Goal: Feedback & Contribution: Contribute content

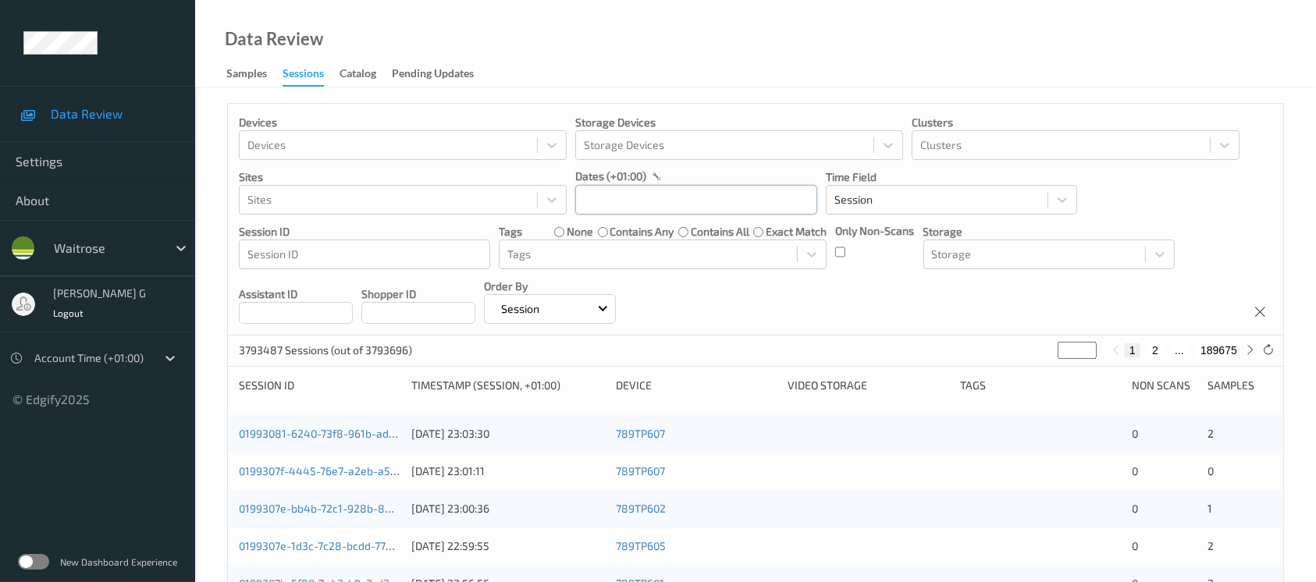
click at [735, 194] on input "text" at bounding box center [696, 200] width 242 height 30
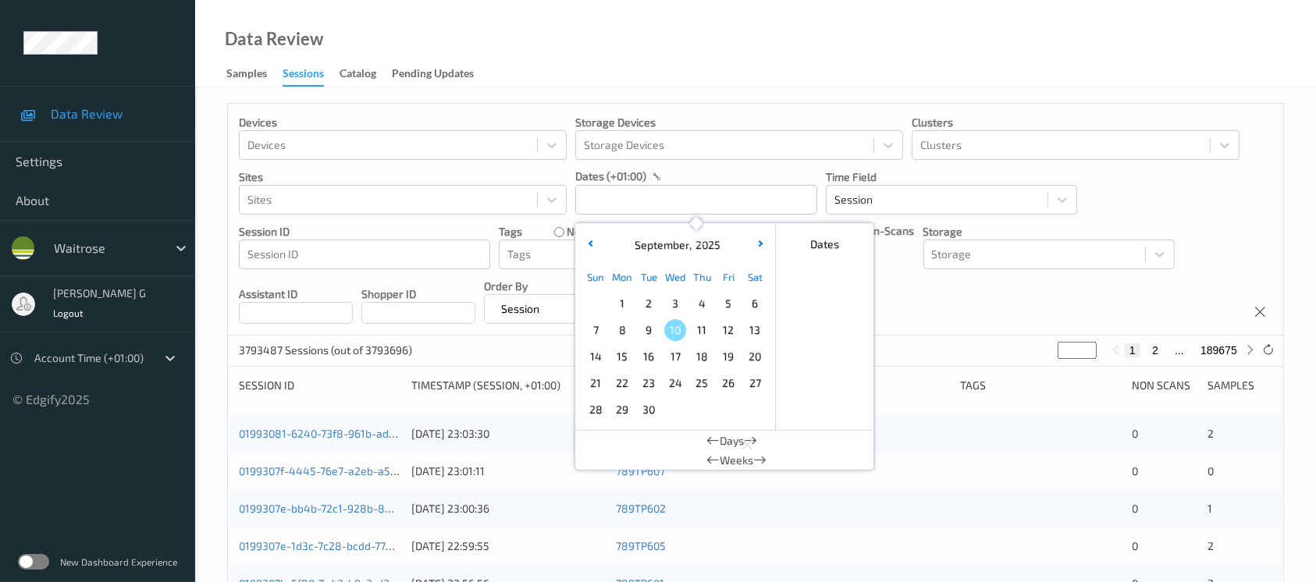
click at [622, 341] on div "8" at bounding box center [622, 330] width 27 height 27
click at [622, 331] on span "8" at bounding box center [622, 330] width 22 height 22
type input "08/09/2025 00:00 -> 08/09/2025 23:59"
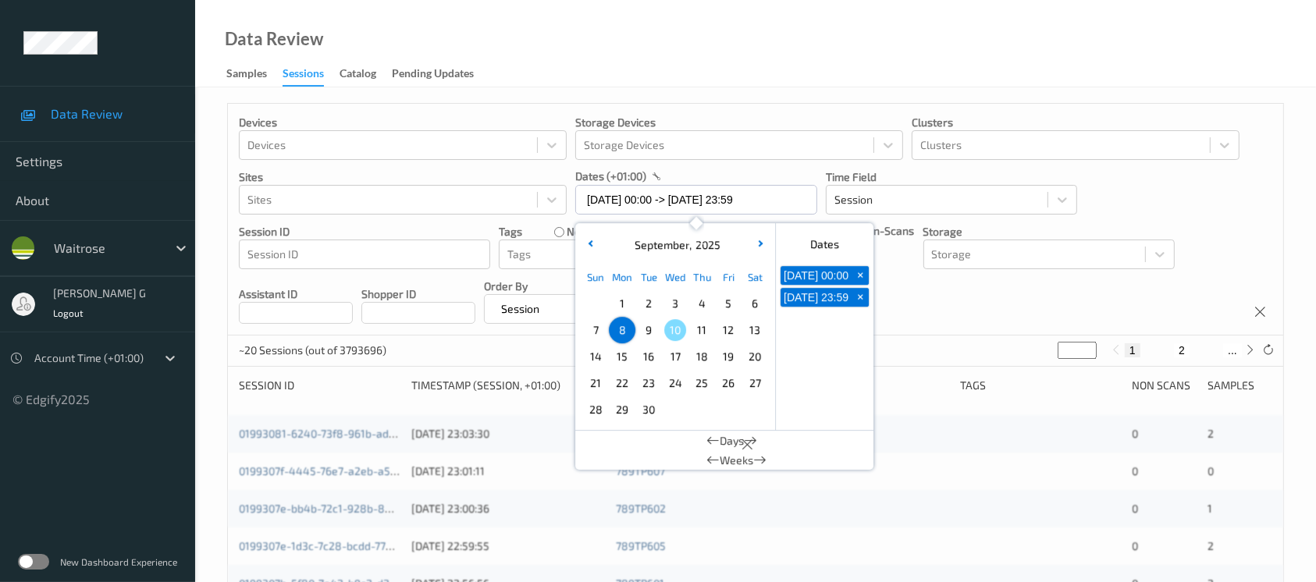
click at [947, 300] on div "Devices Devices Storage Devices Storage Devices Clusters Clusters Sites Sites d…" at bounding box center [756, 220] width 1056 height 232
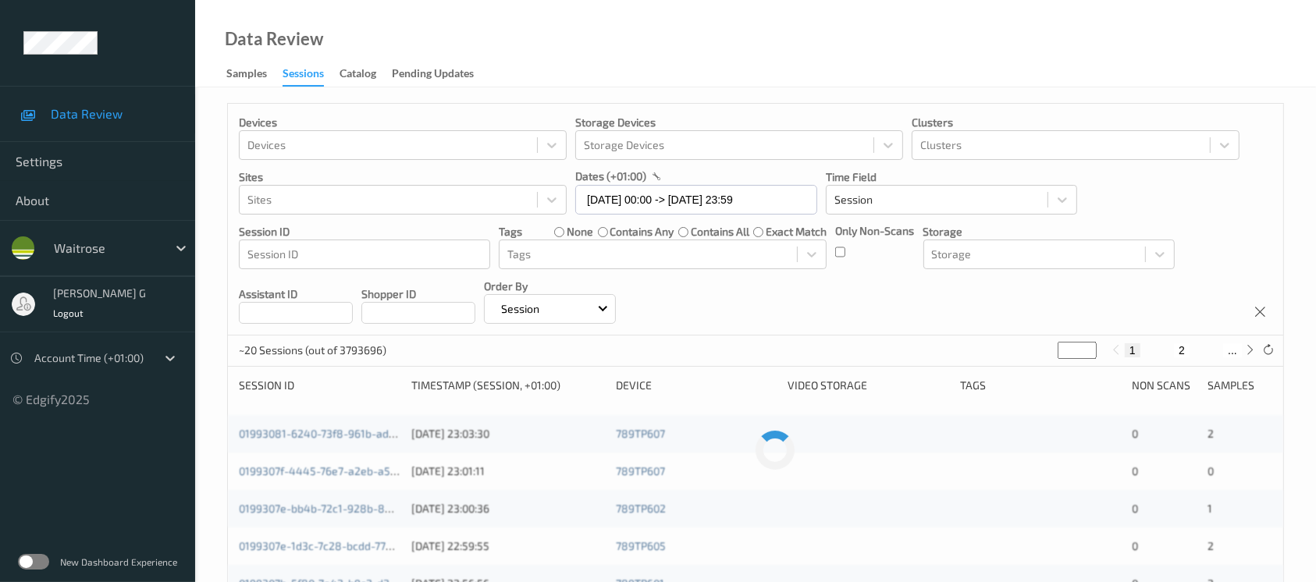
scroll to position [104, 0]
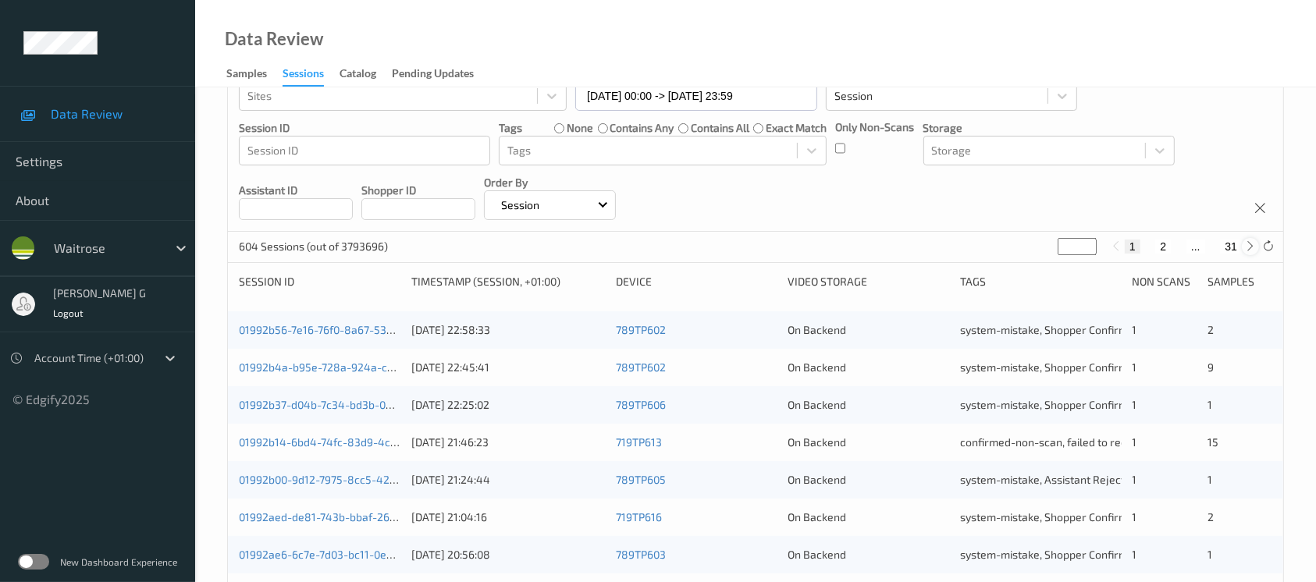
click at [1246, 250] on icon at bounding box center [1251, 246] width 12 height 12
type input "*"
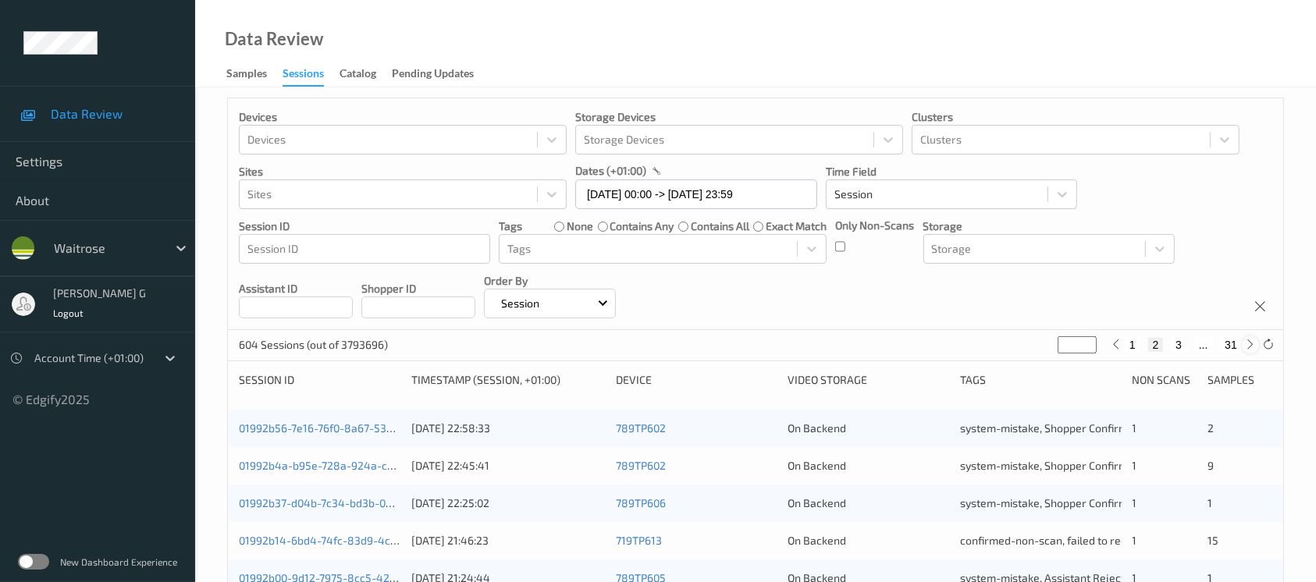
click at [1246, 250] on div "Devices Devices Storage Devices Storage Devices Clusters Clusters Sites Sites d…" at bounding box center [756, 214] width 1056 height 232
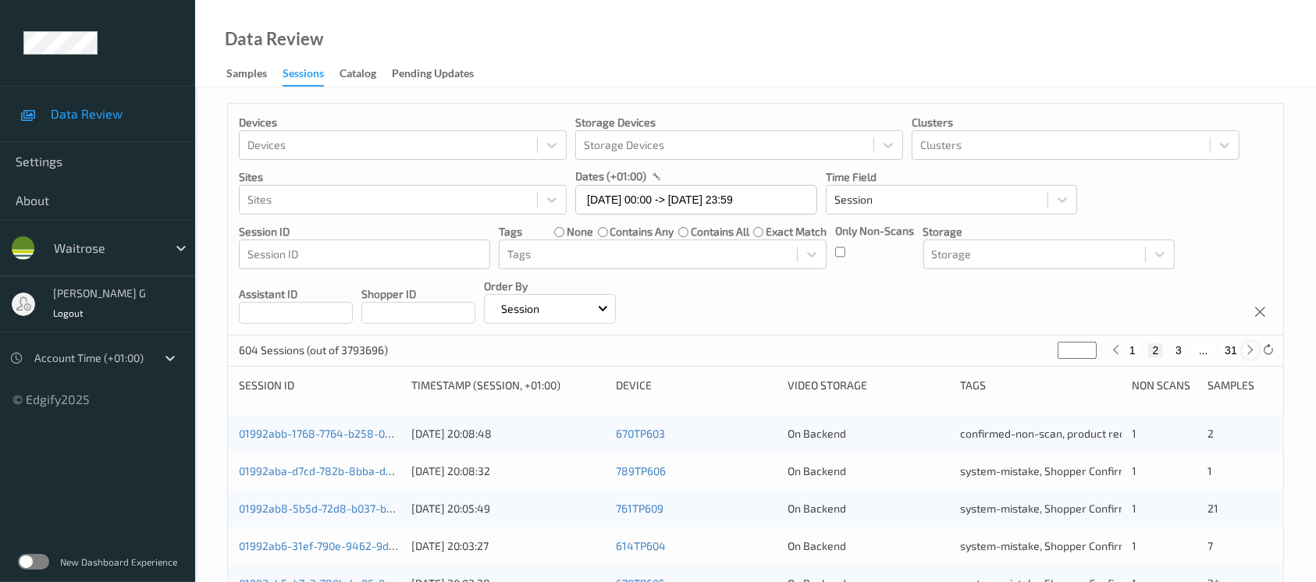
click at [1249, 347] on icon at bounding box center [1251, 350] width 12 height 12
type input "*"
click at [1249, 347] on icon at bounding box center [1251, 350] width 12 height 12
type input "*"
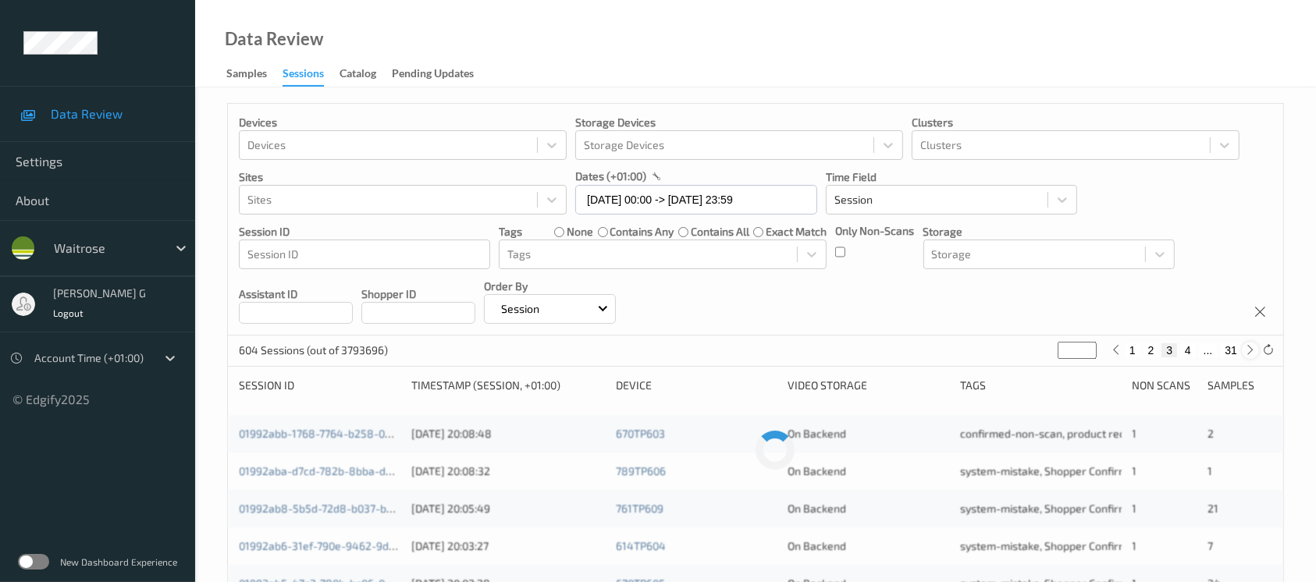
type input "*"
click at [1249, 347] on icon at bounding box center [1251, 350] width 12 height 12
type input "*"
click at [1249, 347] on icon at bounding box center [1251, 350] width 12 height 12
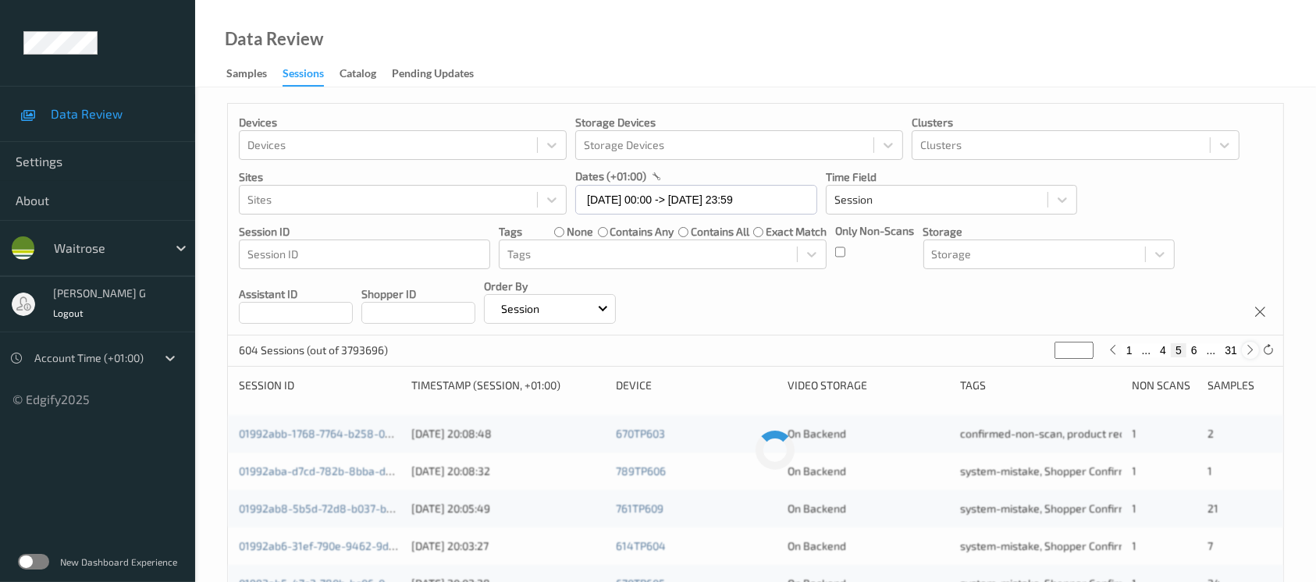
type input "*"
click at [1249, 347] on icon at bounding box center [1251, 350] width 12 height 12
type input "*"
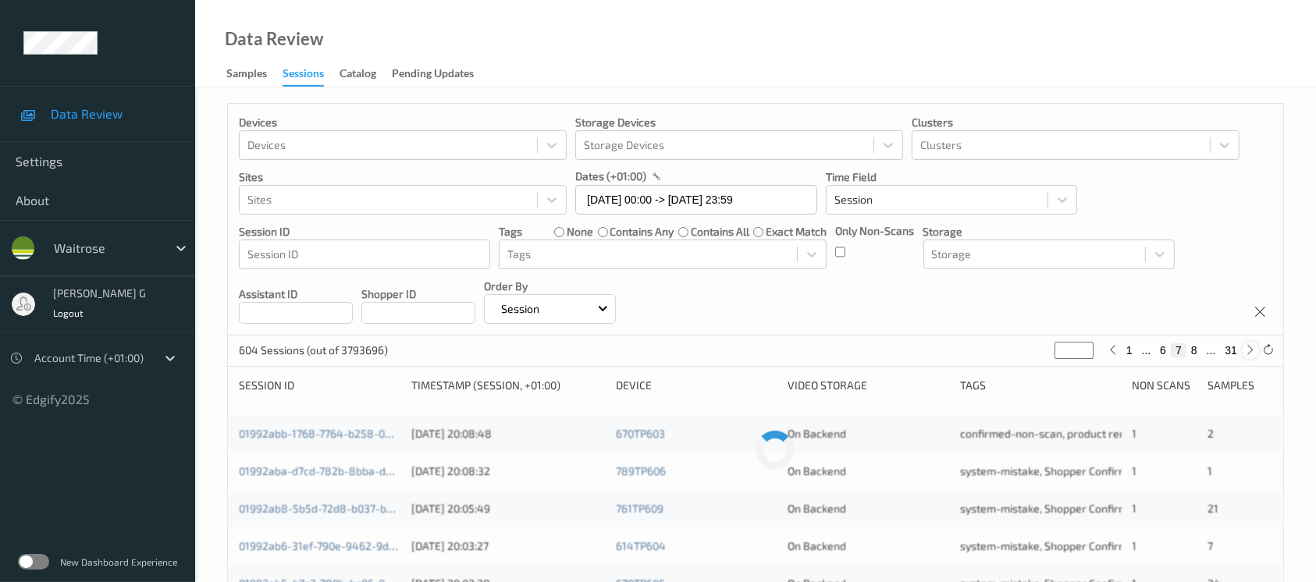
click at [1249, 347] on icon at bounding box center [1251, 350] width 12 height 12
type input "*"
click at [1249, 347] on icon at bounding box center [1251, 350] width 12 height 12
type input "*"
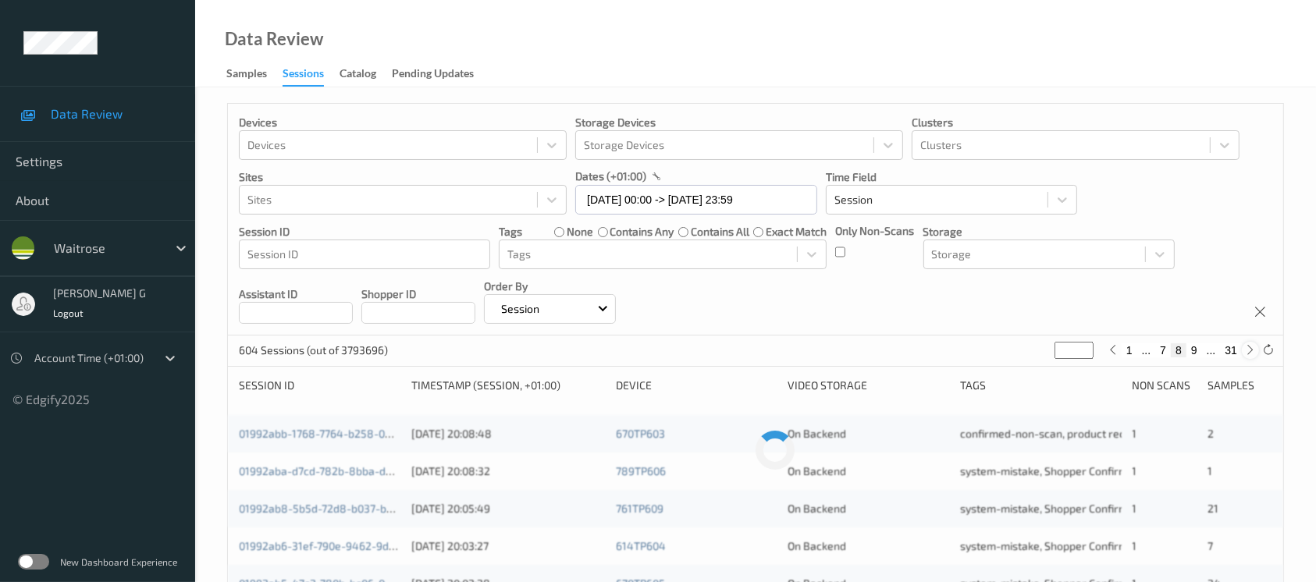
type input "*"
click at [1249, 347] on icon at bounding box center [1251, 350] width 12 height 12
type input "**"
click at [1249, 347] on icon at bounding box center [1251, 350] width 12 height 12
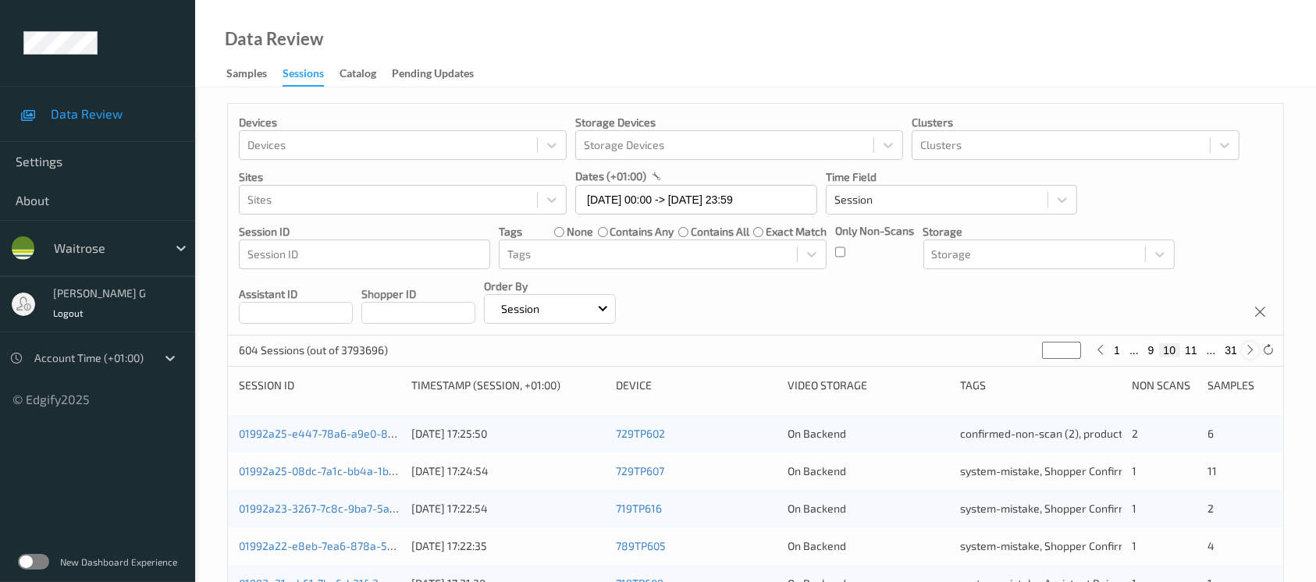
type input "**"
click at [1249, 347] on icon at bounding box center [1251, 350] width 12 height 12
type input "**"
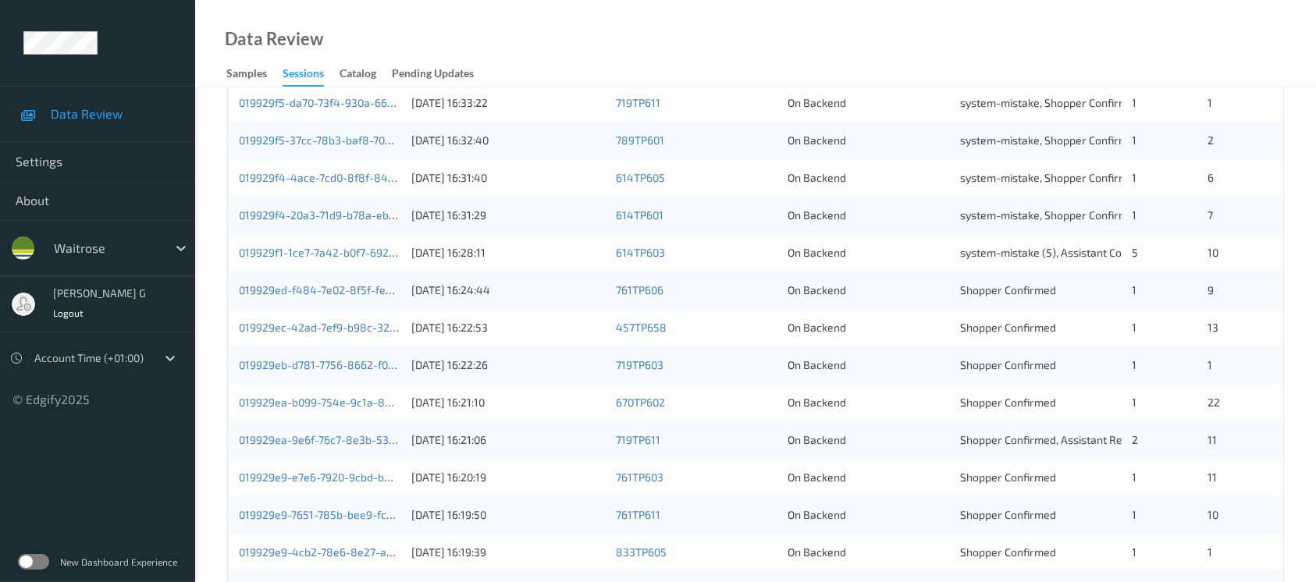
scroll to position [520, 0]
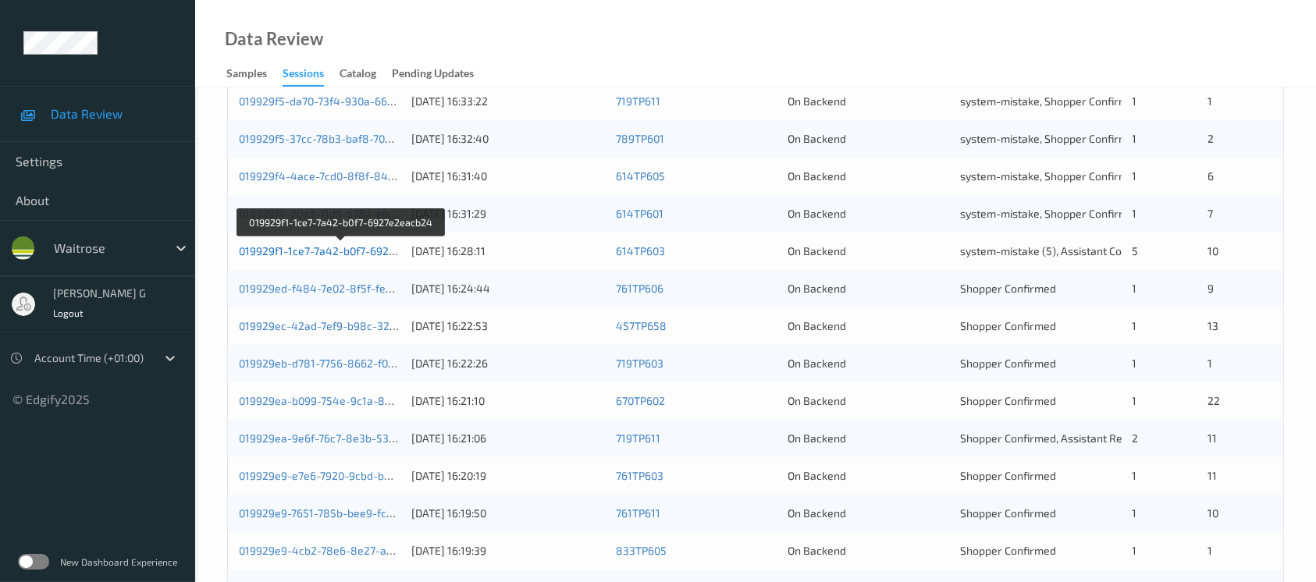
click at [291, 246] on link "019929f1-1ce7-7a42-b0f7-6927e2eacb24" at bounding box center [341, 250] width 205 height 13
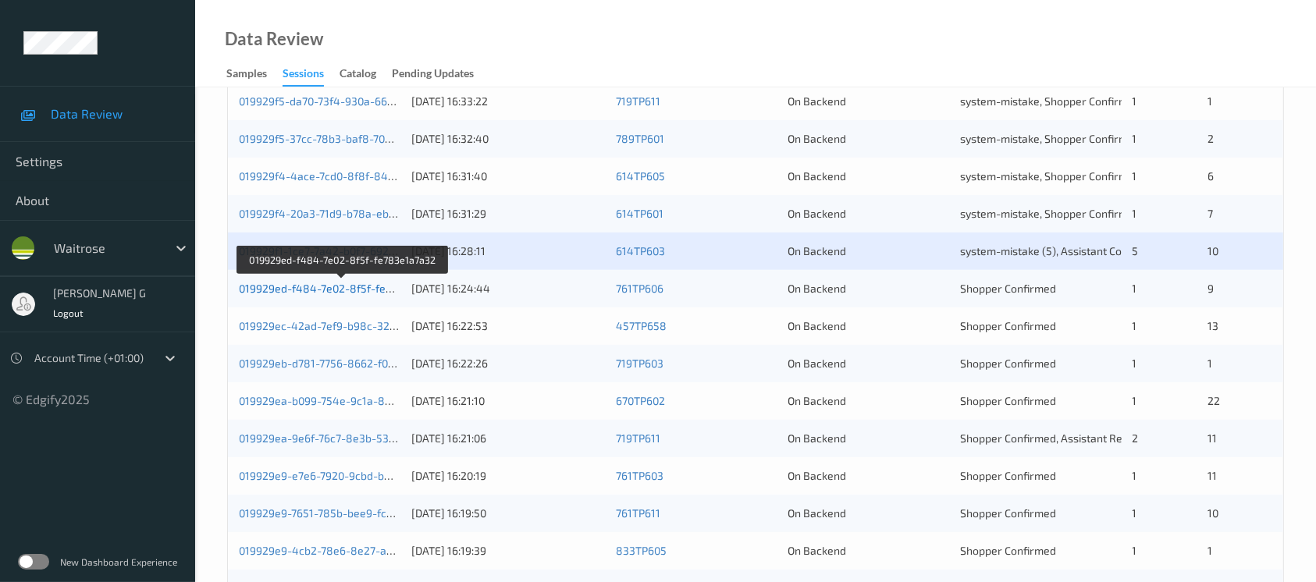
click at [285, 282] on link "019929ed-f484-7e02-8f5f-fe783e1a7a32" at bounding box center [342, 288] width 207 height 13
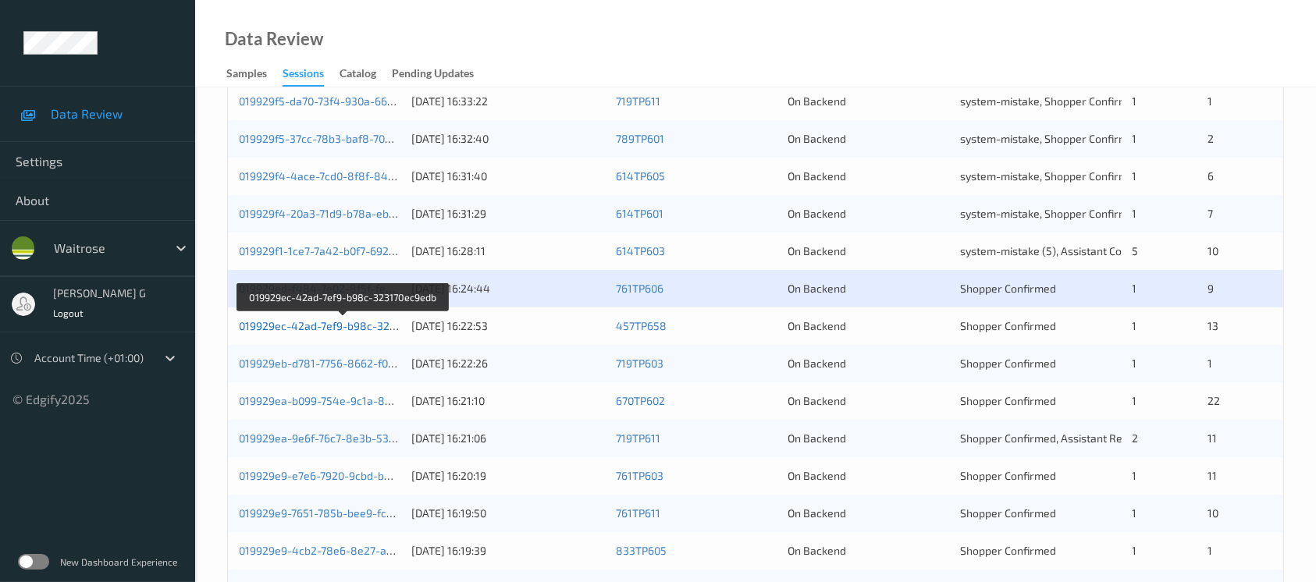
click at [300, 319] on link "019929ec-42ad-7ef9-b98c-323170ec9edb" at bounding box center [344, 325] width 210 height 13
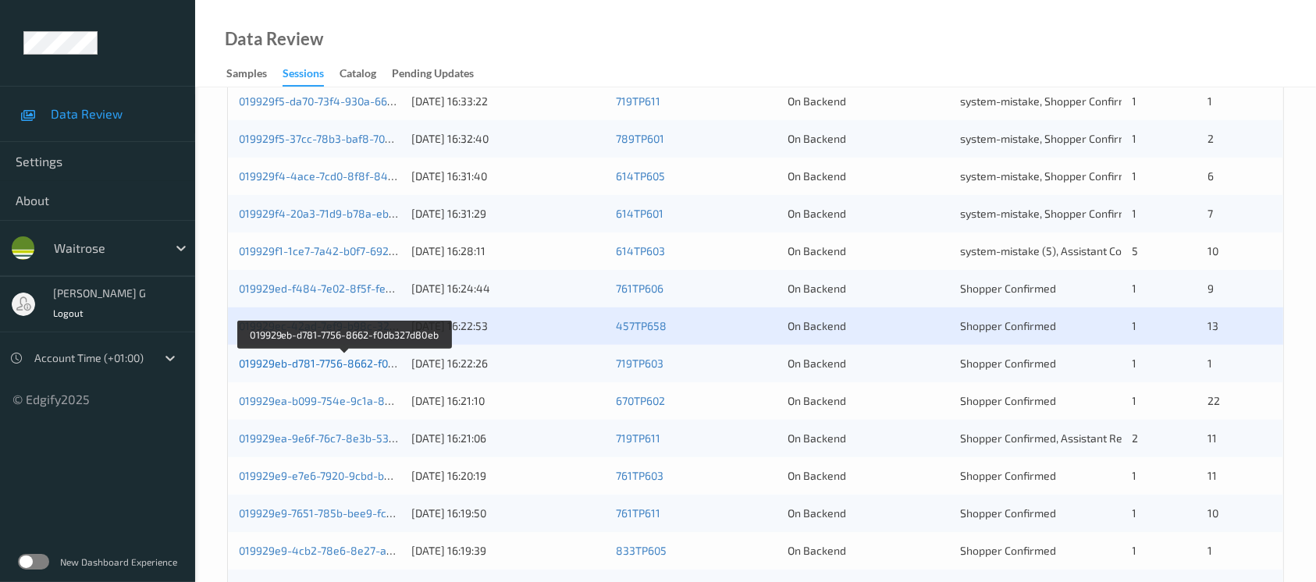
click at [268, 361] on link "019929eb-d781-7756-8662-f0db327d80eb" at bounding box center [345, 363] width 212 height 13
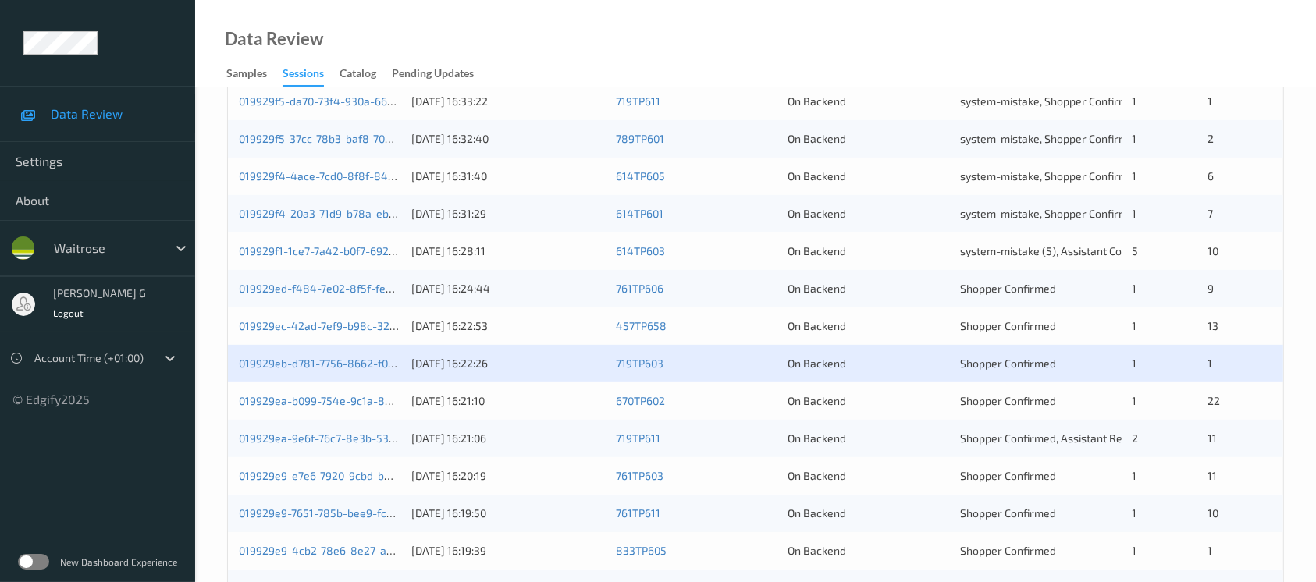
click at [283, 393] on div "019929ea-b099-754e-9c1a-8b01f3b23664" at bounding box center [320, 401] width 162 height 16
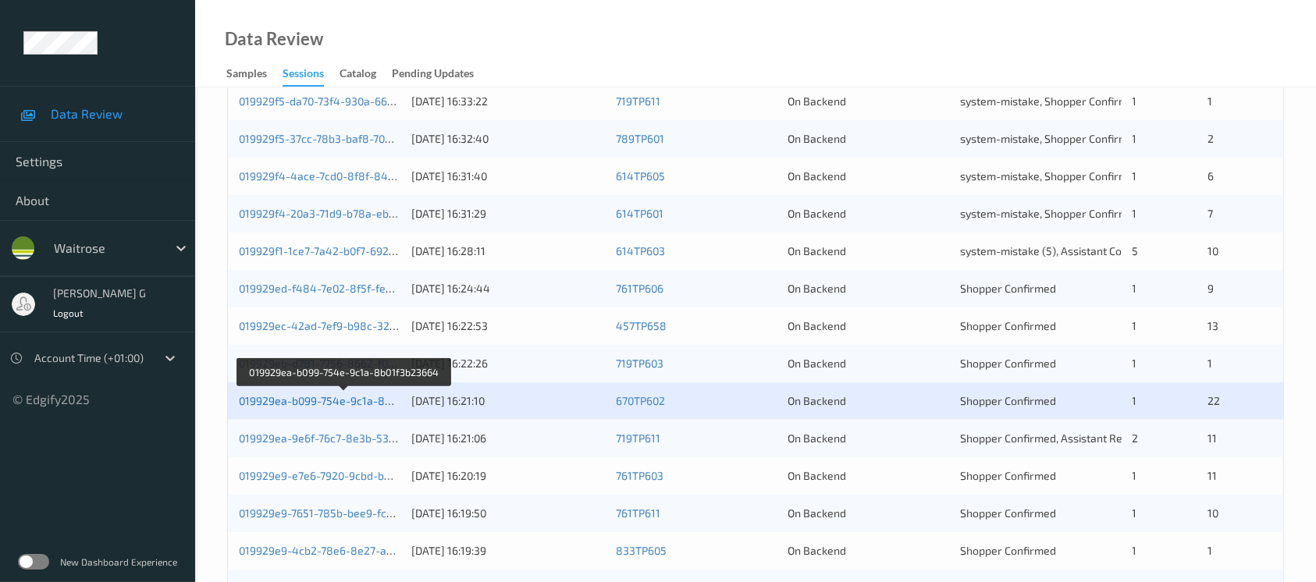
click at [290, 396] on link "019929ea-b099-754e-9c1a-8b01f3b23664" at bounding box center [345, 400] width 212 height 13
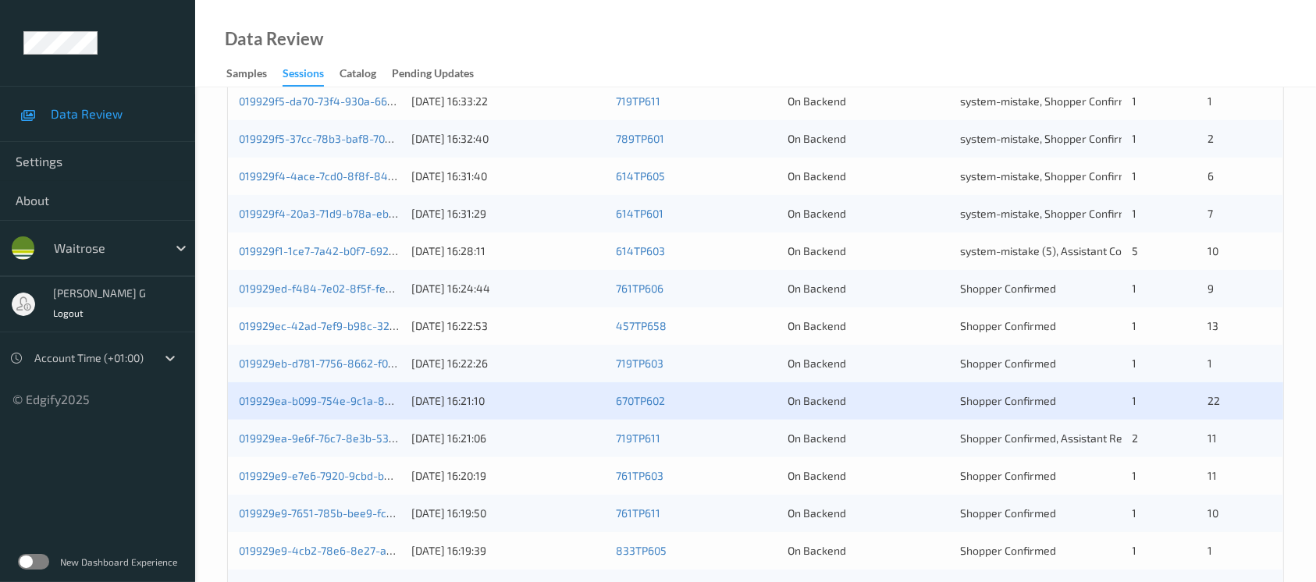
scroll to position [646, 0]
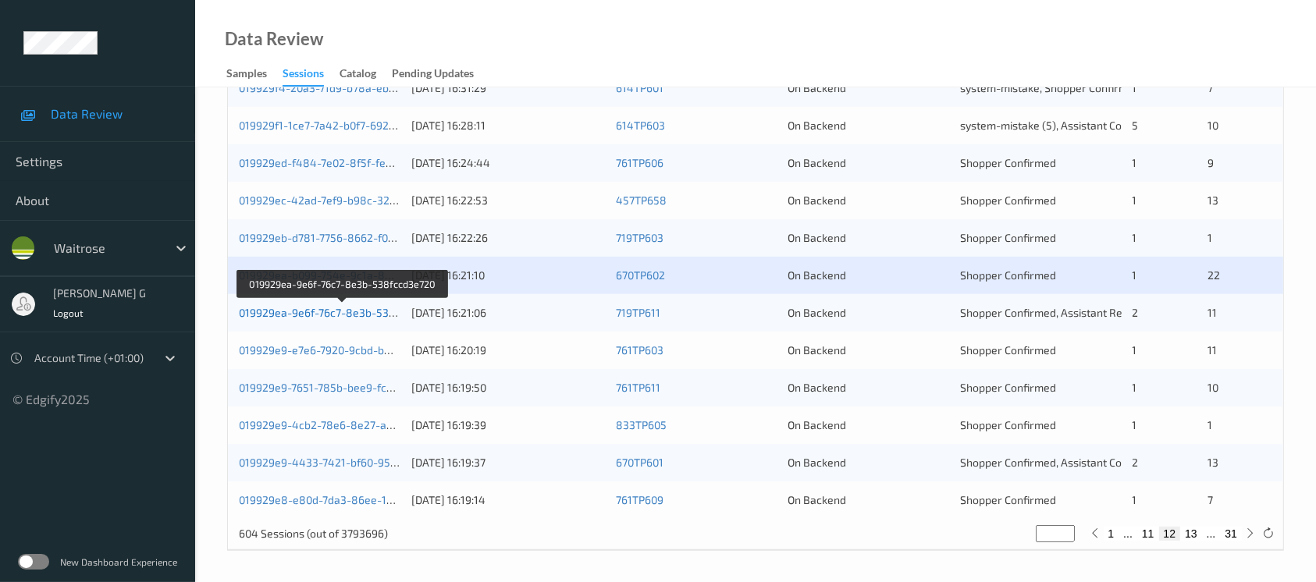
click at [322, 315] on link "019929ea-9e6f-76c7-8e3b-538fccd3e720" at bounding box center [343, 312] width 208 height 13
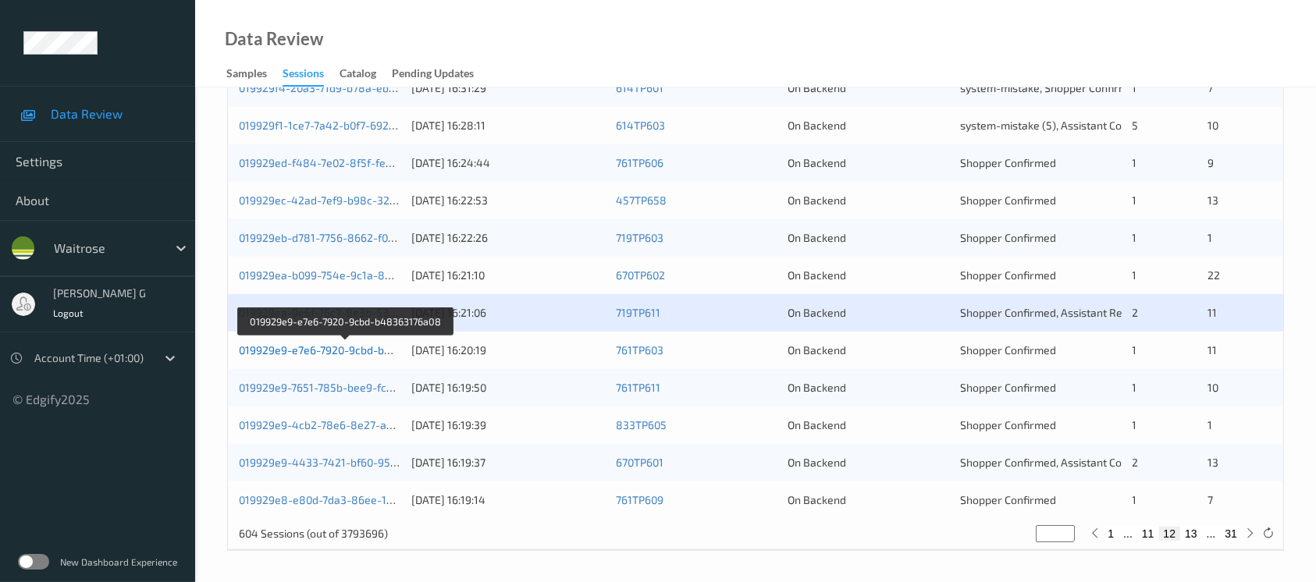
click at [318, 349] on link "019929e9-e7e6-7920-9cbd-b48363176a08" at bounding box center [346, 350] width 214 height 13
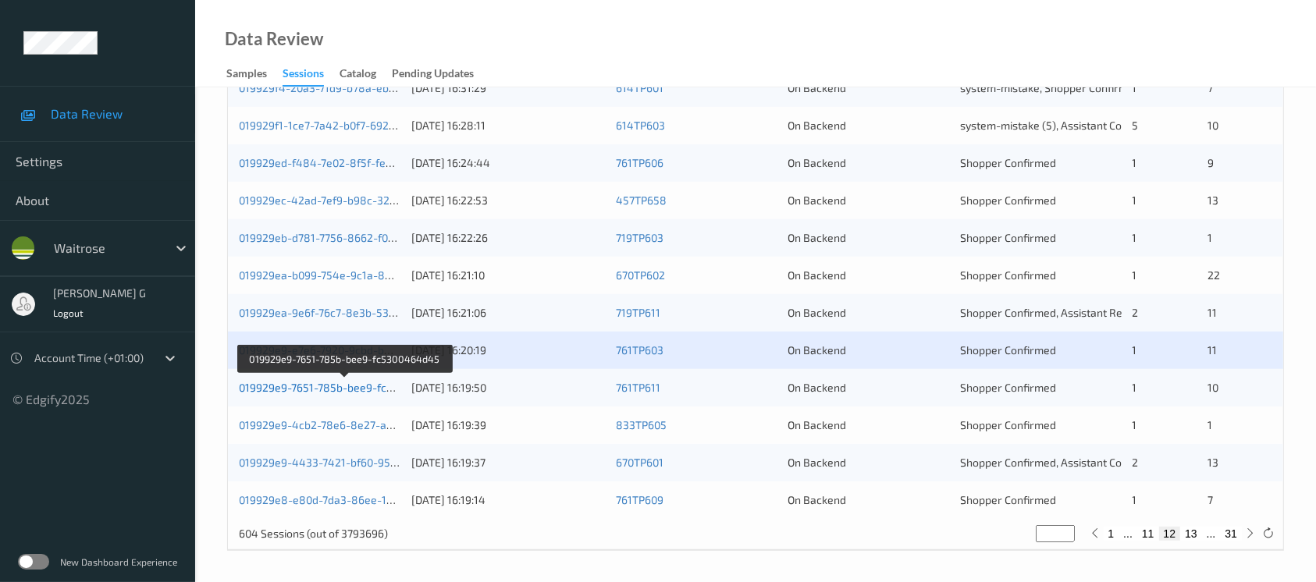
click at [285, 384] on link "019929e9-7651-785b-bee9-fc5300464d45" at bounding box center [345, 387] width 212 height 13
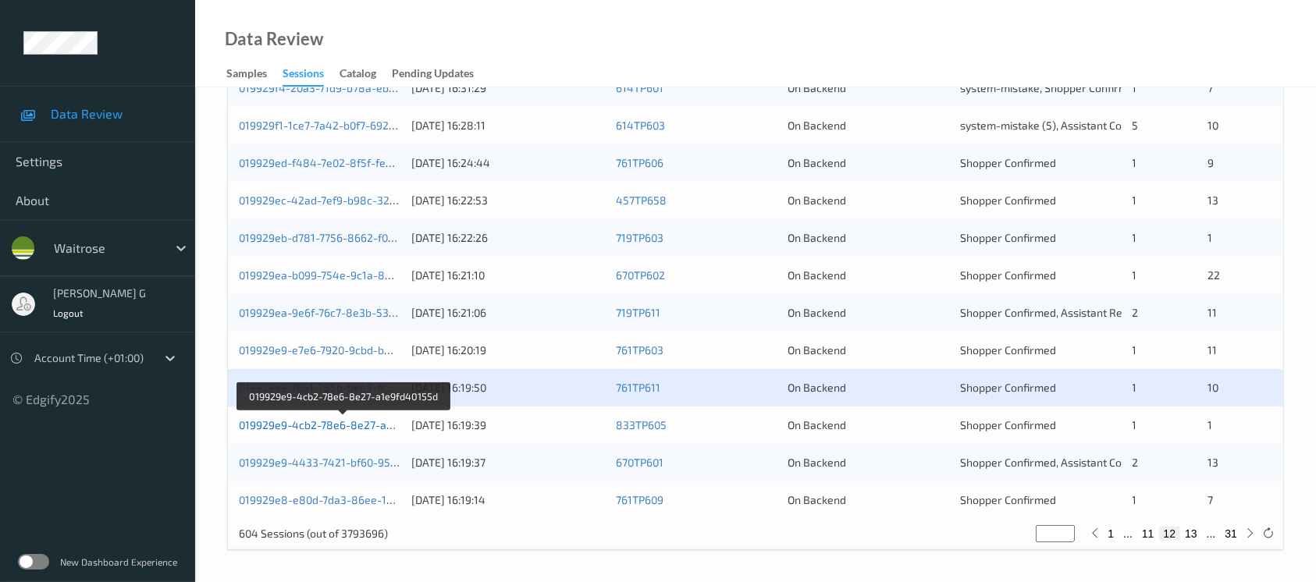
click at [294, 428] on link "019929e9-4cb2-78e6-8e27-a1e9fd40155d" at bounding box center [345, 424] width 212 height 13
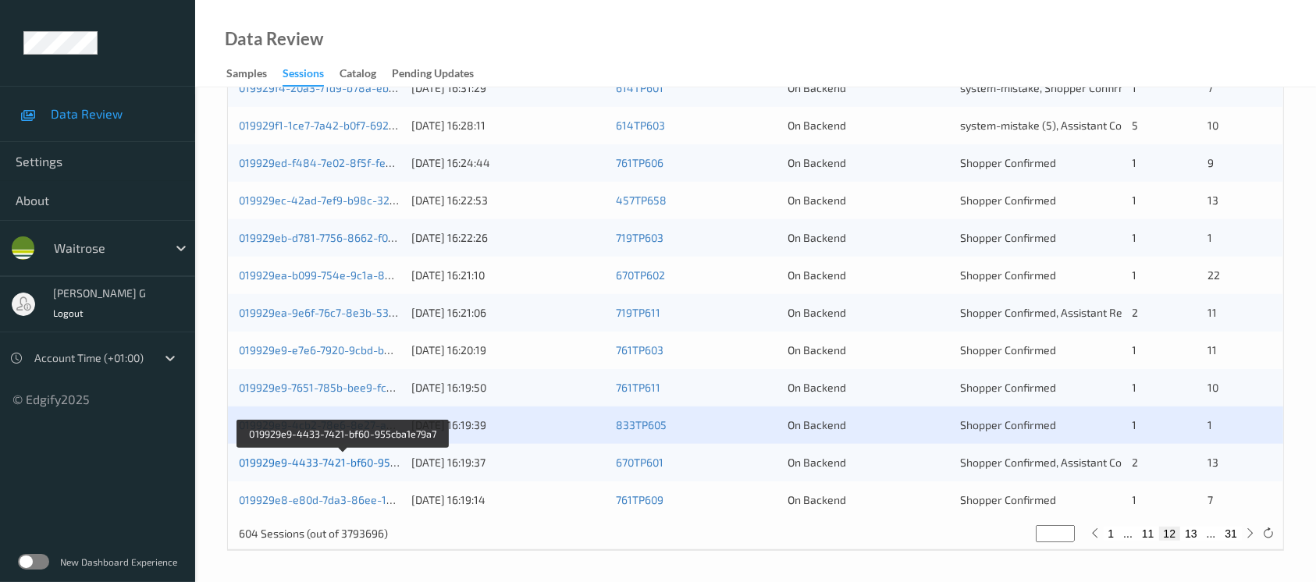
click at [318, 460] on link "019929e9-4433-7421-bf60-955cba1e79a7" at bounding box center [344, 462] width 210 height 13
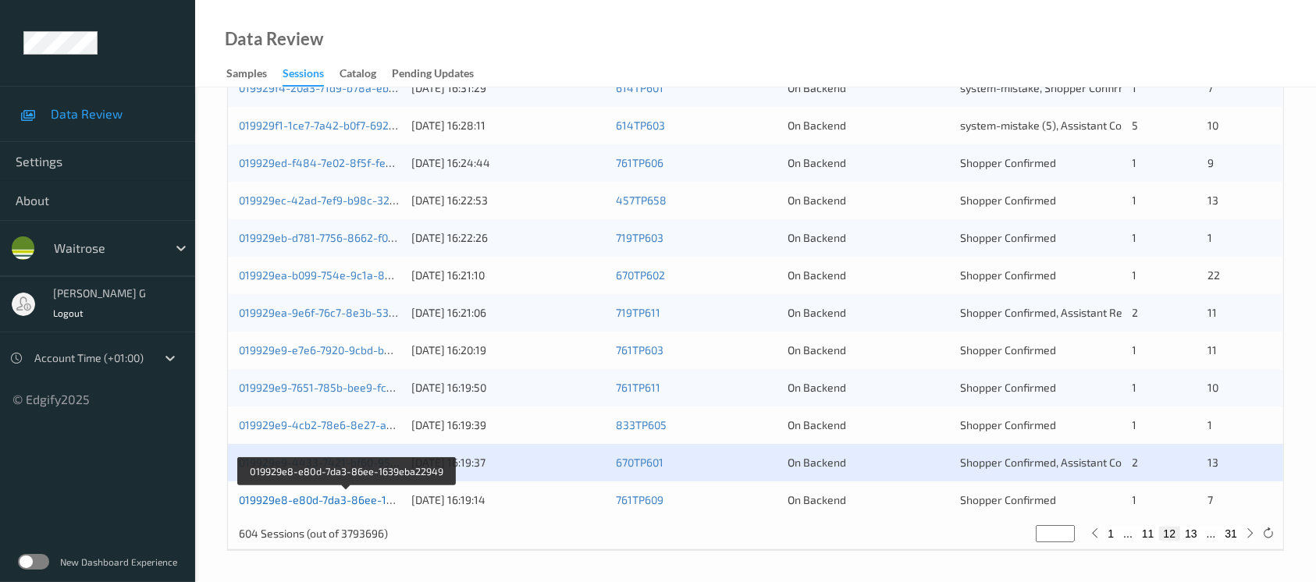
click at [315, 500] on link "019929e8-e80d-7da3-86ee-1639eba22949" at bounding box center [347, 499] width 217 height 13
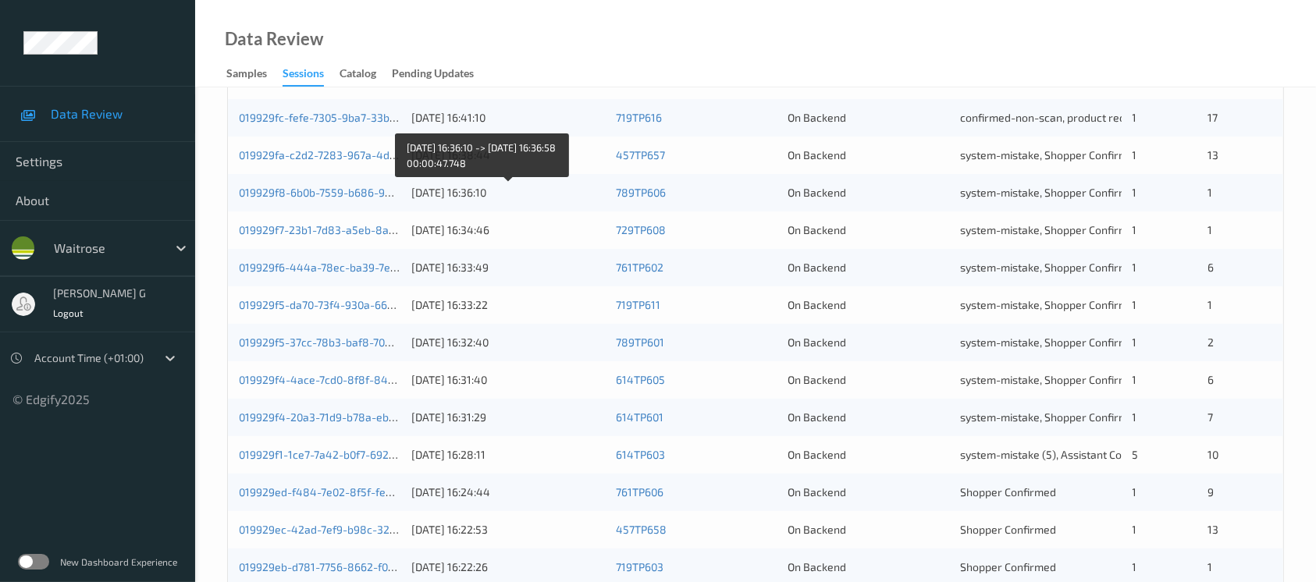
scroll to position [0, 0]
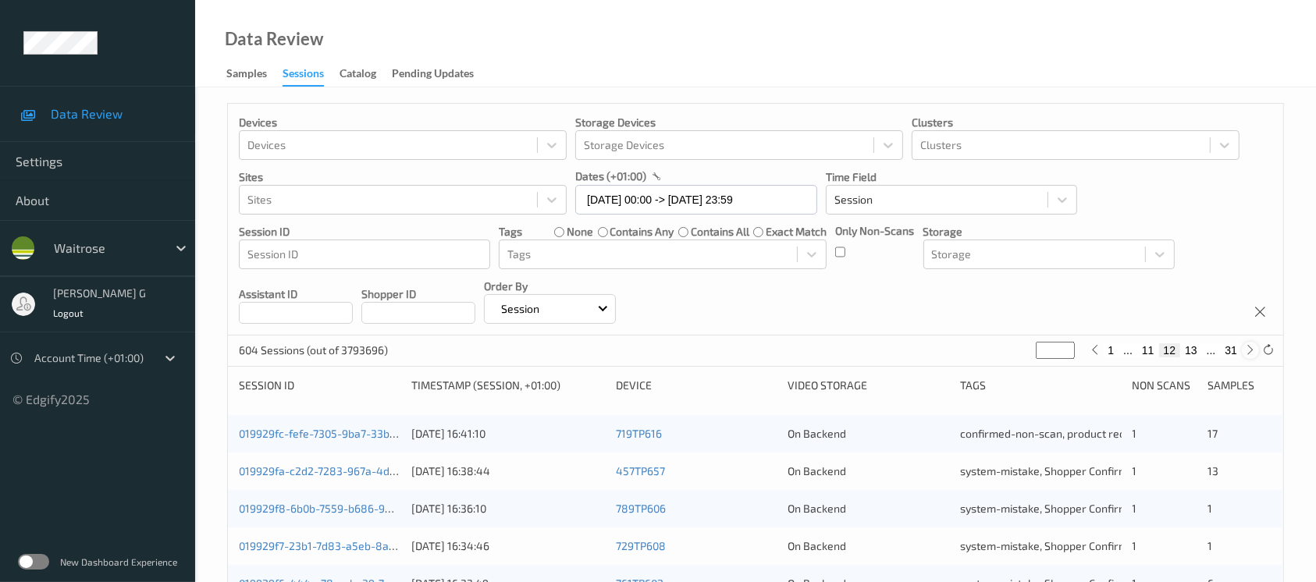
click at [1248, 355] on icon at bounding box center [1251, 350] width 12 height 12
type input "**"
click at [1248, 355] on icon at bounding box center [1251, 350] width 12 height 12
type input "**"
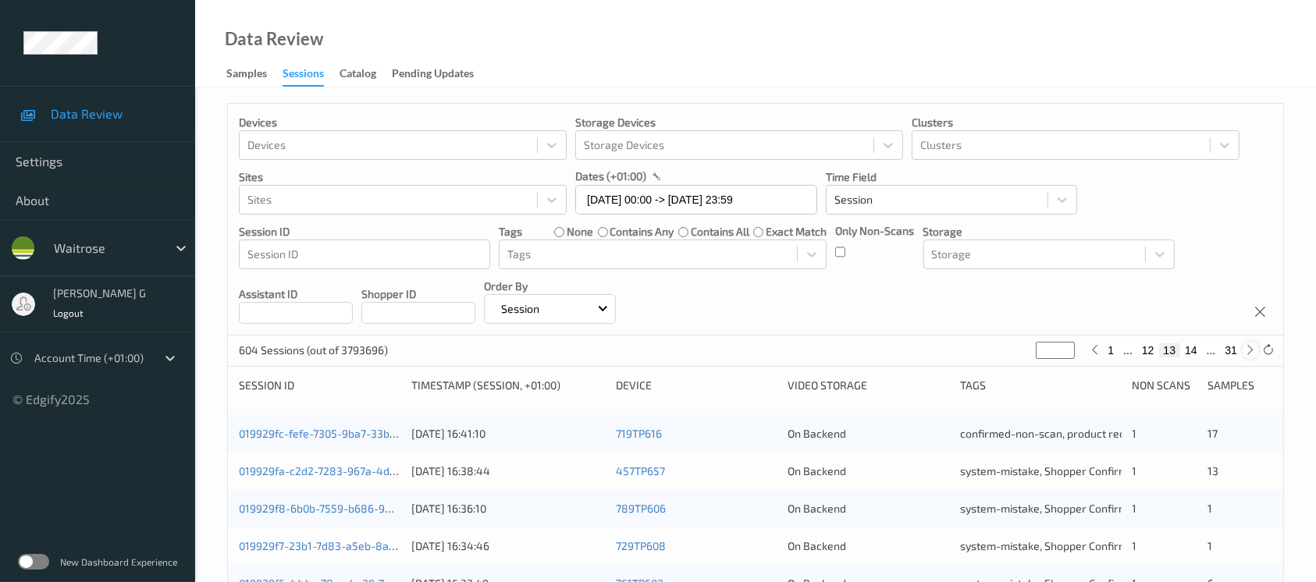
type input "**"
click at [1248, 355] on icon at bounding box center [1251, 350] width 12 height 12
type input "**"
click at [1248, 355] on icon at bounding box center [1251, 350] width 12 height 12
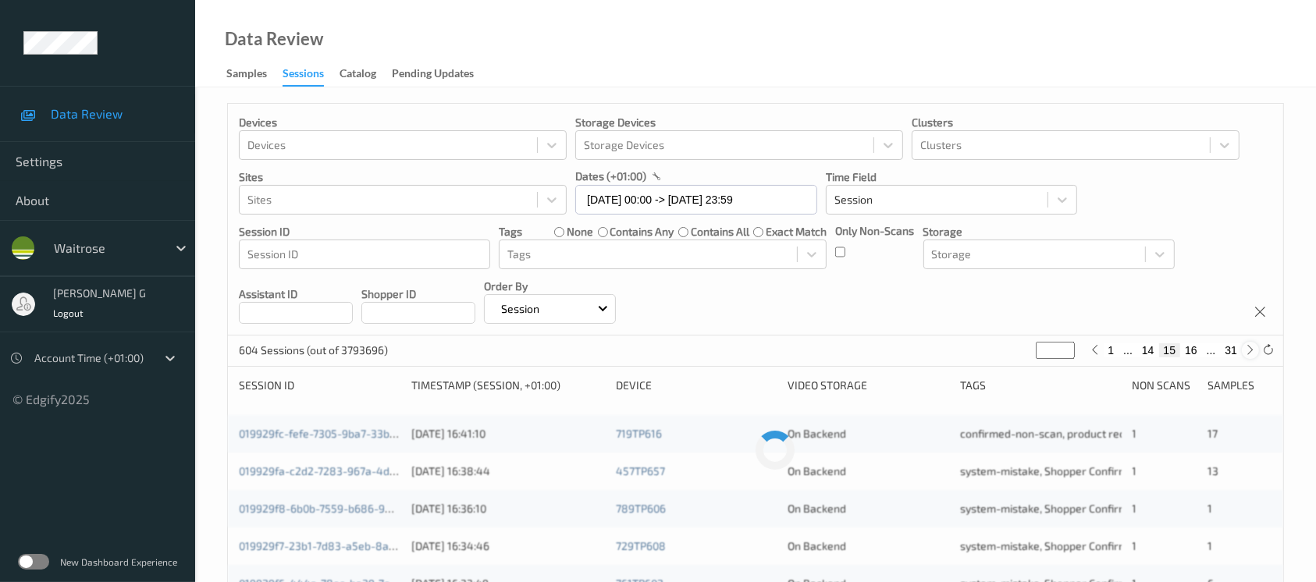
type input "**"
click at [1248, 355] on icon at bounding box center [1251, 350] width 12 height 12
type input "**"
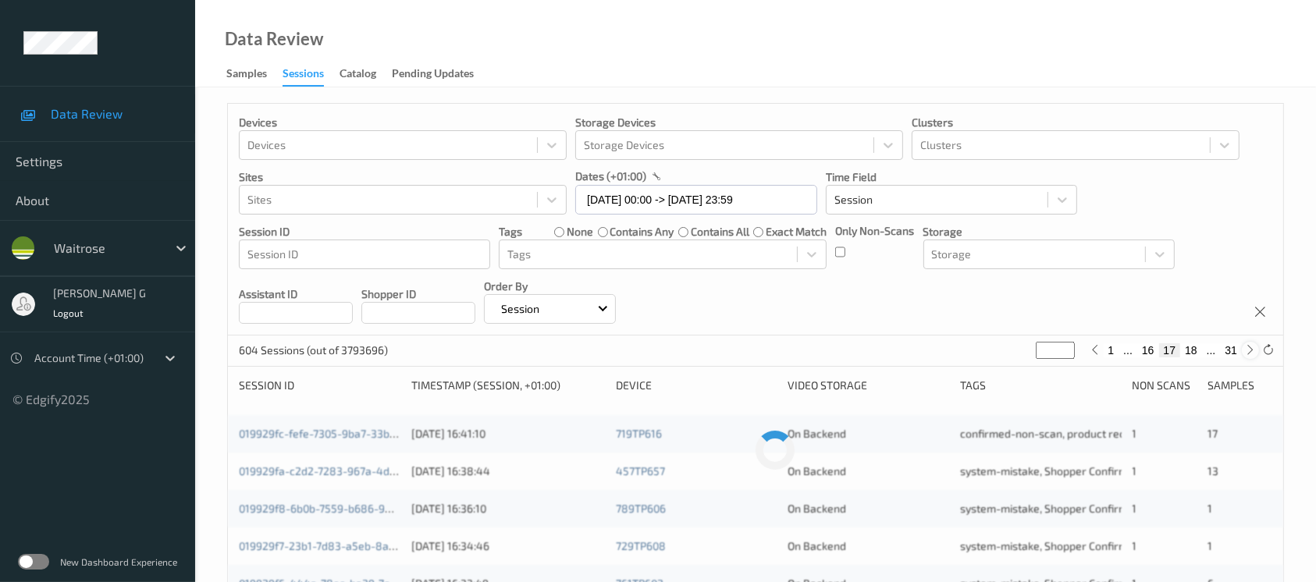
click at [1248, 355] on icon at bounding box center [1251, 350] width 12 height 12
type input "**"
click at [1248, 355] on icon at bounding box center [1251, 350] width 12 height 12
type input "**"
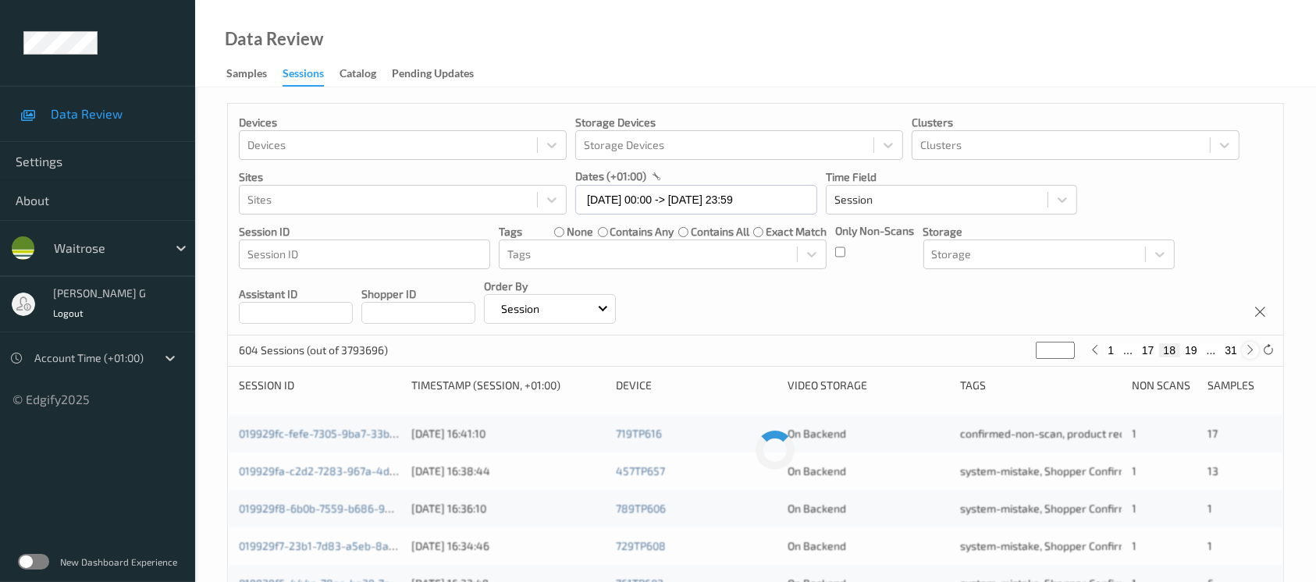
type input "**"
click at [1248, 355] on icon at bounding box center [1251, 350] width 12 height 12
type input "**"
click at [1248, 355] on icon at bounding box center [1251, 350] width 12 height 12
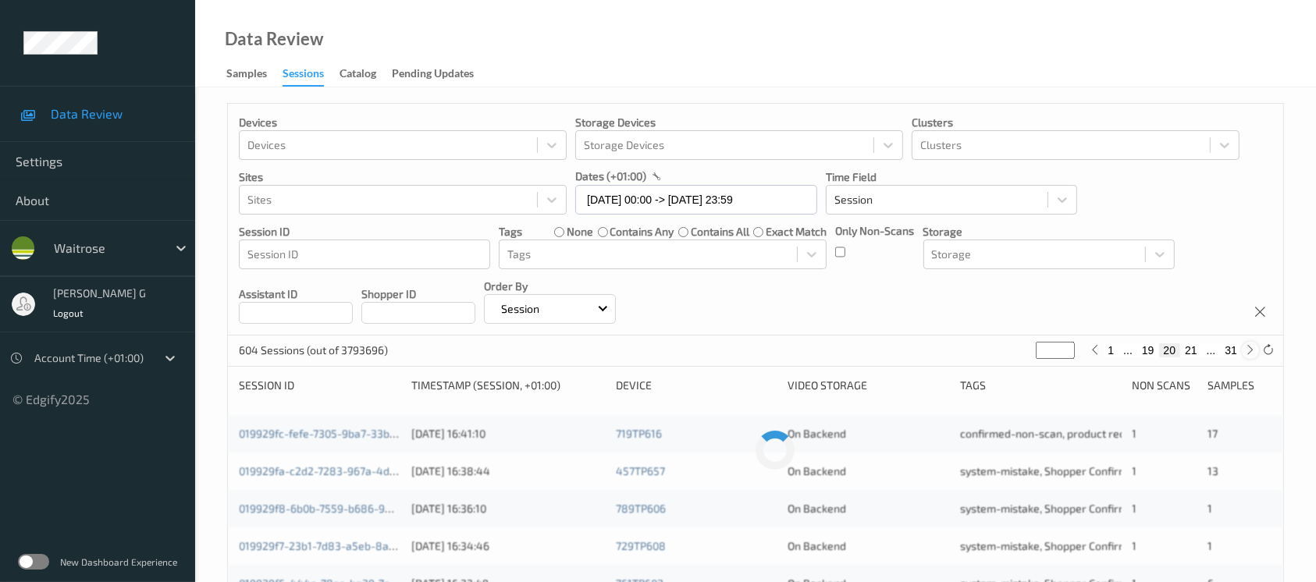
type input "**"
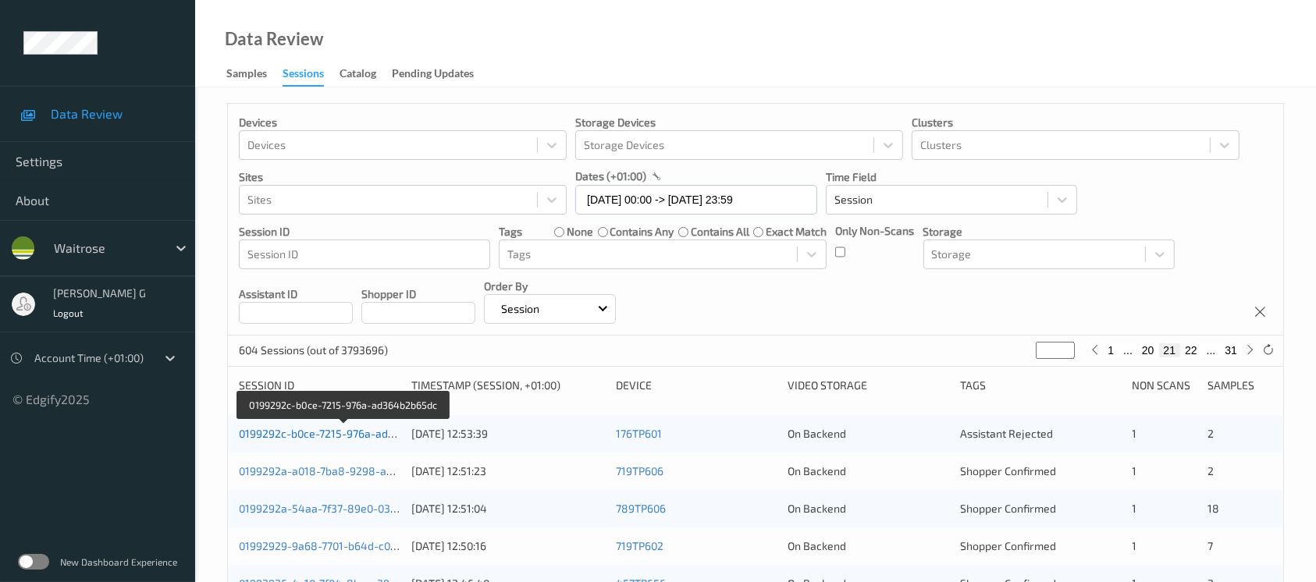
click at [261, 433] on link "0199292c-b0ce-7215-976a-ad364b2b65dc" at bounding box center [345, 433] width 212 height 13
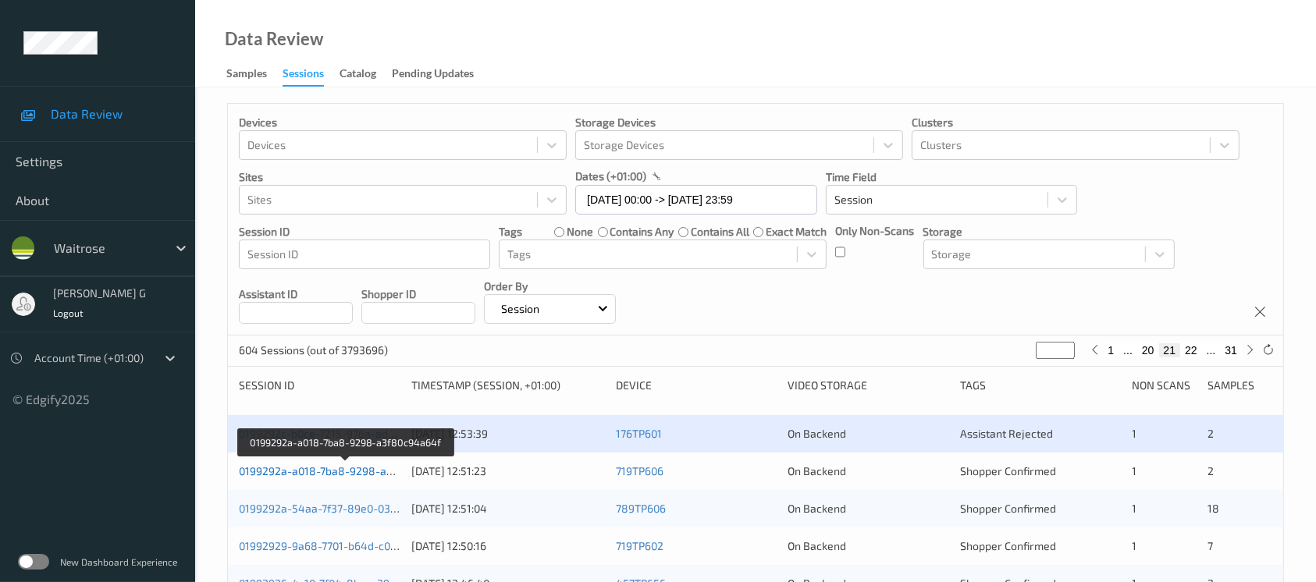
click at [262, 468] on link "0199292a-a018-7ba8-9298-a3f80c94a64f" at bounding box center [345, 471] width 213 height 13
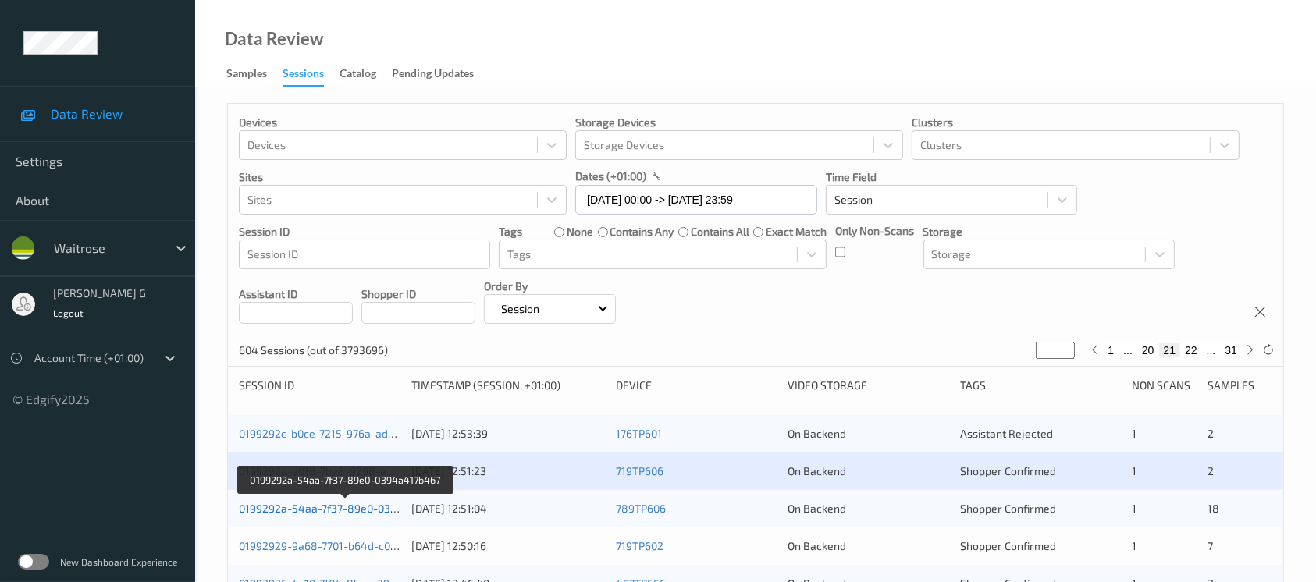
click at [278, 507] on link "0199292a-54aa-7f37-89e0-0394a417b467" at bounding box center [345, 508] width 213 height 13
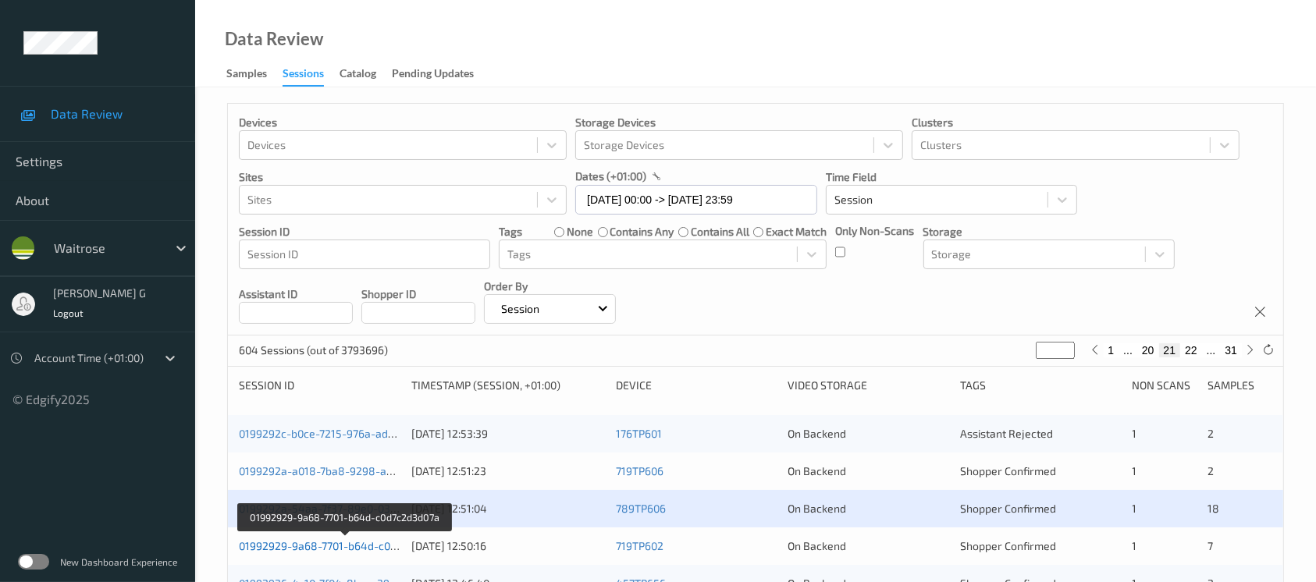
click at [297, 540] on link "01992929-9a68-7701-b64d-c0d7c2d3d07a" at bounding box center [345, 545] width 212 height 13
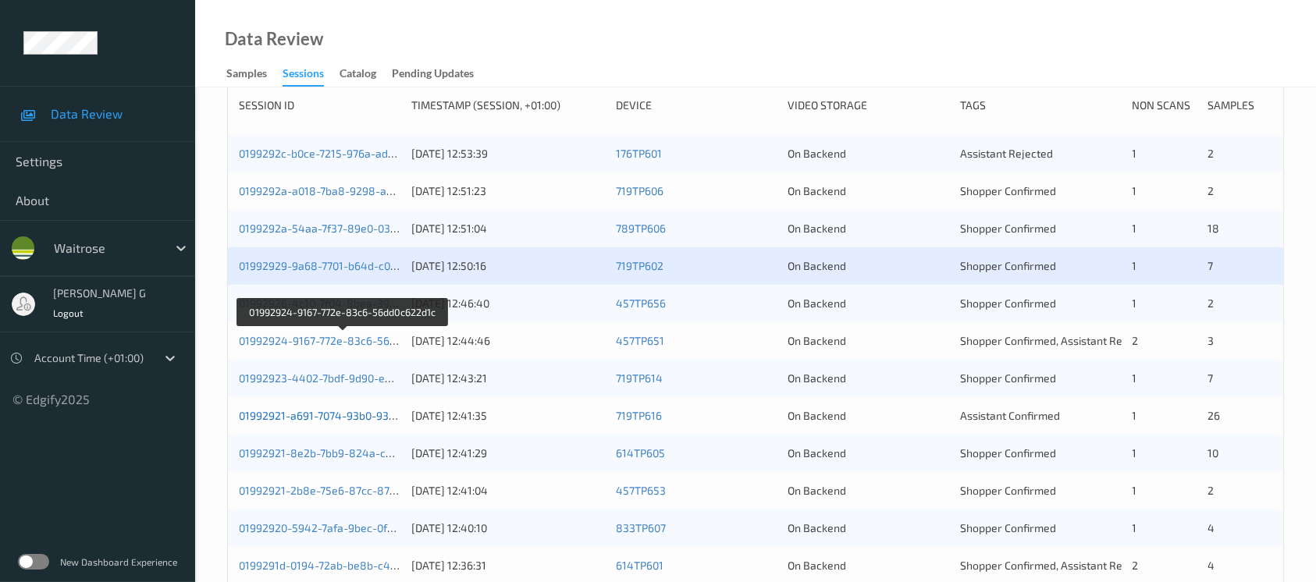
scroll to position [312, 0]
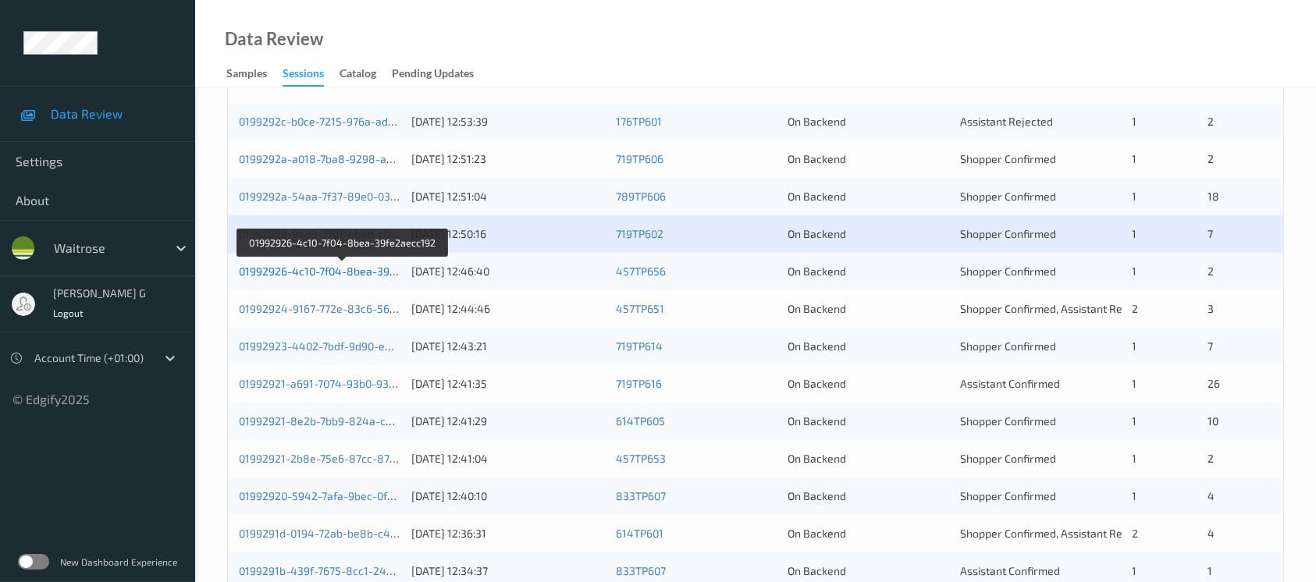
click at [316, 266] on link "01992926-4c10-7f04-8bea-39fe2aecc192" at bounding box center [343, 271] width 208 height 13
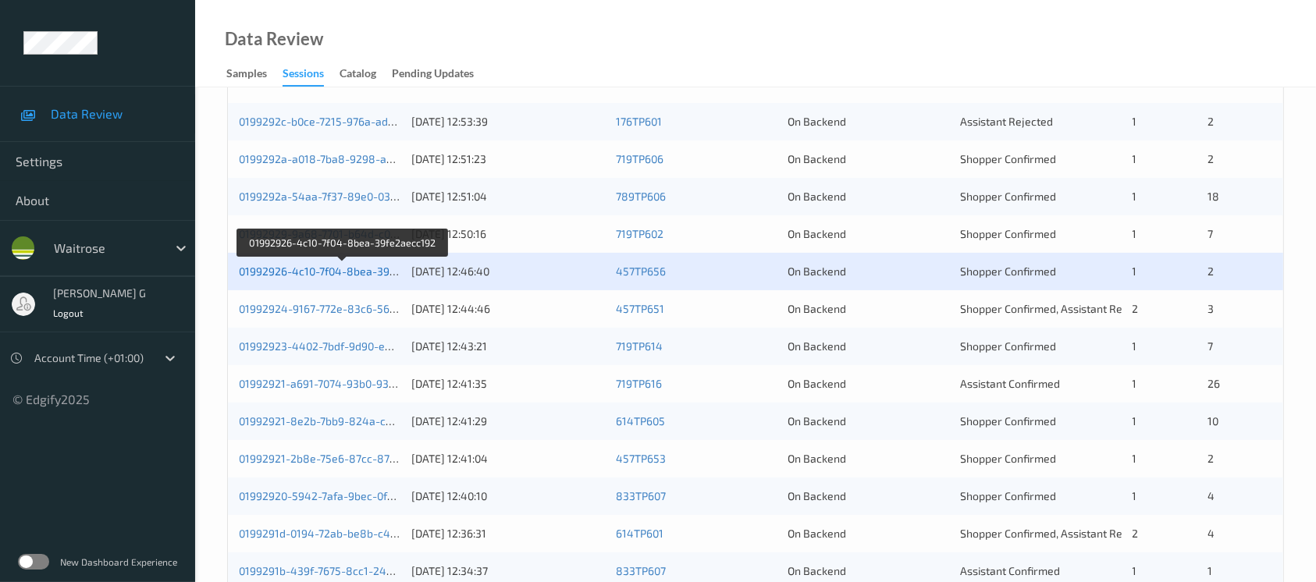
click at [326, 265] on link "01992926-4c10-7f04-8bea-39fe2aecc192" at bounding box center [343, 271] width 208 height 13
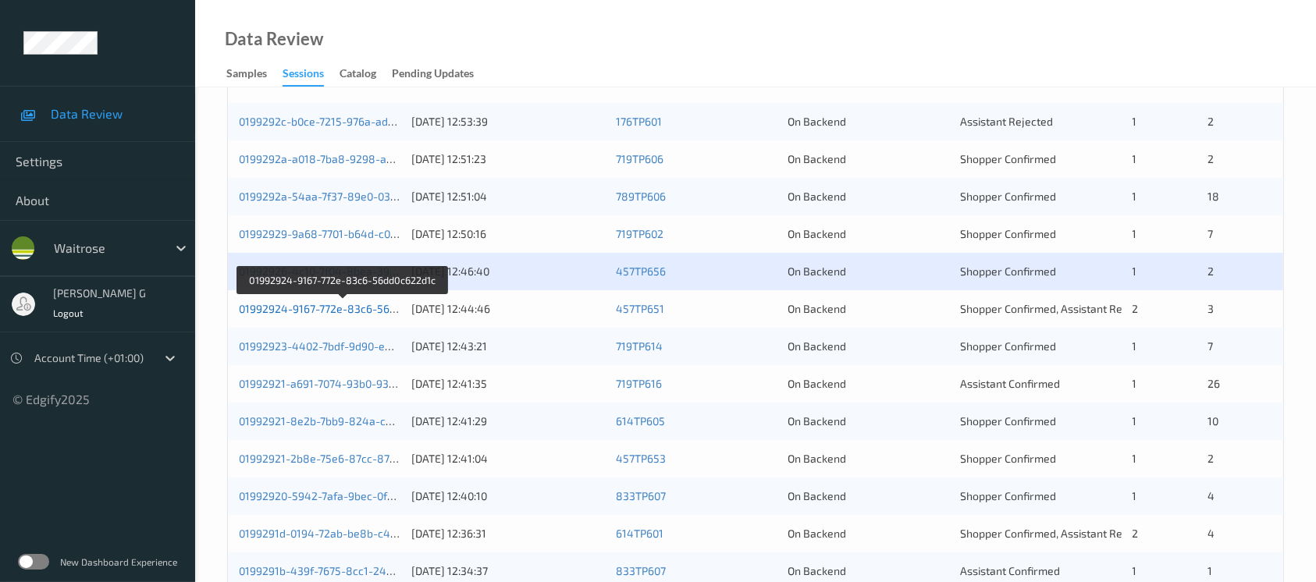
click at [269, 305] on link "01992924-9167-772e-83c6-56dd0c622d1c" at bounding box center [344, 308] width 210 height 13
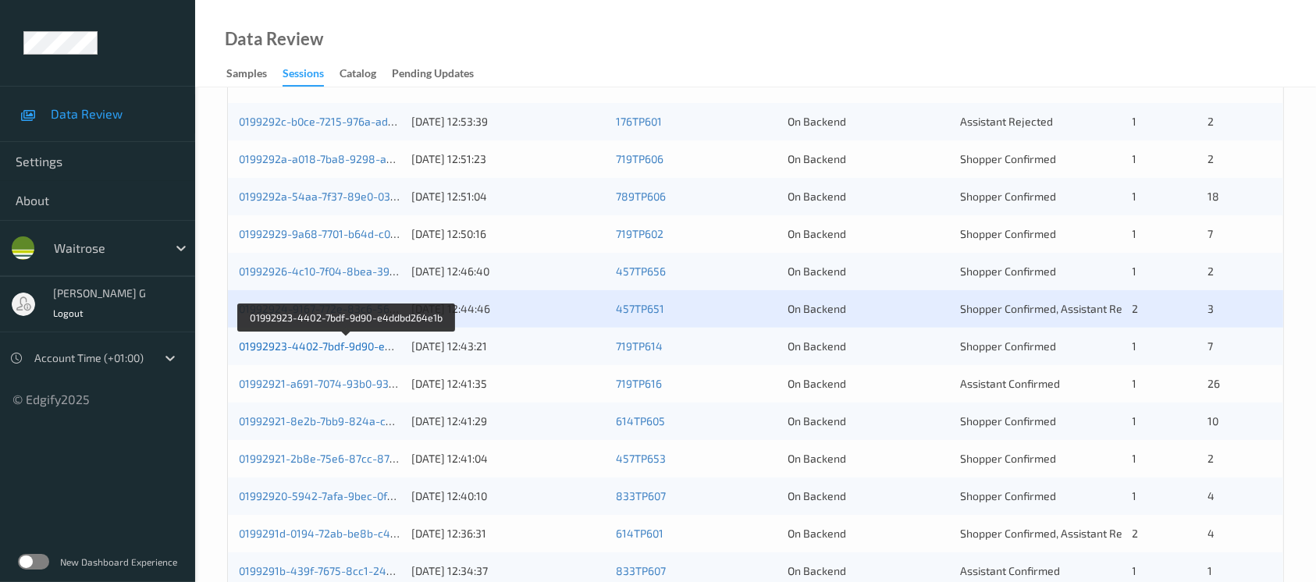
click at [279, 341] on link "01992923-4402-7bdf-9d90-e4ddbd264e1b" at bounding box center [346, 346] width 215 height 13
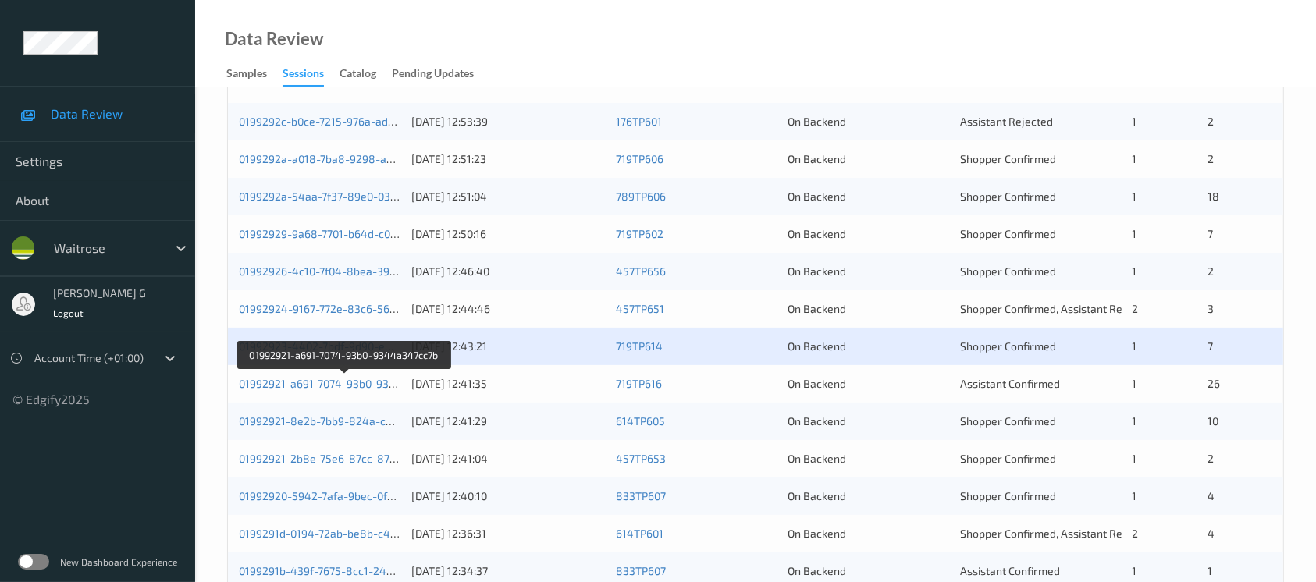
click at [308, 376] on div "01992921-a691-7074-93b0-9344a347cc7b" at bounding box center [320, 384] width 162 height 16
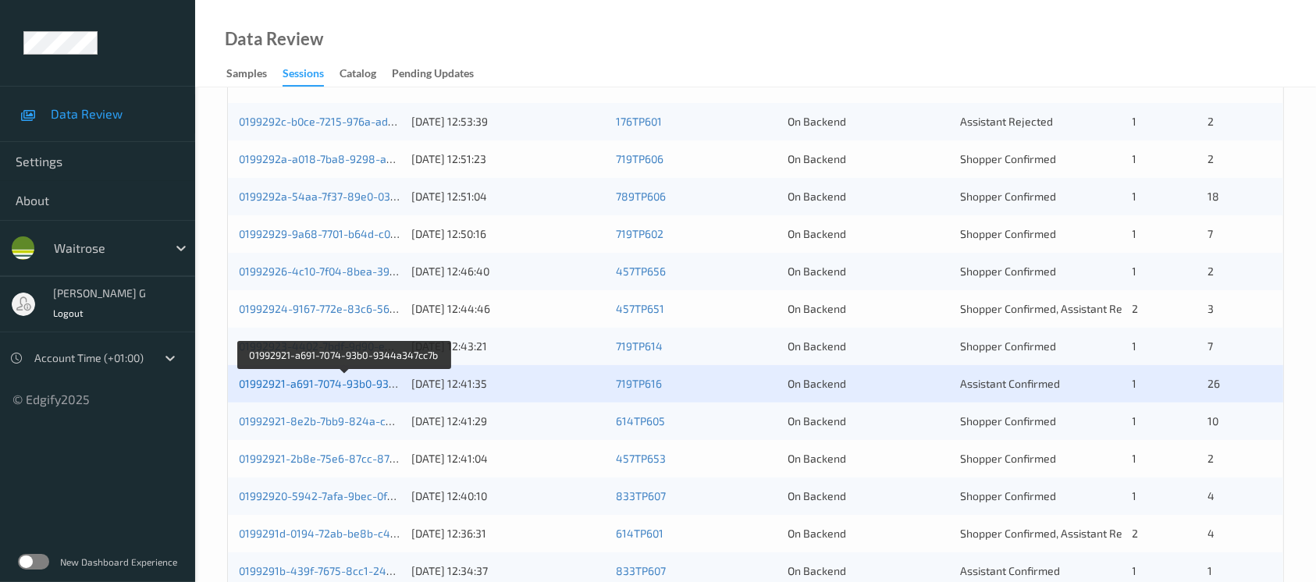
click at [299, 382] on link "01992921-a691-7074-93b0-9344a347cc7b" at bounding box center [345, 383] width 212 height 13
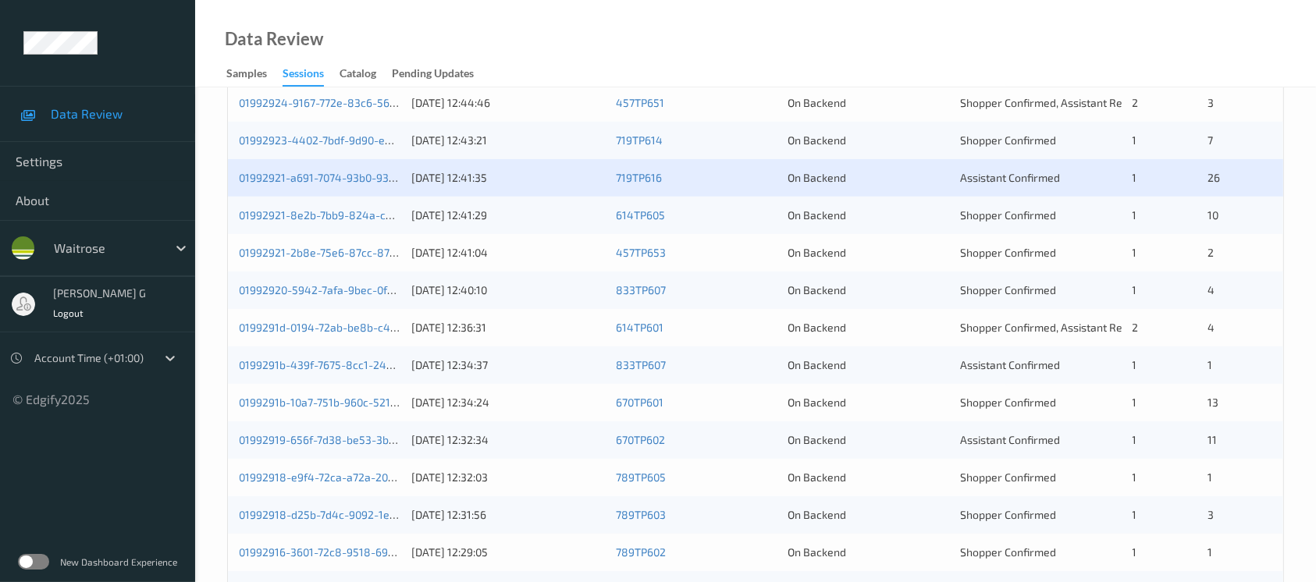
scroll to position [520, 0]
click at [283, 221] on div "01992921-8e2b-7bb9-824a-c580e5cb4734 08/09/2025 12:41:29 614TP605 On Backend Sh…" at bounding box center [756, 213] width 1056 height 37
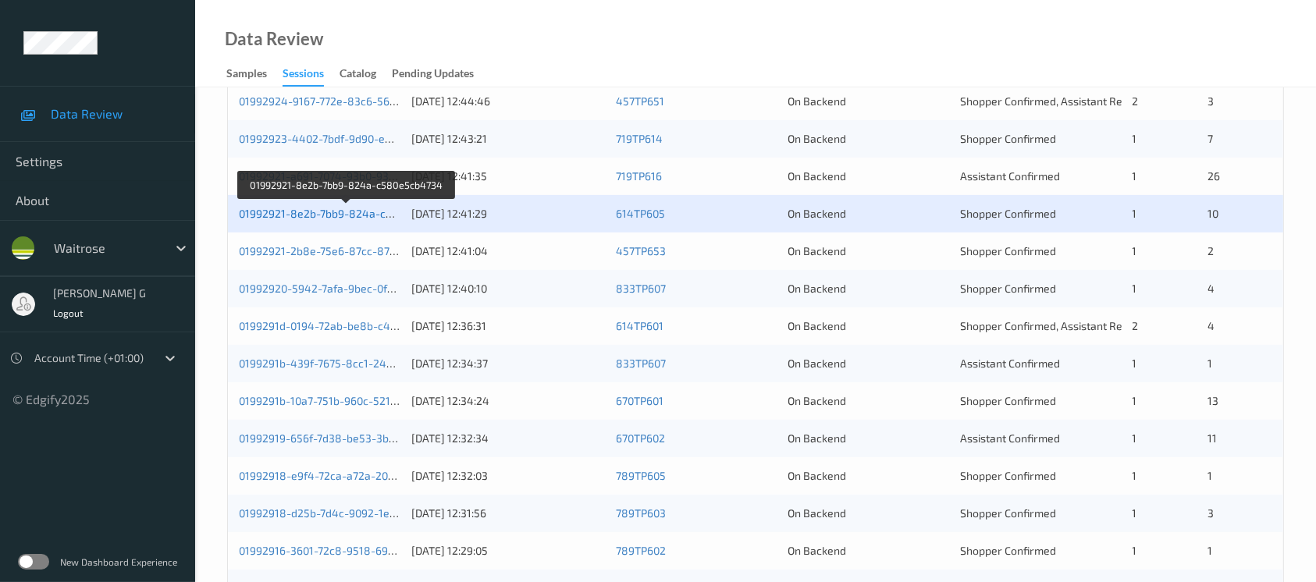
click at [301, 215] on link "01992921-8e2b-7bb9-824a-c580e5cb4734" at bounding box center [347, 213] width 216 height 13
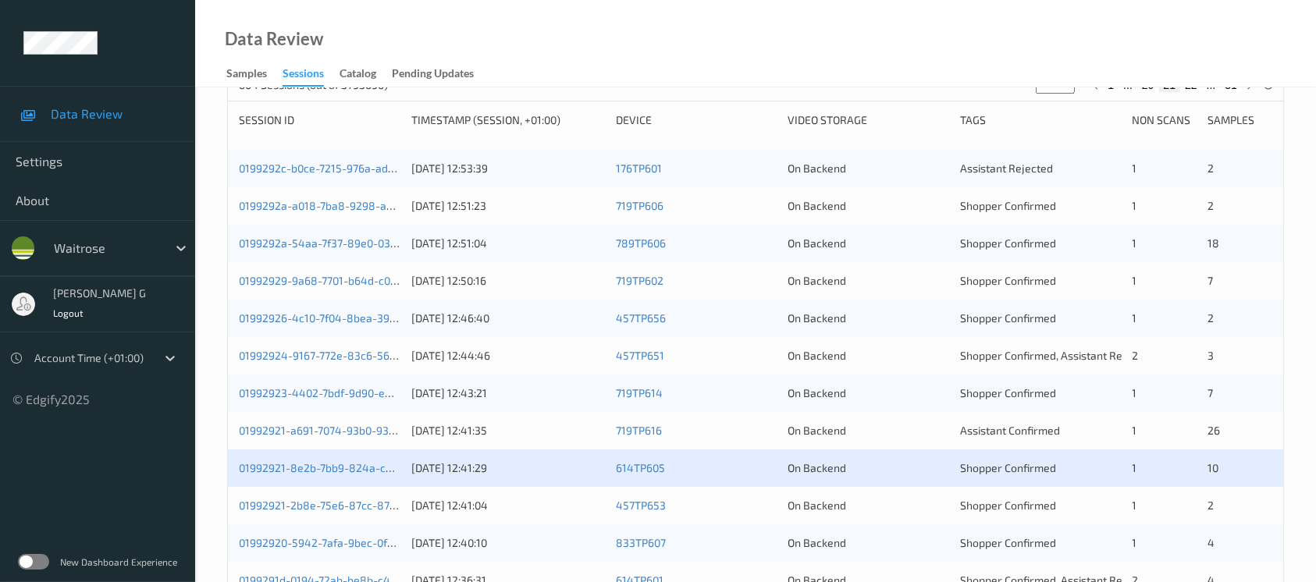
scroll to position [312, 0]
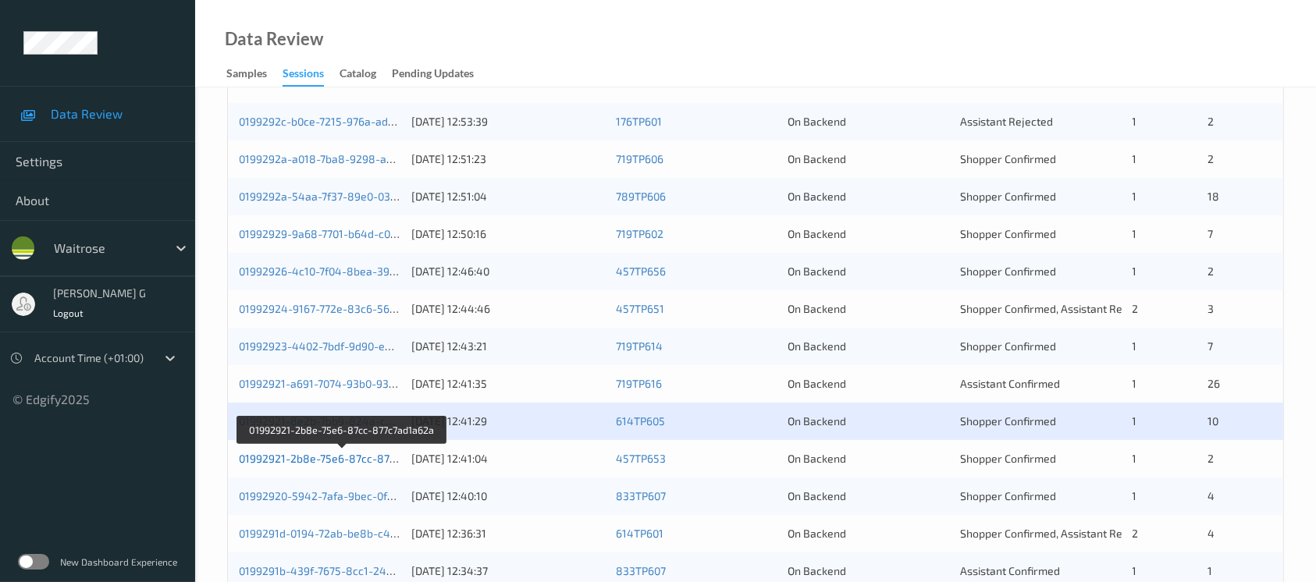
click at [308, 458] on link "01992921-2b8e-75e6-87cc-877c7ad1a62a" at bounding box center [343, 458] width 209 height 13
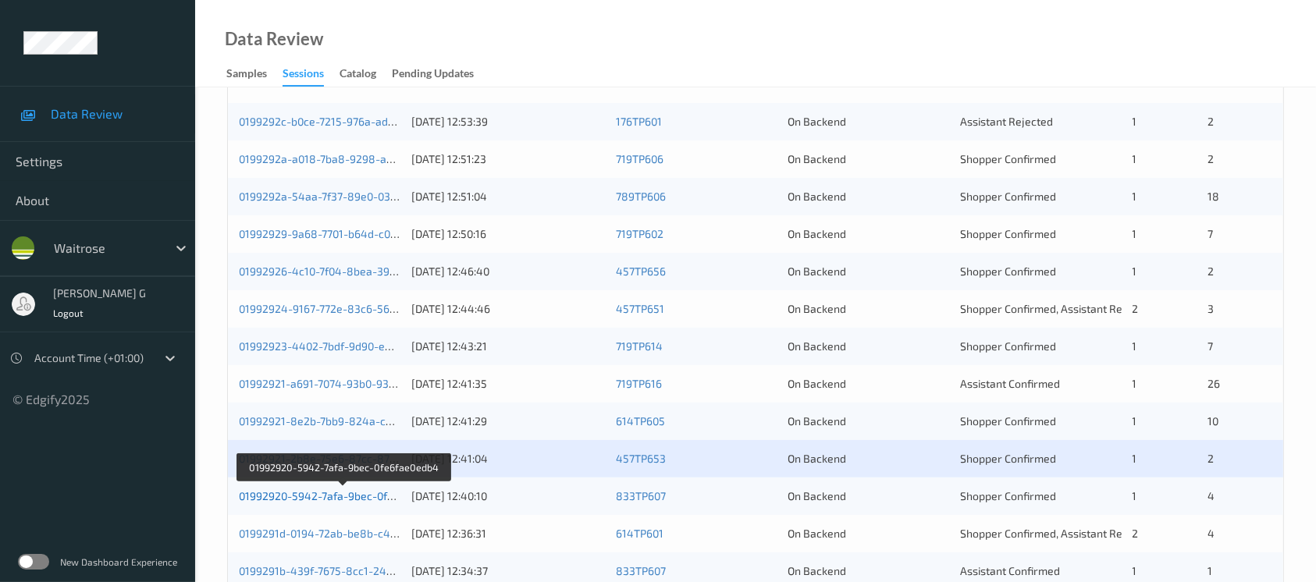
click at [309, 491] on link "01992920-5942-7afa-9bec-0fe6fae0edb4" at bounding box center [343, 496] width 209 height 13
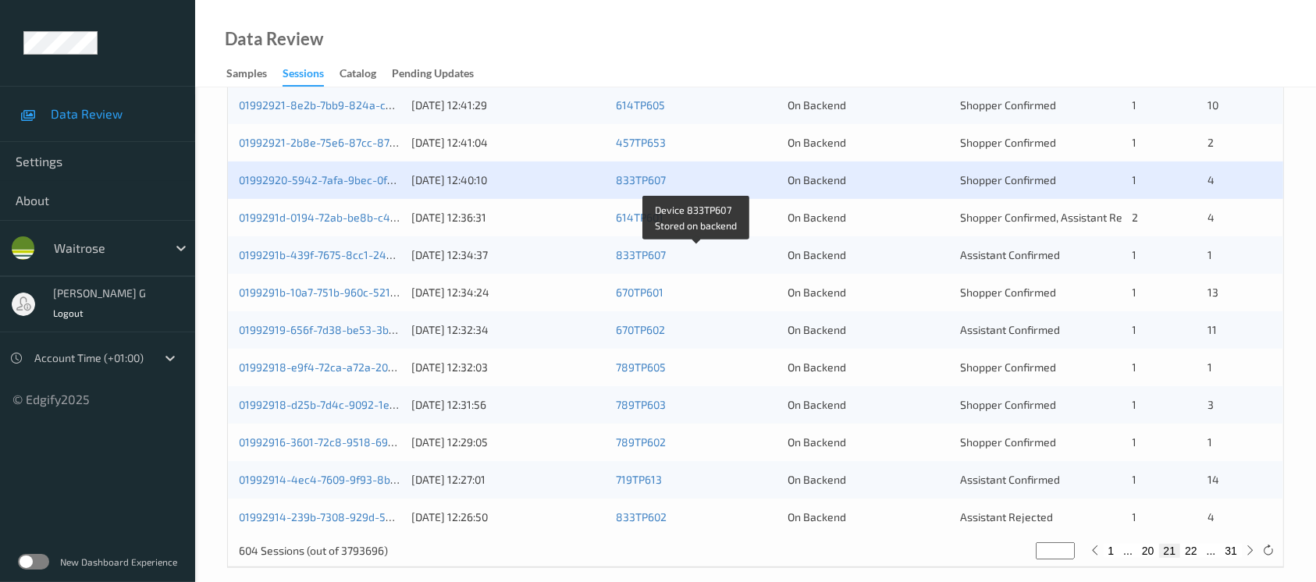
scroll to position [646, 0]
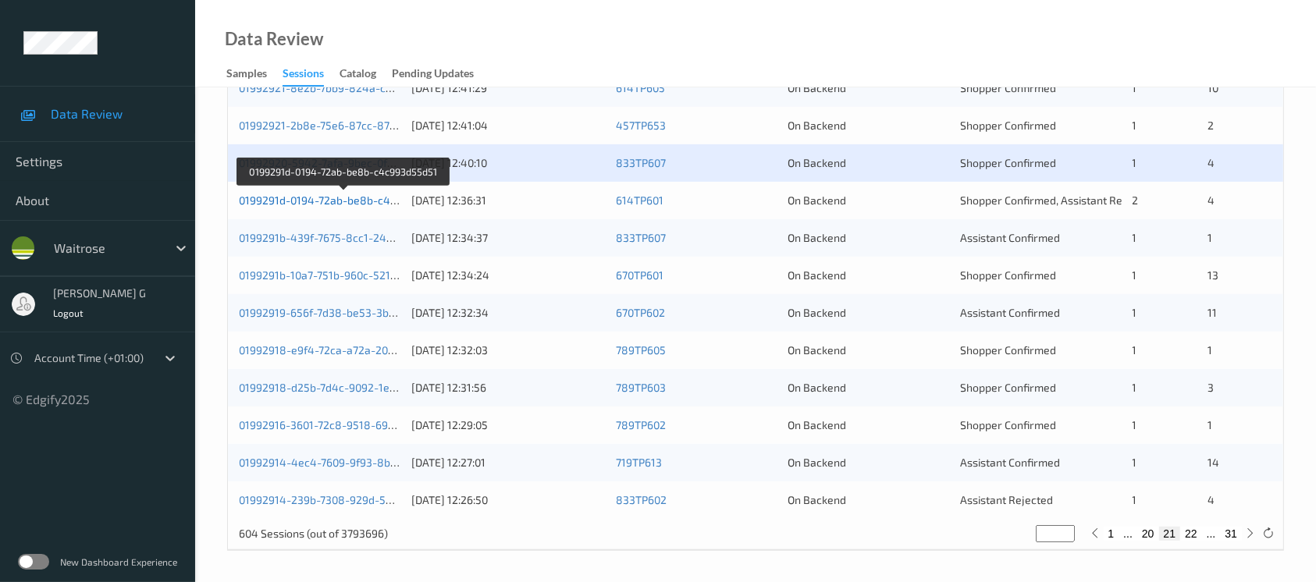
click at [301, 194] on link "0199291d-0194-72ab-be8b-c4c993d55d51" at bounding box center [345, 200] width 212 height 13
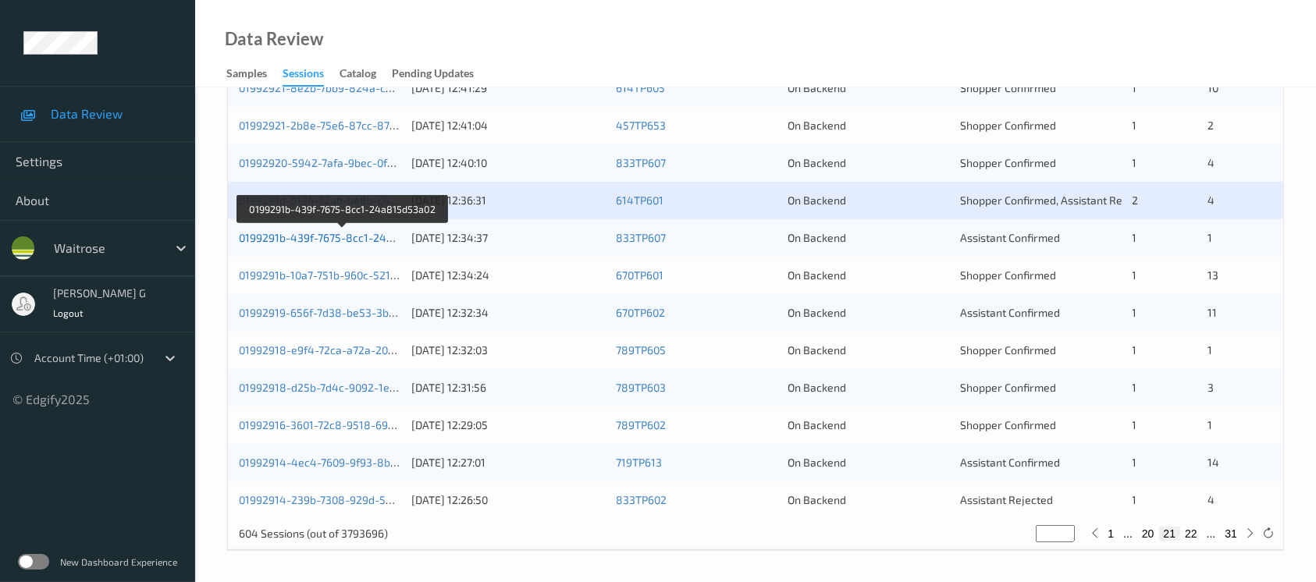
click at [318, 236] on link "0199291b-439f-7675-8cc1-24a815d53a02" at bounding box center [343, 237] width 209 height 13
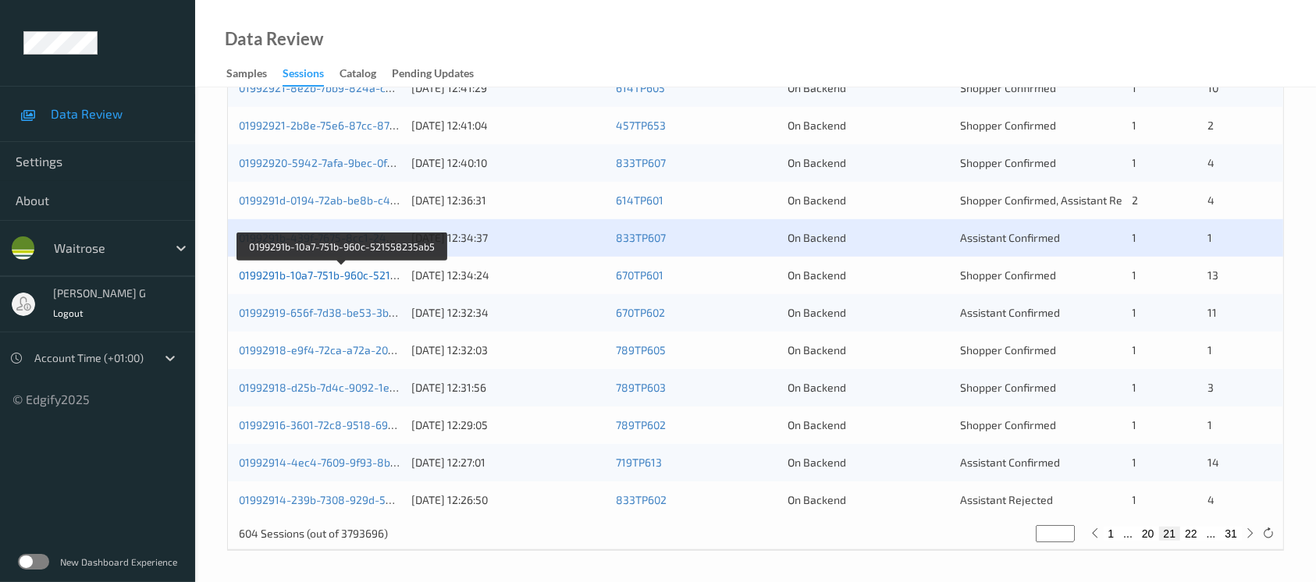
click at [312, 278] on link "0199291b-10a7-751b-960c-521558235ab5" at bounding box center [343, 275] width 208 height 13
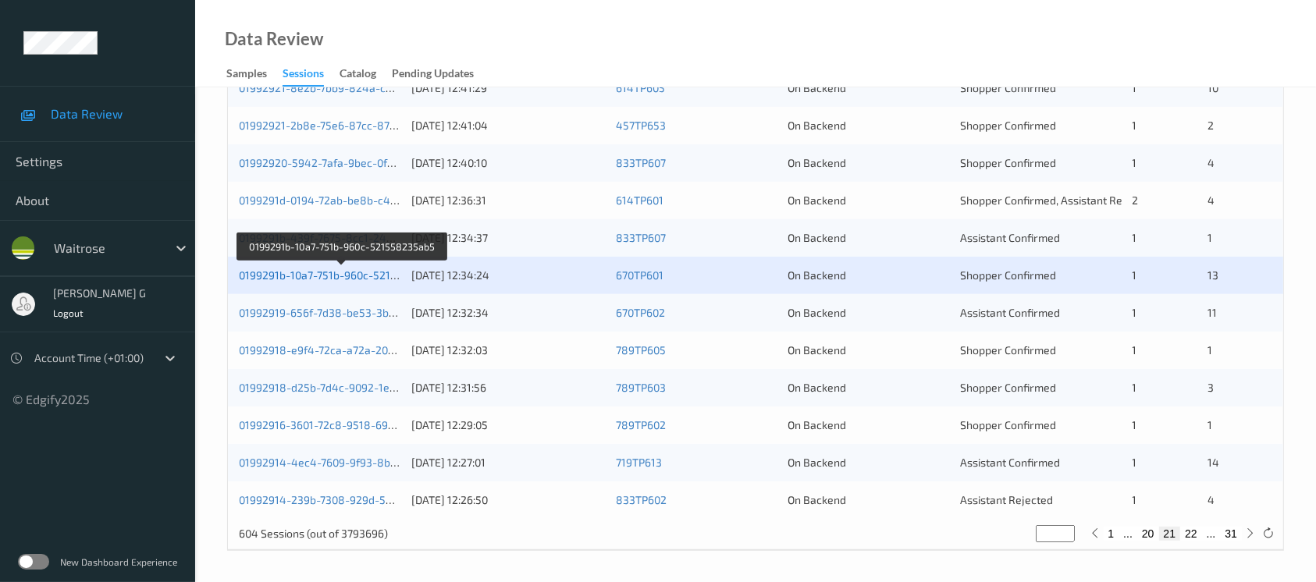
click at [308, 278] on link "0199291b-10a7-751b-960c-521558235ab5" at bounding box center [343, 275] width 208 height 13
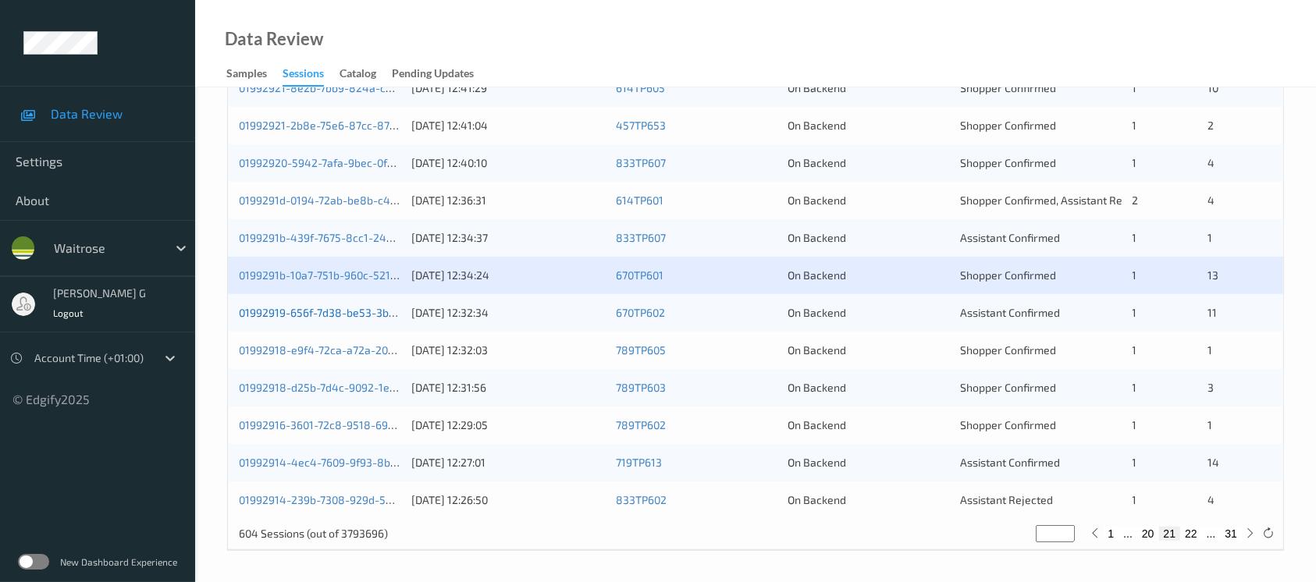
click at [303, 314] on link "01992919-656f-7d38-be53-3bdcc21c4c0b" at bounding box center [343, 312] width 208 height 13
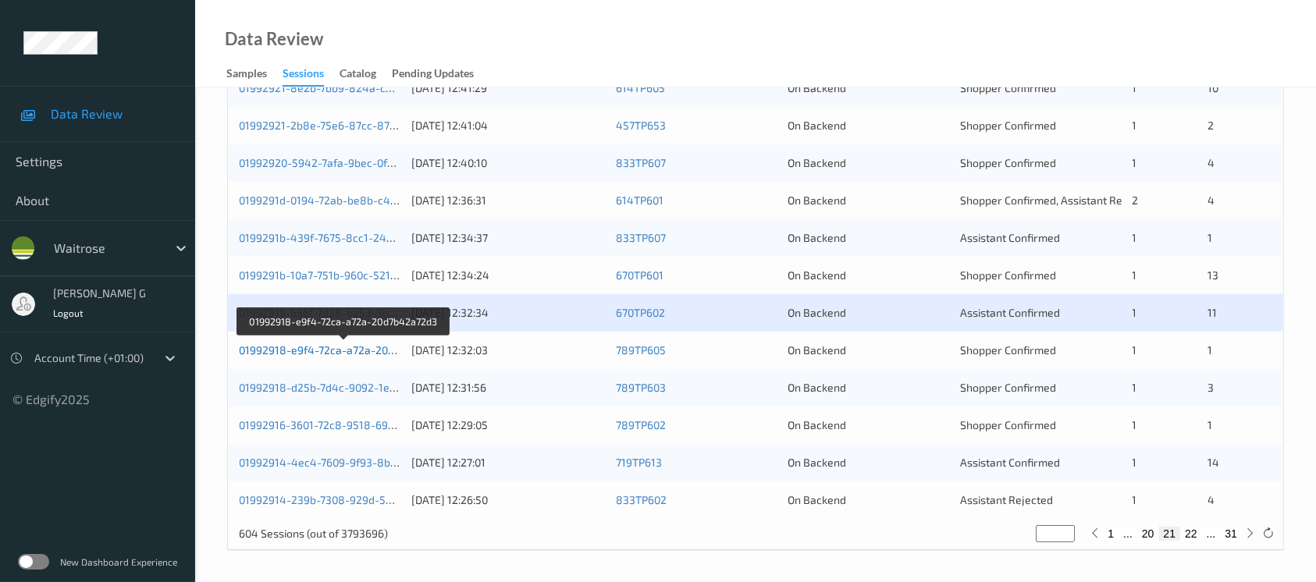
click at [287, 344] on link "01992918-e9f4-72ca-a72a-20d7b42a72d3" at bounding box center [344, 350] width 211 height 13
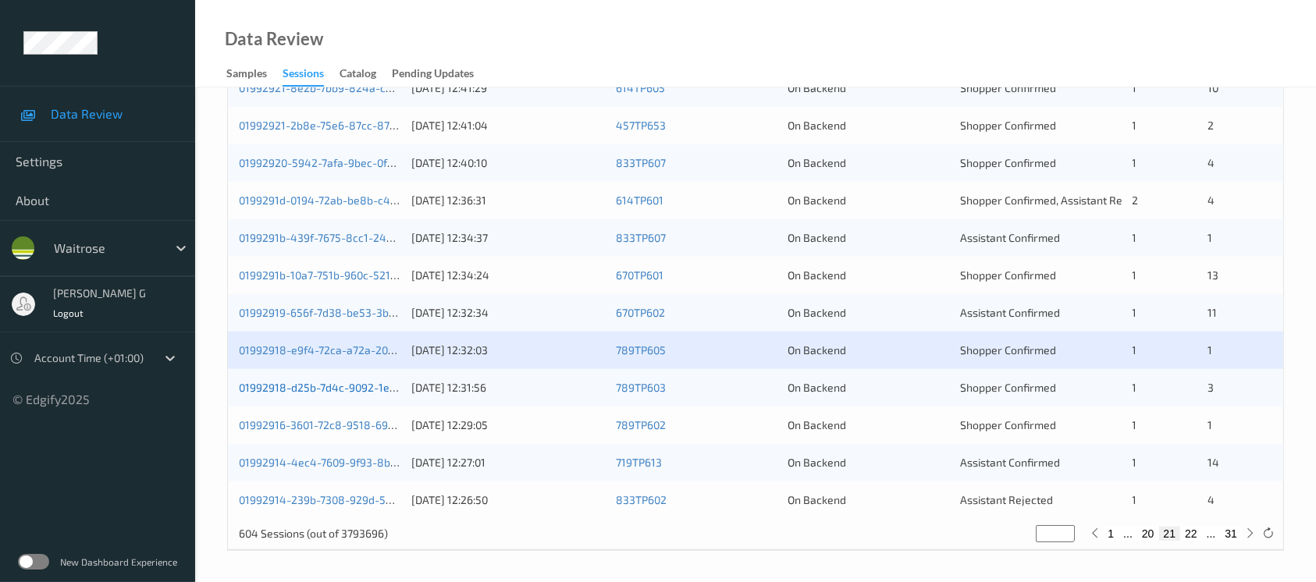
click at [313, 386] on link "01992918-d25b-7d4c-9092-1e49c48cef36" at bounding box center [345, 387] width 212 height 13
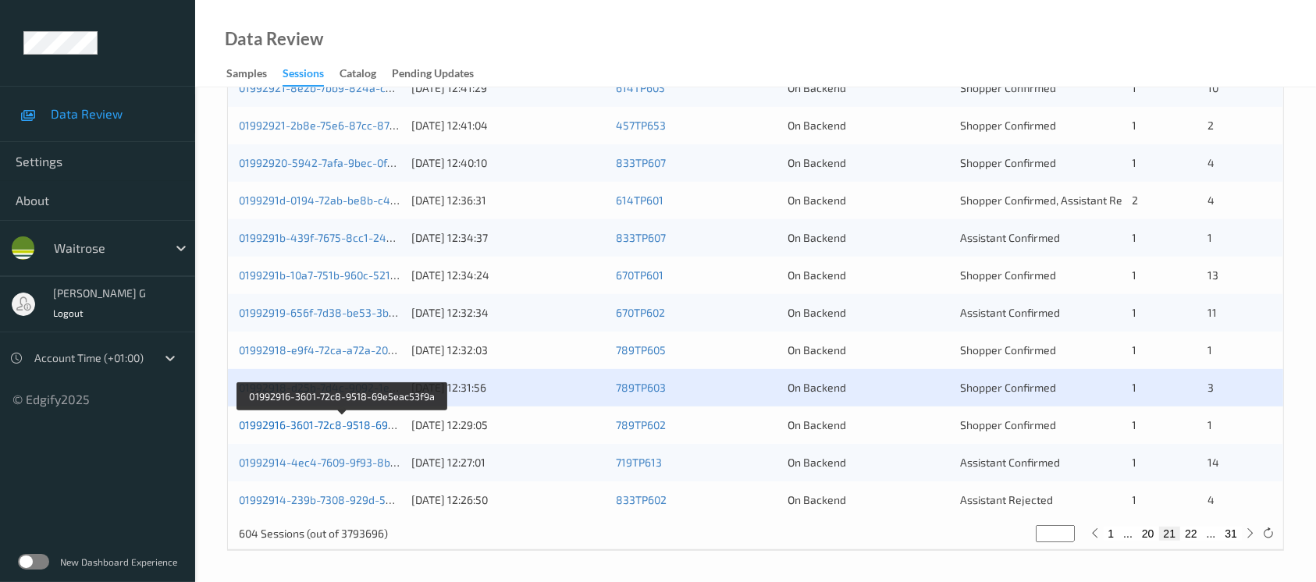
click at [301, 418] on link "01992916-3601-72c8-9518-69e5eac53f9a" at bounding box center [343, 424] width 208 height 13
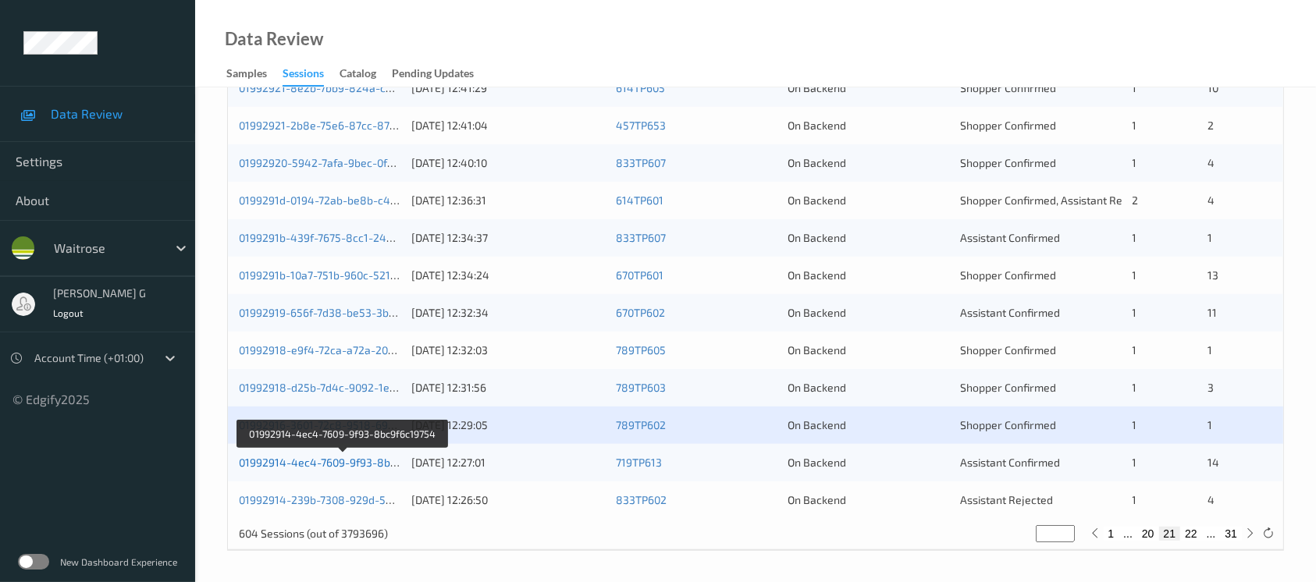
click at [256, 463] on link "01992914-4ec4-7609-9f93-8bc9f6c19754" at bounding box center [343, 462] width 208 height 13
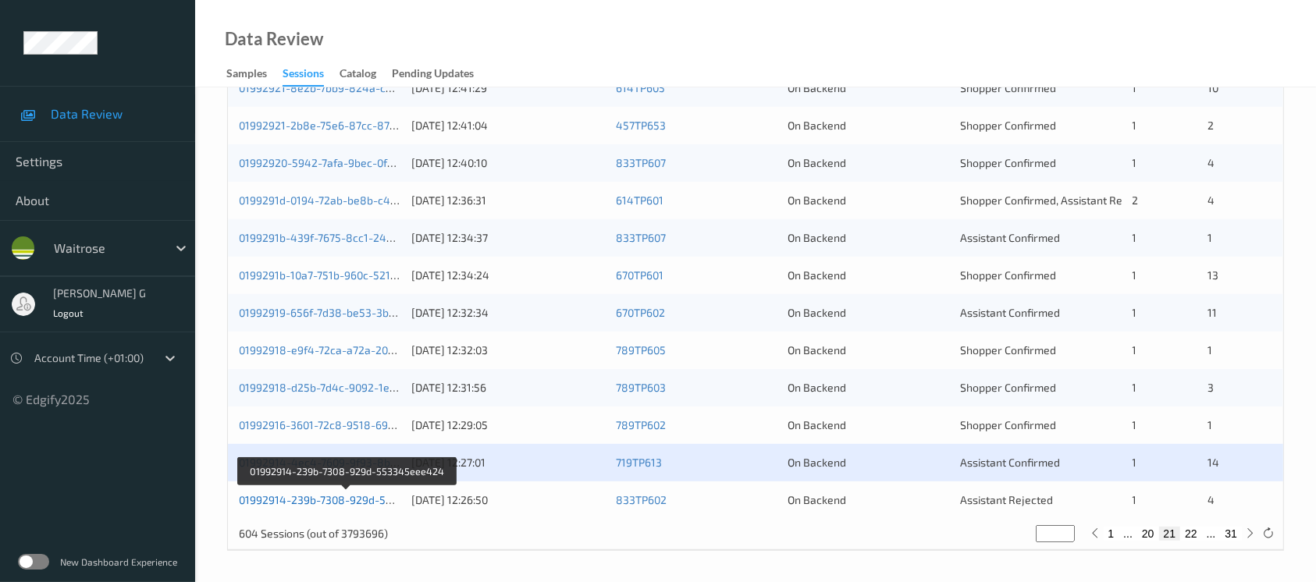
click at [291, 495] on link "01992914-239b-7308-929d-553345eee424" at bounding box center [348, 499] width 218 height 13
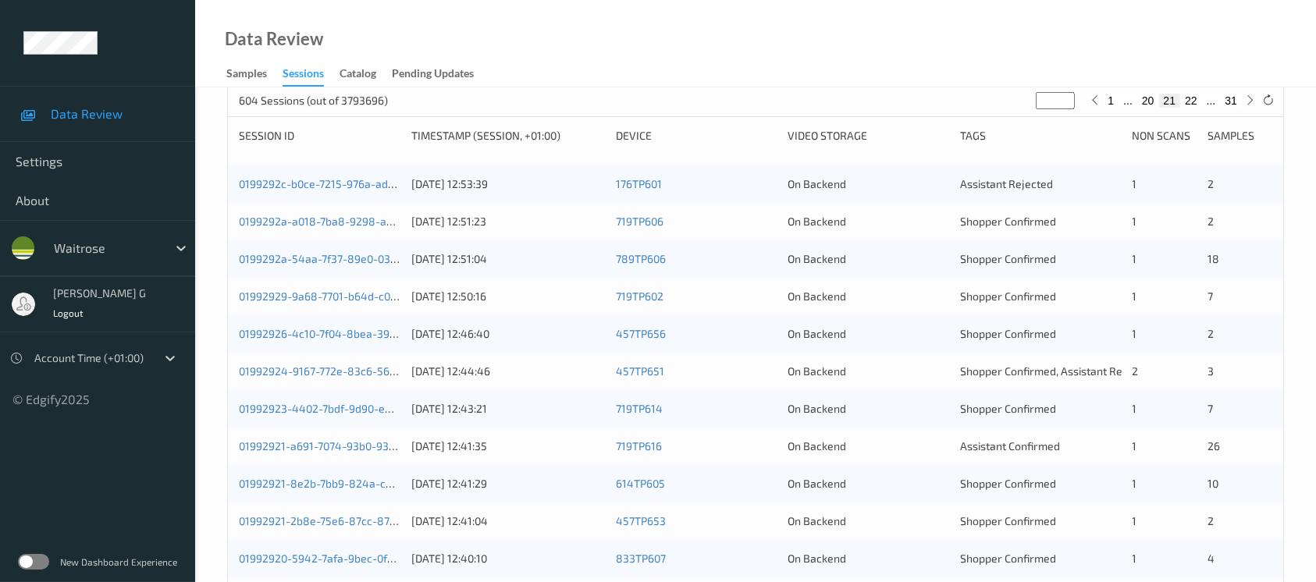
scroll to position [21, 0]
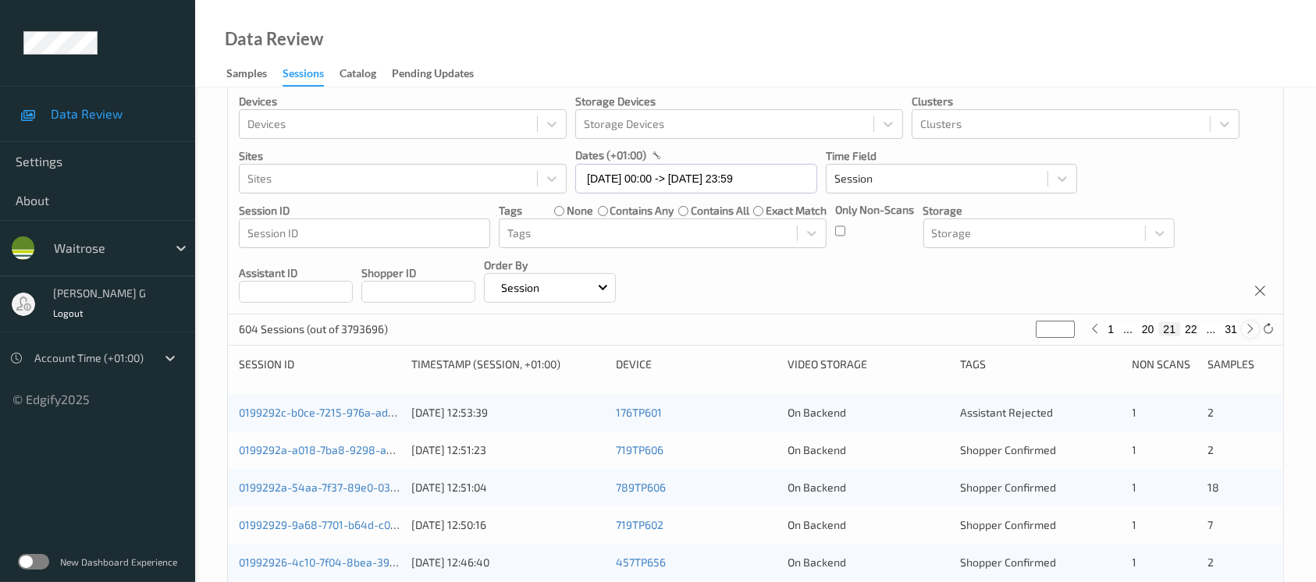
click at [1252, 329] on icon at bounding box center [1251, 329] width 12 height 12
type input "**"
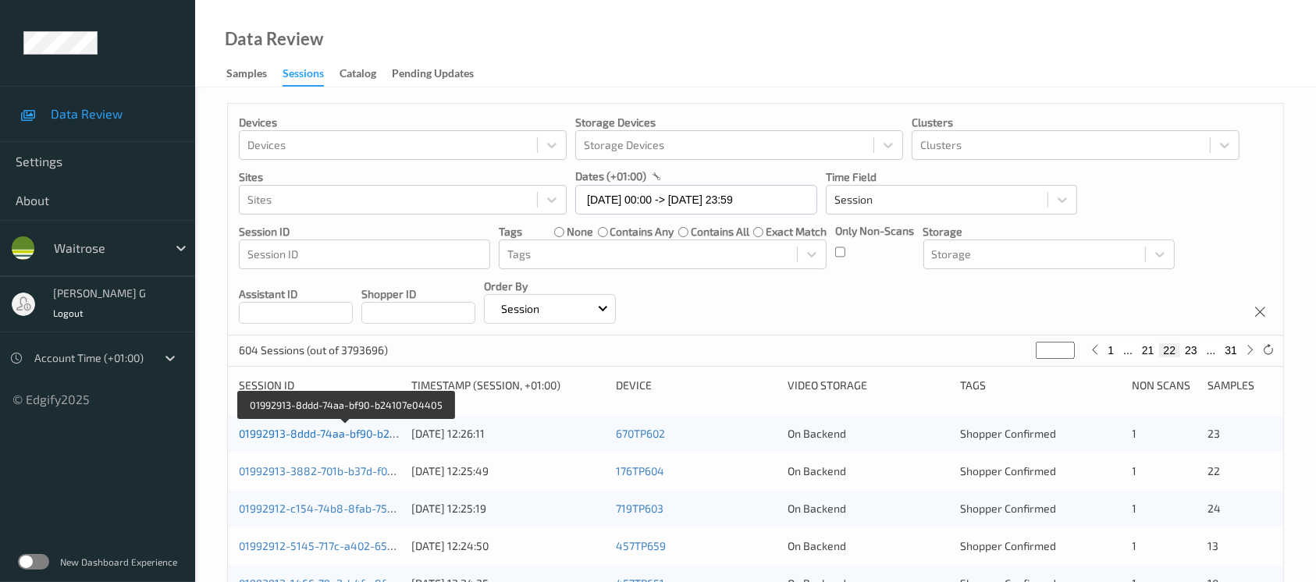
click at [309, 427] on link "01992913-8ddd-74aa-bf90-b24107e04405" at bounding box center [345, 433] width 213 height 13
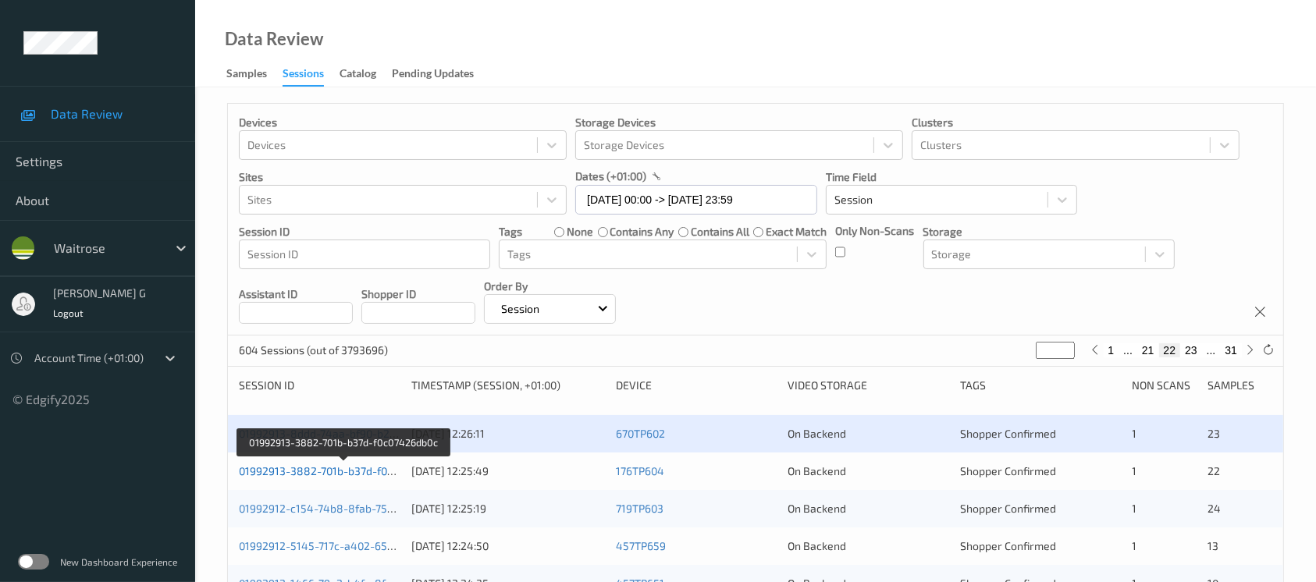
click at [310, 473] on link "01992913-3882-701b-b37d-f0c07426db0c" at bounding box center [343, 471] width 209 height 13
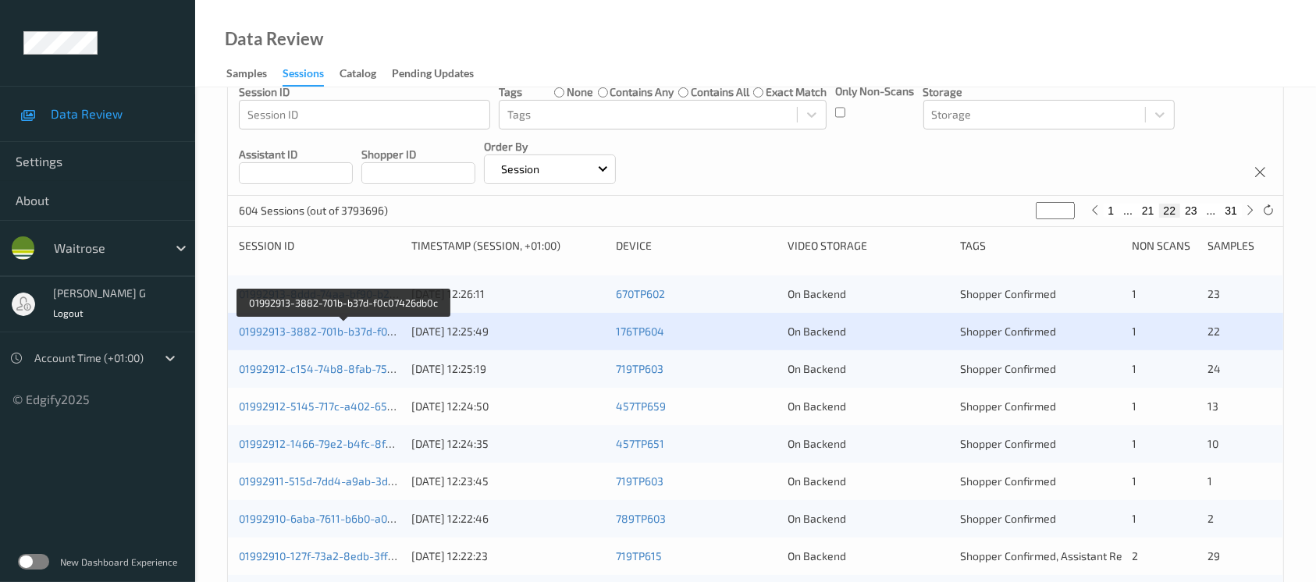
scroll to position [312, 0]
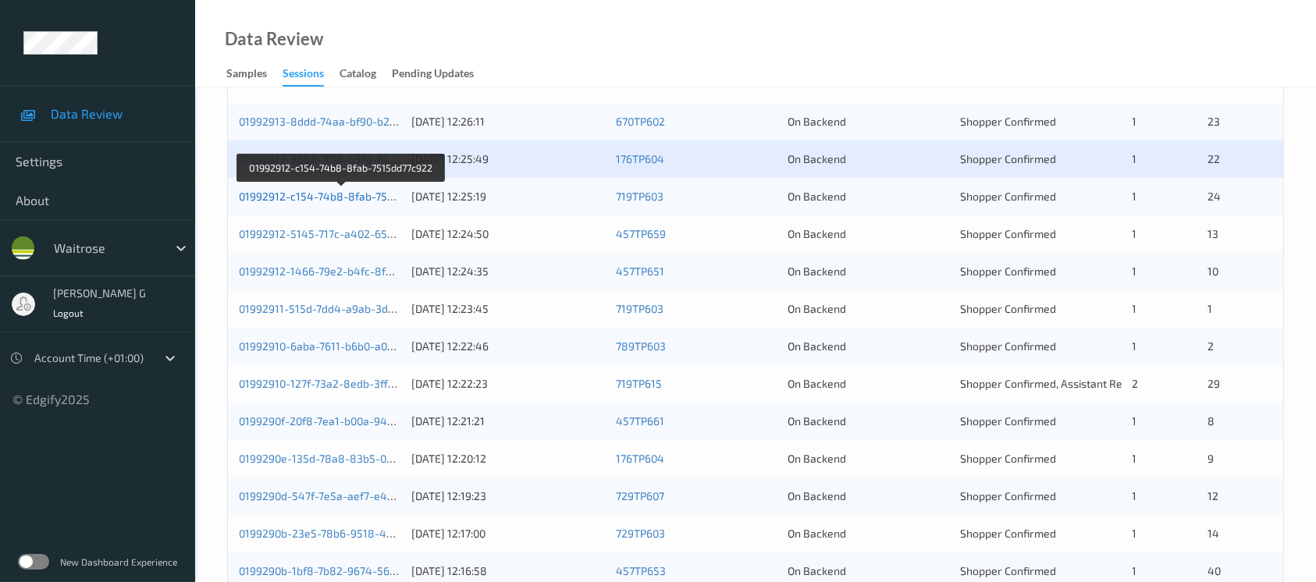
click at [297, 199] on link "01992912-c154-74b8-8fab-7515dd77c922" at bounding box center [342, 196] width 207 height 13
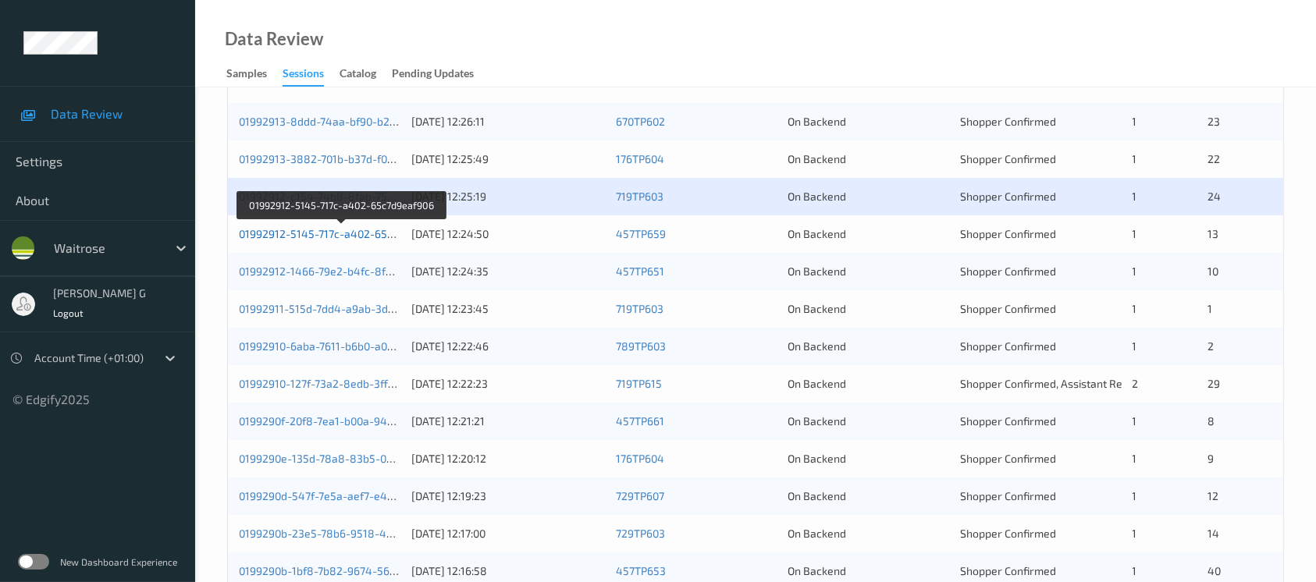
click at [309, 238] on link "01992912-5145-717c-a402-65c7d9eaf906" at bounding box center [342, 233] width 207 height 13
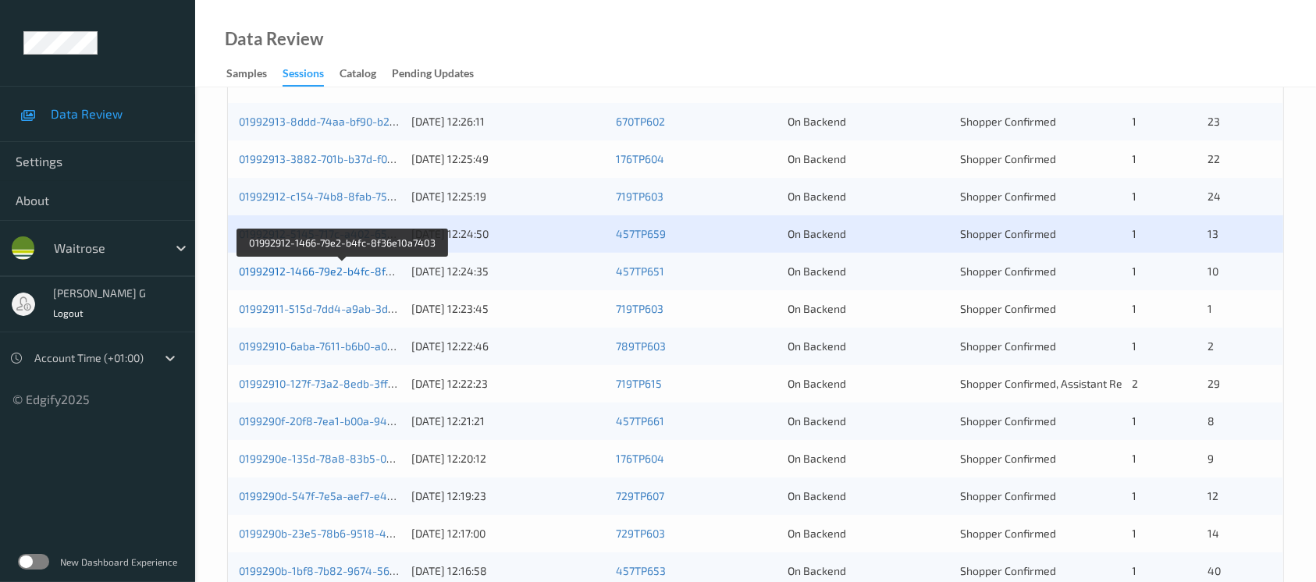
click at [340, 272] on link "01992912-1466-79e2-b4fc-8f36e10a7403" at bounding box center [343, 271] width 208 height 13
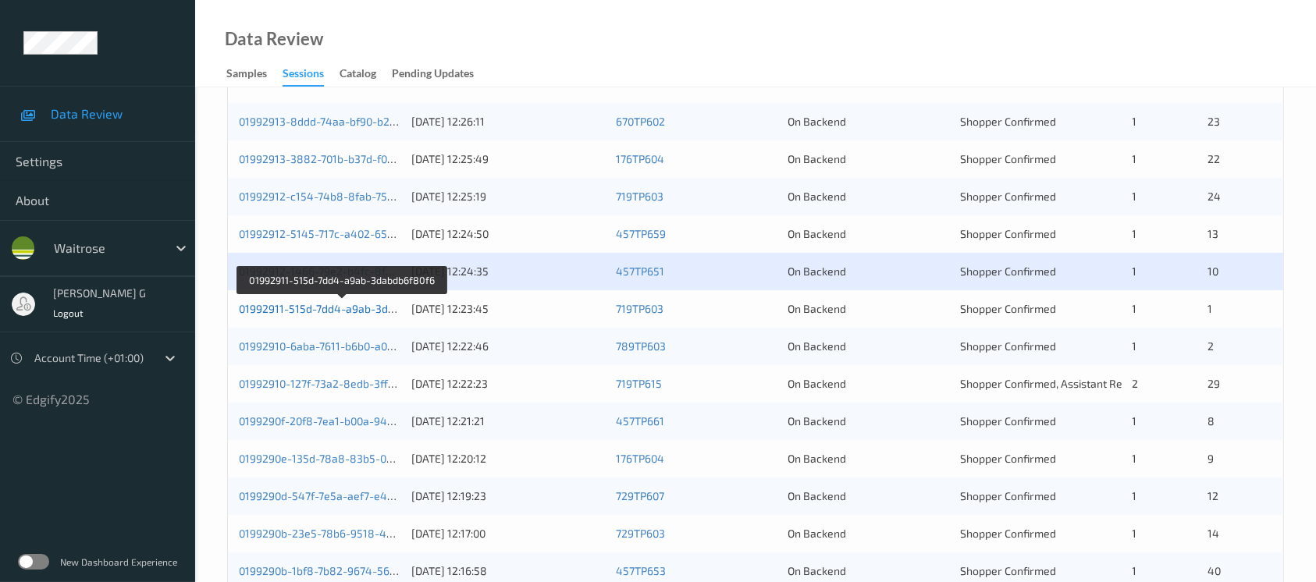
click at [317, 304] on link "01992911-515d-7dd4-a9ab-3dabdb6f80f6" at bounding box center [343, 308] width 208 height 13
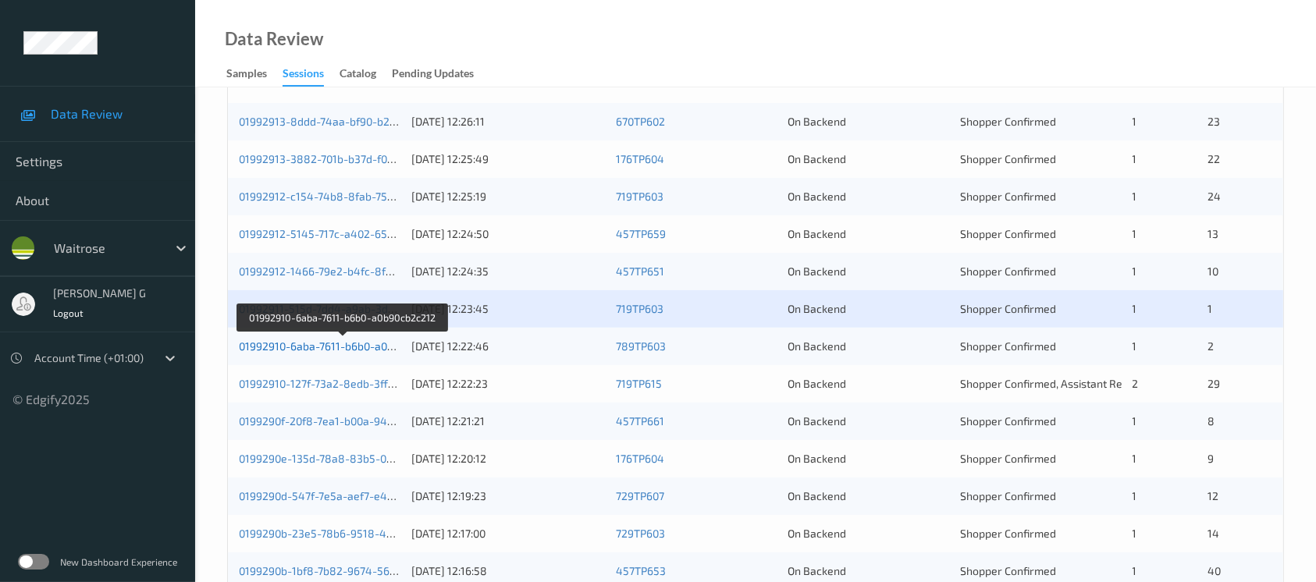
click at [304, 346] on link "01992910-6aba-7611-b6b0-a0b90cb2c212" at bounding box center [343, 346] width 208 height 13
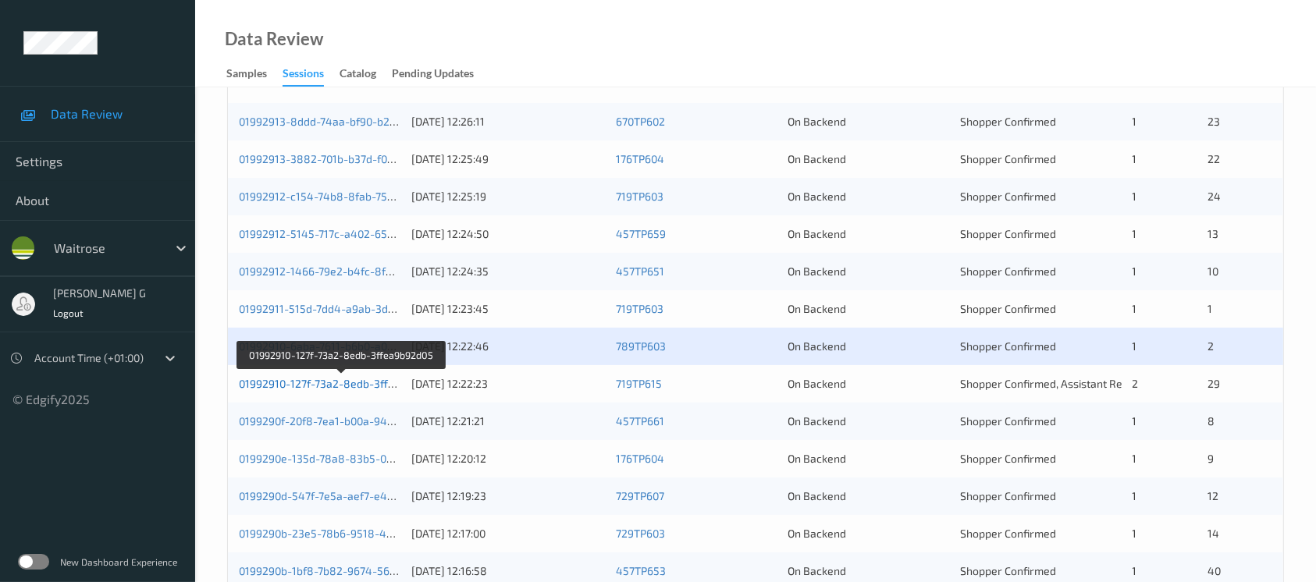
click at [324, 377] on link "01992910-127f-73a2-8edb-3ffea9b92d05" at bounding box center [341, 383] width 205 height 13
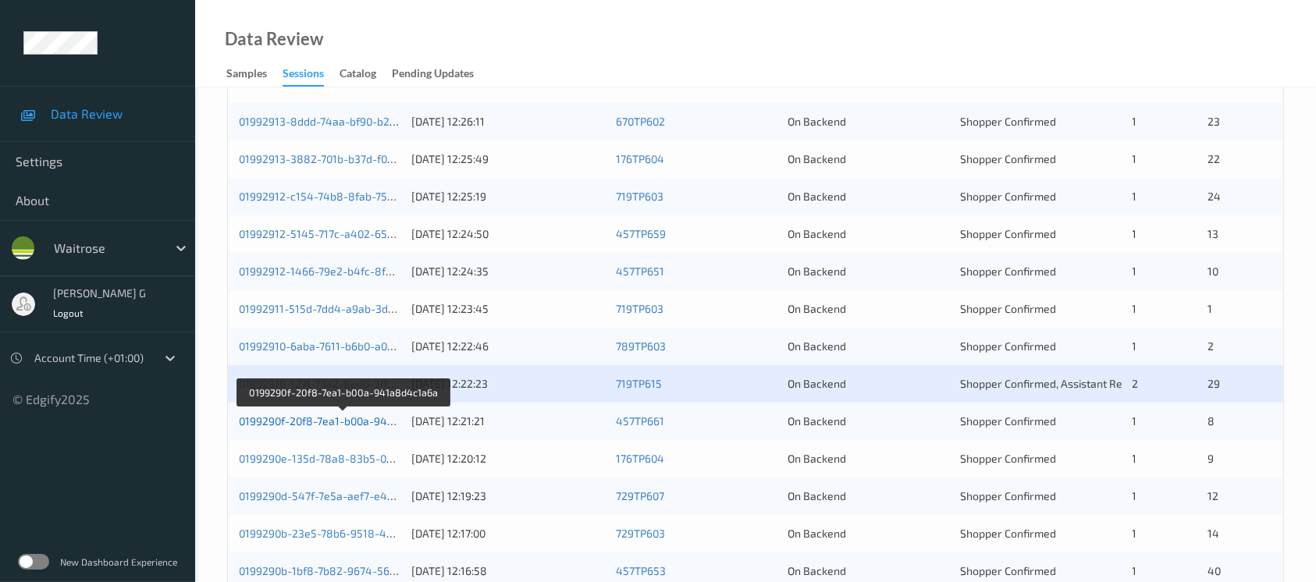
click at [283, 415] on link "0199290f-20f8-7ea1-b00a-941a8d4c1a6a" at bounding box center [343, 421] width 208 height 13
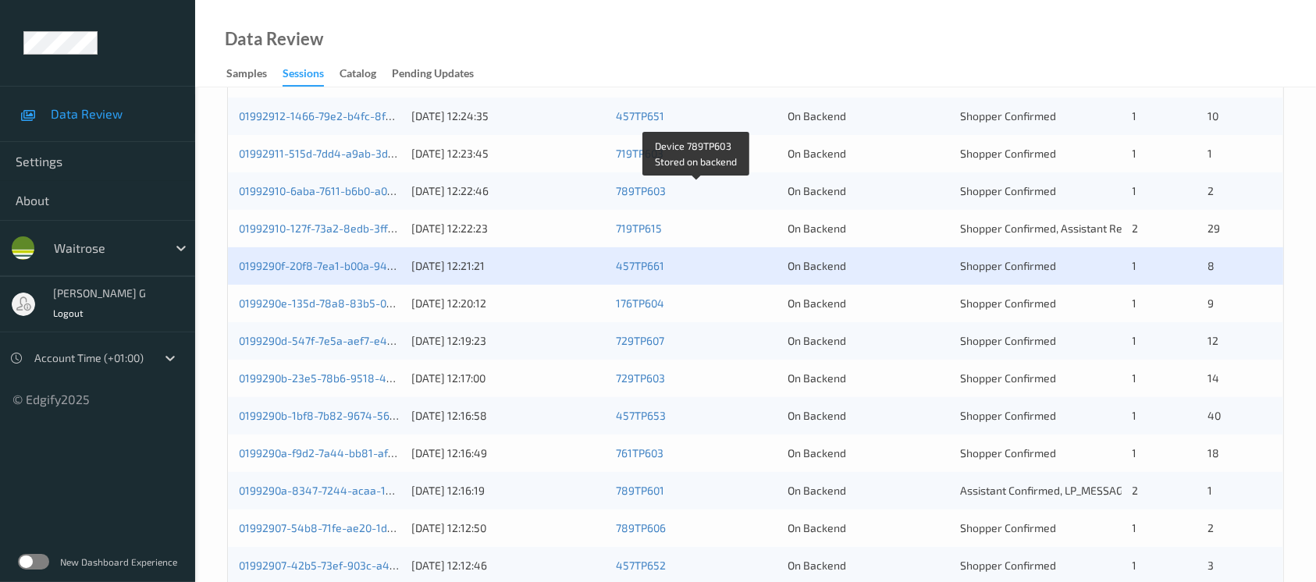
scroll to position [625, 0]
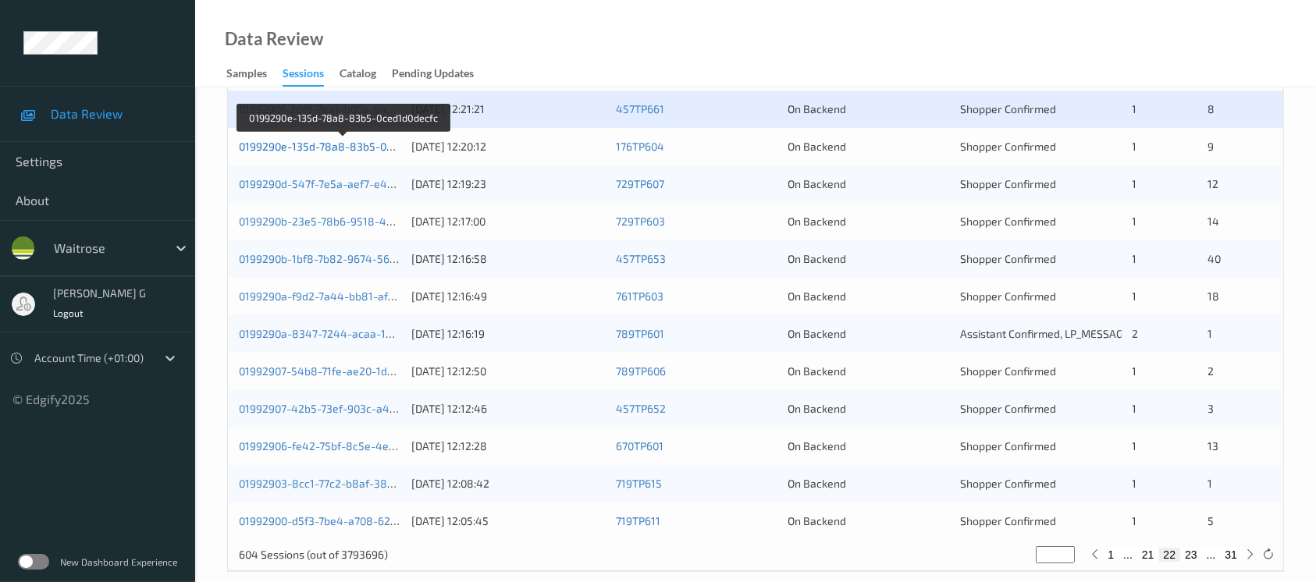
click at [316, 140] on link "0199290e-135d-78a8-83b5-0ced1d0decfc" at bounding box center [344, 146] width 210 height 13
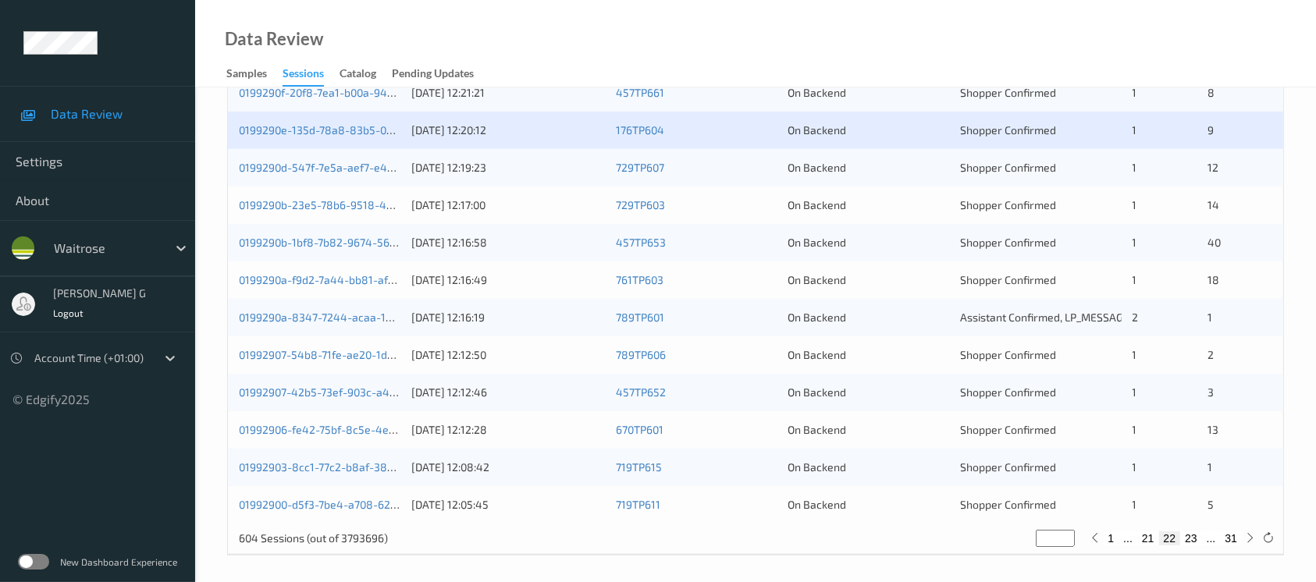
scroll to position [646, 0]
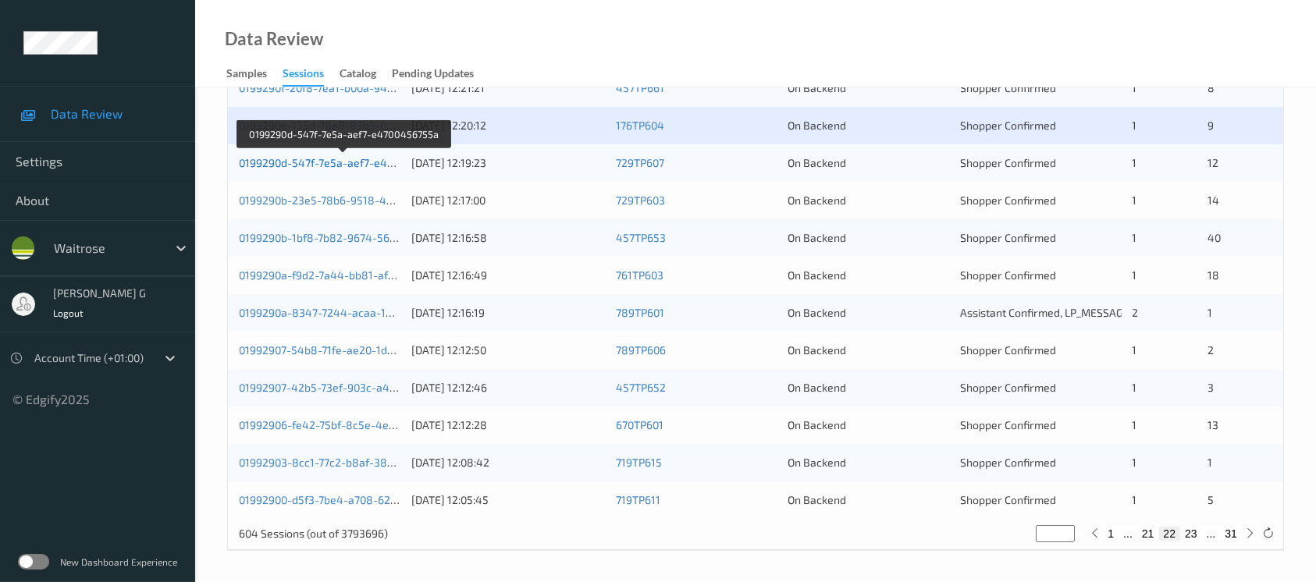
click at [308, 165] on link "0199290d-547f-7e5a-aef7-e4700456755a" at bounding box center [344, 162] width 210 height 13
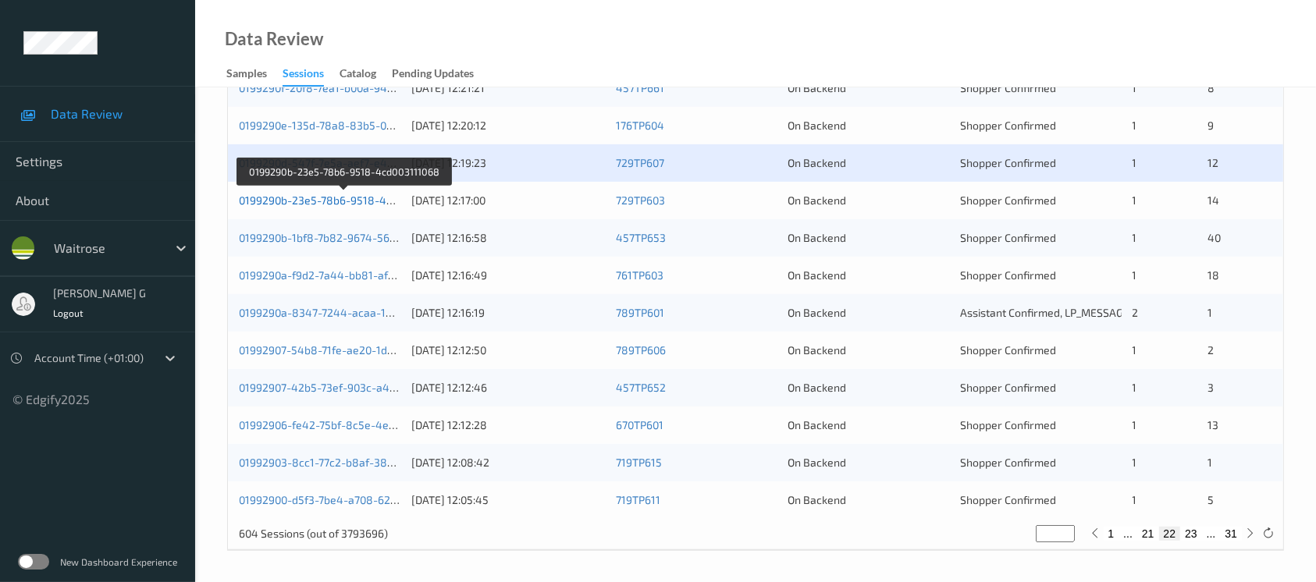
click at [345, 197] on link "0199290b-23e5-78b6-9518-4cd003111068" at bounding box center [345, 200] width 212 height 13
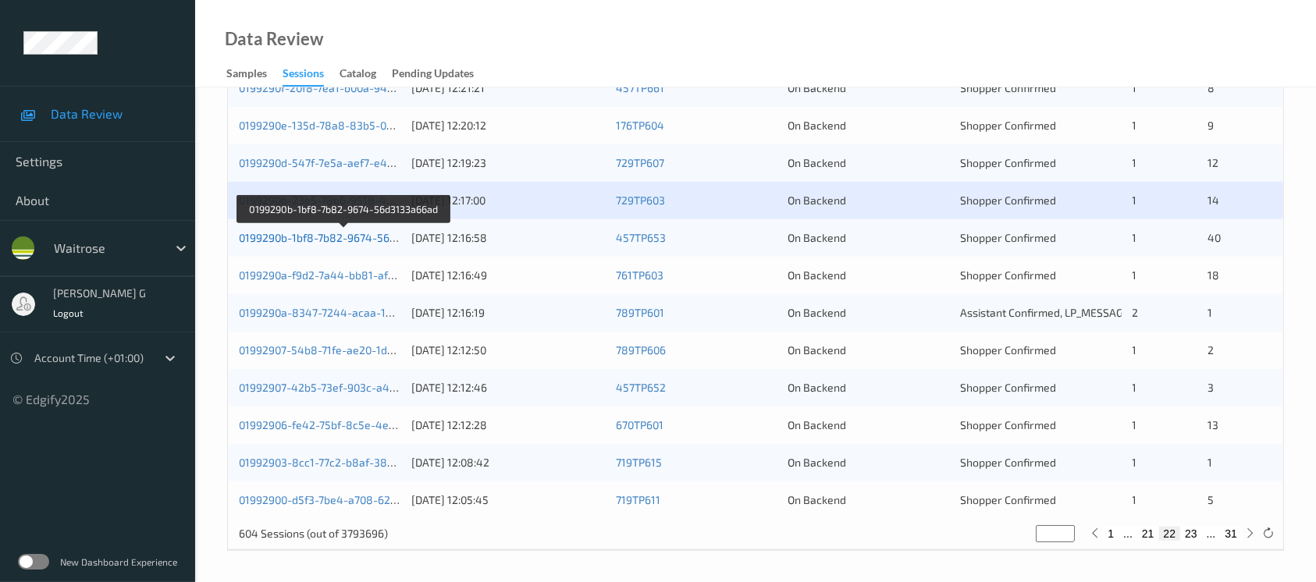
click at [331, 233] on link "0199290b-1bf8-7b82-9674-56d3133a66ad" at bounding box center [345, 237] width 212 height 13
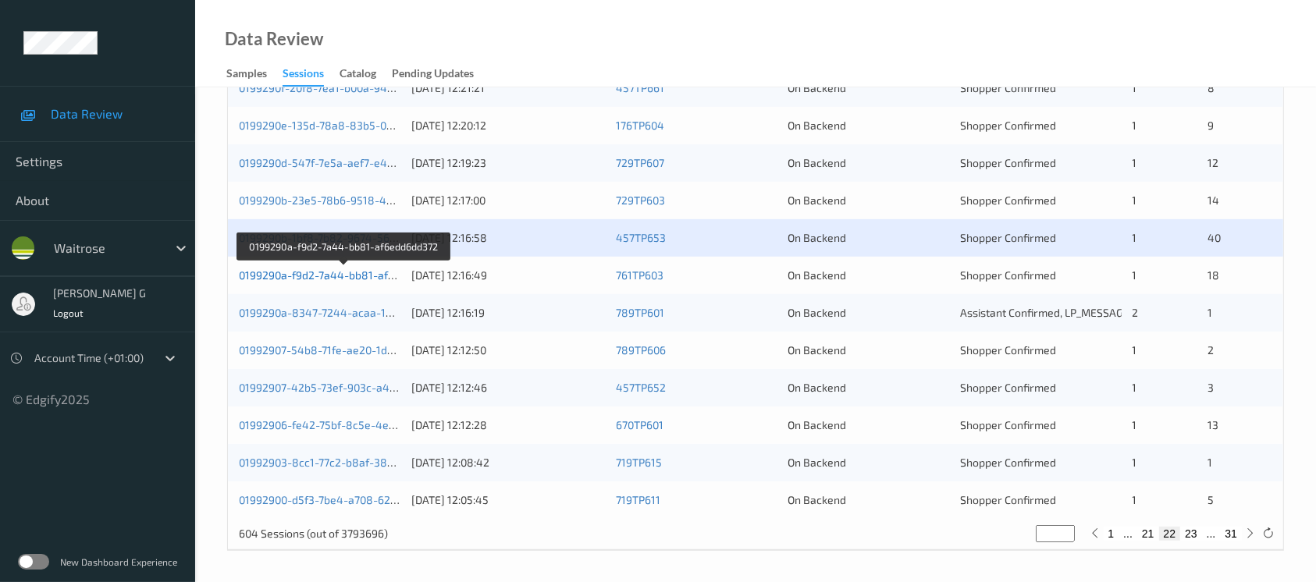
click at [294, 272] on link "0199290a-f9d2-7a44-bb81-af6edd6dd372" at bounding box center [344, 275] width 211 height 13
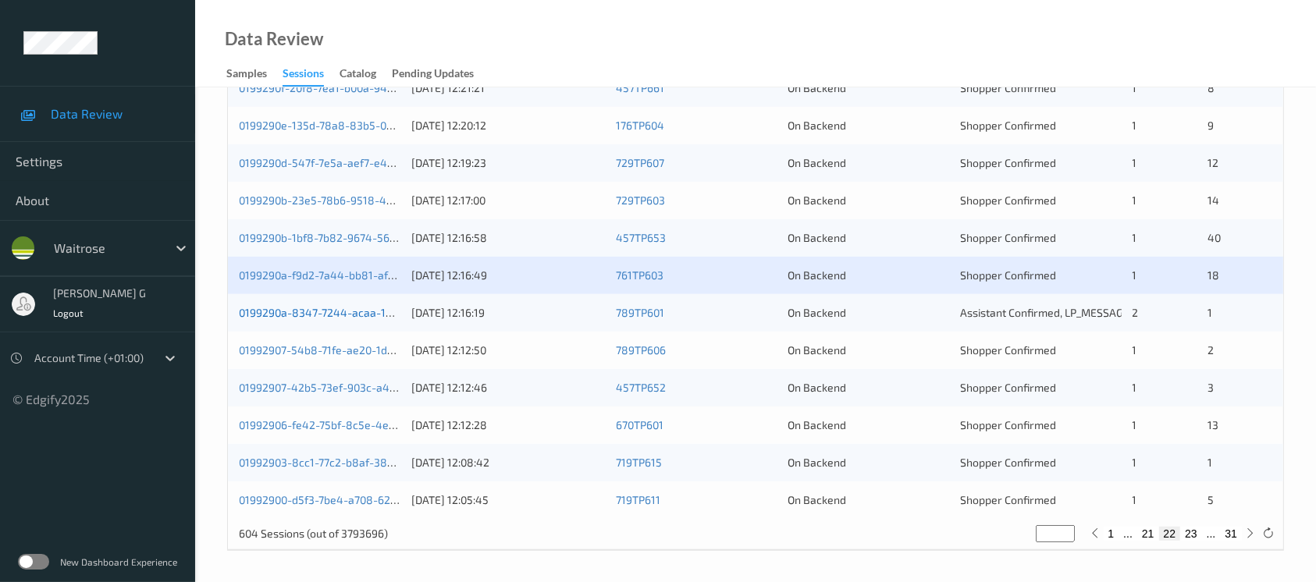
click at [299, 308] on link "0199290a-8347-7244-acaa-157182eb5bec" at bounding box center [345, 312] width 213 height 13
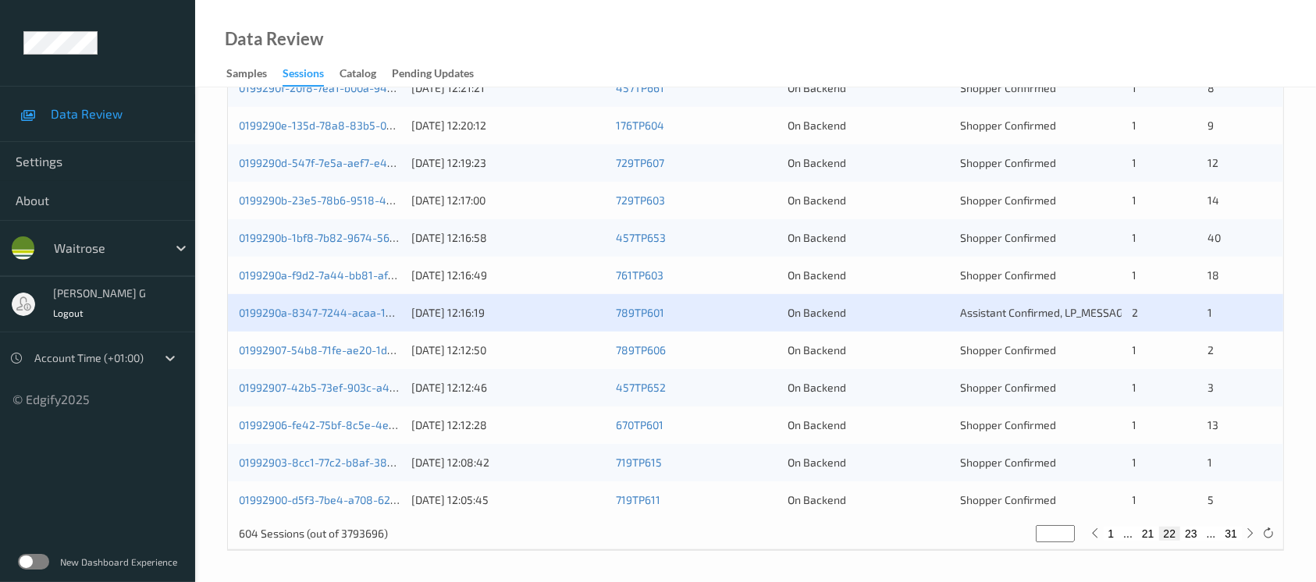
click at [316, 359] on div "01992907-54b8-71fe-ae20-1d9e35fa9244 08/09/2025 12:12:50 789TP606 On Backend Sh…" at bounding box center [756, 350] width 1056 height 37
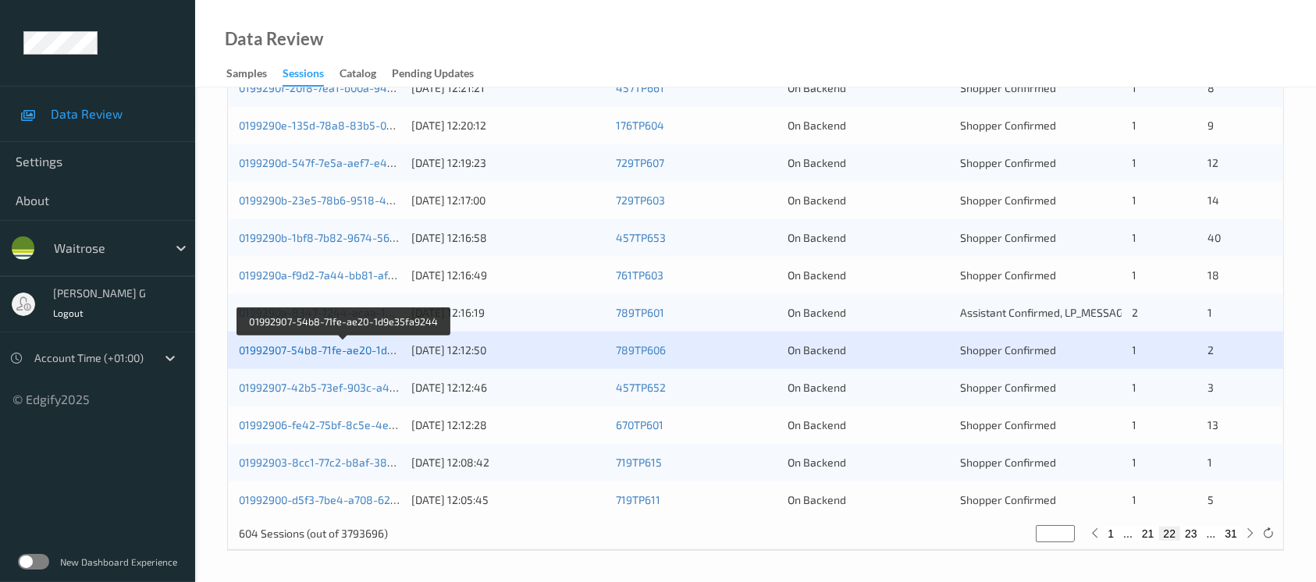
click at [316, 352] on link "01992907-54b8-71fe-ae20-1d9e35fa9244" at bounding box center [344, 350] width 210 height 13
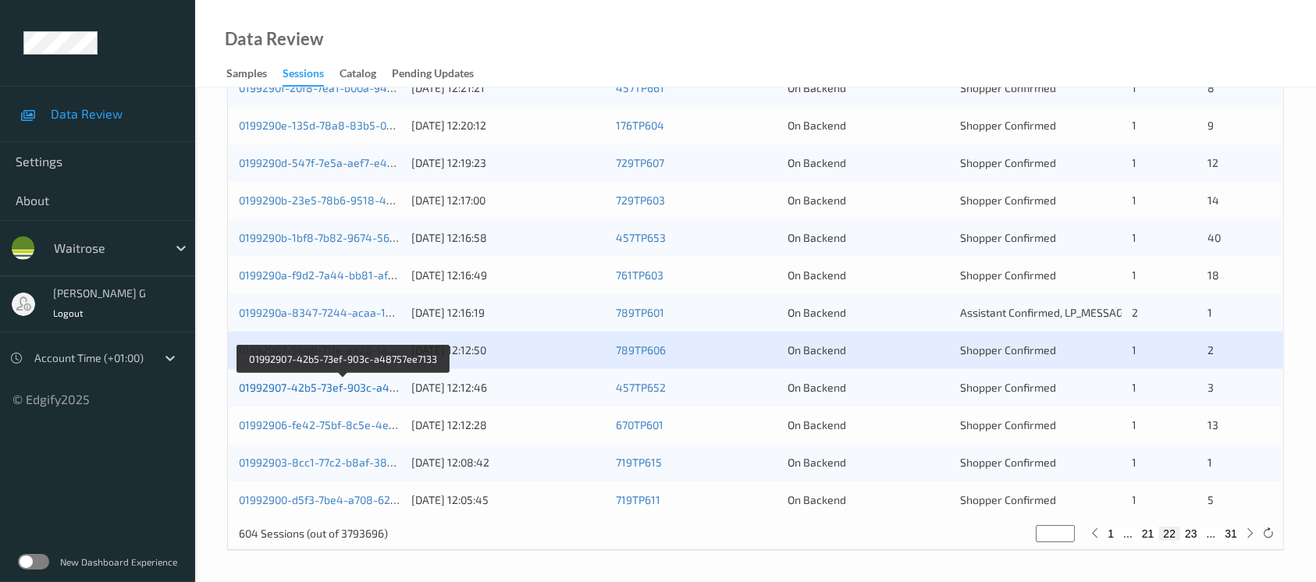
click at [322, 384] on link "01992907-42b5-73ef-903c-a48757ee7133" at bounding box center [344, 387] width 210 height 13
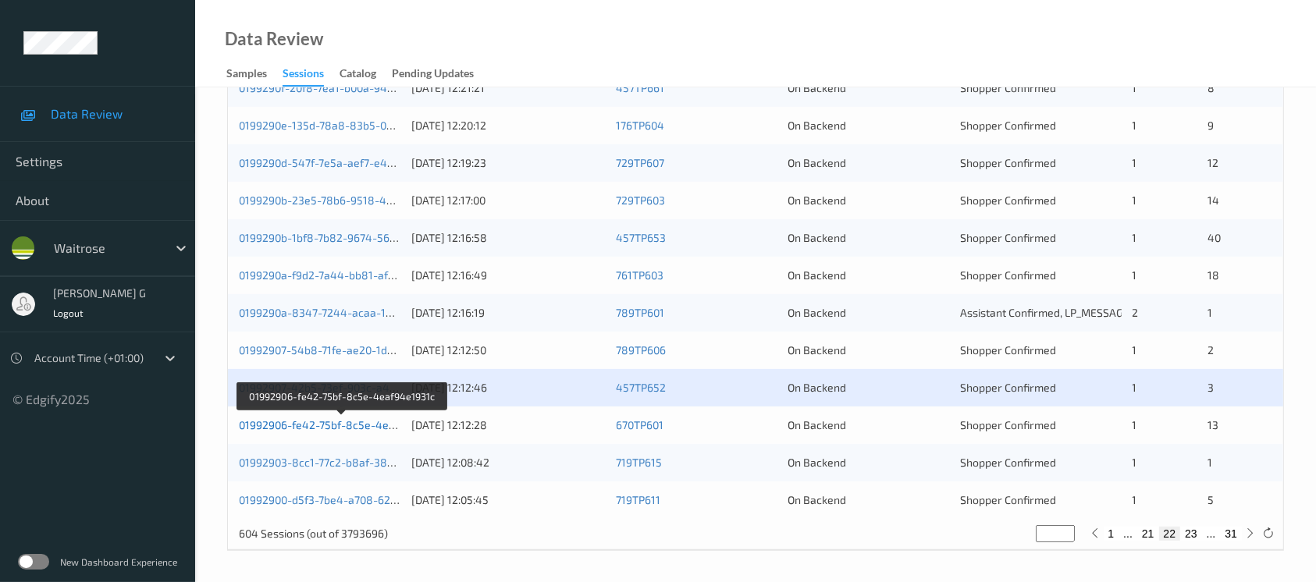
click at [283, 426] on link "01992906-fe42-75bf-8c5e-4eaf94e1931c" at bounding box center [342, 424] width 207 height 13
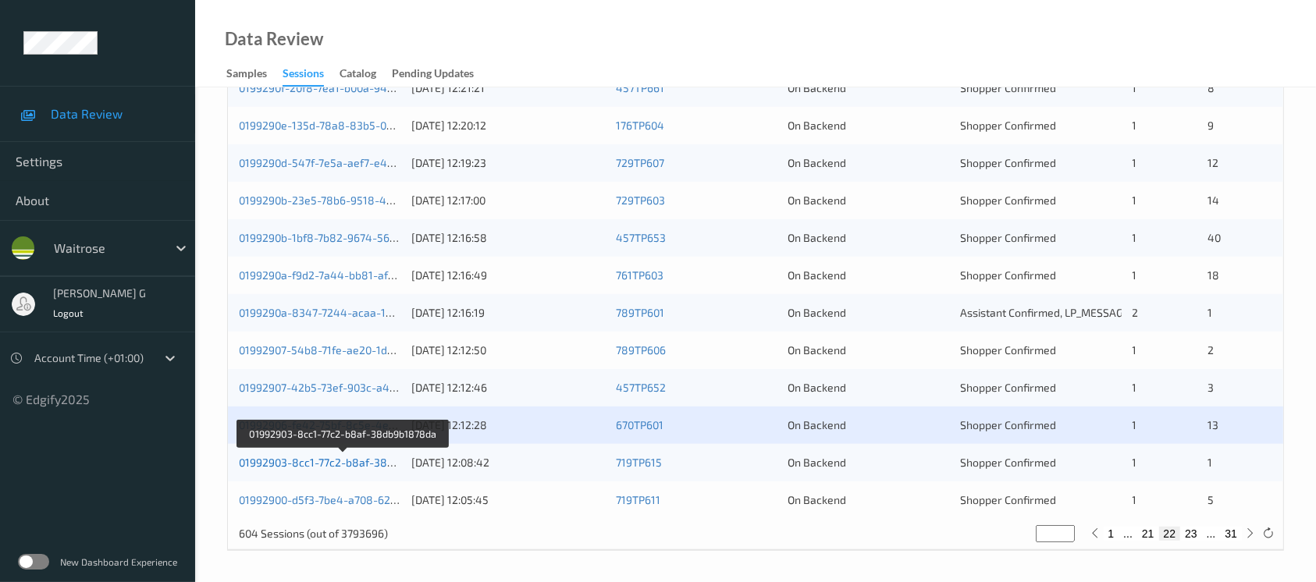
click at [288, 458] on link "01992903-8cc1-77c2-b8af-38db9b1878da" at bounding box center [344, 462] width 210 height 13
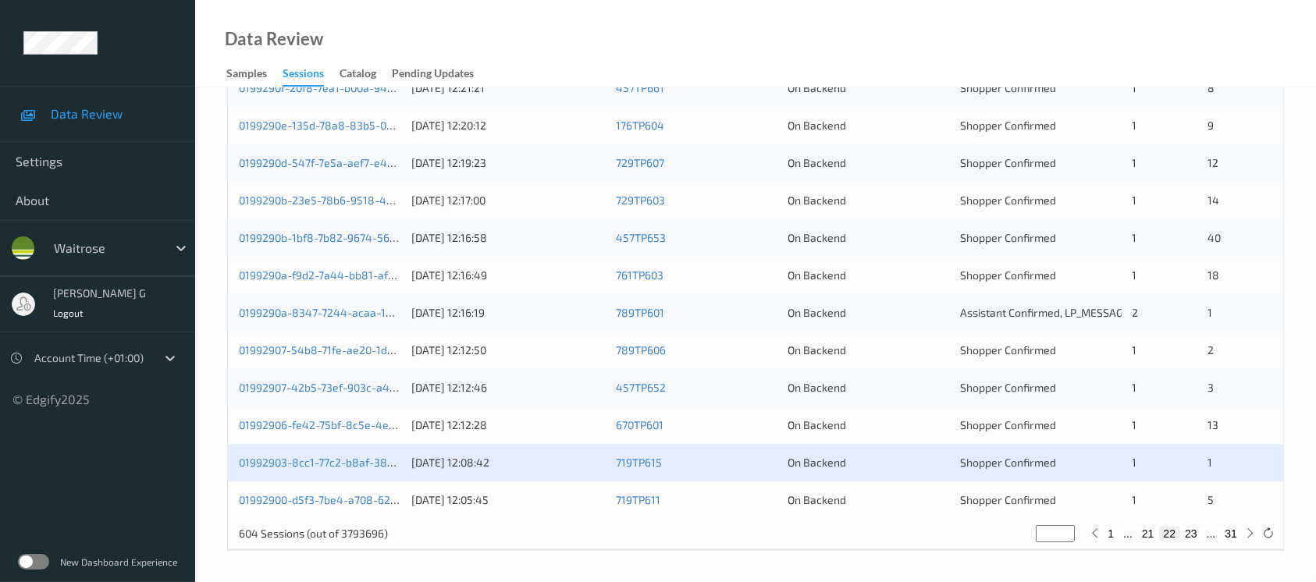
click at [314, 507] on div "01992900-d5f3-7be4-a708-624848f8b7f4" at bounding box center [320, 501] width 162 height 16
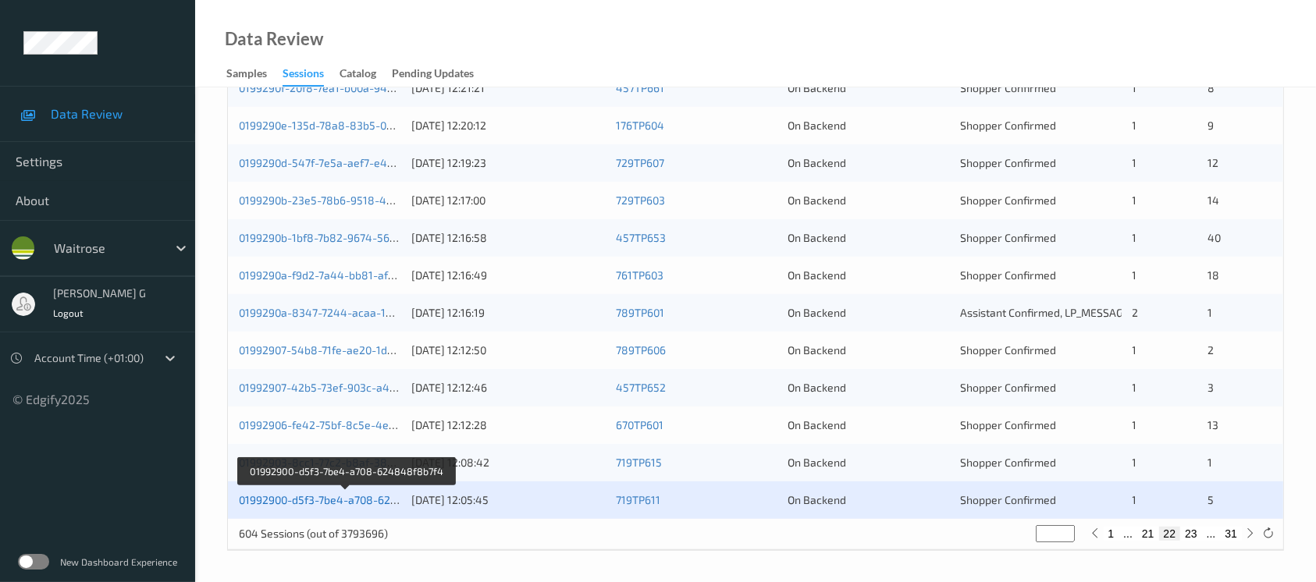
click at [314, 494] on link "01992900-d5f3-7be4-a708-624848f8b7f4" at bounding box center [345, 499] width 213 height 13
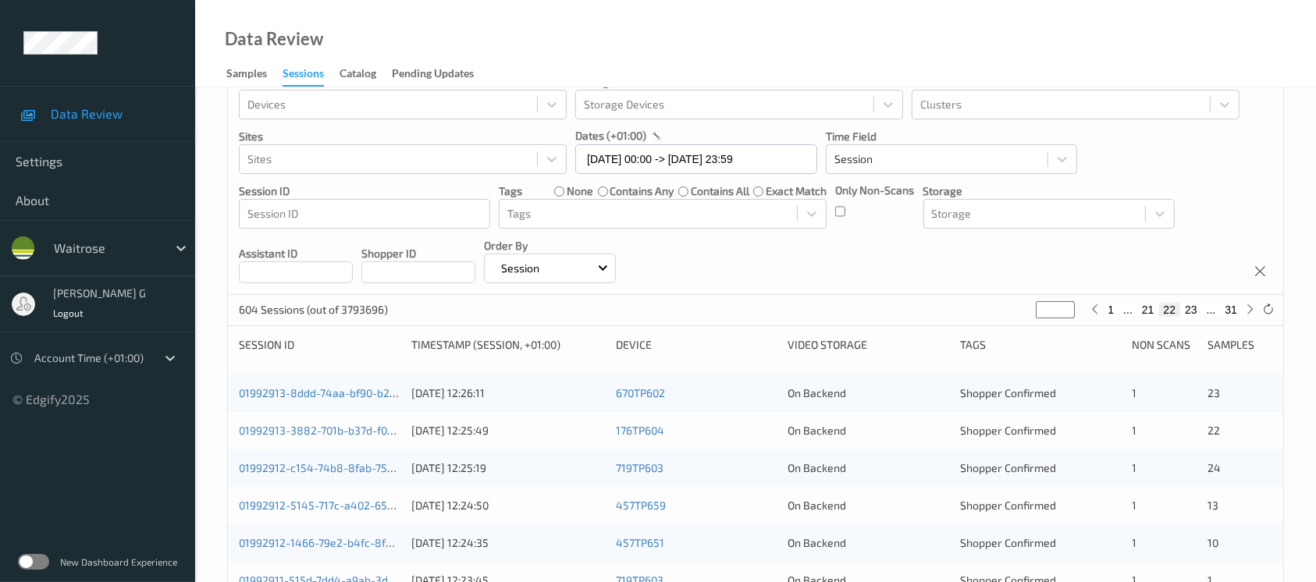
scroll to position [0, 0]
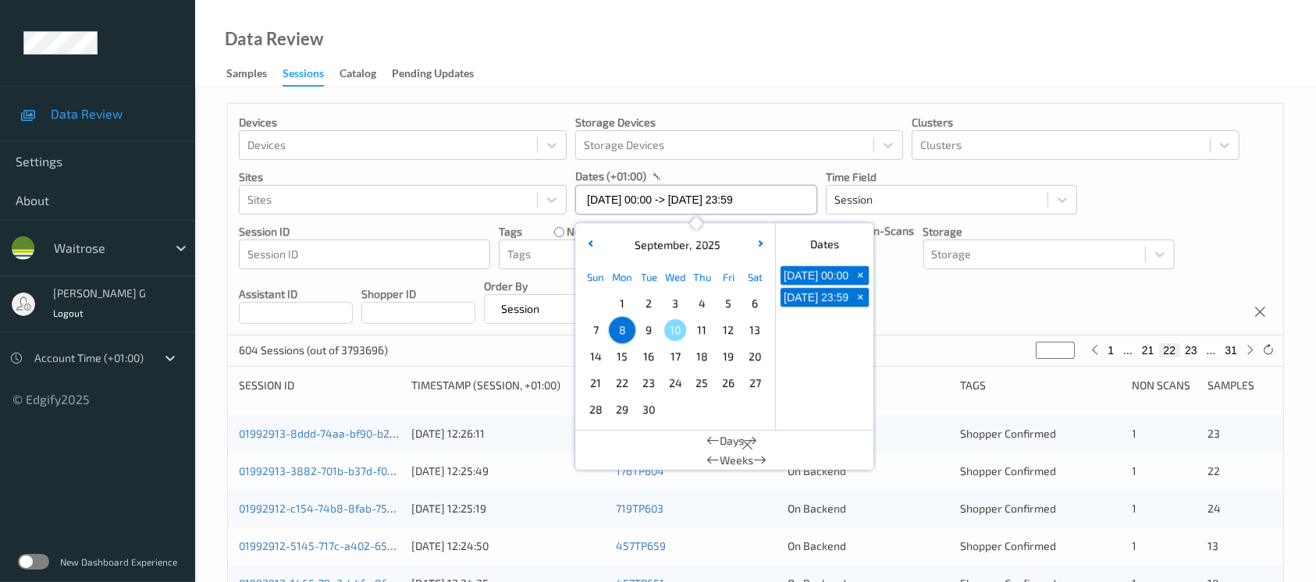
click at [774, 201] on input "08/09/2025 00:00 -> 08/09/2025 23:59" at bounding box center [696, 200] width 242 height 30
click at [656, 329] on span "9" at bounding box center [649, 330] width 22 height 22
type input "09/09/2025 00:00"
type input "*"
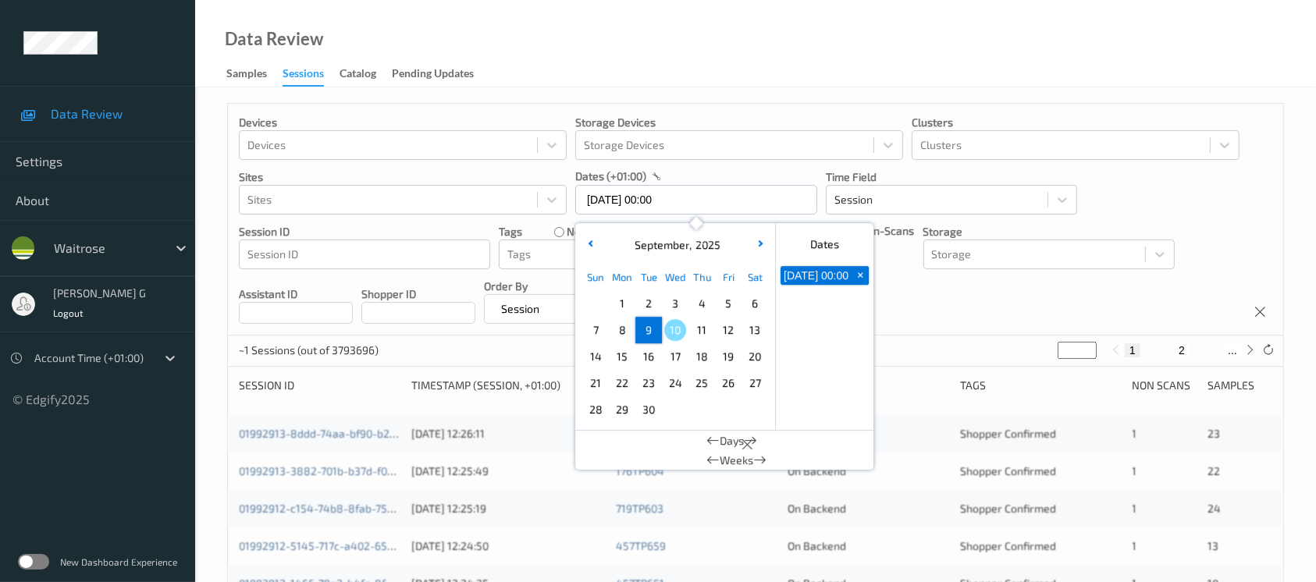
click at [656, 329] on span "9" at bounding box center [649, 330] width 22 height 22
type input "09/09/2025 00:00 -> 09/09/2025 23:59"
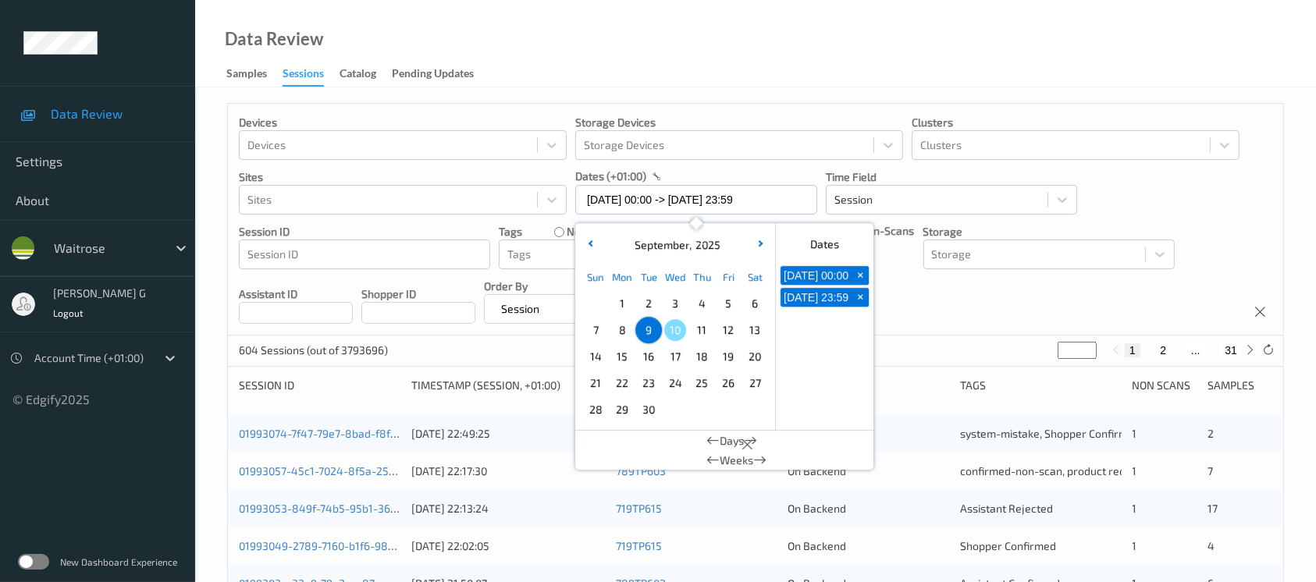
click at [921, 326] on div "Devices Devices Storage Devices Storage Devices Clusters Clusters Sites Sites d…" at bounding box center [756, 220] width 1056 height 232
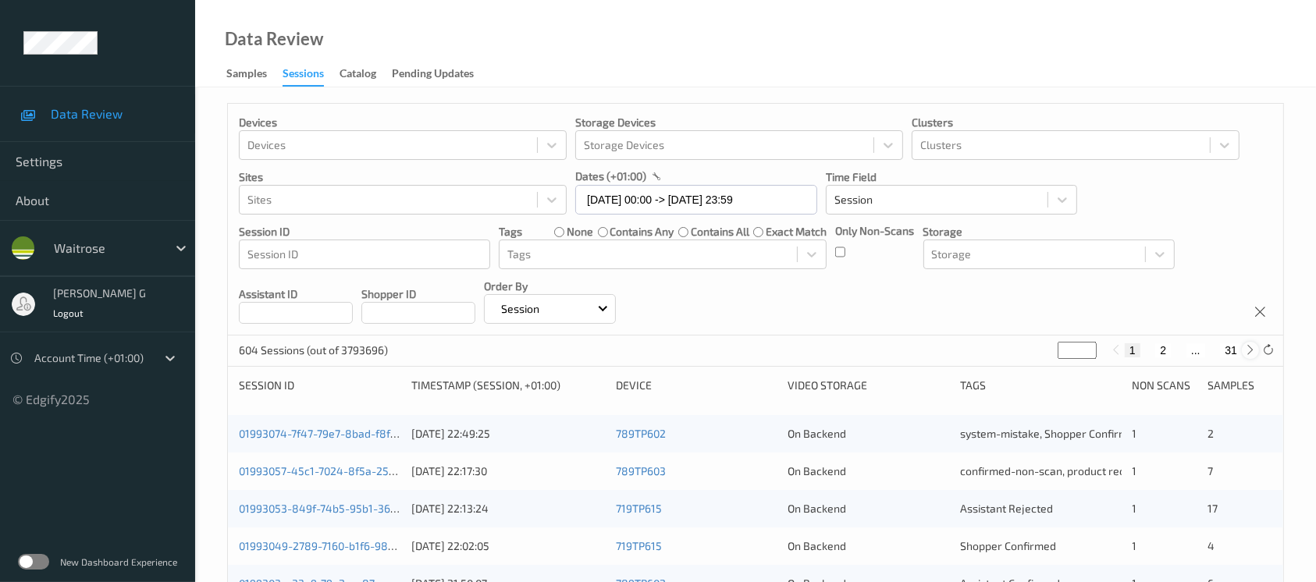
click at [1255, 355] on icon at bounding box center [1251, 350] width 12 height 12
type input "*"
click at [1255, 355] on icon at bounding box center [1251, 350] width 12 height 12
type input "*"
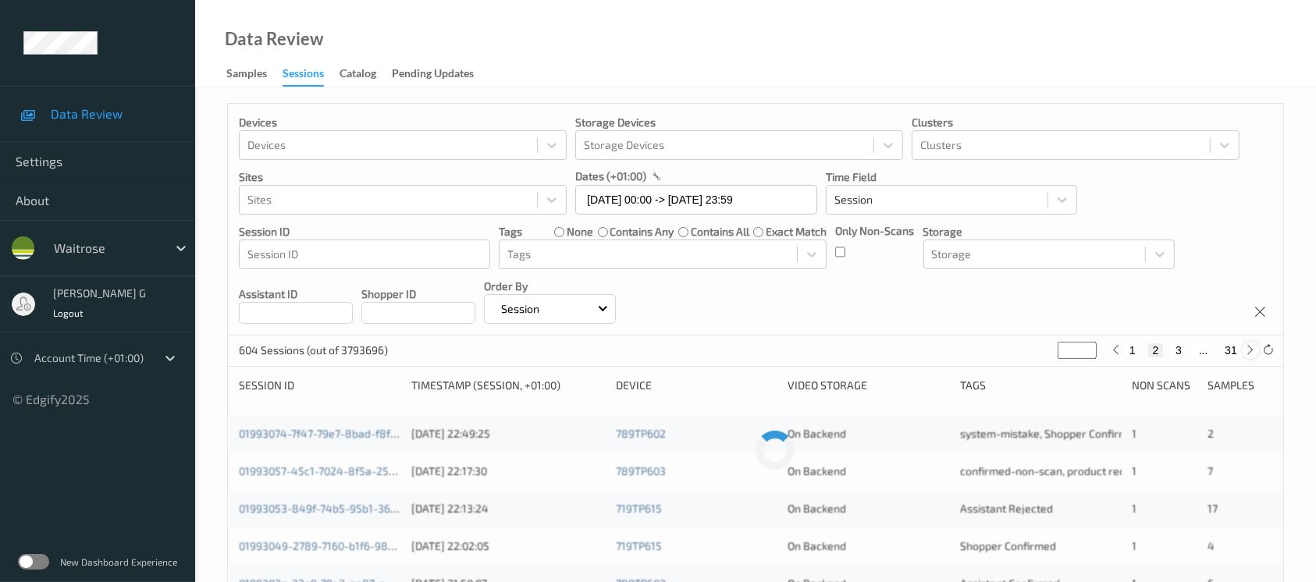
type input "*"
click at [1255, 355] on icon at bounding box center [1251, 350] width 12 height 12
type input "*"
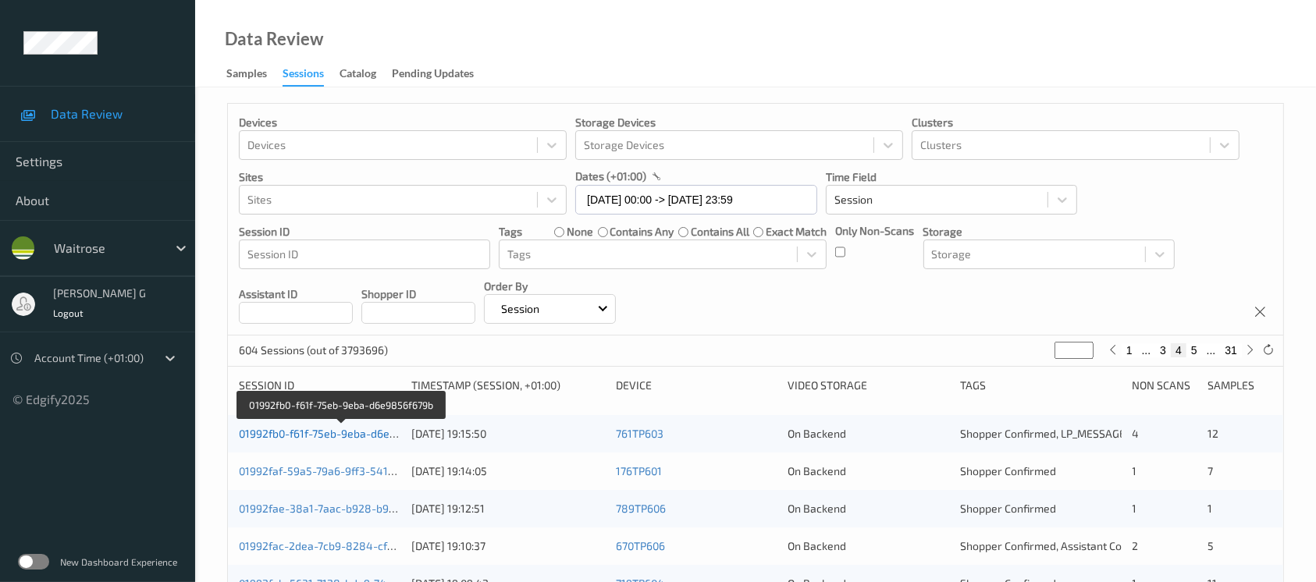
click at [330, 429] on link "01992fb0-f61f-75eb-9eba-d6e9856f679b" at bounding box center [341, 433] width 205 height 13
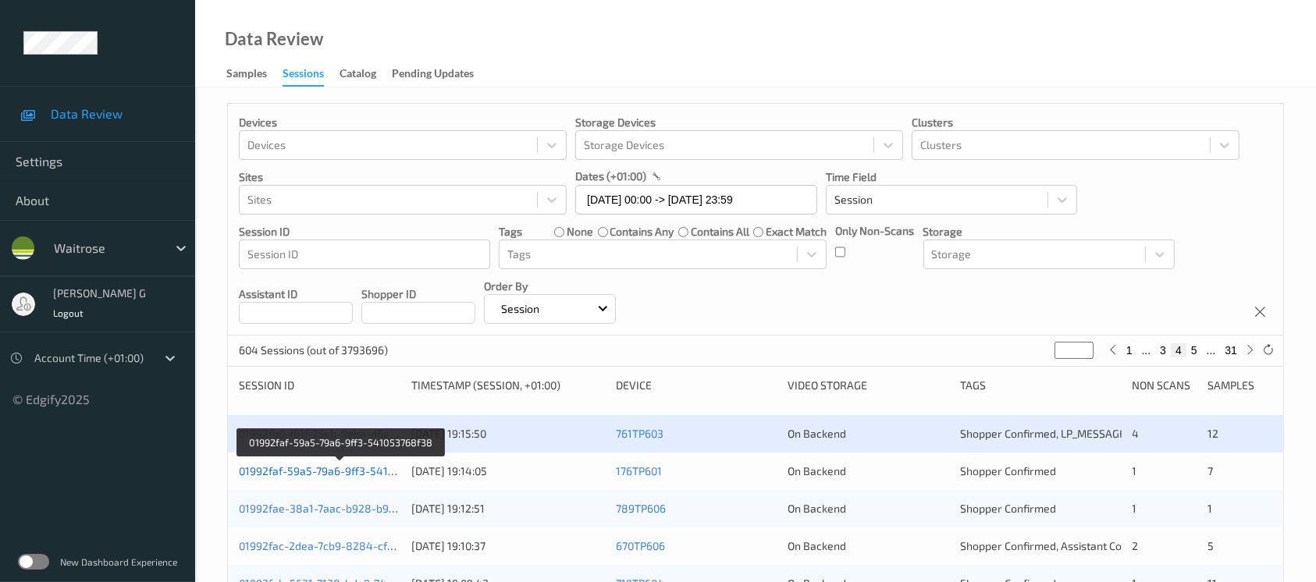
click at [308, 473] on link "01992faf-59a5-79a6-9ff3-541053768f38" at bounding box center [341, 471] width 204 height 13
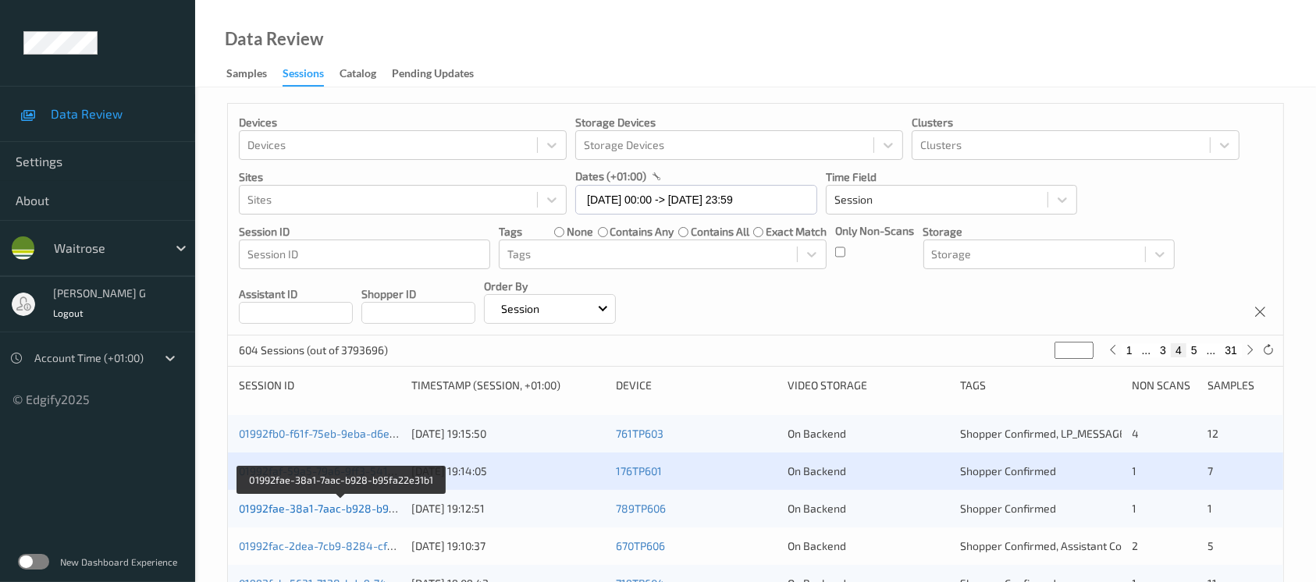
click at [317, 507] on link "01992fae-38a1-7aac-b928-b95fa22e31b1" at bounding box center [342, 508] width 207 height 13
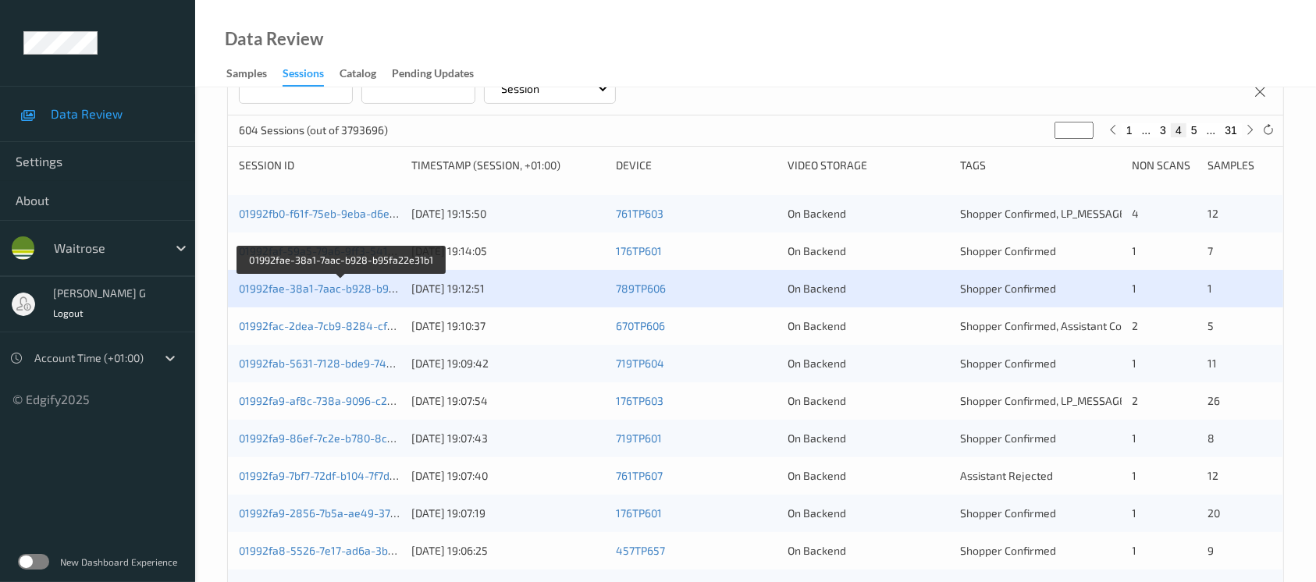
scroll to position [312, 0]
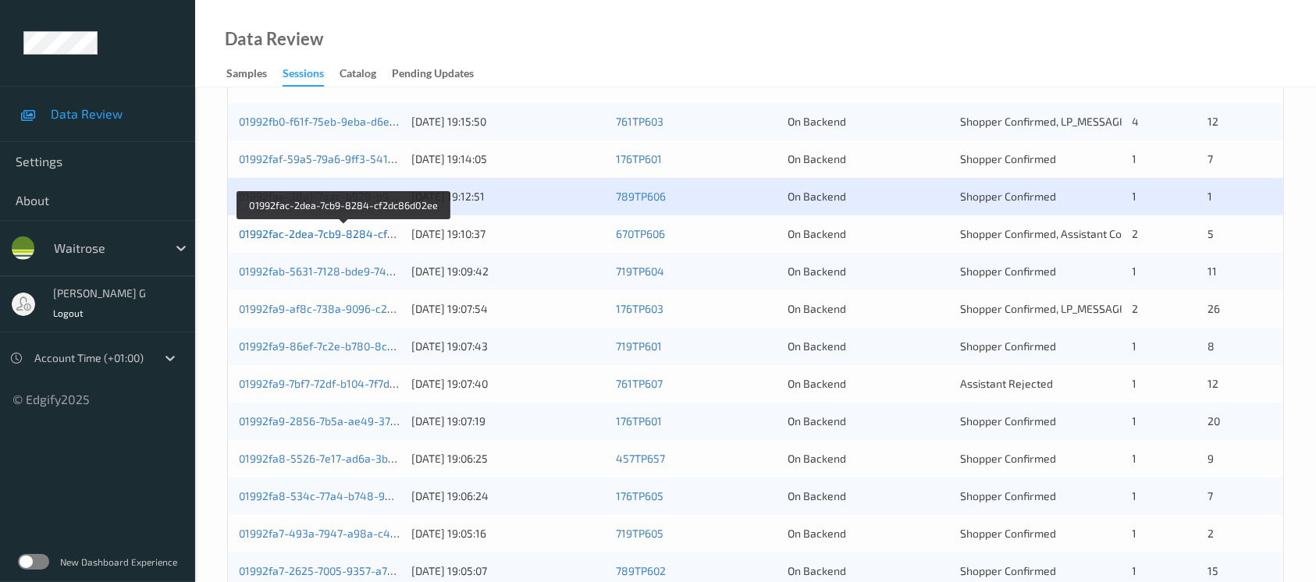
click at [281, 228] on link "01992fac-2dea-7cb9-8284-cf2dc86d02ee" at bounding box center [344, 233] width 211 height 13
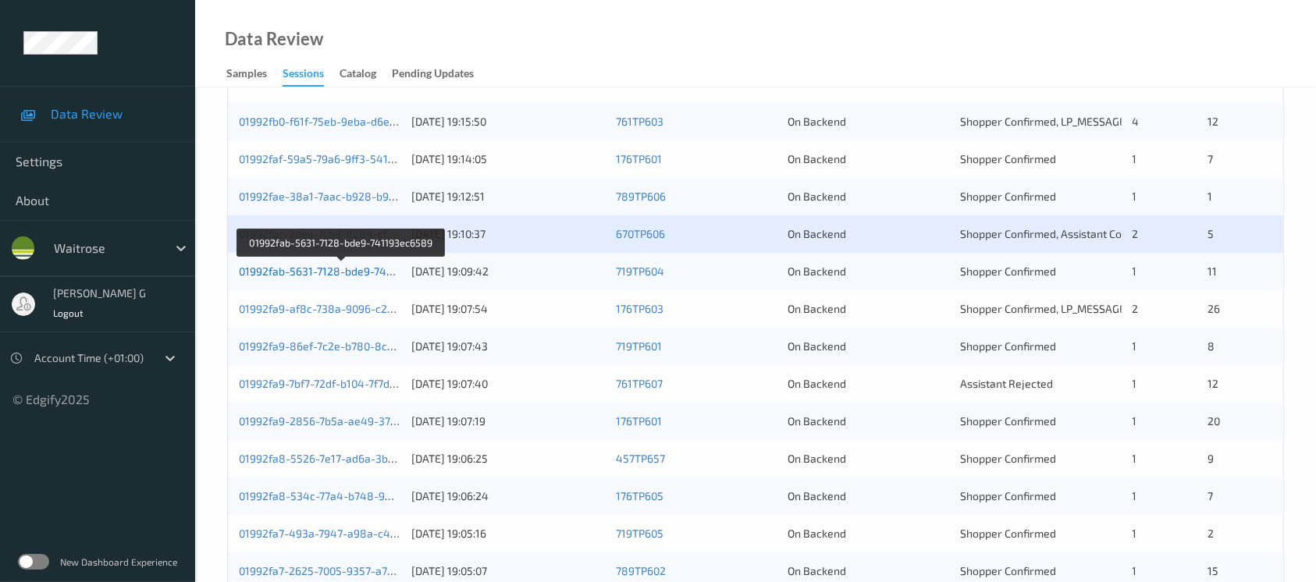
click at [337, 271] on link "01992fab-5631-7128-bde9-741193ec6589" at bounding box center [342, 271] width 207 height 13
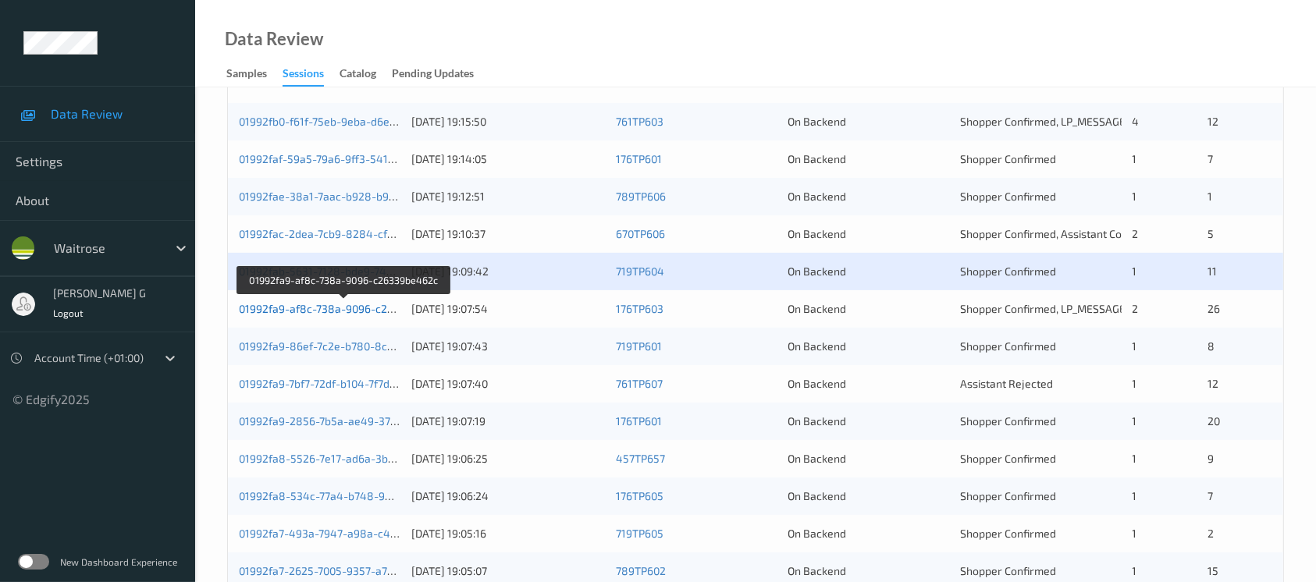
click at [296, 308] on link "01992fa9-af8c-738a-9096-c26339be462c" at bounding box center [344, 308] width 211 height 13
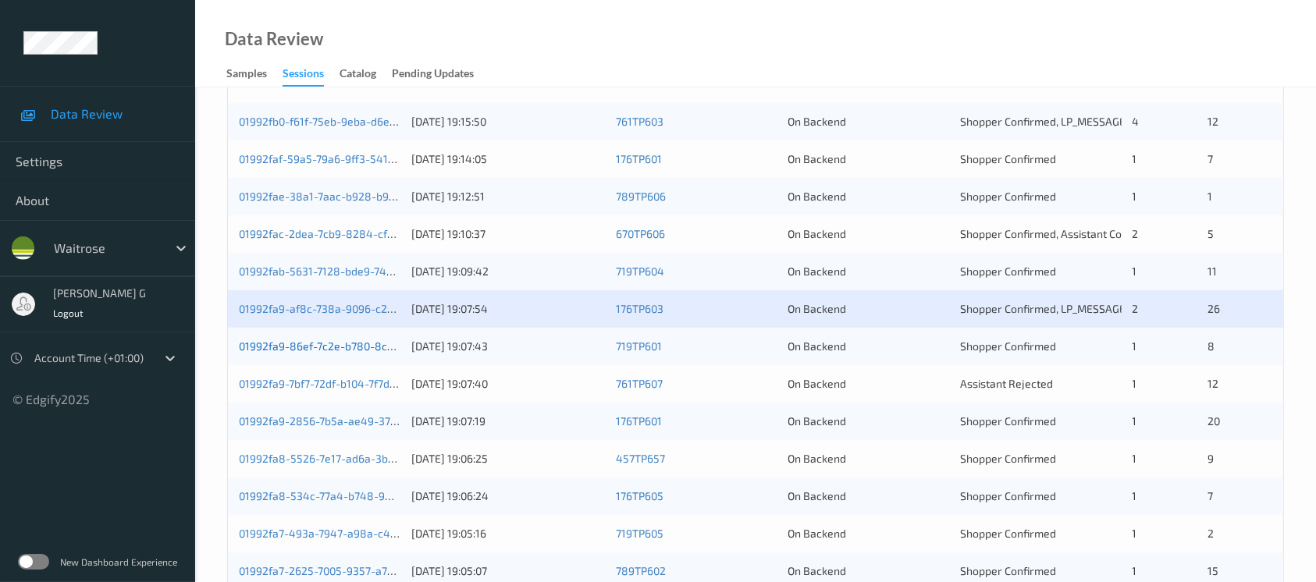
click at [290, 345] on link "01992fa9-86ef-7c2e-b780-8c80466989b4" at bounding box center [346, 346] width 214 height 13
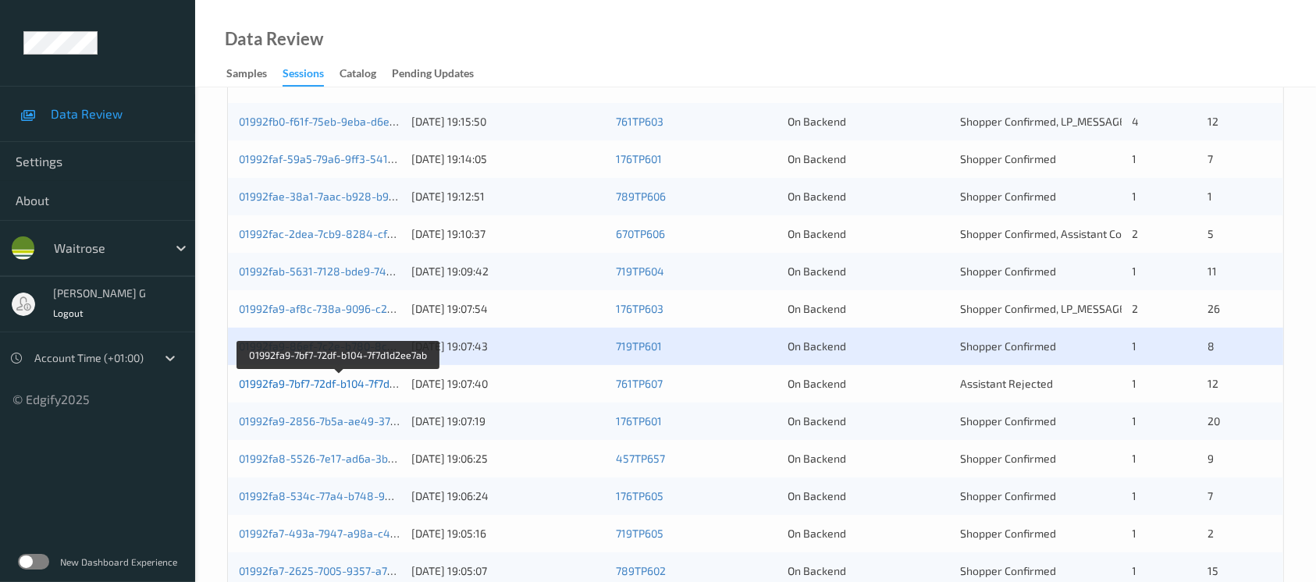
click at [301, 379] on link "01992fa9-7bf7-72df-b104-7f7d1d2ee7ab" at bounding box center [338, 383] width 198 height 13
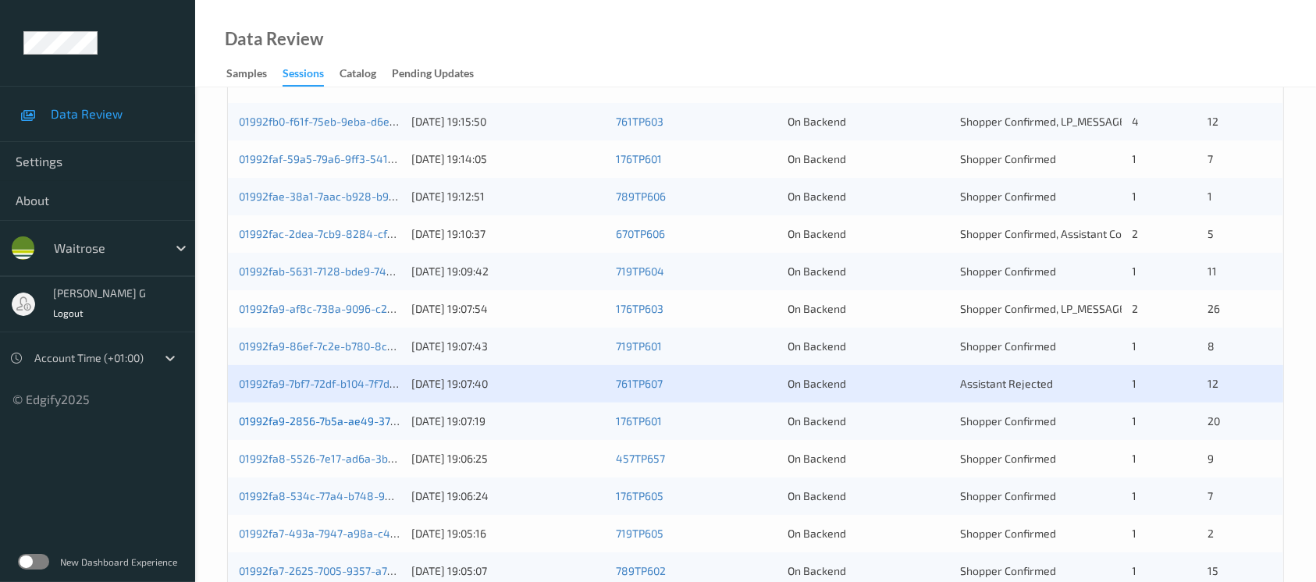
click at [318, 421] on link "01992fa9-2856-7b5a-ae49-37527b943d1e" at bounding box center [345, 421] width 212 height 13
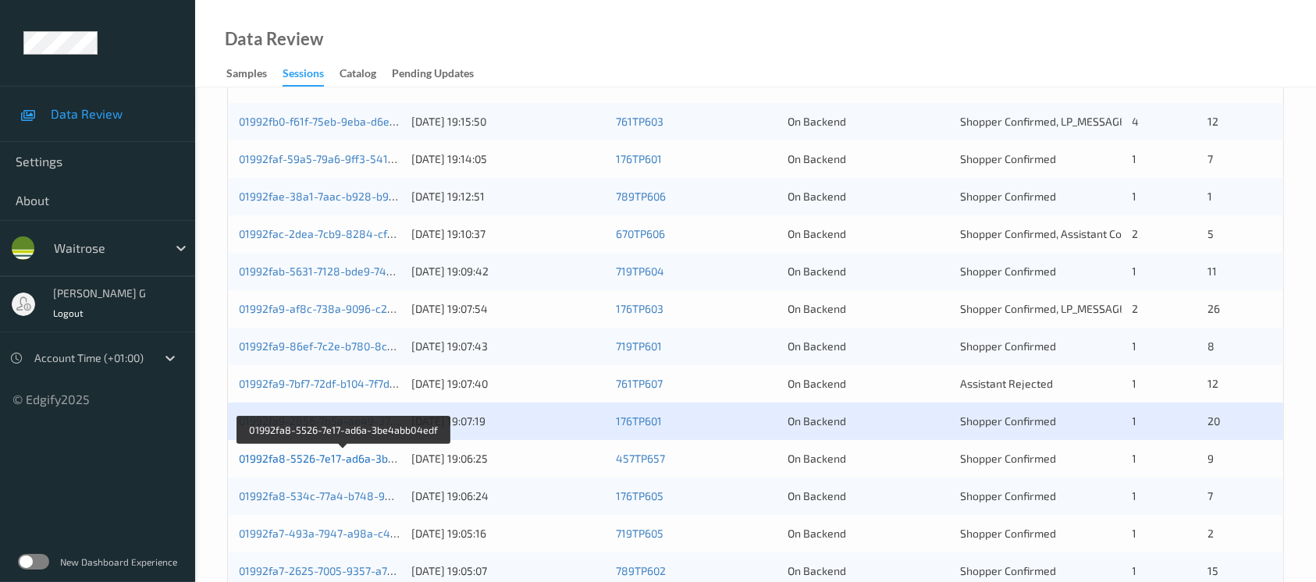
click at [285, 454] on link "01992fa8-5526-7e17-ad6a-3be4abb04edf" at bounding box center [344, 458] width 211 height 13
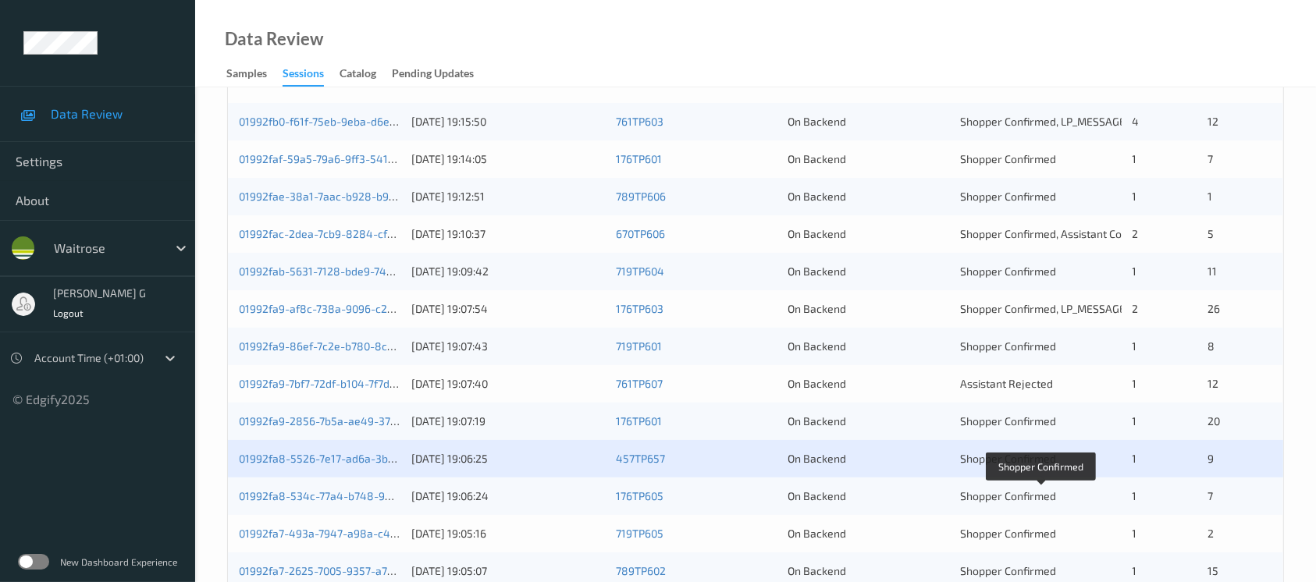
scroll to position [625, 0]
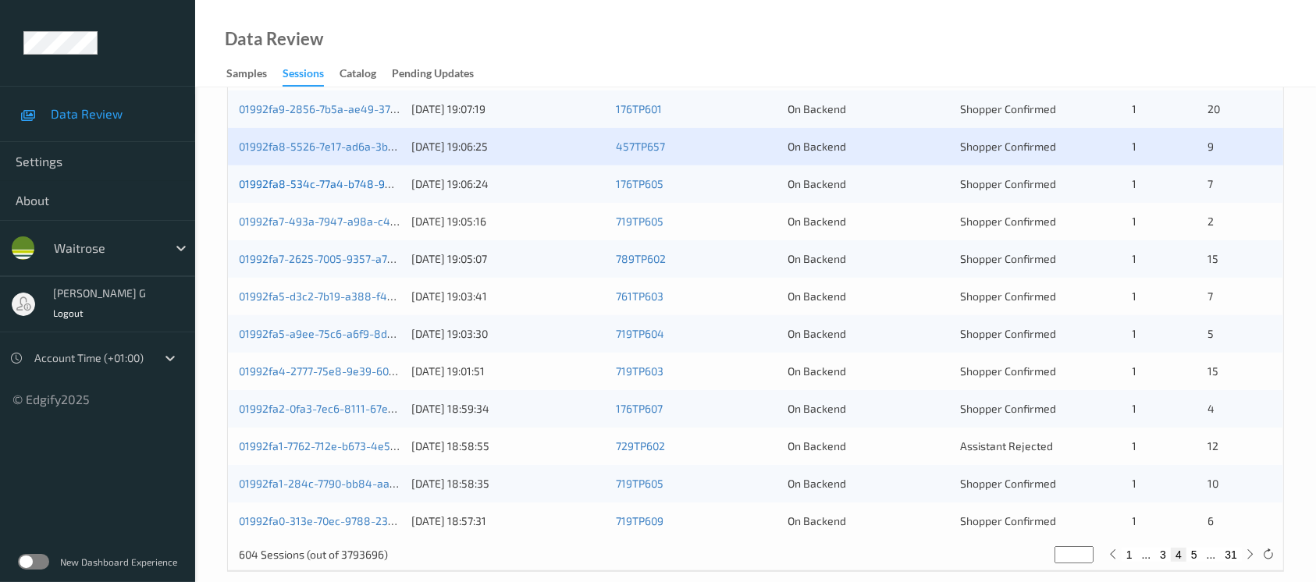
click at [282, 186] on link "01992fa8-534c-77a4-b748-9db447f809de" at bounding box center [346, 183] width 214 height 13
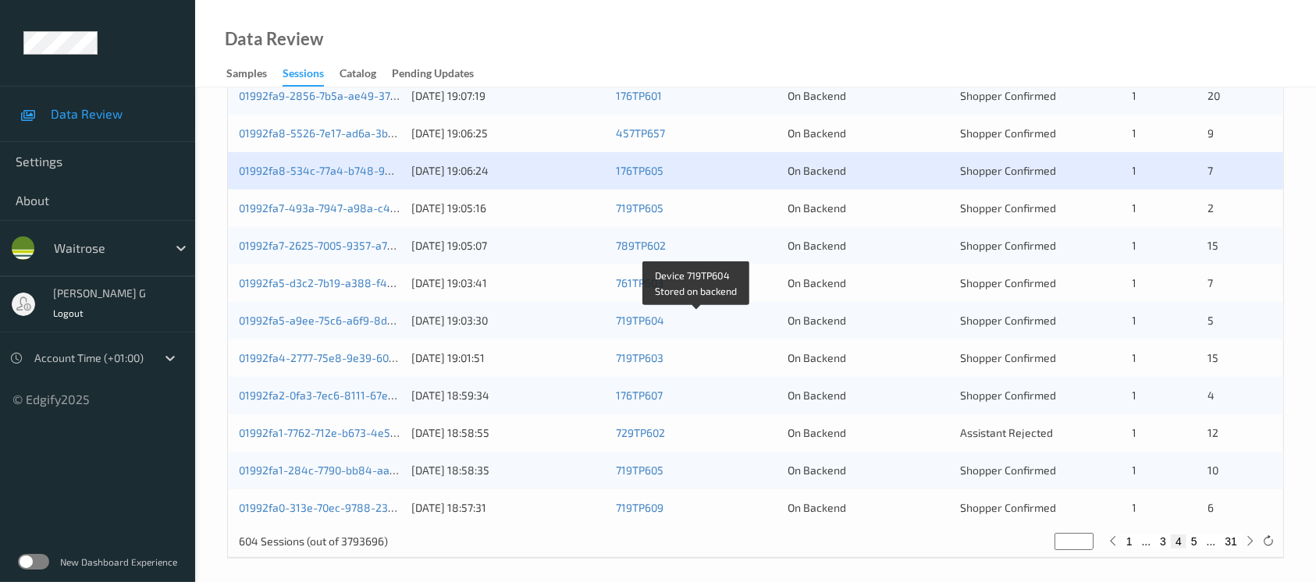
scroll to position [646, 0]
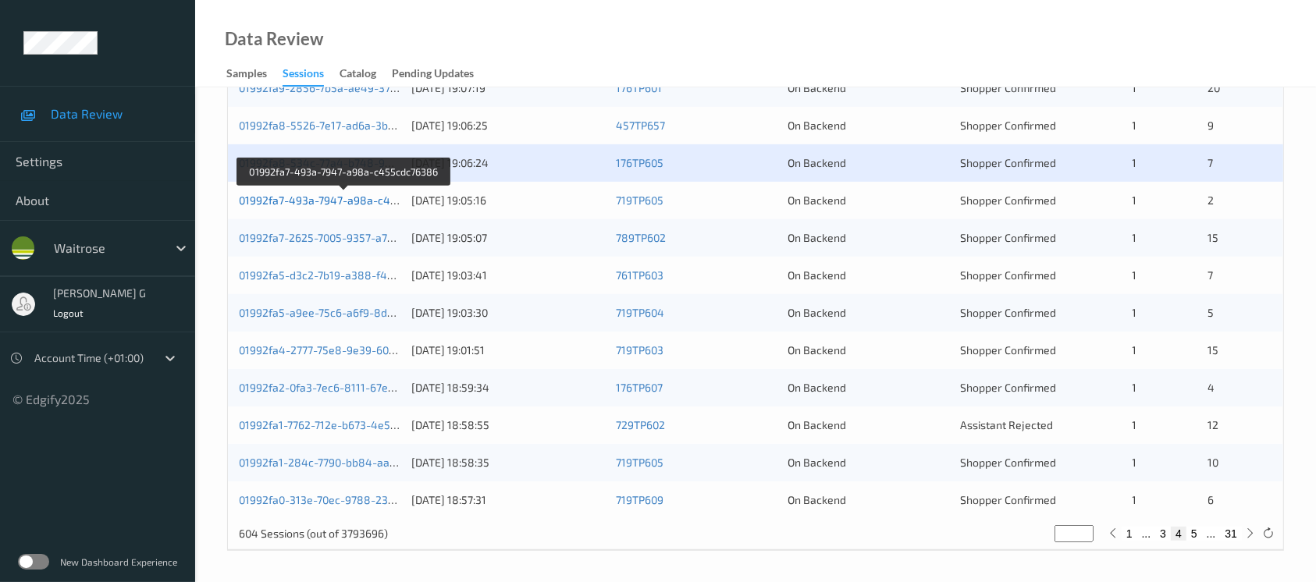
click at [284, 197] on link "01992fa7-493a-7947-a98a-c455cdc76386" at bounding box center [345, 200] width 212 height 13
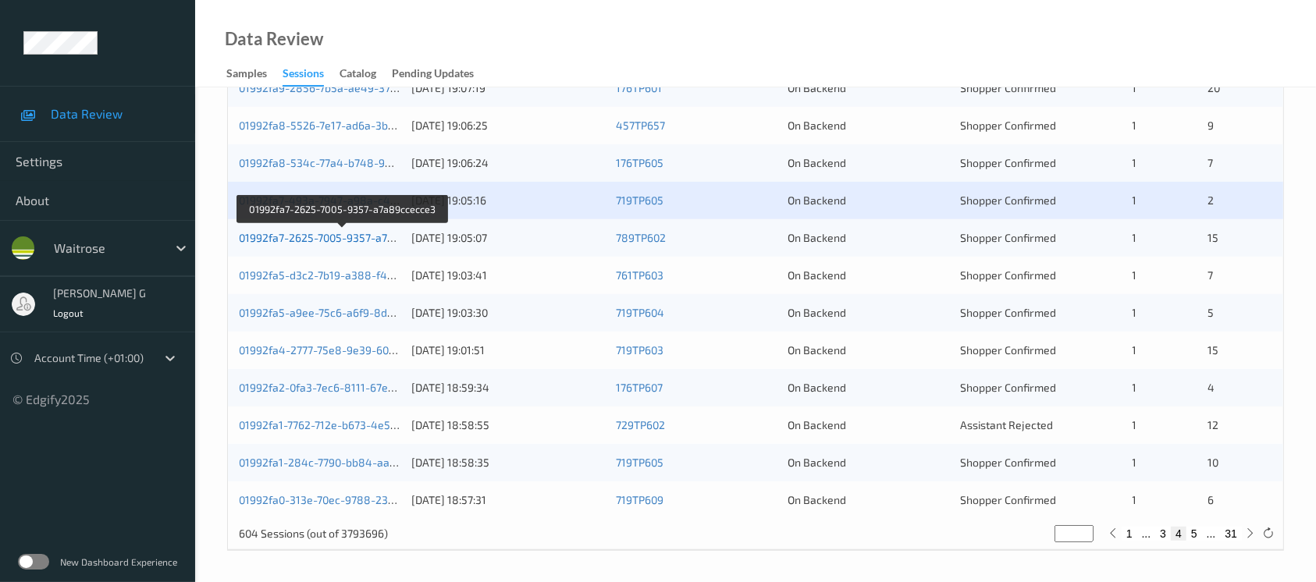
click at [273, 234] on link "01992fa7-2625-7005-9357-a7a89ccecce3" at bounding box center [343, 237] width 208 height 13
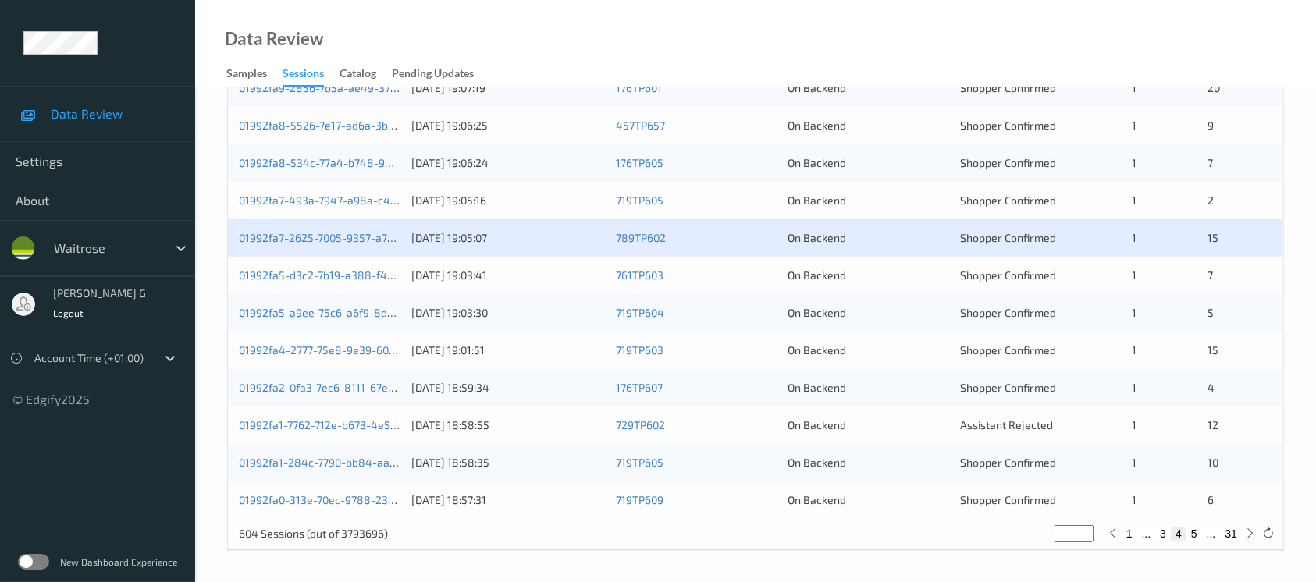
click at [295, 265] on div "01992fa5-d3c2-7b19-a388-f4990714919e 09/09/2025 19:03:41 761TP603 On Backend Sh…" at bounding box center [756, 275] width 1056 height 37
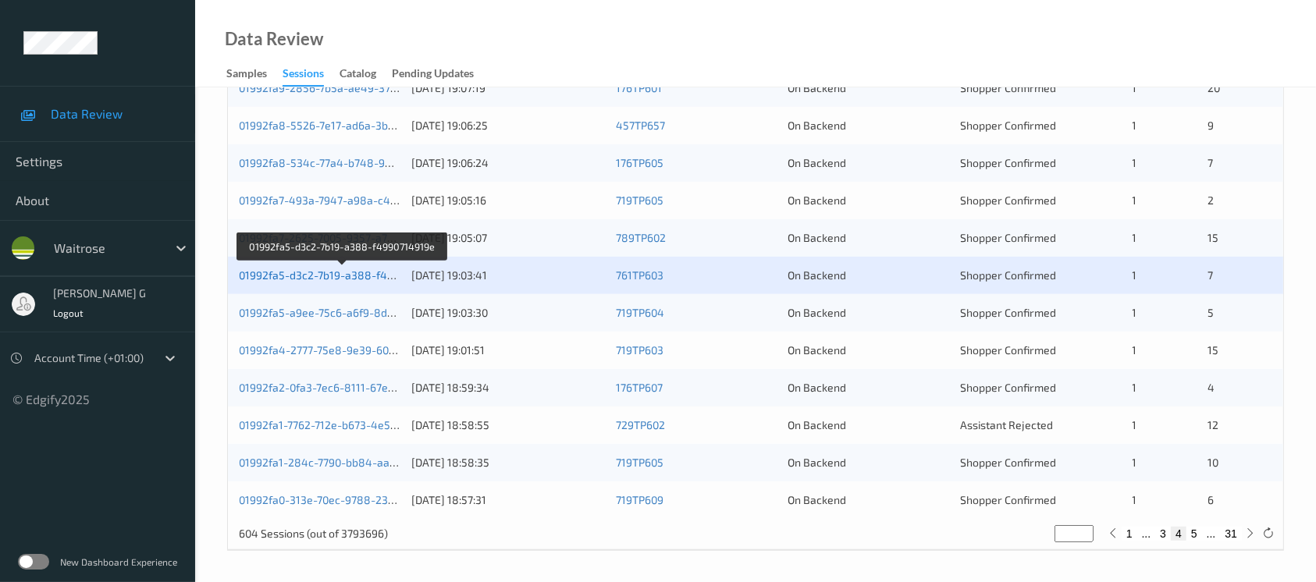
click at [289, 279] on link "01992fa5-d3c2-7b19-a388-f4990714919e" at bounding box center [343, 275] width 208 height 13
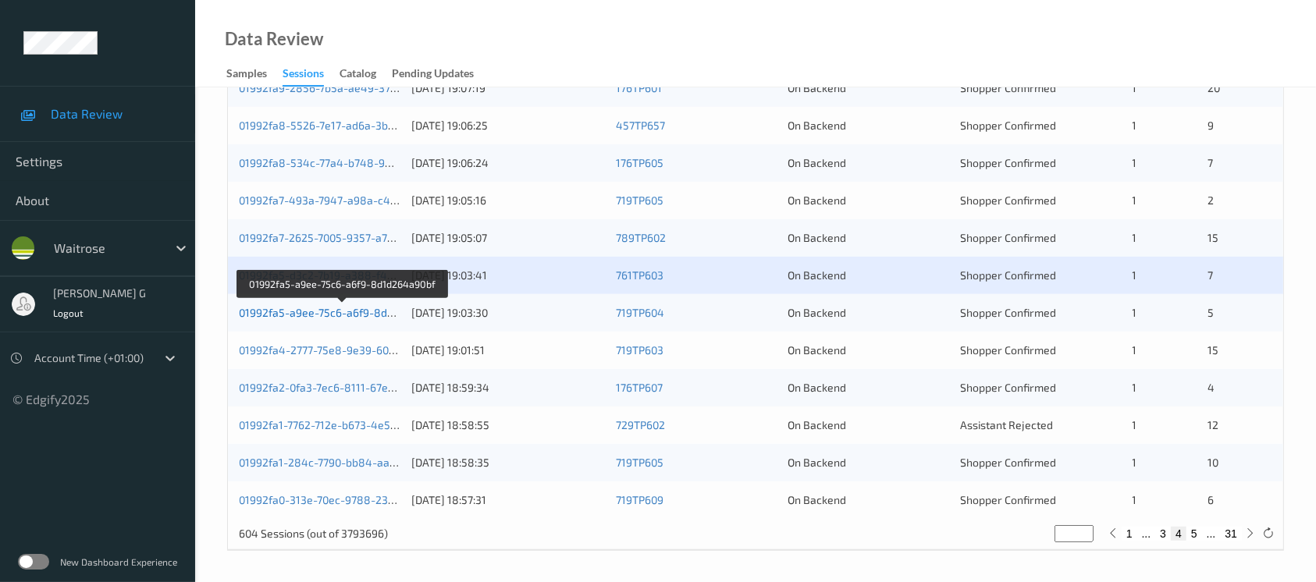
click at [290, 316] on link "01992fa5-a9ee-75c6-a6f9-8d1d264a90bf" at bounding box center [343, 312] width 208 height 13
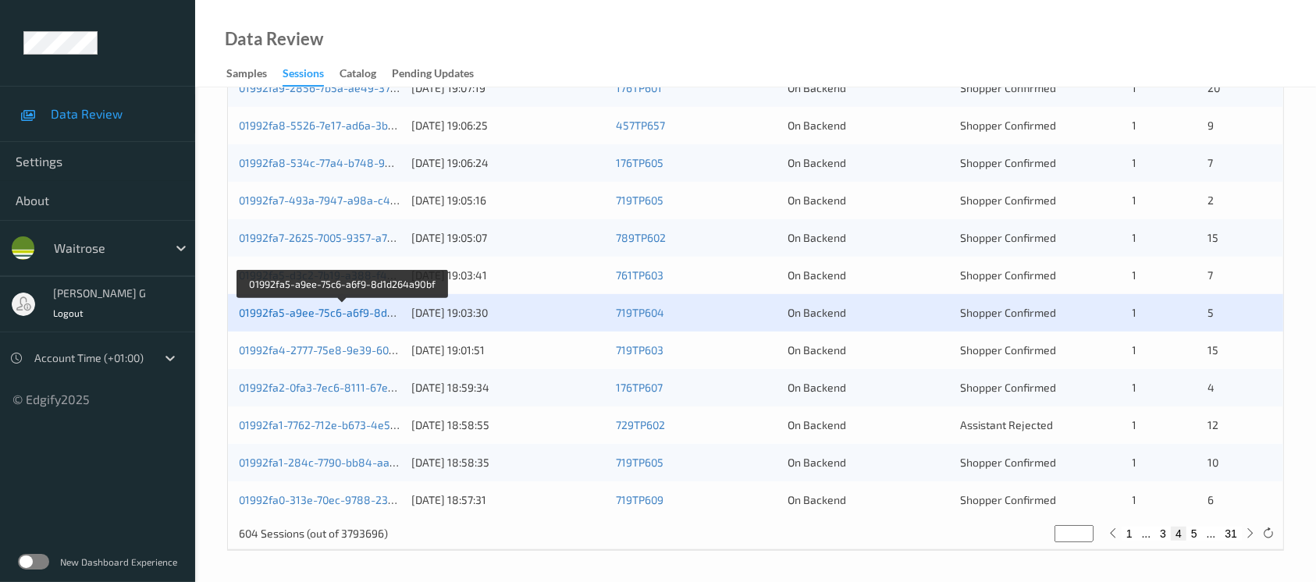
click at [283, 315] on link "01992fa5-a9ee-75c6-a6f9-8d1d264a90bf" at bounding box center [343, 312] width 208 height 13
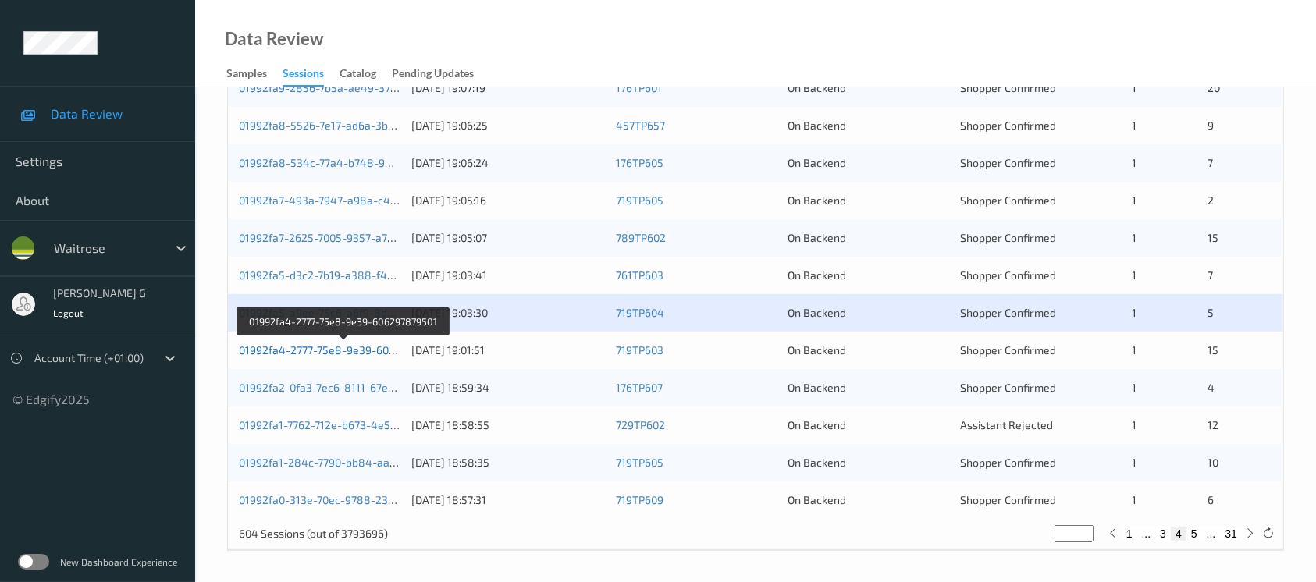
click at [322, 347] on link "01992fa4-2777-75e8-9e39-606297879501" at bounding box center [344, 350] width 210 height 13
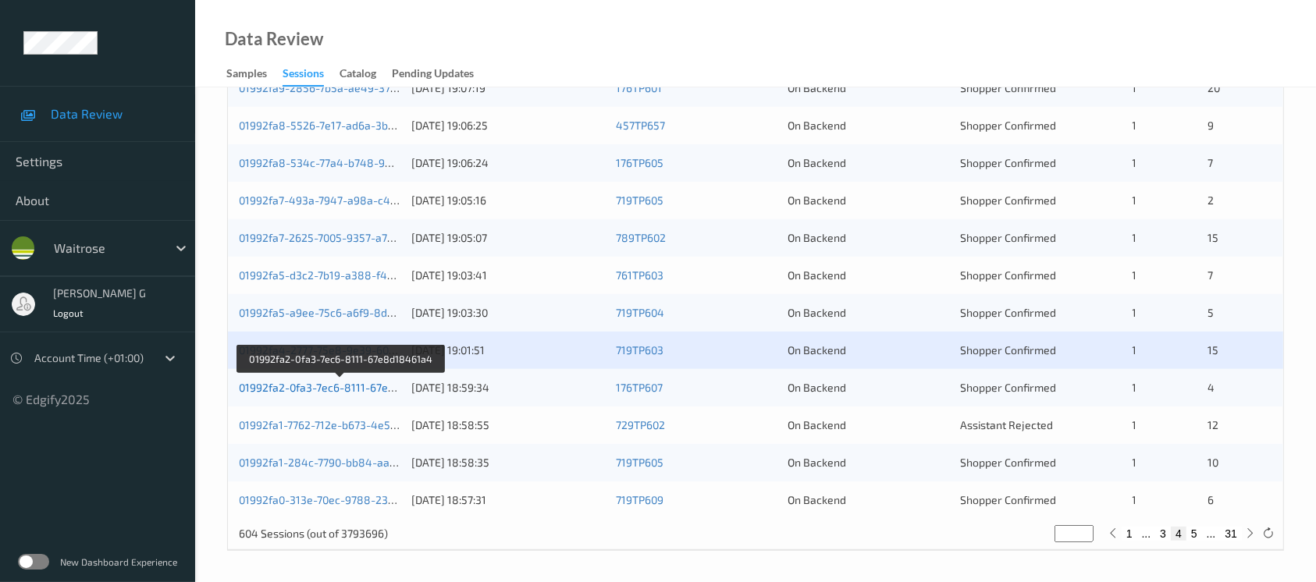
click at [290, 381] on link "01992fa2-0fa3-7ec6-8111-67e8d18461a4" at bounding box center [341, 387] width 205 height 13
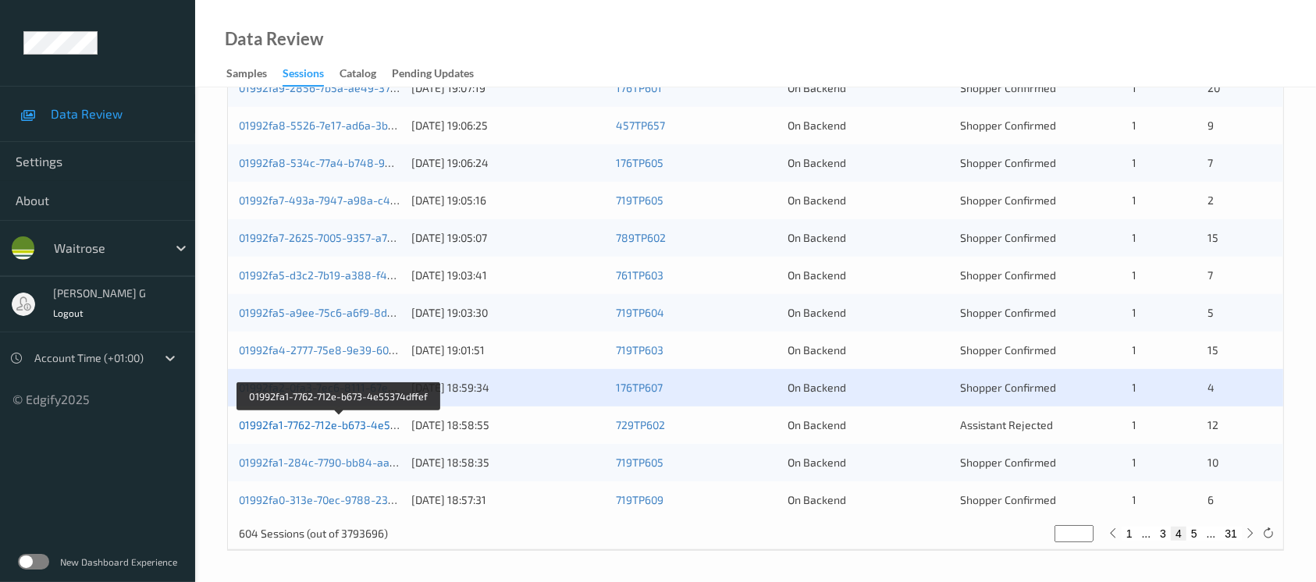
click at [272, 420] on link "01992fa1-7762-712e-b673-4e55374dffef" at bounding box center [339, 424] width 201 height 13
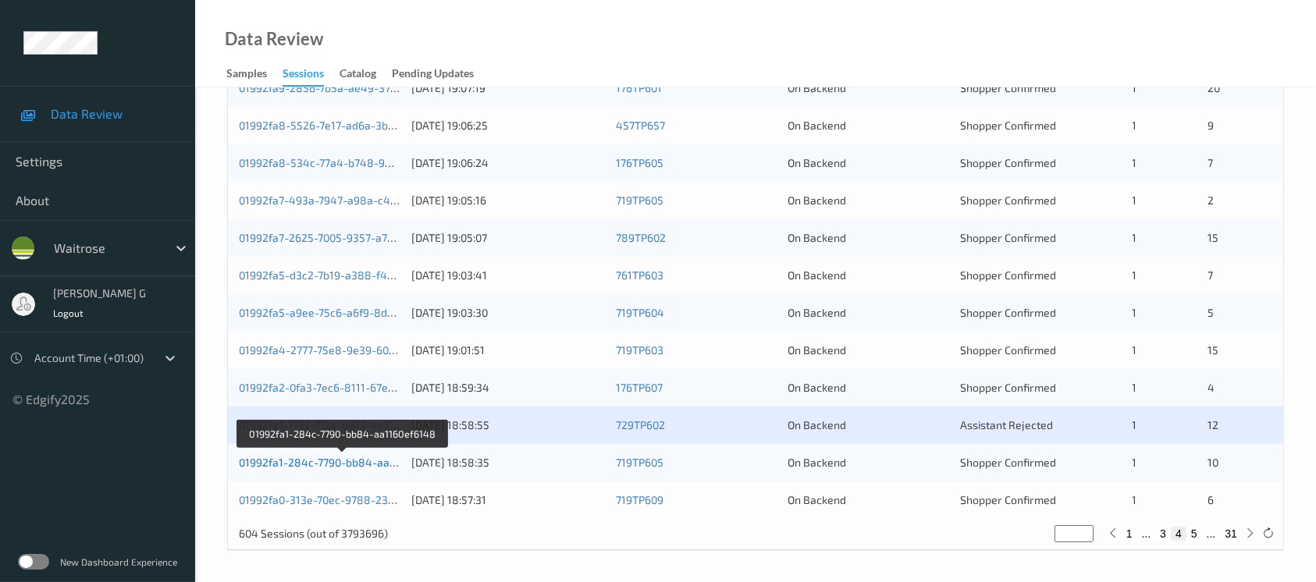
click at [294, 465] on link "01992fa1-284c-7790-bb84-aa1160ef6148" at bounding box center [343, 462] width 208 height 13
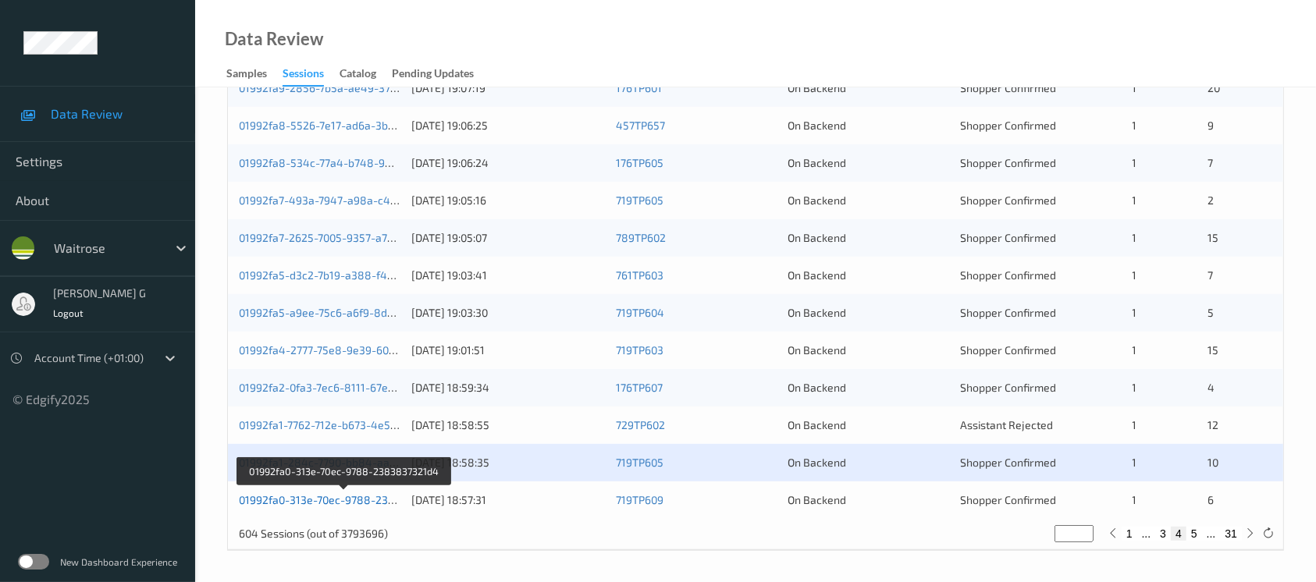
click at [293, 495] on link "01992fa0-313e-70ec-9788-2383837321d4" at bounding box center [345, 499] width 212 height 13
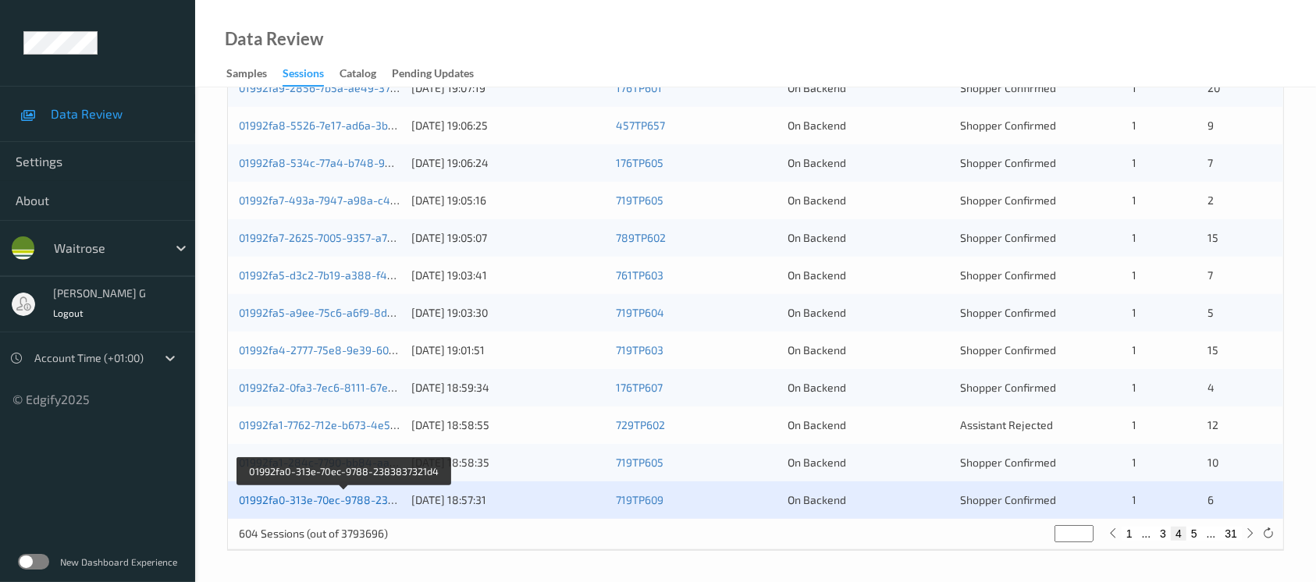
click at [290, 496] on link "01992fa0-313e-70ec-9788-2383837321d4" at bounding box center [345, 499] width 212 height 13
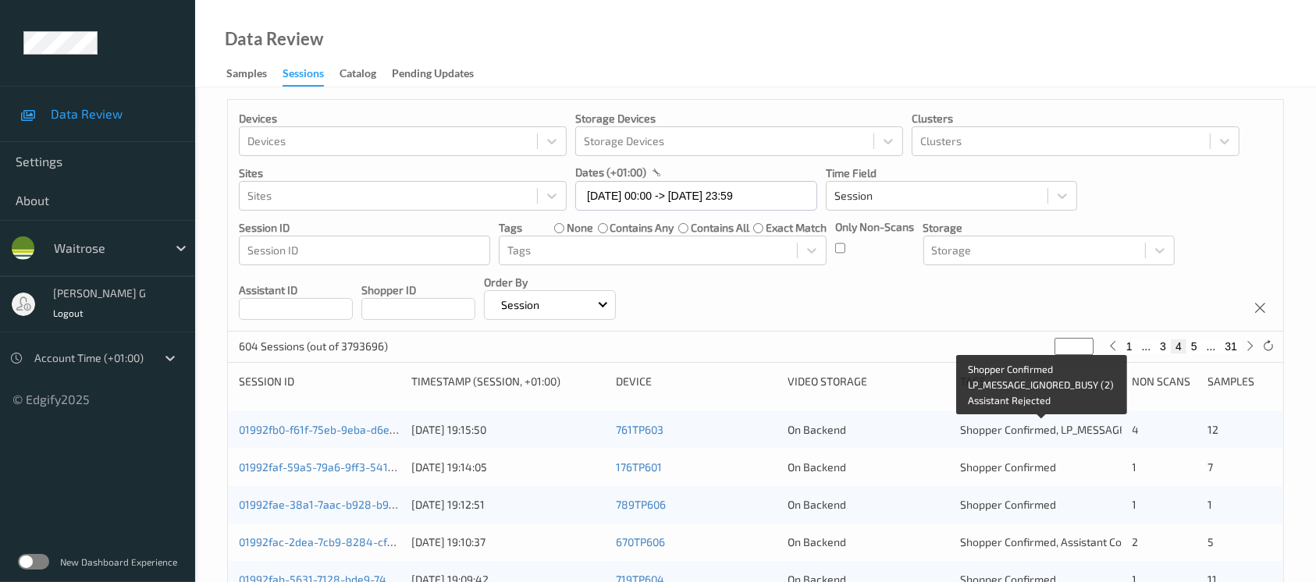
scroll to position [0, 0]
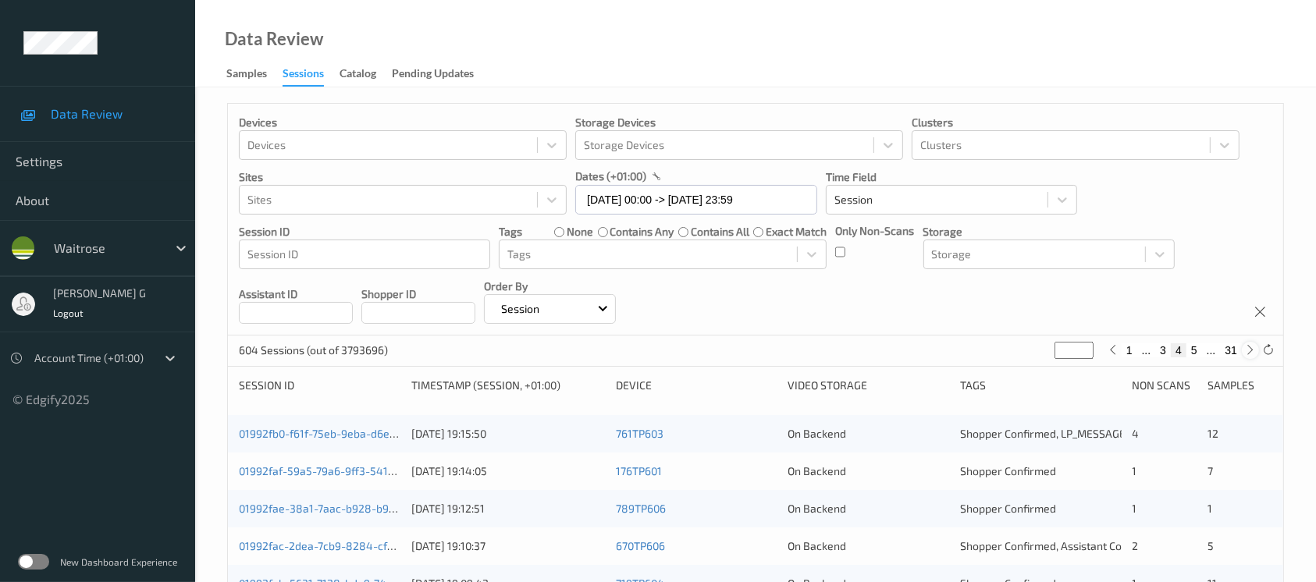
click at [1243, 351] on div at bounding box center [1250, 350] width 17 height 17
type input "*"
click at [1248, 351] on icon at bounding box center [1251, 350] width 12 height 12
type input "*"
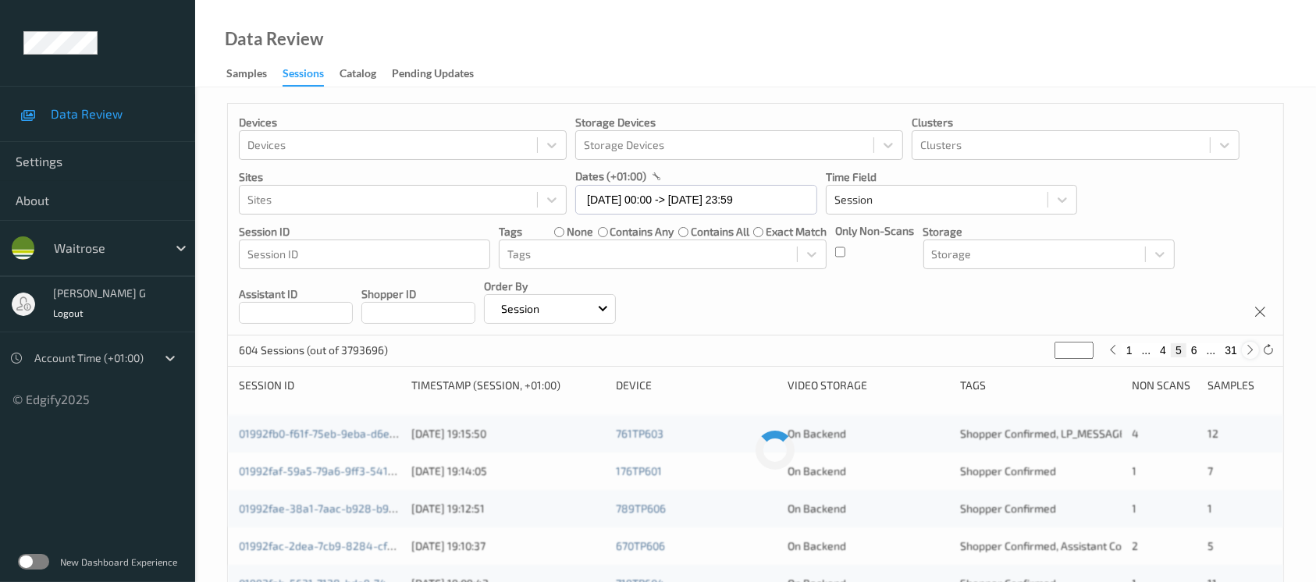
type input "*"
click at [1248, 351] on icon at bounding box center [1251, 350] width 12 height 12
type input "*"
click at [1248, 351] on icon at bounding box center [1251, 350] width 12 height 12
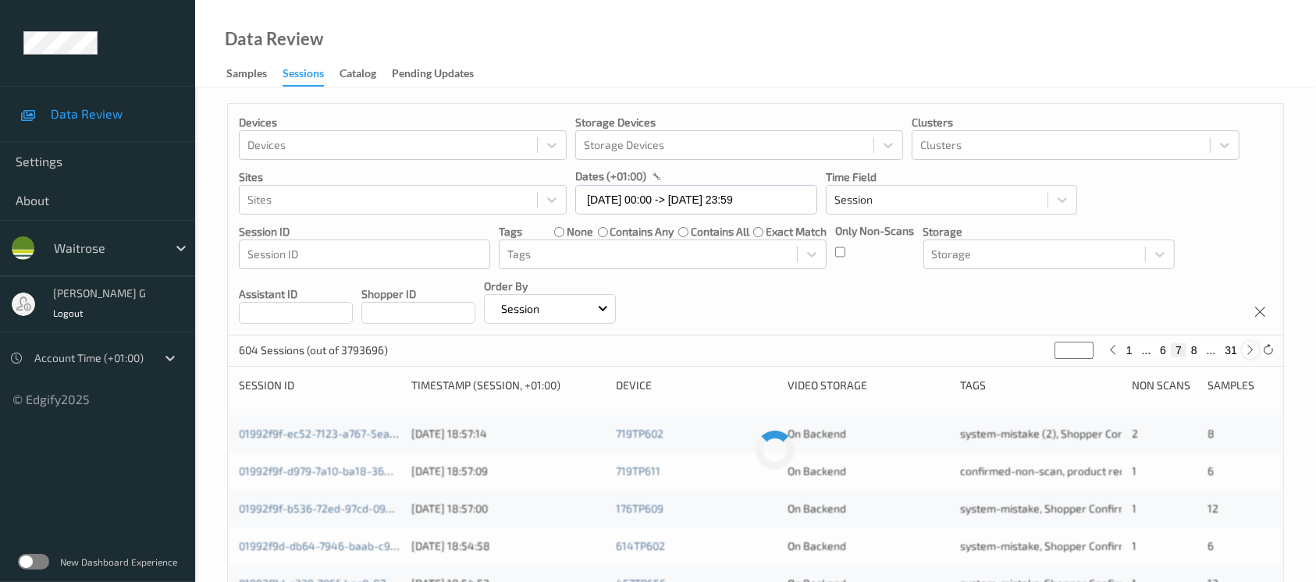
type input "*"
click at [1248, 351] on icon at bounding box center [1251, 350] width 12 height 12
type input "*"
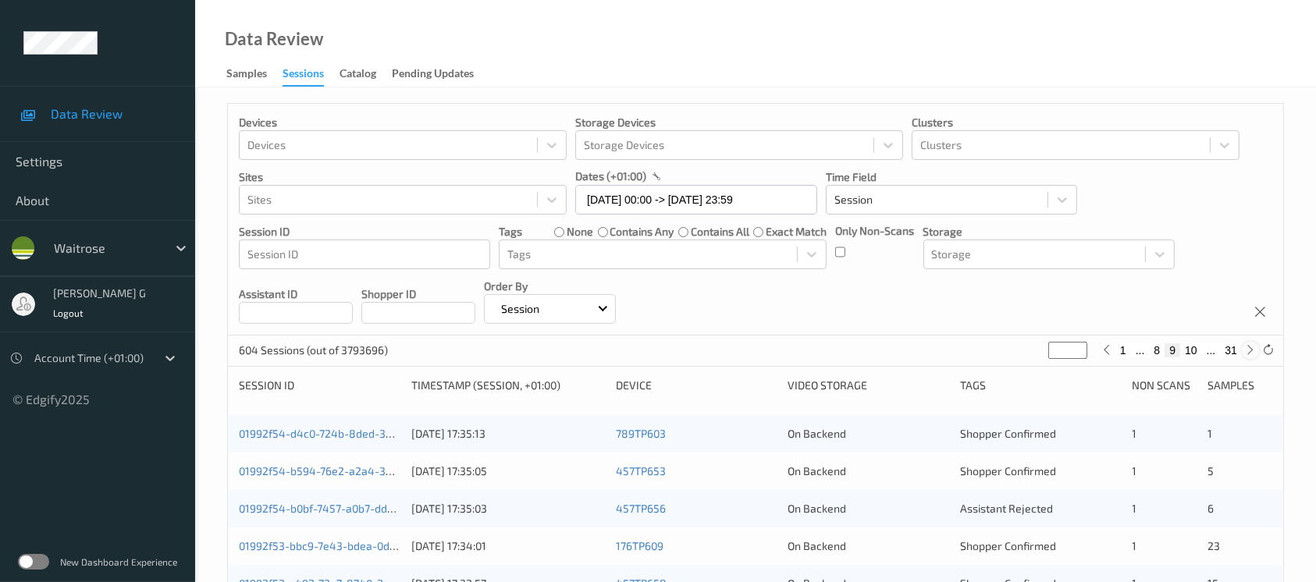
click at [1248, 351] on icon at bounding box center [1251, 350] width 12 height 12
type input "**"
click at [1248, 355] on icon at bounding box center [1251, 350] width 12 height 12
type input "**"
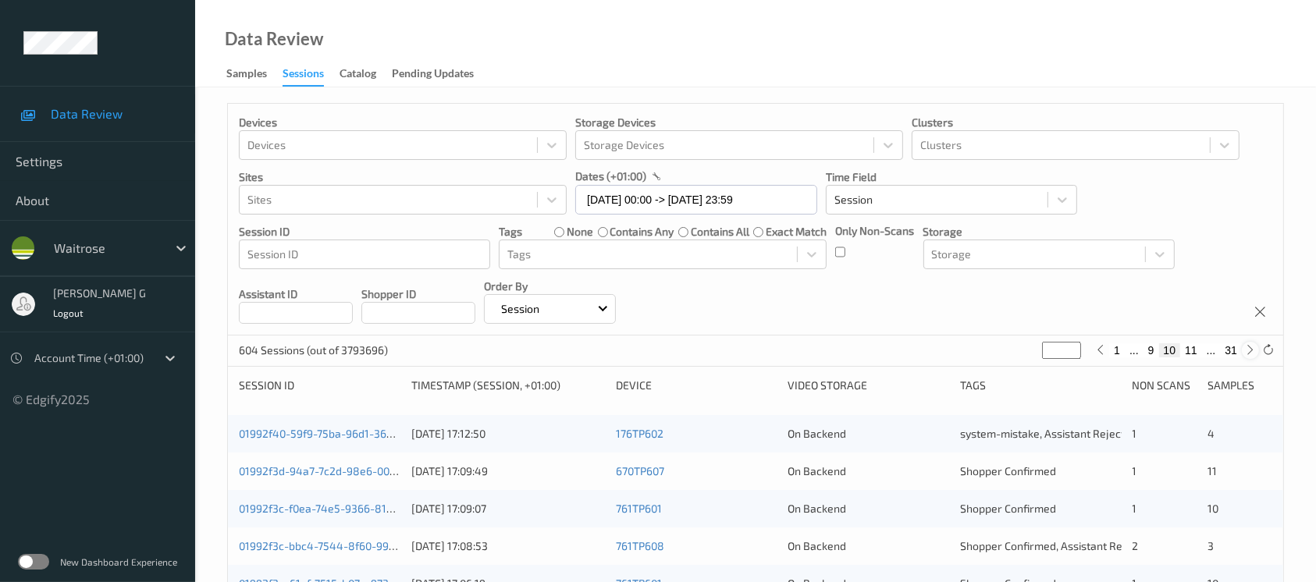
type input "**"
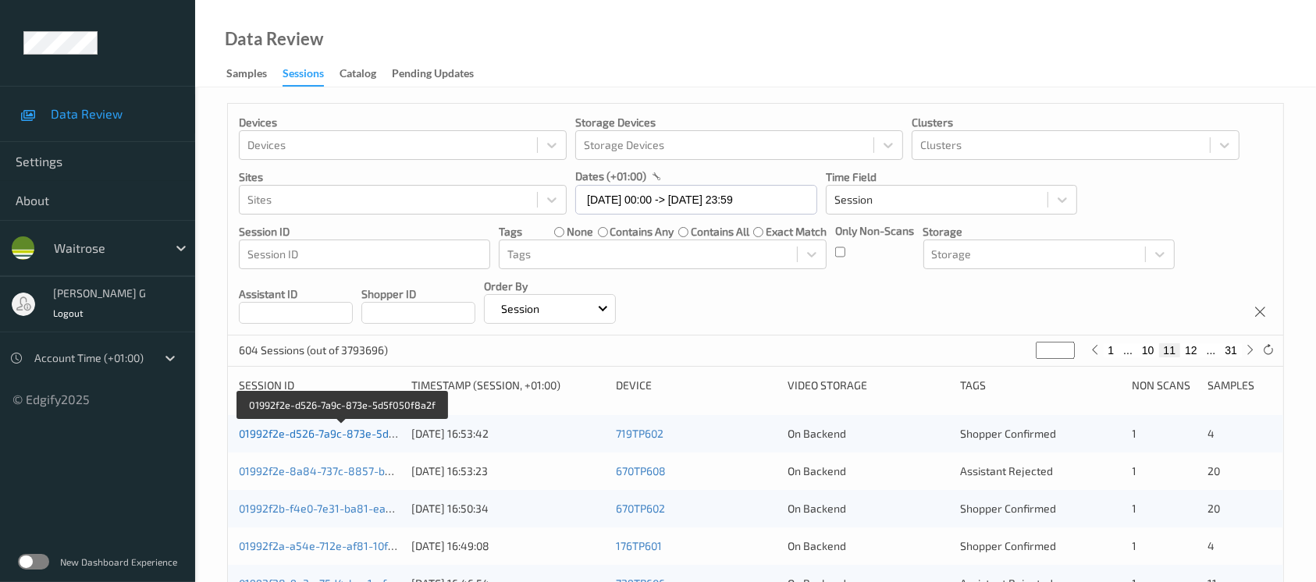
click at [276, 436] on link "01992f2e-d526-7a9c-873e-5d5f050f8a2f" at bounding box center [342, 433] width 206 height 13
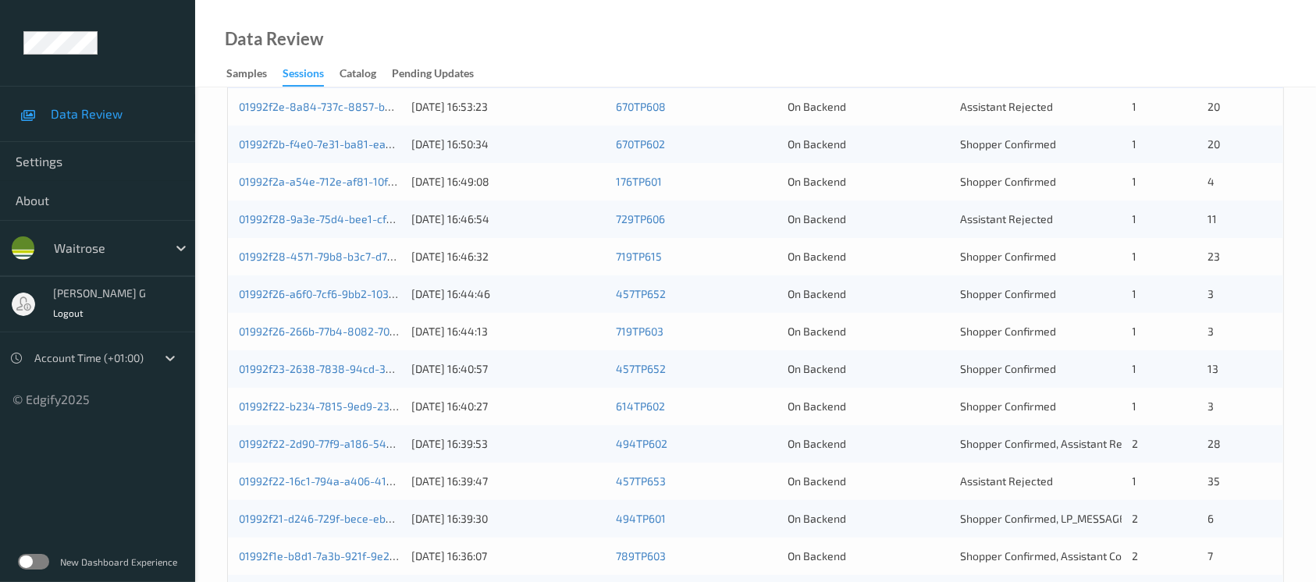
scroll to position [125, 0]
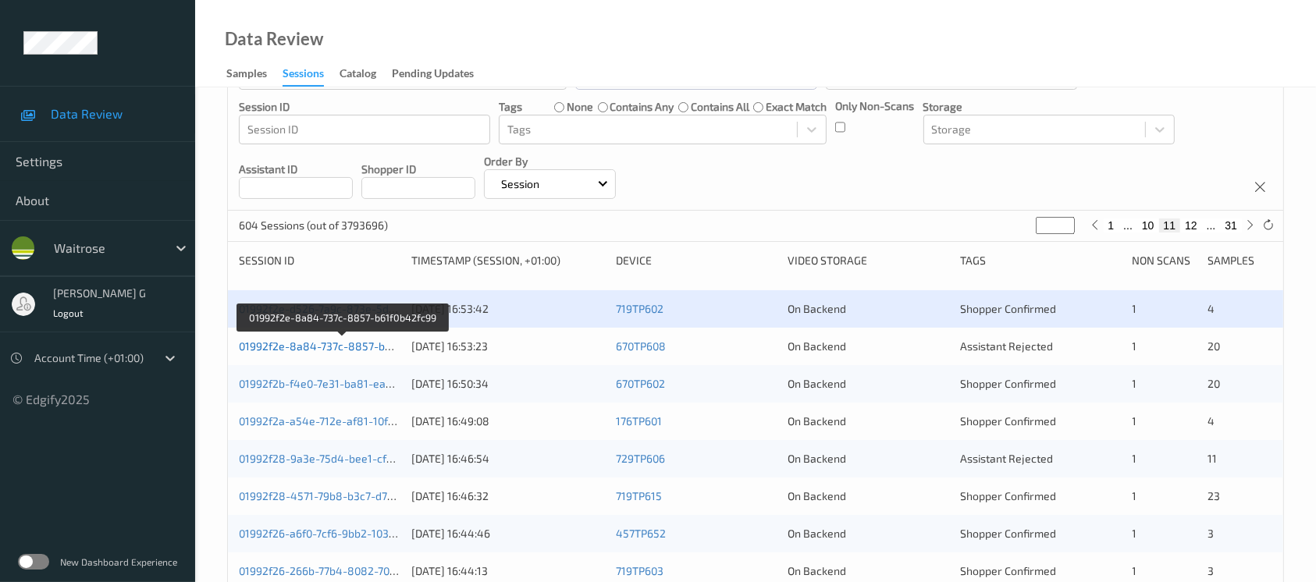
click at [315, 340] on link "01992f2e-8a84-737c-8857-b61f0b42fc99" at bounding box center [343, 346] width 208 height 13
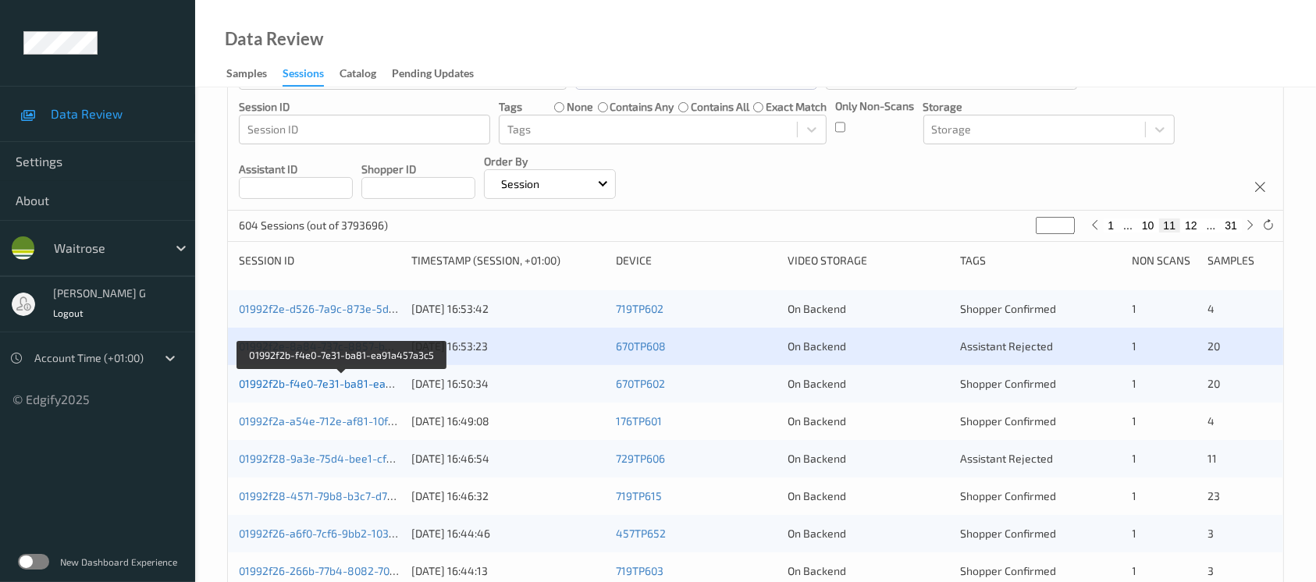
click at [344, 377] on link "01992f2b-f4e0-7e31-ba81-ea91a457a3c5" at bounding box center [342, 383] width 207 height 13
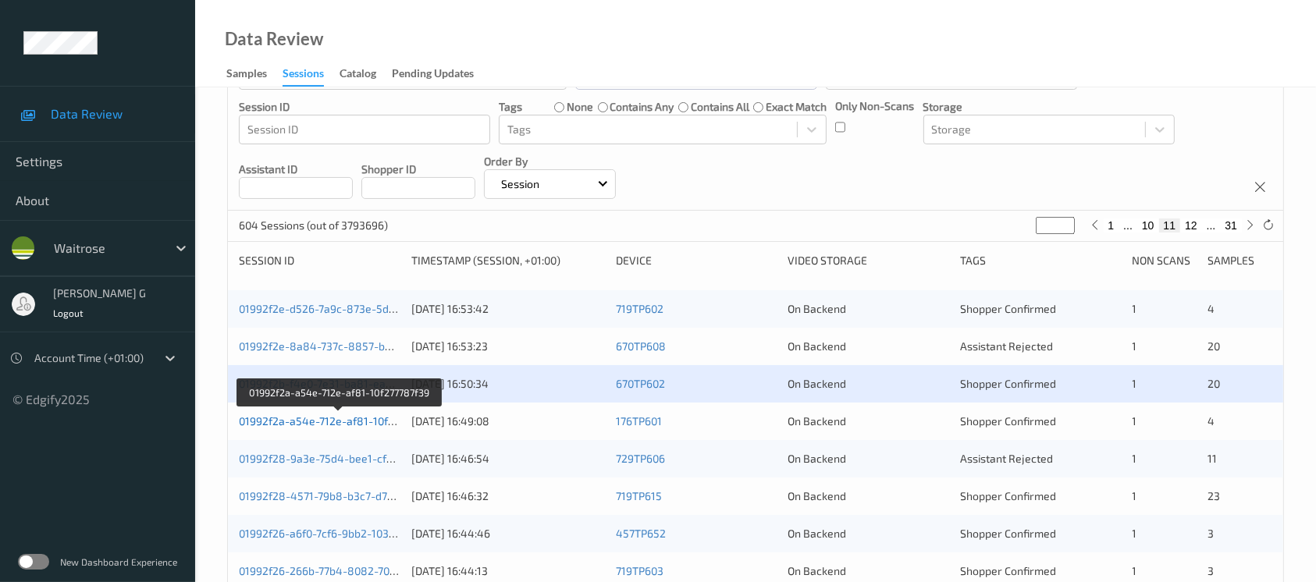
click at [300, 417] on link "01992f2a-a54e-712e-af81-10f277787f39" at bounding box center [339, 421] width 201 height 13
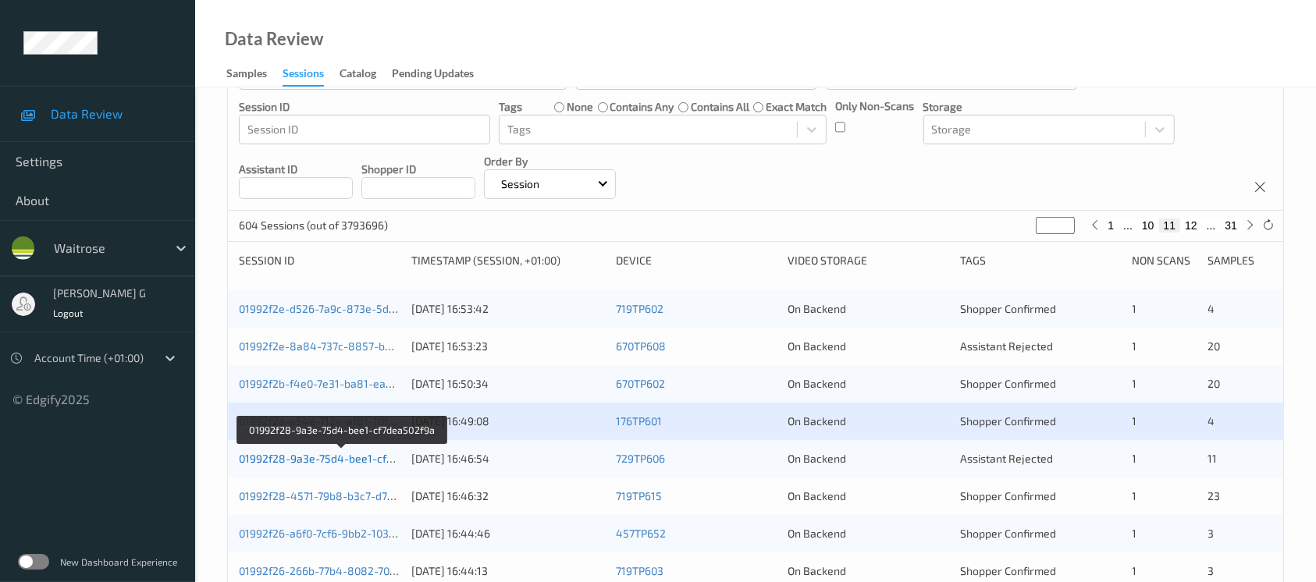
click at [340, 458] on link "01992f28-9a3e-75d4-bee1-cf7dea502f9a" at bounding box center [342, 458] width 207 height 13
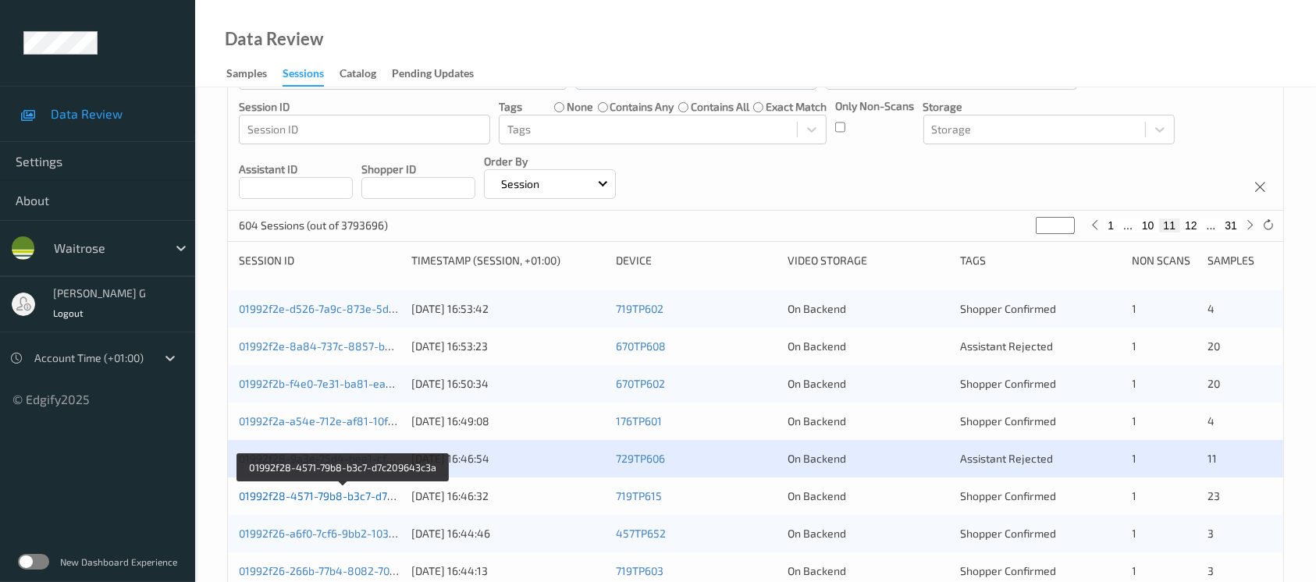
click at [303, 495] on link "01992f28-4571-79b8-b3c7-d7c209643c3a" at bounding box center [344, 496] width 210 height 13
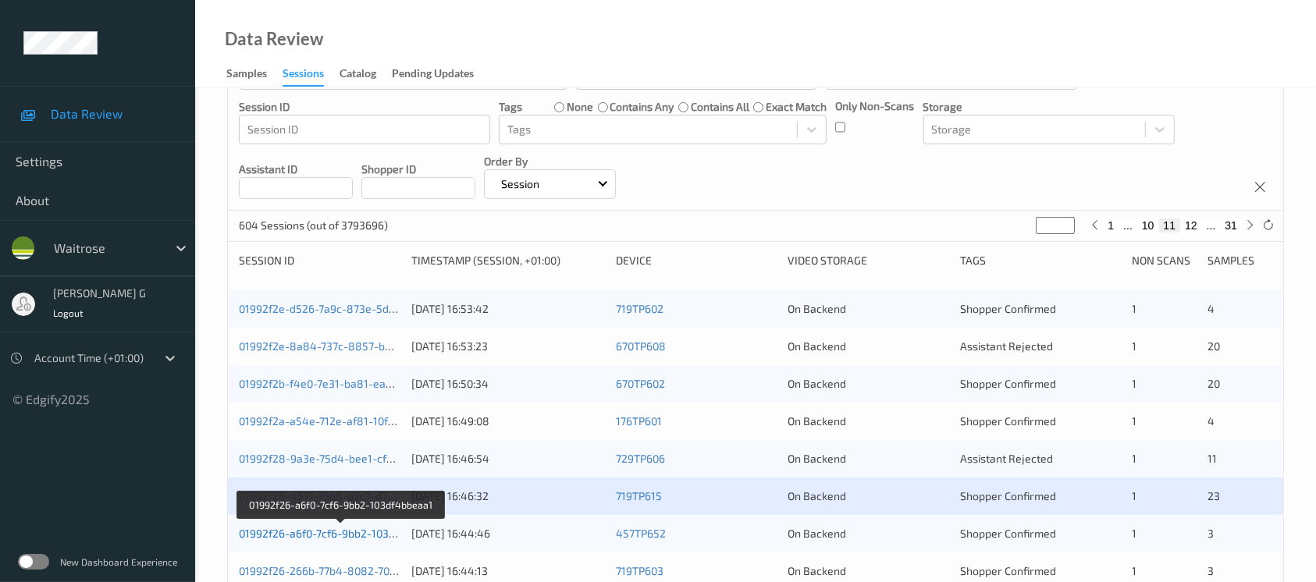
click at [315, 535] on link "01992f26-a6f0-7cf6-9bb2-103df4bbeaa1" at bounding box center [340, 533] width 203 height 13
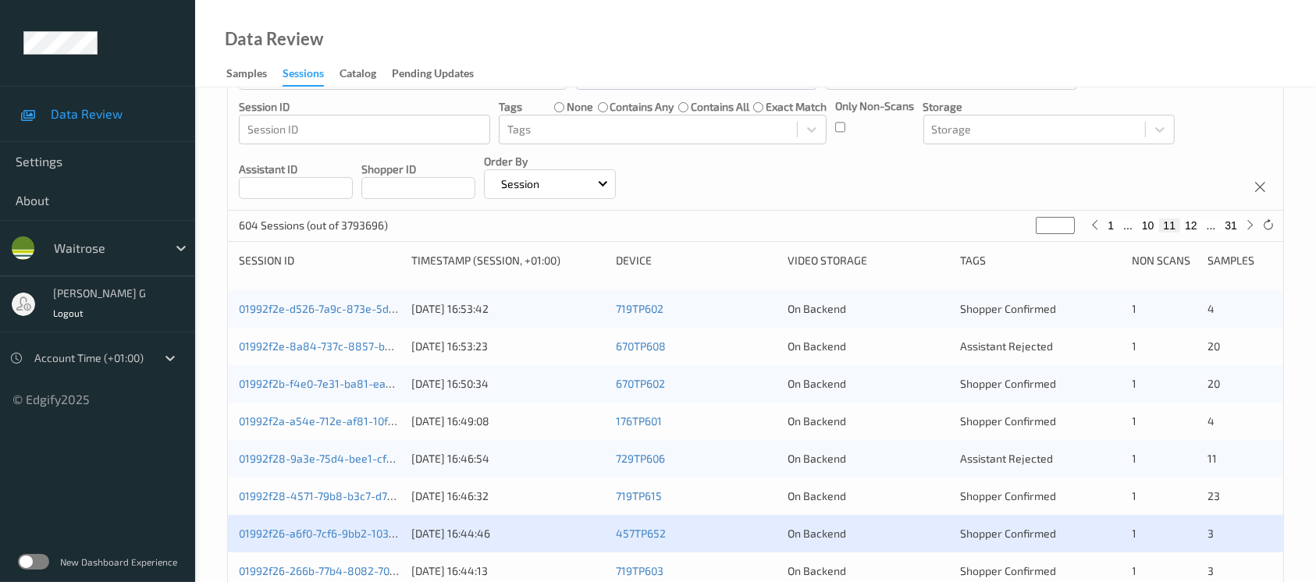
scroll to position [333, 0]
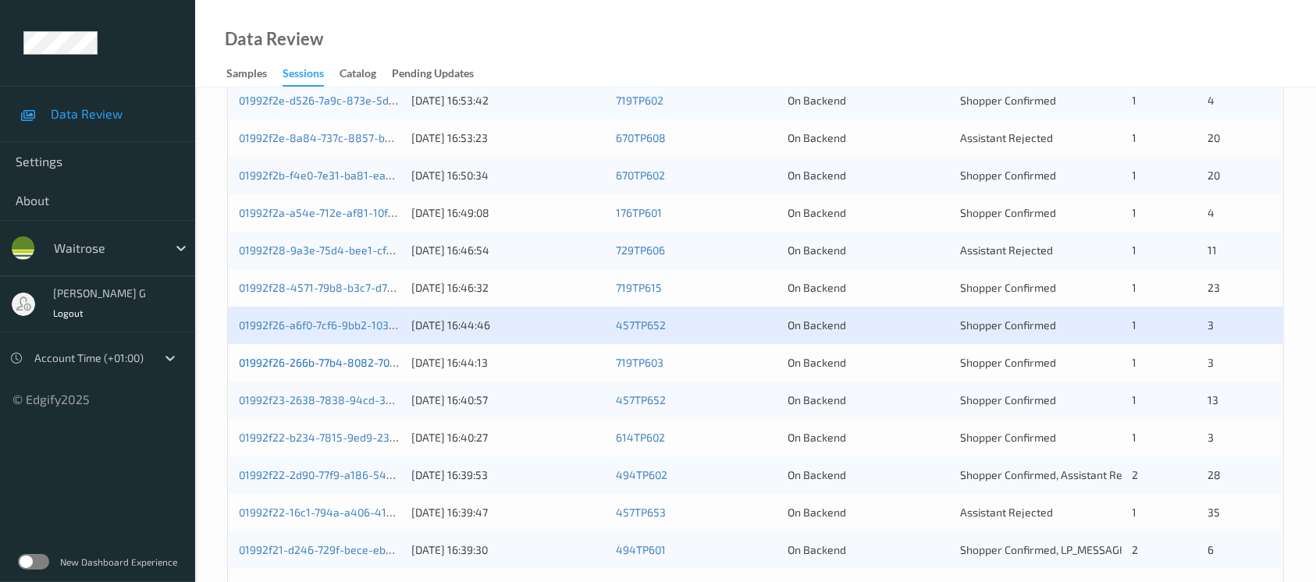
click at [299, 365] on link "01992f26-266b-77b4-8082-7036305b7749" at bounding box center [345, 362] width 212 height 13
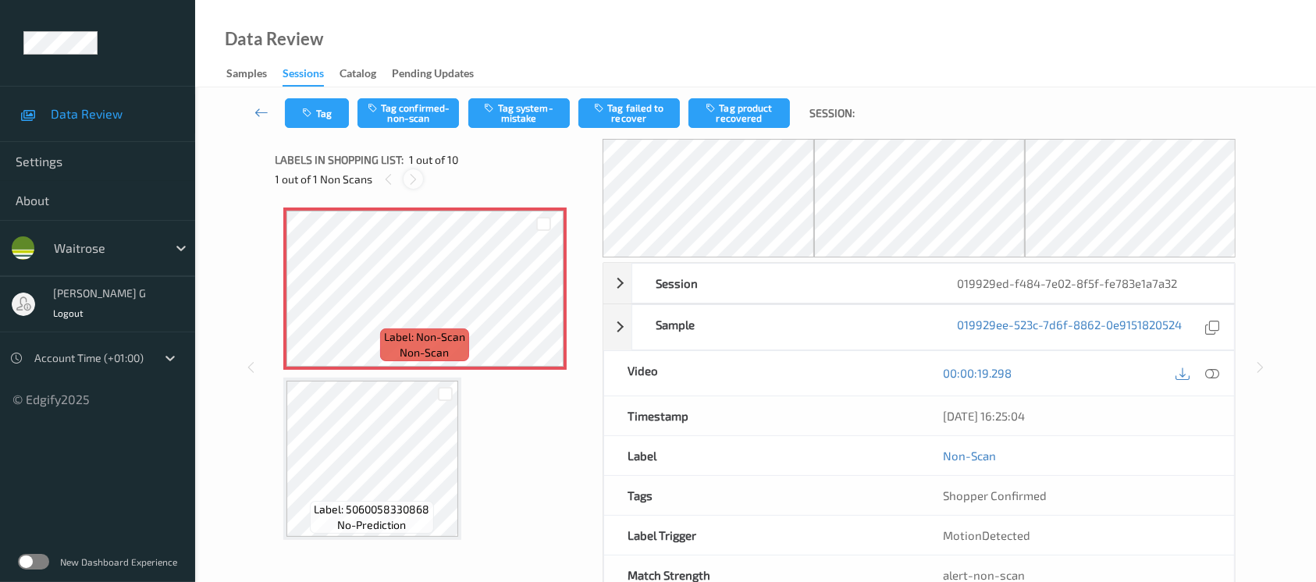
click at [410, 180] on icon at bounding box center [413, 180] width 13 height 14
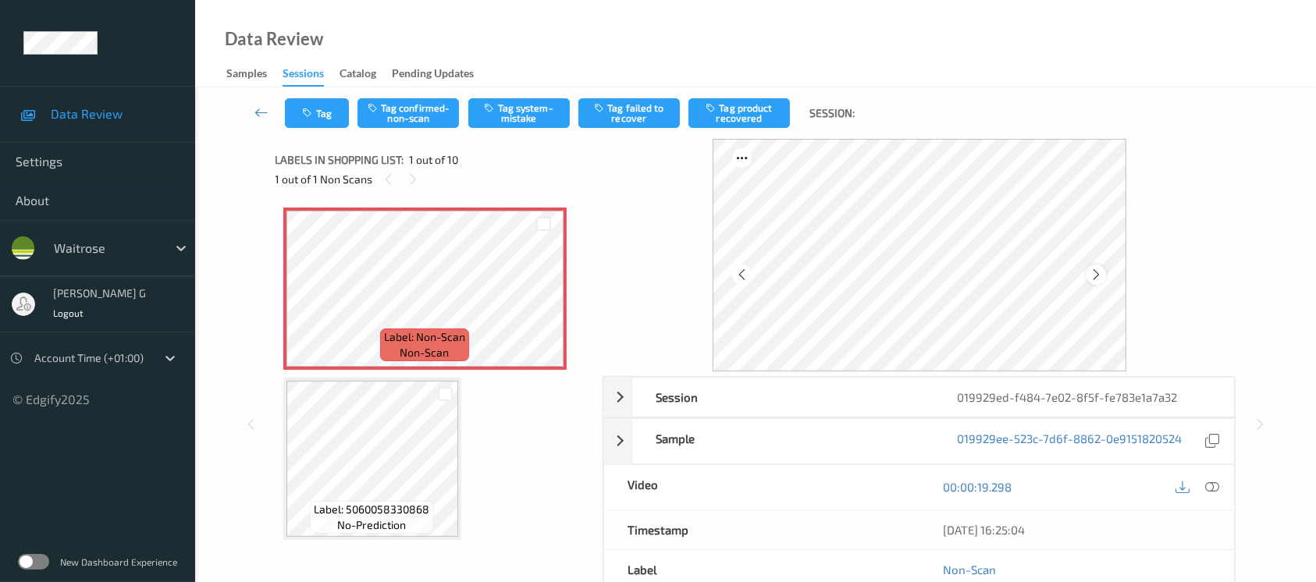
click at [1093, 275] on icon at bounding box center [1096, 275] width 13 height 14
click at [506, 116] on button "Tag system-mistake" at bounding box center [518, 113] width 101 height 30
click at [310, 108] on icon "button" at bounding box center [309, 113] width 13 height 11
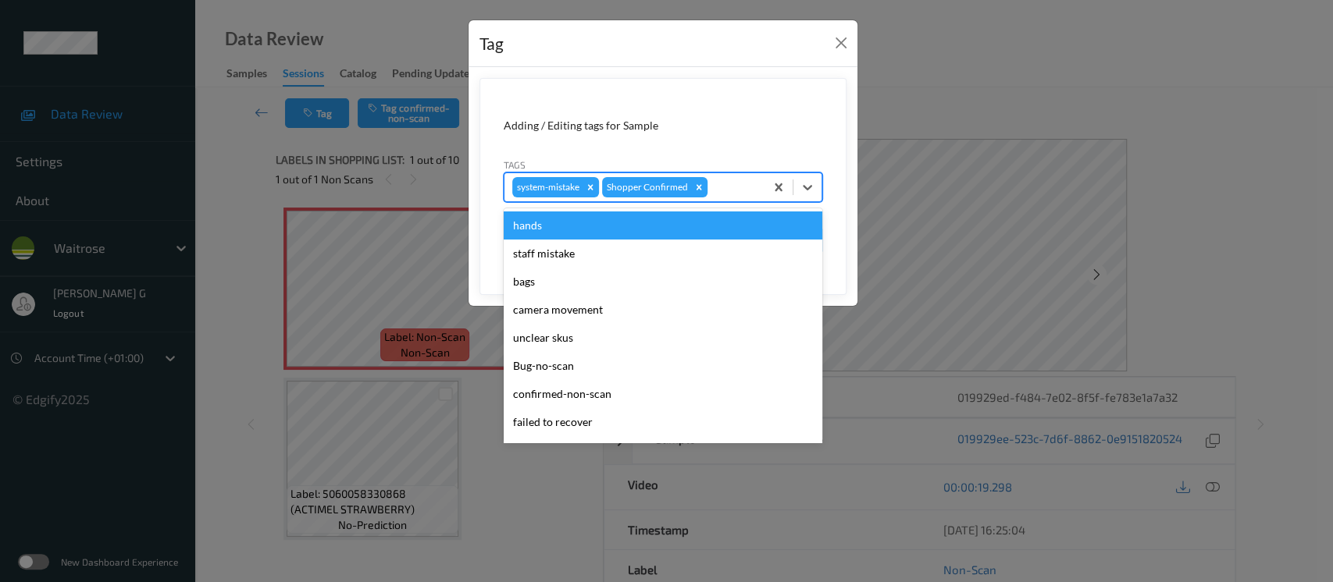
click at [743, 187] on div at bounding box center [733, 187] width 46 height 19
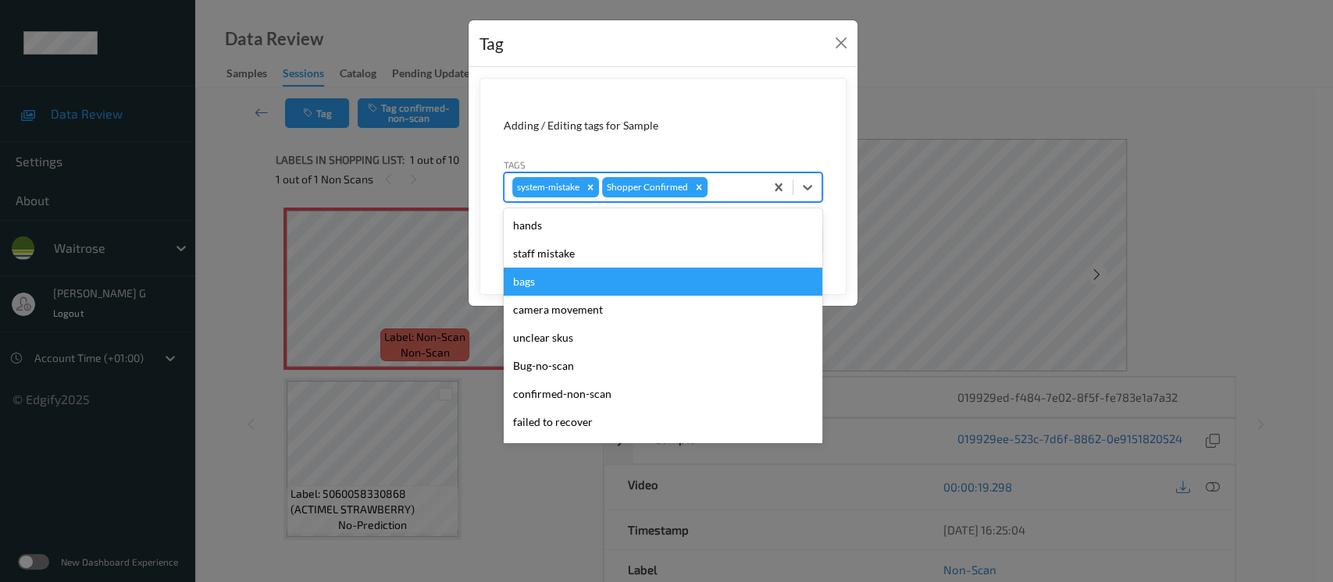
click at [542, 283] on div "bags" at bounding box center [663, 282] width 319 height 28
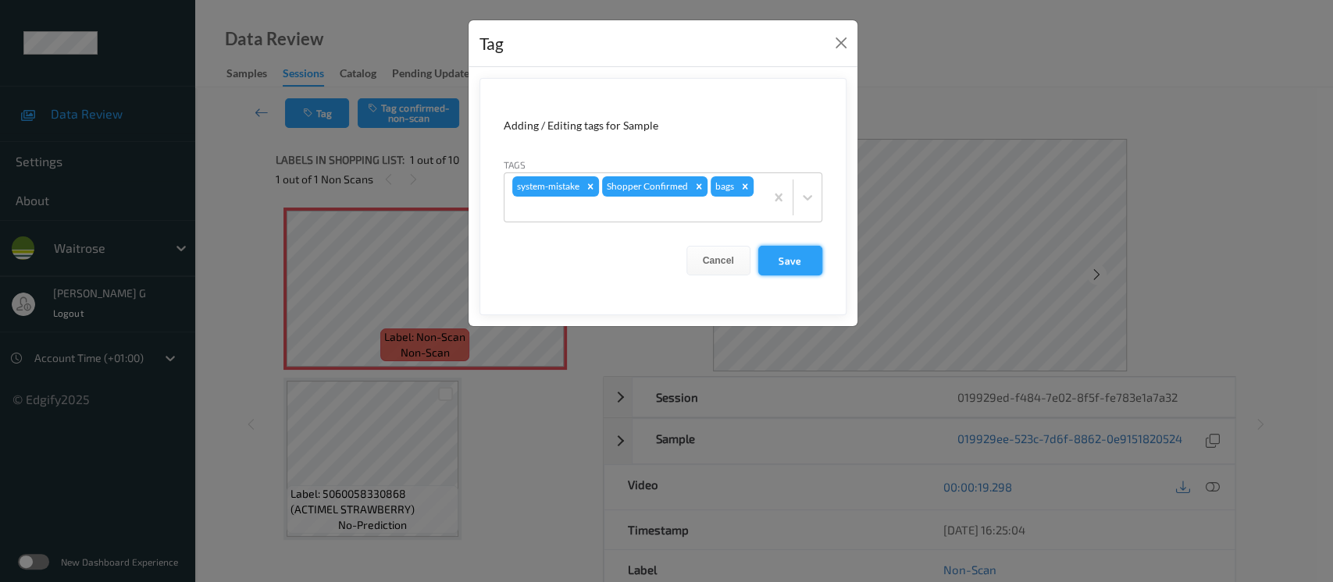
click at [793, 259] on button "Save" at bounding box center [790, 261] width 64 height 30
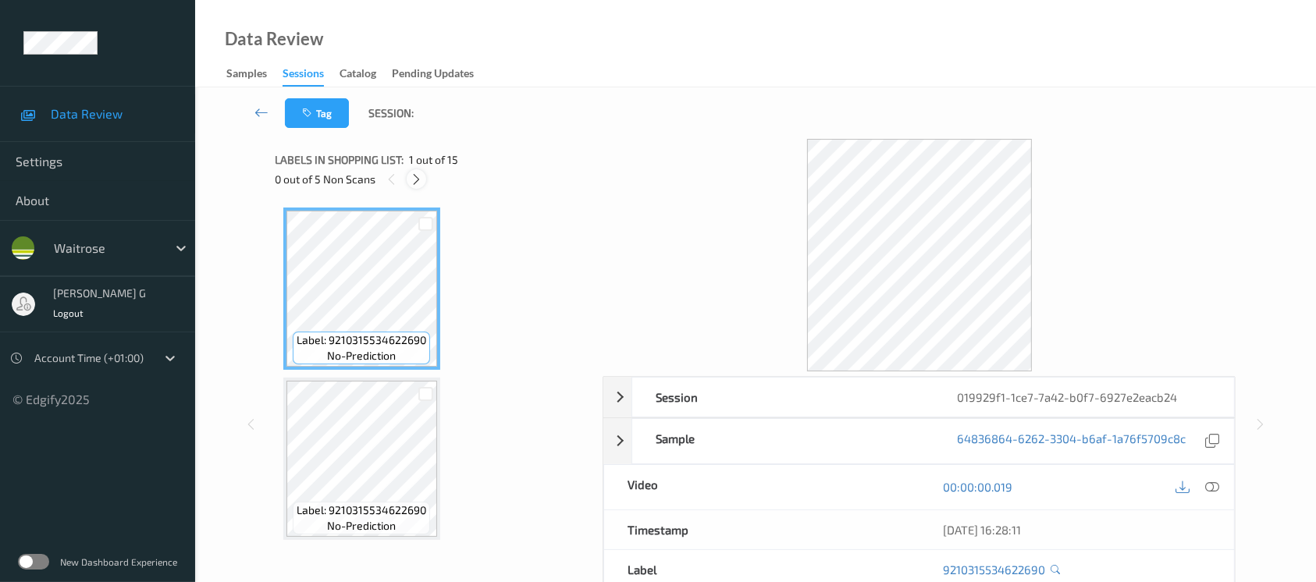
click at [413, 182] on icon at bounding box center [416, 180] width 13 height 14
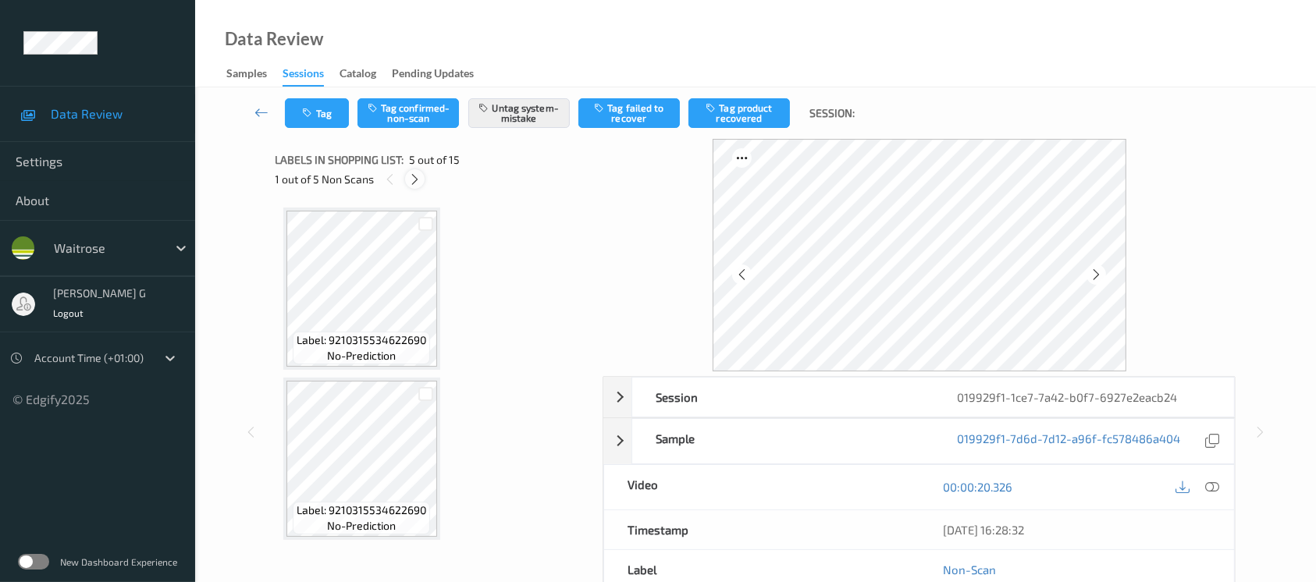
click at [418, 181] on icon at bounding box center [414, 180] width 13 height 14
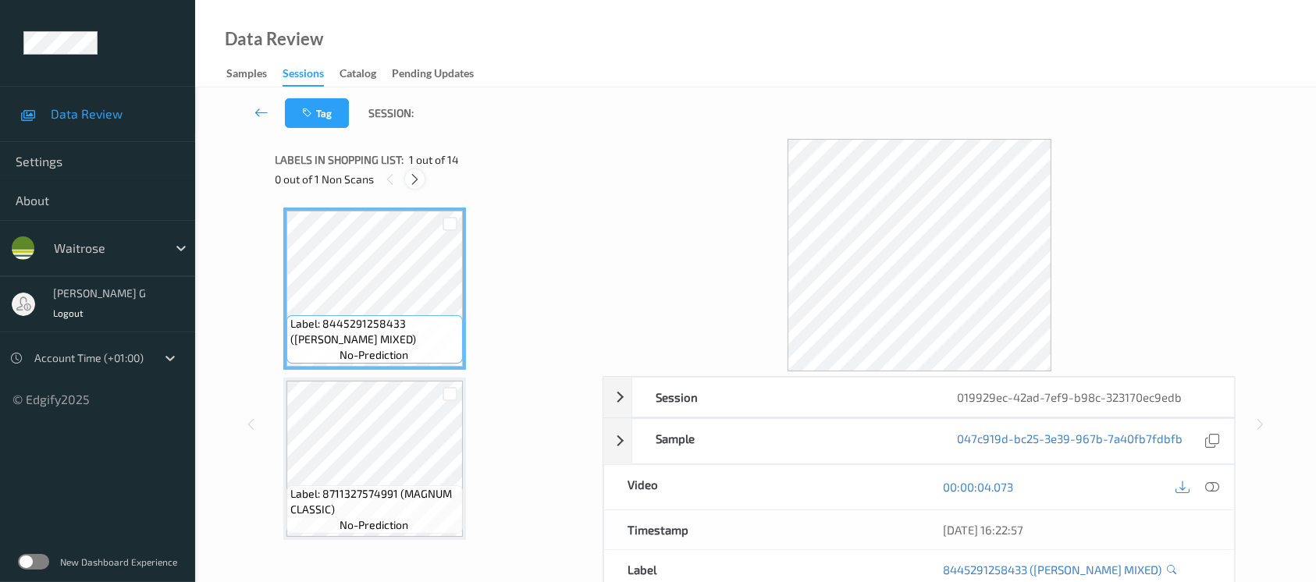
click at [418, 176] on icon at bounding box center [414, 180] width 13 height 14
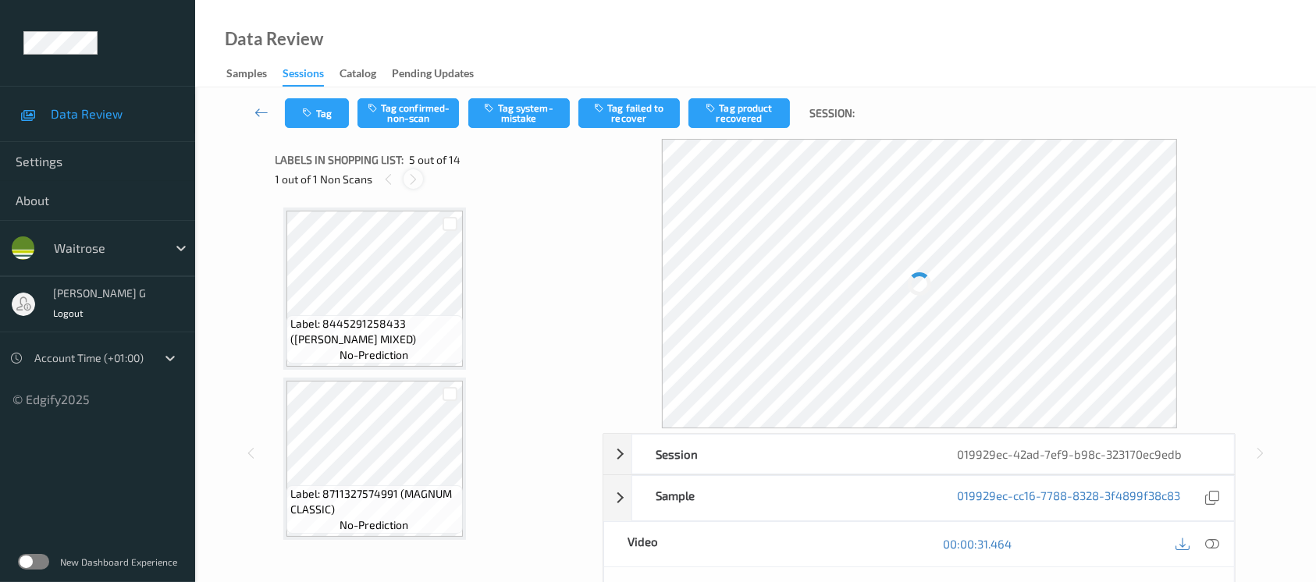
scroll to position [516, 0]
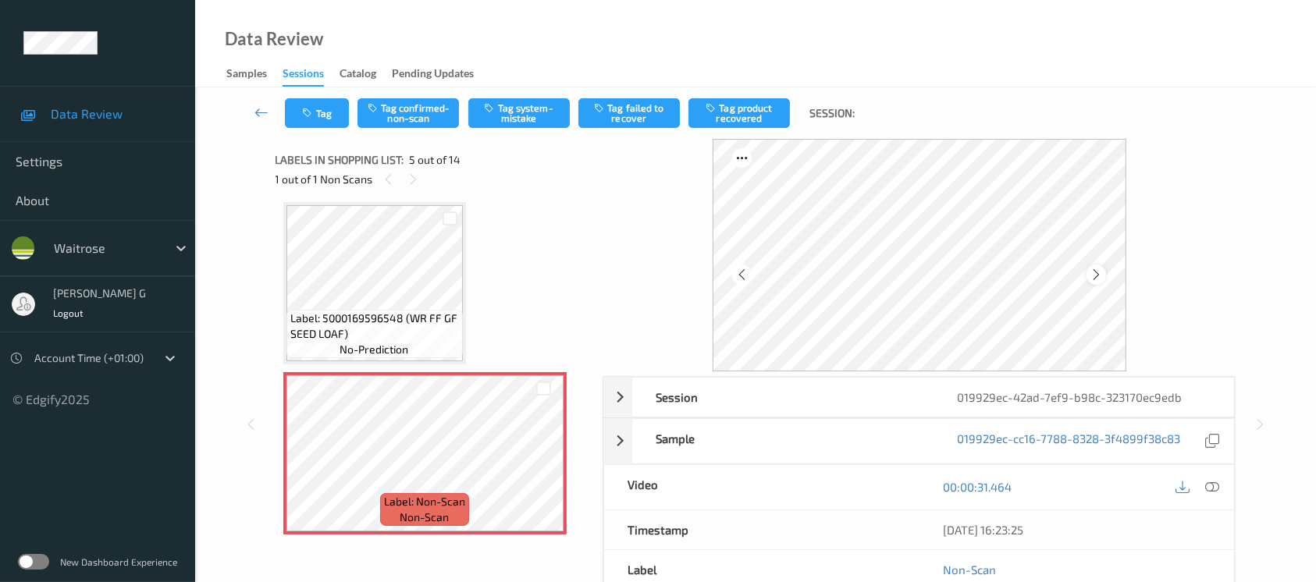
click at [1095, 265] on div at bounding box center [1097, 275] width 20 height 20
click at [1218, 486] on icon at bounding box center [1212, 487] width 14 height 14
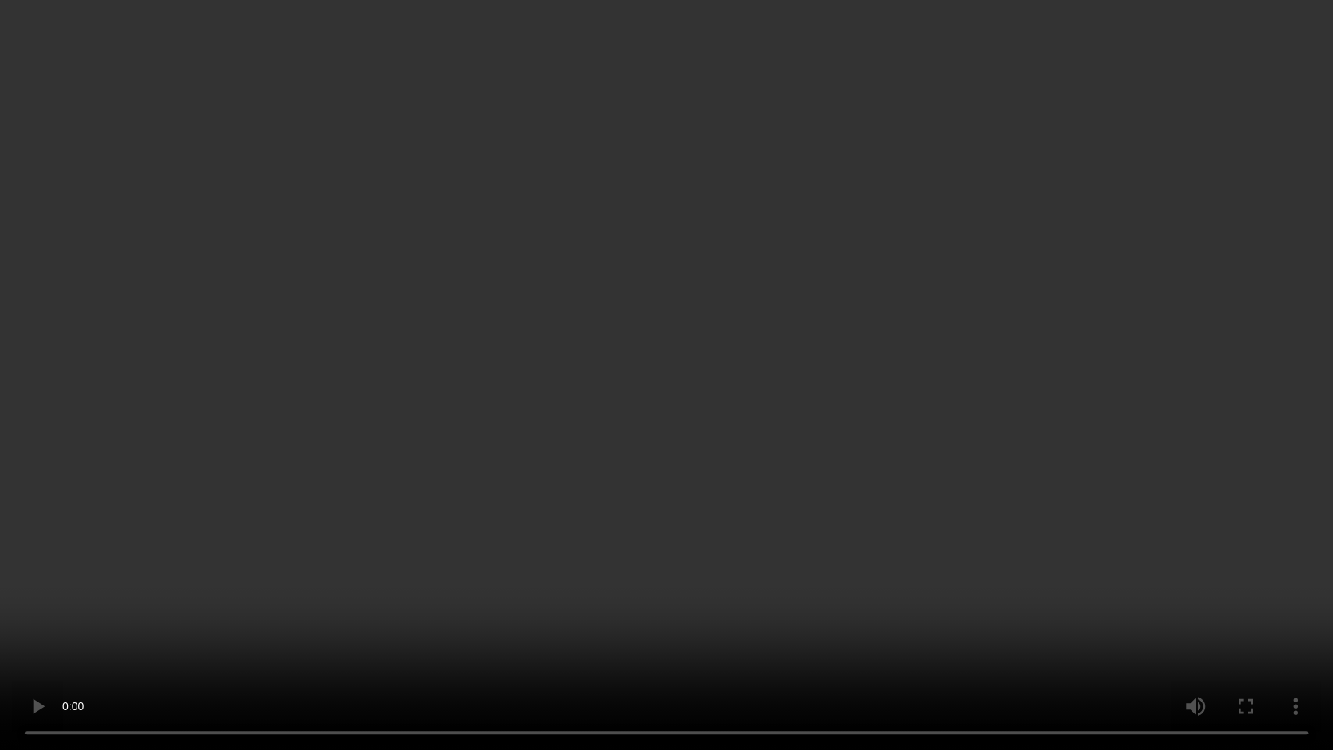
click at [1031, 370] on video at bounding box center [666, 375] width 1333 height 750
click at [924, 564] on video at bounding box center [666, 375] width 1333 height 750
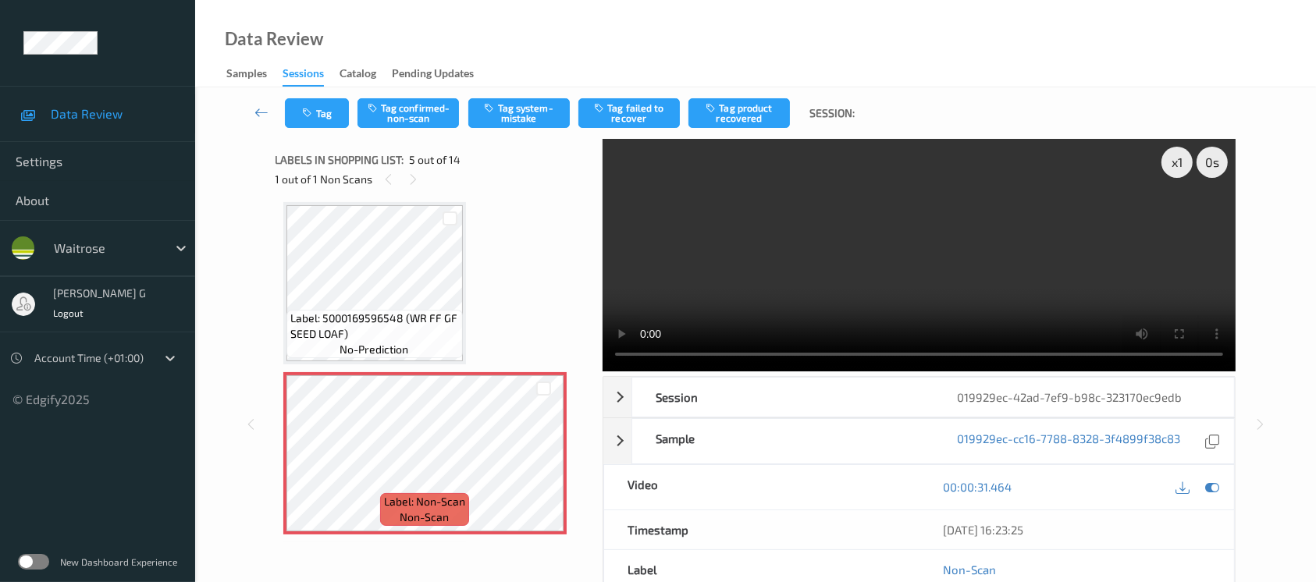
click at [1225, 484] on div "00:00:31.464" at bounding box center [1077, 487] width 315 height 45
click at [1212, 487] on icon at bounding box center [1212, 487] width 14 height 14
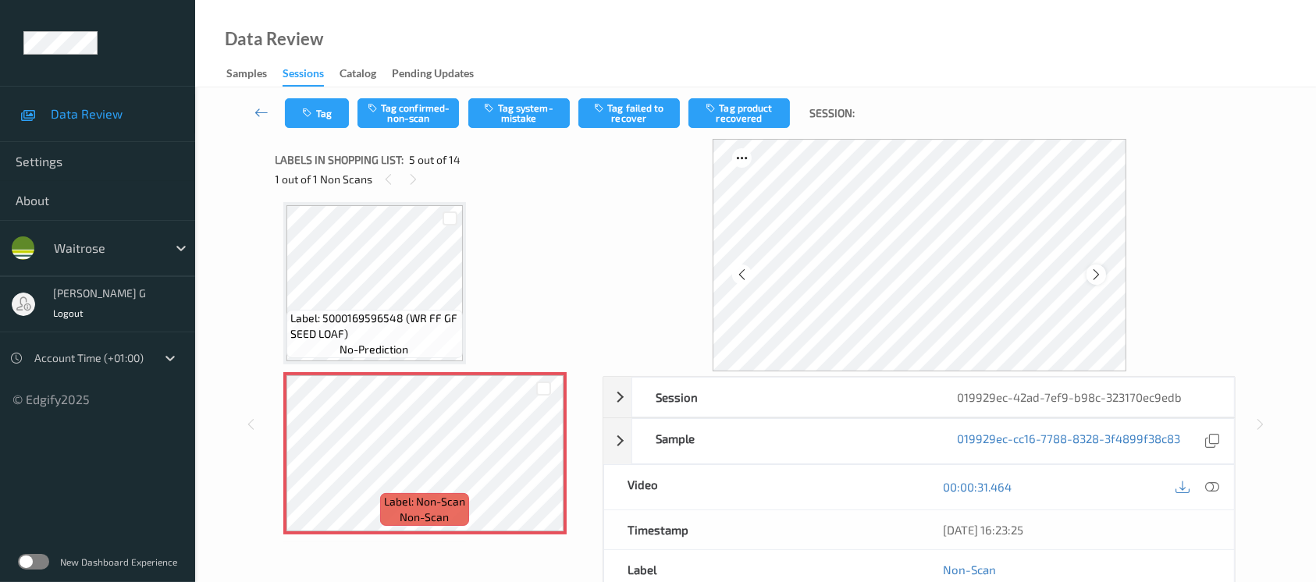
click at [1106, 278] on div at bounding box center [1097, 275] width 20 height 20
click at [498, 116] on button "Tag system-mistake" at bounding box center [518, 113] width 101 height 30
click at [325, 116] on button "Tag" at bounding box center [317, 113] width 64 height 30
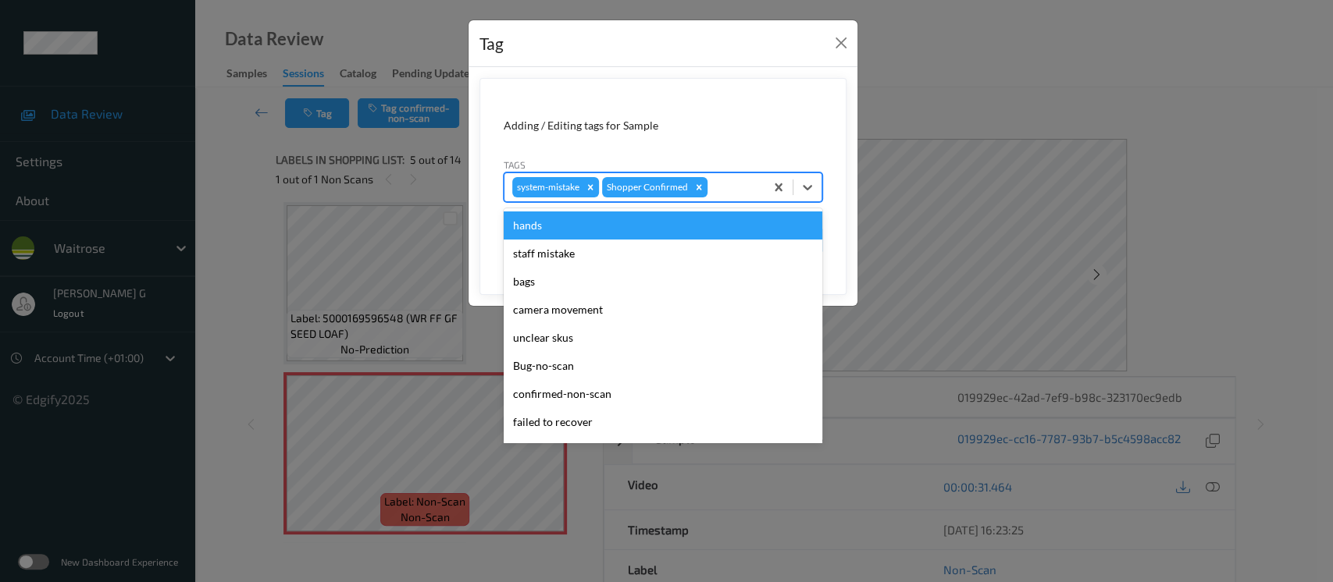
click at [736, 193] on div at bounding box center [733, 187] width 46 height 19
type input "un"
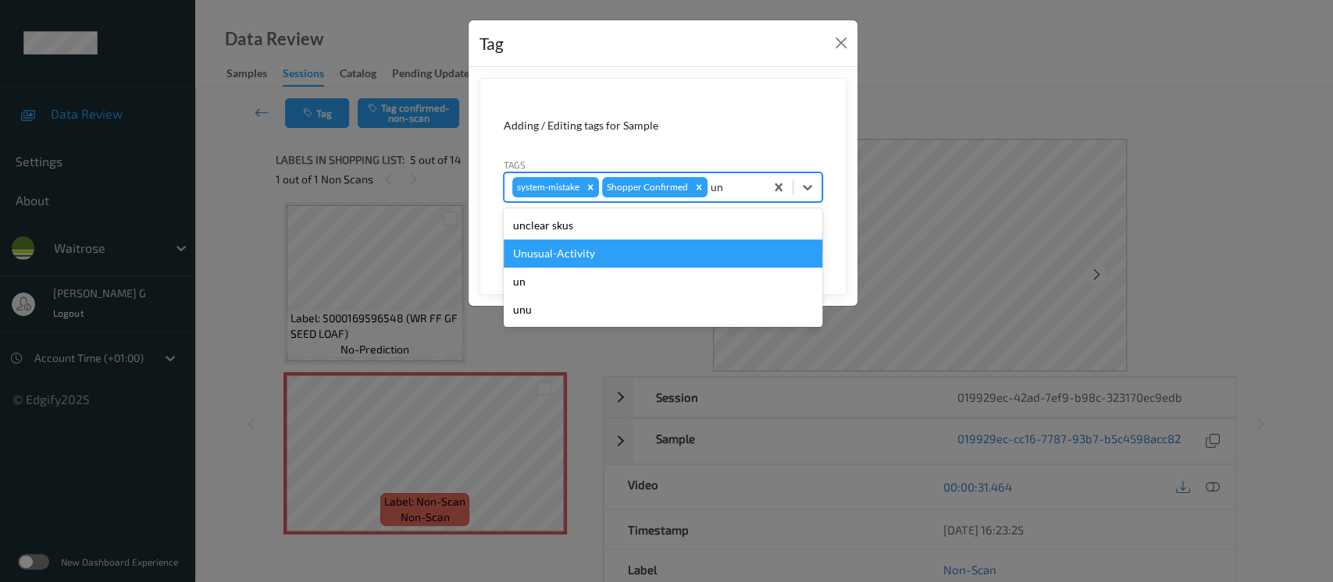
click at [534, 256] on div "Unusual-Activity" at bounding box center [663, 254] width 319 height 28
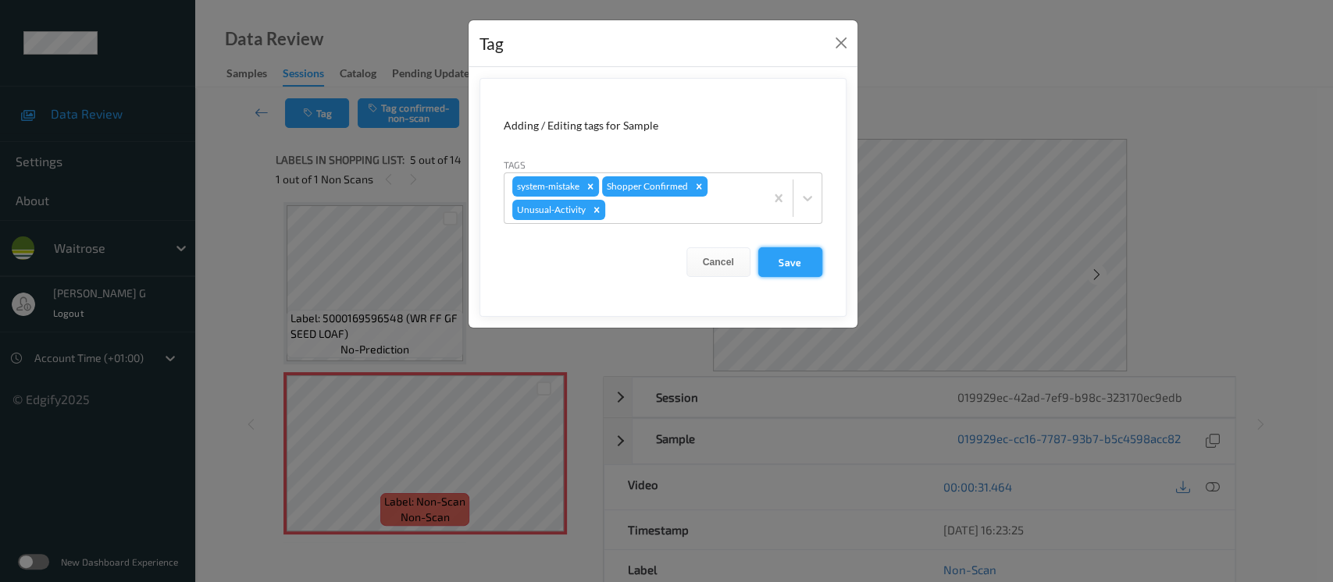
click at [803, 268] on button "Save" at bounding box center [790, 262] width 64 height 30
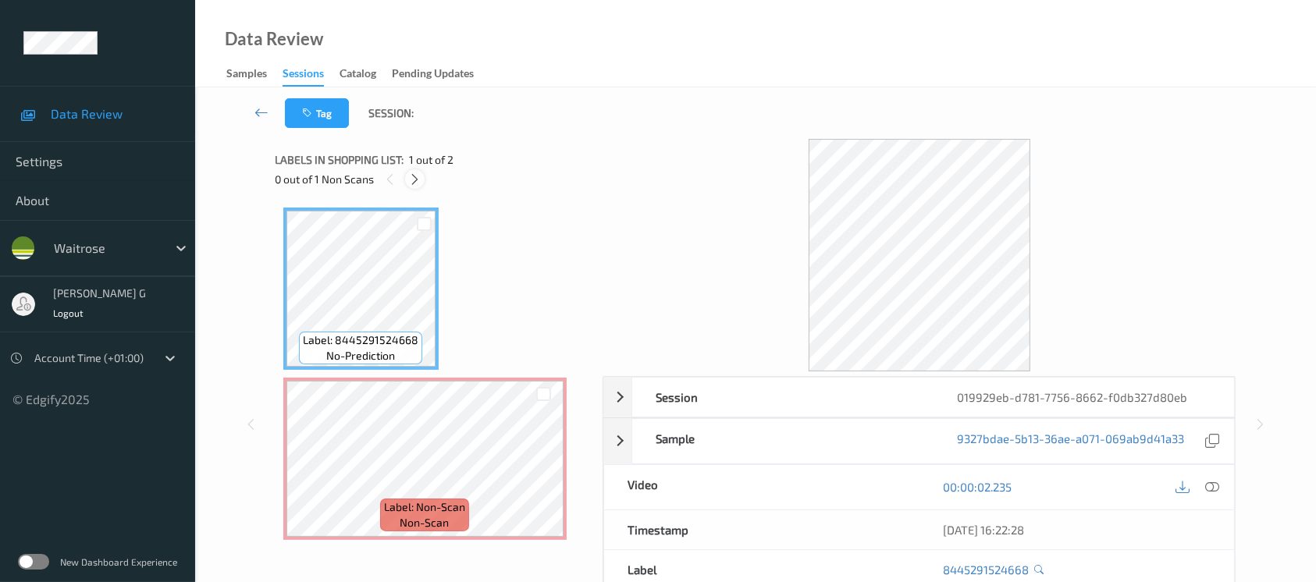
click at [415, 178] on icon at bounding box center [414, 180] width 13 height 14
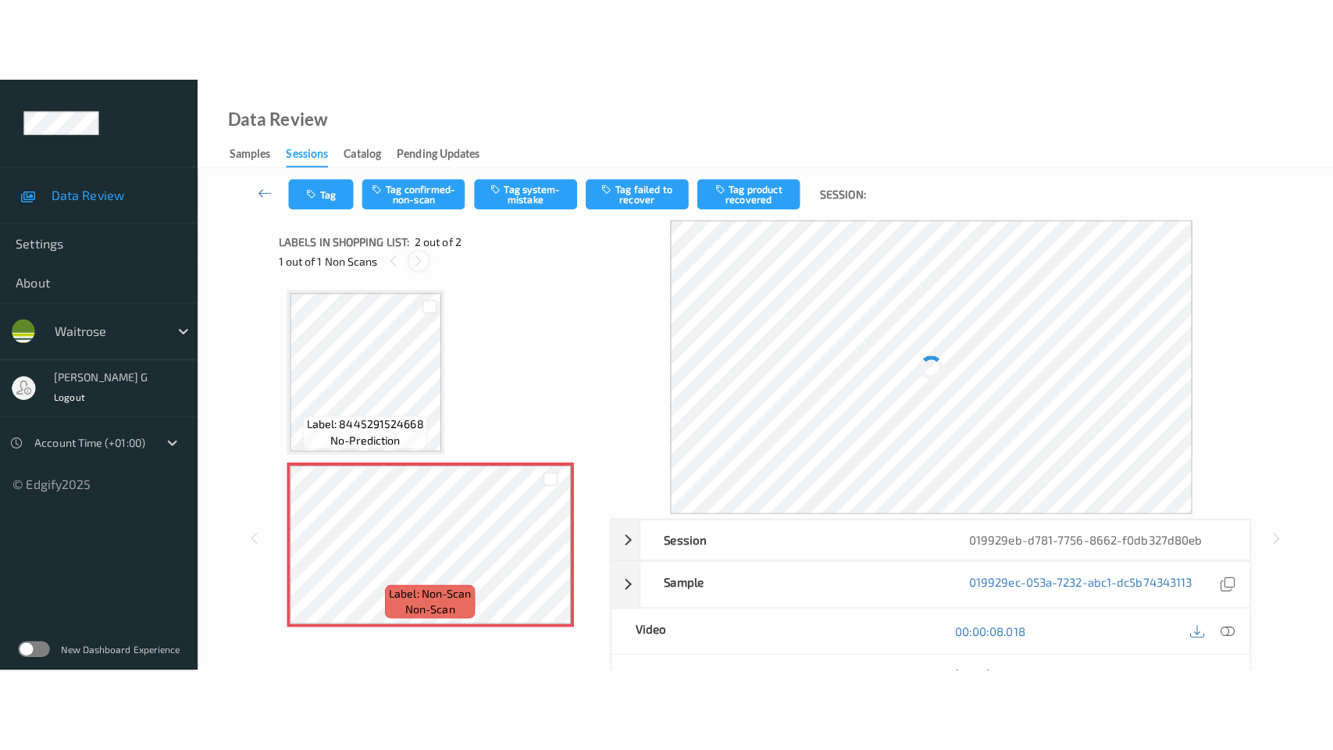
scroll to position [4, 0]
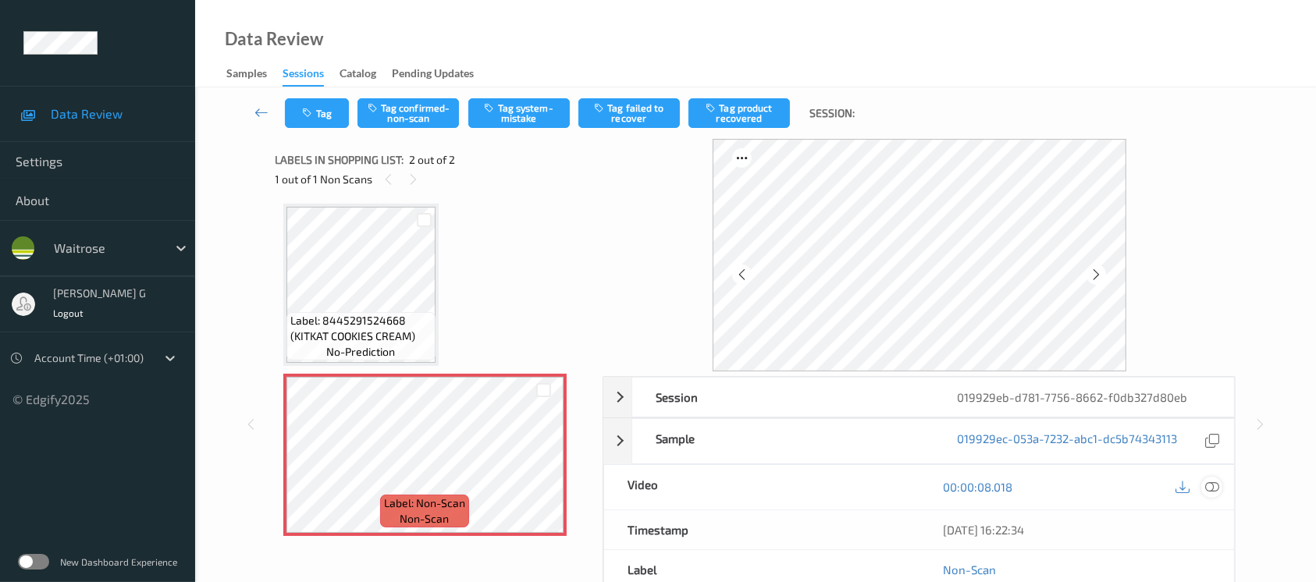
click at [1212, 484] on icon at bounding box center [1212, 487] width 14 height 14
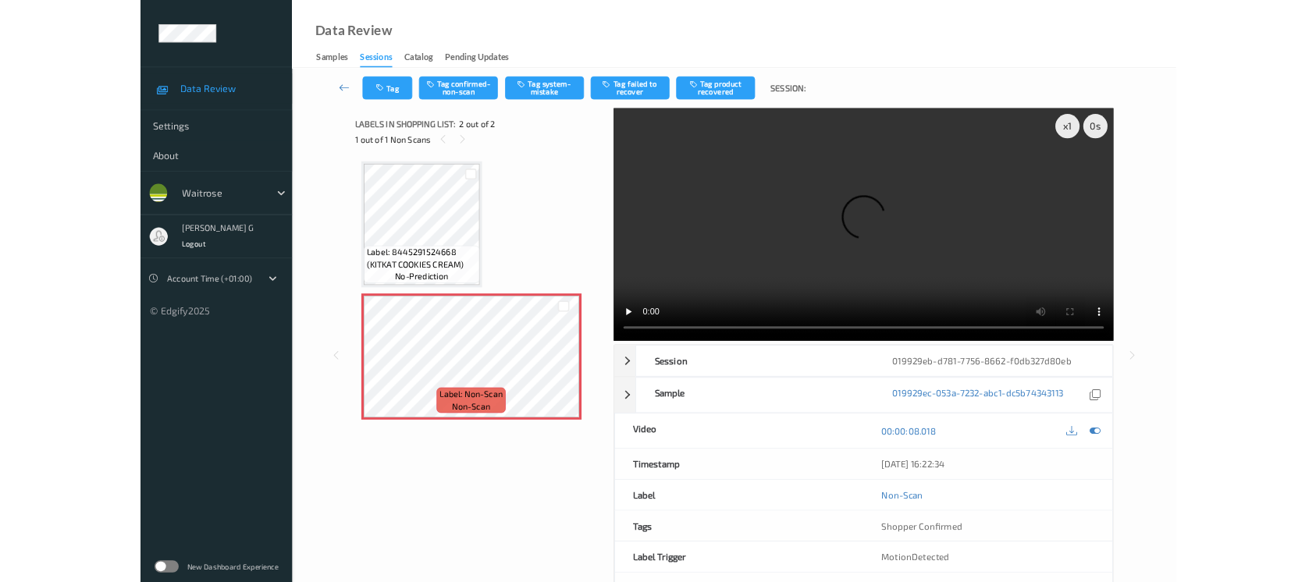
scroll to position [0, 0]
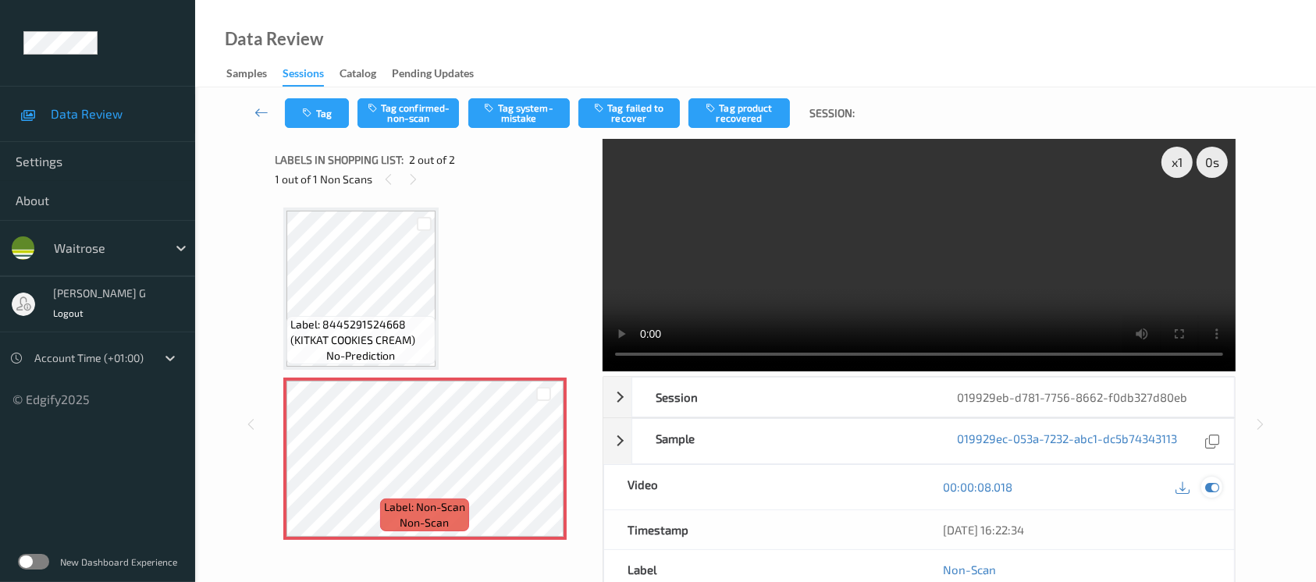
click at [1215, 490] on icon at bounding box center [1212, 487] width 14 height 14
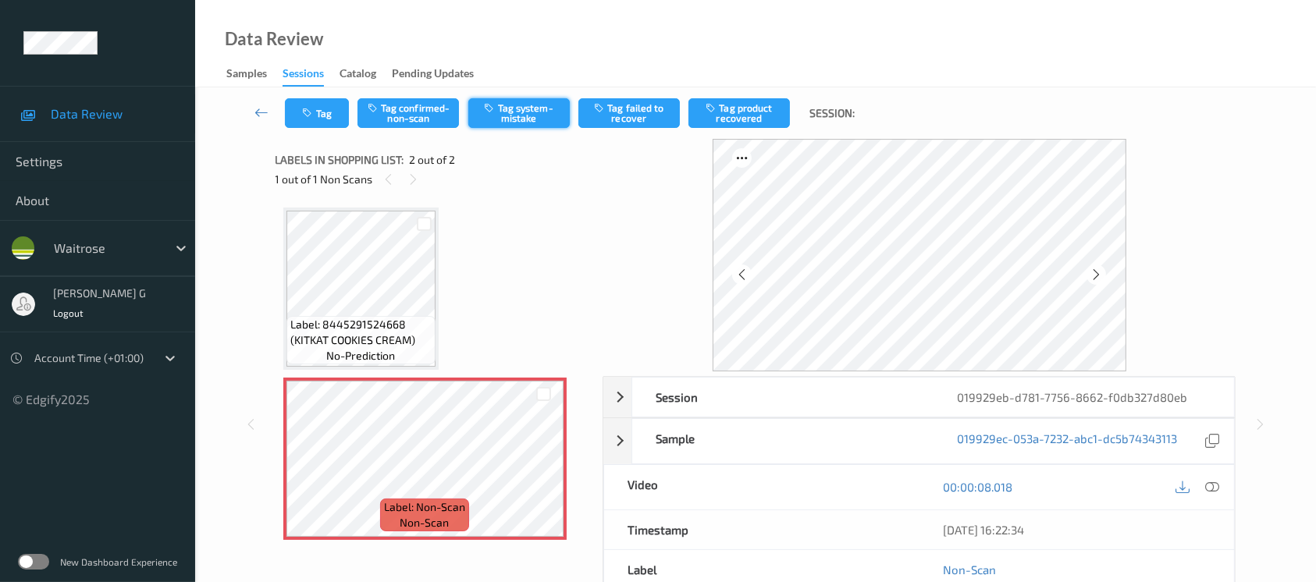
click at [510, 120] on button "Tag system-mistake" at bounding box center [518, 113] width 101 height 30
click at [321, 118] on button "Tag" at bounding box center [317, 113] width 64 height 30
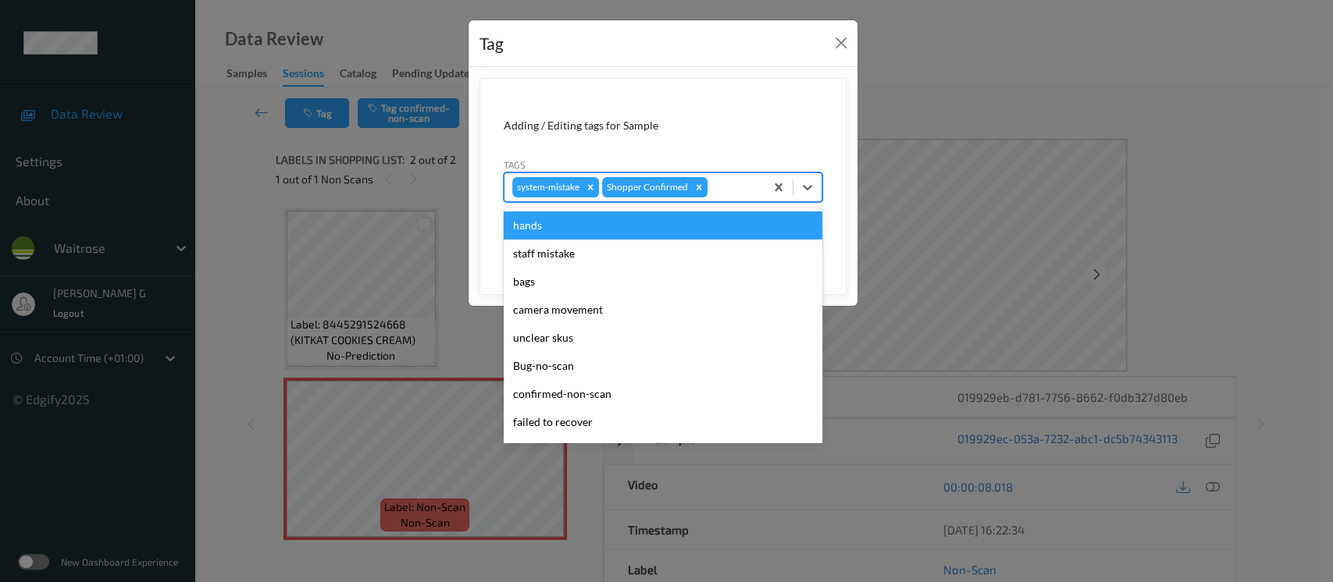
click at [721, 184] on div at bounding box center [733, 187] width 46 height 19
type input "un"
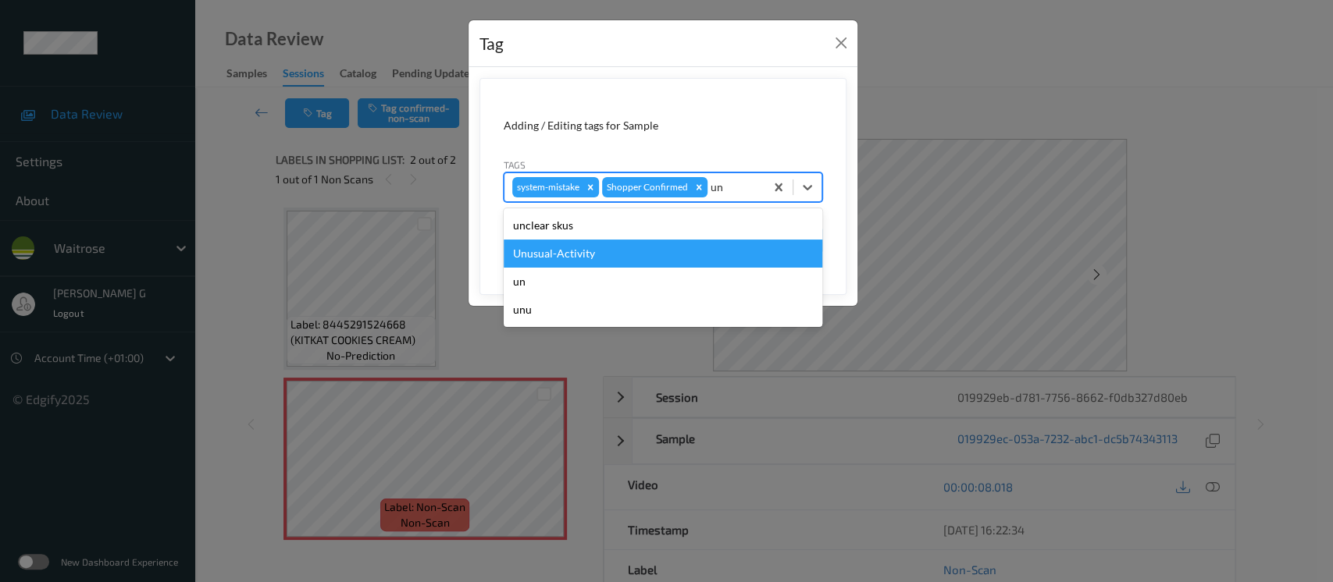
click at [550, 254] on div "Unusual-Activity" at bounding box center [663, 254] width 319 height 28
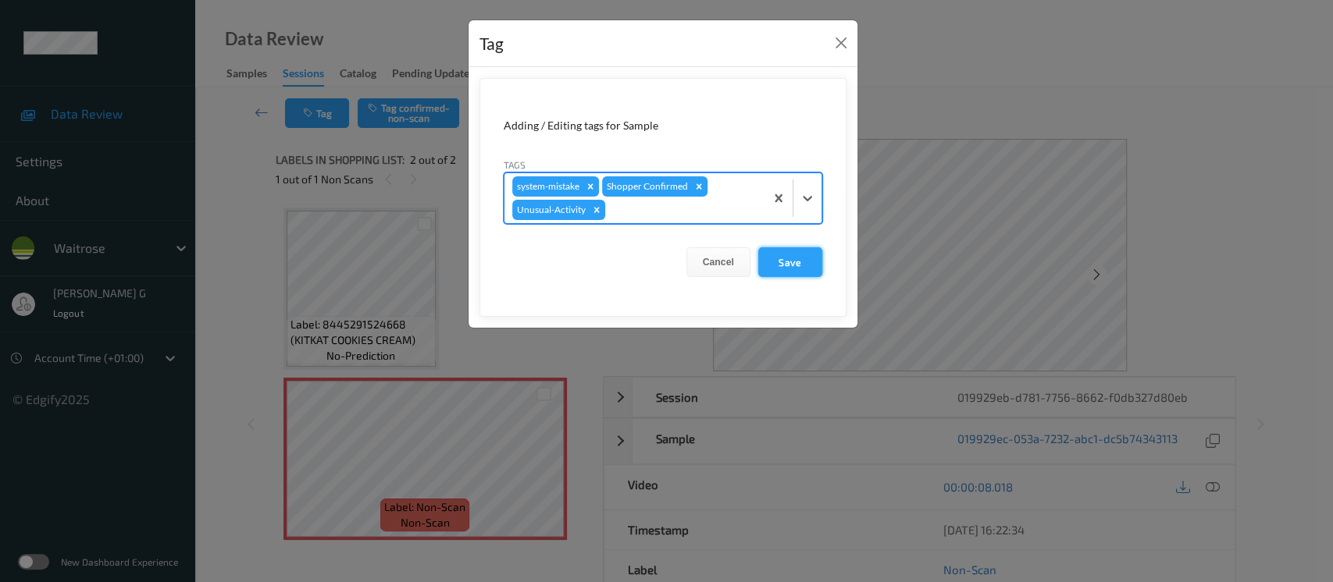
click at [790, 262] on button "Save" at bounding box center [790, 262] width 64 height 30
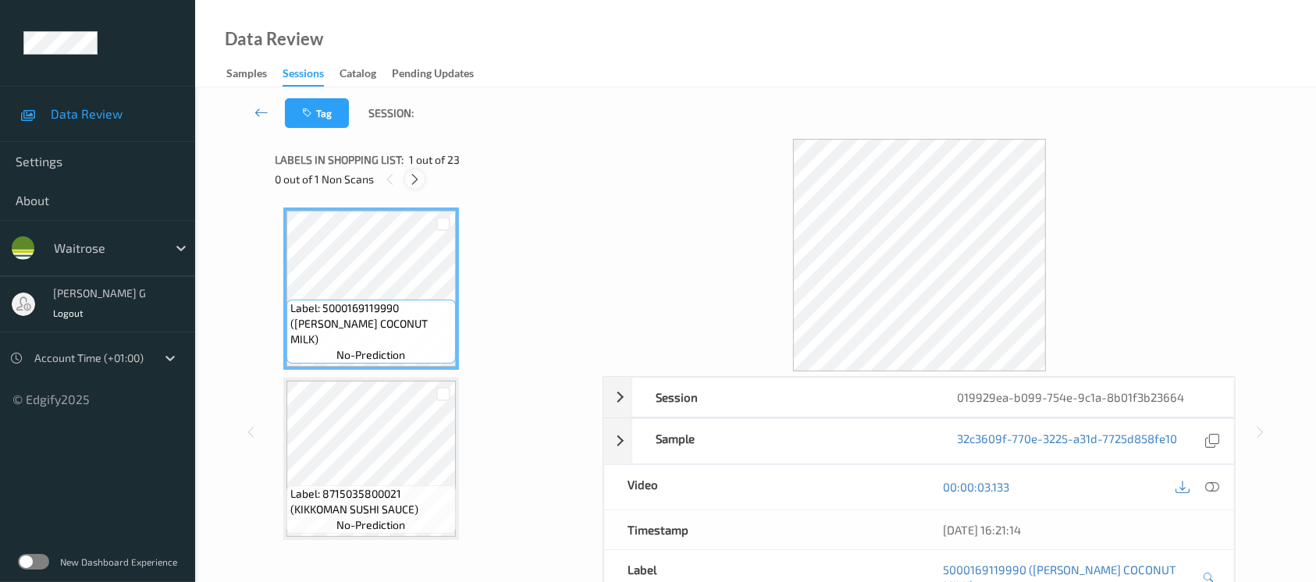
click at [406, 184] on div at bounding box center [415, 179] width 20 height 20
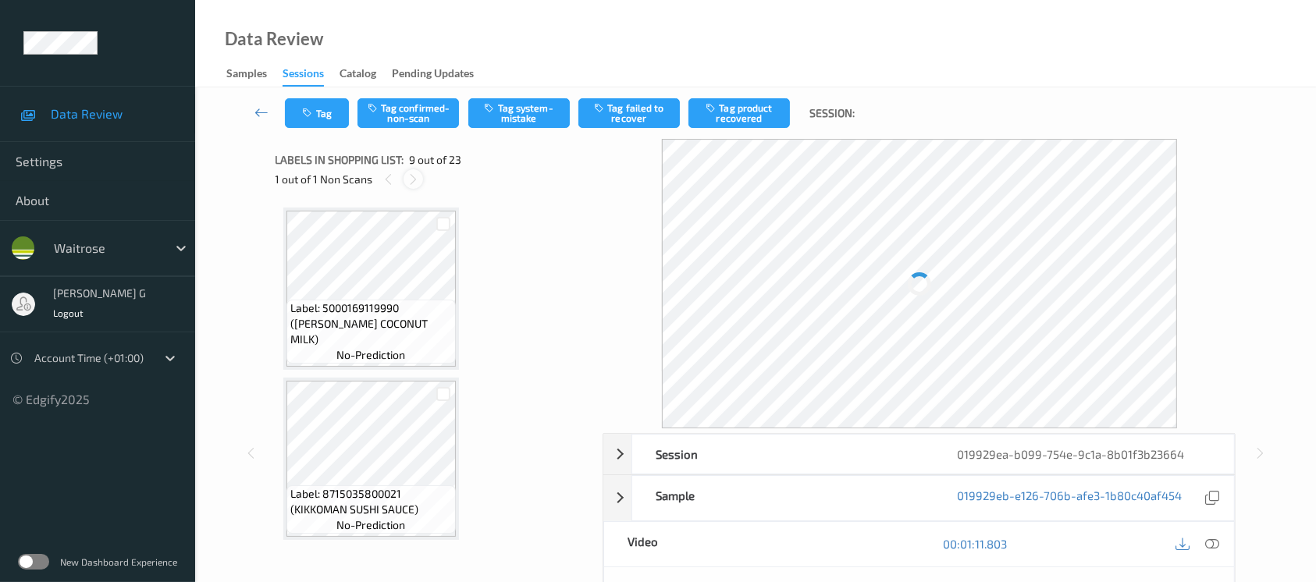
scroll to position [1194, 0]
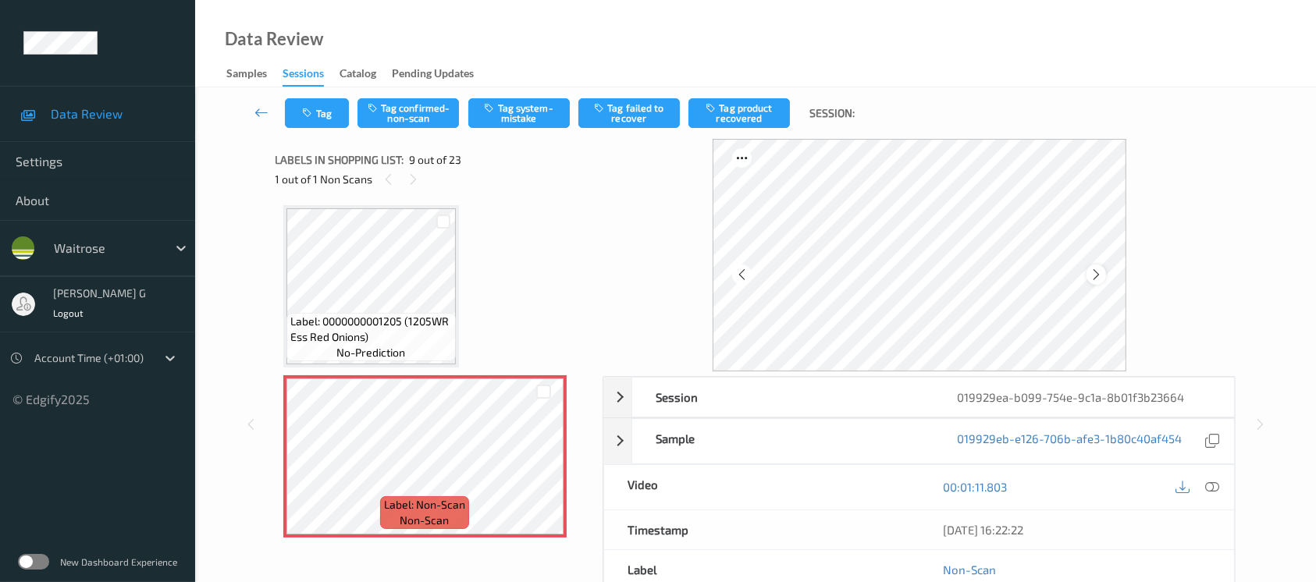
click at [1099, 270] on icon at bounding box center [1096, 275] width 13 height 14
click at [1218, 487] on icon at bounding box center [1212, 487] width 14 height 14
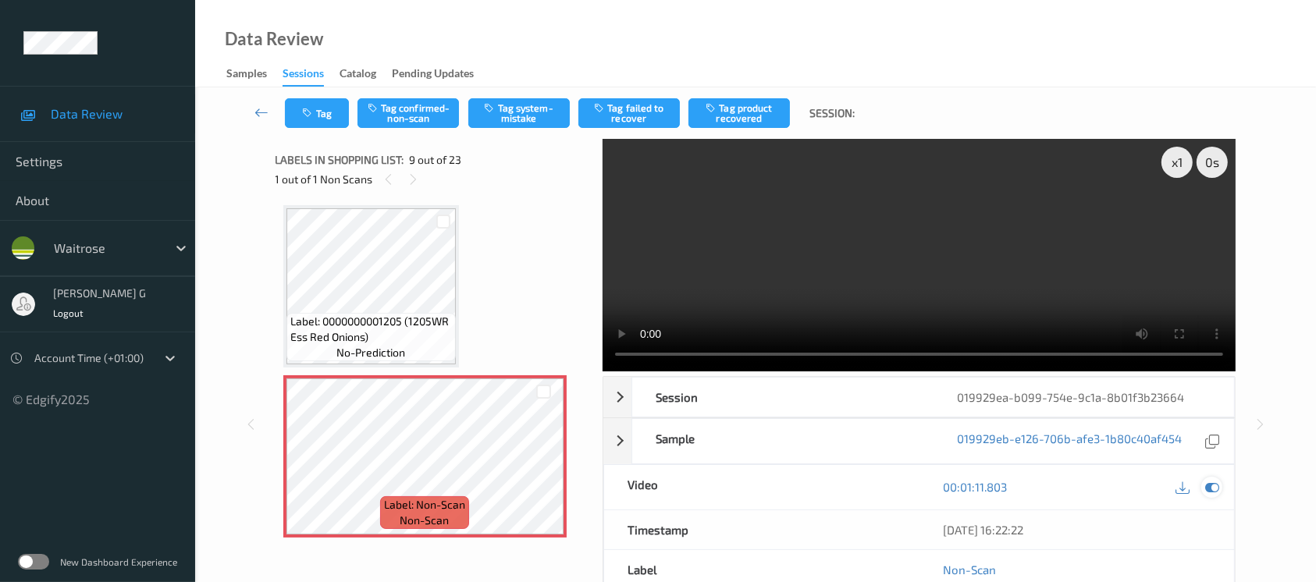
click at [1209, 495] on div at bounding box center [1212, 487] width 21 height 21
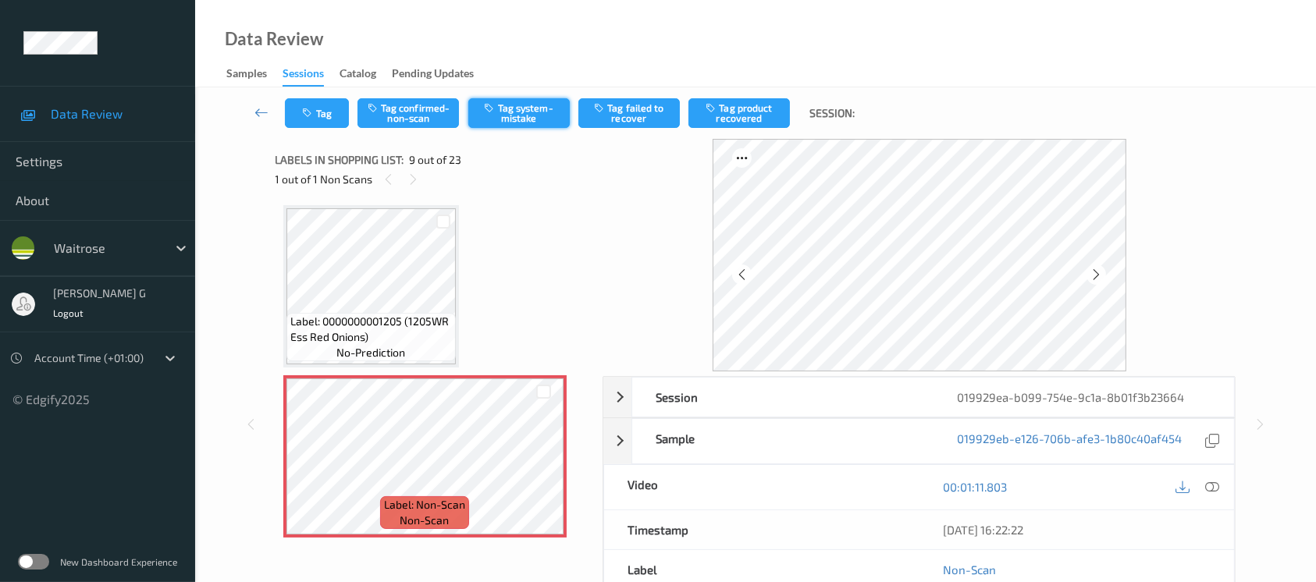
click at [492, 113] on icon "button" at bounding box center [491, 107] width 13 height 11
click at [312, 122] on button "Tag" at bounding box center [317, 113] width 64 height 30
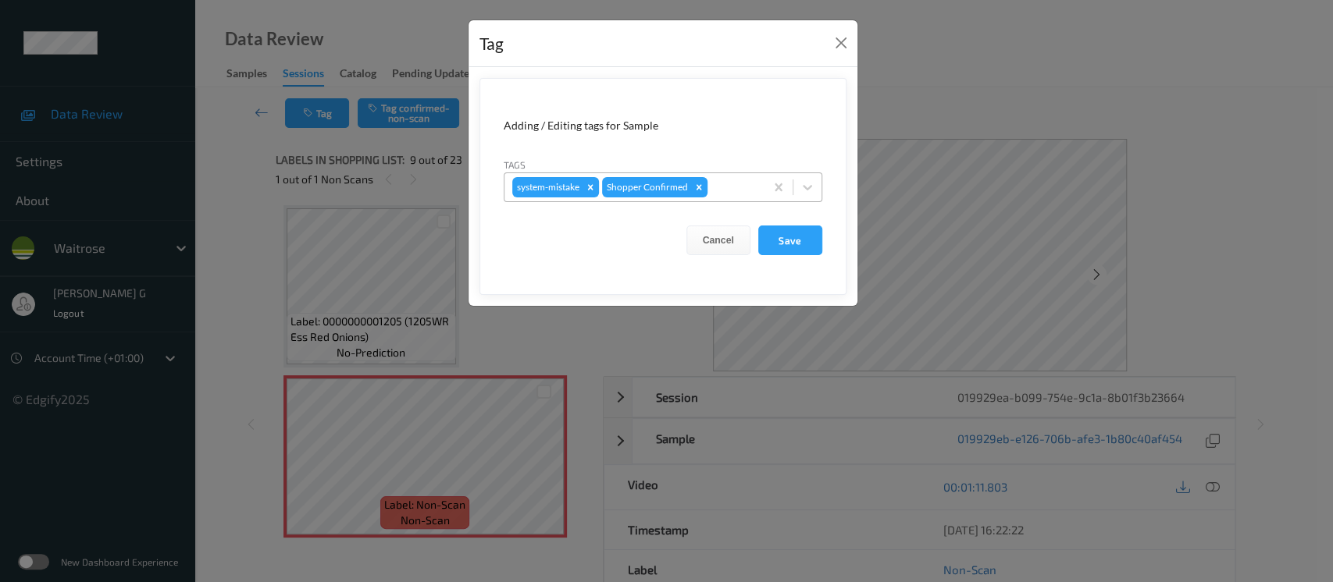
click at [736, 194] on div at bounding box center [733, 187] width 46 height 19
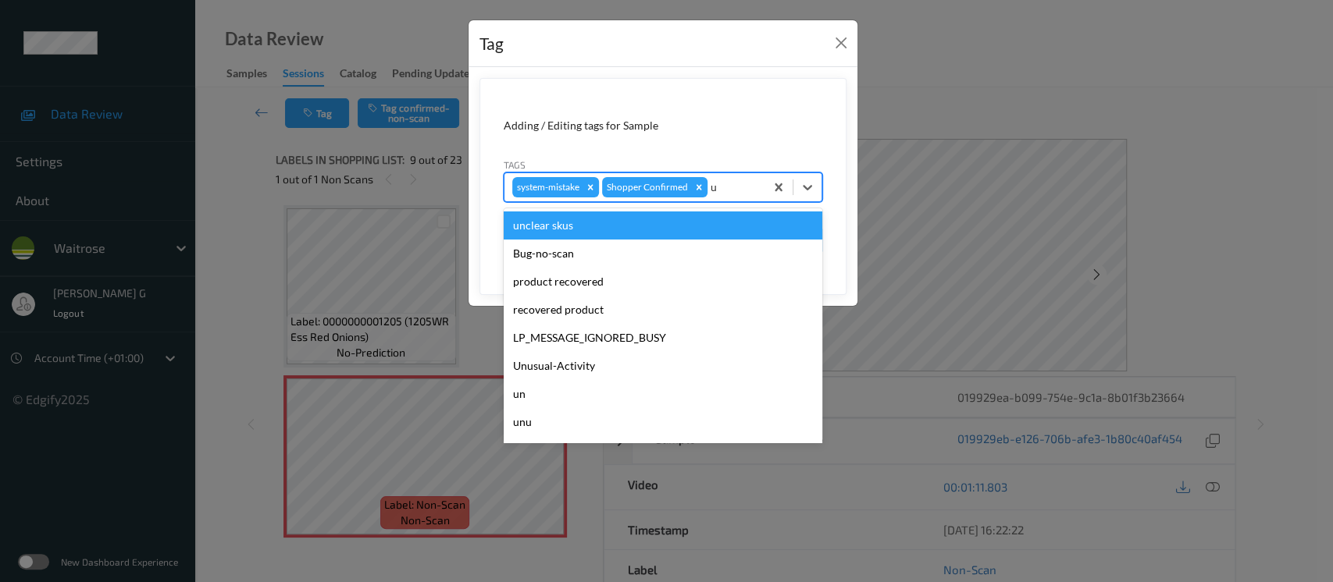
type input "un"
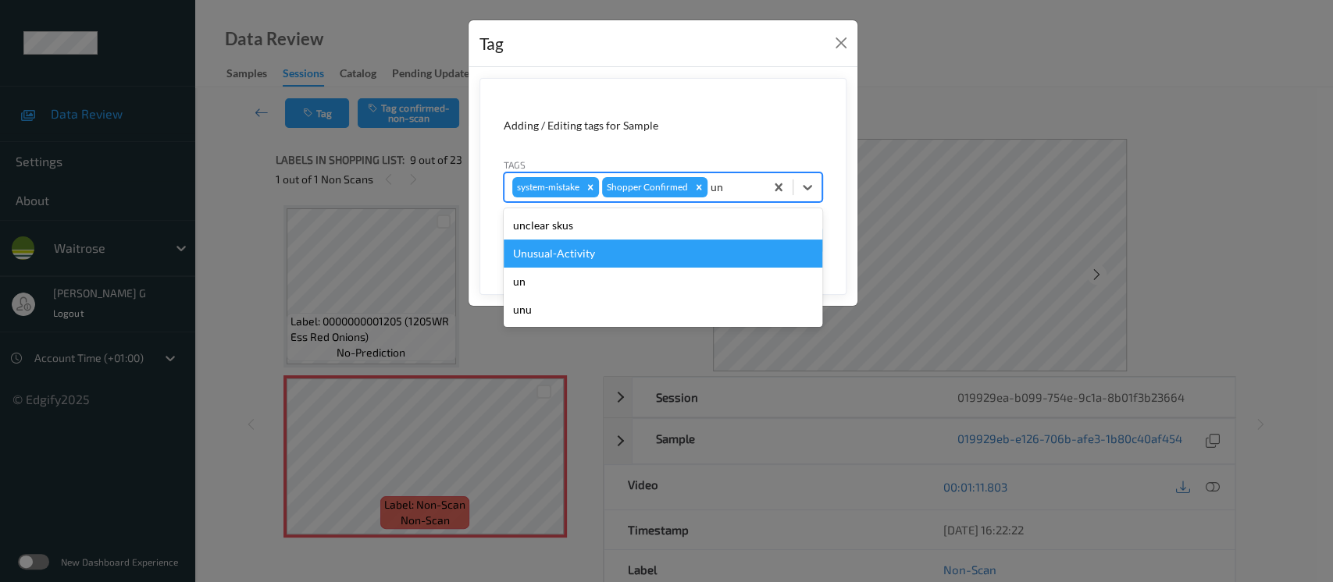
click at [540, 255] on div "Unusual-Activity" at bounding box center [663, 254] width 319 height 28
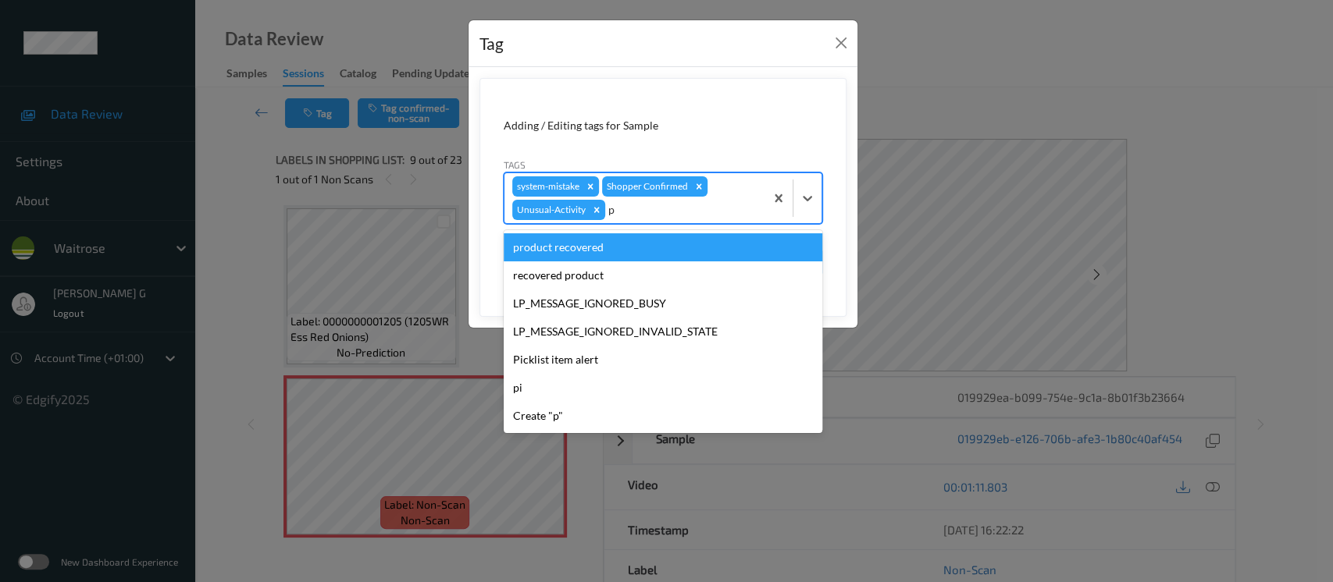
type input "pi"
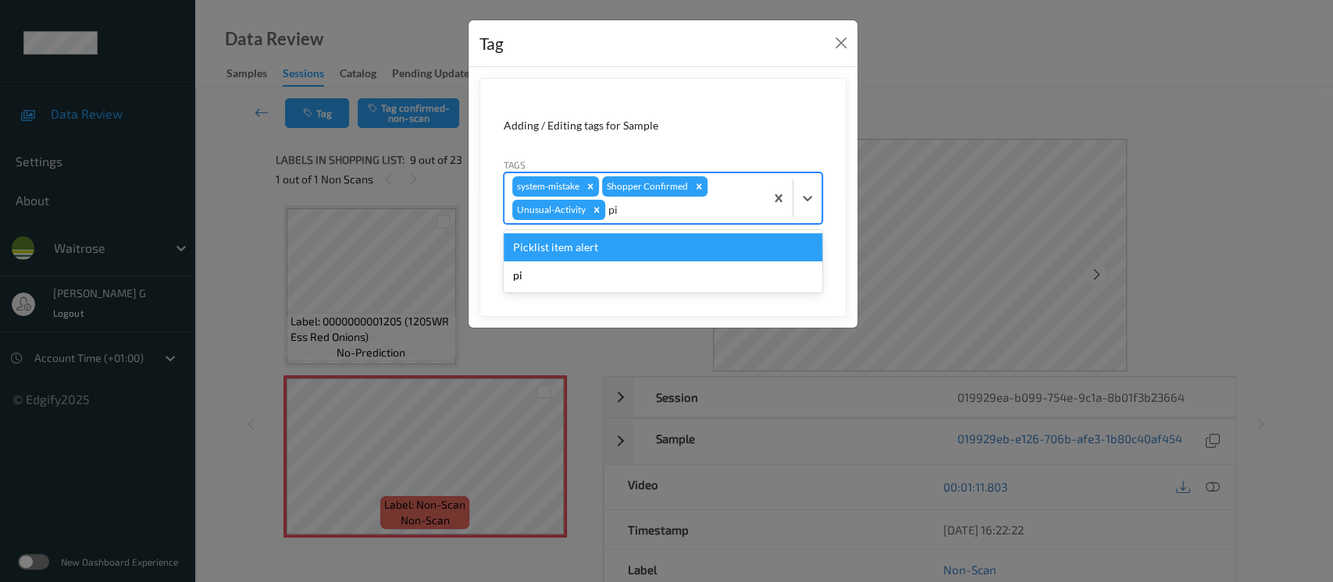
click at [550, 247] on div "Picklist item alert" at bounding box center [663, 247] width 319 height 28
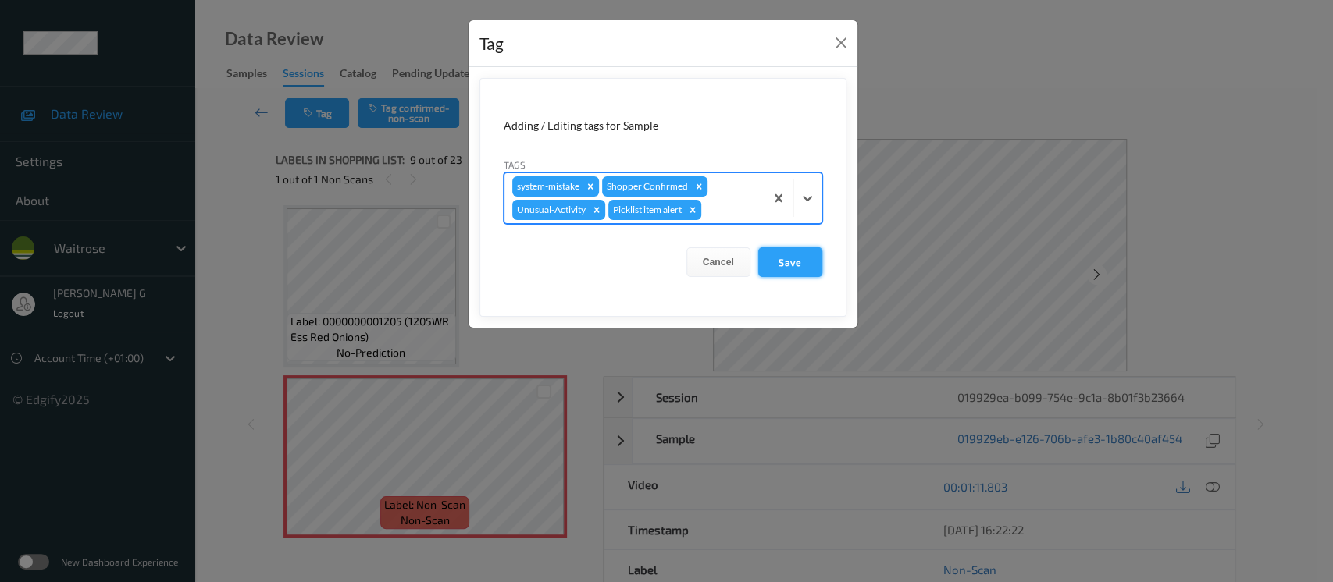
click at [795, 253] on button "Save" at bounding box center [790, 262] width 64 height 30
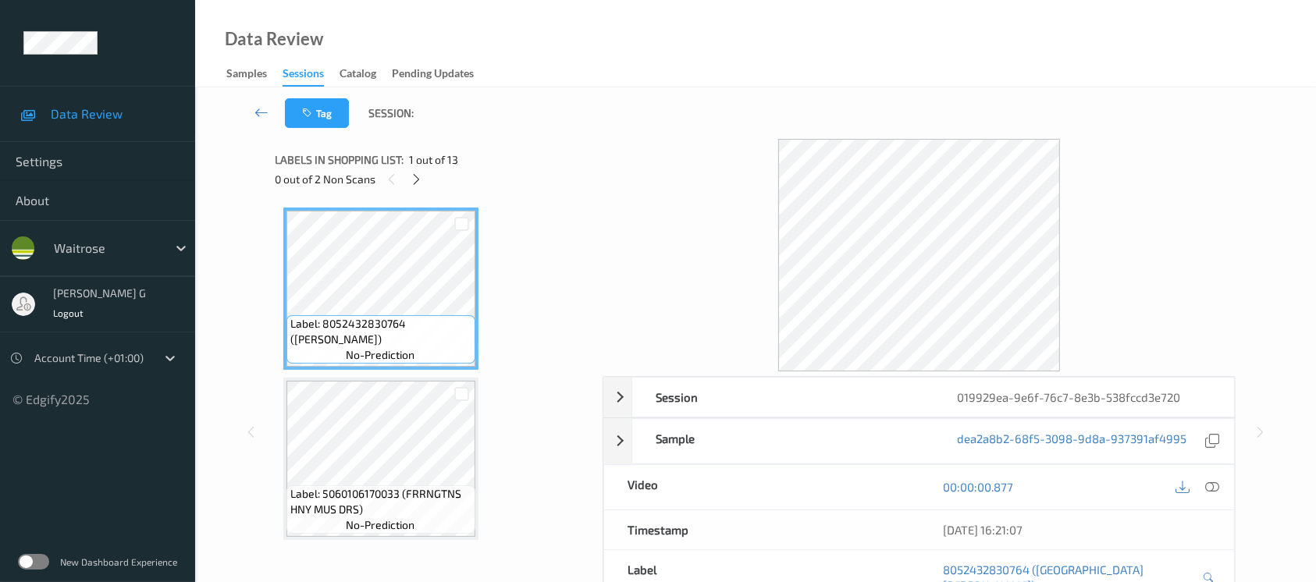
click at [556, 95] on div "Tag Session:" at bounding box center [755, 113] width 1057 height 52
click at [411, 183] on icon at bounding box center [416, 180] width 13 height 14
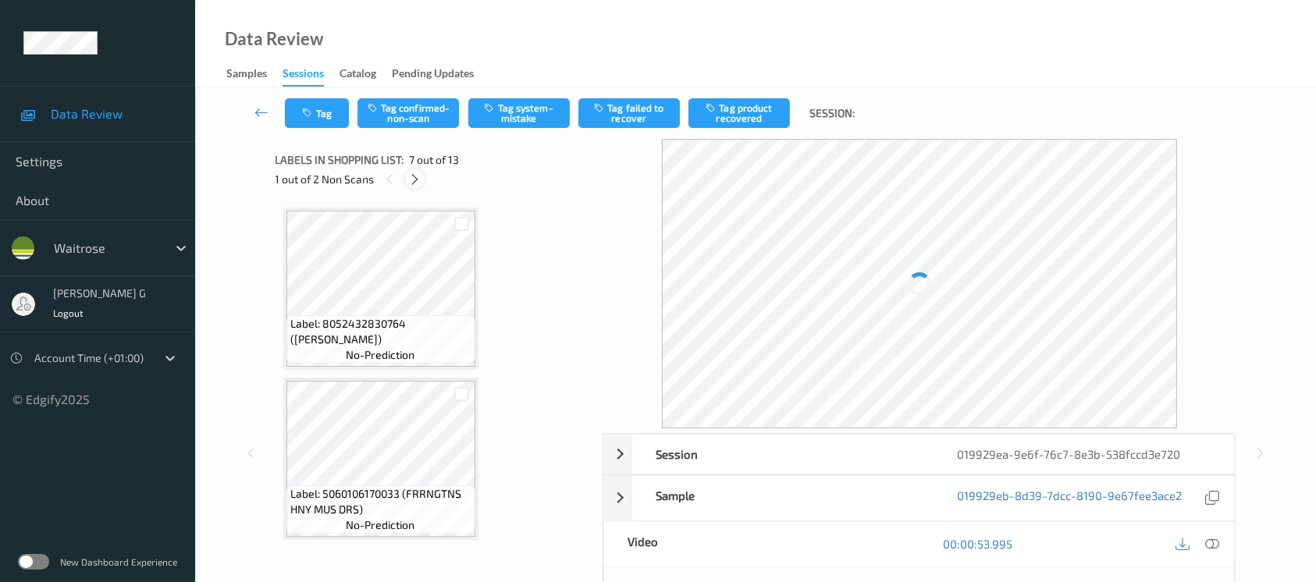
scroll to position [856, 0]
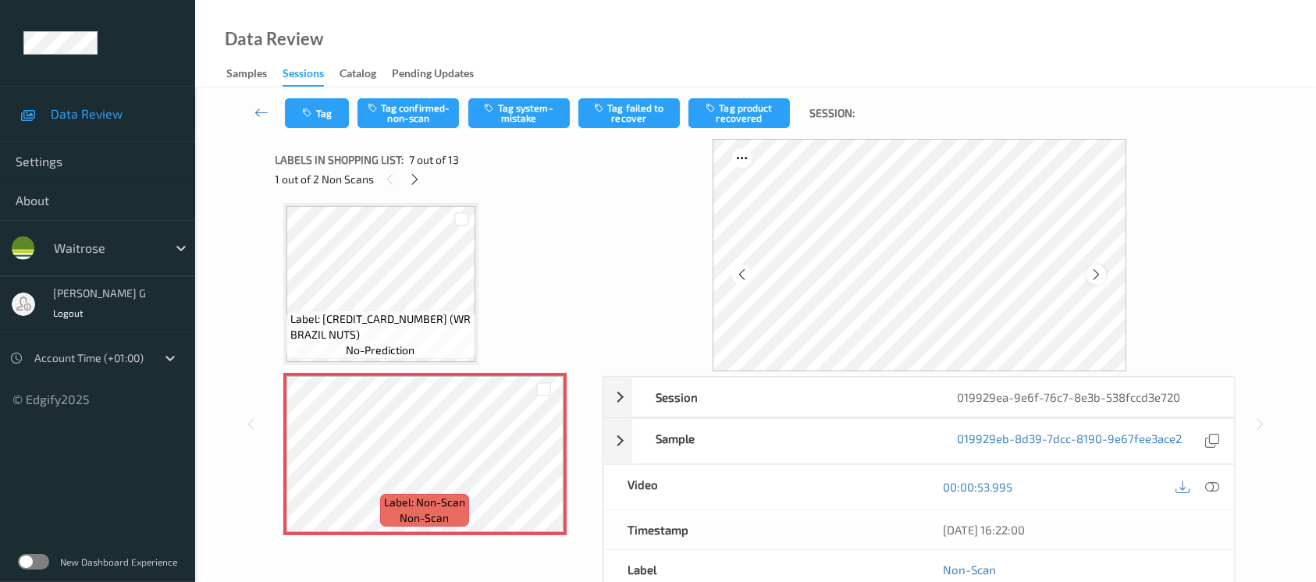
click at [1098, 277] on icon at bounding box center [1096, 275] width 13 height 14
click at [1097, 278] on icon at bounding box center [1096, 275] width 13 height 14
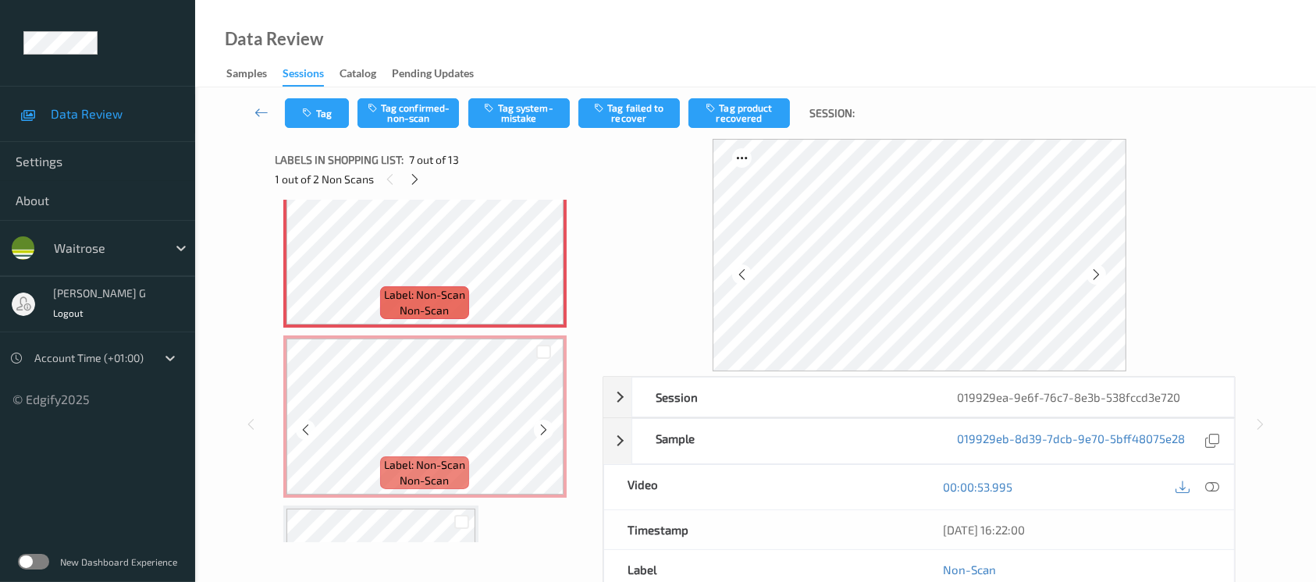
scroll to position [1168, 0]
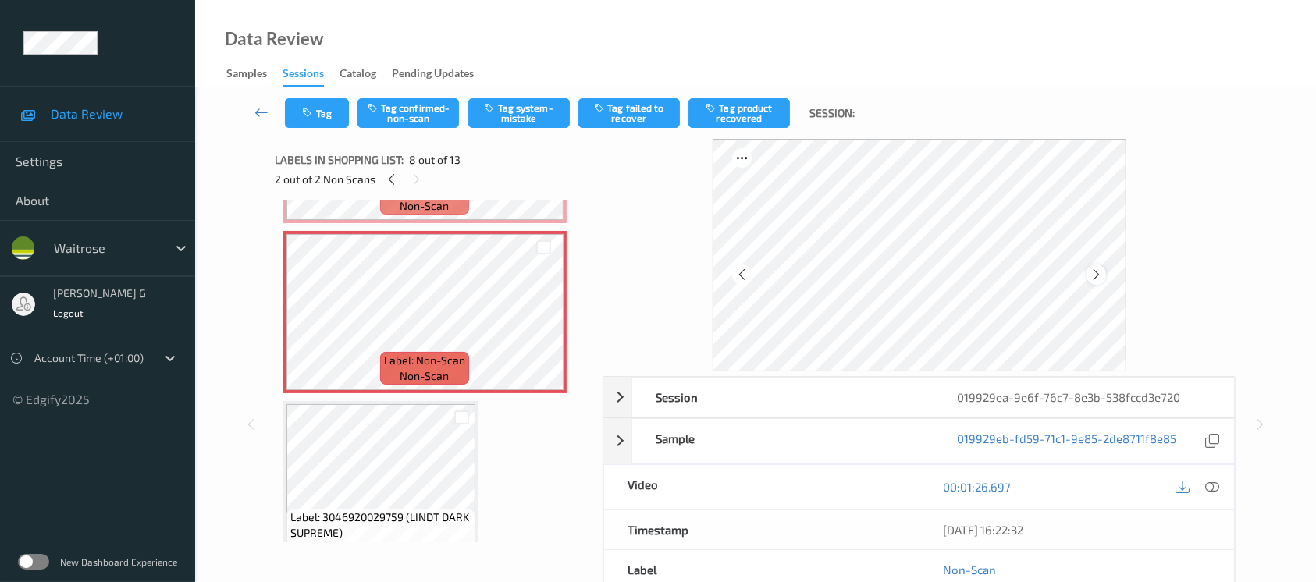
click at [1099, 278] on icon at bounding box center [1096, 275] width 13 height 14
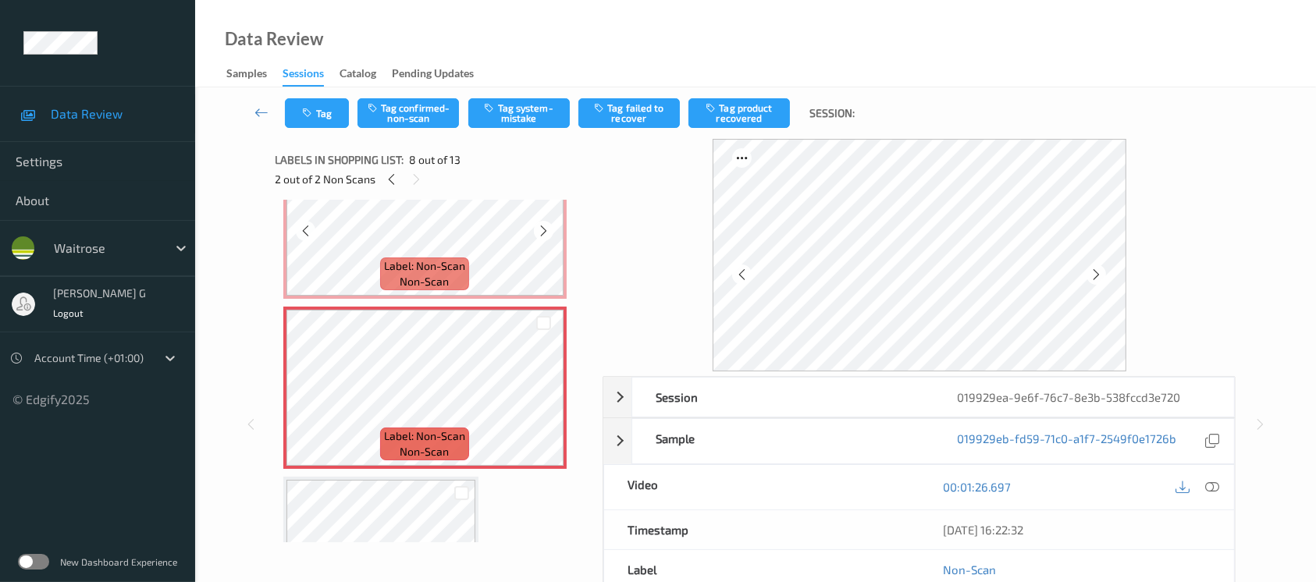
scroll to position [960, 0]
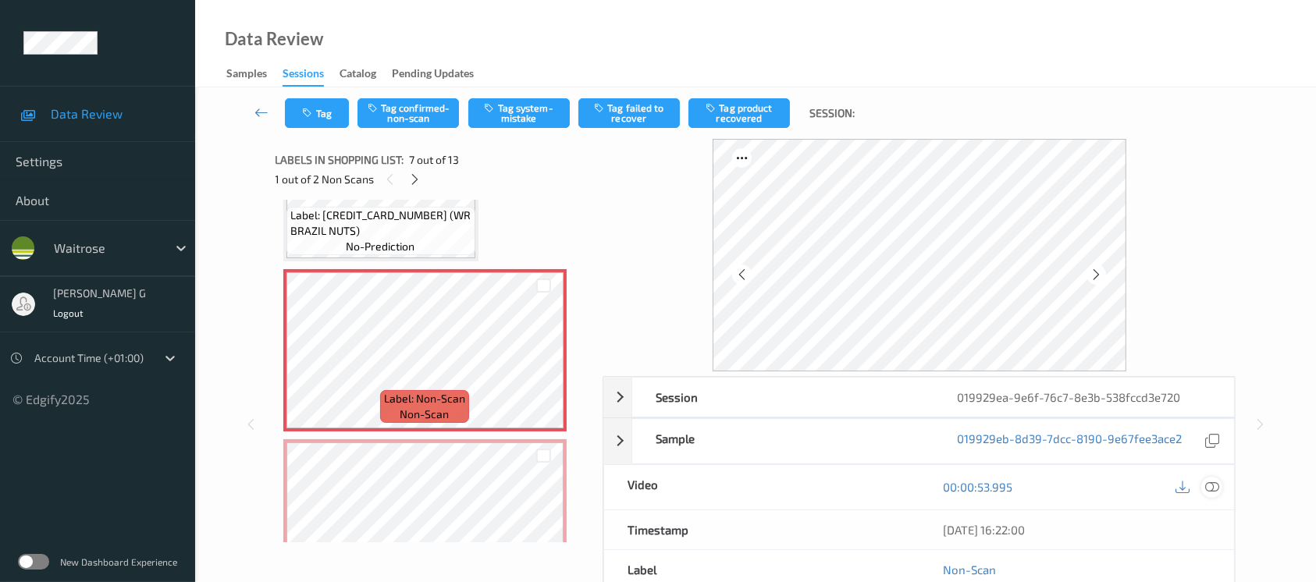
click at [1216, 486] on icon at bounding box center [1212, 487] width 14 height 14
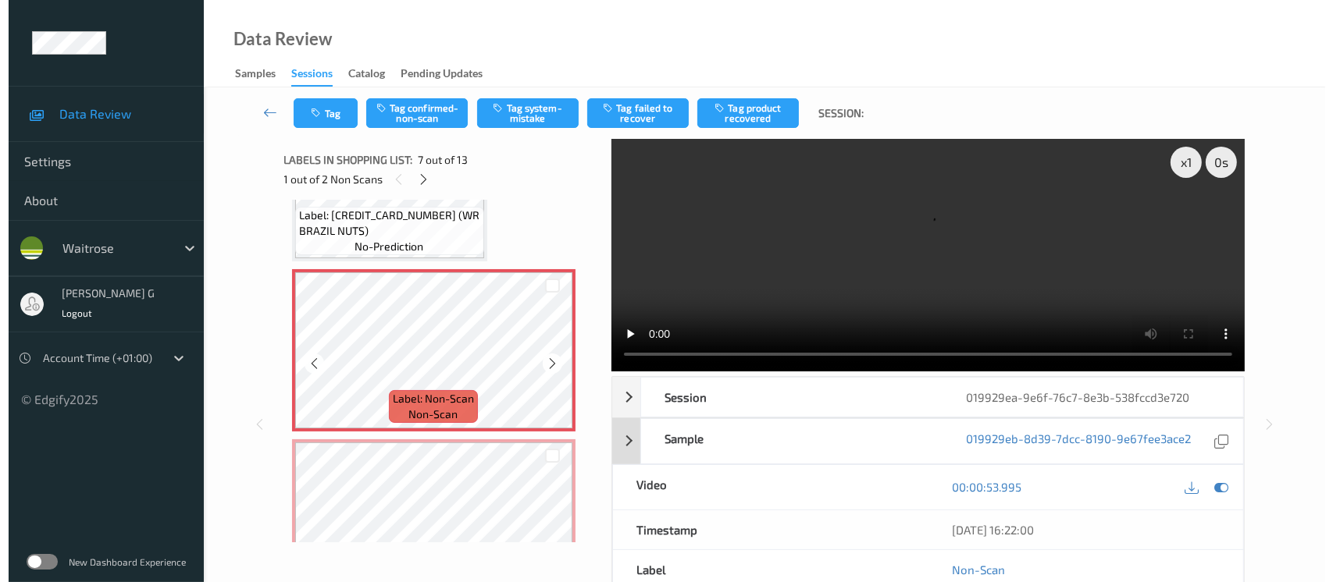
scroll to position [856, 0]
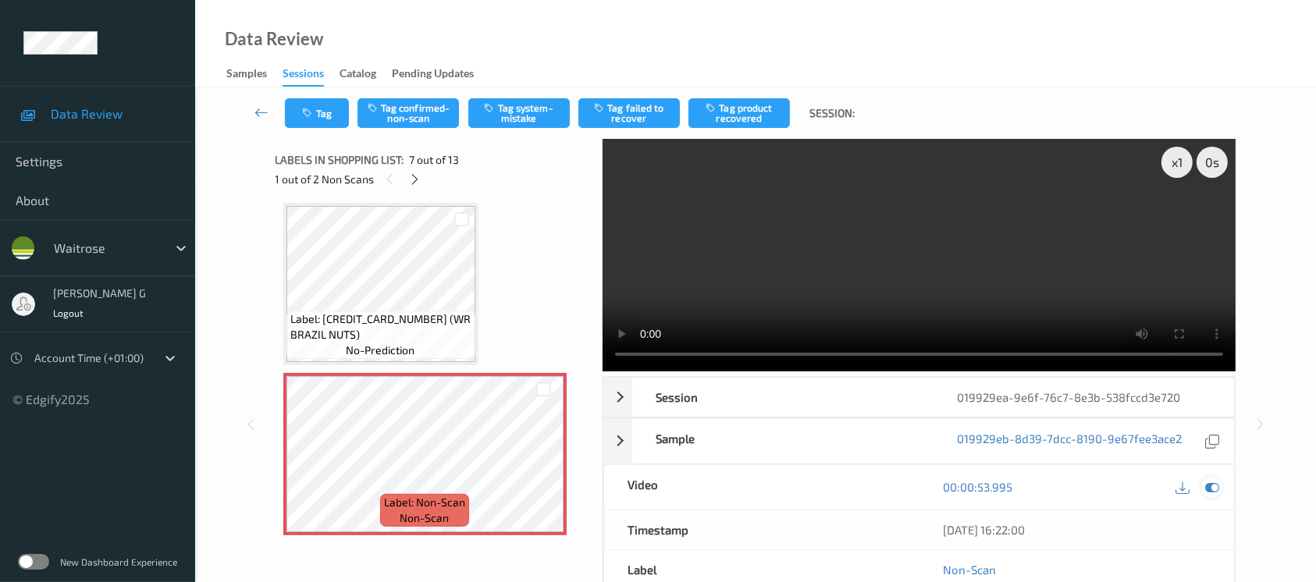
click at [1210, 485] on icon at bounding box center [1212, 487] width 14 height 14
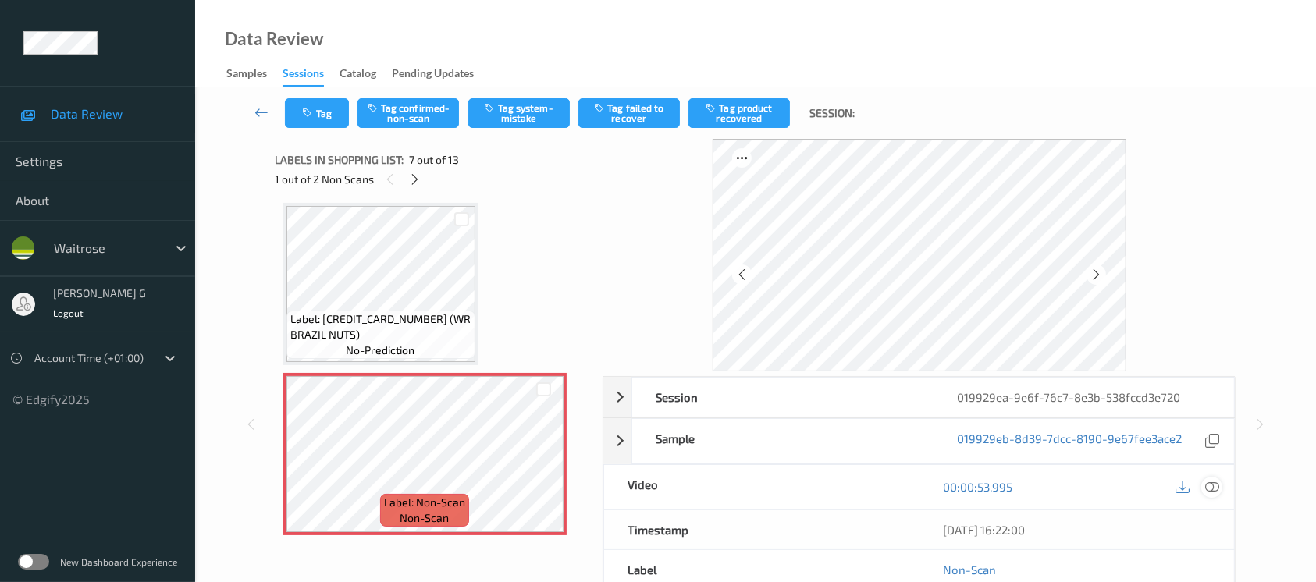
click at [1218, 487] on icon at bounding box center [1212, 487] width 14 height 14
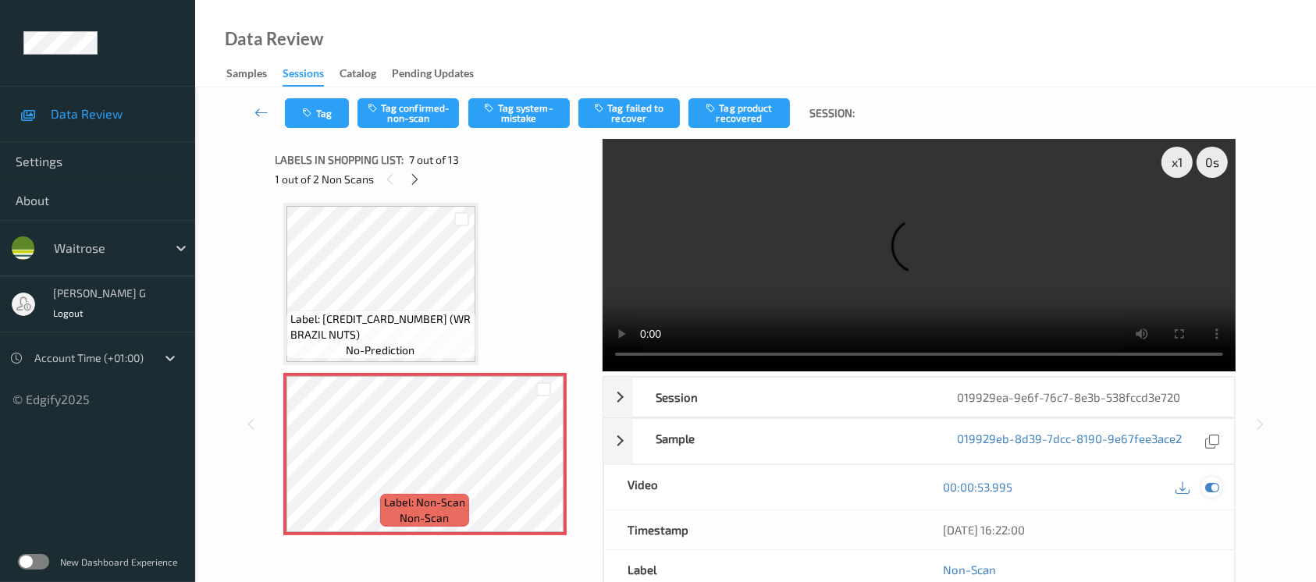
click at [1212, 490] on icon at bounding box center [1212, 487] width 14 height 14
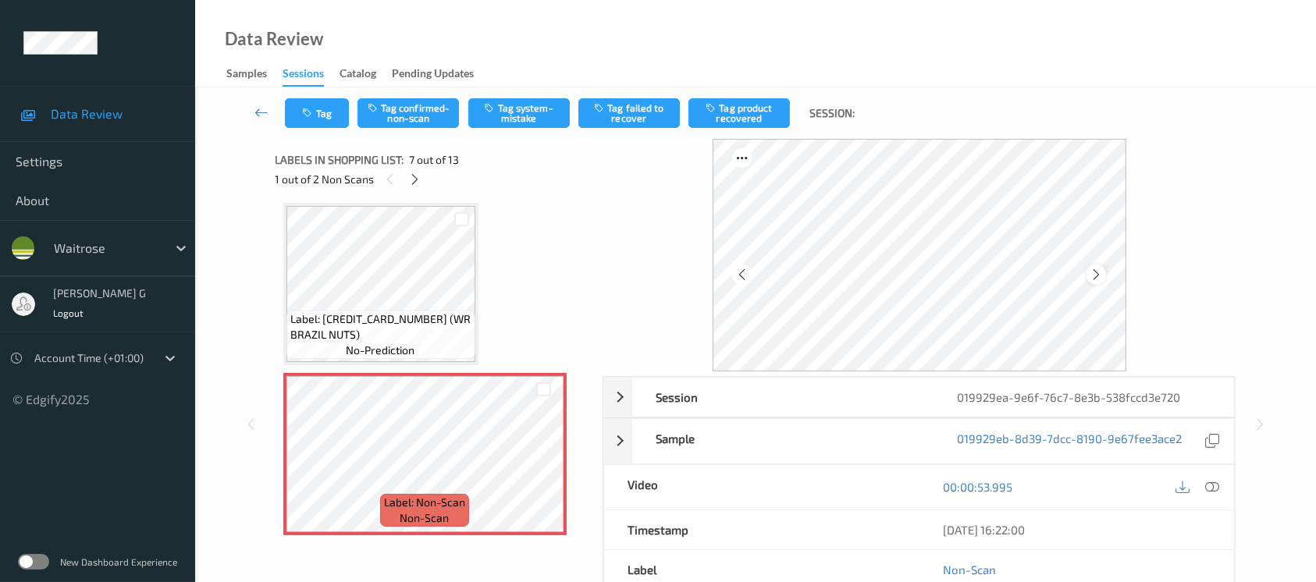
click at [1100, 278] on icon at bounding box center [1096, 275] width 13 height 14
click at [512, 123] on button "Tag system-mistake" at bounding box center [518, 113] width 101 height 30
click at [320, 116] on button "Tag" at bounding box center [317, 113] width 64 height 30
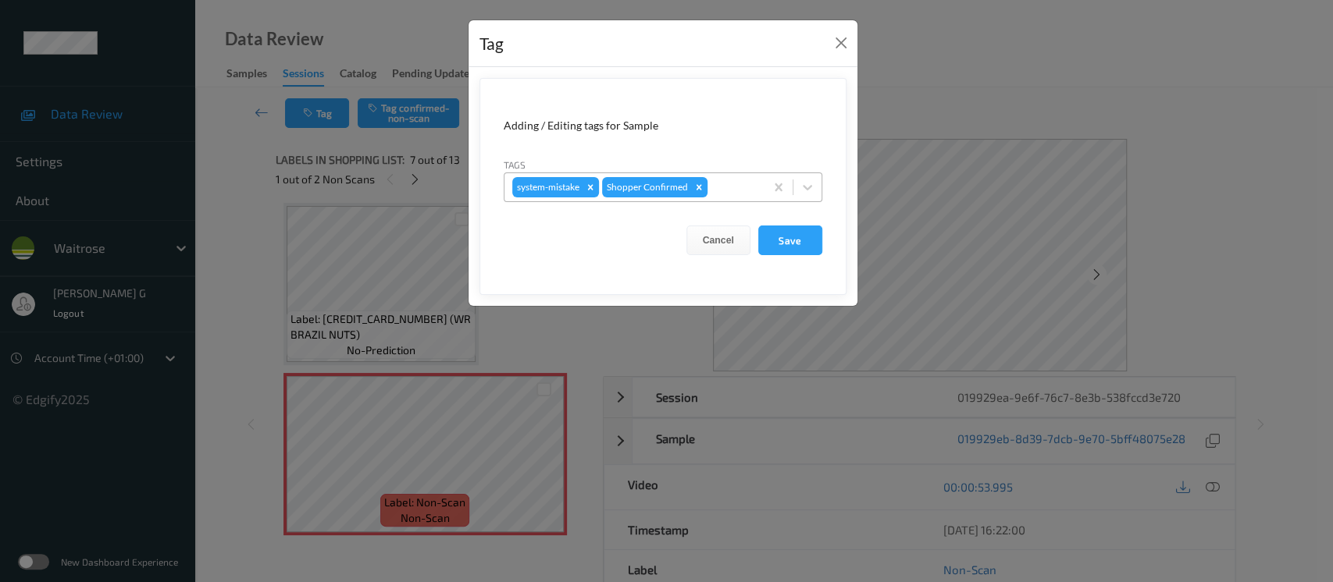
click at [736, 184] on div at bounding box center [733, 187] width 46 height 19
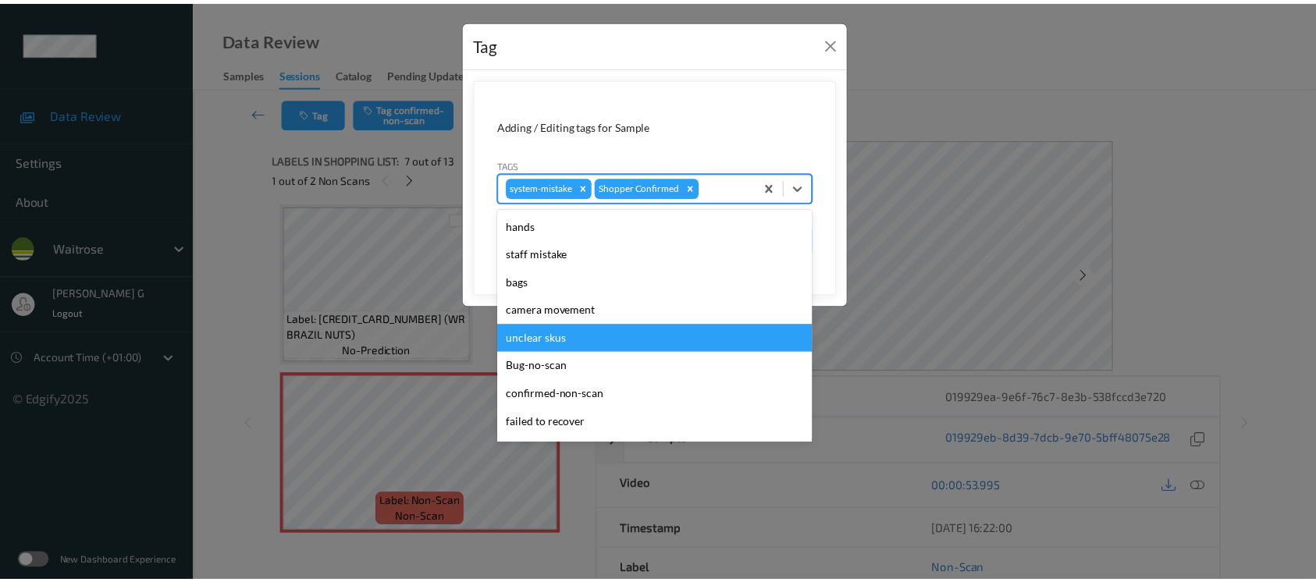
scroll to position [362, 0]
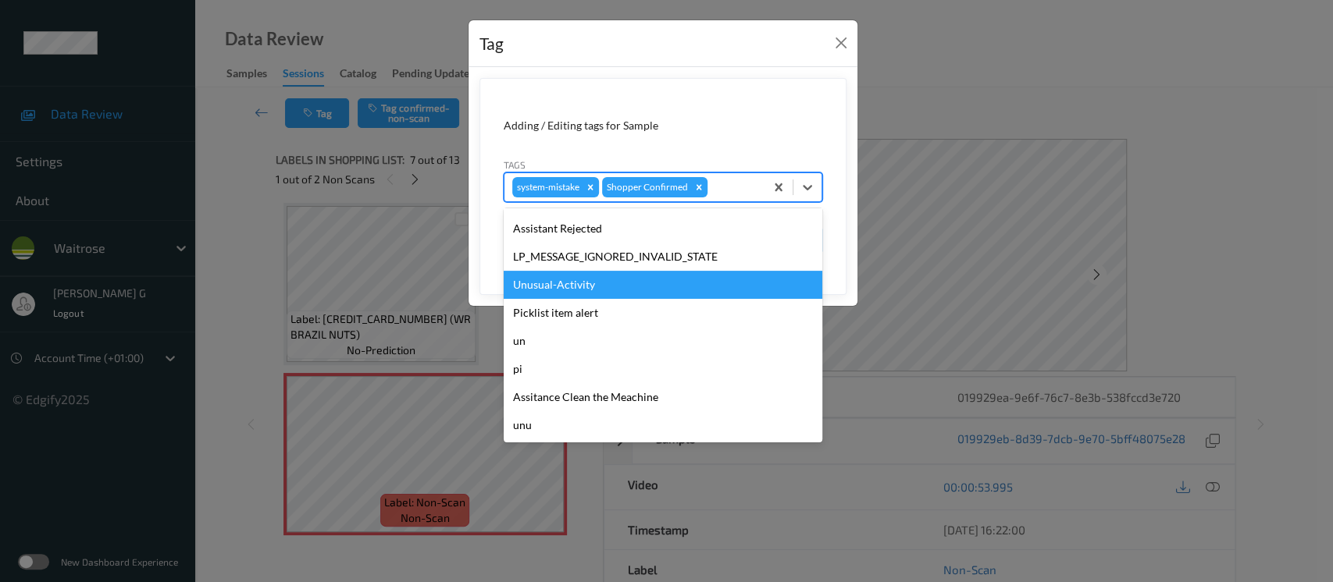
click at [532, 287] on div "Unusual-Activity" at bounding box center [663, 285] width 319 height 28
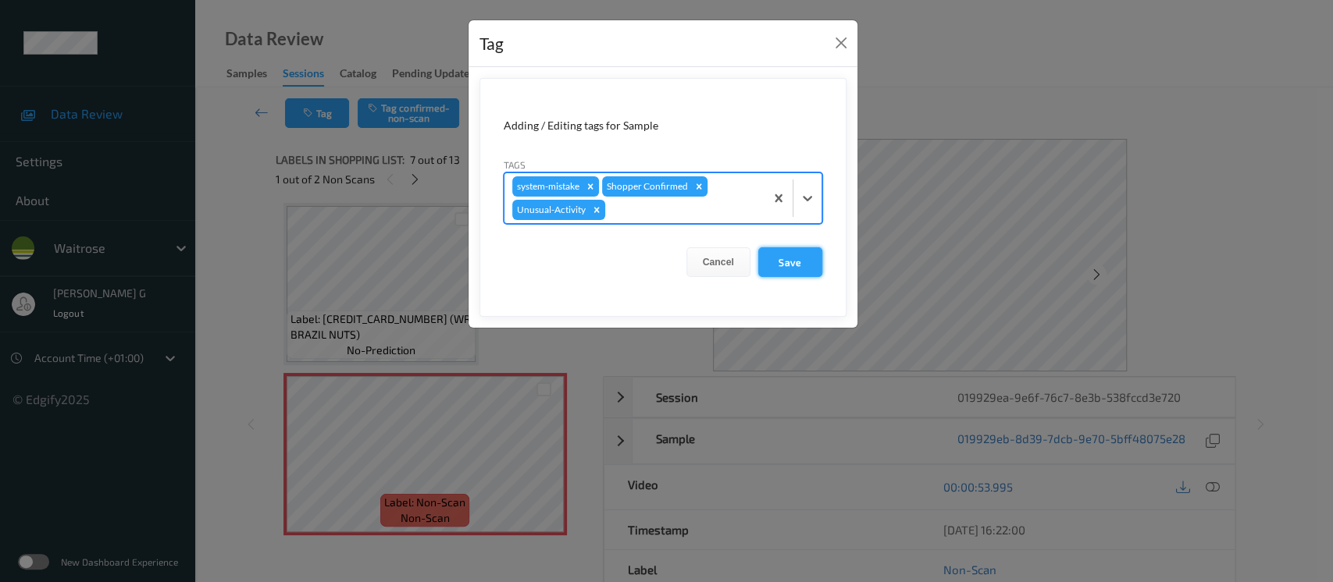
click at [783, 265] on button "Save" at bounding box center [790, 262] width 64 height 30
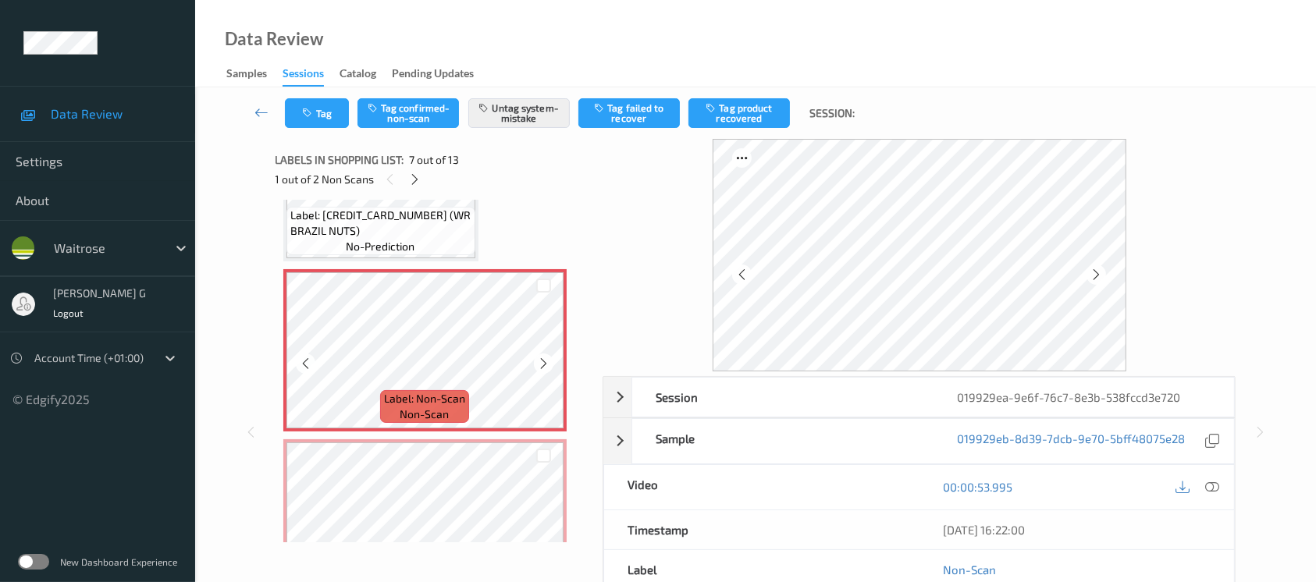
scroll to position [1168, 0]
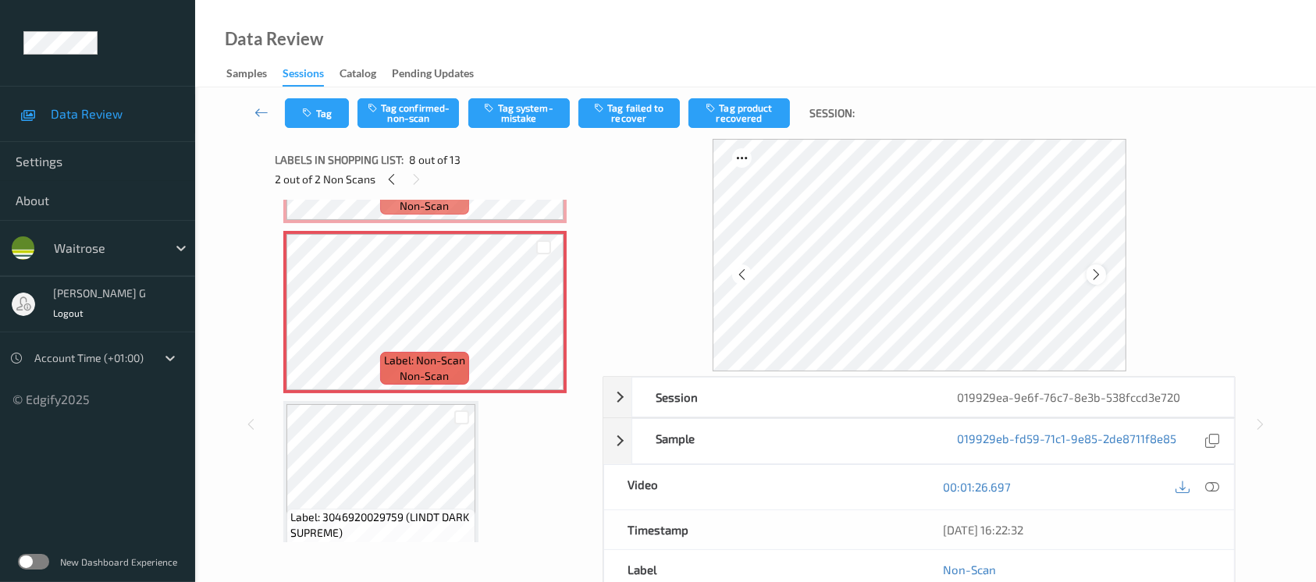
click at [1095, 280] on icon at bounding box center [1096, 275] width 13 height 14
click at [498, 112] on button "Tag system-mistake" at bounding box center [518, 113] width 101 height 30
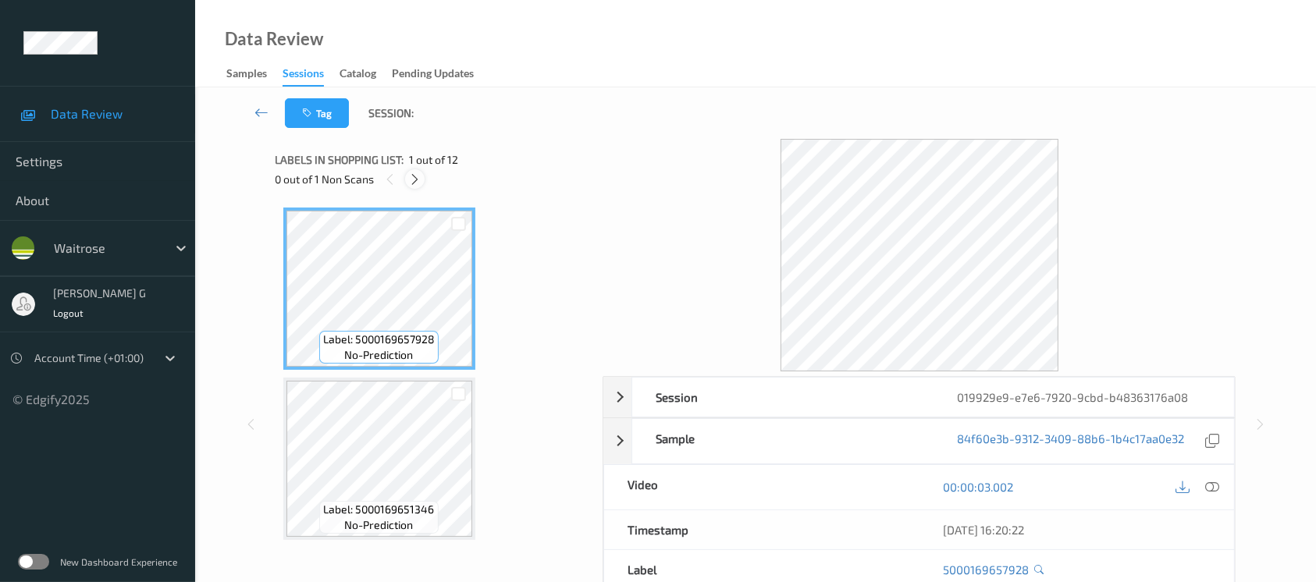
click at [424, 175] on div at bounding box center [415, 179] width 20 height 20
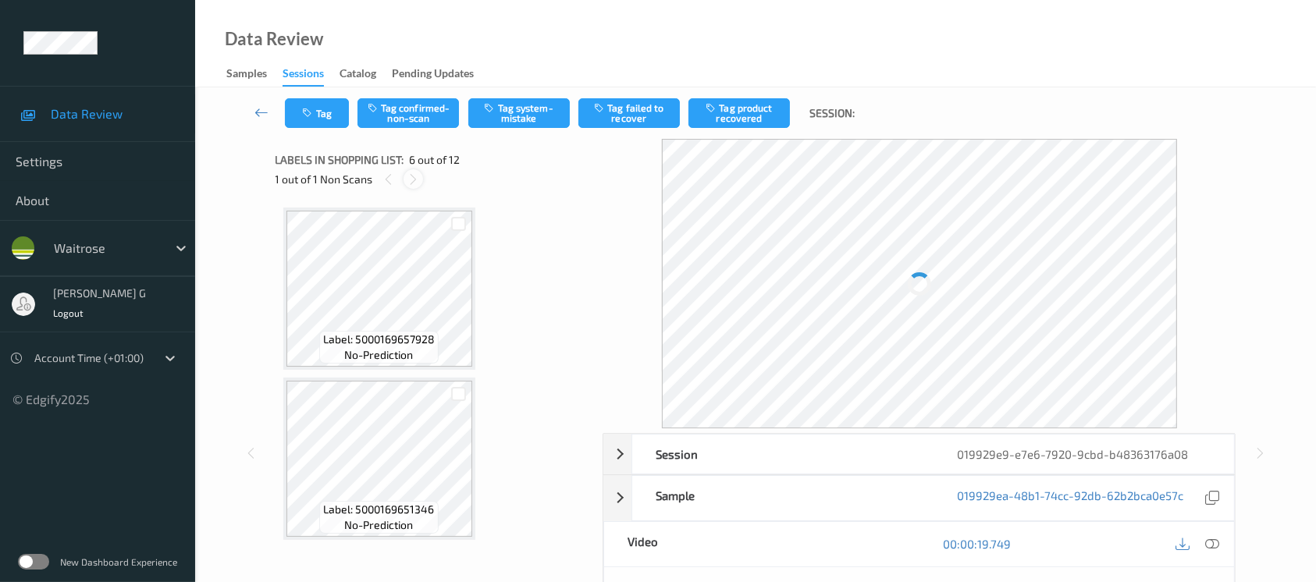
scroll to position [685, 0]
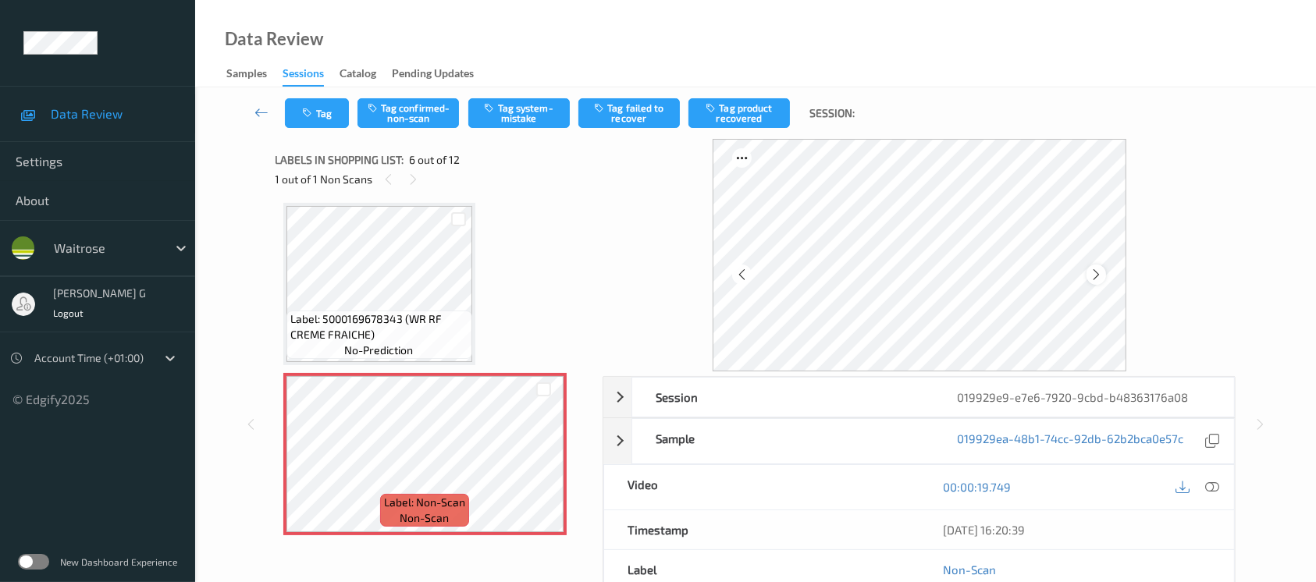
click at [1096, 272] on icon at bounding box center [1096, 275] width 13 height 14
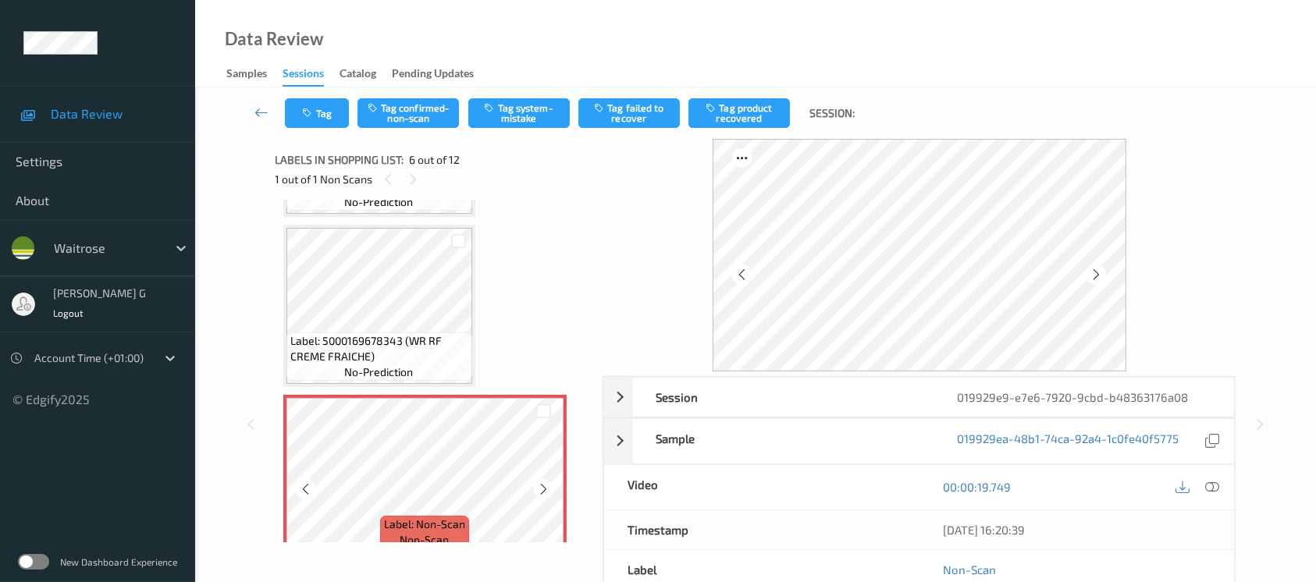
scroll to position [581, 0]
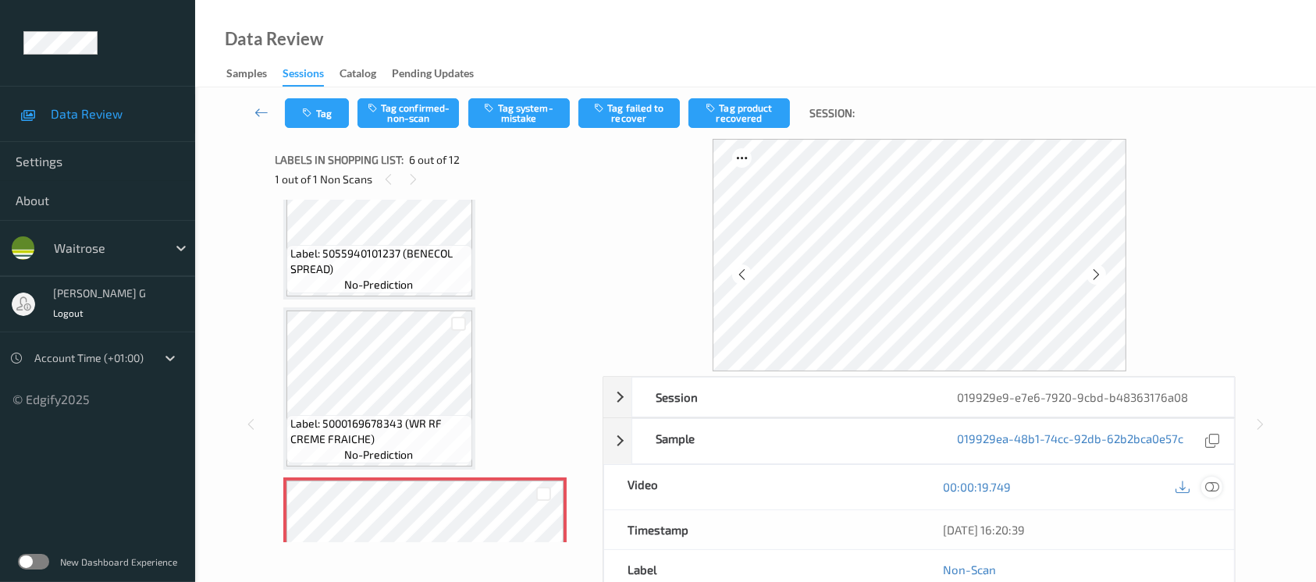
click at [1218, 490] on icon at bounding box center [1212, 487] width 14 height 14
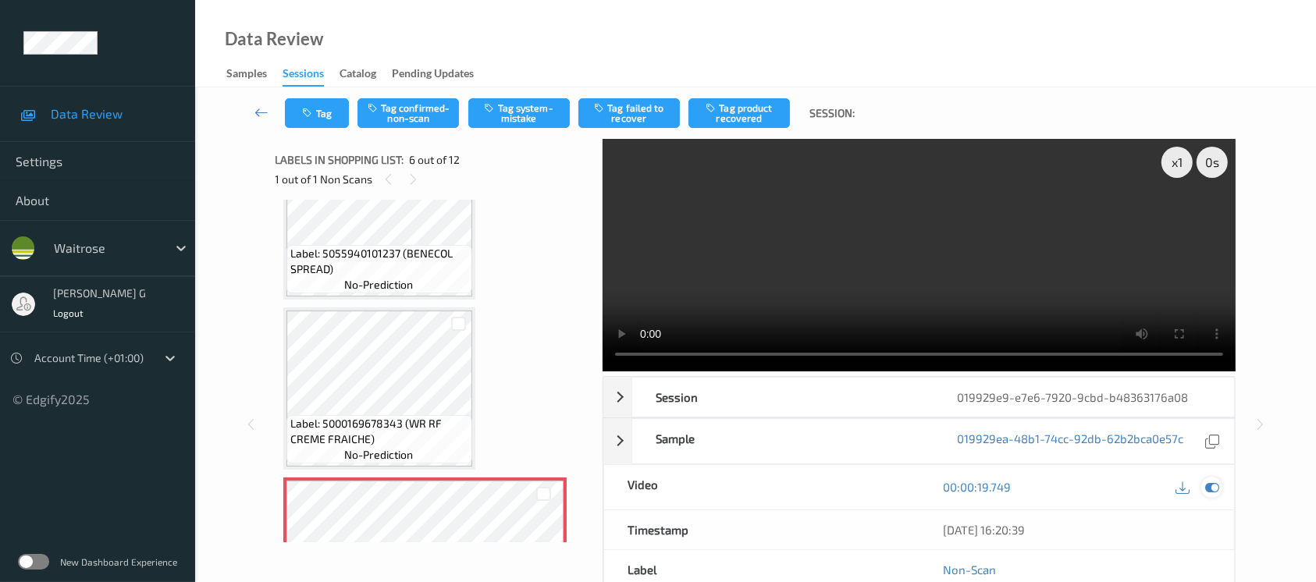
click at [1208, 493] on icon at bounding box center [1212, 487] width 14 height 14
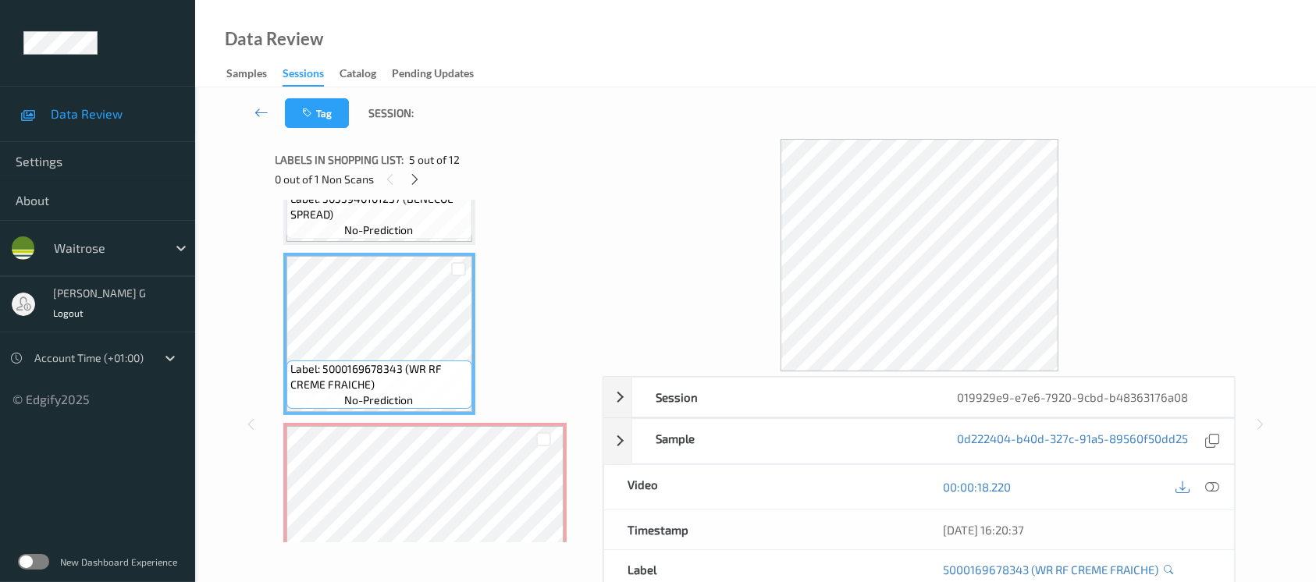
scroll to position [685, 0]
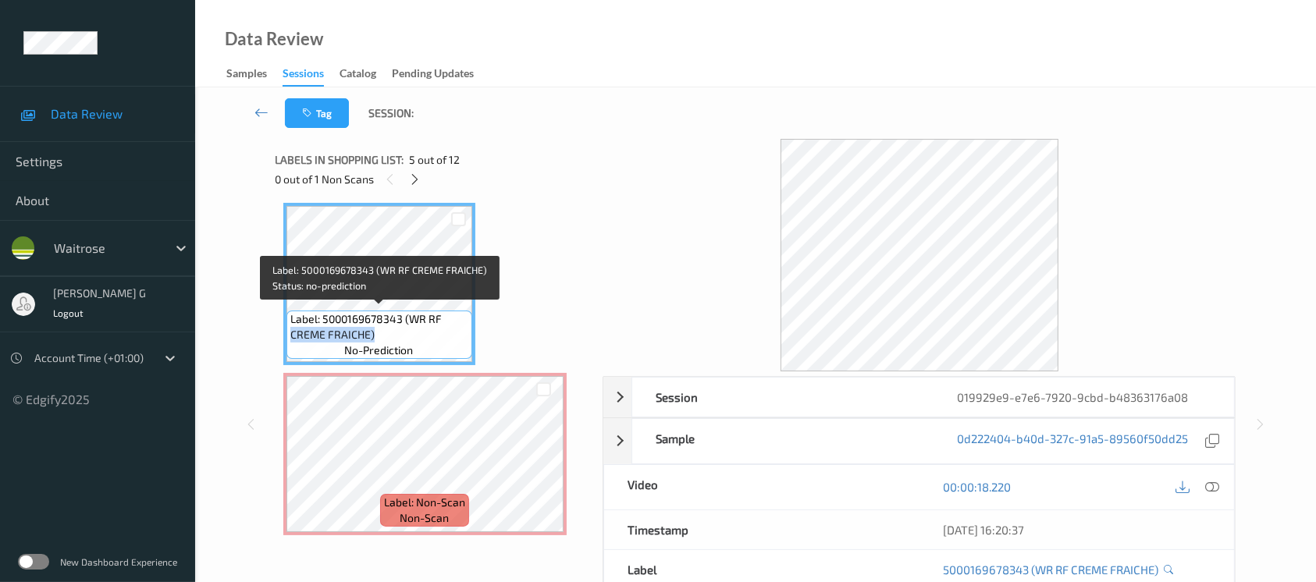
drag, startPoint x: 372, startPoint y: 333, endPoint x: 289, endPoint y: 343, distance: 83.3
click at [289, 343] on div "Label: 5000169678343 (WR RF CREME FRAICHE) no-prediction" at bounding box center [380, 335] width 186 height 48
copy span "CREME FRAICHE)"
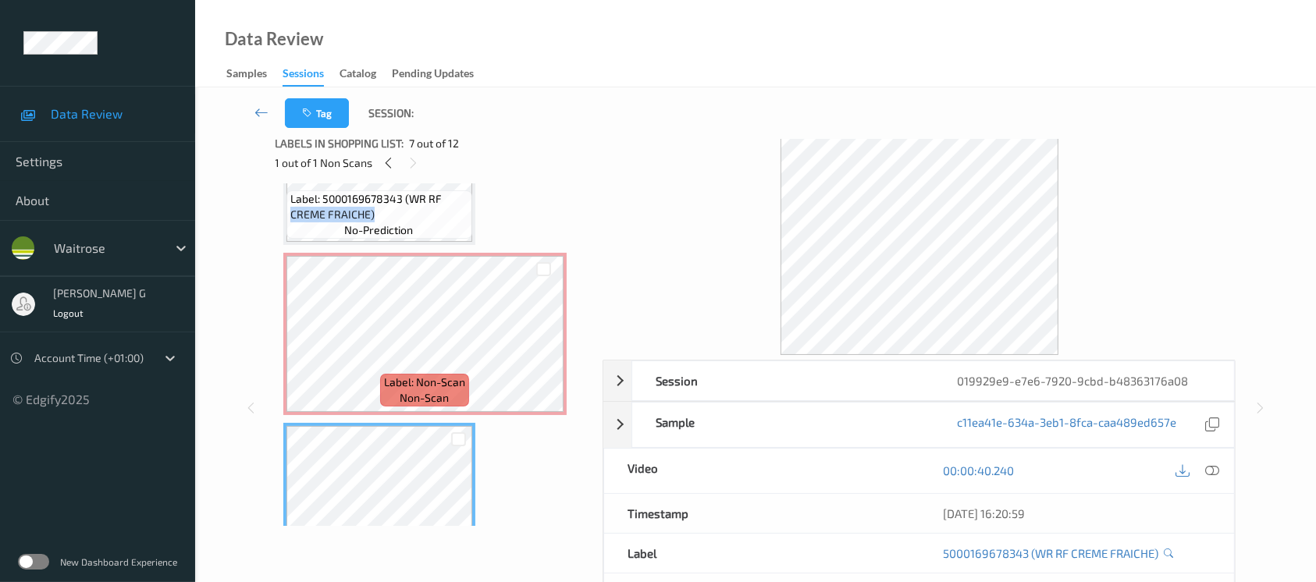
scroll to position [0, 0]
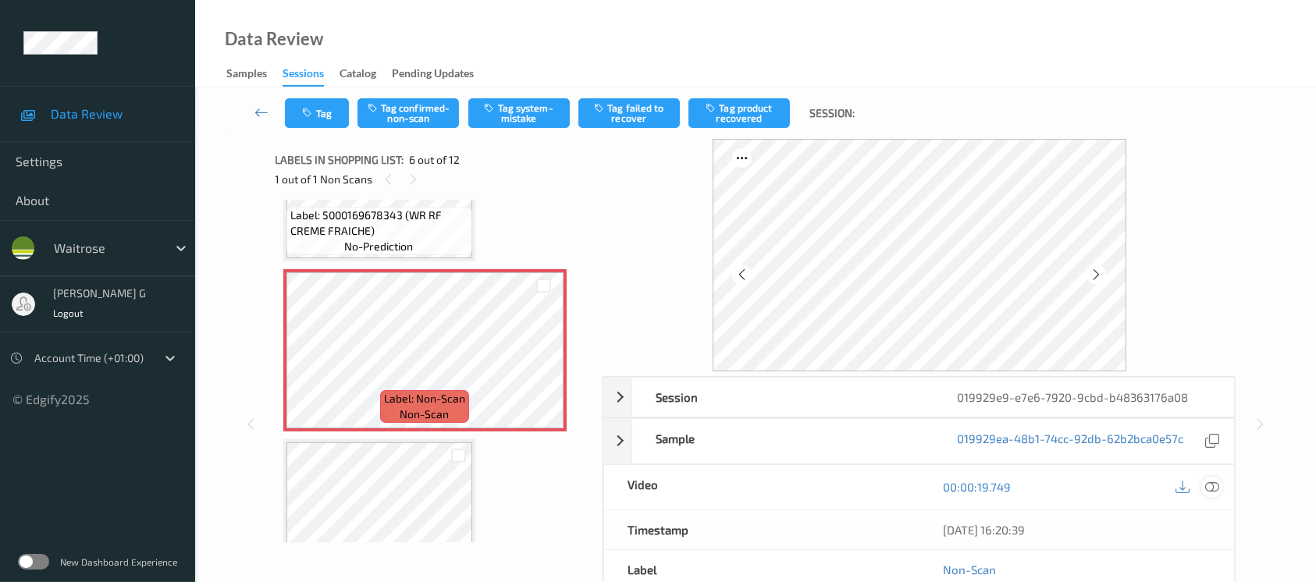
click at [1218, 488] on icon at bounding box center [1212, 487] width 14 height 14
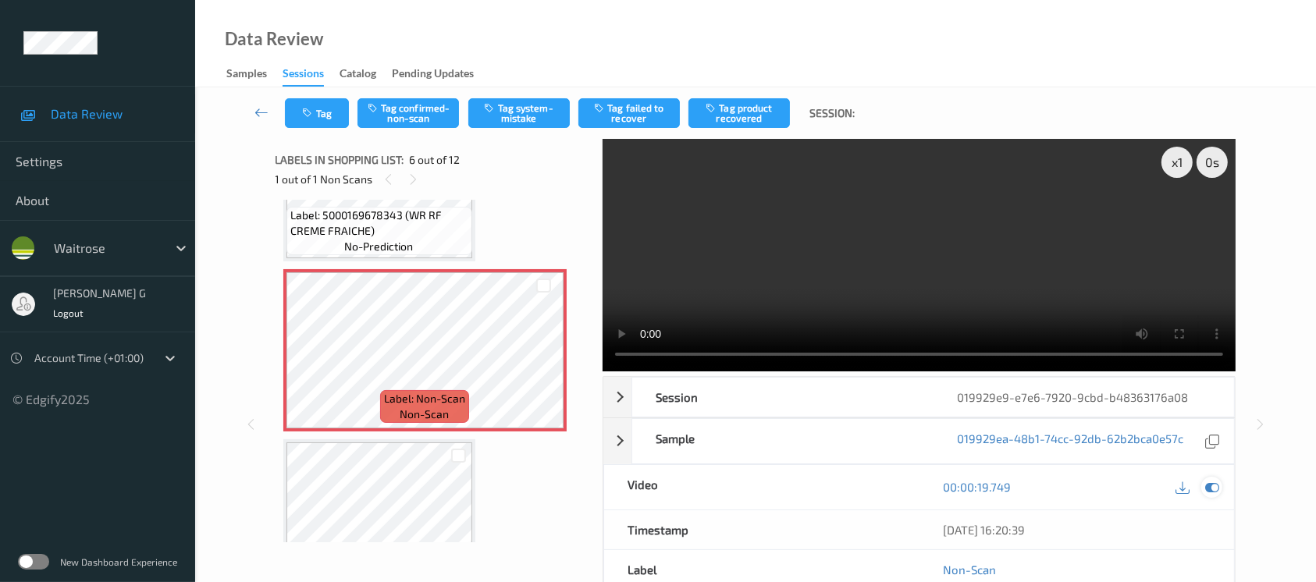
click at [1206, 482] on icon at bounding box center [1212, 487] width 14 height 14
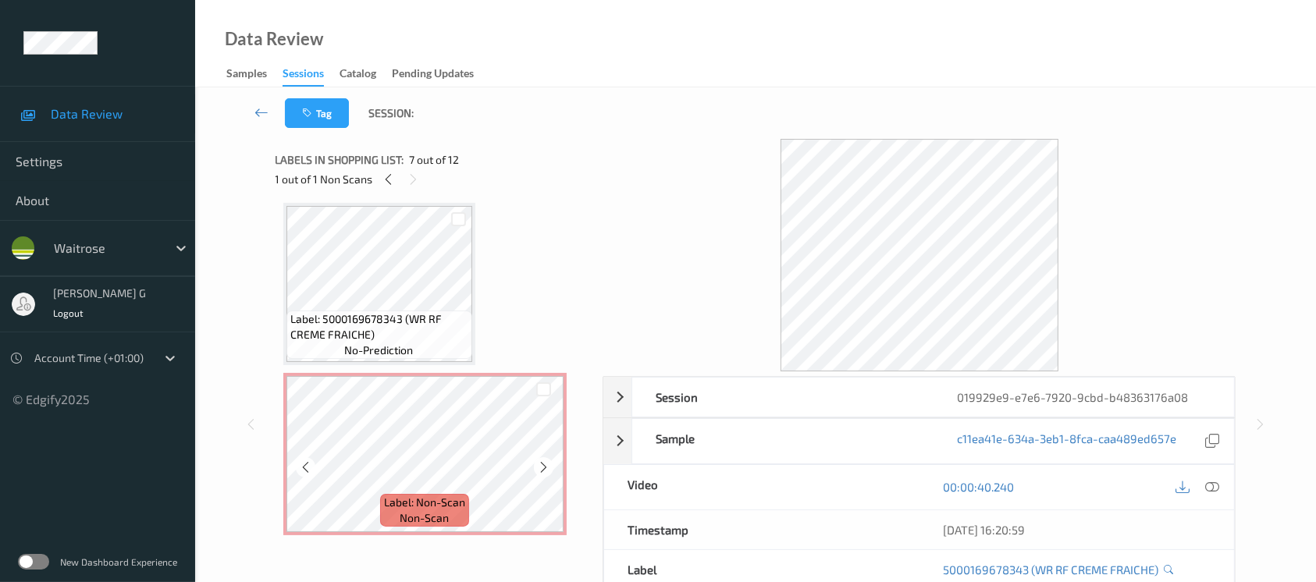
scroll to position [789, 0]
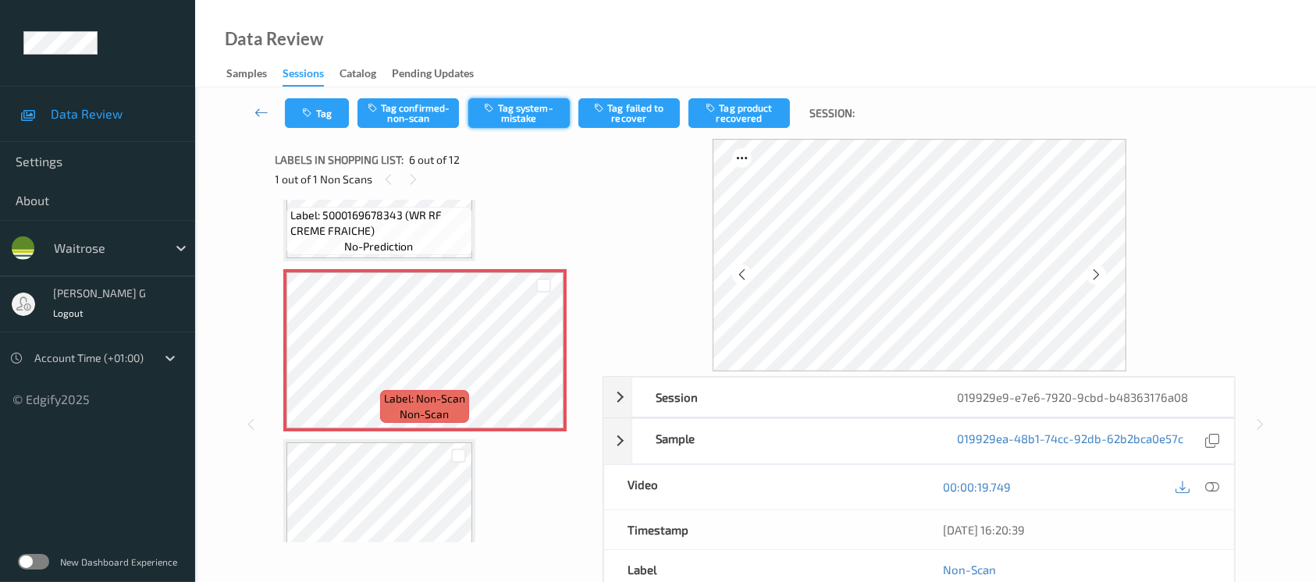
click at [513, 113] on button "Tag system-mistake" at bounding box center [518, 113] width 101 height 30
click at [288, 112] on button "Tag" at bounding box center [317, 113] width 64 height 30
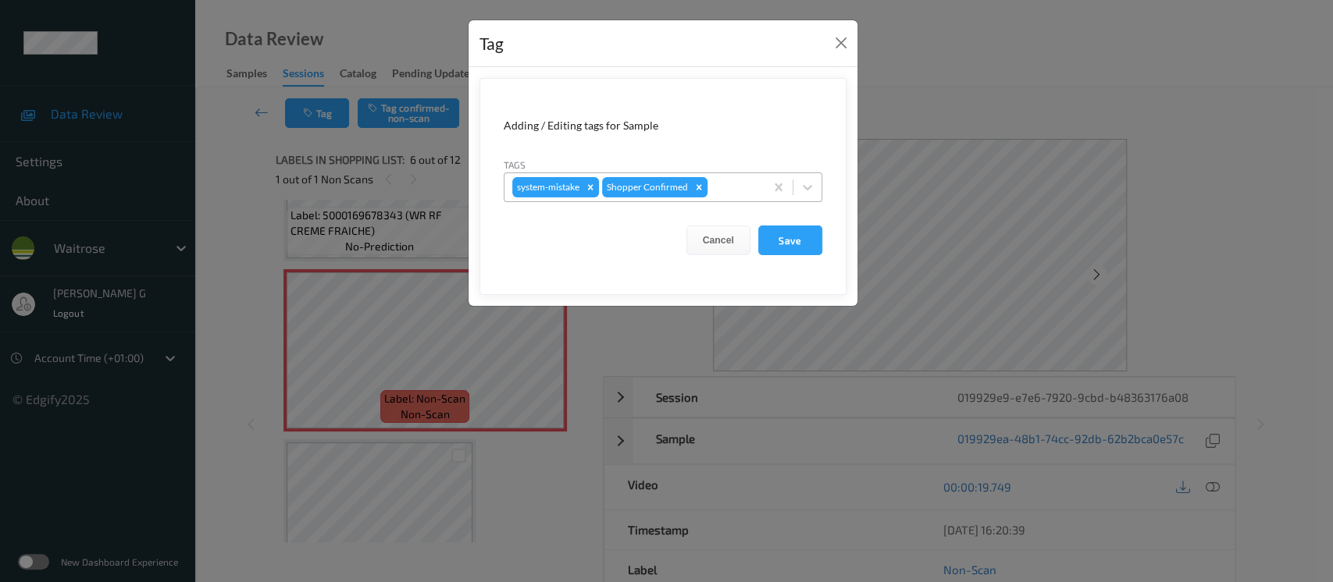
click at [703, 199] on div "system-mistake Shopper Confirmed" at bounding box center [634, 187] width 260 height 27
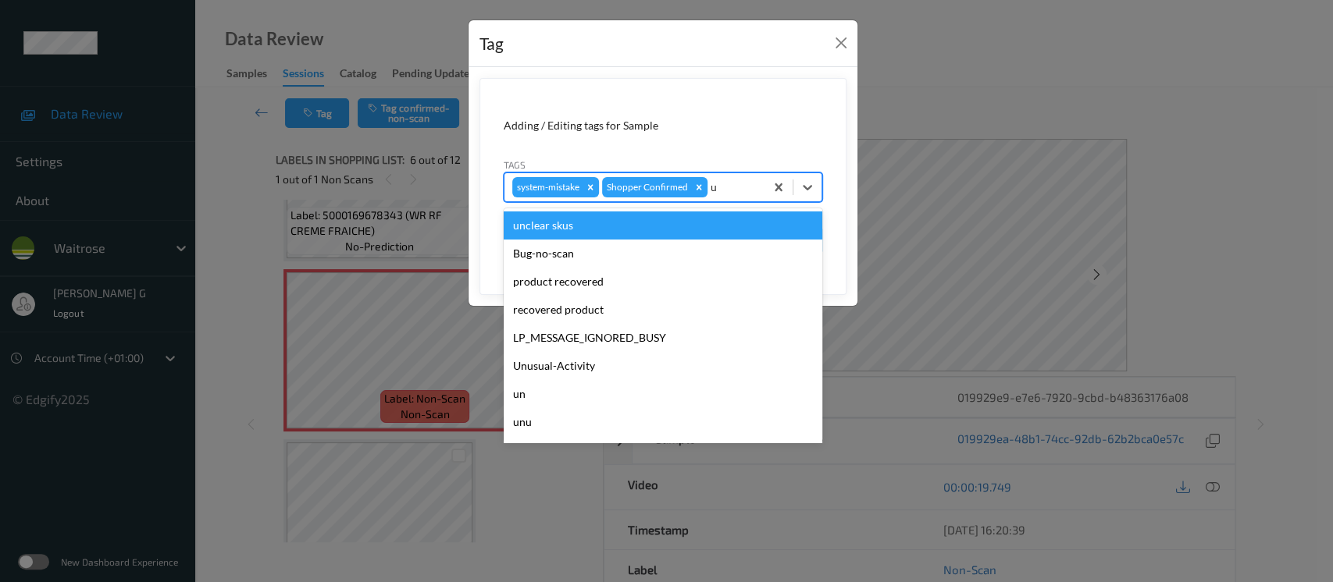
type input "un"
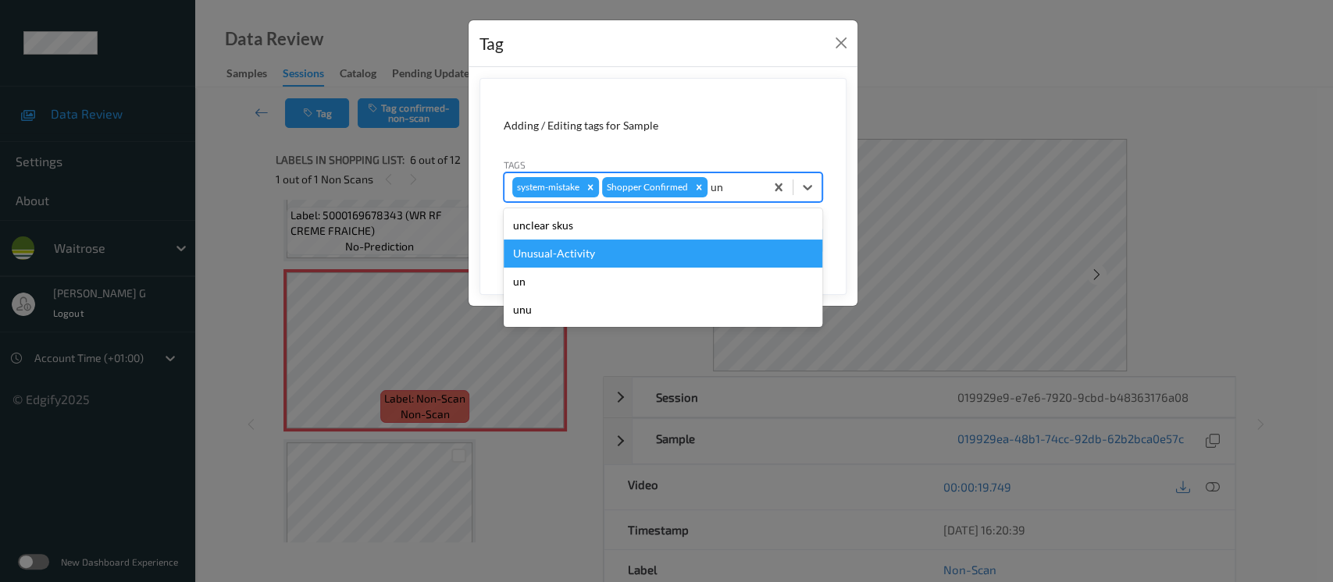
click at [552, 259] on div "Unusual-Activity" at bounding box center [663, 254] width 319 height 28
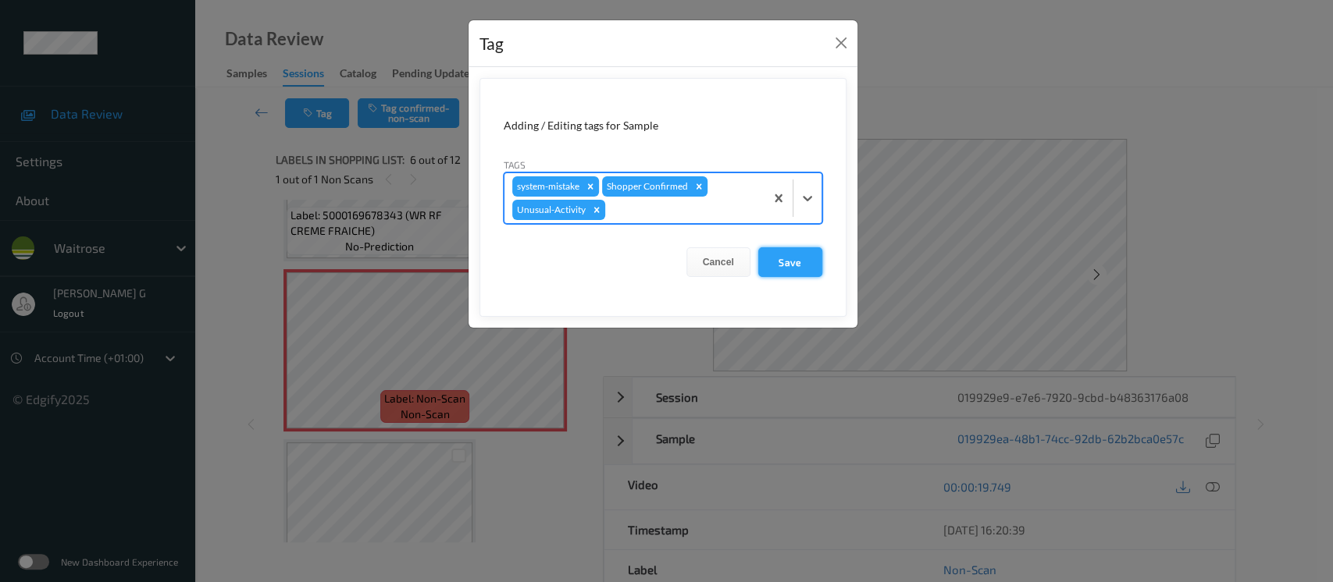
click at [787, 255] on button "Save" at bounding box center [790, 262] width 64 height 30
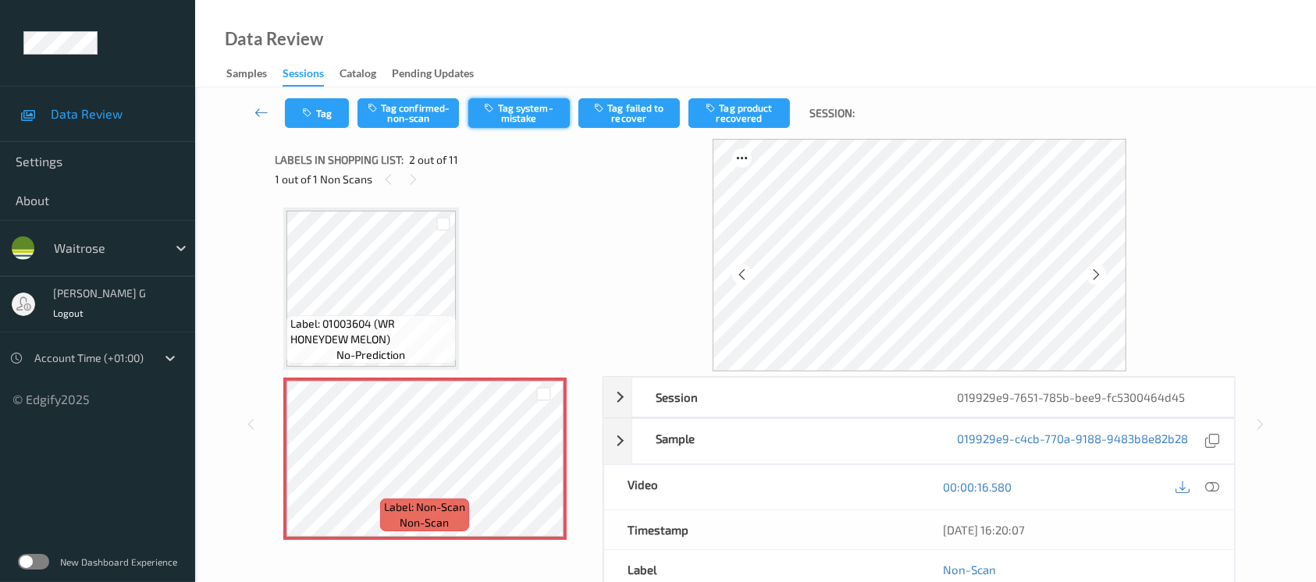
click at [550, 99] on button "Tag system-mistake" at bounding box center [518, 113] width 101 height 30
click at [522, 114] on button "Tag system-mistake" at bounding box center [518, 113] width 101 height 30
click at [300, 123] on button "Tag" at bounding box center [317, 113] width 64 height 30
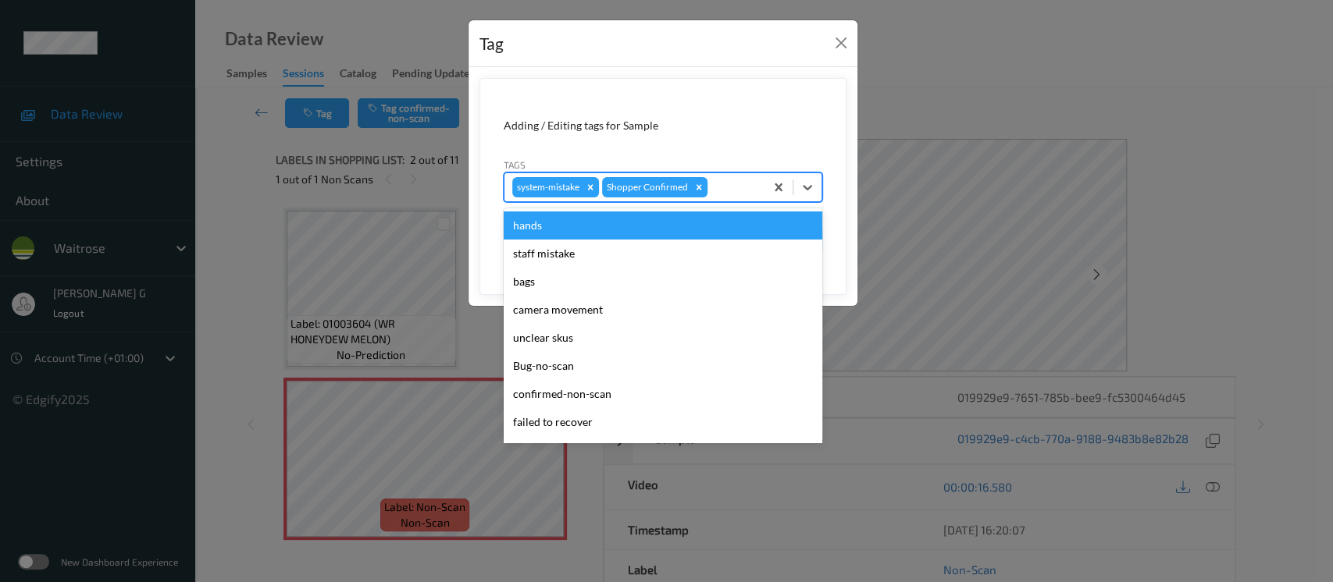
click at [721, 189] on div at bounding box center [733, 187] width 46 height 19
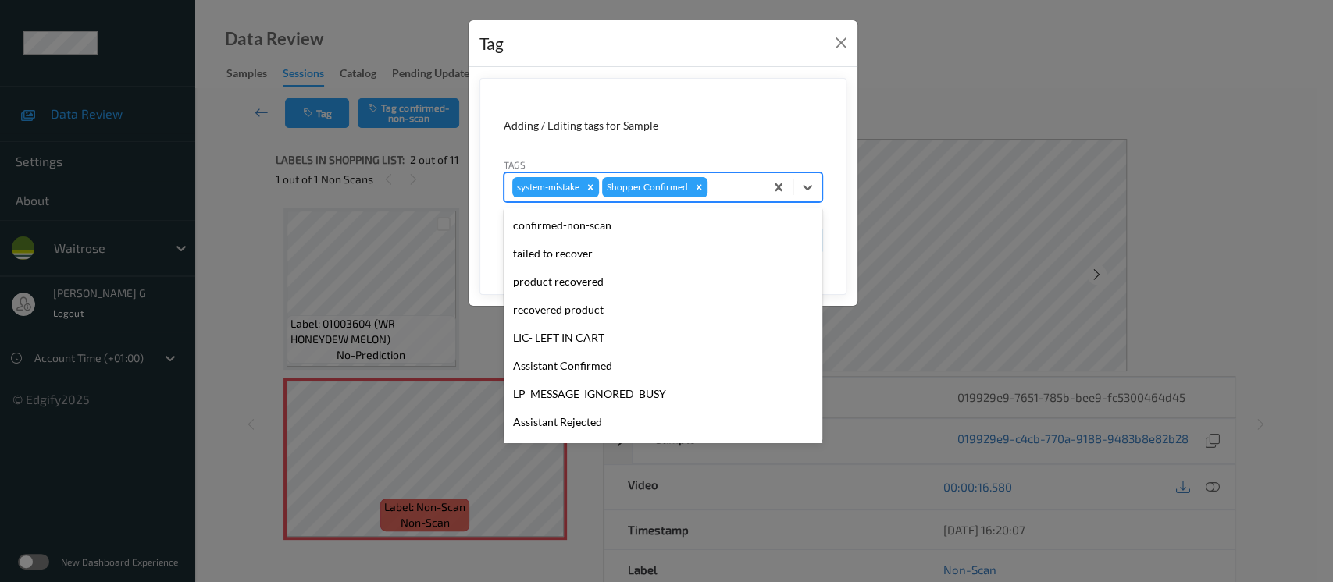
scroll to position [362, 0]
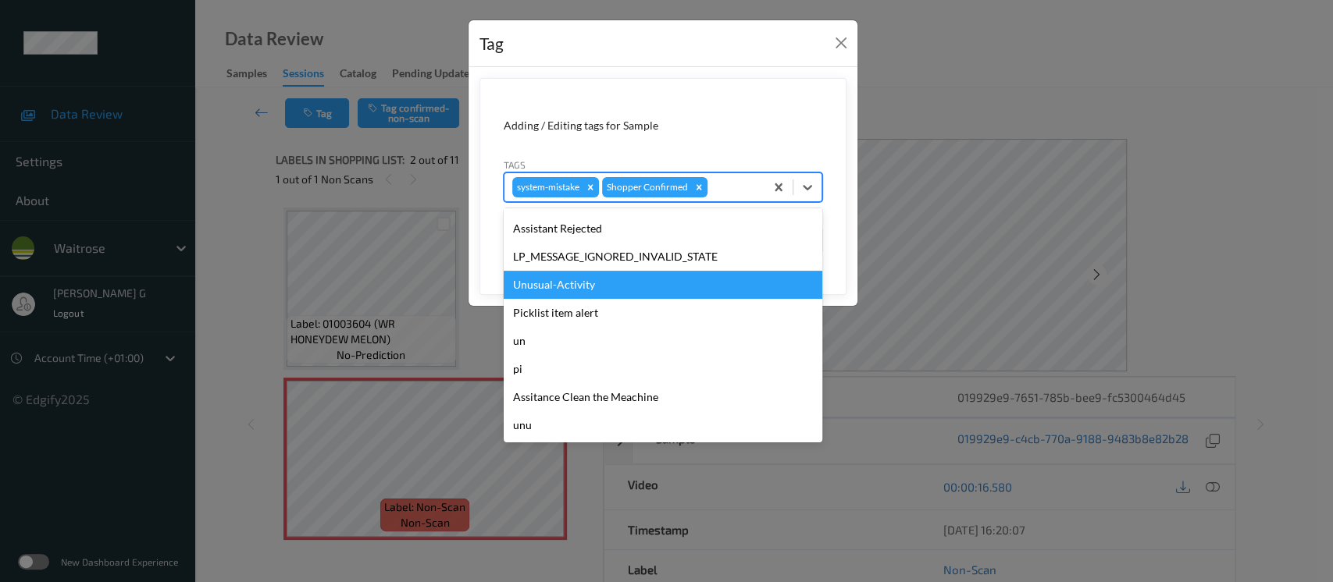
click at [562, 288] on div "Unusual-Activity" at bounding box center [663, 285] width 319 height 28
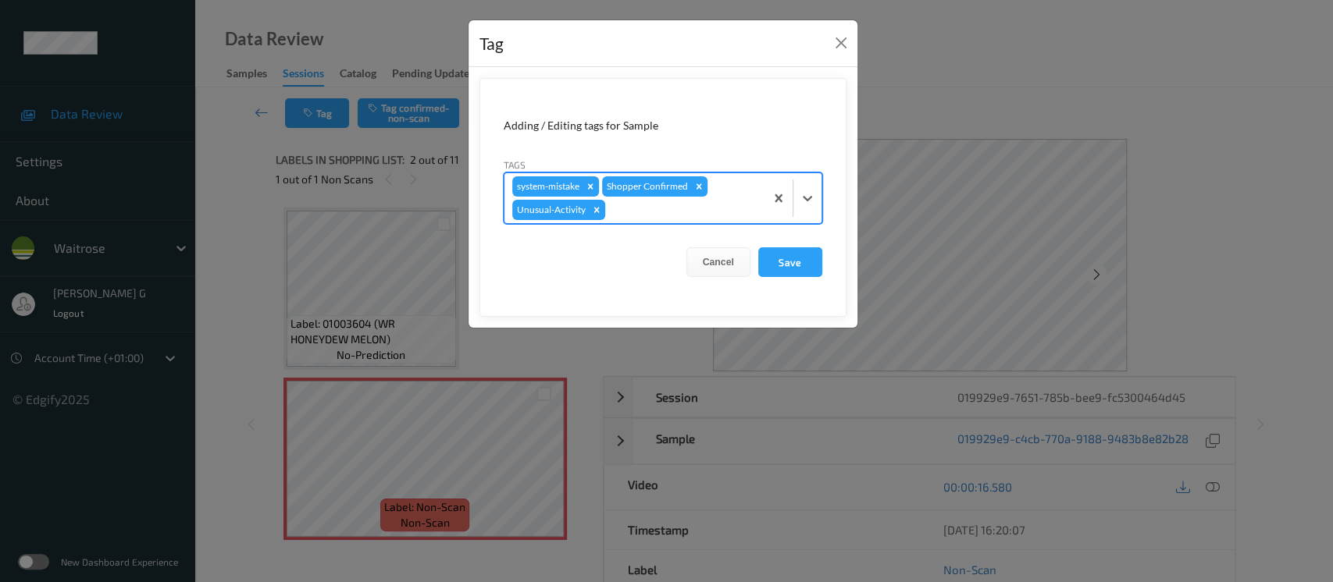
click at [681, 212] on div at bounding box center [682, 210] width 148 height 19
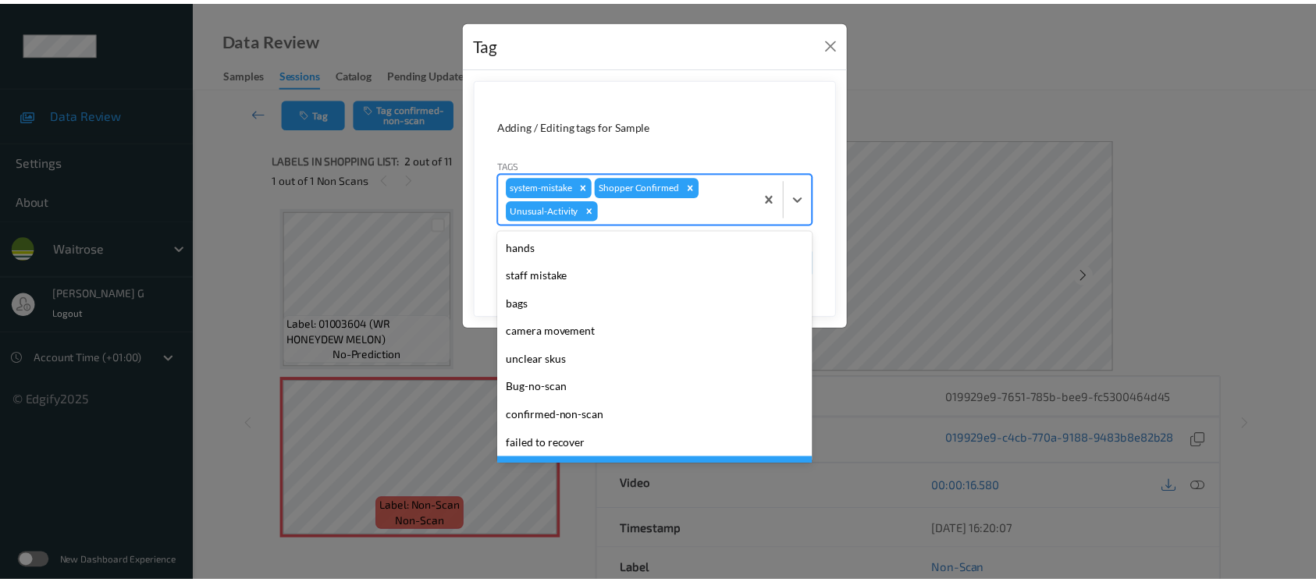
scroll to position [333, 0]
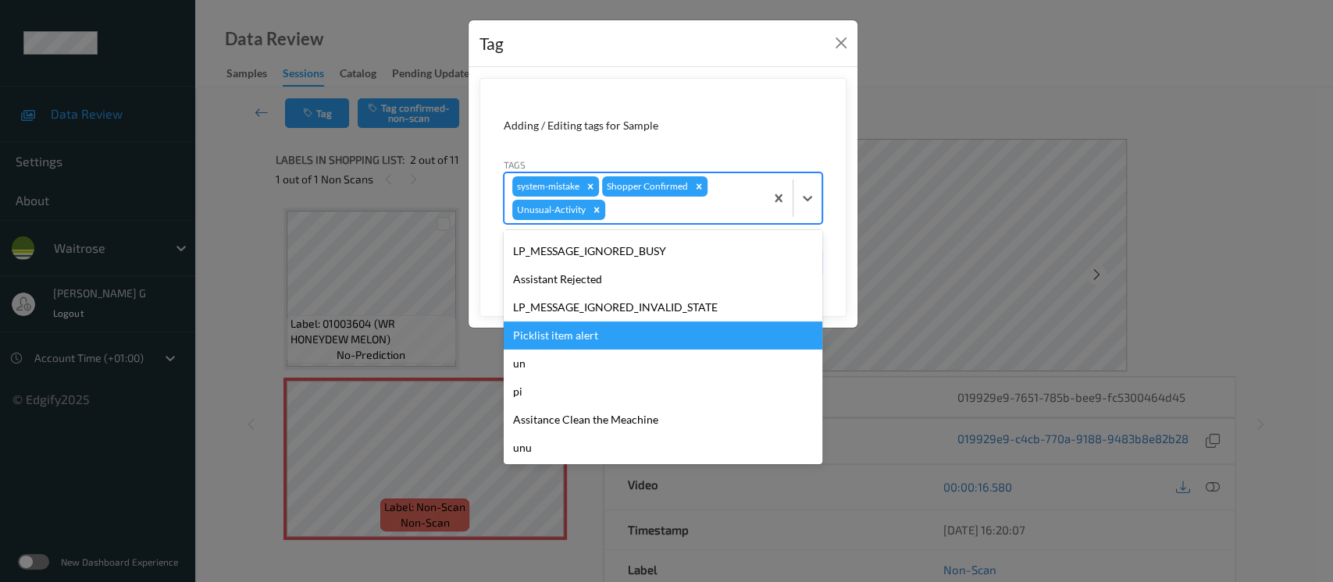
click at [571, 325] on div "Picklist item alert" at bounding box center [663, 336] width 319 height 28
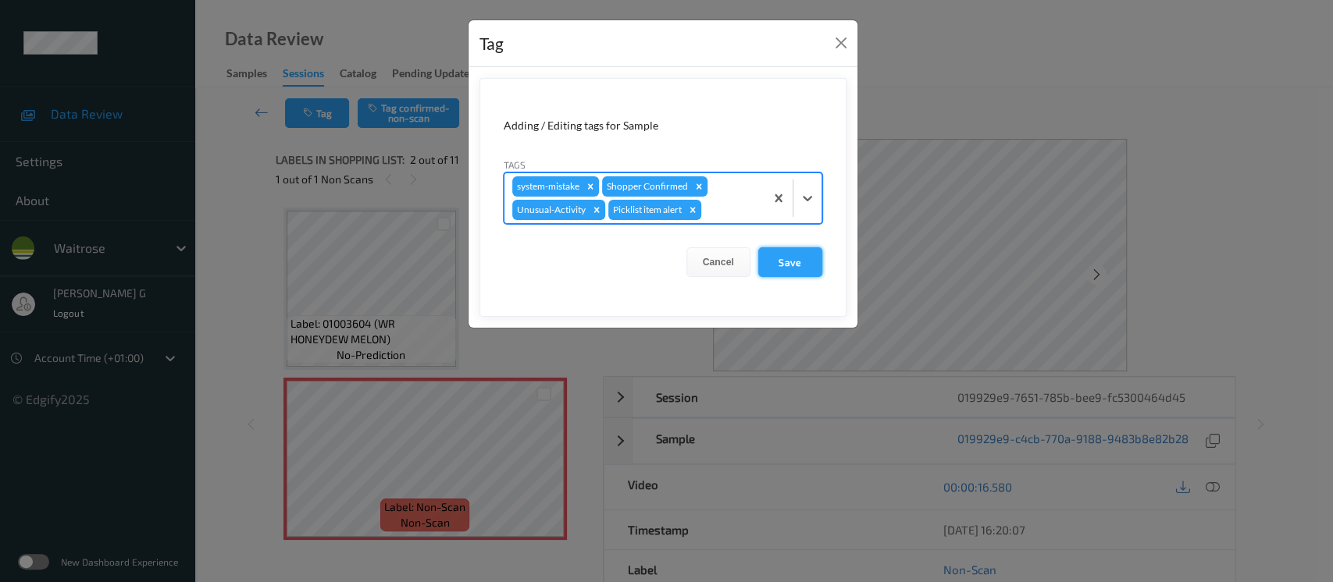
click at [774, 260] on button "Save" at bounding box center [790, 262] width 64 height 30
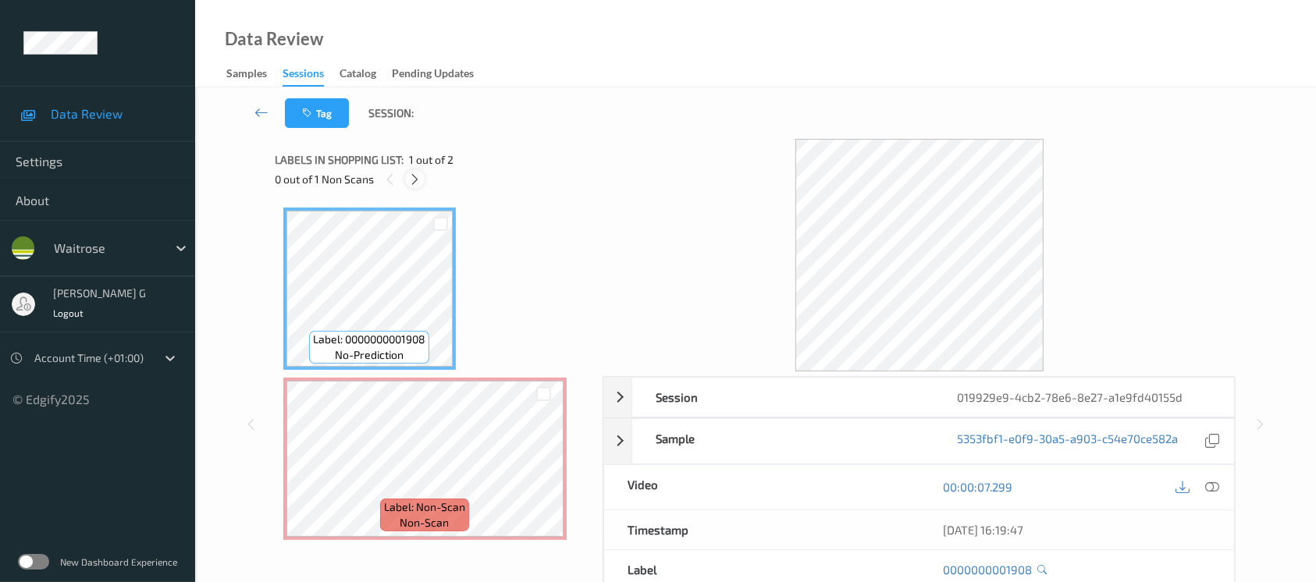
click at [415, 180] on icon at bounding box center [414, 180] width 13 height 14
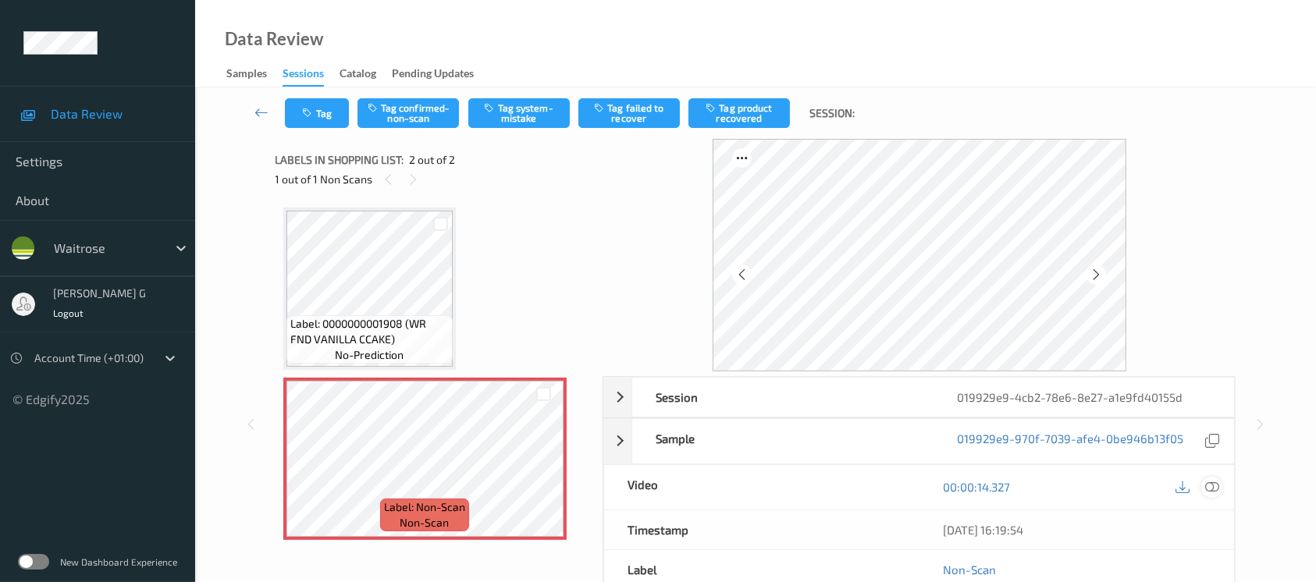
click at [1220, 486] on div at bounding box center [1212, 487] width 21 height 21
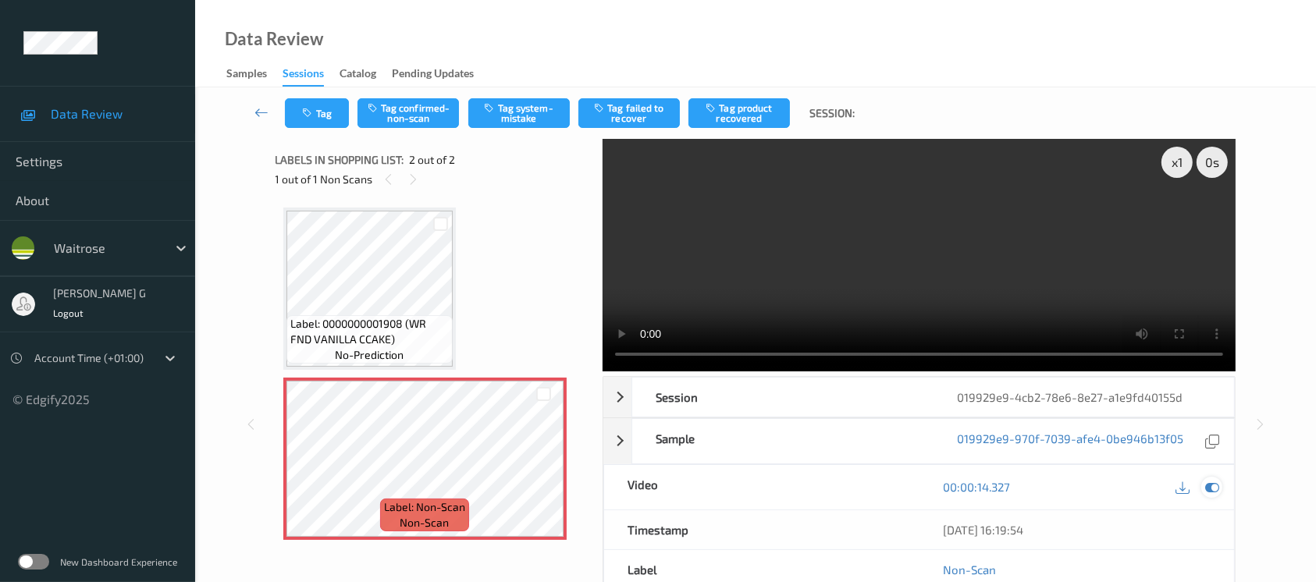
click at [1209, 486] on icon at bounding box center [1212, 487] width 14 height 14
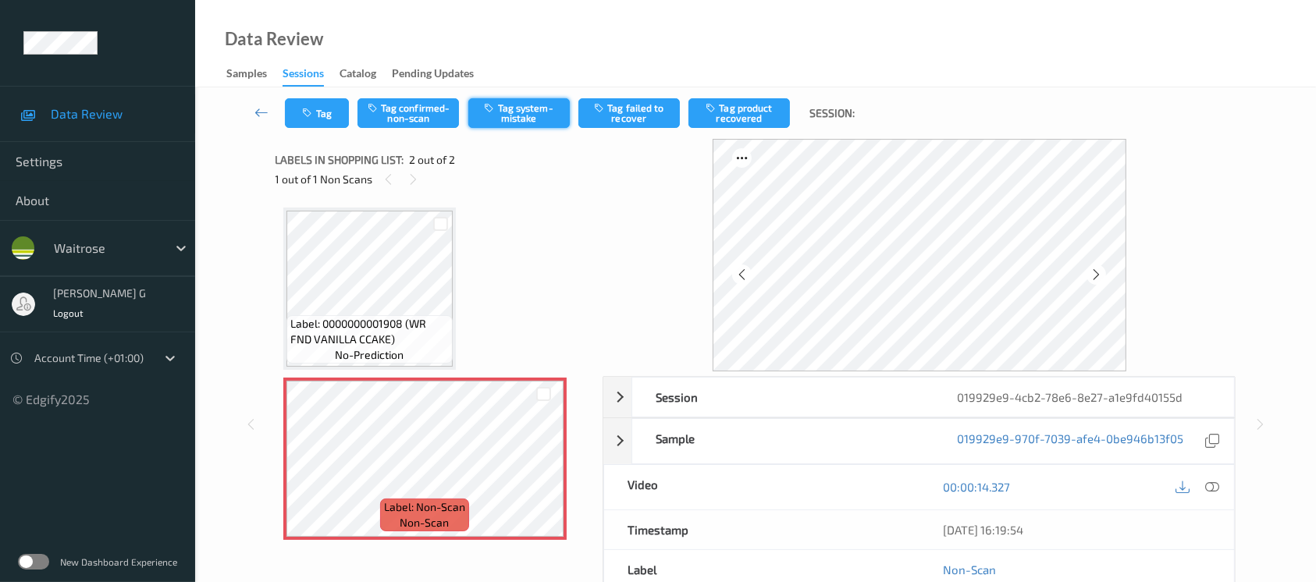
click at [506, 99] on button "Tag system-mistake" at bounding box center [518, 113] width 101 height 30
click at [322, 97] on div "Tag Tag confirmed-non-scan Untag system-mistake Tag failed to recover Tag produ…" at bounding box center [755, 113] width 1057 height 52
click at [300, 112] on button "Tag" at bounding box center [317, 113] width 64 height 30
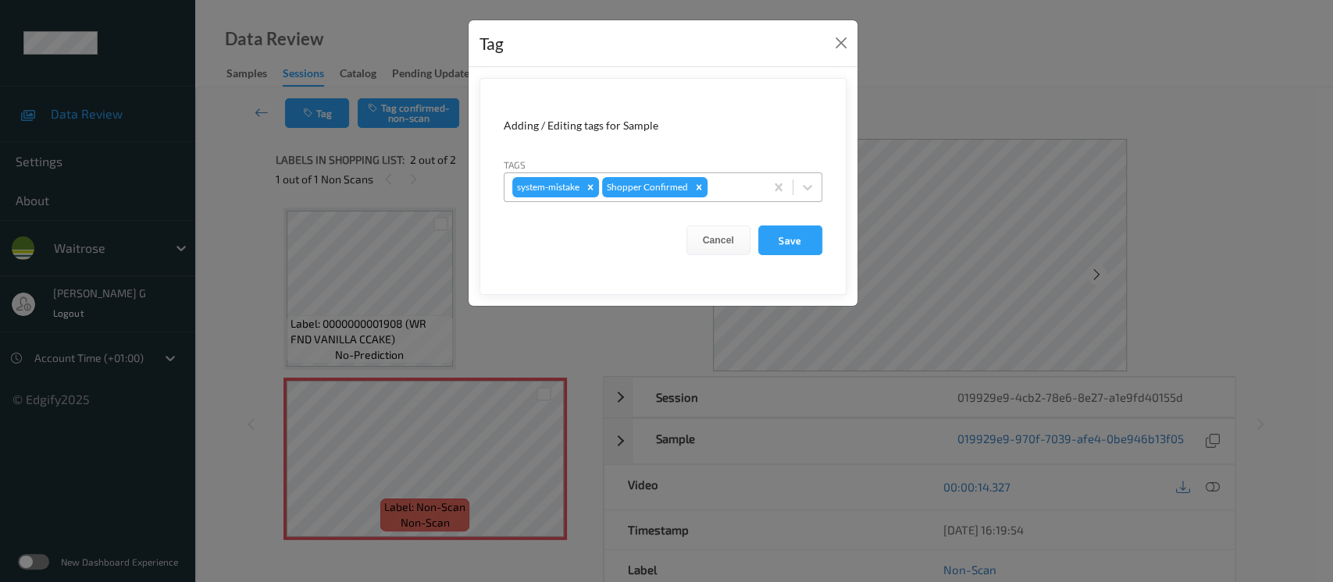
click at [743, 176] on div "system-mistake Shopper Confirmed" at bounding box center [634, 187] width 260 height 27
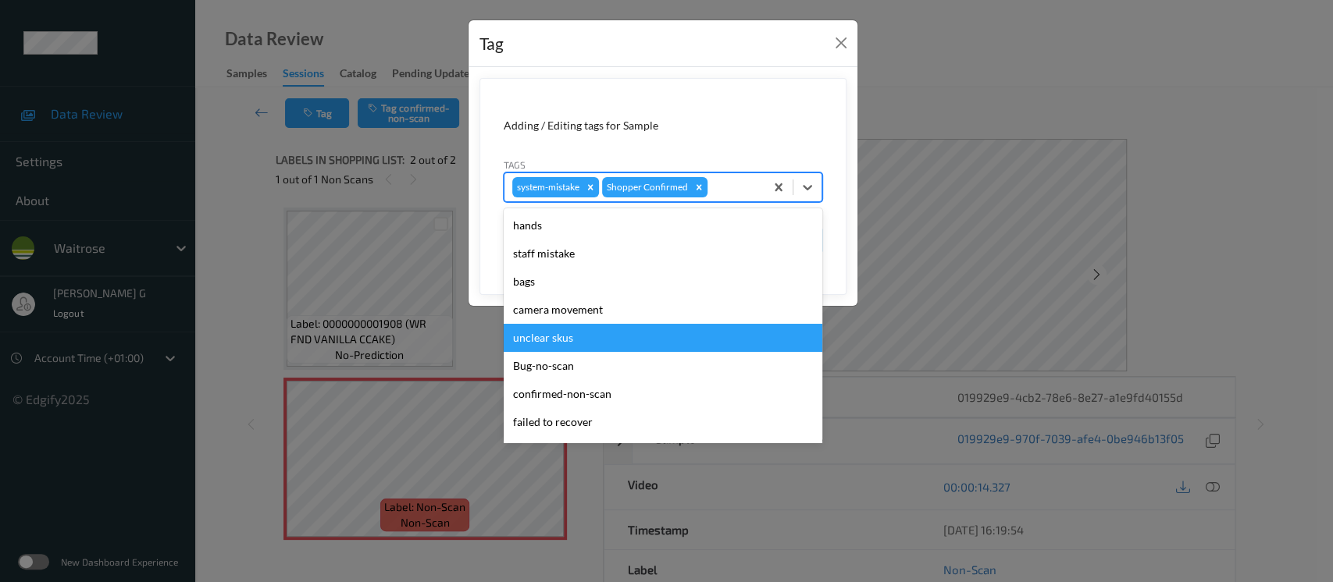
scroll to position [362, 0]
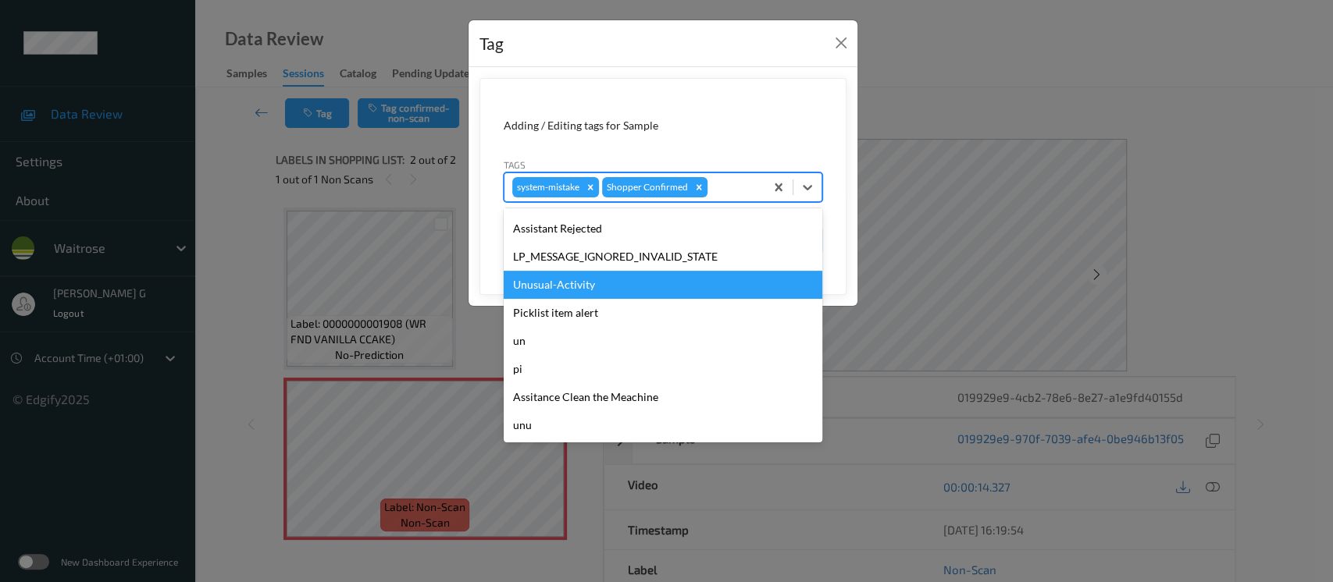
click at [589, 288] on div "Unusual-Activity" at bounding box center [663, 285] width 319 height 28
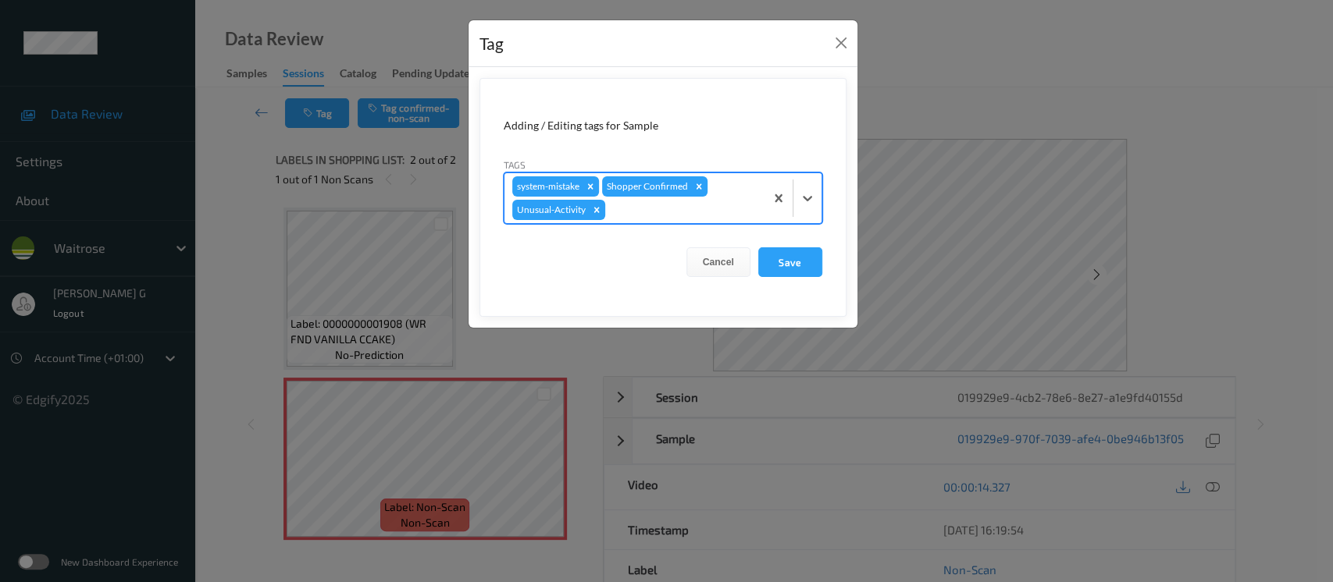
click at [725, 207] on div at bounding box center [682, 210] width 148 height 19
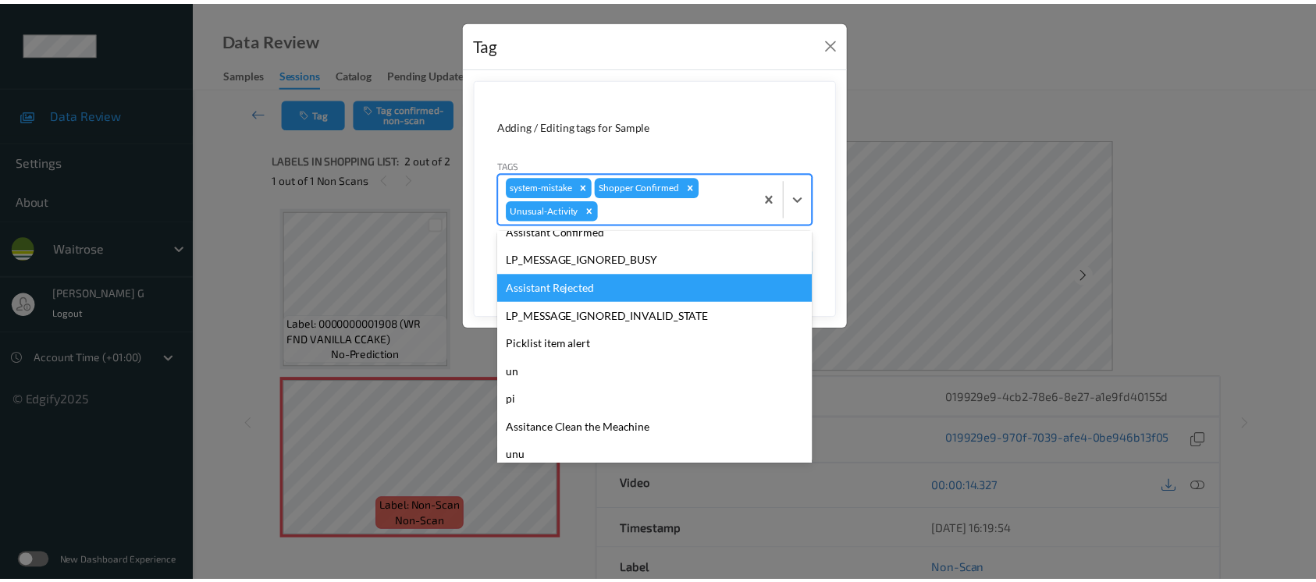
scroll to position [333, 0]
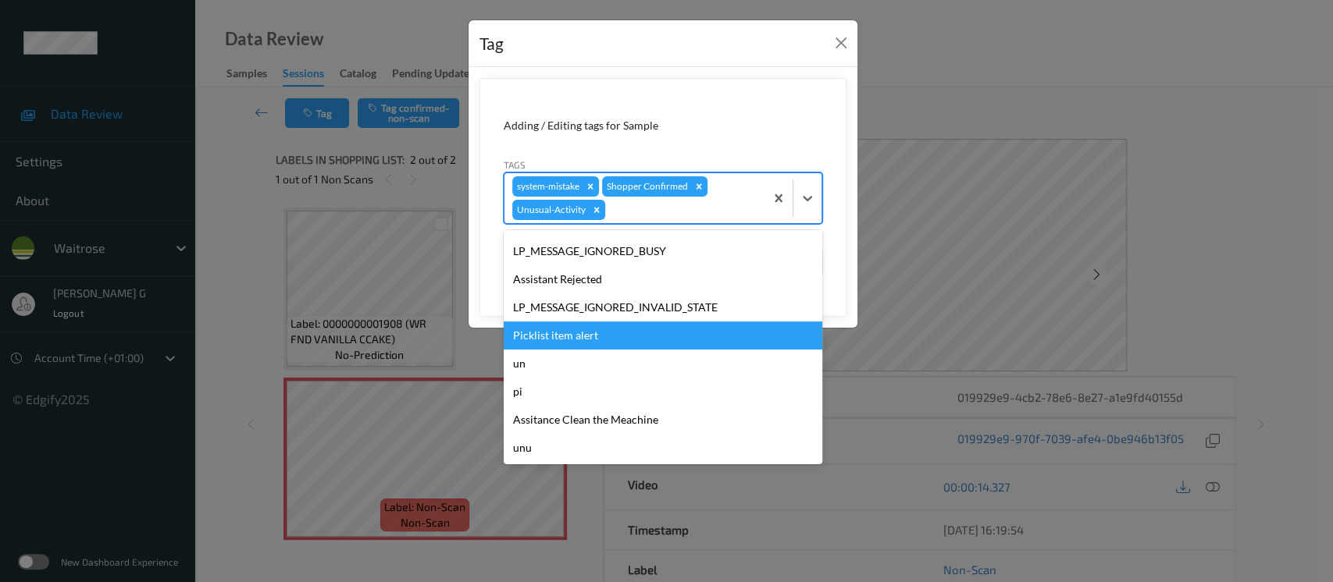
click at [575, 334] on div "Picklist item alert" at bounding box center [663, 336] width 319 height 28
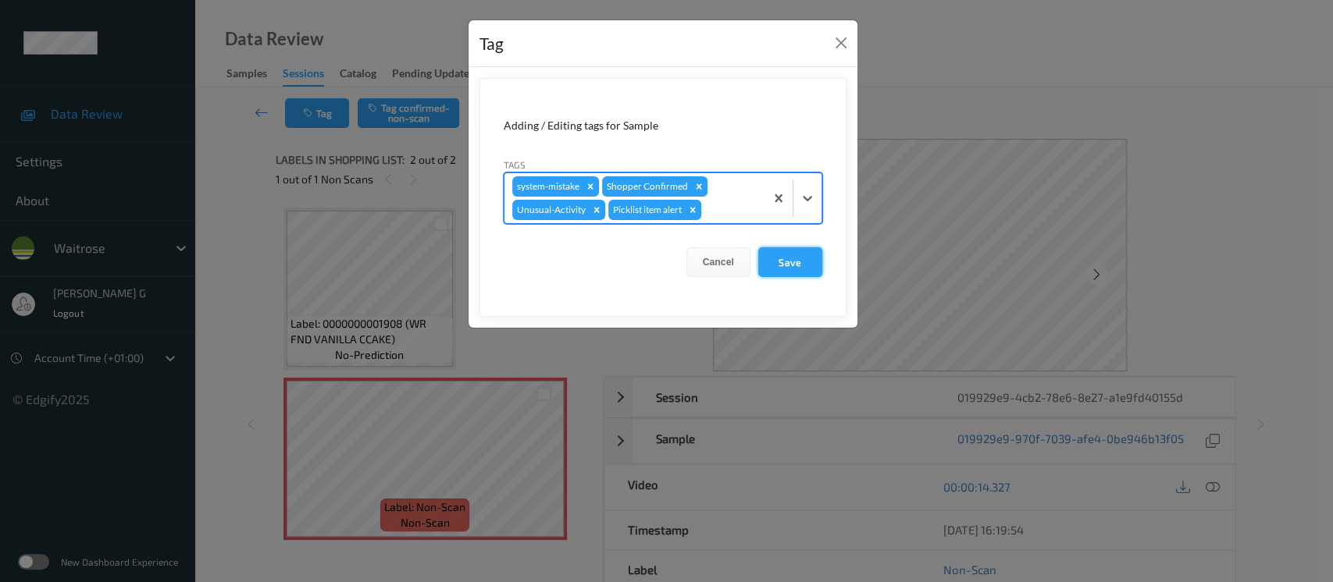
click at [807, 265] on button "Save" at bounding box center [790, 262] width 64 height 30
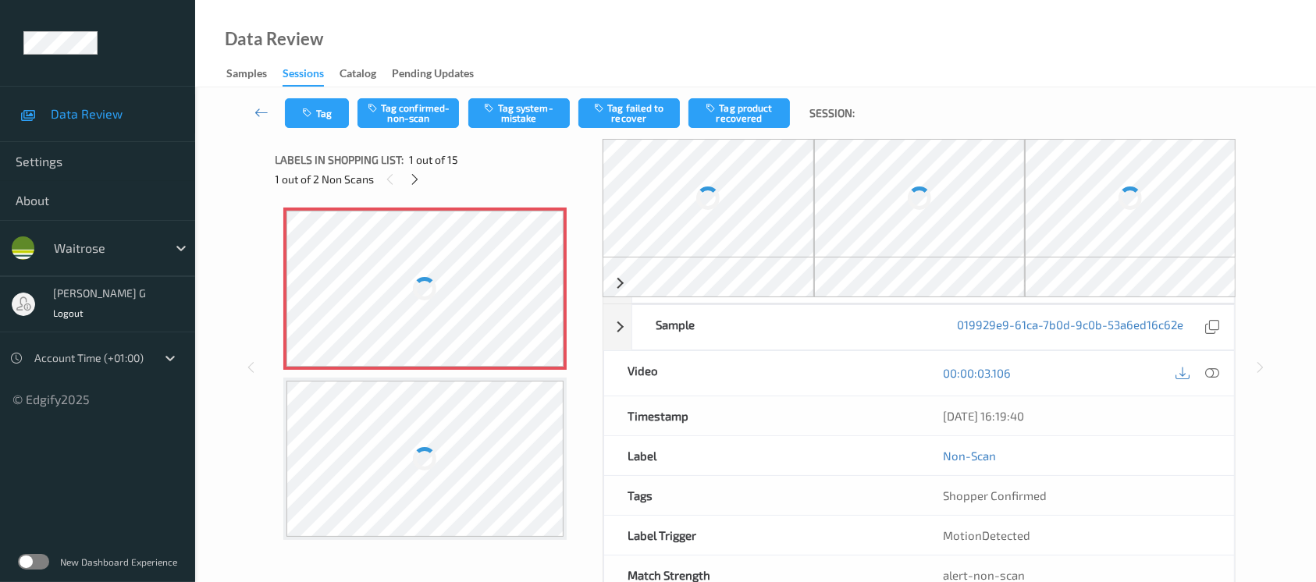
click at [762, 223] on div at bounding box center [708, 198] width 211 height 119
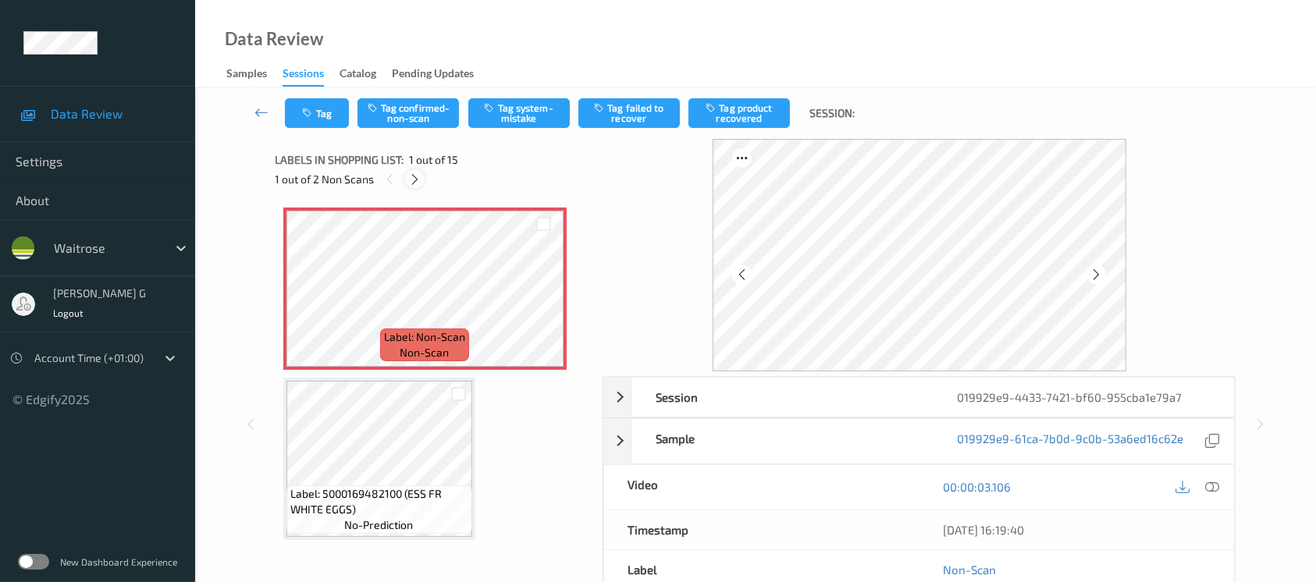
click at [414, 171] on div at bounding box center [415, 179] width 20 height 20
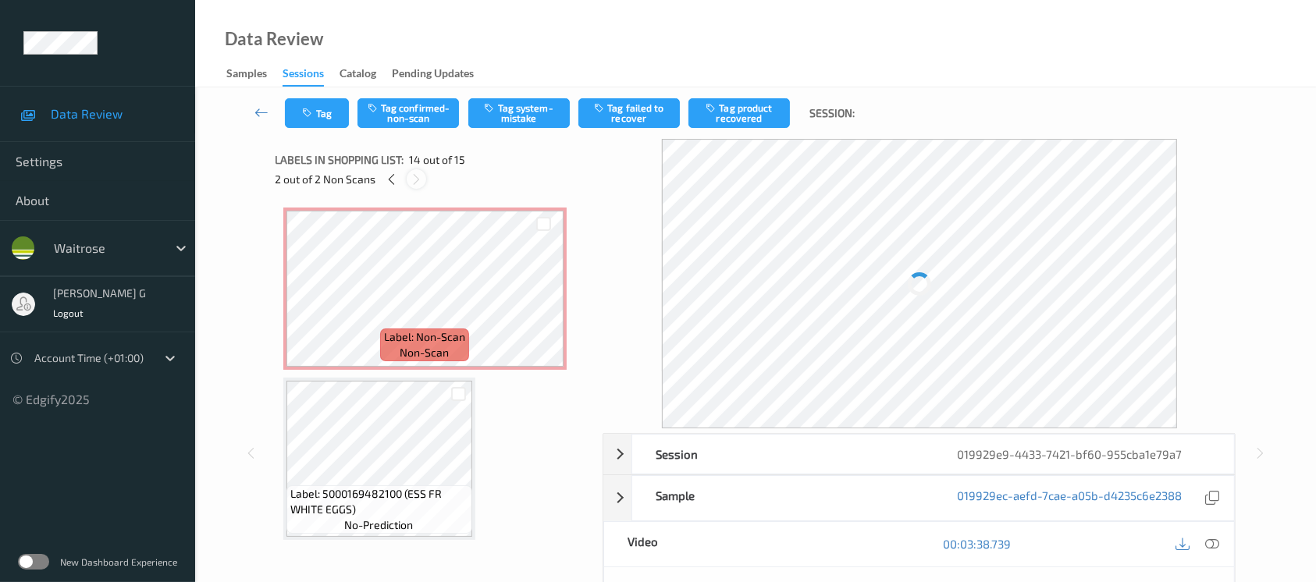
scroll to position [2042, 0]
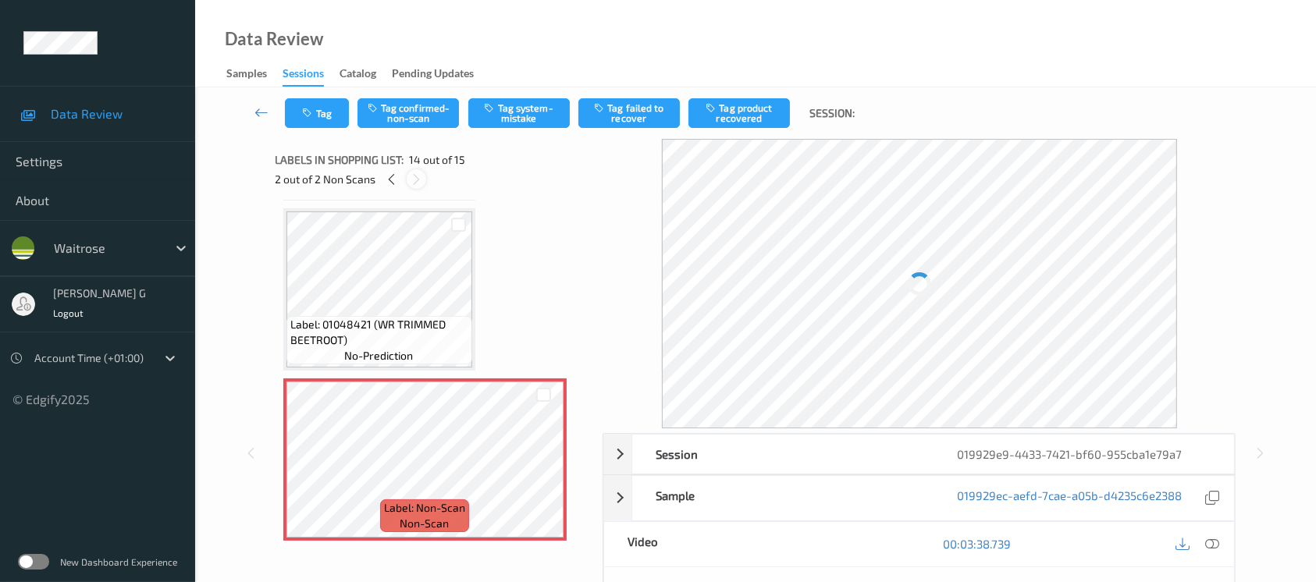
click at [414, 171] on div at bounding box center [417, 179] width 20 height 20
click at [373, 181] on div "2 out of 2 Non Scans" at bounding box center [434, 179] width 317 height 20
click at [389, 182] on icon at bounding box center [391, 180] width 13 height 14
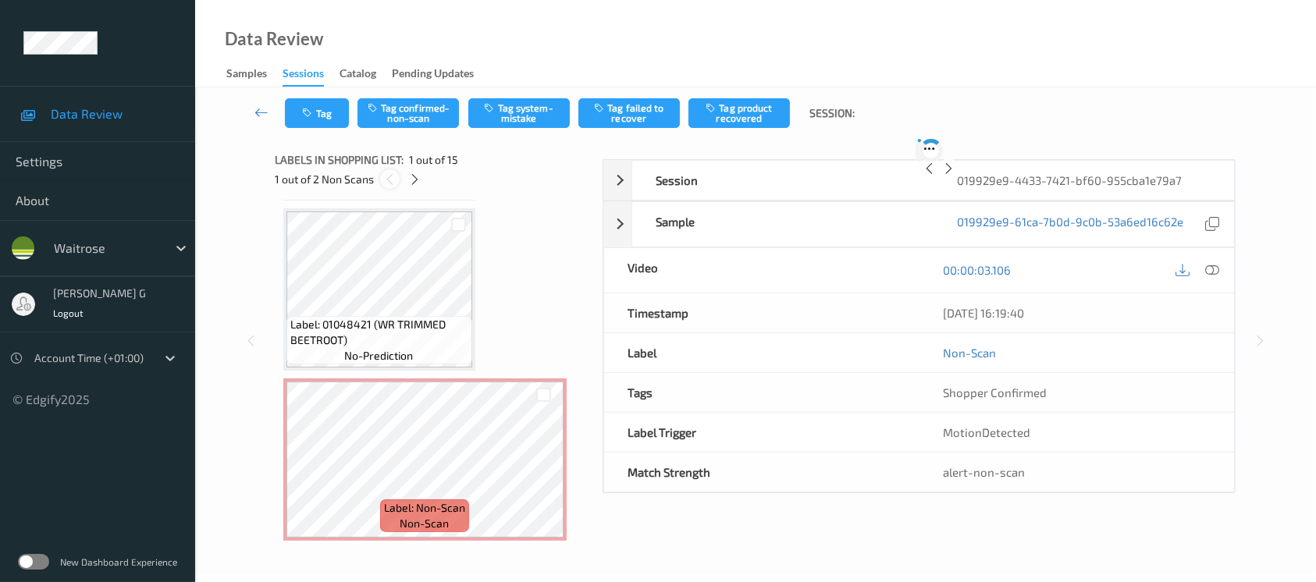
scroll to position [7, 0]
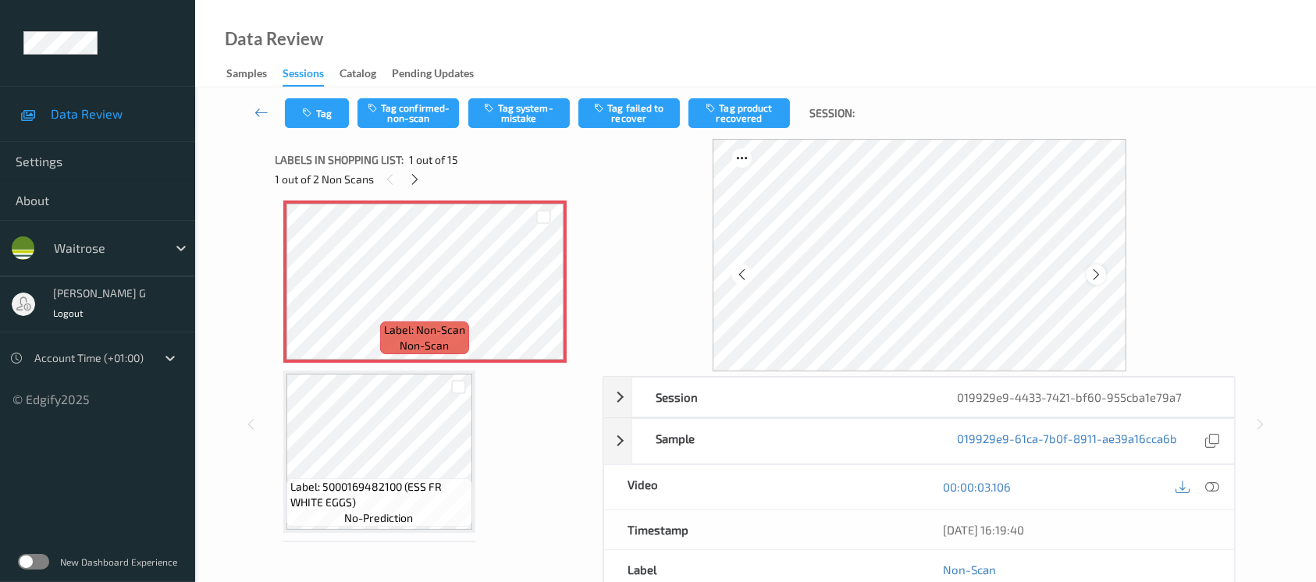
click at [1099, 274] on icon at bounding box center [1096, 275] width 13 height 14
click at [1220, 485] on div at bounding box center [1212, 487] width 21 height 21
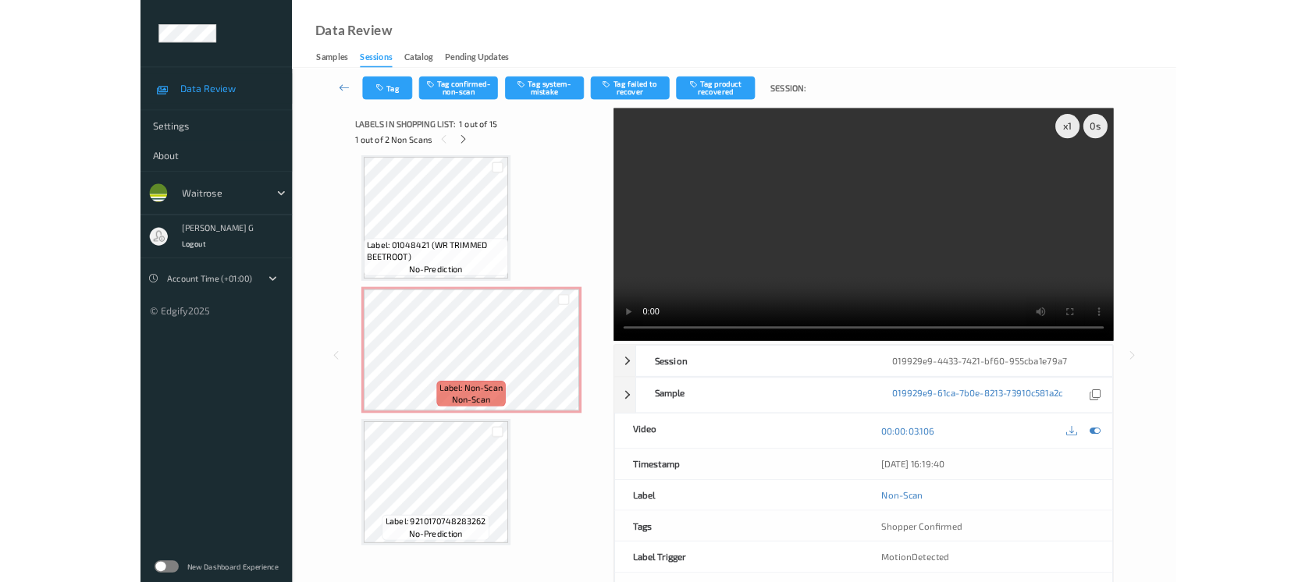
scroll to position [2040, 0]
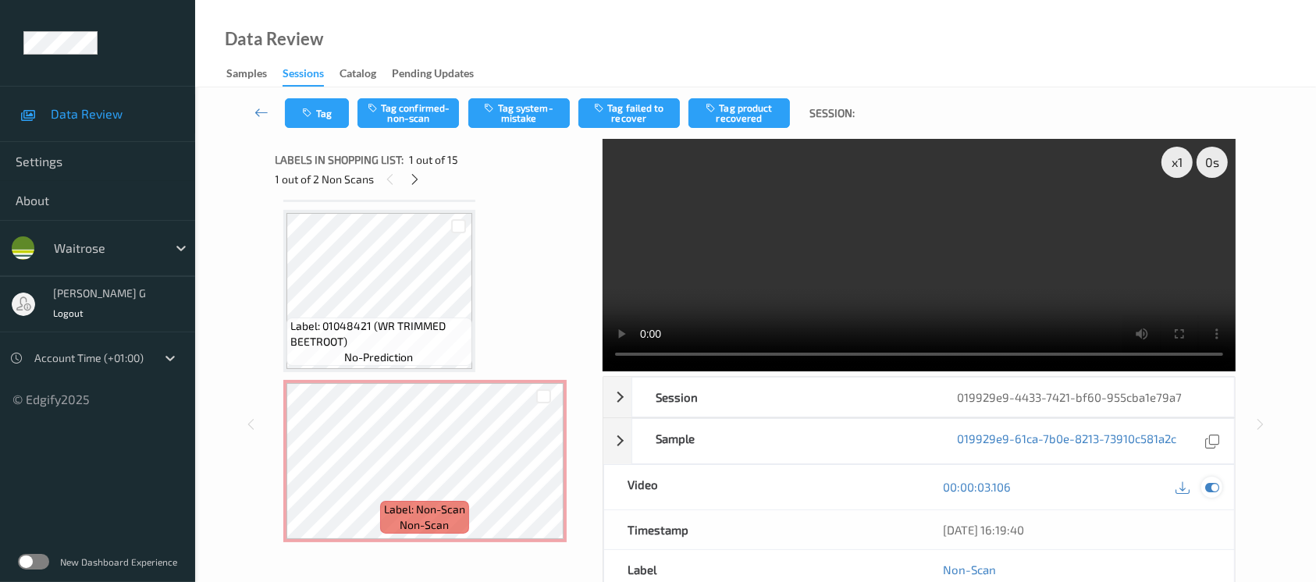
click at [1216, 489] on icon at bounding box center [1212, 487] width 14 height 14
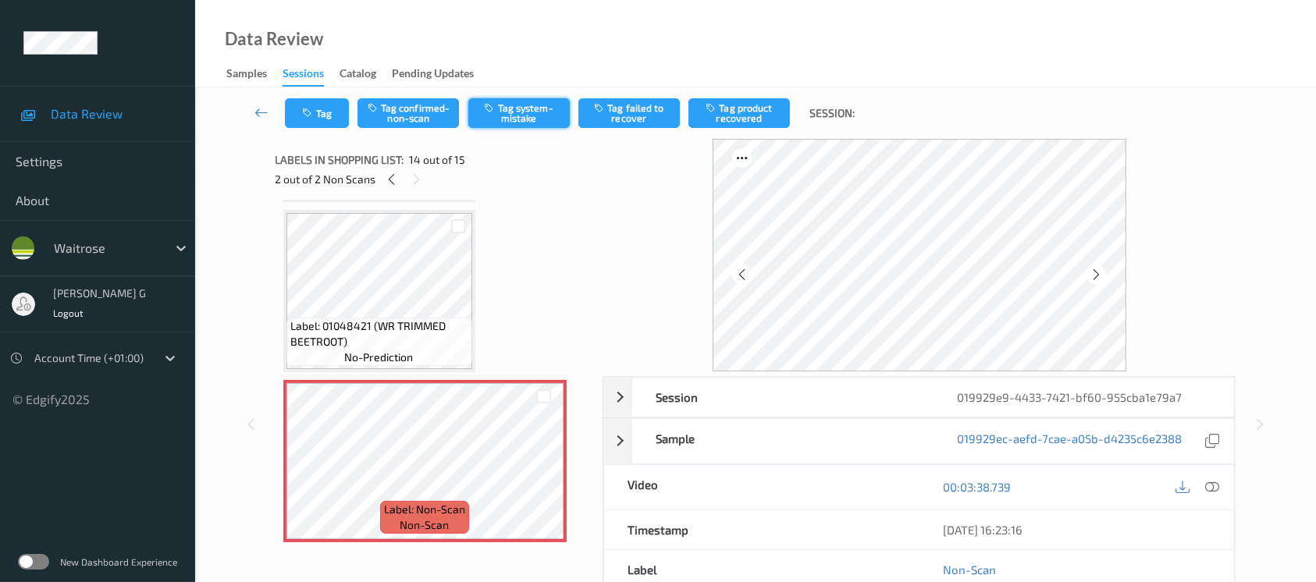
click at [521, 111] on button "Tag system-mistake" at bounding box center [518, 113] width 101 height 30
click at [1095, 276] on icon at bounding box center [1096, 275] width 13 height 14
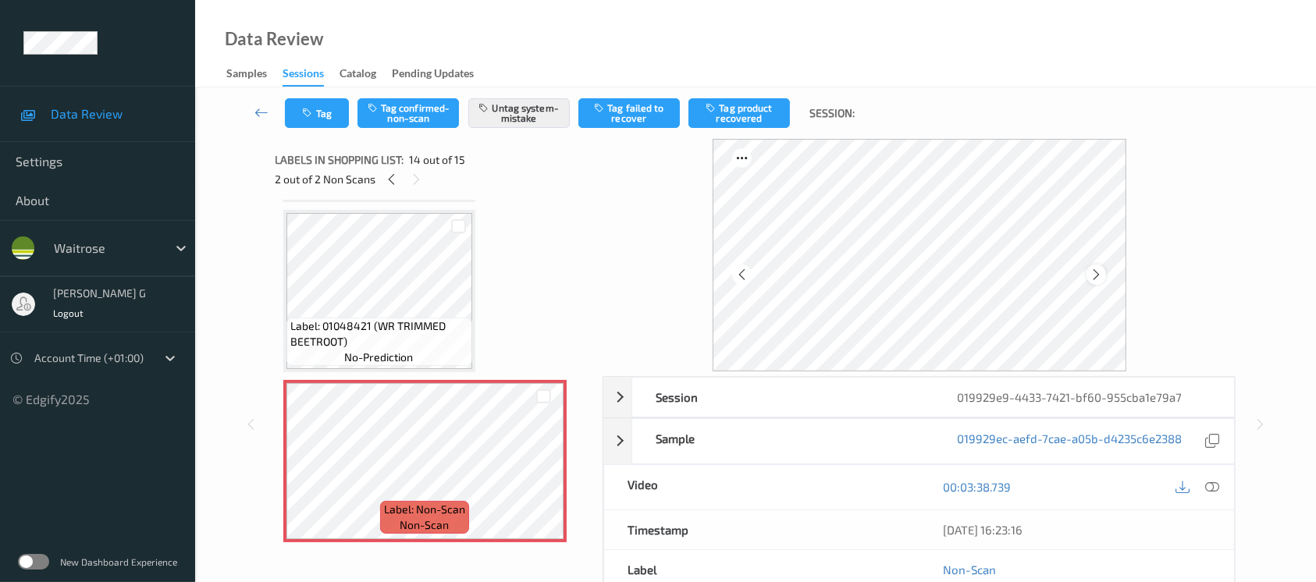
click at [1099, 272] on icon at bounding box center [1096, 275] width 13 height 14
click at [1207, 490] on icon at bounding box center [1212, 487] width 14 height 14
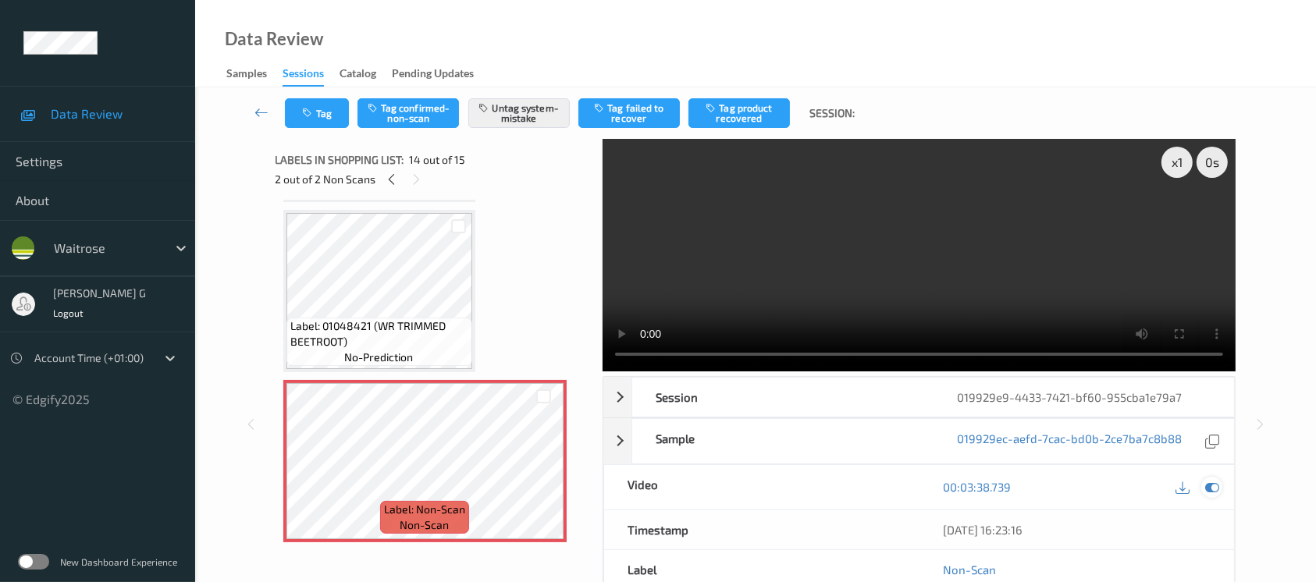
click at [1210, 482] on icon at bounding box center [1212, 487] width 14 height 14
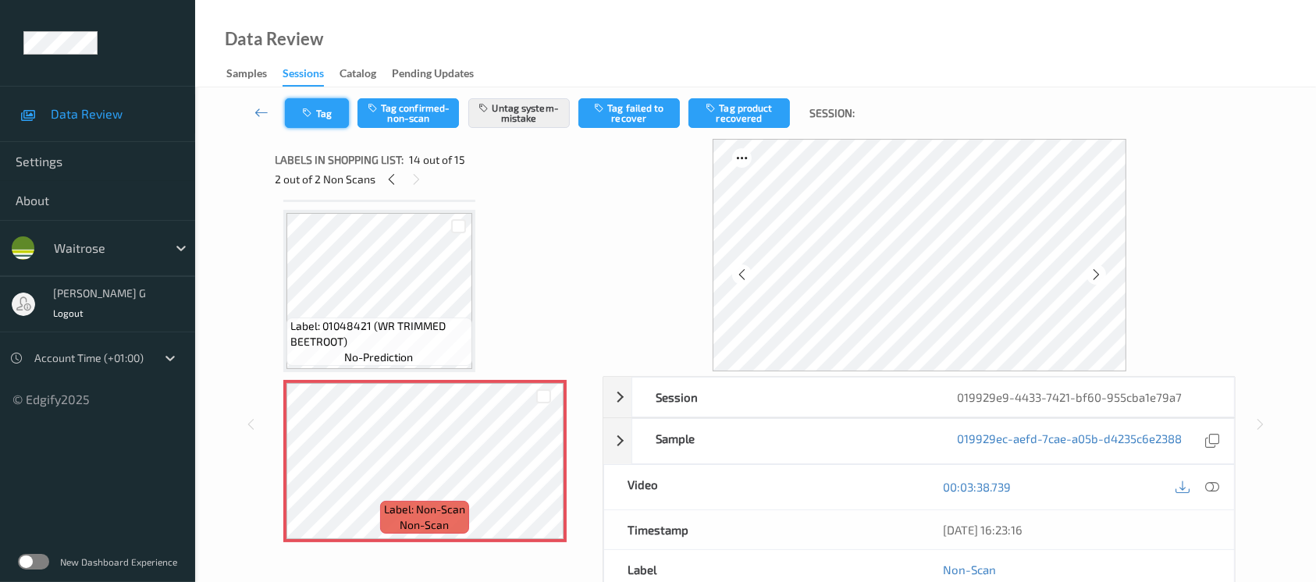
click at [318, 116] on button "Tag" at bounding box center [317, 113] width 64 height 30
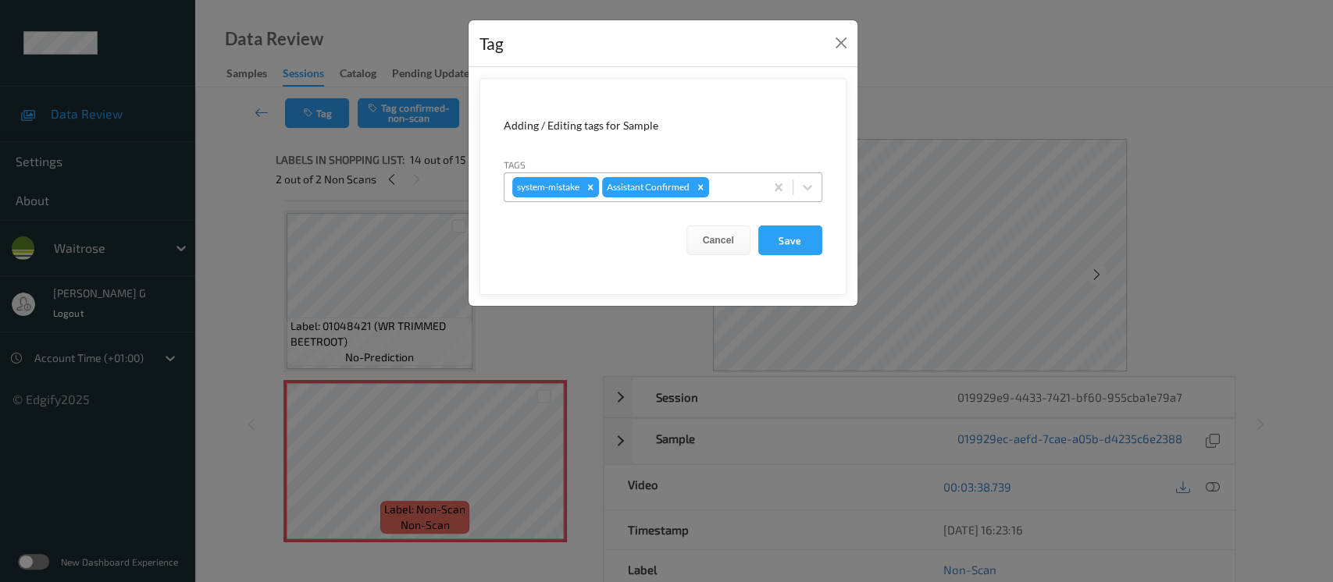
click at [742, 183] on div at bounding box center [734, 187] width 45 height 19
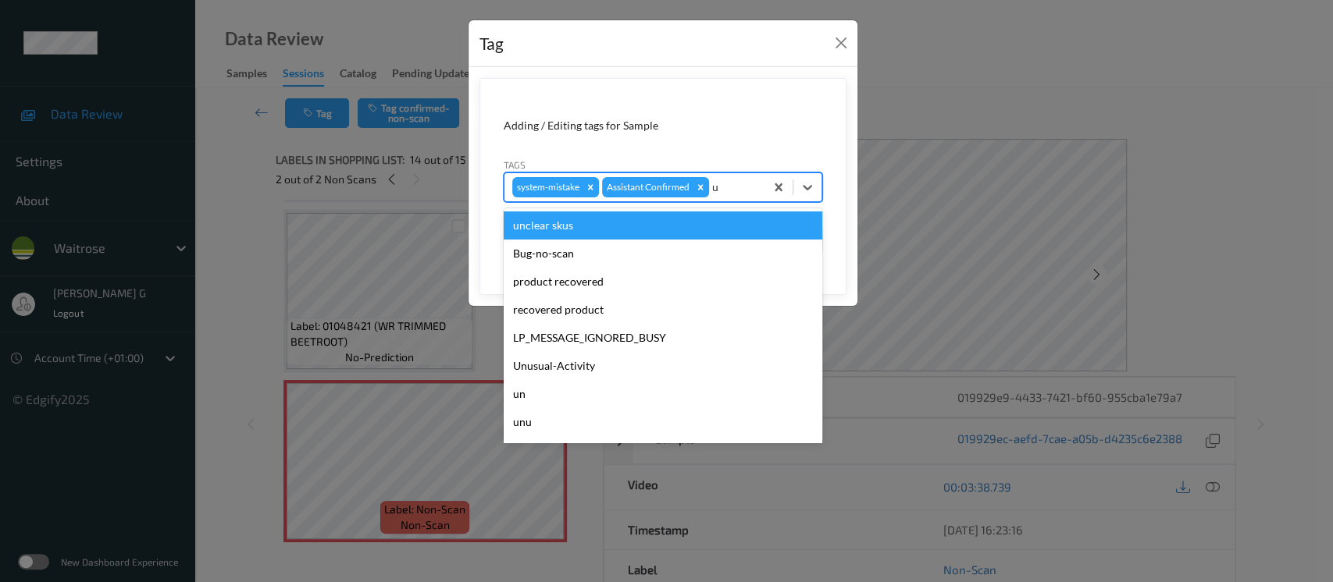
type input "un"
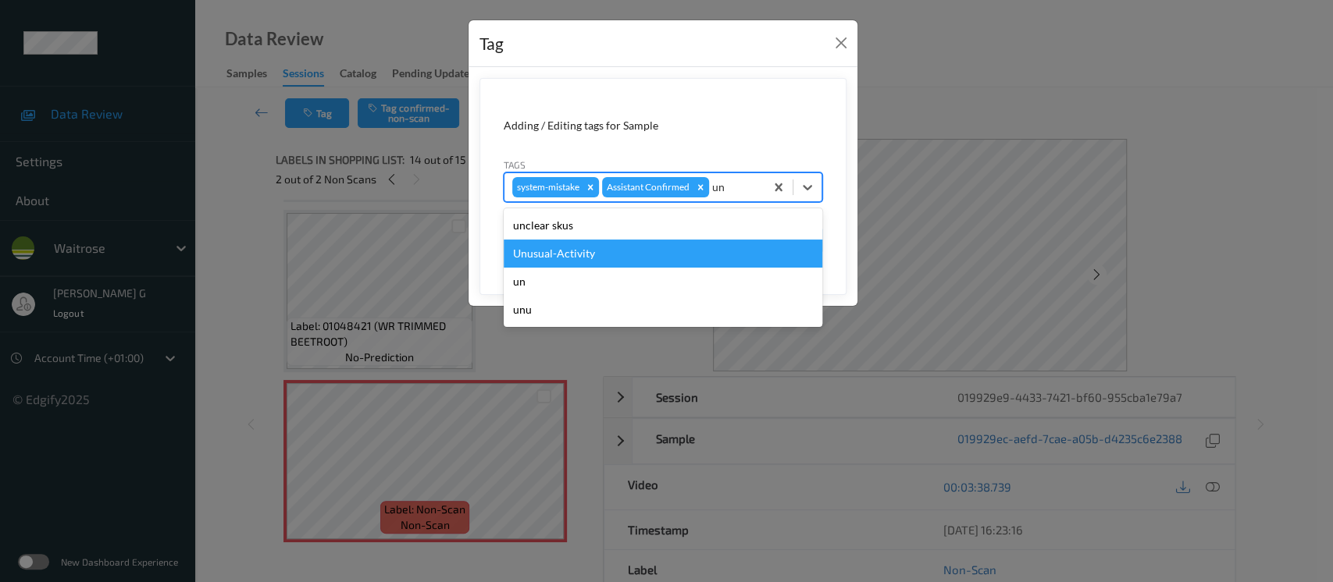
click at [600, 258] on div "Unusual-Activity" at bounding box center [663, 254] width 319 height 28
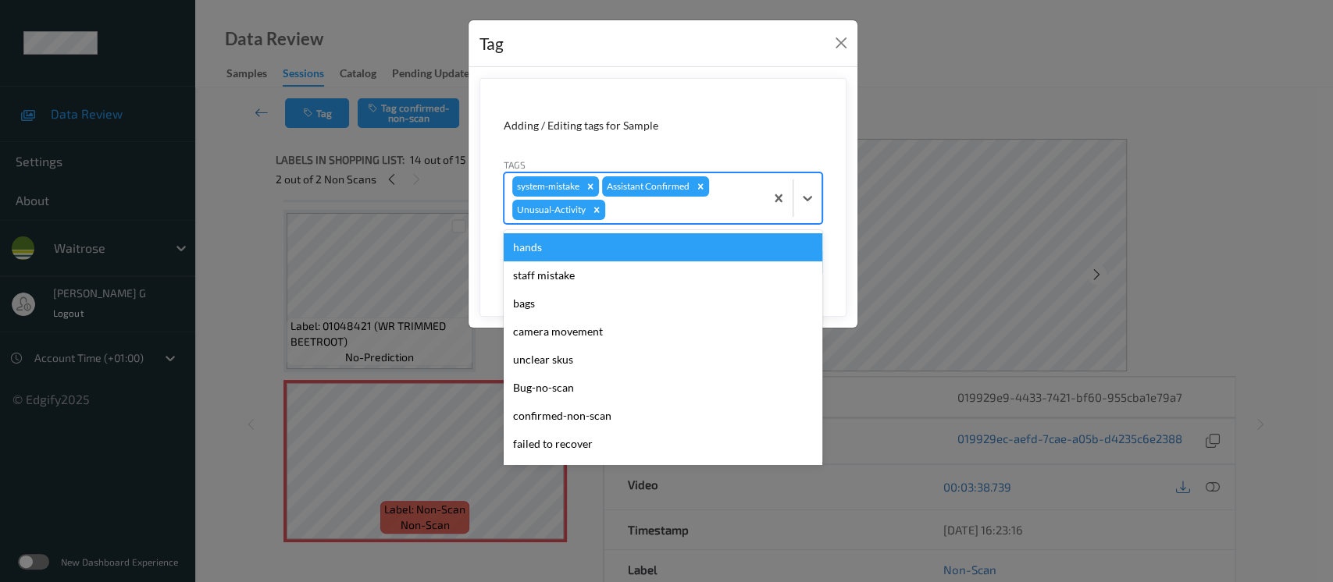
click at [653, 215] on div at bounding box center [682, 210] width 148 height 19
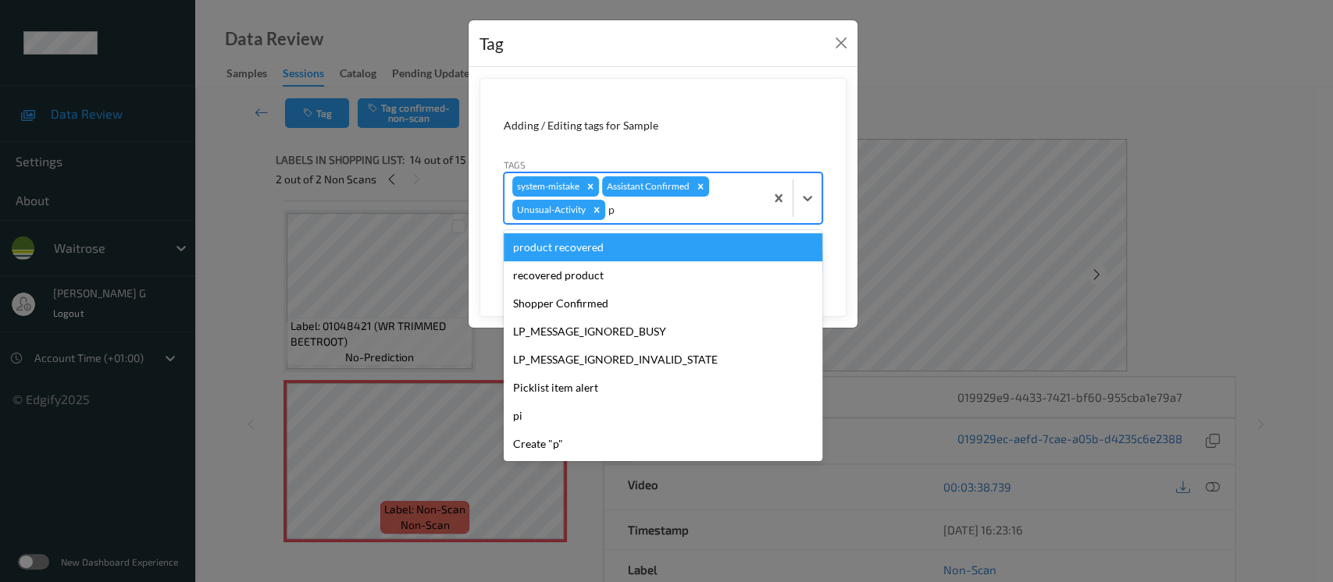
type input "pi"
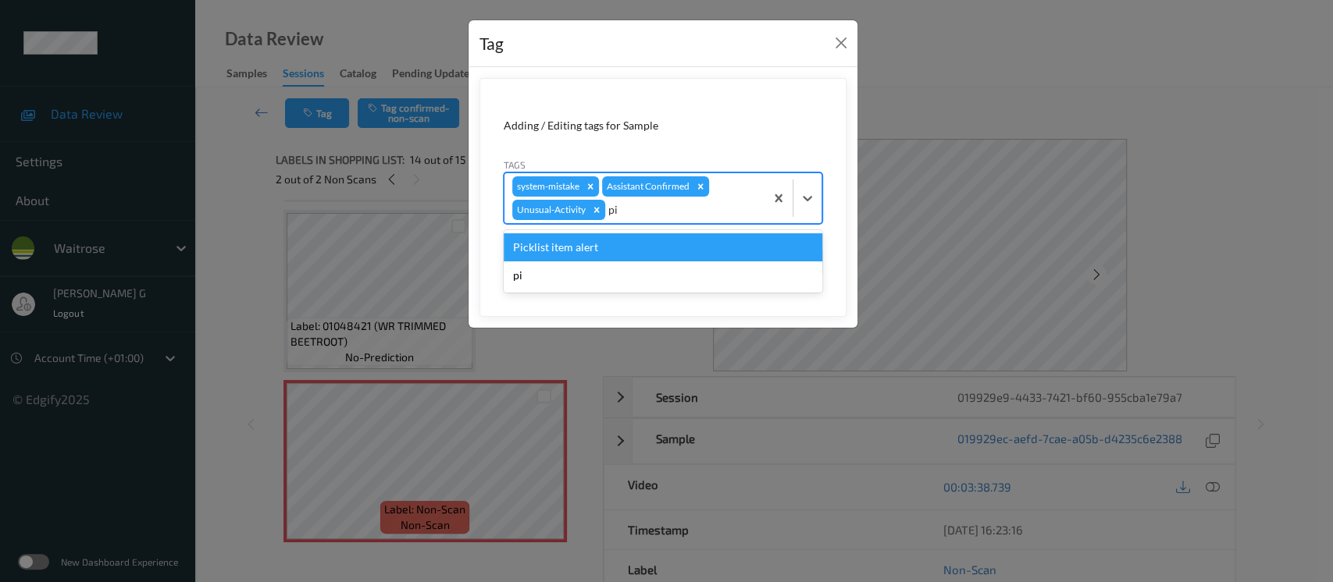
click at [564, 249] on div "Picklist item alert" at bounding box center [663, 247] width 319 height 28
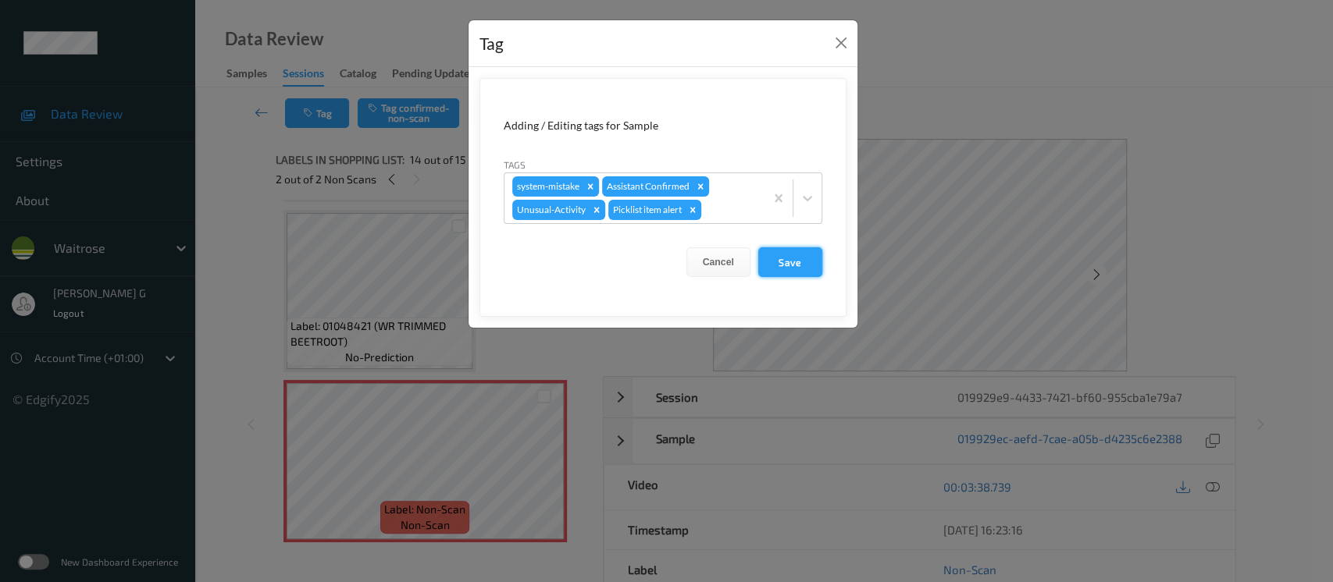
click at [797, 265] on button "Save" at bounding box center [790, 262] width 64 height 30
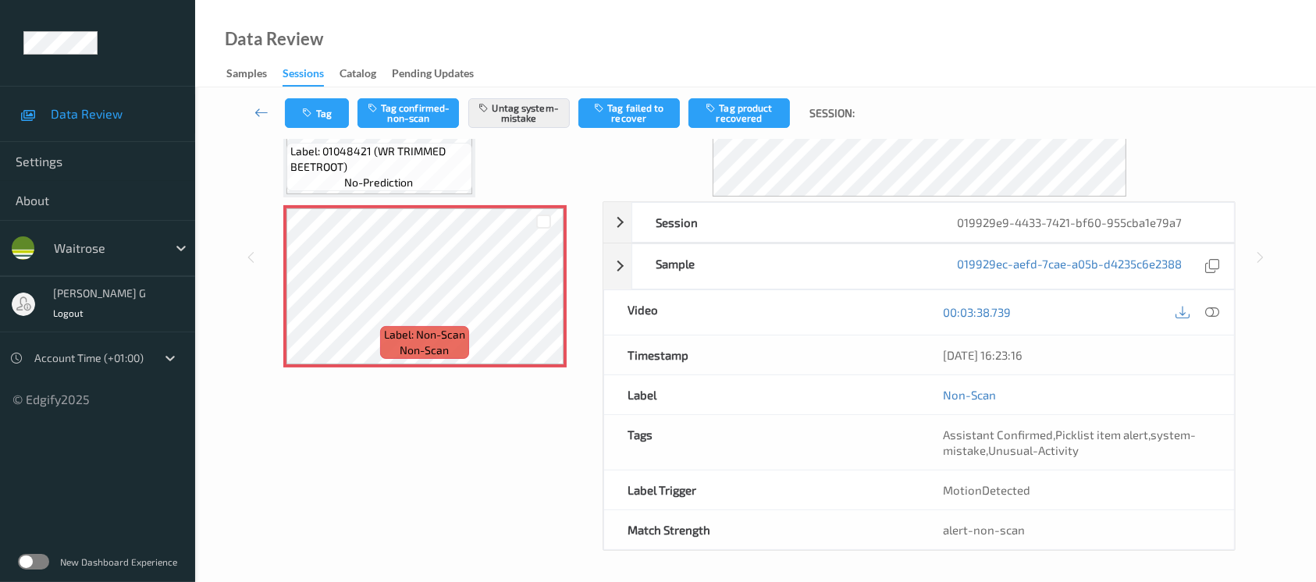
scroll to position [0, 0]
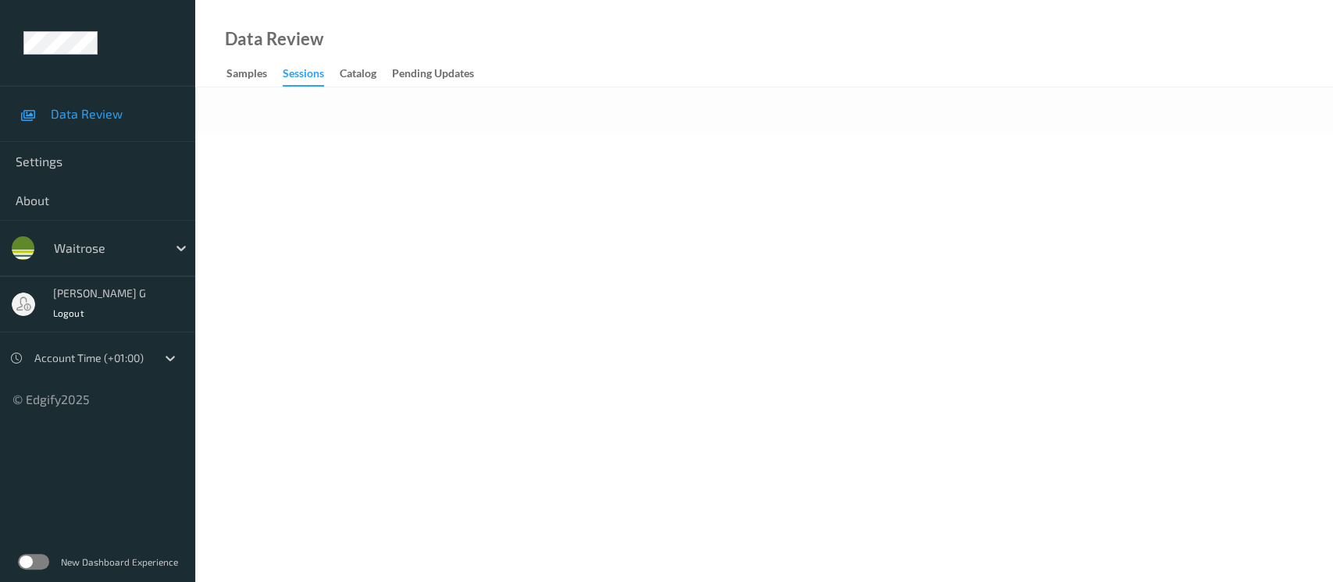
click at [774, 162] on body "Data Review Settings About waitrose [PERSON_NAME] g Logout Account Time (+01:00…" at bounding box center [666, 291] width 1333 height 582
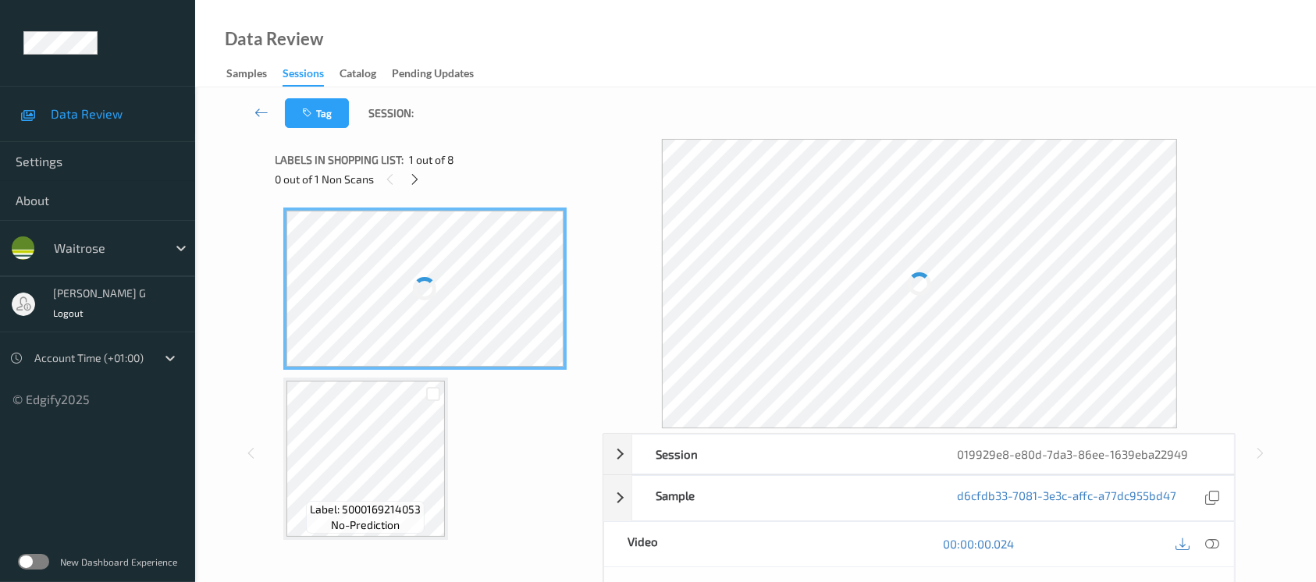
click at [631, 90] on div "Tag Session:" at bounding box center [755, 113] width 1057 height 52
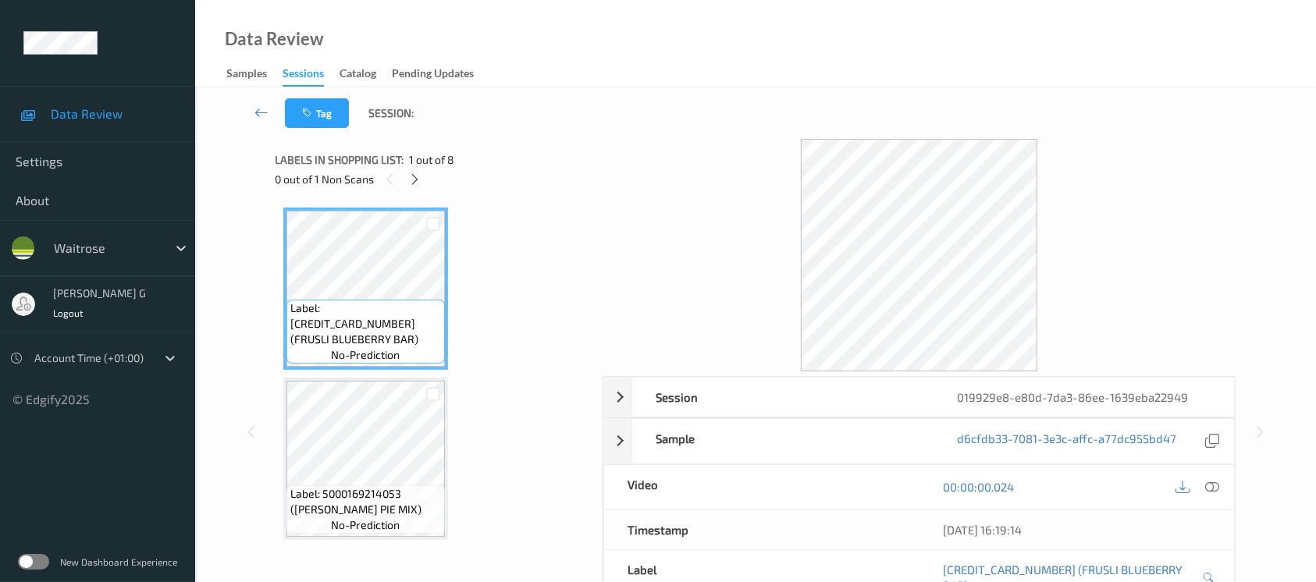
click at [411, 168] on div "Labels in shopping list: 1 out of 8" at bounding box center [434, 160] width 317 height 20
click at [412, 175] on icon at bounding box center [414, 180] width 13 height 14
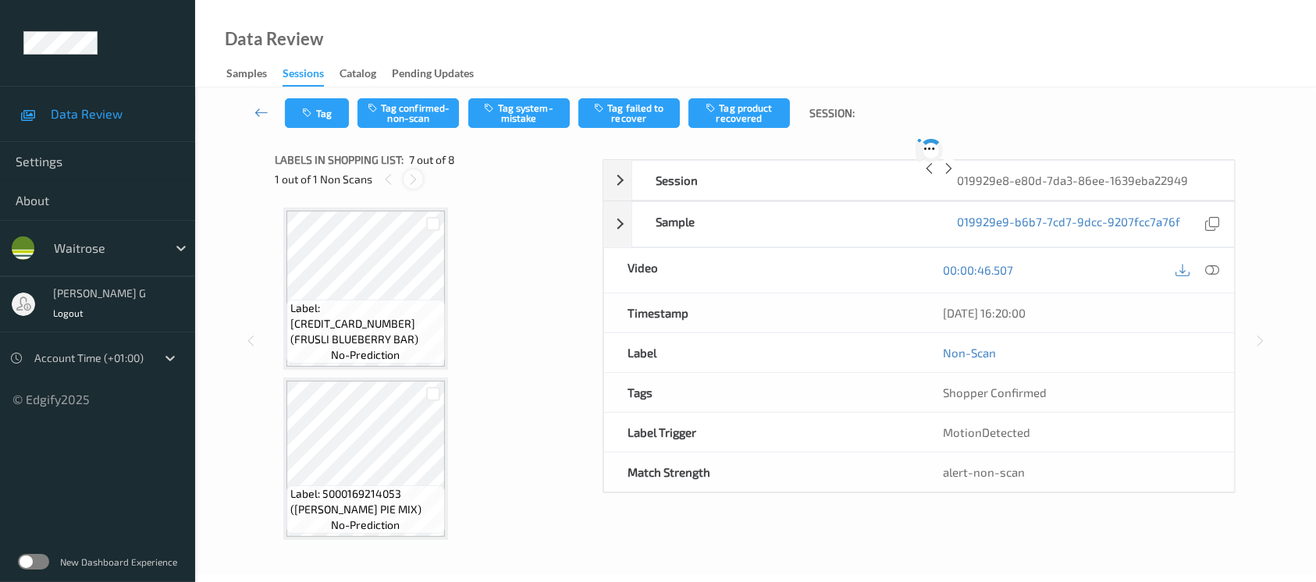
scroll to position [856, 0]
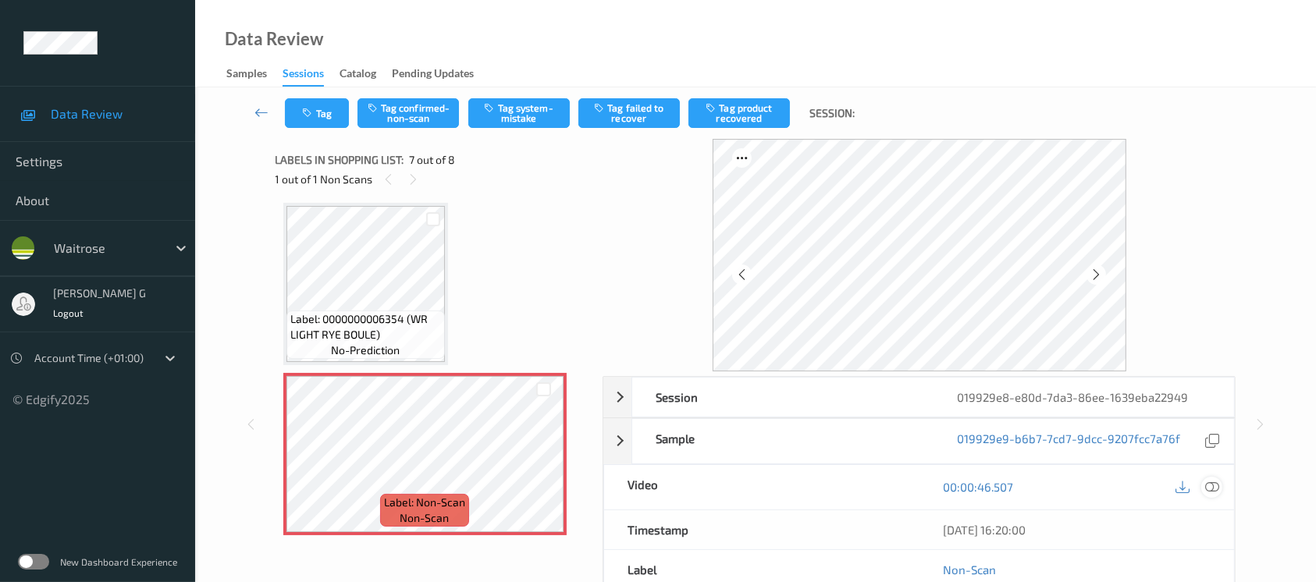
click at [1208, 489] on icon at bounding box center [1212, 487] width 14 height 14
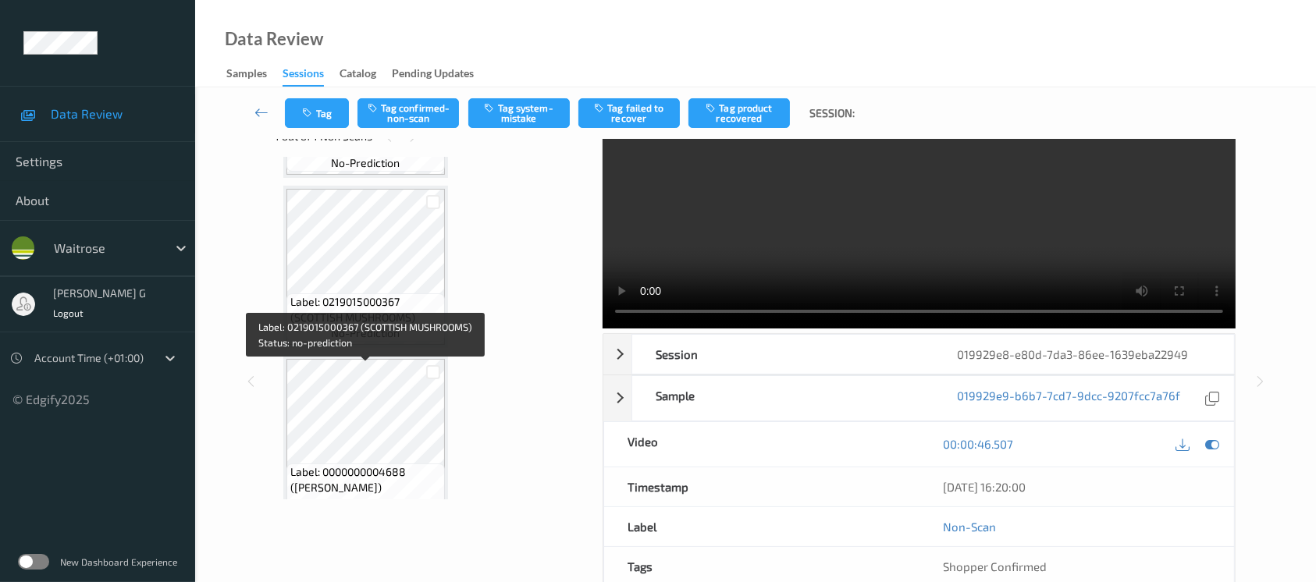
scroll to position [832, 0]
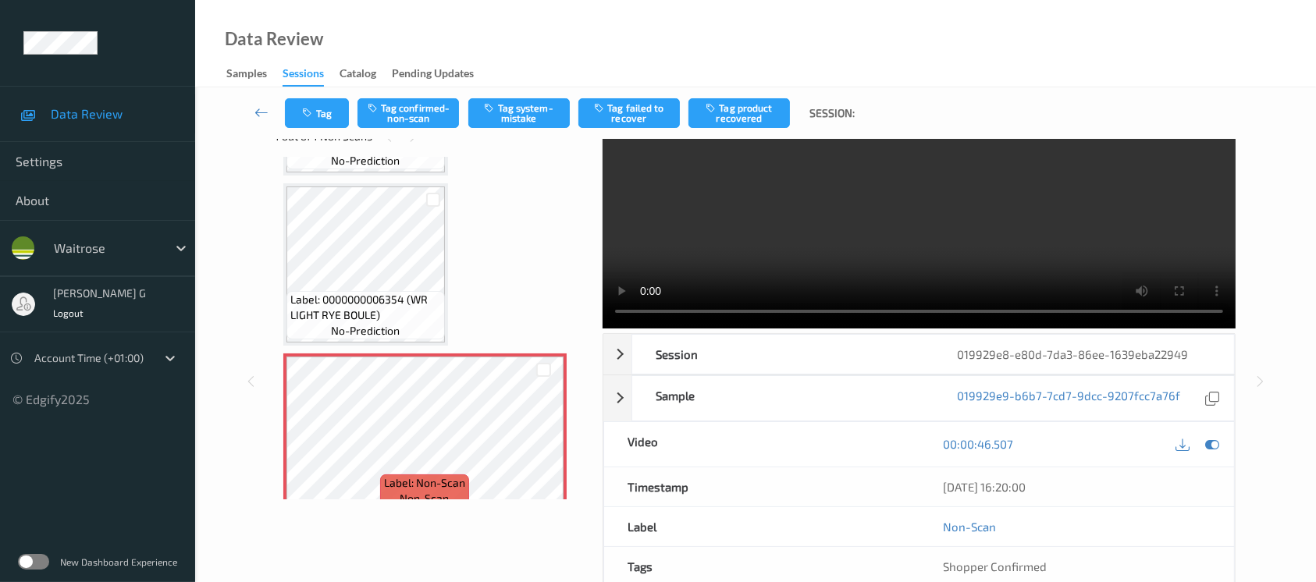
click at [1178, 176] on video at bounding box center [919, 212] width 633 height 233
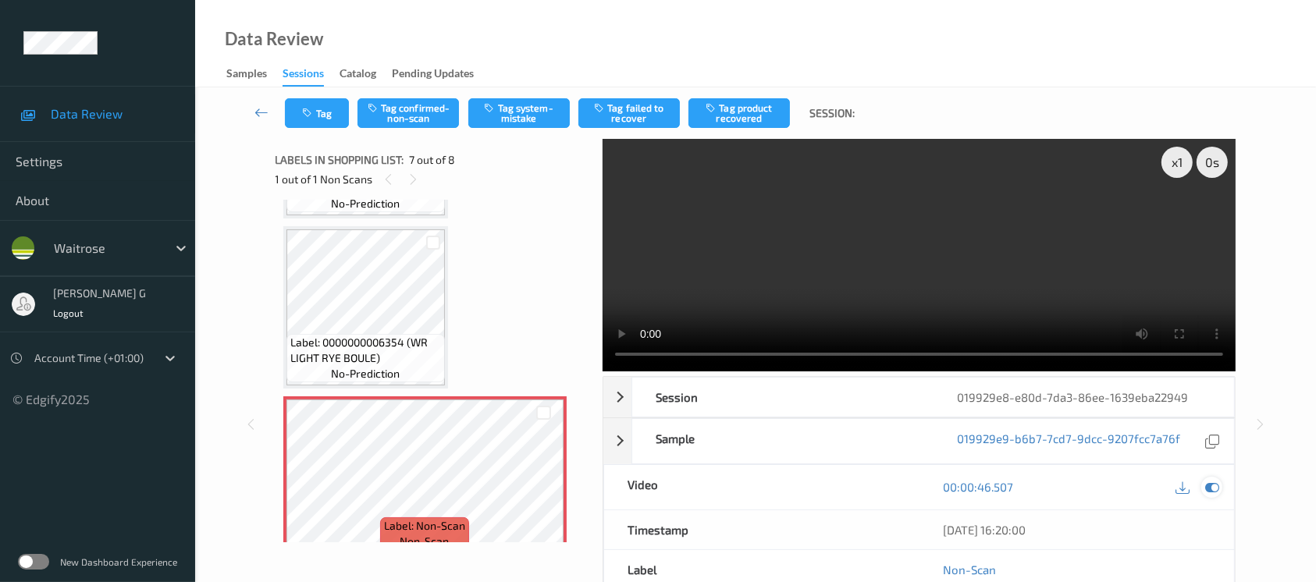
click at [1214, 483] on icon at bounding box center [1212, 487] width 14 height 14
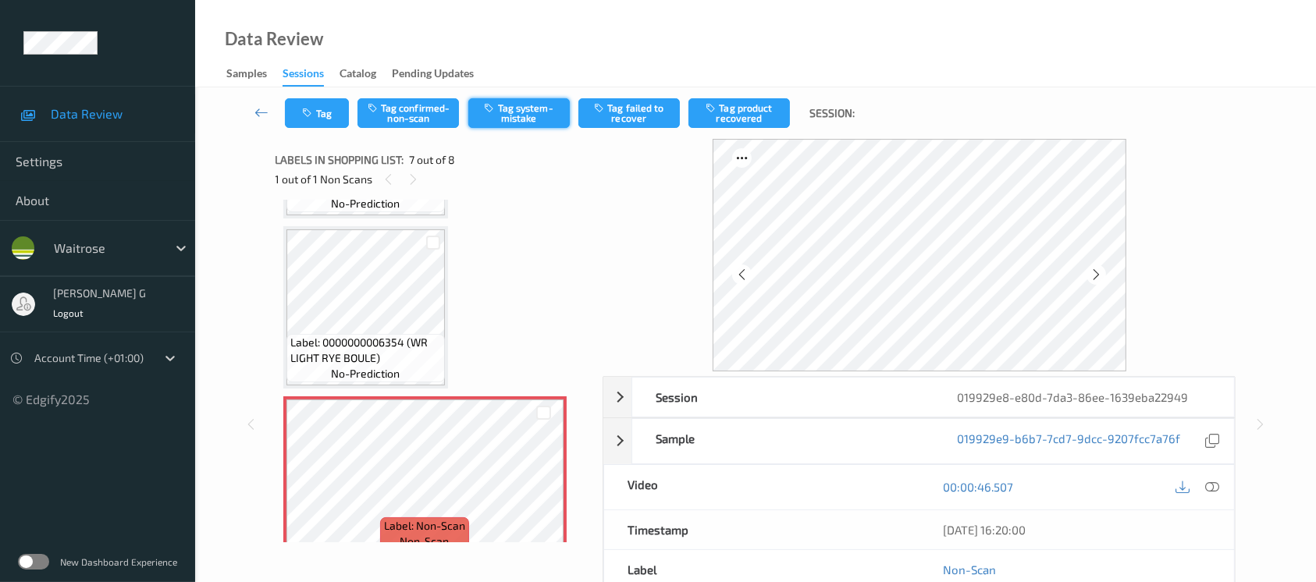
click at [522, 109] on button "Tag system-mistake" at bounding box center [518, 113] width 101 height 30
click at [333, 119] on button "Tag" at bounding box center [317, 113] width 64 height 30
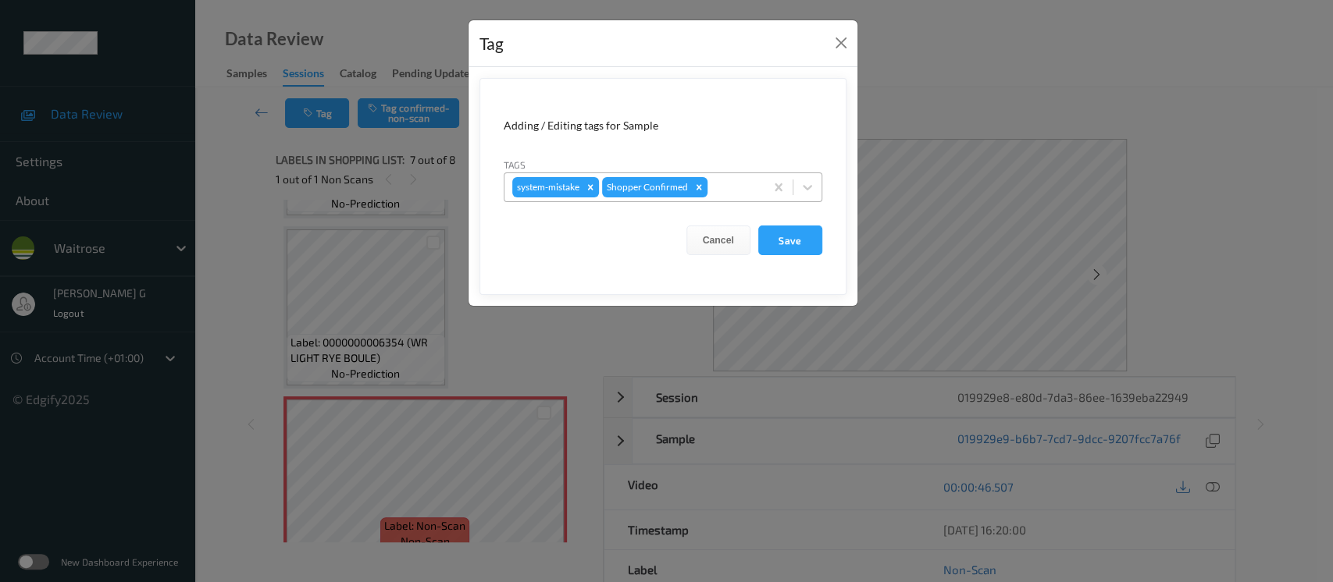
click at [732, 194] on div at bounding box center [733, 187] width 46 height 19
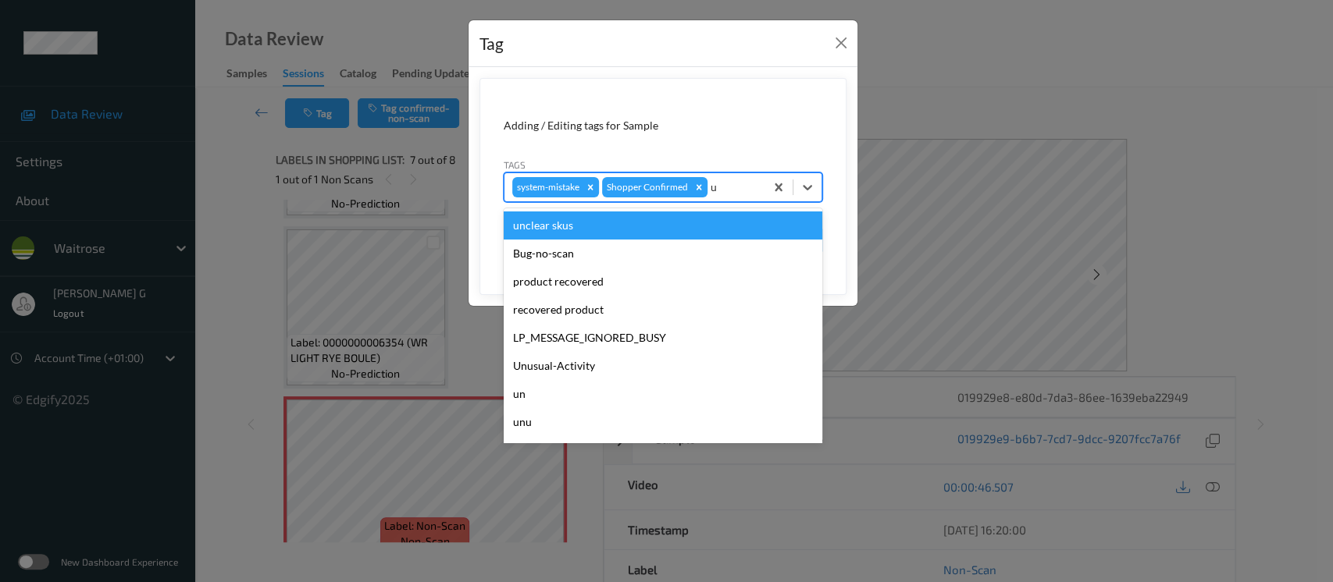
type input "un"
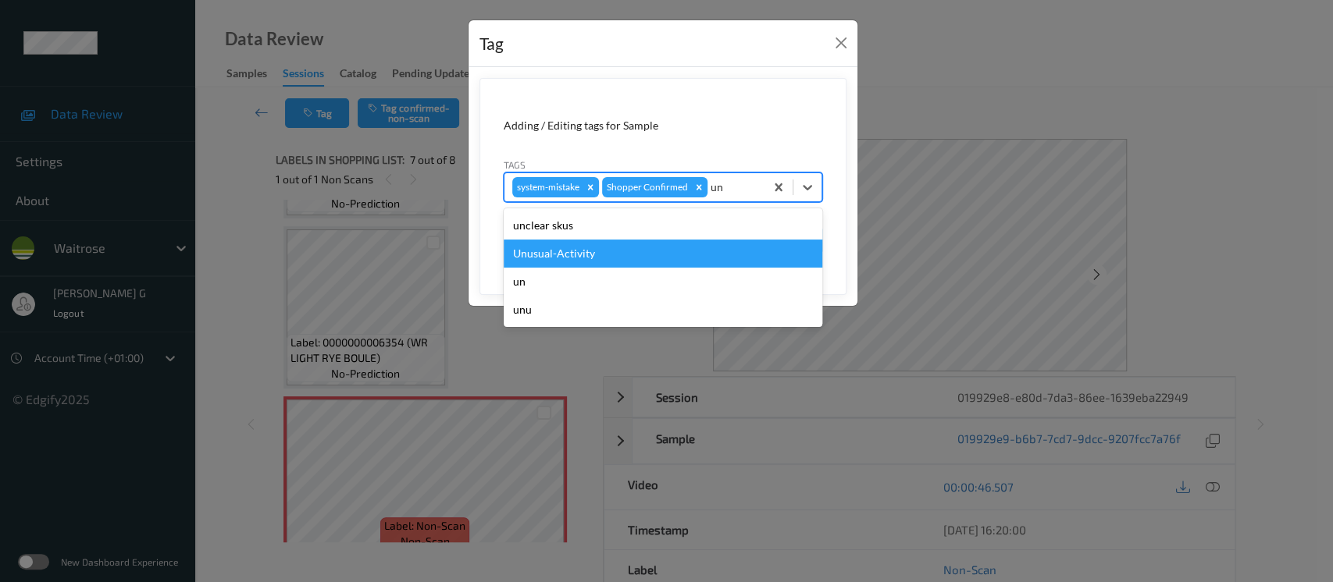
click at [552, 250] on div "Unusual-Activity" at bounding box center [663, 254] width 319 height 28
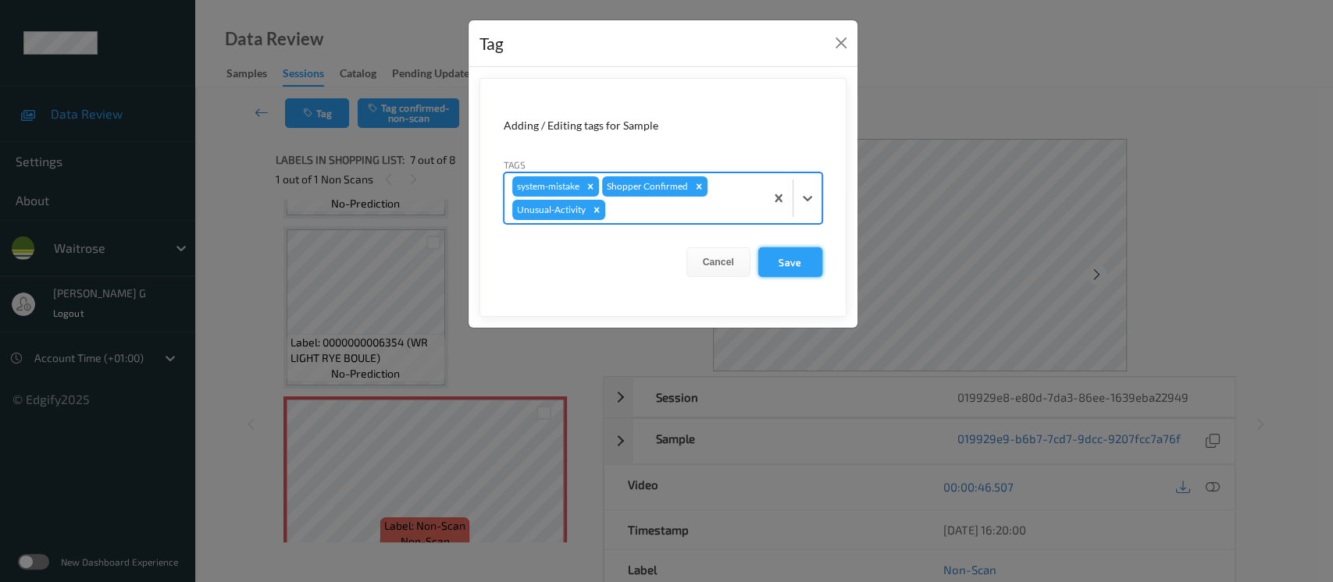
click at [806, 259] on button "Save" at bounding box center [790, 262] width 64 height 30
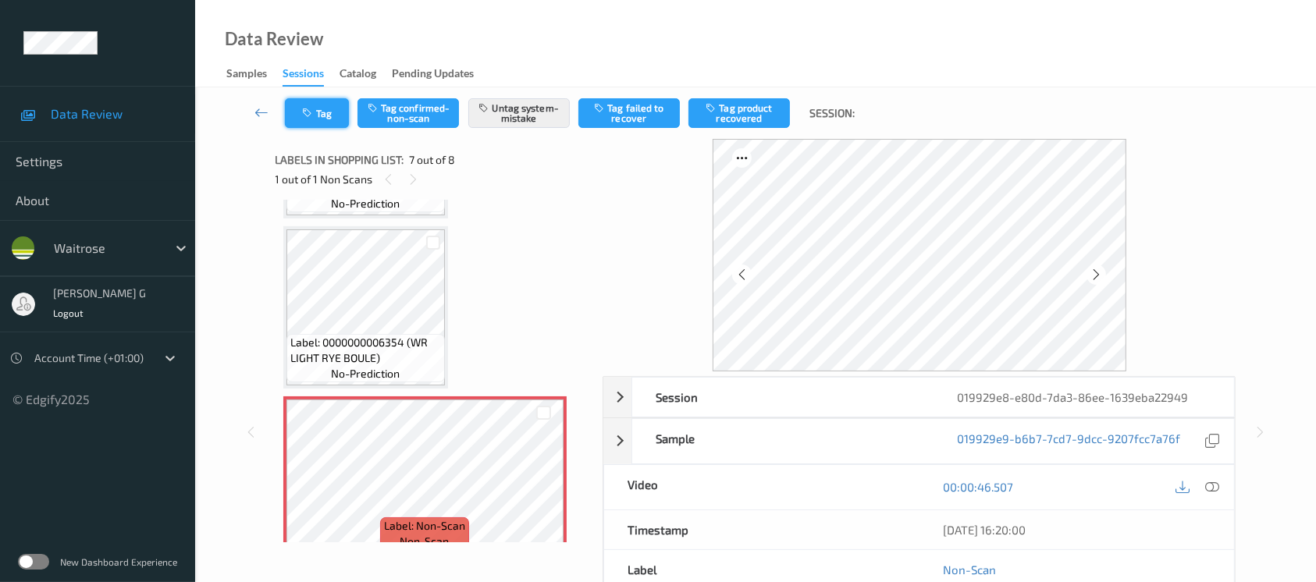
click at [327, 112] on button "Tag" at bounding box center [317, 113] width 64 height 30
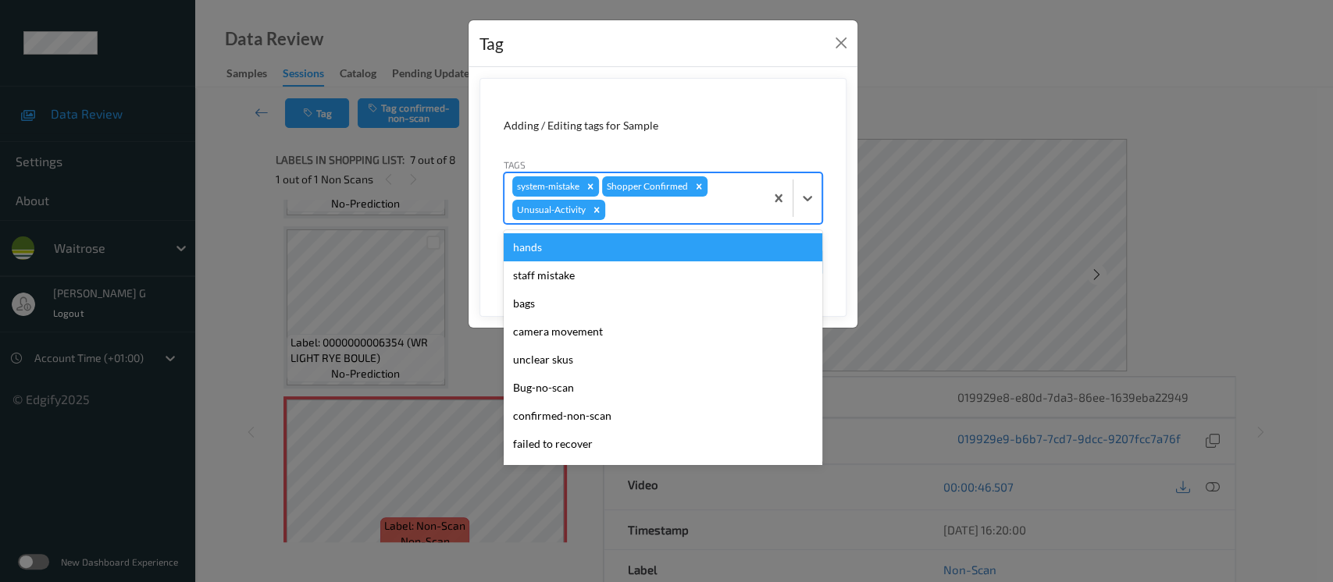
click at [662, 219] on div at bounding box center [682, 210] width 148 height 19
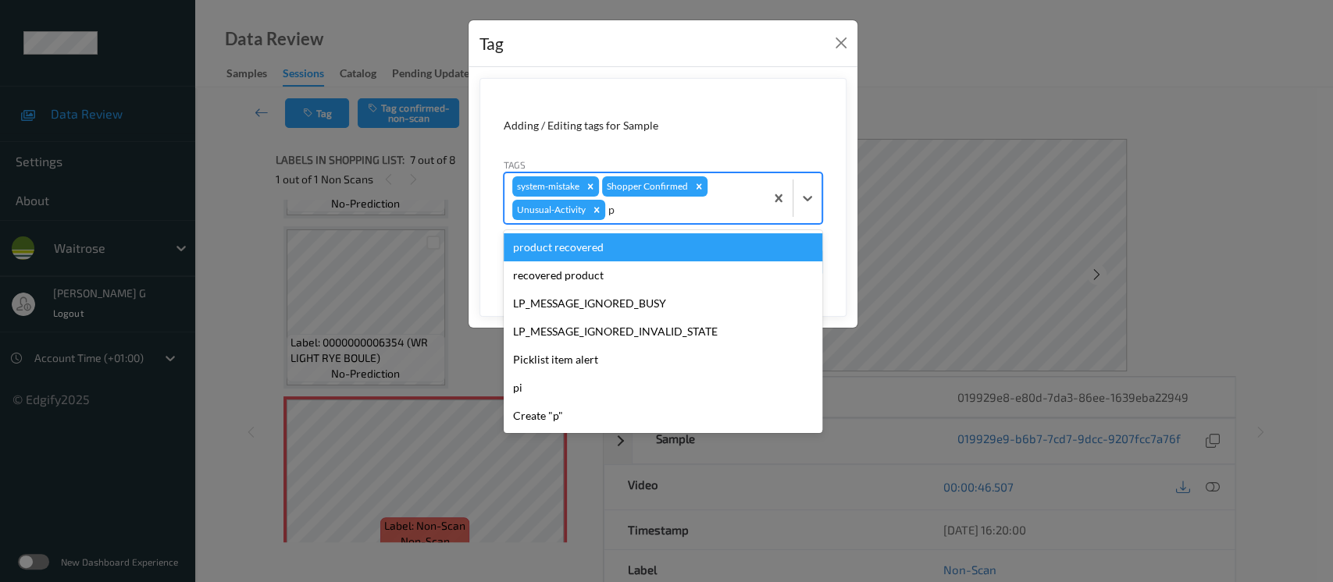
type input "pi"
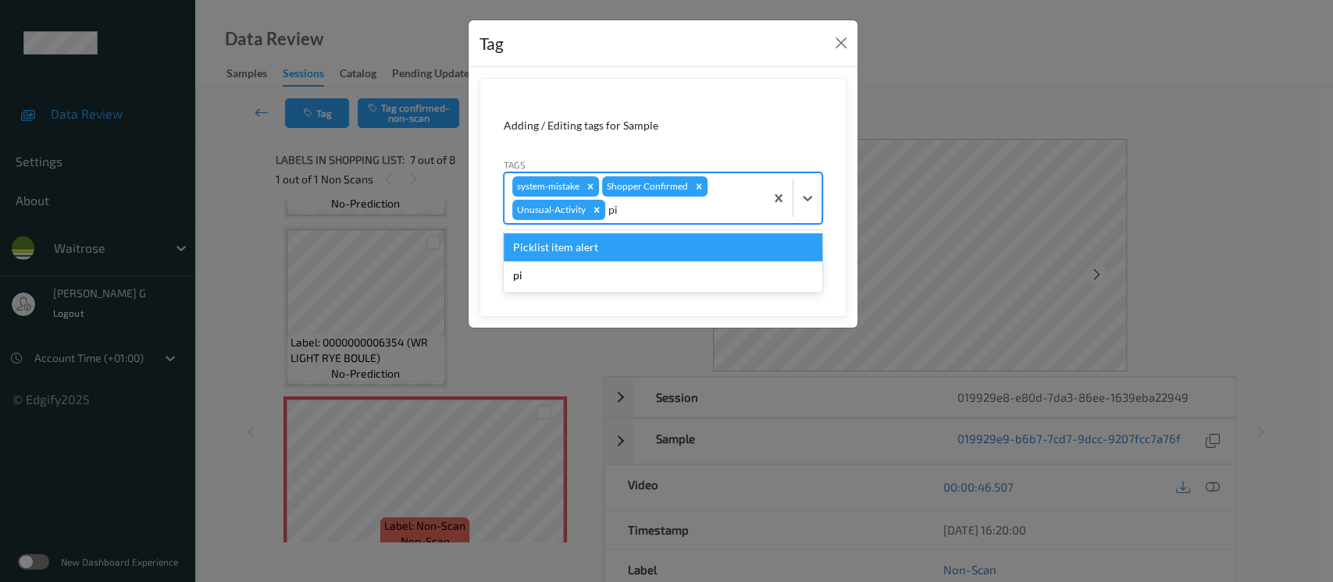
click at [558, 253] on div "Picklist item alert" at bounding box center [663, 247] width 319 height 28
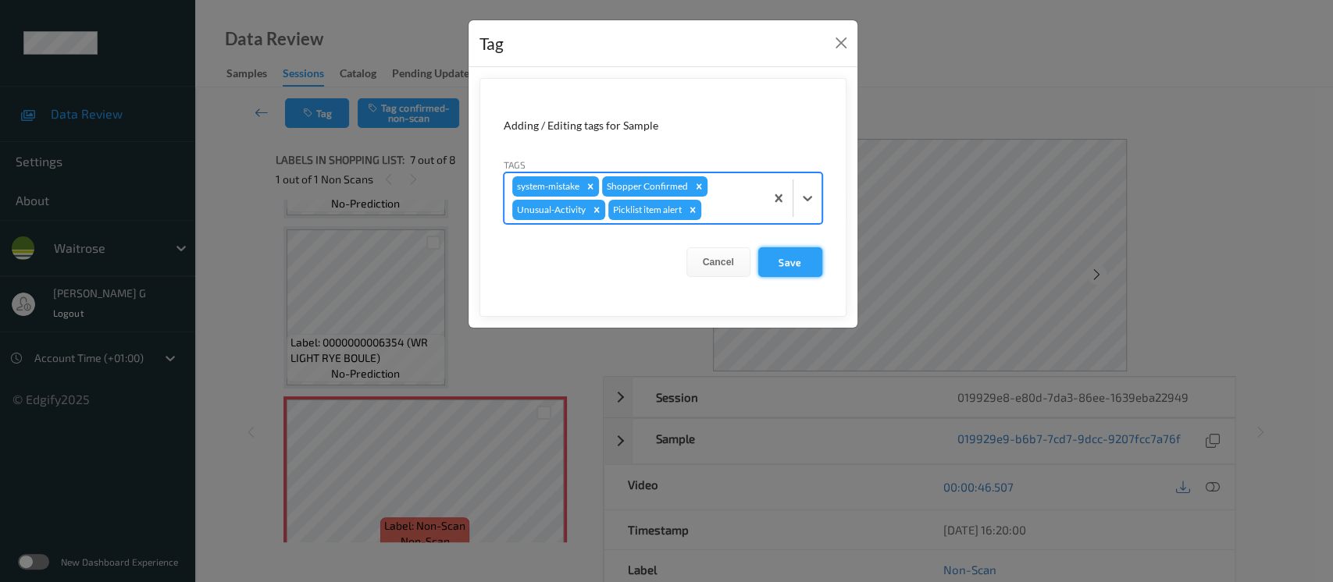
click at [785, 262] on button "Save" at bounding box center [790, 262] width 64 height 30
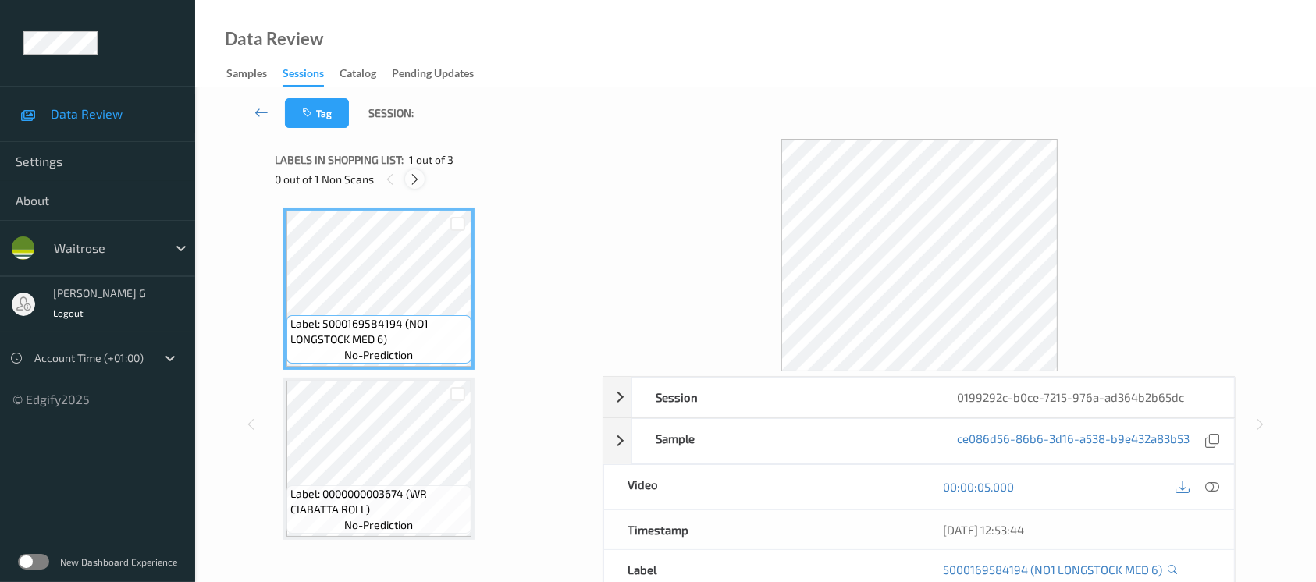
click at [411, 180] on icon at bounding box center [414, 180] width 13 height 14
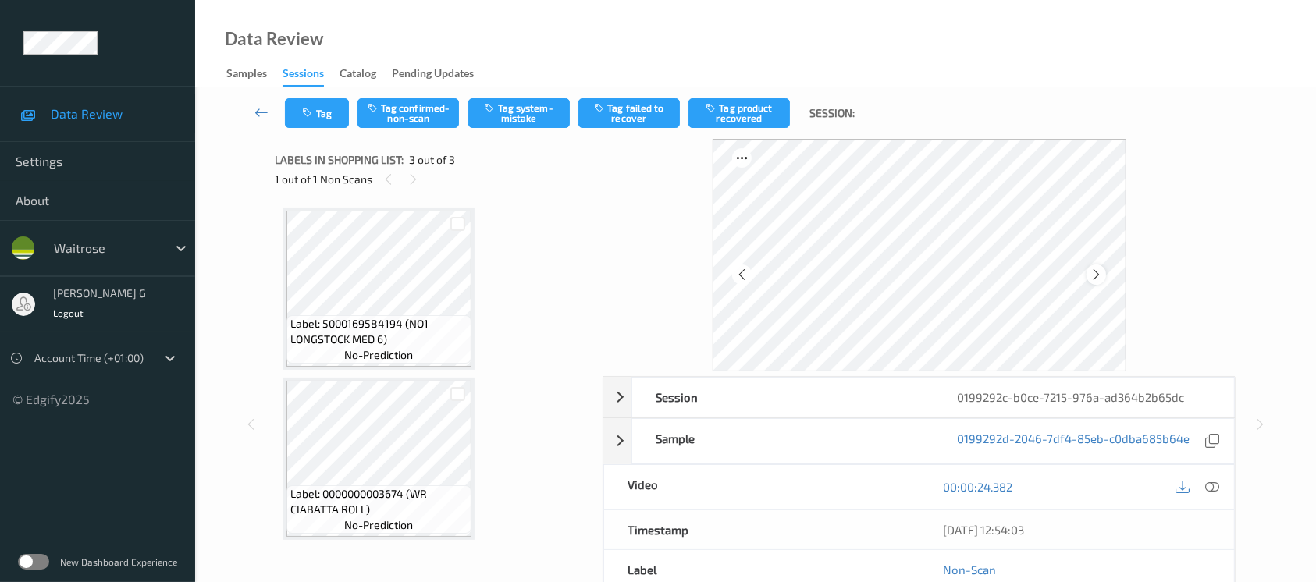
click at [1095, 275] on icon at bounding box center [1096, 275] width 13 height 14
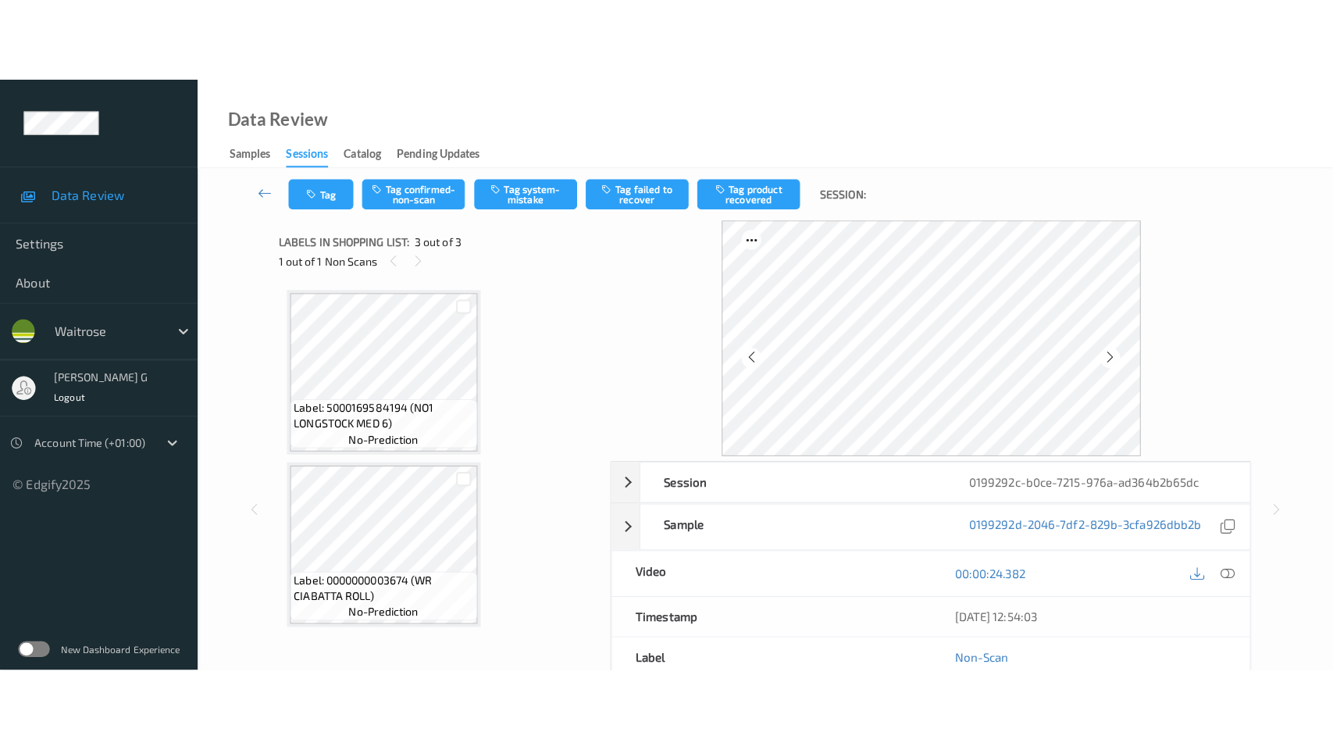
scroll to position [104, 0]
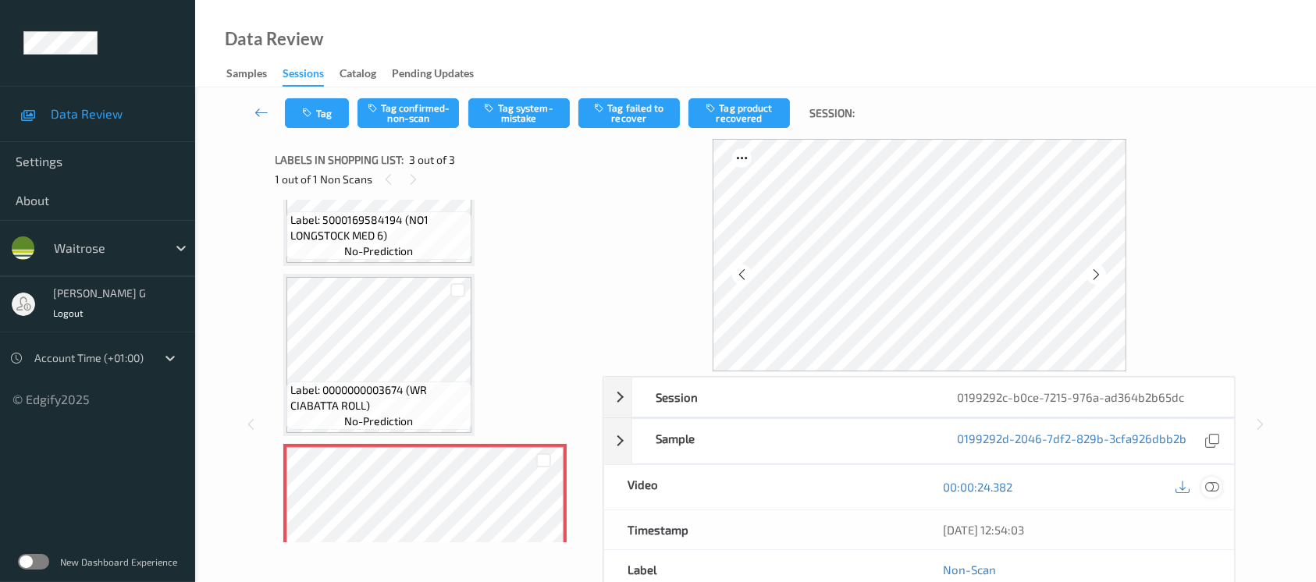
click at [1210, 490] on icon at bounding box center [1212, 487] width 14 height 14
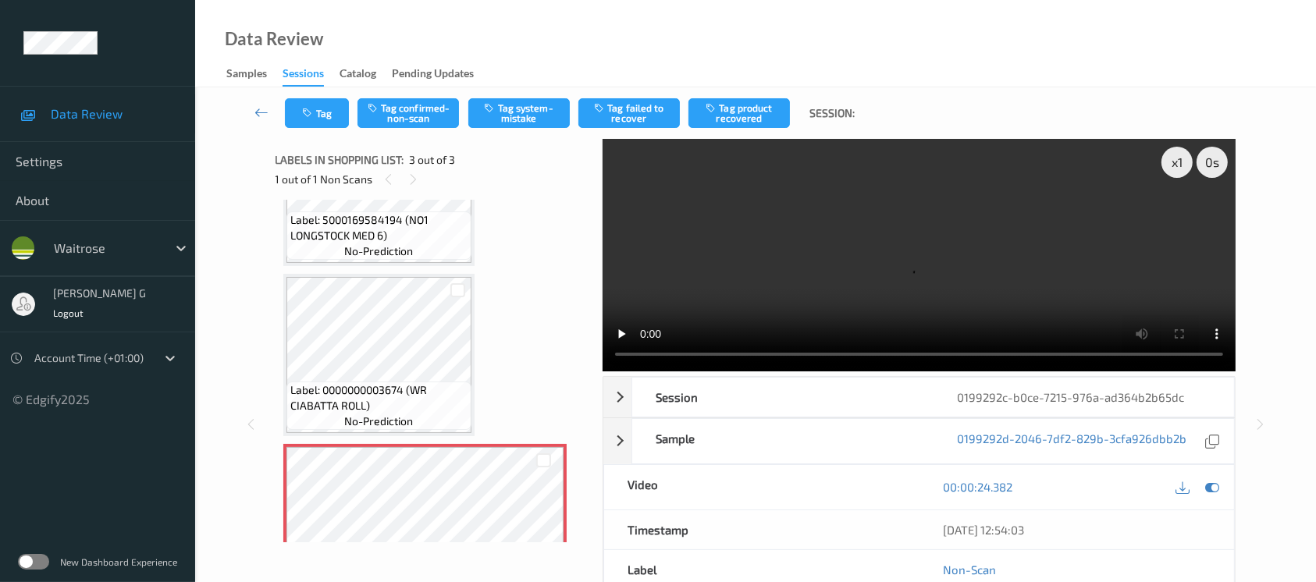
scroll to position [6, 0]
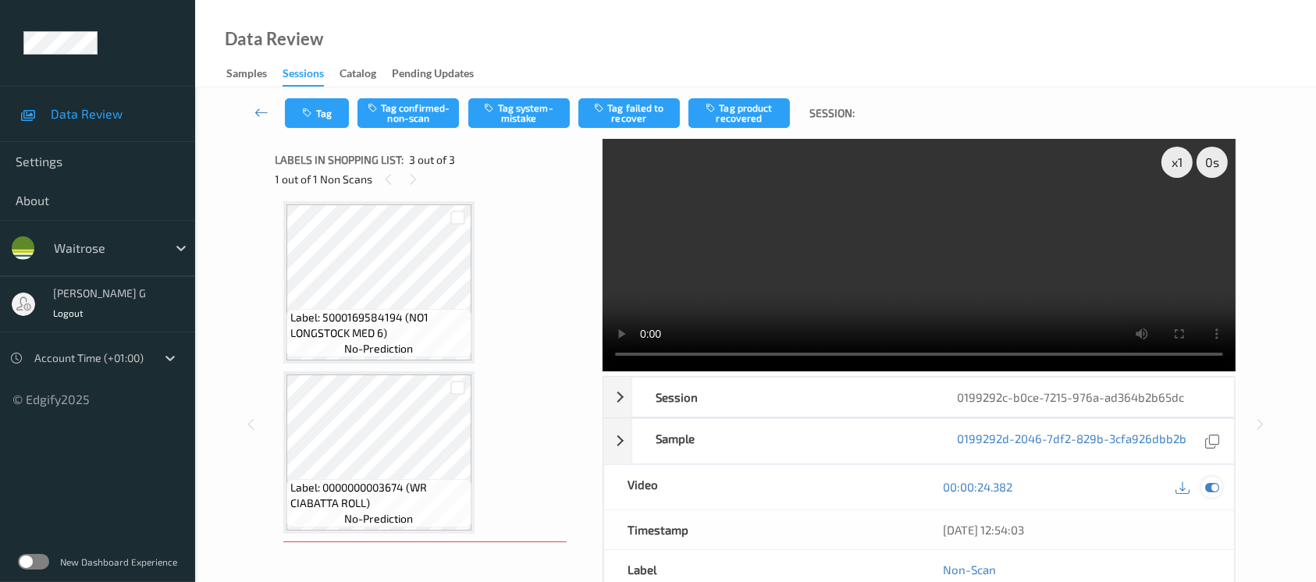
click at [1214, 490] on icon at bounding box center [1212, 487] width 14 height 14
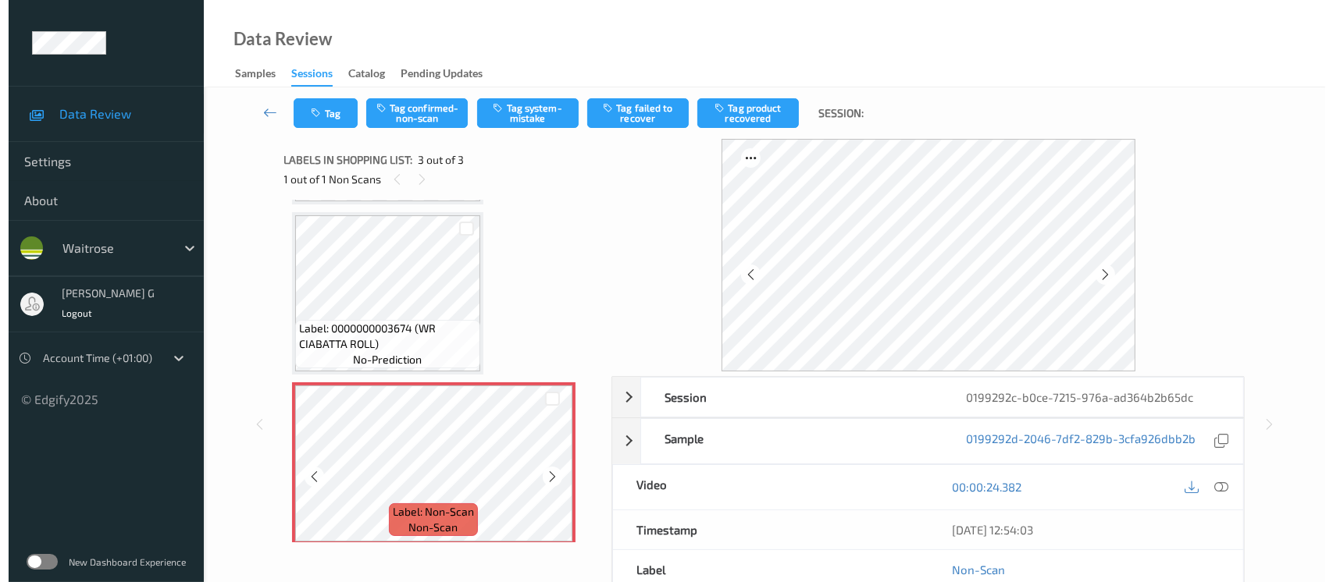
scroll to position [173, 0]
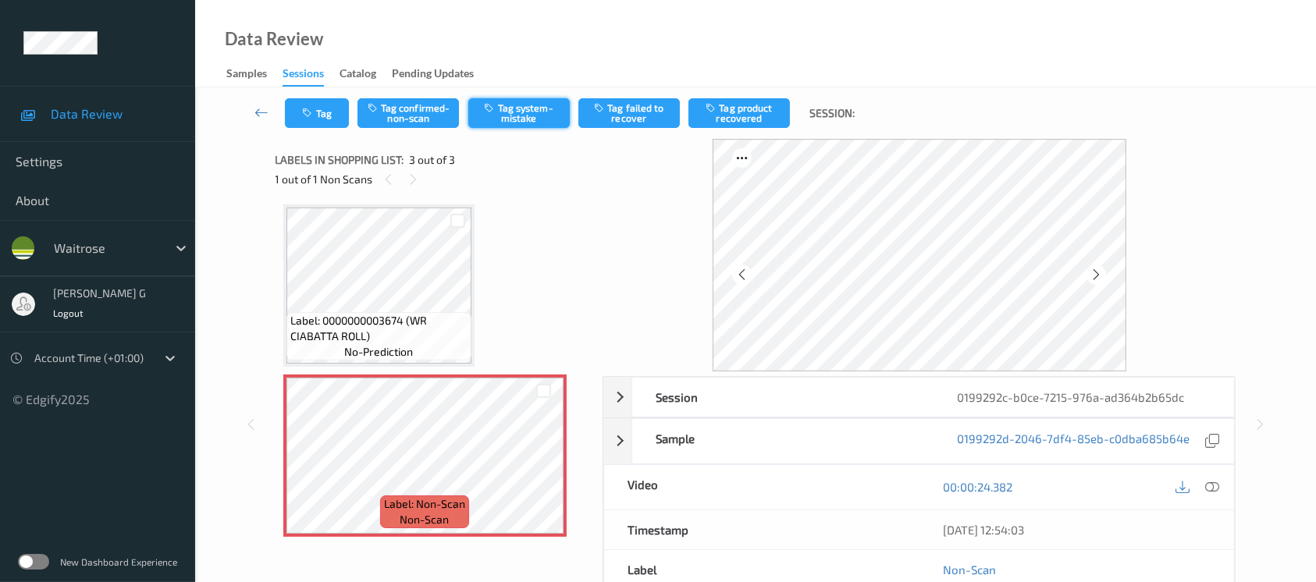
click at [507, 109] on button "Tag system-mistake" at bounding box center [518, 113] width 101 height 30
click at [315, 115] on icon "button" at bounding box center [309, 113] width 13 height 11
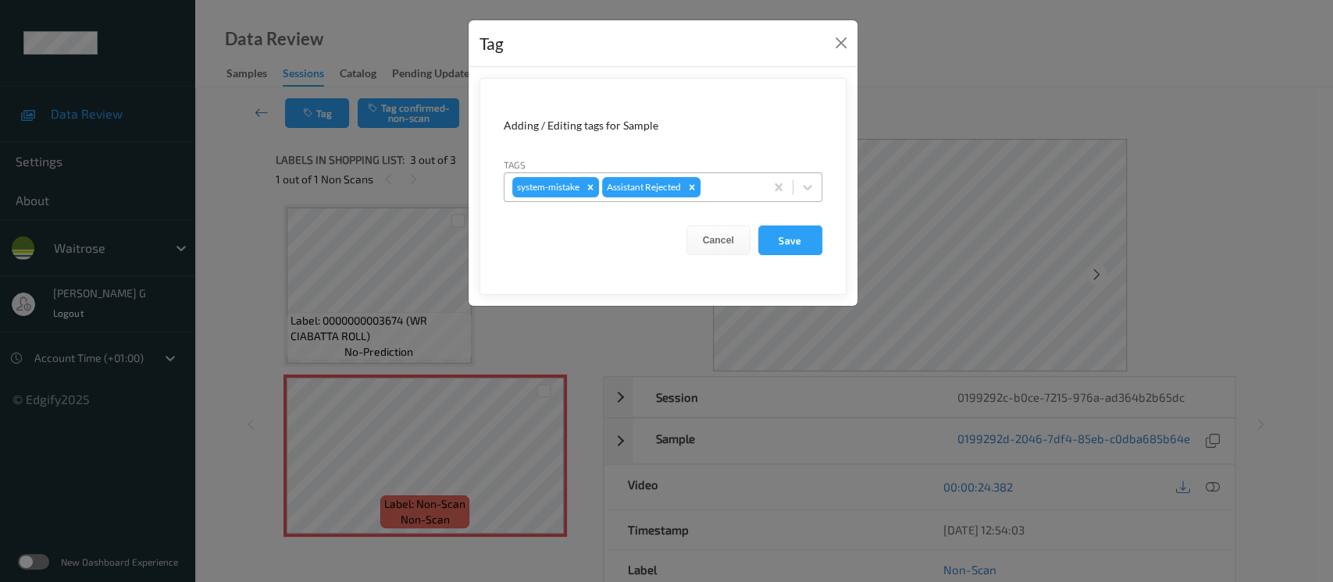
click at [737, 196] on div at bounding box center [729, 187] width 53 height 19
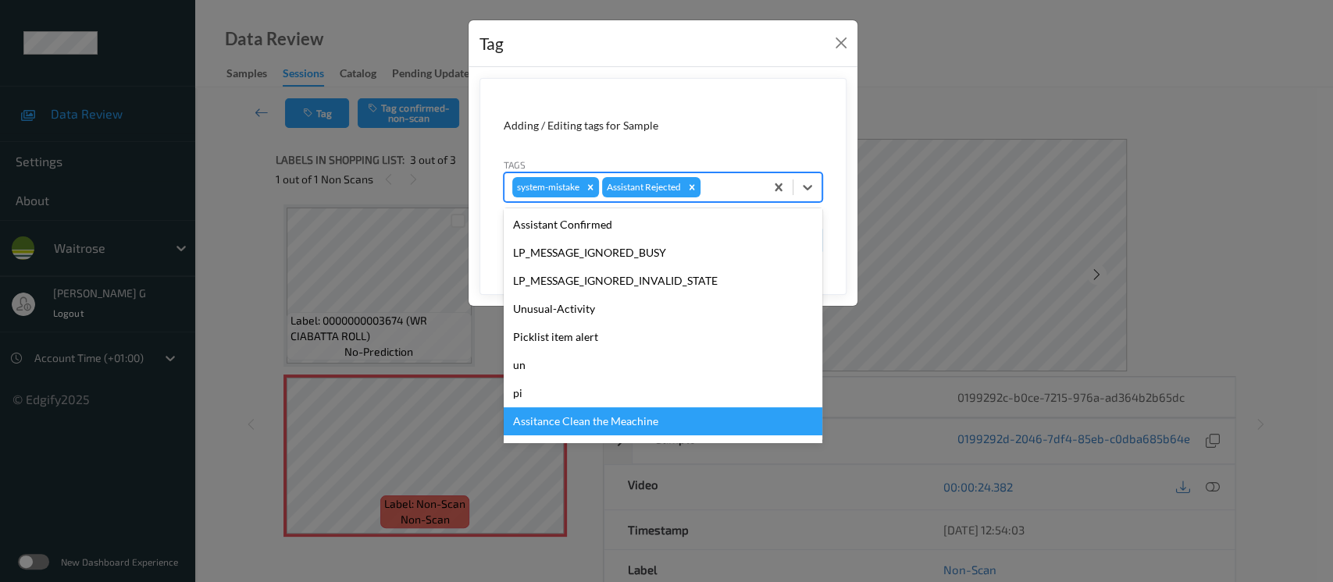
scroll to position [362, 0]
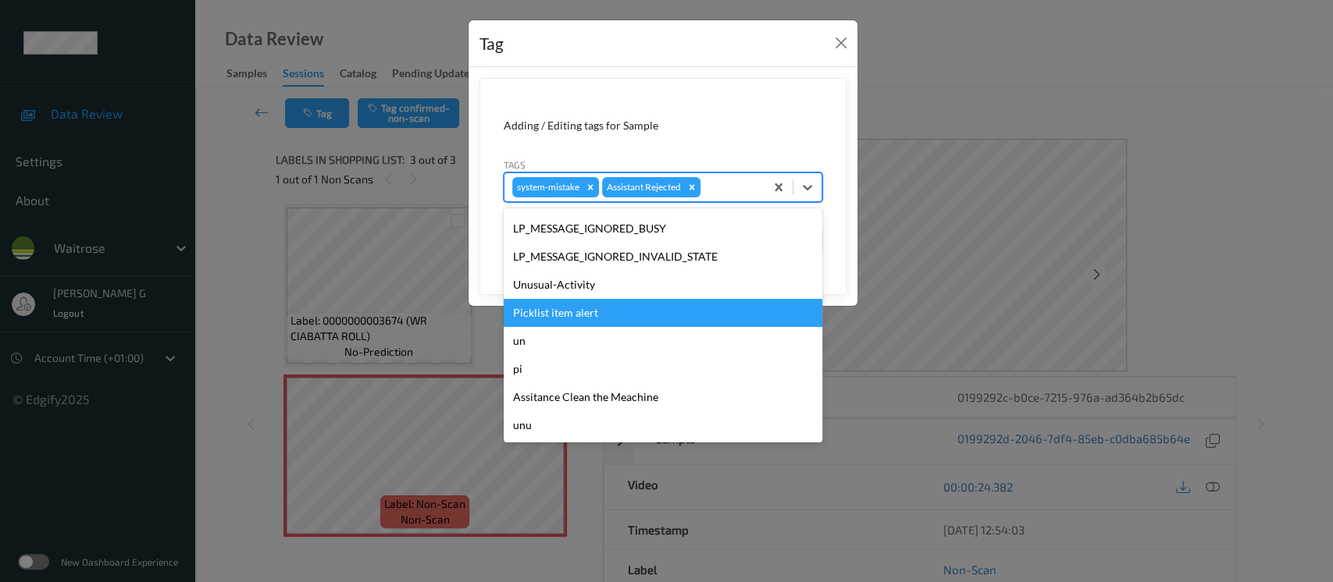
click at [593, 295] on div "Unusual-Activity" at bounding box center [663, 285] width 319 height 28
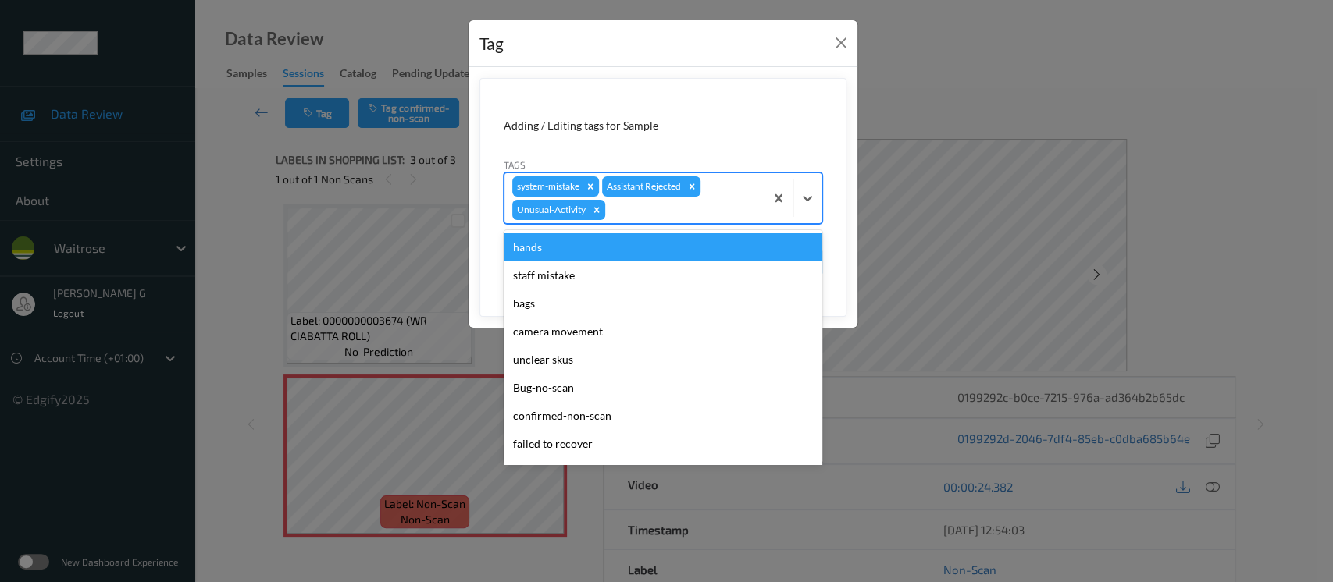
click at [713, 215] on div at bounding box center [682, 210] width 148 height 19
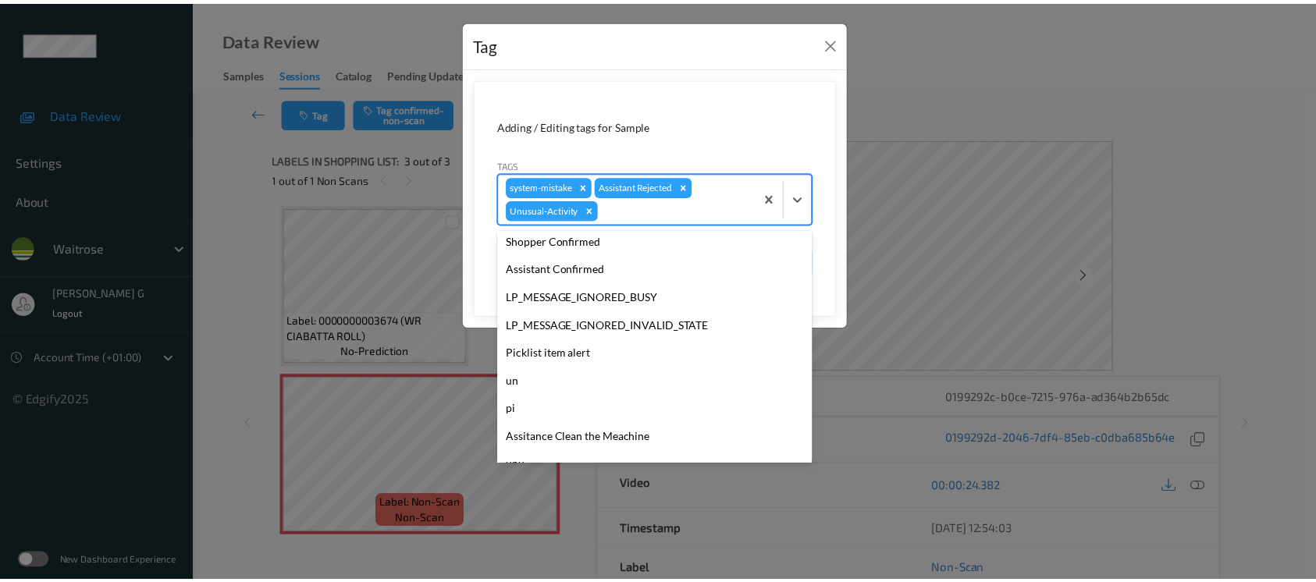
scroll to position [333, 0]
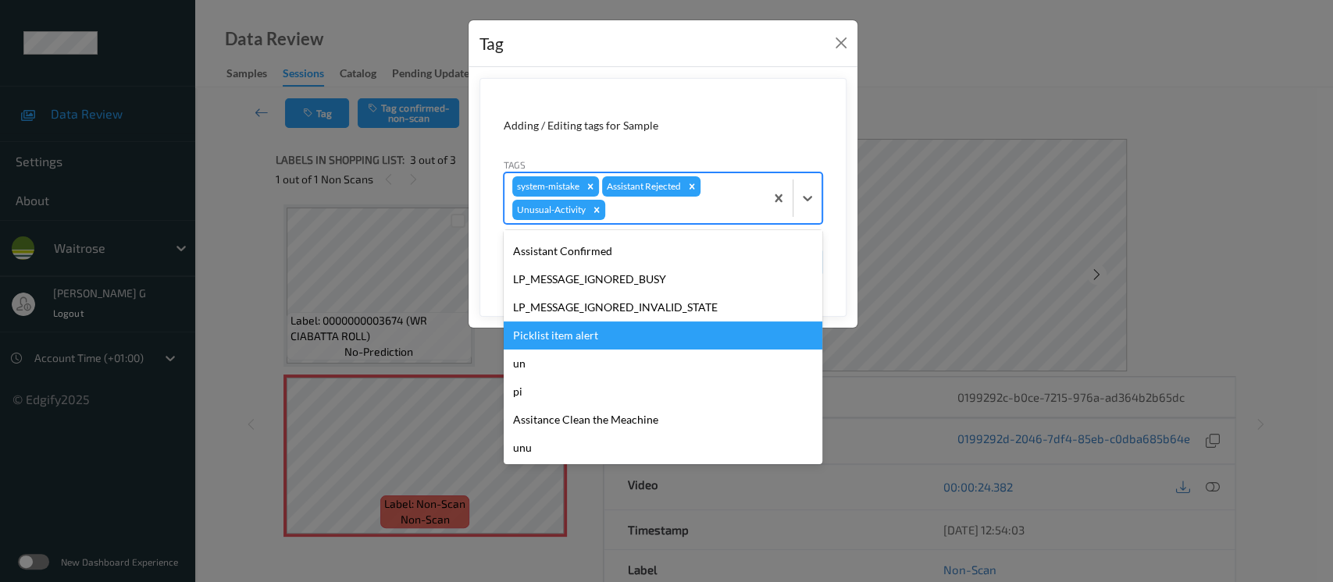
click at [580, 343] on div "Picklist item alert" at bounding box center [663, 336] width 319 height 28
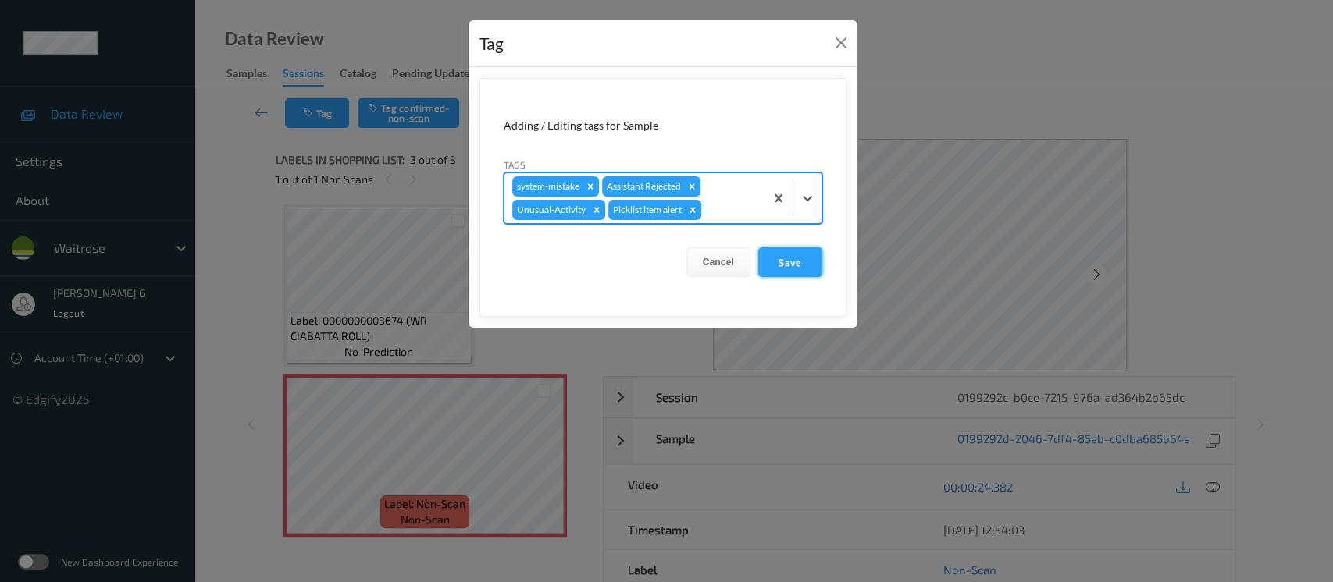
click at [775, 271] on button "Save" at bounding box center [790, 262] width 64 height 30
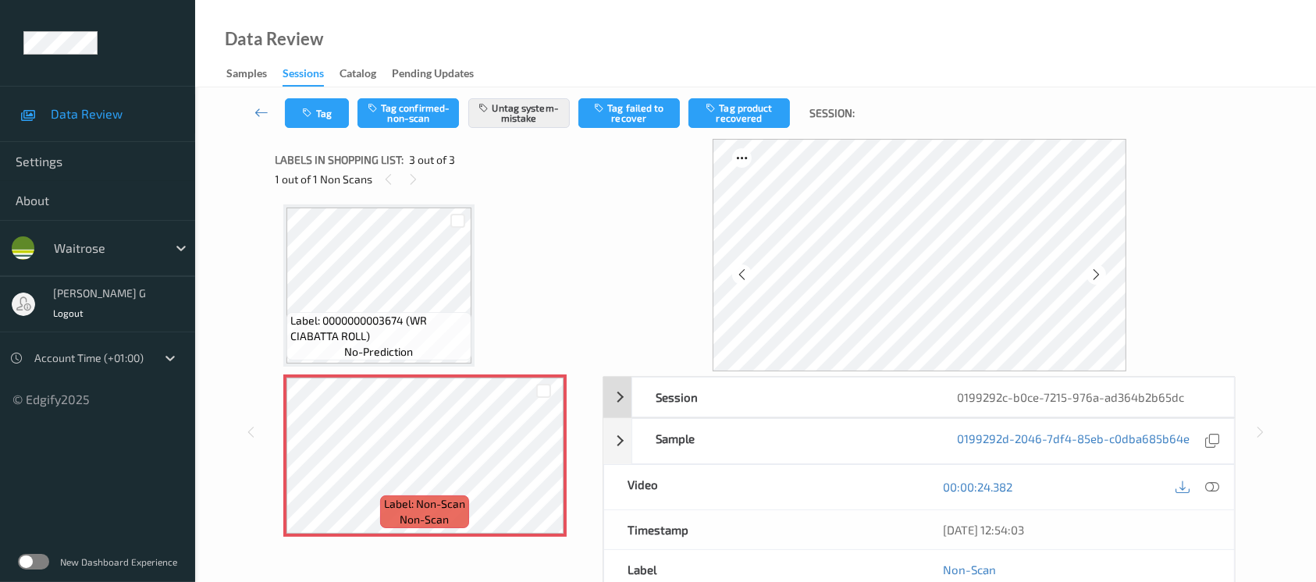
scroll to position [175, 0]
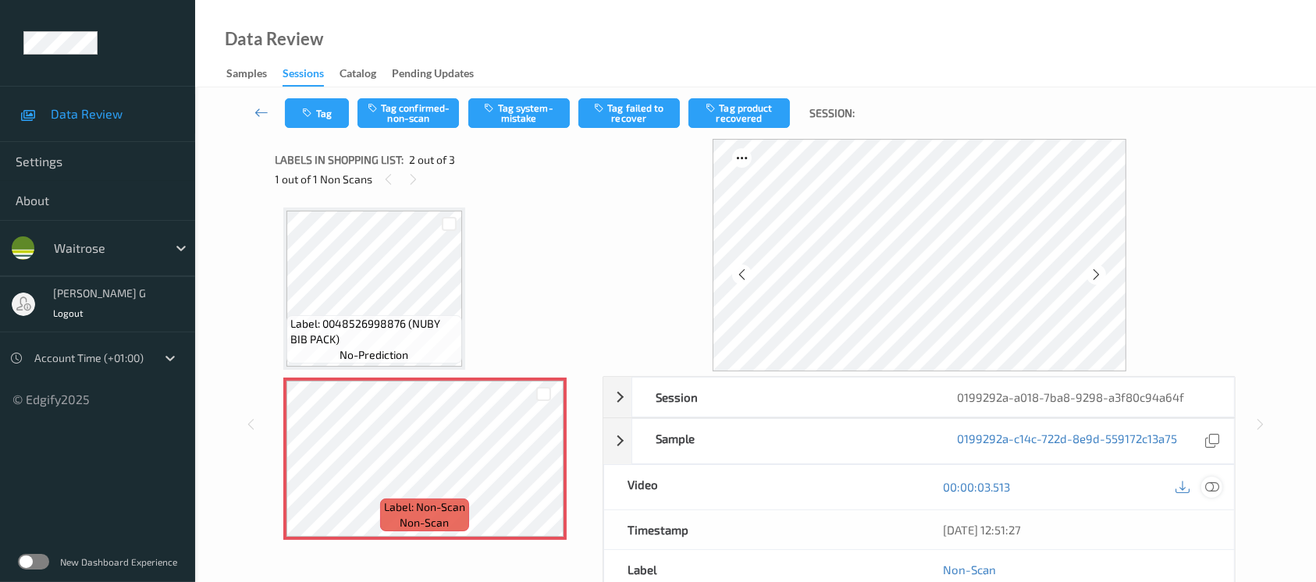
click at [1213, 486] on icon at bounding box center [1212, 487] width 14 height 14
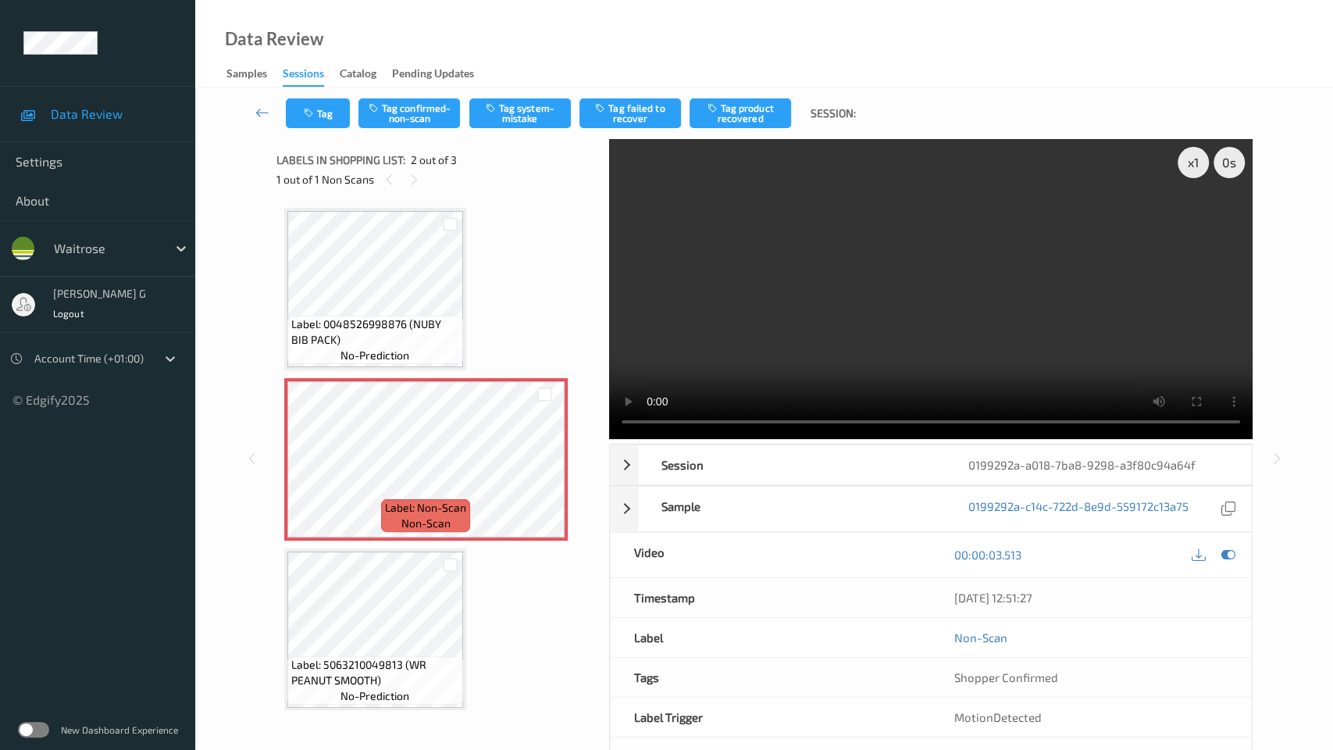
click at [609, 439] on video at bounding box center [930, 289] width 643 height 300
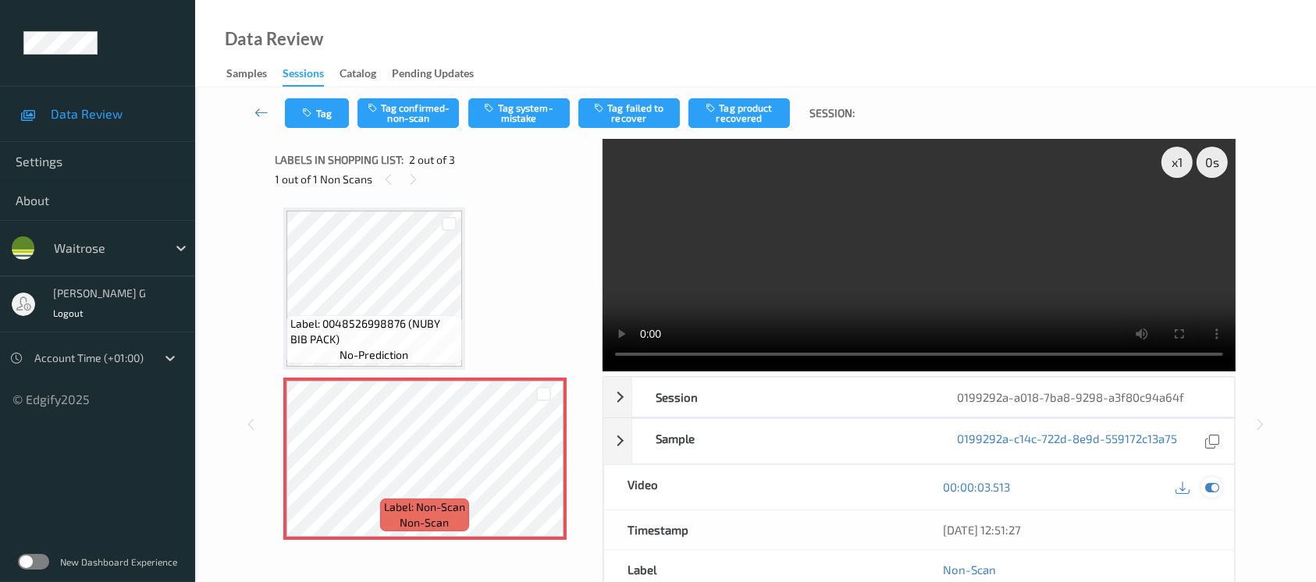
click at [1208, 484] on icon at bounding box center [1212, 487] width 14 height 14
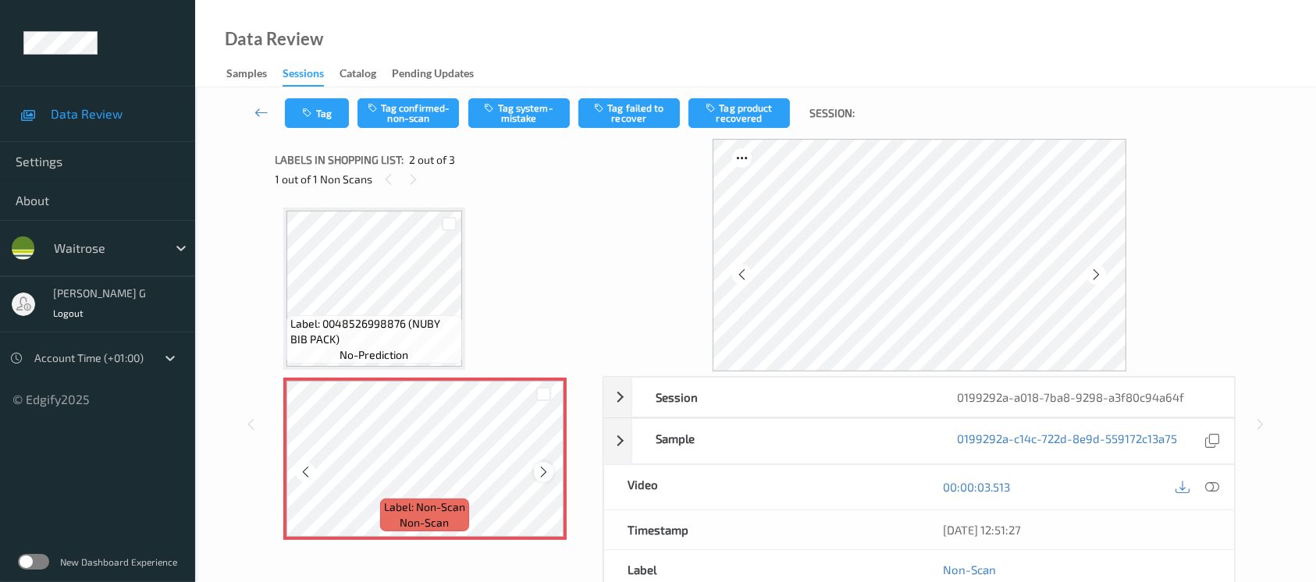
click at [550, 471] on icon at bounding box center [543, 472] width 13 height 14
click at [539, 110] on button "Tag system-mistake" at bounding box center [518, 113] width 101 height 30
click at [319, 128] on div "Tag Tag confirmed-non-scan Untag system-mistake Tag failed to recover Tag produ…" at bounding box center [755, 113] width 1057 height 52
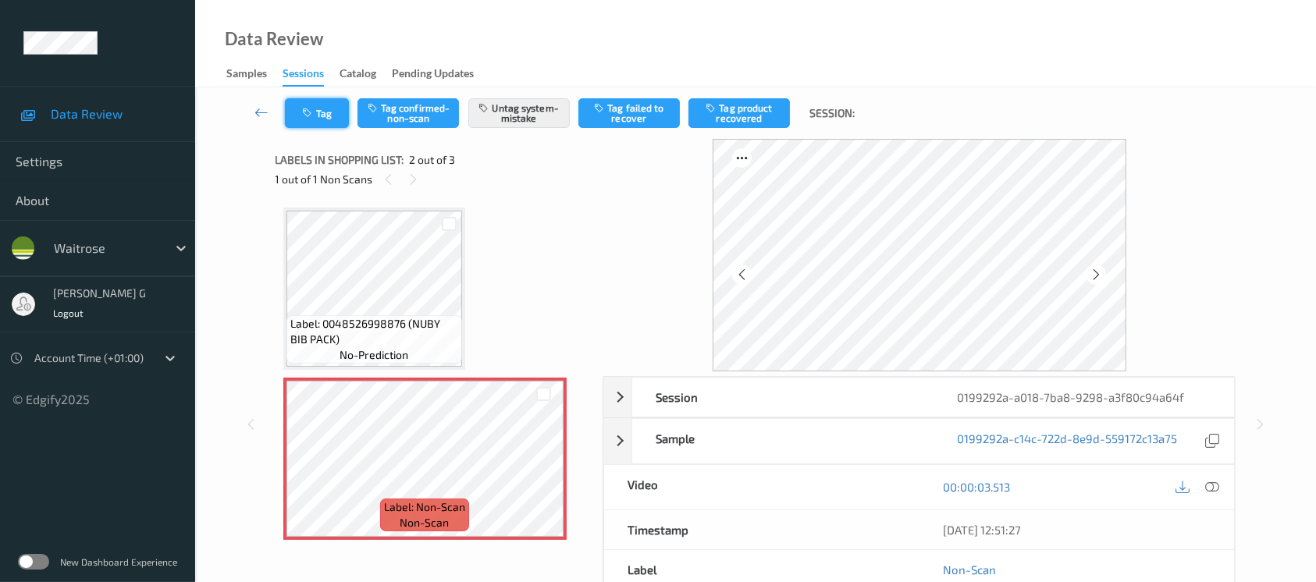
click at [329, 112] on button "Tag" at bounding box center [317, 113] width 64 height 30
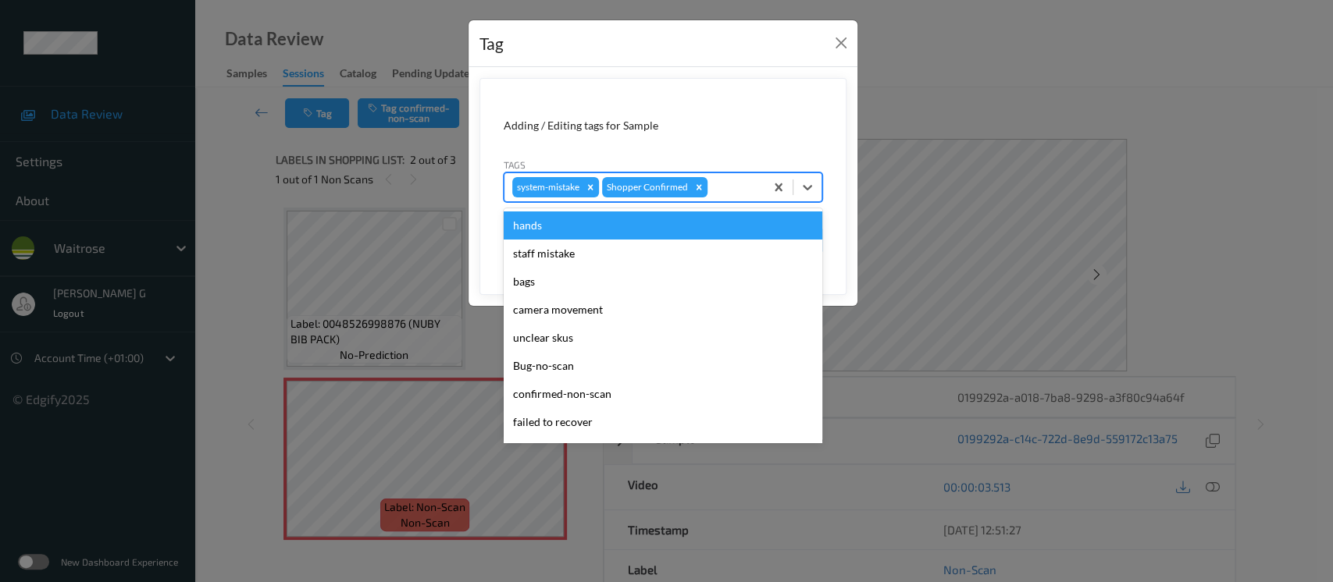
click at [723, 179] on div at bounding box center [733, 187] width 46 height 19
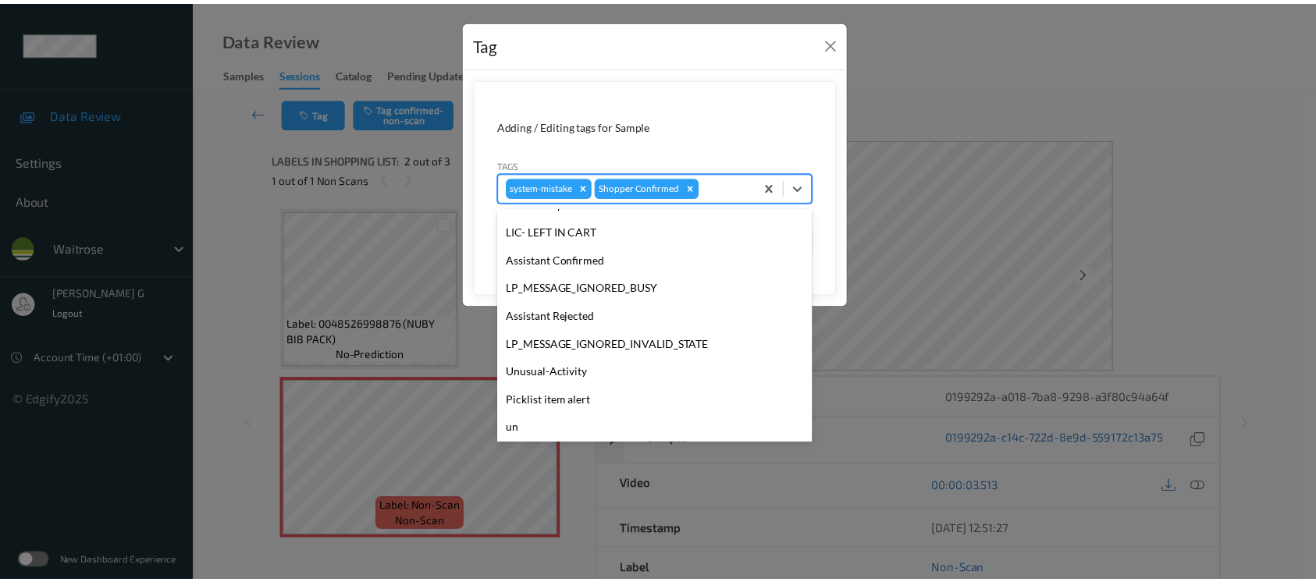
scroll to position [362, 0]
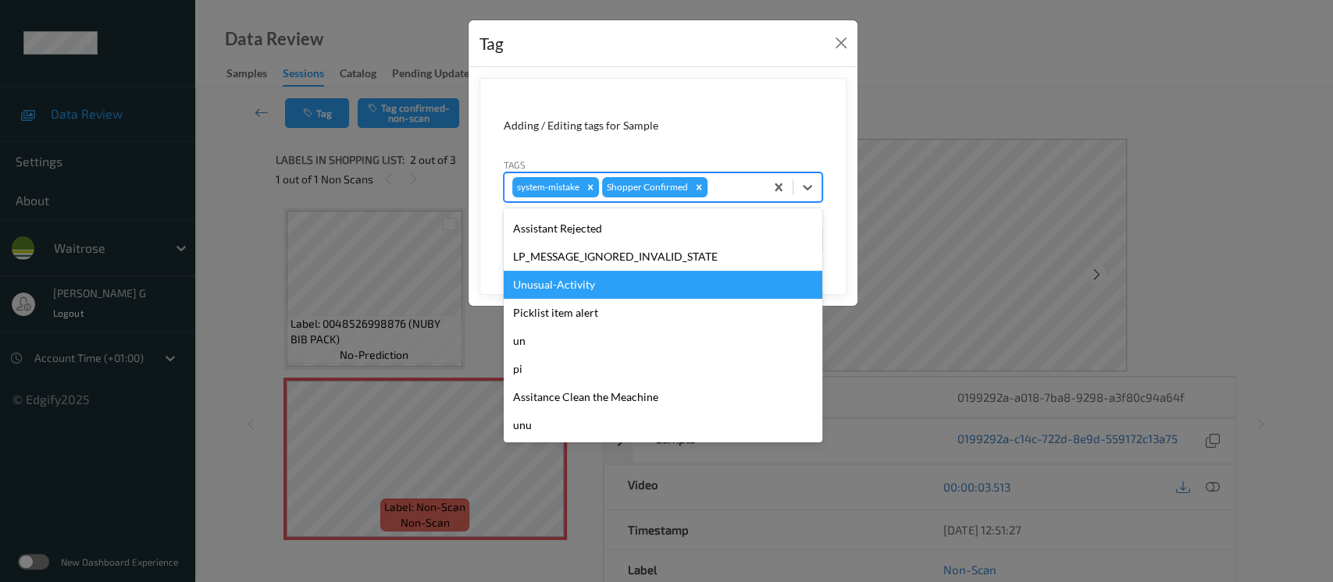
click at [564, 283] on div "Unusual-Activity" at bounding box center [663, 285] width 319 height 28
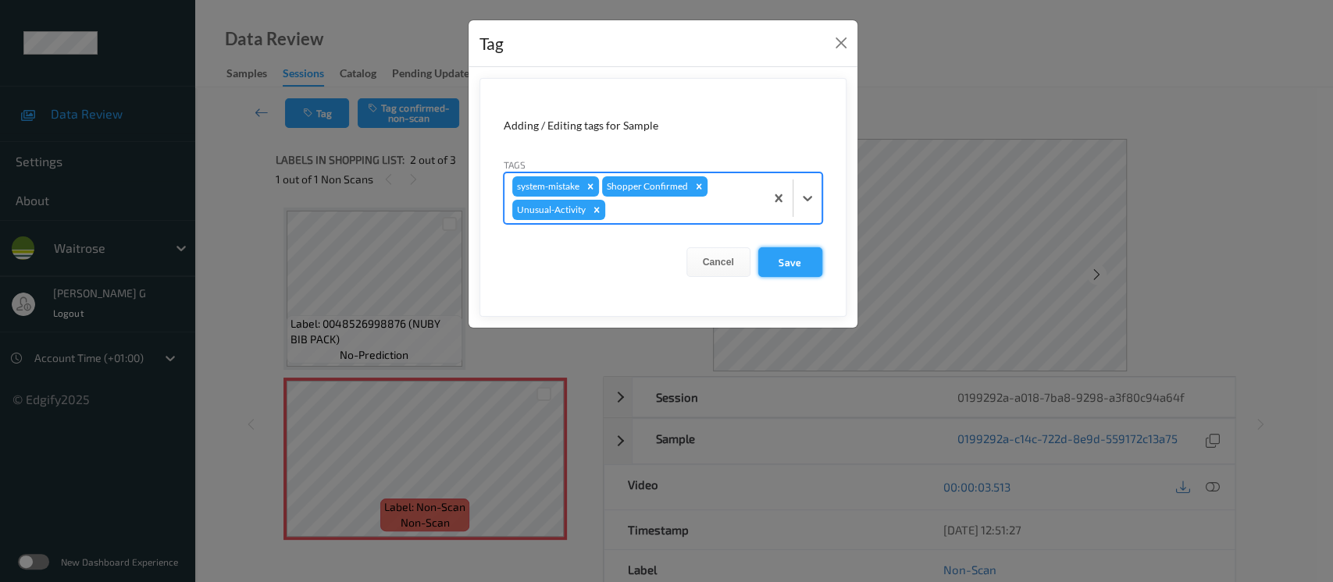
click at [777, 262] on button "Save" at bounding box center [790, 262] width 64 height 30
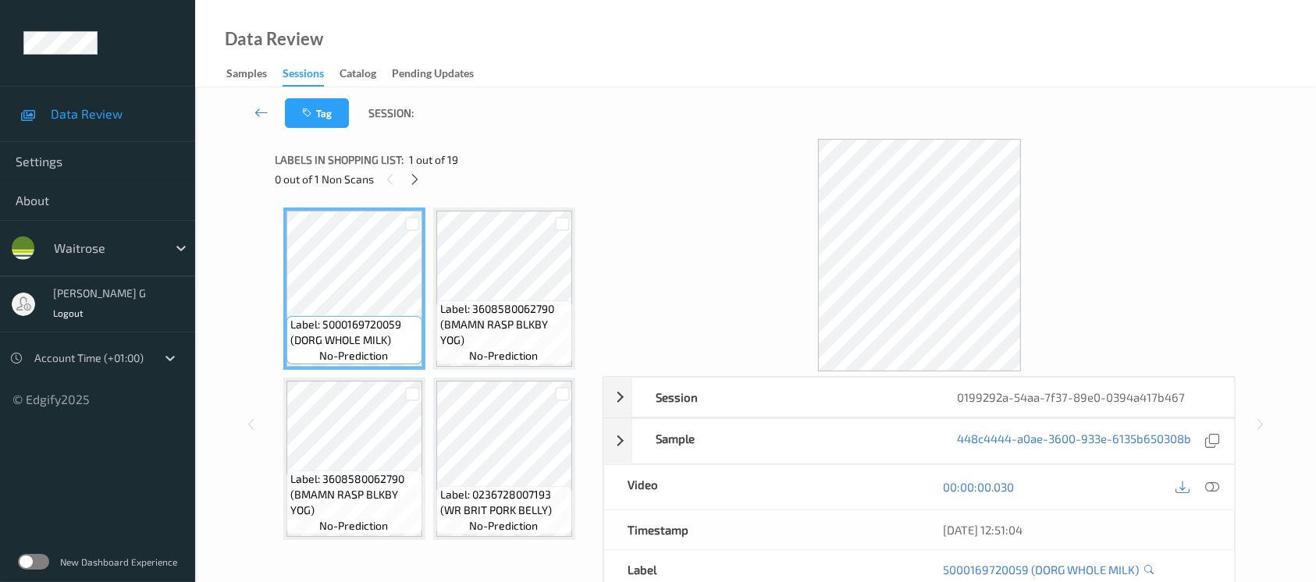
click at [404, 171] on div "0 out of 1 Non Scans" at bounding box center [434, 179] width 317 height 20
click at [410, 178] on icon at bounding box center [414, 180] width 13 height 14
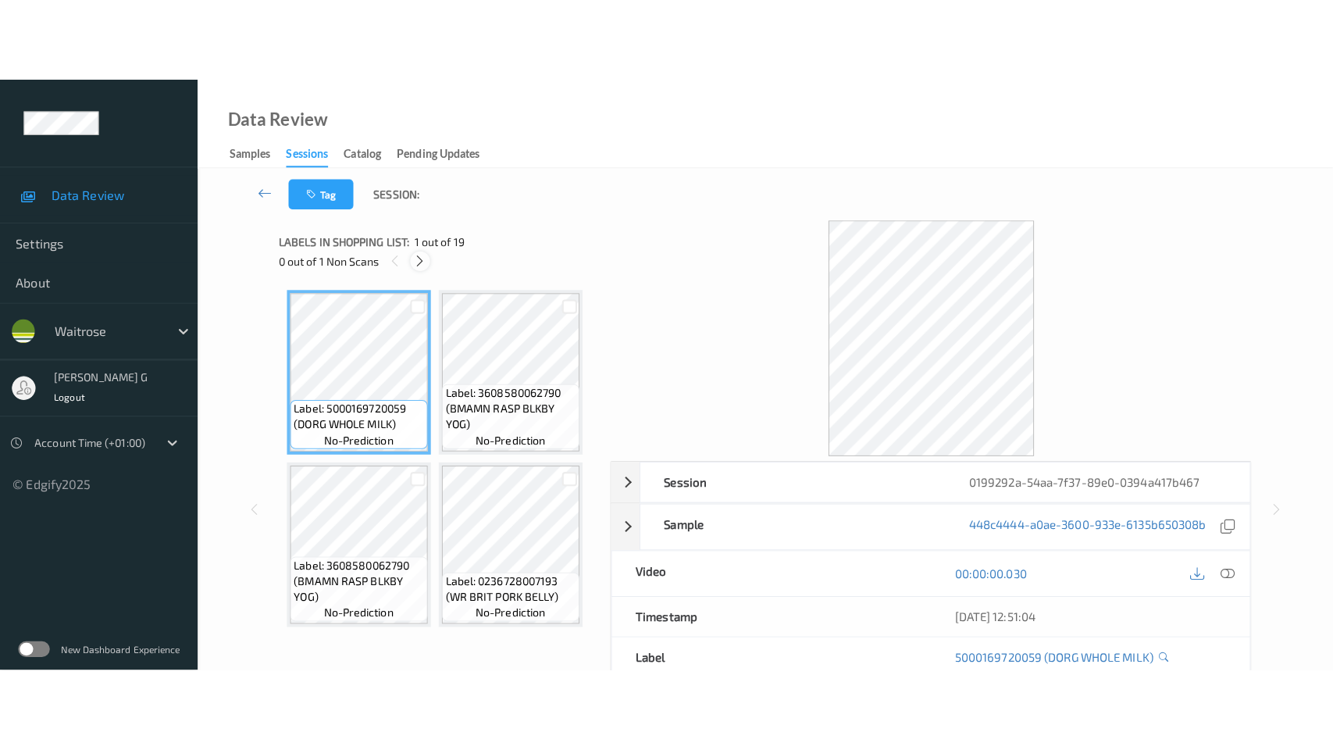
scroll to position [1194, 0]
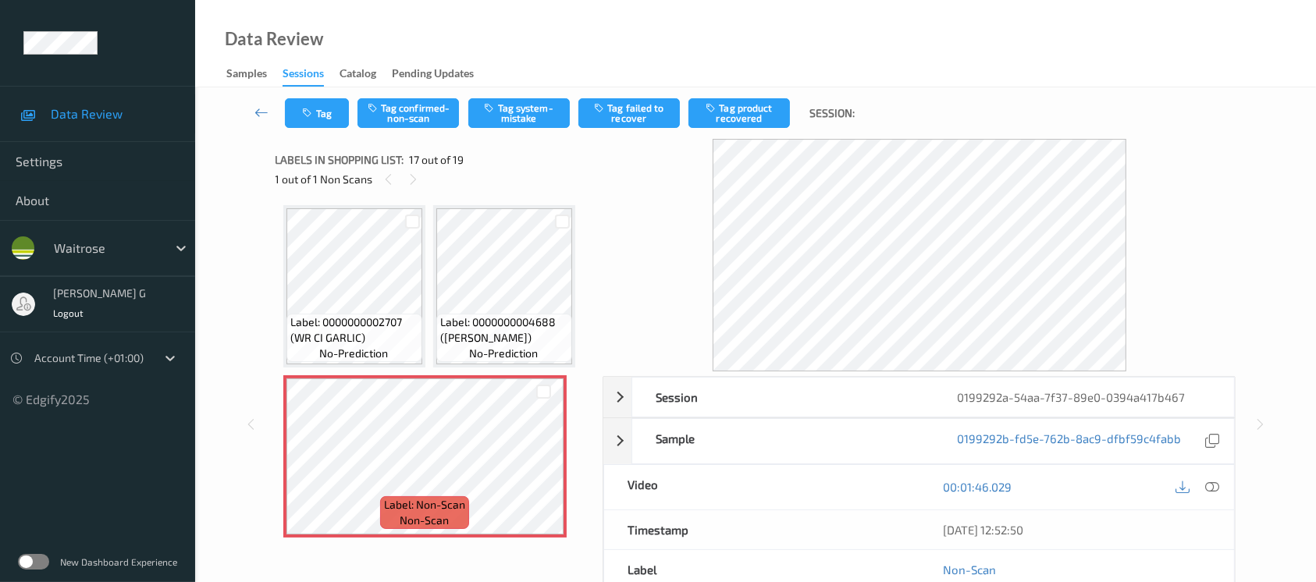
click at [1227, 489] on div "00:01:46.029" at bounding box center [1077, 487] width 315 height 45
click at [1212, 488] on icon at bounding box center [1212, 487] width 14 height 14
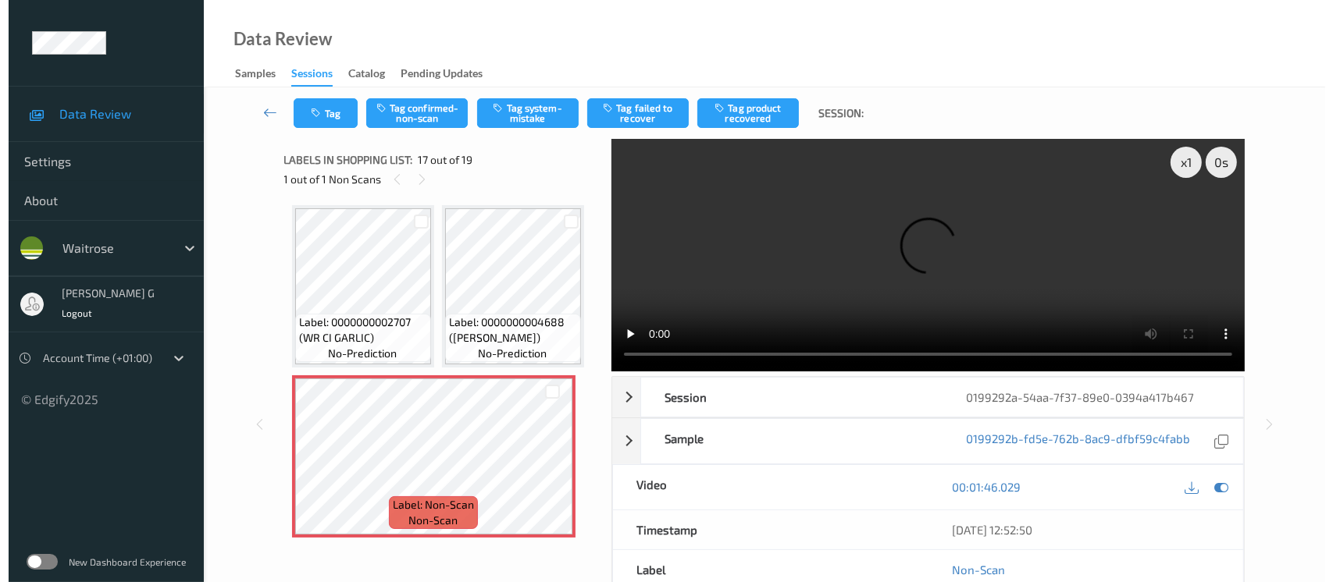
scroll to position [1193, 0]
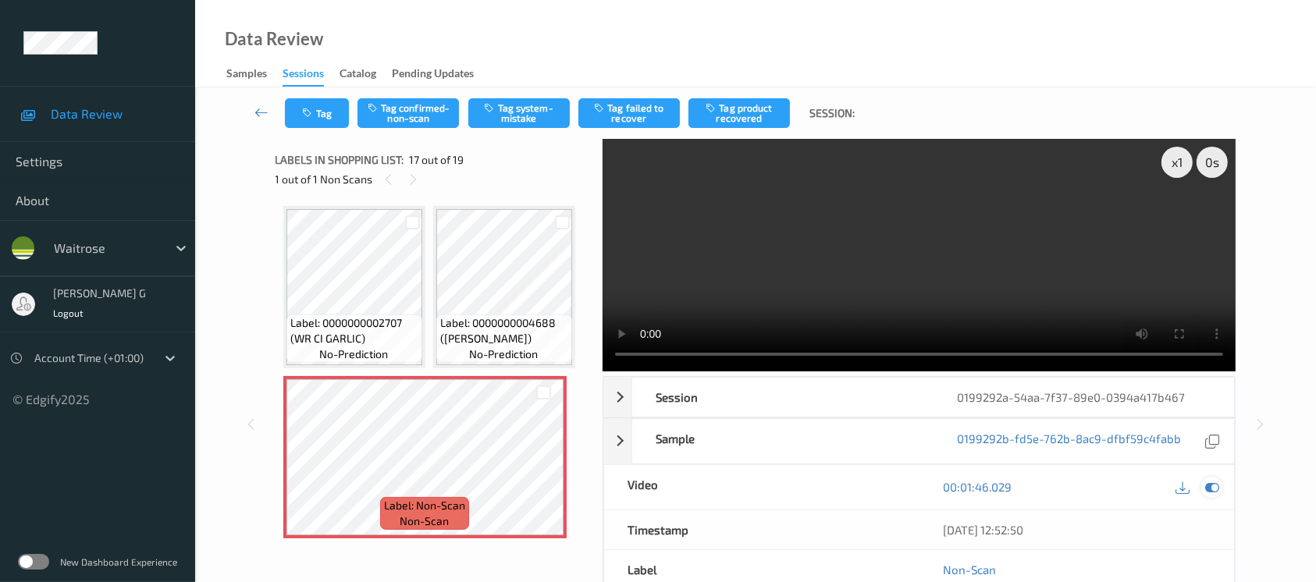
click at [1216, 482] on icon at bounding box center [1212, 487] width 14 height 14
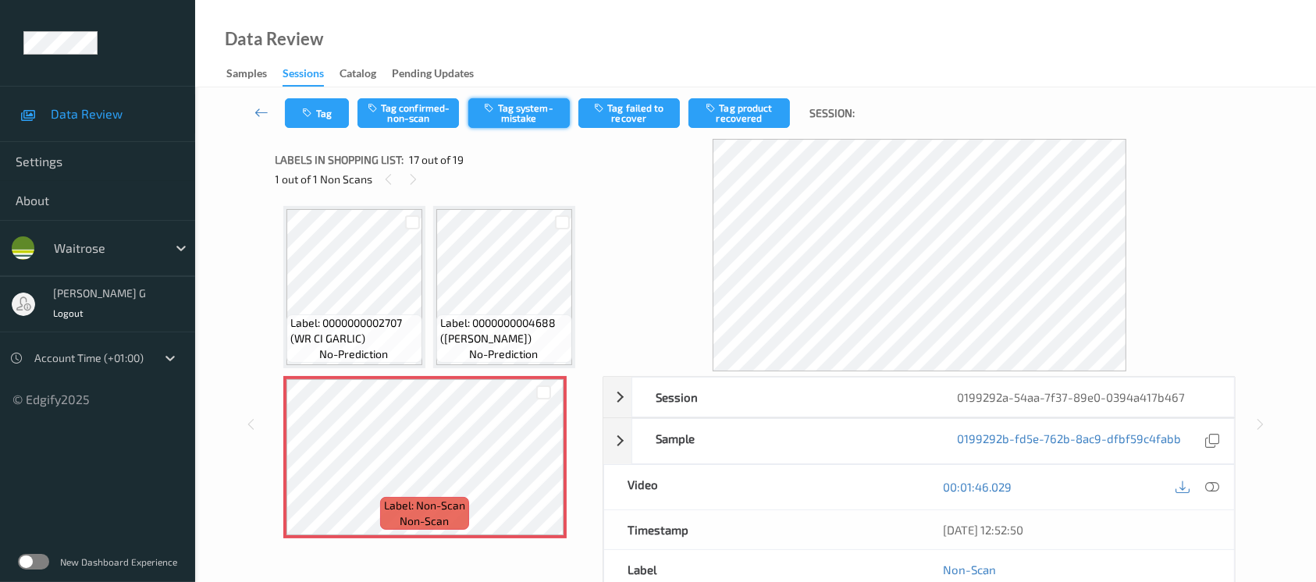
click at [509, 113] on button "Tag system-mistake" at bounding box center [518, 113] width 101 height 30
click at [305, 111] on icon "button" at bounding box center [309, 113] width 13 height 11
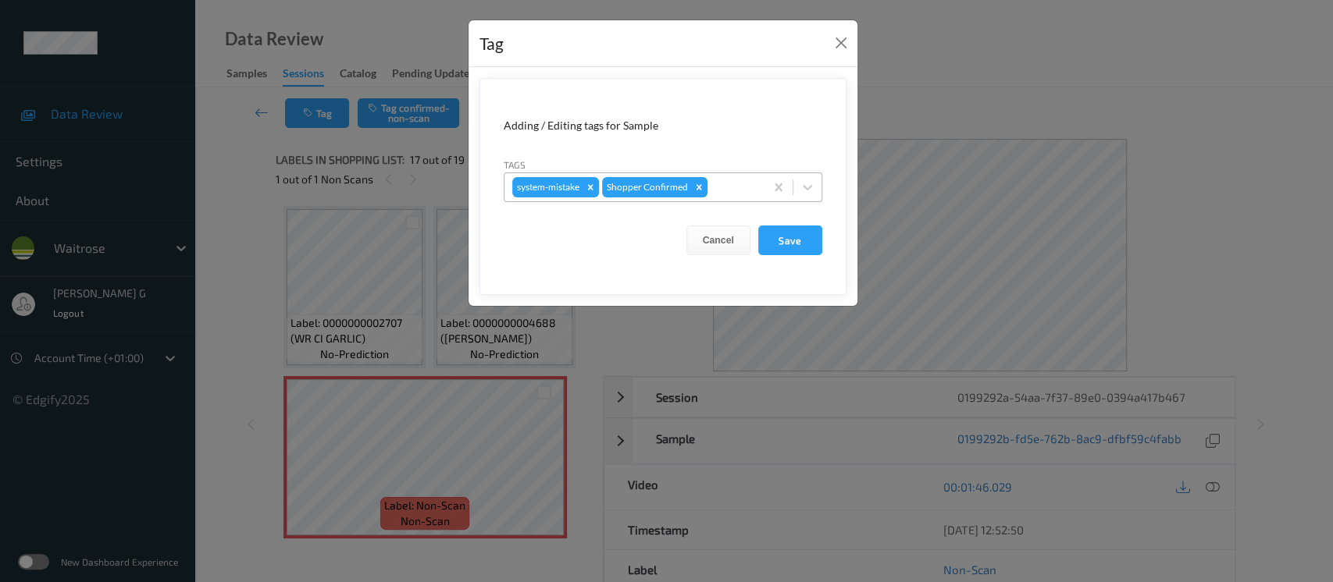
click at [735, 181] on div at bounding box center [733, 187] width 46 height 19
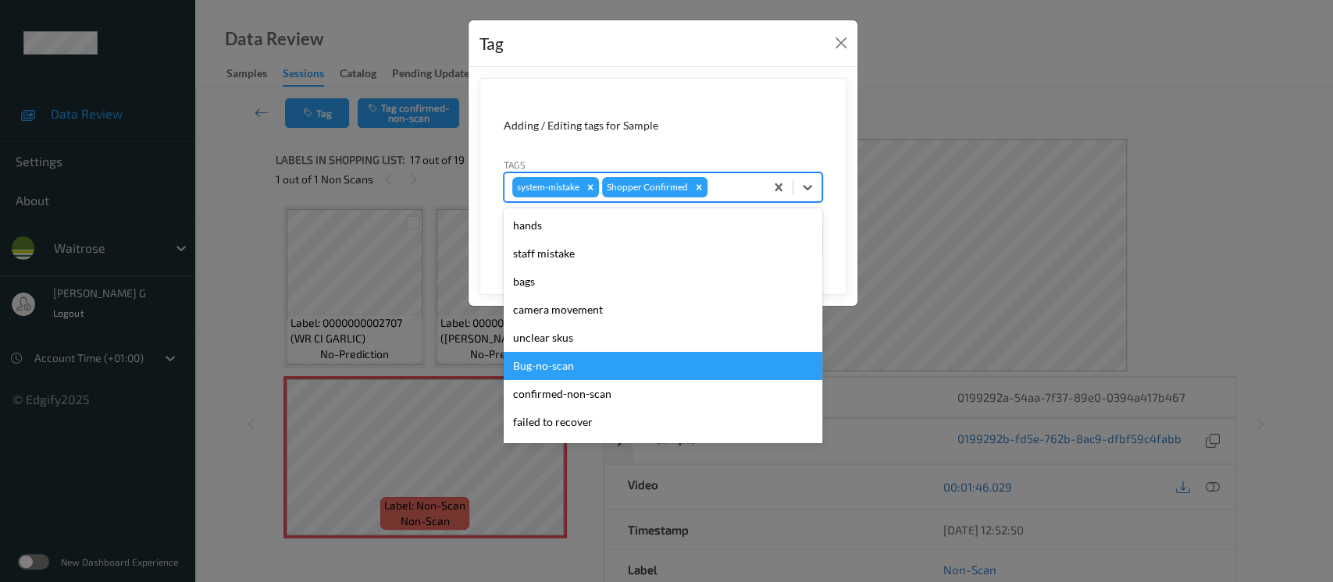
scroll to position [362, 0]
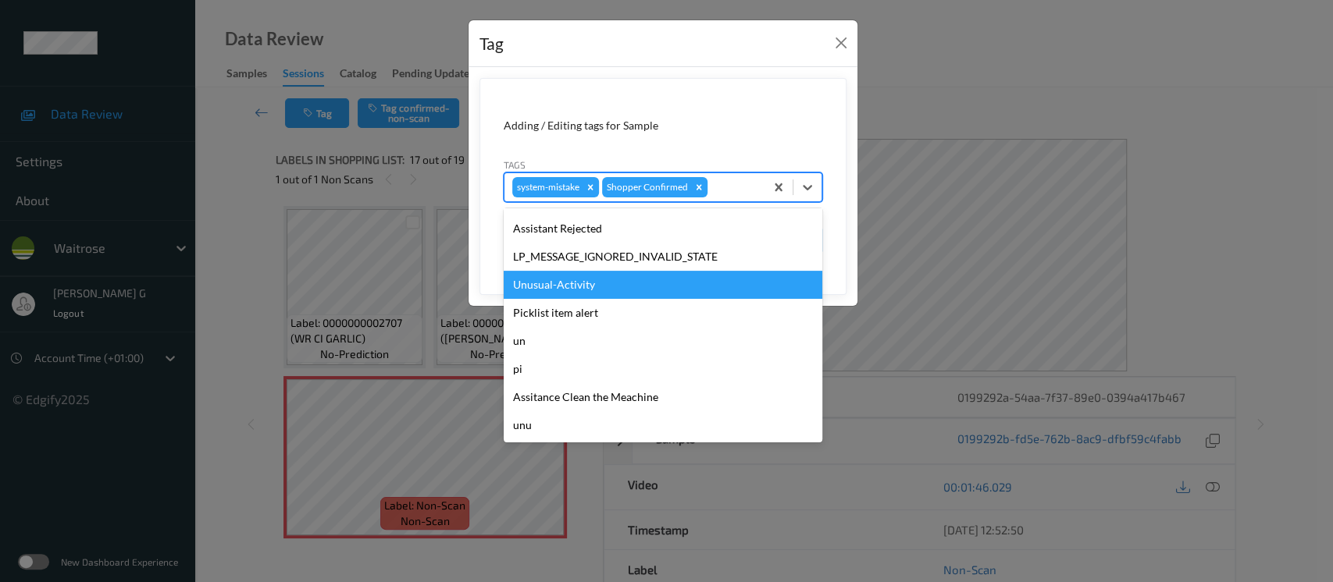
click at [574, 282] on div "Unusual-Activity" at bounding box center [663, 285] width 319 height 28
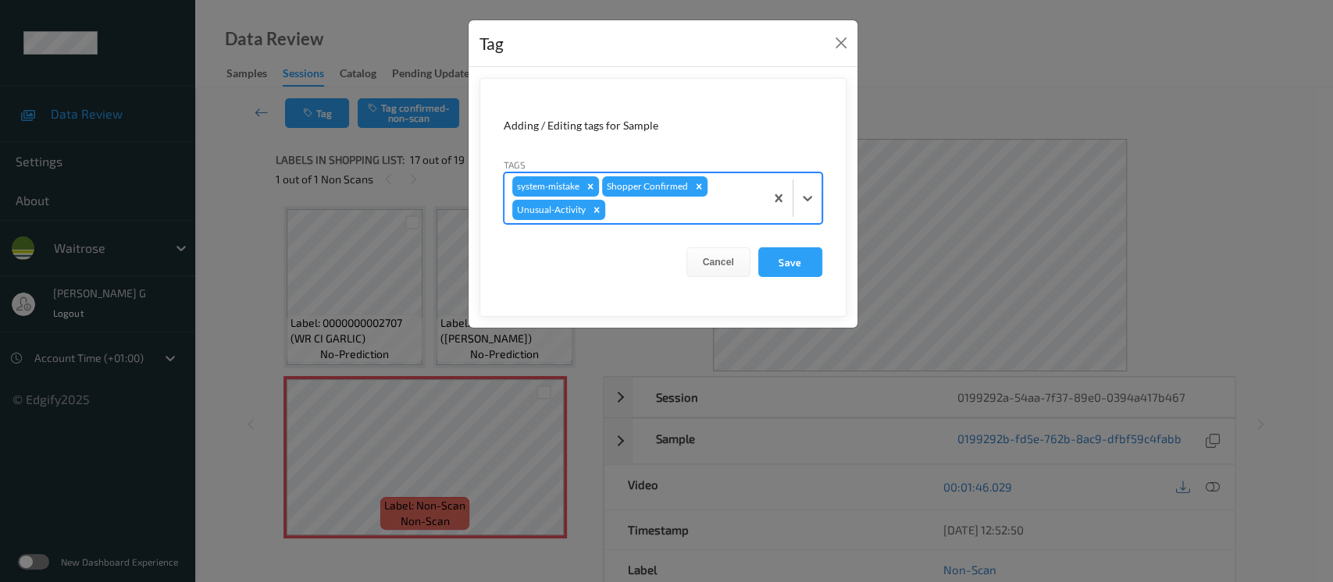
click at [724, 215] on div at bounding box center [682, 210] width 148 height 19
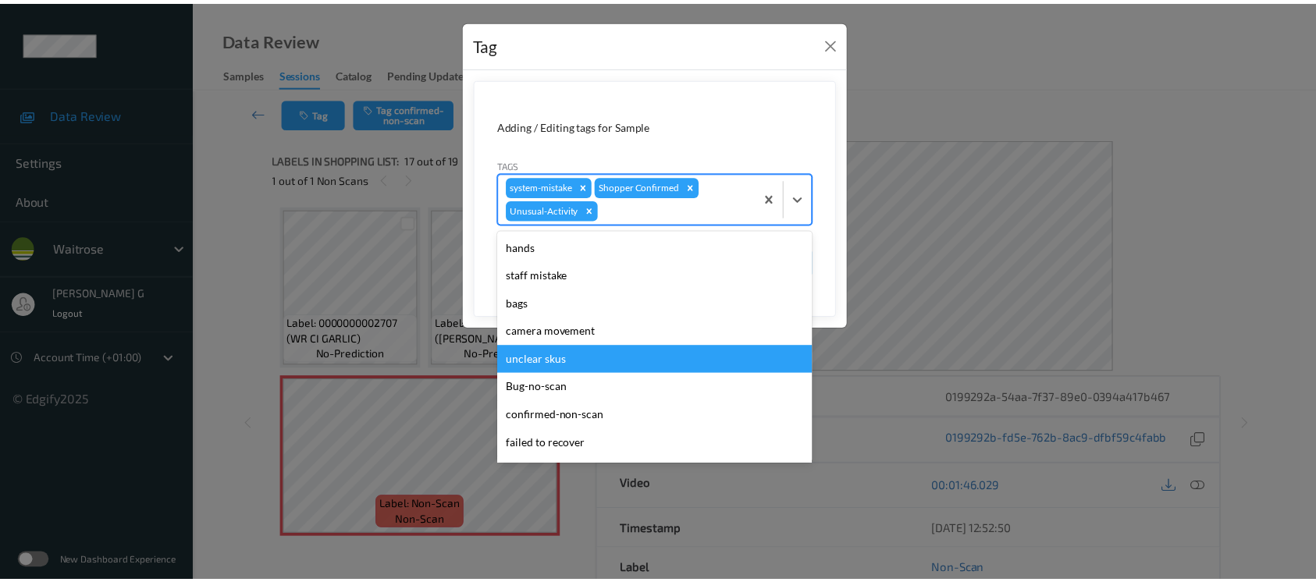
scroll to position [312, 0]
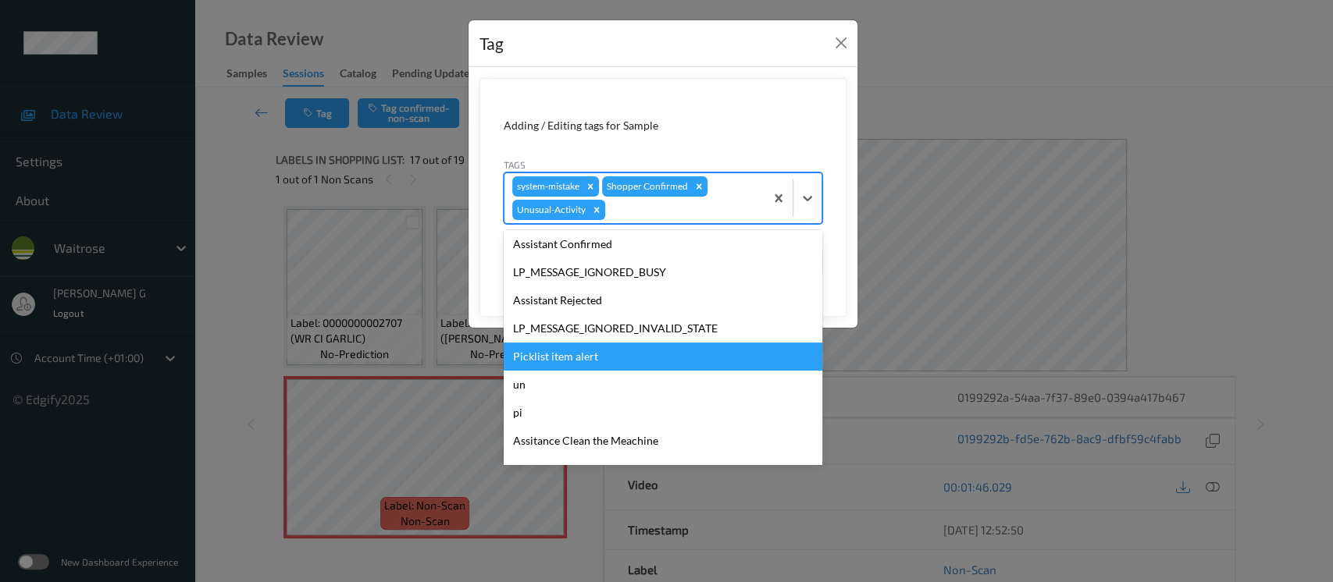
click at [573, 354] on div "Picklist item alert" at bounding box center [663, 357] width 319 height 28
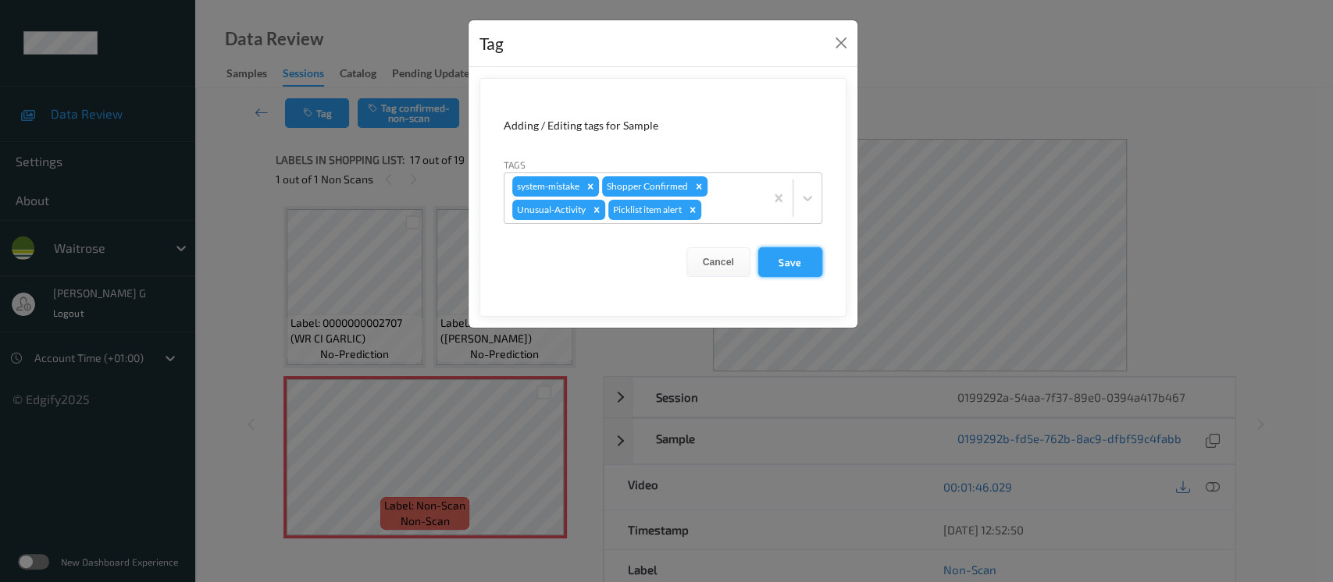
click at [796, 266] on button "Save" at bounding box center [790, 262] width 64 height 30
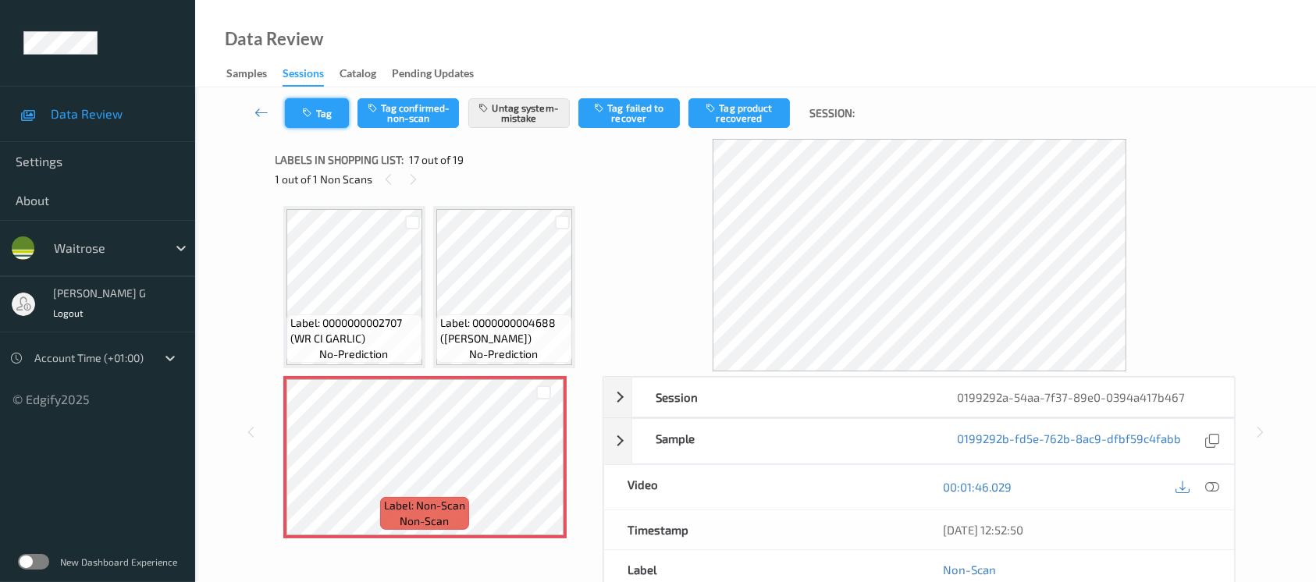
click at [325, 123] on button "Tag" at bounding box center [317, 113] width 64 height 30
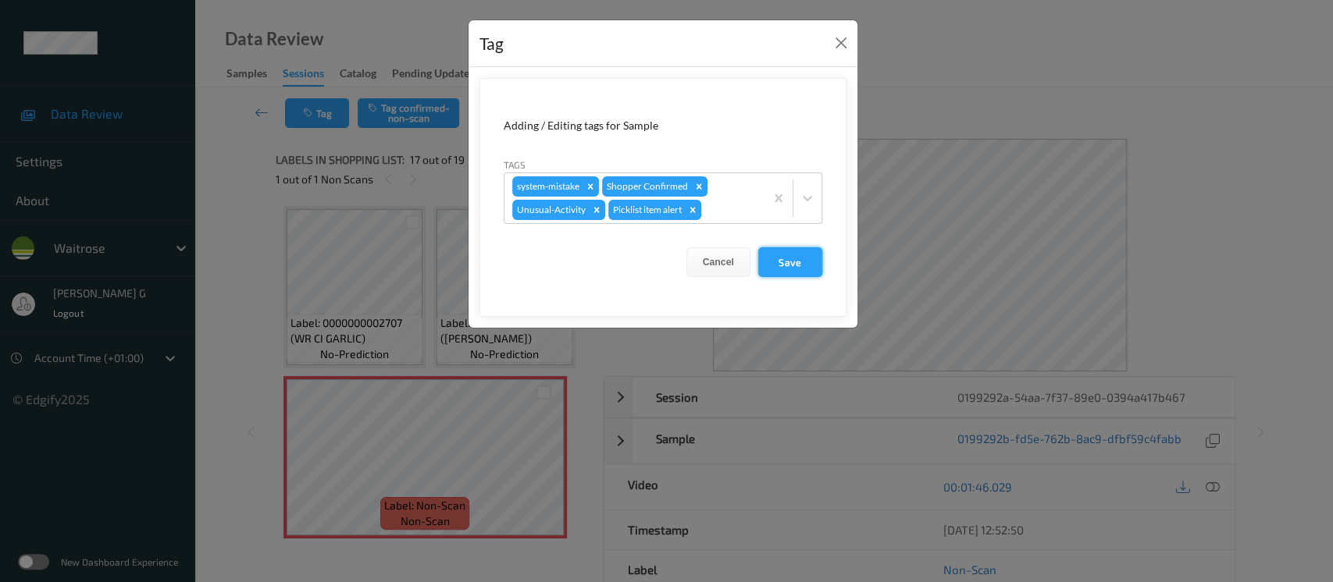
click at [782, 265] on button "Save" at bounding box center [790, 262] width 64 height 30
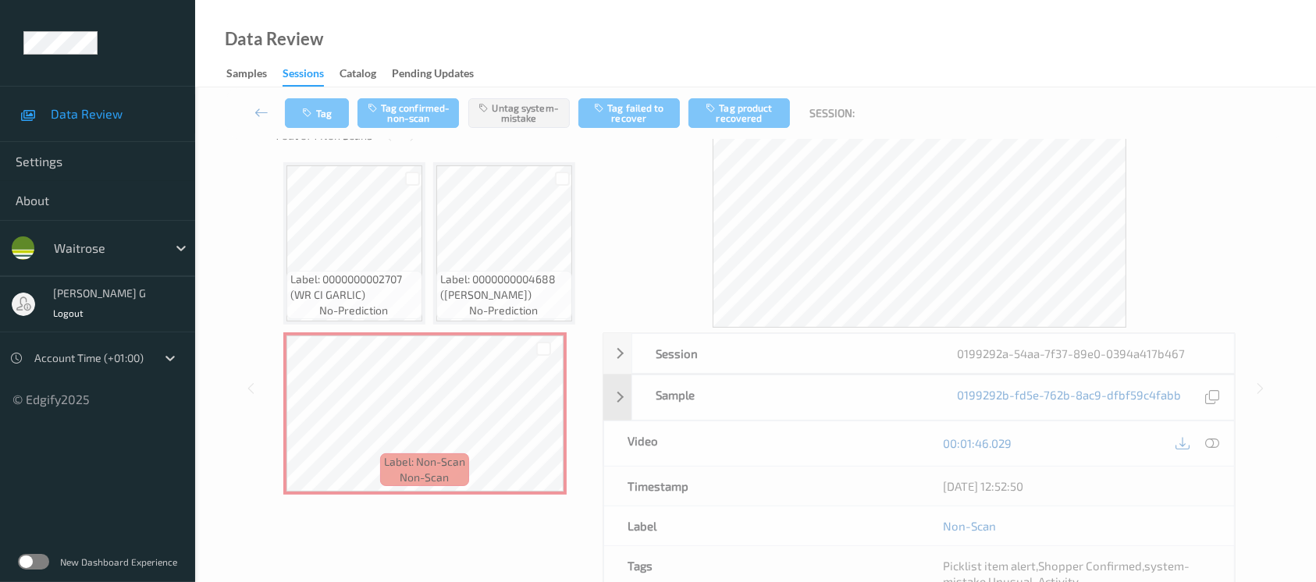
scroll to position [0, 0]
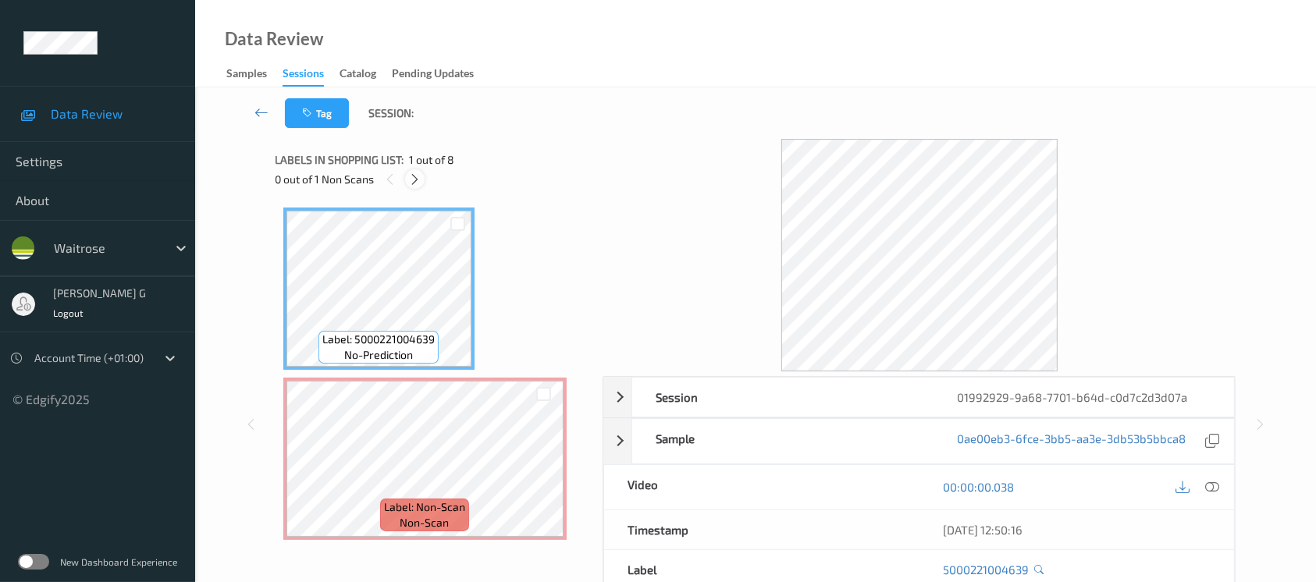
click at [418, 184] on icon at bounding box center [414, 180] width 13 height 14
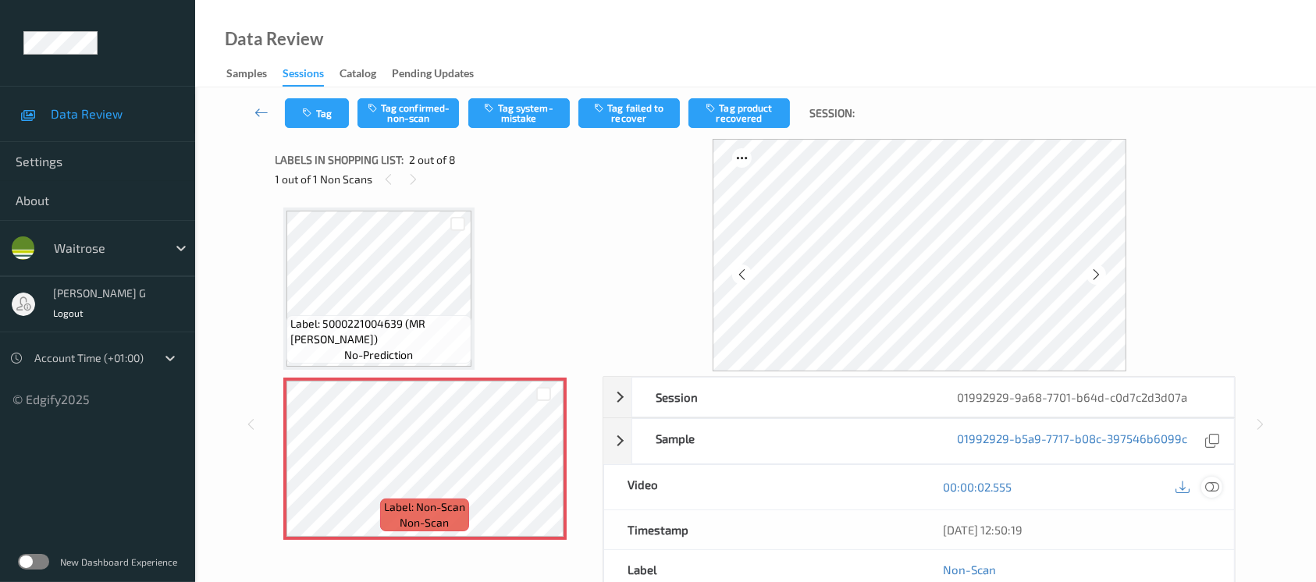
click at [1208, 484] on icon at bounding box center [1212, 487] width 14 height 14
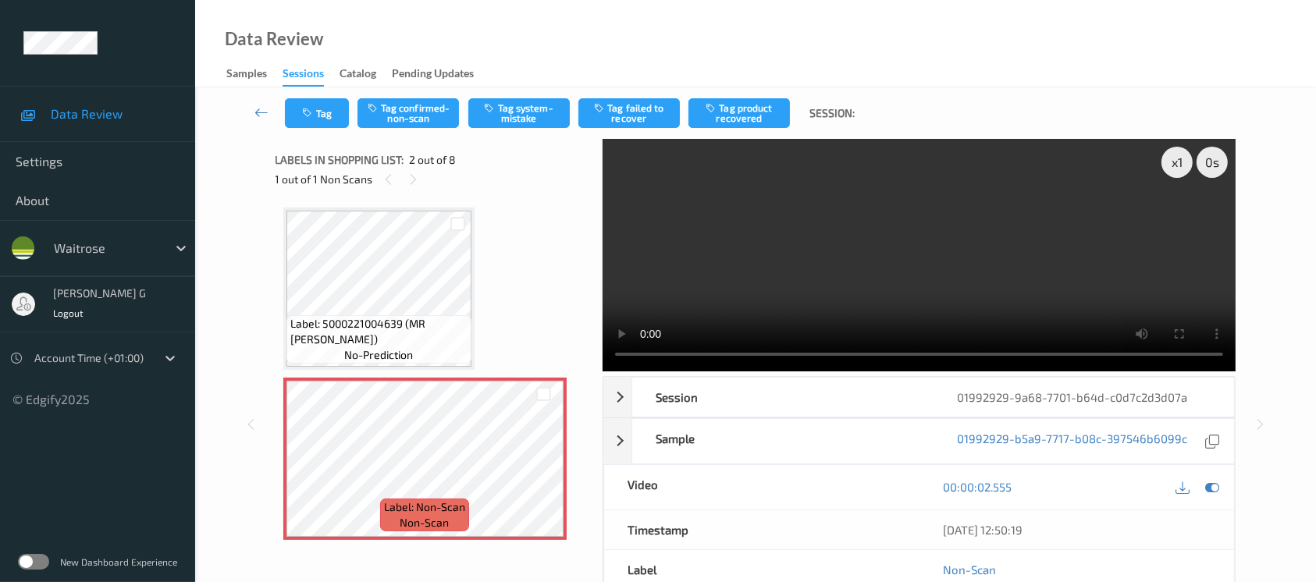
click at [1205, 478] on div at bounding box center [1197, 487] width 51 height 21
click at [1205, 490] on icon at bounding box center [1212, 487] width 14 height 14
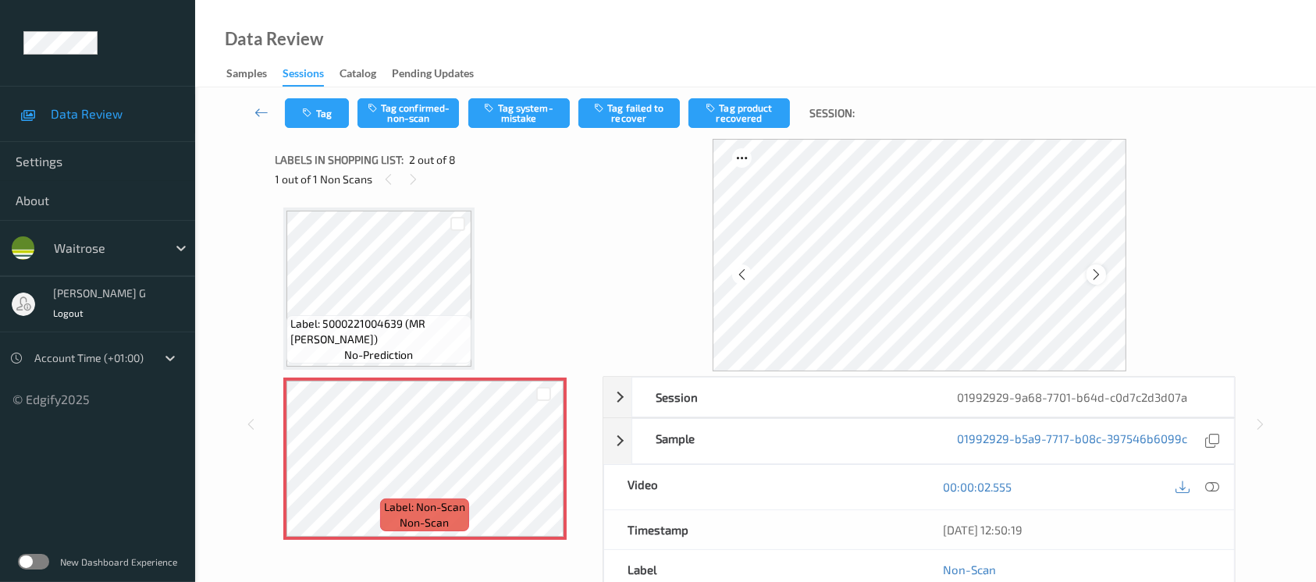
click at [1099, 265] on div at bounding box center [1097, 275] width 20 height 20
click at [1091, 272] on icon at bounding box center [1096, 275] width 13 height 14
click at [513, 109] on button "Tag system-mistake" at bounding box center [518, 113] width 101 height 30
click at [304, 116] on icon "button" at bounding box center [309, 113] width 13 height 11
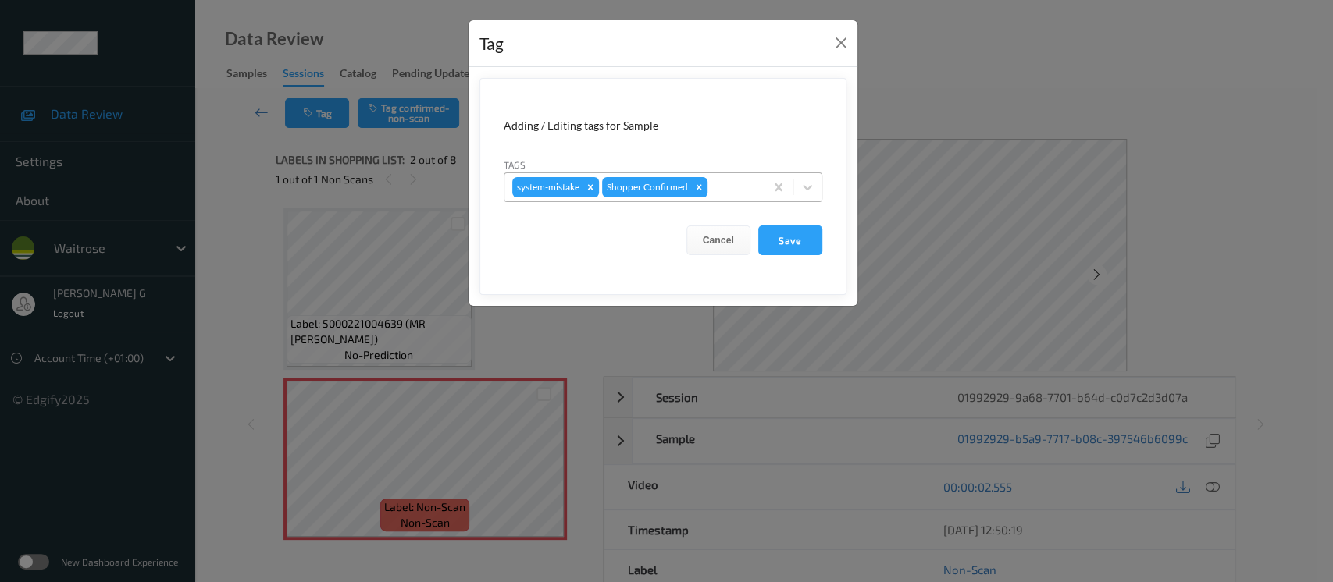
click at [732, 179] on div at bounding box center [733, 187] width 46 height 19
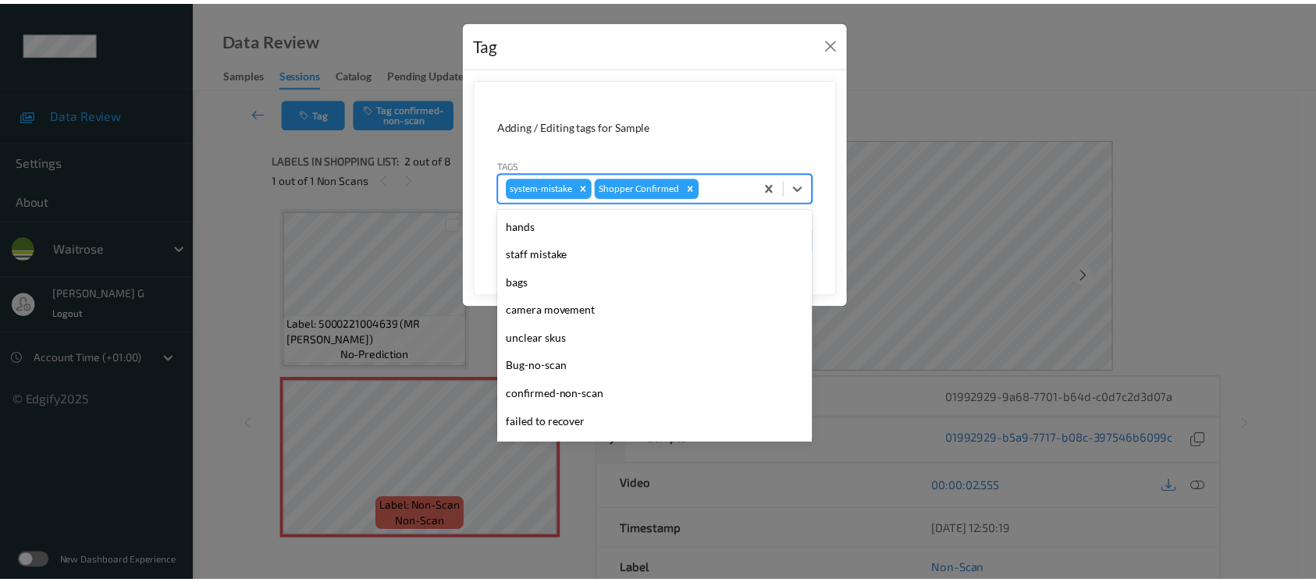
scroll to position [362, 0]
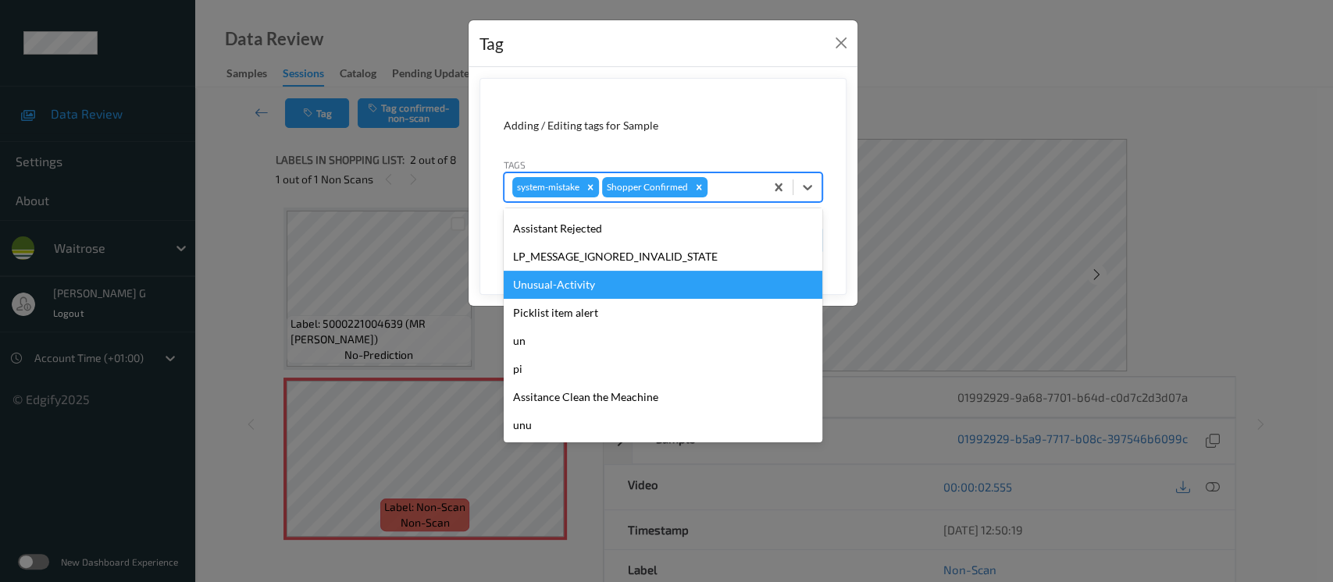
click at [550, 286] on div "Unusual-Activity" at bounding box center [663, 285] width 319 height 28
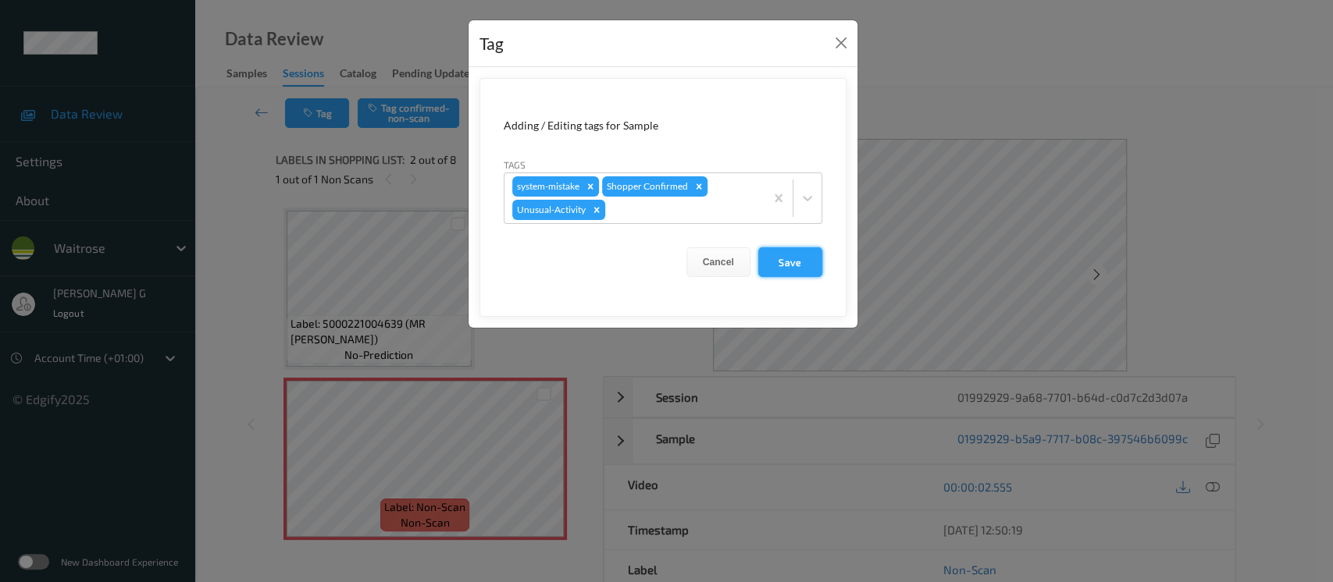
click at [804, 270] on button "Save" at bounding box center [790, 262] width 64 height 30
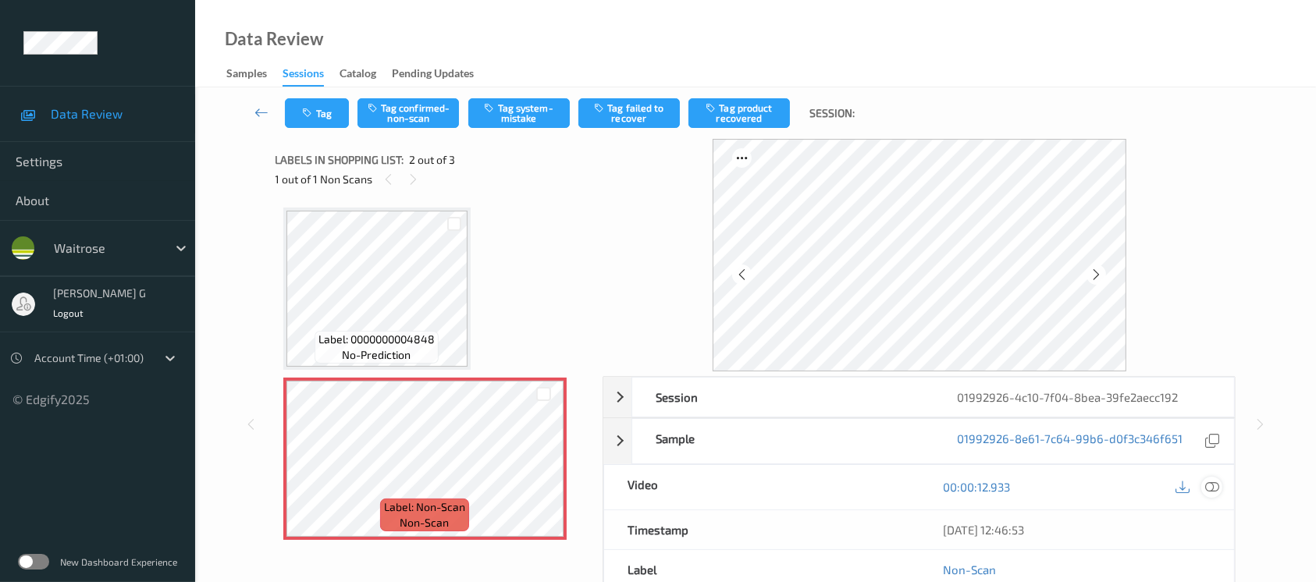
click at [1212, 482] on icon at bounding box center [1212, 487] width 14 height 14
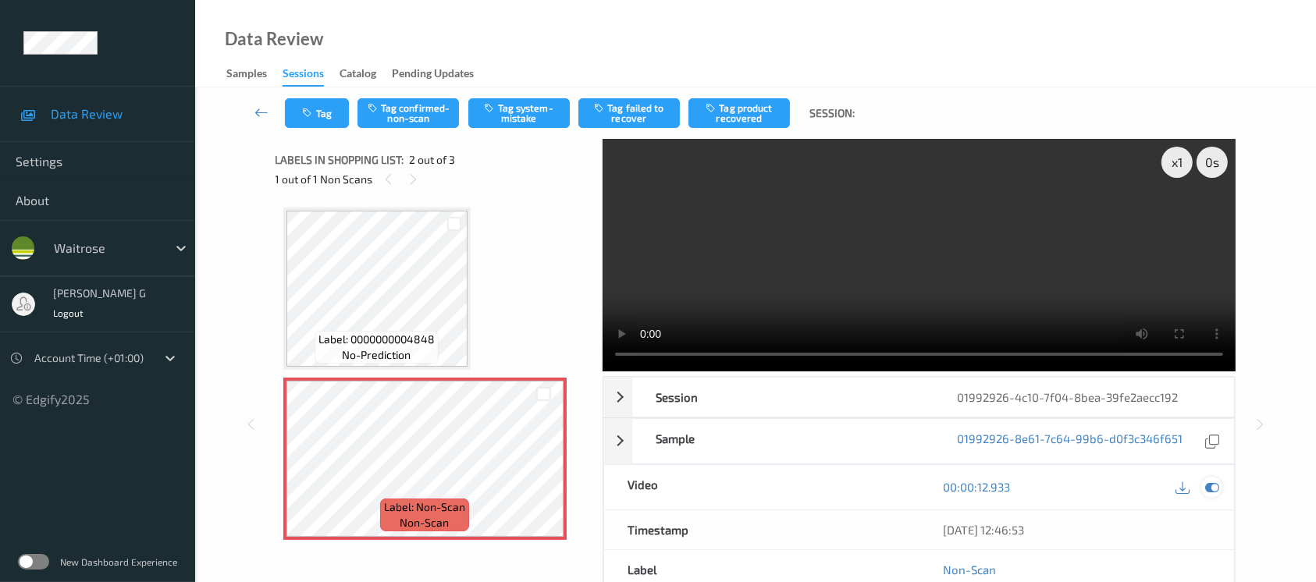
click at [1212, 486] on icon at bounding box center [1212, 487] width 14 height 14
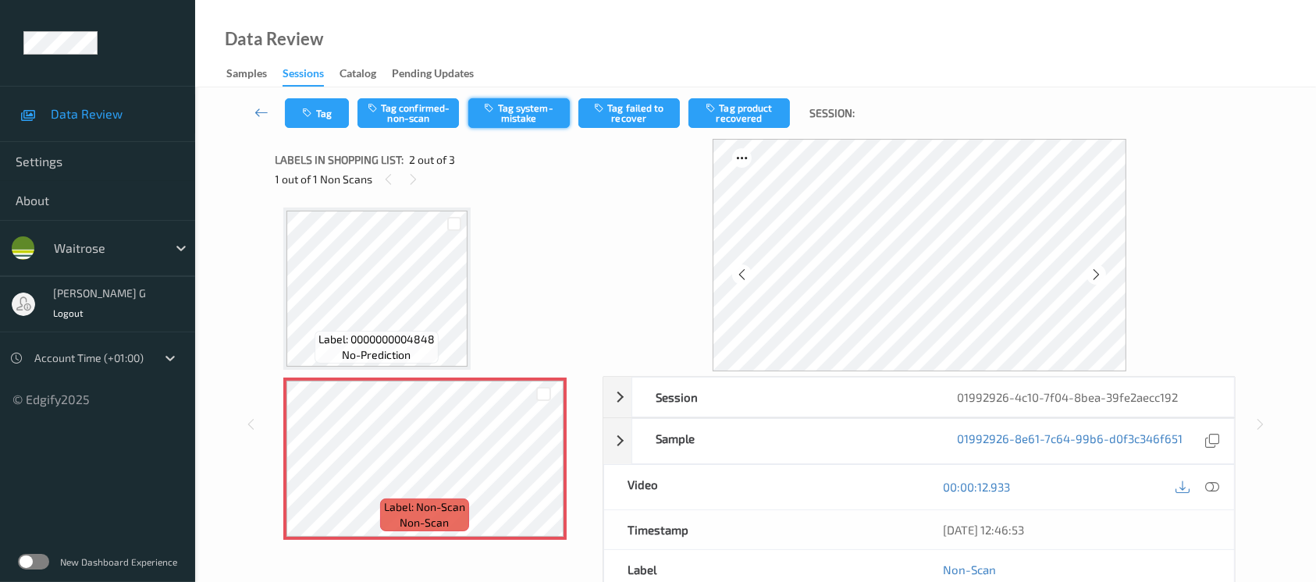
click at [521, 112] on button "Tag system-mistake" at bounding box center [518, 113] width 101 height 30
click at [532, 114] on button "Tag system-mistake" at bounding box center [518, 113] width 101 height 30
click at [609, 109] on button "Tag failed to recover" at bounding box center [629, 113] width 101 height 30
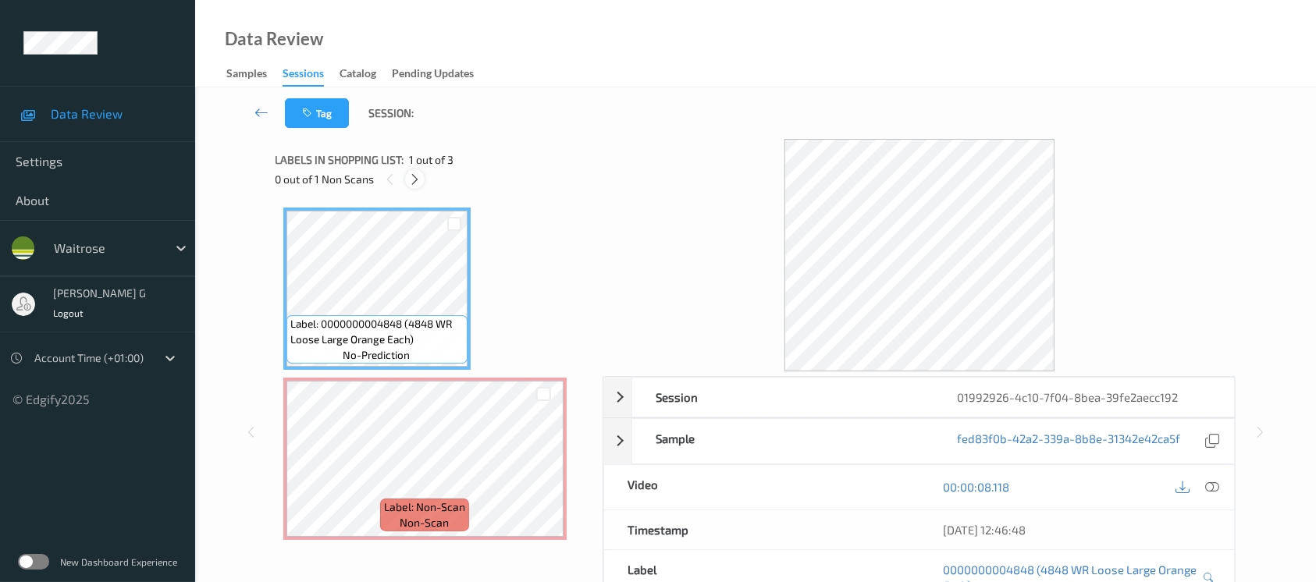
click at [418, 179] on icon at bounding box center [414, 180] width 13 height 14
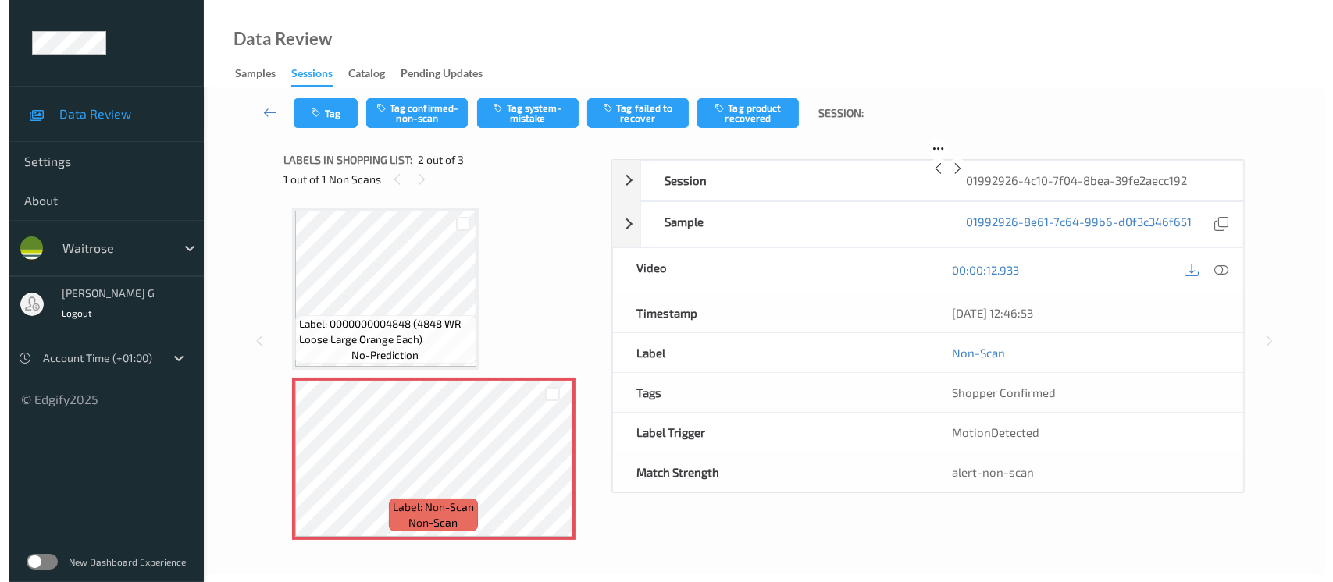
scroll to position [7, 0]
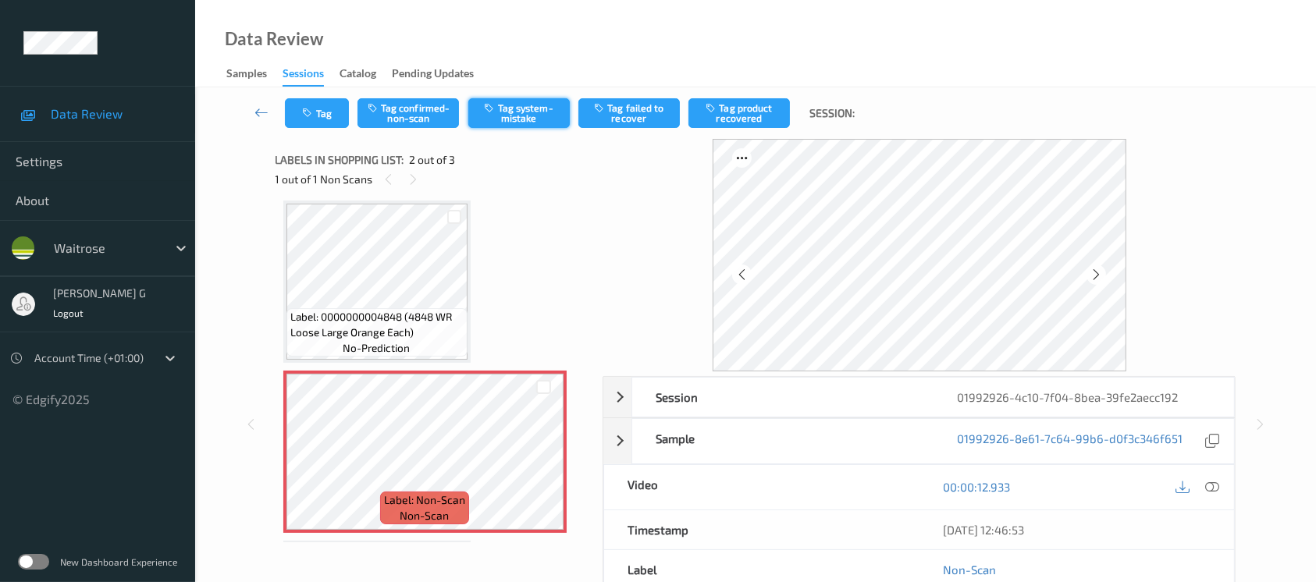
click at [542, 113] on button "Tag system-mistake" at bounding box center [518, 113] width 101 height 30
click at [309, 114] on icon "button" at bounding box center [309, 113] width 13 height 11
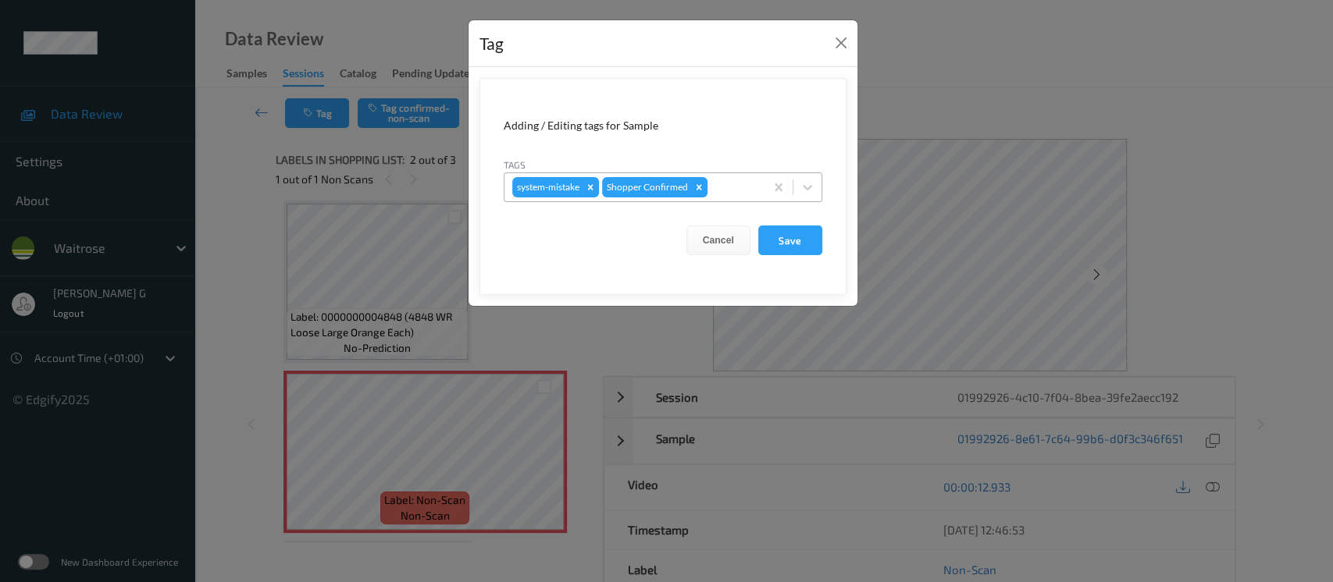
click at [732, 197] on div "system-mistake Shopper Confirmed" at bounding box center [634, 187] width 260 height 27
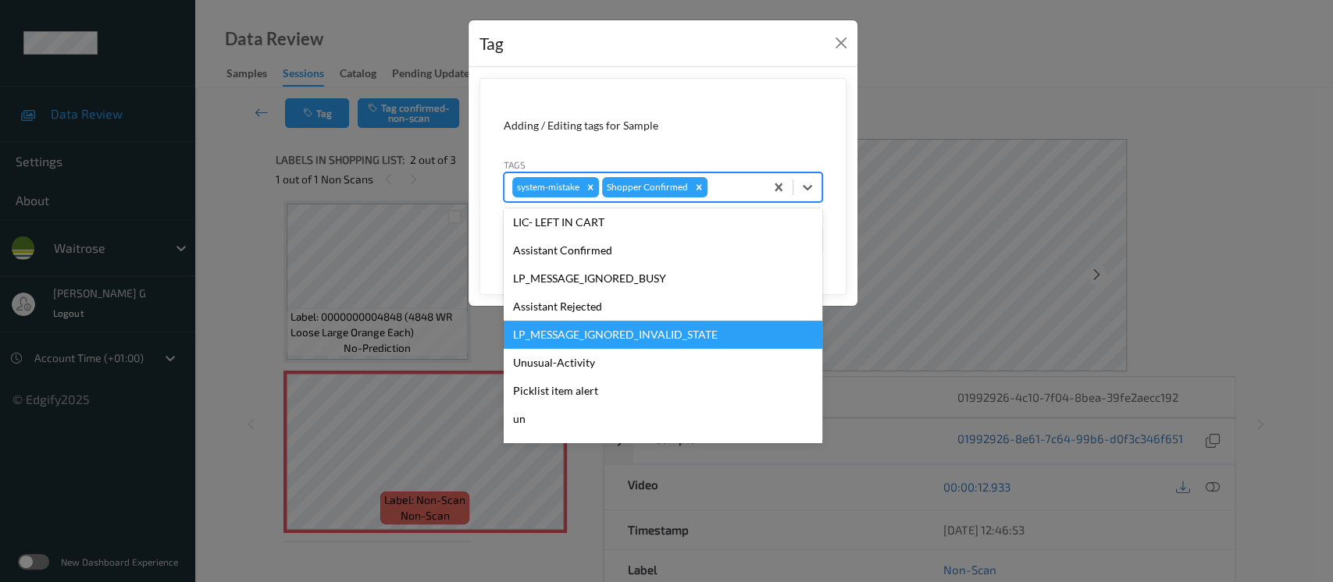
scroll to position [312, 0]
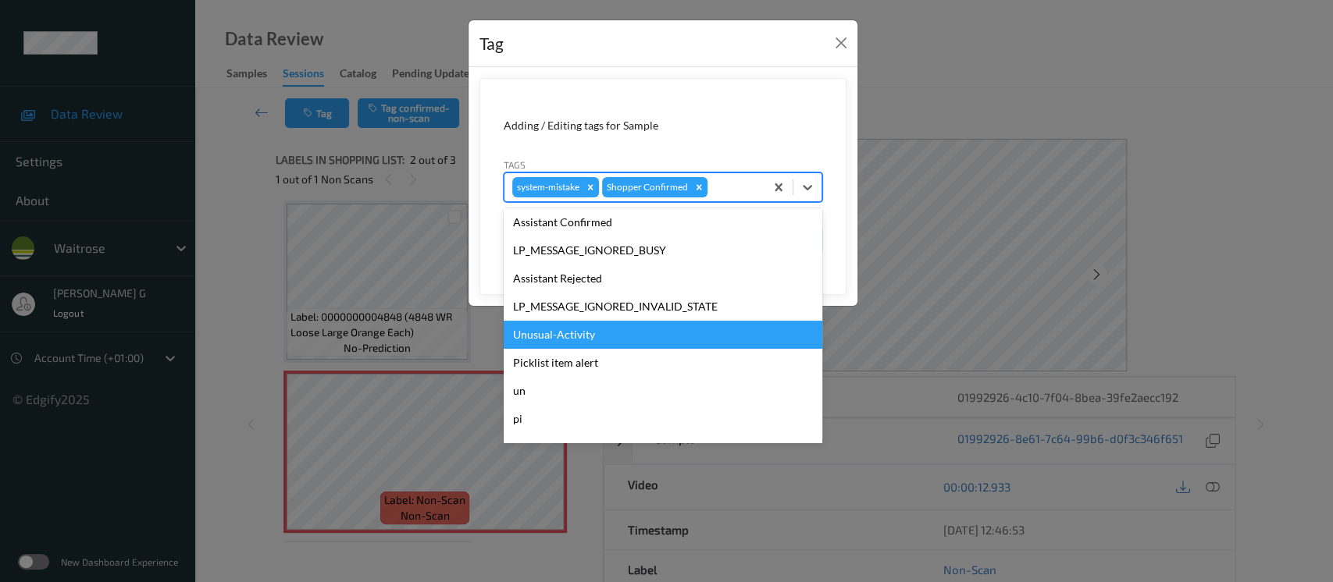
click at [538, 331] on div "Unusual-Activity" at bounding box center [663, 335] width 319 height 28
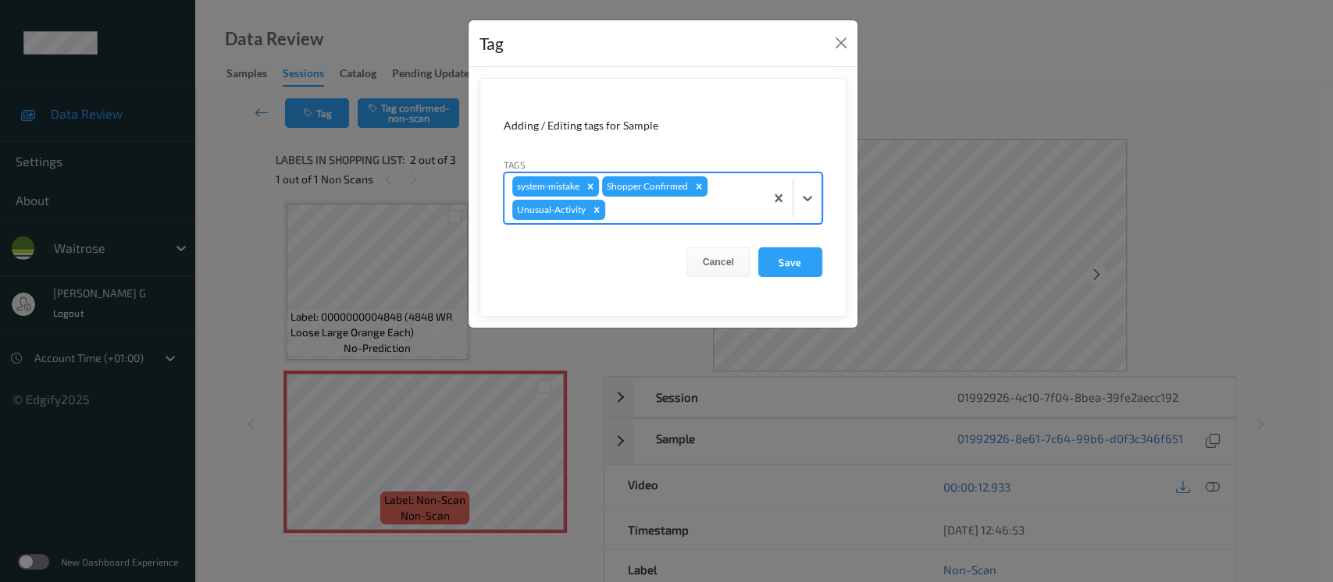
click at [645, 214] on div at bounding box center [682, 210] width 148 height 19
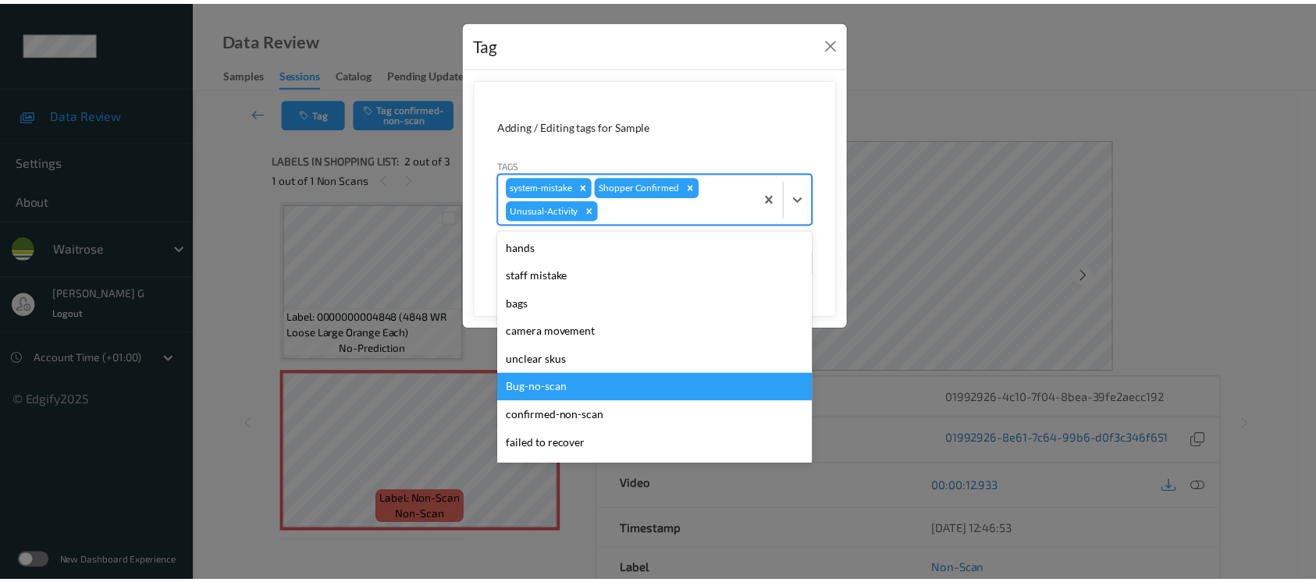
scroll to position [333, 0]
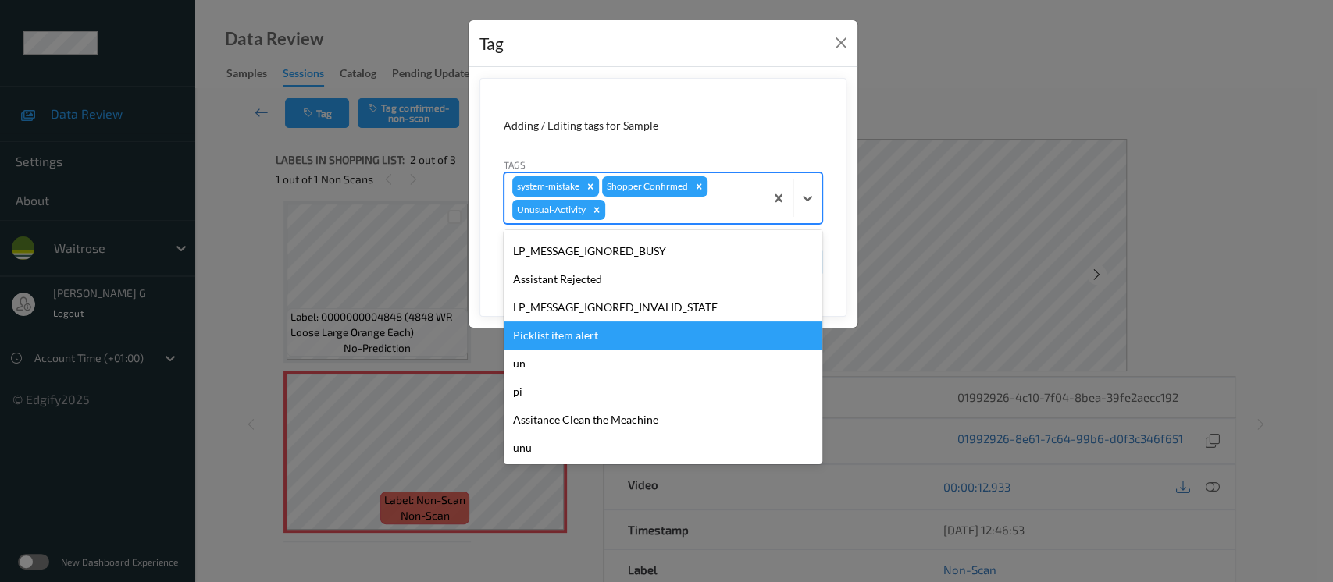
click at [560, 337] on div "Picklist item alert" at bounding box center [663, 336] width 319 height 28
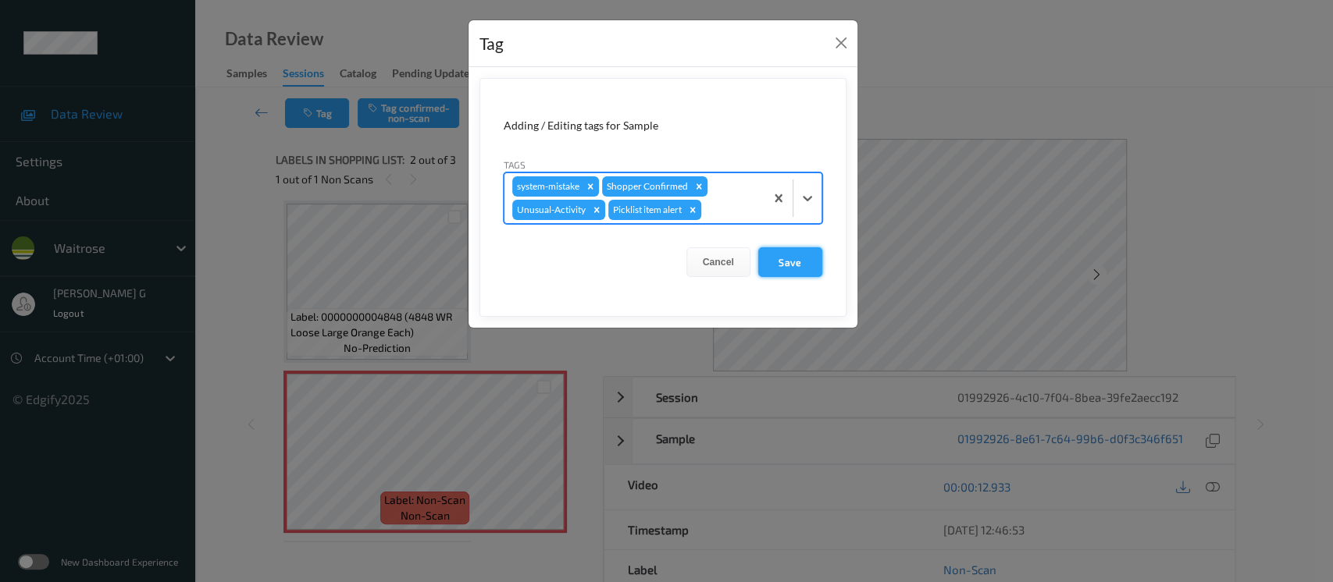
click at [785, 265] on button "Save" at bounding box center [790, 262] width 64 height 30
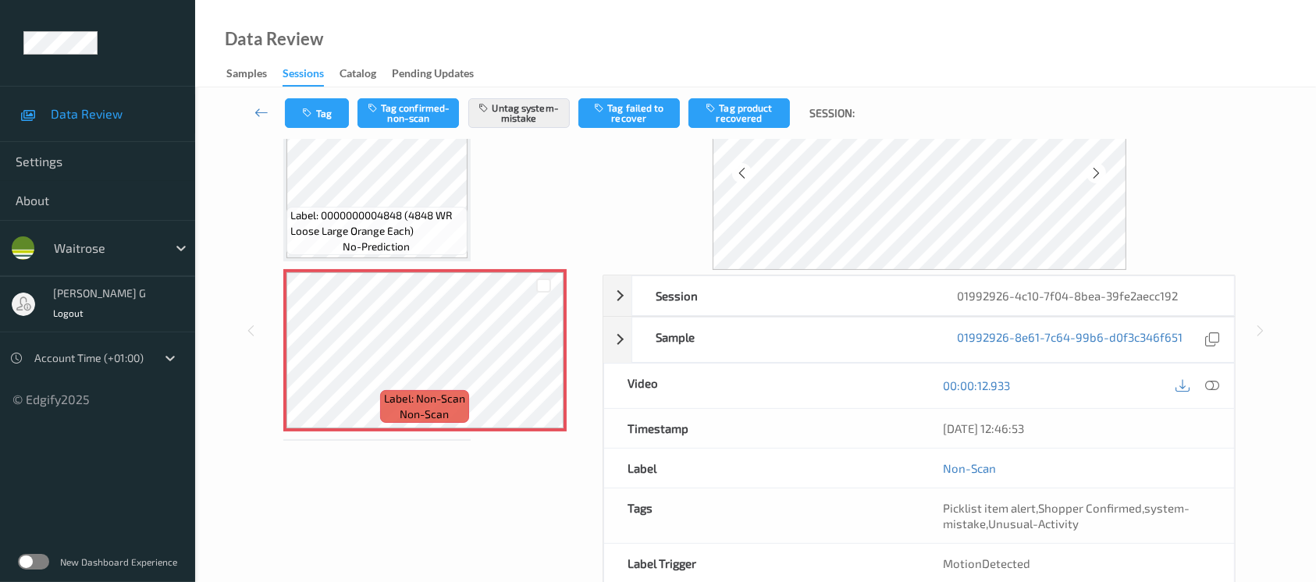
scroll to position [175, 0]
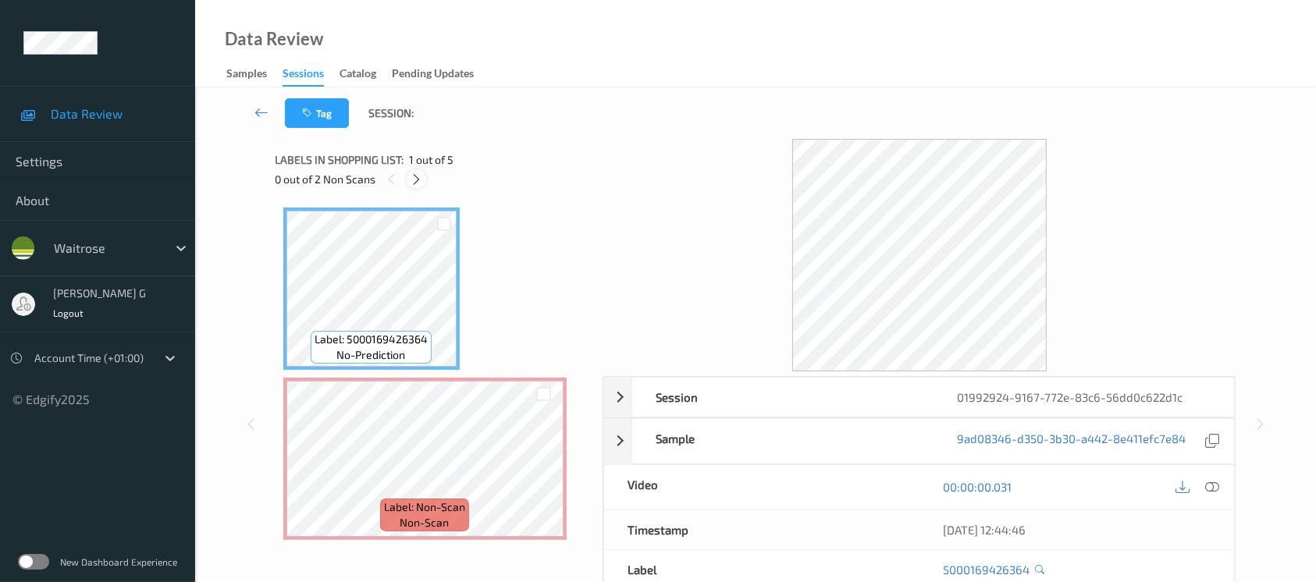
click at [419, 173] on icon at bounding box center [416, 180] width 13 height 14
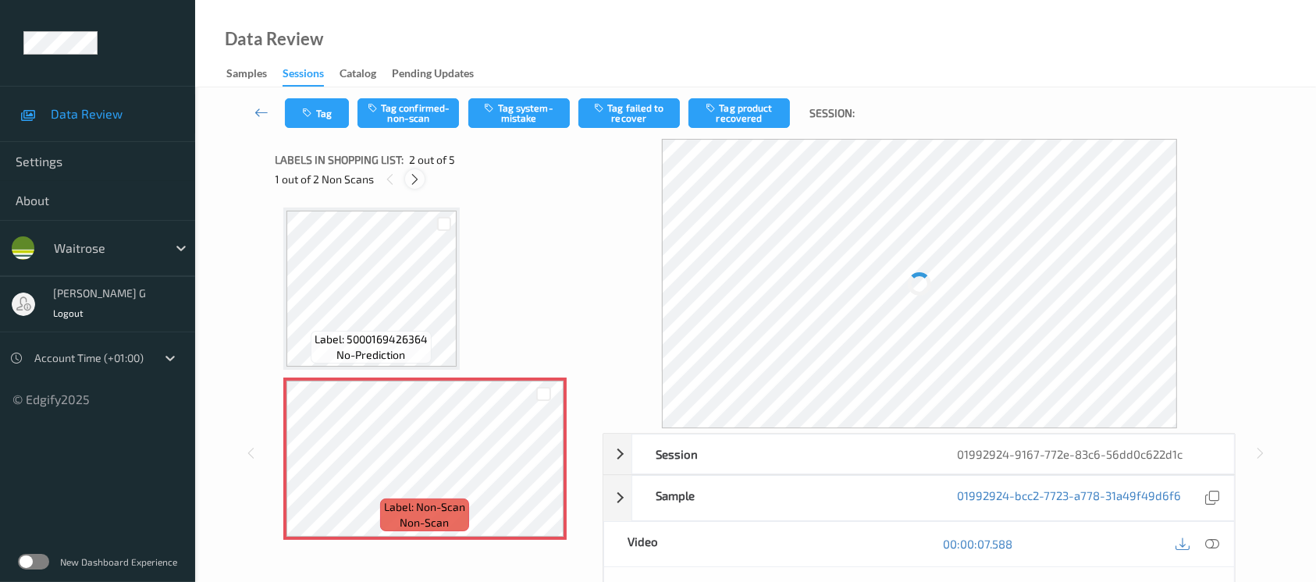
scroll to position [7, 0]
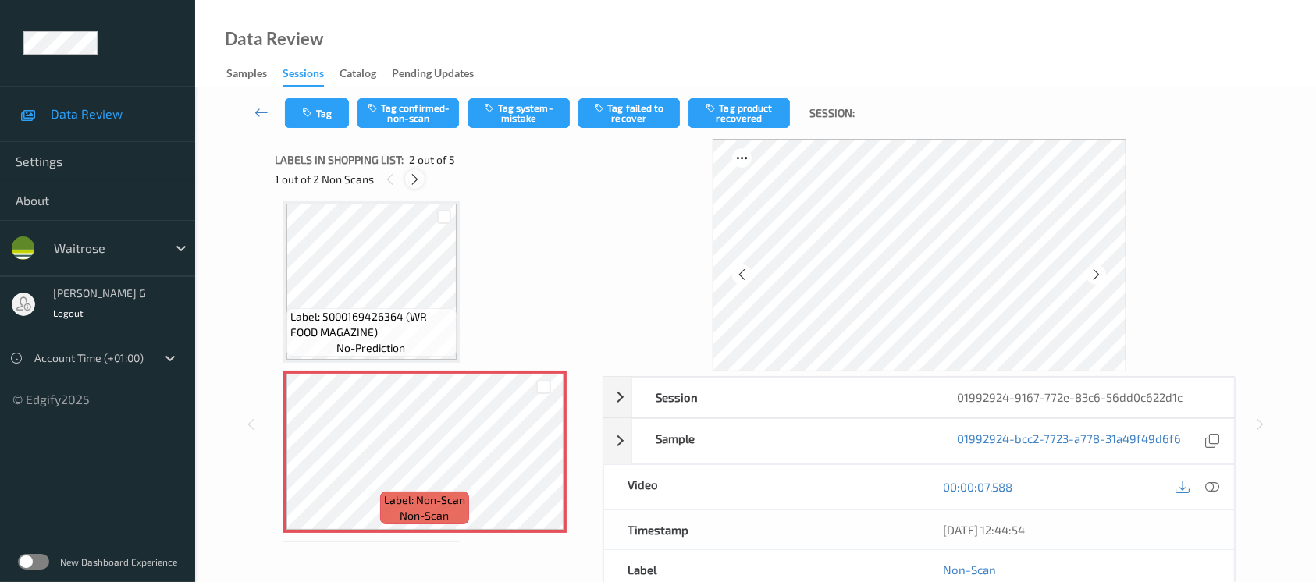
click at [407, 181] on div at bounding box center [415, 179] width 20 height 20
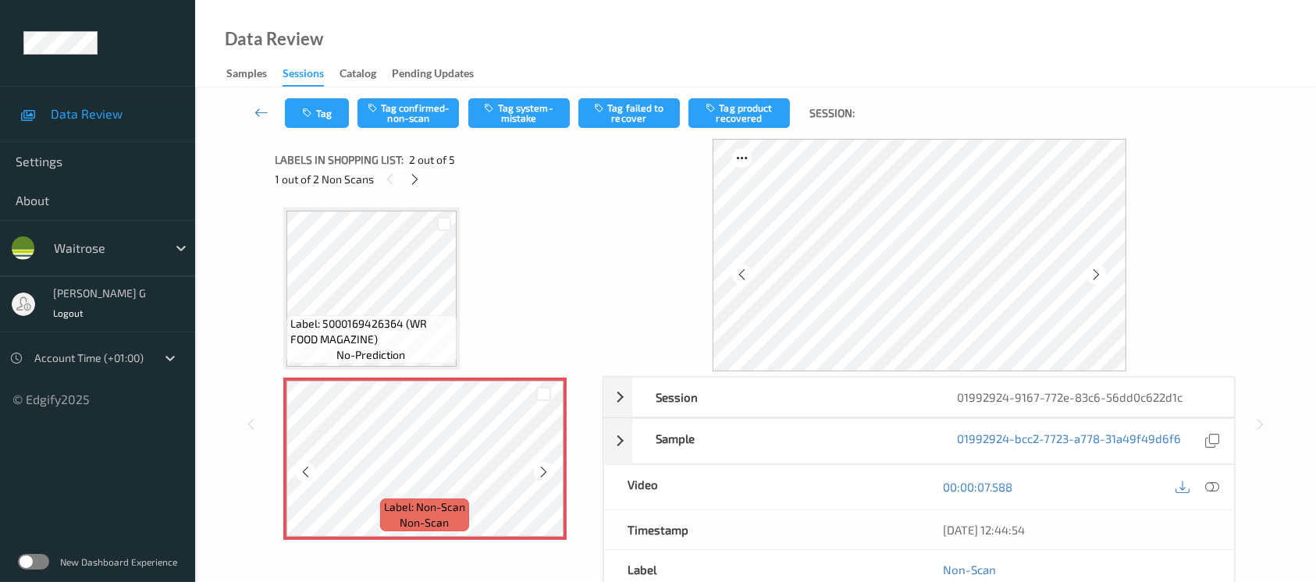
scroll to position [416, 0]
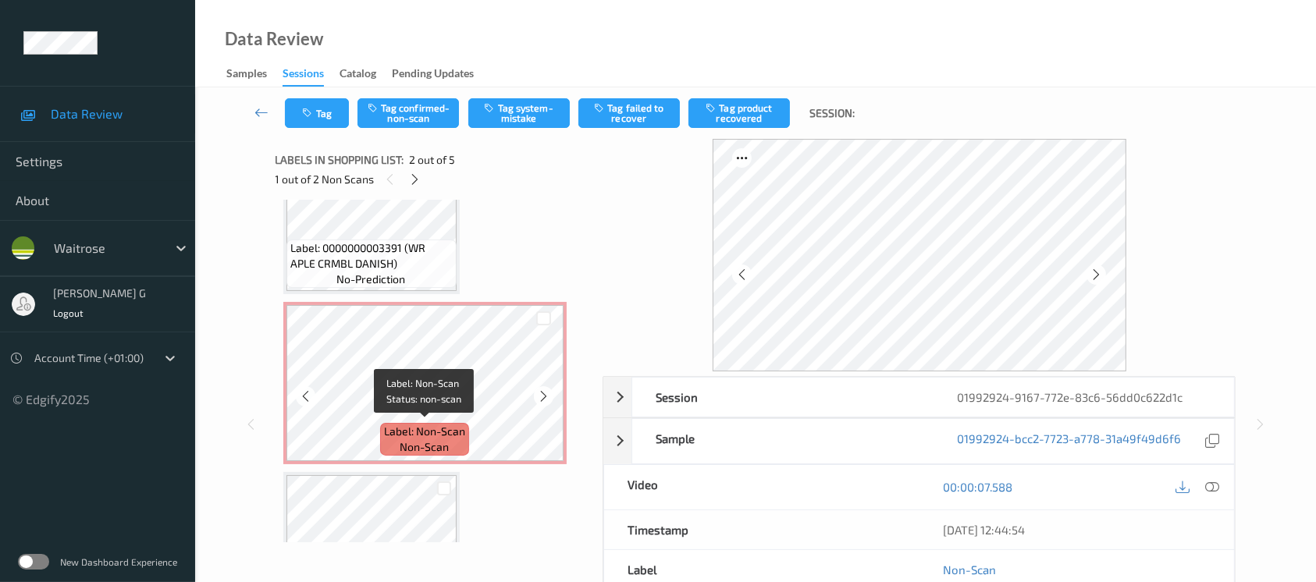
click at [439, 426] on span "Label: Non-Scan" at bounding box center [424, 432] width 81 height 16
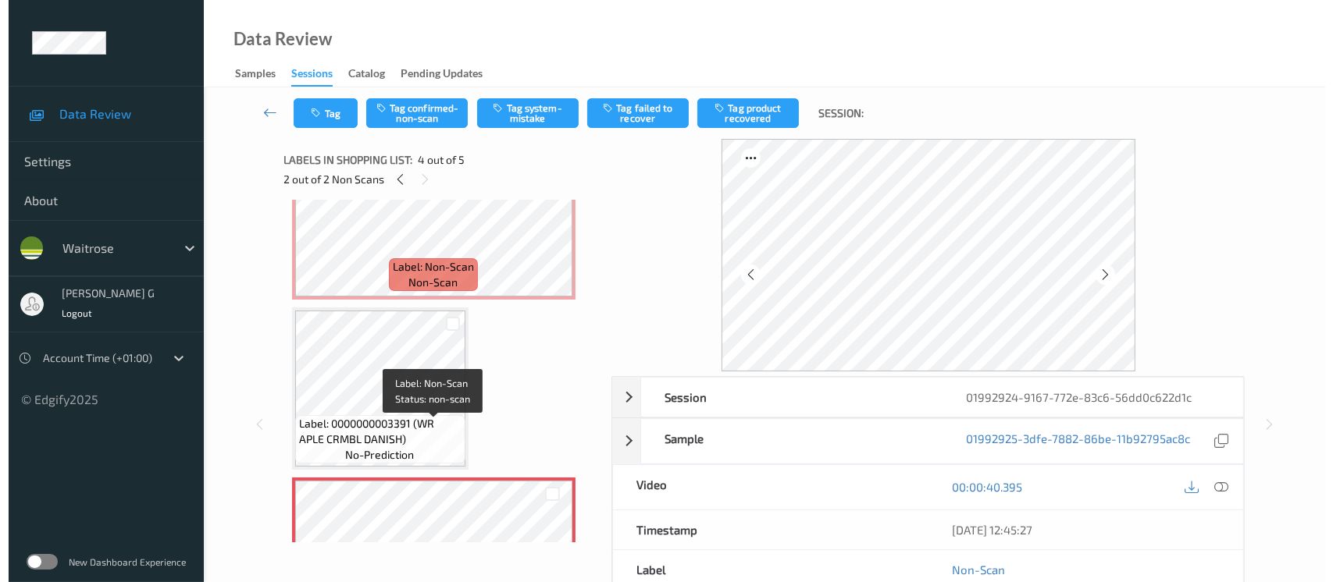
scroll to position [0, 0]
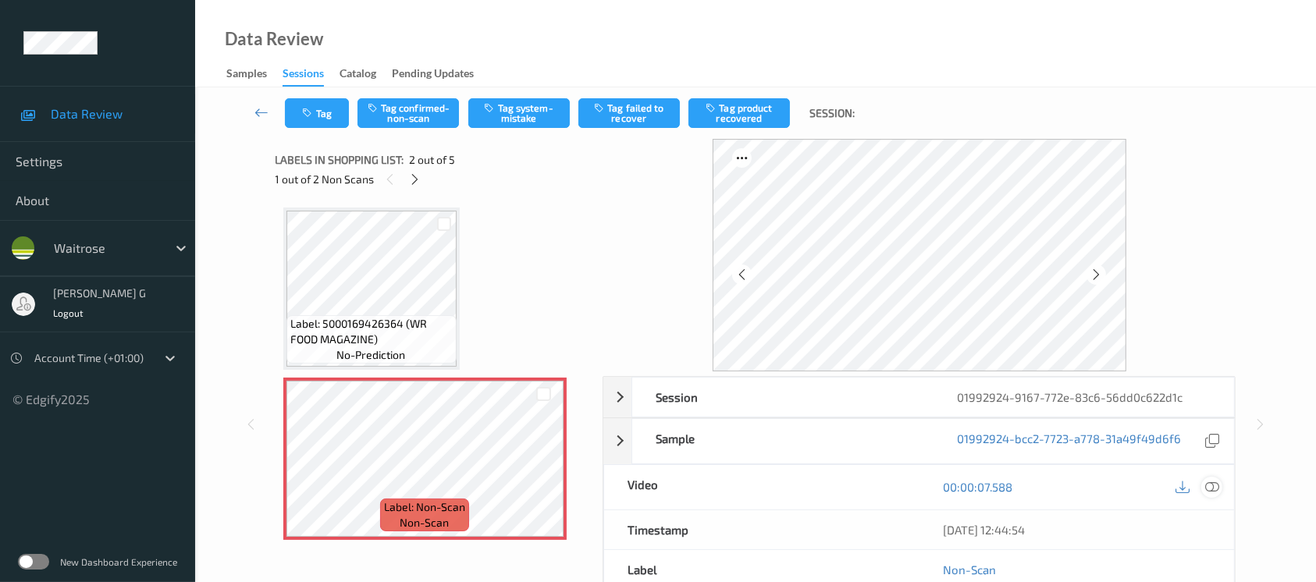
click at [1216, 490] on icon at bounding box center [1212, 487] width 14 height 14
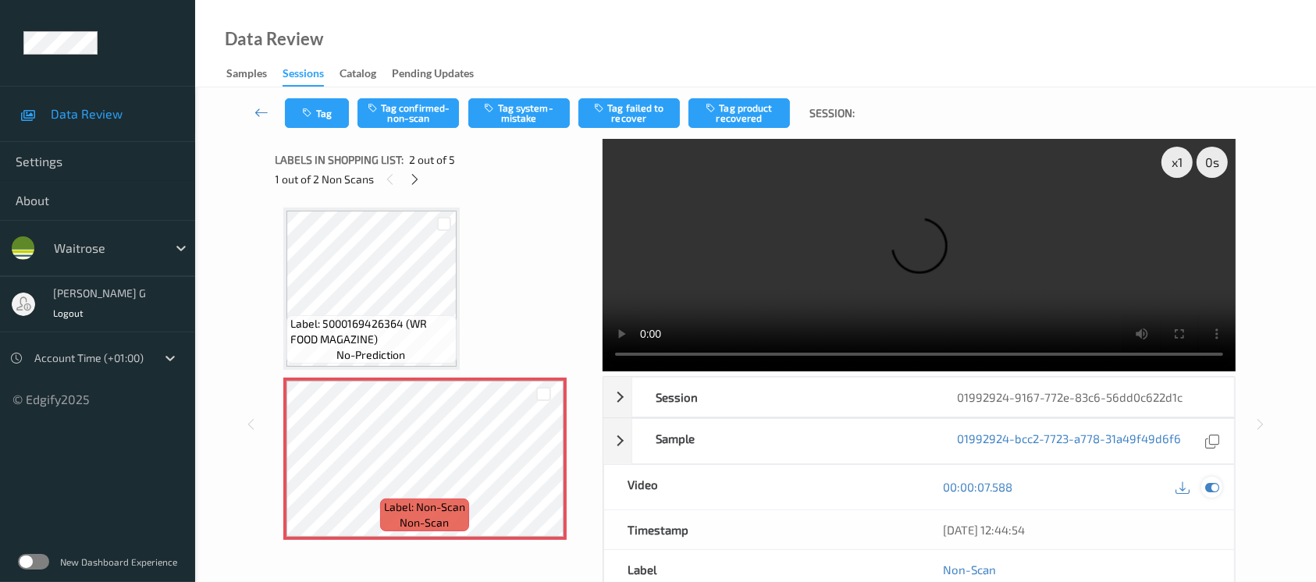
click at [1214, 488] on icon at bounding box center [1212, 487] width 14 height 14
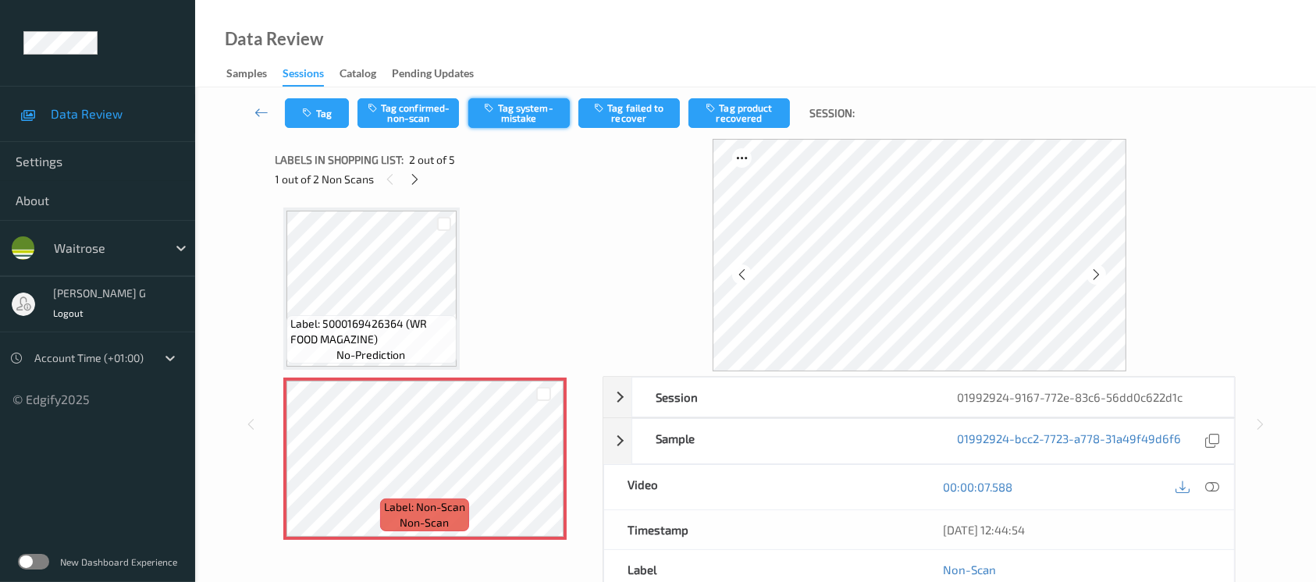
click at [539, 103] on button "Tag system-mistake" at bounding box center [518, 113] width 101 height 30
click at [312, 97] on div "Tag Tag confirmed-non-scan Untag system-mistake Tag failed to recover Tag produ…" at bounding box center [755, 113] width 1057 height 52
click at [311, 109] on icon "button" at bounding box center [309, 113] width 13 height 11
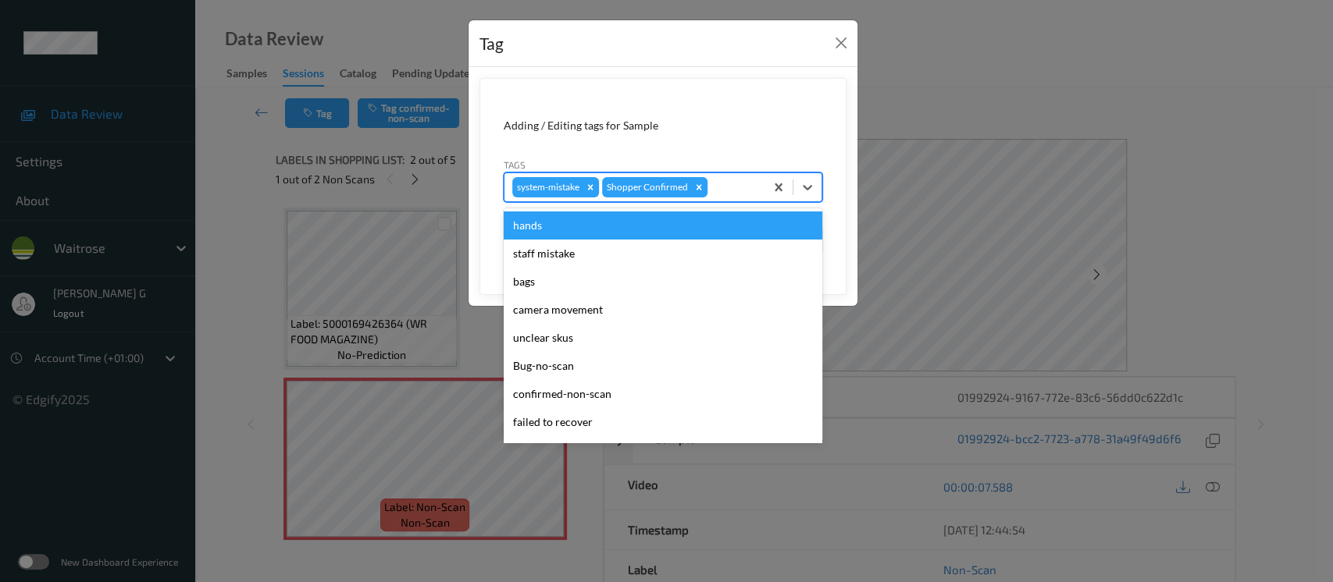
click at [718, 184] on div at bounding box center [733, 187] width 46 height 19
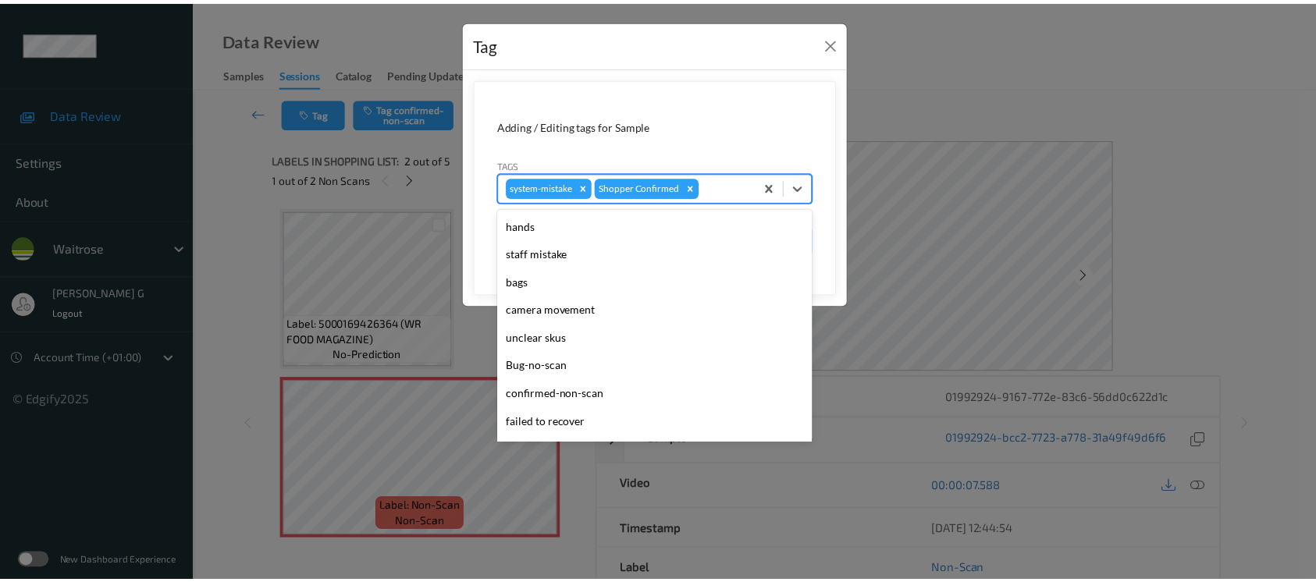
scroll to position [362, 0]
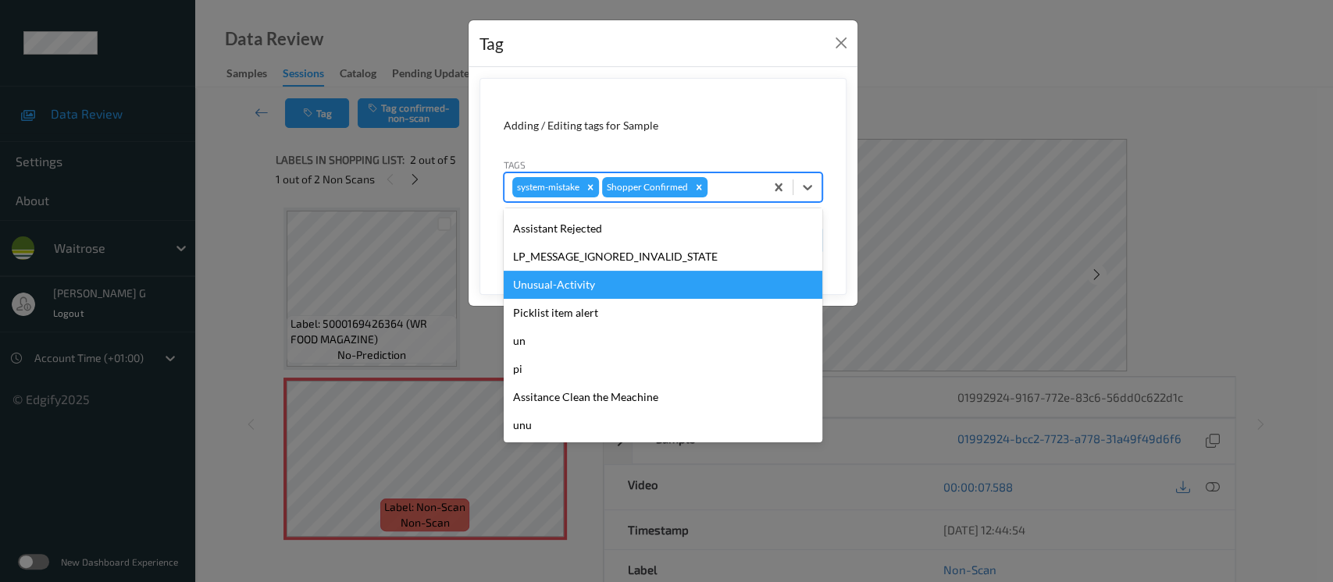
click at [575, 290] on div "Unusual-Activity" at bounding box center [663, 285] width 319 height 28
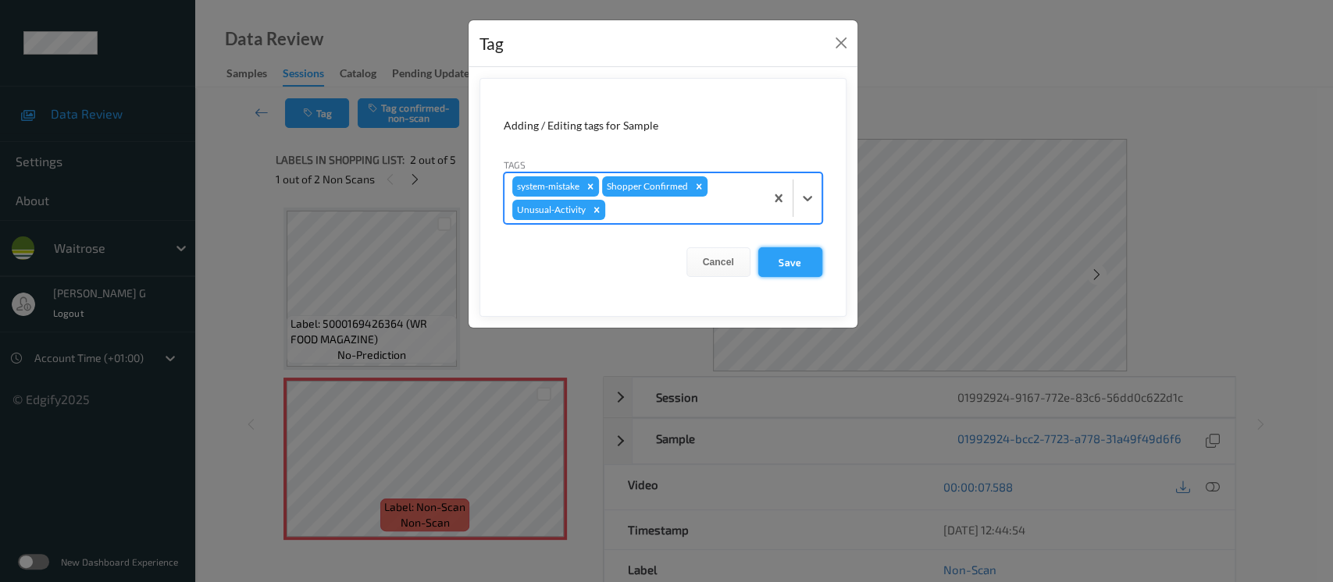
click at [799, 265] on button "Save" at bounding box center [790, 262] width 64 height 30
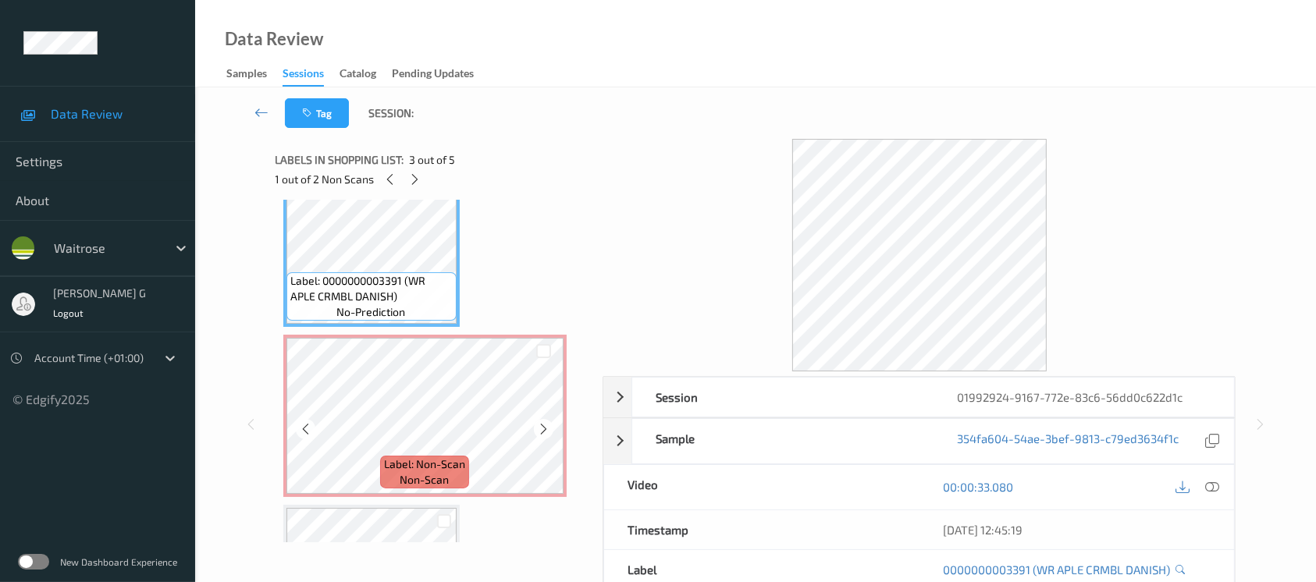
scroll to position [416, 0]
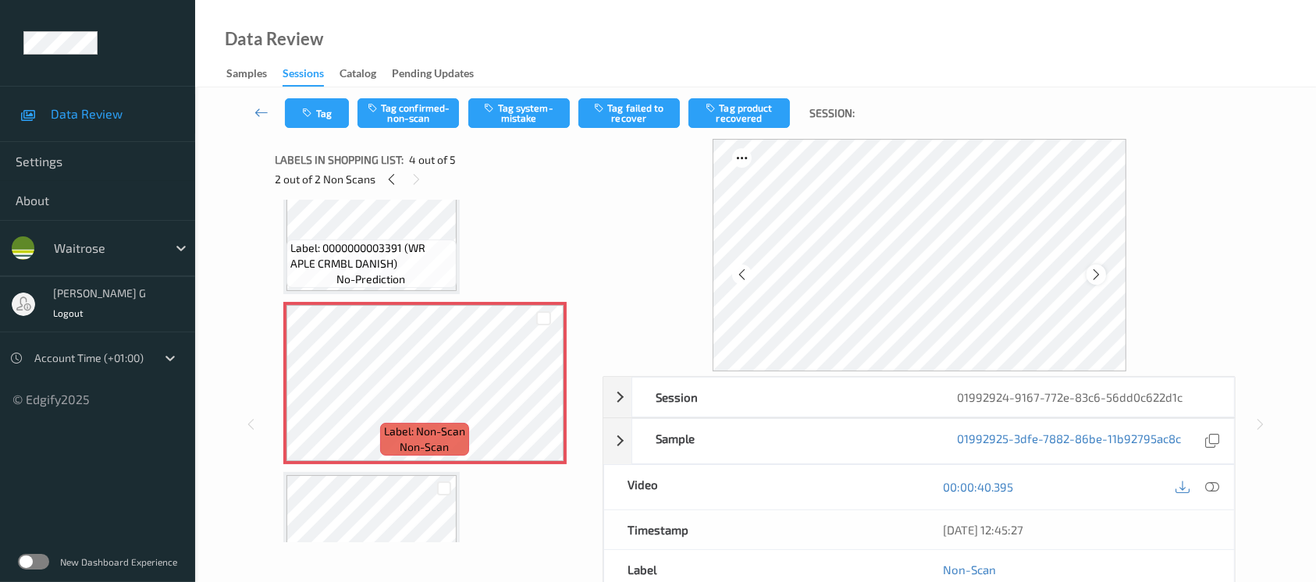
click at [1103, 269] on div at bounding box center [1097, 275] width 20 height 20
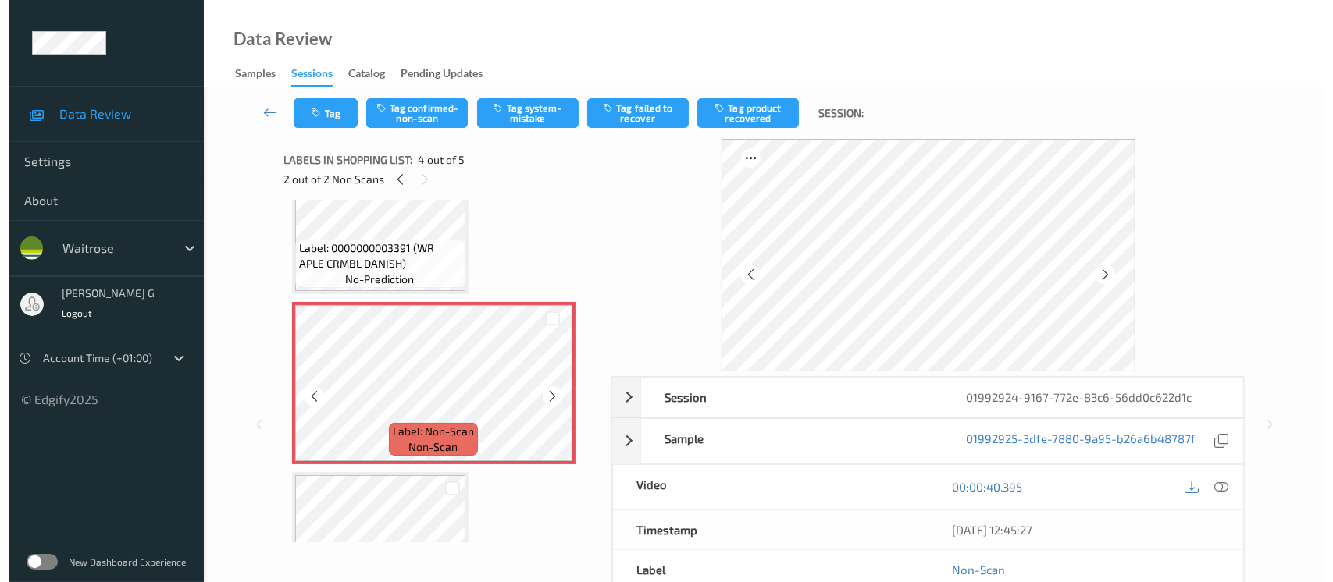
scroll to position [512, 0]
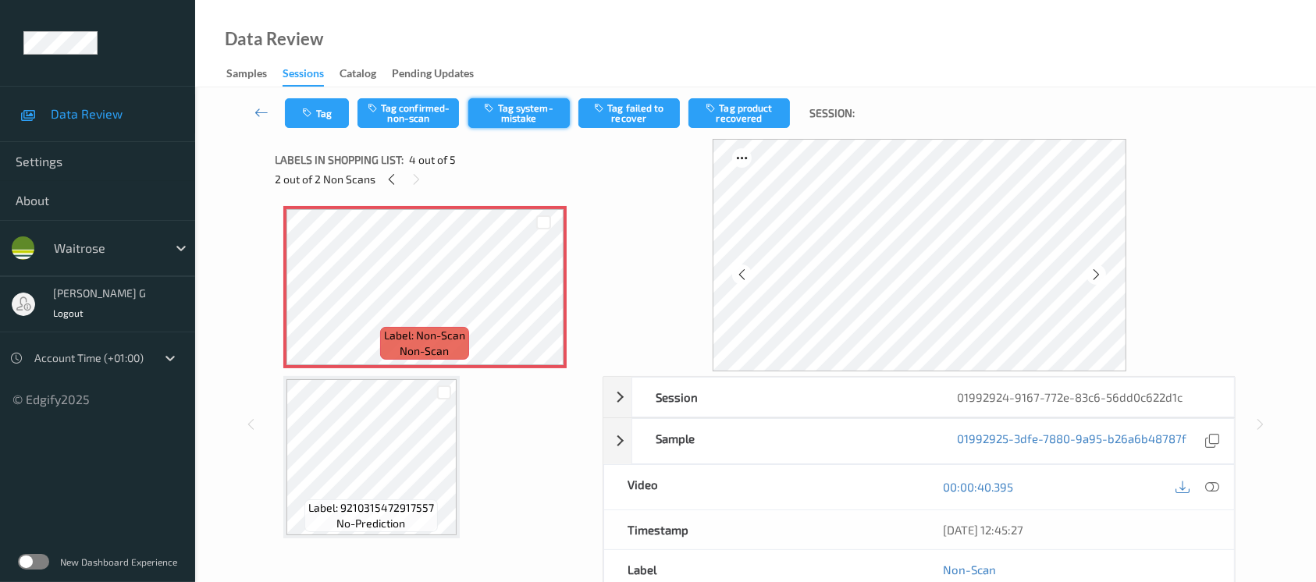
click at [497, 114] on button "Tag system-mistake" at bounding box center [518, 113] width 101 height 30
click at [311, 125] on button "Tag" at bounding box center [317, 113] width 64 height 30
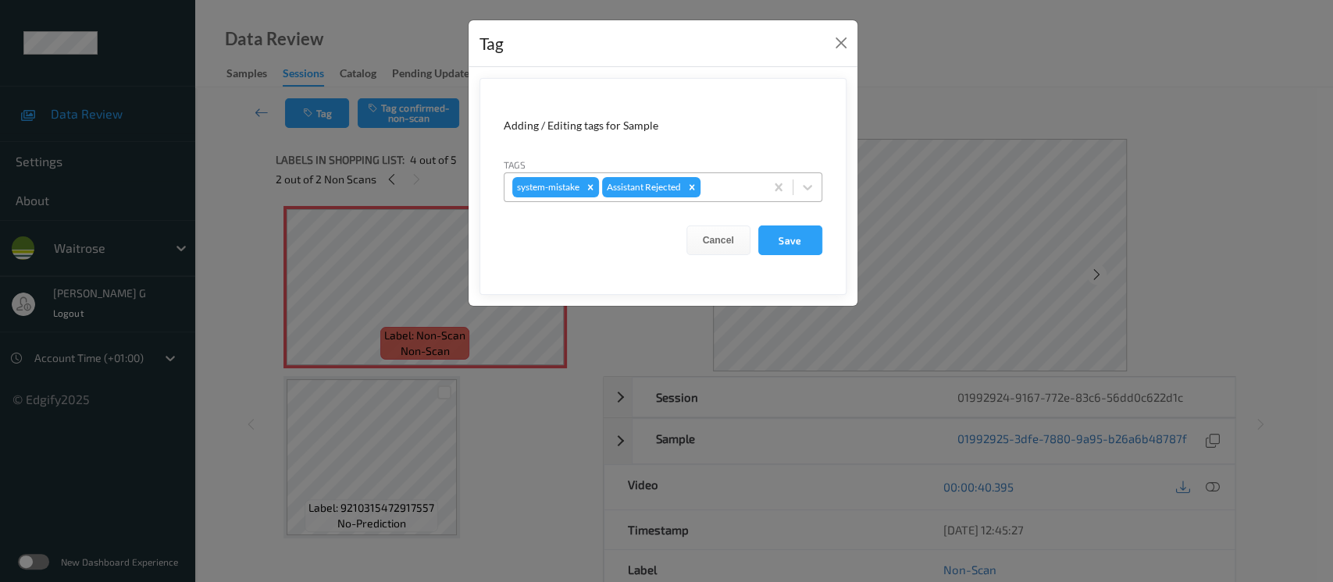
click at [734, 193] on div at bounding box center [729, 187] width 53 height 19
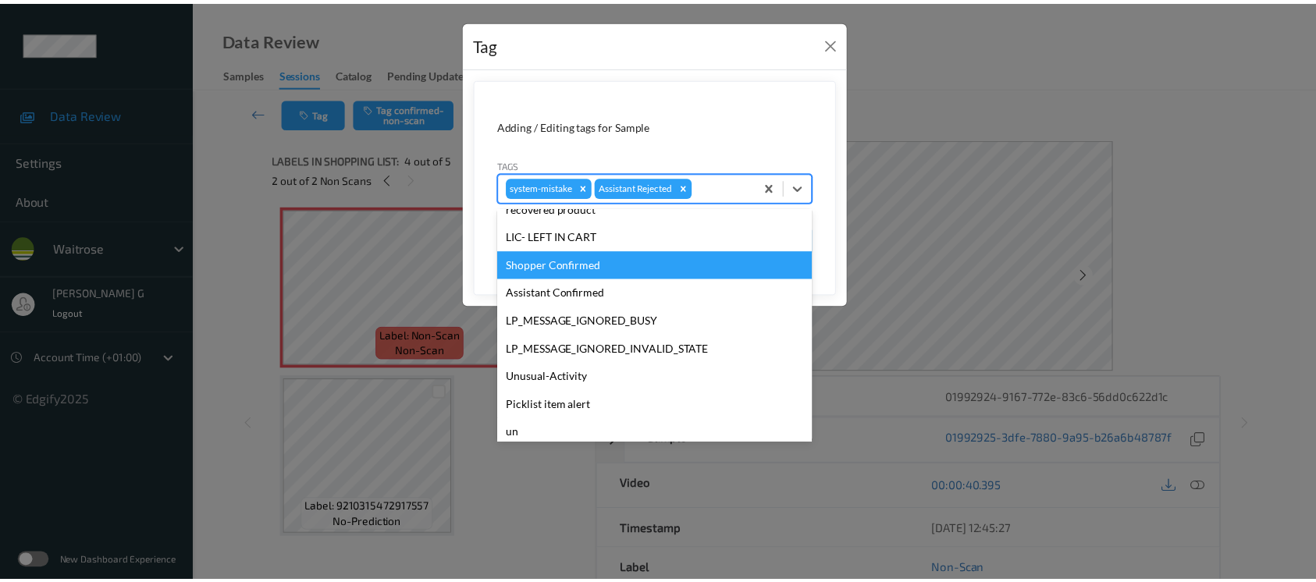
scroll to position [312, 0]
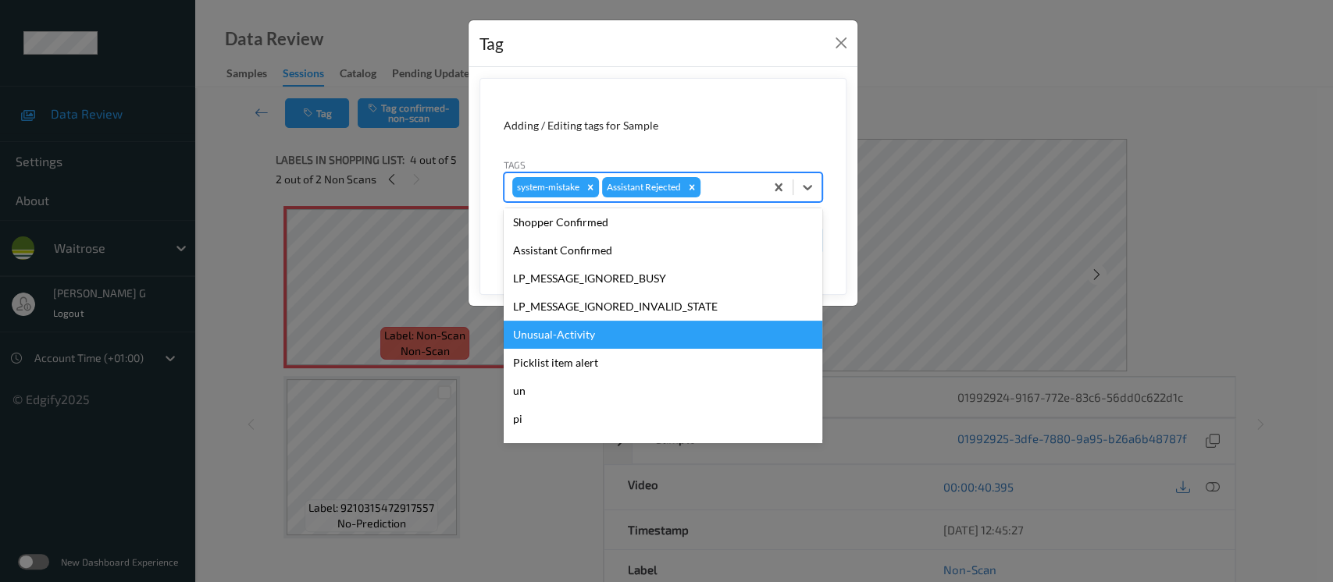
click at [545, 340] on div "Unusual-Activity" at bounding box center [663, 335] width 319 height 28
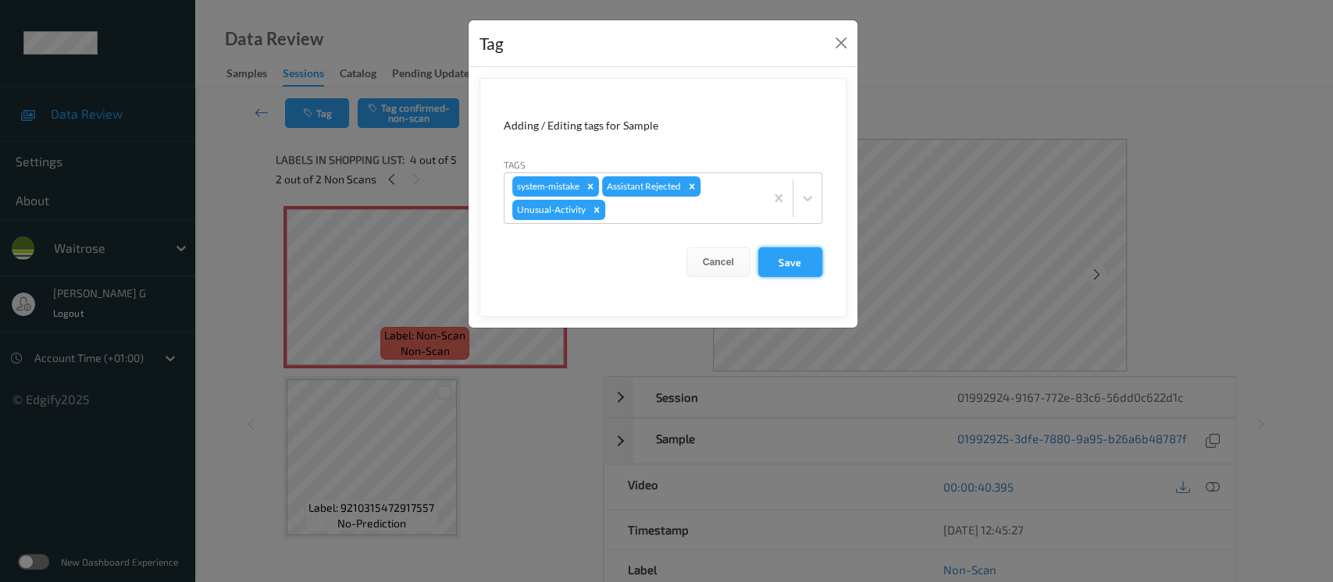
click at [782, 261] on button "Save" at bounding box center [790, 262] width 64 height 30
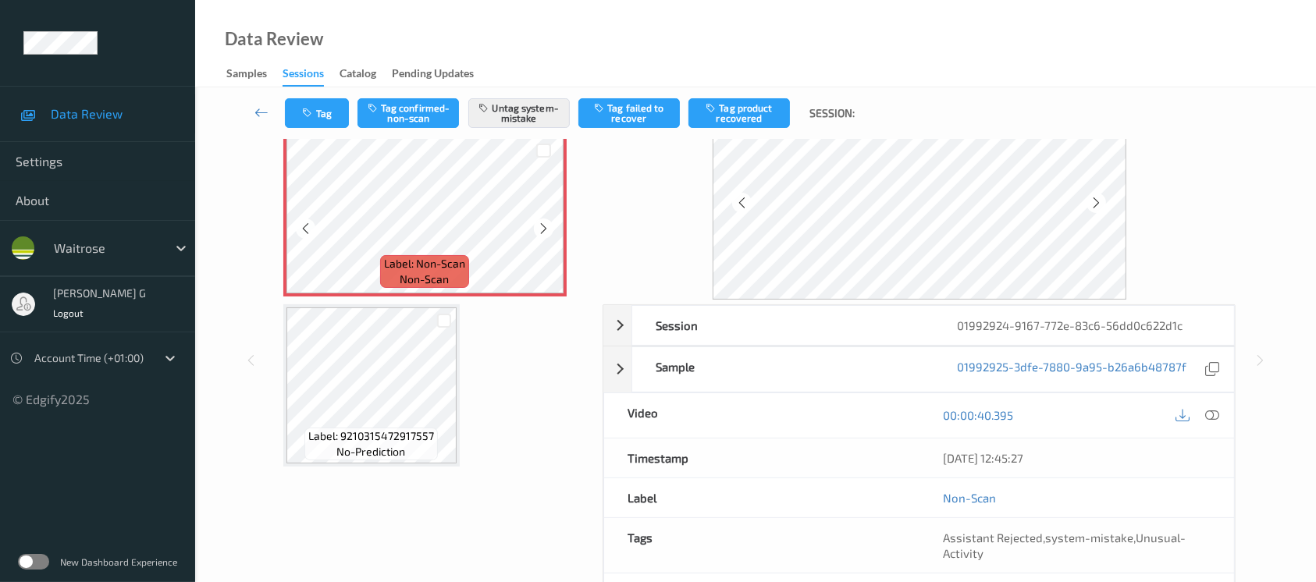
scroll to position [175, 0]
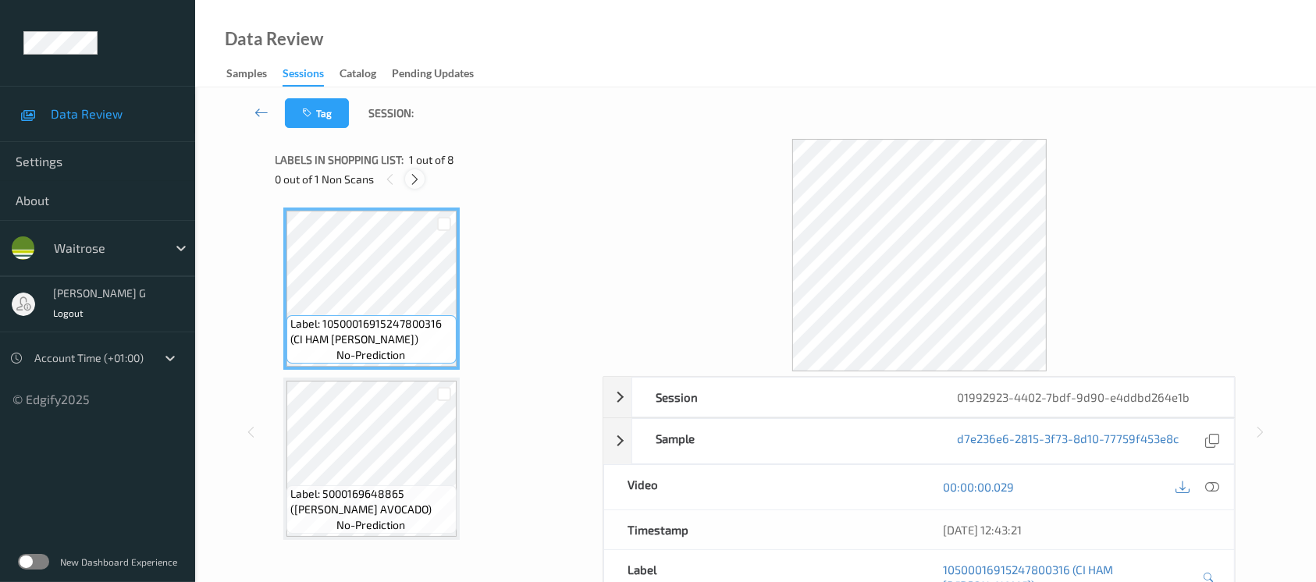
click at [406, 179] on div at bounding box center [415, 179] width 20 height 20
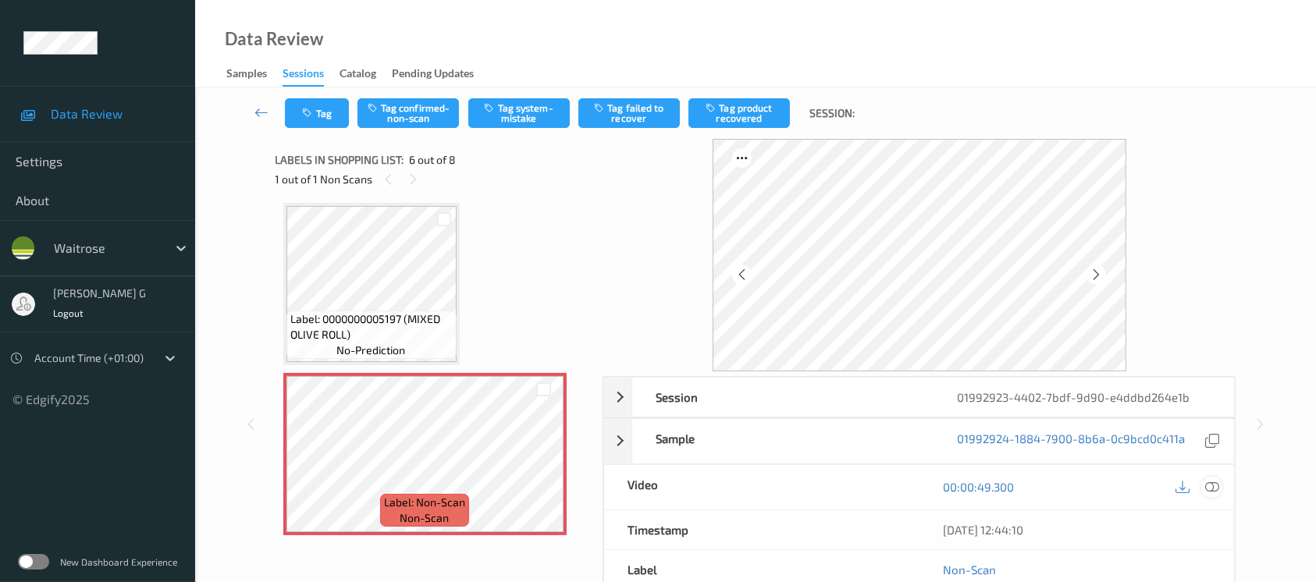
click at [1213, 496] on div at bounding box center [1212, 487] width 21 height 21
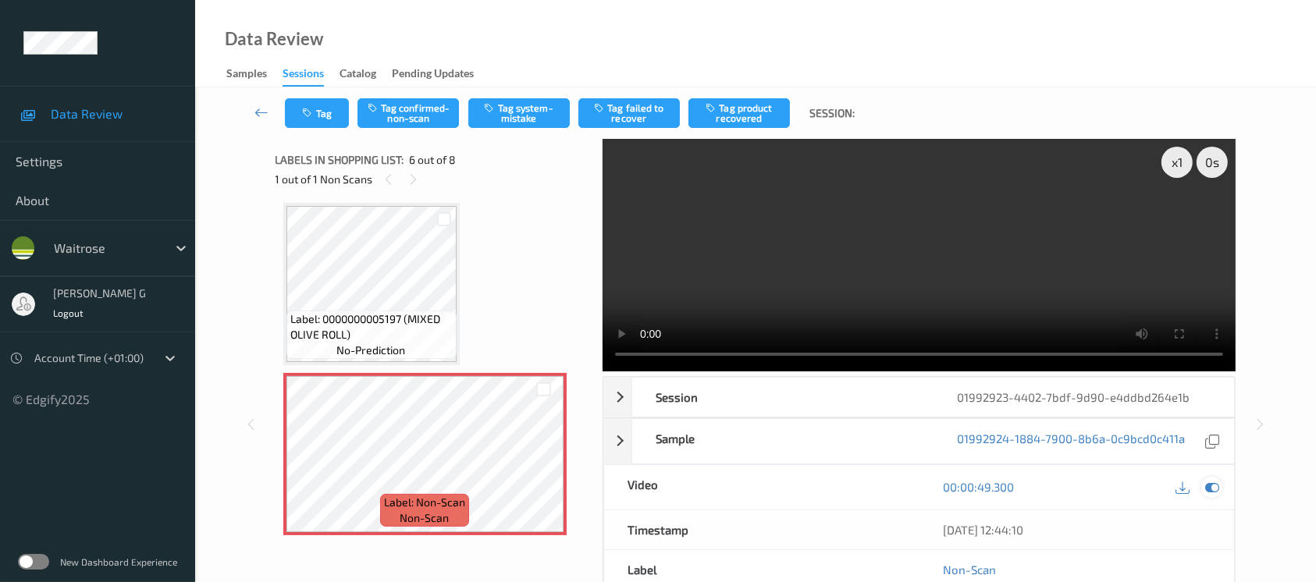
click at [1217, 490] on icon at bounding box center [1212, 487] width 14 height 14
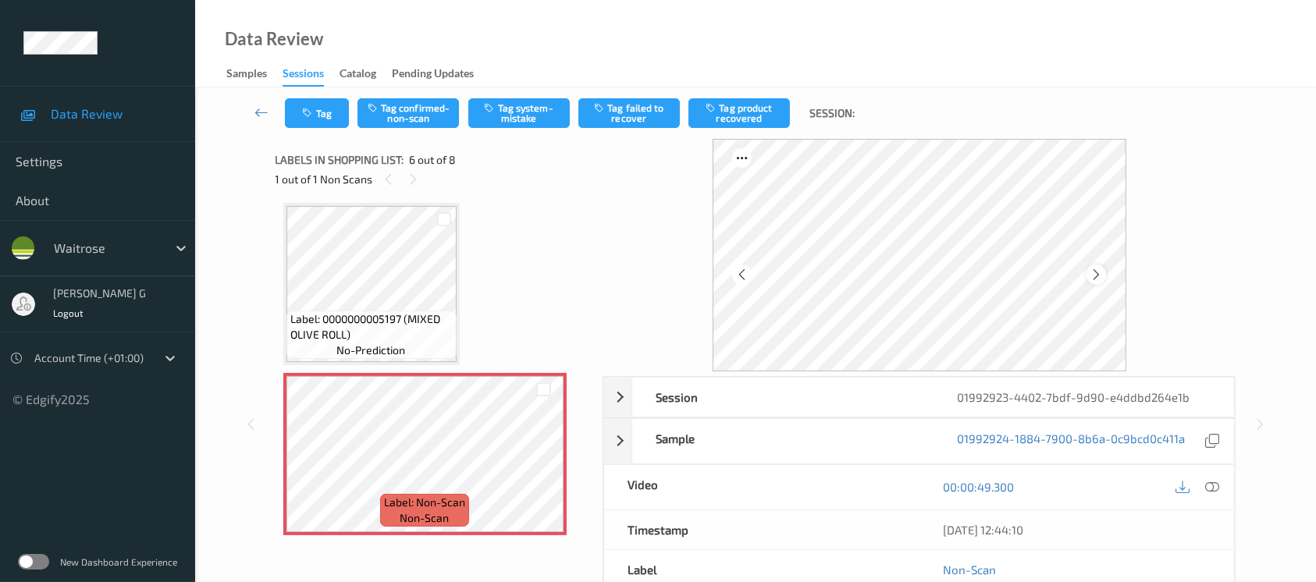
click at [1093, 272] on icon at bounding box center [1096, 275] width 13 height 14
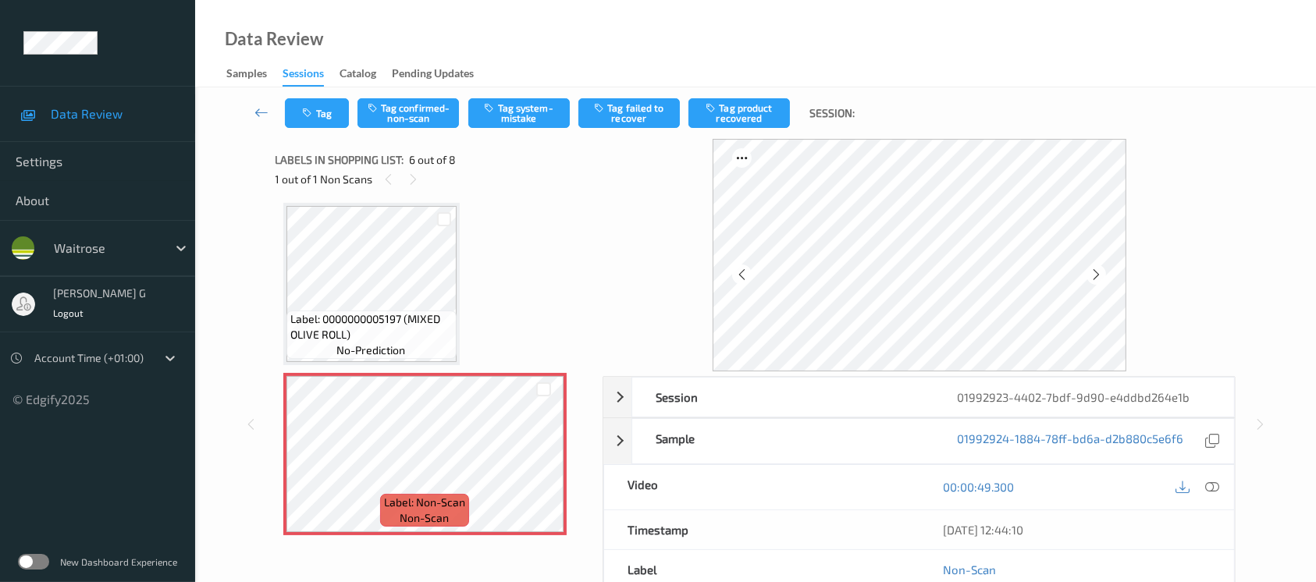
click at [1093, 272] on icon at bounding box center [1096, 275] width 13 height 14
click at [504, 106] on button "Tag system-mistake" at bounding box center [518, 113] width 101 height 30
click at [326, 128] on div "Tag Tag confirmed-non-scan Untag system-mistake Tag failed to recover Tag produ…" at bounding box center [755, 113] width 1057 height 52
click at [325, 119] on button "Tag" at bounding box center [317, 113] width 64 height 30
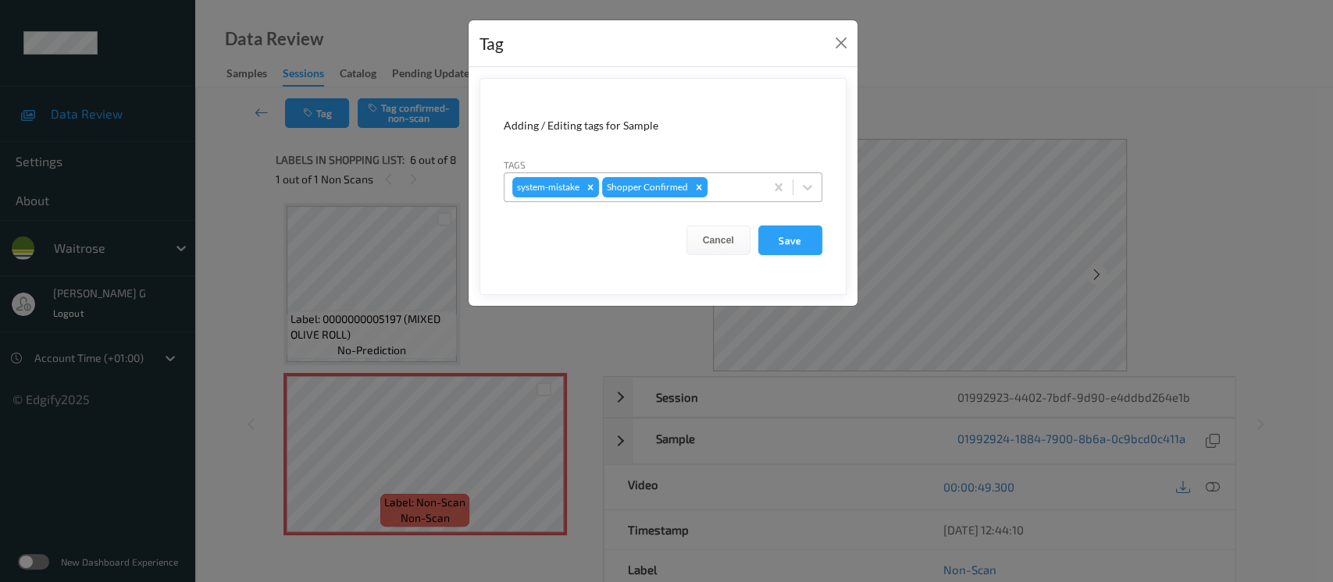
click at [712, 181] on div at bounding box center [733, 187] width 46 height 19
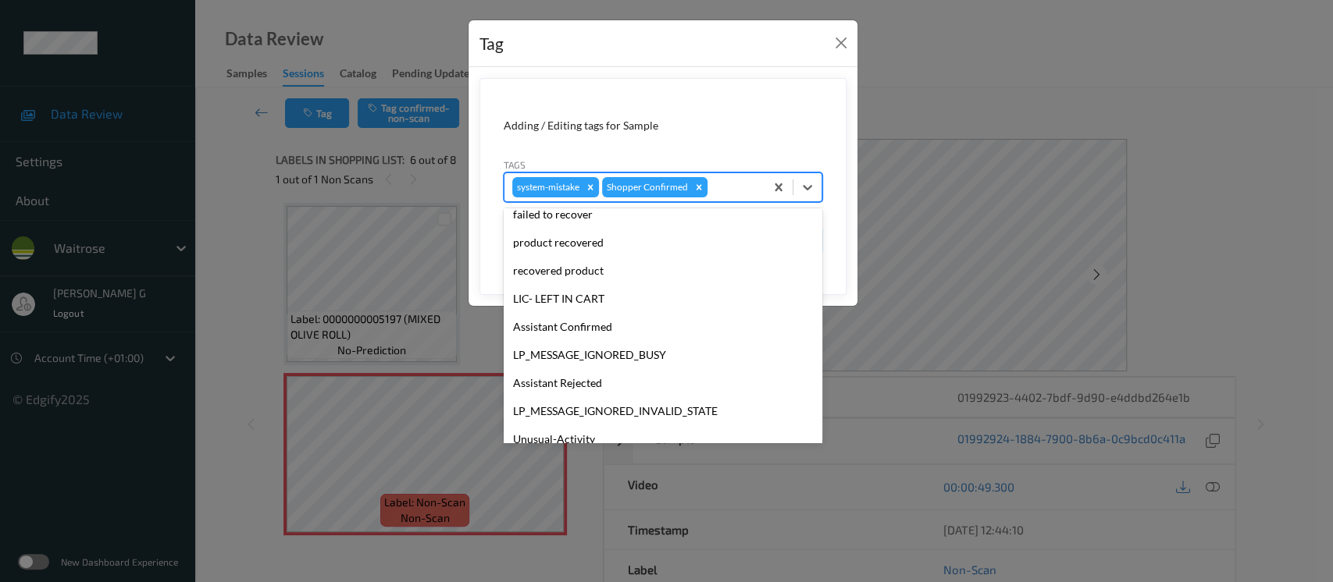
scroll to position [362, 0]
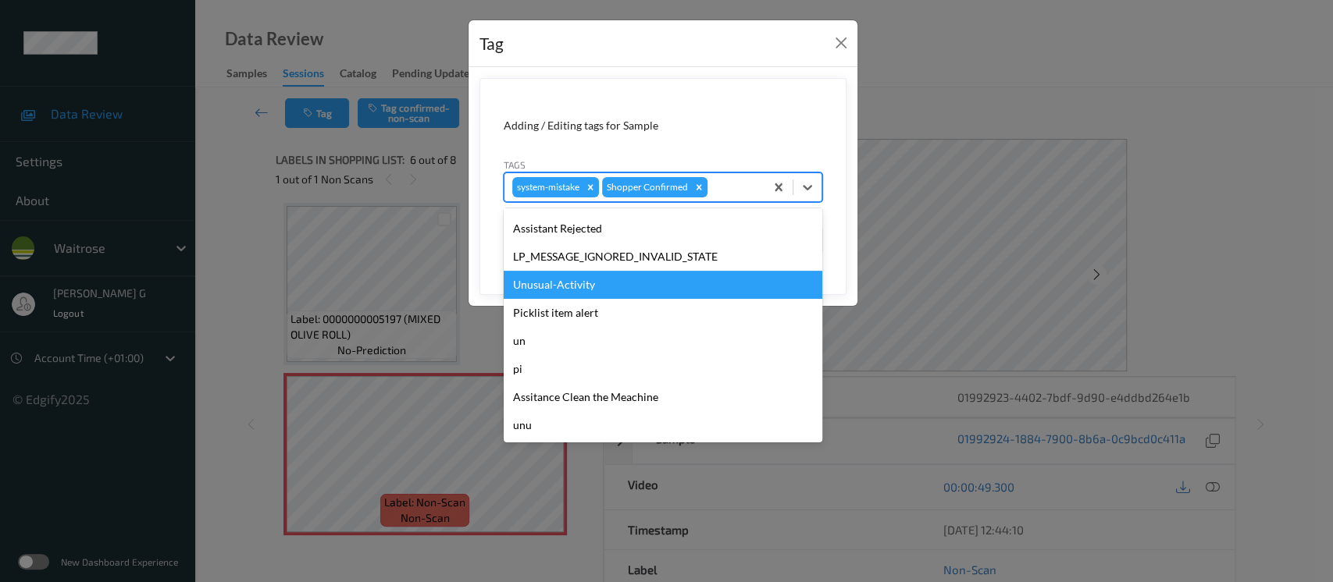
click at [556, 275] on div "Unusual-Activity" at bounding box center [663, 285] width 319 height 28
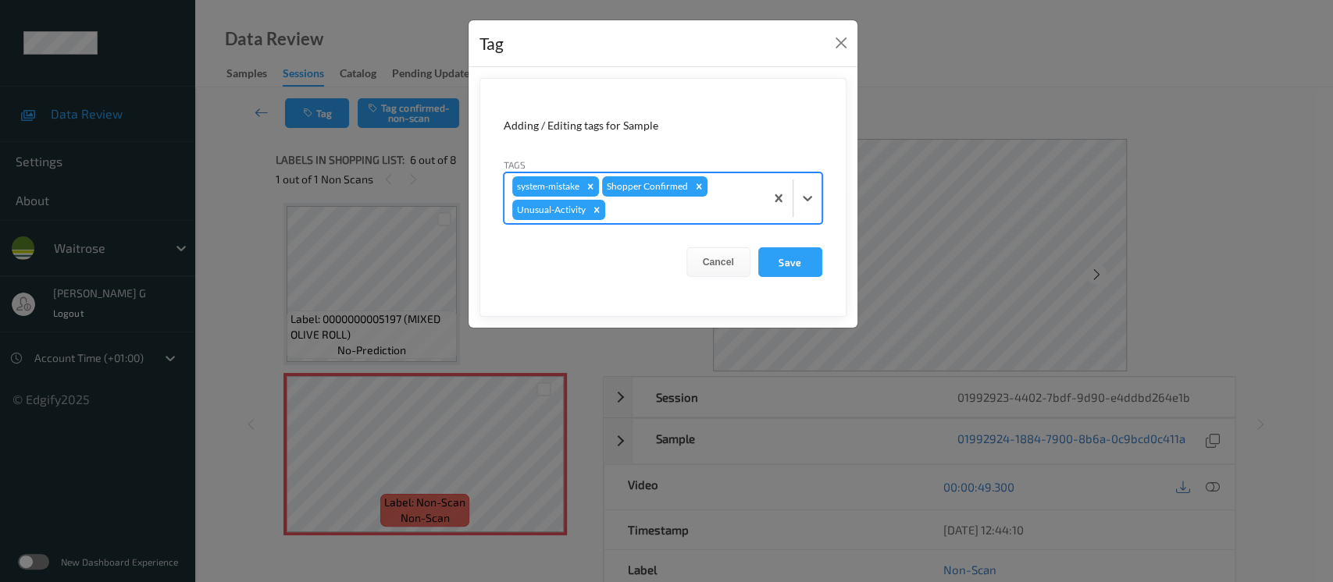
click at [742, 213] on div at bounding box center [682, 210] width 148 height 19
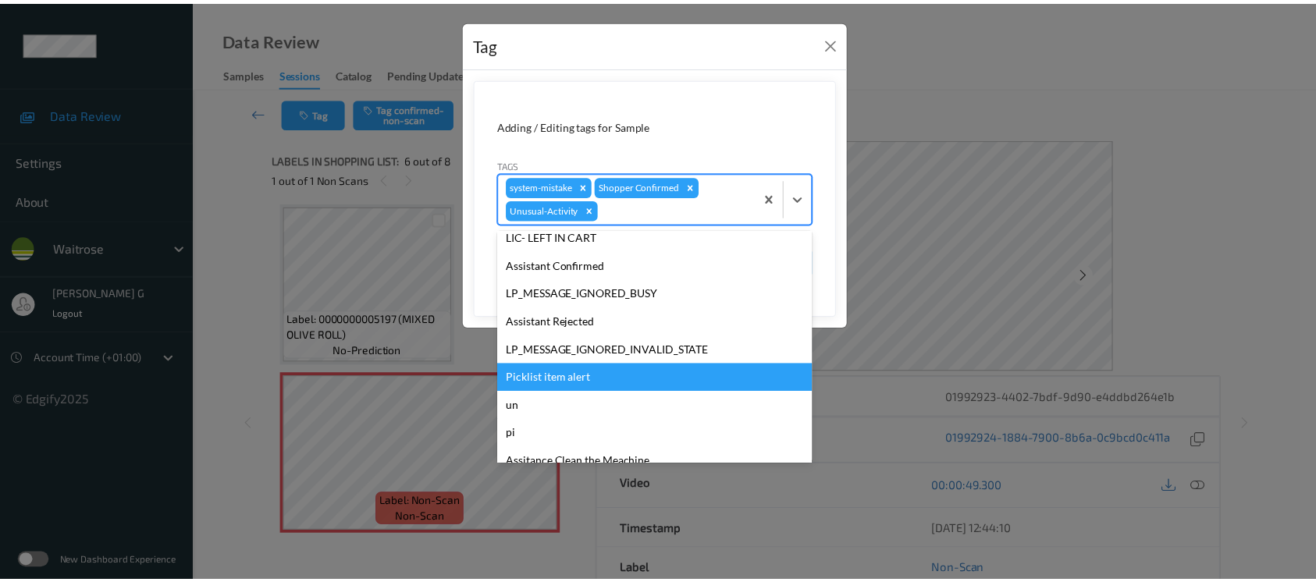
scroll to position [333, 0]
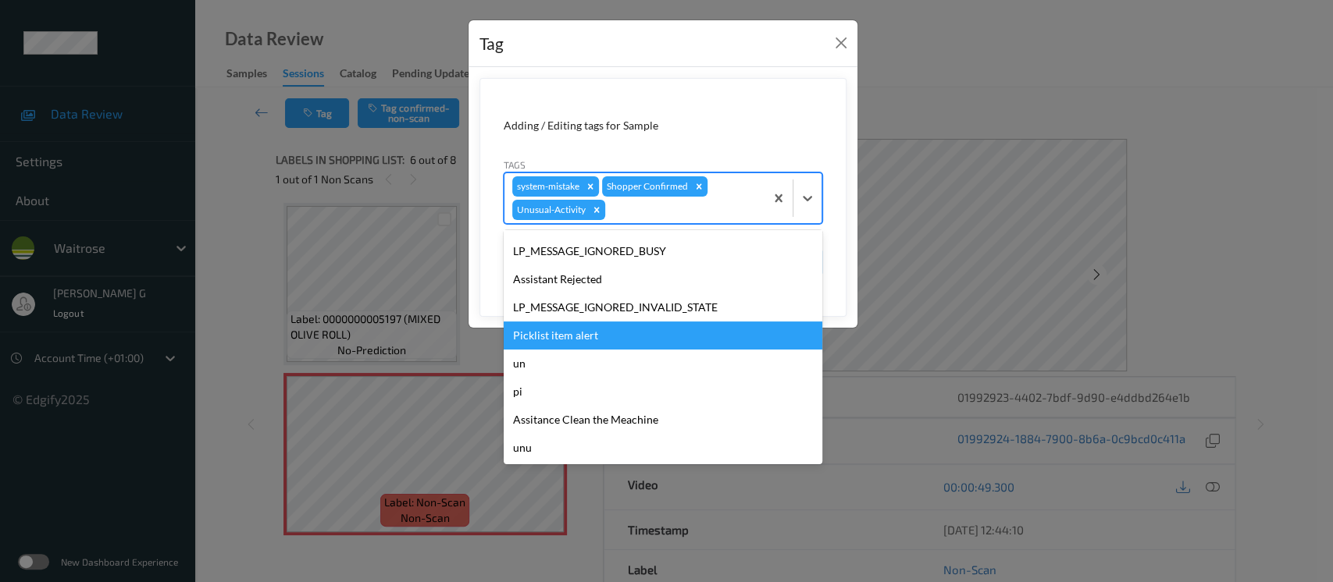
click at [557, 334] on div "Picklist item alert" at bounding box center [663, 336] width 319 height 28
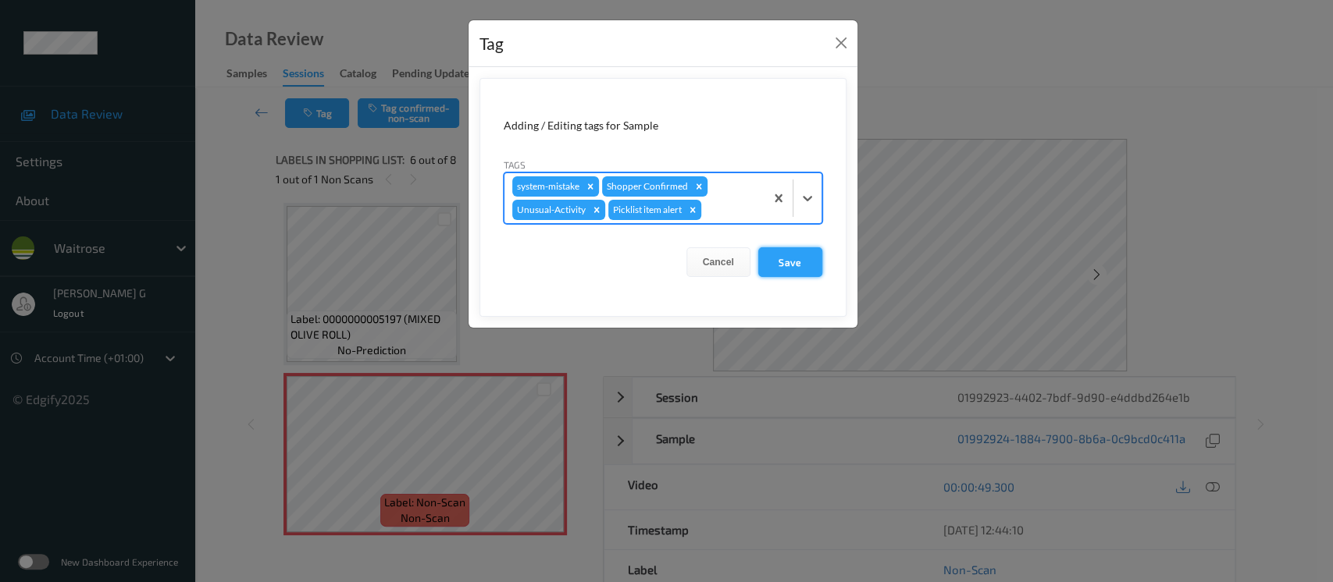
click at [781, 265] on button "Save" at bounding box center [790, 262] width 64 height 30
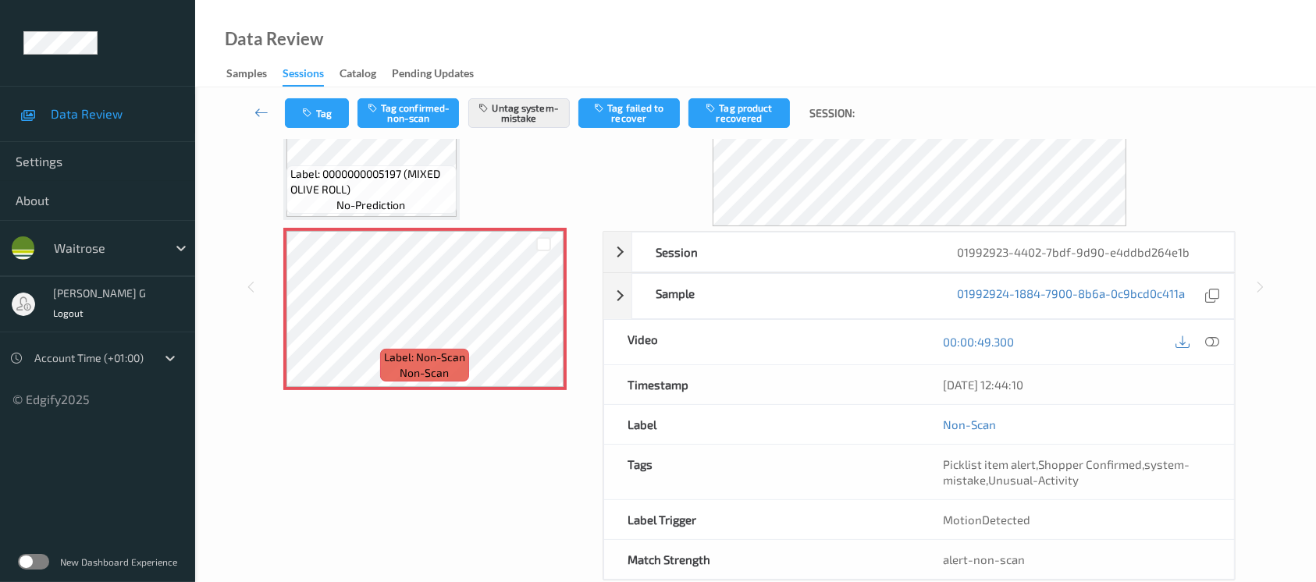
scroll to position [175, 0]
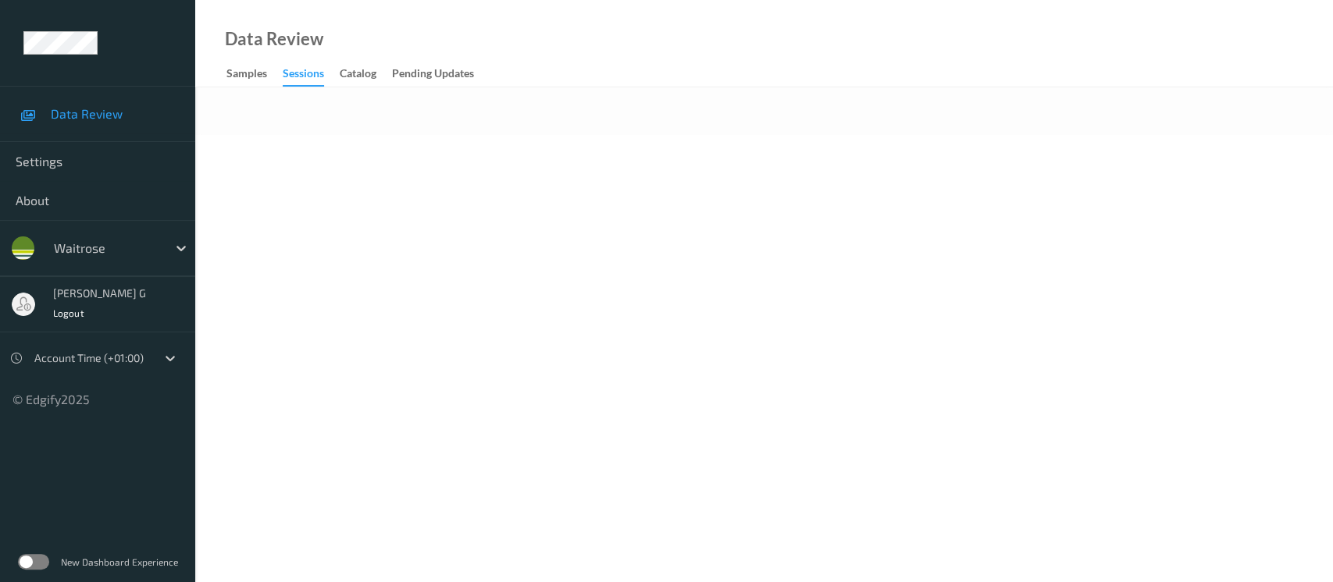
click at [768, 172] on body "Data Review Settings About waitrose [PERSON_NAME] g Logout Account Time (+01:00…" at bounding box center [666, 291] width 1333 height 582
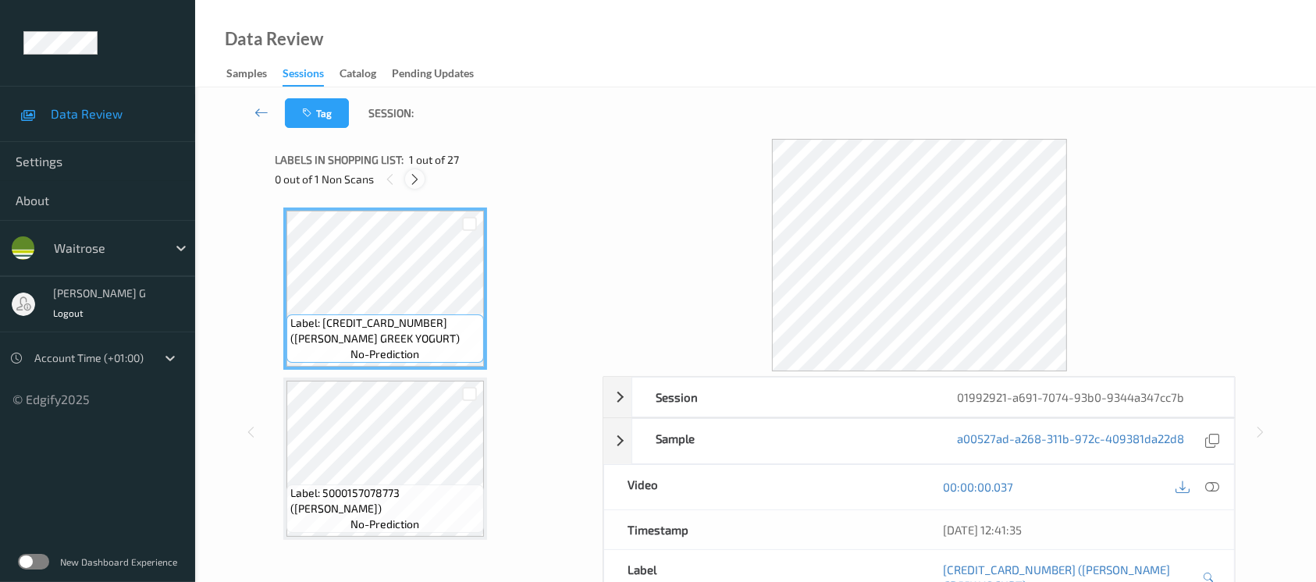
click at [417, 180] on icon at bounding box center [414, 180] width 13 height 14
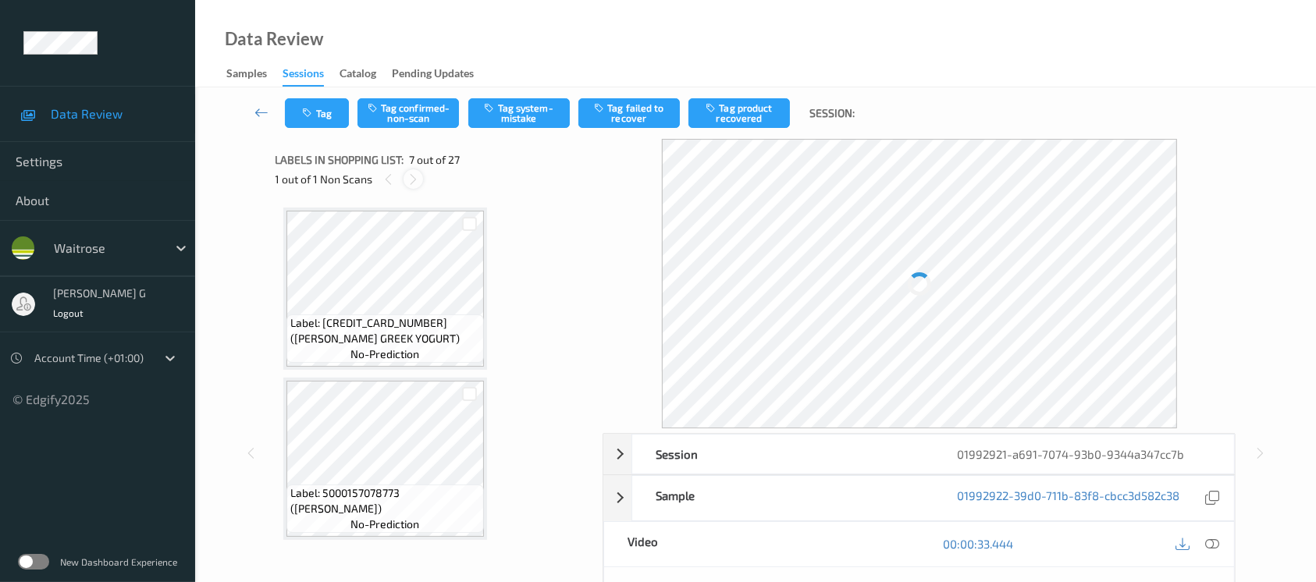
scroll to position [856, 0]
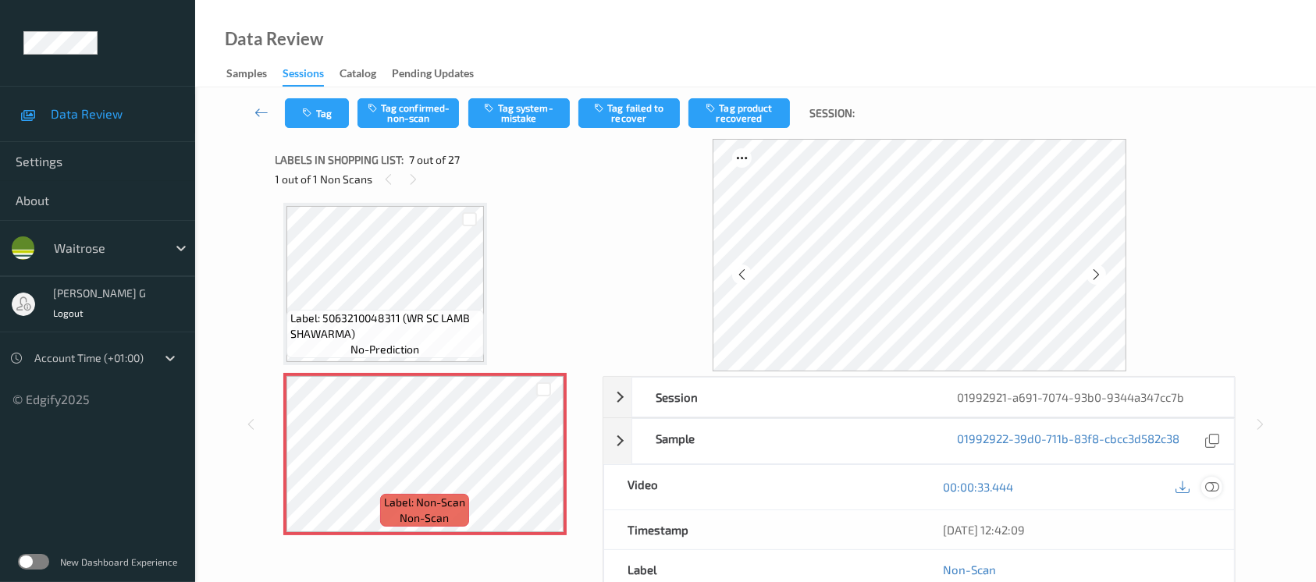
click at [1209, 484] on icon at bounding box center [1212, 487] width 14 height 14
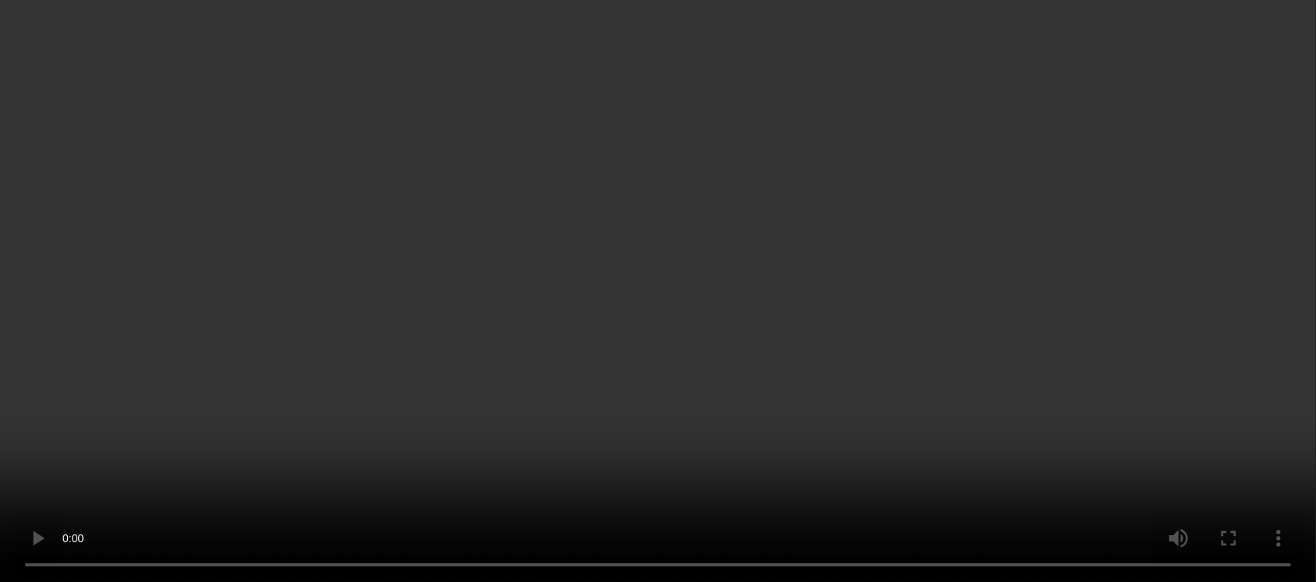
scroll to position [960, 0]
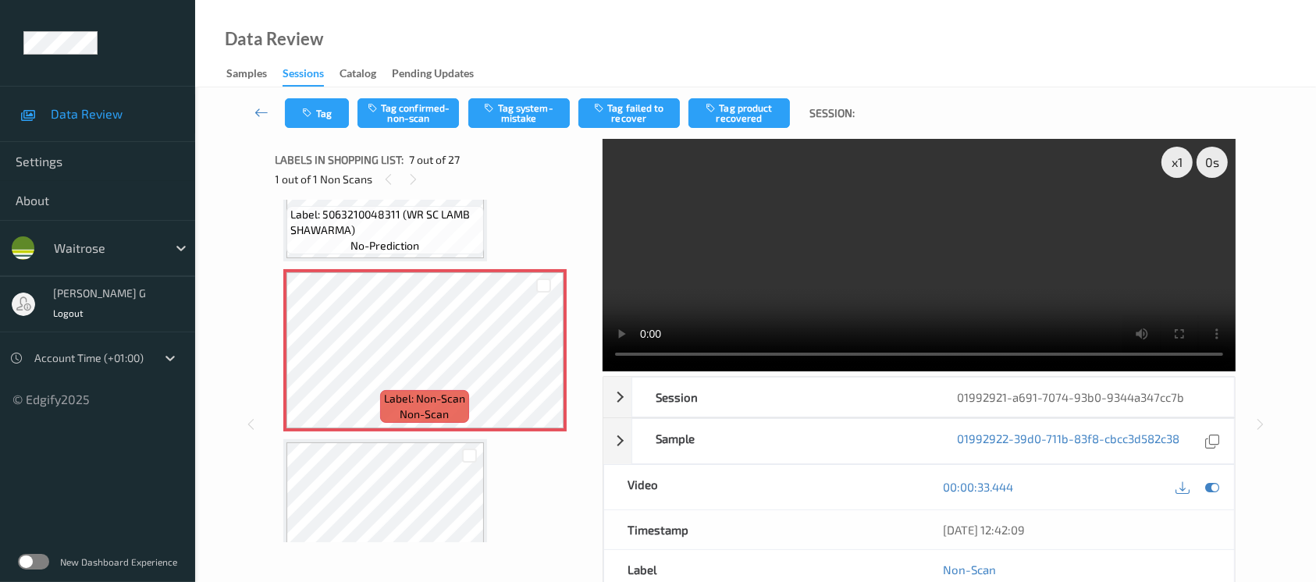
click at [1227, 486] on div "00:00:33.444" at bounding box center [1077, 487] width 315 height 45
click at [1209, 488] on icon at bounding box center [1212, 487] width 14 height 14
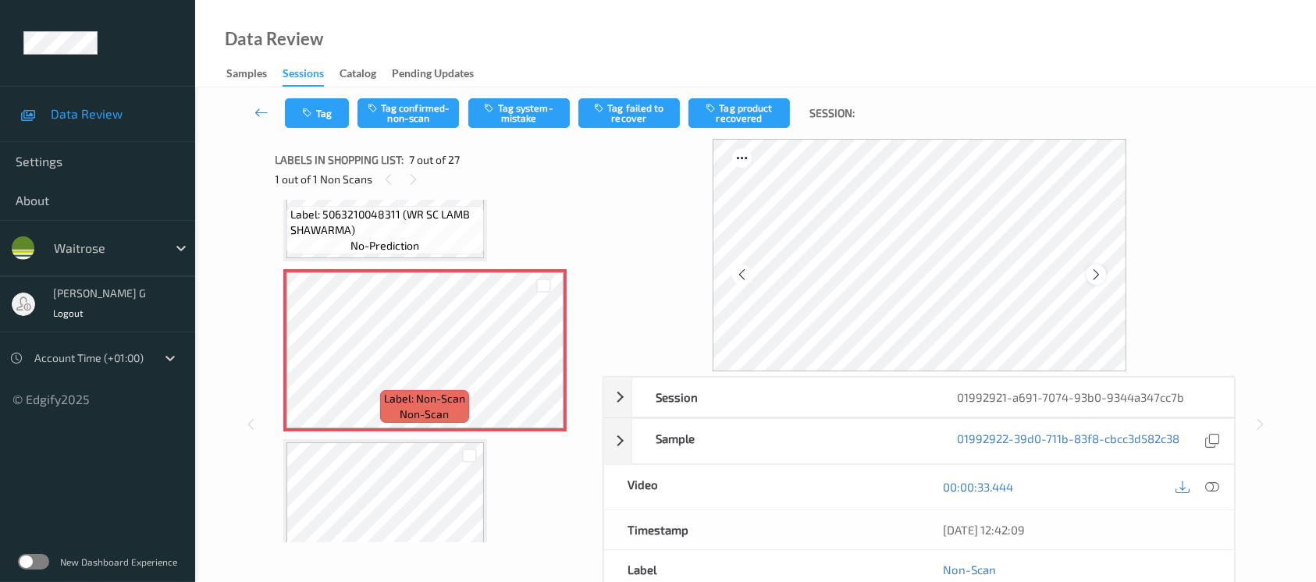
click at [1101, 275] on icon at bounding box center [1096, 275] width 13 height 14
click at [1212, 490] on icon at bounding box center [1212, 487] width 14 height 14
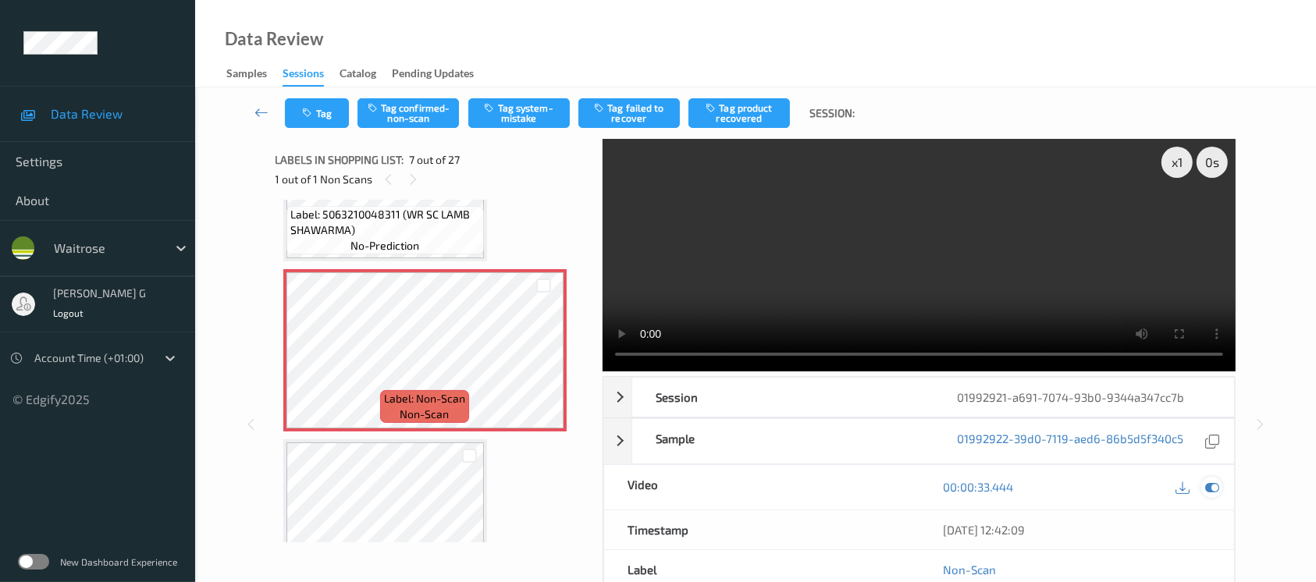
drag, startPoint x: 1212, startPoint y: 490, endPoint x: 1202, endPoint y: 489, distance: 10.2
click at [1212, 490] on icon at bounding box center [1212, 487] width 14 height 14
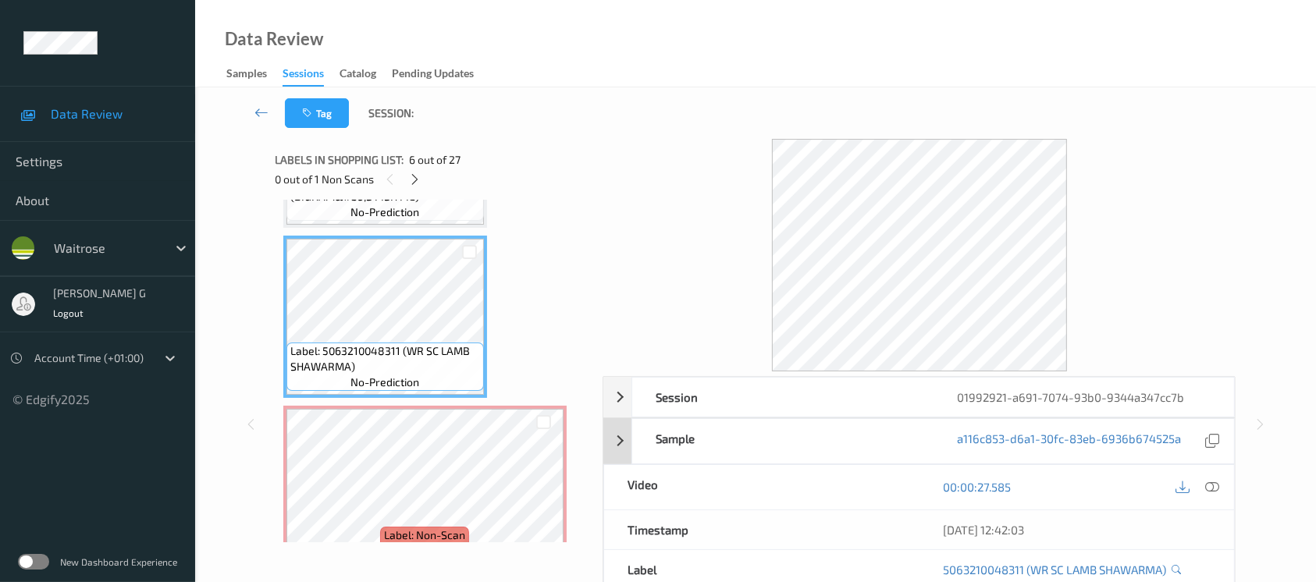
scroll to position [856, 0]
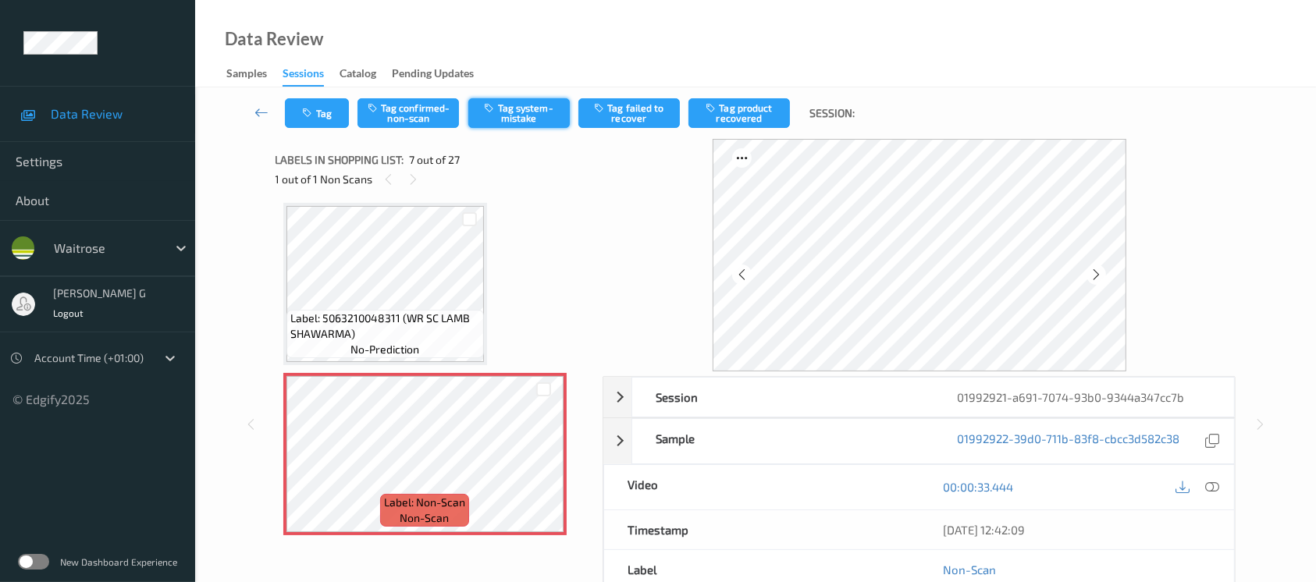
click at [523, 119] on button "Tag system-mistake" at bounding box center [518, 113] width 101 height 30
click at [307, 110] on icon "button" at bounding box center [309, 113] width 13 height 11
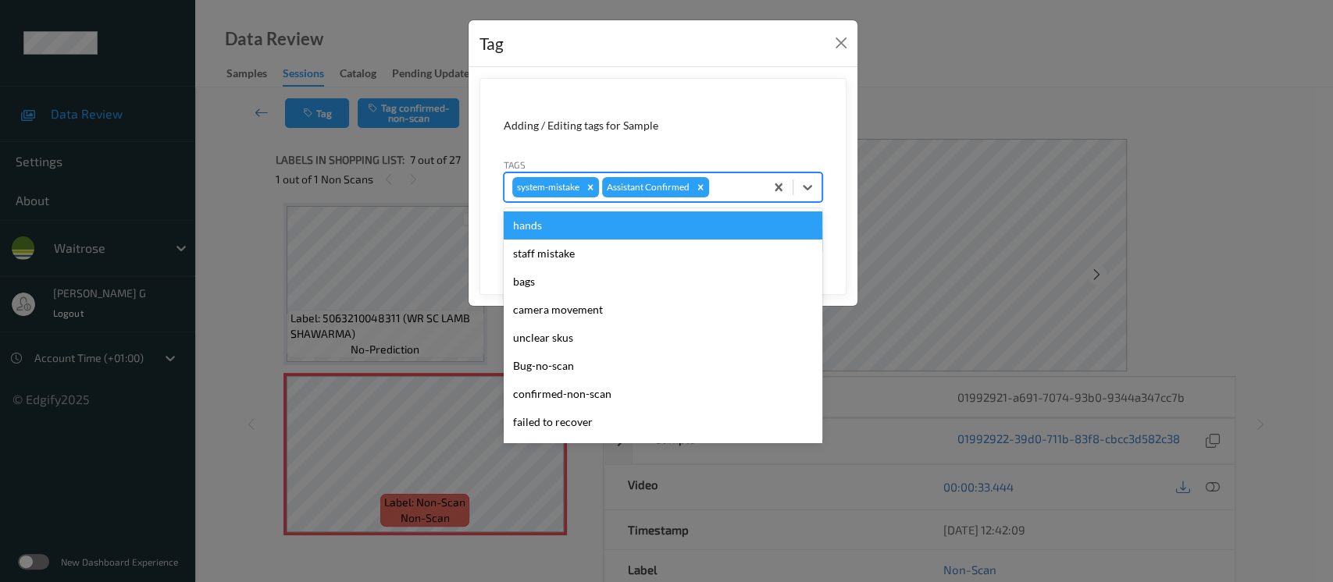
click at [731, 185] on div at bounding box center [734, 187] width 45 height 19
type input "un"
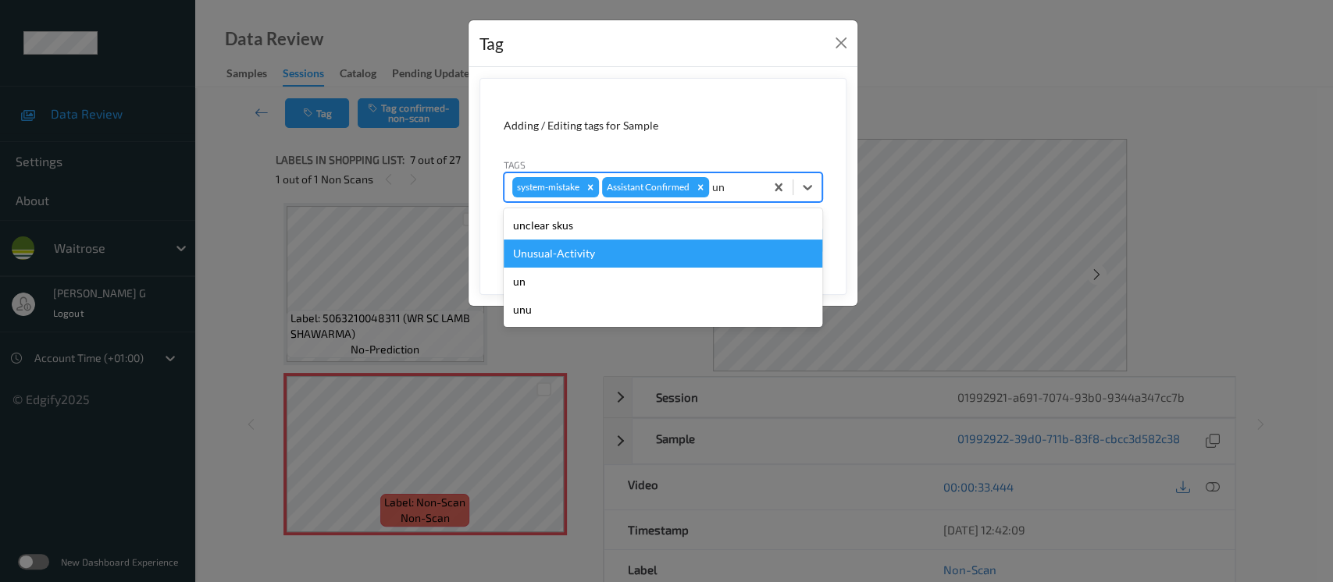
click at [556, 259] on div "Unusual-Activity" at bounding box center [663, 254] width 319 height 28
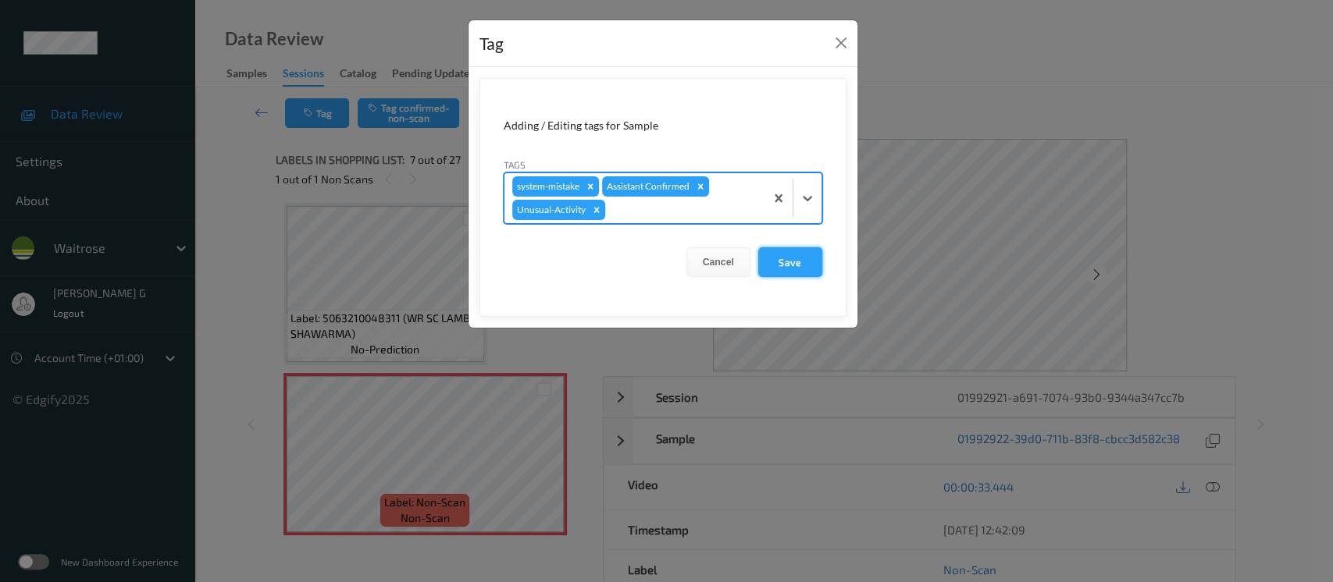
click at [796, 272] on button "Save" at bounding box center [790, 262] width 64 height 30
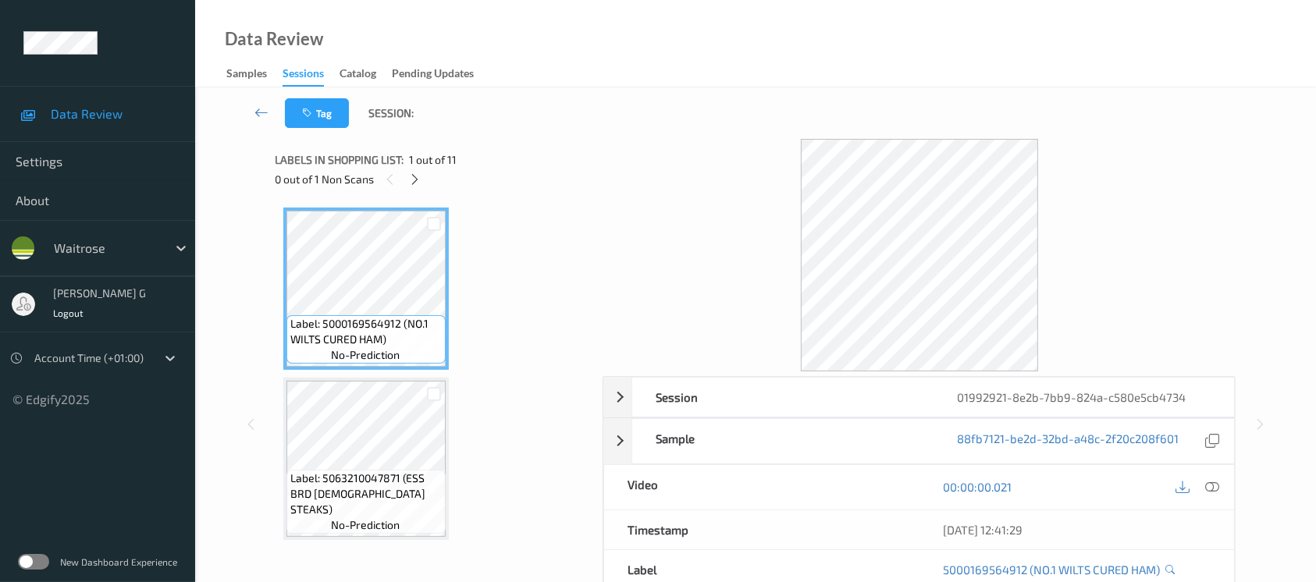
click at [422, 187] on div "0 out of 1 Non Scans" at bounding box center [434, 179] width 317 height 20
click at [411, 179] on icon at bounding box center [414, 180] width 13 height 14
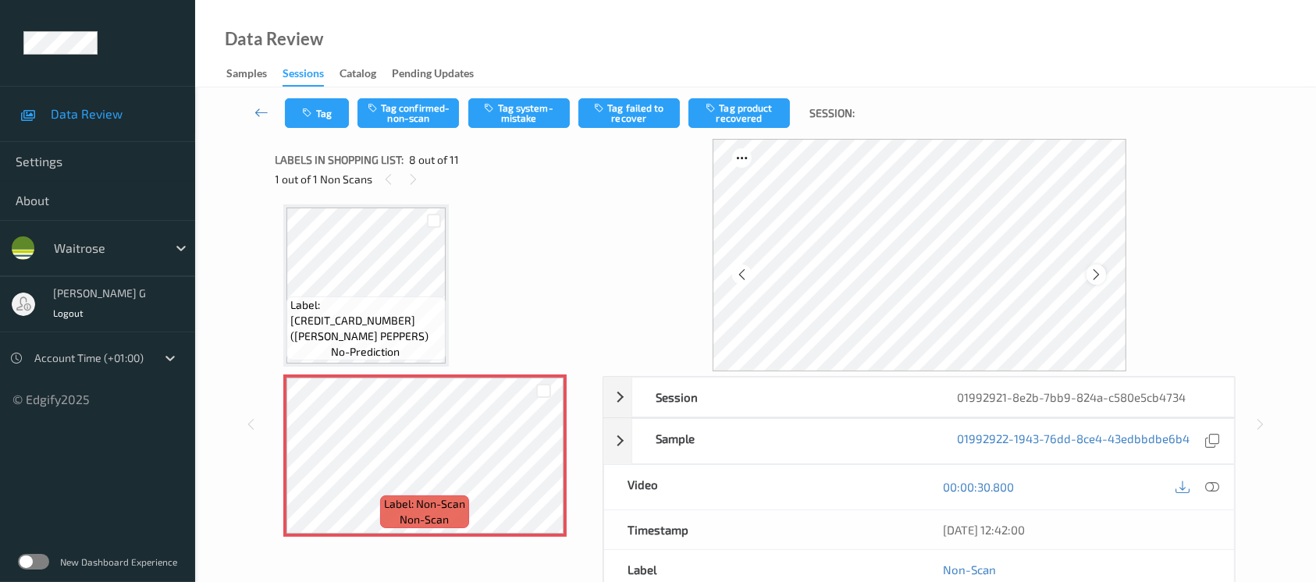
click at [1088, 274] on div at bounding box center [1097, 275] width 20 height 20
click at [1213, 486] on icon at bounding box center [1212, 487] width 14 height 14
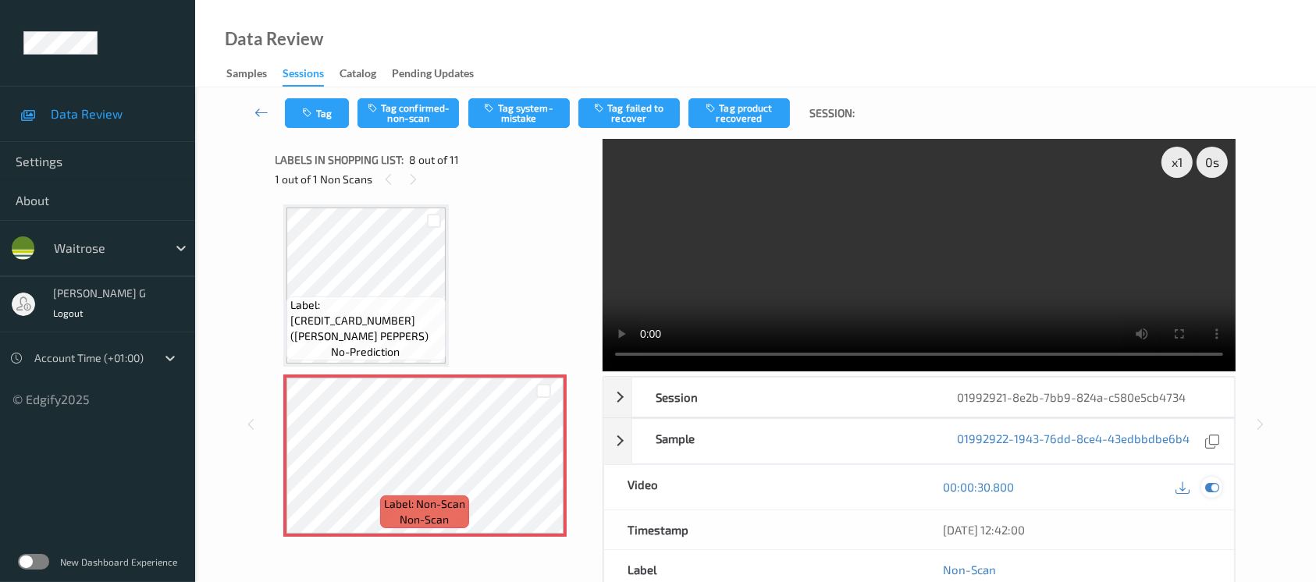
click at [1209, 495] on div at bounding box center [1212, 487] width 21 height 21
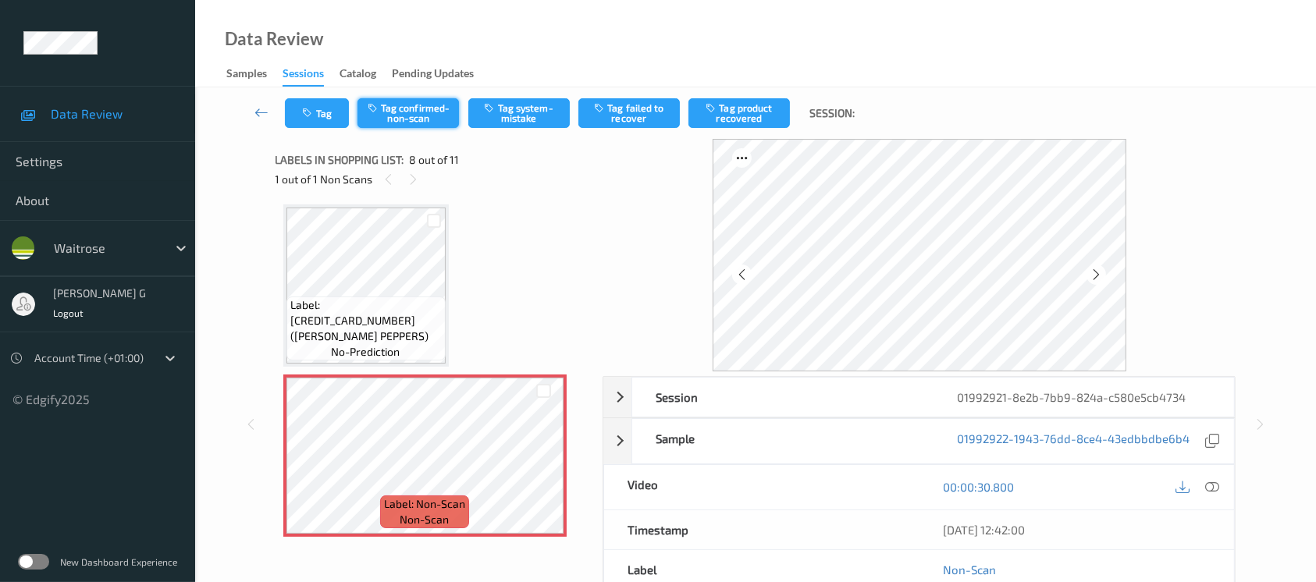
click at [415, 112] on button "Tag confirmed-non-scan" at bounding box center [408, 113] width 101 height 30
click at [738, 112] on button "Tag product recovered" at bounding box center [739, 113] width 101 height 30
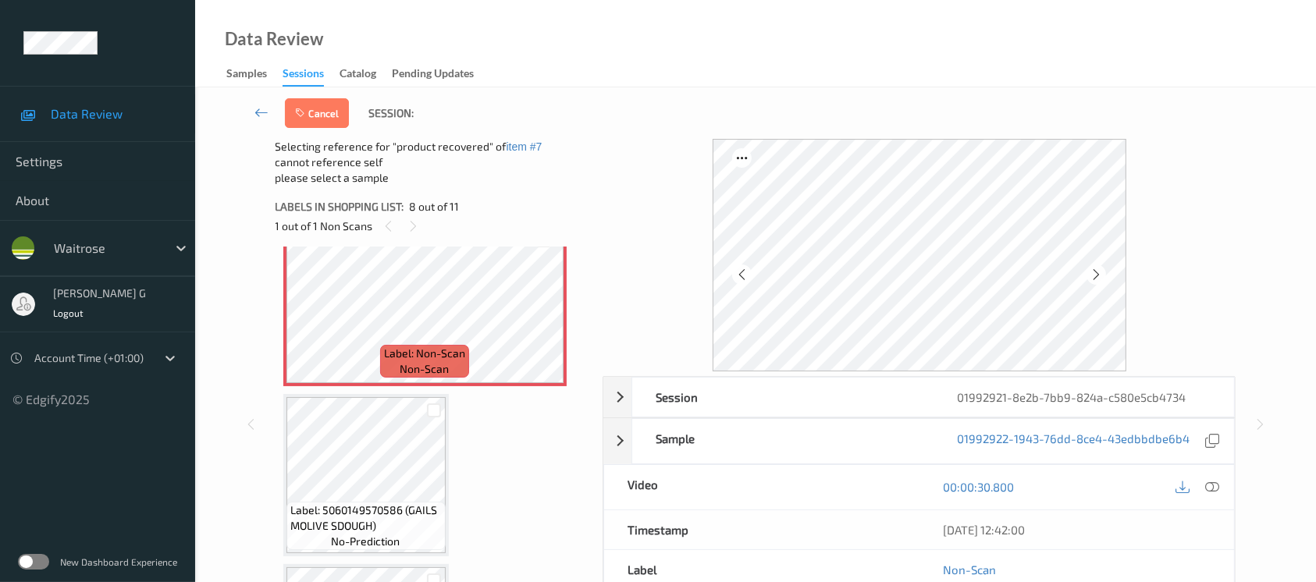
scroll to position [1233, 0]
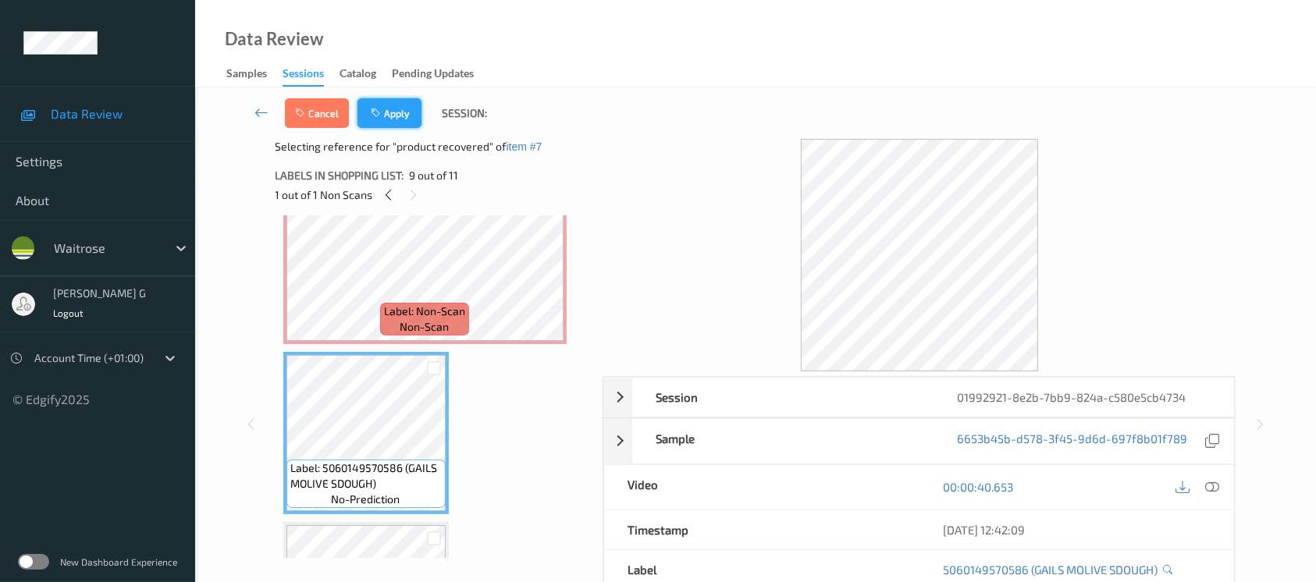
click at [393, 112] on button "Apply" at bounding box center [390, 113] width 64 height 30
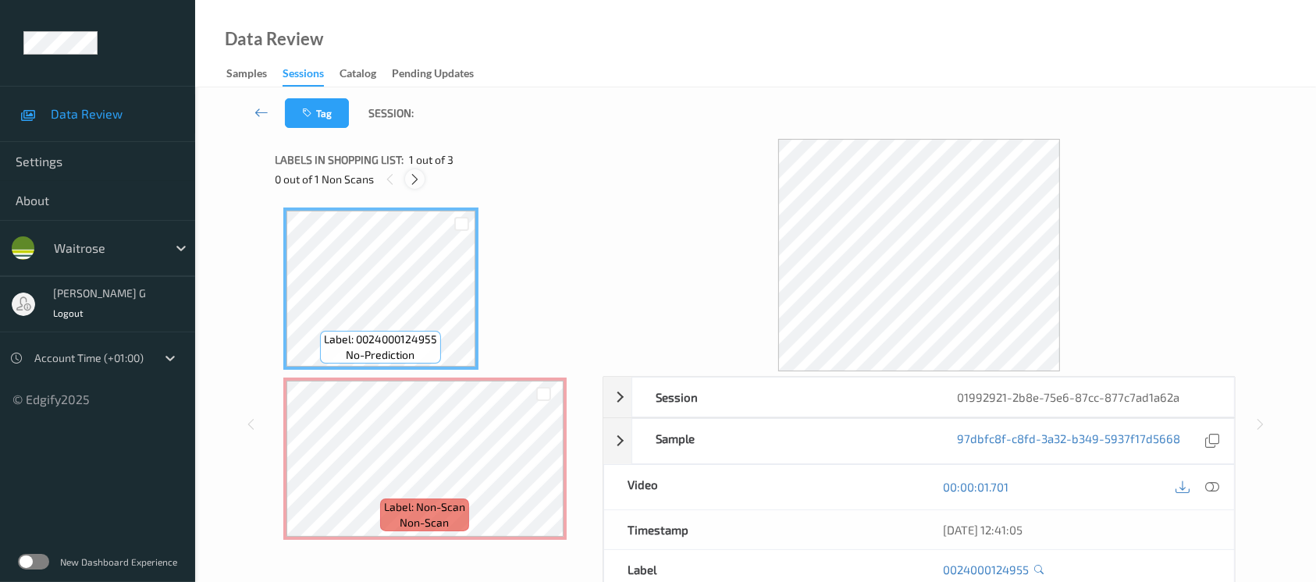
click at [418, 182] on icon at bounding box center [414, 180] width 13 height 14
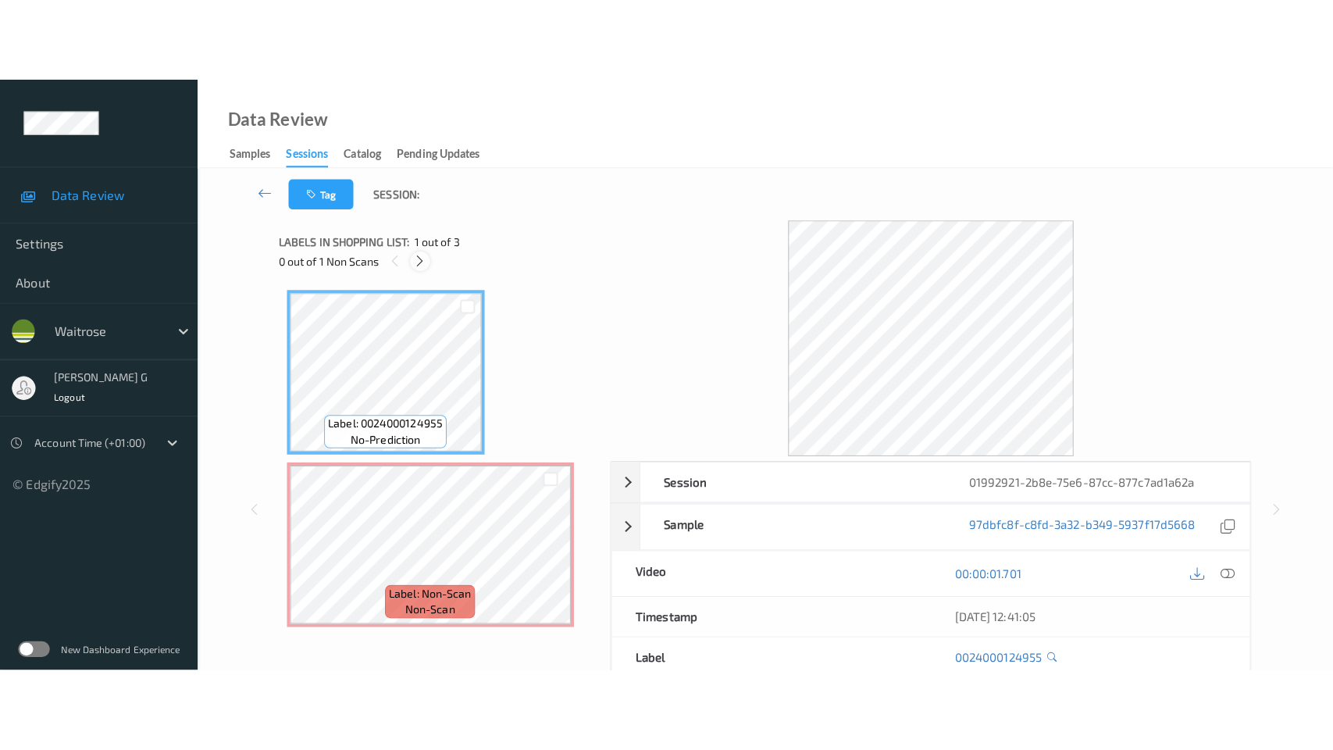
scroll to position [7, 0]
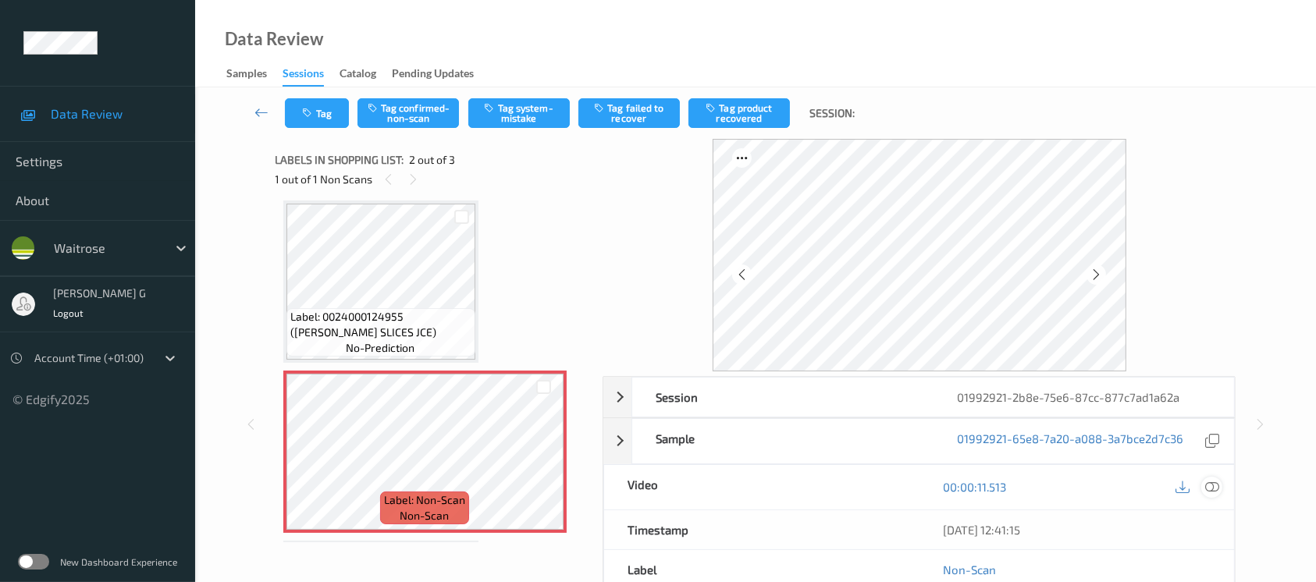
click at [1212, 490] on icon at bounding box center [1212, 487] width 14 height 14
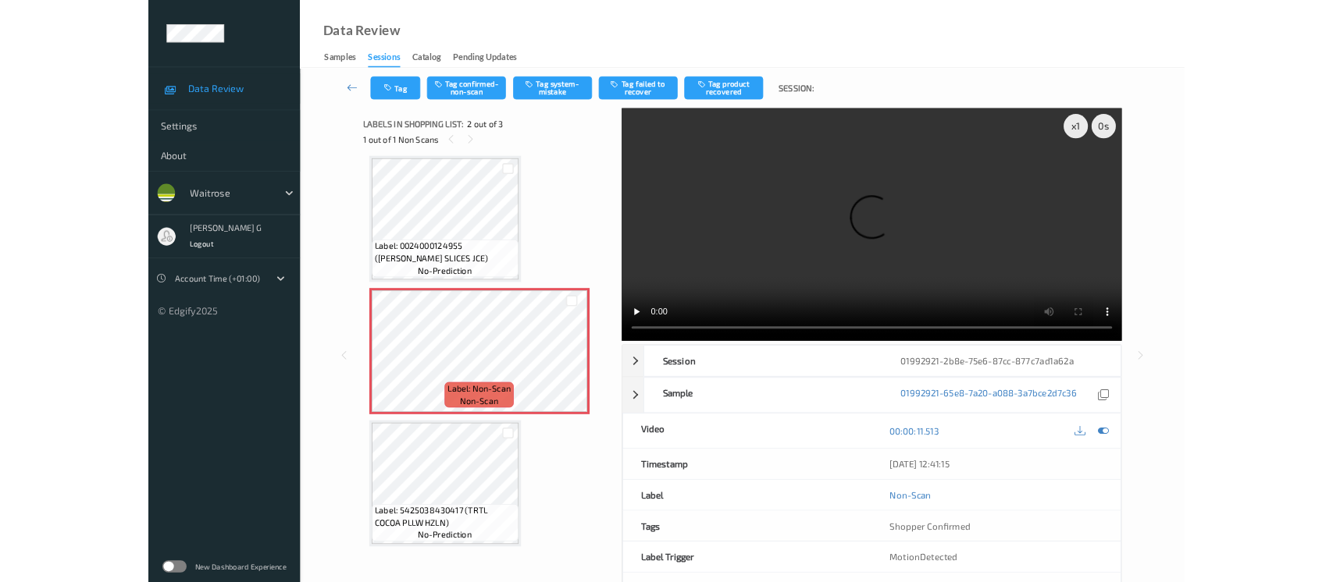
scroll to position [6, 0]
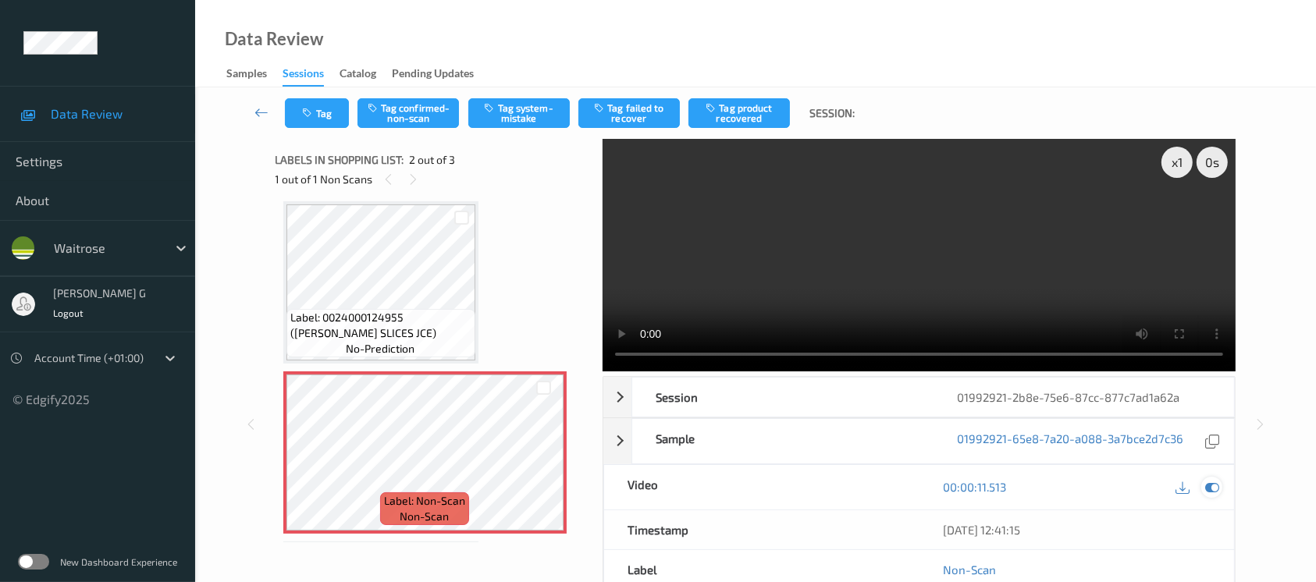
click at [1213, 490] on icon at bounding box center [1212, 487] width 14 height 14
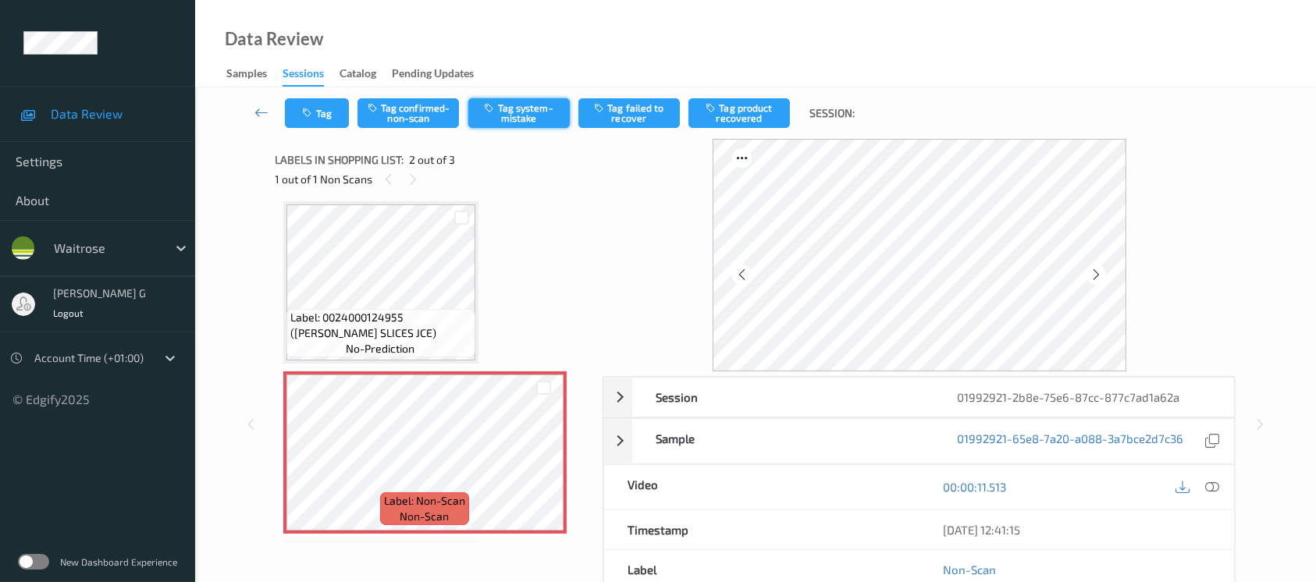
click at [492, 116] on button "Tag system-mistake" at bounding box center [518, 113] width 101 height 30
click at [330, 118] on button "Tag" at bounding box center [317, 113] width 64 height 30
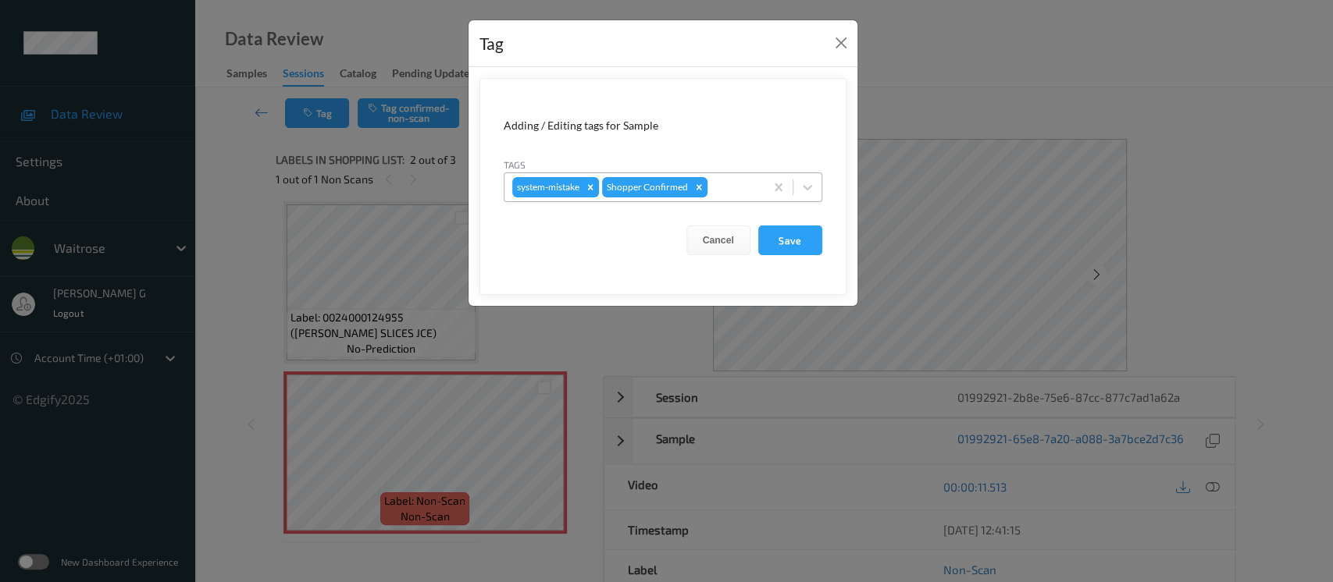
click at [733, 195] on div at bounding box center [733, 187] width 46 height 19
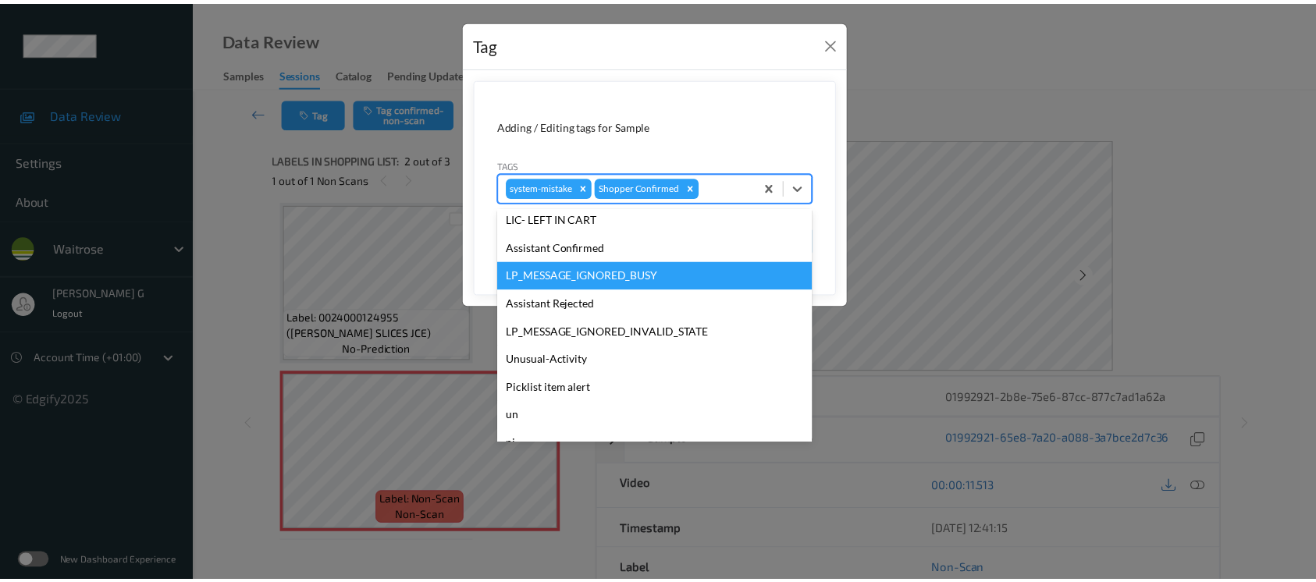
scroll to position [362, 0]
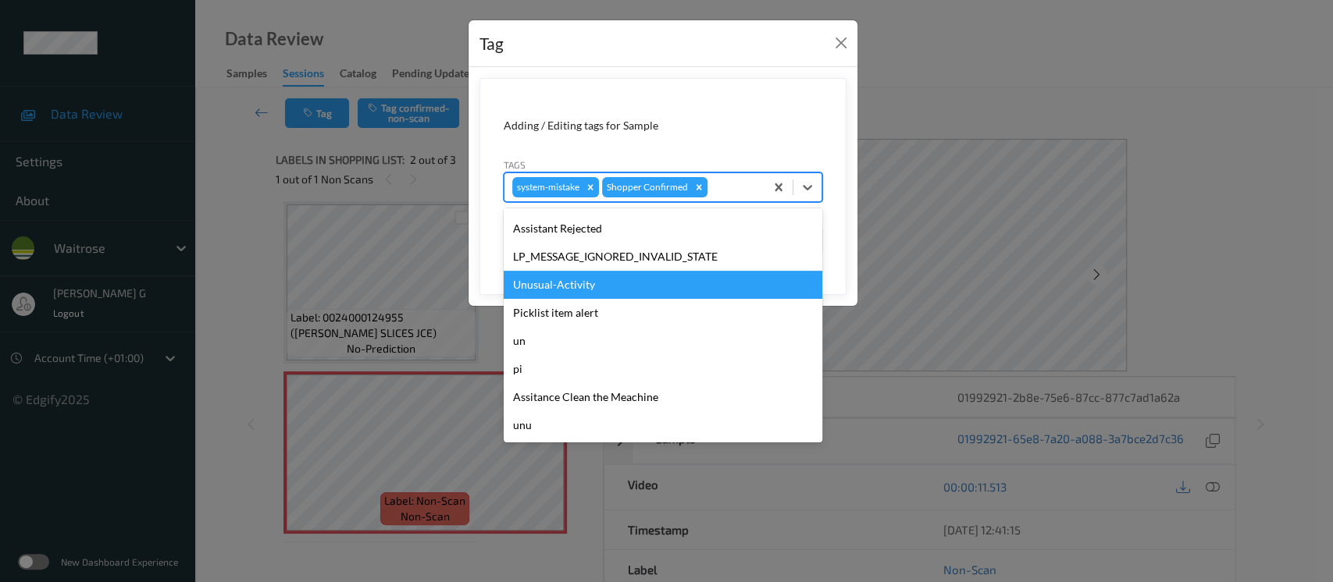
click at [522, 294] on div "Unusual-Activity" at bounding box center [663, 285] width 319 height 28
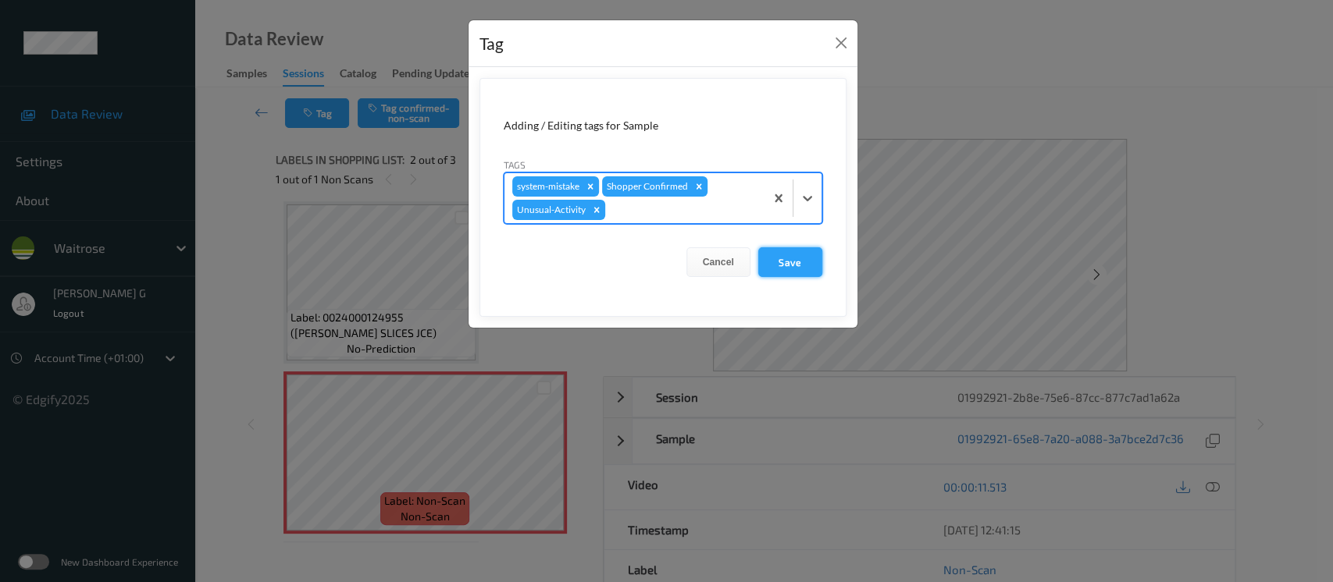
click at [797, 258] on button "Save" at bounding box center [790, 262] width 64 height 30
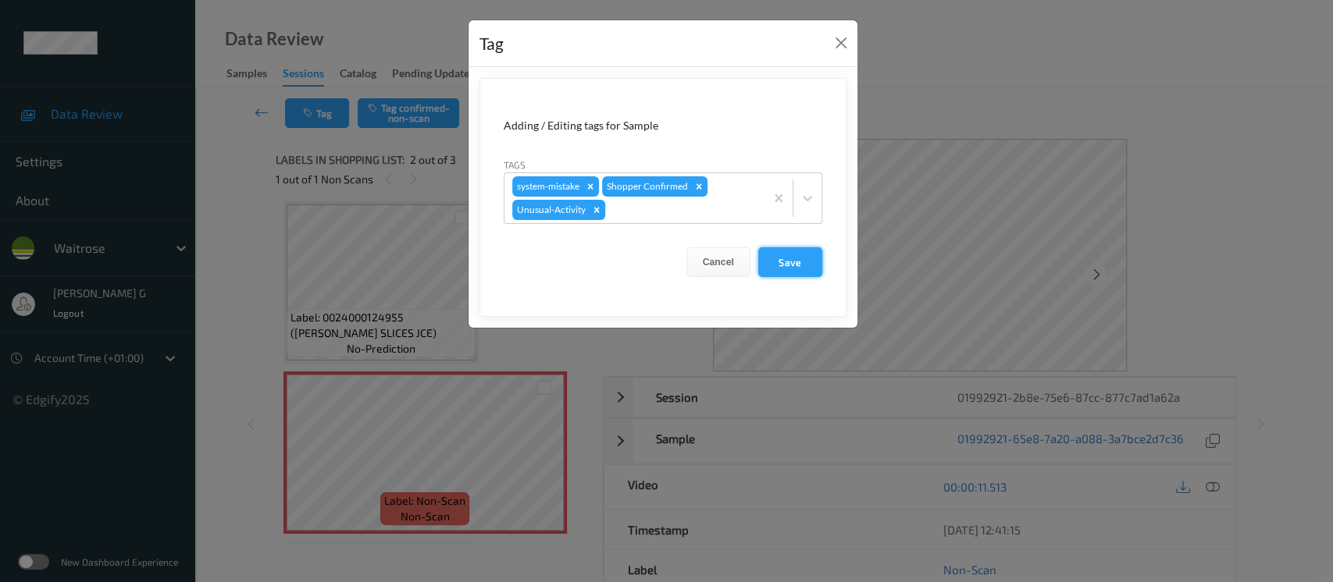
click at [797, 258] on button "Save" at bounding box center [790, 262] width 64 height 30
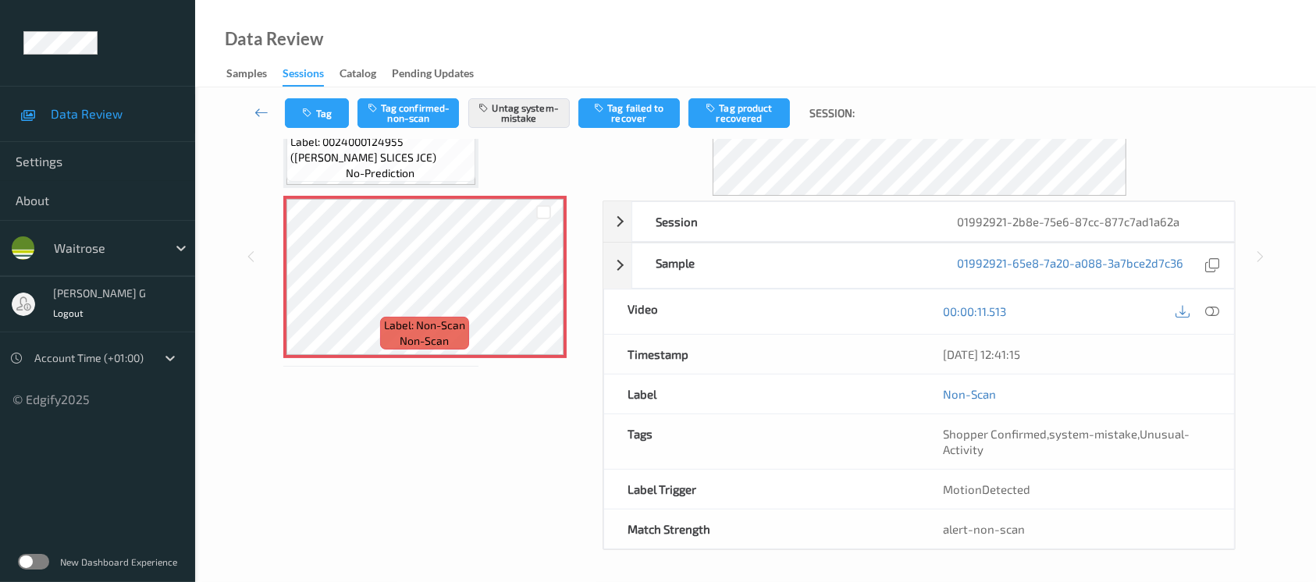
scroll to position [175, 0]
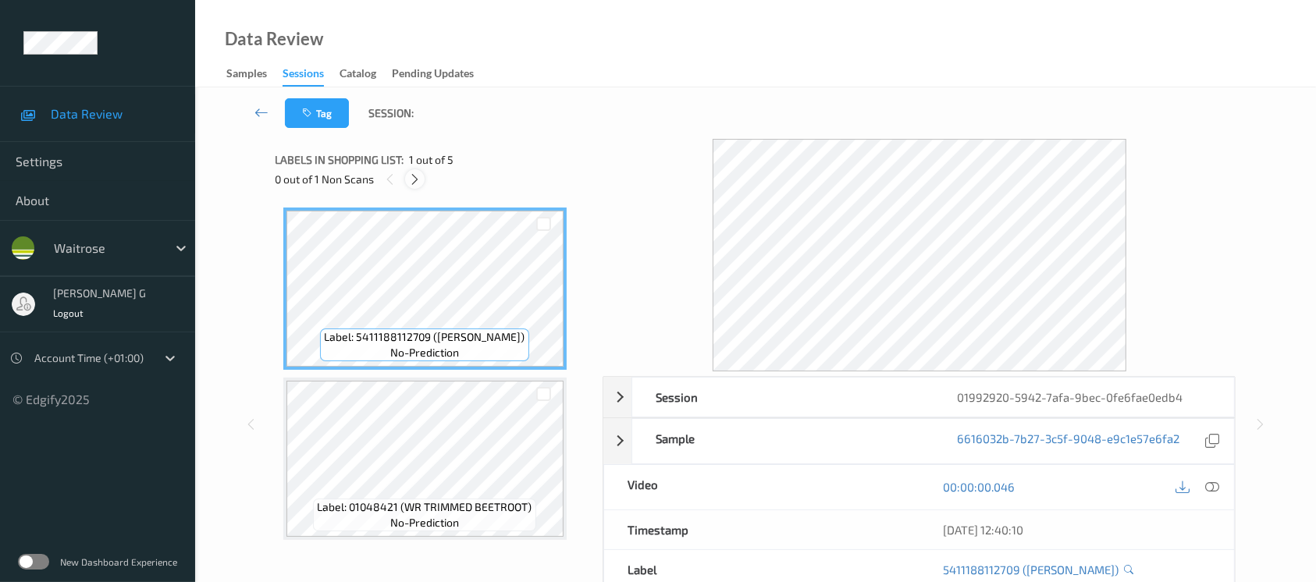
click at [414, 183] on icon at bounding box center [414, 180] width 13 height 14
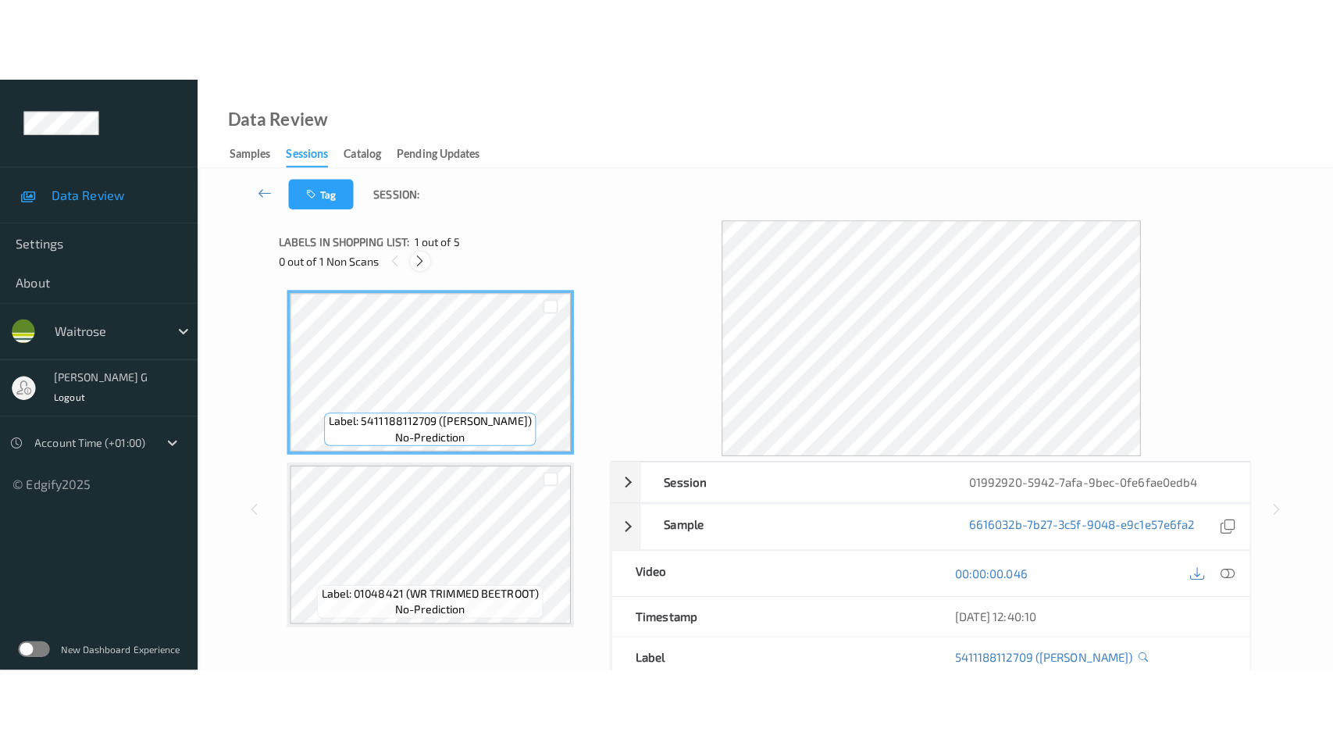
scroll to position [347, 0]
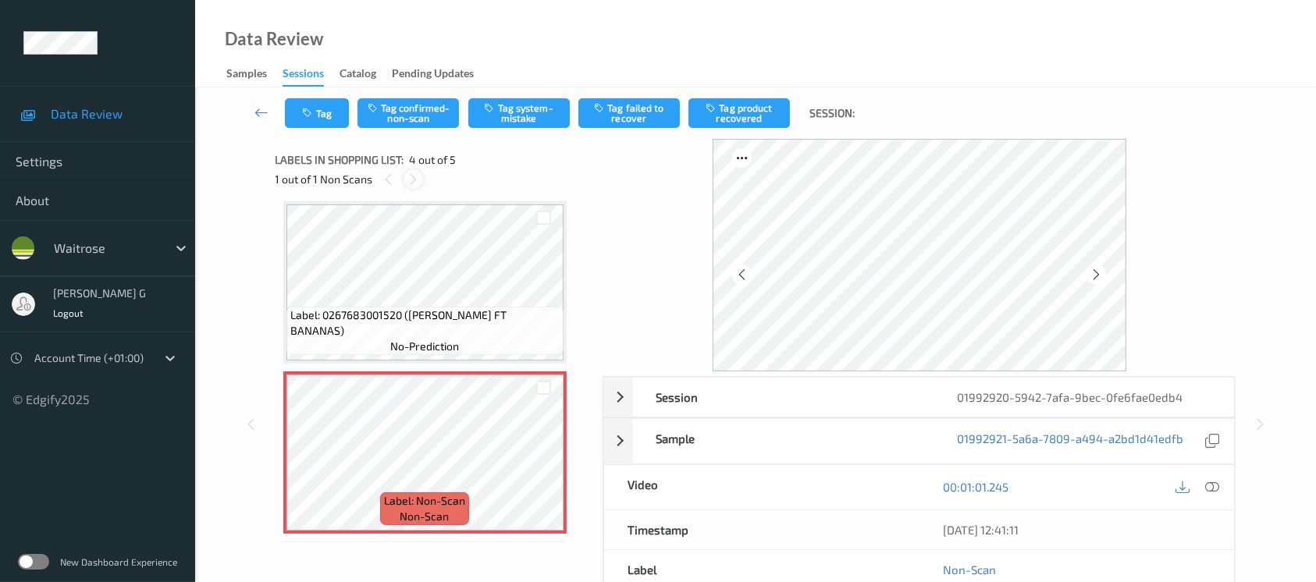
click at [411, 178] on icon at bounding box center [413, 180] width 13 height 14
click at [1099, 271] on icon at bounding box center [1096, 275] width 13 height 14
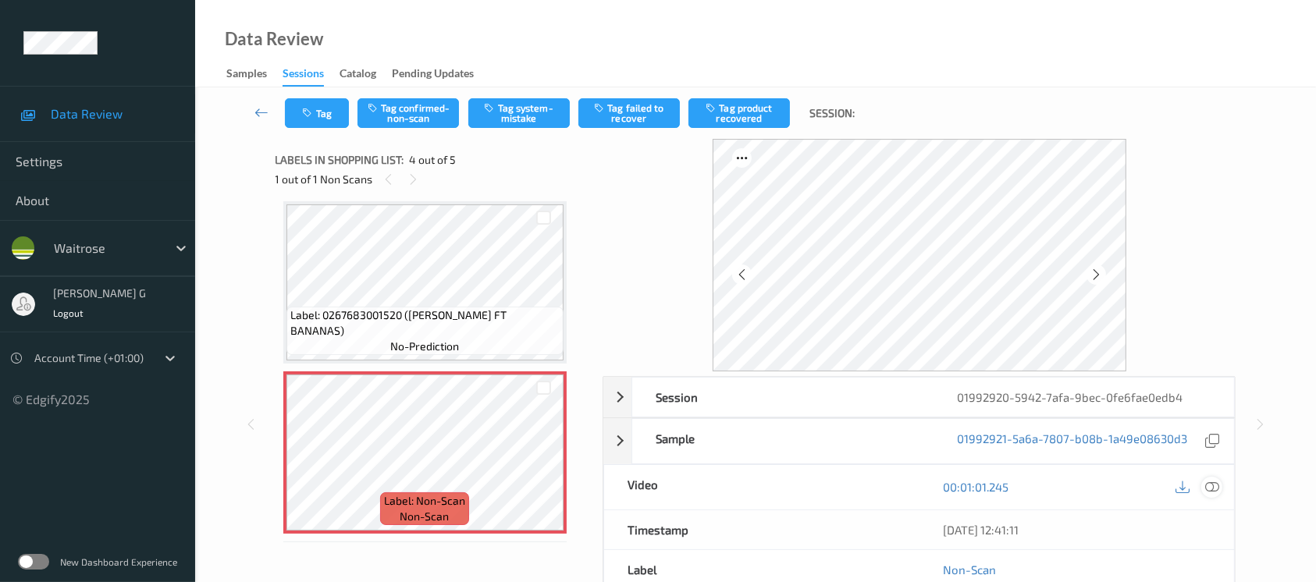
click at [1209, 486] on icon at bounding box center [1212, 487] width 14 height 14
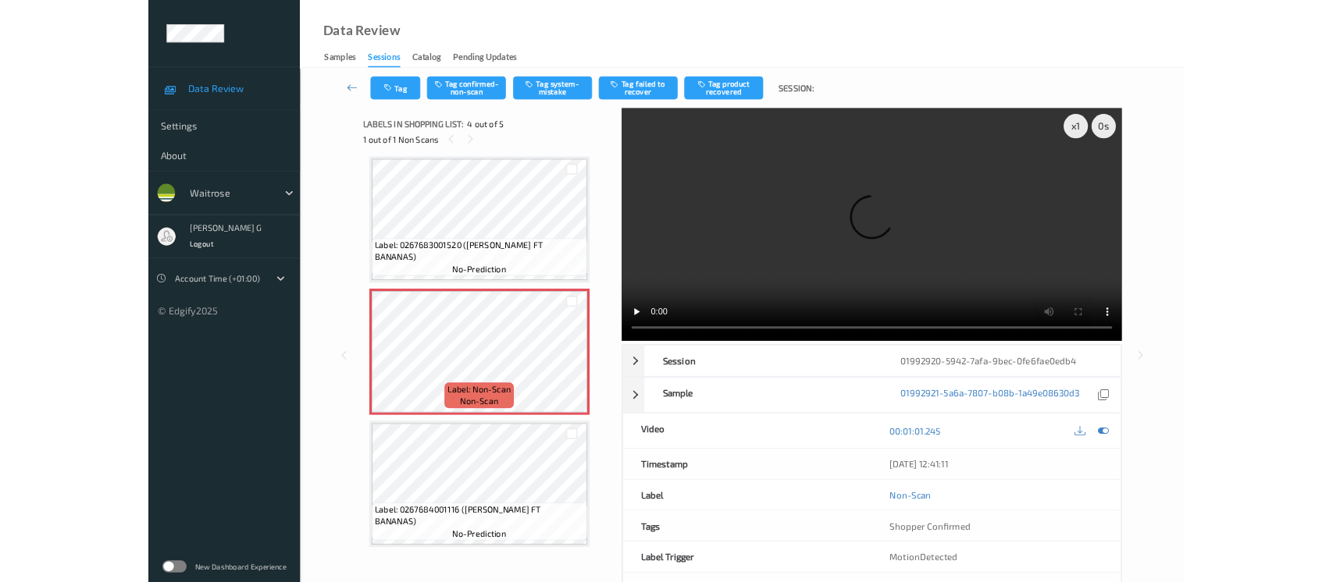
scroll to position [345, 0]
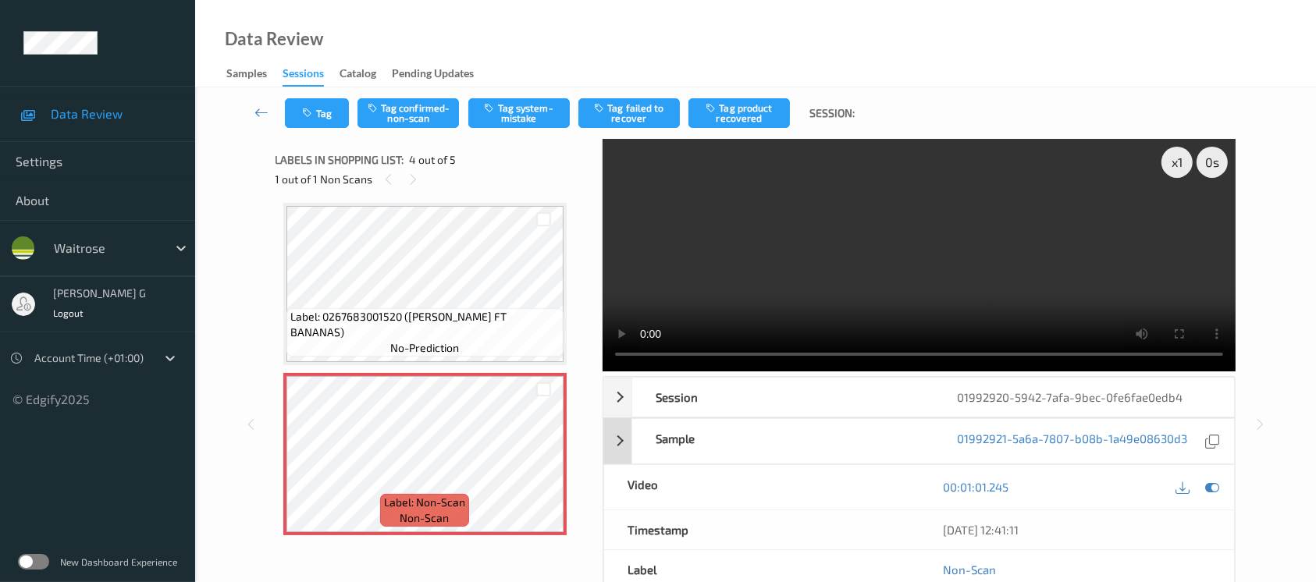
click at [1217, 480] on div at bounding box center [1212, 487] width 21 height 21
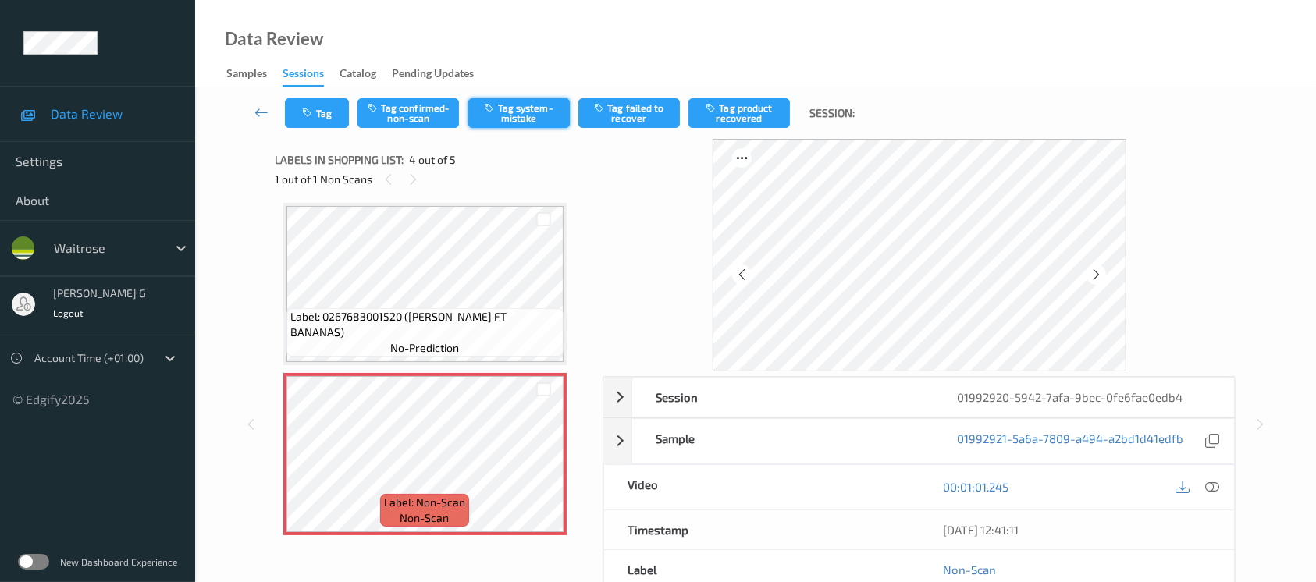
click at [511, 109] on button "Tag system-mistake" at bounding box center [518, 113] width 101 height 30
click at [311, 101] on button "Tag" at bounding box center [317, 113] width 64 height 30
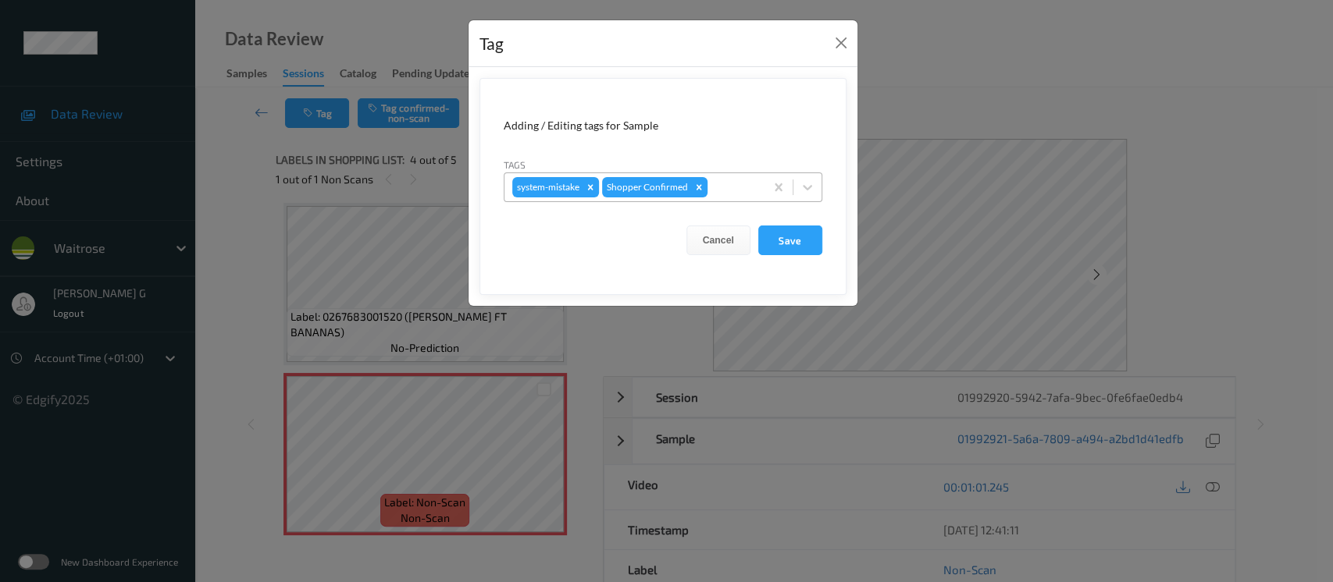
click at [718, 183] on div at bounding box center [733, 187] width 46 height 19
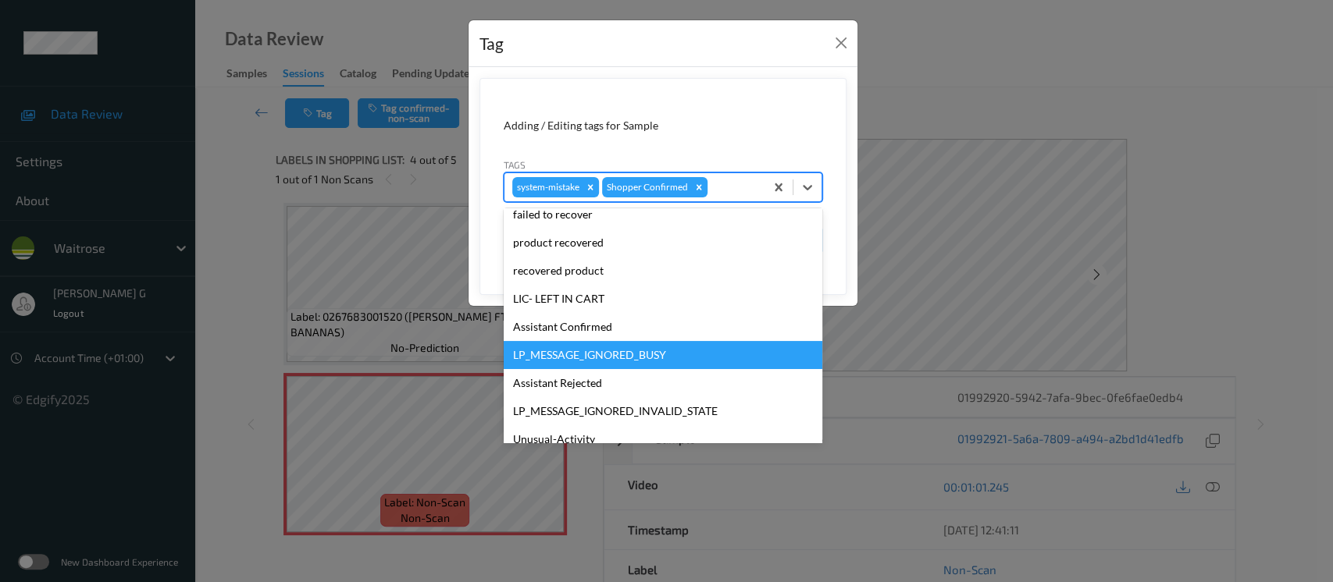
scroll to position [362, 0]
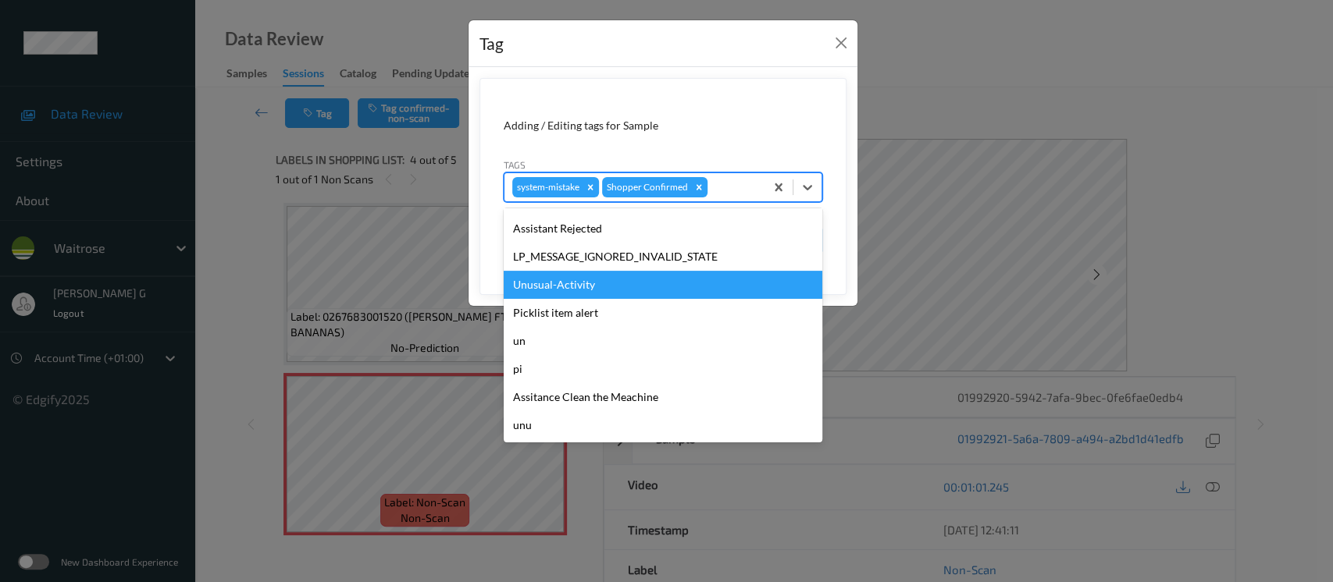
click at [562, 289] on div "Unusual-Activity" at bounding box center [663, 285] width 319 height 28
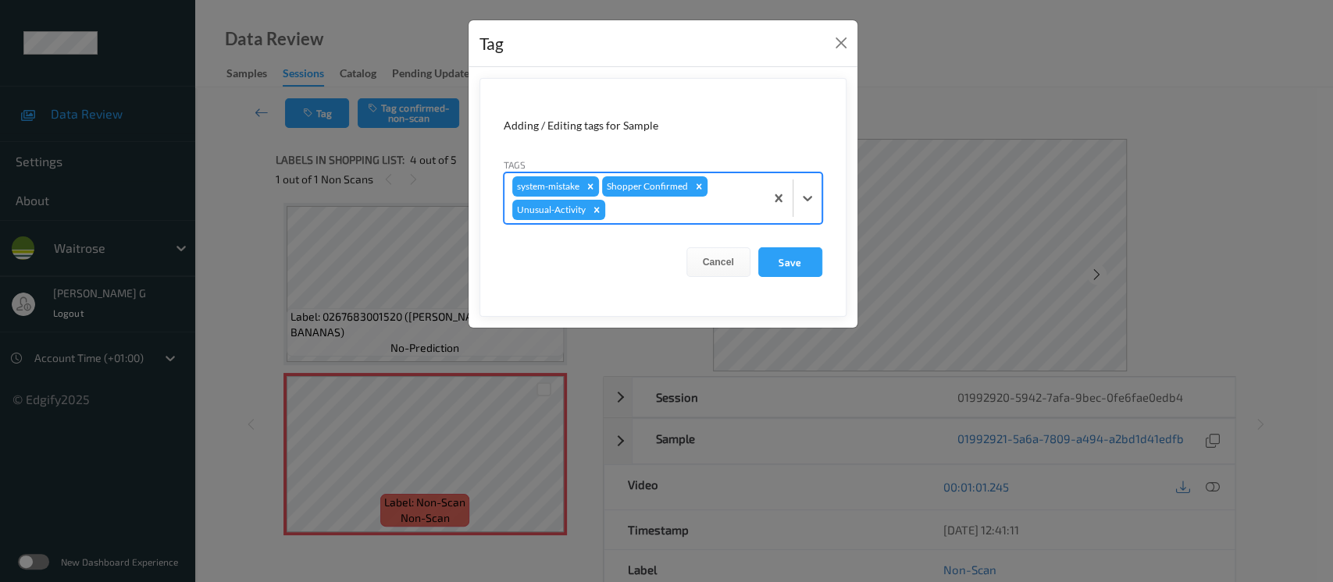
click at [736, 195] on div "system-mistake Shopper Confirmed Unusual-Activity" at bounding box center [634, 198] width 260 height 50
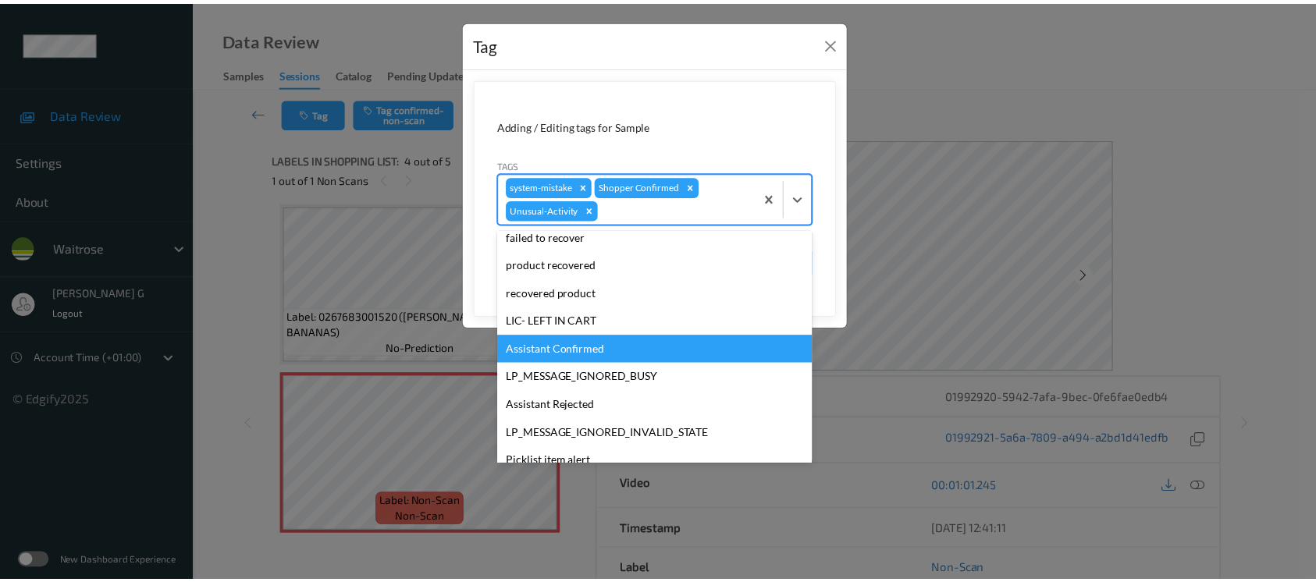
scroll to position [333, 0]
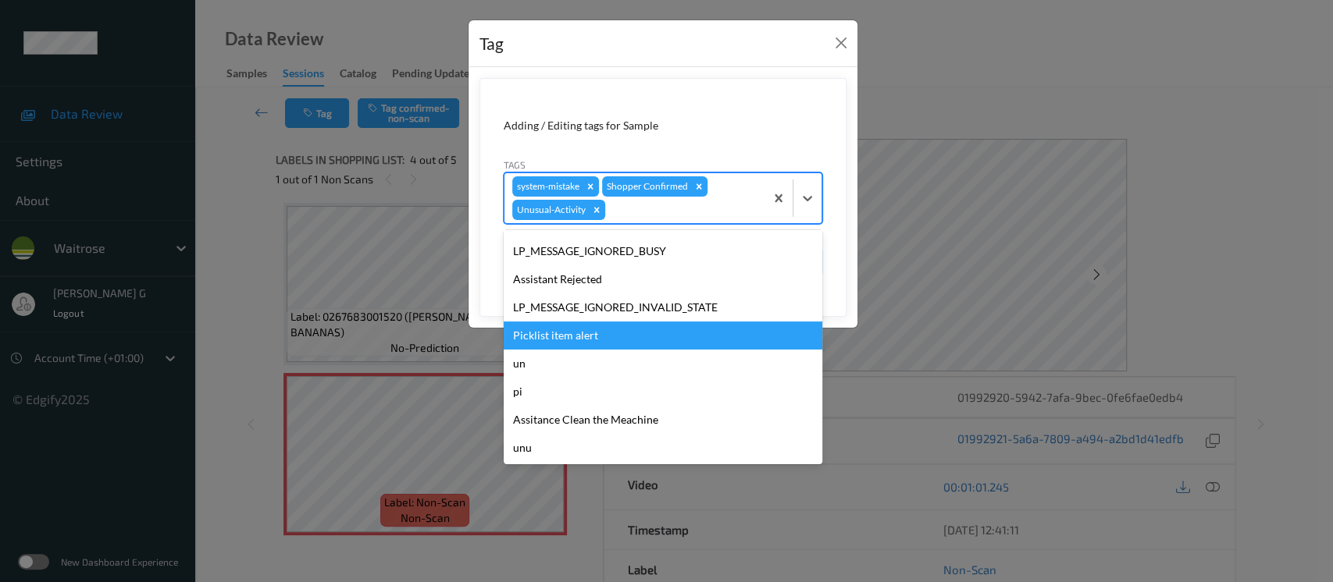
click at [543, 340] on div "Picklist item alert" at bounding box center [663, 336] width 319 height 28
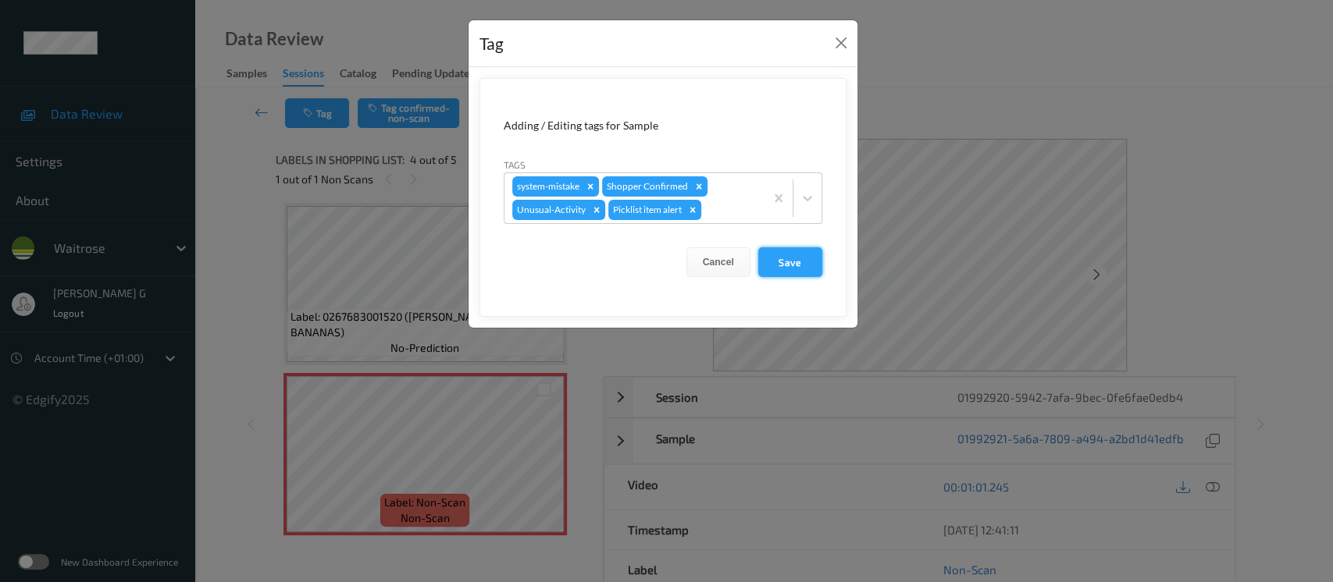
click at [774, 271] on button "Save" at bounding box center [790, 262] width 64 height 30
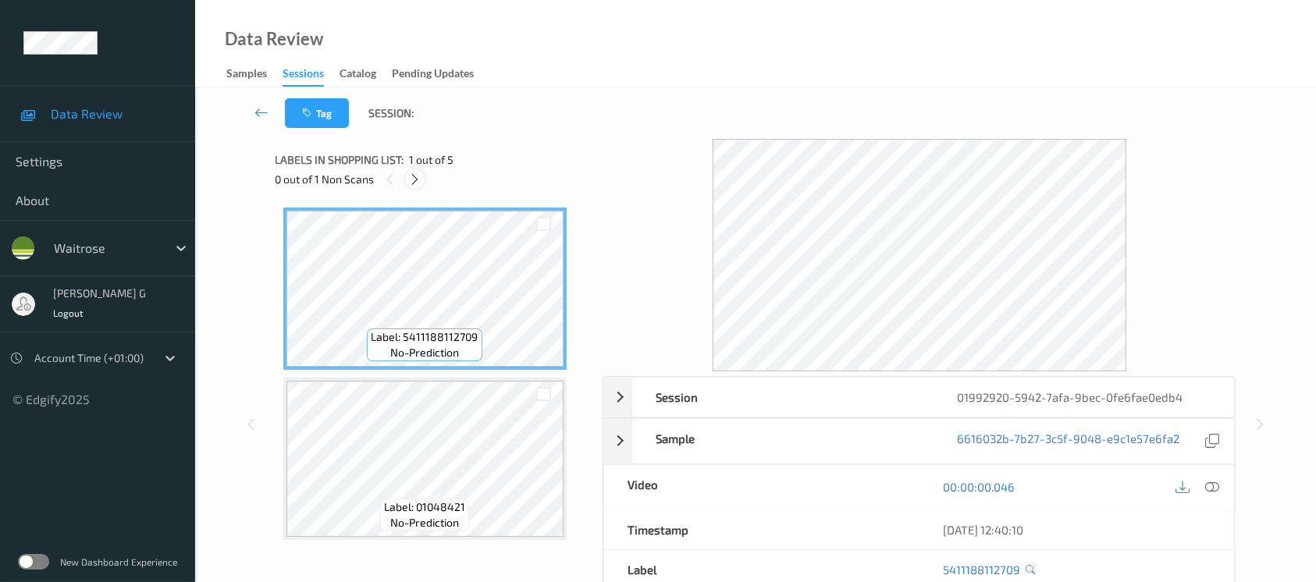
click at [411, 179] on icon at bounding box center [414, 180] width 13 height 14
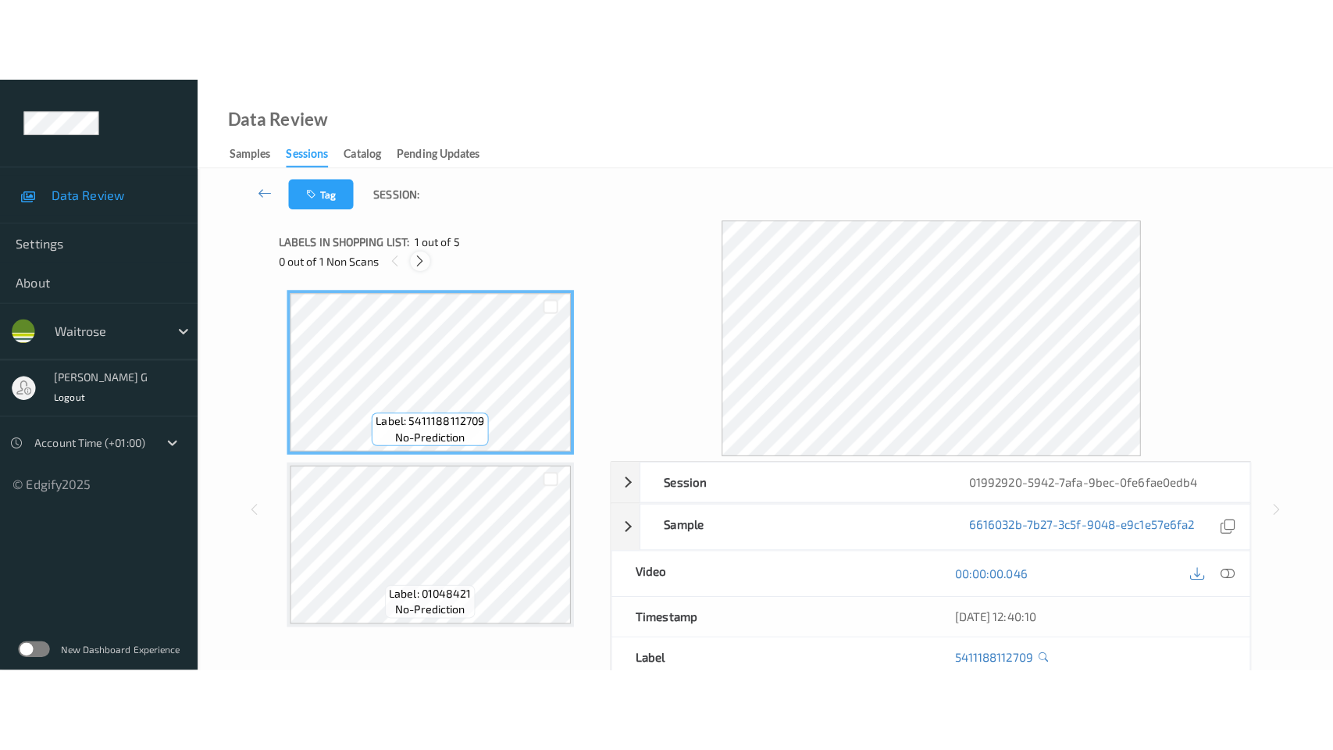
scroll to position [347, 0]
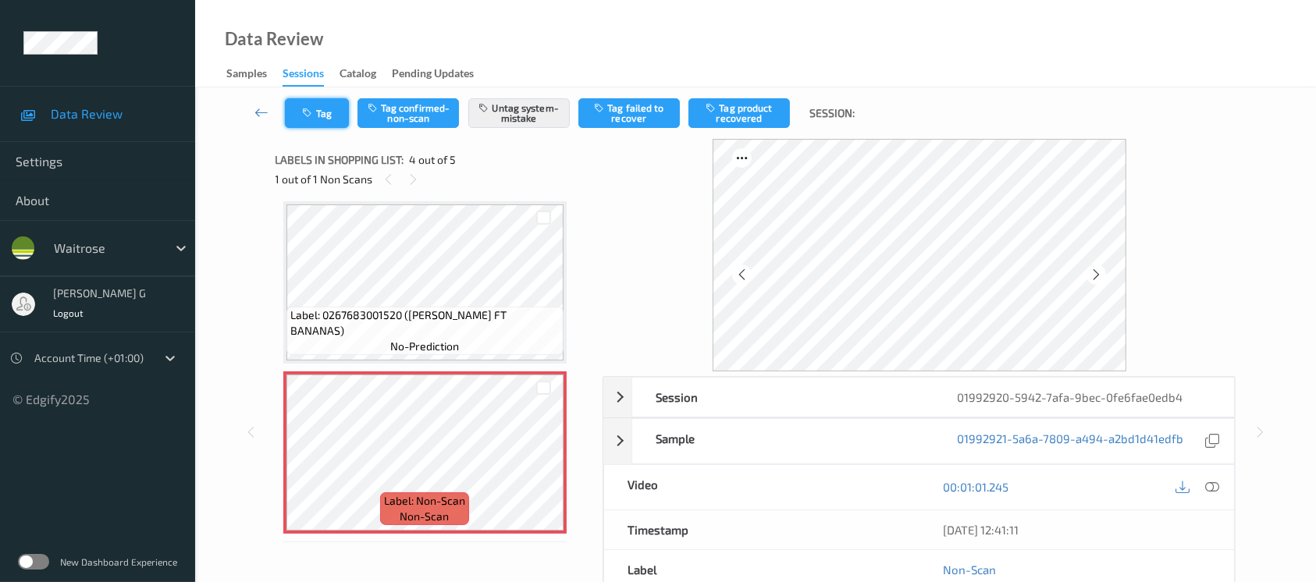
click at [334, 104] on button "Tag" at bounding box center [317, 113] width 64 height 30
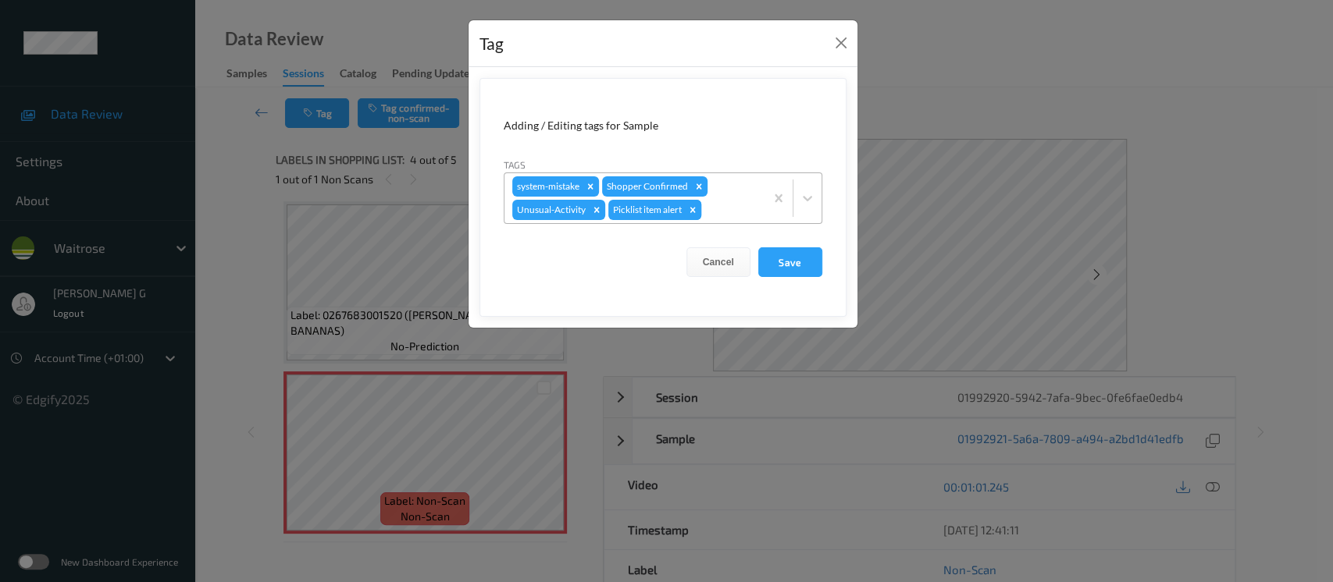
click at [694, 208] on icon "Remove Picklist item alert" at bounding box center [691, 209] width 5 height 5
click at [790, 263] on button "Save" at bounding box center [790, 262] width 64 height 30
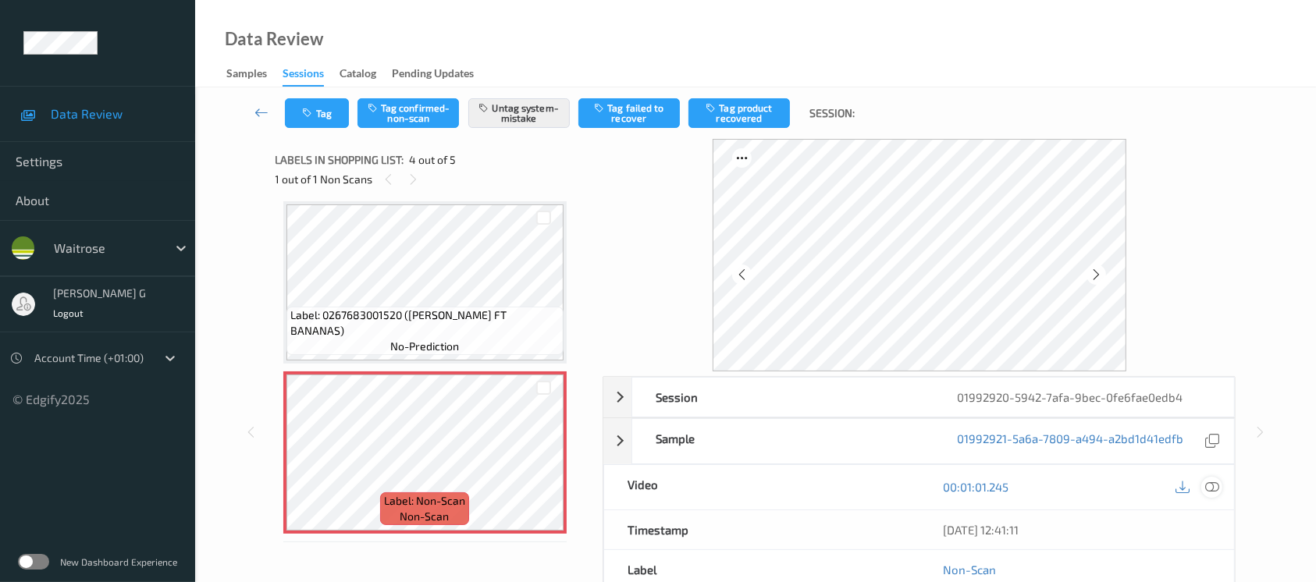
click at [1218, 488] on icon at bounding box center [1212, 487] width 14 height 14
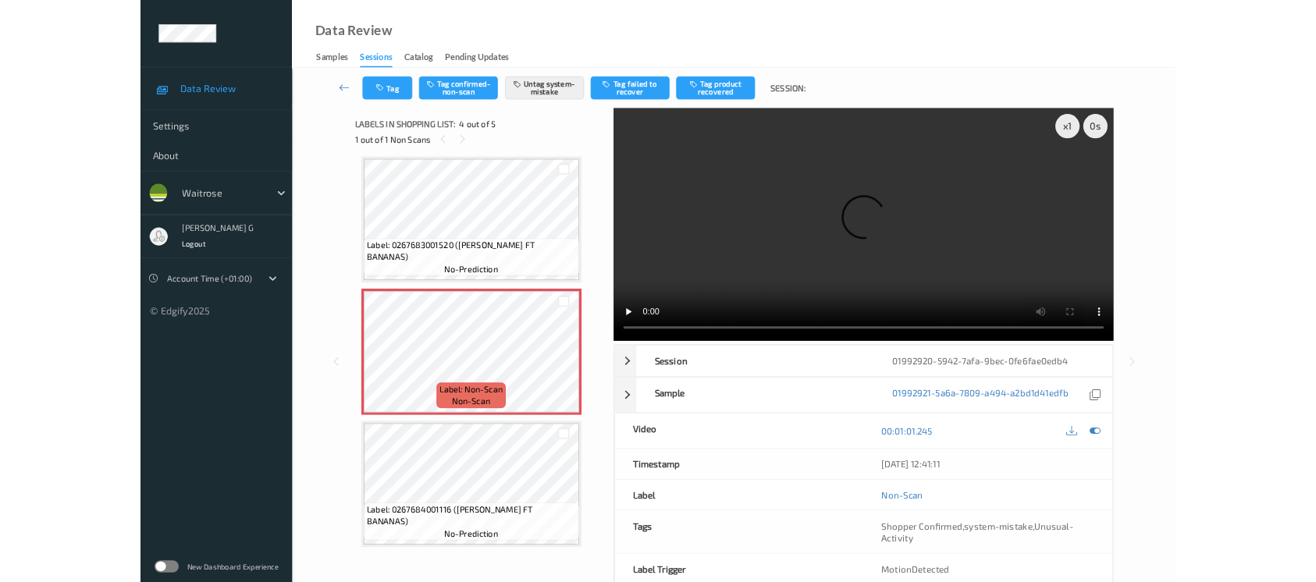
scroll to position [345, 0]
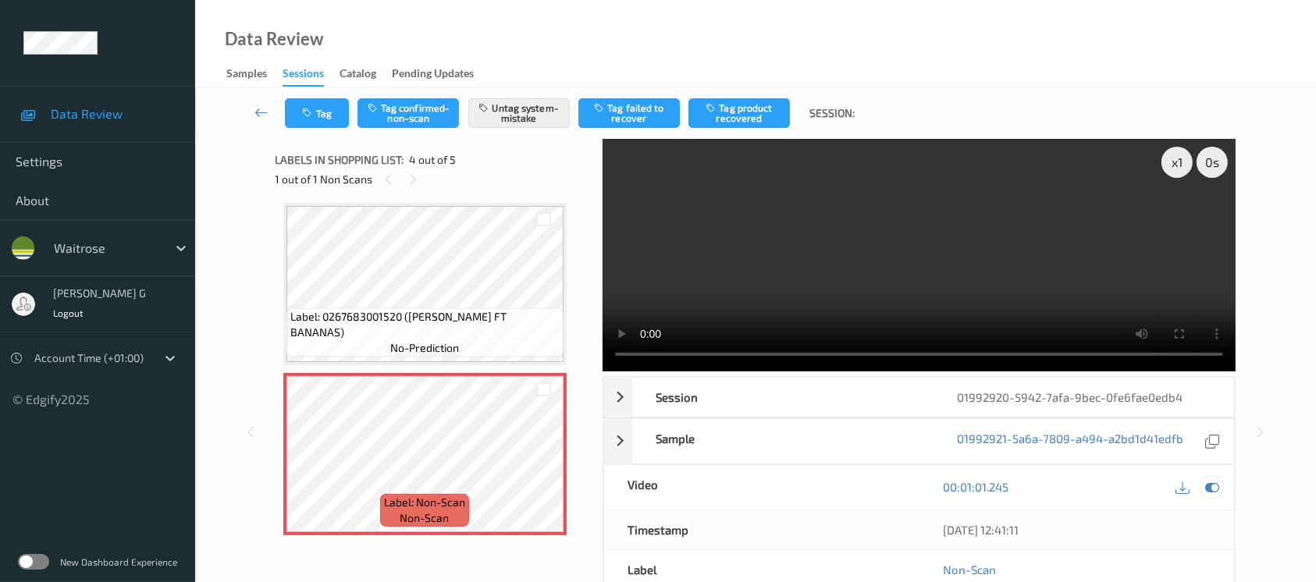
click at [1214, 485] on icon at bounding box center [1212, 487] width 14 height 14
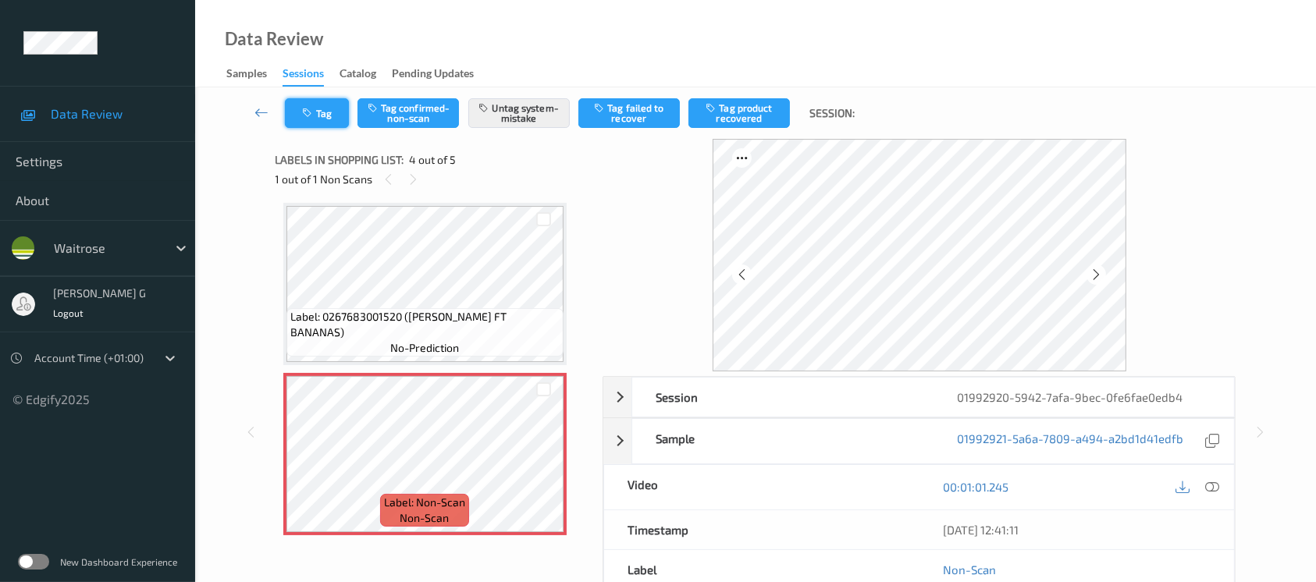
click at [286, 124] on button "Tag" at bounding box center [317, 113] width 64 height 30
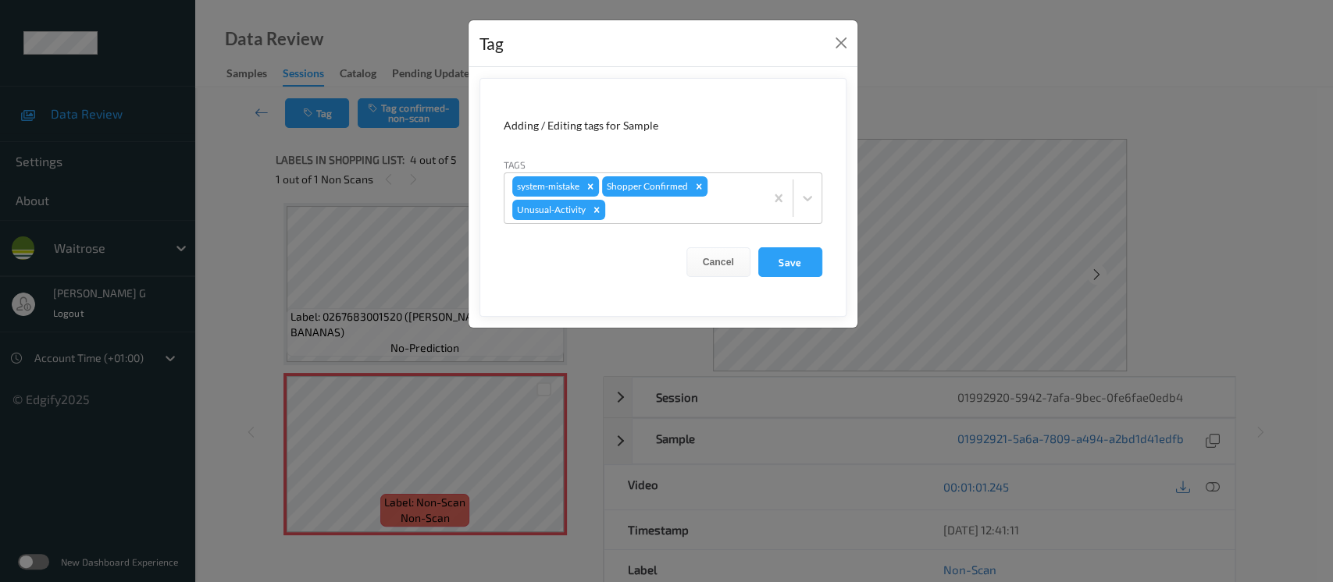
click at [246, 201] on div "Tag Adding / Editing tags for Sample Tags system-mistake Shopper Confirmed Unus…" at bounding box center [666, 291] width 1333 height 582
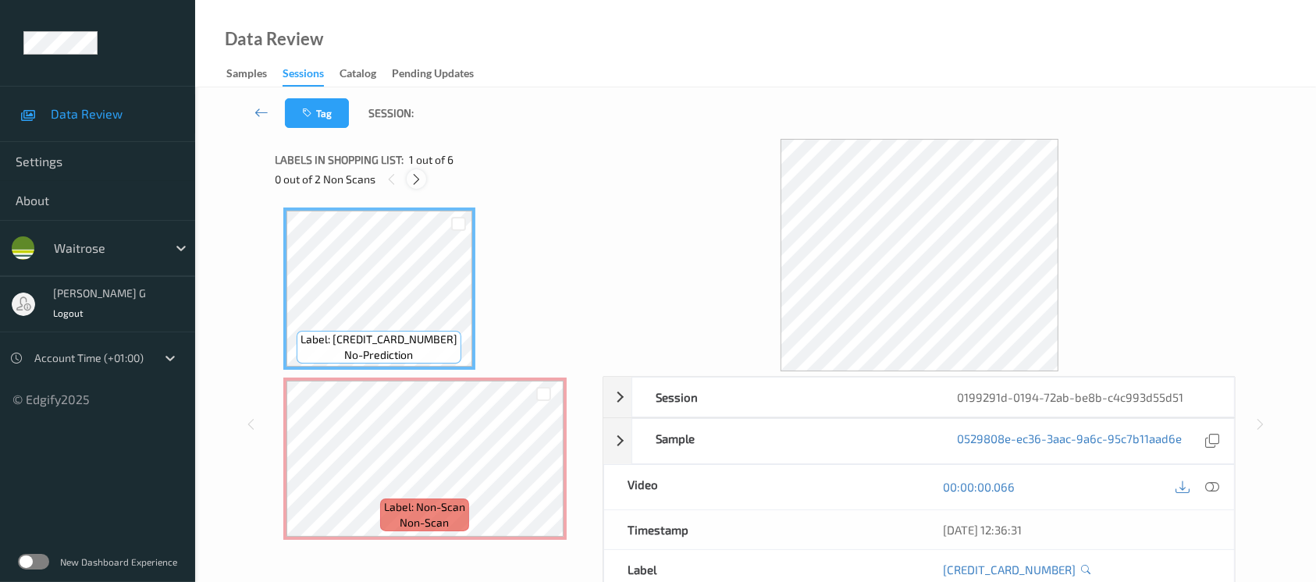
click at [416, 176] on icon at bounding box center [416, 180] width 13 height 14
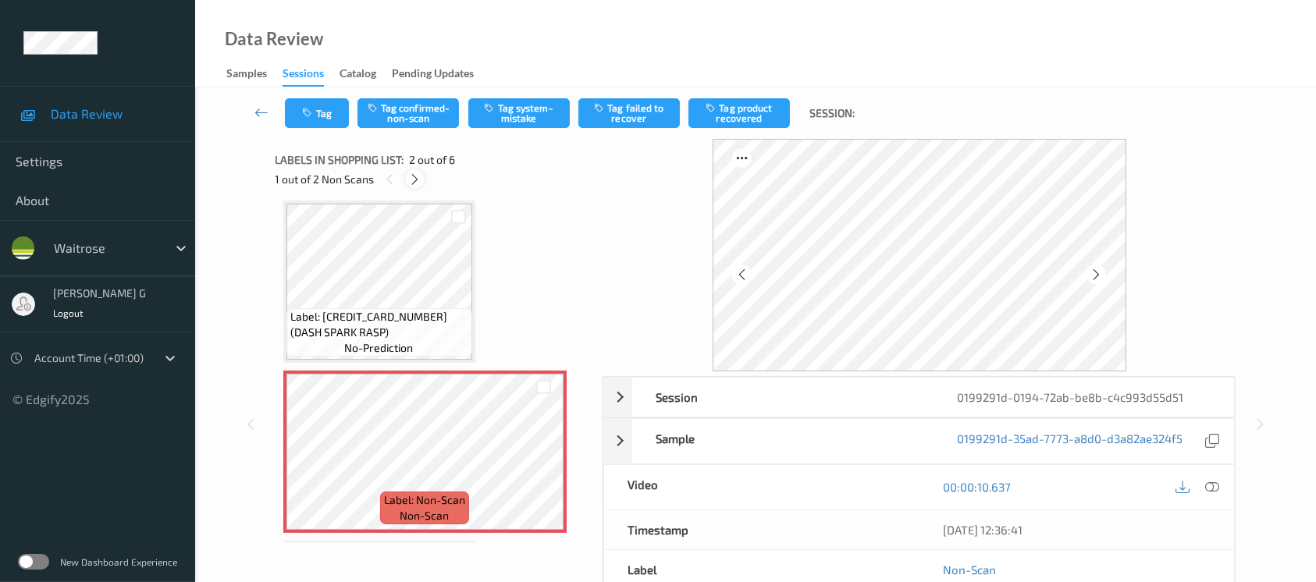
click at [412, 179] on icon at bounding box center [414, 180] width 13 height 14
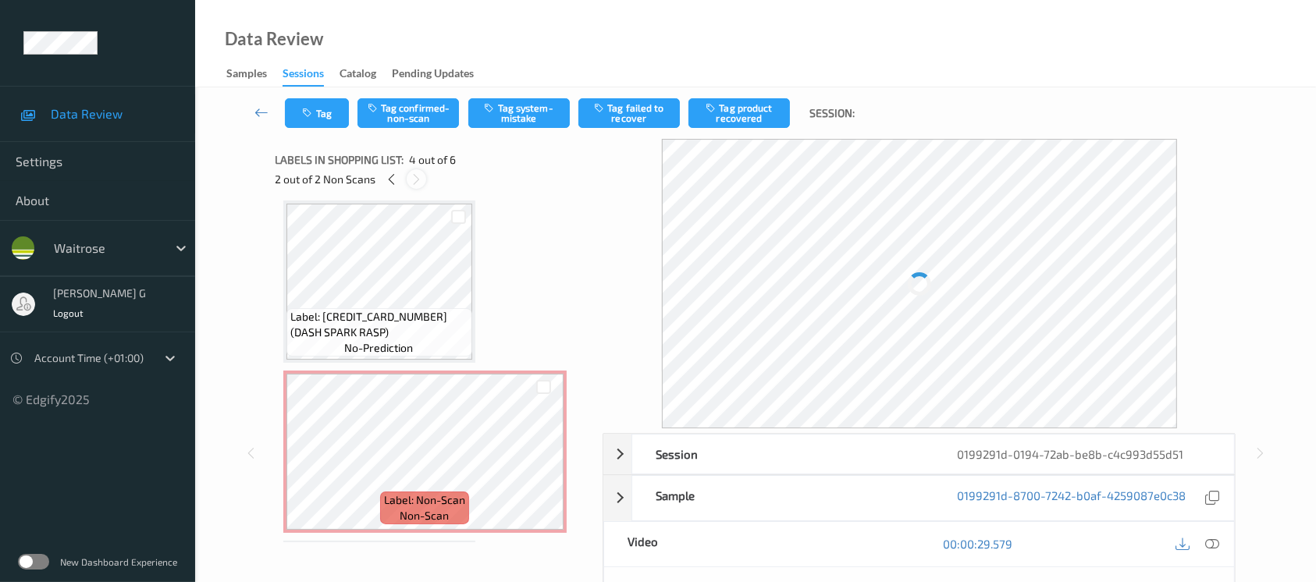
scroll to position [347, 0]
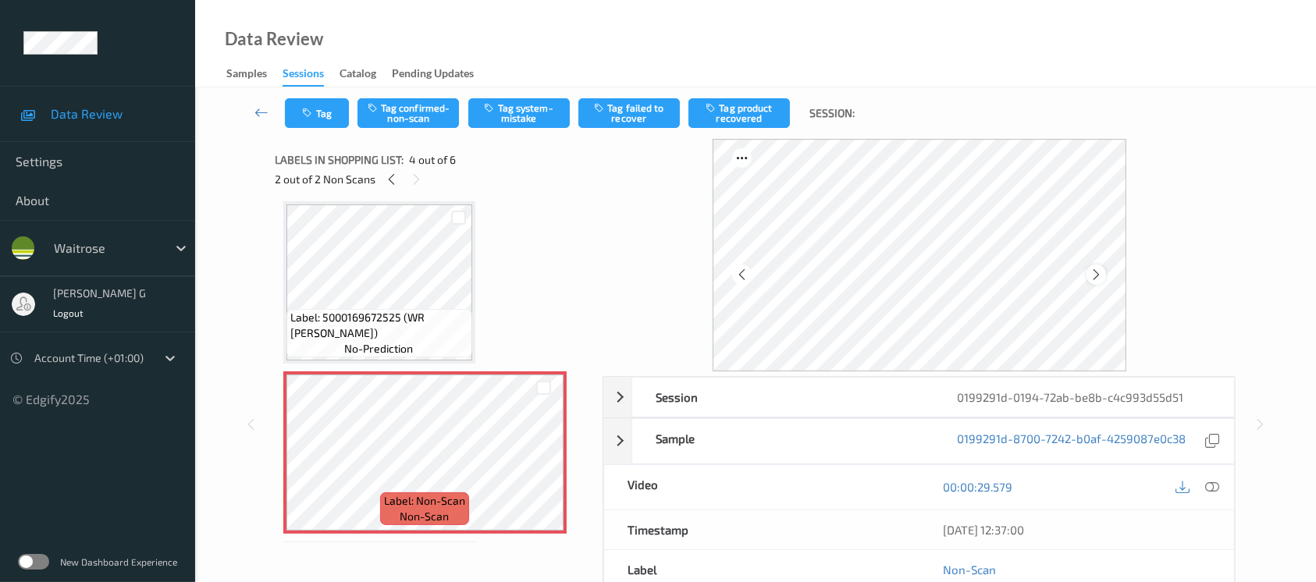
click at [1095, 274] on icon at bounding box center [1096, 275] width 13 height 14
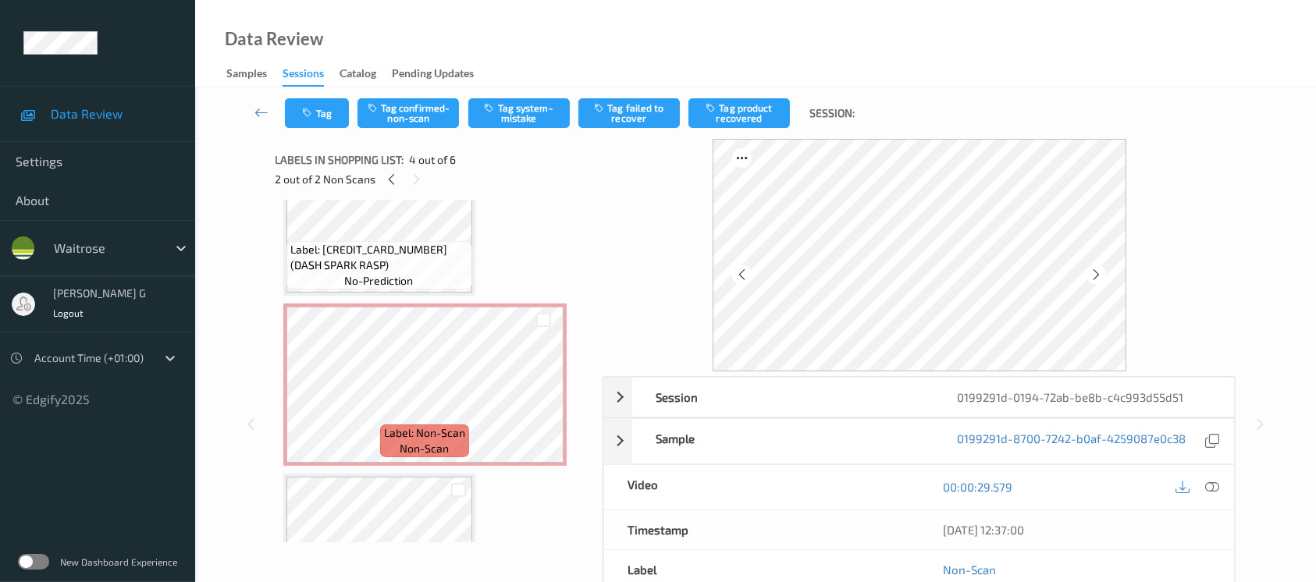
scroll to position [0, 0]
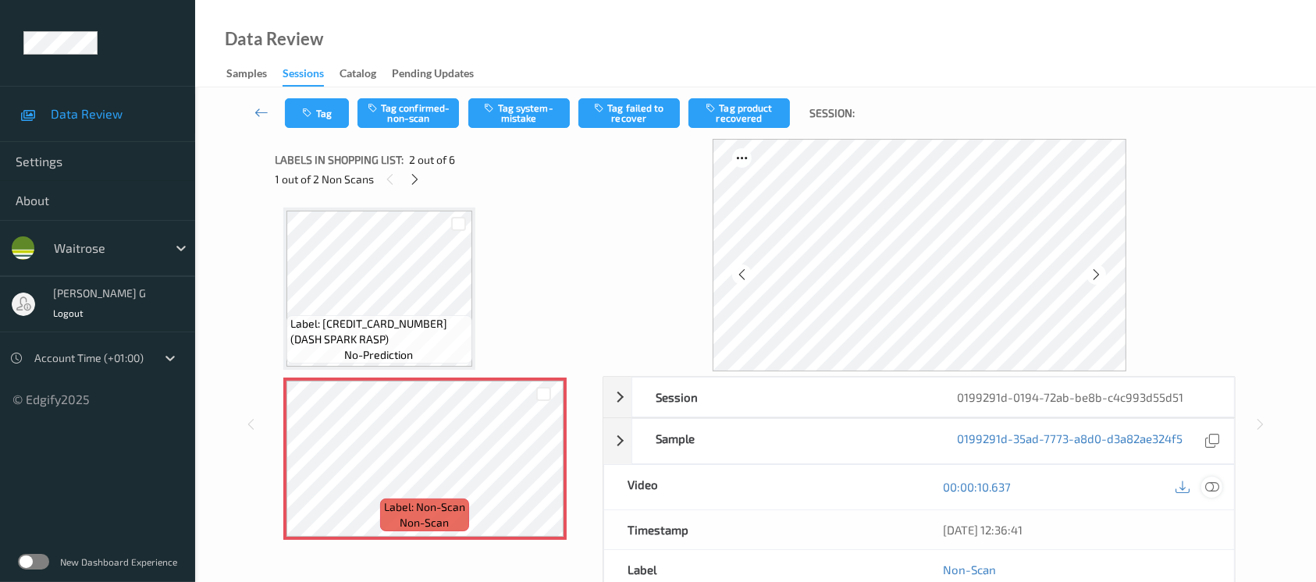
click at [1213, 487] on icon at bounding box center [1212, 487] width 14 height 14
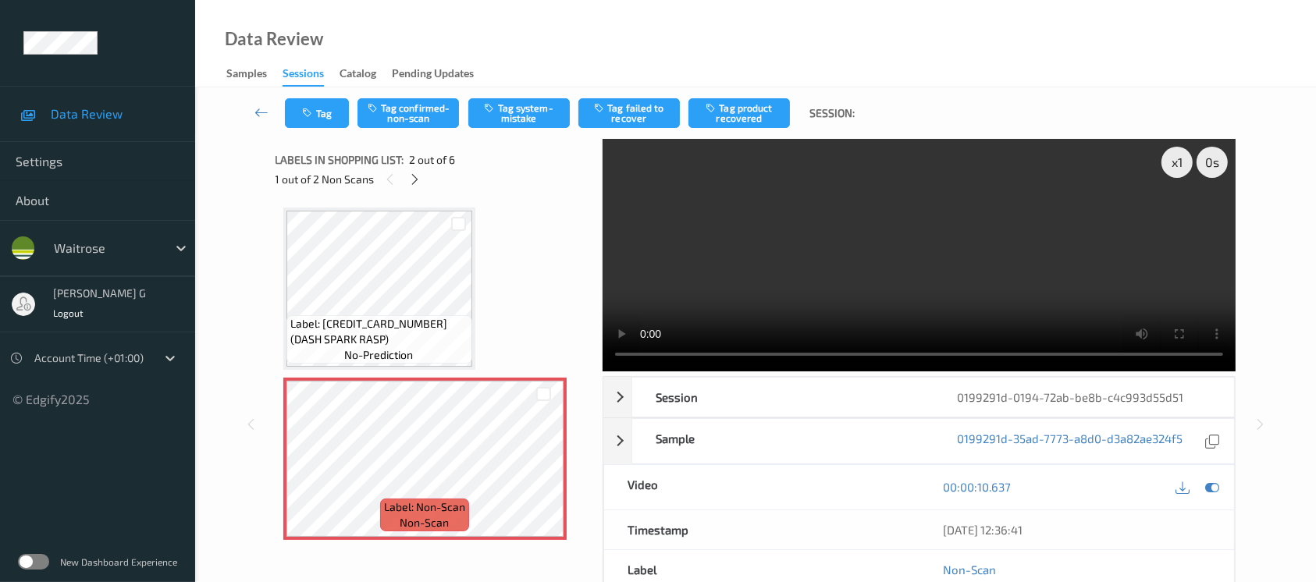
click at [1220, 503] on div "00:00:10.637" at bounding box center [1077, 487] width 315 height 45
click at [1206, 491] on icon at bounding box center [1212, 487] width 14 height 14
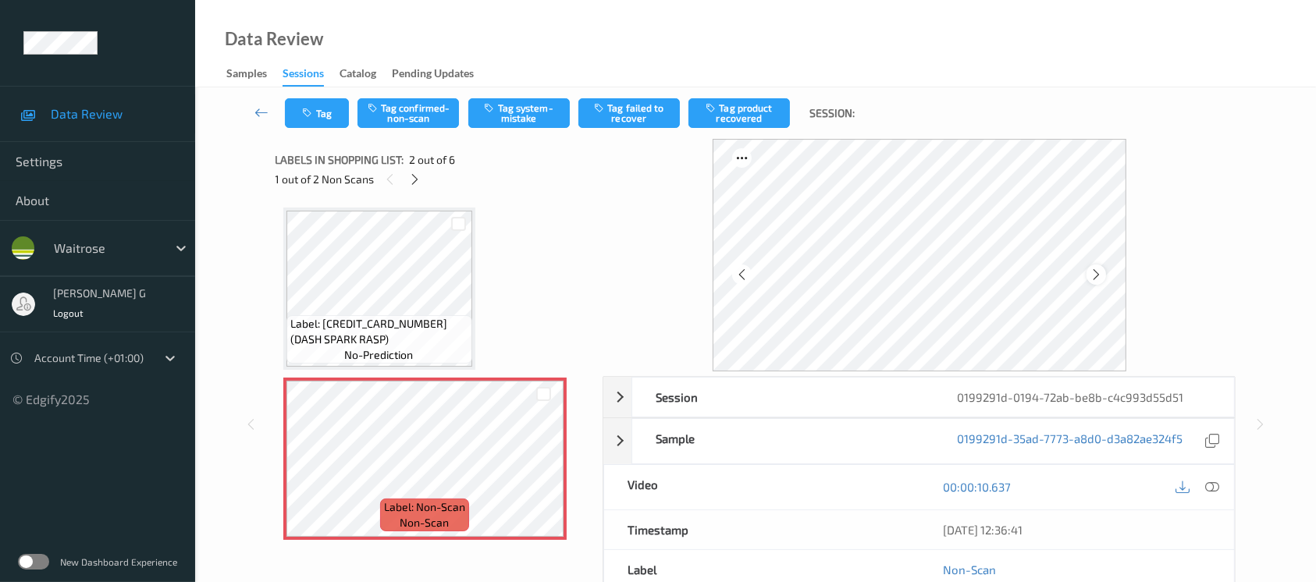
click at [1099, 276] on icon at bounding box center [1096, 275] width 13 height 14
click at [505, 118] on button "Tag system-mistake" at bounding box center [518, 113] width 101 height 30
click at [325, 109] on button "Tag" at bounding box center [317, 113] width 64 height 30
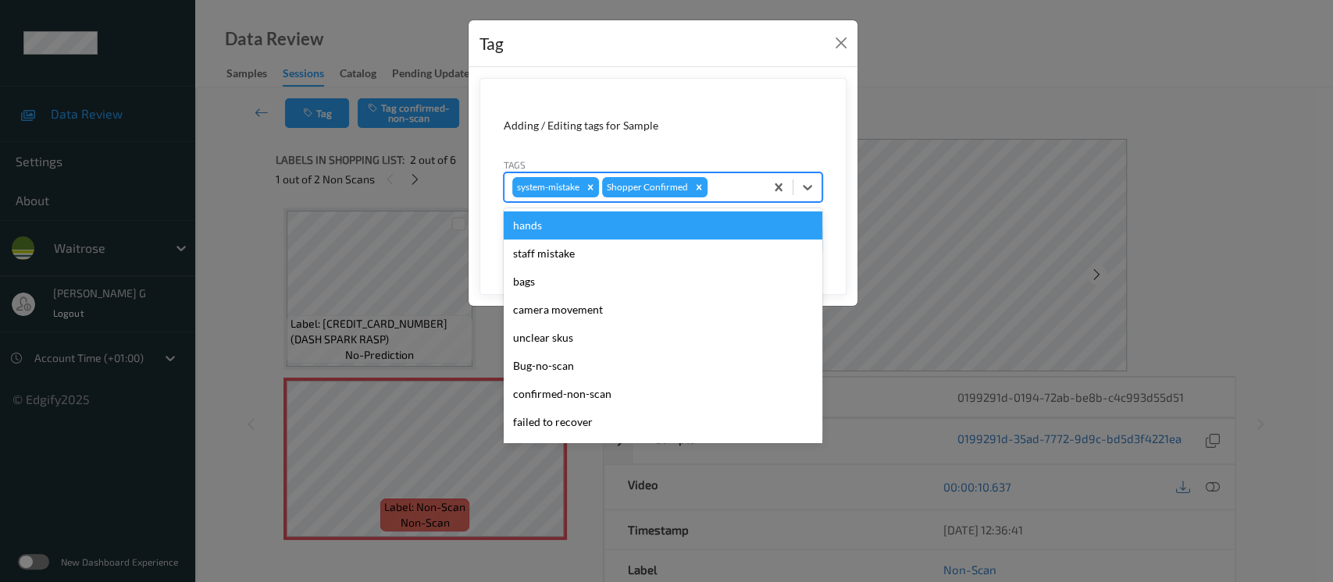
click at [756, 193] on div "system-mistake Shopper Confirmed" at bounding box center [634, 187] width 260 height 27
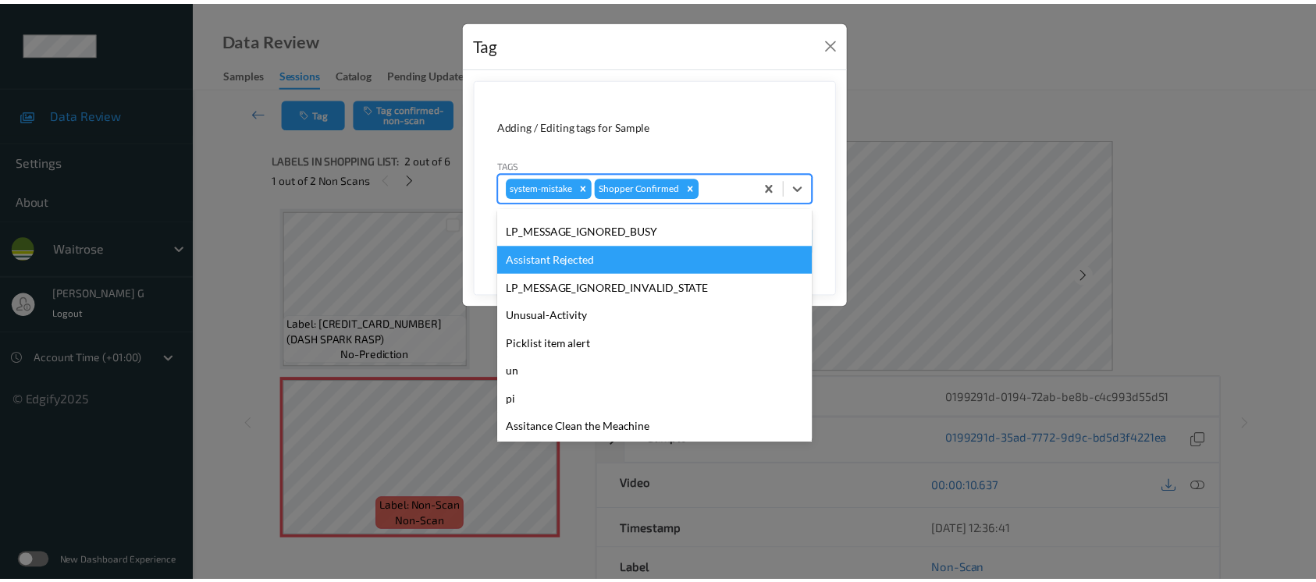
scroll to position [362, 0]
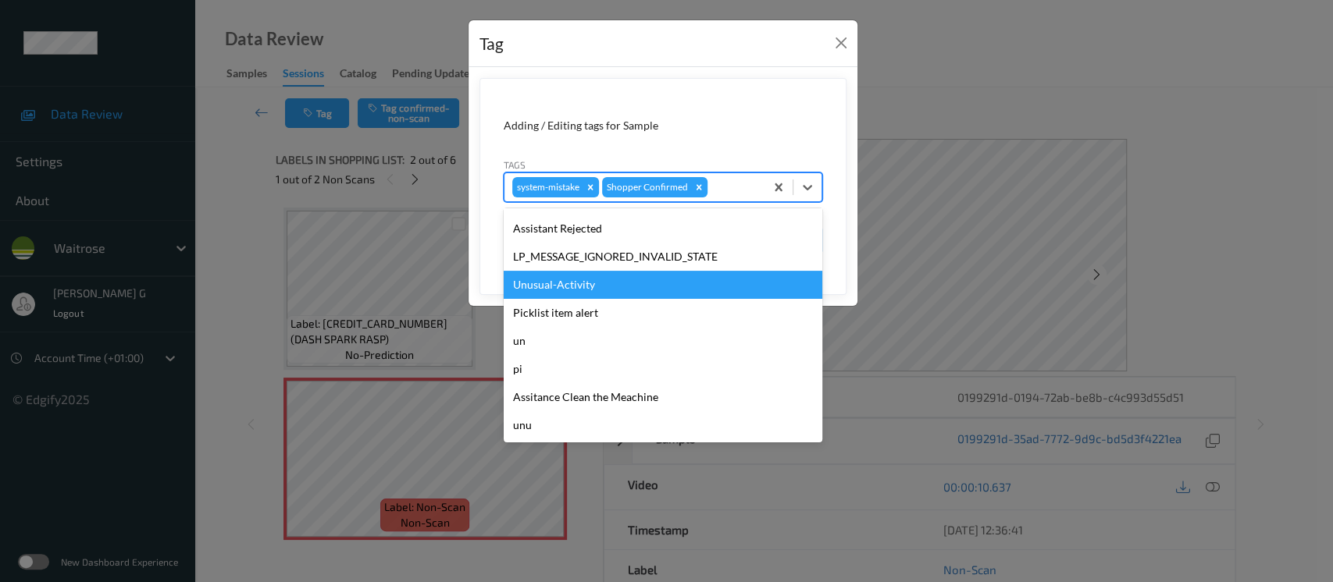
click at [578, 287] on div "Unusual-Activity" at bounding box center [663, 285] width 319 height 28
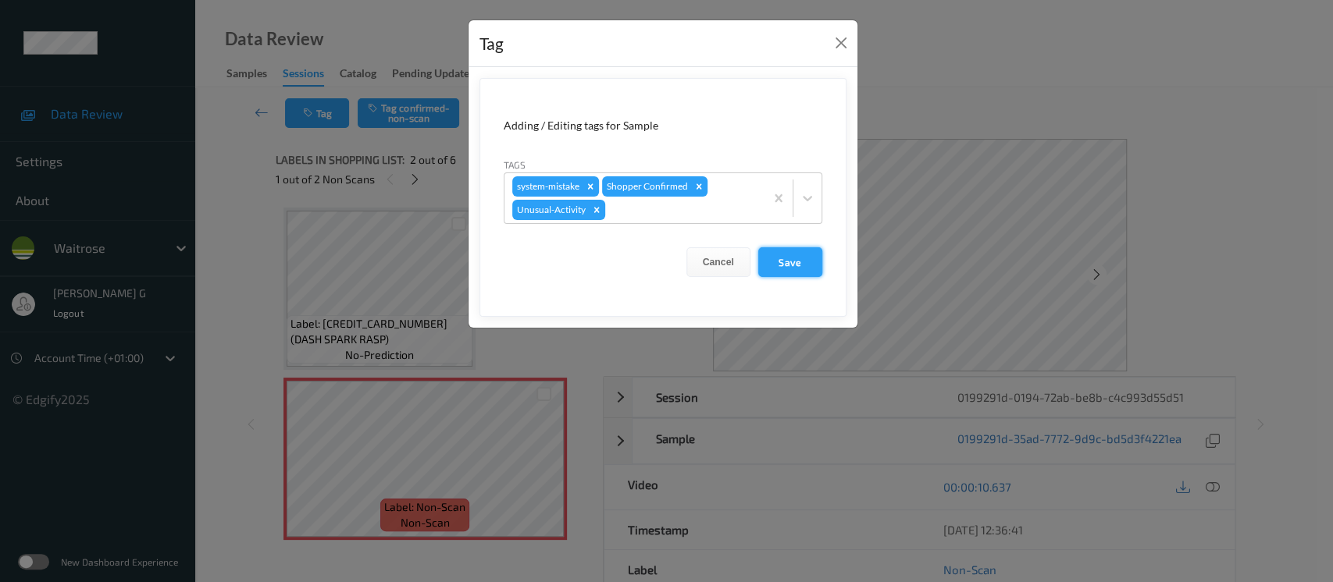
click at [792, 269] on button "Save" at bounding box center [790, 262] width 64 height 30
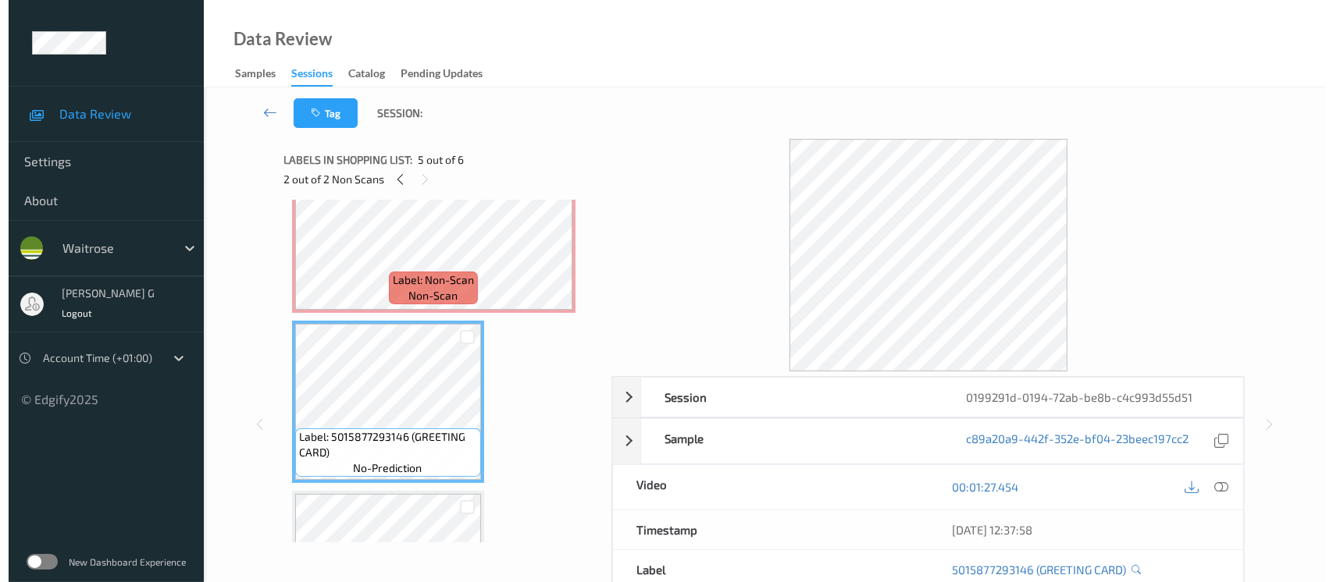
scroll to position [520, 0]
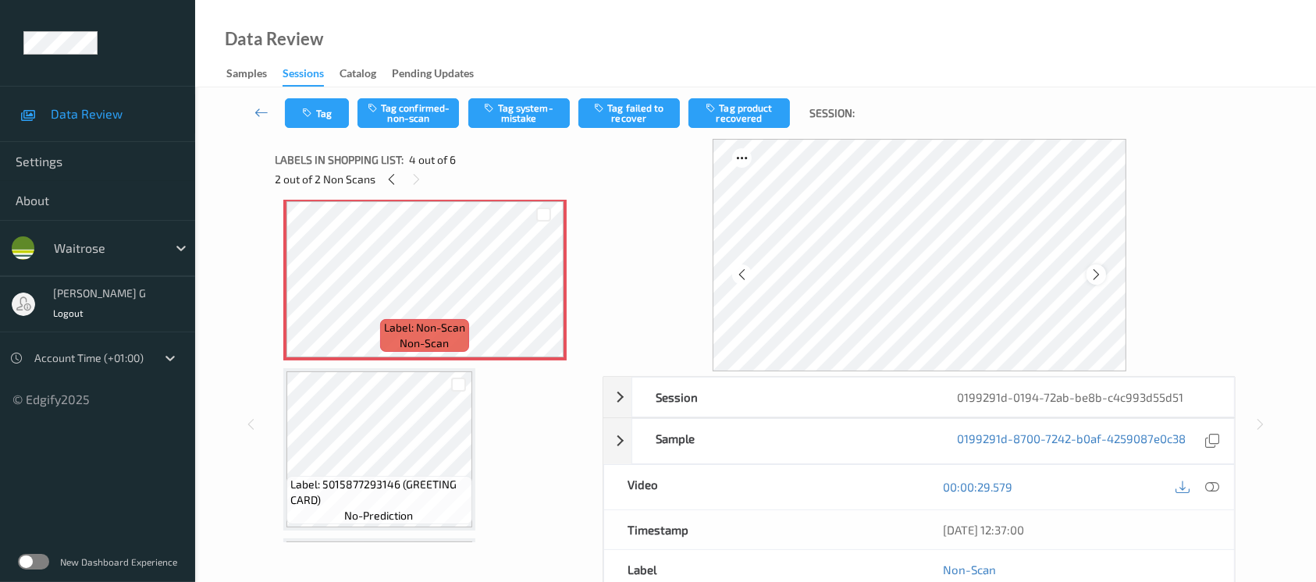
click at [1093, 279] on icon at bounding box center [1096, 275] width 13 height 14
click at [528, 116] on button "Tag system-mistake" at bounding box center [518, 113] width 101 height 30
click at [305, 104] on button "Tag" at bounding box center [317, 113] width 64 height 30
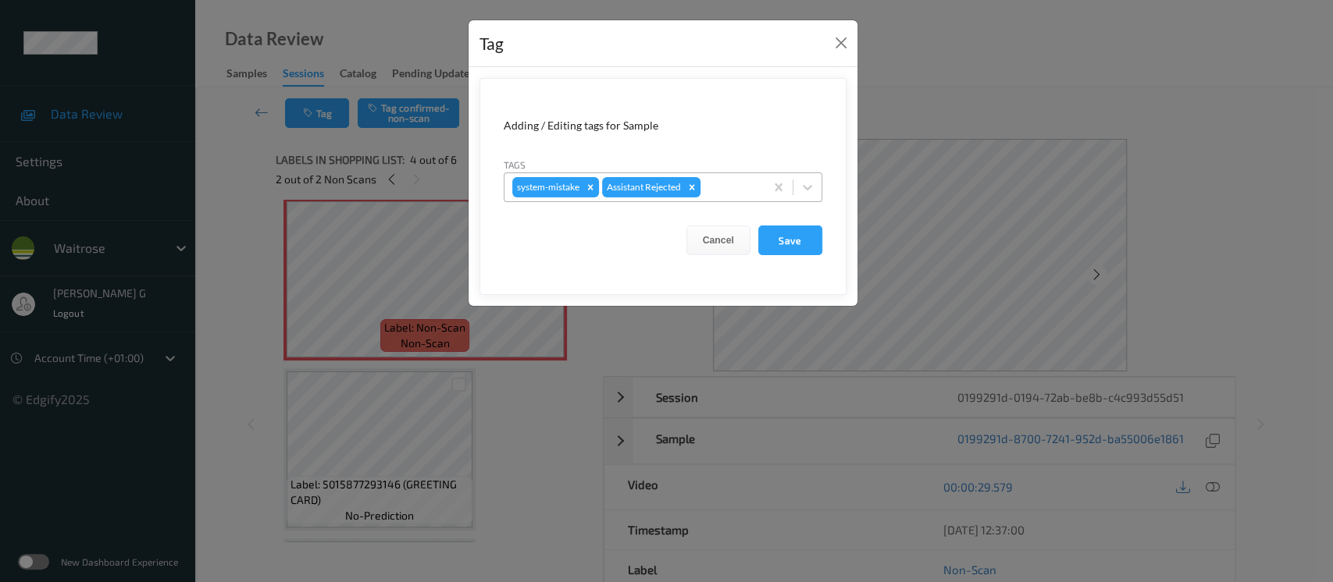
click at [728, 194] on div at bounding box center [729, 187] width 53 height 19
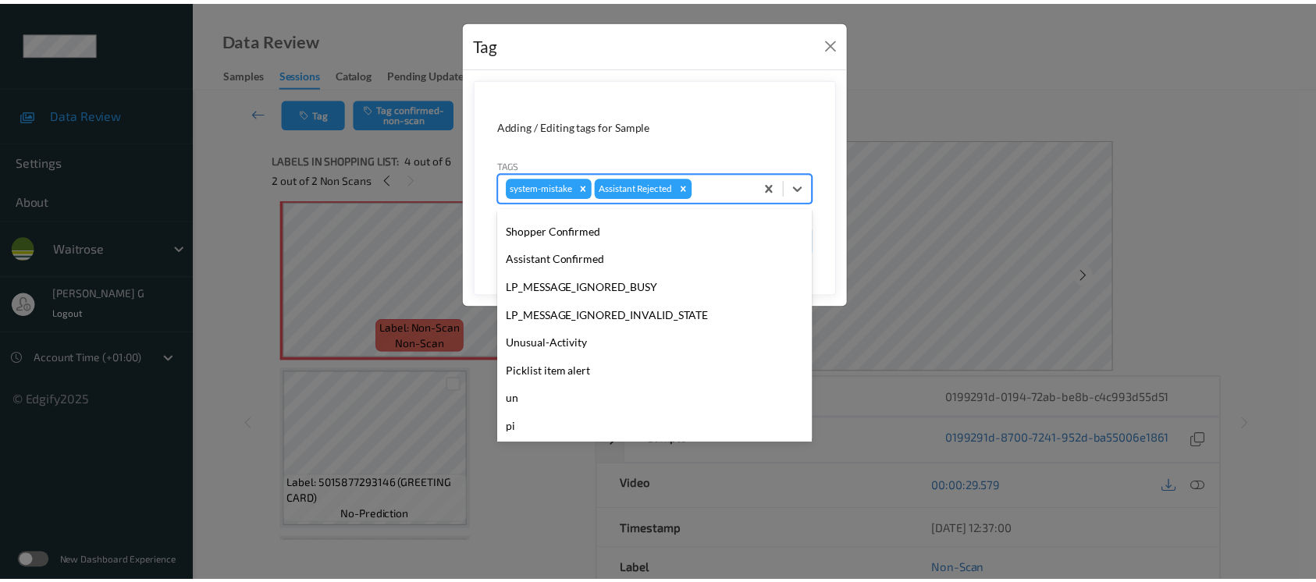
scroll to position [362, 0]
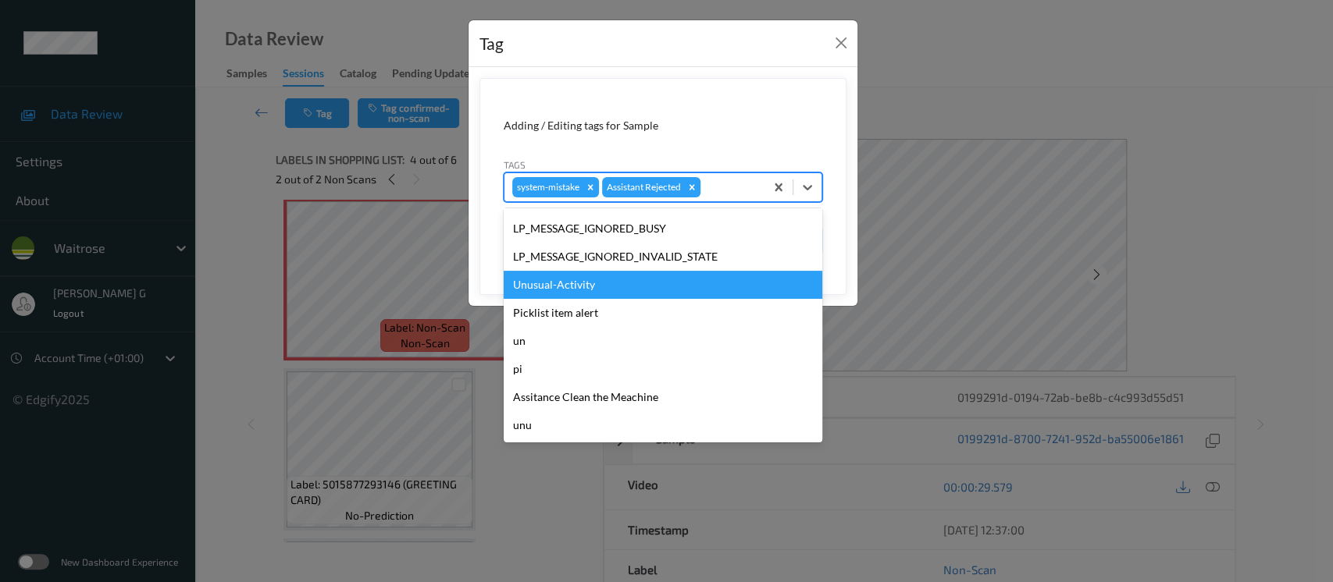
click at [544, 282] on div "Unusual-Activity" at bounding box center [663, 285] width 319 height 28
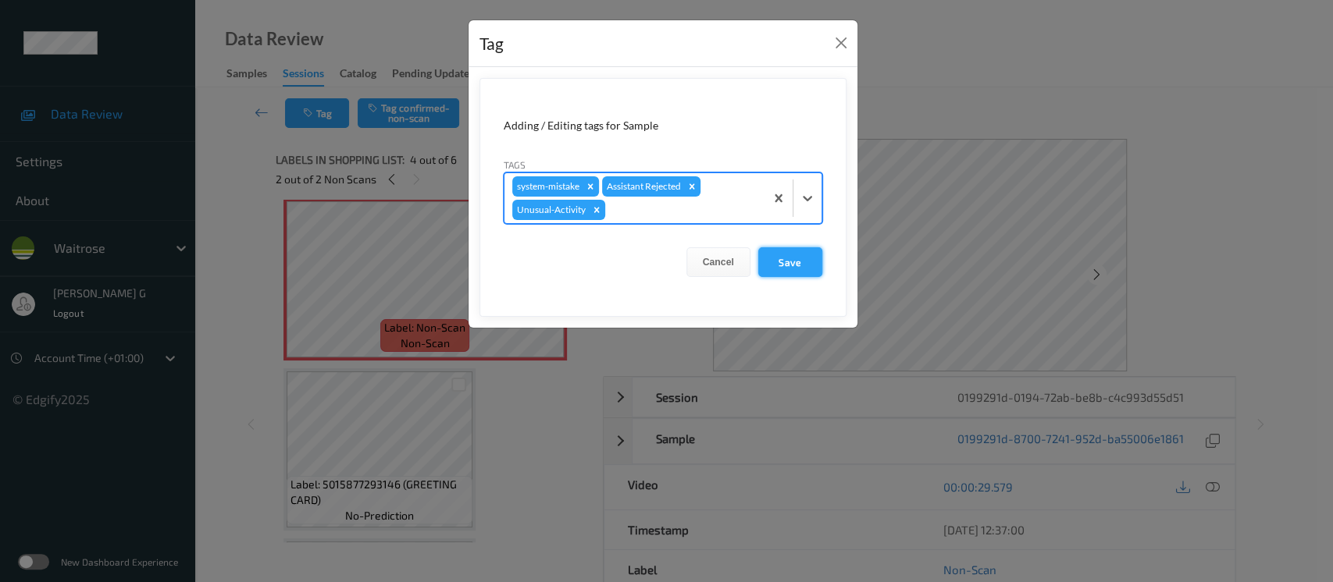
click at [792, 265] on button "Save" at bounding box center [790, 262] width 64 height 30
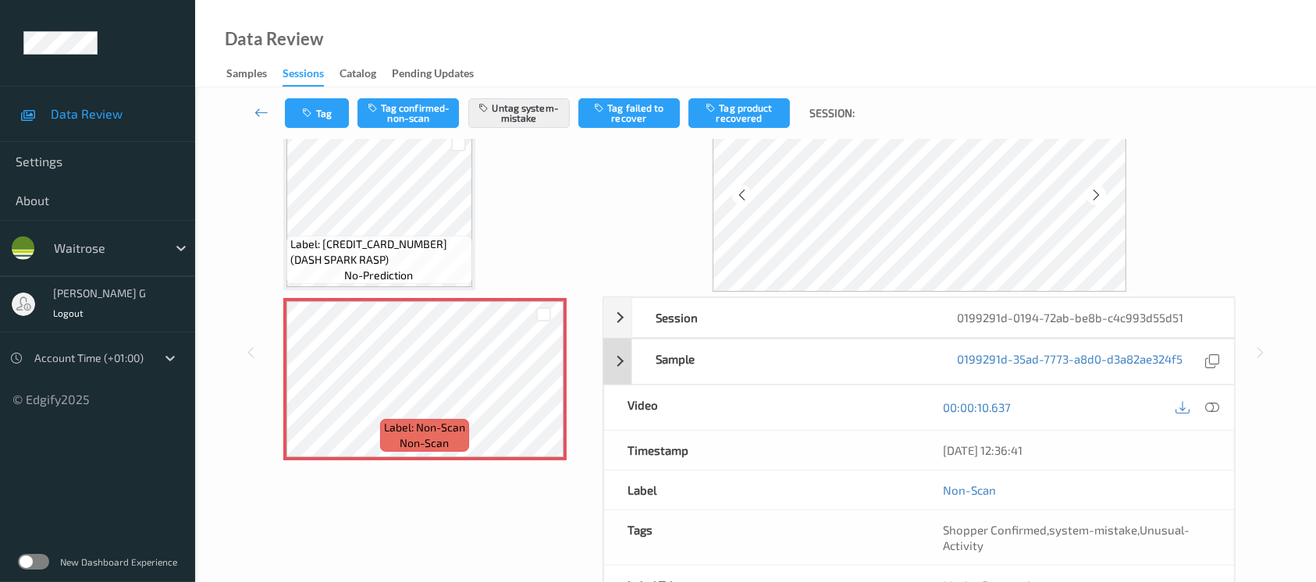
scroll to position [175, 0]
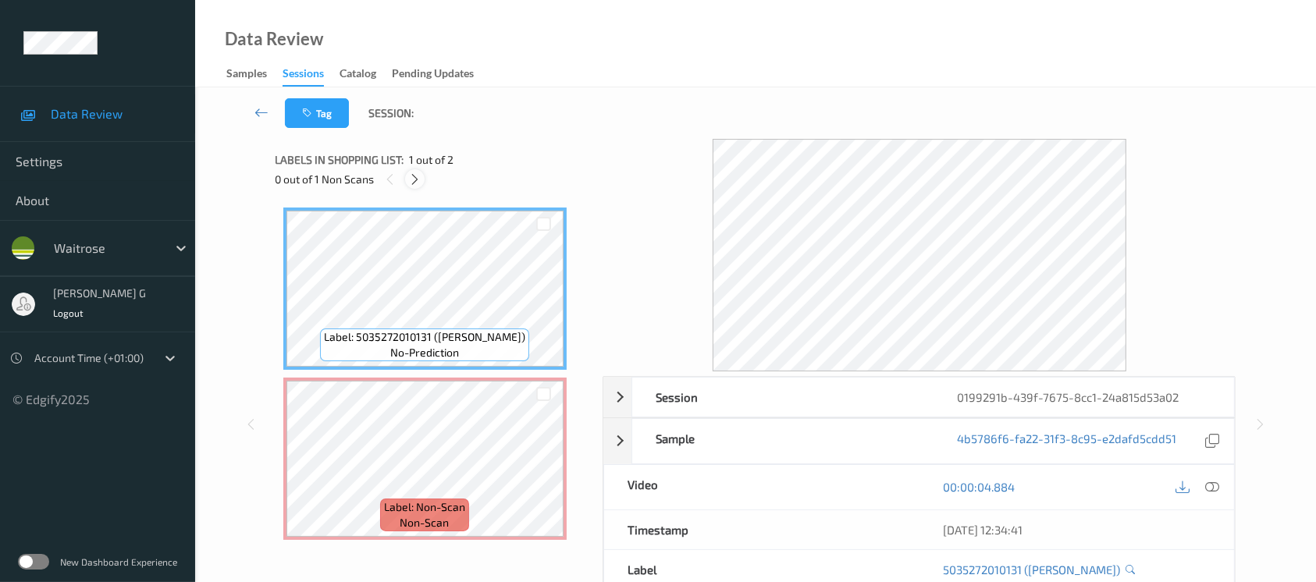
click at [411, 177] on icon at bounding box center [414, 180] width 13 height 14
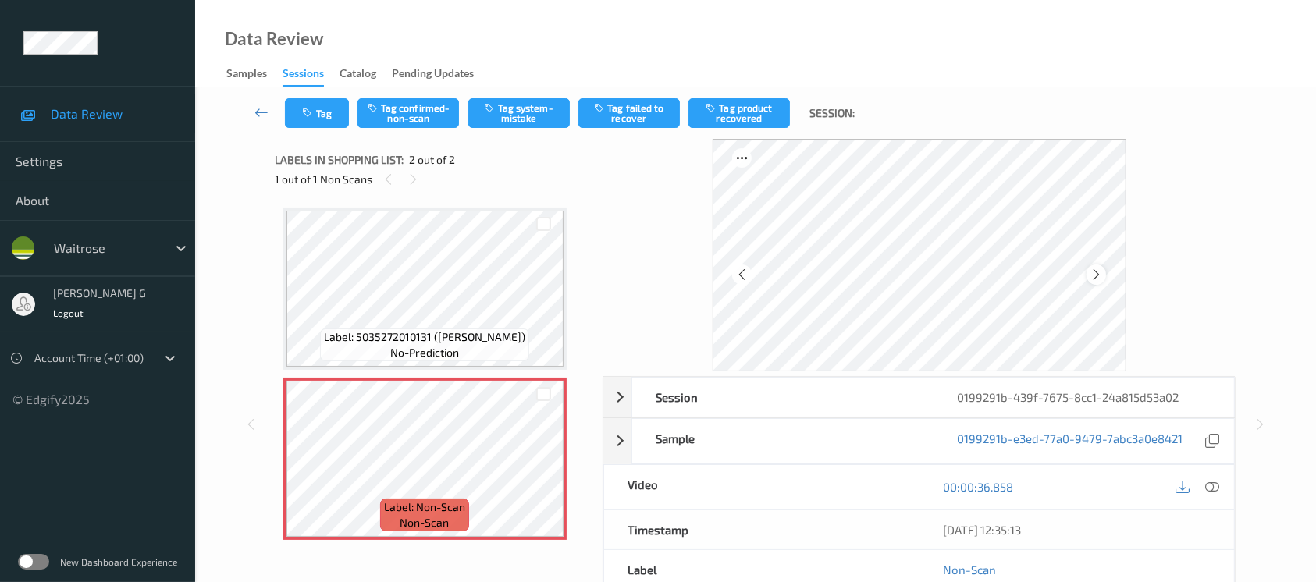
click at [1100, 275] on icon at bounding box center [1096, 275] width 13 height 14
click at [1093, 273] on icon at bounding box center [1096, 275] width 13 height 14
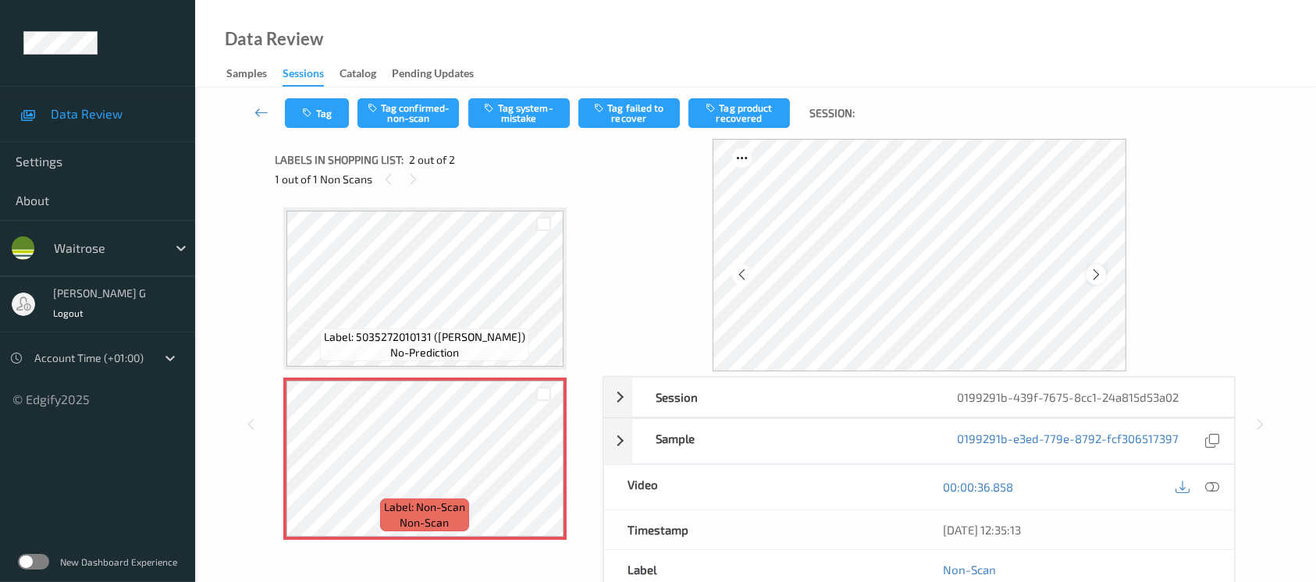
click at [1102, 276] on icon at bounding box center [1096, 275] width 13 height 14
click at [1214, 486] on icon at bounding box center [1212, 487] width 14 height 14
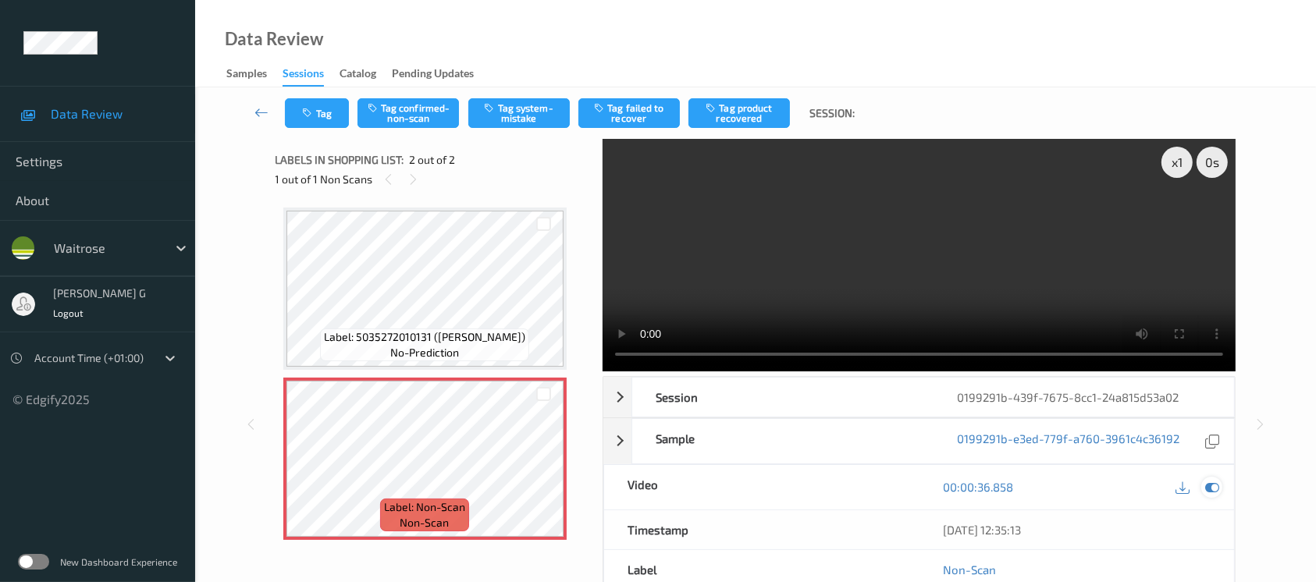
click at [1214, 488] on icon at bounding box center [1212, 487] width 14 height 14
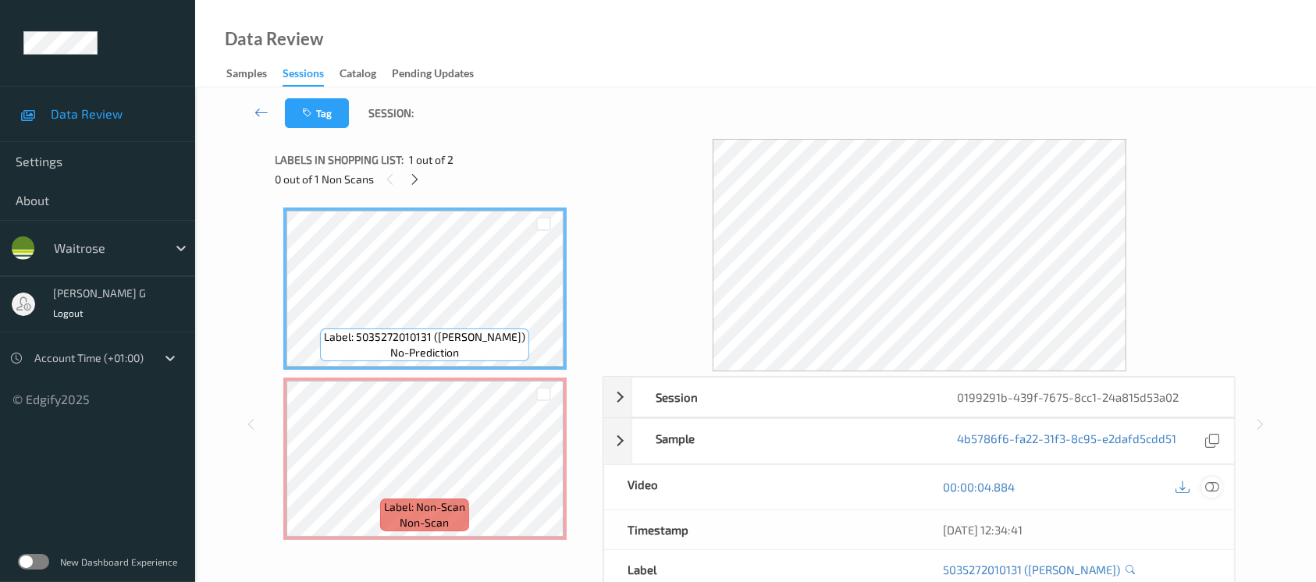
click at [1213, 484] on icon at bounding box center [1212, 487] width 14 height 14
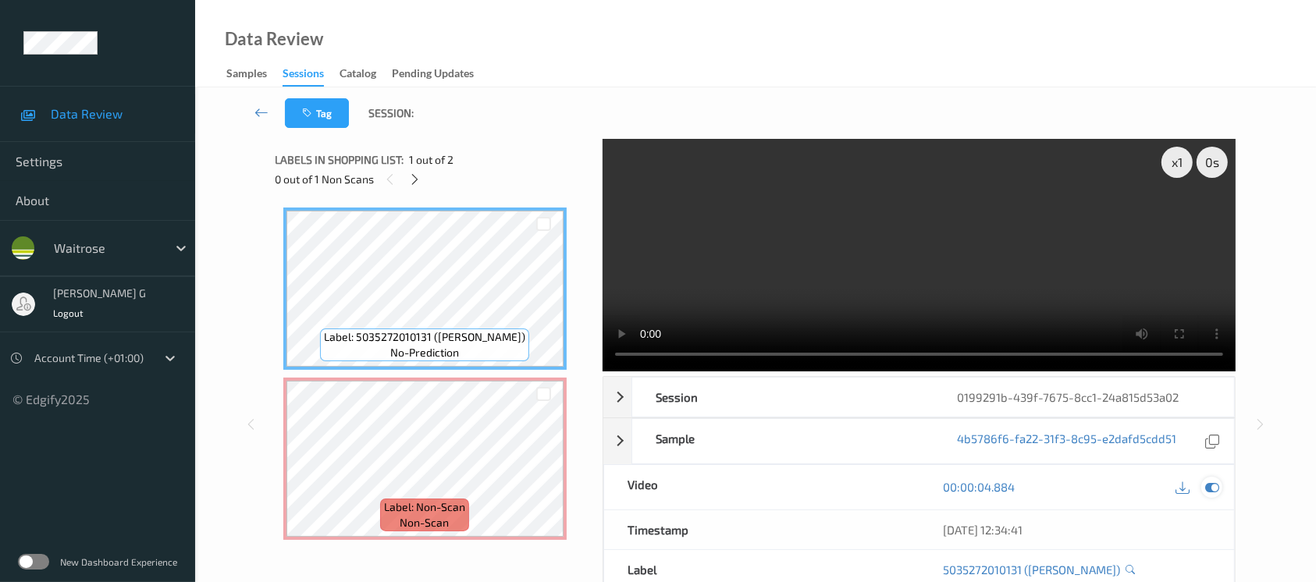
click at [1218, 488] on icon at bounding box center [1212, 487] width 14 height 14
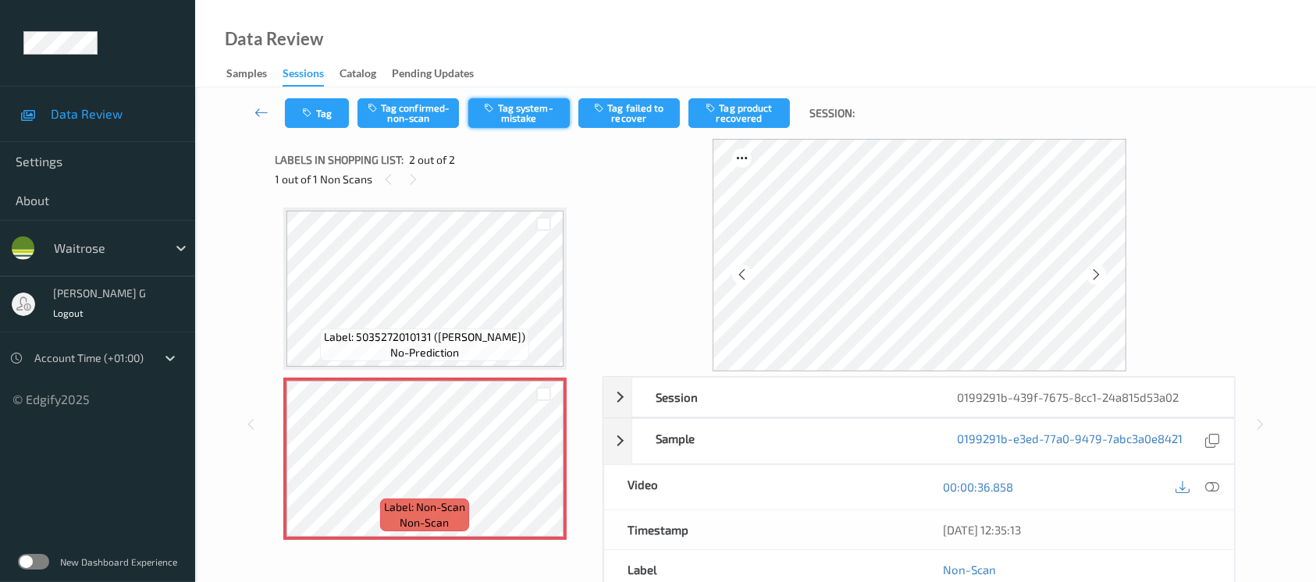
click at [539, 111] on button "Tag system-mistake" at bounding box center [518, 113] width 101 height 30
click at [321, 112] on button "Tag" at bounding box center [317, 113] width 64 height 30
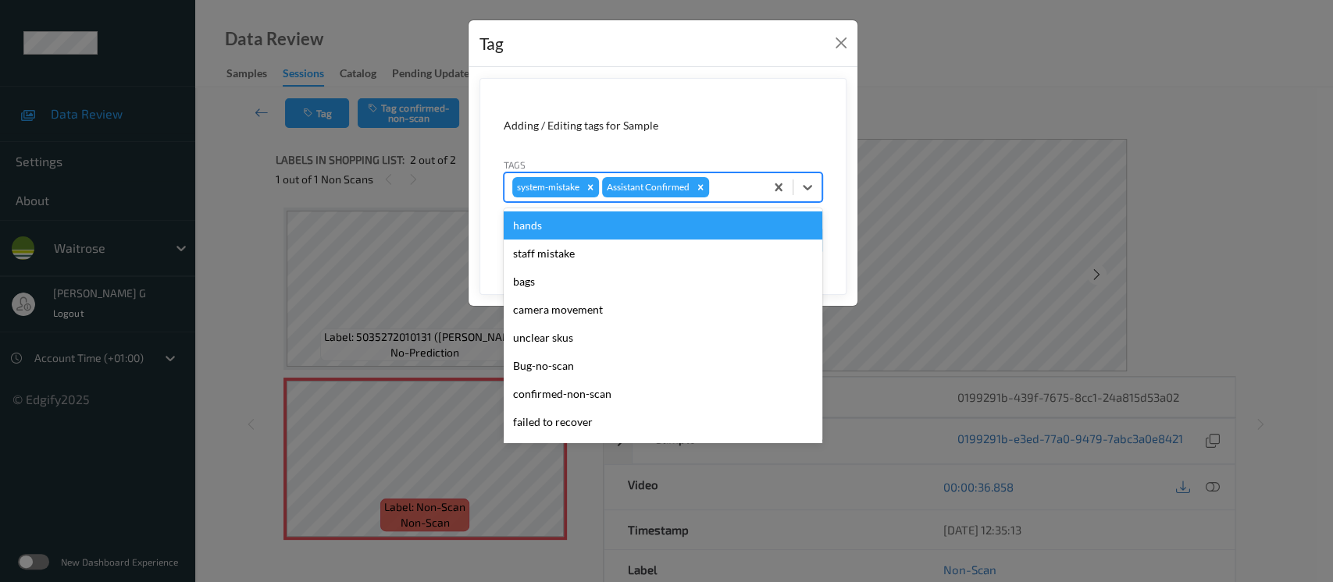
click at [748, 187] on div at bounding box center [734, 187] width 45 height 19
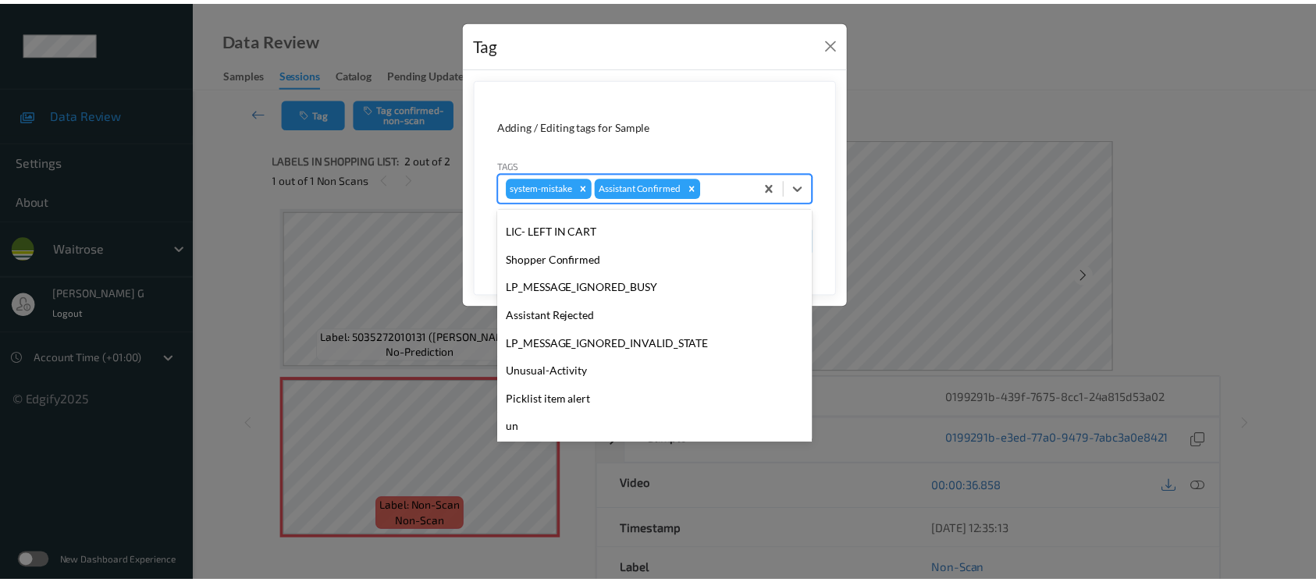
scroll to position [362, 0]
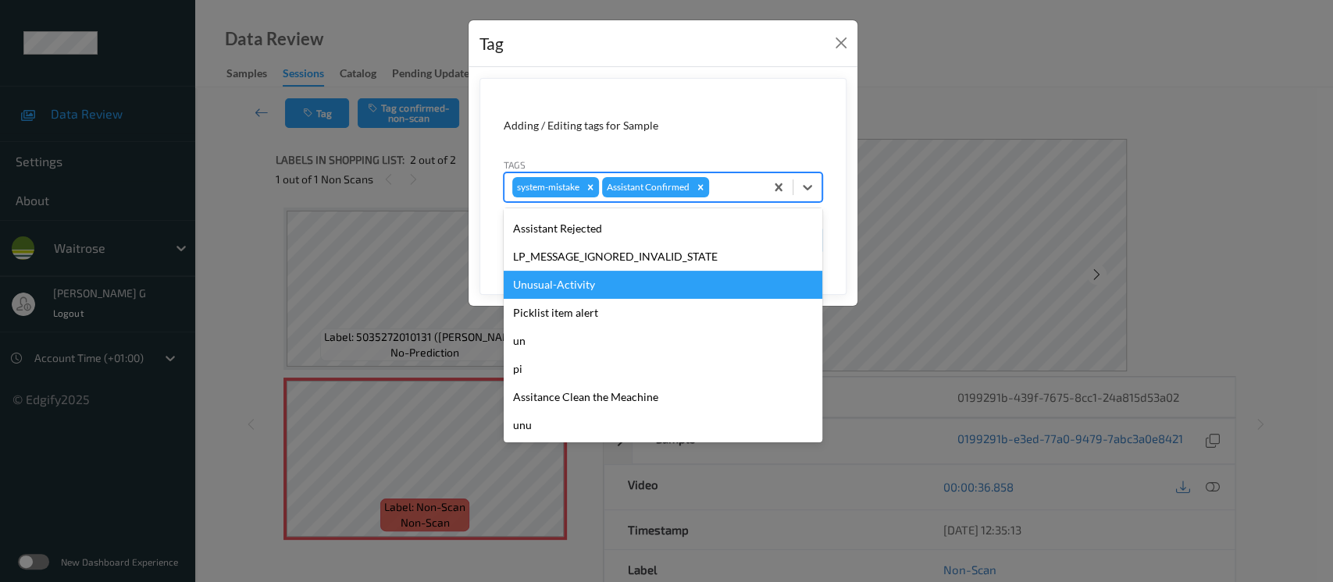
click at [556, 290] on div "Unusual-Activity" at bounding box center [663, 285] width 319 height 28
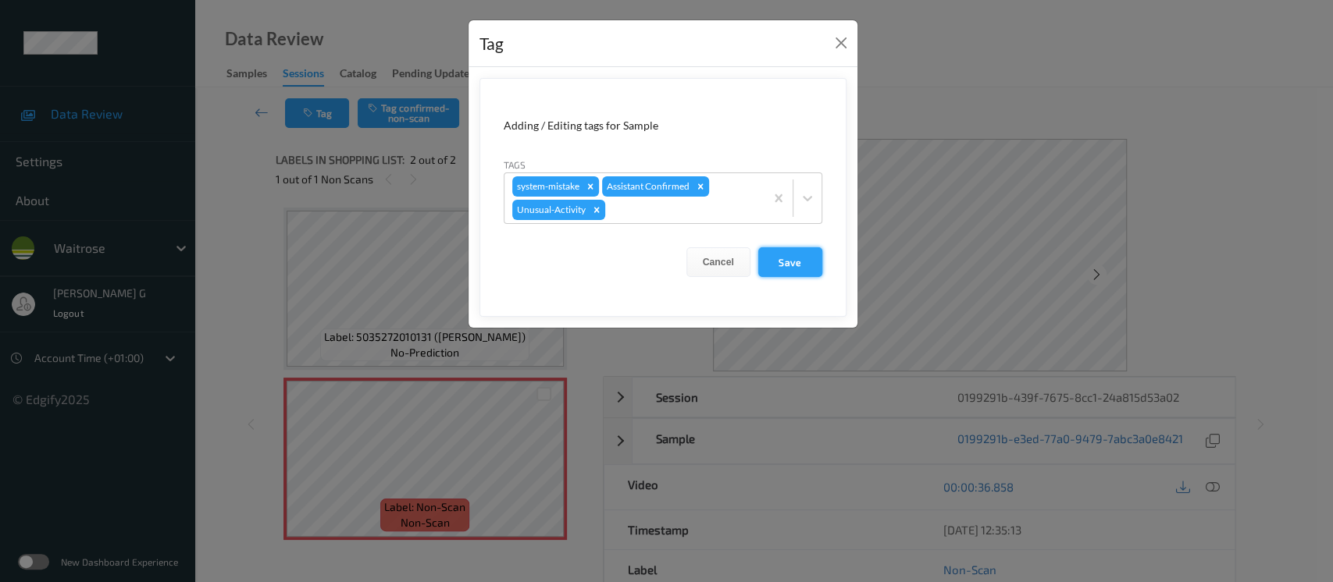
click at [781, 272] on button "Save" at bounding box center [790, 262] width 64 height 30
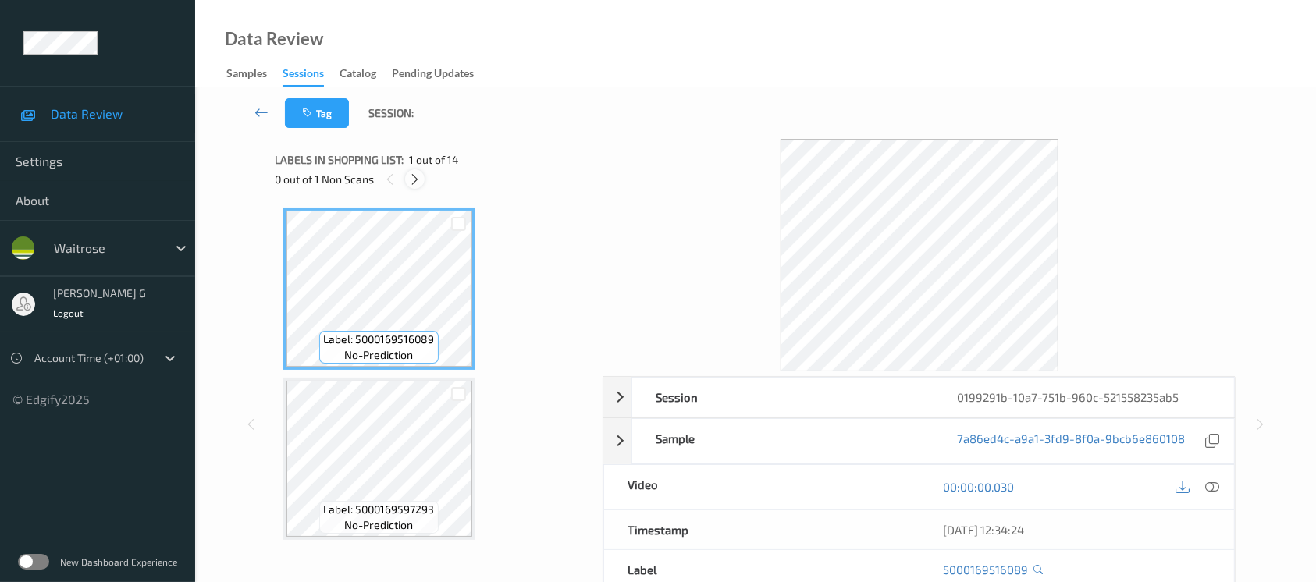
click at [410, 178] on icon at bounding box center [414, 180] width 13 height 14
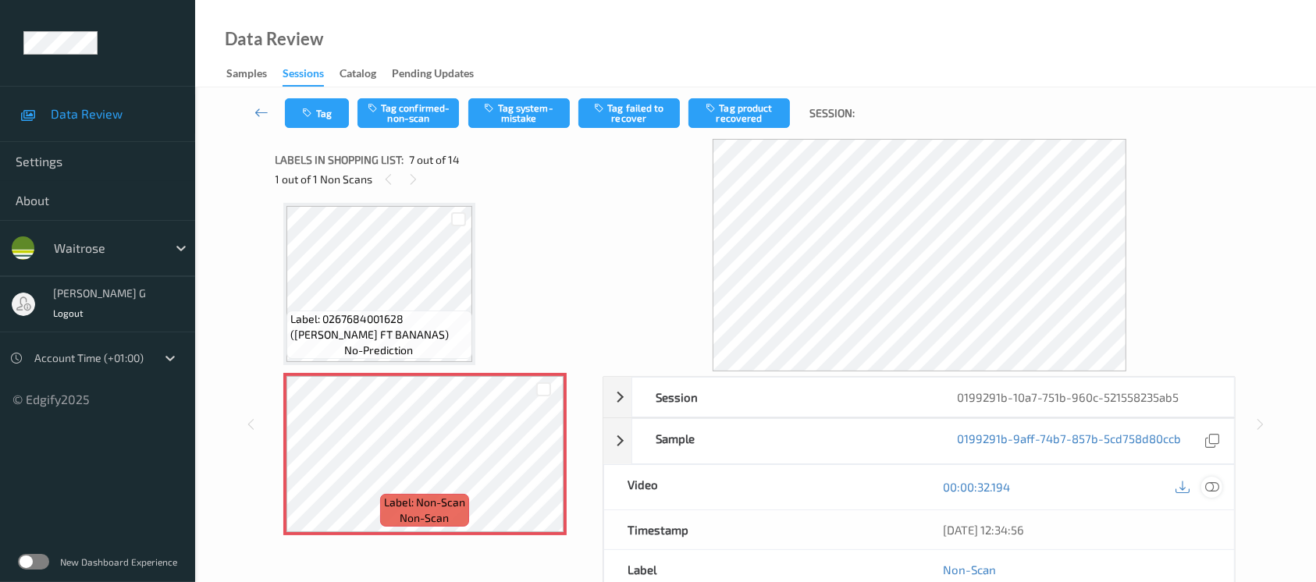
click at [1217, 484] on icon at bounding box center [1212, 487] width 14 height 14
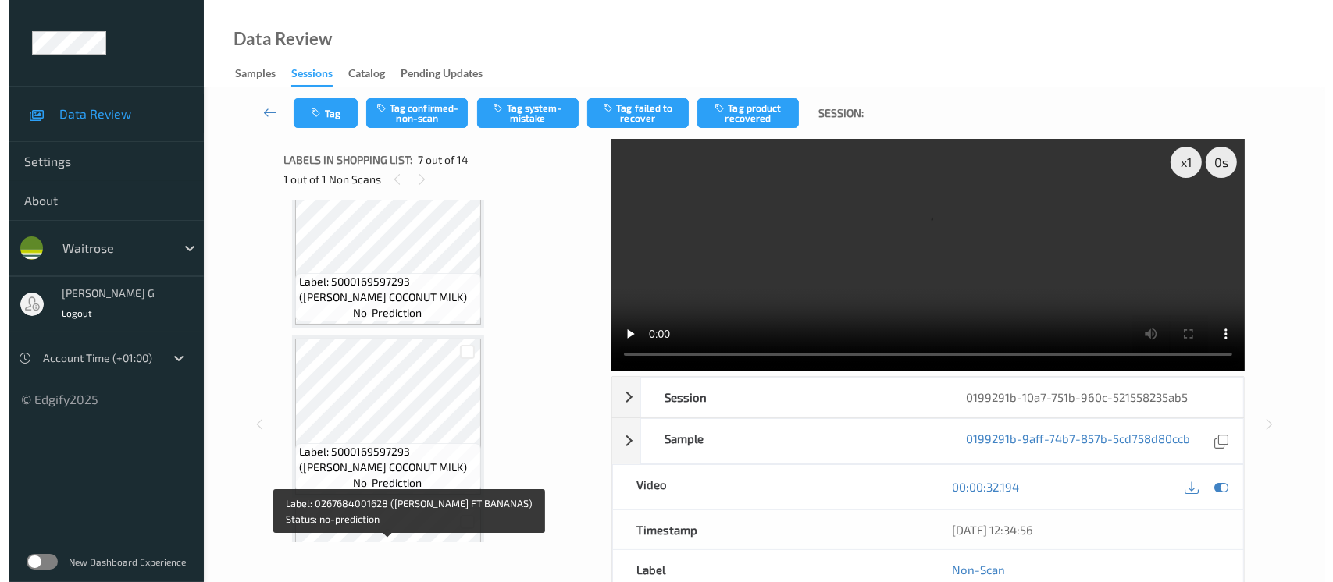
scroll to position [231, 0]
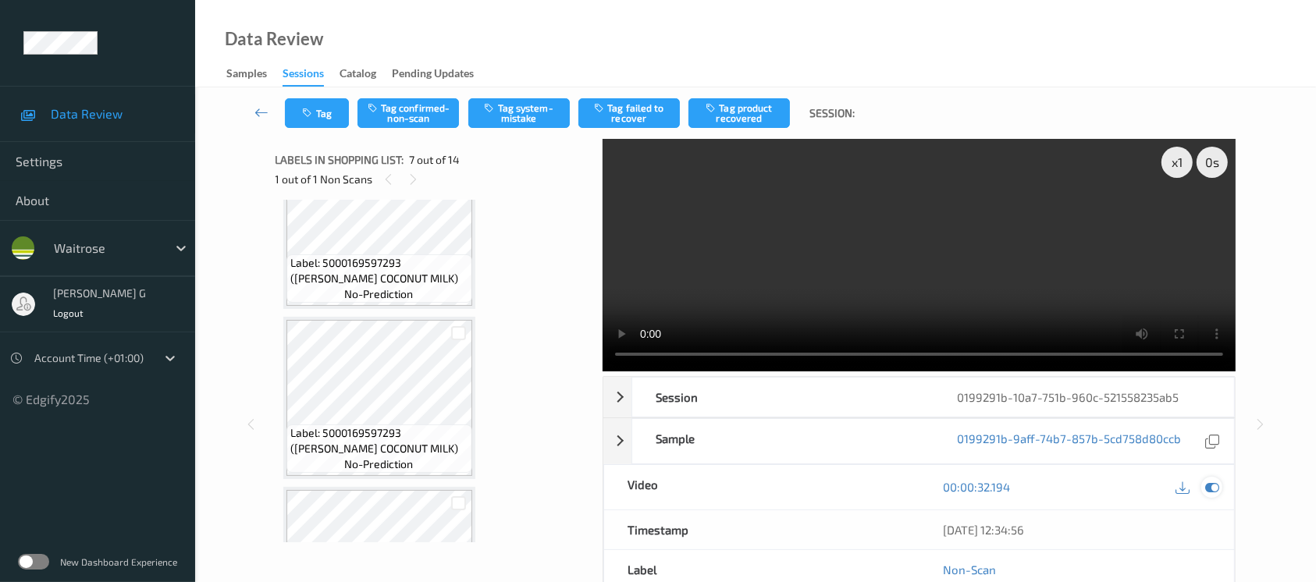
click at [1212, 490] on icon at bounding box center [1212, 487] width 14 height 14
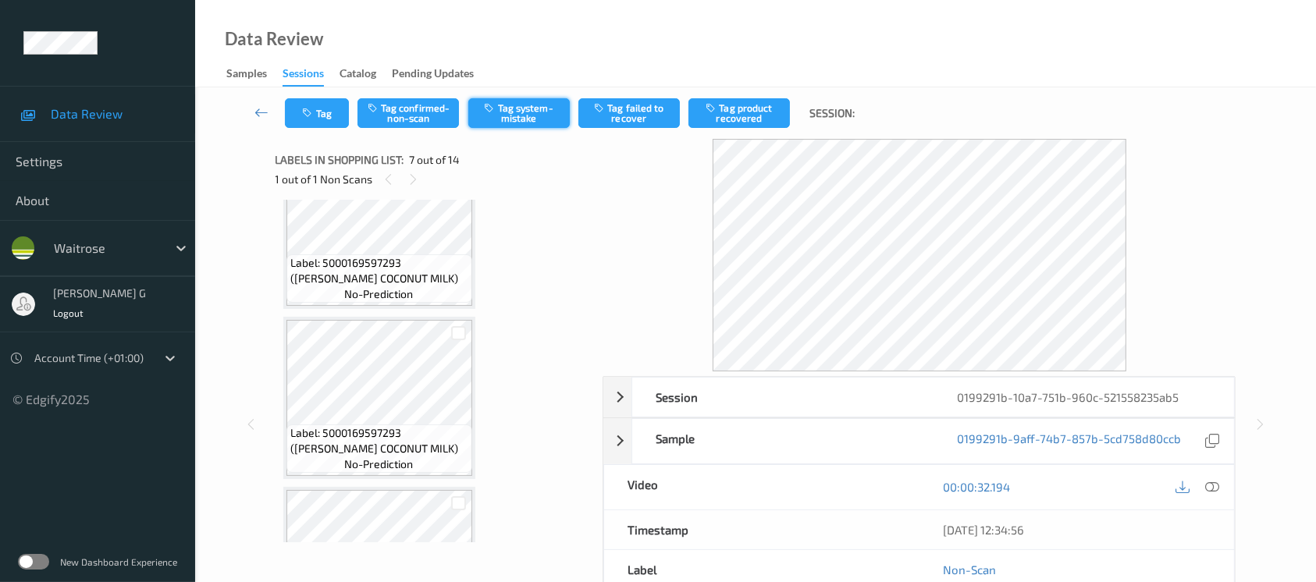
click at [522, 103] on button "Tag system-mistake" at bounding box center [518, 113] width 101 height 30
click at [314, 108] on icon "button" at bounding box center [309, 113] width 13 height 11
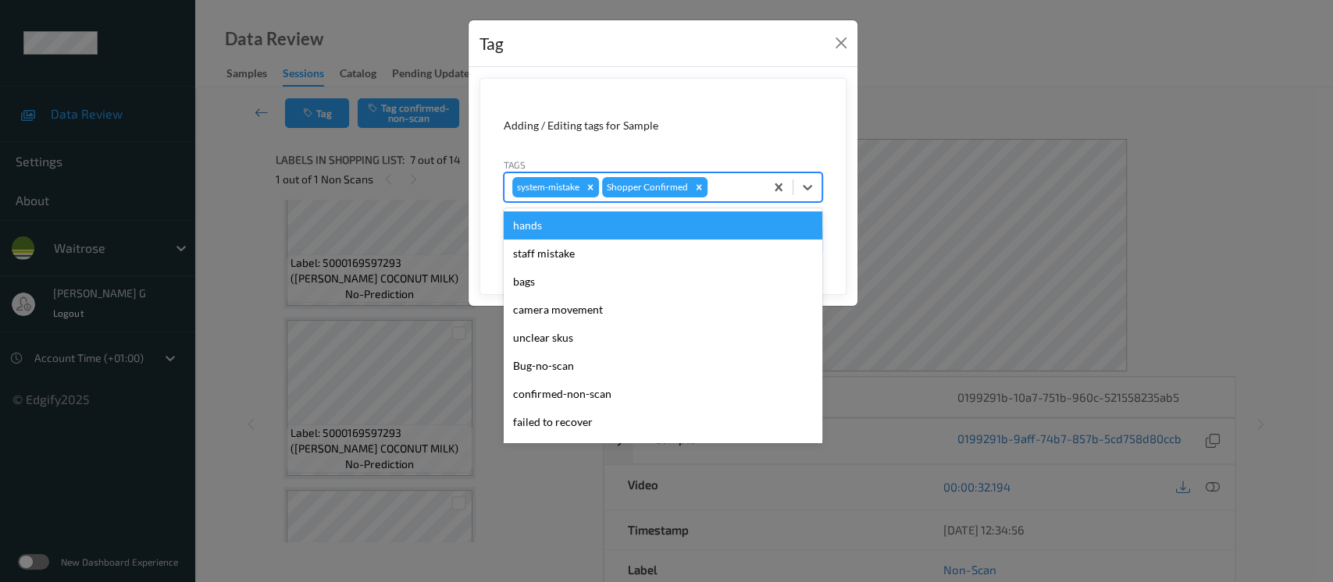
click at [715, 184] on div at bounding box center [733, 187] width 46 height 19
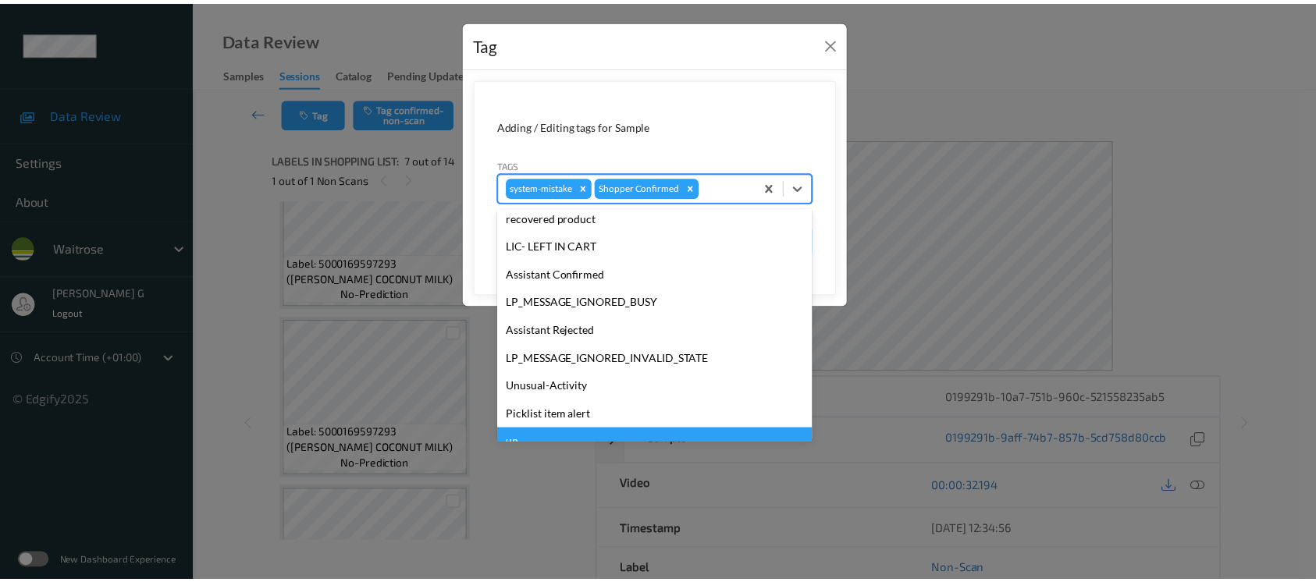
scroll to position [362, 0]
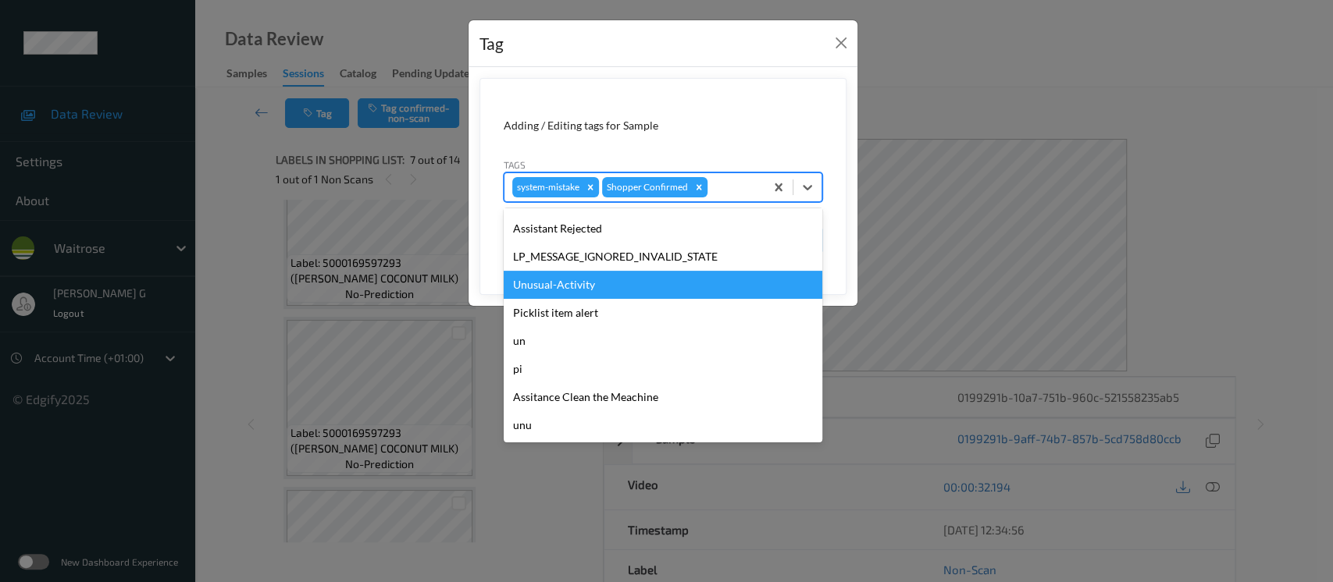
click at [565, 284] on div "Unusual-Activity" at bounding box center [663, 285] width 319 height 28
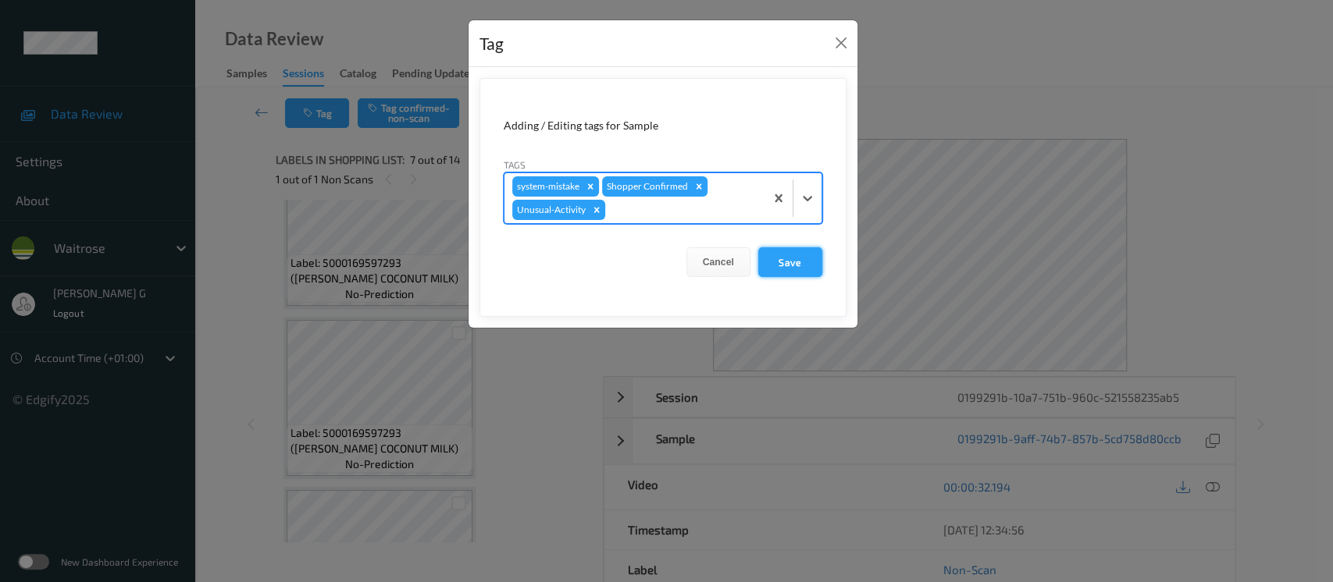
click at [784, 259] on button "Save" at bounding box center [790, 262] width 64 height 30
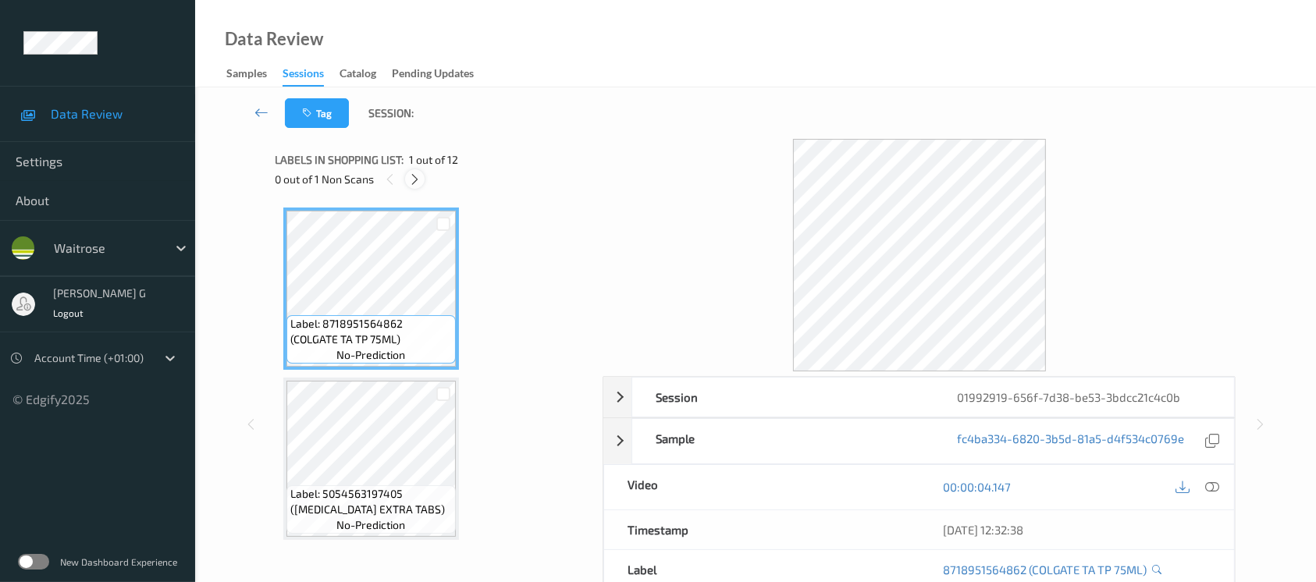
click at [412, 176] on icon at bounding box center [414, 180] width 13 height 14
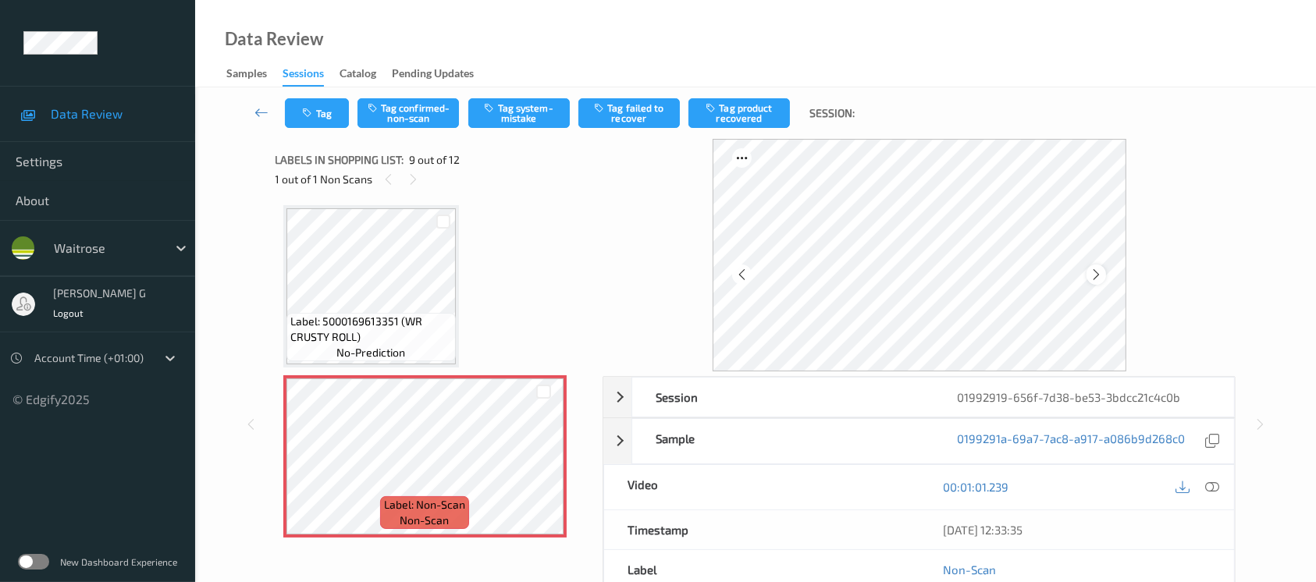
click at [1100, 272] on icon at bounding box center [1096, 275] width 13 height 14
click at [1101, 272] on icon at bounding box center [1096, 275] width 13 height 14
click at [463, 239] on div "Label: 8718951564862 (COLGATE TA TP 75ML) no-prediction Label: 5054563197405 ([…" at bounding box center [433, 31] width 301 height 2035
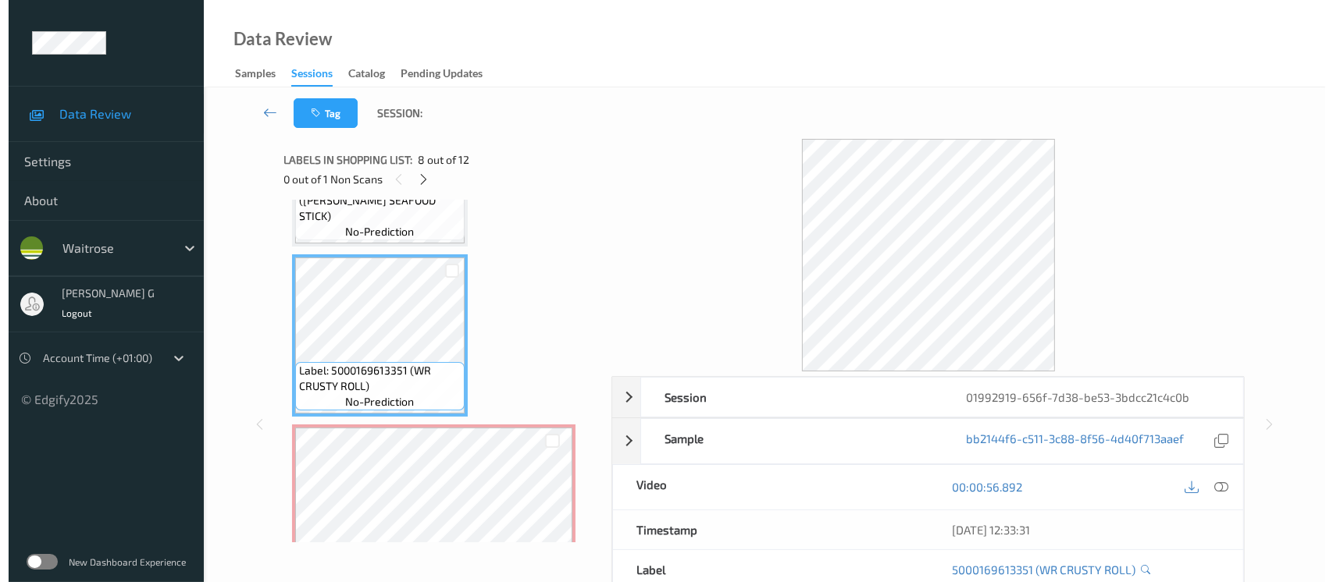
scroll to position [1298, 0]
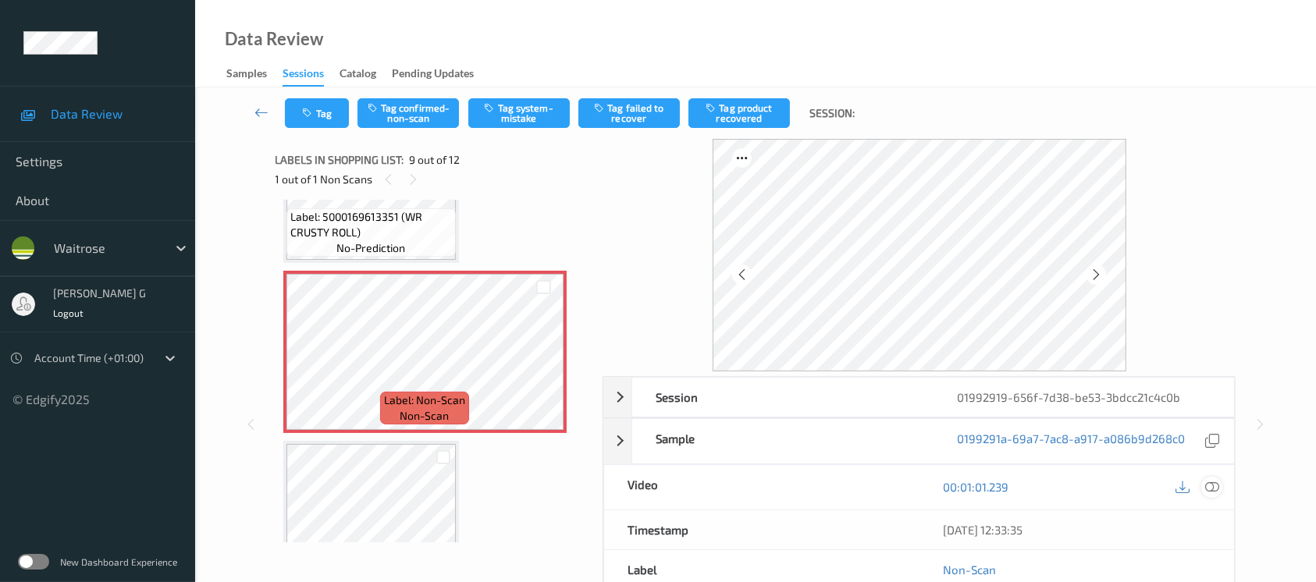
click at [1216, 485] on icon at bounding box center [1212, 487] width 14 height 14
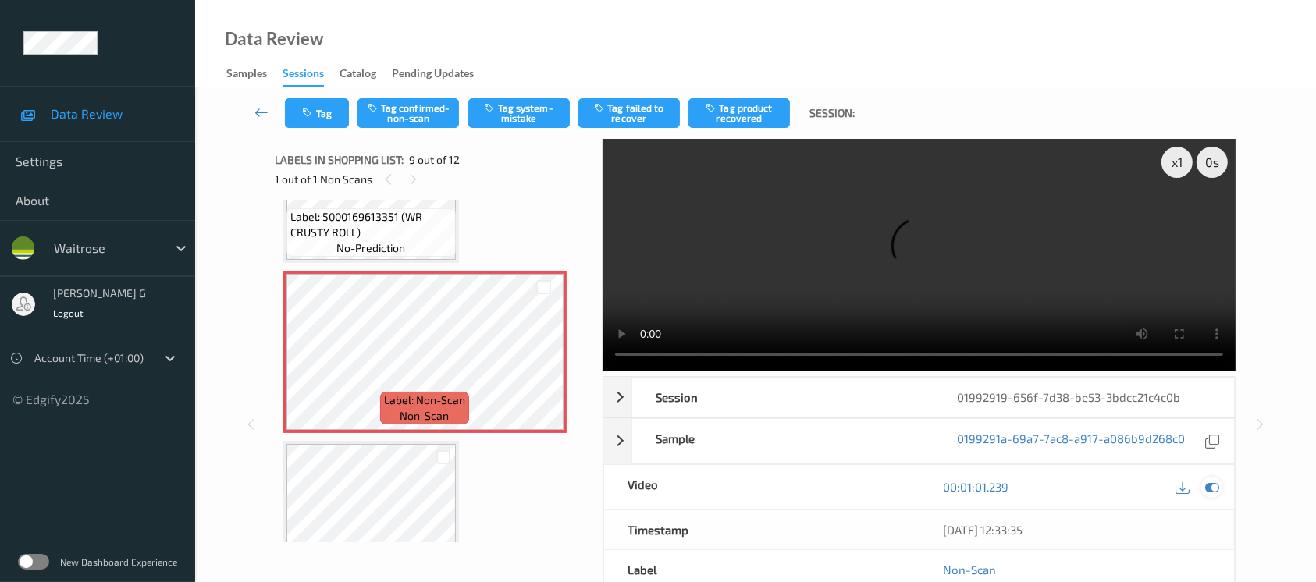
click at [1214, 492] on icon at bounding box center [1212, 487] width 14 height 14
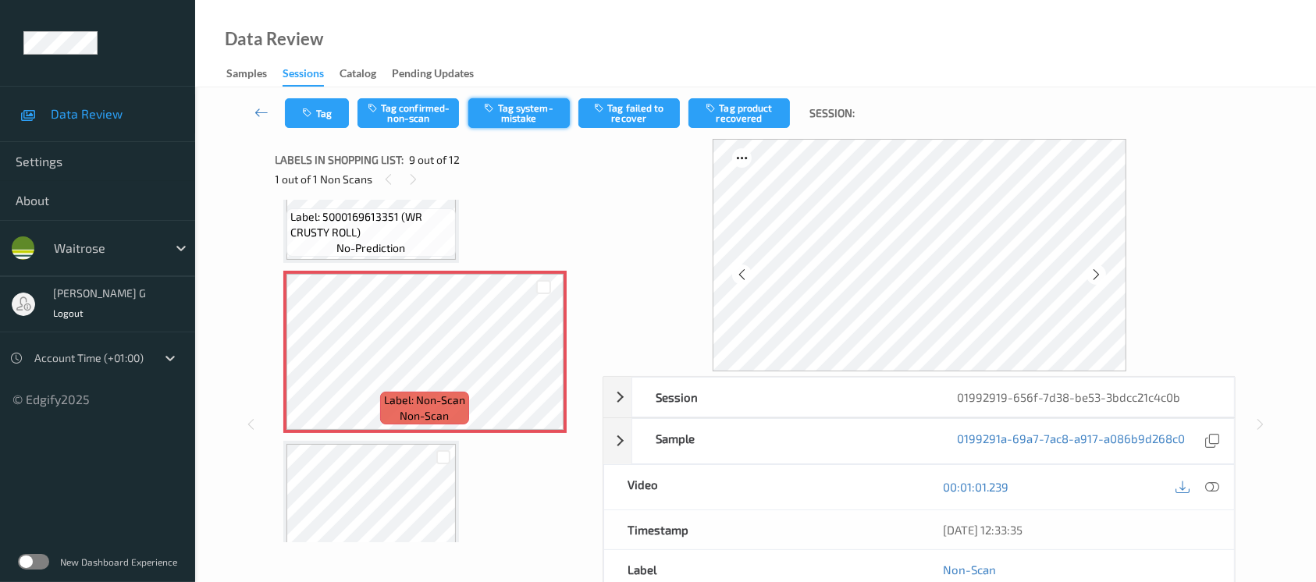
click at [506, 106] on button "Tag system-mistake" at bounding box center [518, 113] width 101 height 30
click at [326, 117] on button "Tag" at bounding box center [317, 113] width 64 height 30
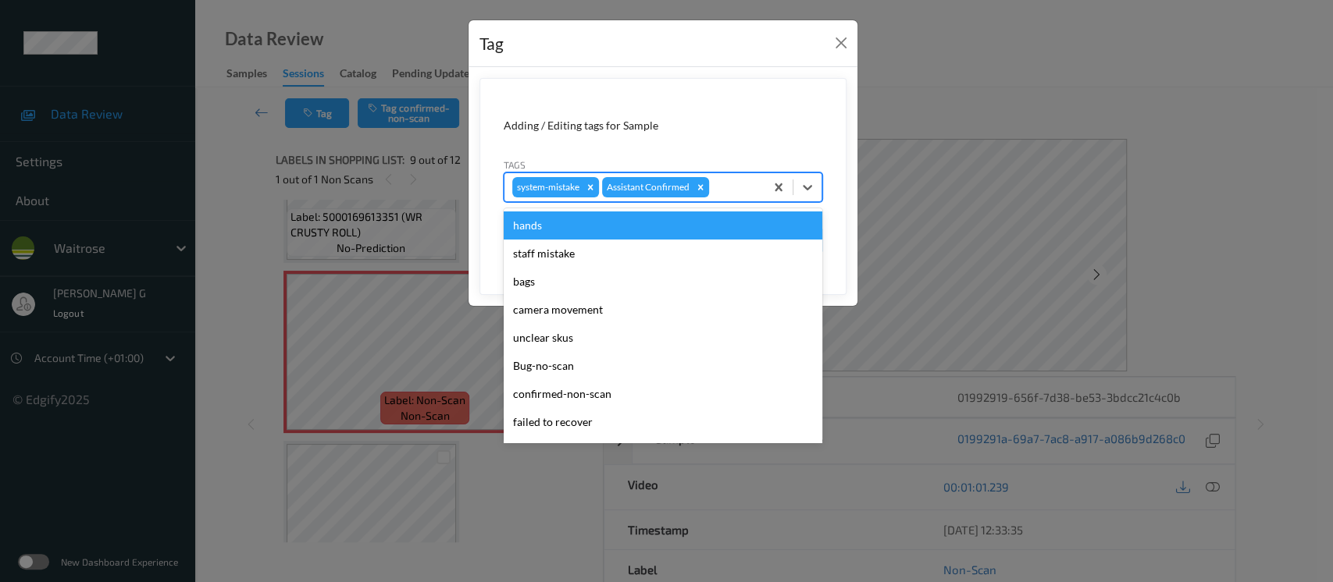
click at [745, 185] on div at bounding box center [734, 187] width 45 height 19
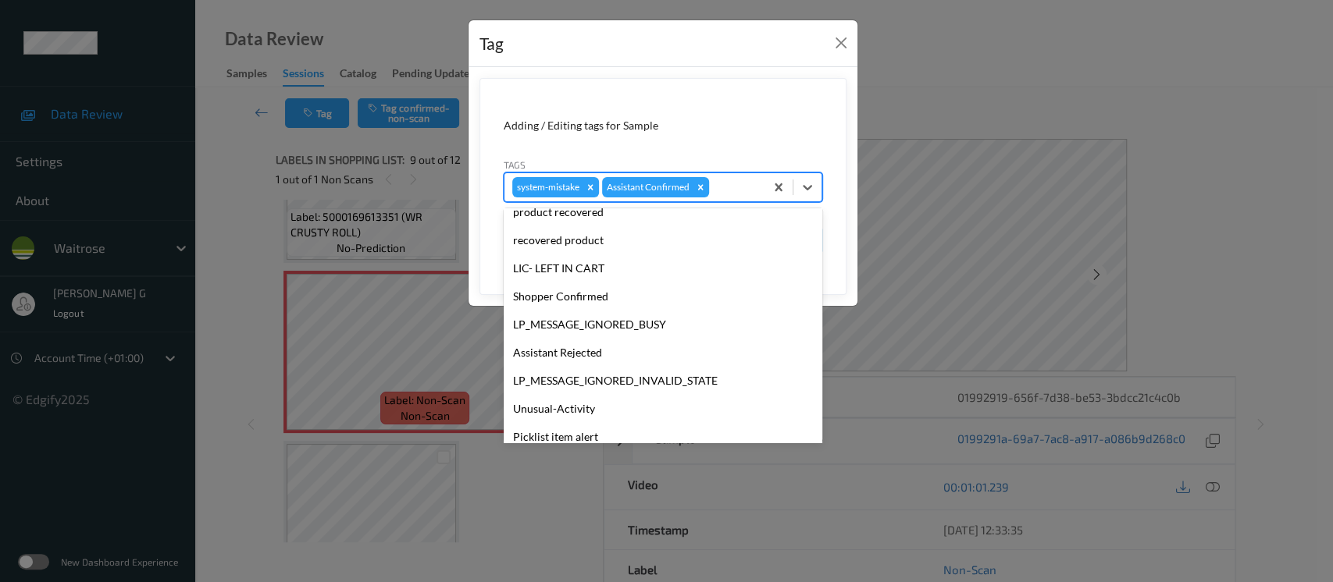
scroll to position [362, 0]
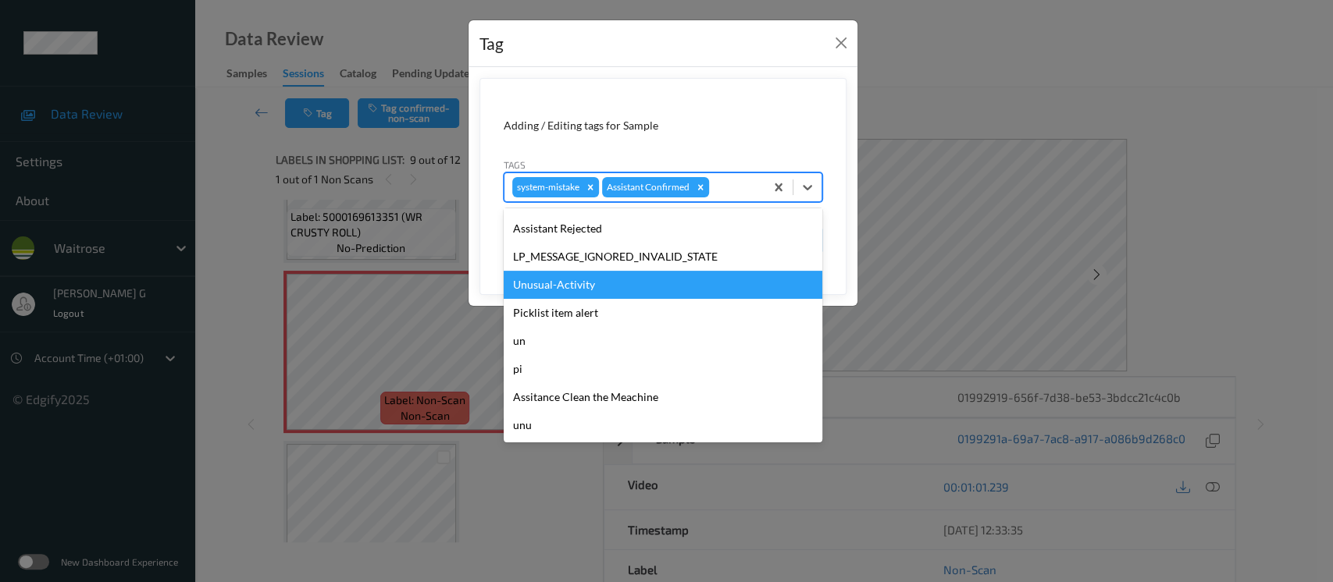
click at [573, 288] on div "Unusual-Activity" at bounding box center [663, 285] width 319 height 28
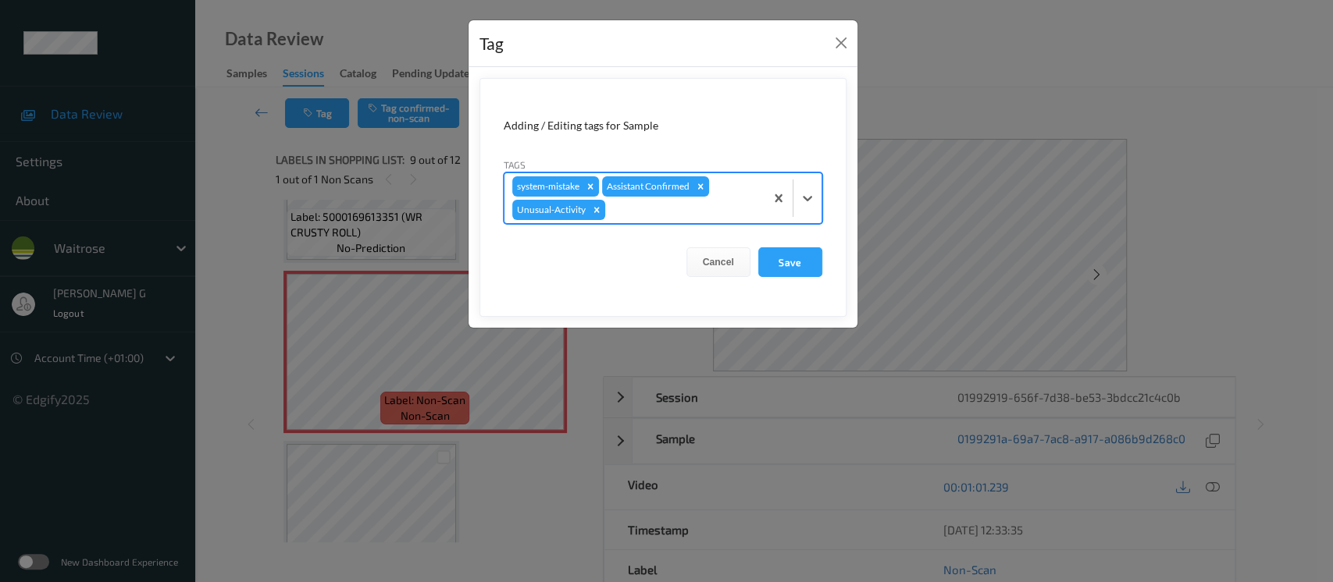
click at [693, 213] on div at bounding box center [682, 210] width 148 height 19
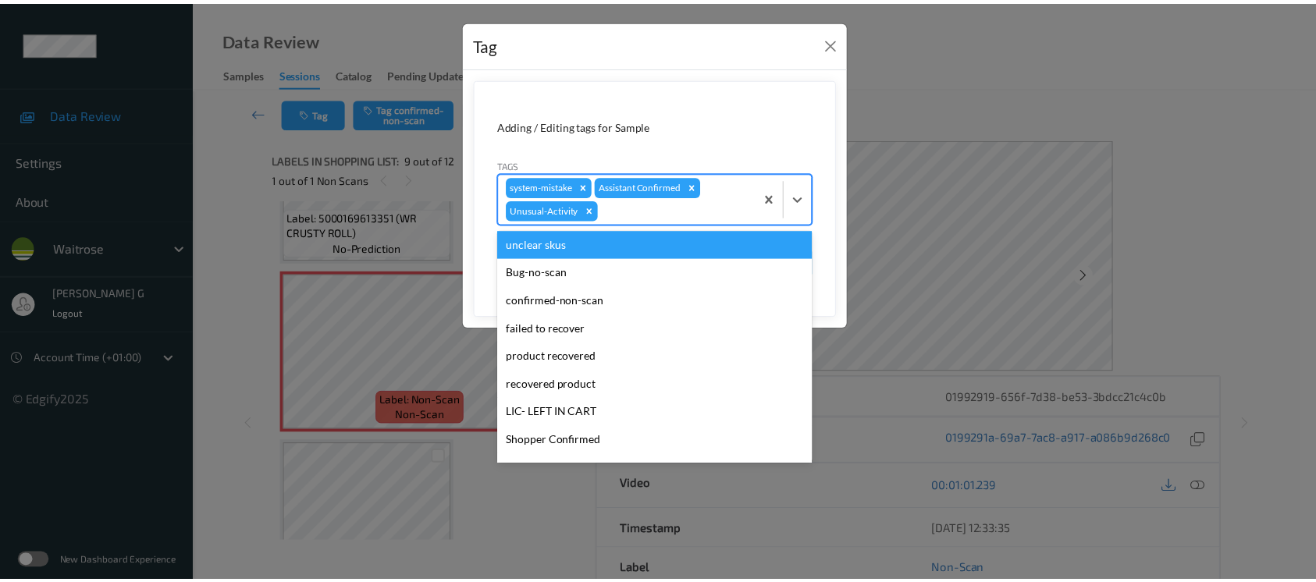
scroll to position [333, 0]
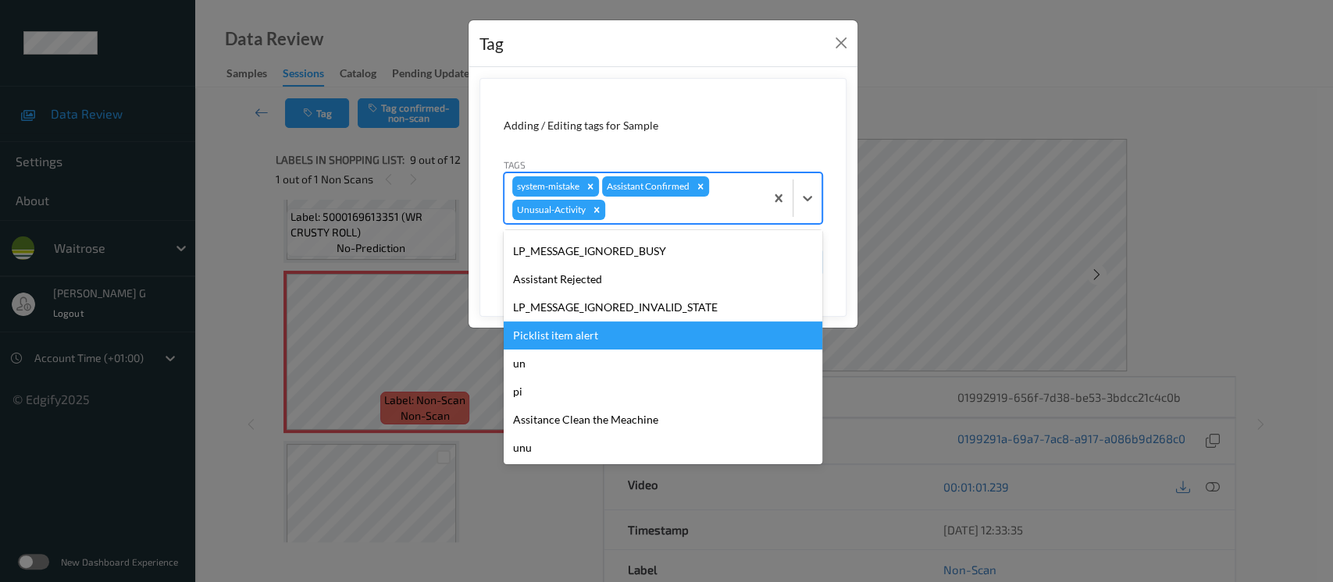
click at [553, 329] on div "Picklist item alert" at bounding box center [663, 336] width 319 height 28
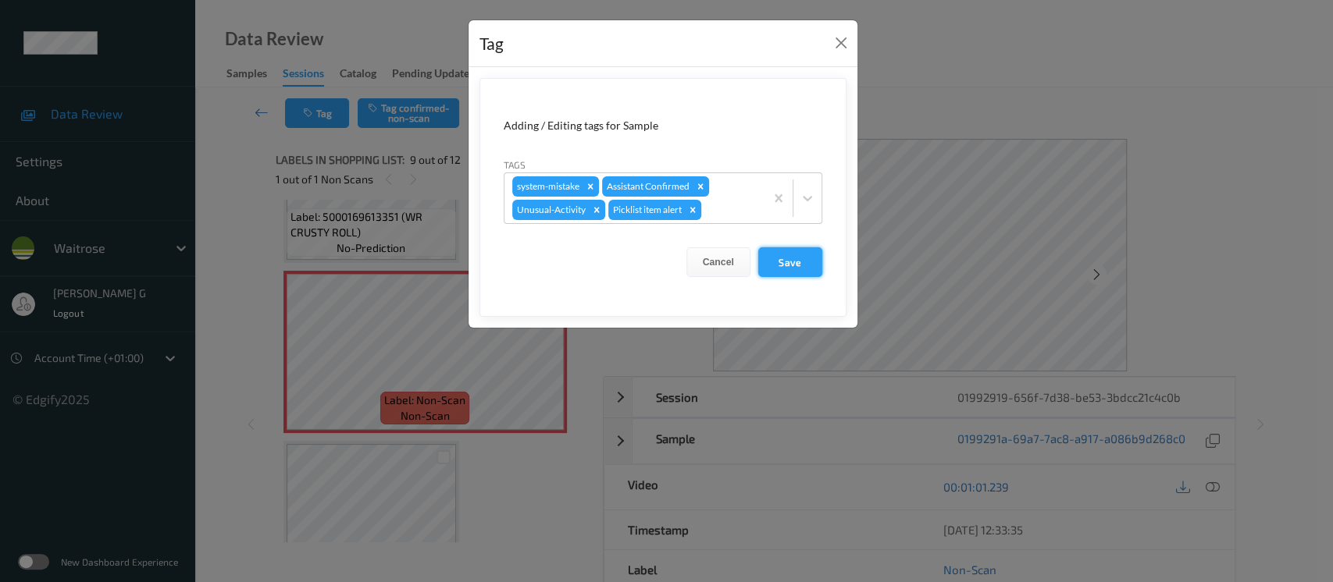
click at [778, 266] on button "Save" at bounding box center [790, 262] width 64 height 30
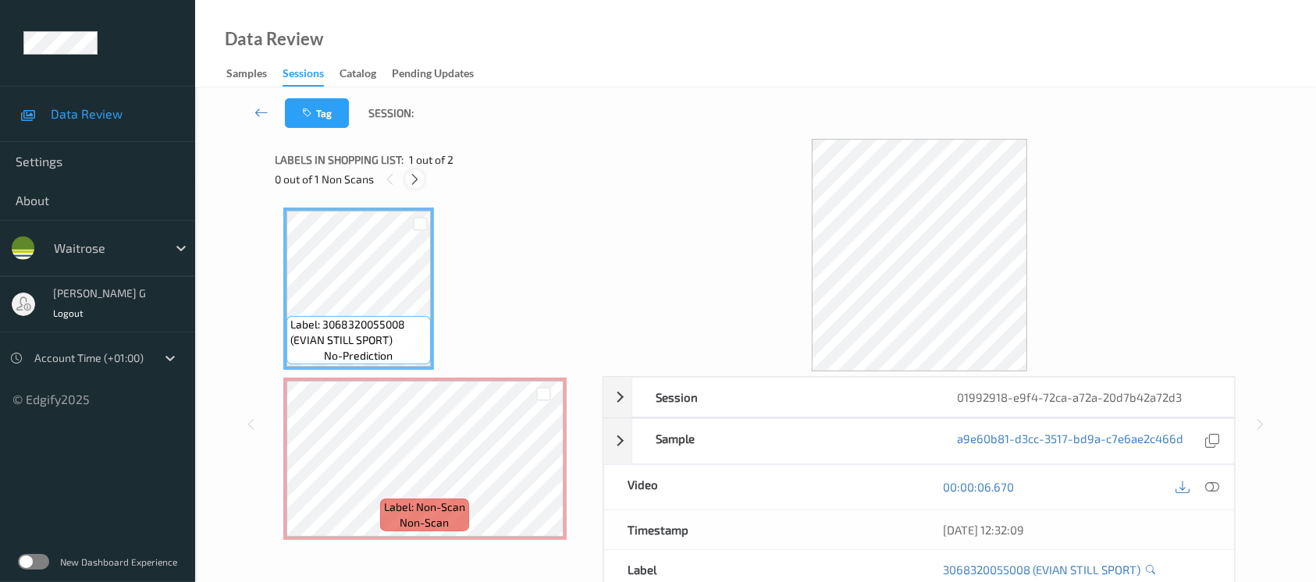
click at [412, 178] on icon at bounding box center [414, 180] width 13 height 14
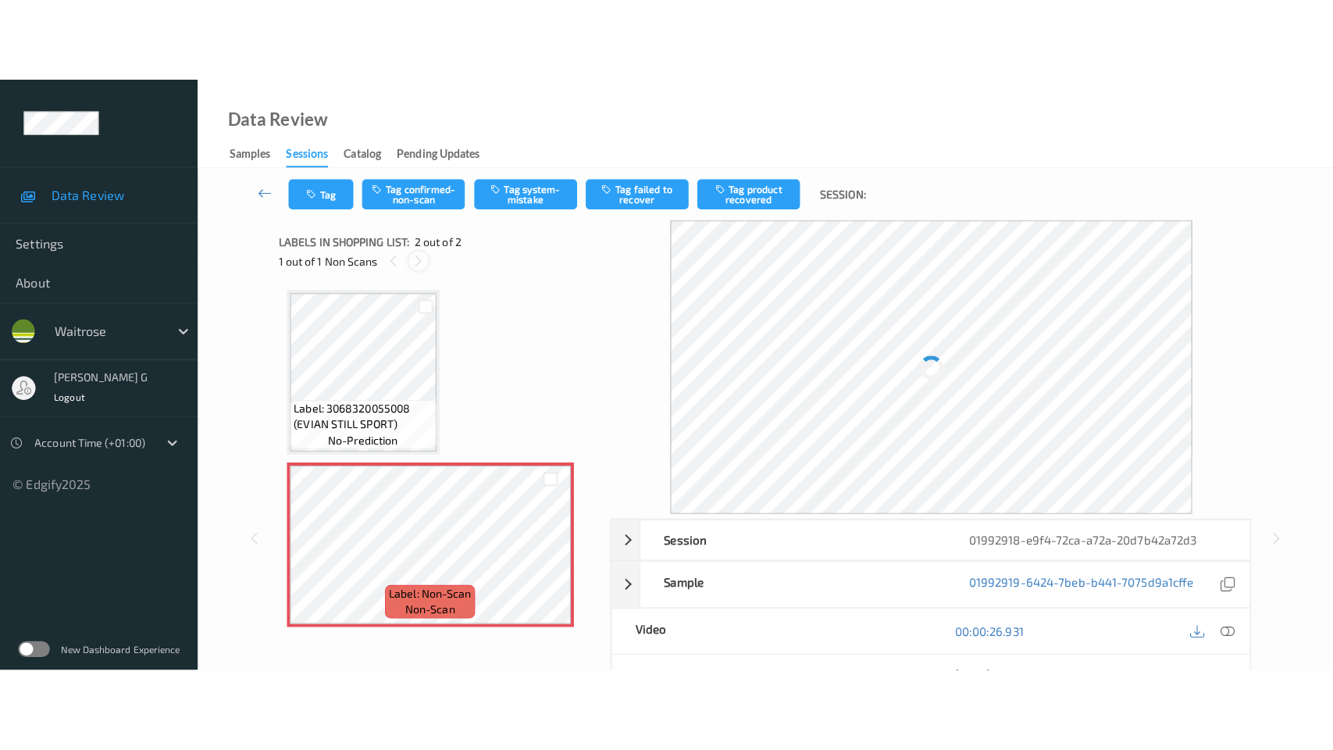
scroll to position [4, 0]
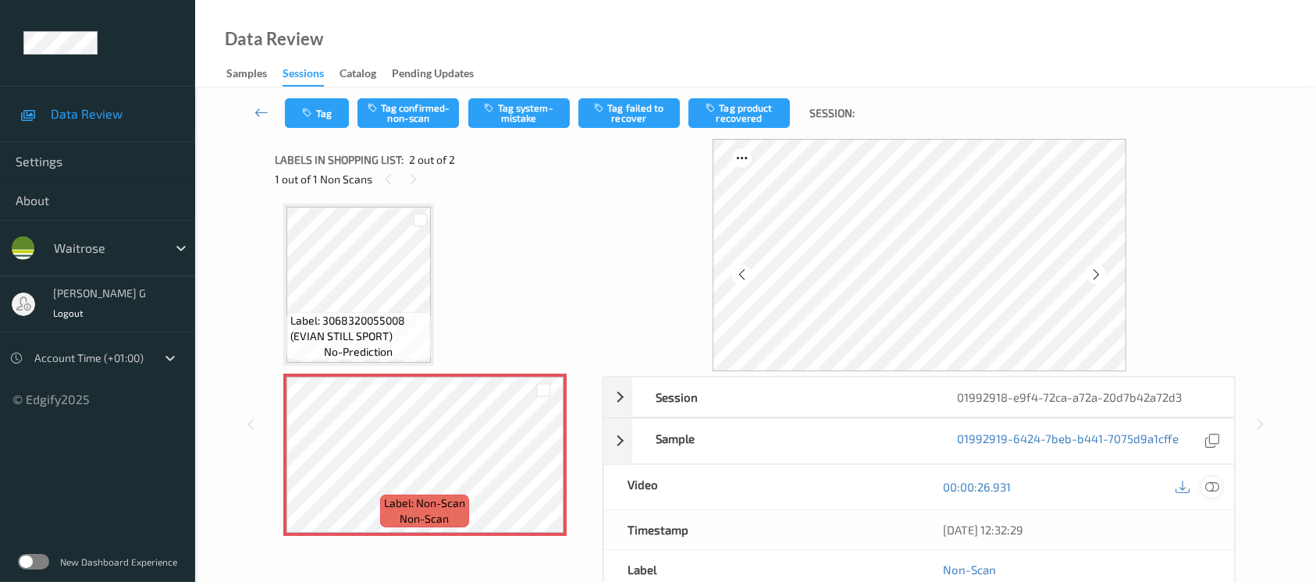
click at [1215, 490] on icon at bounding box center [1212, 487] width 14 height 14
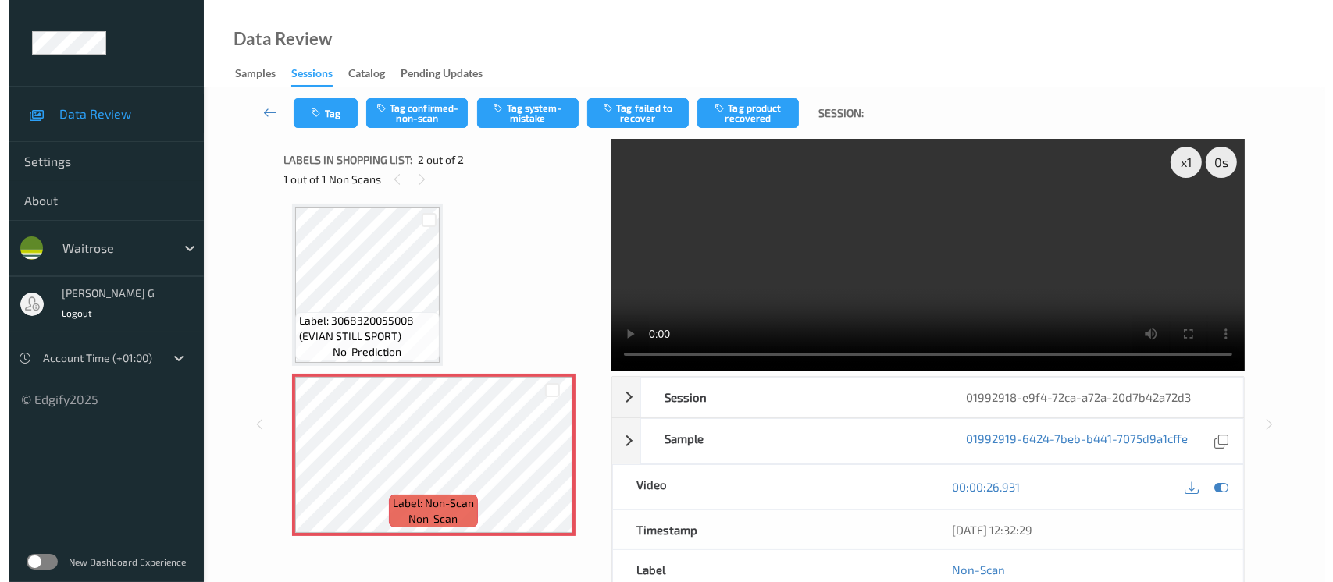
scroll to position [0, 0]
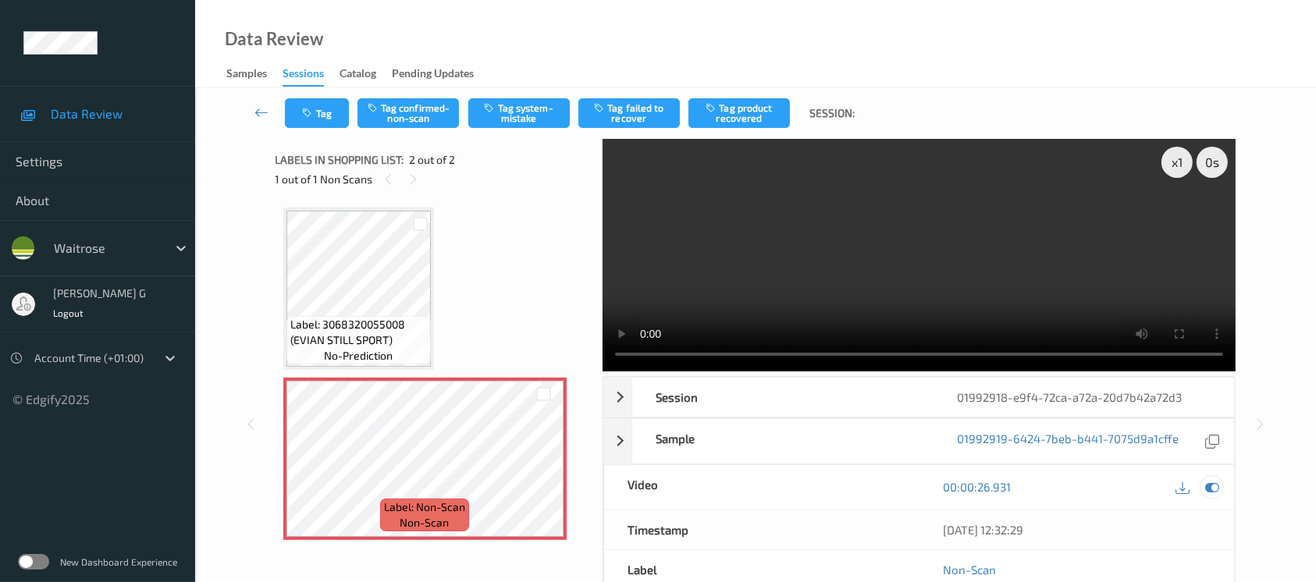
click at [1216, 497] on div at bounding box center [1212, 487] width 21 height 21
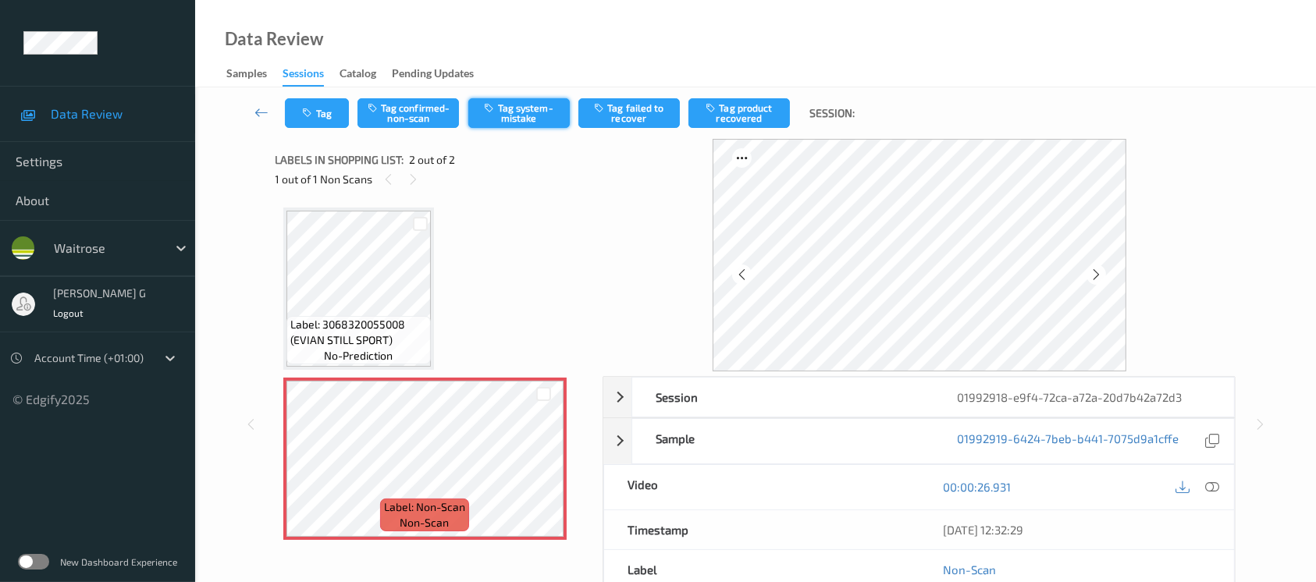
click at [517, 118] on button "Tag system-mistake" at bounding box center [518, 113] width 101 height 30
click at [1100, 281] on icon at bounding box center [1096, 275] width 13 height 14
click at [339, 116] on button "Tag" at bounding box center [317, 113] width 64 height 30
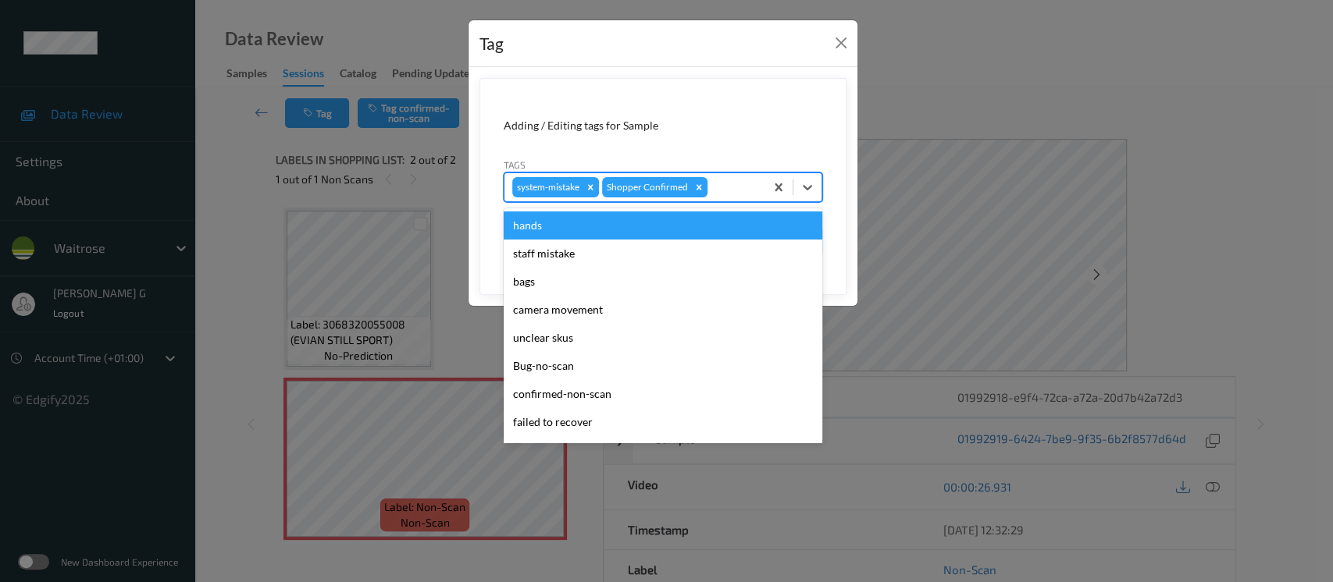
click at [721, 185] on div at bounding box center [733, 187] width 46 height 19
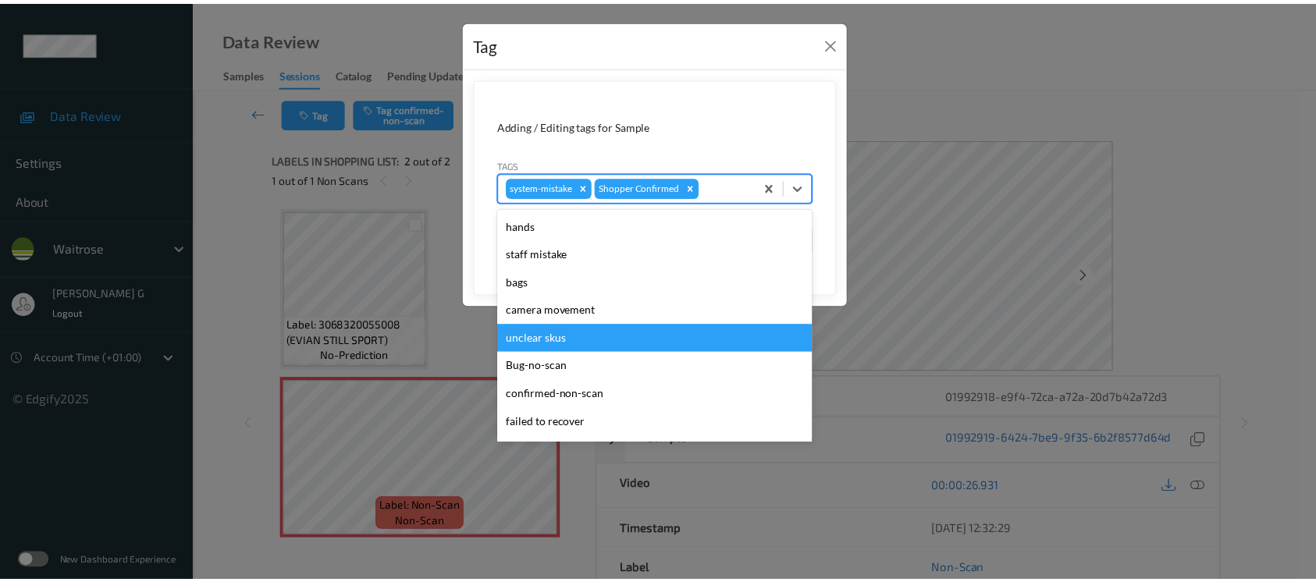
scroll to position [362, 0]
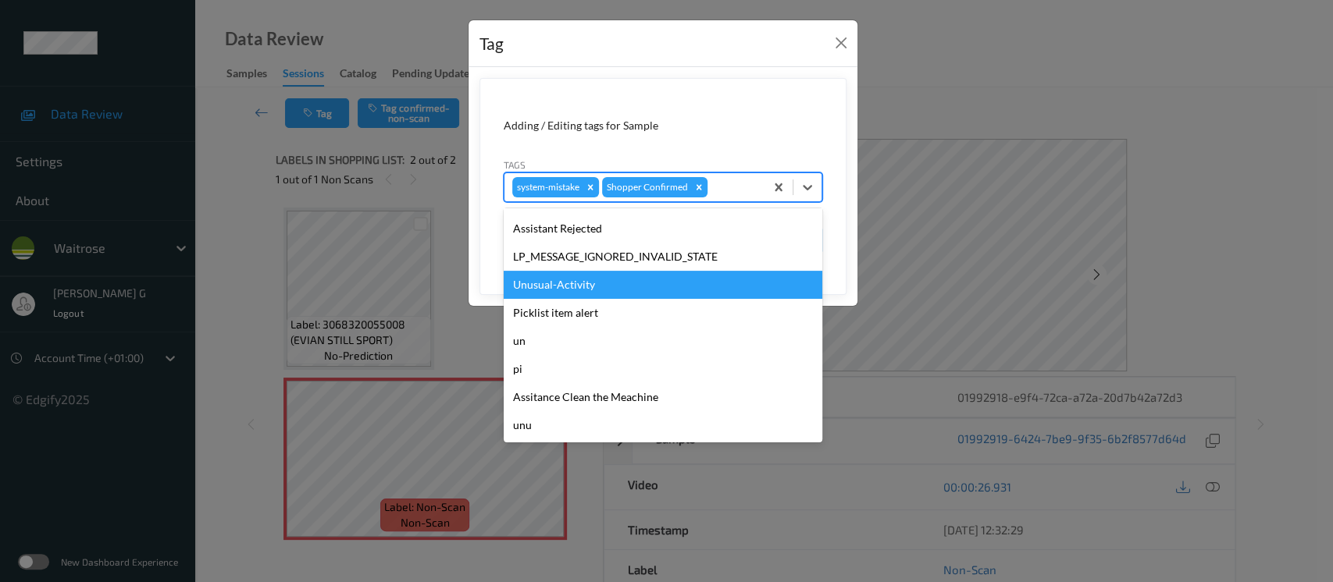
click at [557, 282] on div "Unusual-Activity" at bounding box center [663, 285] width 319 height 28
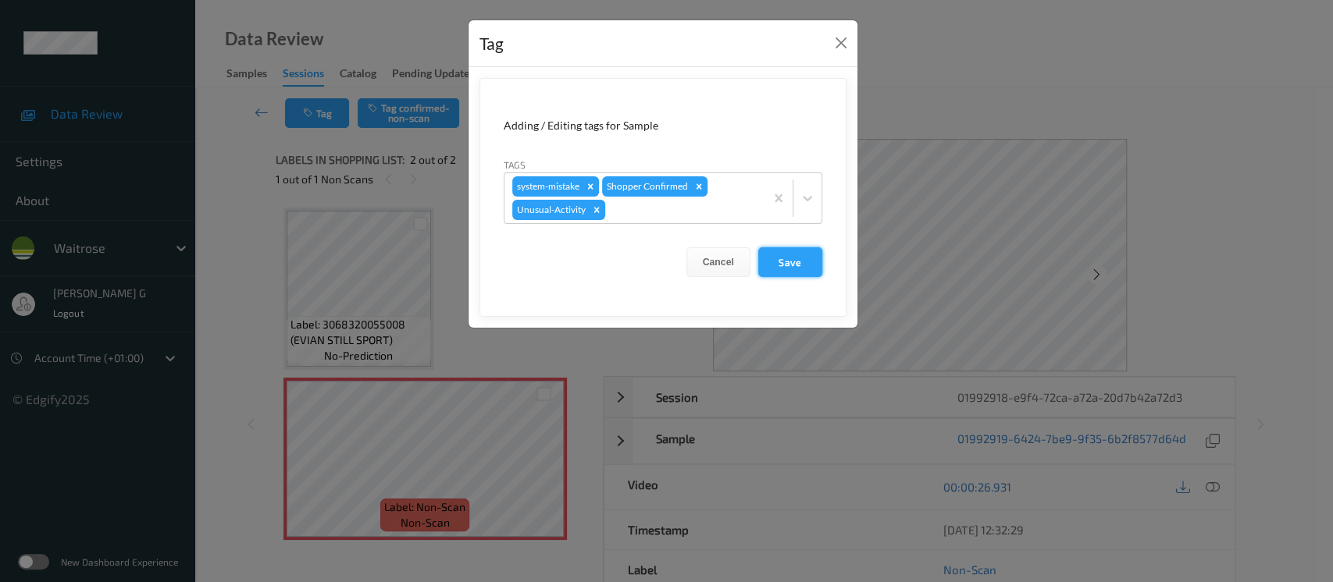
click at [778, 258] on button "Save" at bounding box center [790, 262] width 64 height 30
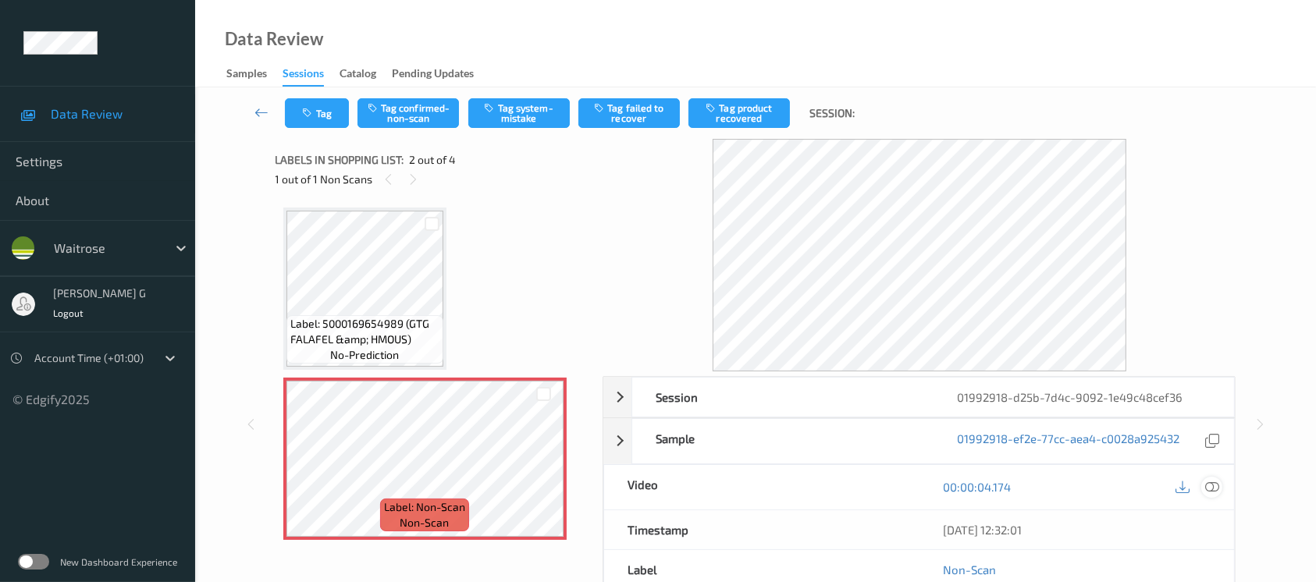
click at [1212, 488] on icon at bounding box center [1212, 487] width 14 height 14
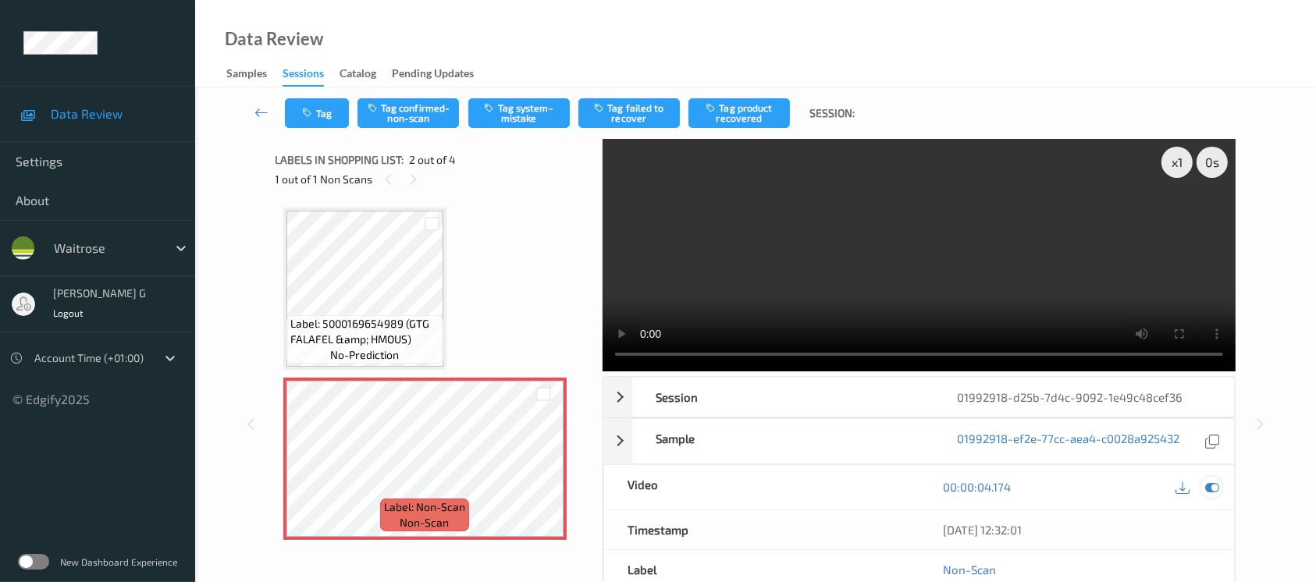
click at [1208, 490] on icon at bounding box center [1212, 487] width 14 height 14
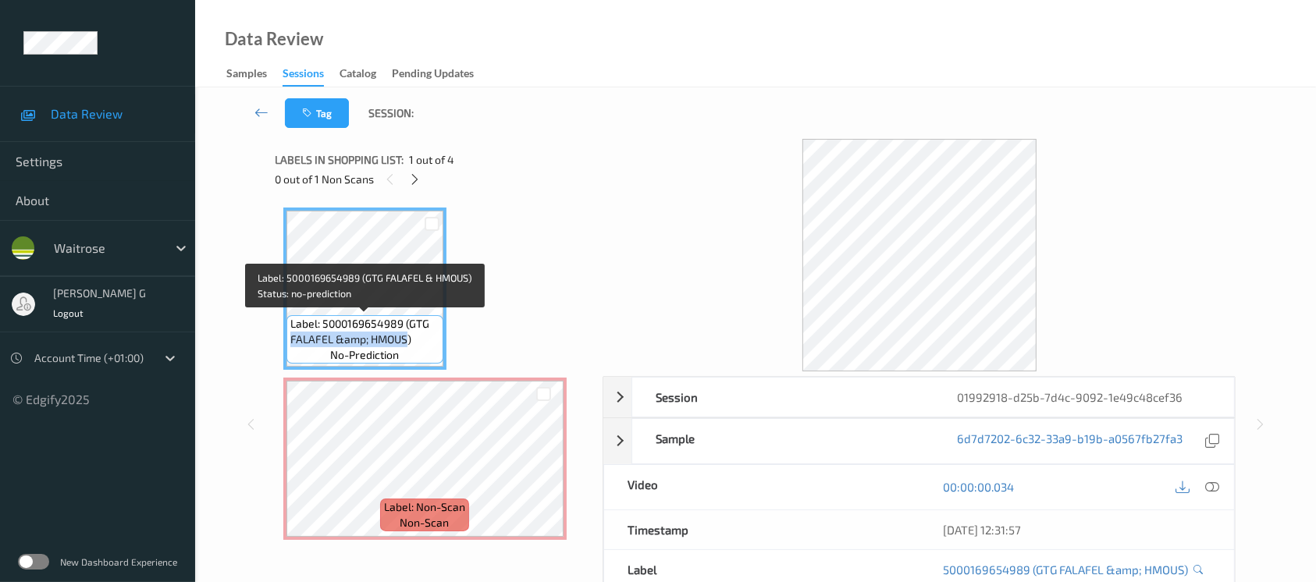
drag, startPoint x: 290, startPoint y: 340, endPoint x: 408, endPoint y: 340, distance: 118.7
click at [408, 340] on span "Label: 5000169654989 (GTG FALAFEL &amp; HMOUS)" at bounding box center [364, 331] width 149 height 31
copy span "FALAFEL &amp; HMOUS"
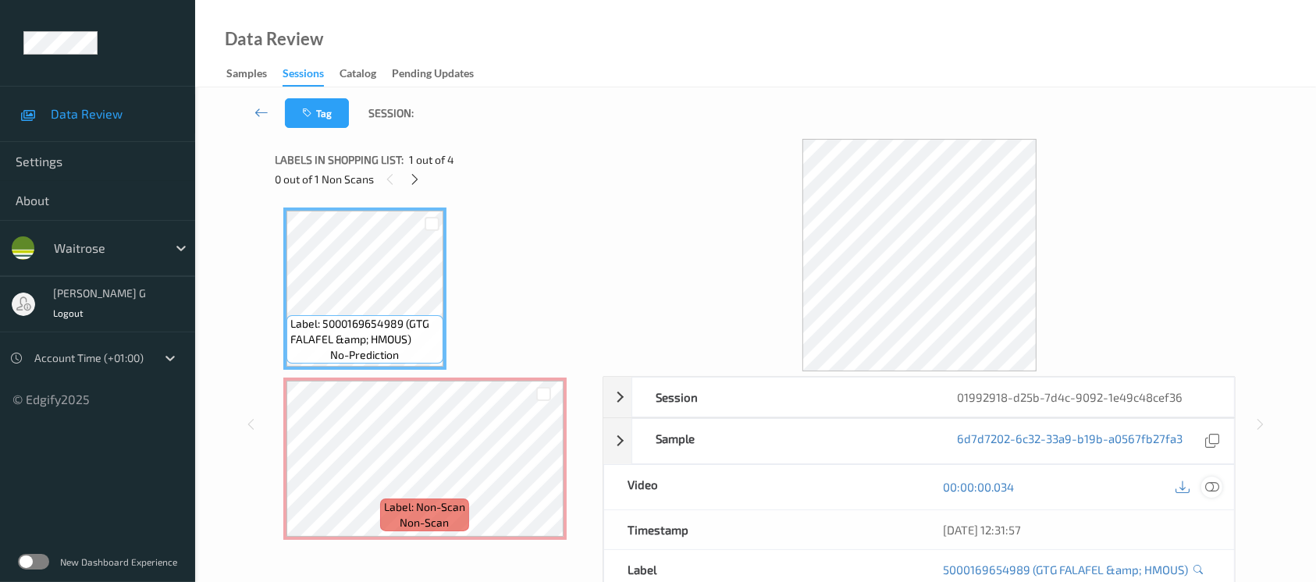
click at [1210, 490] on icon at bounding box center [1212, 487] width 14 height 14
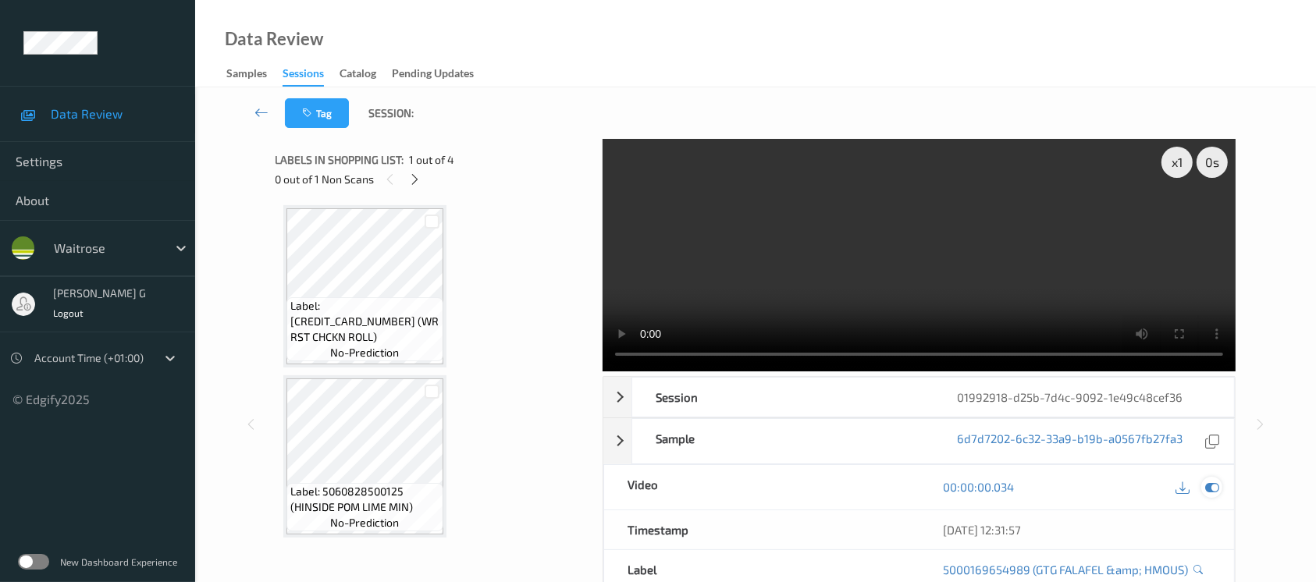
click at [1207, 488] on icon at bounding box center [1212, 487] width 14 height 14
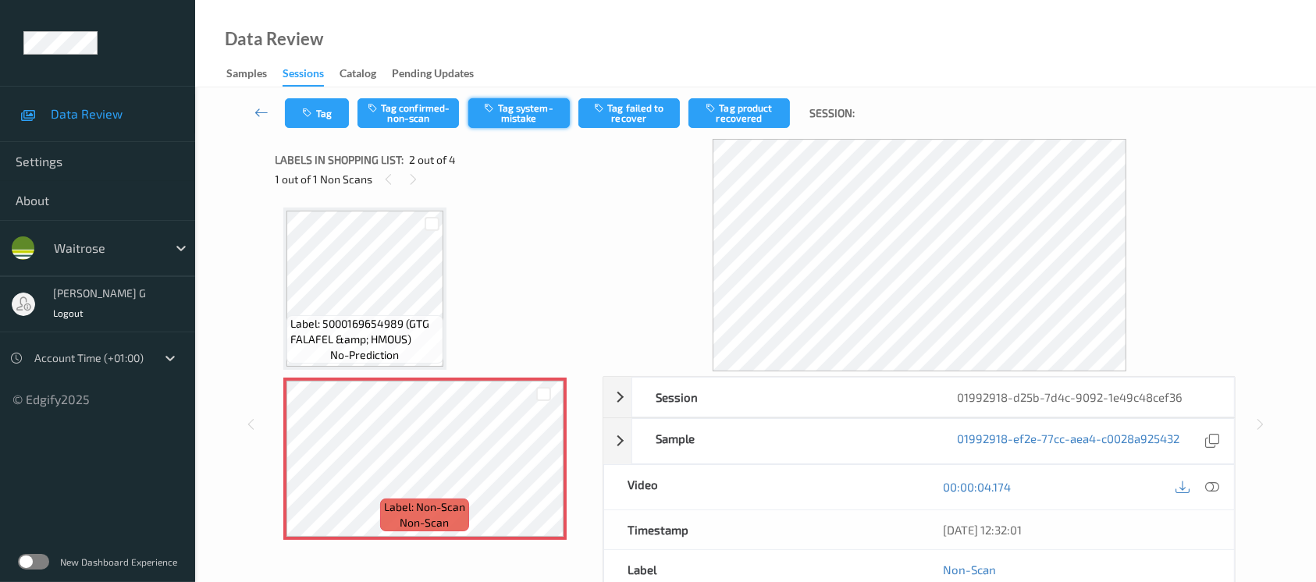
click at [490, 127] on button "Tag system-mistake" at bounding box center [518, 113] width 101 height 30
click at [321, 123] on button "Tag" at bounding box center [317, 113] width 64 height 30
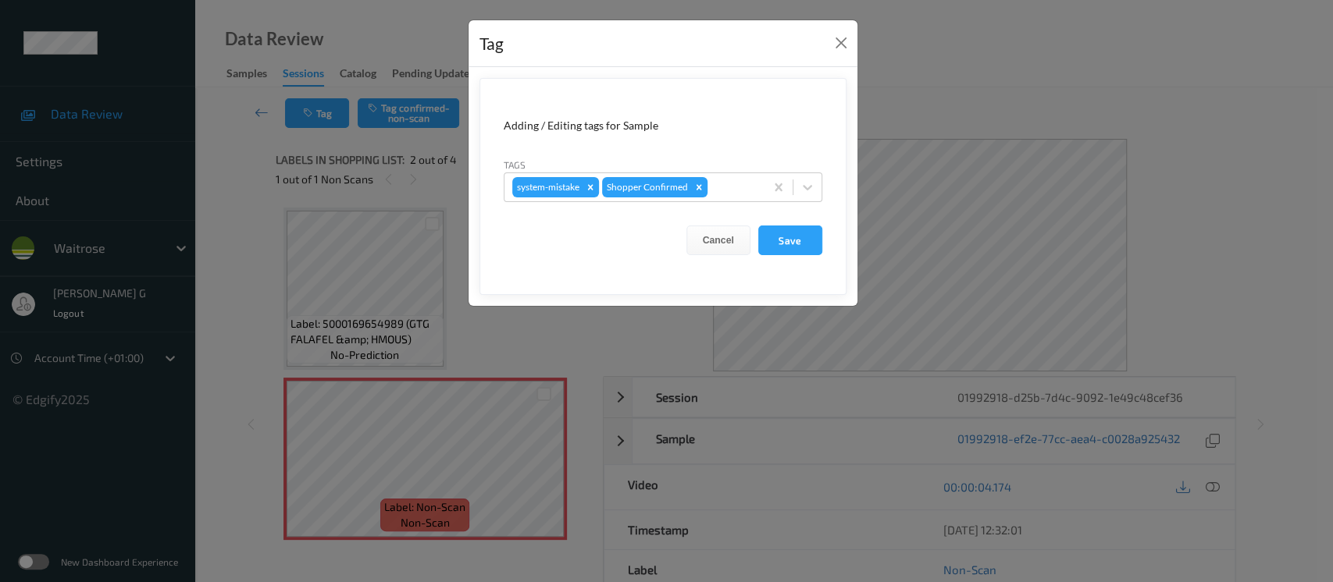
click at [725, 169] on div "Tags system-mistake Shopper Confirmed" at bounding box center [663, 179] width 319 height 45
click at [731, 208] on form "Adding / Editing tags for Sample Tags system-mistake Shopper Confirmed Cancel S…" at bounding box center [662, 186] width 367 height 217
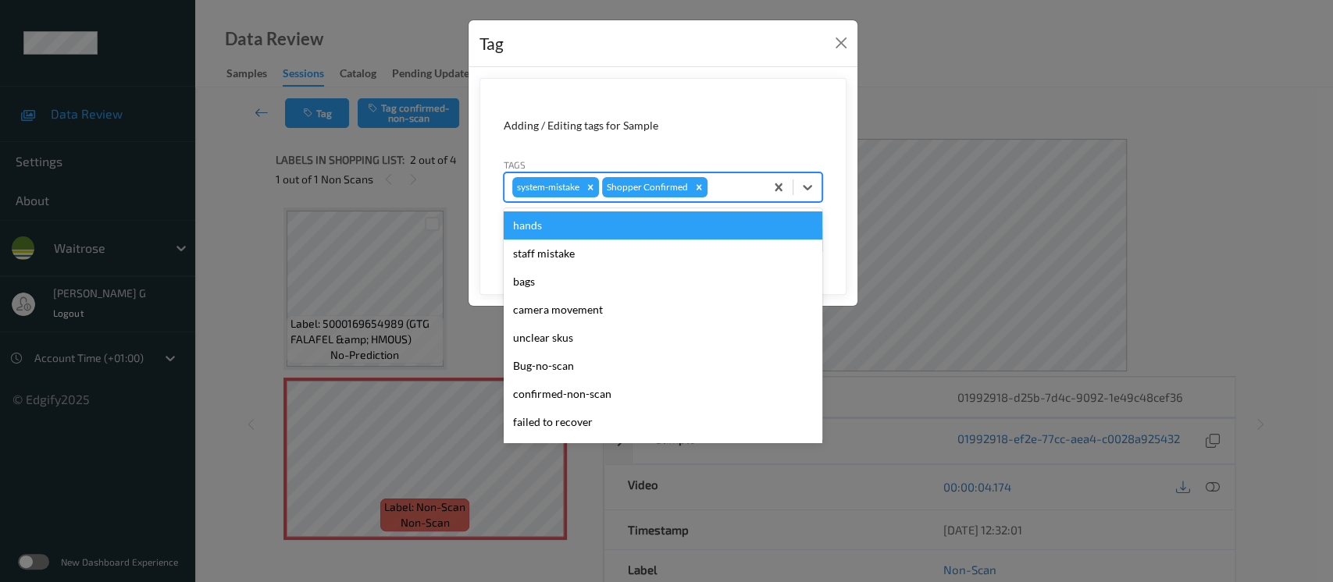
click at [734, 193] on div at bounding box center [733, 187] width 46 height 19
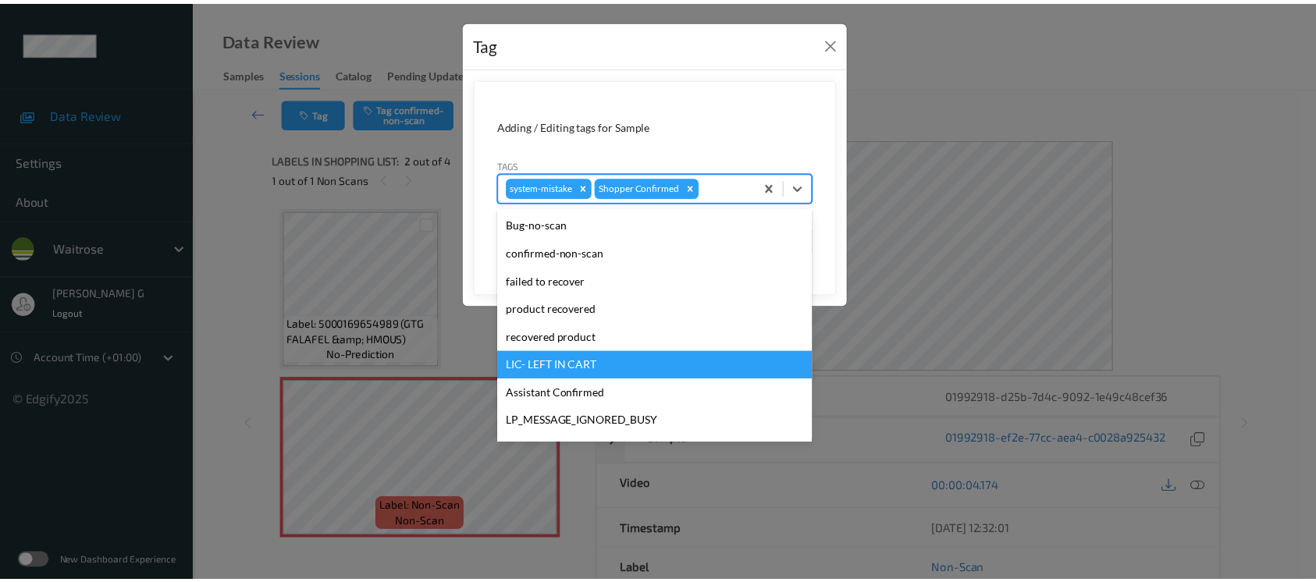
scroll to position [362, 0]
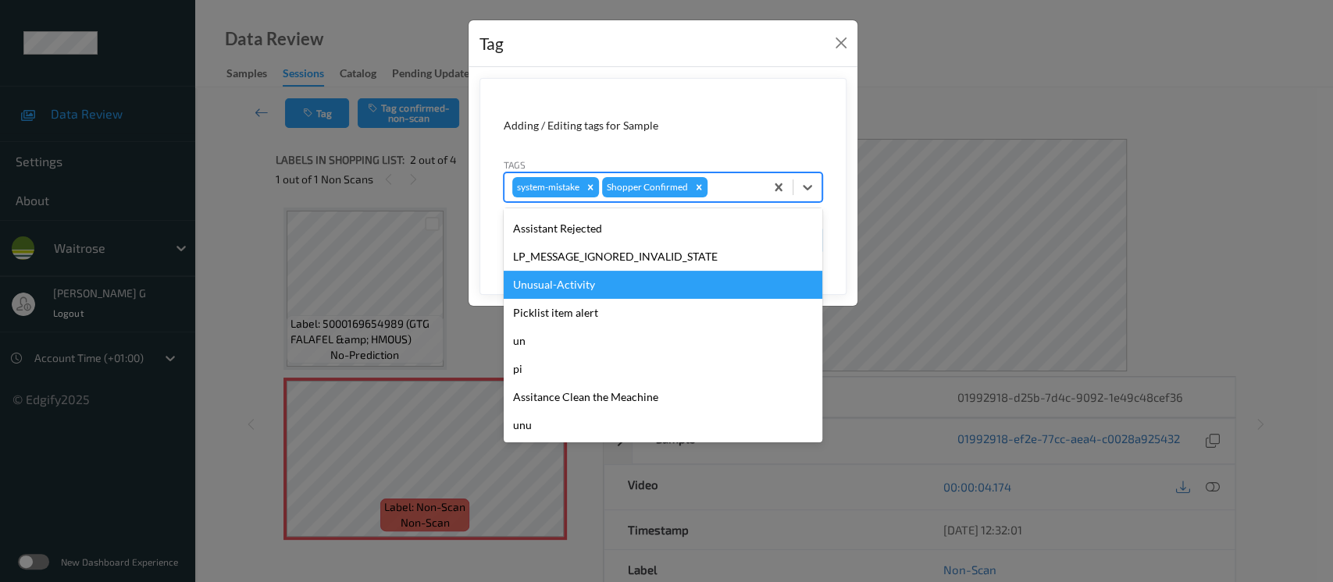
click at [562, 285] on div "Unusual-Activity" at bounding box center [663, 285] width 319 height 28
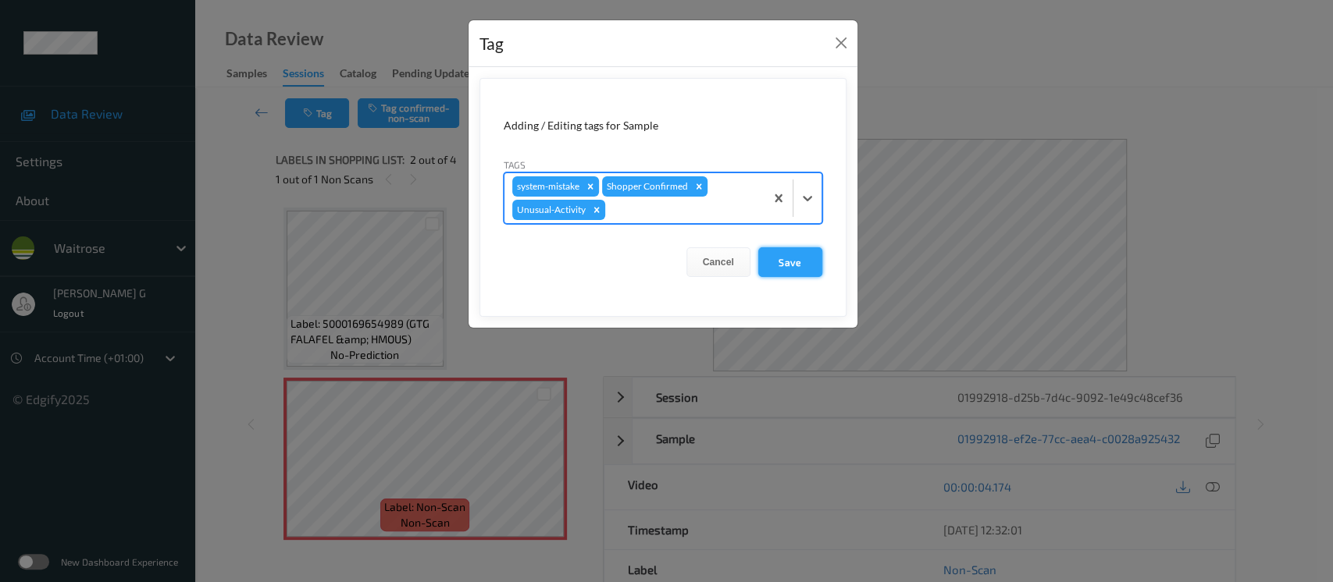
click at [791, 262] on button "Save" at bounding box center [790, 262] width 64 height 30
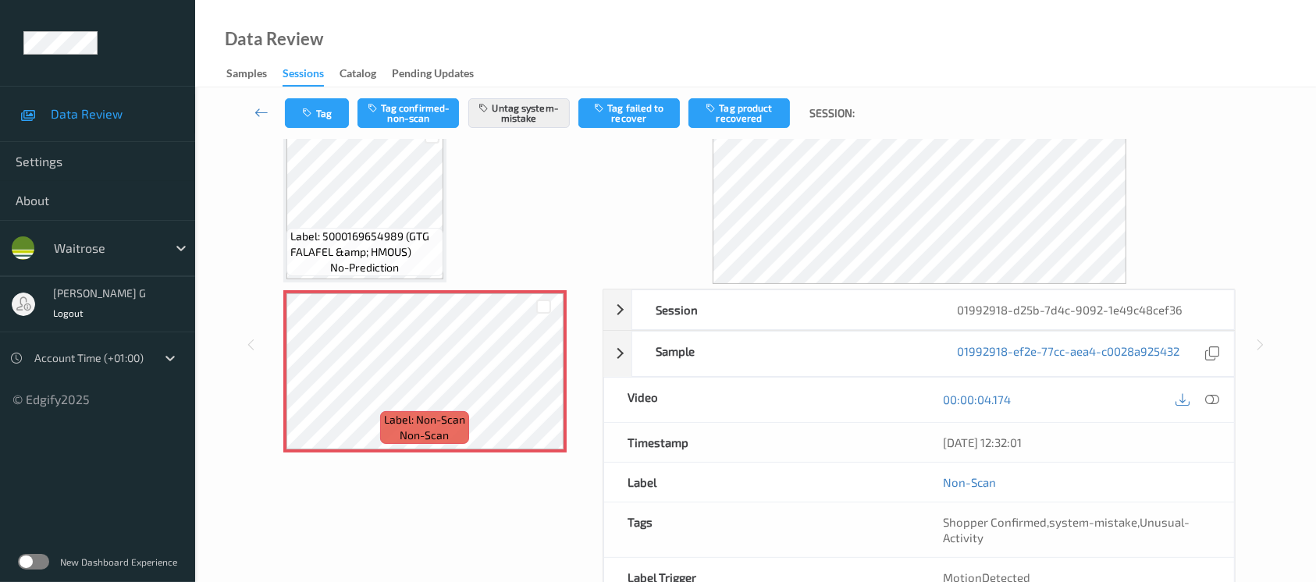
scroll to position [175, 0]
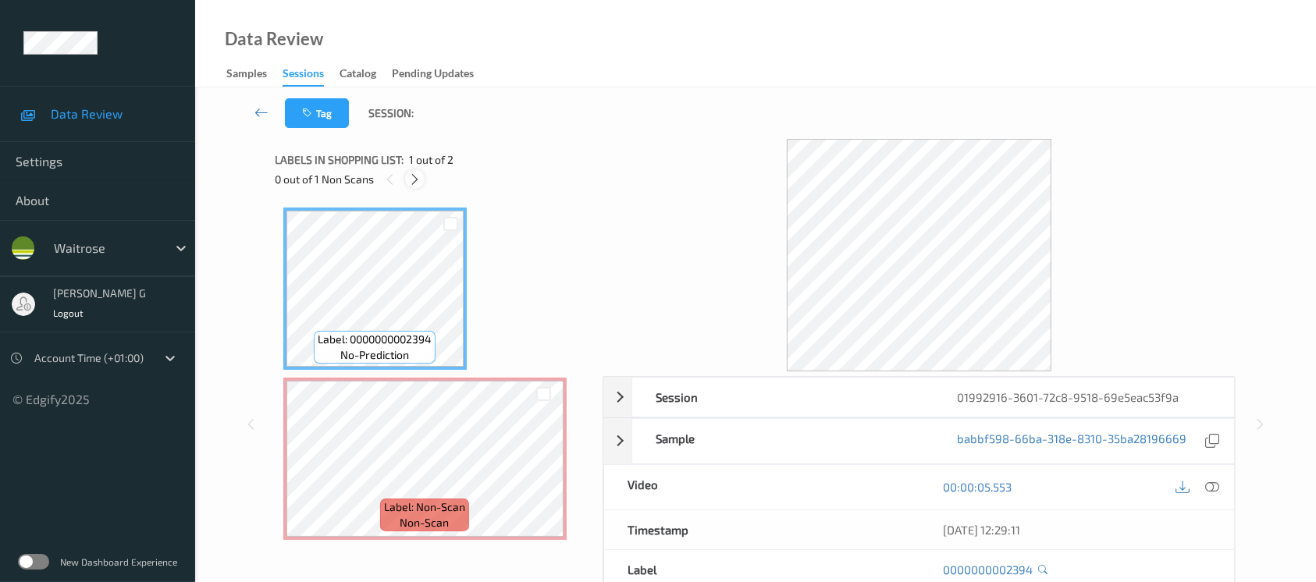
click at [415, 180] on icon at bounding box center [414, 180] width 13 height 14
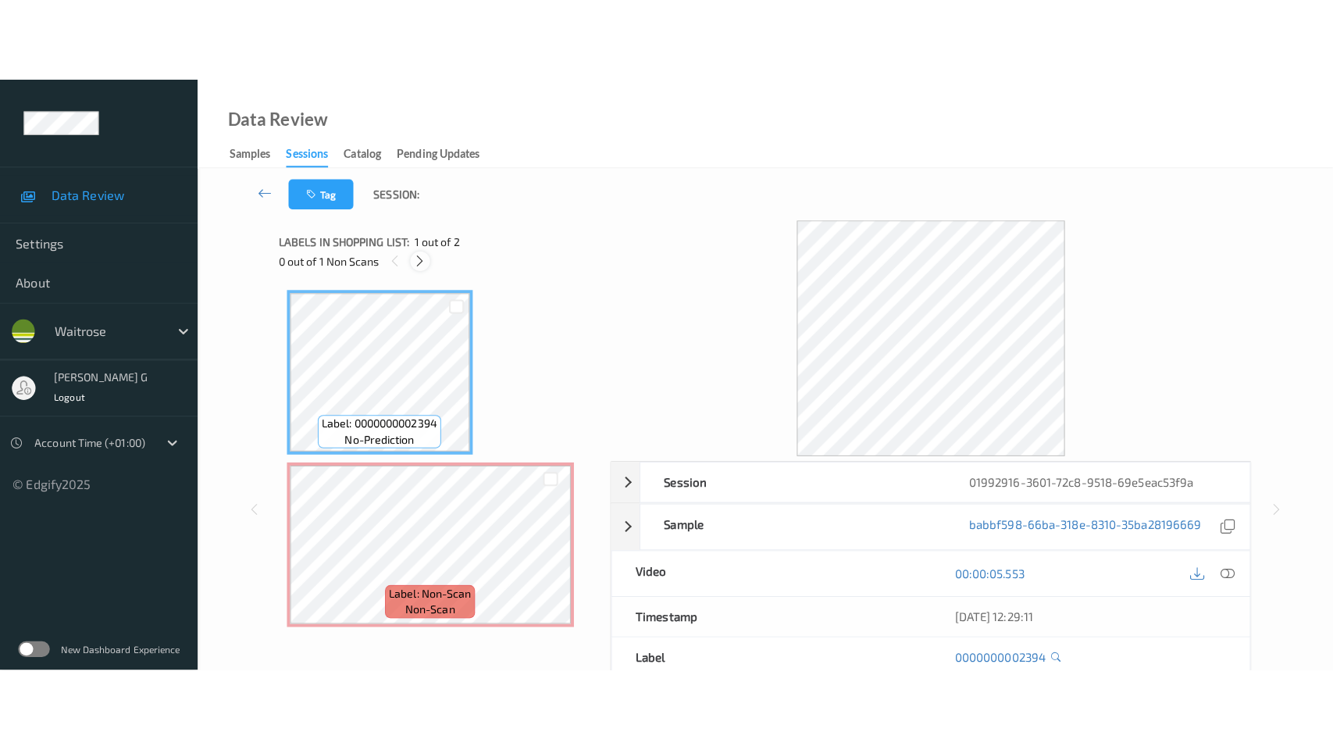
scroll to position [4, 0]
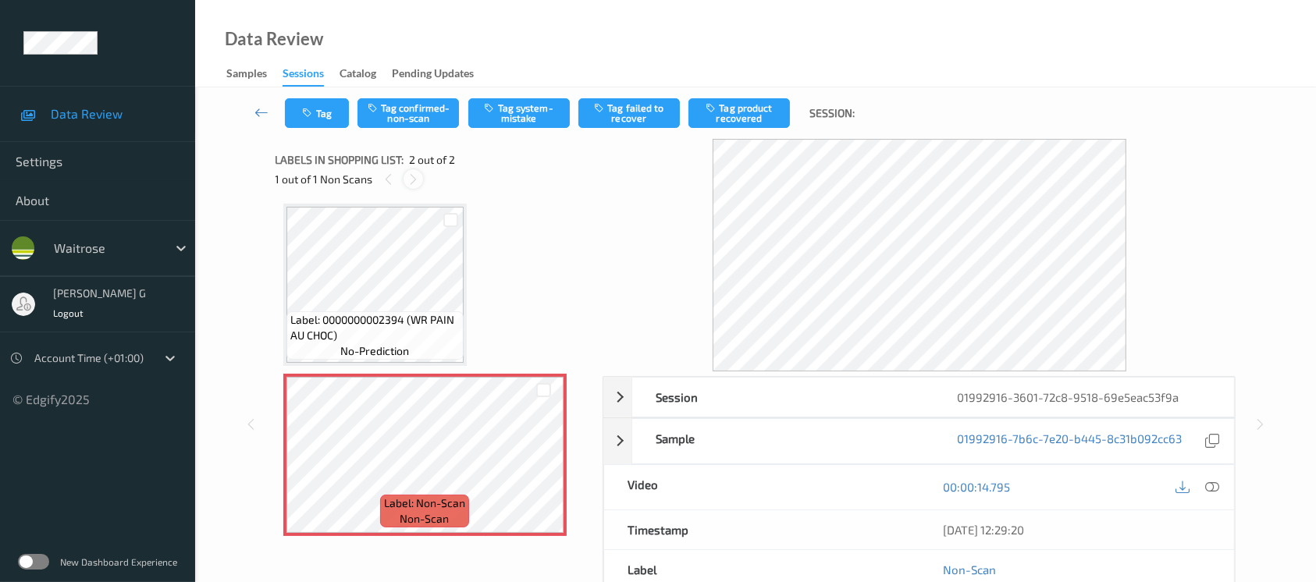
click at [411, 176] on icon at bounding box center [413, 180] width 13 height 14
click at [1220, 479] on div at bounding box center [1212, 487] width 21 height 21
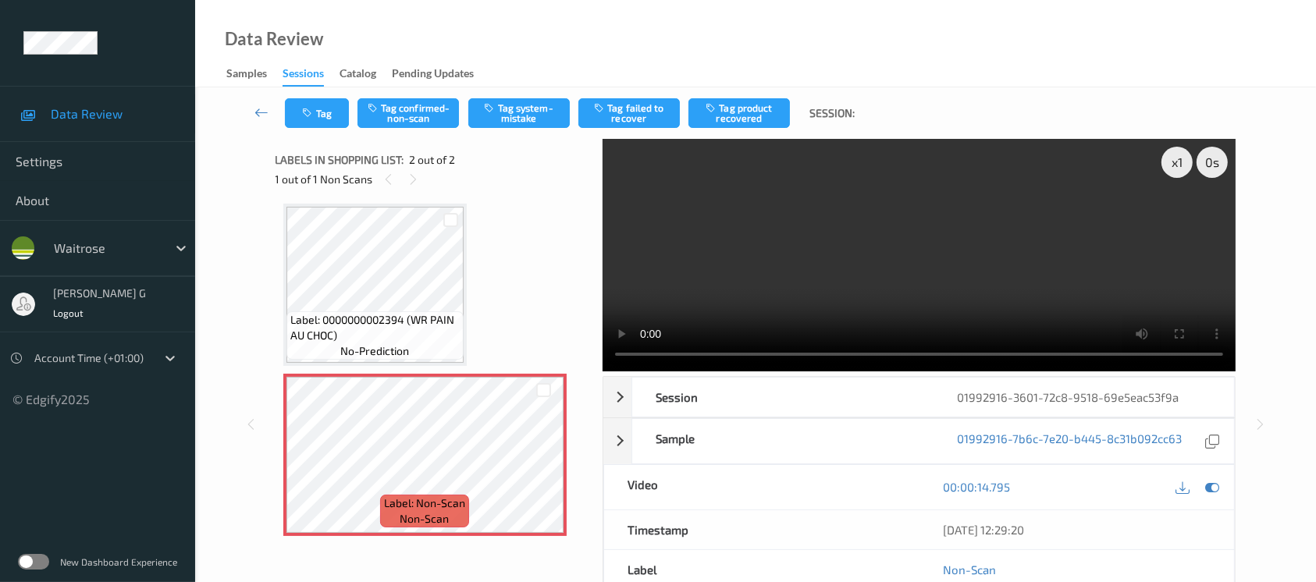
click at [1181, 220] on video at bounding box center [919, 255] width 633 height 233
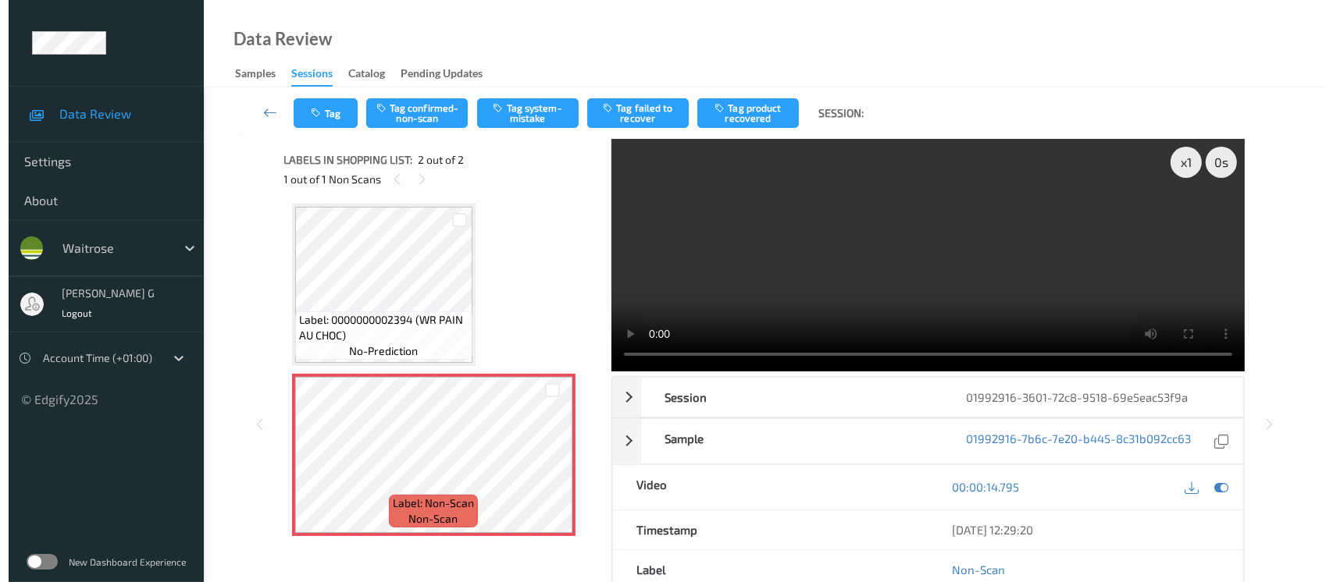
scroll to position [0, 0]
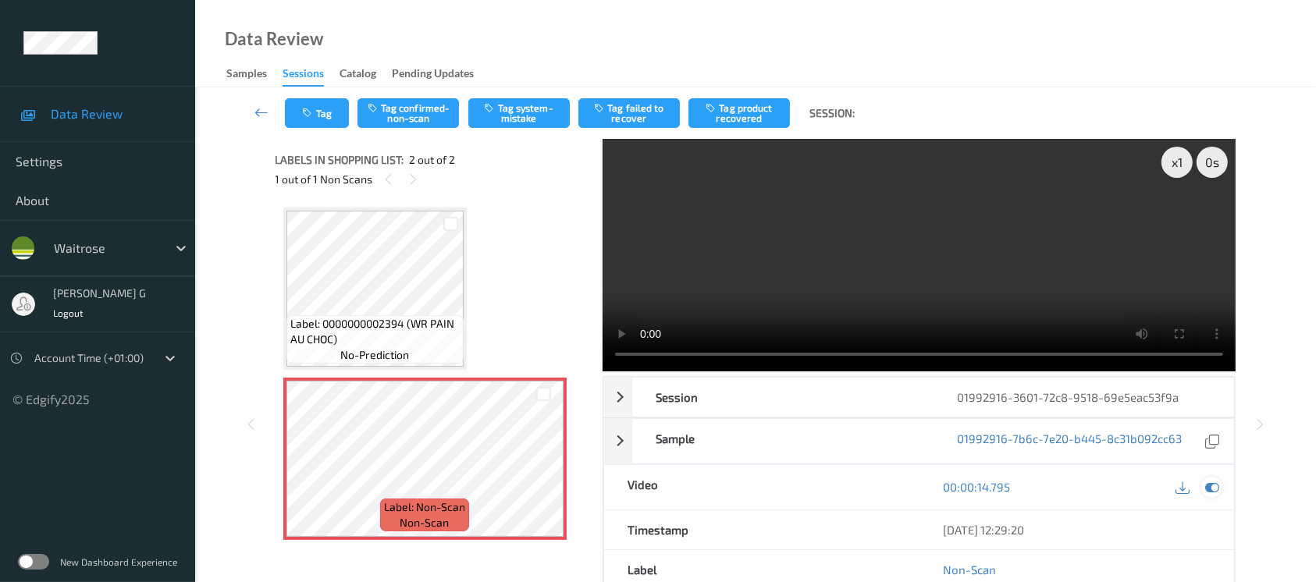
click at [1218, 484] on icon at bounding box center [1212, 487] width 14 height 14
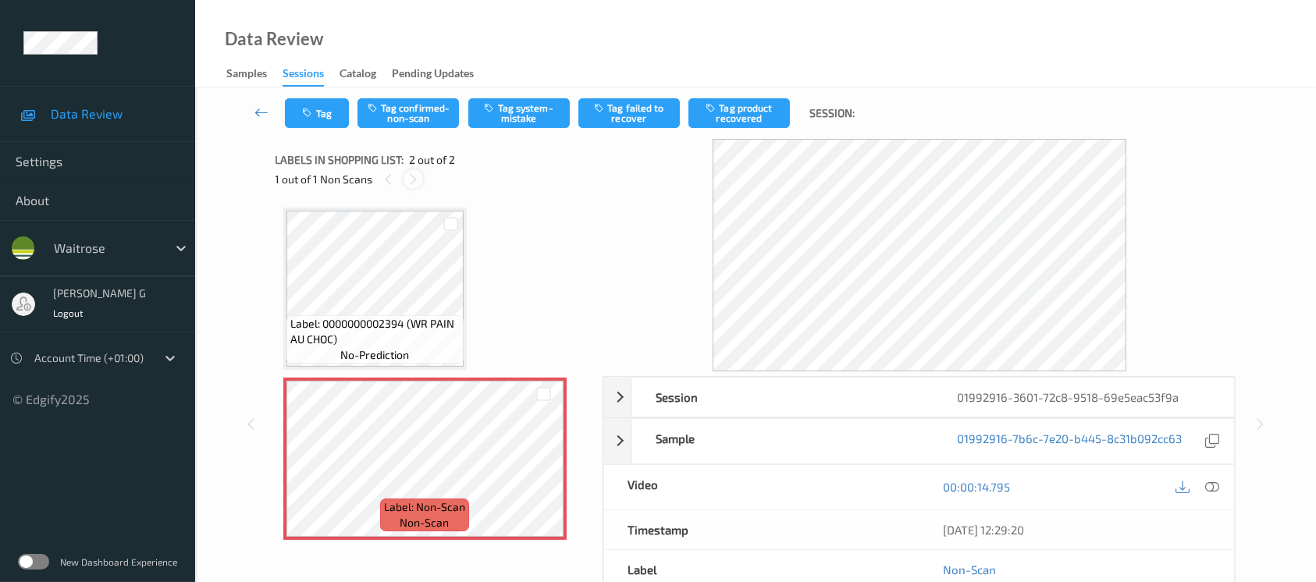
click at [411, 178] on icon at bounding box center [413, 180] width 13 height 14
click at [516, 113] on button "Tag system-mistake" at bounding box center [518, 113] width 101 height 30
click at [322, 111] on button "Tag" at bounding box center [317, 113] width 64 height 30
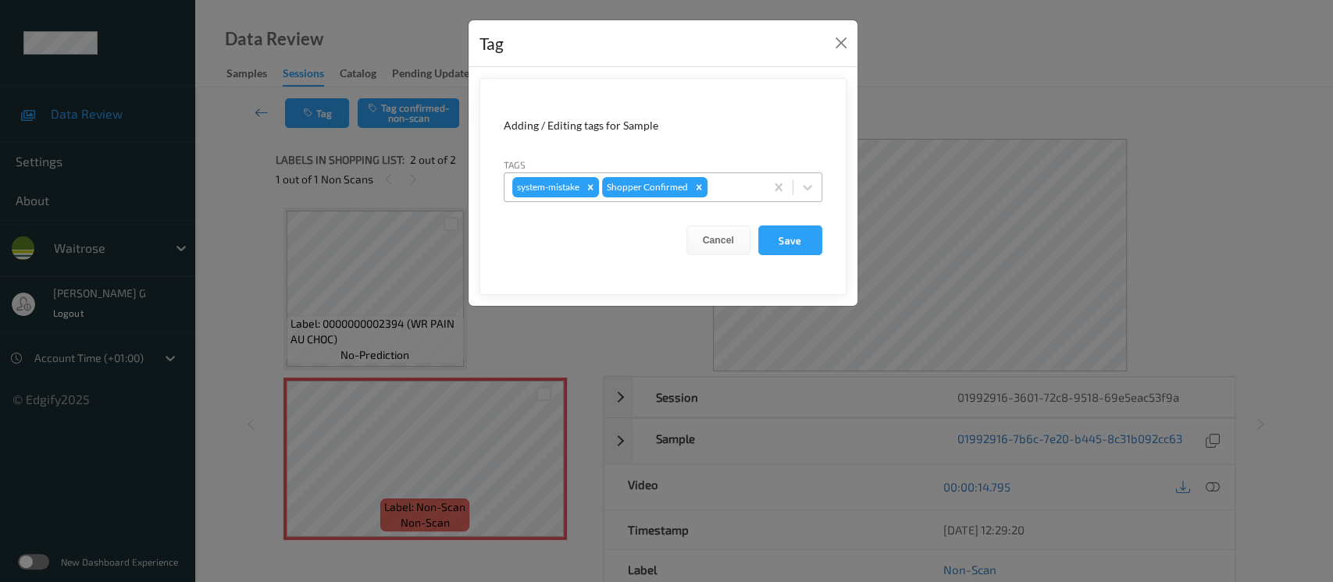
click at [750, 185] on div at bounding box center [733, 187] width 46 height 19
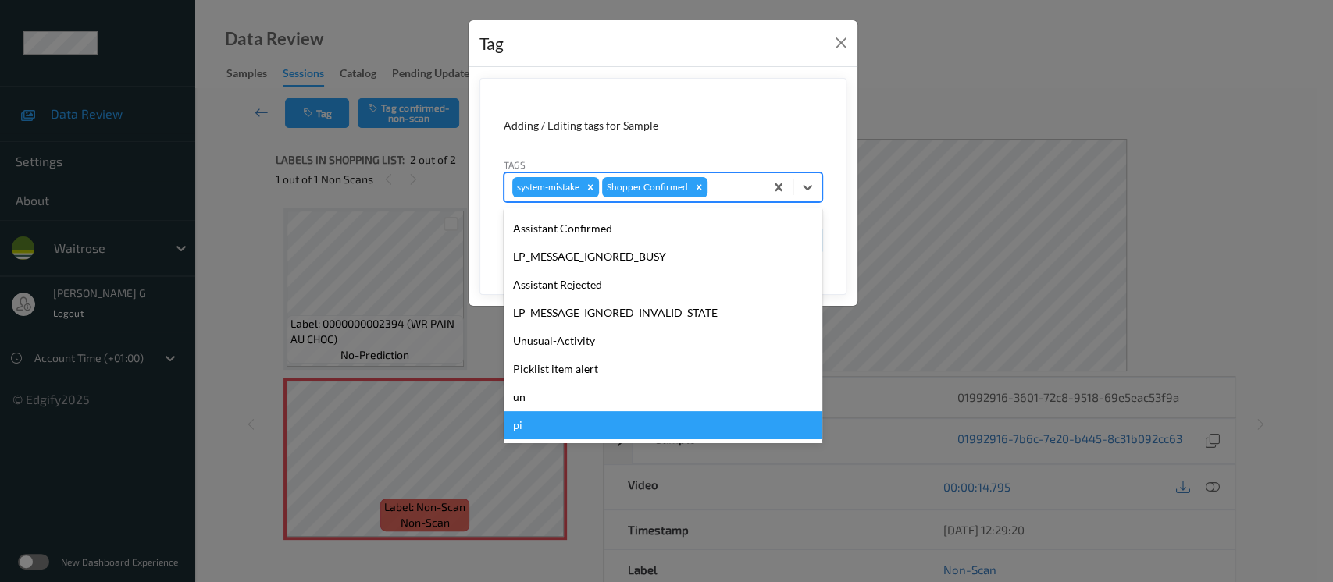
scroll to position [362, 0]
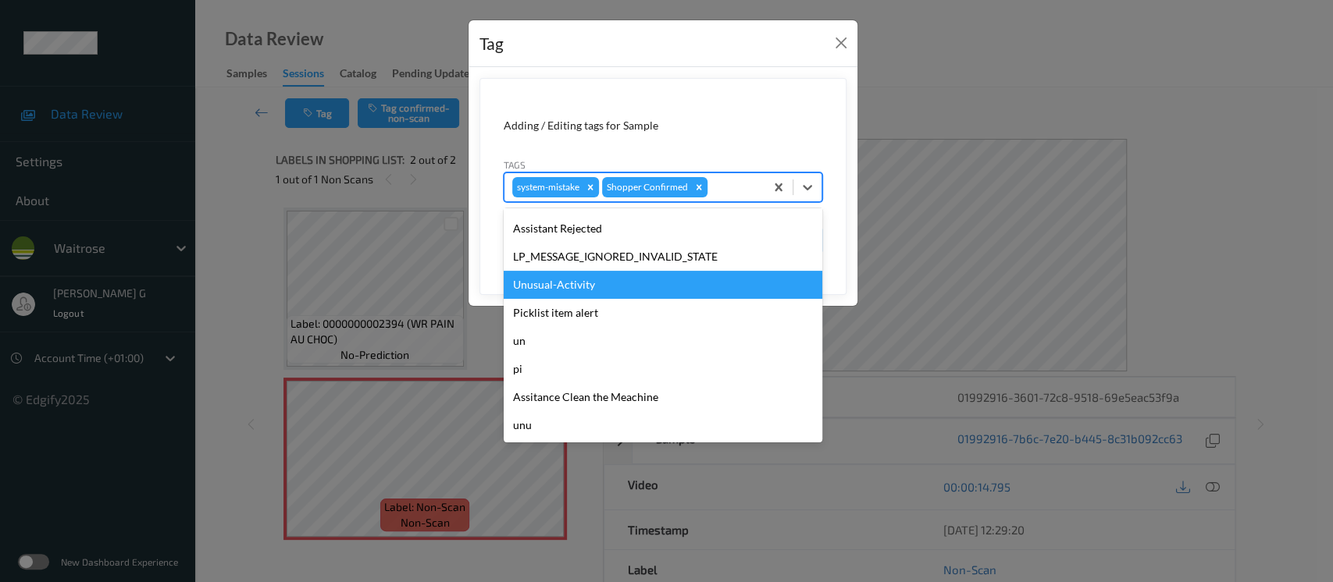
click at [566, 290] on div "Unusual-Activity" at bounding box center [663, 285] width 319 height 28
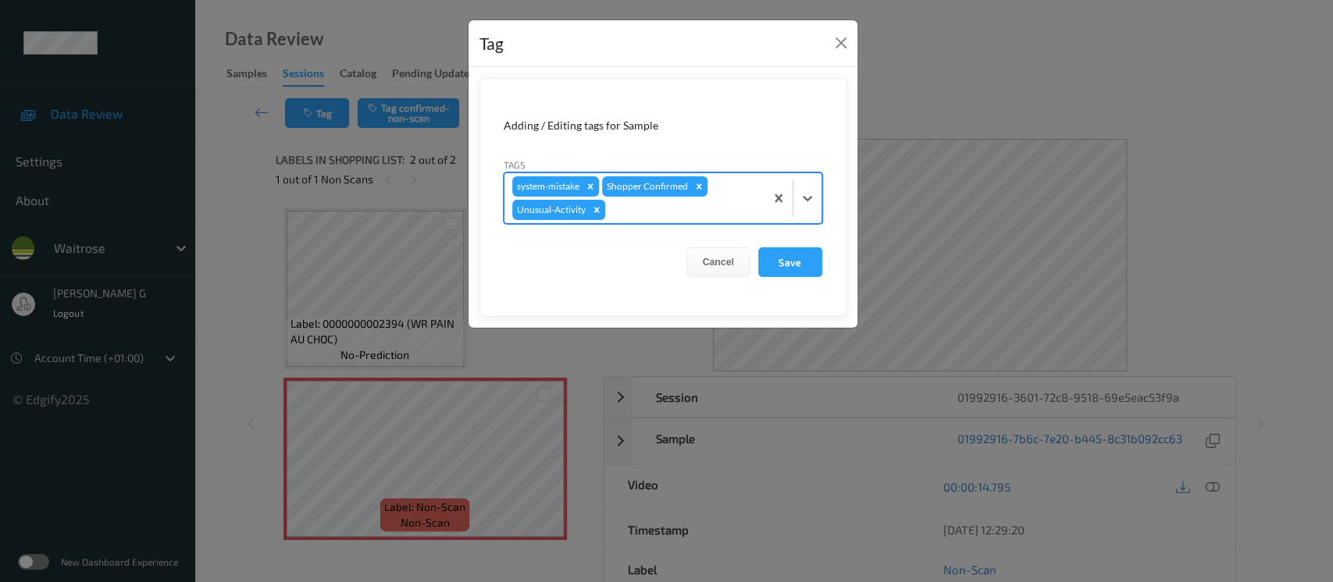
click at [682, 216] on div at bounding box center [682, 210] width 148 height 19
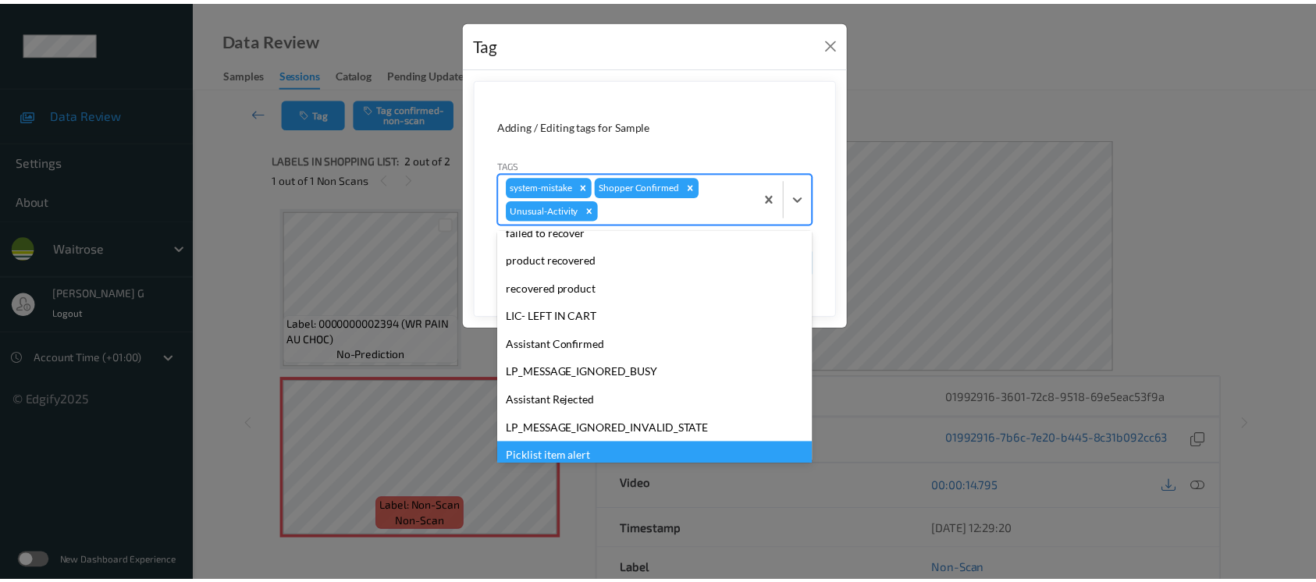
scroll to position [333, 0]
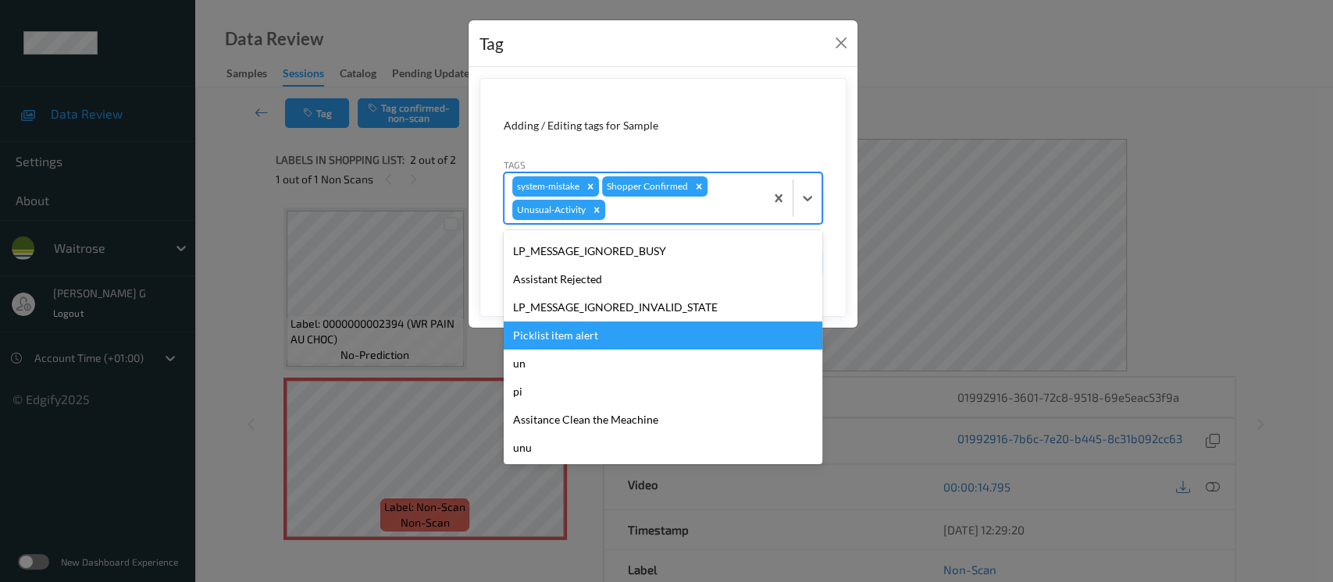
click at [550, 337] on div "Picklist item alert" at bounding box center [663, 336] width 319 height 28
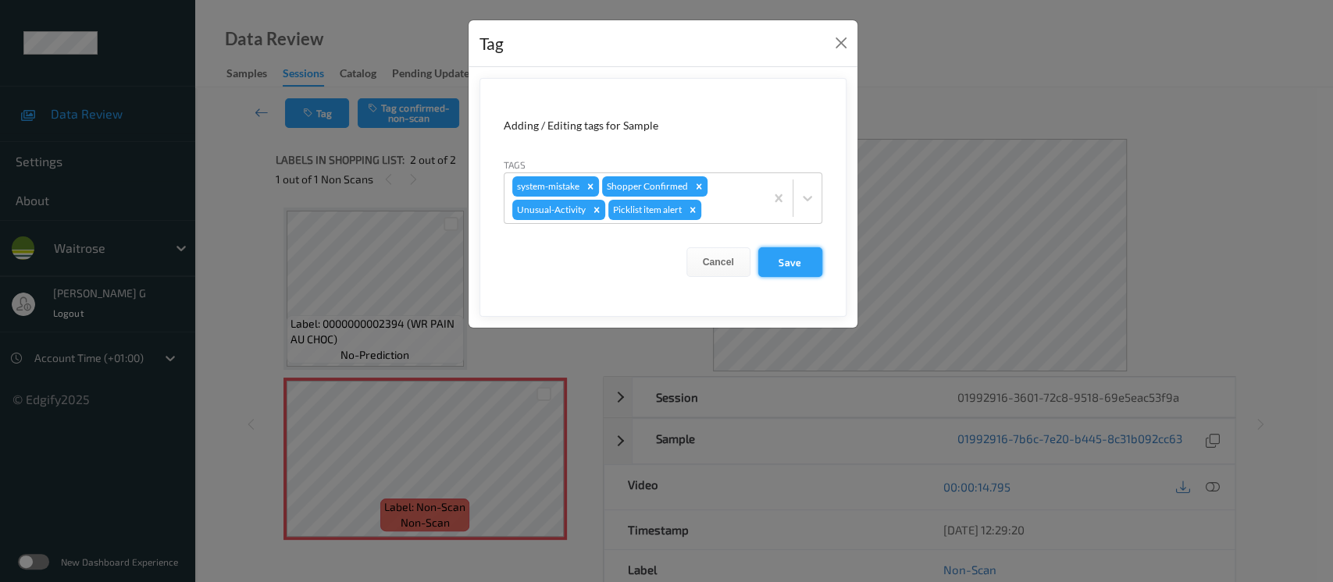
click at [782, 264] on button "Save" at bounding box center [790, 262] width 64 height 30
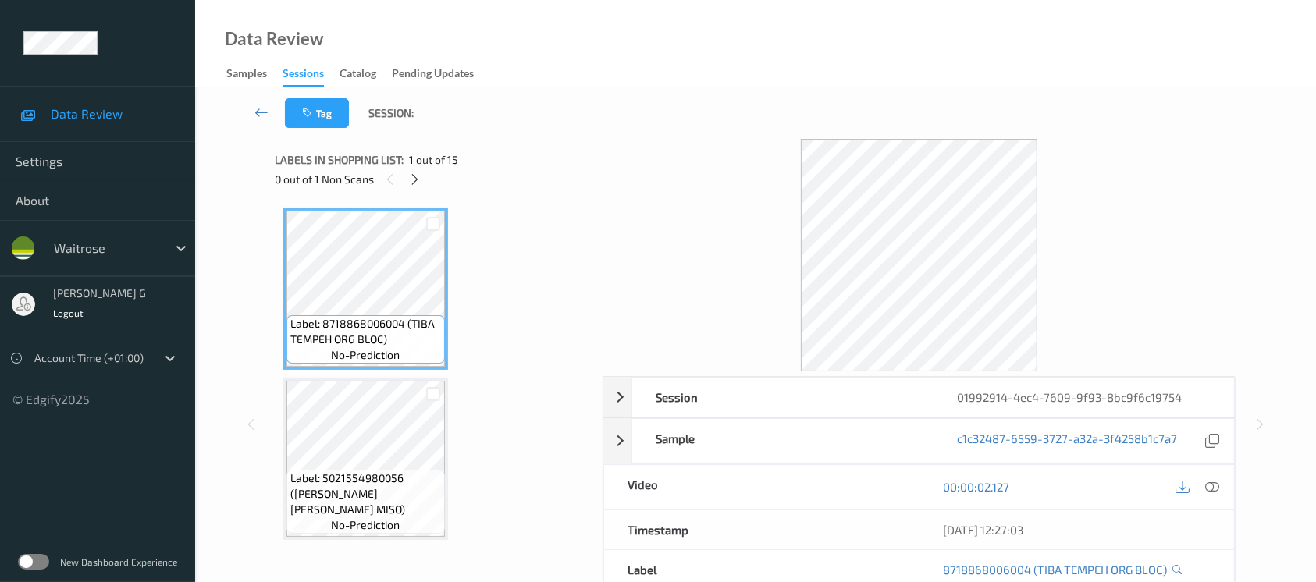
click at [422, 169] on div "0 out of 1 Non Scans" at bounding box center [434, 179] width 317 height 20
click at [400, 179] on div "0 out of 1 Non Scans" at bounding box center [434, 179] width 317 height 20
click at [411, 182] on icon at bounding box center [414, 180] width 13 height 14
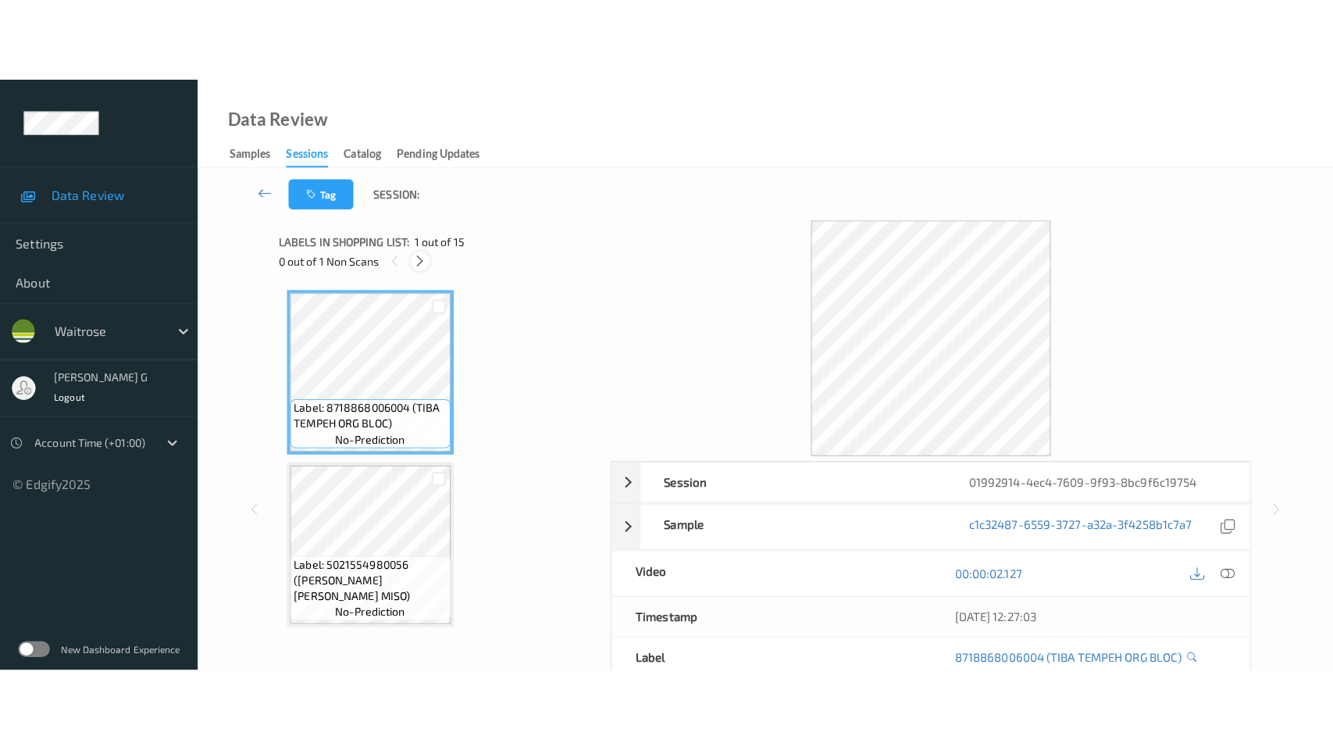
scroll to position [2042, 0]
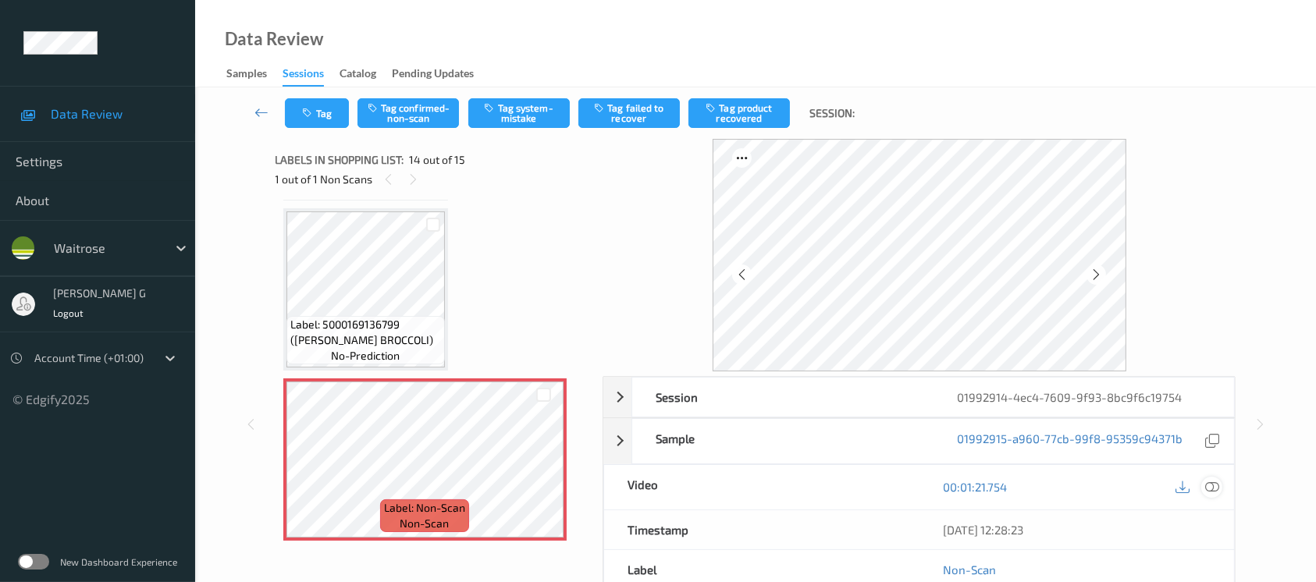
click at [1209, 486] on icon at bounding box center [1212, 487] width 14 height 14
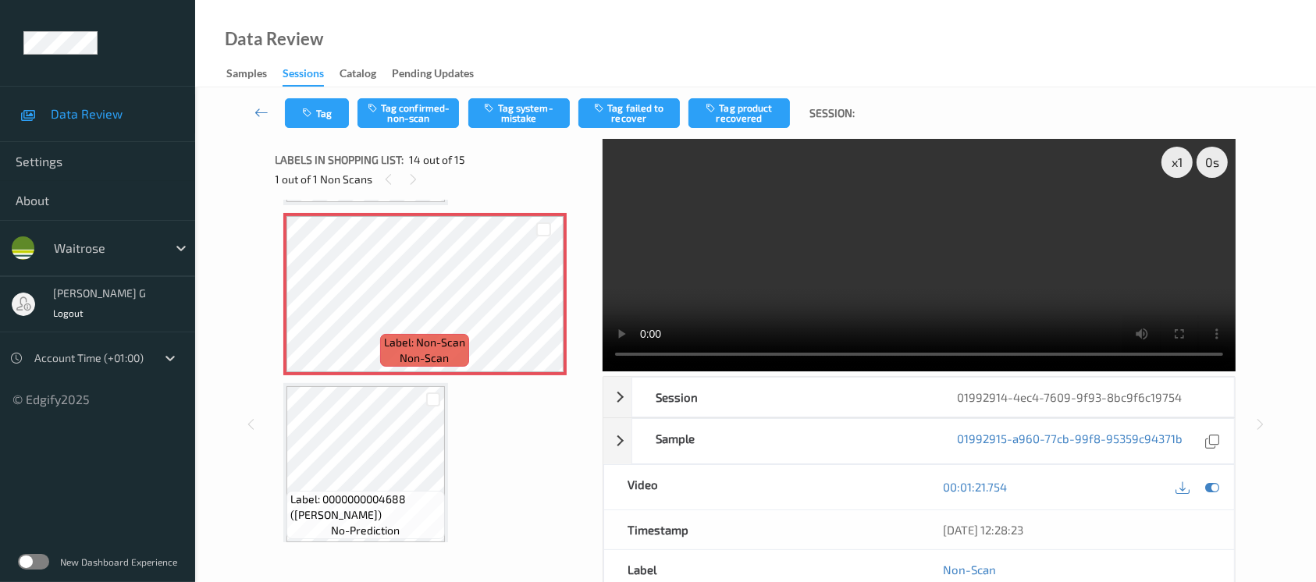
scroll to position [2040, 0]
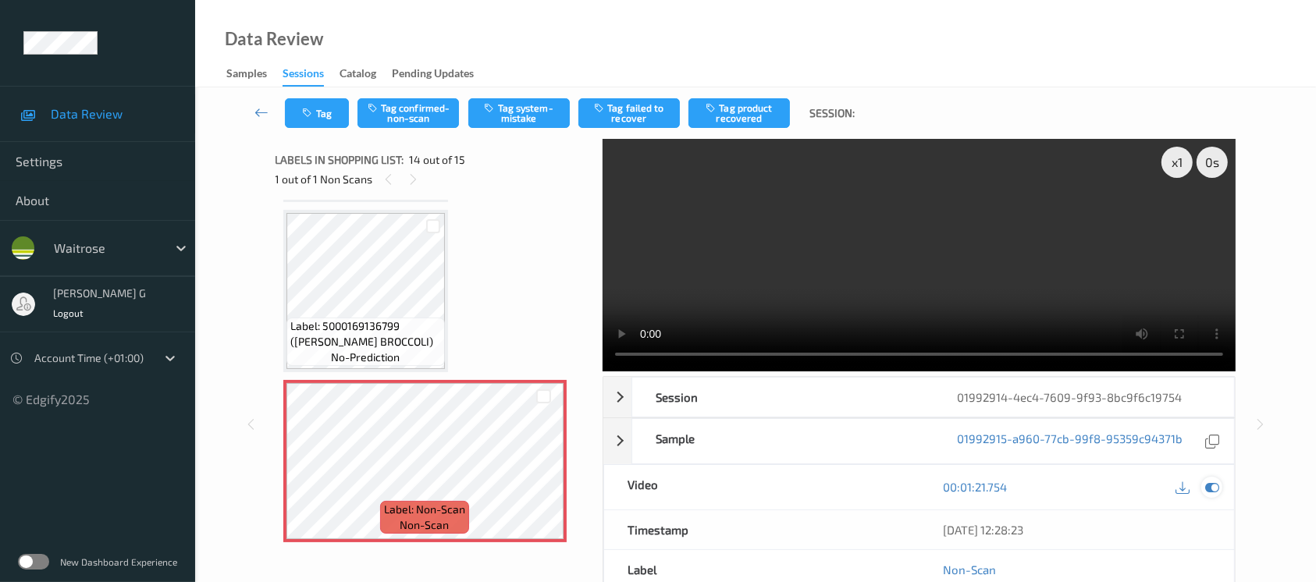
click at [1213, 484] on icon at bounding box center [1212, 487] width 14 height 14
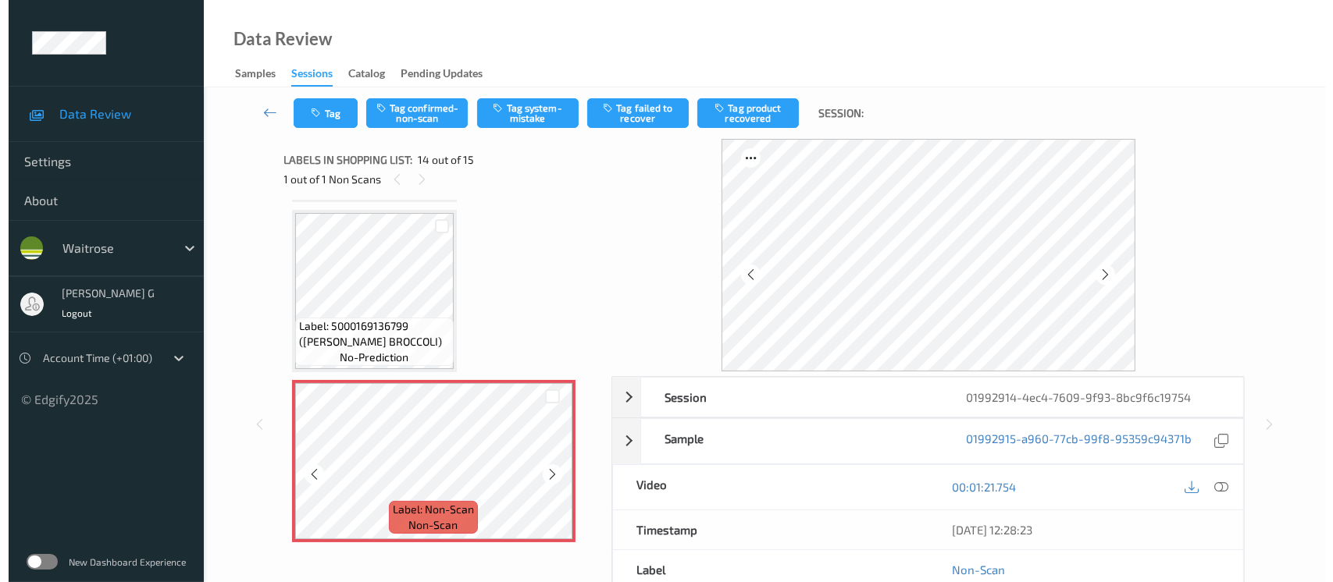
scroll to position [2144, 0]
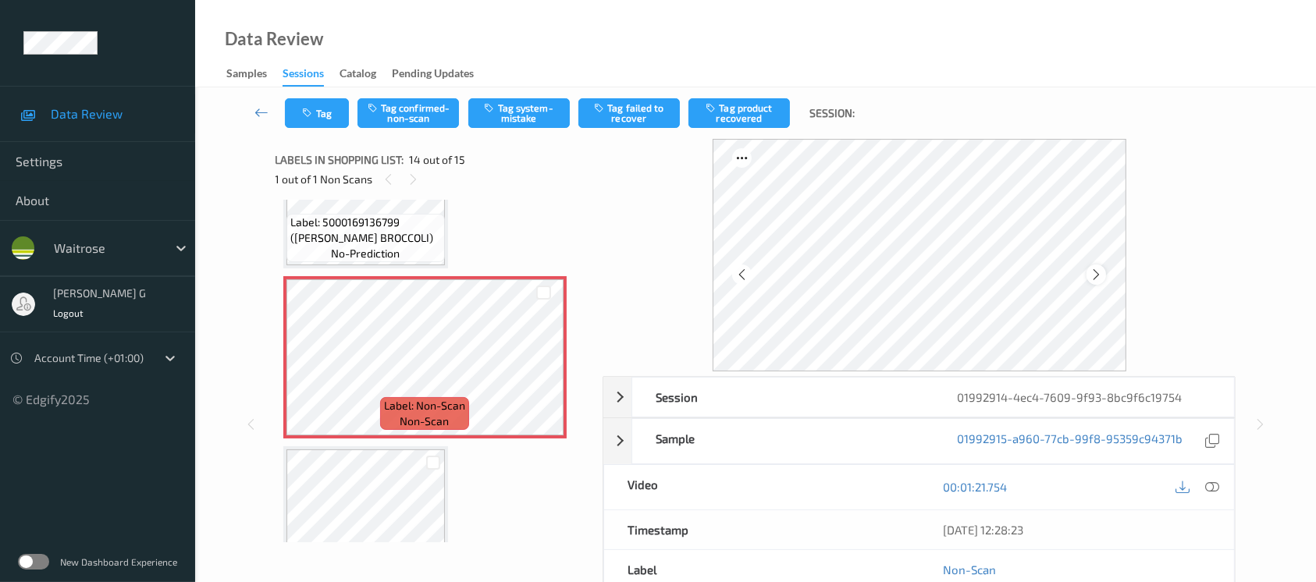
click at [1099, 276] on icon at bounding box center [1096, 275] width 13 height 14
click at [518, 114] on button "Tag system-mistake" at bounding box center [518, 113] width 101 height 30
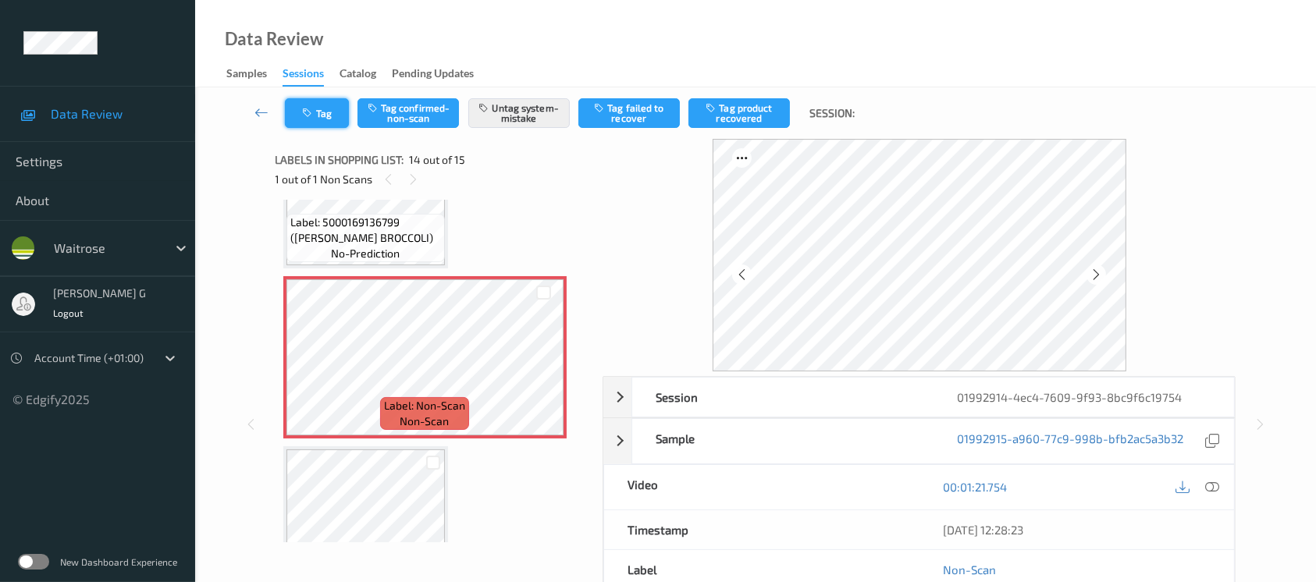
click at [337, 114] on button "Tag" at bounding box center [317, 113] width 64 height 30
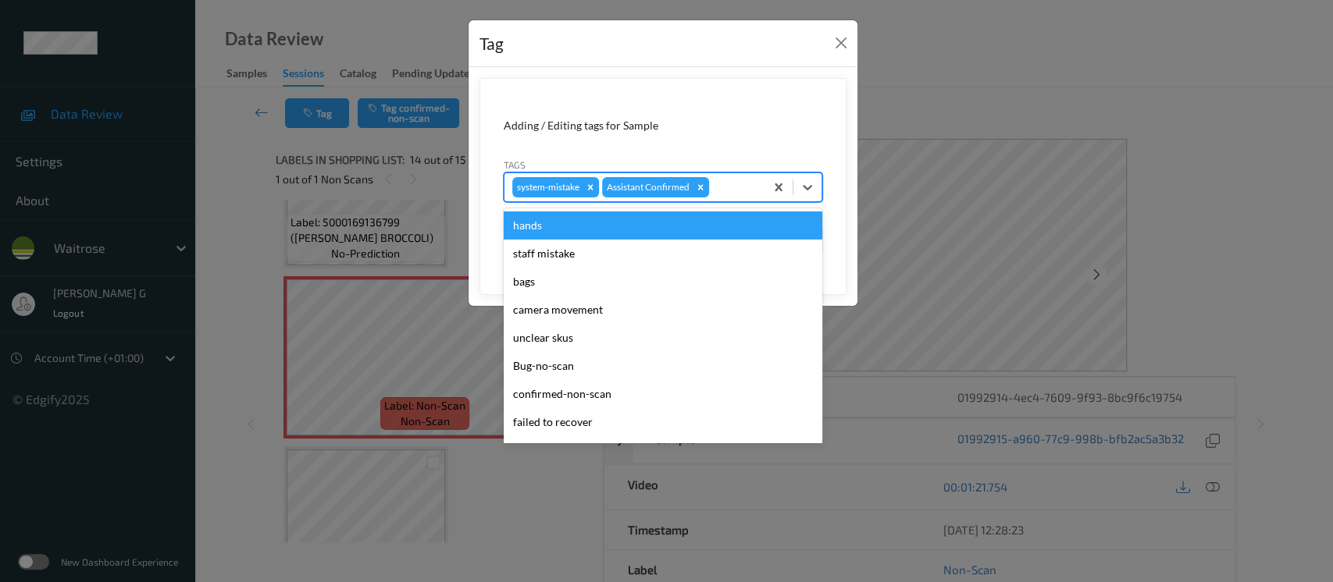
click at [739, 178] on div at bounding box center [734, 187] width 45 height 19
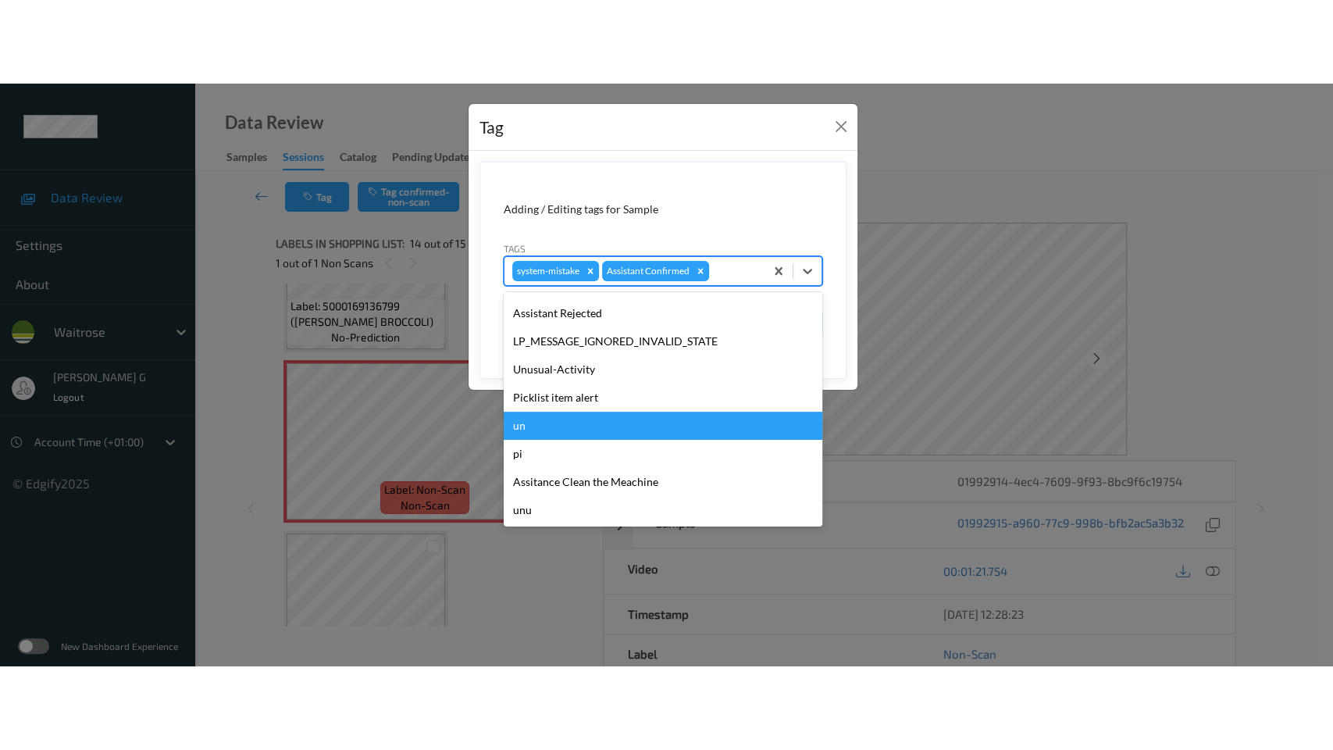
scroll to position [362, 0]
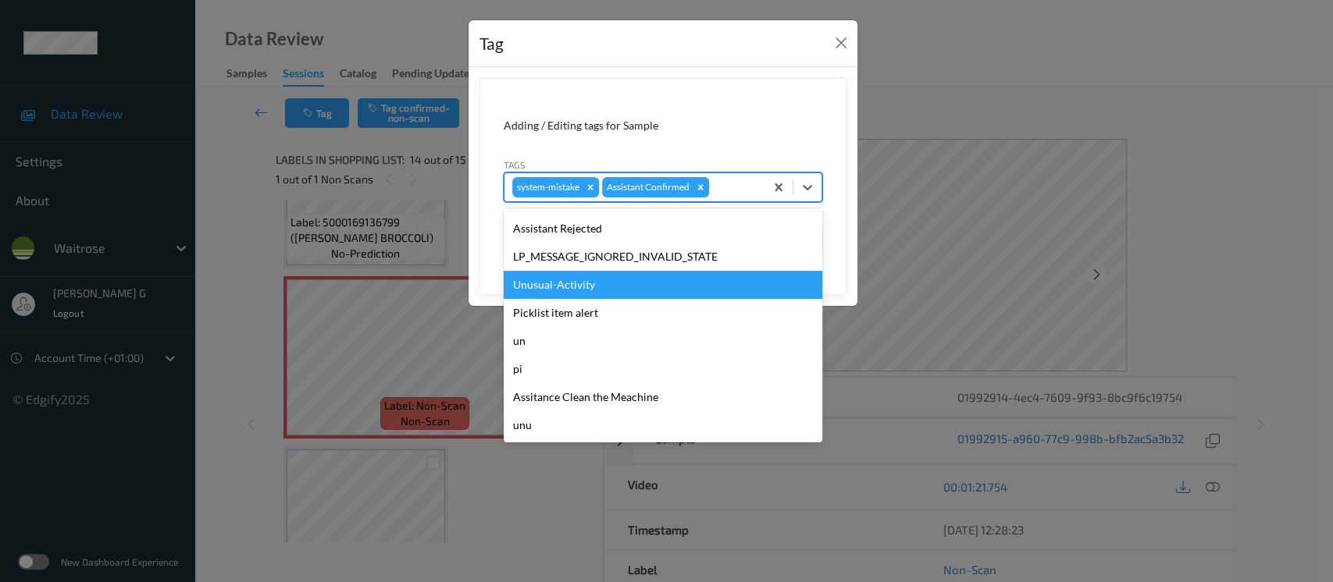
click at [554, 288] on div "Unusual-Activity" at bounding box center [663, 285] width 319 height 28
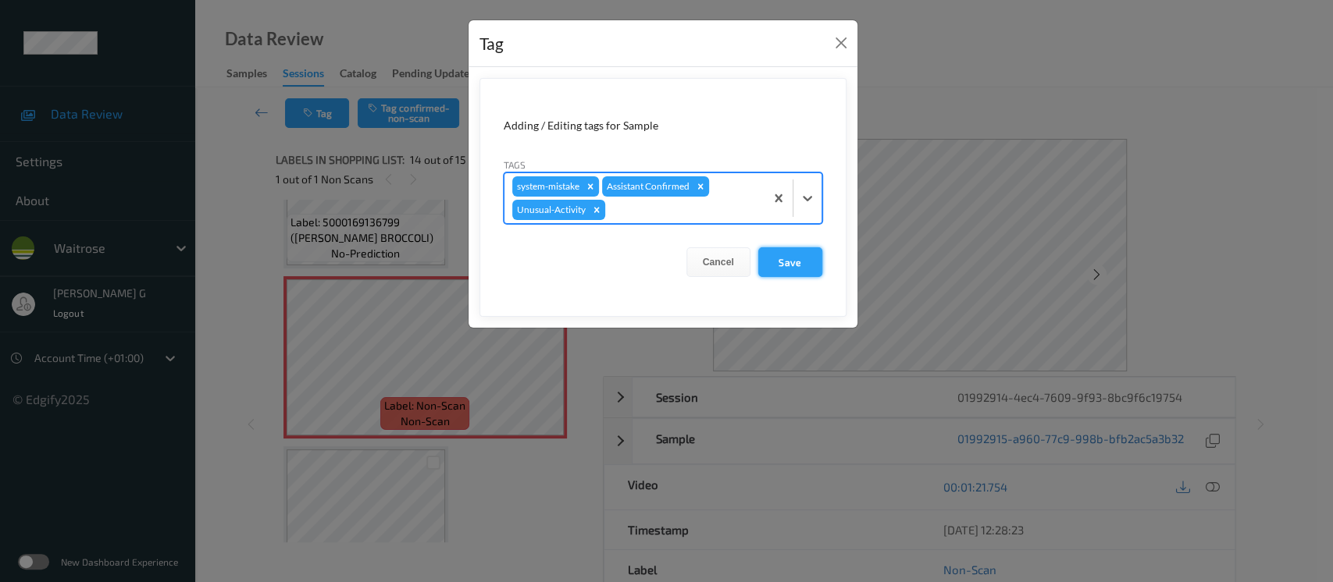
click at [782, 265] on button "Save" at bounding box center [790, 262] width 64 height 30
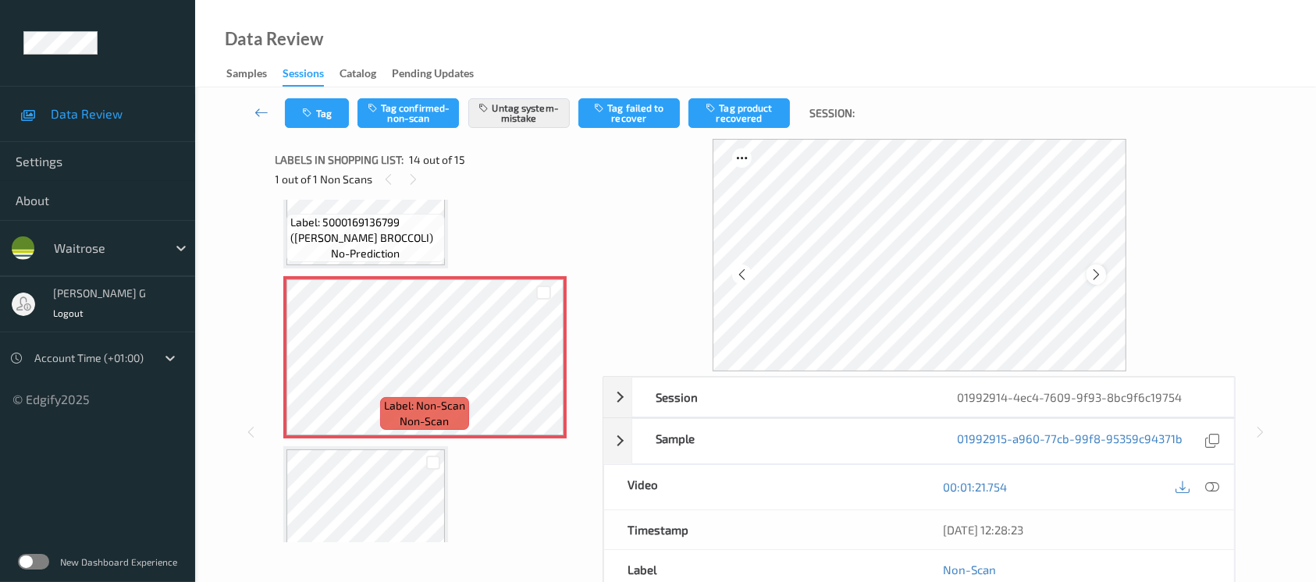
click at [1094, 276] on icon at bounding box center [1096, 275] width 13 height 14
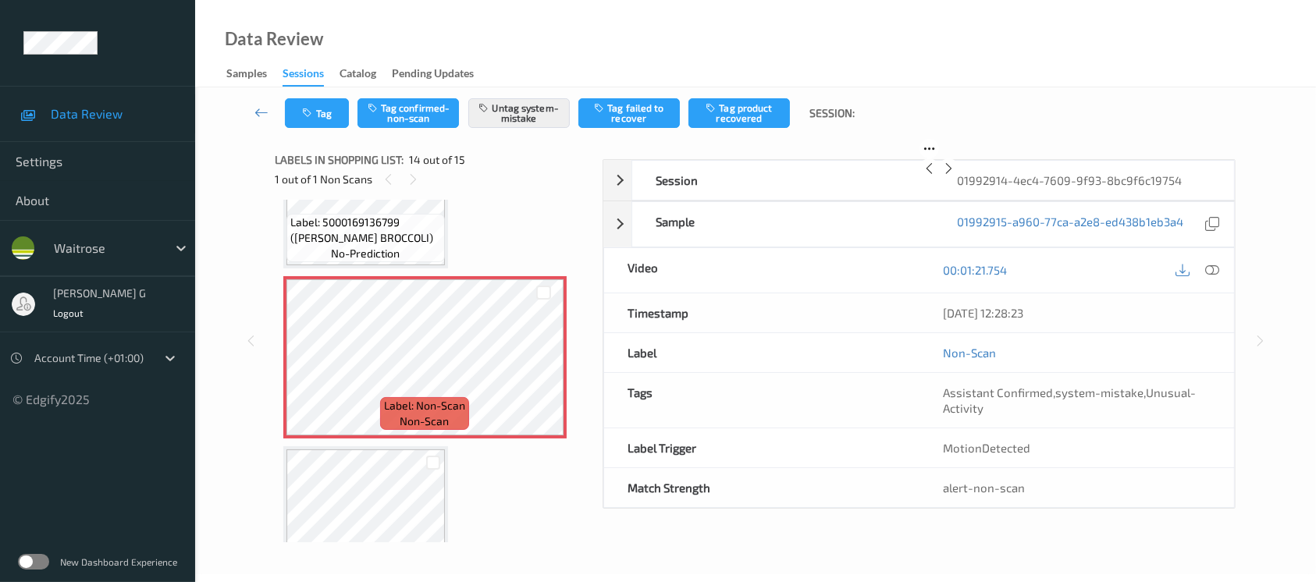
click at [956, 176] on icon at bounding box center [948, 169] width 13 height 14
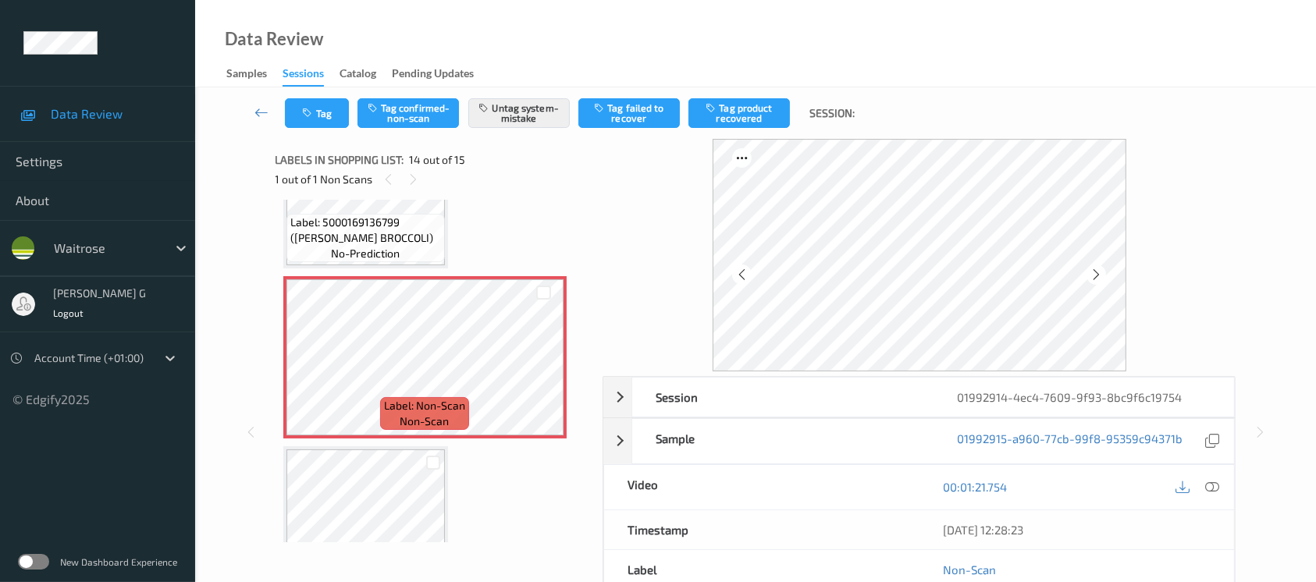
click at [1094, 276] on icon at bounding box center [1096, 275] width 13 height 14
click at [1096, 273] on icon at bounding box center [1096, 275] width 13 height 14
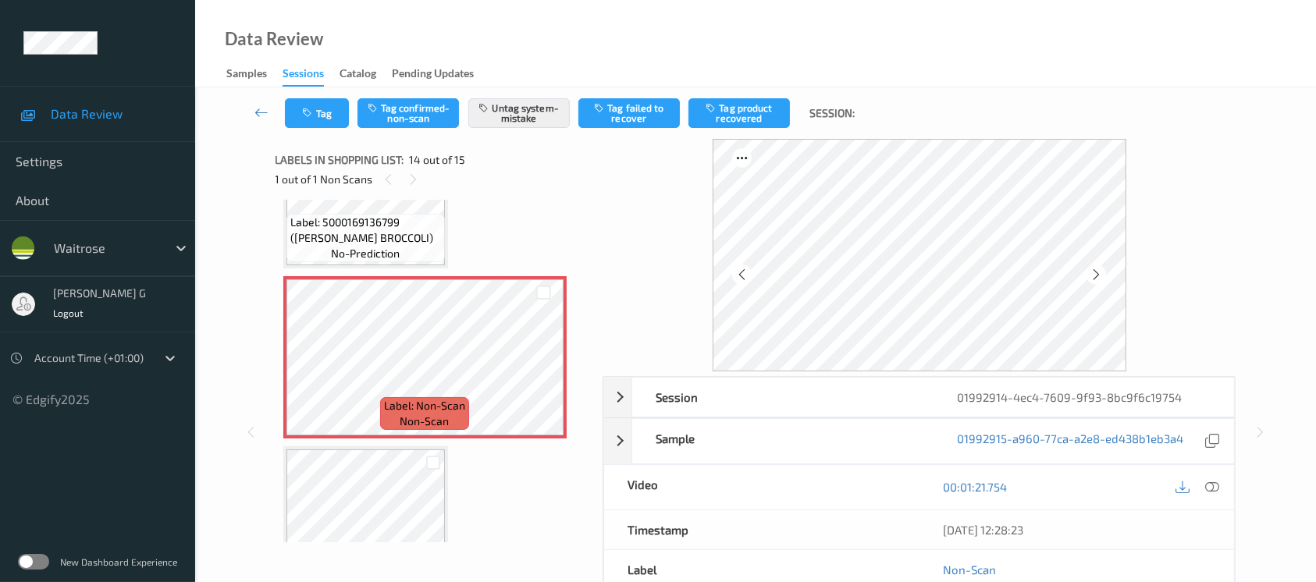
click at [1096, 273] on icon at bounding box center [1096, 275] width 13 height 14
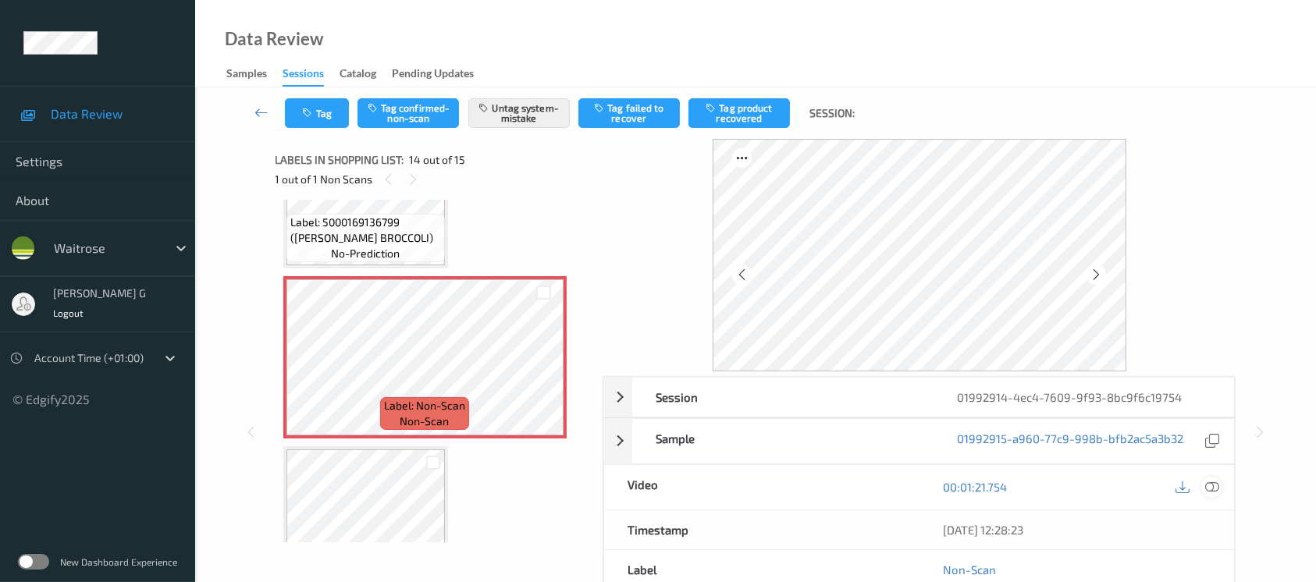
click at [1218, 490] on icon at bounding box center [1212, 487] width 14 height 14
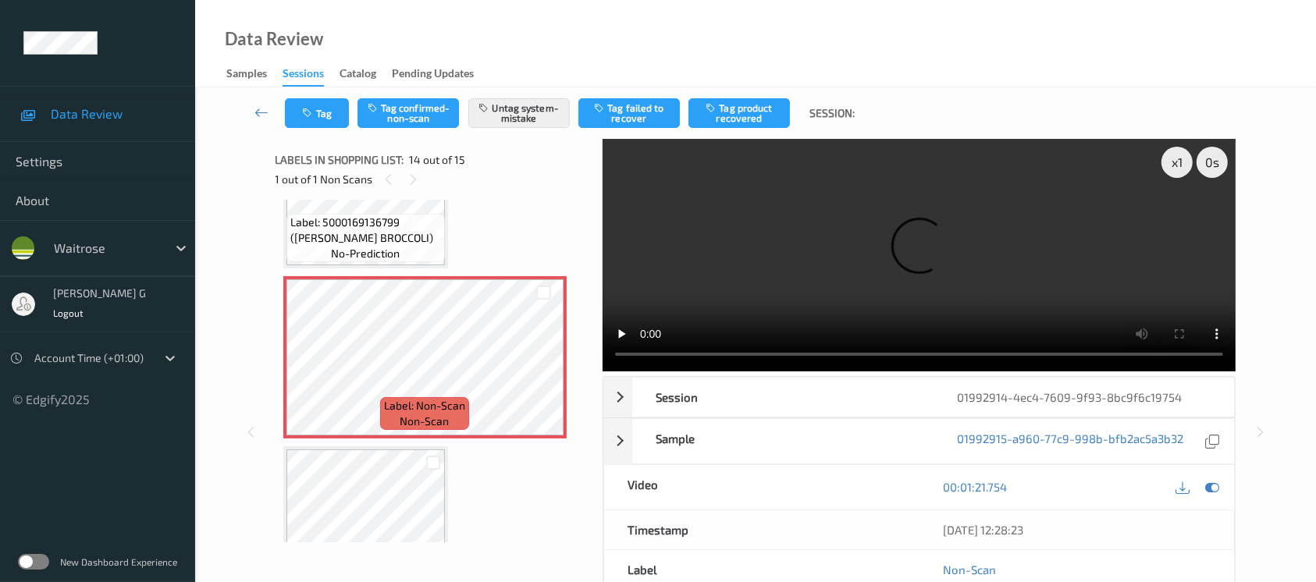
scroll to position [2040, 0]
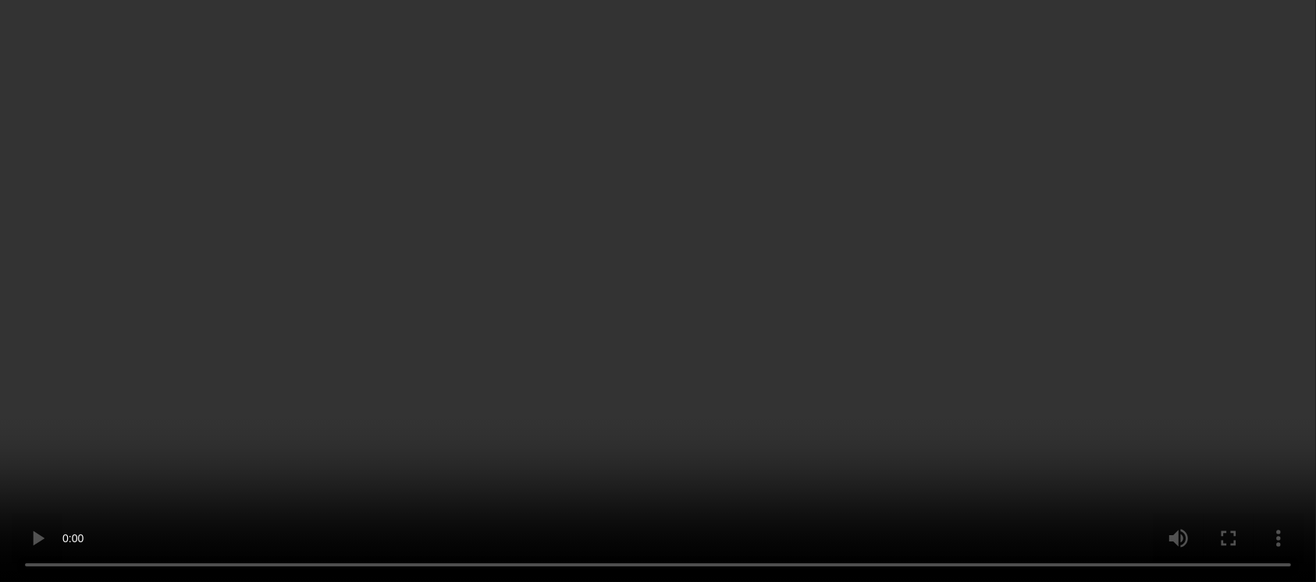
click at [1218, 262] on icon at bounding box center [1212, 254] width 14 height 14
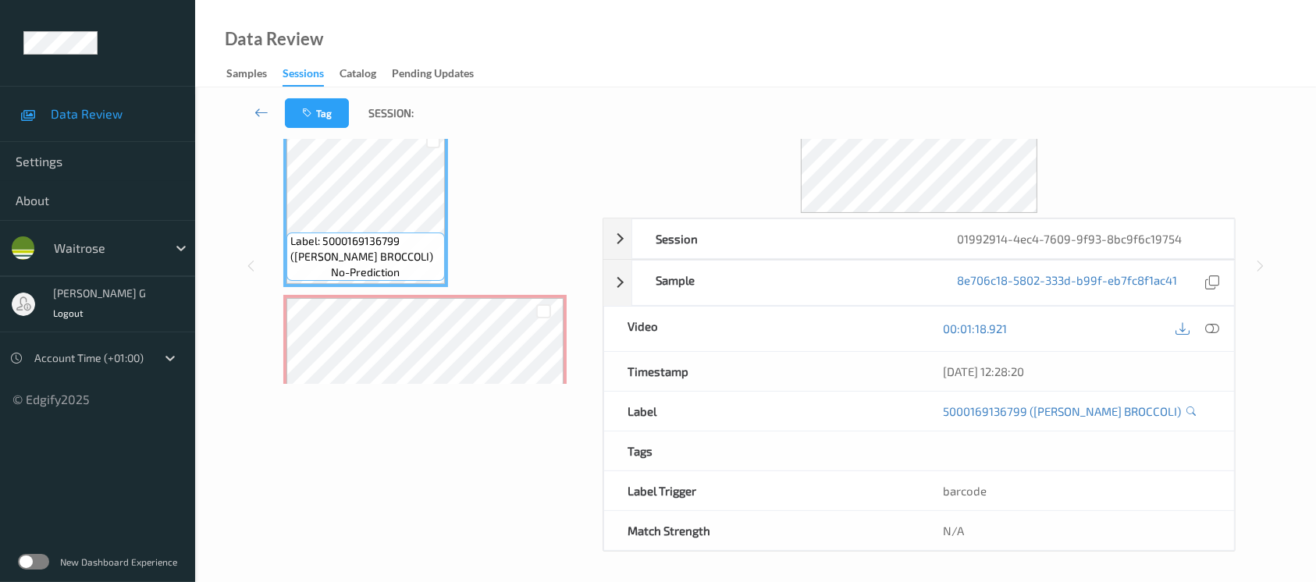
scroll to position [1999, 0]
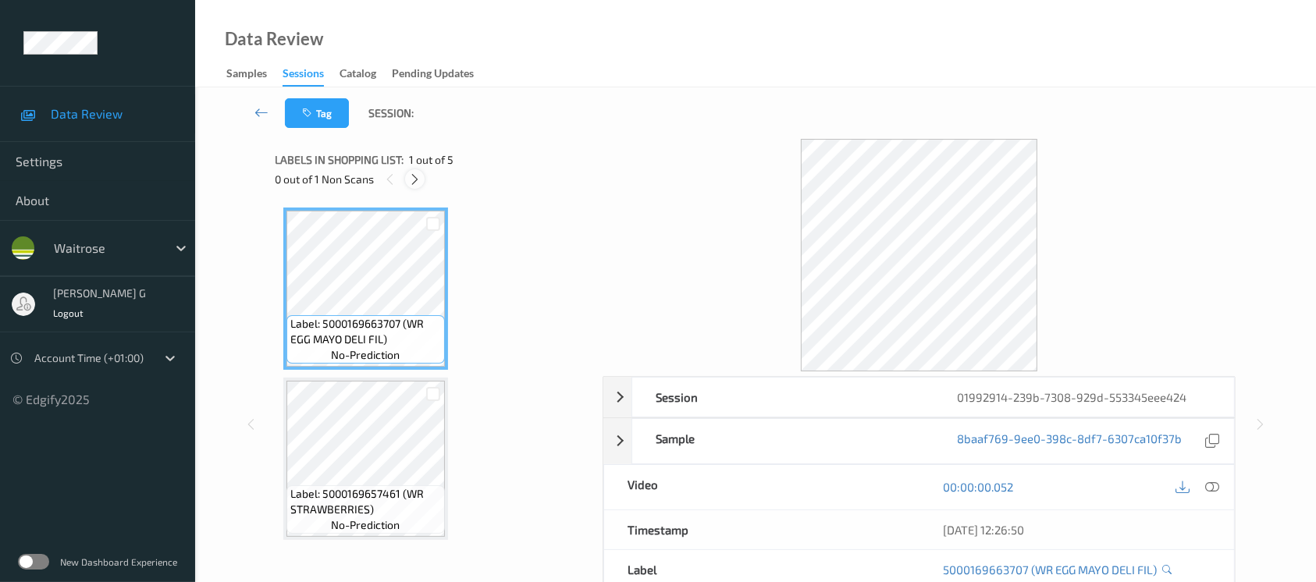
click at [408, 182] on icon at bounding box center [414, 180] width 13 height 14
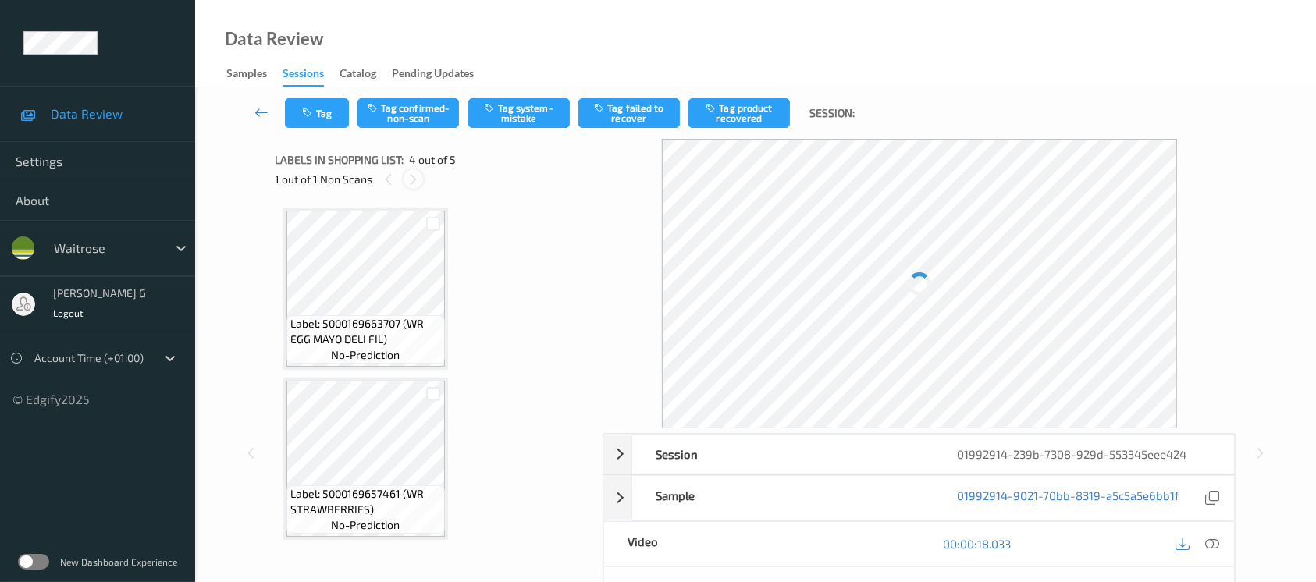
scroll to position [347, 0]
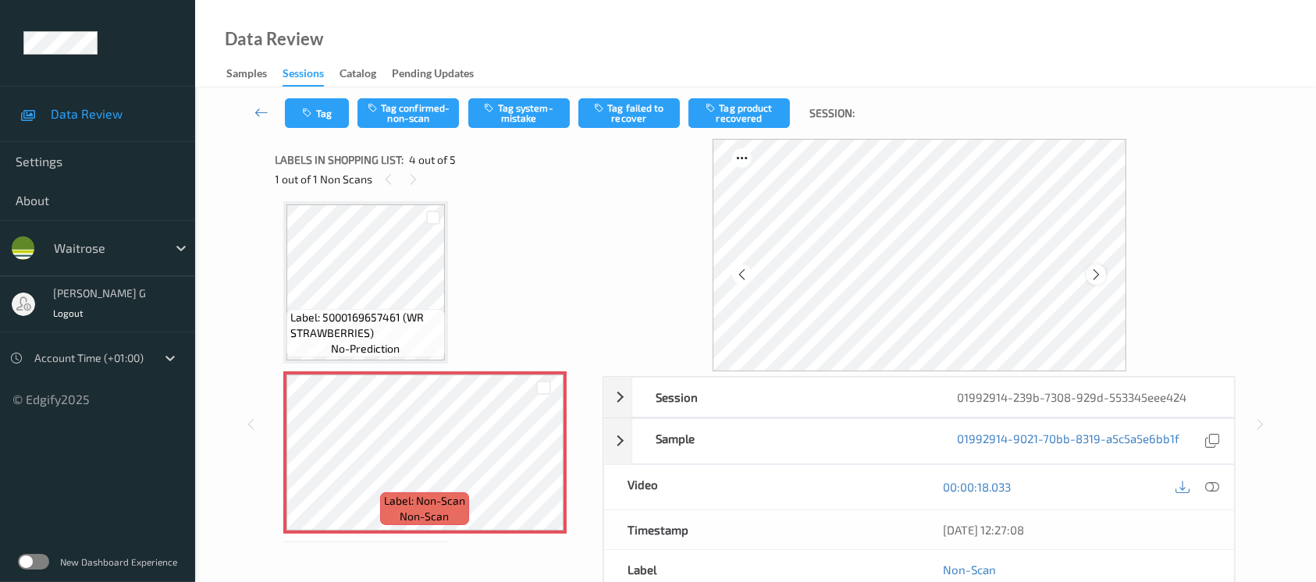
click at [1091, 274] on icon at bounding box center [1096, 275] width 13 height 14
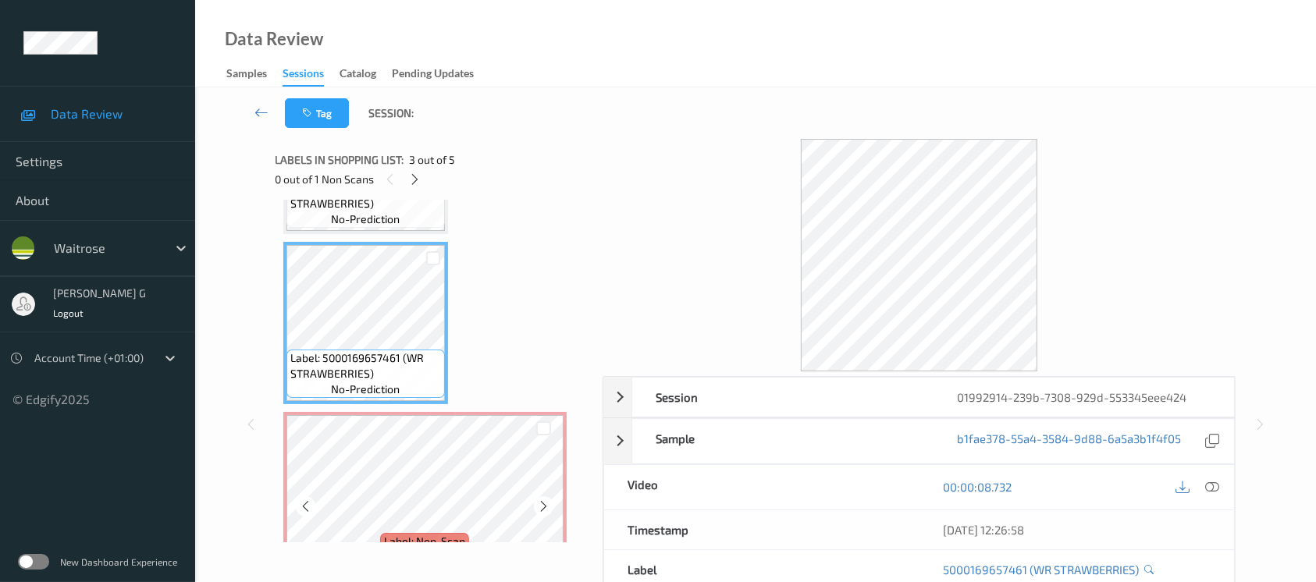
scroll to position [312, 0]
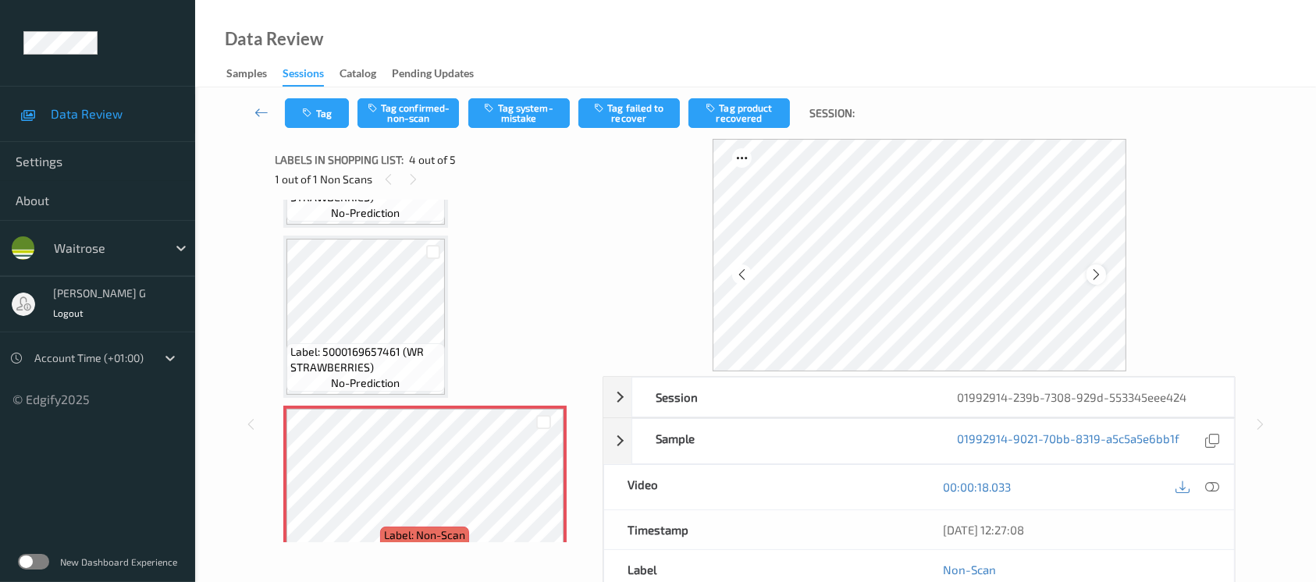
click at [1100, 278] on icon at bounding box center [1096, 275] width 13 height 14
click at [1206, 483] on icon at bounding box center [1212, 487] width 14 height 14
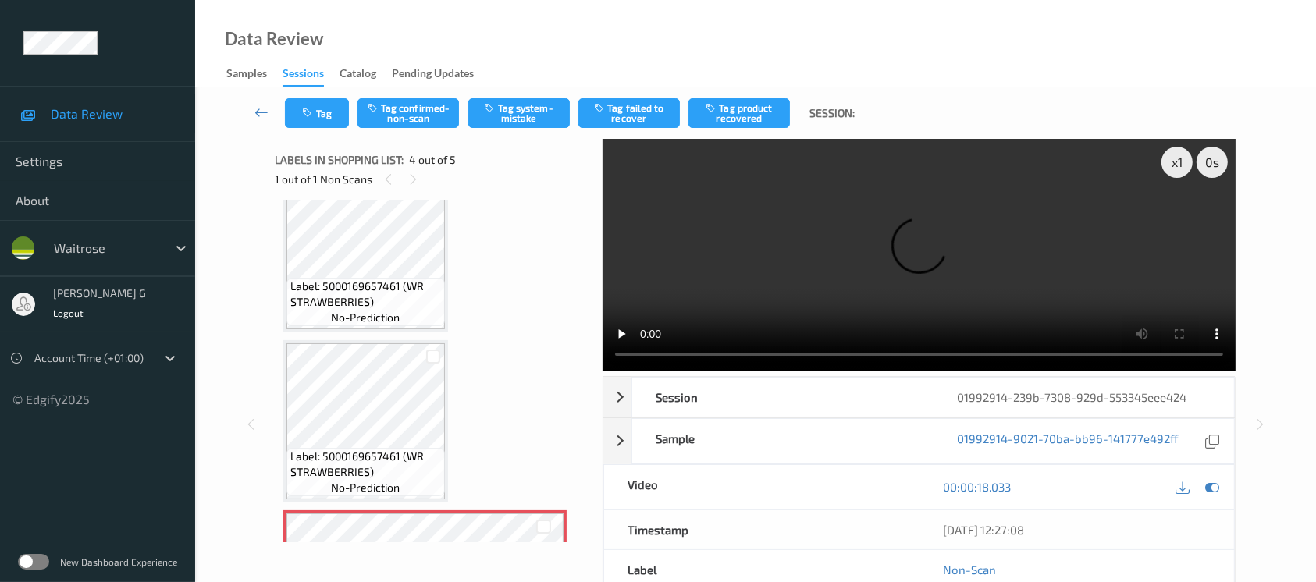
scroll to position [0, 0]
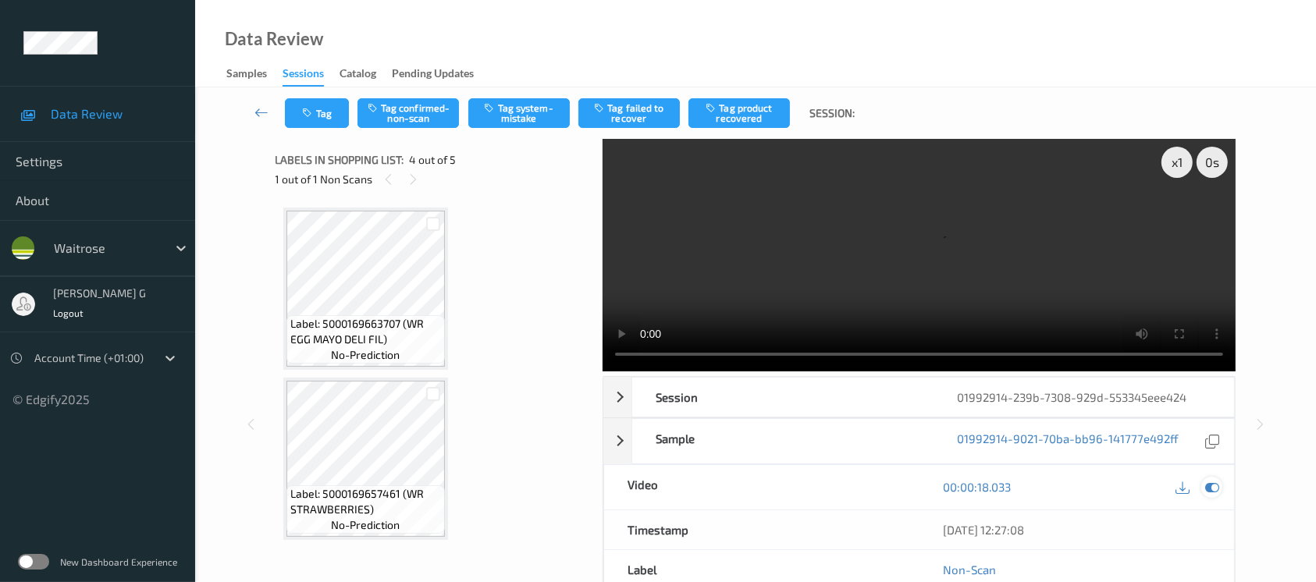
click at [1209, 489] on icon at bounding box center [1212, 487] width 14 height 14
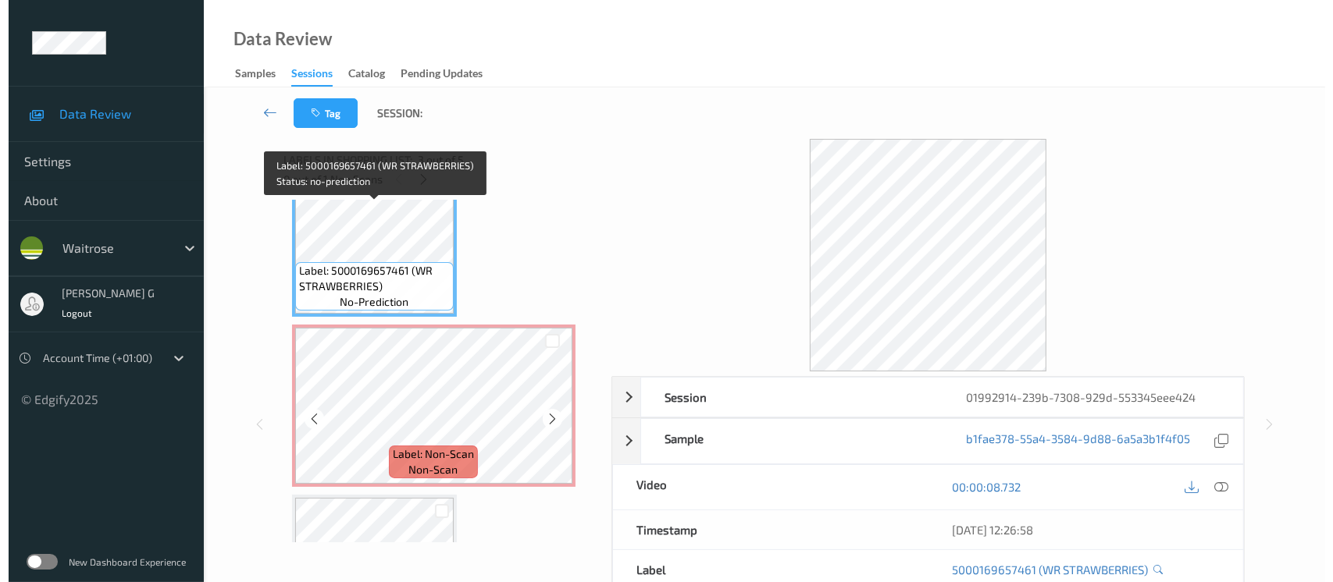
scroll to position [512, 0]
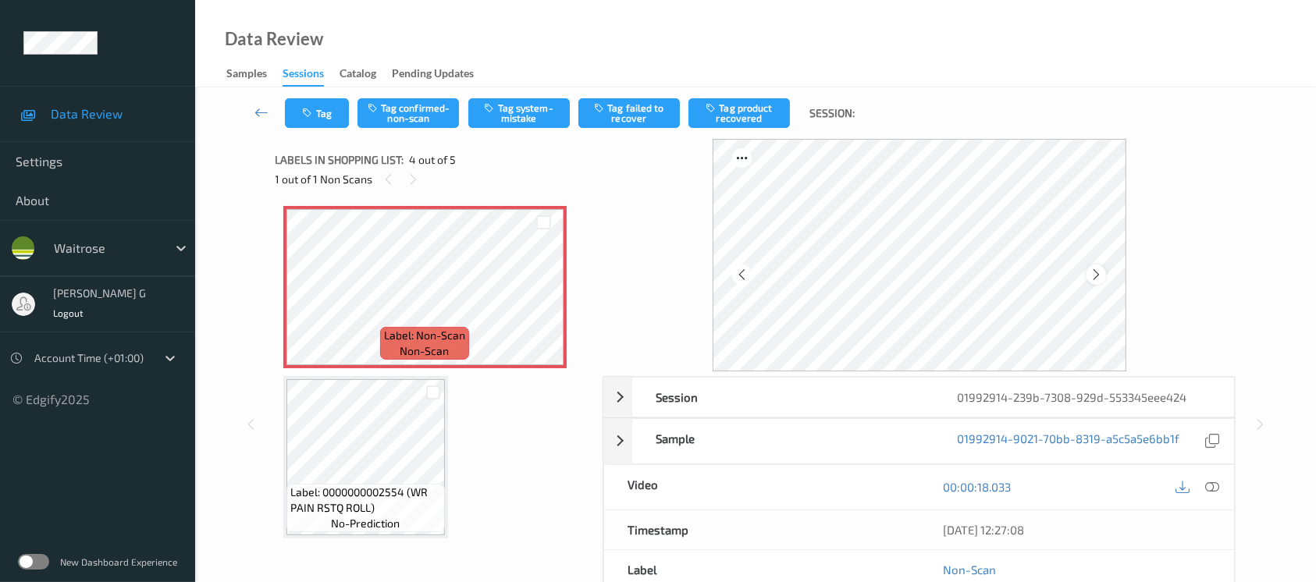
click at [1101, 265] on div at bounding box center [1097, 275] width 20 height 20
click at [511, 110] on button "Tag system-mistake" at bounding box center [518, 113] width 101 height 30
click at [504, 116] on button "Tag system-mistake" at bounding box center [518, 113] width 101 height 30
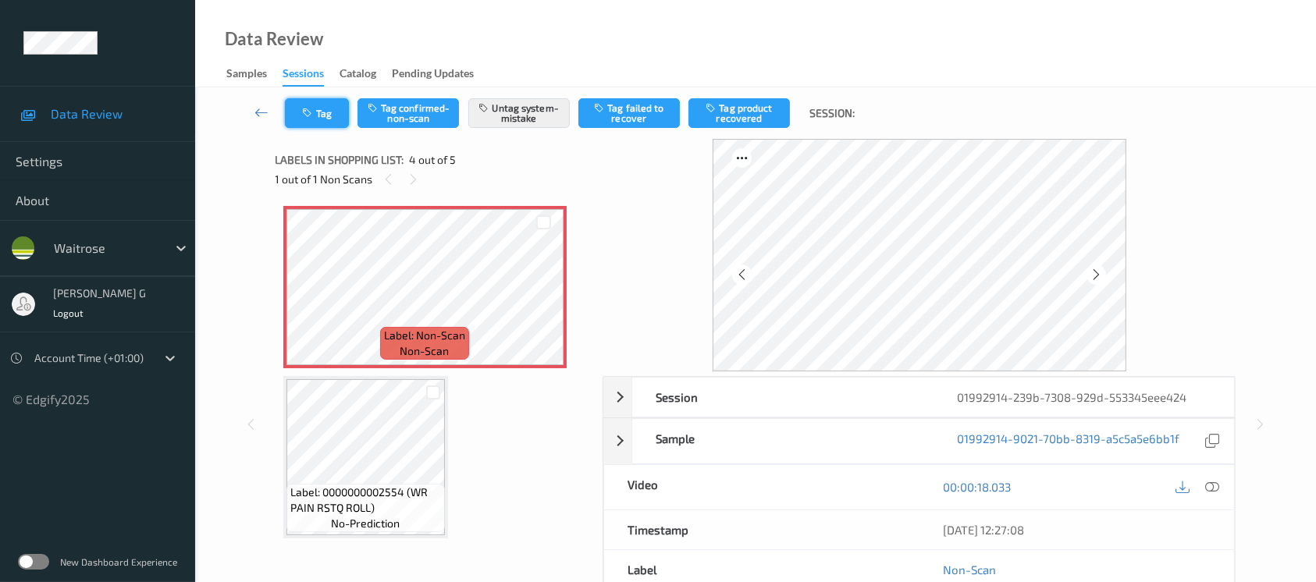
click at [317, 121] on button "Tag" at bounding box center [317, 113] width 64 height 30
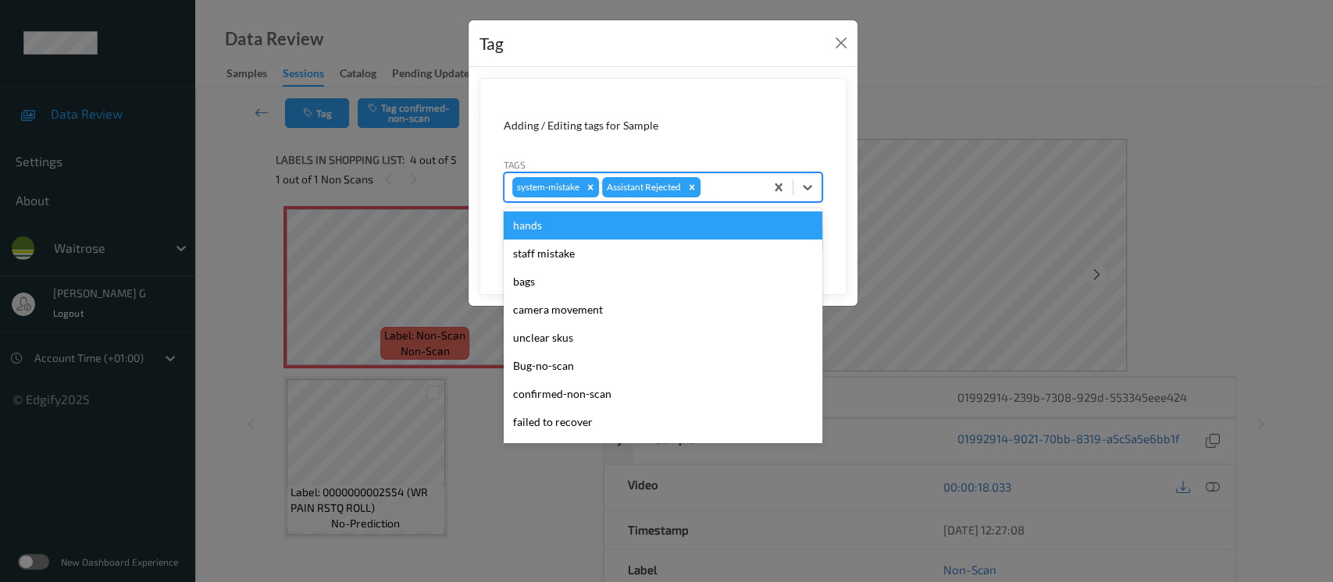
click at [725, 187] on div at bounding box center [729, 187] width 53 height 19
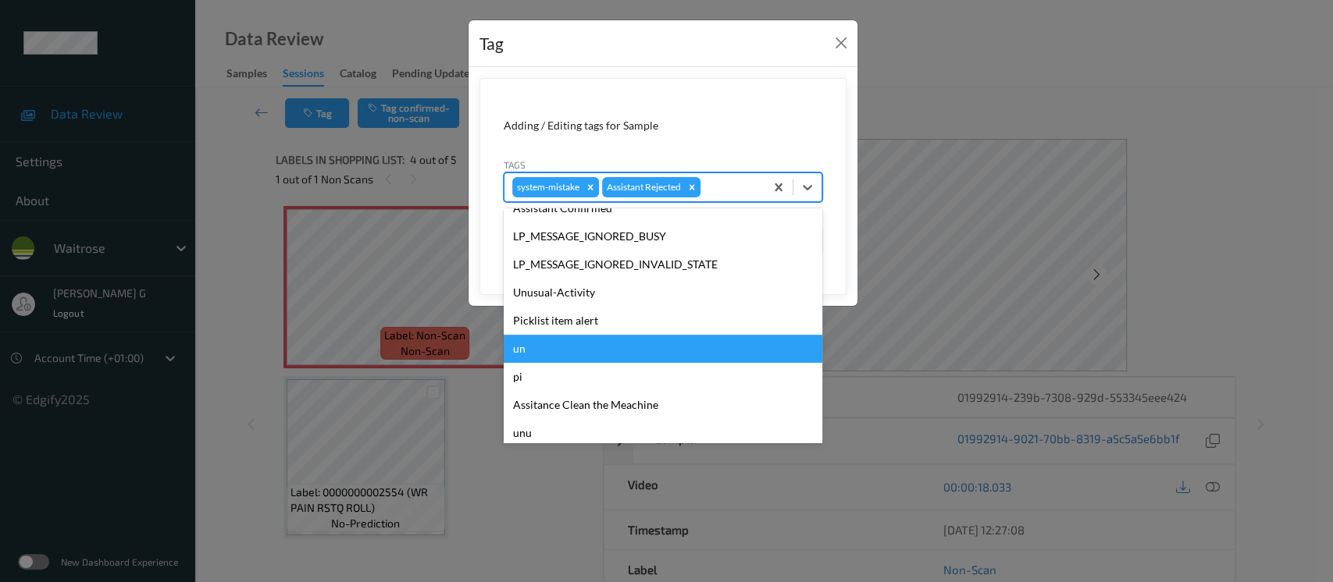
scroll to position [362, 0]
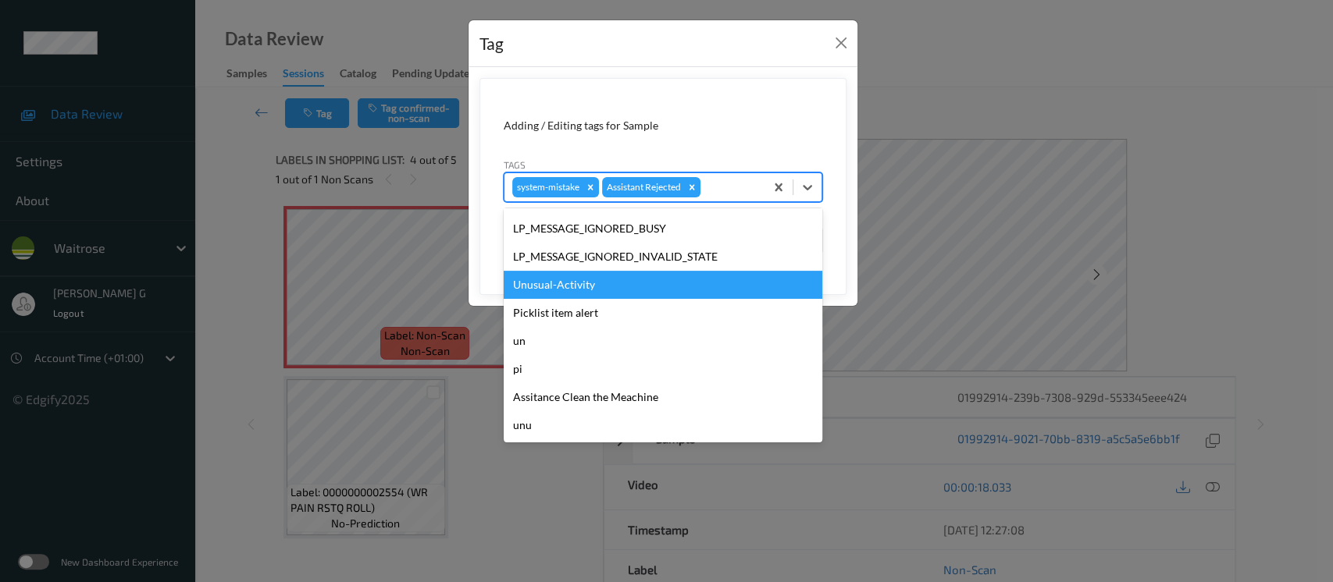
click at [548, 292] on div "Unusual-Activity" at bounding box center [663, 285] width 319 height 28
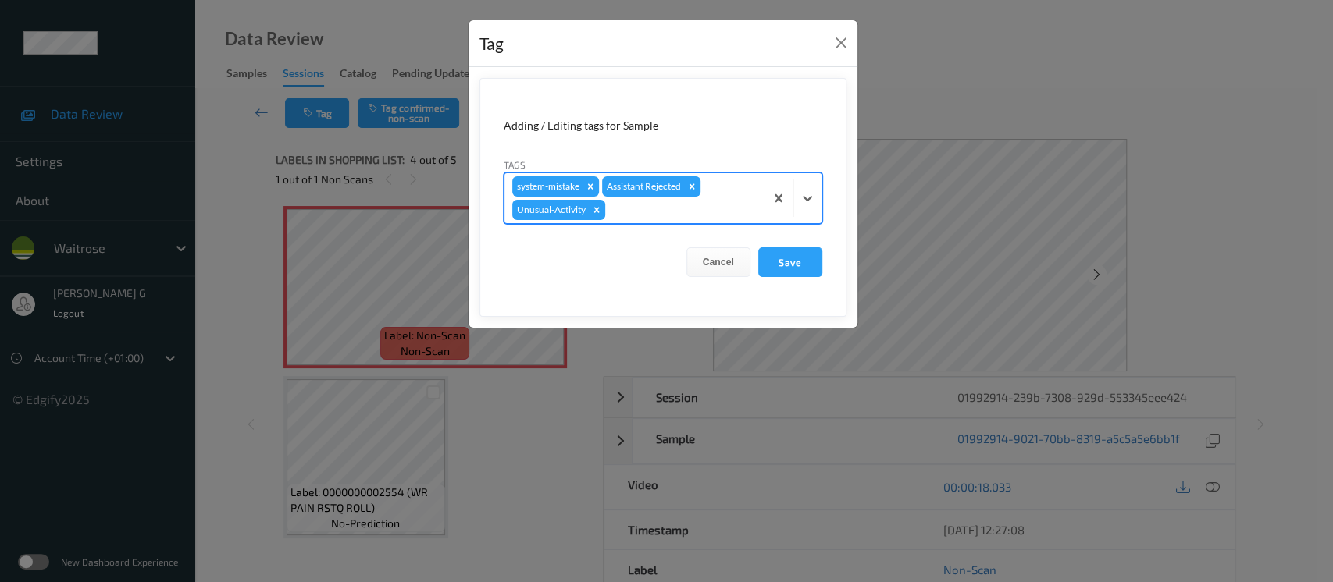
click at [727, 205] on div at bounding box center [682, 210] width 148 height 19
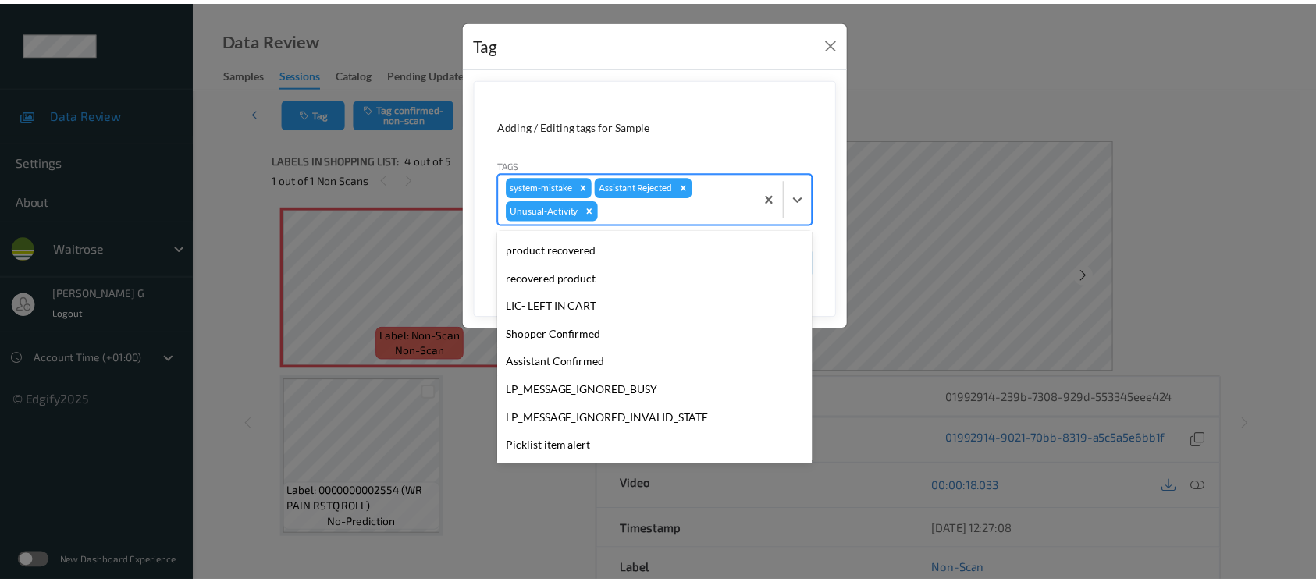
scroll to position [333, 0]
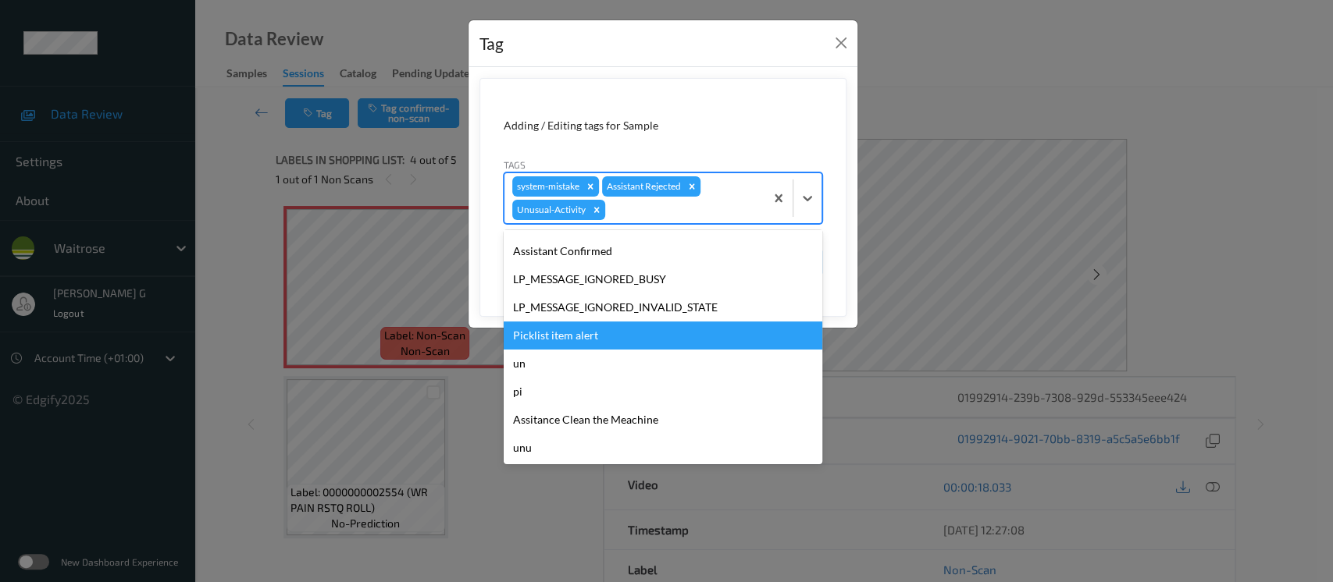
click at [553, 340] on div "Picklist item alert" at bounding box center [663, 336] width 319 height 28
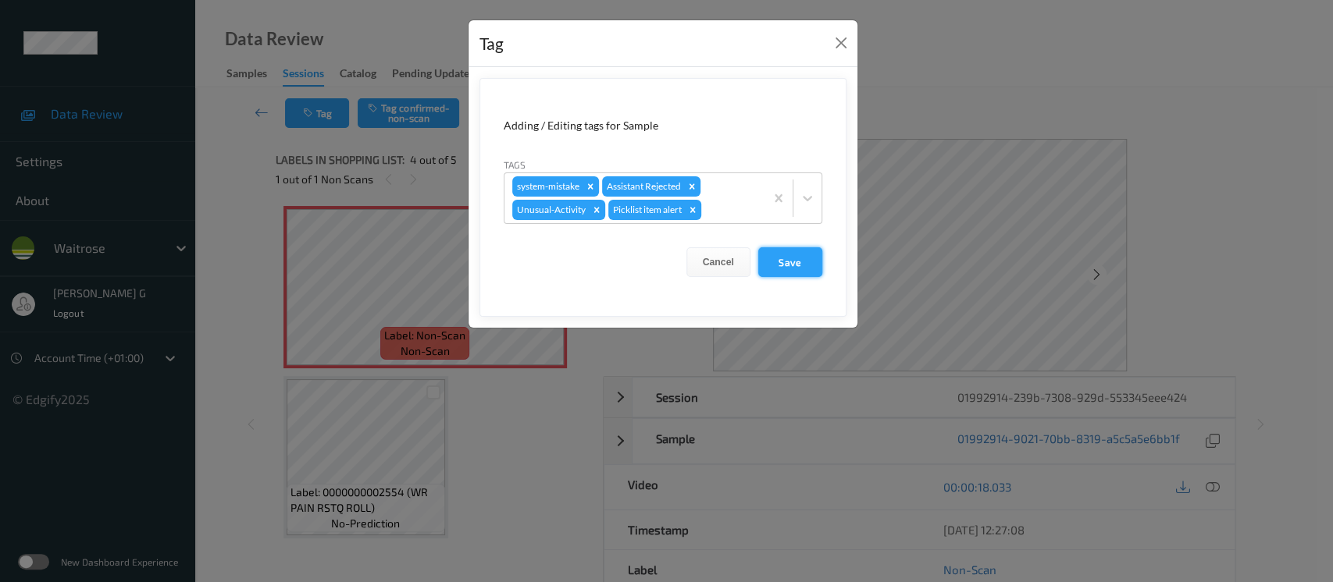
click at [788, 261] on button "Save" at bounding box center [790, 262] width 64 height 30
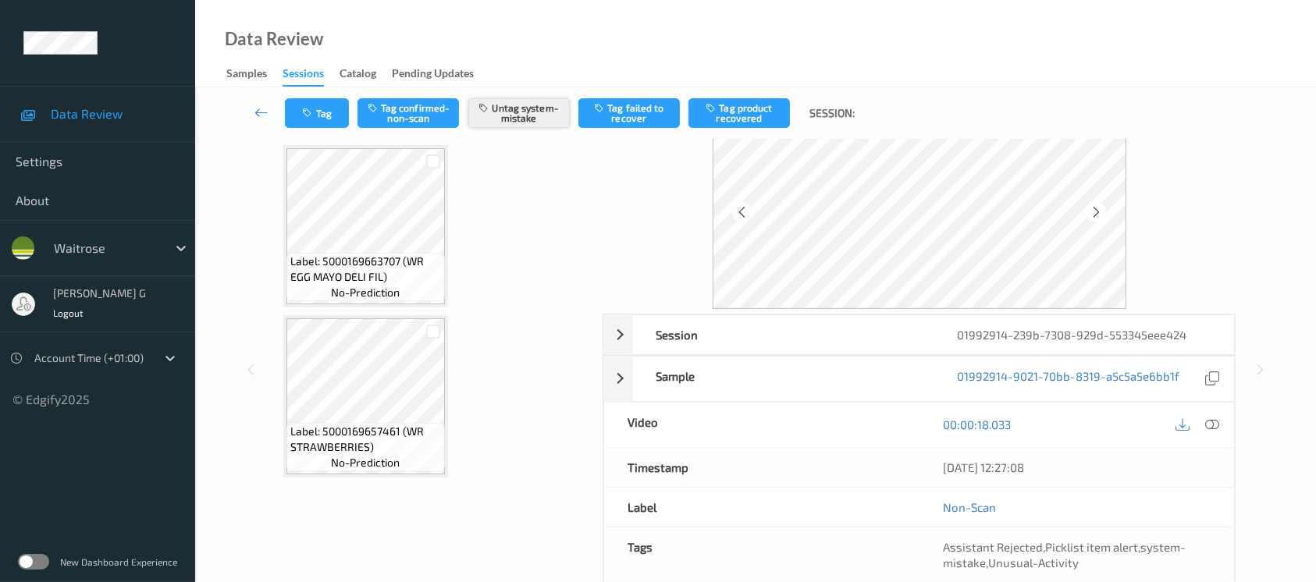
scroll to position [0, 0]
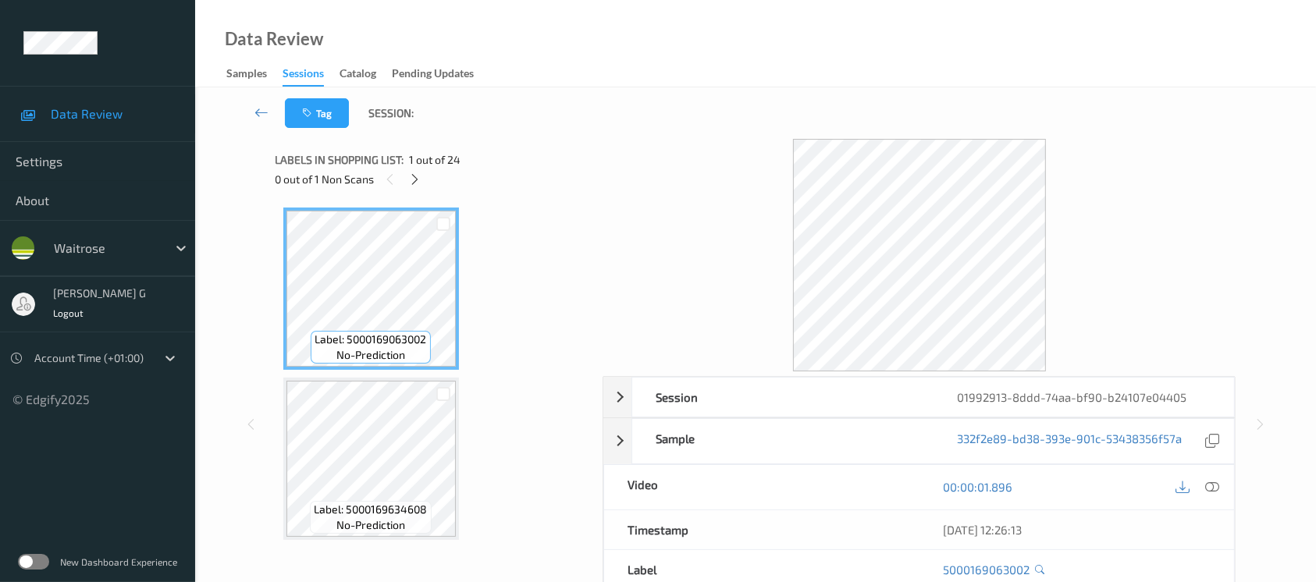
click at [525, 191] on div "Labels in shopping list: 1 out of 24 0 out of 1 Non Scans" at bounding box center [434, 169] width 317 height 61
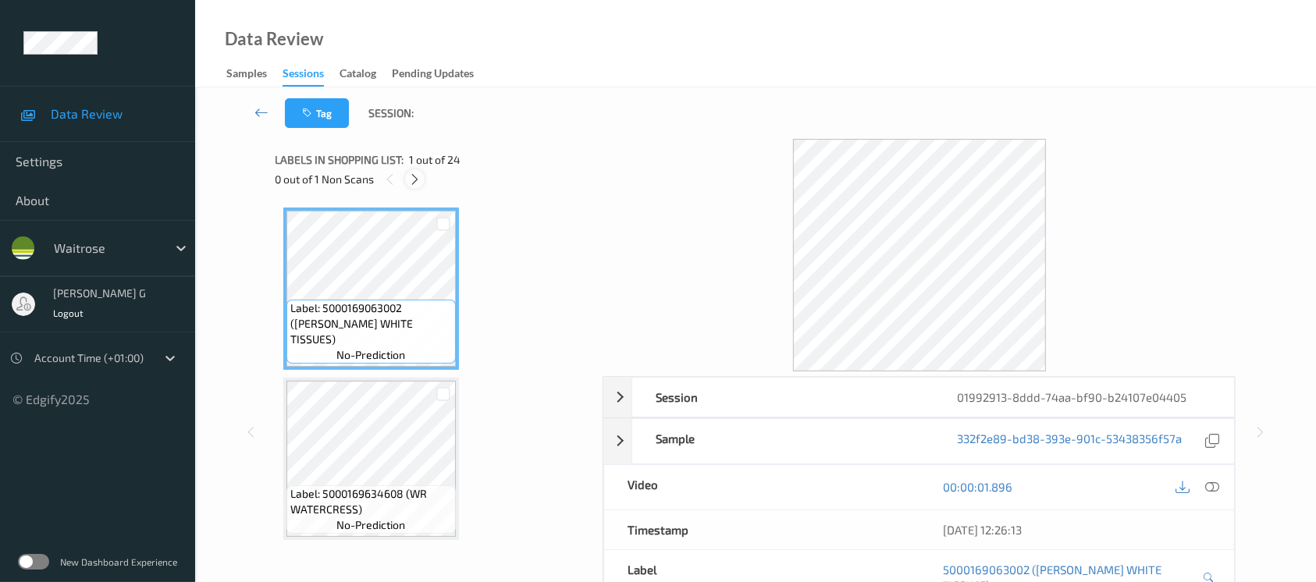
click at [414, 178] on icon at bounding box center [414, 180] width 13 height 14
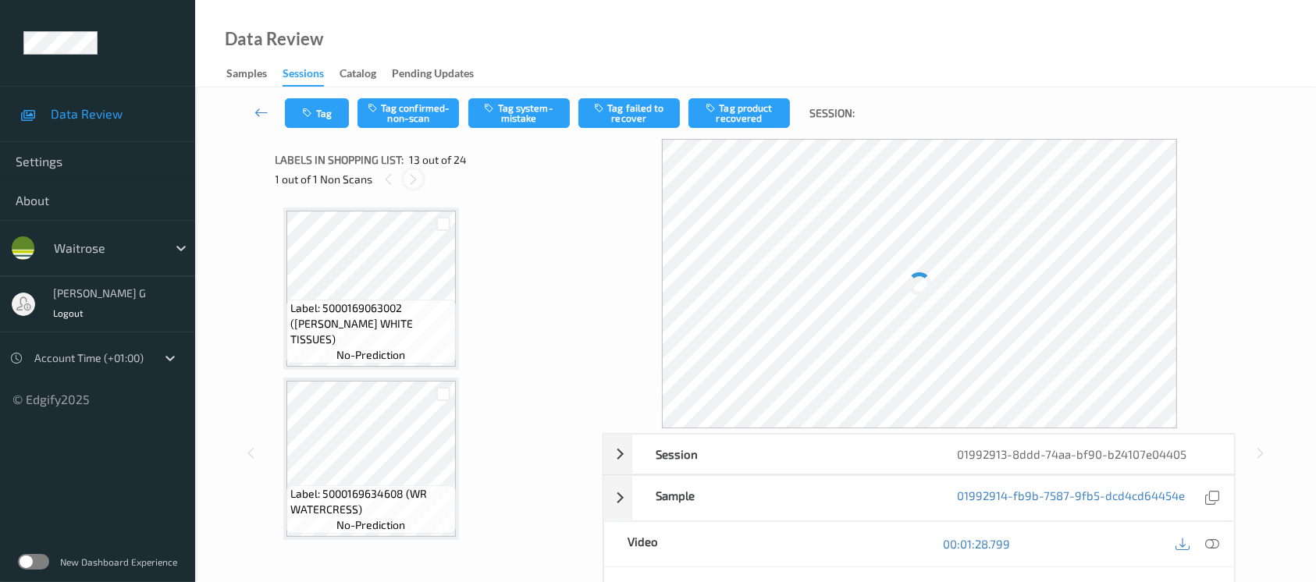
scroll to position [1872, 0]
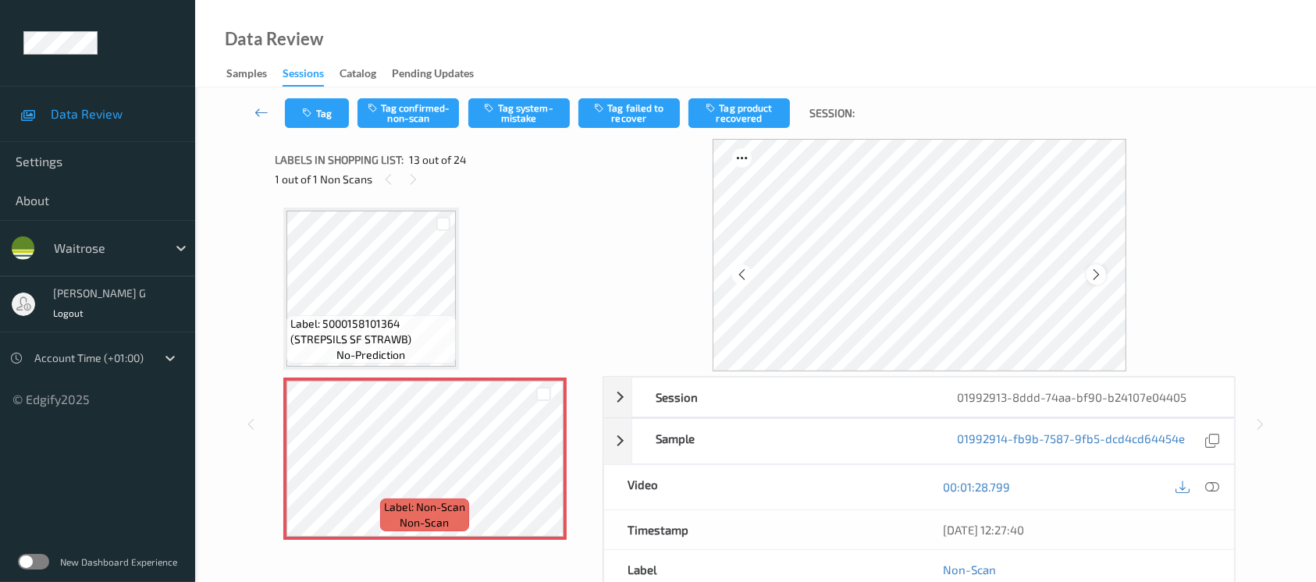
click at [1095, 276] on icon at bounding box center [1096, 275] width 13 height 14
click at [1220, 493] on div at bounding box center [1212, 487] width 21 height 21
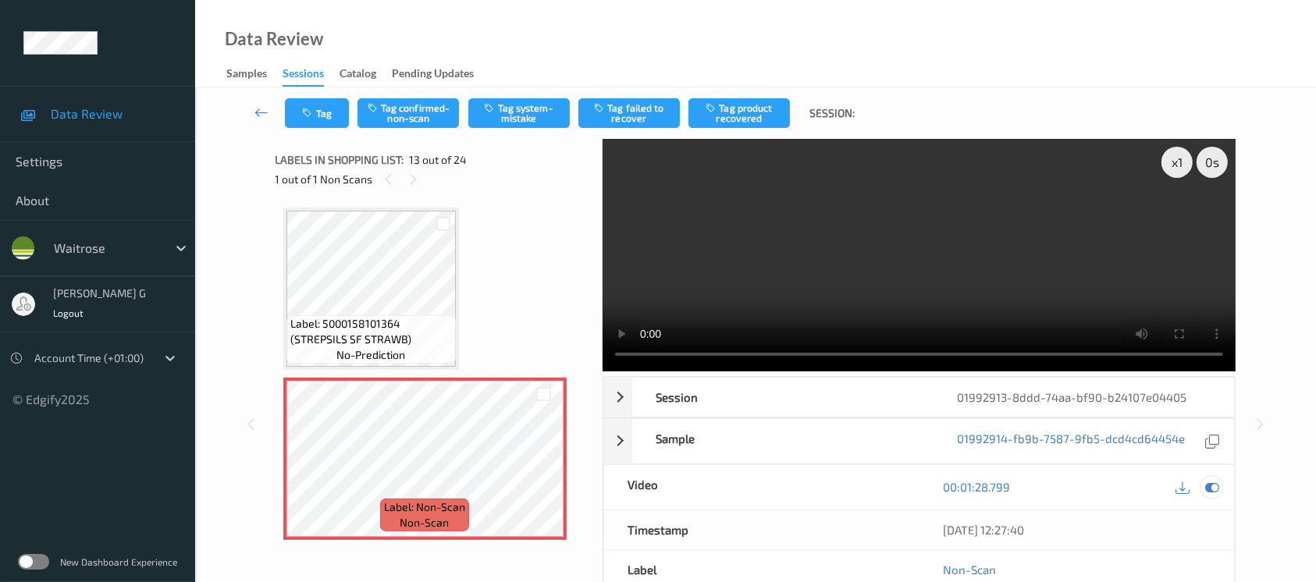
click at [1216, 490] on icon at bounding box center [1212, 487] width 14 height 14
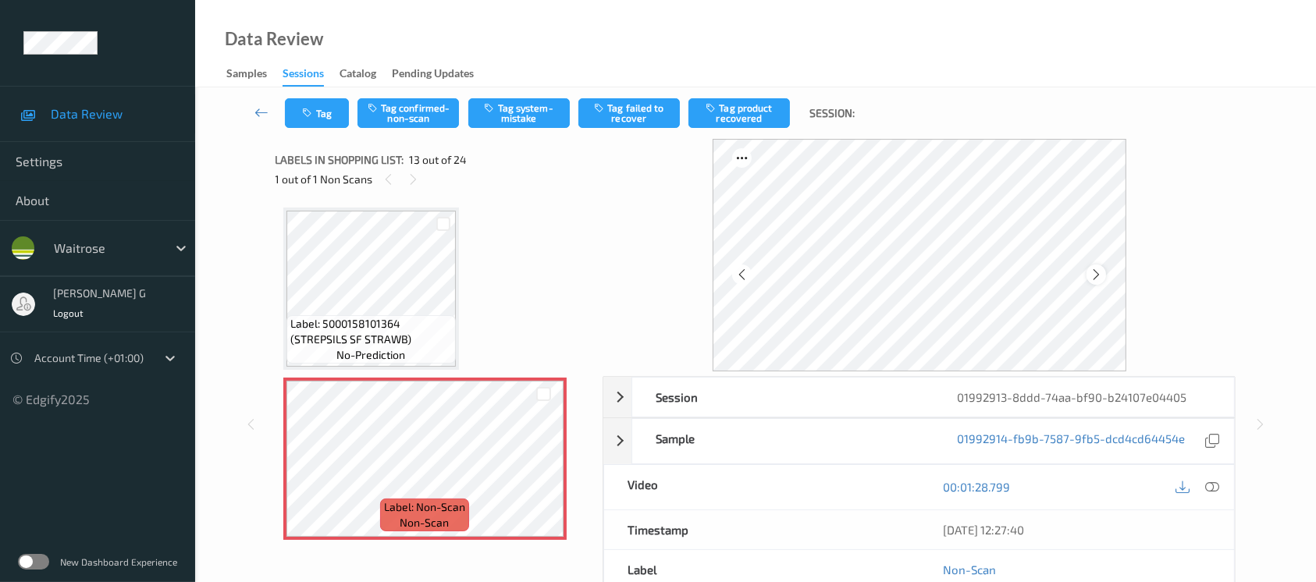
click at [1100, 276] on icon at bounding box center [1096, 275] width 13 height 14
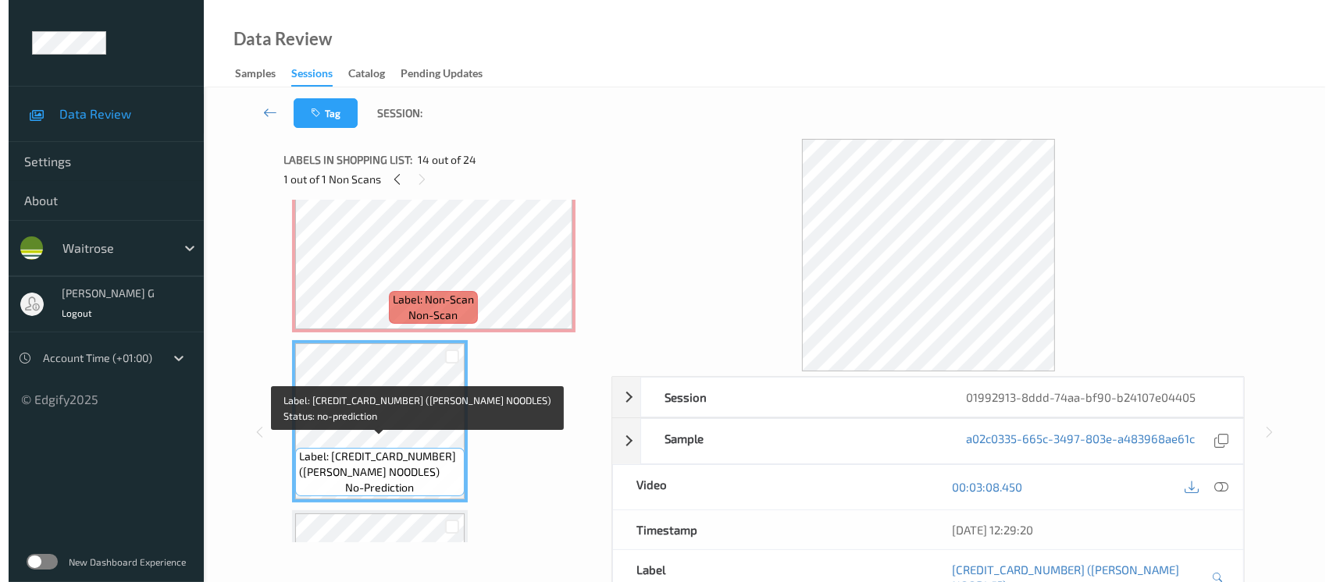
scroll to position [1976, 0]
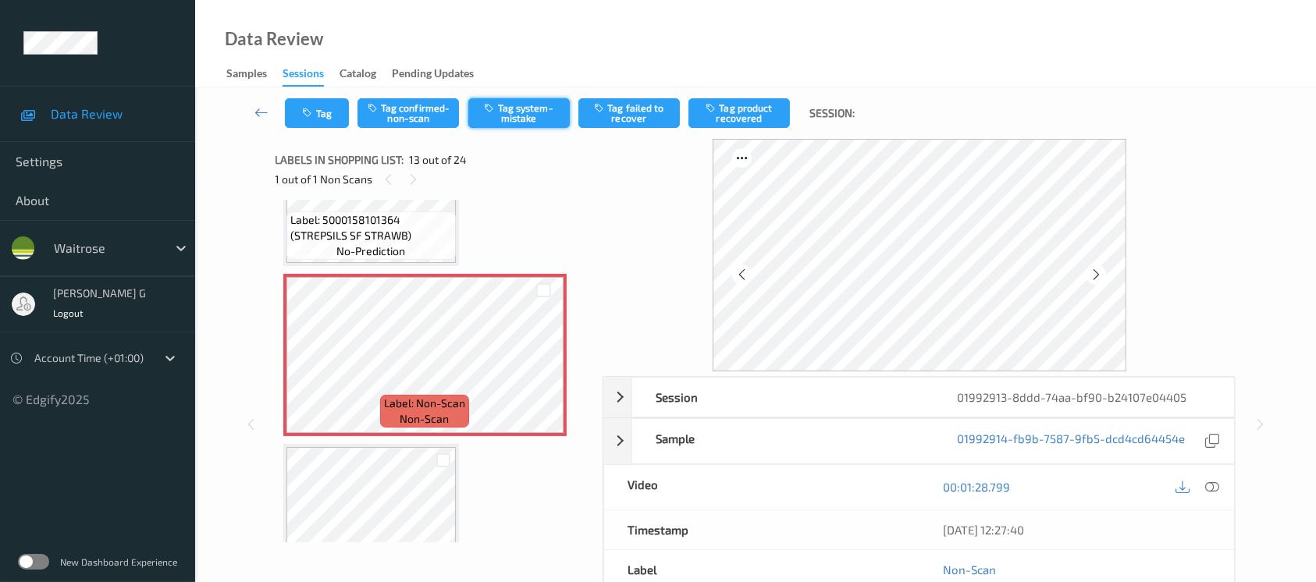
click at [518, 110] on button "Tag system-mistake" at bounding box center [518, 113] width 101 height 30
click at [331, 113] on button "Tag" at bounding box center [317, 113] width 64 height 30
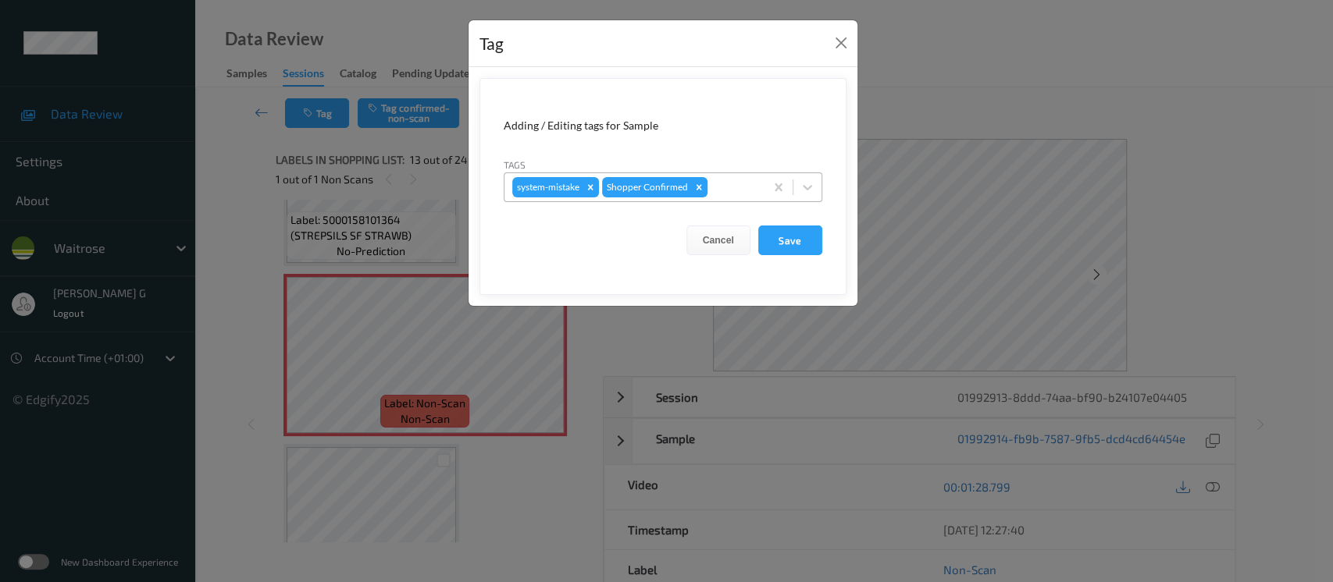
click at [740, 179] on div at bounding box center [733, 187] width 46 height 19
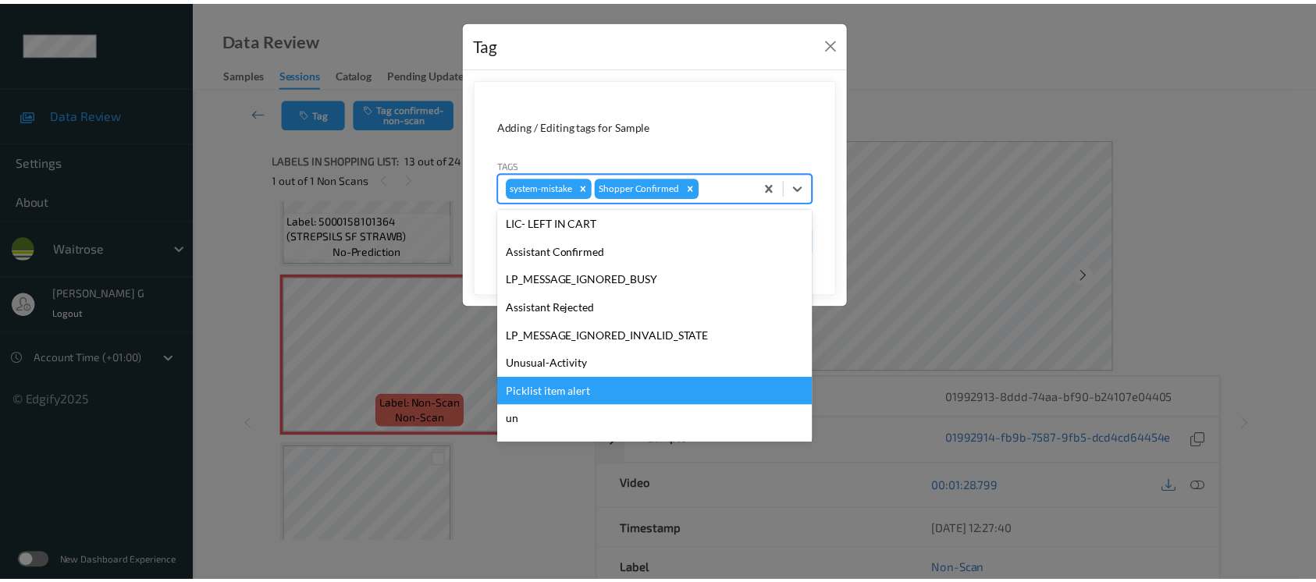
scroll to position [362, 0]
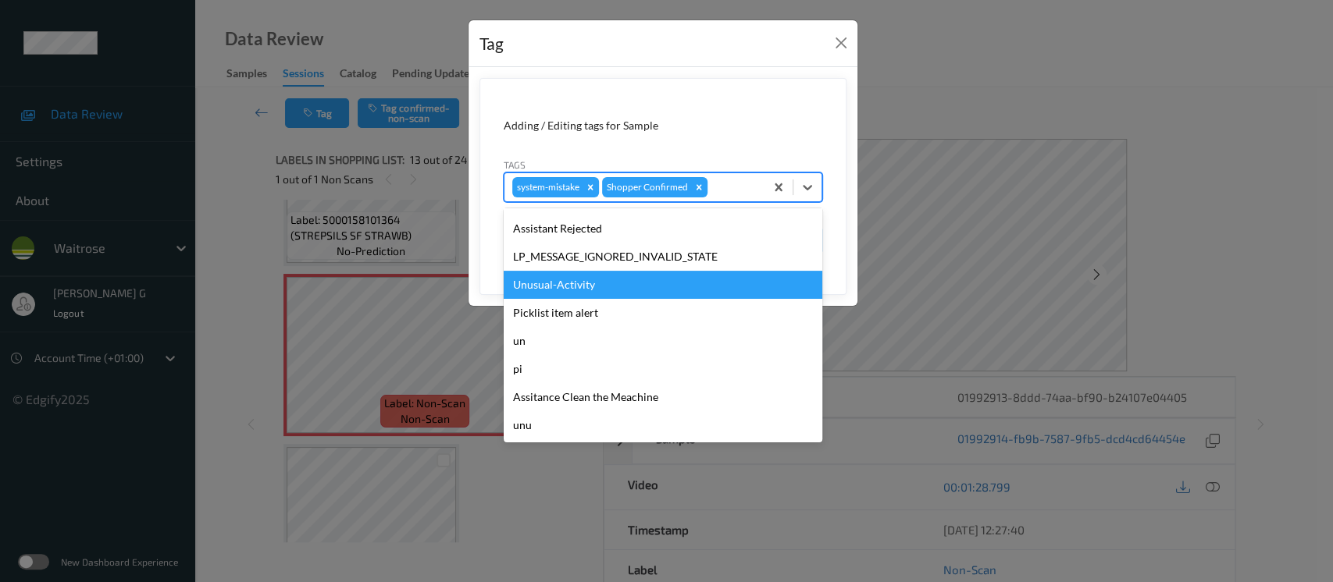
click at [556, 278] on div "Unusual-Activity" at bounding box center [663, 285] width 319 height 28
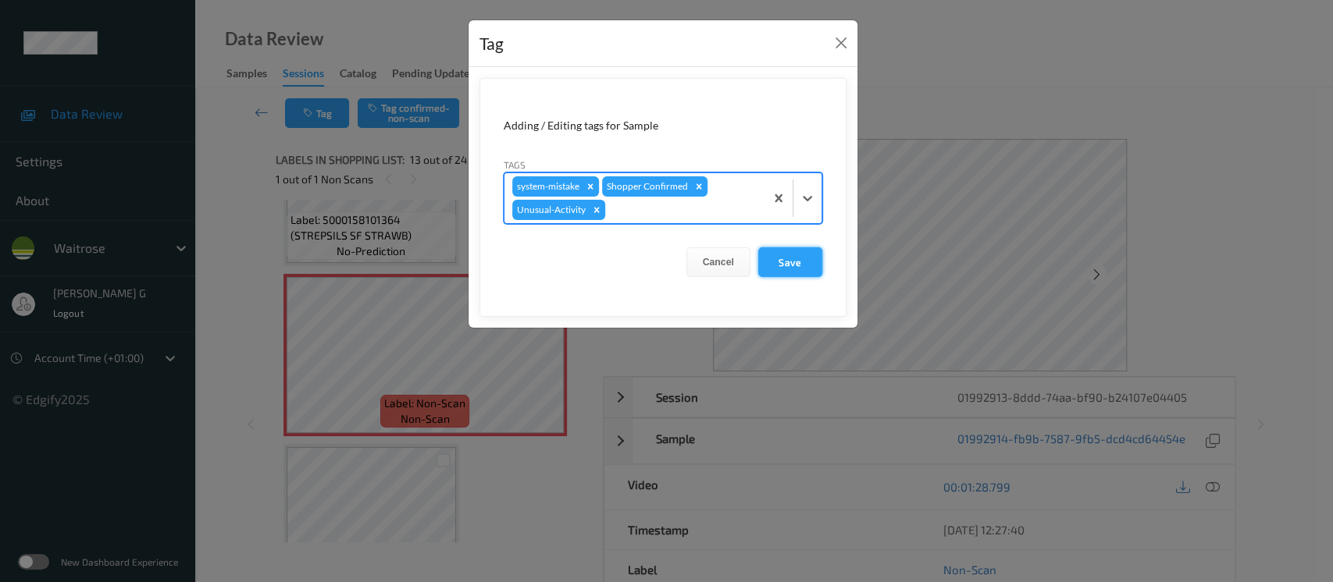
click at [780, 260] on button "Save" at bounding box center [790, 262] width 64 height 30
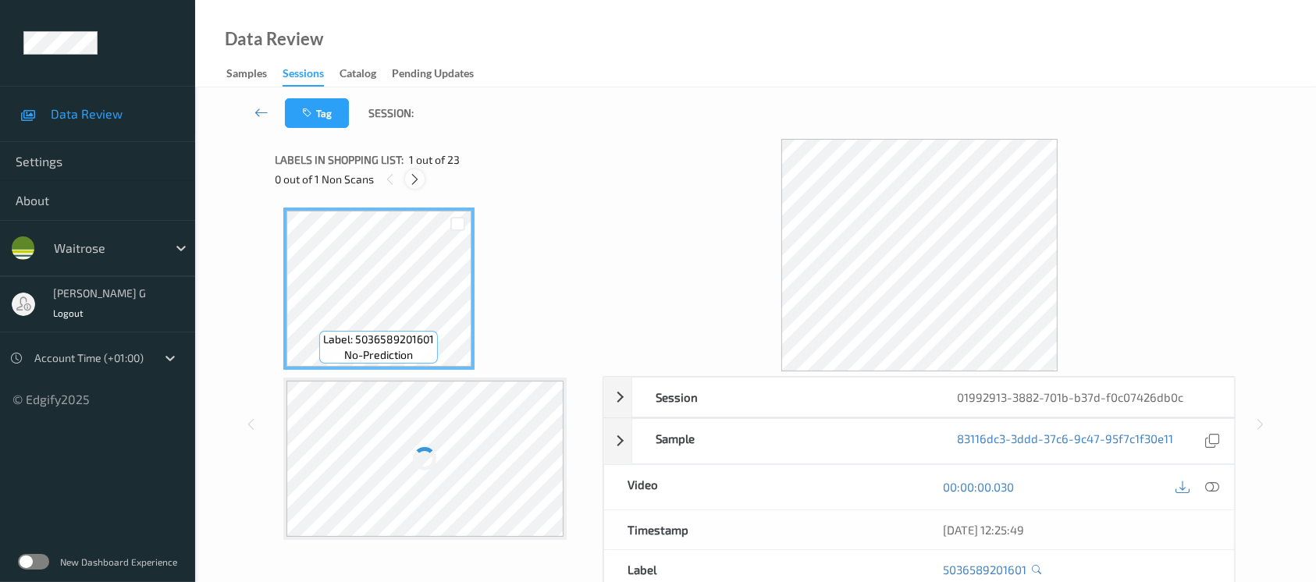
click at [418, 173] on icon at bounding box center [414, 180] width 13 height 14
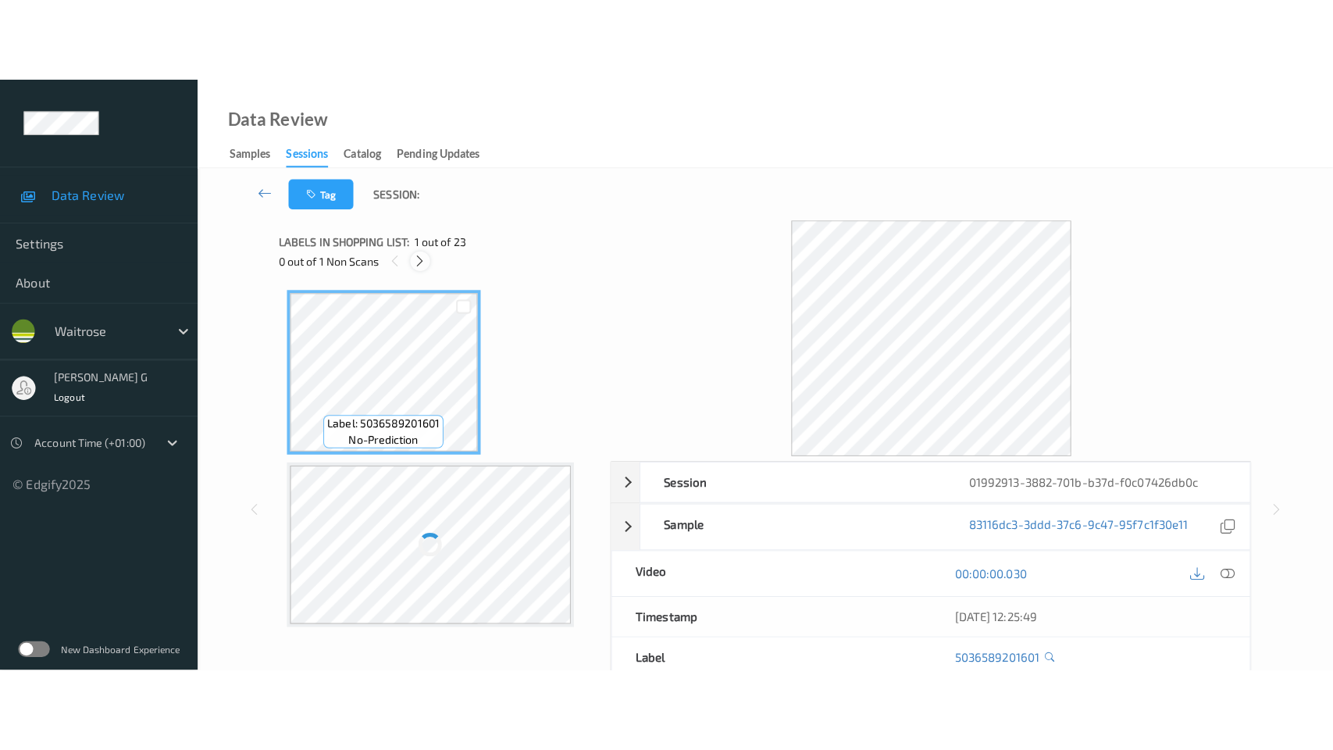
scroll to position [3398, 0]
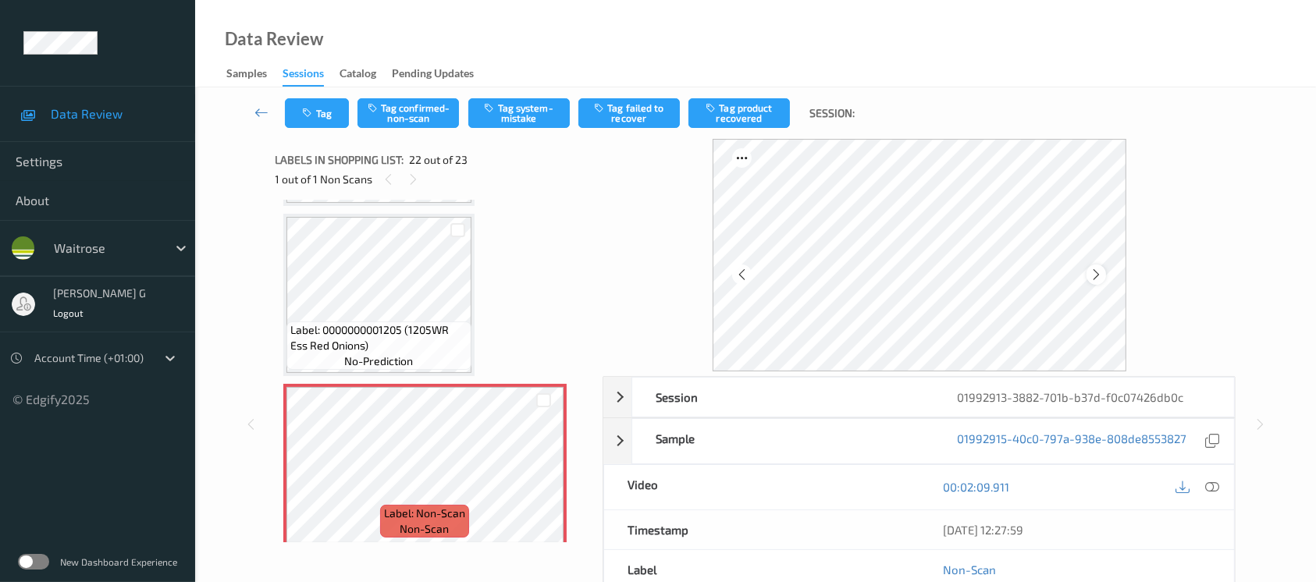
click at [1088, 272] on div at bounding box center [1097, 275] width 20 height 20
click at [1212, 490] on icon at bounding box center [1212, 487] width 14 height 14
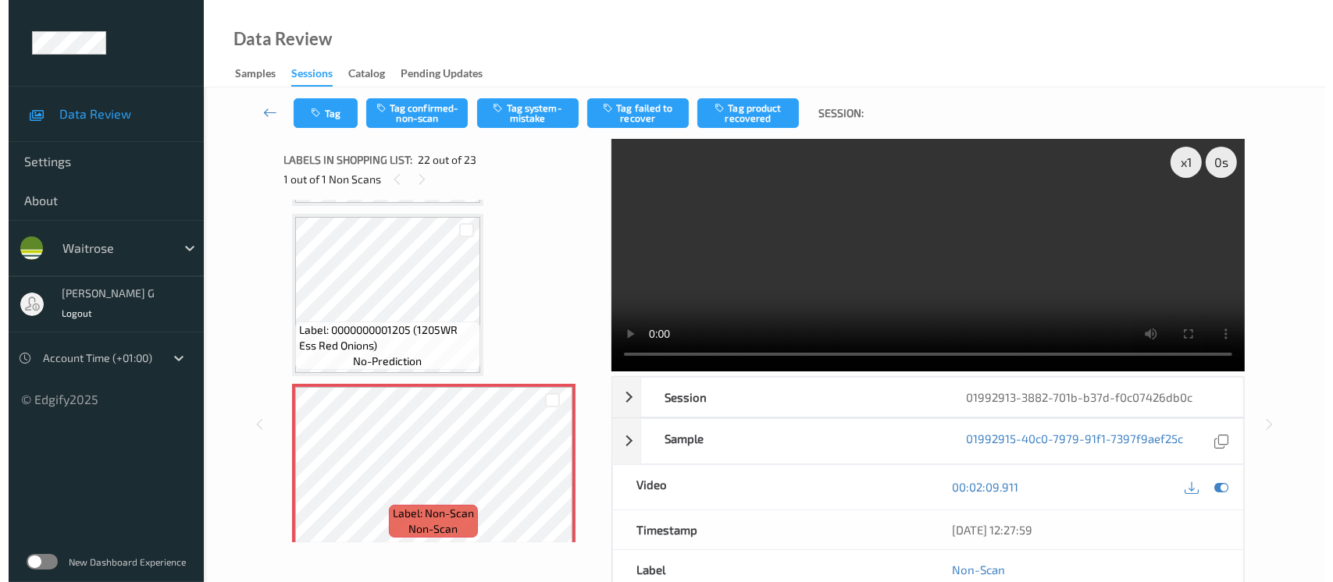
scroll to position [3396, 0]
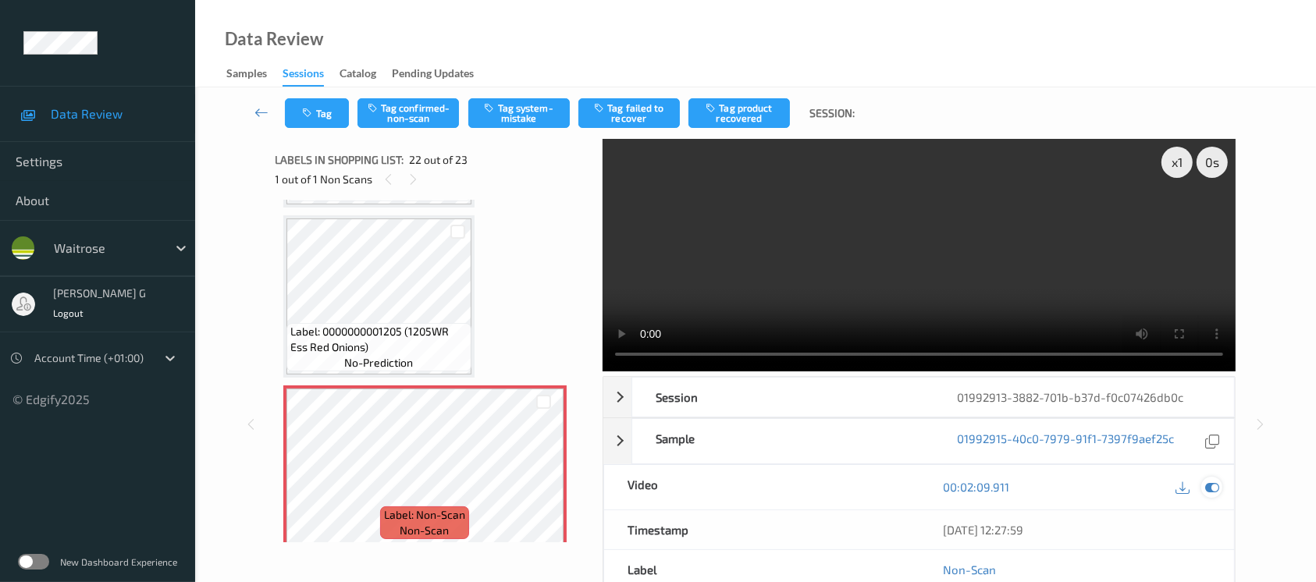
click at [1212, 480] on icon at bounding box center [1212, 487] width 14 height 14
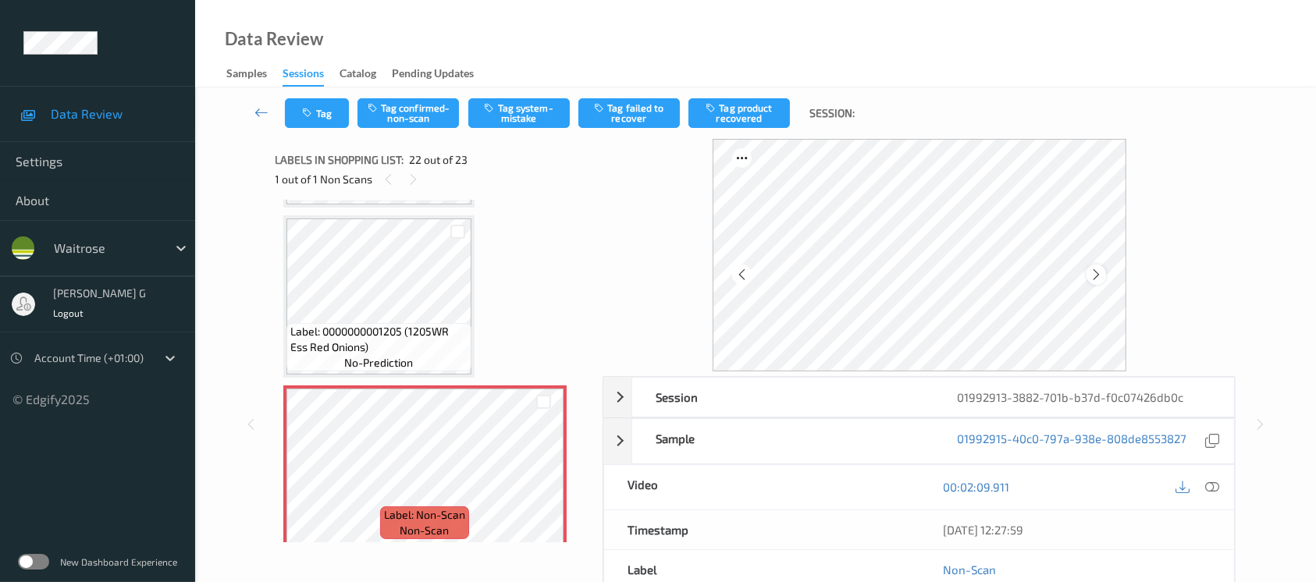
click at [1094, 273] on icon at bounding box center [1096, 275] width 13 height 14
click at [500, 83] on div "Data Review Samples Sessions Catalog Pending Updates" at bounding box center [755, 43] width 1121 height 87
click at [512, 121] on button "Tag system-mistake" at bounding box center [518, 113] width 101 height 30
click at [297, 122] on button "Tag" at bounding box center [317, 113] width 64 height 30
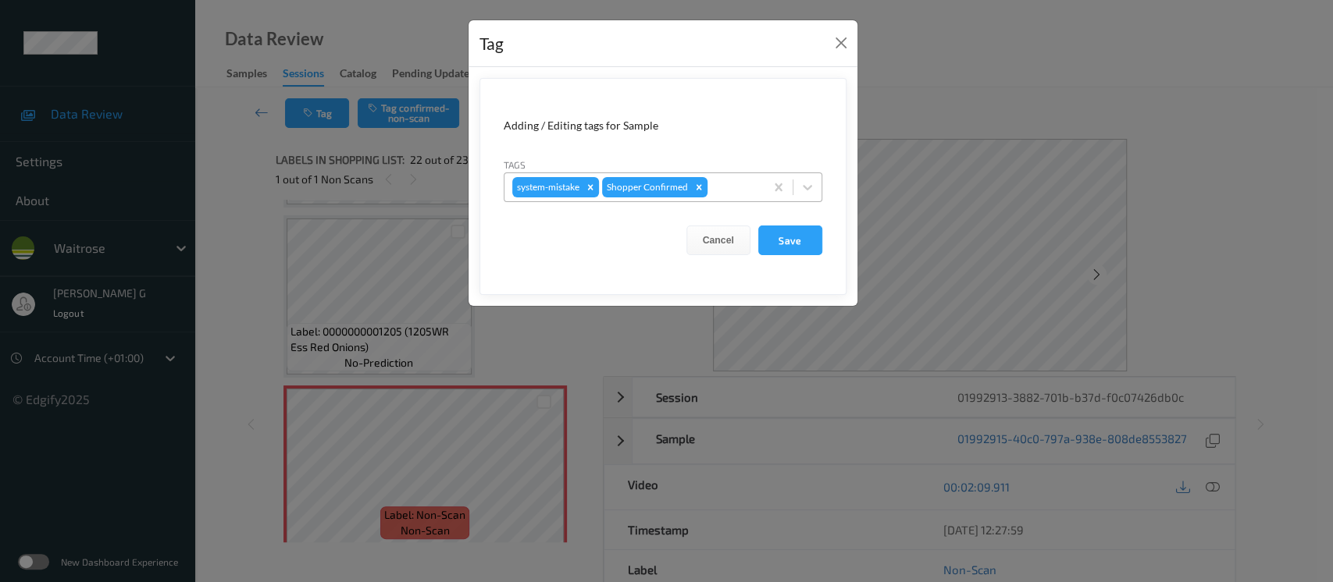
click at [738, 191] on div at bounding box center [733, 187] width 46 height 19
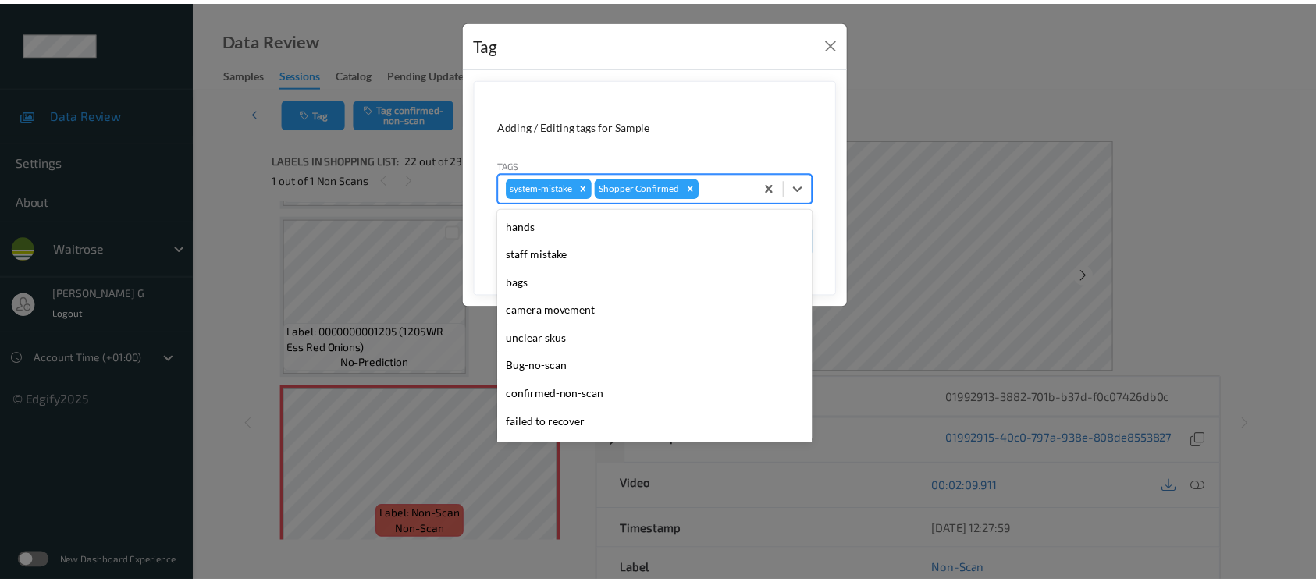
scroll to position [362, 0]
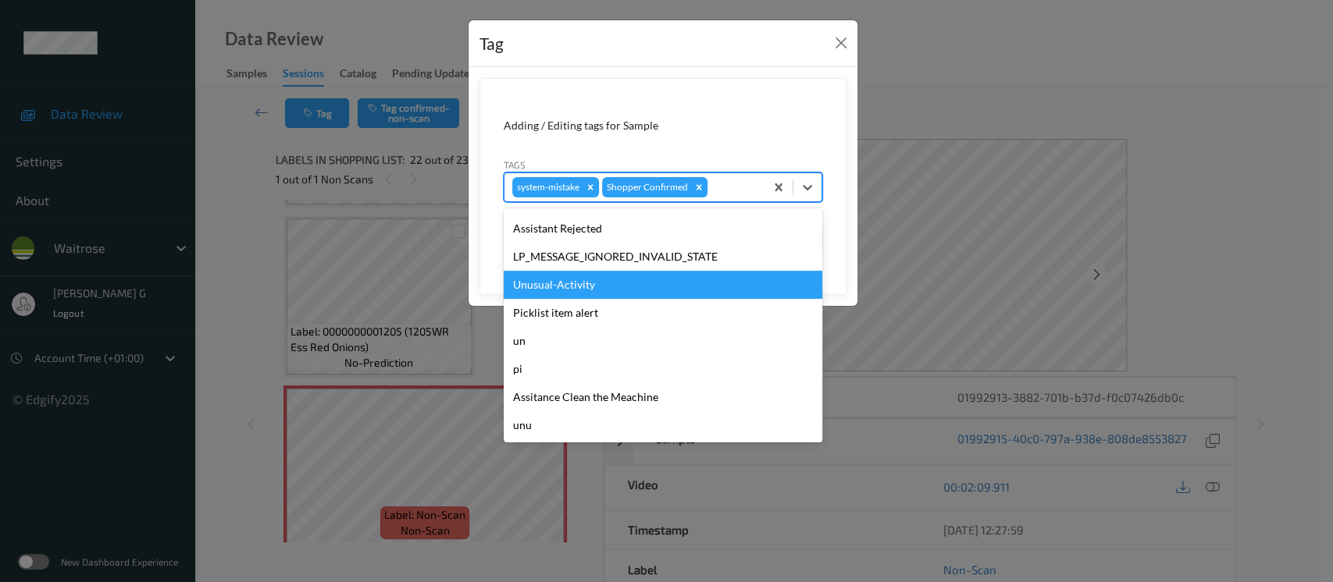
click at [557, 286] on div "Unusual-Activity" at bounding box center [663, 285] width 319 height 28
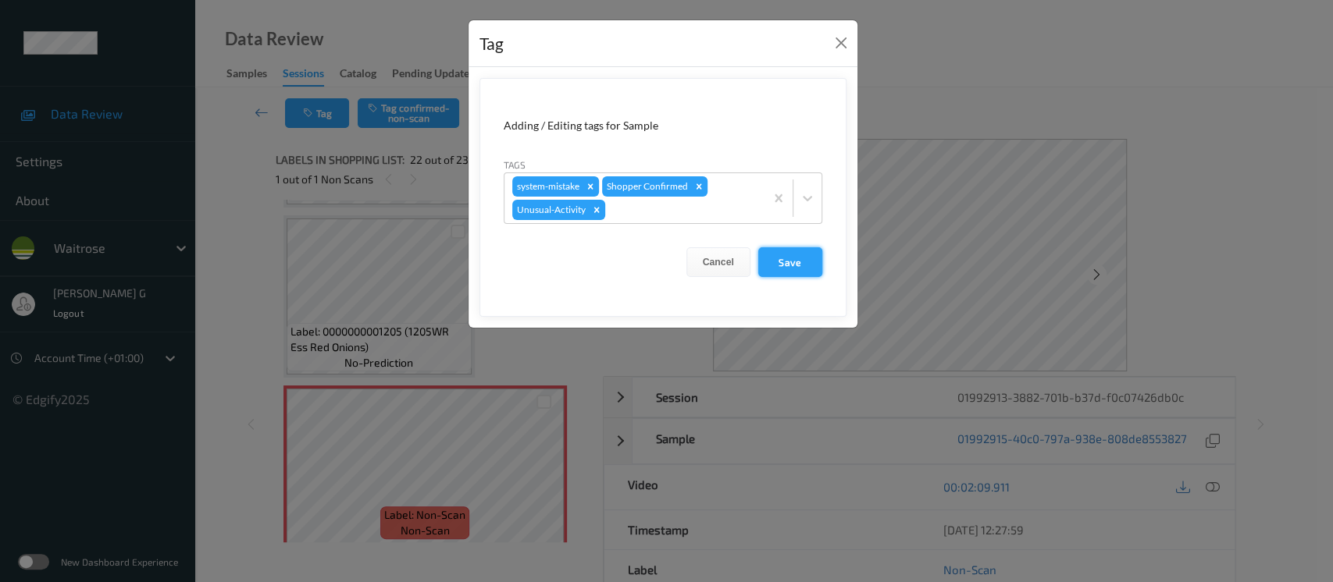
click at [771, 265] on button "Save" at bounding box center [790, 262] width 64 height 30
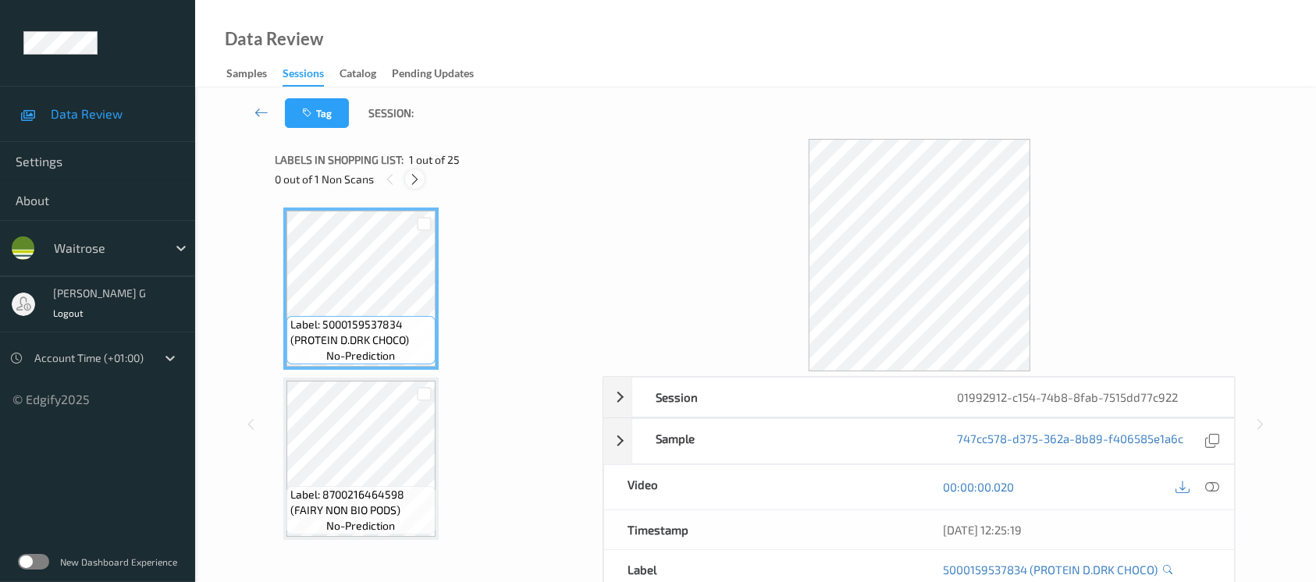
click at [413, 178] on icon at bounding box center [414, 180] width 13 height 14
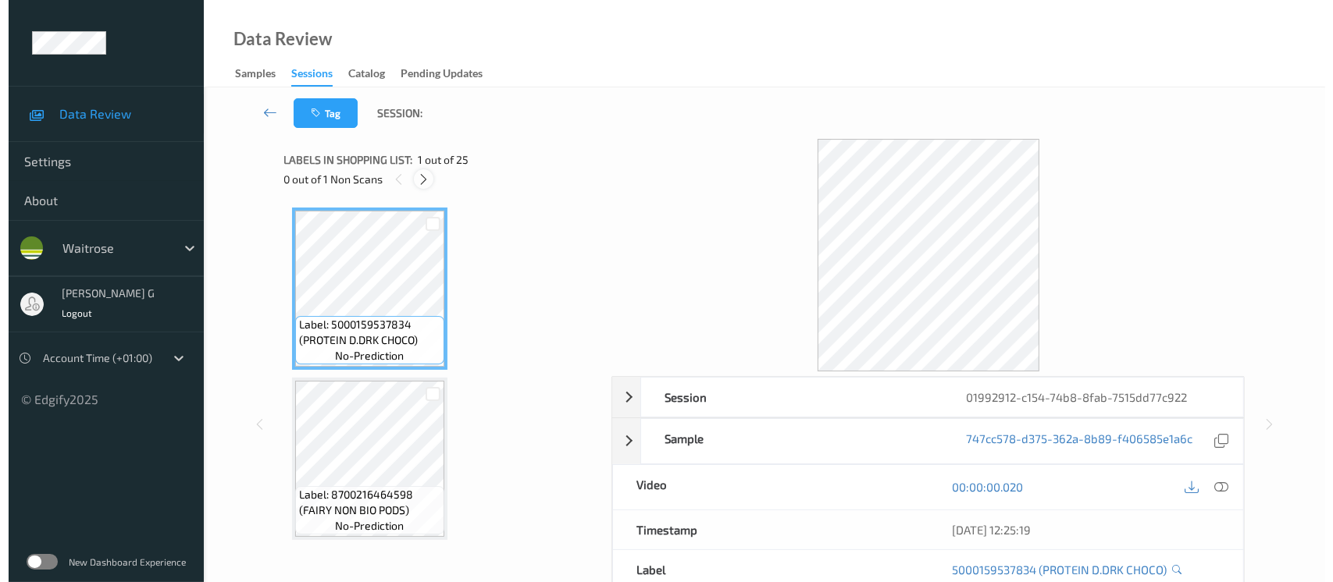
scroll to position [1194, 0]
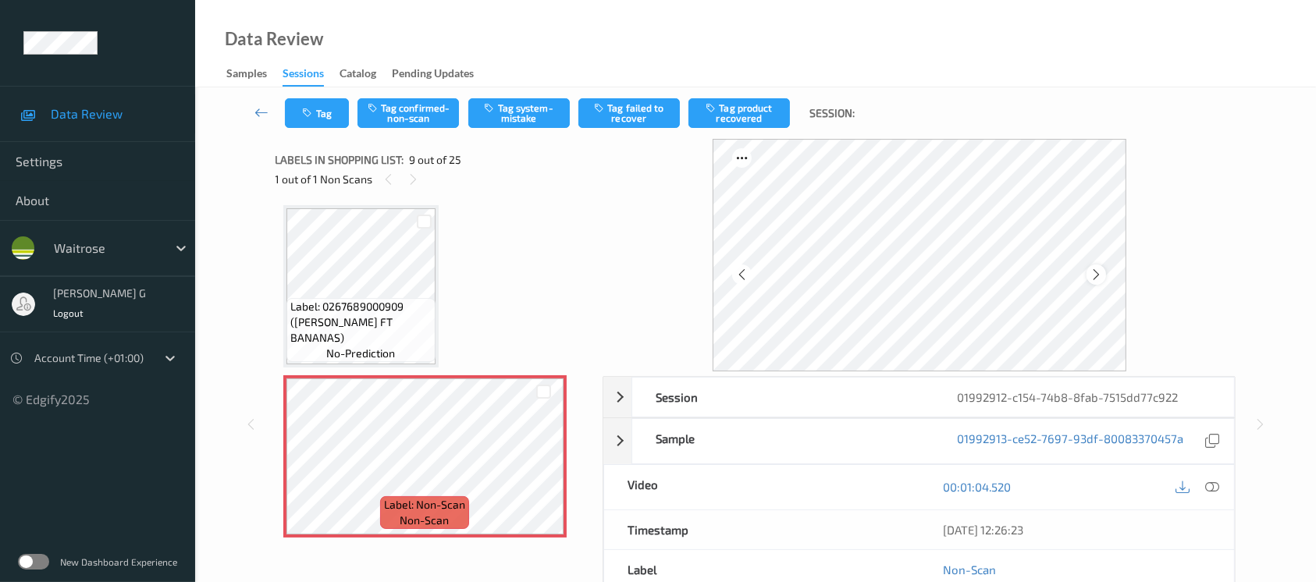
click at [1095, 273] on icon at bounding box center [1096, 275] width 13 height 14
click at [1218, 490] on icon at bounding box center [1212, 487] width 14 height 14
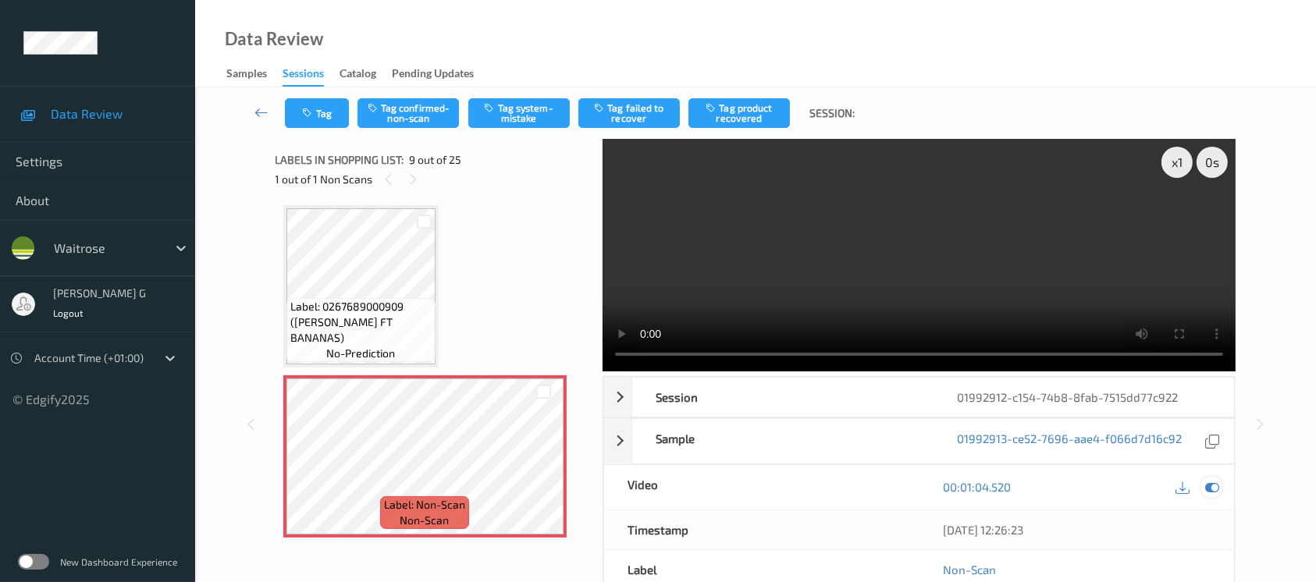
click at [1212, 483] on icon at bounding box center [1212, 487] width 14 height 14
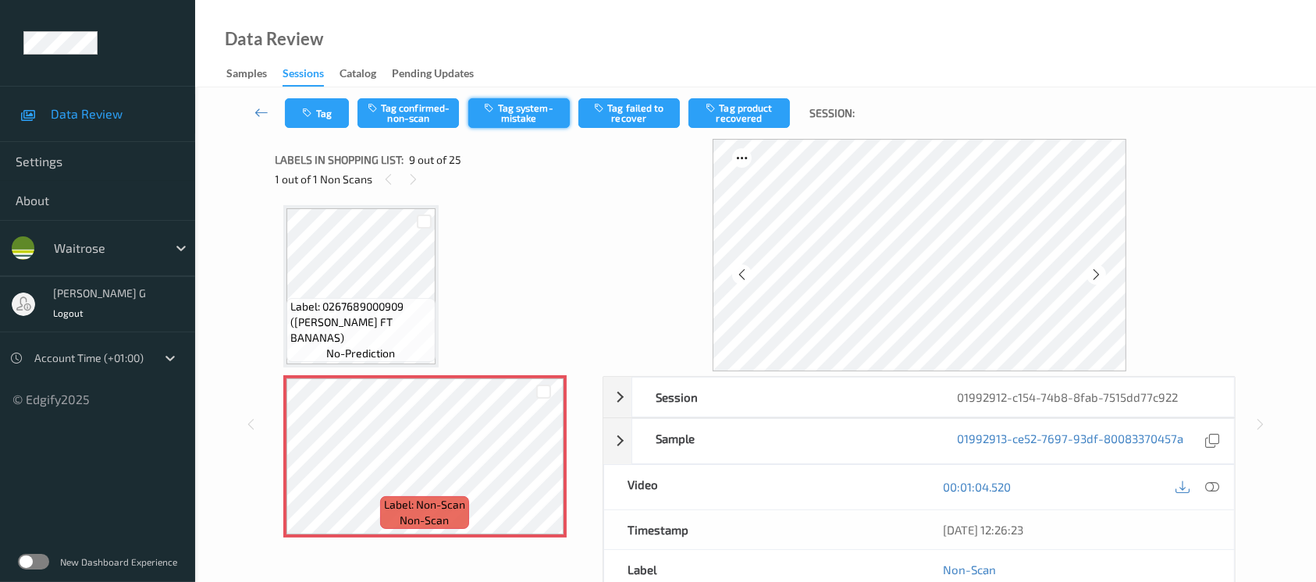
click at [521, 109] on button "Tag system-mistake" at bounding box center [518, 113] width 101 height 30
click at [314, 109] on icon "button" at bounding box center [309, 113] width 13 height 11
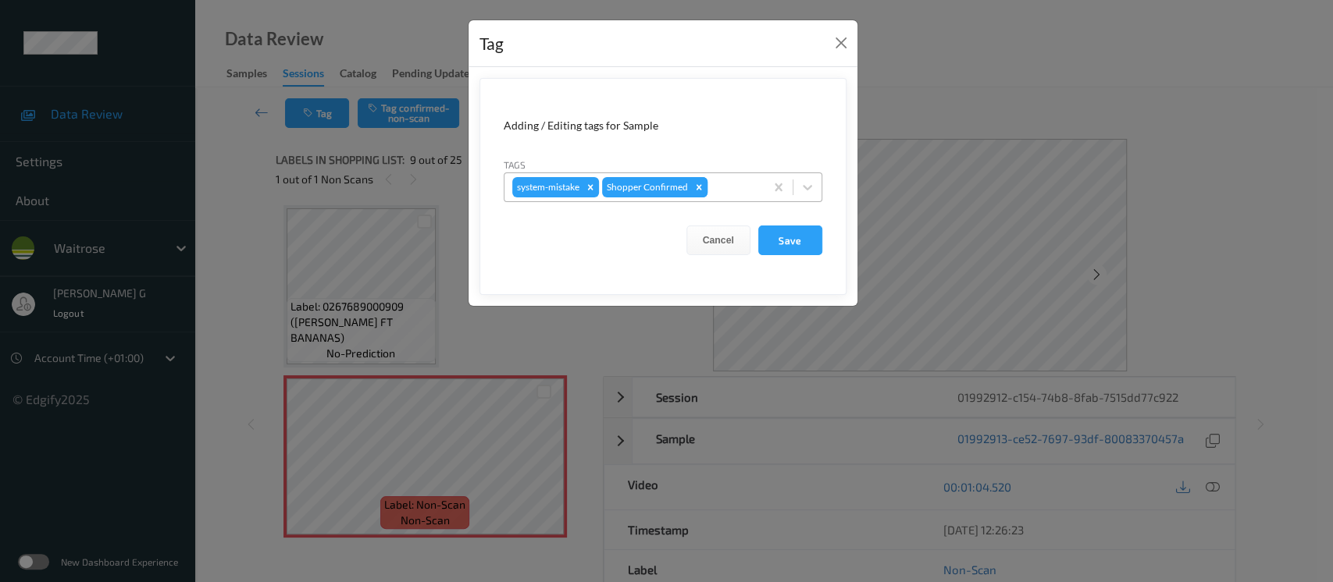
click at [705, 184] on div "Remove Shopper Confirmed" at bounding box center [698, 187] width 17 height 20
click at [983, 121] on div "Tag Adding / Editing tags for Sample Tags system-mistake Cancel Save" at bounding box center [666, 291] width 1333 height 582
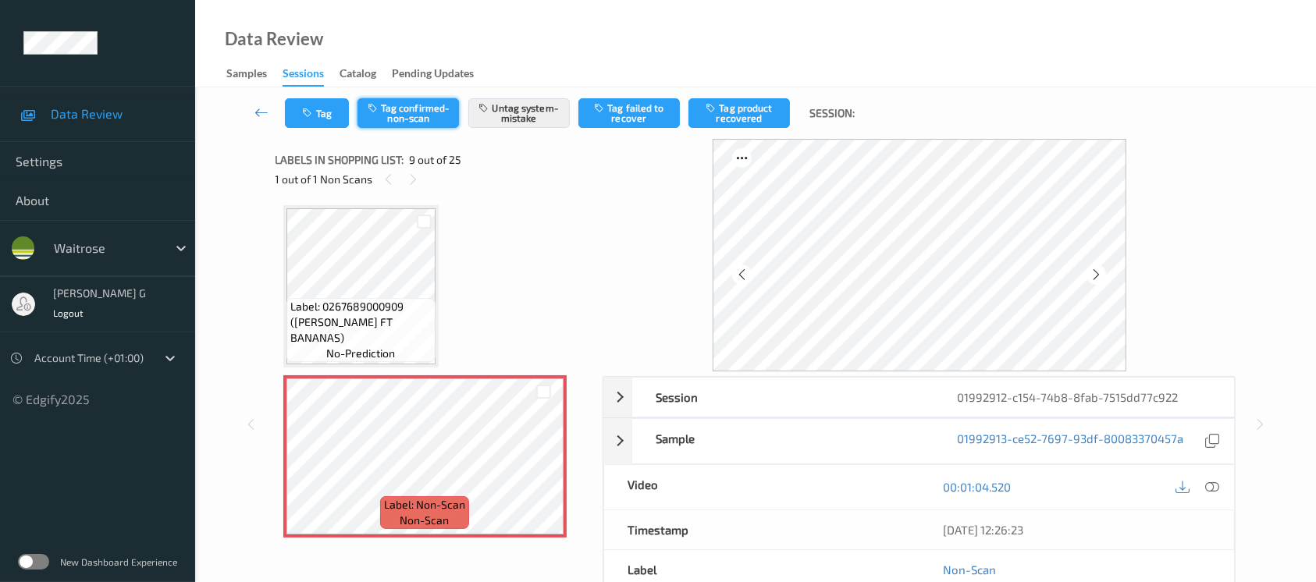
click at [358, 119] on button "Tag confirmed-non-scan" at bounding box center [408, 113] width 101 height 30
click at [328, 114] on div "Tag Tag confirmed-non-scan Untag system-mistake Tag failed to recover Tag produ…" at bounding box center [755, 113] width 1057 height 52
click at [397, 119] on button "Untag confirmed-non-scan" at bounding box center [408, 113] width 101 height 30
click at [323, 112] on button "Tag" at bounding box center [317, 113] width 64 height 30
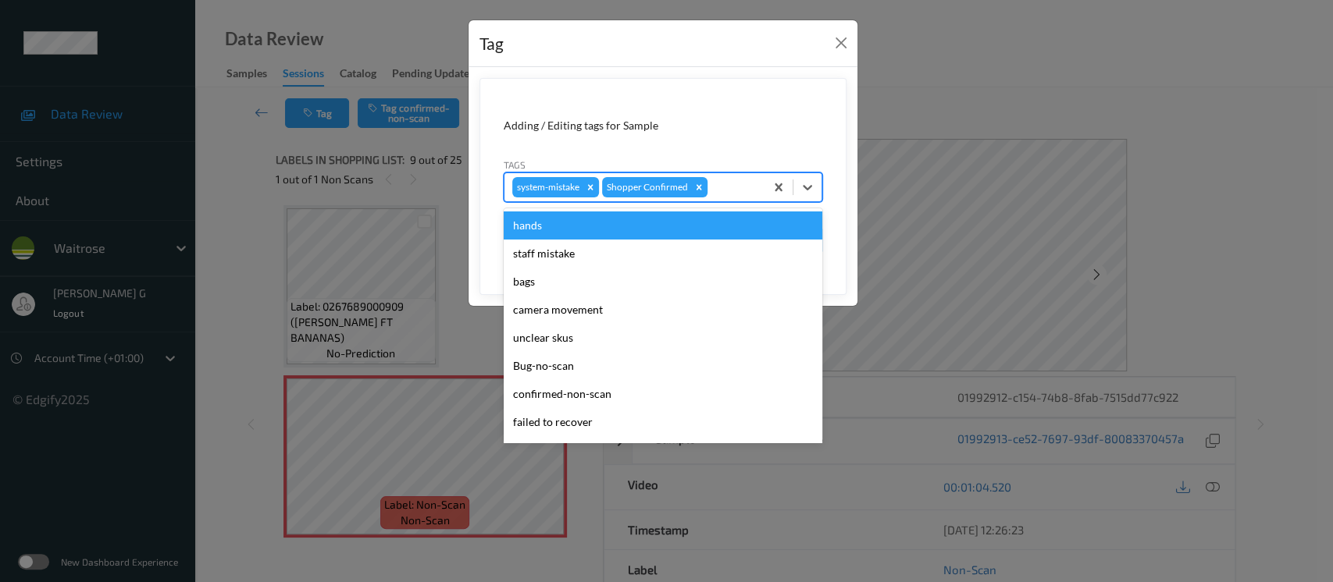
click at [723, 188] on div at bounding box center [733, 187] width 46 height 19
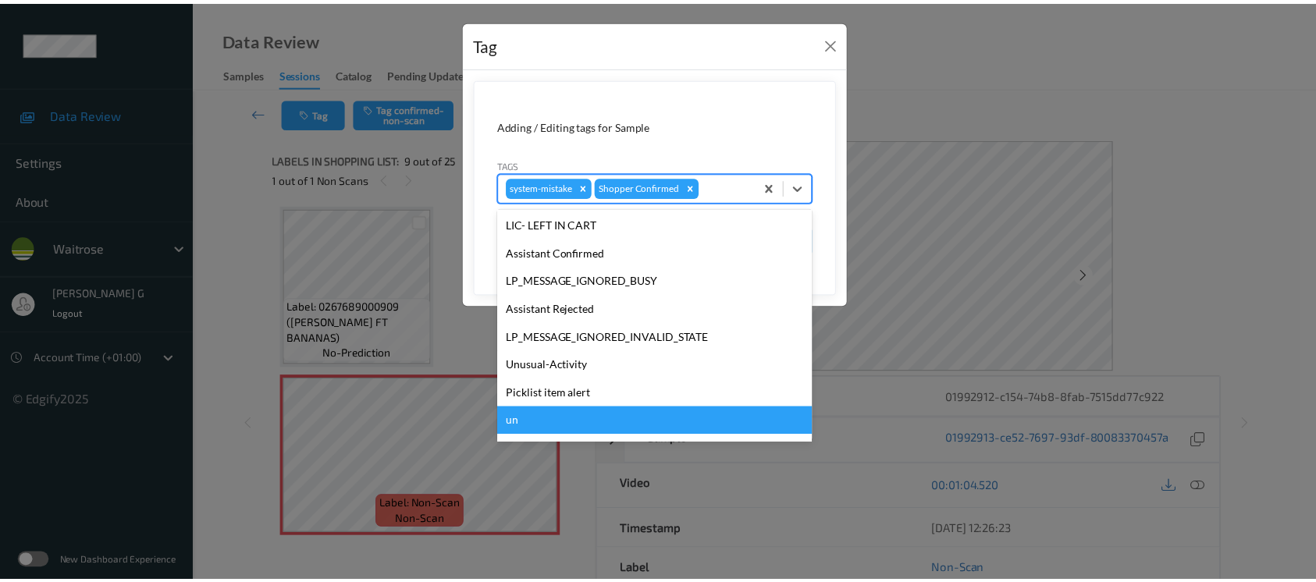
scroll to position [362, 0]
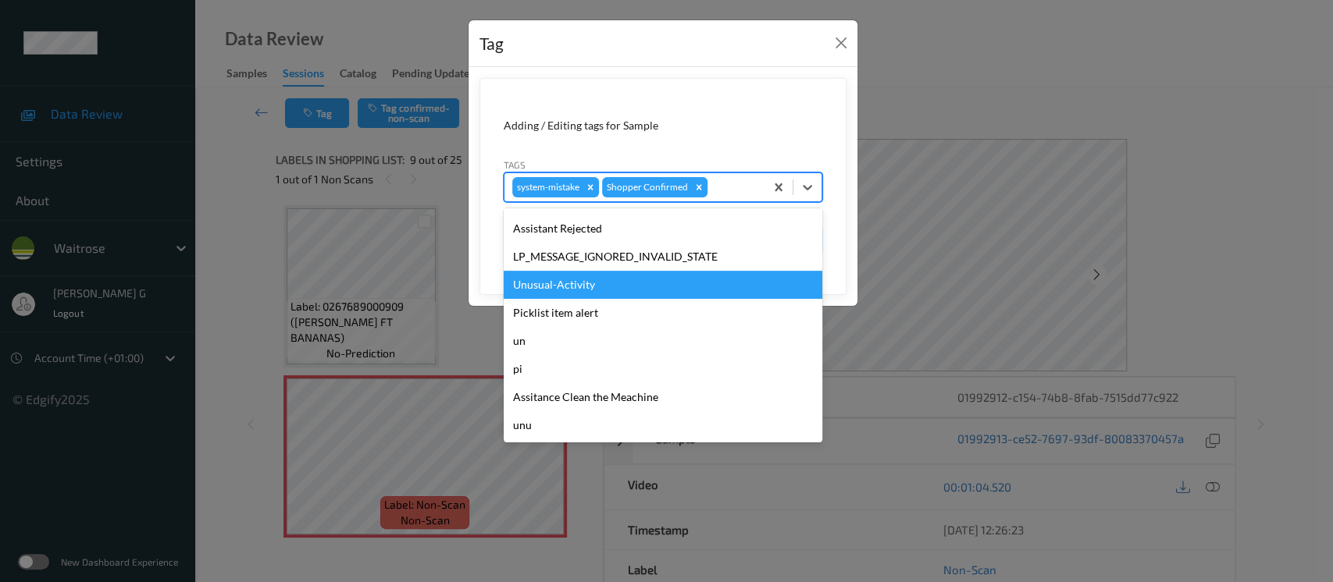
click at [562, 279] on div "Unusual-Activity" at bounding box center [663, 285] width 319 height 28
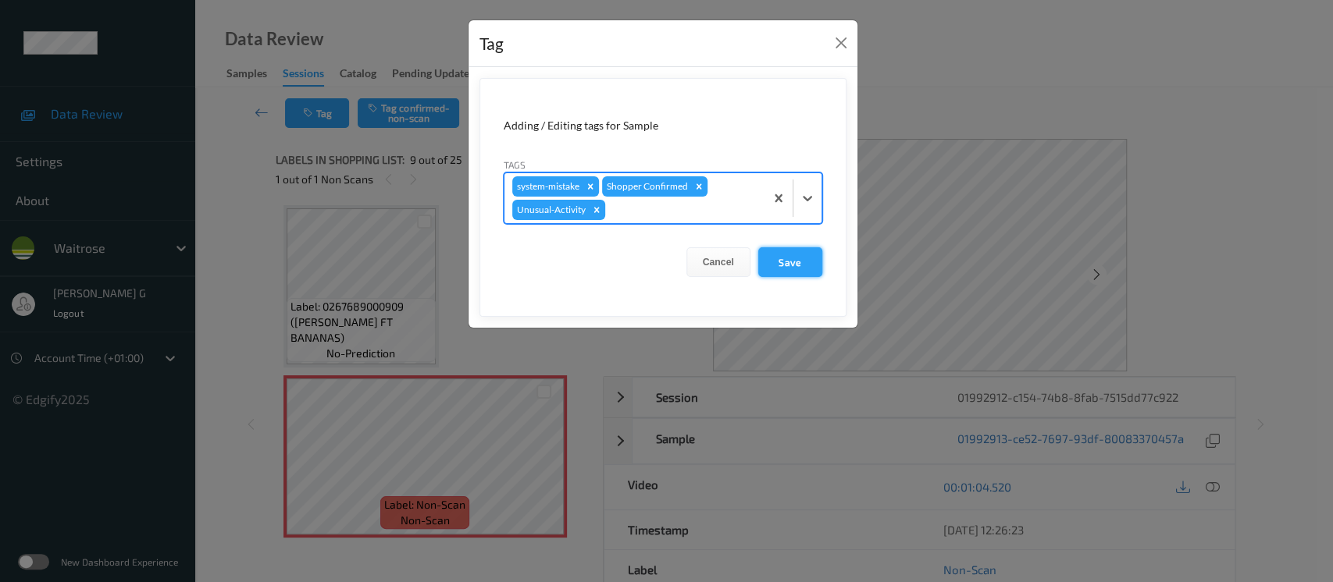
click at [798, 252] on button "Save" at bounding box center [790, 262] width 64 height 30
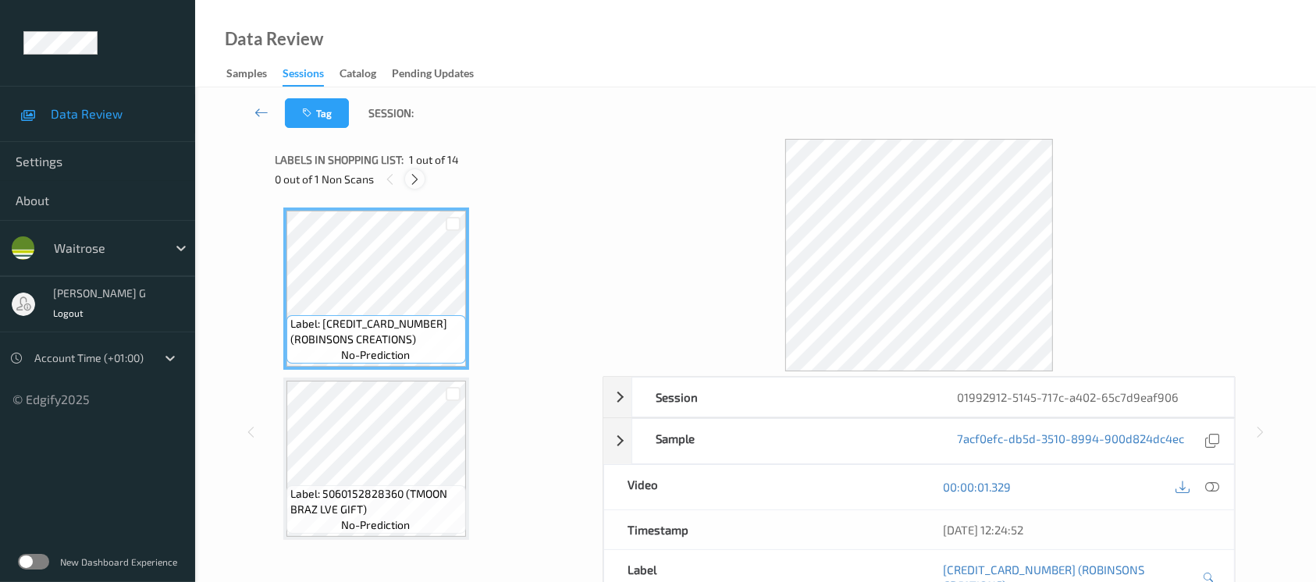
click at [412, 174] on icon at bounding box center [414, 180] width 13 height 14
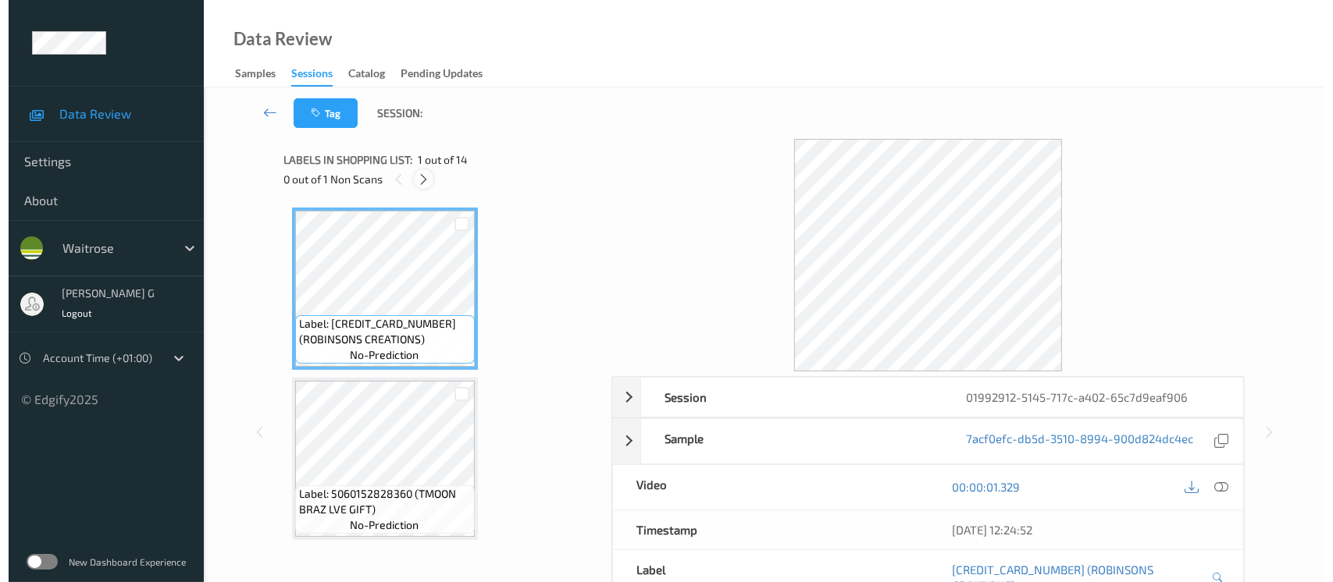
scroll to position [1533, 0]
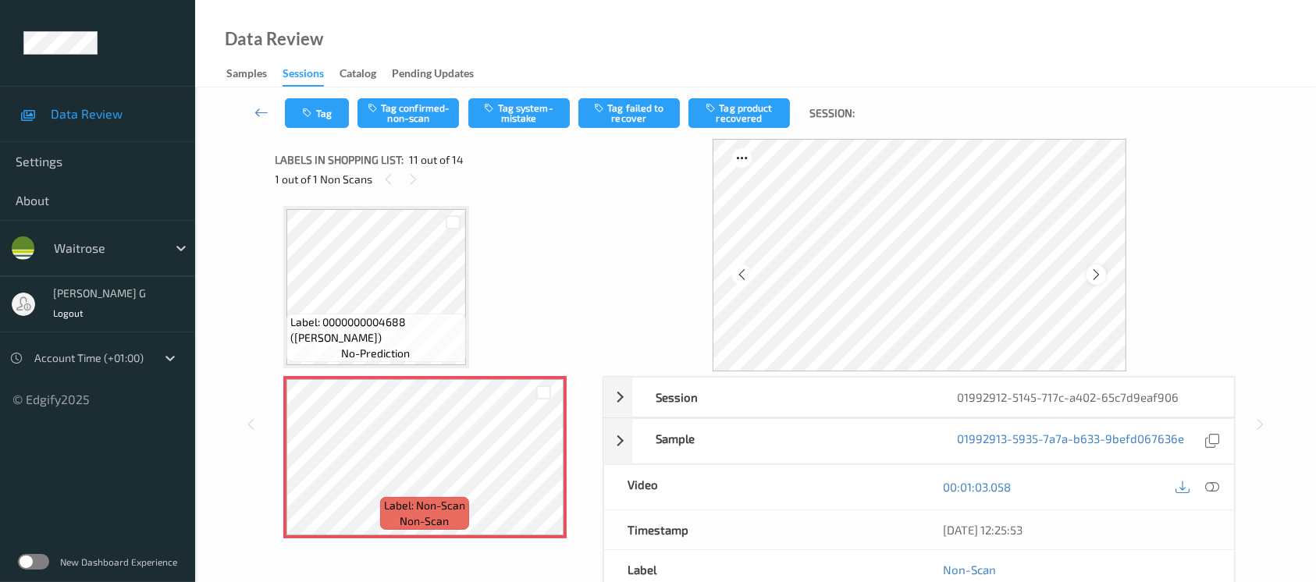
click at [1095, 273] on icon at bounding box center [1096, 275] width 13 height 14
click at [1205, 488] on icon at bounding box center [1212, 487] width 14 height 14
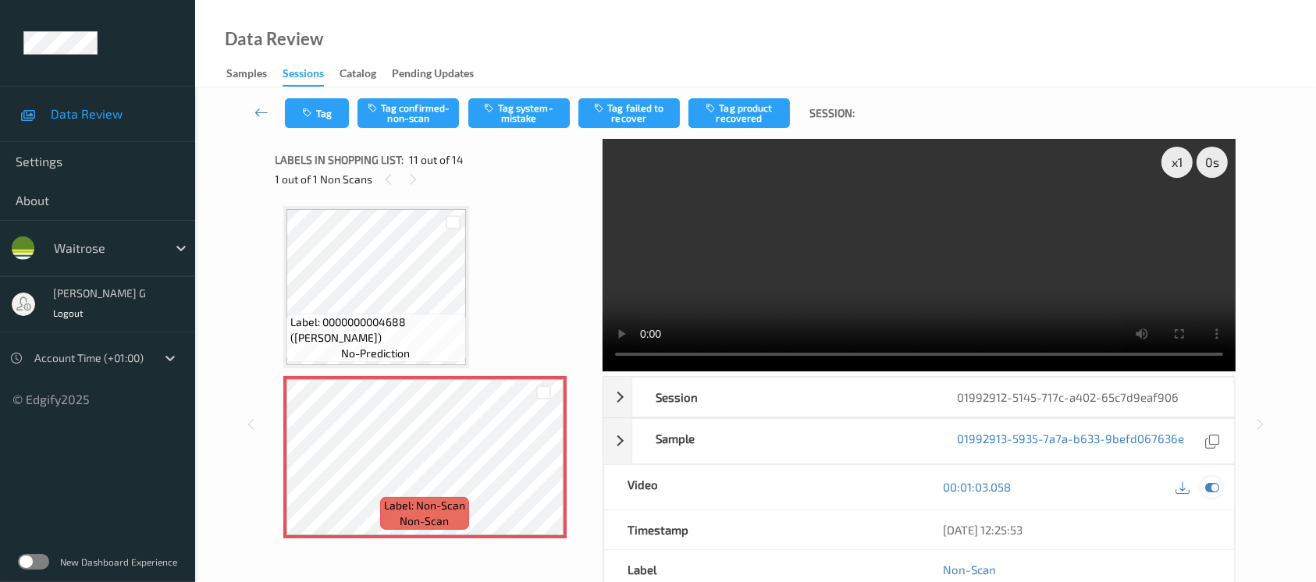
click at [1210, 487] on icon at bounding box center [1212, 487] width 14 height 14
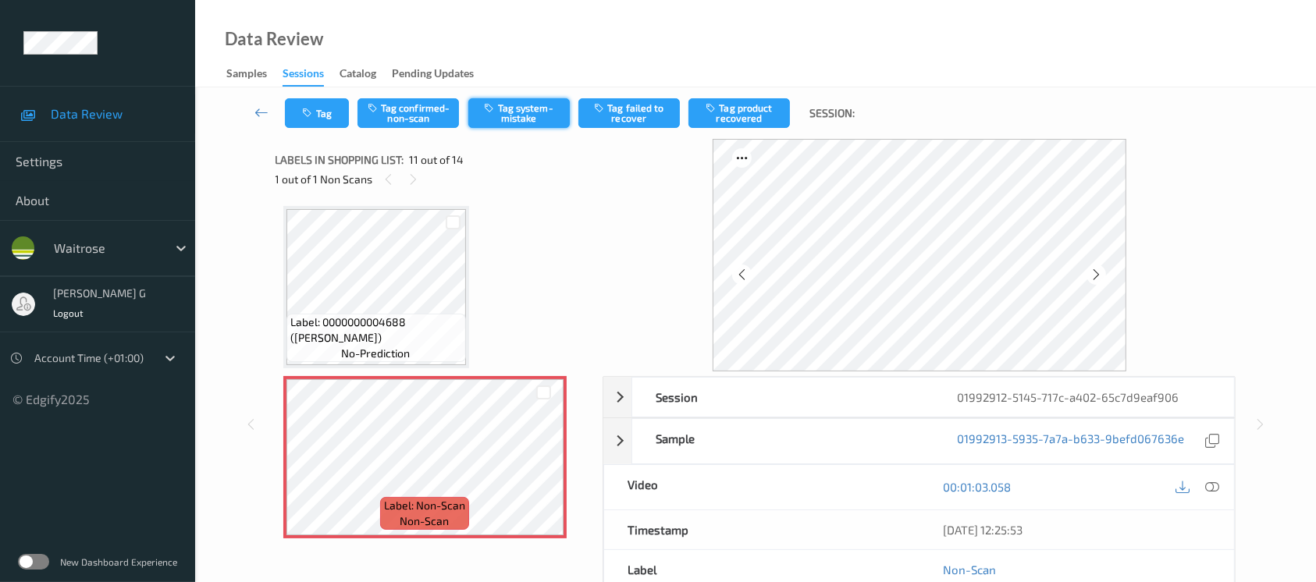
click at [496, 100] on button "Tag system-mistake" at bounding box center [518, 113] width 101 height 30
click at [326, 122] on button "Tag" at bounding box center [317, 113] width 64 height 30
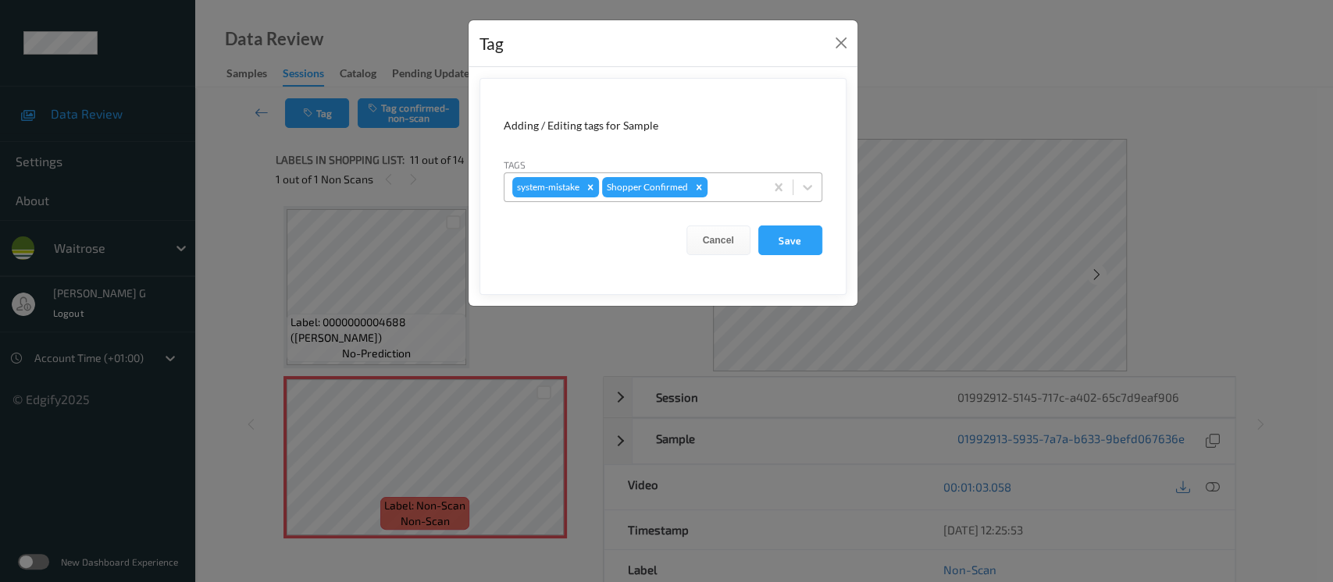
click at [738, 192] on div at bounding box center [733, 187] width 46 height 19
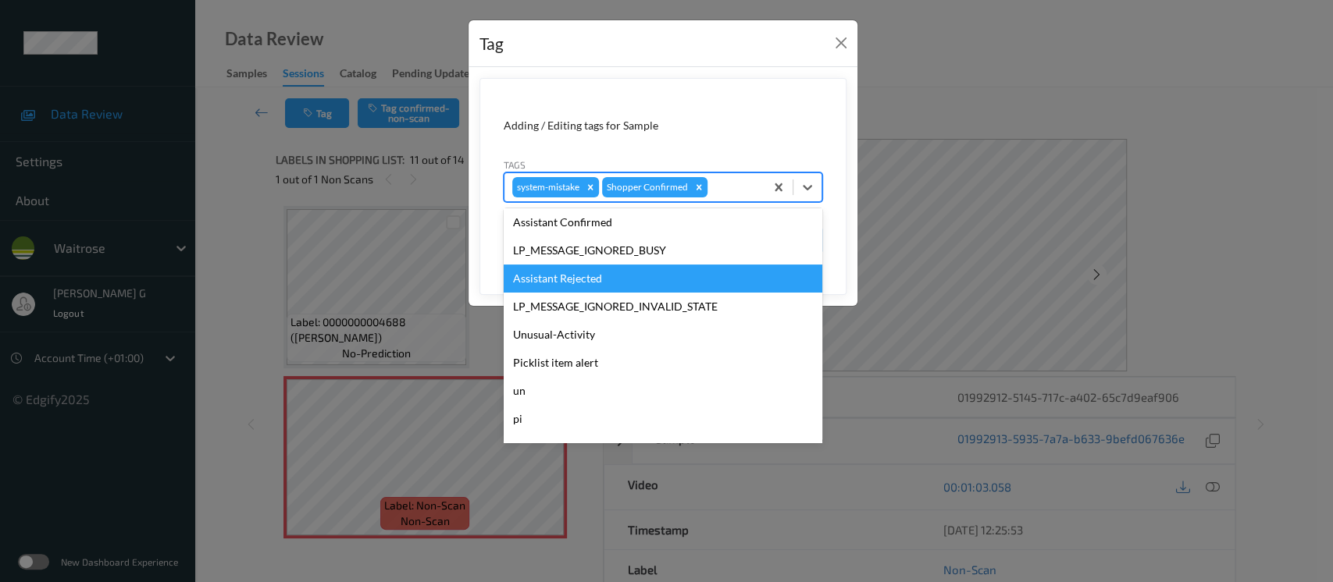
scroll to position [362, 0]
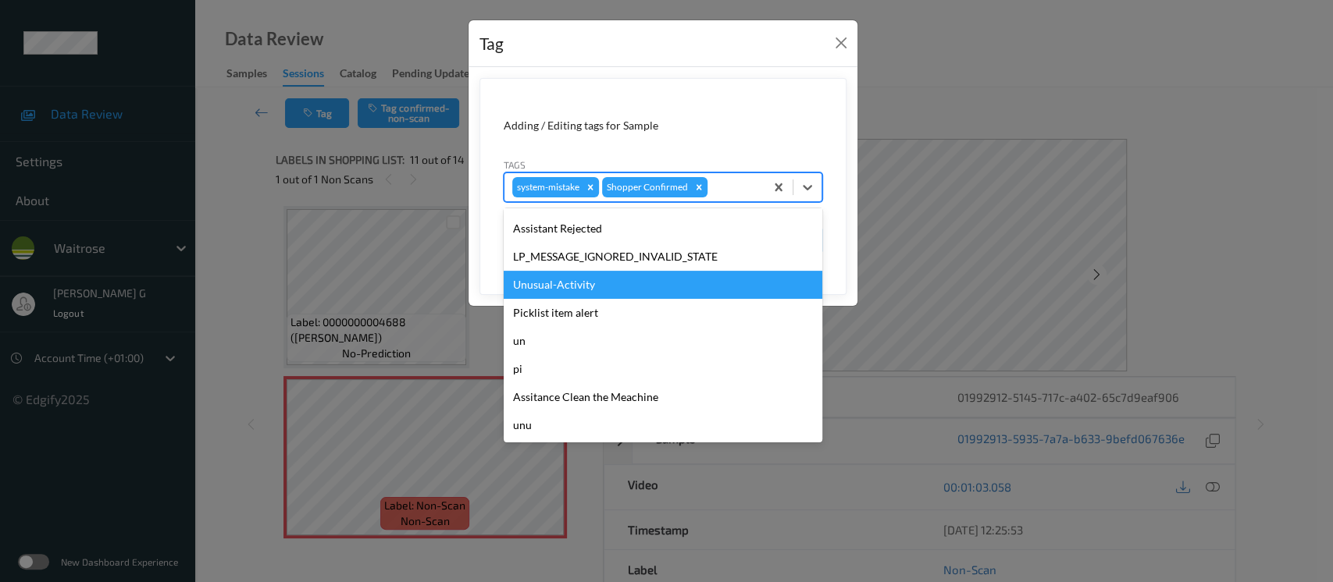
click at [568, 289] on div "Unusual-Activity" at bounding box center [663, 285] width 319 height 28
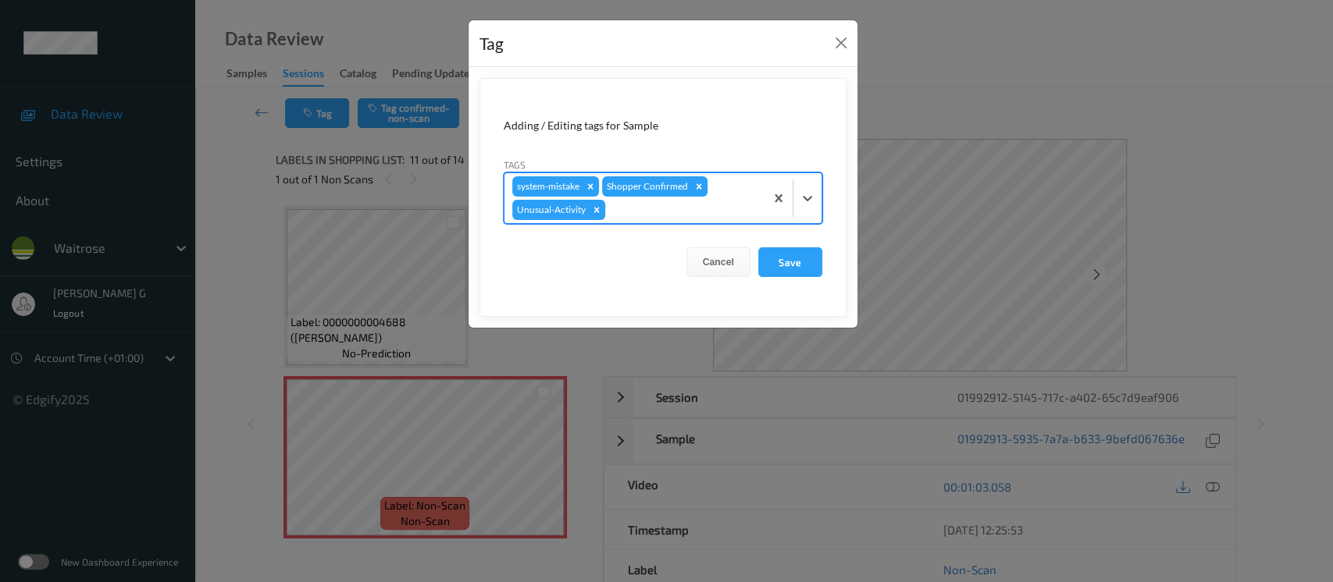
click at [742, 198] on div "system-mistake Shopper Confirmed Unusual-Activity" at bounding box center [634, 198] width 260 height 50
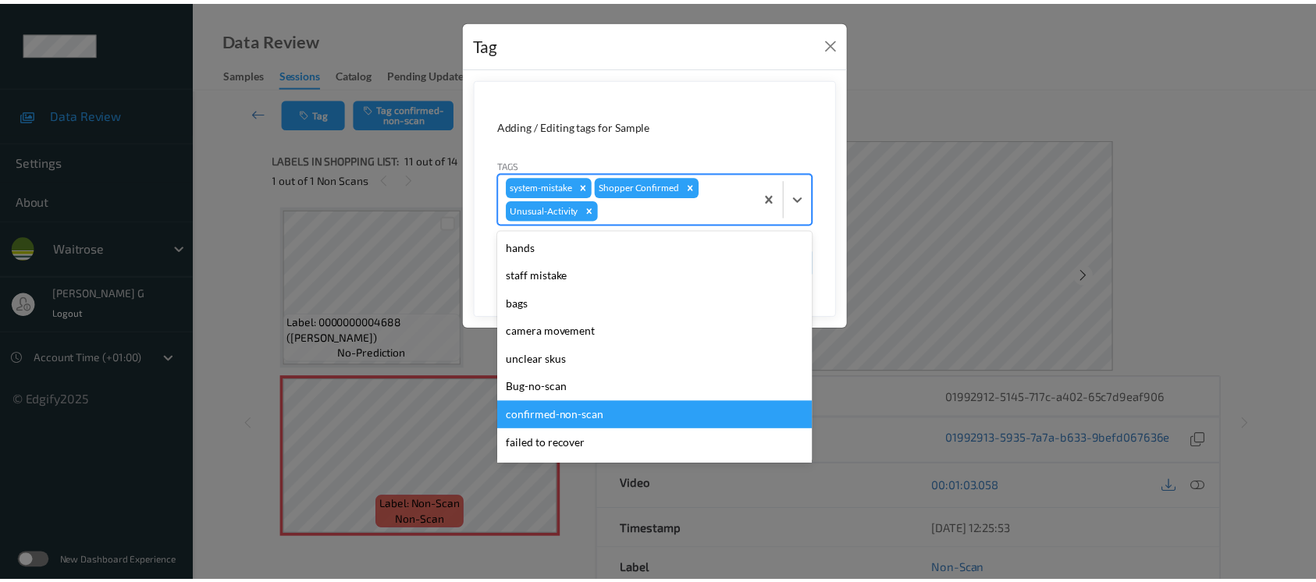
scroll to position [333, 0]
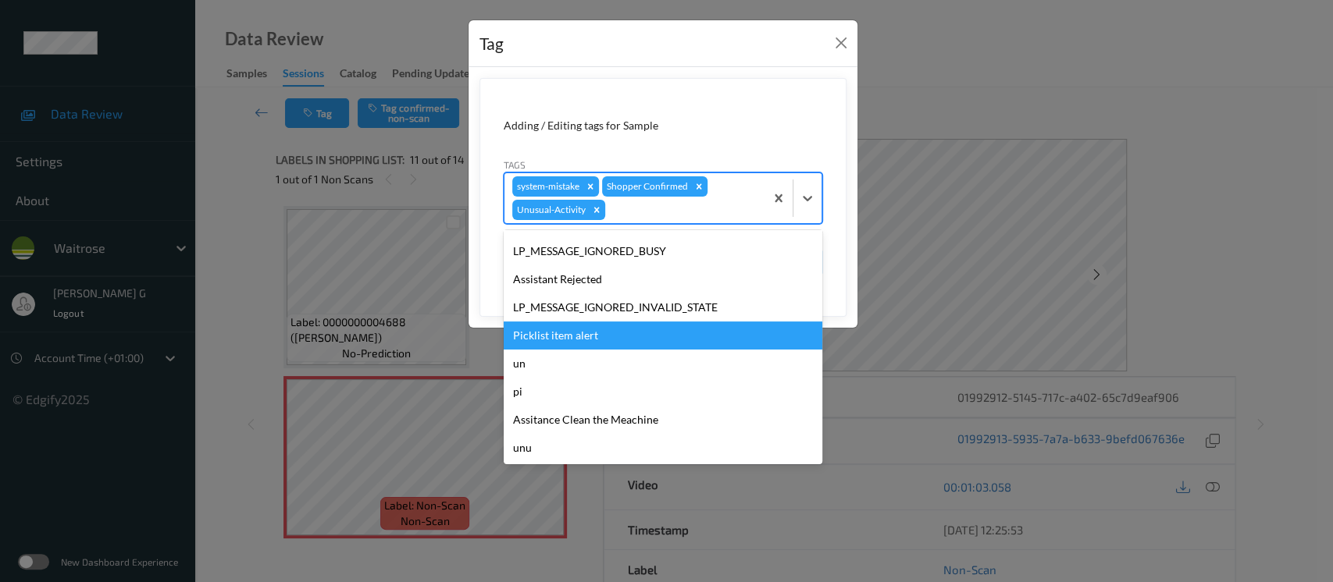
click at [569, 340] on div "Picklist item alert" at bounding box center [663, 336] width 319 height 28
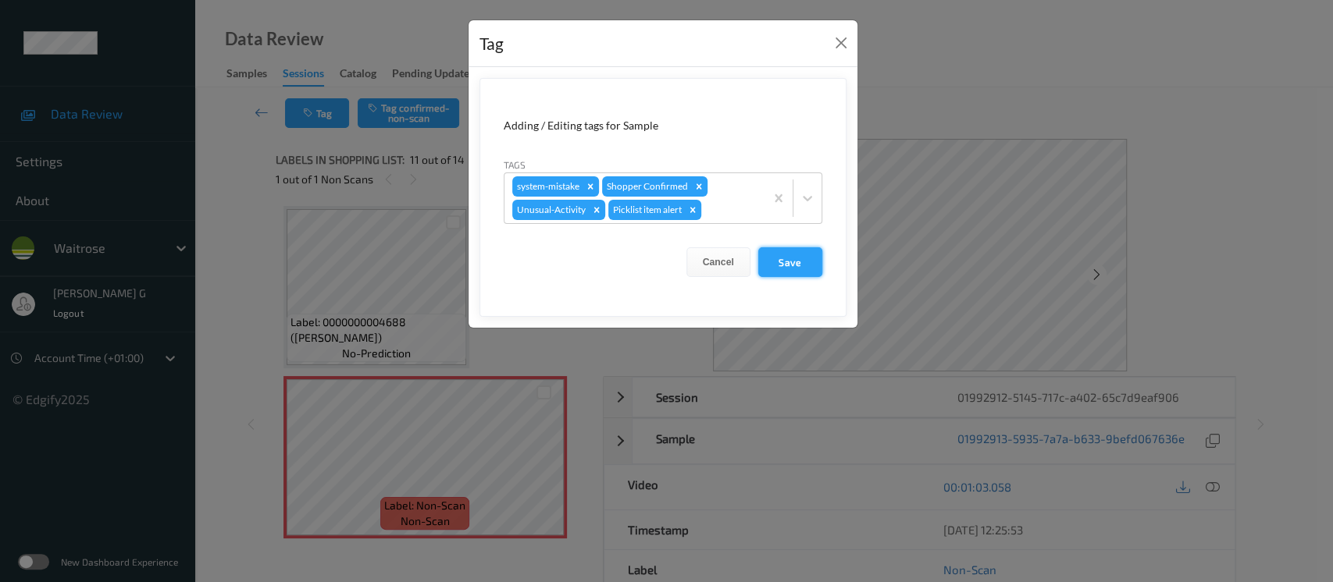
click at [766, 266] on button "Save" at bounding box center [790, 262] width 64 height 30
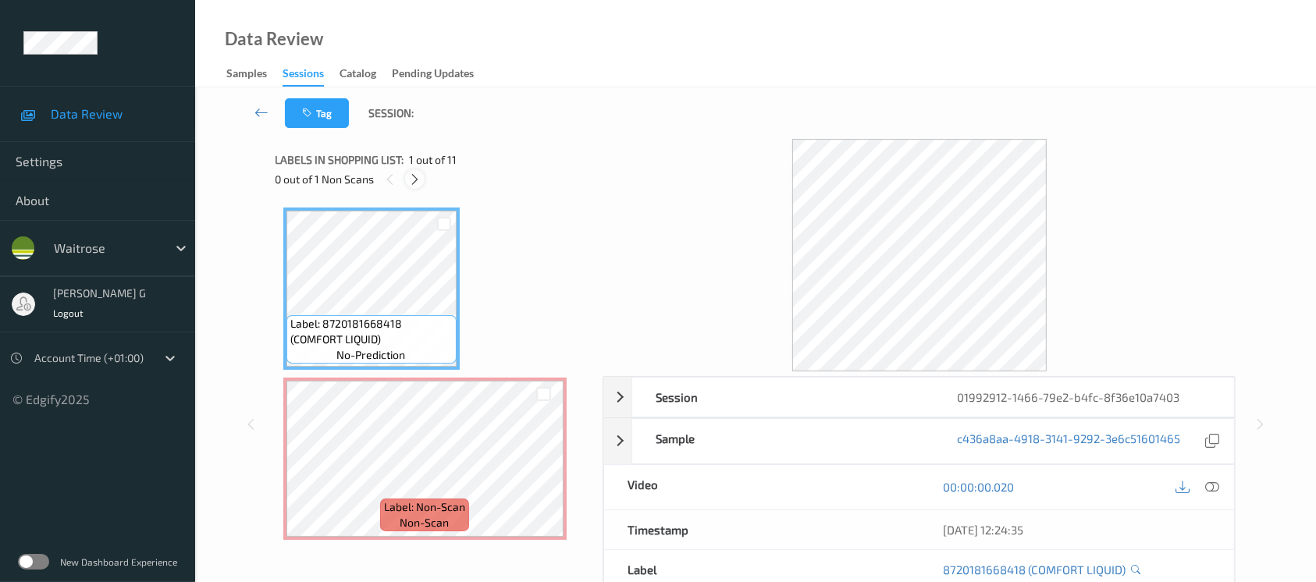
click at [411, 181] on icon at bounding box center [414, 180] width 13 height 14
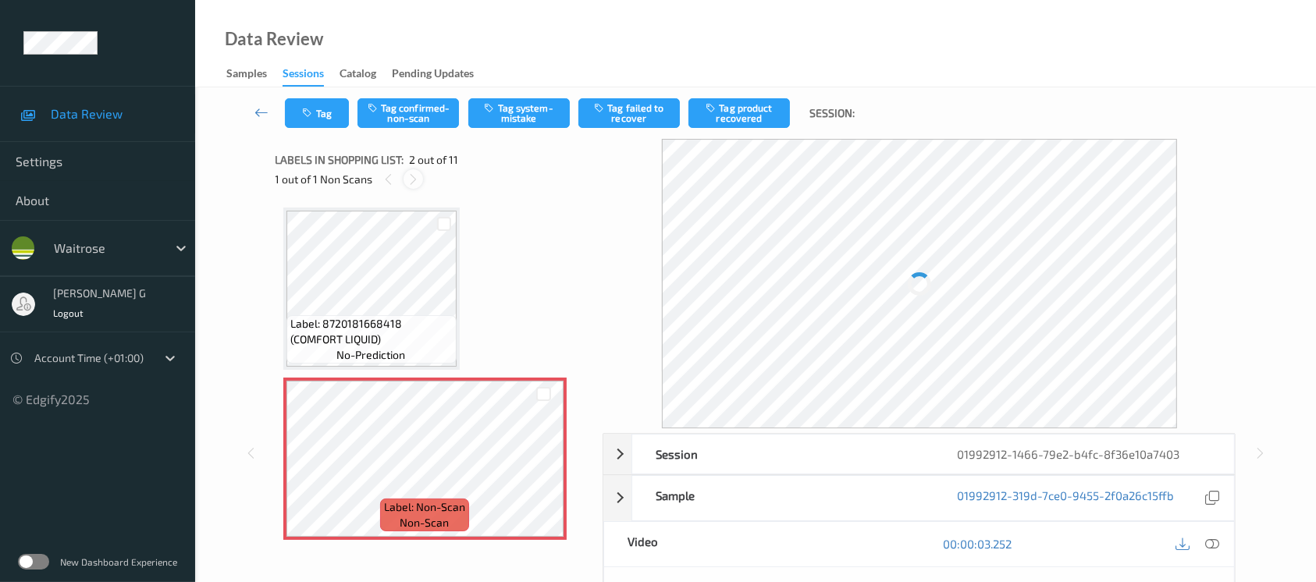
scroll to position [7, 0]
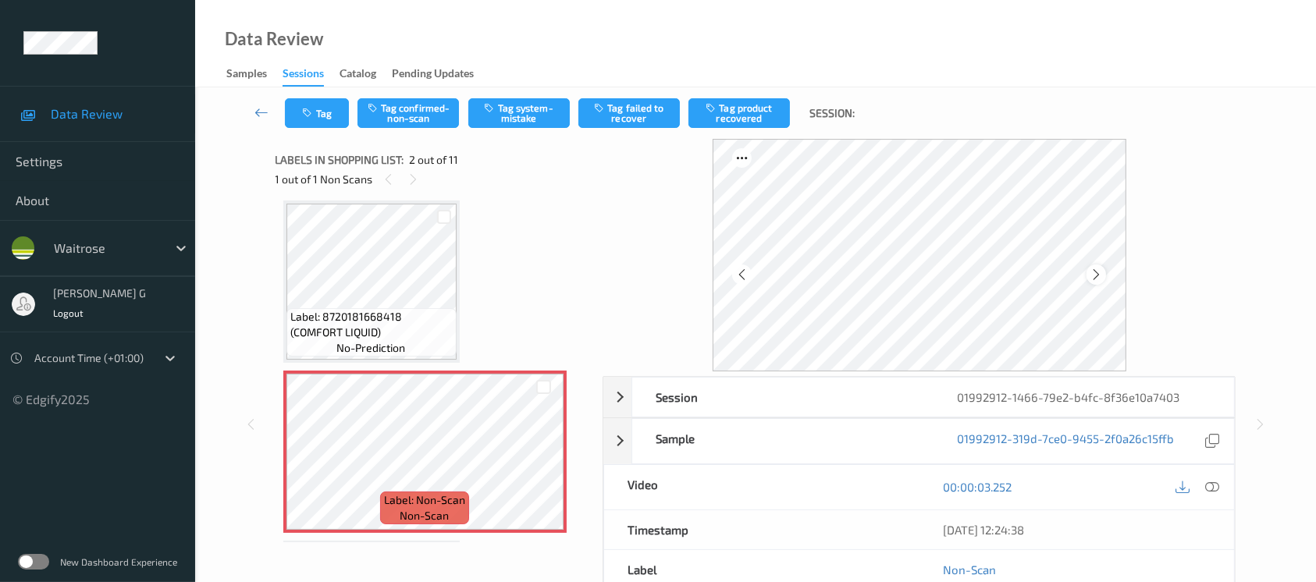
click at [1094, 277] on icon at bounding box center [1096, 275] width 13 height 14
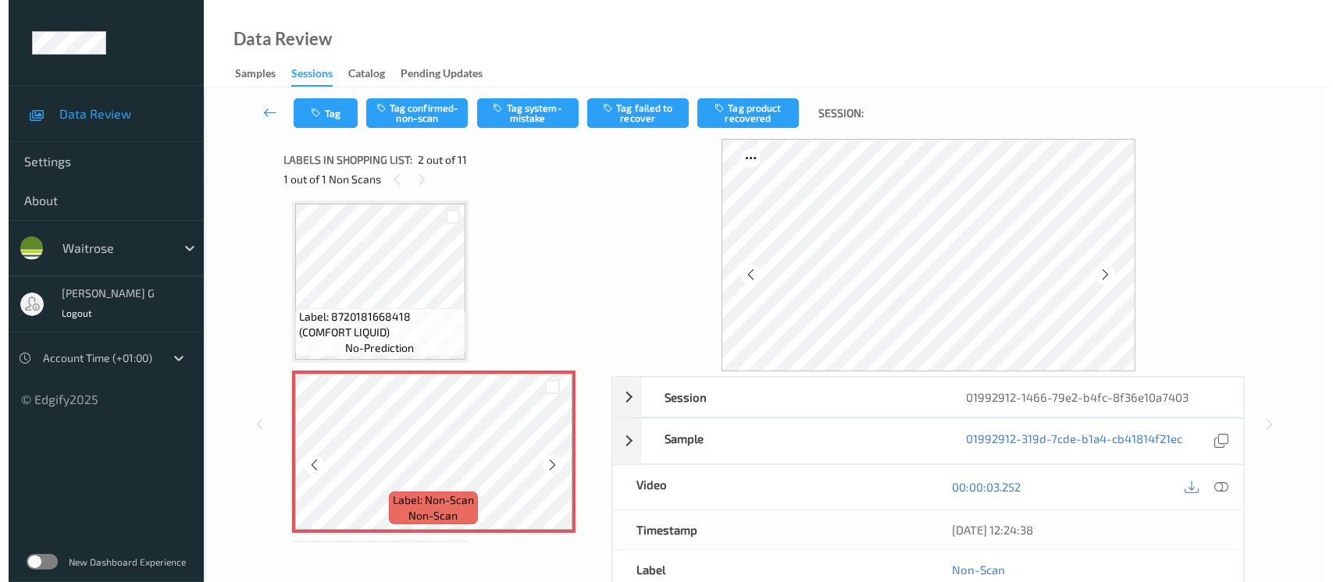
scroll to position [0, 0]
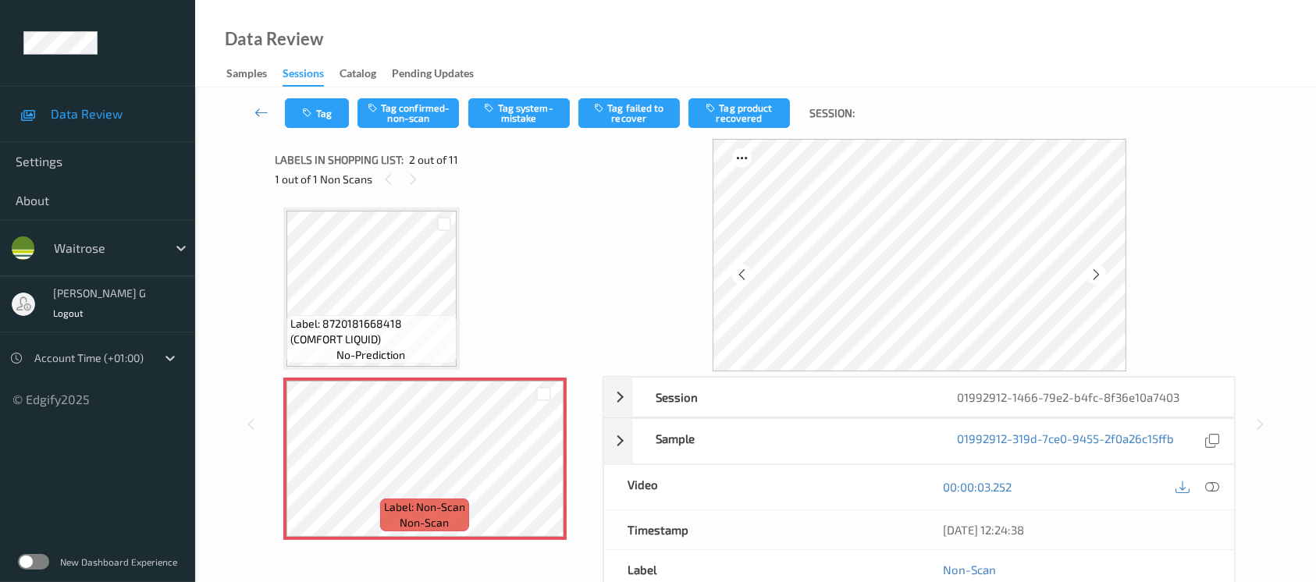
click at [1208, 484] on icon at bounding box center [1212, 487] width 14 height 14
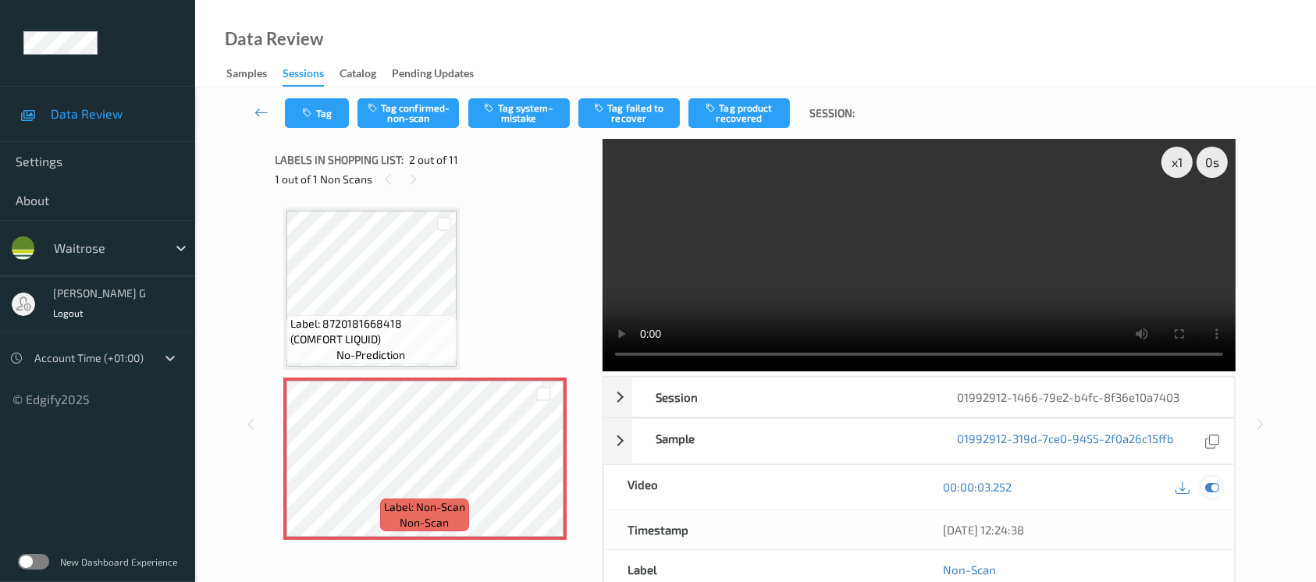
click at [1210, 484] on icon at bounding box center [1212, 487] width 14 height 14
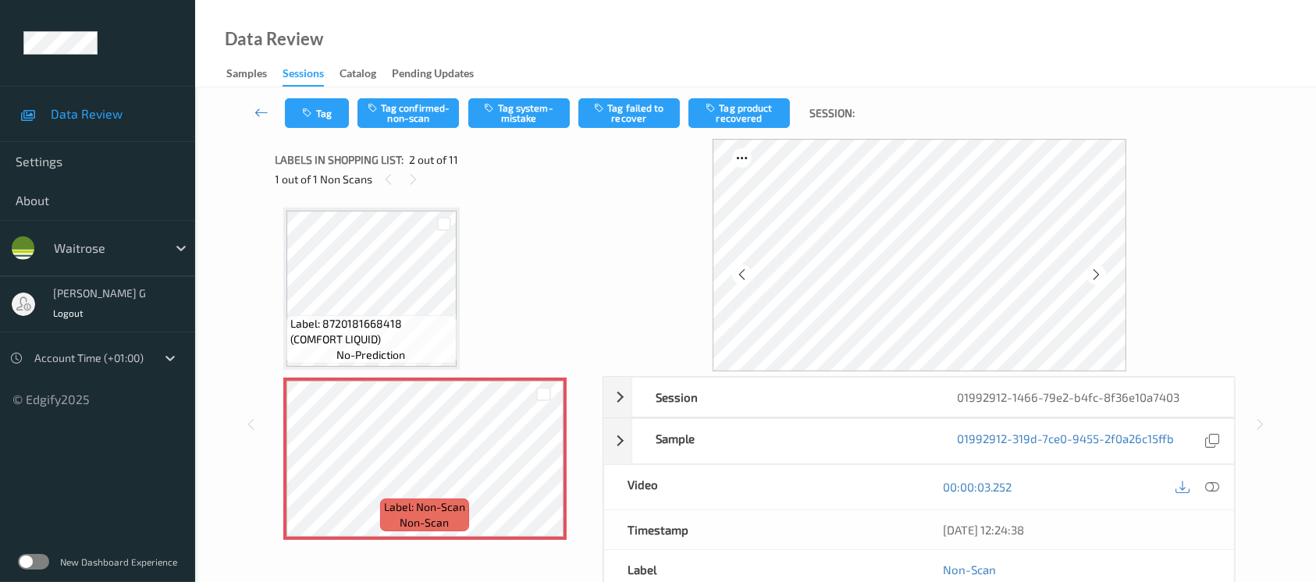
click at [471, 113] on button "Tag system-mistake" at bounding box center [518, 113] width 101 height 30
click at [319, 116] on button "Tag" at bounding box center [317, 113] width 64 height 30
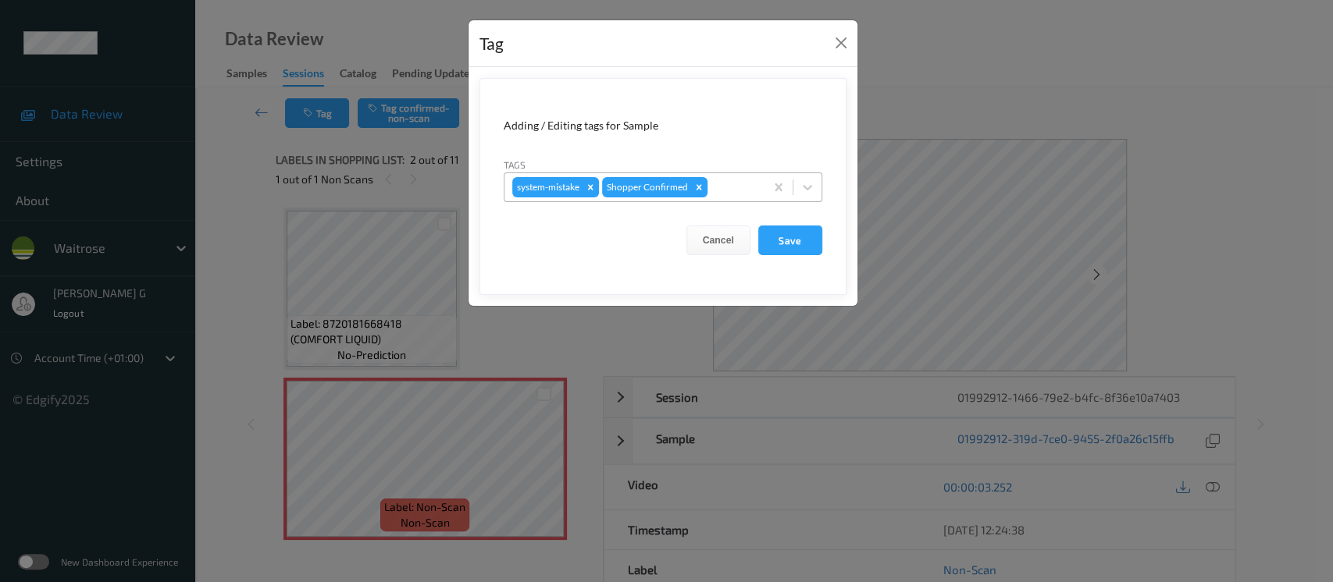
click at [736, 192] on div at bounding box center [733, 187] width 46 height 19
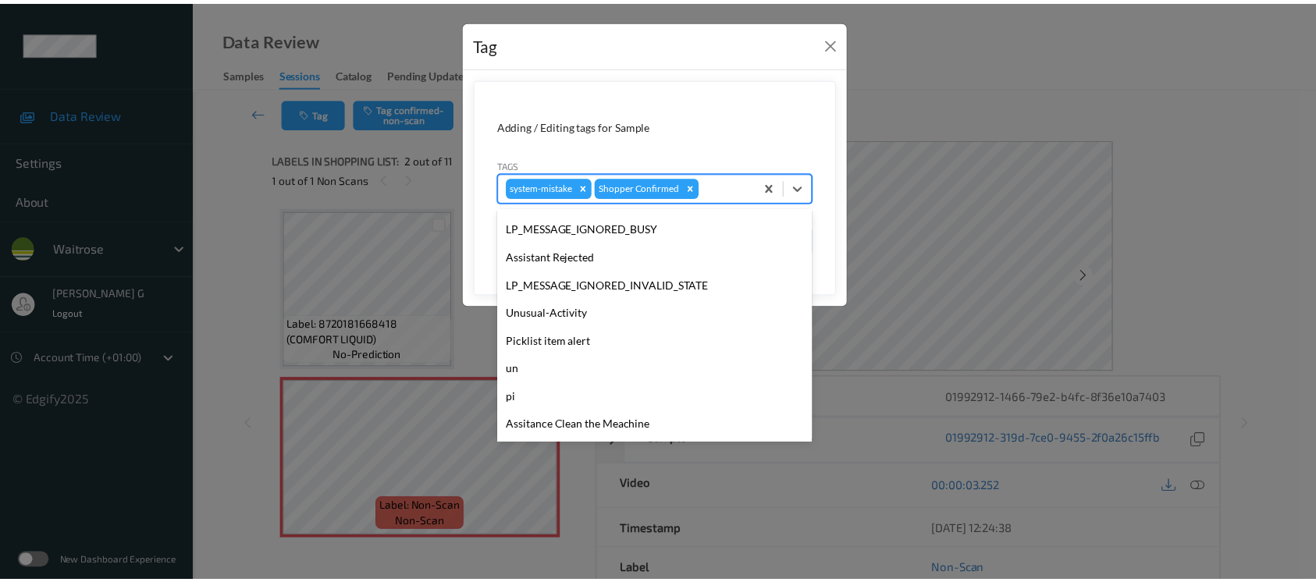
scroll to position [362, 0]
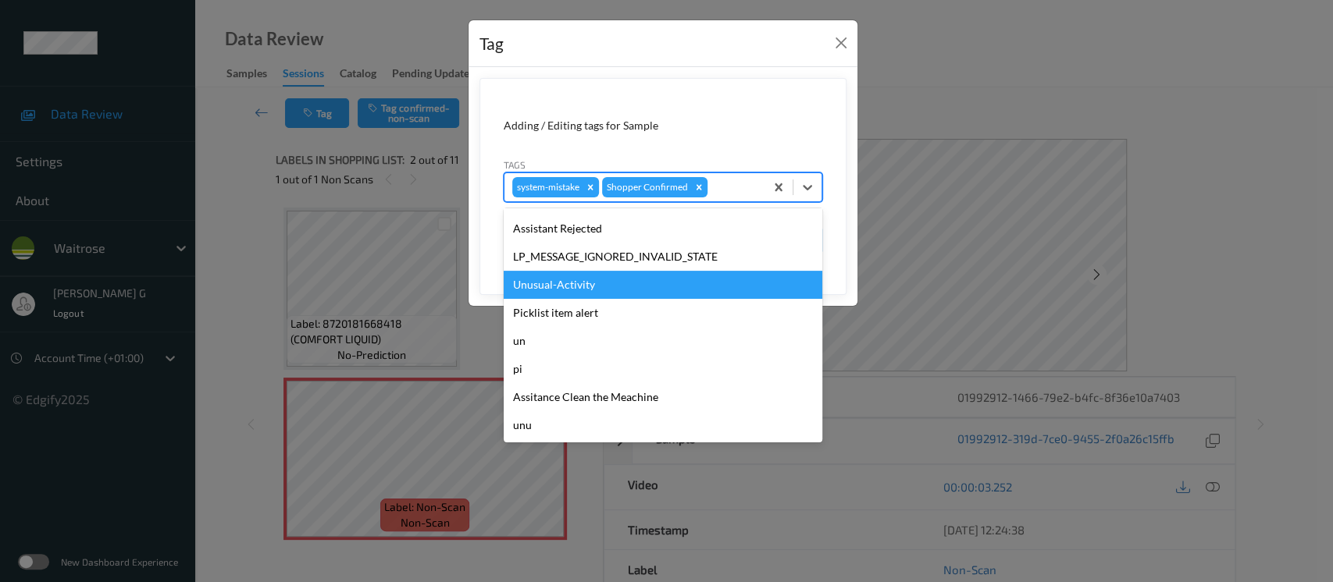
click at [572, 285] on div "Unusual-Activity" at bounding box center [663, 285] width 319 height 28
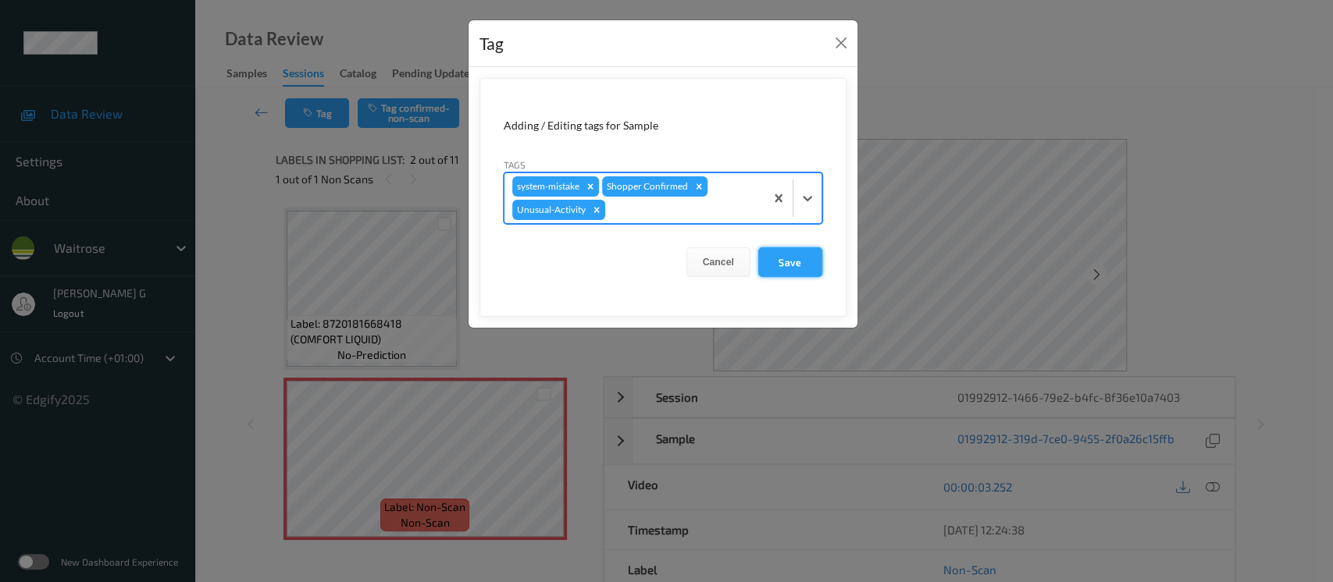
click at [774, 253] on button "Save" at bounding box center [790, 262] width 64 height 30
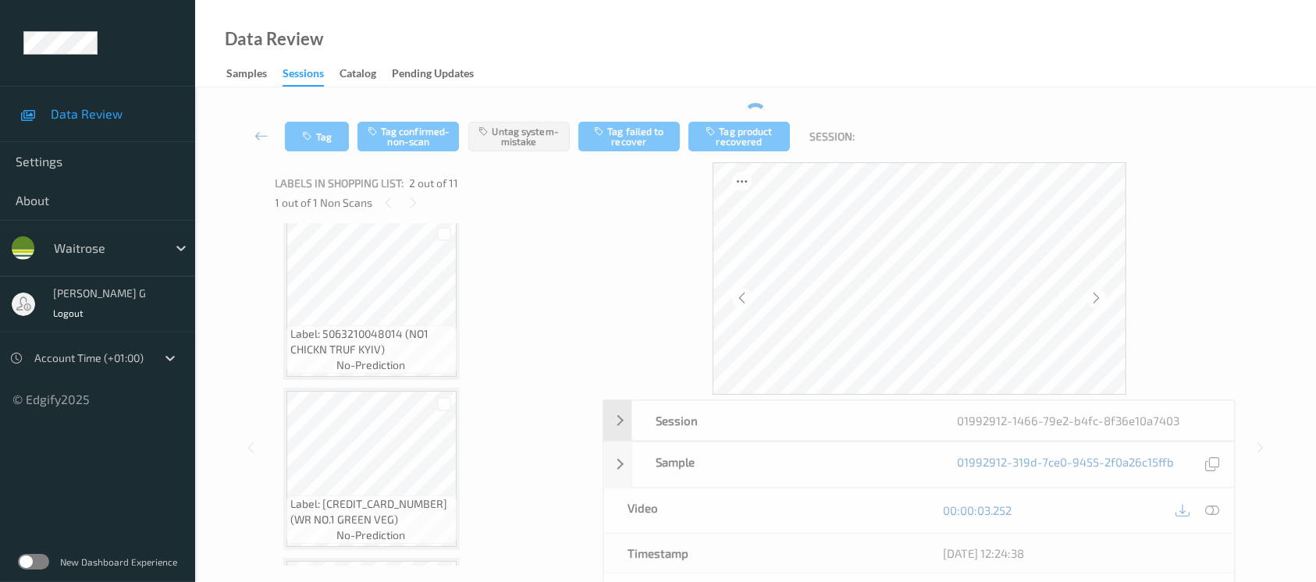
scroll to position [0, 0]
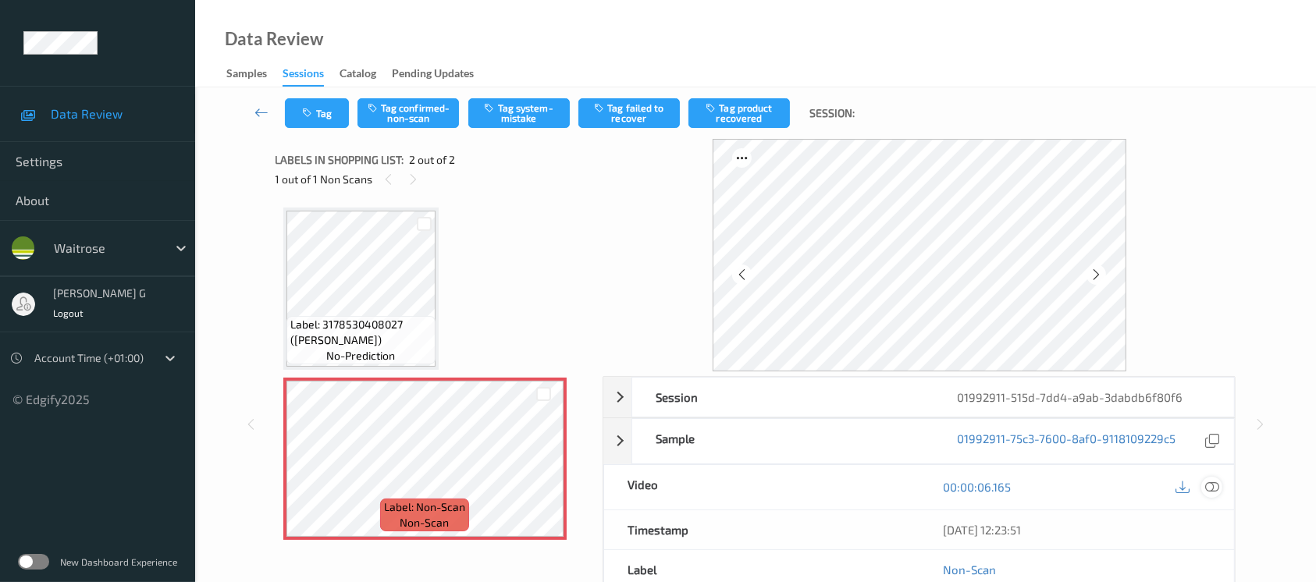
click at [1209, 486] on icon at bounding box center [1212, 487] width 14 height 14
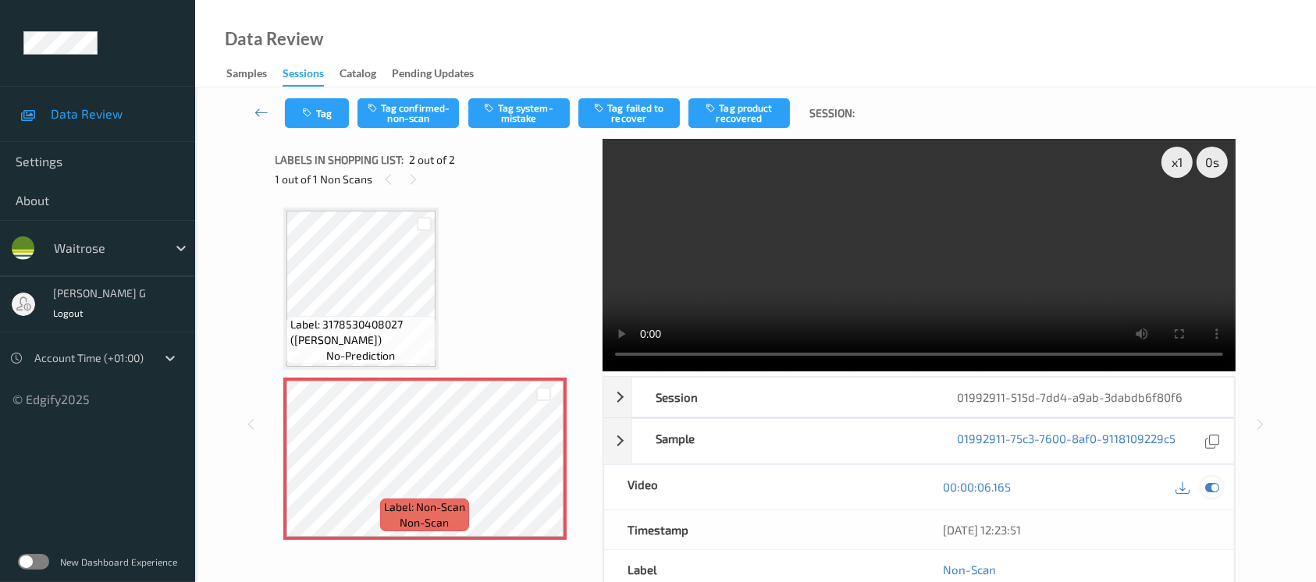
click at [1215, 489] on icon at bounding box center [1212, 487] width 14 height 14
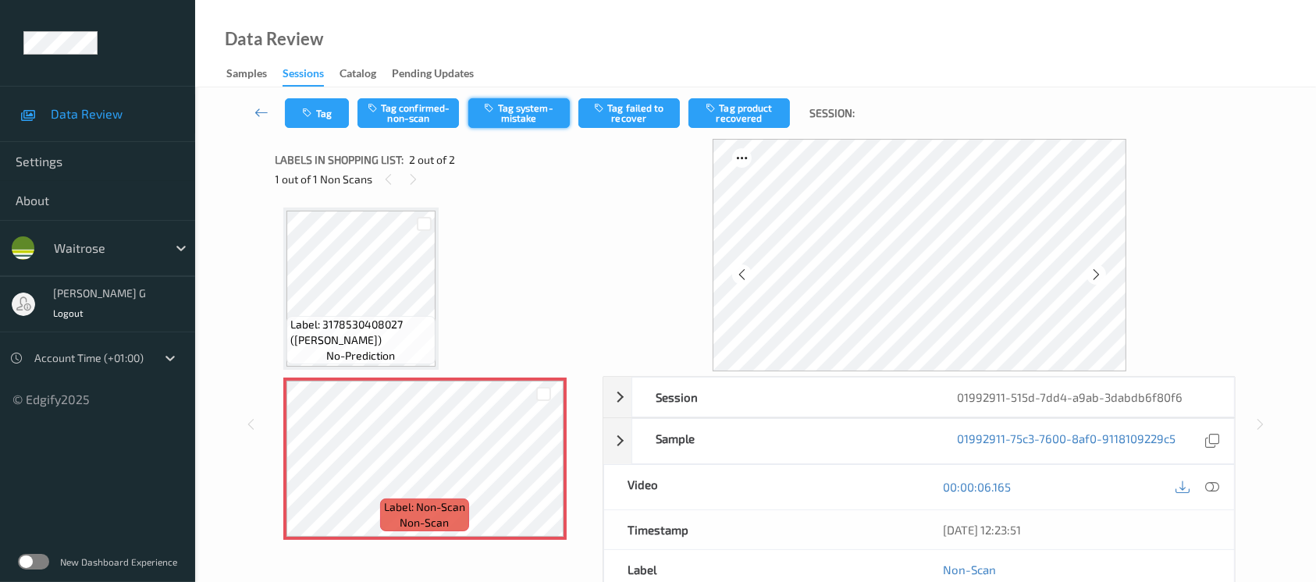
click at [500, 101] on button "Tag system-mistake" at bounding box center [518, 113] width 101 height 30
click at [320, 132] on div "Tag Tag confirmed-non-scan Untag system-mistake Tag failed to recover Tag produ…" at bounding box center [755, 113] width 1057 height 52
click at [324, 120] on button "Tag" at bounding box center [317, 113] width 64 height 30
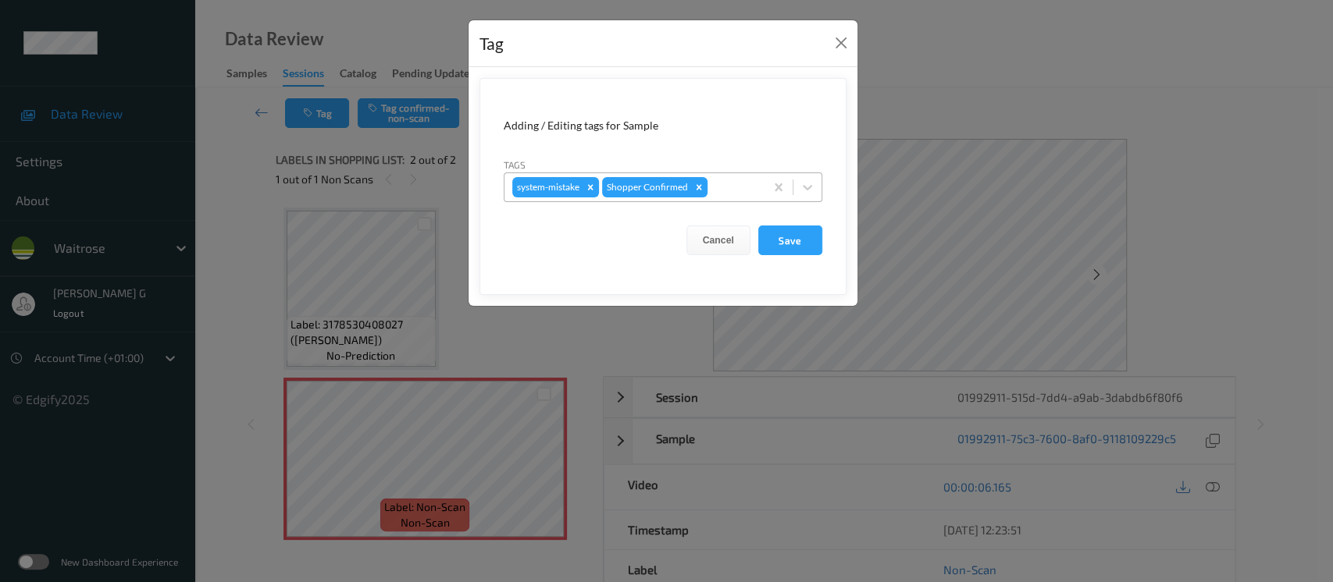
click at [734, 193] on div at bounding box center [733, 187] width 46 height 19
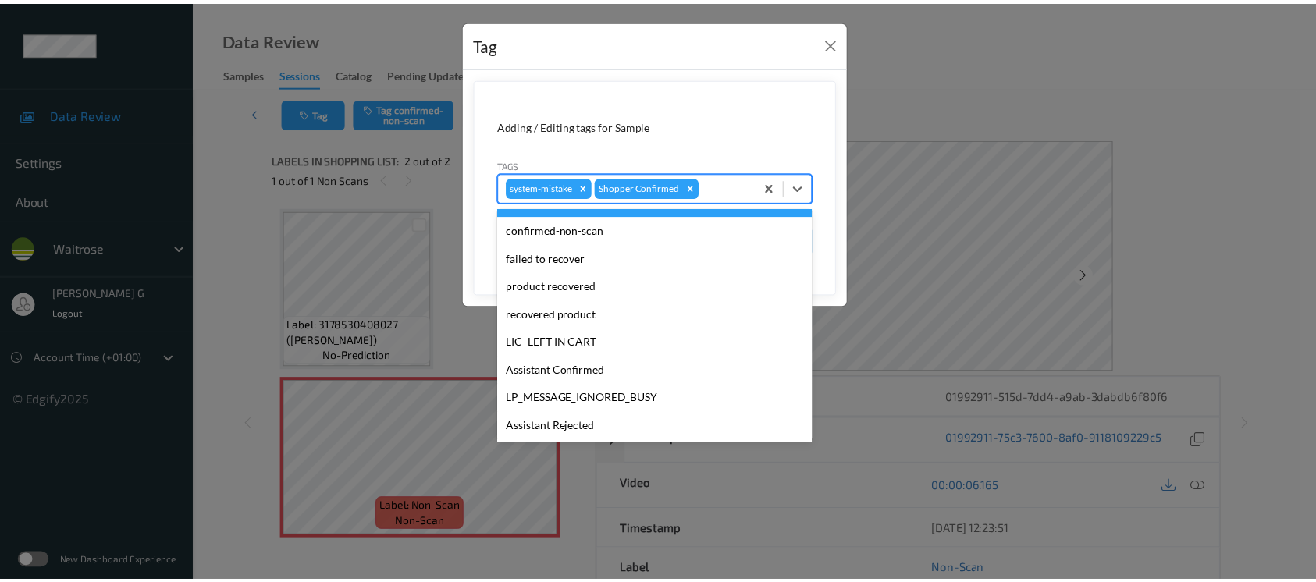
scroll to position [362, 0]
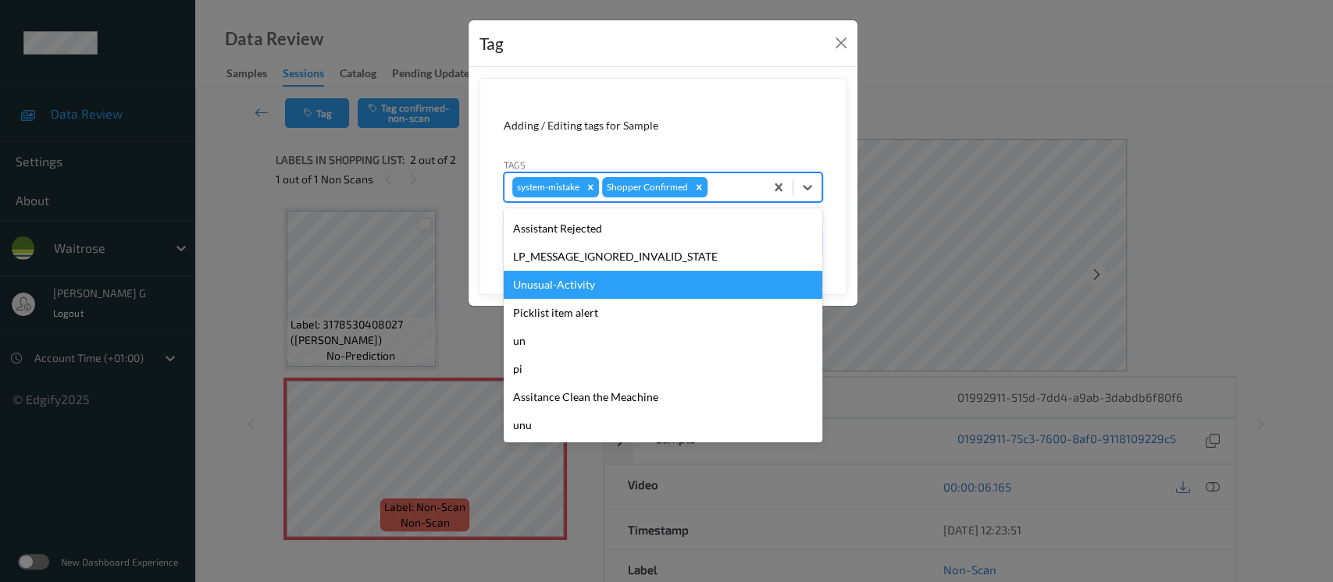
click at [553, 287] on div "Unusual-Activity" at bounding box center [663, 285] width 319 height 28
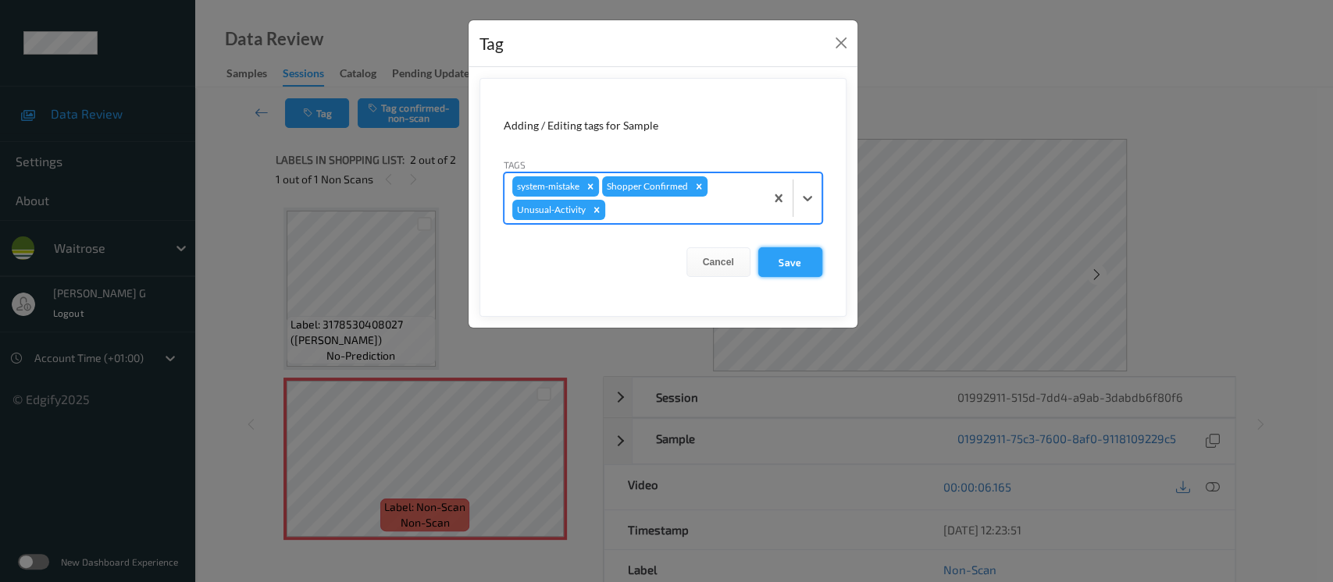
click at [774, 259] on button "Save" at bounding box center [790, 262] width 64 height 30
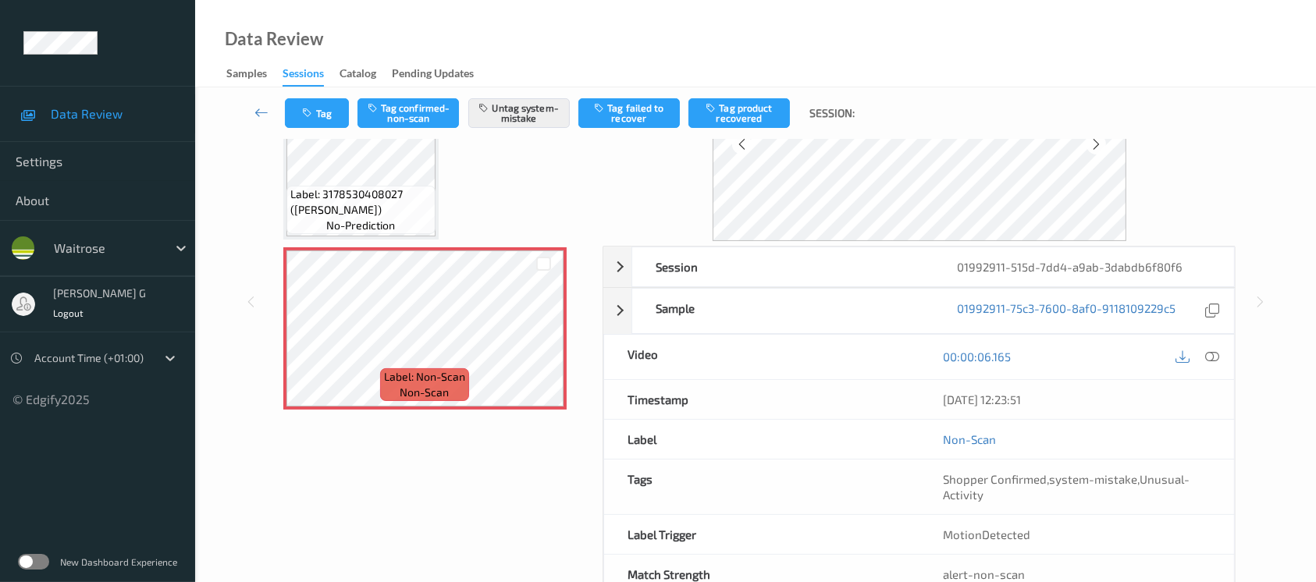
scroll to position [175, 0]
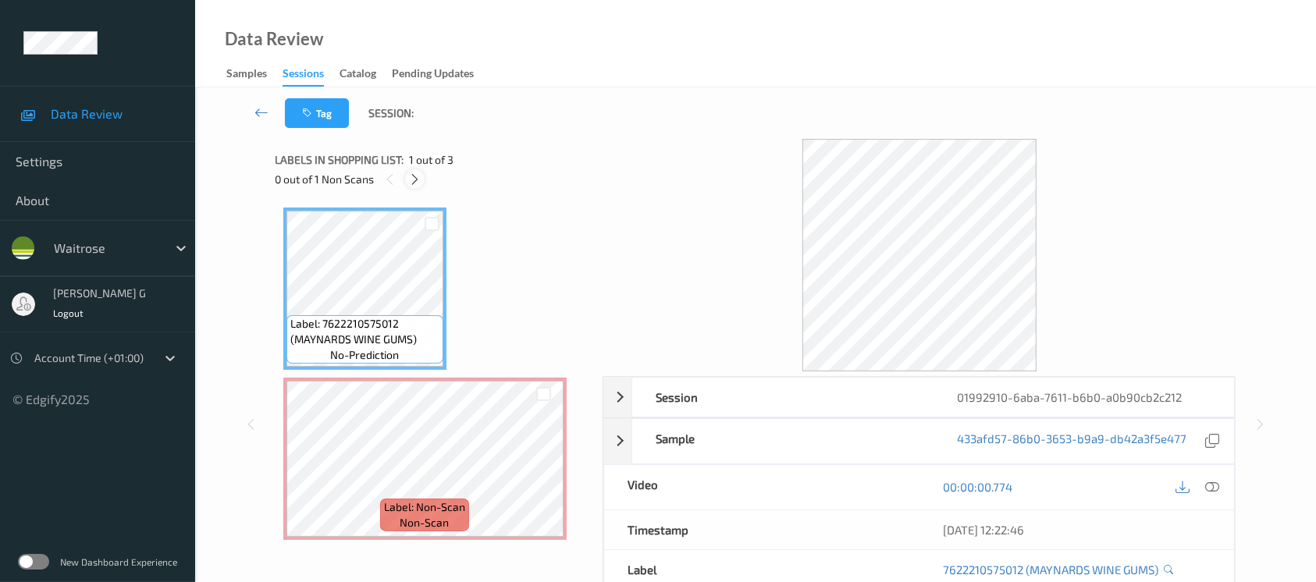
click at [413, 185] on icon at bounding box center [414, 180] width 13 height 14
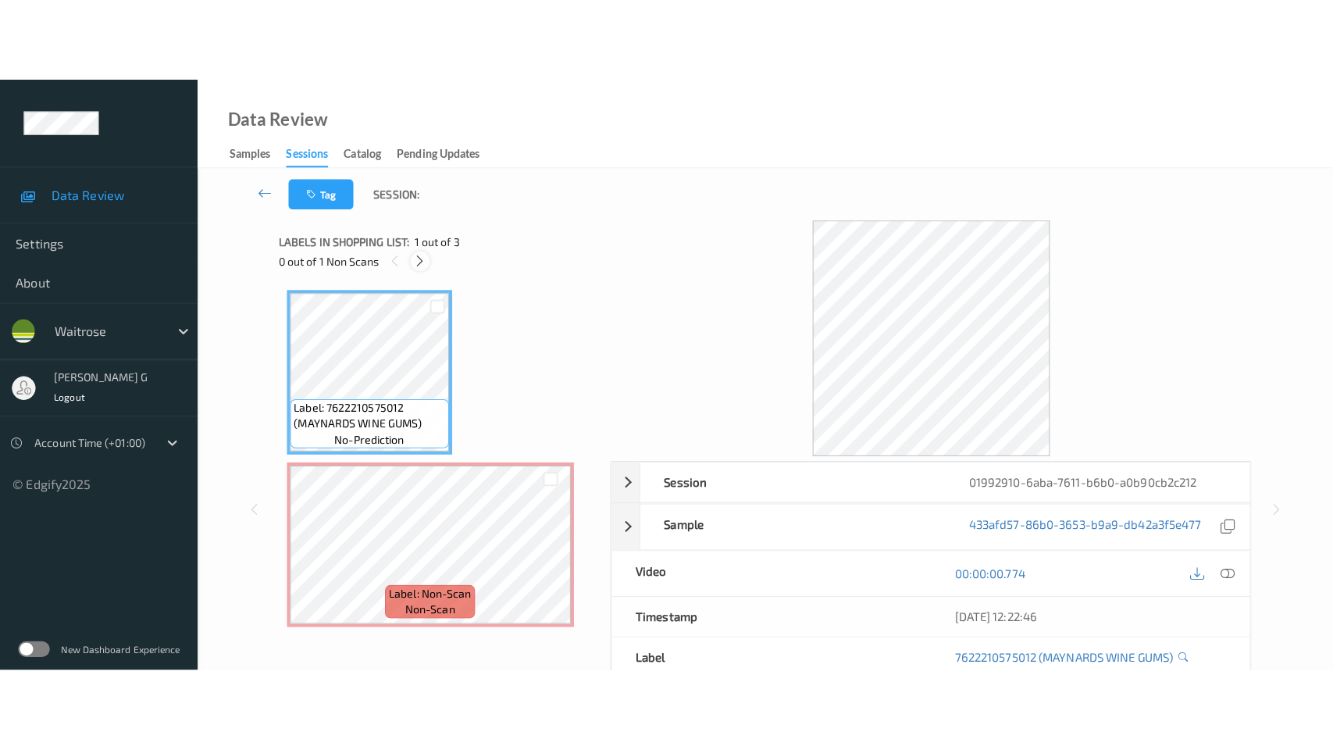
scroll to position [7, 0]
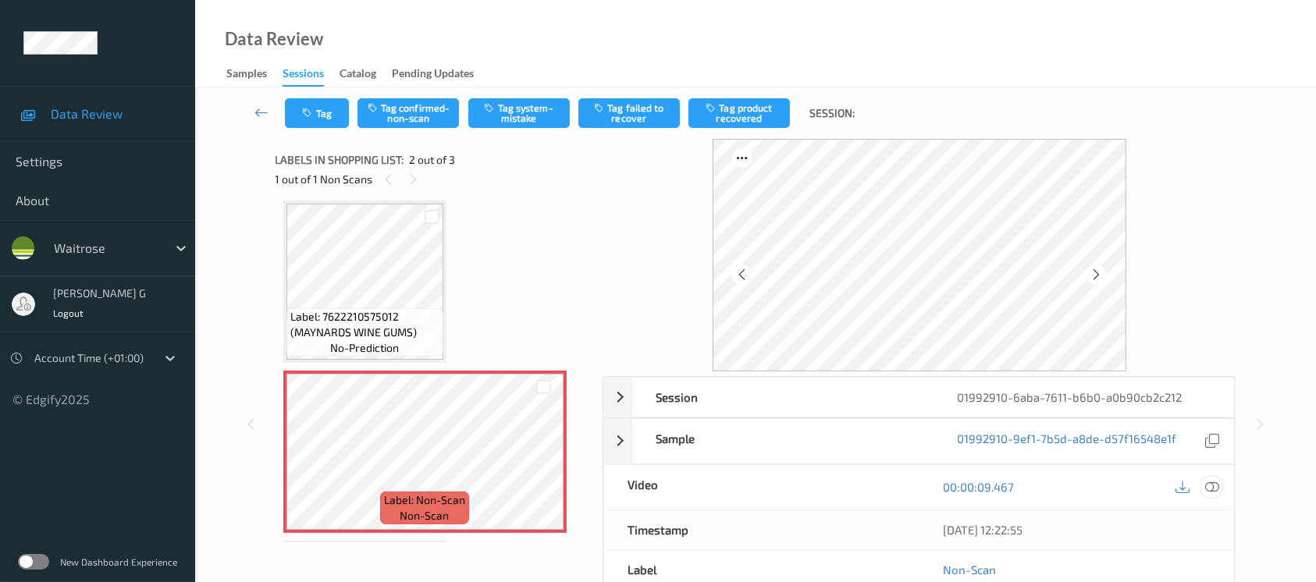
click at [1205, 487] on div at bounding box center [1212, 487] width 21 height 21
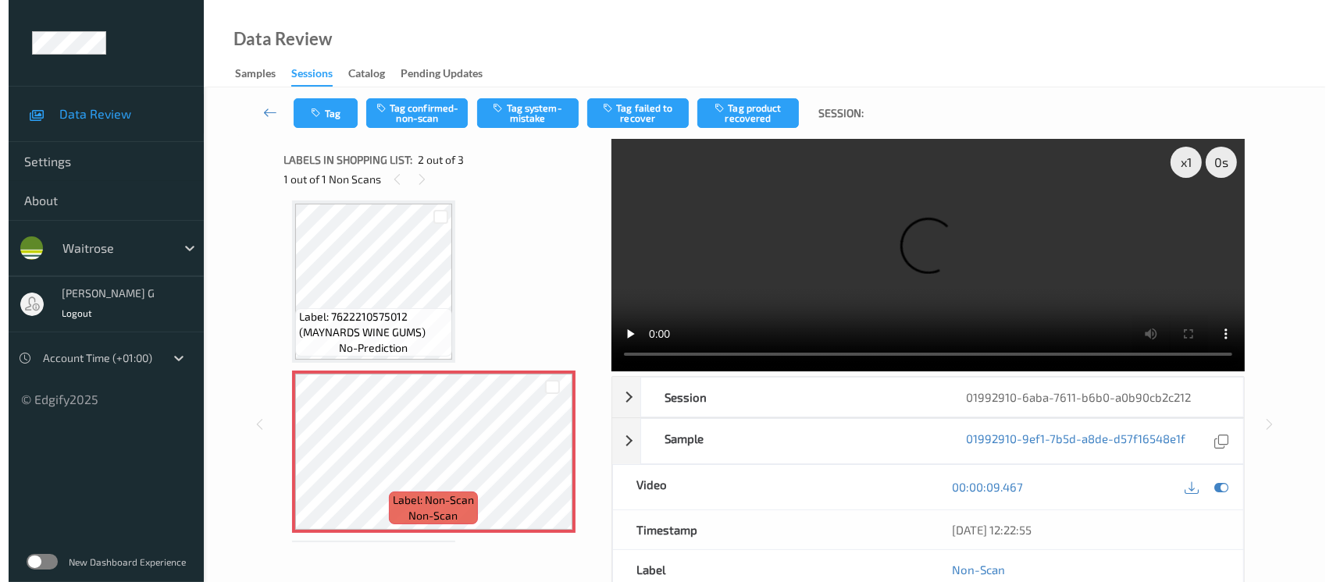
scroll to position [6, 0]
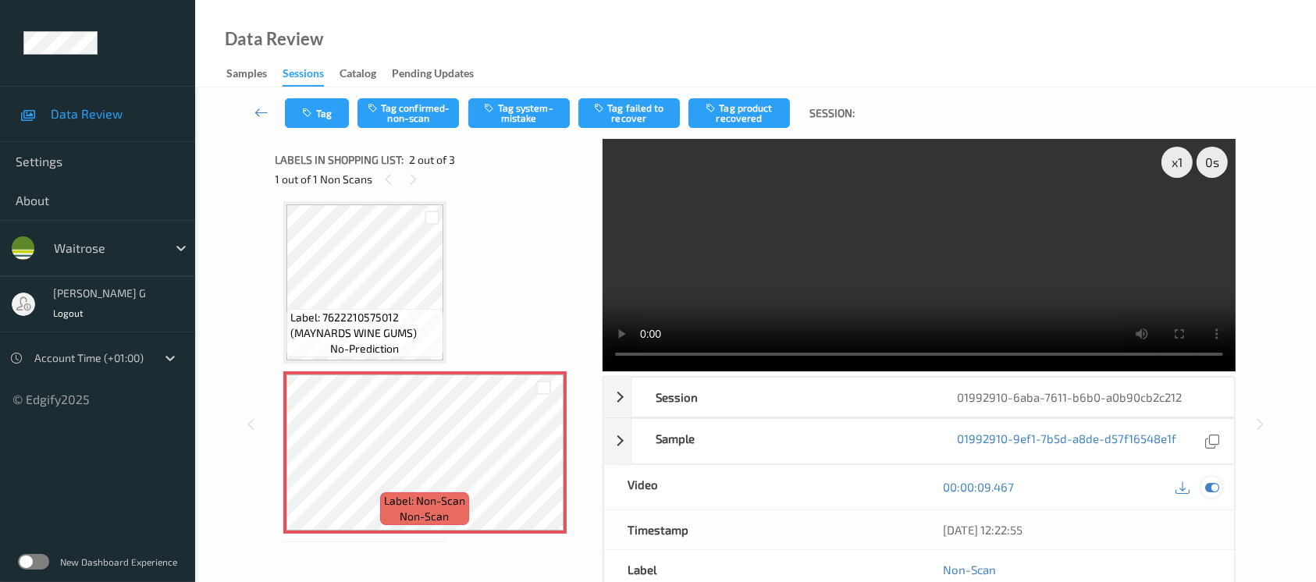
click at [1212, 485] on icon at bounding box center [1212, 487] width 14 height 14
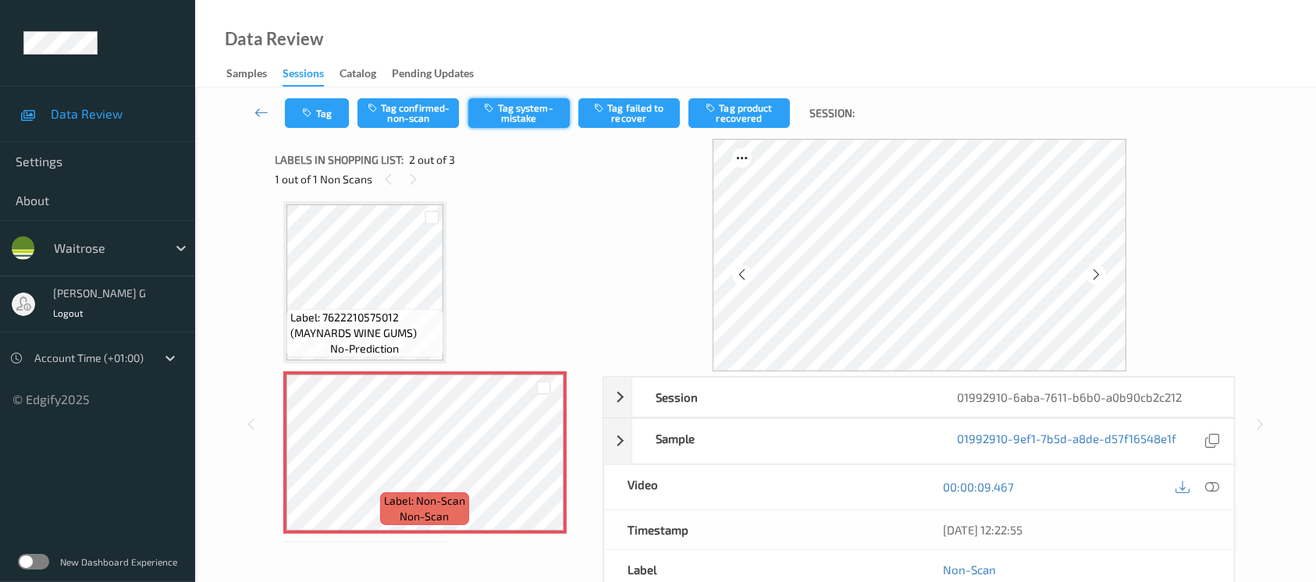
click at [513, 119] on button "Tag system-mistake" at bounding box center [518, 113] width 101 height 30
click at [319, 108] on button "Tag" at bounding box center [317, 113] width 64 height 30
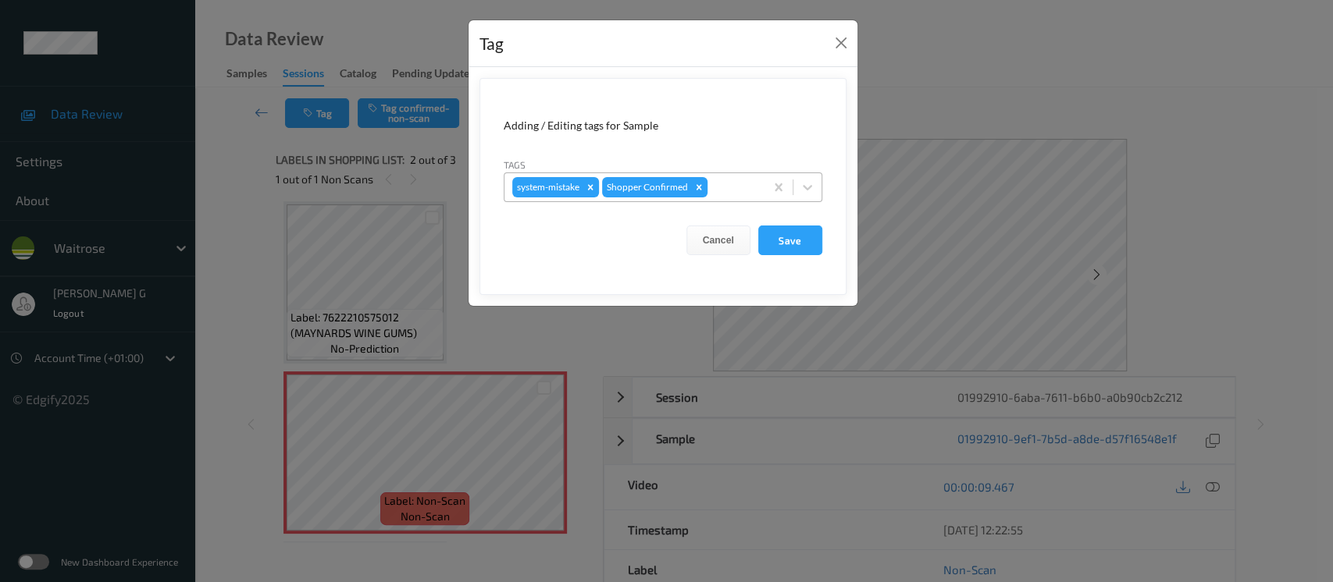
click at [720, 178] on div at bounding box center [733, 187] width 46 height 19
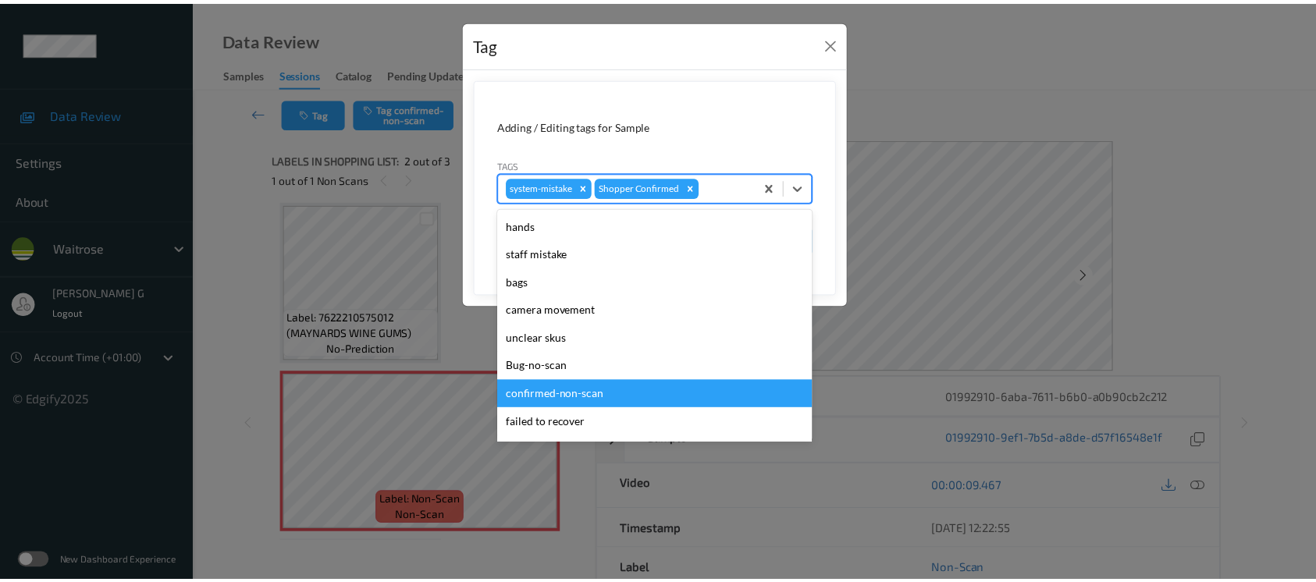
scroll to position [362, 0]
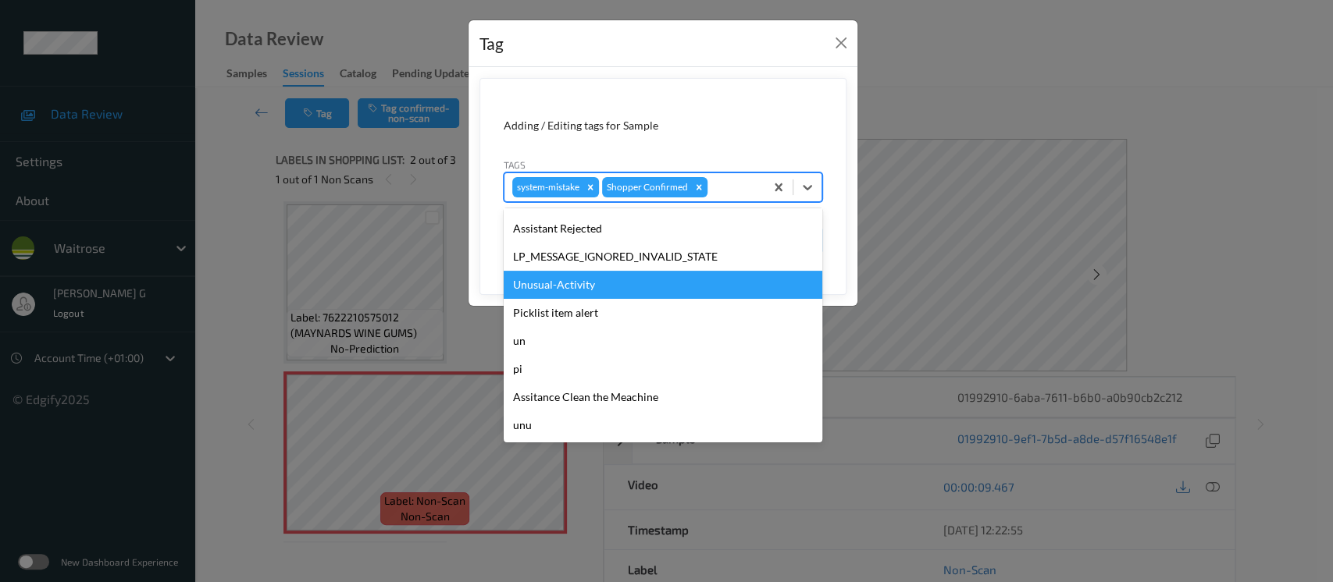
click at [558, 284] on div "Unusual-Activity" at bounding box center [663, 285] width 319 height 28
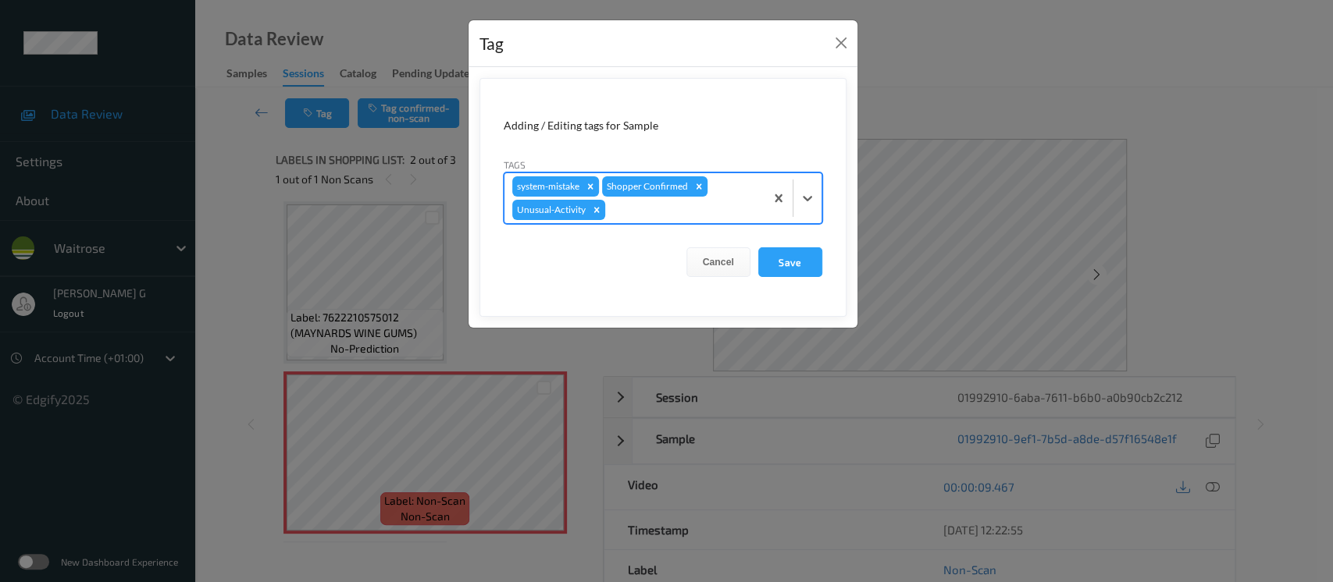
click at [839, 260] on form "Adding / Editing tags for Sample Tags option Unusual-Activity, selected. Select…" at bounding box center [662, 197] width 367 height 239
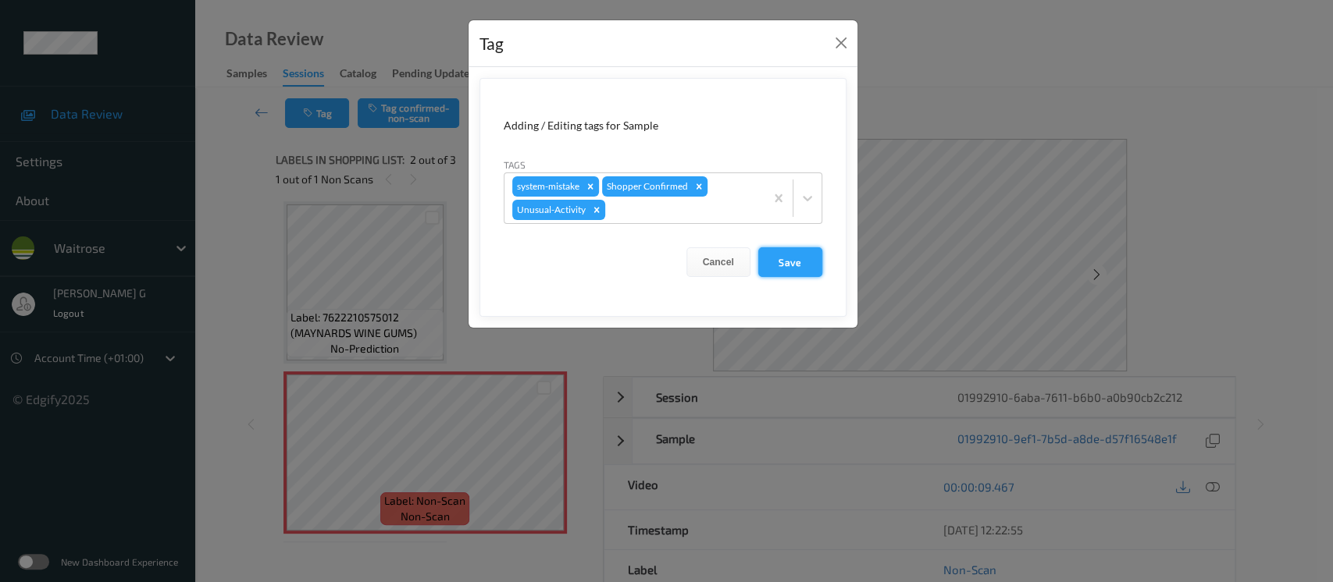
click at [793, 259] on button "Save" at bounding box center [790, 262] width 64 height 30
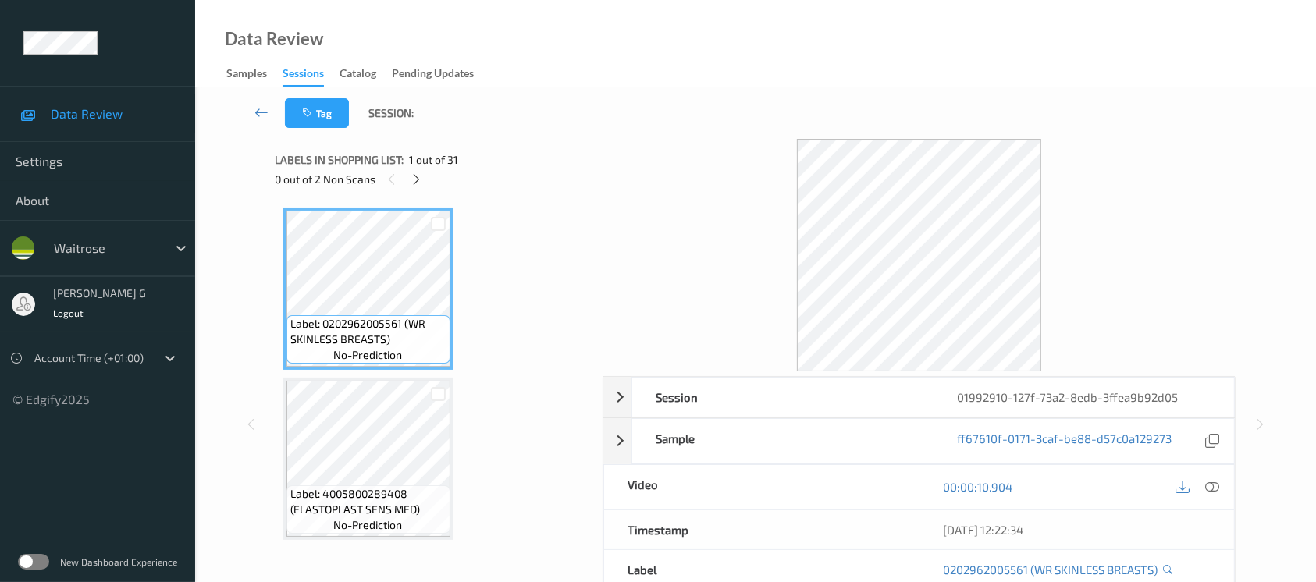
click at [407, 183] on div "0 out of 2 Non Scans" at bounding box center [434, 179] width 317 height 20
click at [416, 182] on icon at bounding box center [416, 180] width 13 height 14
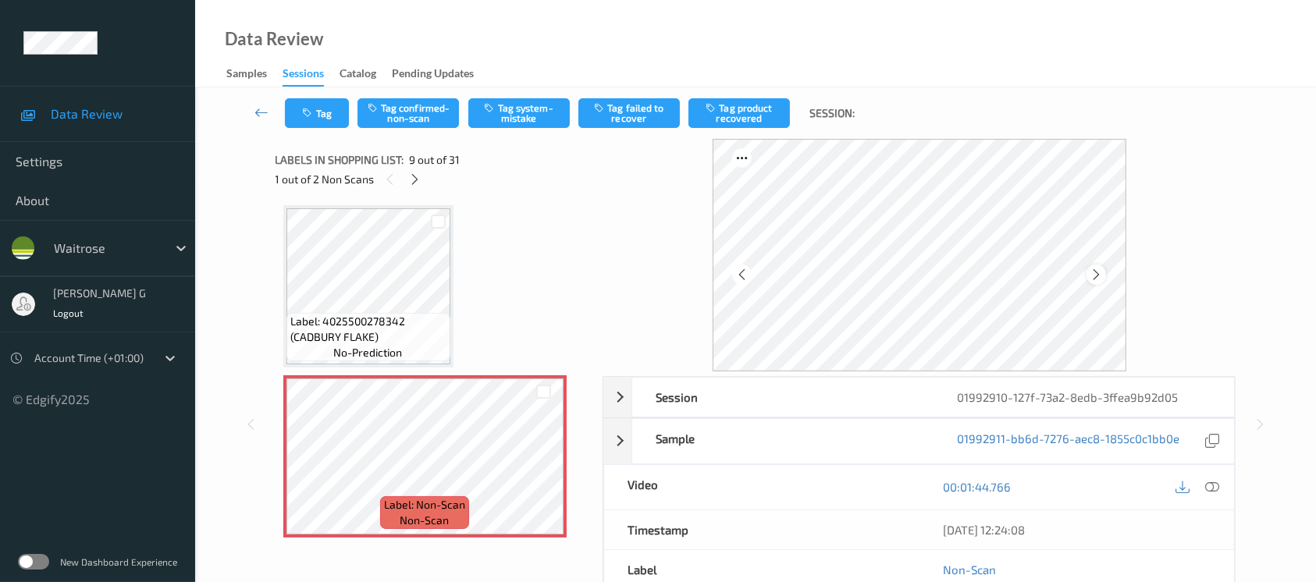
click at [1098, 283] on div at bounding box center [1097, 275] width 20 height 20
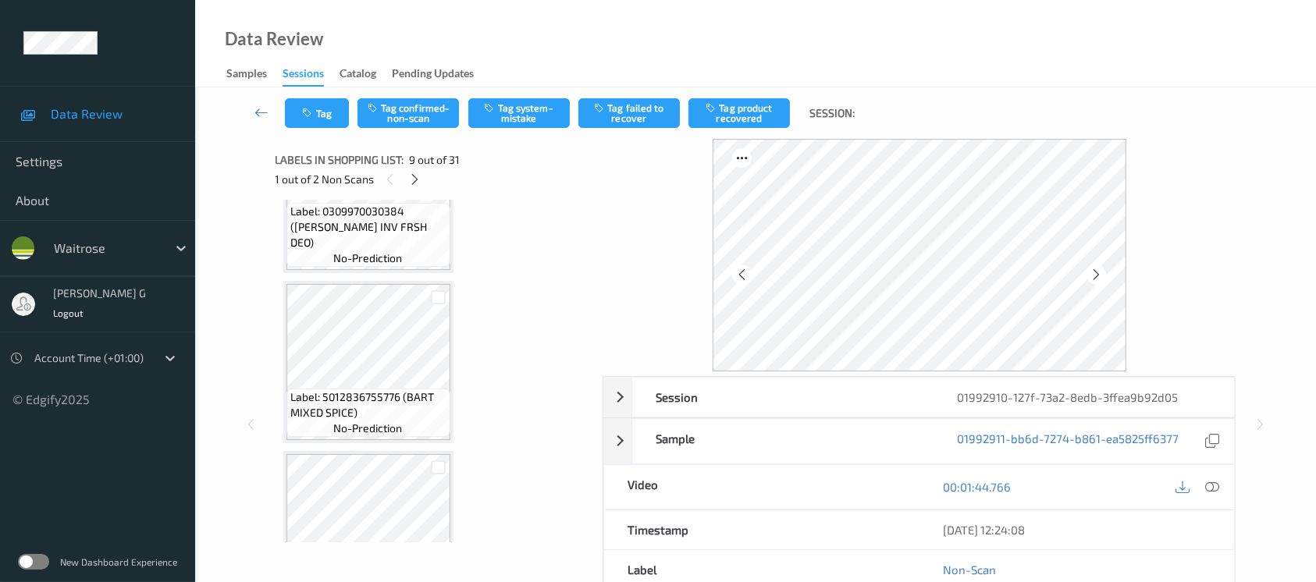
scroll to position [986, 0]
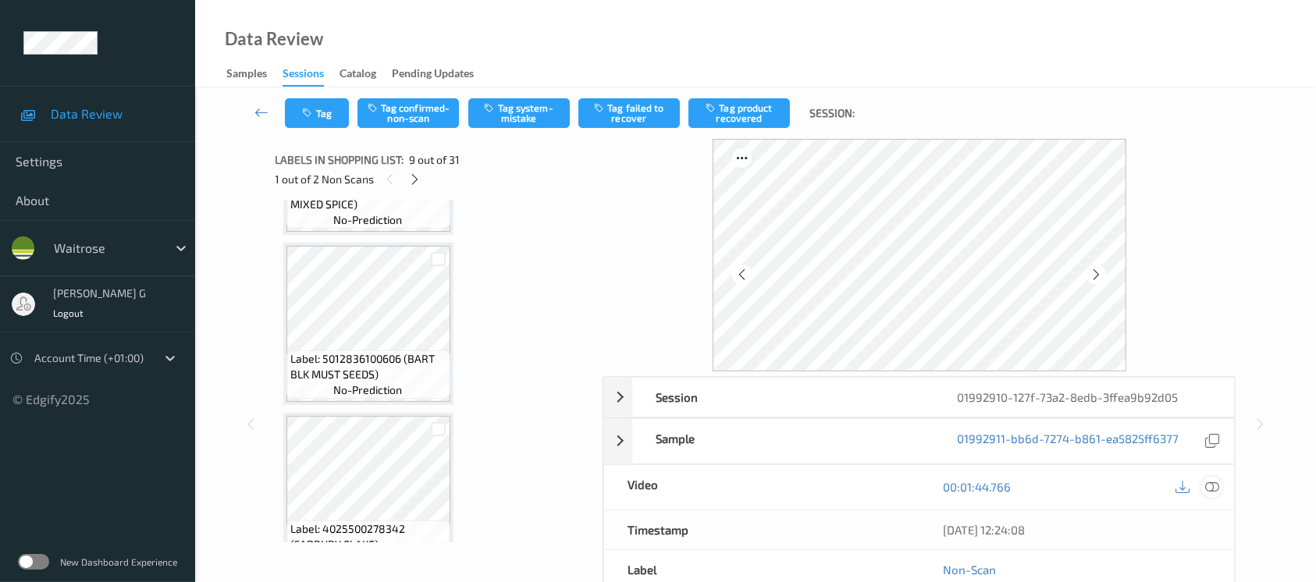
click at [1204, 479] on div at bounding box center [1212, 487] width 21 height 21
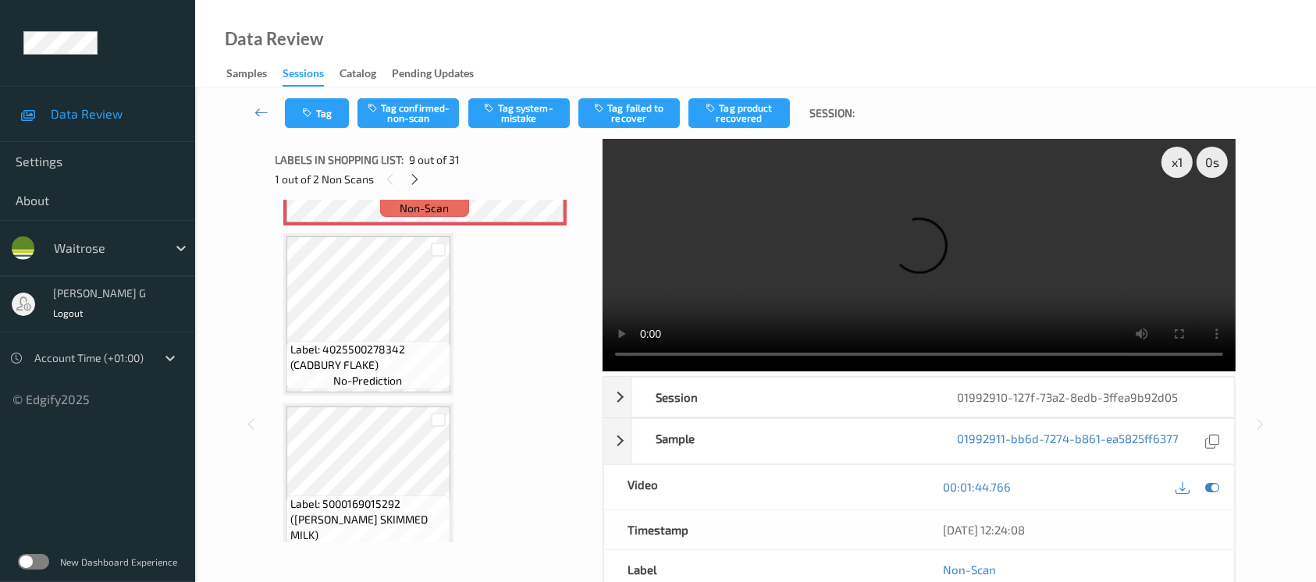
scroll to position [1298, 0]
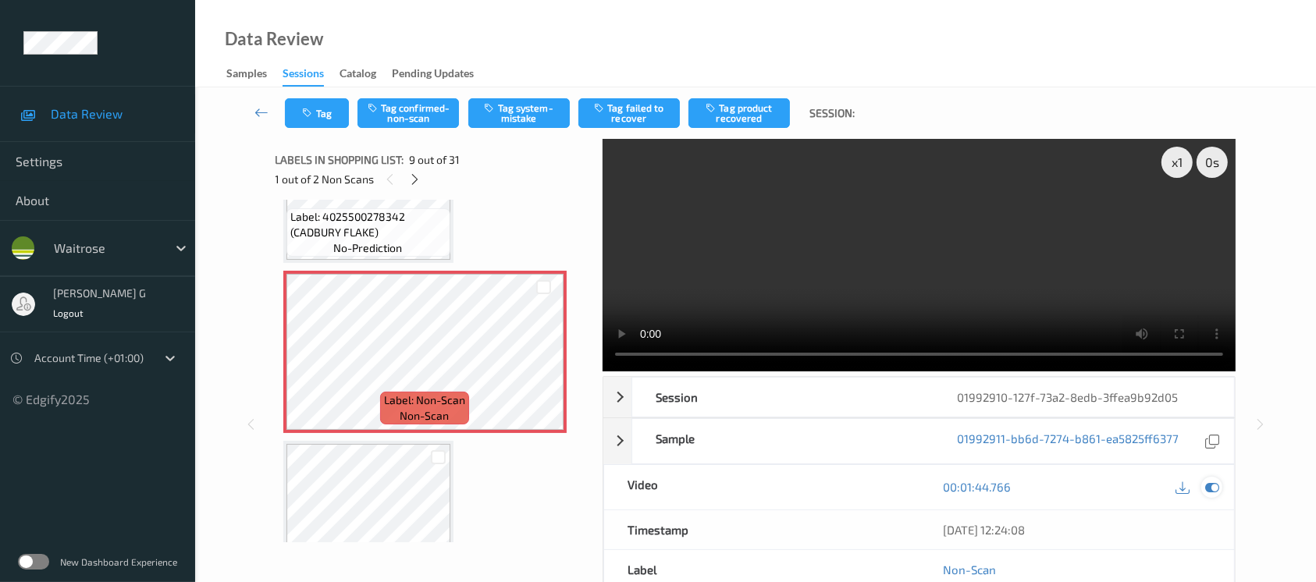
click at [1206, 483] on icon at bounding box center [1212, 487] width 14 height 14
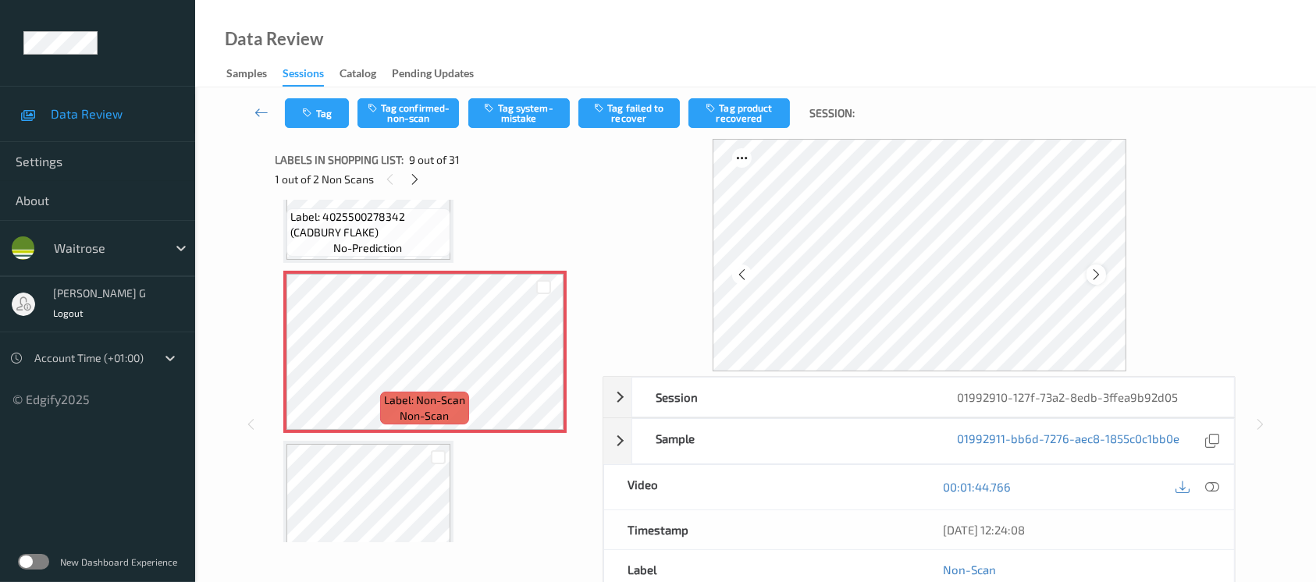
click at [1097, 276] on icon at bounding box center [1096, 275] width 13 height 14
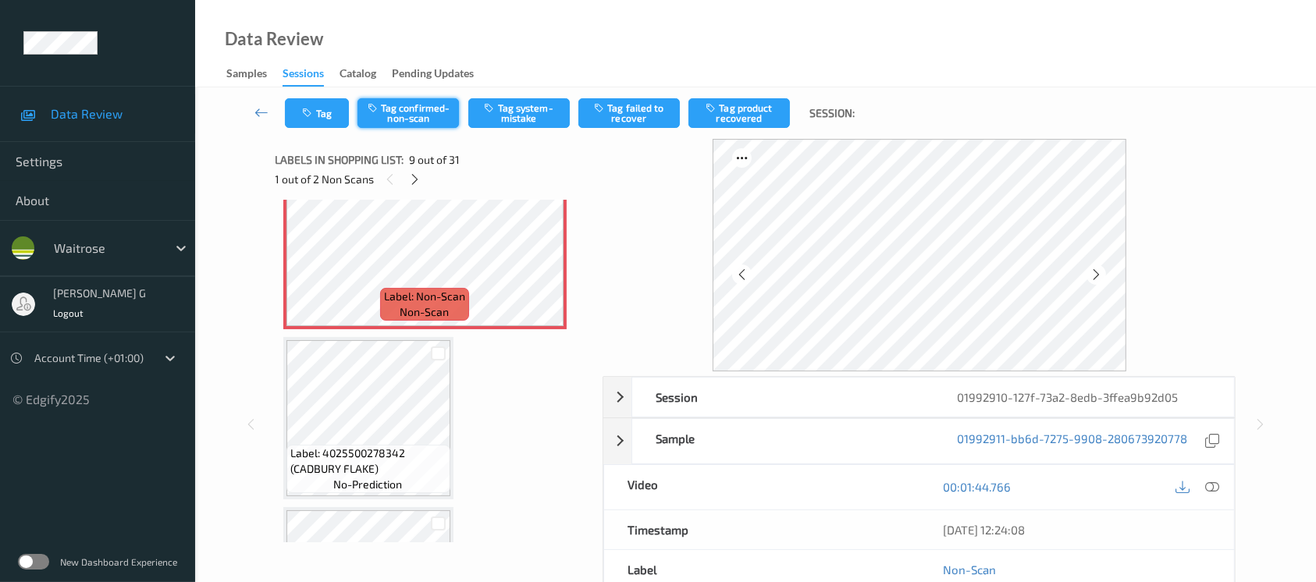
click at [415, 101] on button "Tag confirmed-non-scan" at bounding box center [408, 113] width 101 height 30
click at [750, 115] on button "Tag product recovered" at bounding box center [739, 113] width 101 height 30
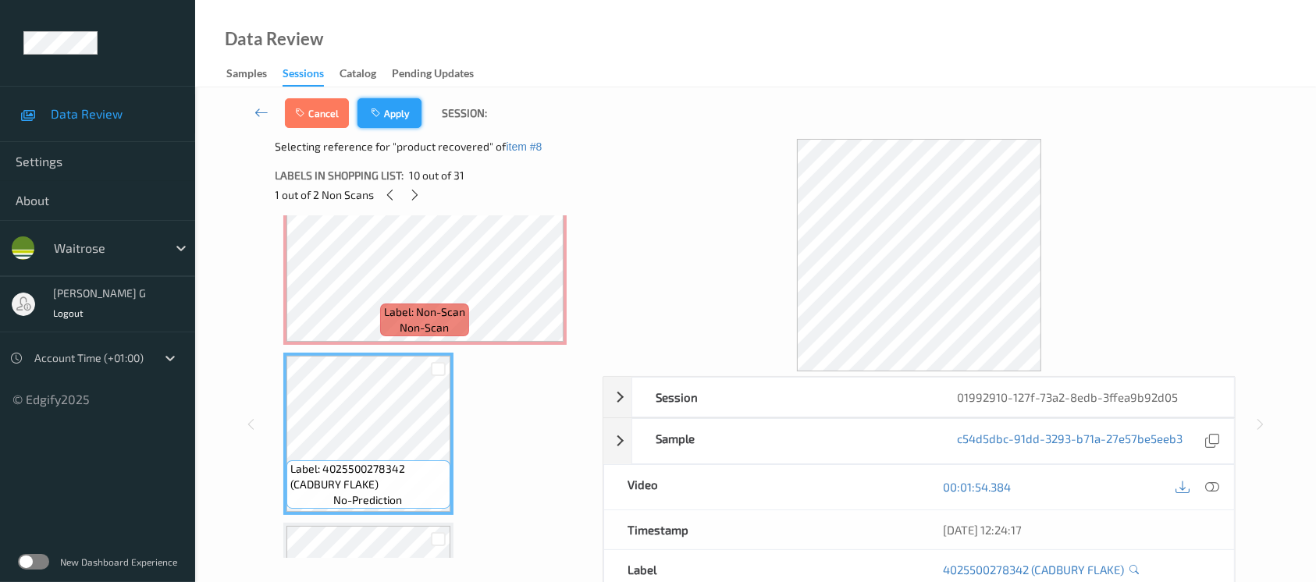
click at [390, 103] on button "Apply" at bounding box center [390, 113] width 64 height 30
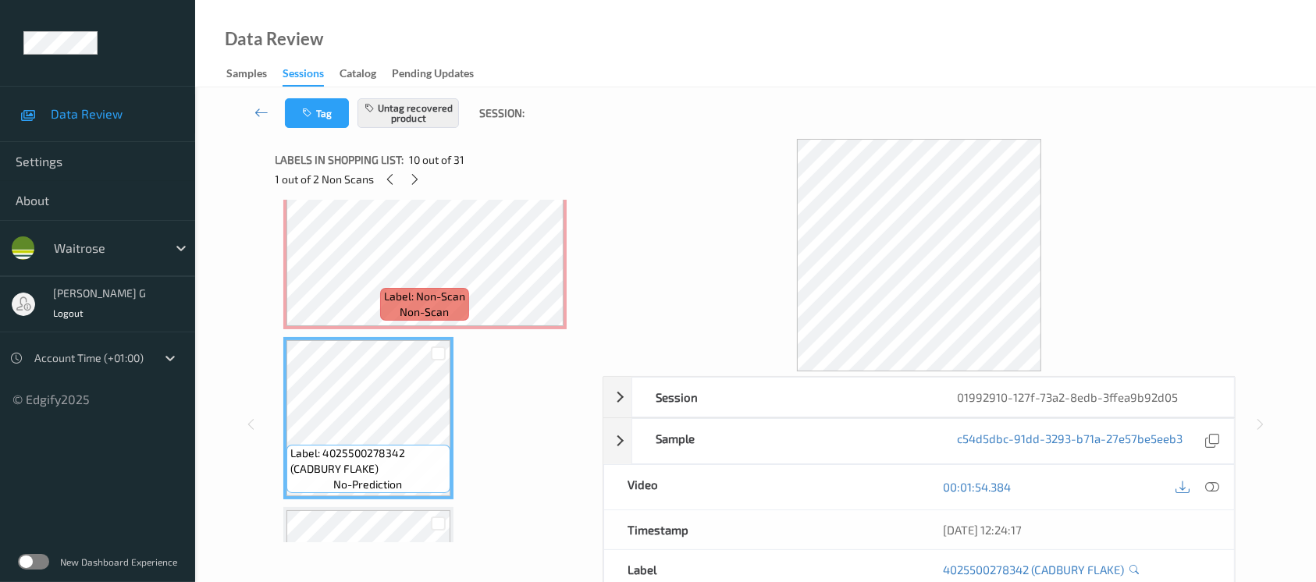
click at [486, 168] on div "Labels in shopping list: 10 out of 31" at bounding box center [434, 160] width 317 height 20
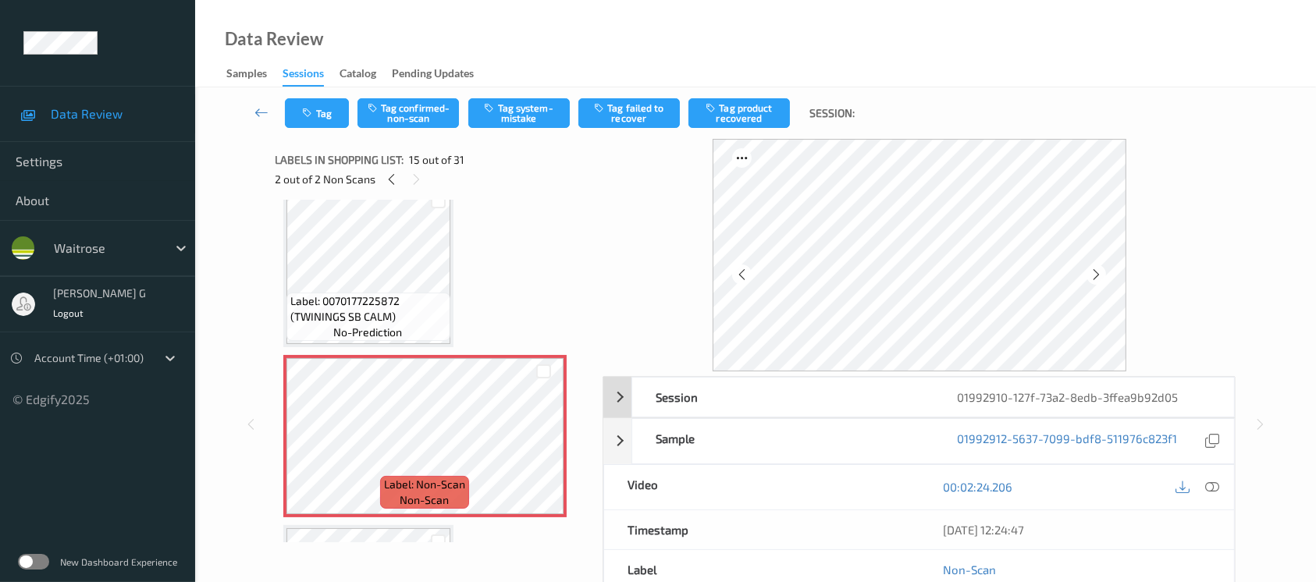
scroll to position [0, 0]
click at [1088, 269] on div at bounding box center [1097, 275] width 20 height 20
click at [1210, 486] on icon at bounding box center [1212, 487] width 14 height 14
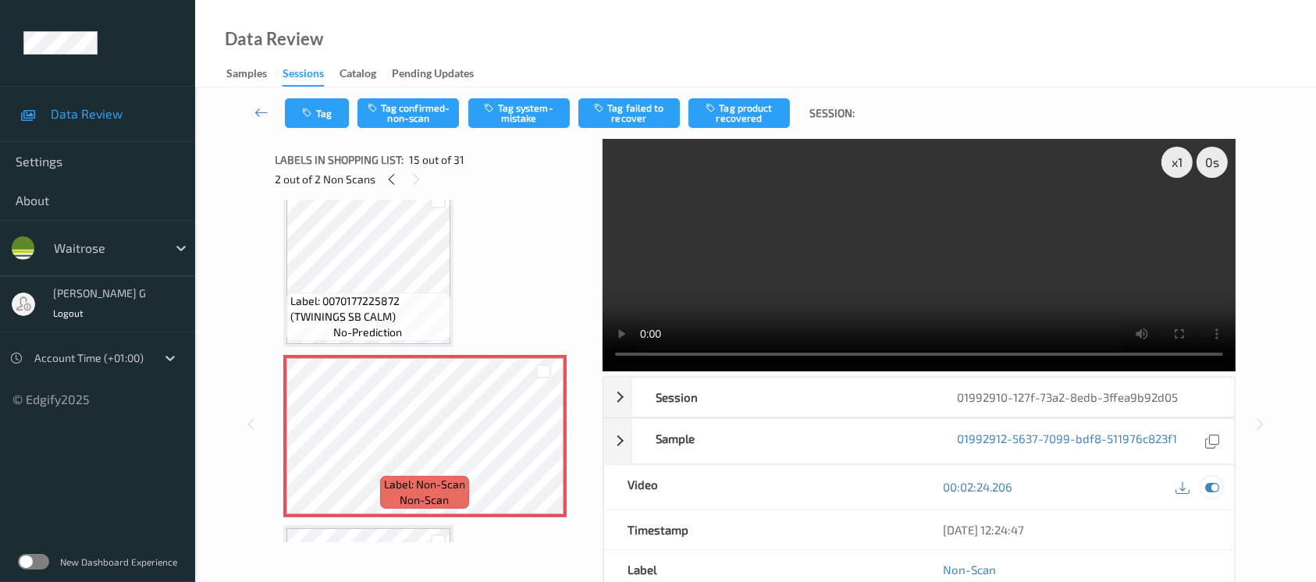
click at [1212, 490] on icon at bounding box center [1212, 487] width 14 height 14
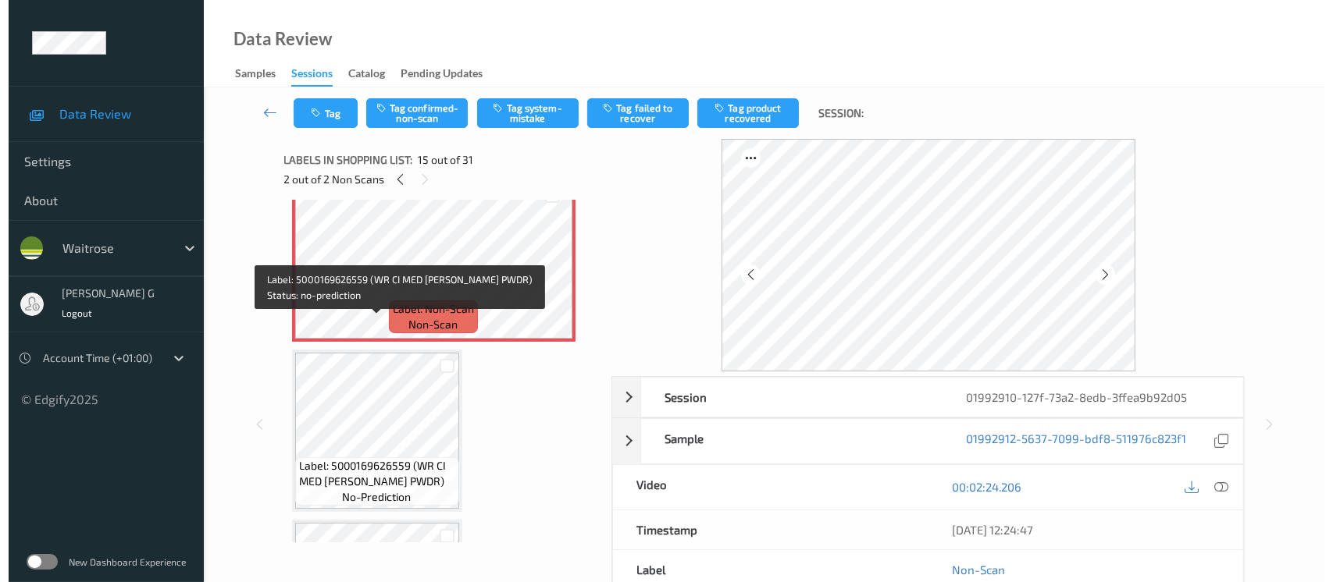
scroll to position [2339, 0]
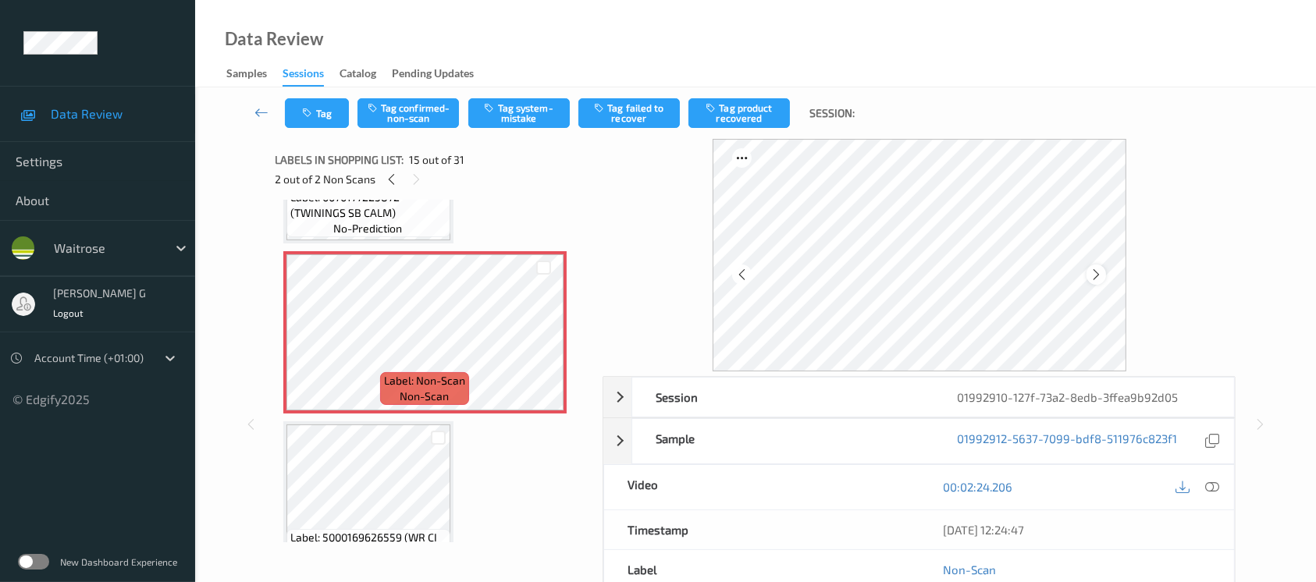
click at [1092, 272] on icon at bounding box center [1096, 275] width 13 height 14
click at [543, 119] on button "Tag system-mistake" at bounding box center [518, 113] width 101 height 30
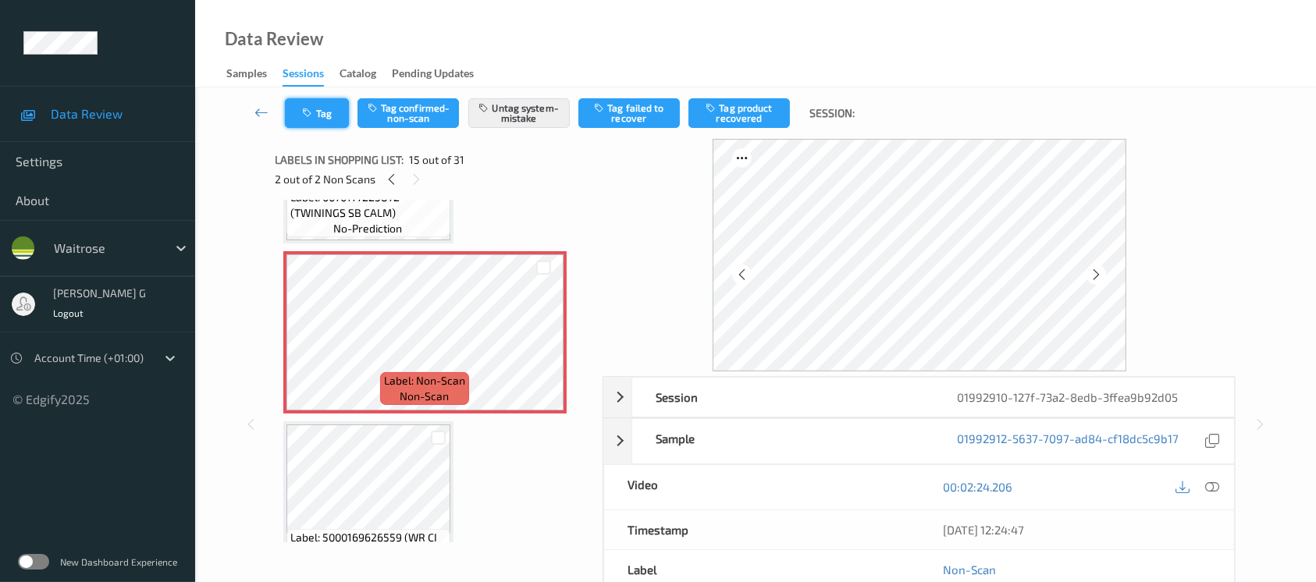
click at [328, 116] on button "Tag" at bounding box center [317, 113] width 64 height 30
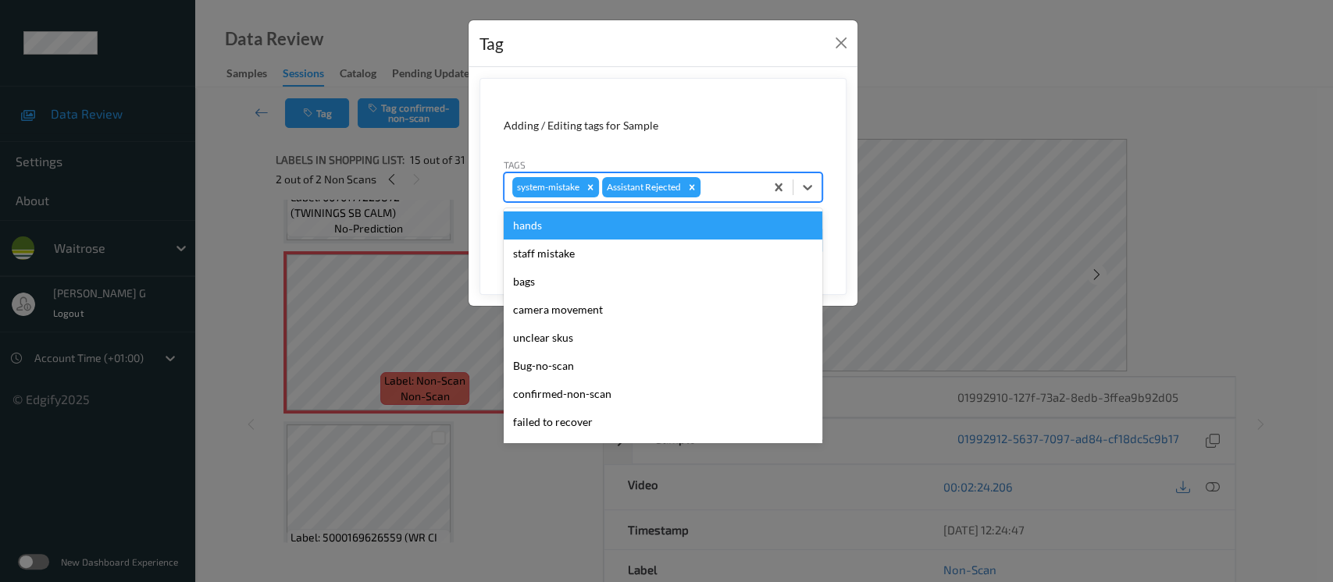
click at [731, 187] on div at bounding box center [729, 187] width 53 height 19
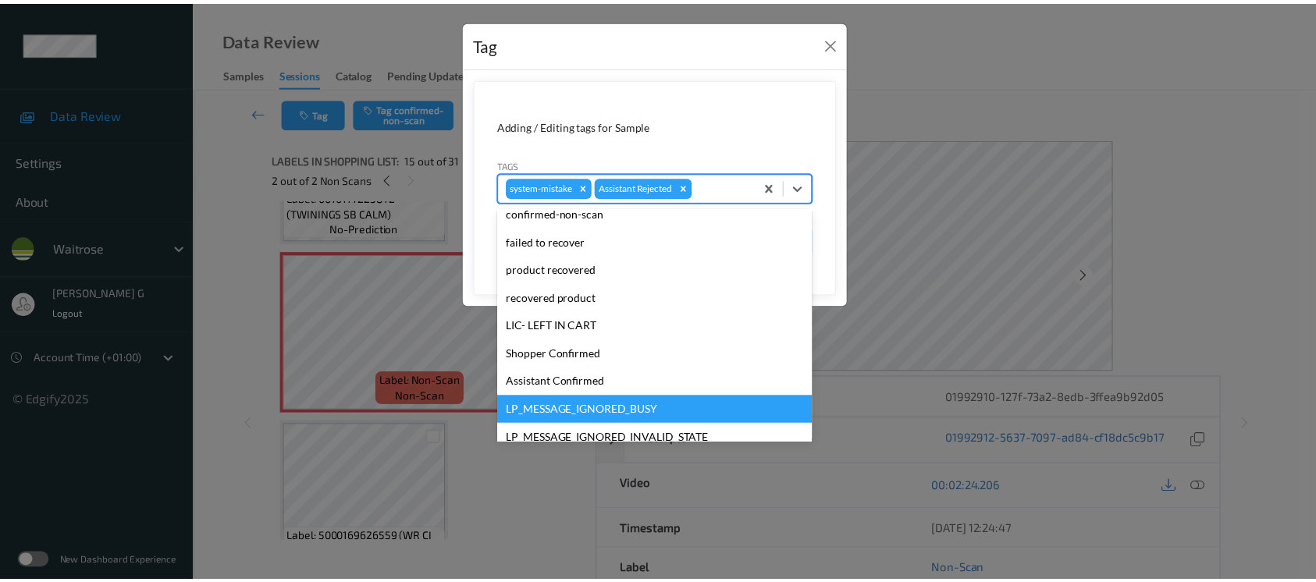
scroll to position [312, 0]
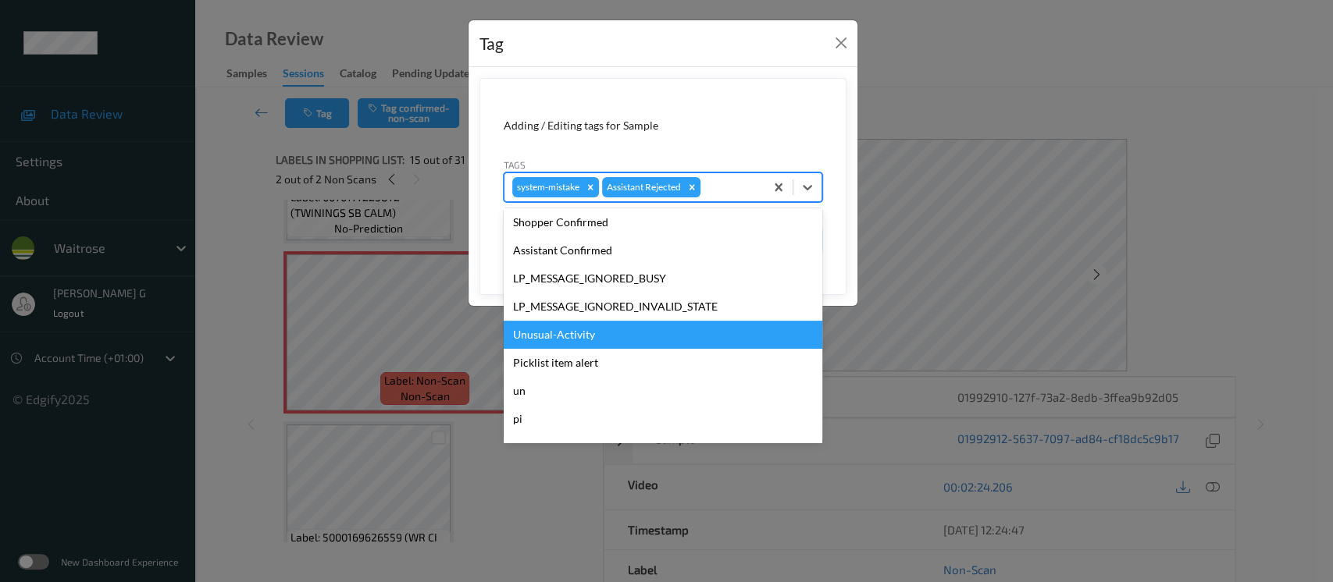
click at [530, 343] on div "Unusual-Activity" at bounding box center [663, 335] width 319 height 28
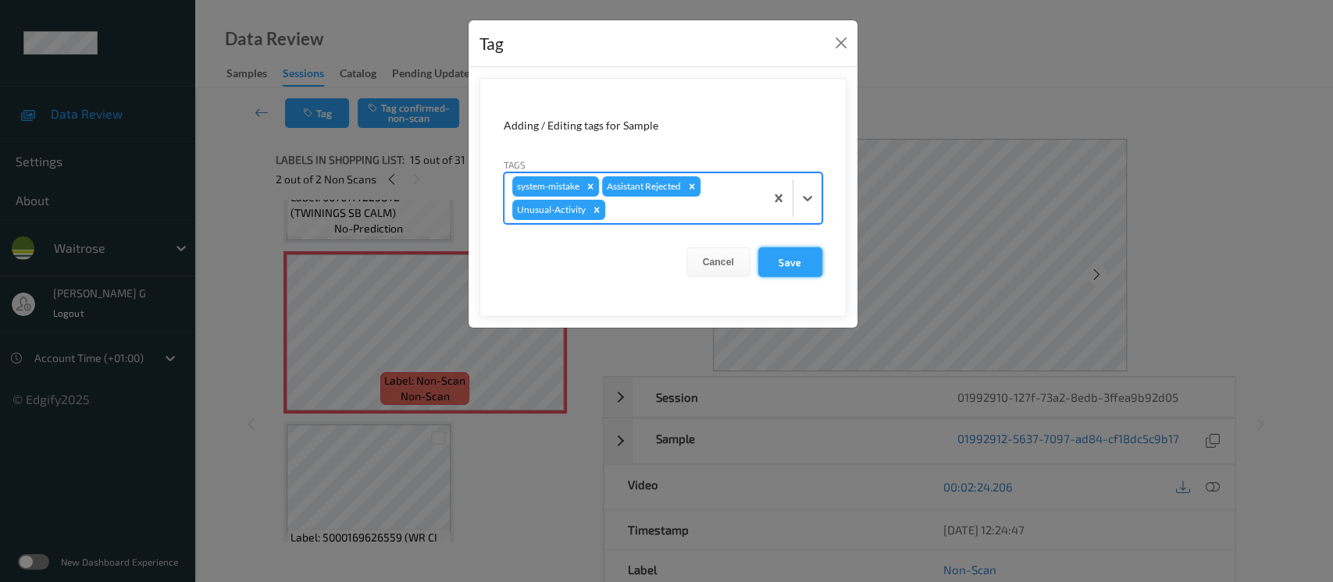
click at [779, 265] on button "Save" at bounding box center [790, 262] width 64 height 30
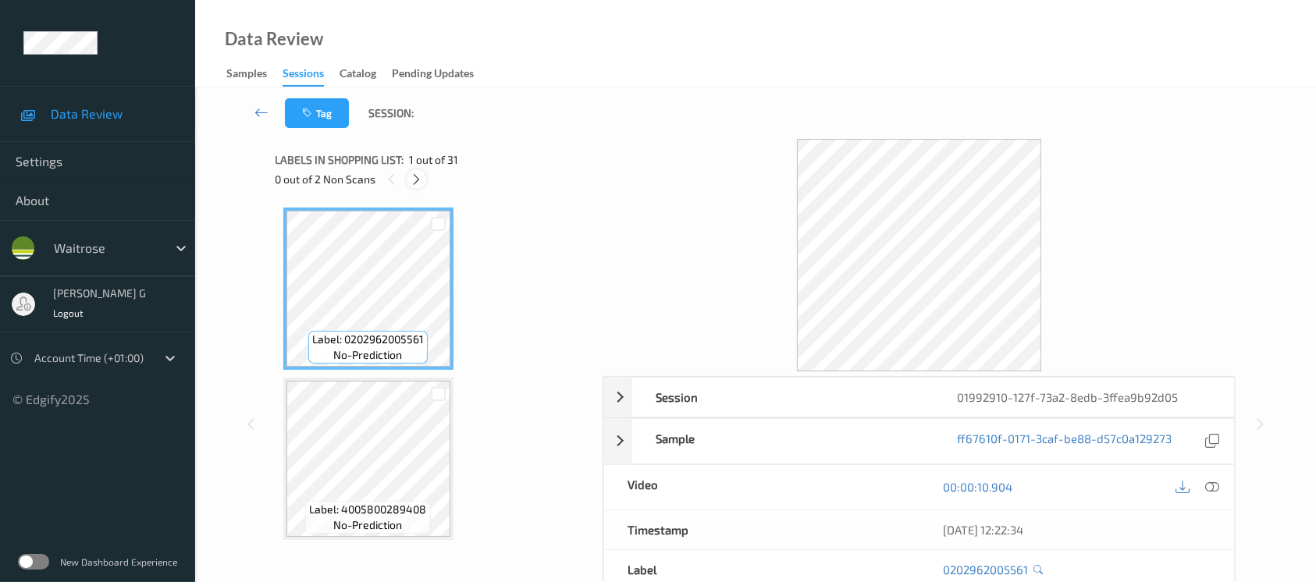
click at [419, 187] on div at bounding box center [417, 179] width 20 height 20
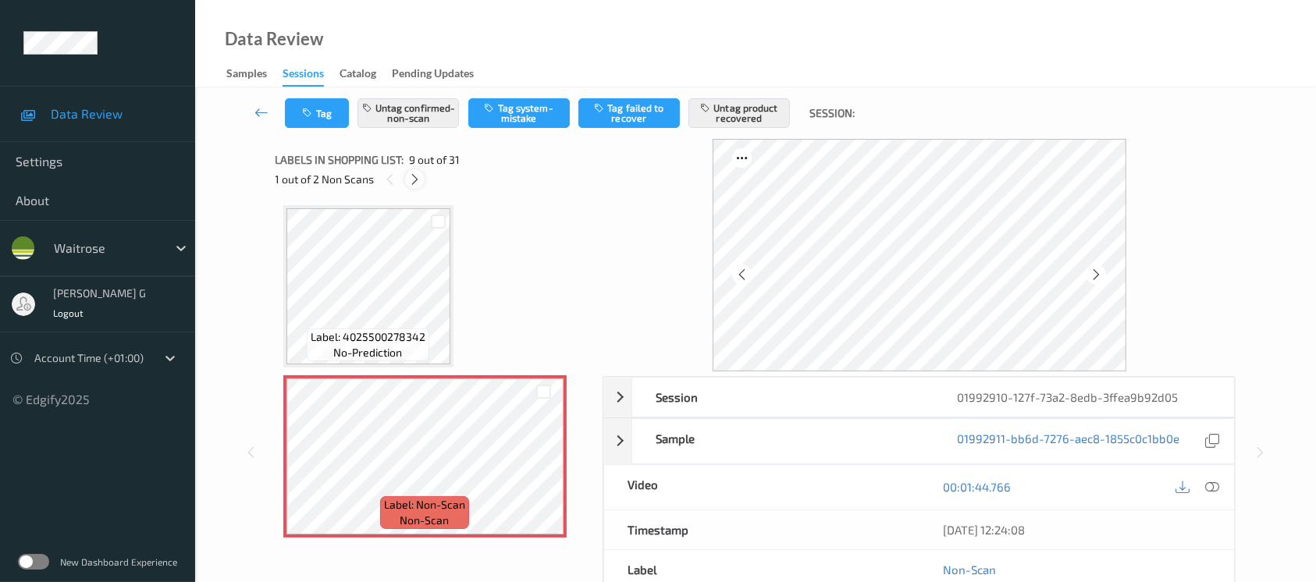
click at [415, 189] on div at bounding box center [415, 179] width 20 height 20
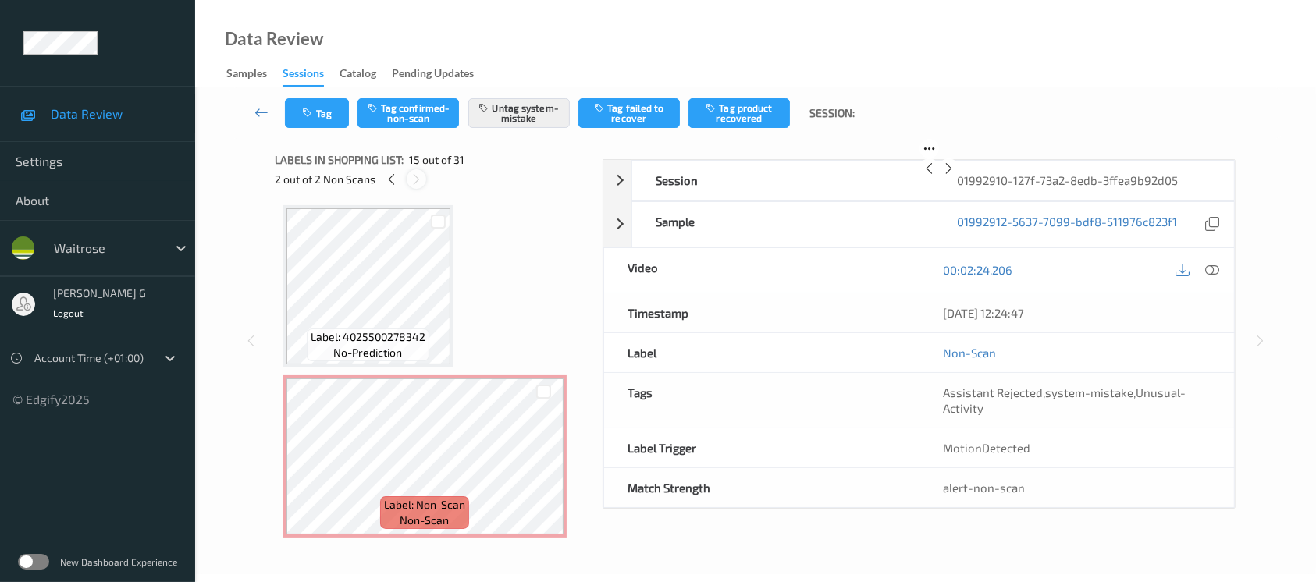
scroll to position [2211, 0]
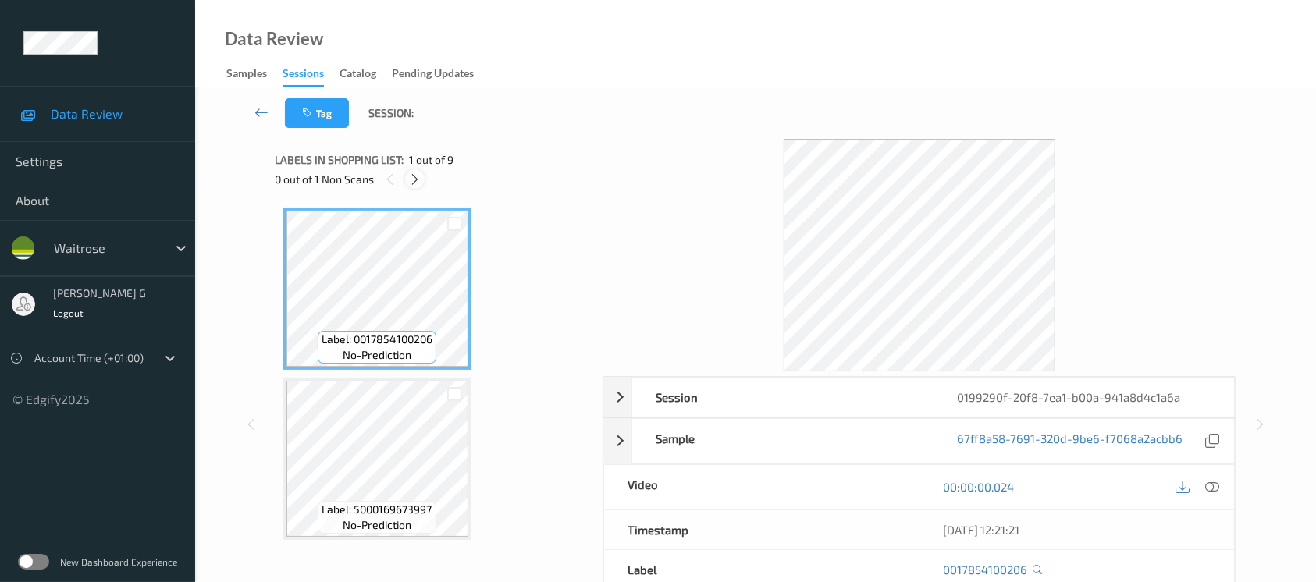
click at [413, 186] on div at bounding box center [415, 179] width 20 height 20
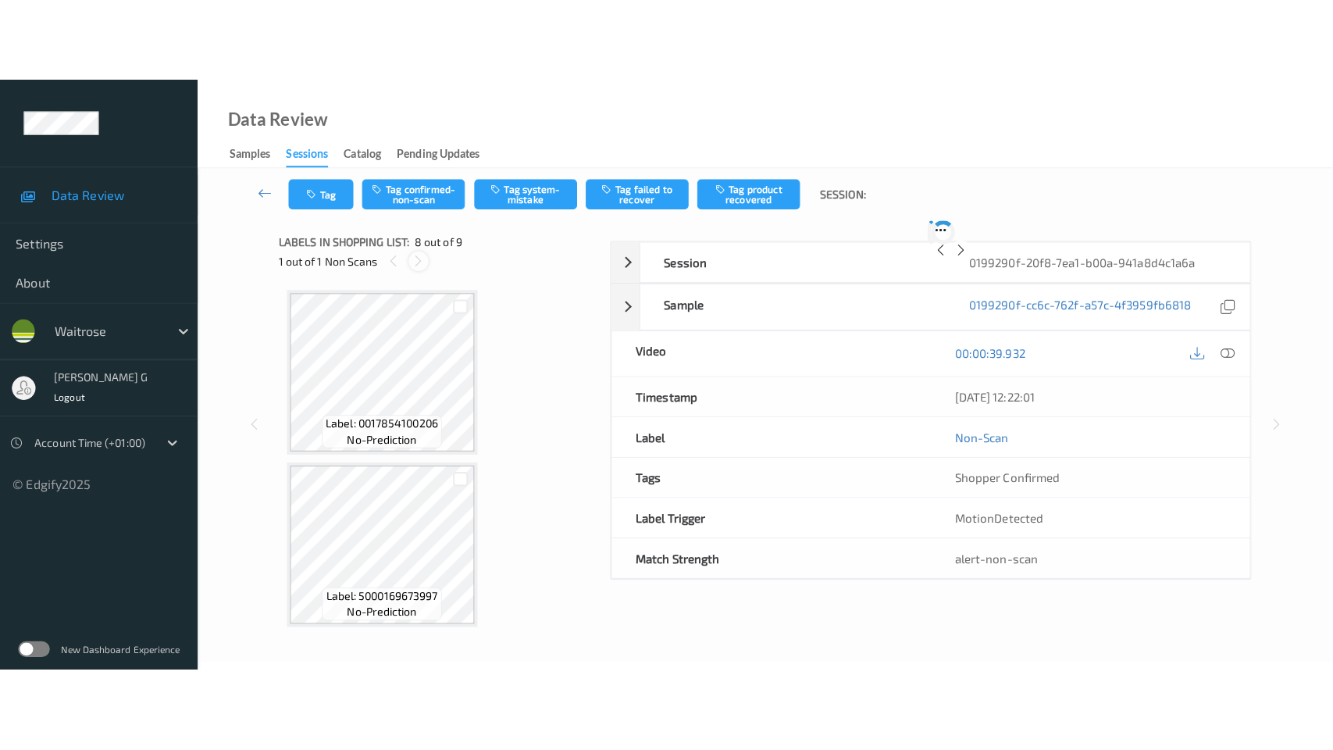
scroll to position [1024, 0]
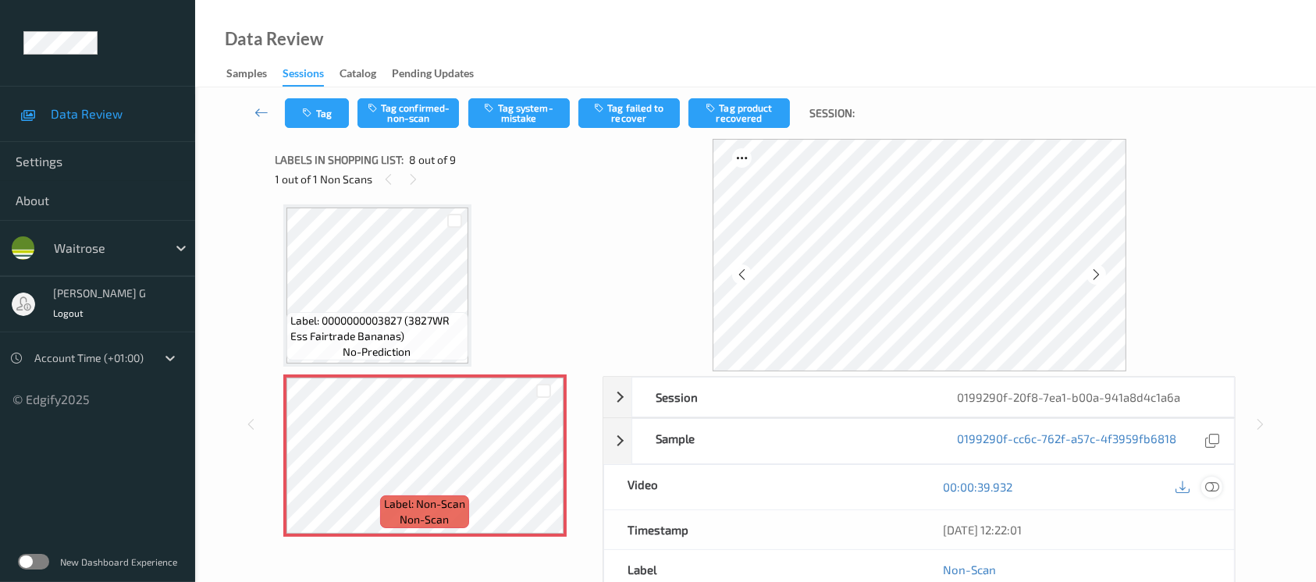
click at [1210, 486] on icon at bounding box center [1212, 487] width 14 height 14
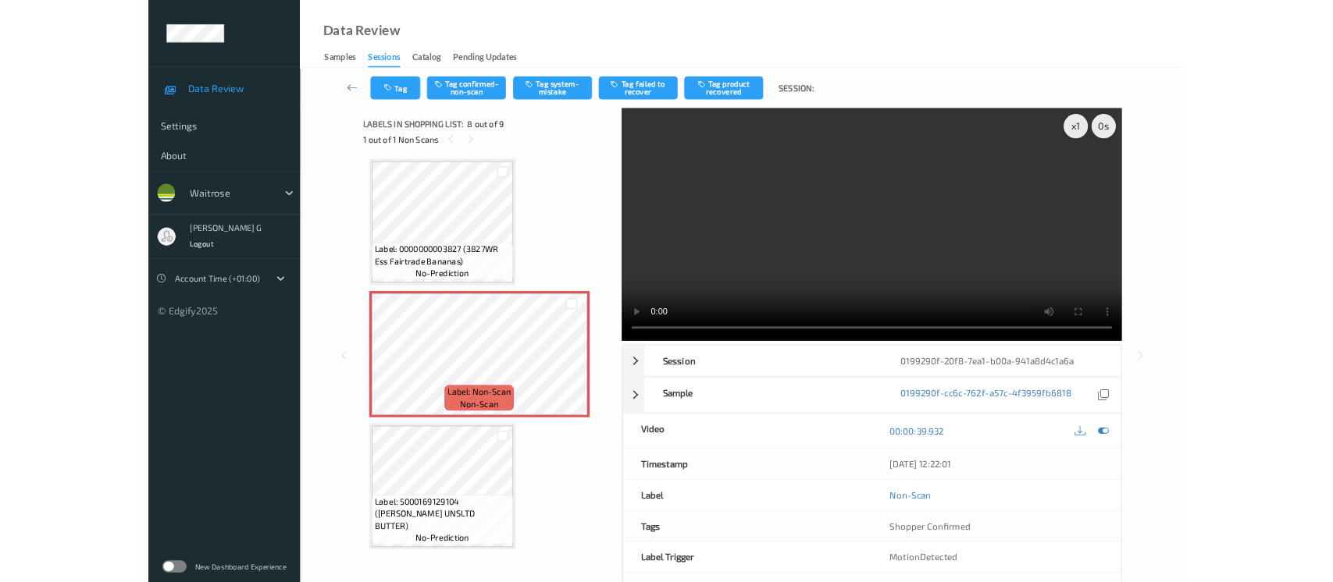
scroll to position [1024, 0]
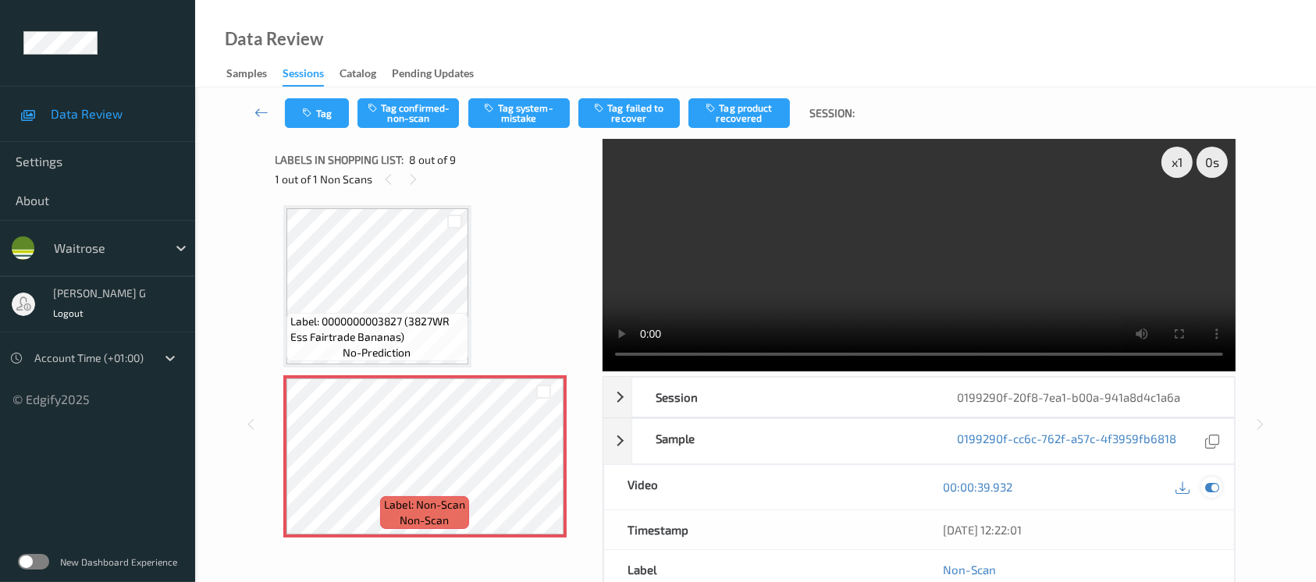
click at [1219, 490] on icon at bounding box center [1212, 487] width 14 height 14
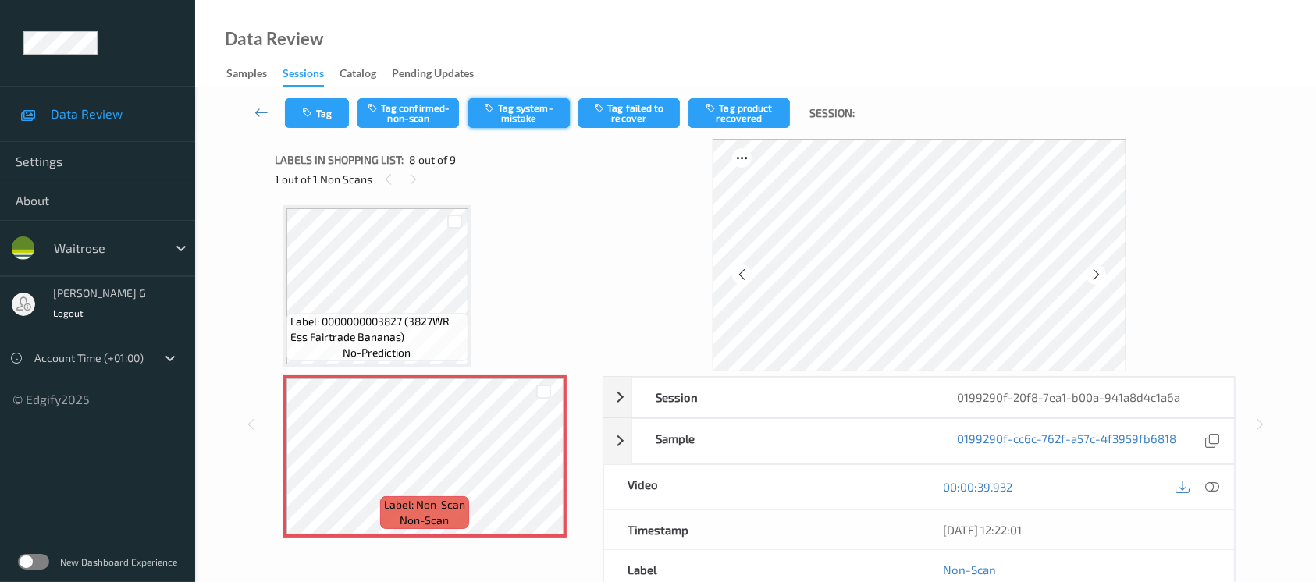
click at [536, 118] on button "Tag system-mistake" at bounding box center [518, 113] width 101 height 30
click at [312, 117] on icon "button" at bounding box center [309, 113] width 13 height 11
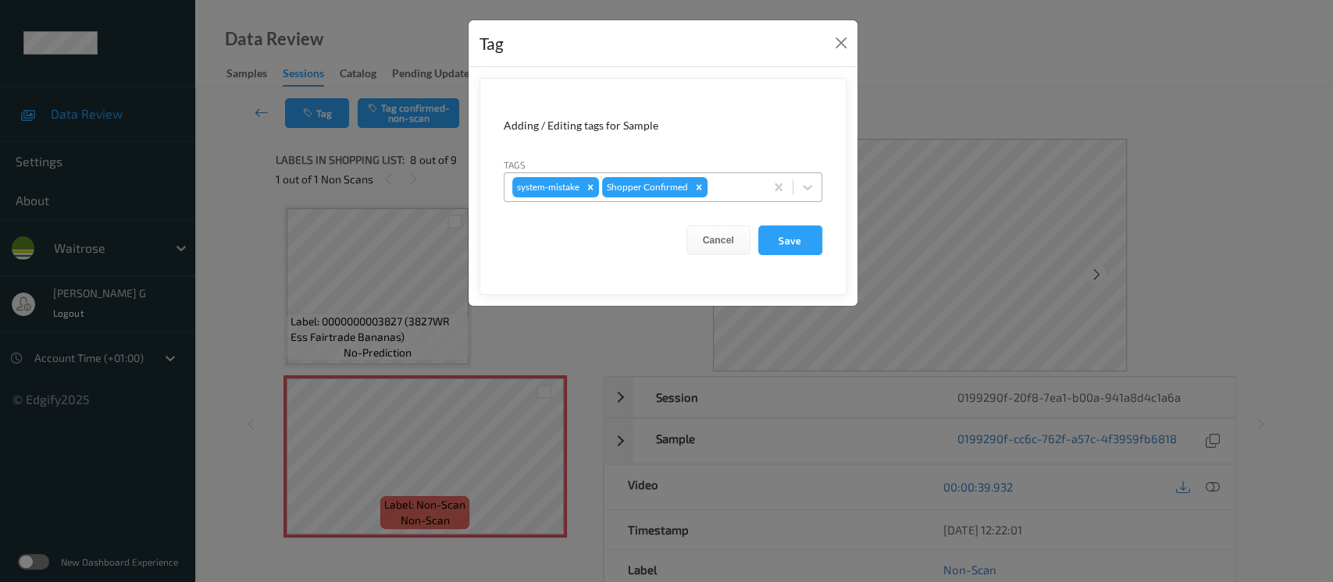
click at [732, 189] on div at bounding box center [733, 187] width 46 height 19
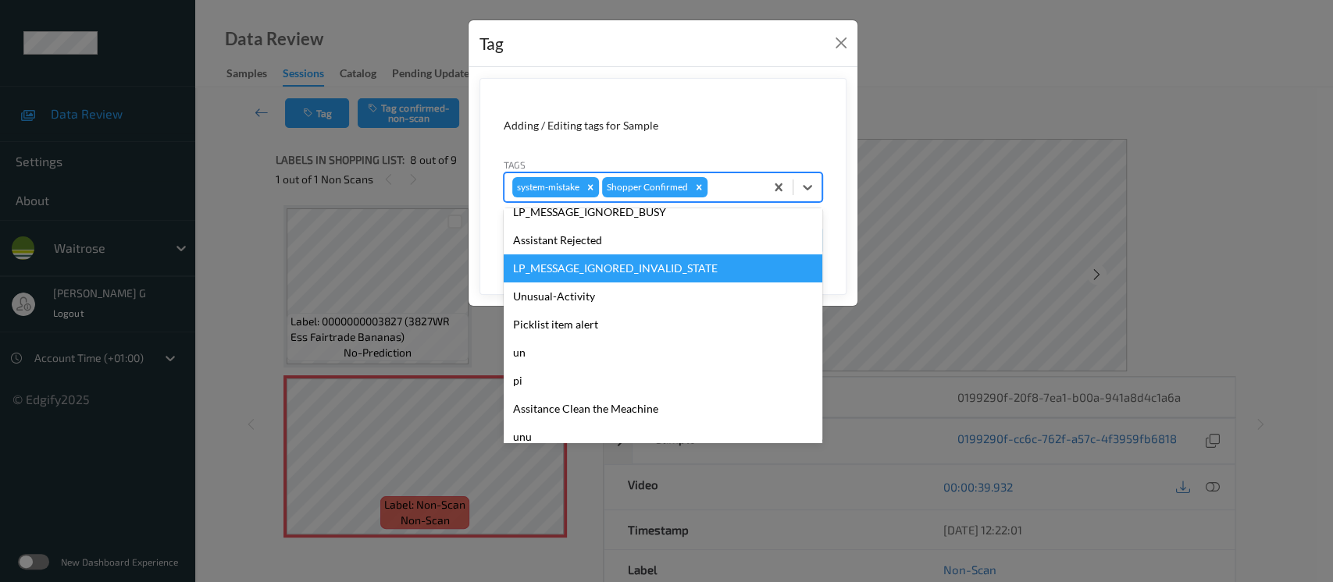
scroll to position [362, 0]
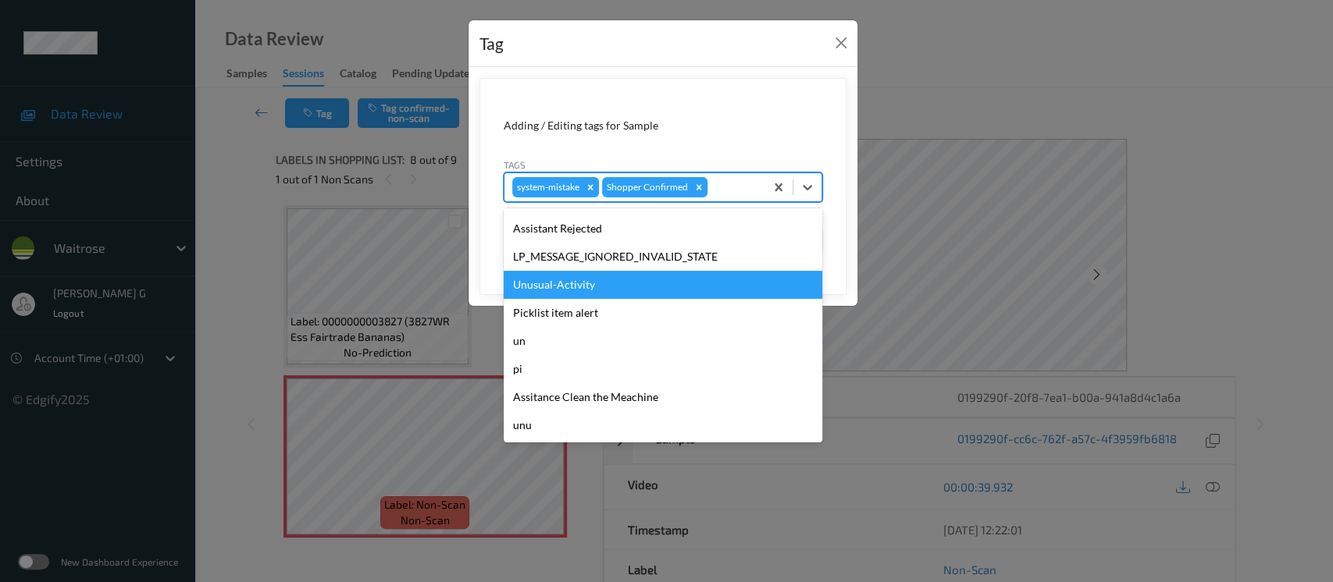
click at [556, 290] on div "Unusual-Activity" at bounding box center [663, 285] width 319 height 28
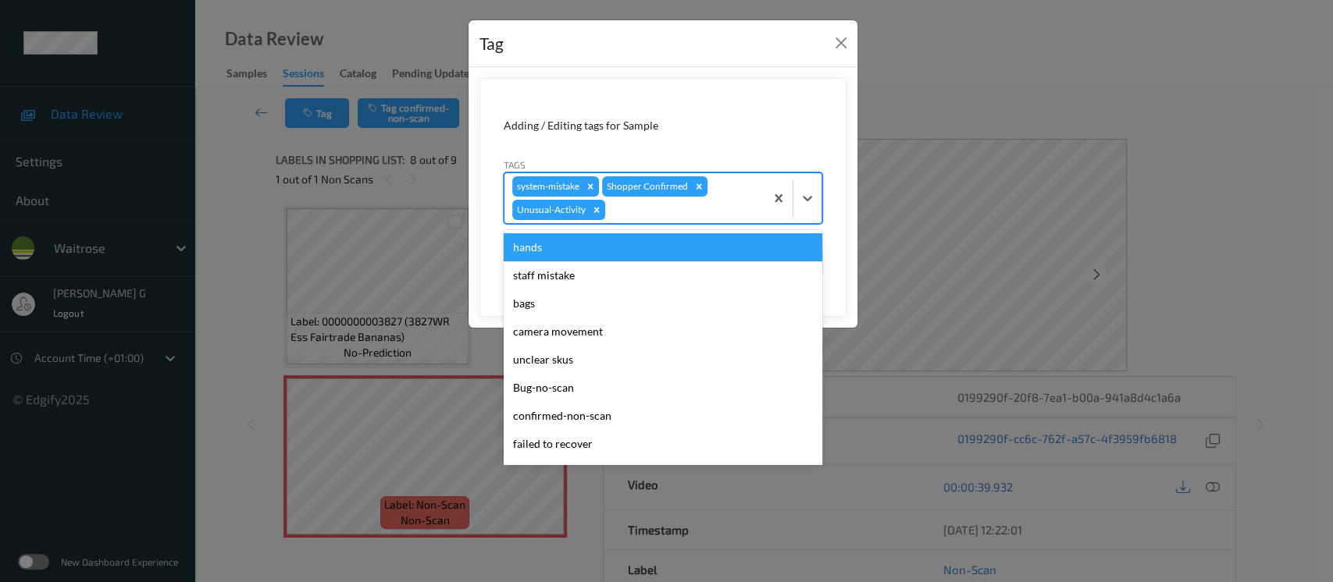
click at [733, 208] on div at bounding box center [682, 210] width 148 height 19
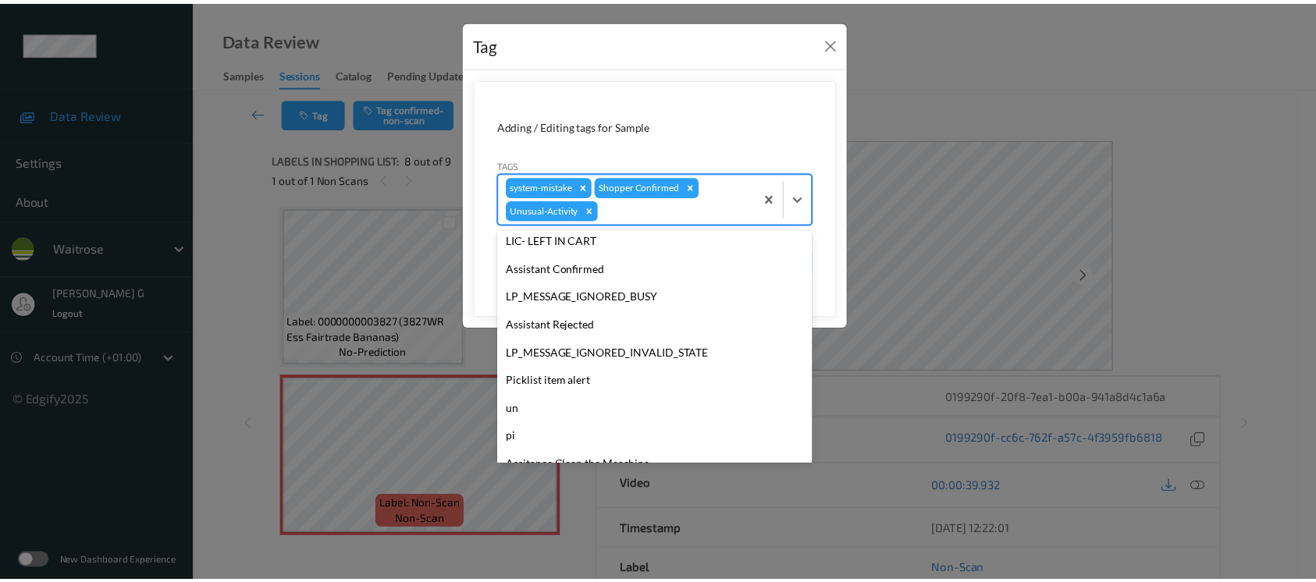
scroll to position [333, 0]
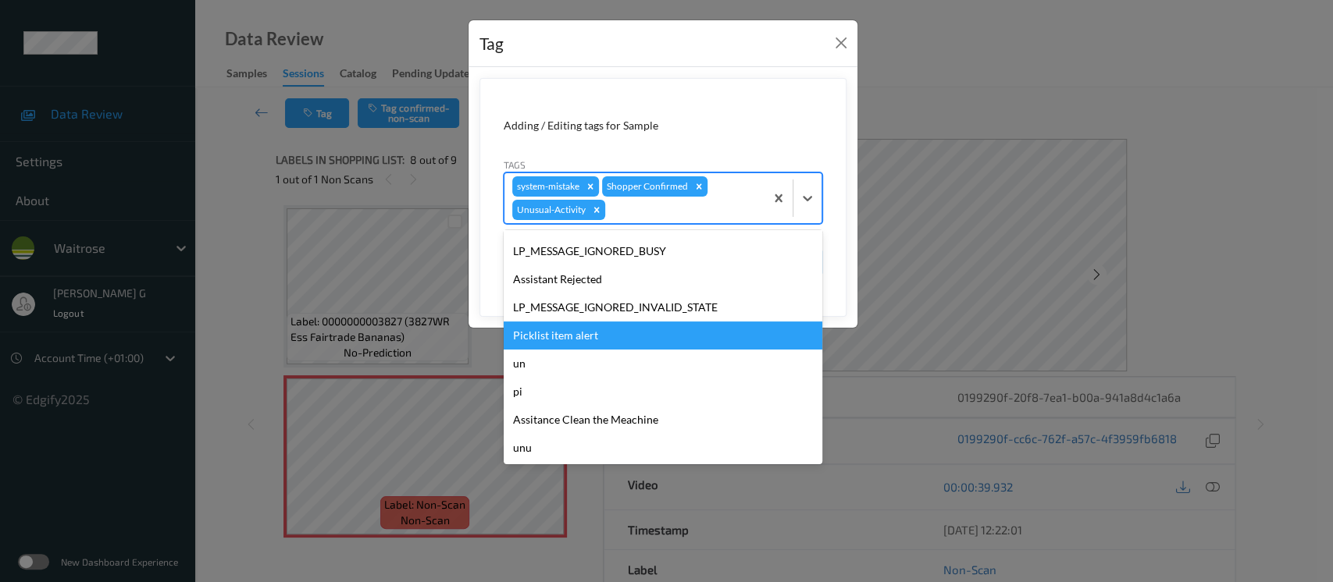
click at [578, 325] on div "Picklist item alert" at bounding box center [663, 336] width 319 height 28
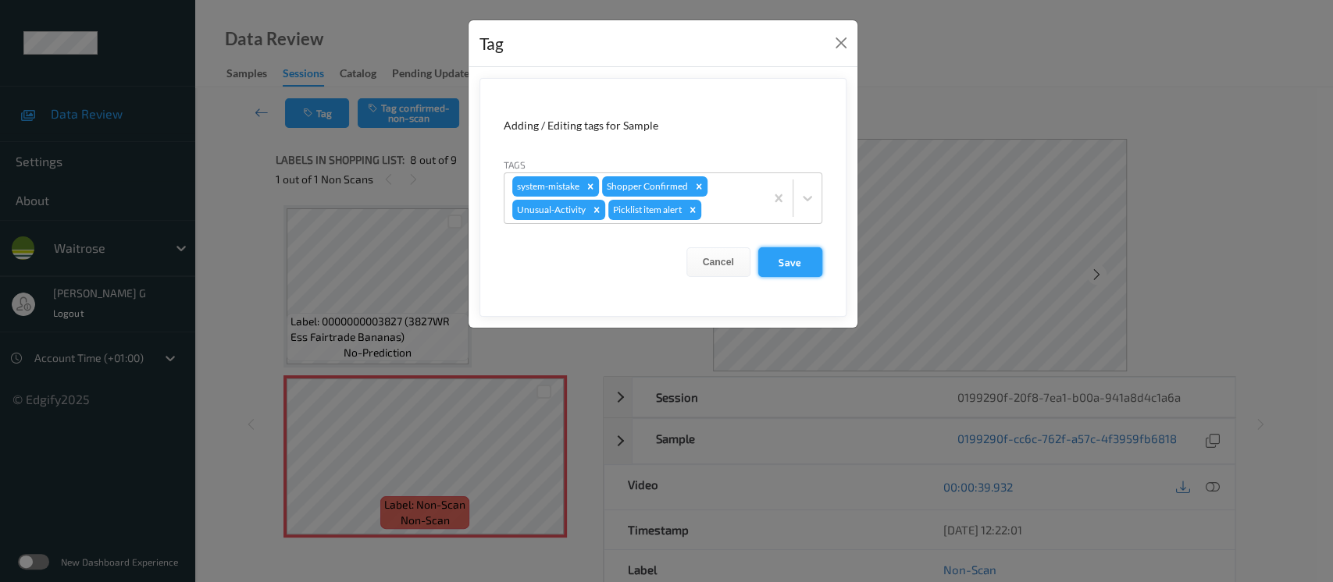
click at [762, 259] on button "Save" at bounding box center [790, 262] width 64 height 30
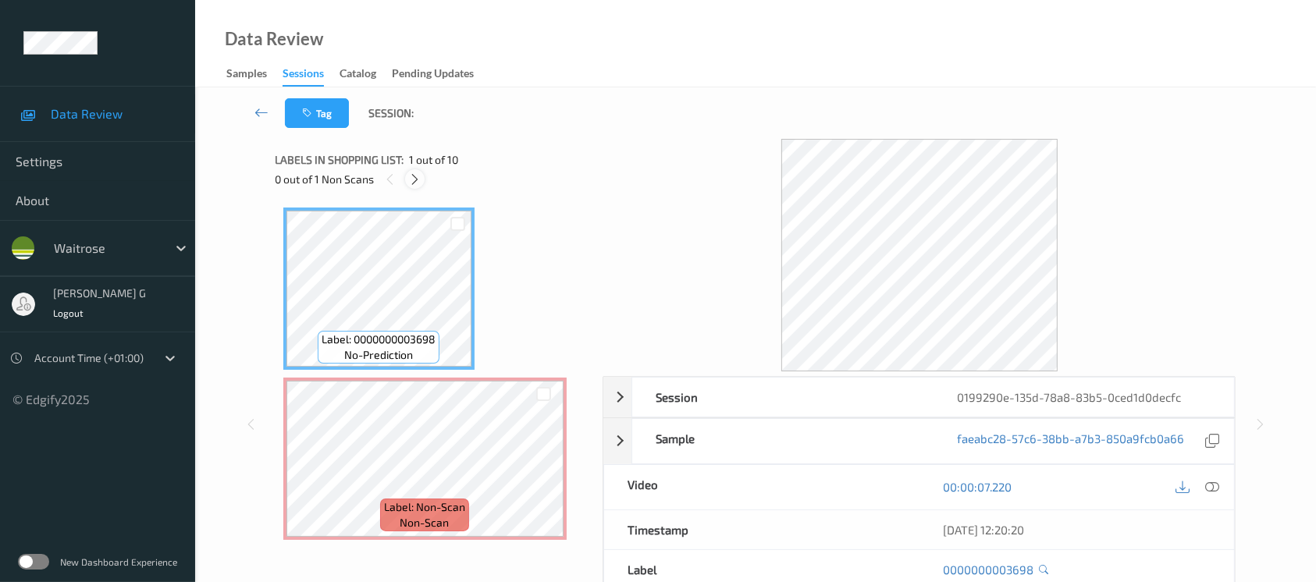
click at [412, 173] on icon at bounding box center [414, 180] width 13 height 14
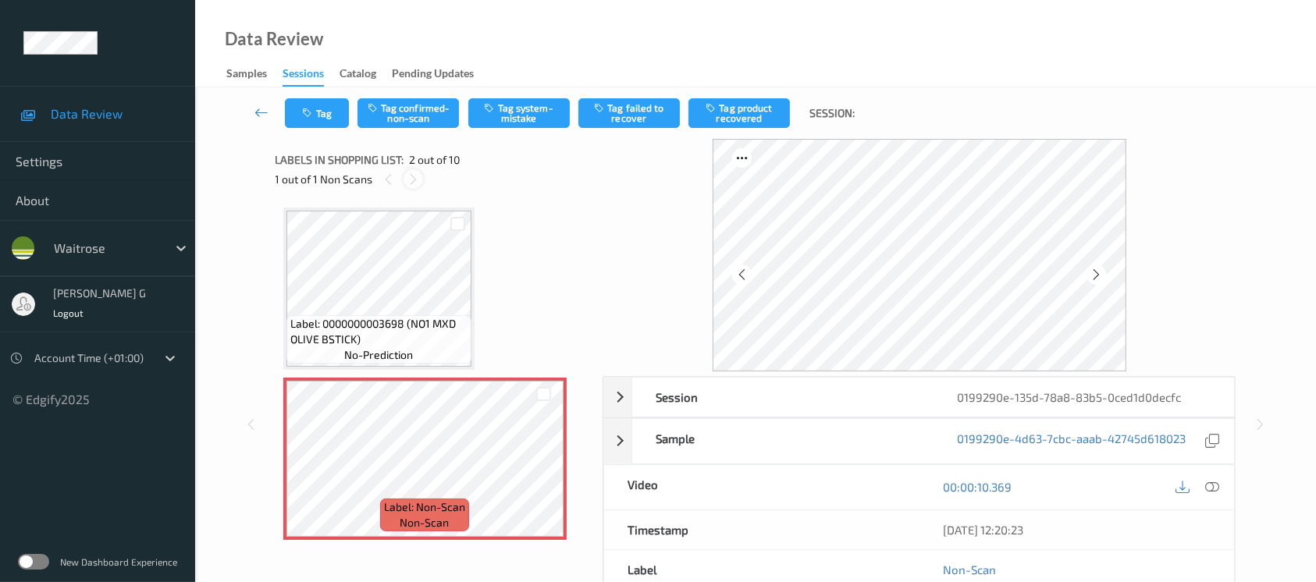
click at [407, 178] on icon at bounding box center [413, 180] width 13 height 14
click at [525, 119] on button "Tag system-mistake" at bounding box center [518, 113] width 101 height 30
click at [320, 116] on button "Tag" at bounding box center [317, 113] width 64 height 30
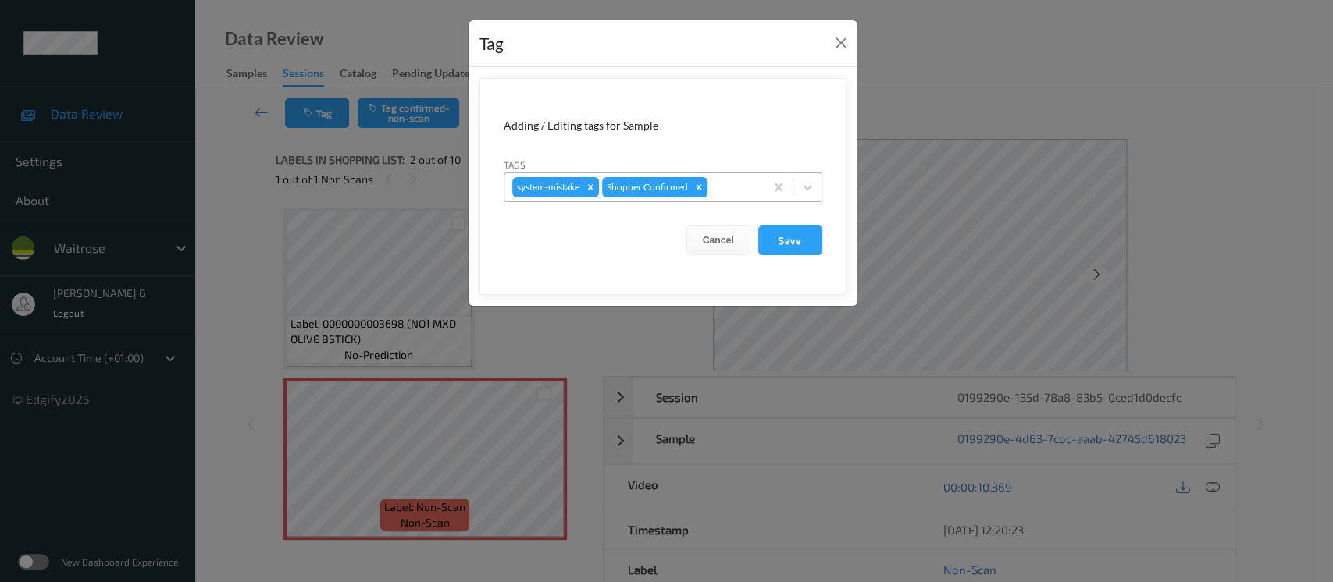
click at [758, 191] on div "system-mistake Shopper Confirmed" at bounding box center [634, 187] width 260 height 27
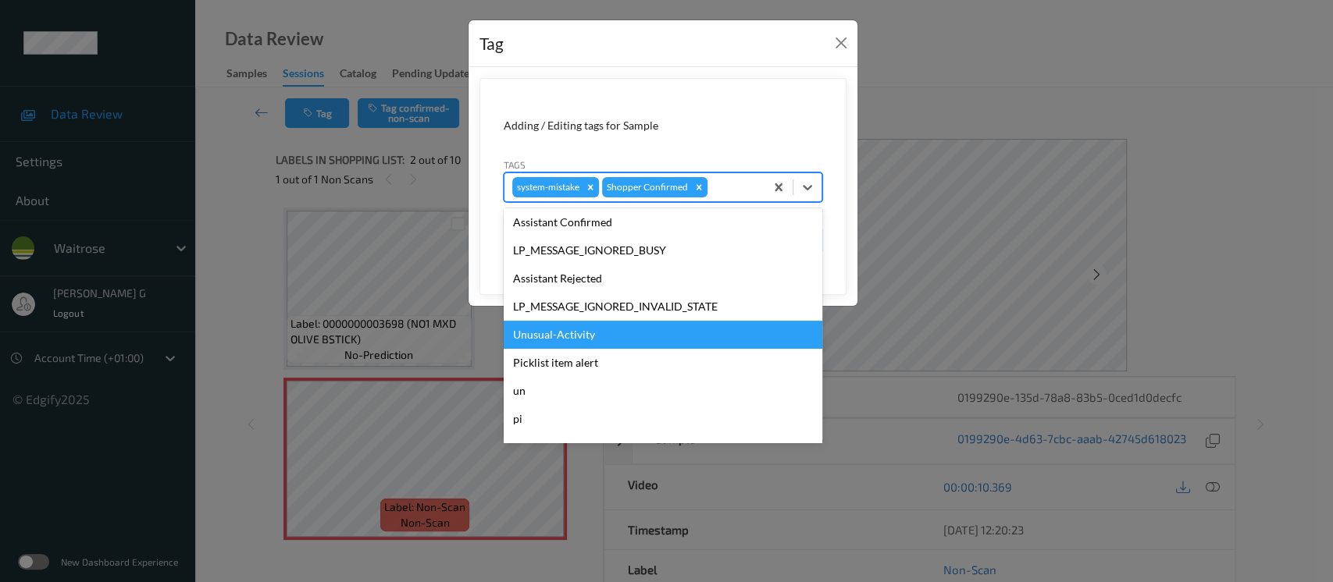
scroll to position [362, 0]
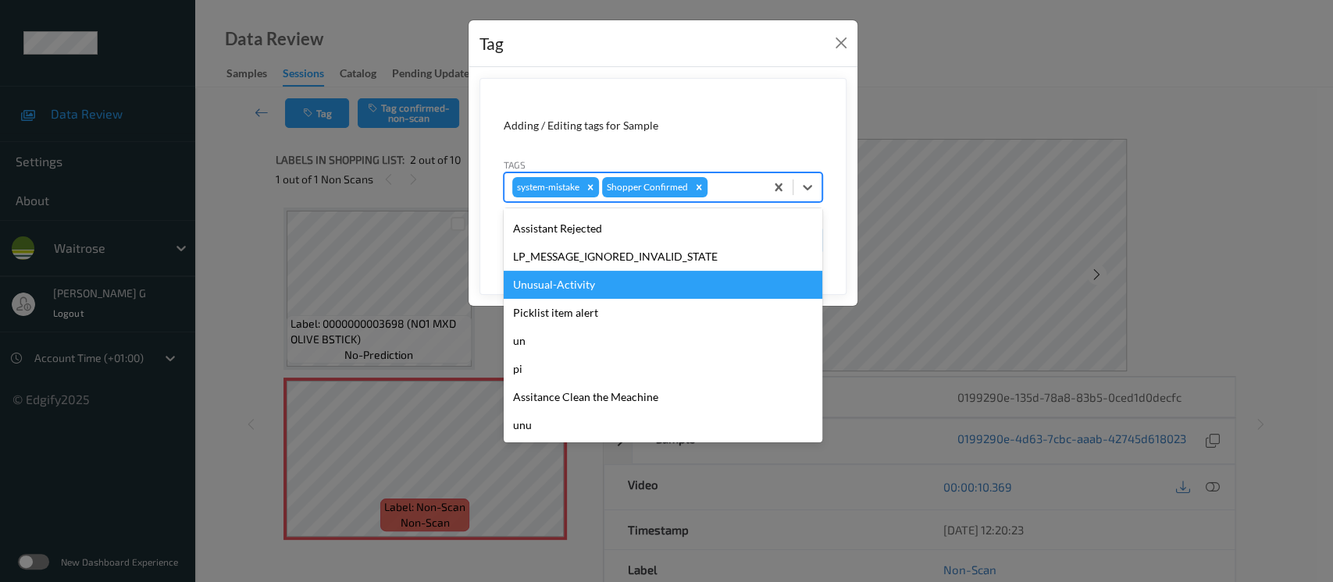
click at [556, 285] on div "Unusual-Activity" at bounding box center [663, 285] width 319 height 28
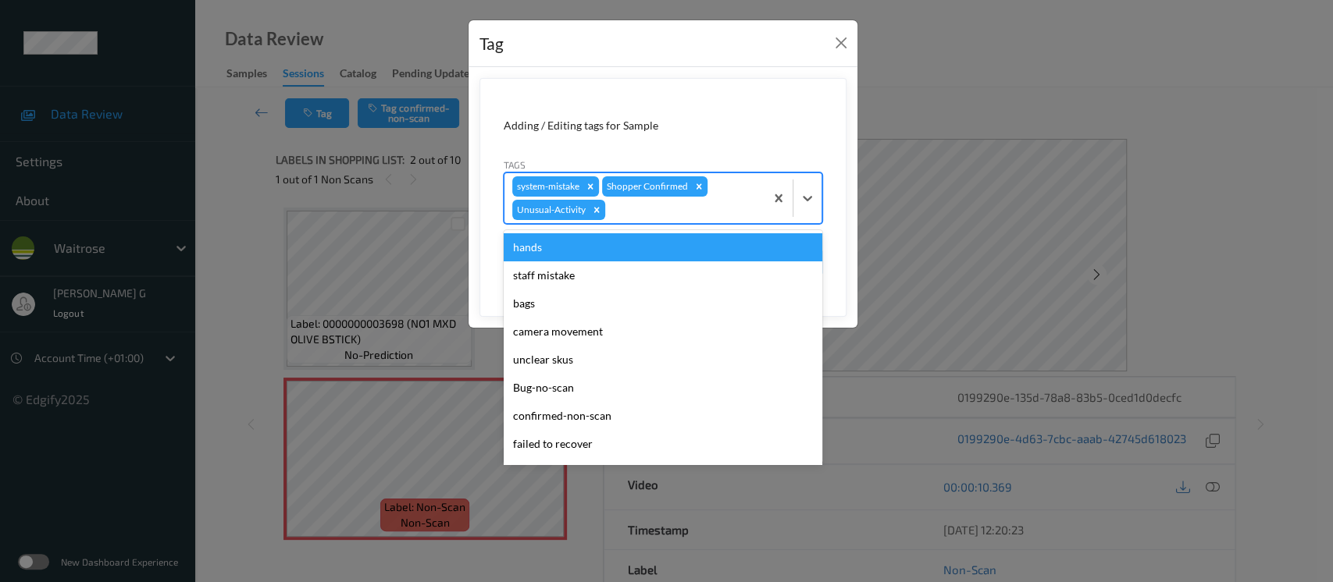
click at [694, 203] on div at bounding box center [682, 210] width 148 height 19
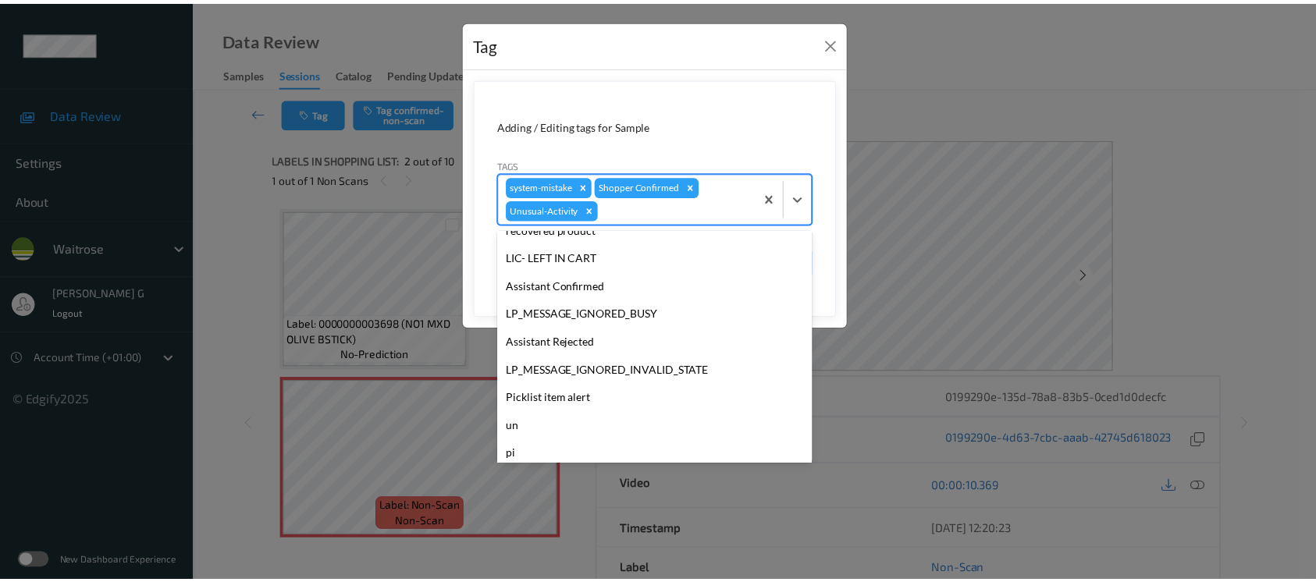
scroll to position [333, 0]
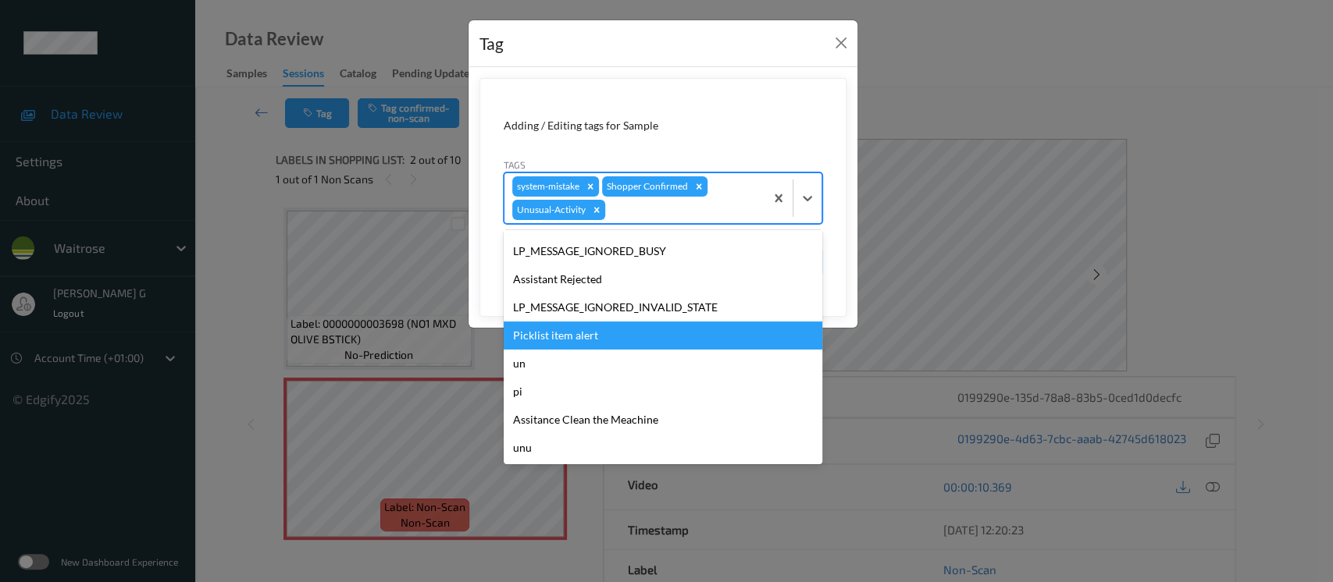
click at [550, 340] on div "Picklist item alert" at bounding box center [663, 336] width 319 height 28
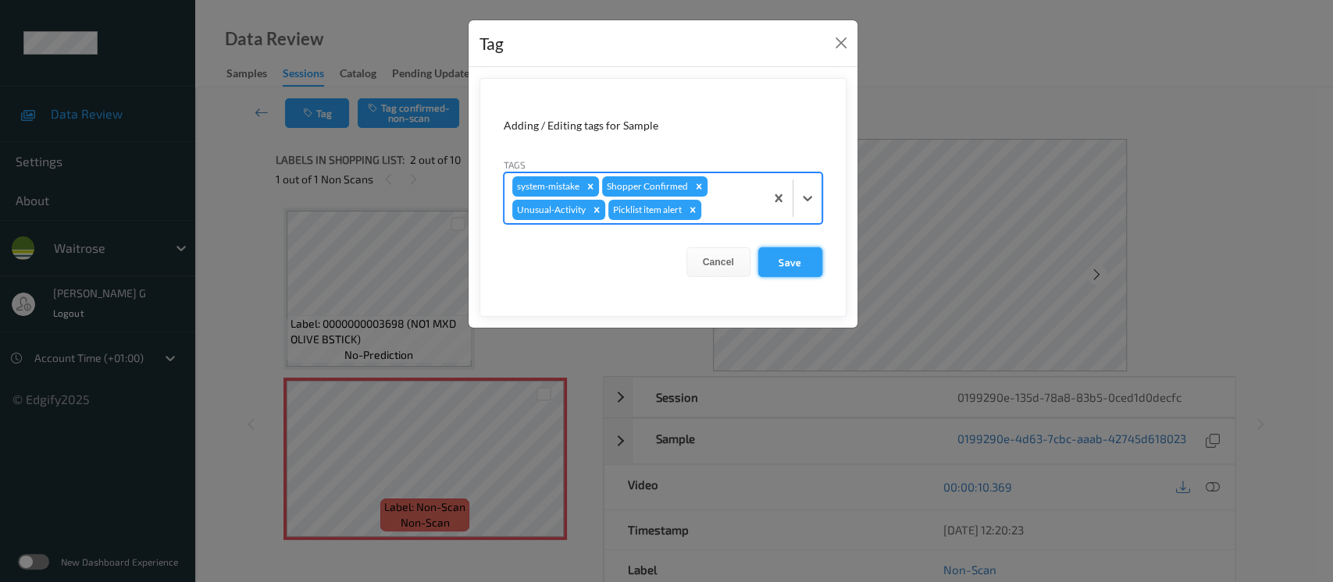
click at [796, 267] on button "Save" at bounding box center [790, 262] width 64 height 30
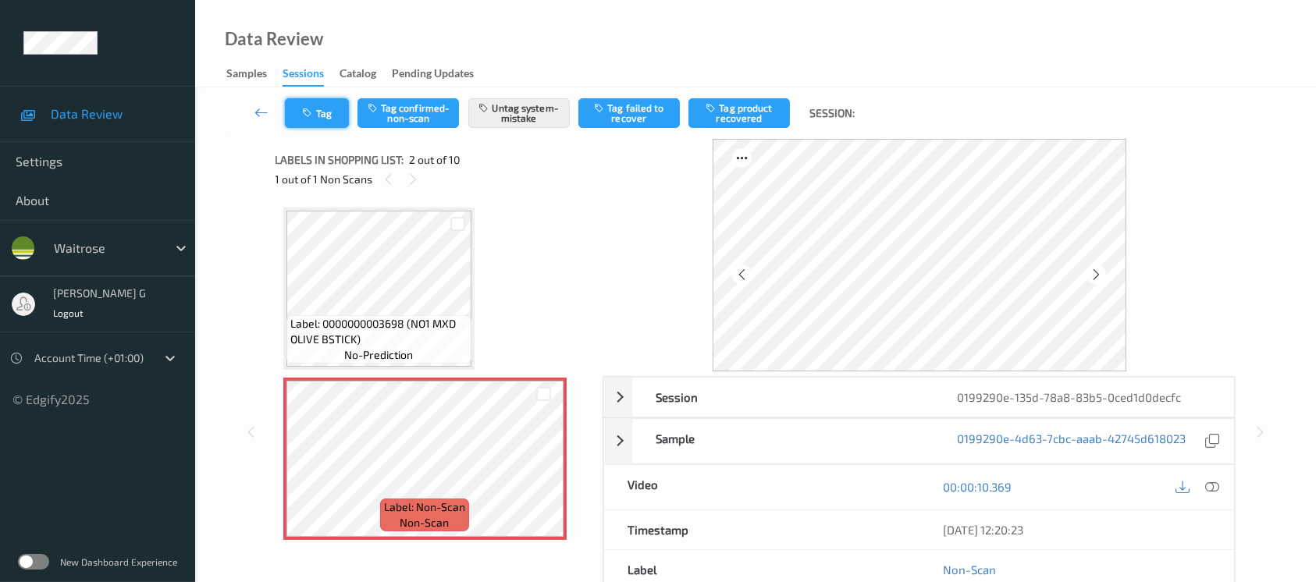
click at [310, 117] on icon "button" at bounding box center [309, 113] width 13 height 11
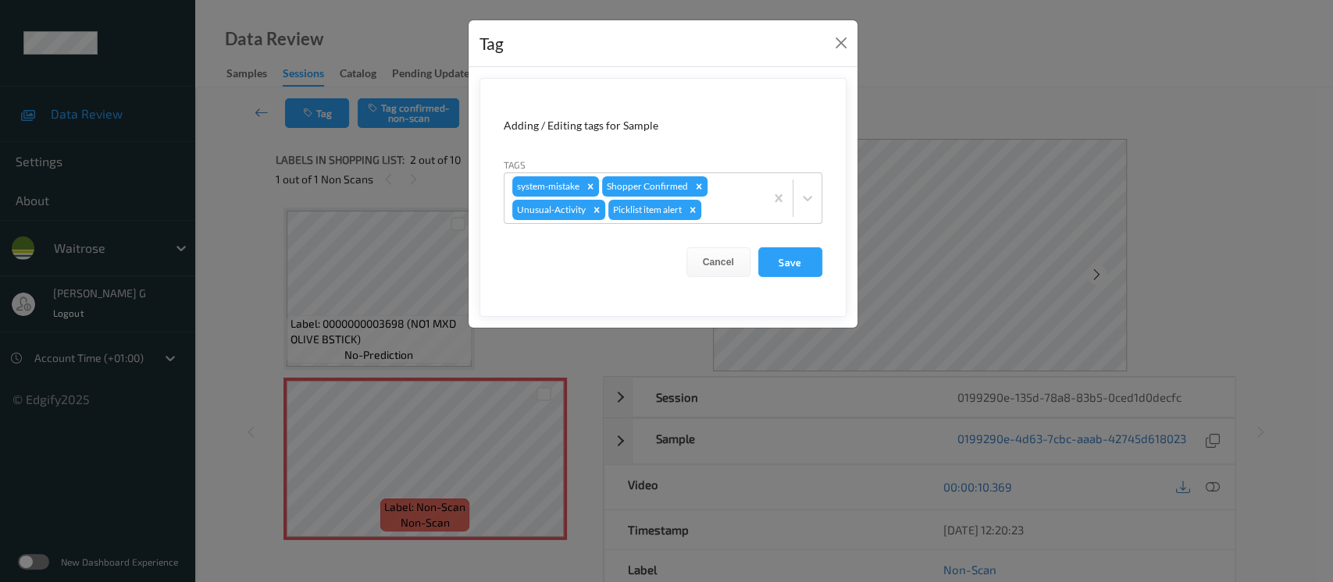
click at [1011, 123] on div "Tag Adding / Editing tags for Sample Tags system-mistake Shopper Confirmed Unus…" at bounding box center [666, 291] width 1333 height 582
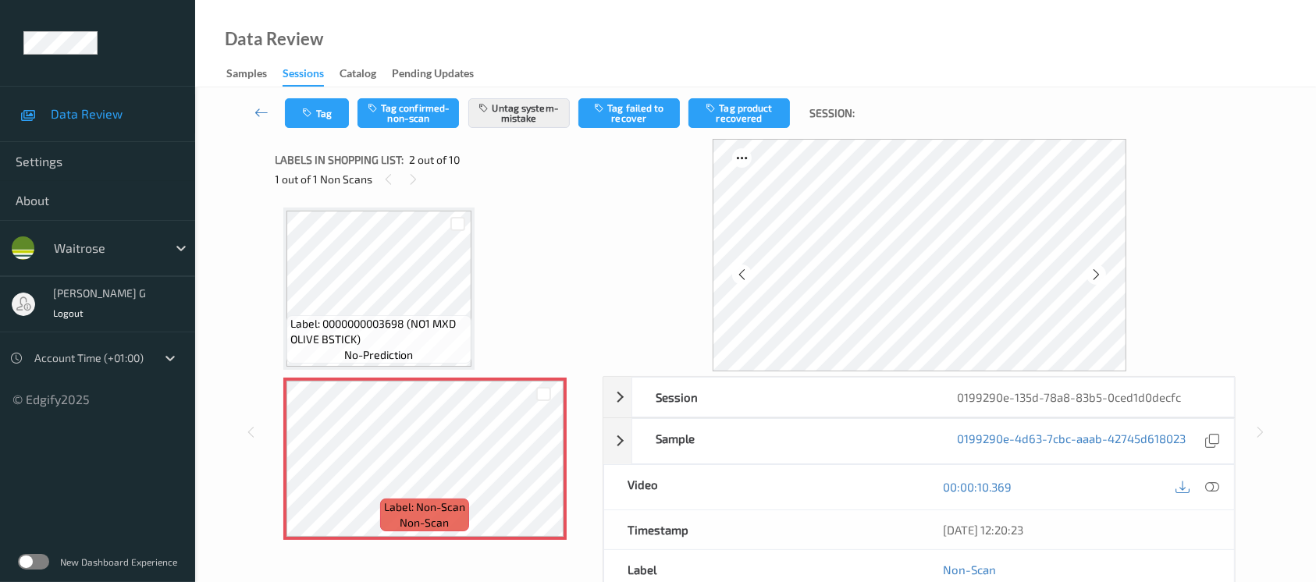
click at [1229, 502] on div "00:00:10.369" at bounding box center [1077, 487] width 315 height 45
click at [1208, 488] on icon at bounding box center [1212, 487] width 14 height 14
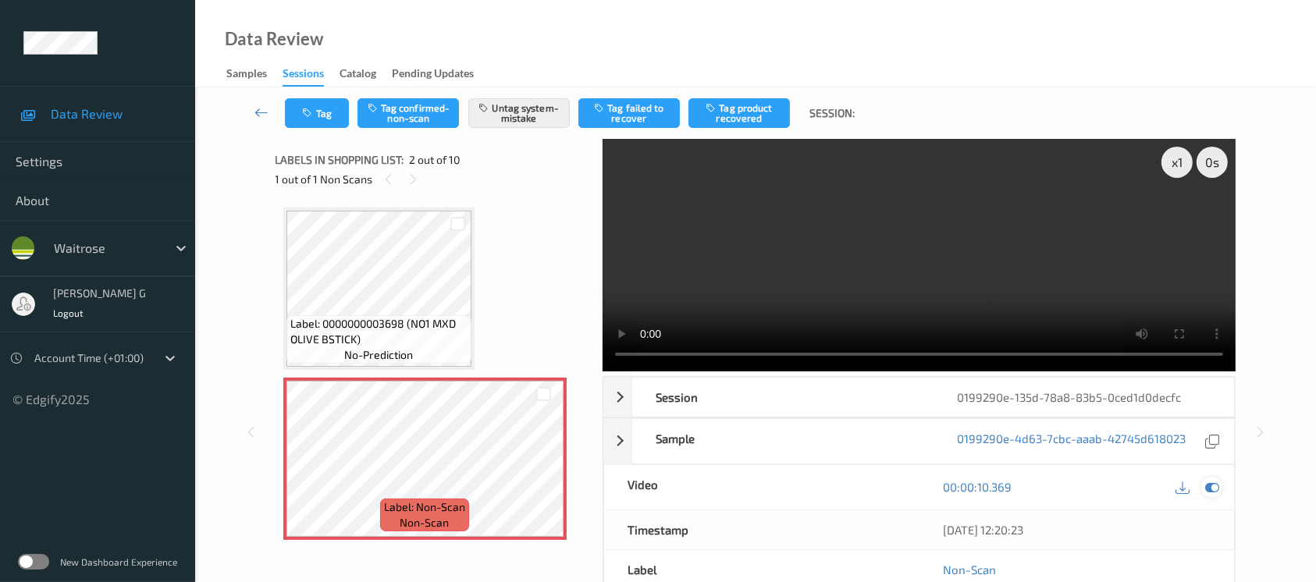
click at [1208, 485] on icon at bounding box center [1212, 487] width 14 height 14
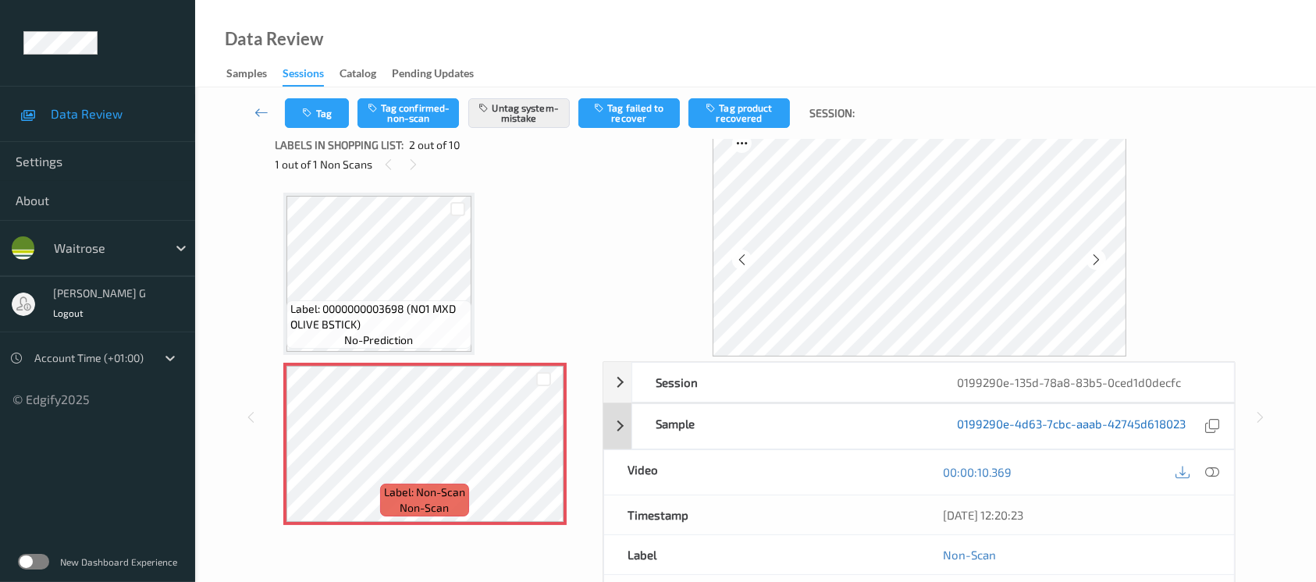
scroll to position [175, 0]
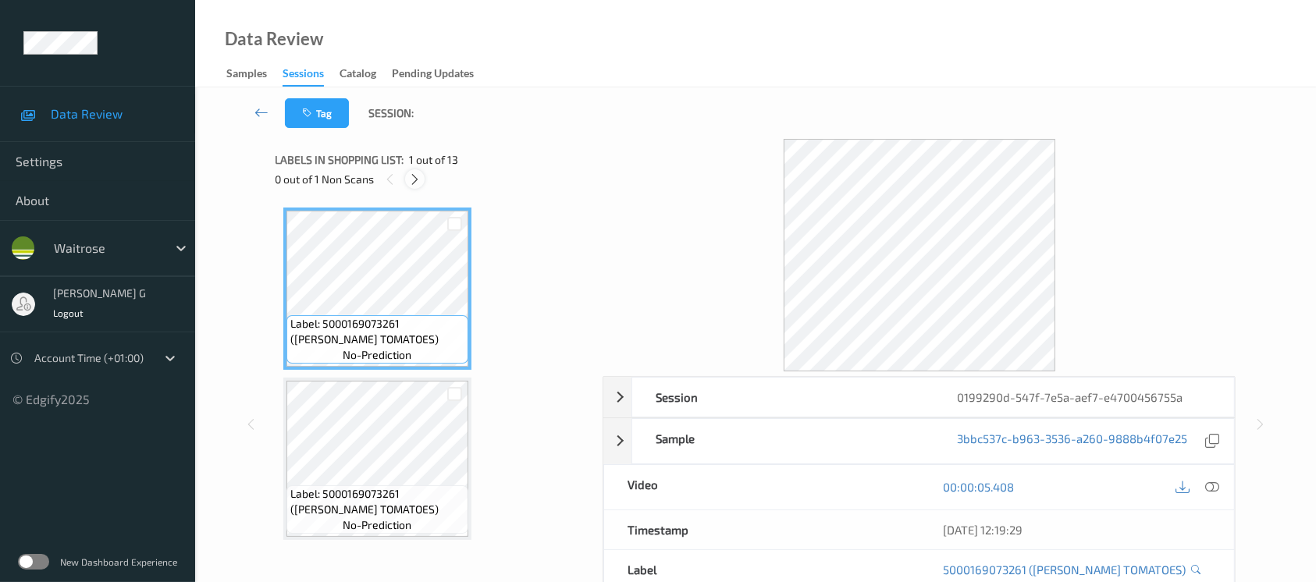
click at [418, 180] on icon at bounding box center [414, 180] width 13 height 14
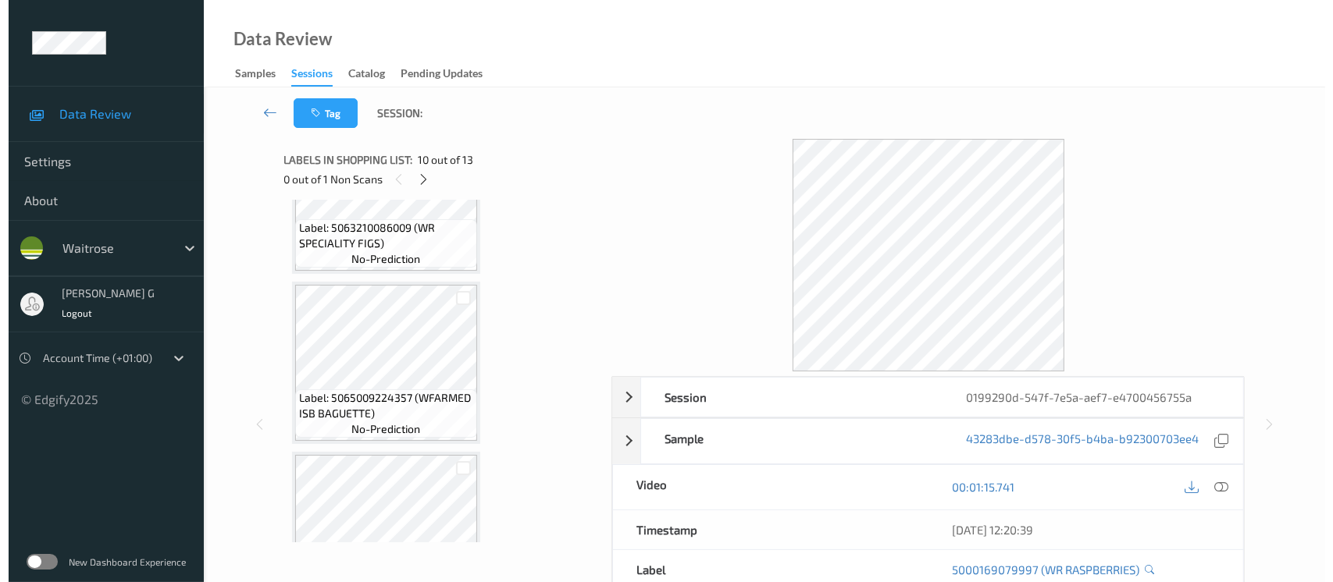
scroll to position [1533, 0]
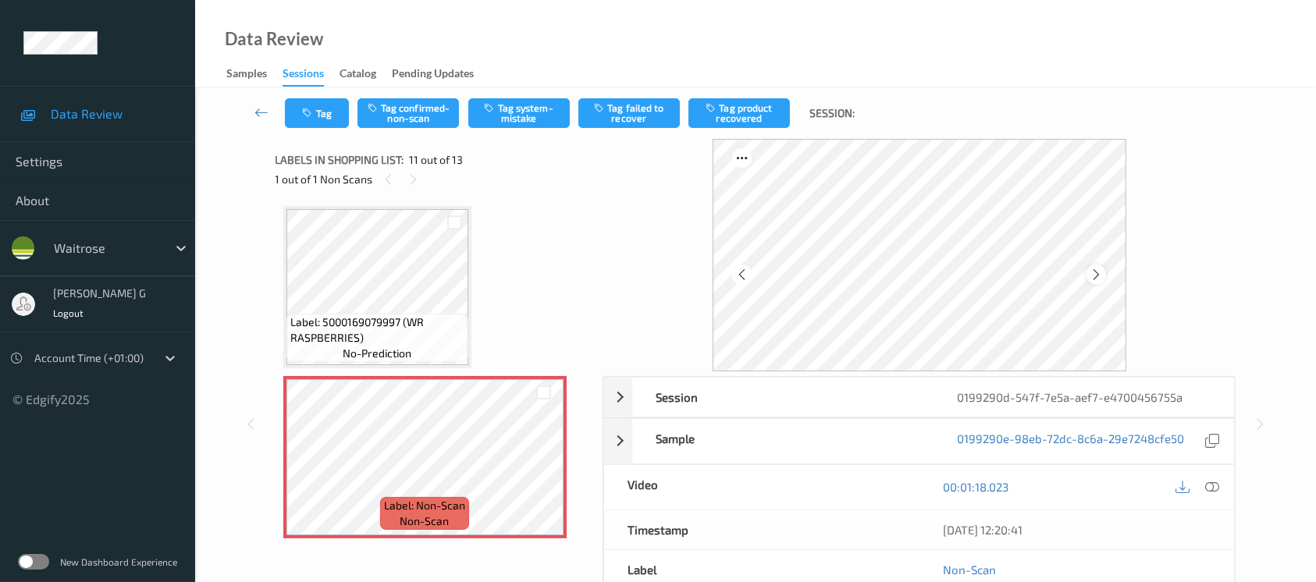
click at [1099, 274] on icon at bounding box center [1096, 275] width 13 height 14
click at [1205, 487] on div at bounding box center [1212, 487] width 21 height 21
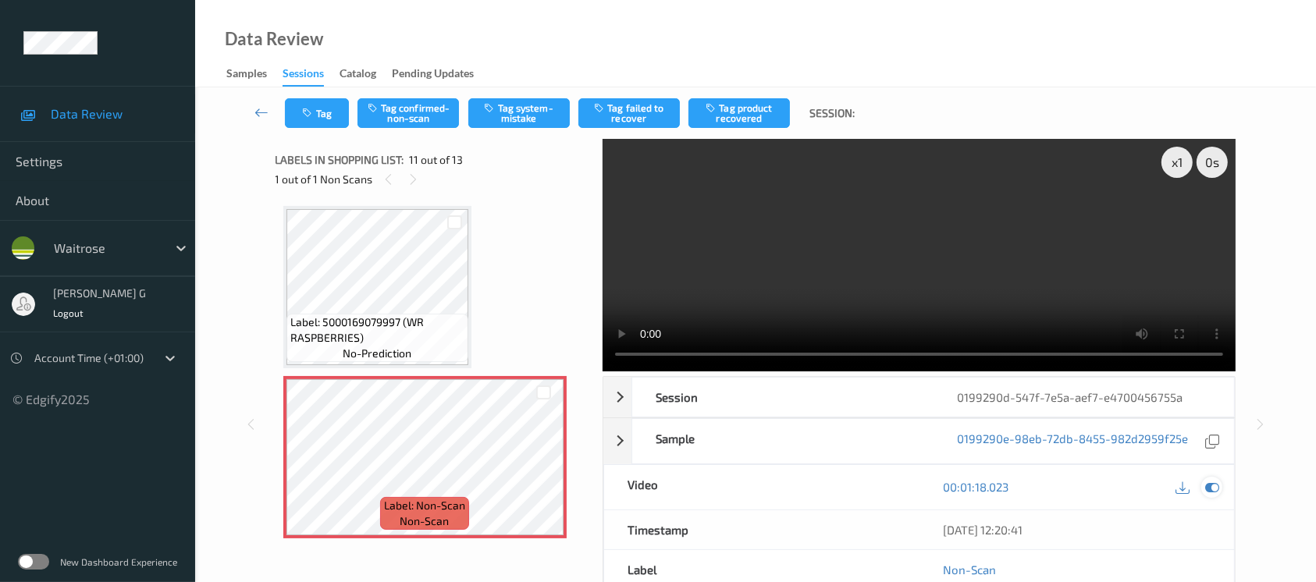
click at [1216, 493] on icon at bounding box center [1212, 487] width 14 height 14
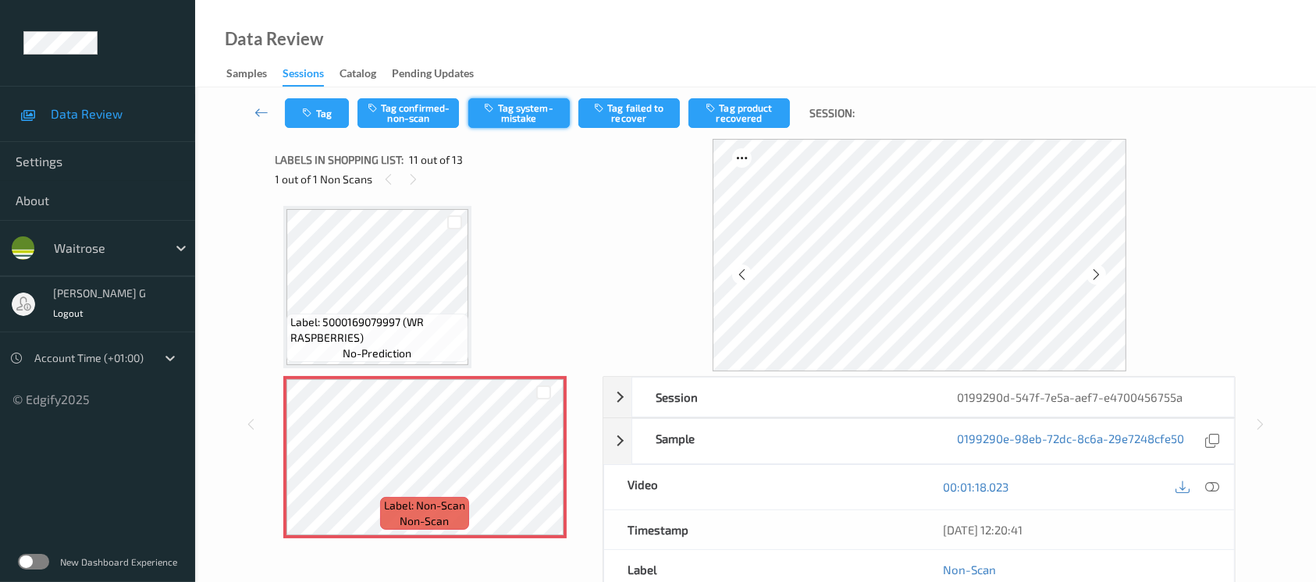
click at [508, 110] on button "Tag system-mistake" at bounding box center [518, 113] width 101 height 30
click at [319, 103] on button "Tag" at bounding box center [317, 113] width 64 height 30
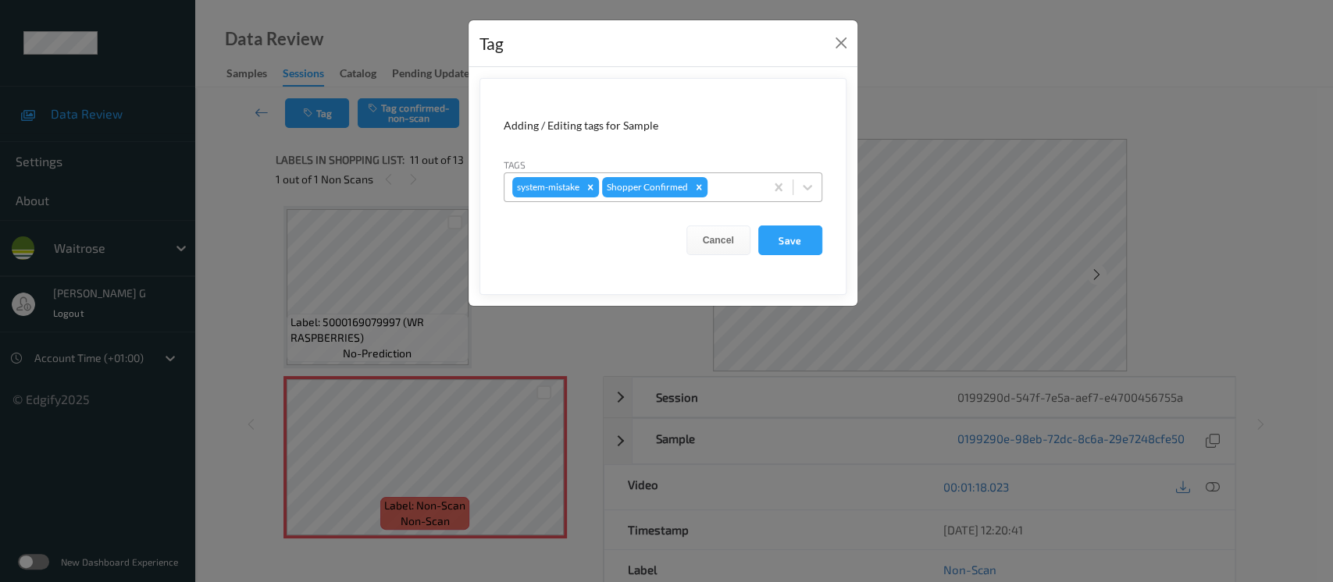
click at [742, 188] on div at bounding box center [733, 187] width 46 height 19
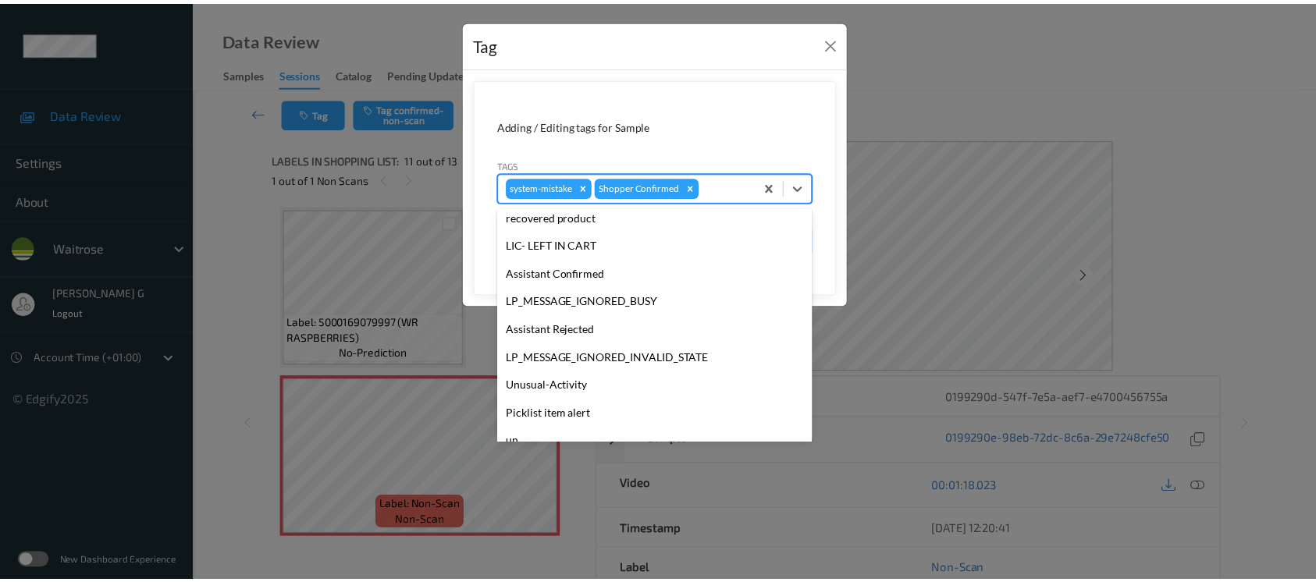
scroll to position [362, 0]
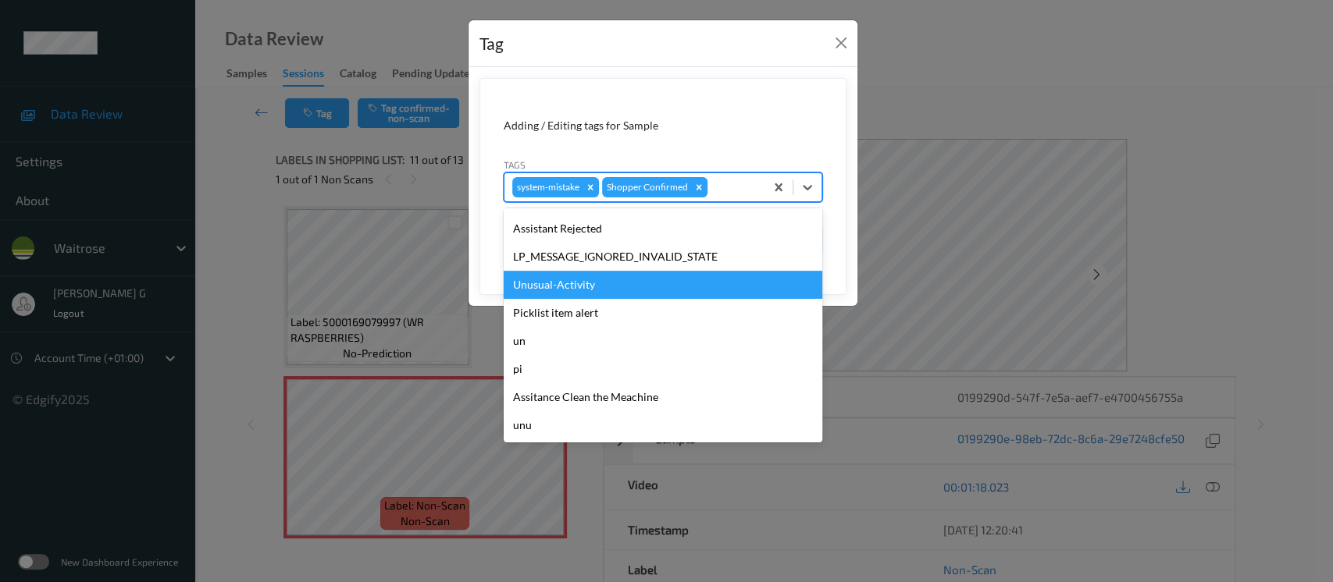
click at [531, 280] on div "Unusual-Activity" at bounding box center [663, 285] width 319 height 28
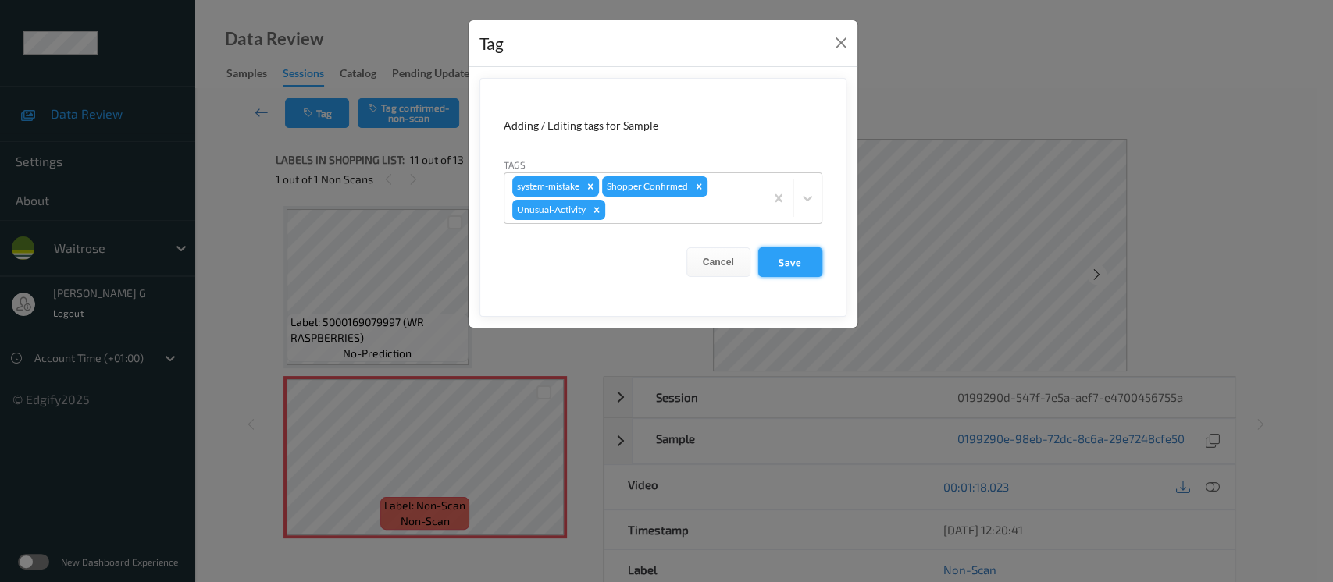
click at [778, 253] on button "Save" at bounding box center [790, 262] width 64 height 30
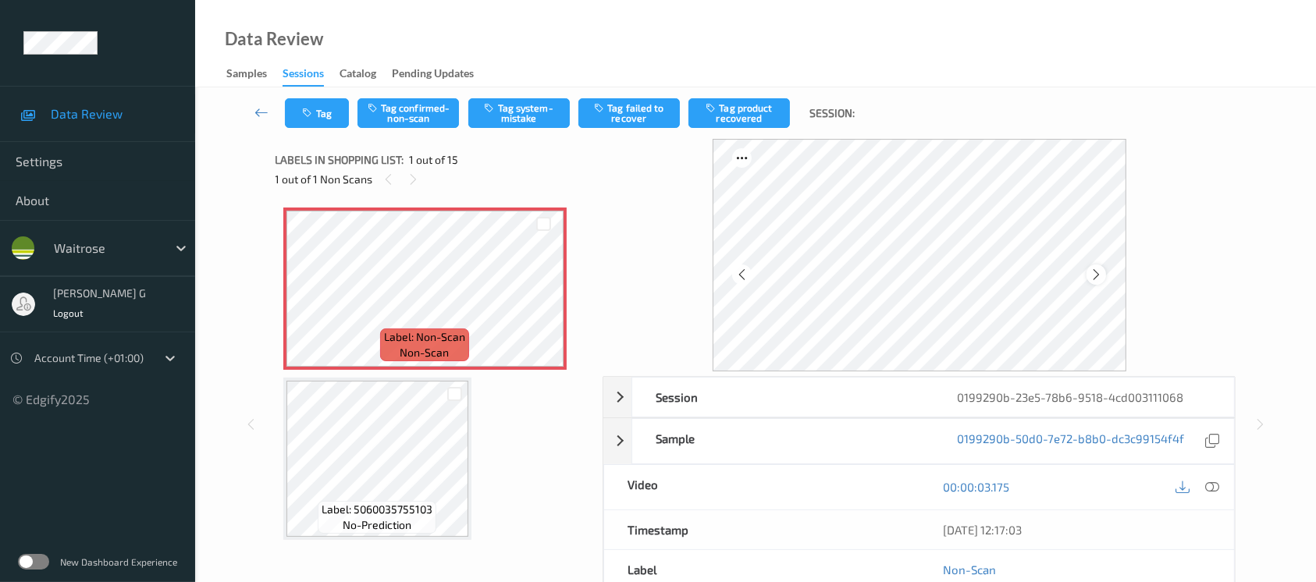
click at [1094, 277] on icon at bounding box center [1096, 275] width 13 height 14
click at [485, 119] on button "Tag system-mistake" at bounding box center [518, 113] width 101 height 30
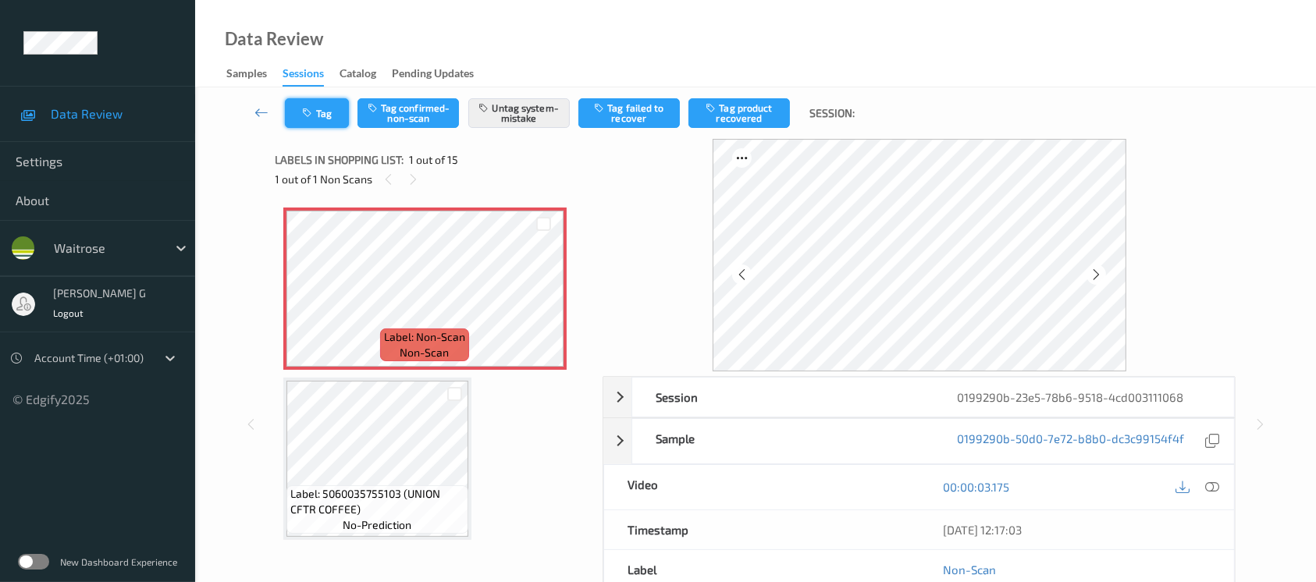
click at [319, 122] on button "Tag" at bounding box center [317, 113] width 64 height 30
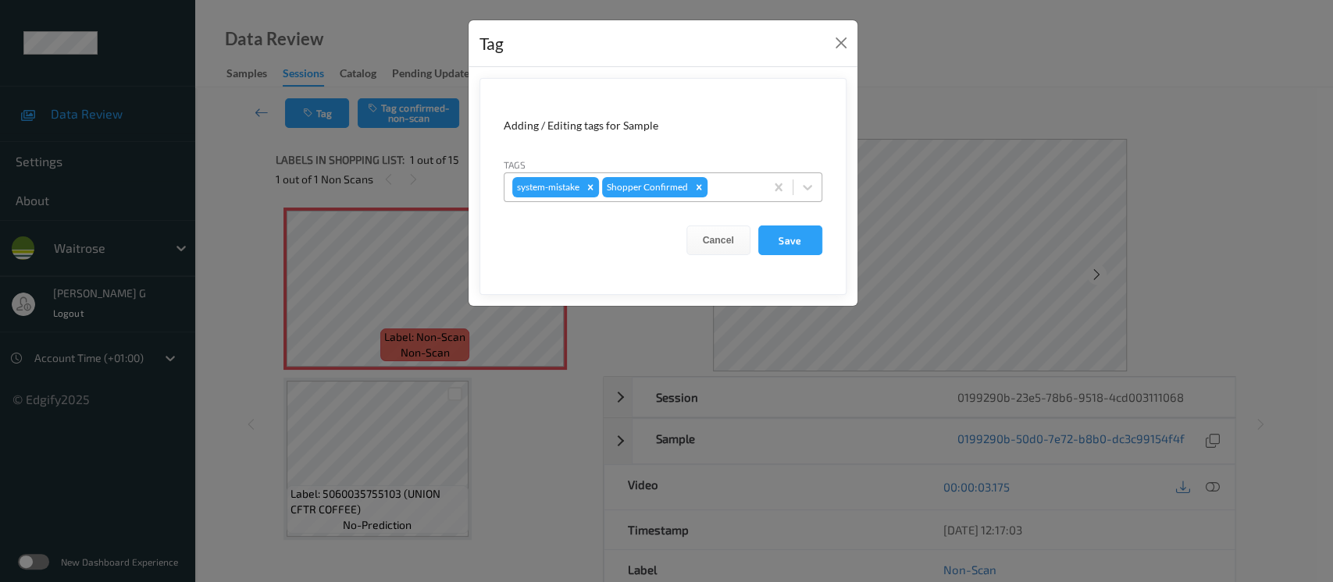
click at [755, 191] on div at bounding box center [733, 187] width 46 height 19
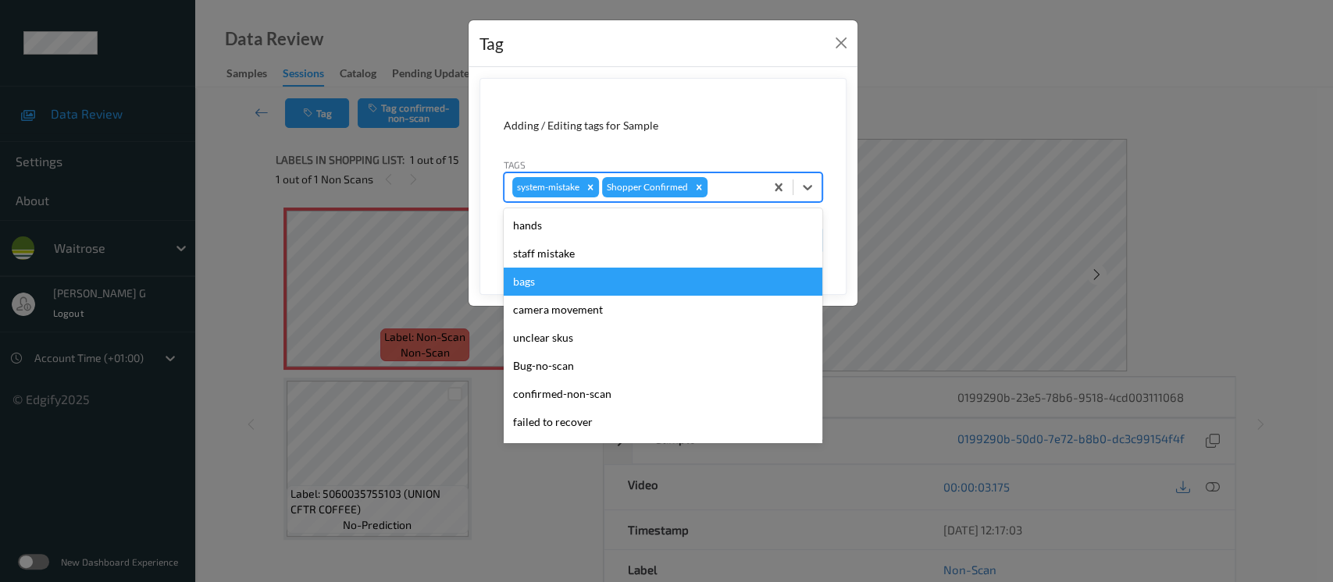
click at [528, 276] on div "bags" at bounding box center [663, 282] width 319 height 28
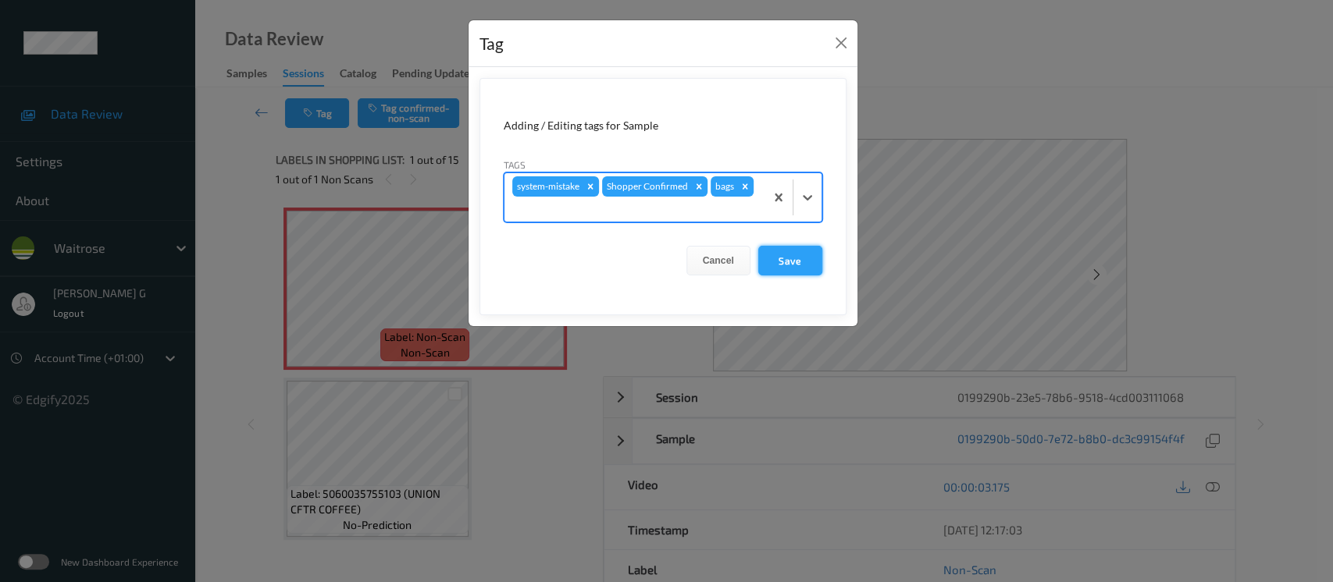
click at [771, 258] on button "Save" at bounding box center [790, 261] width 64 height 30
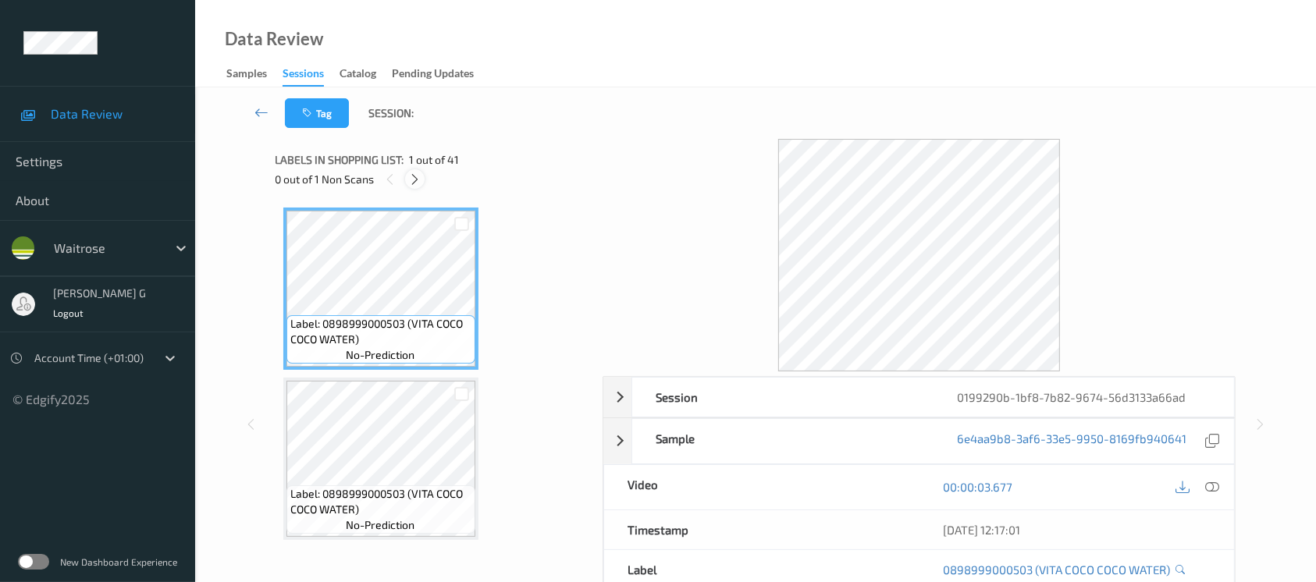
click at [407, 179] on div at bounding box center [415, 179] width 20 height 20
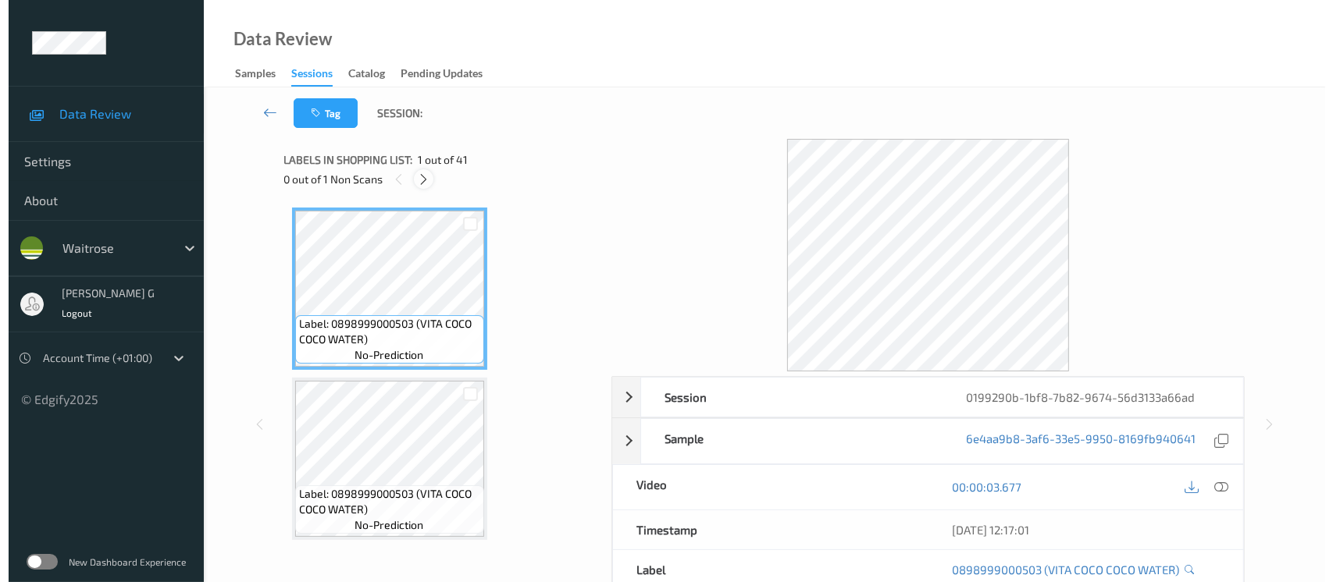
scroll to position [4753, 0]
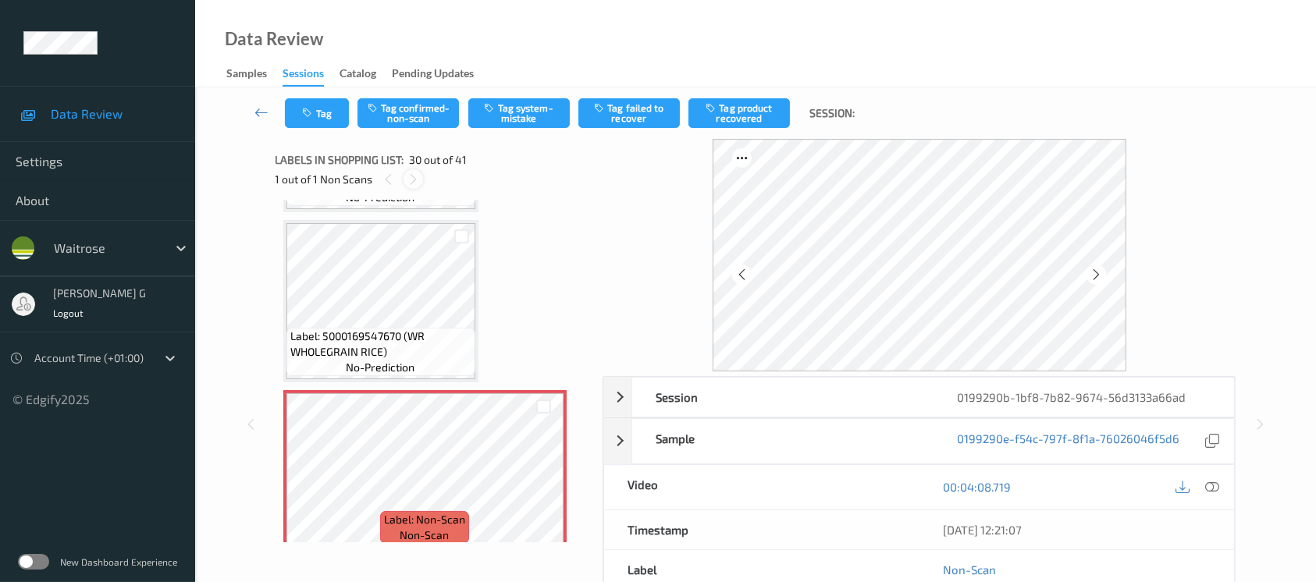
click at [411, 179] on icon at bounding box center [413, 180] width 13 height 14
click at [1100, 278] on icon at bounding box center [1096, 275] width 13 height 14
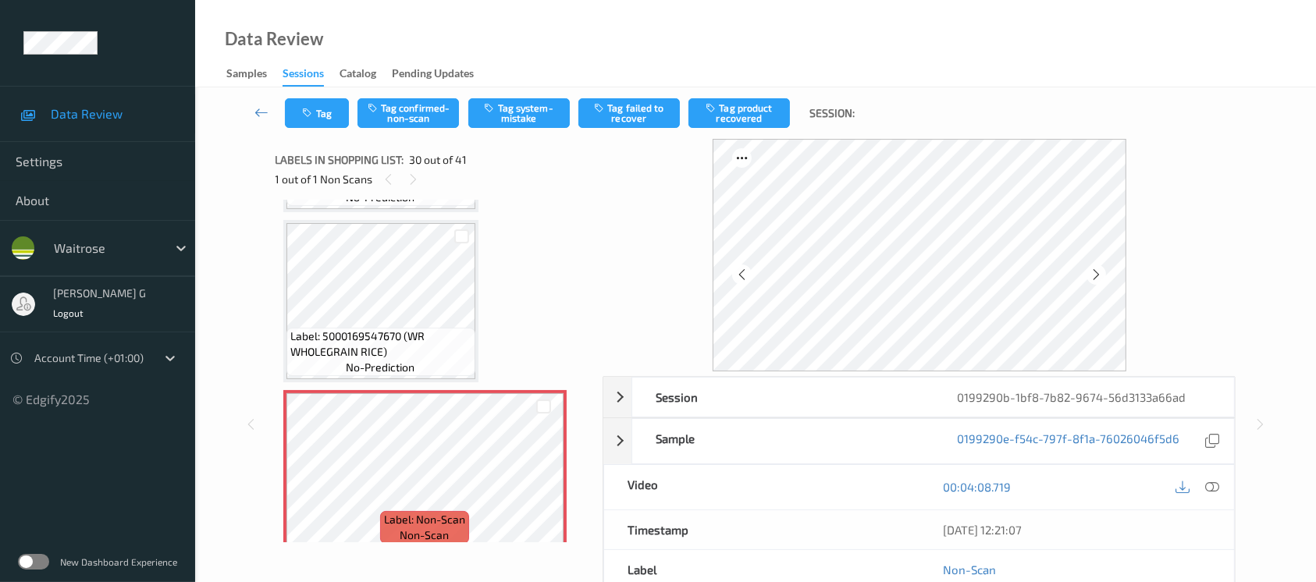
click at [1100, 278] on icon at bounding box center [1096, 275] width 13 height 14
click at [1207, 488] on icon at bounding box center [1212, 487] width 14 height 14
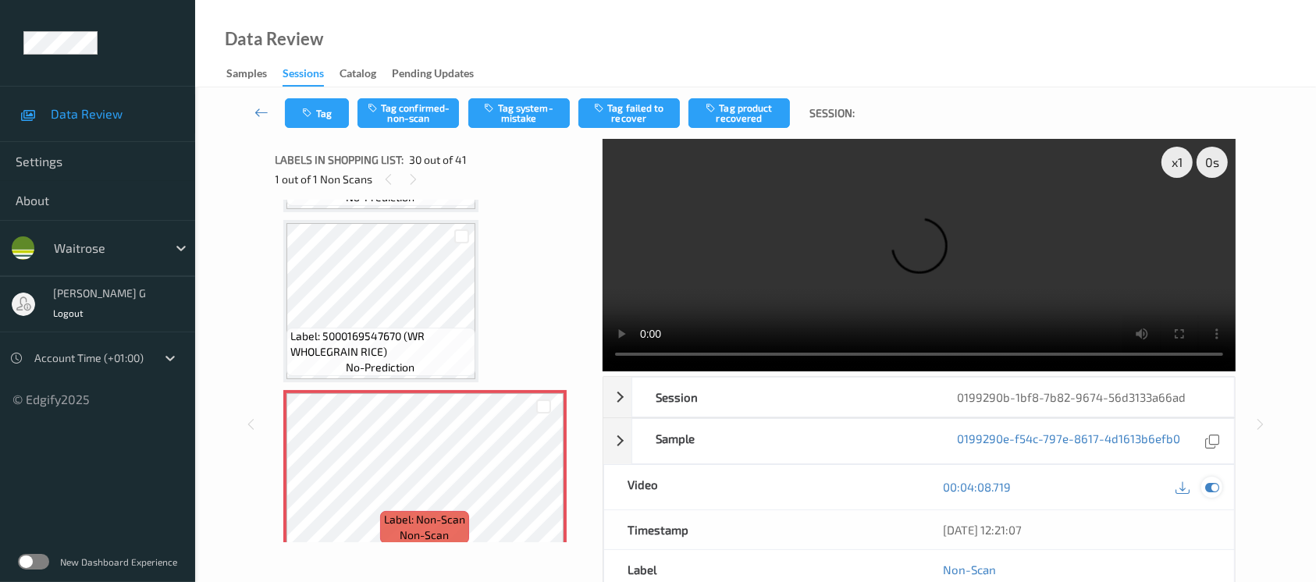
click at [1212, 486] on icon at bounding box center [1212, 487] width 14 height 14
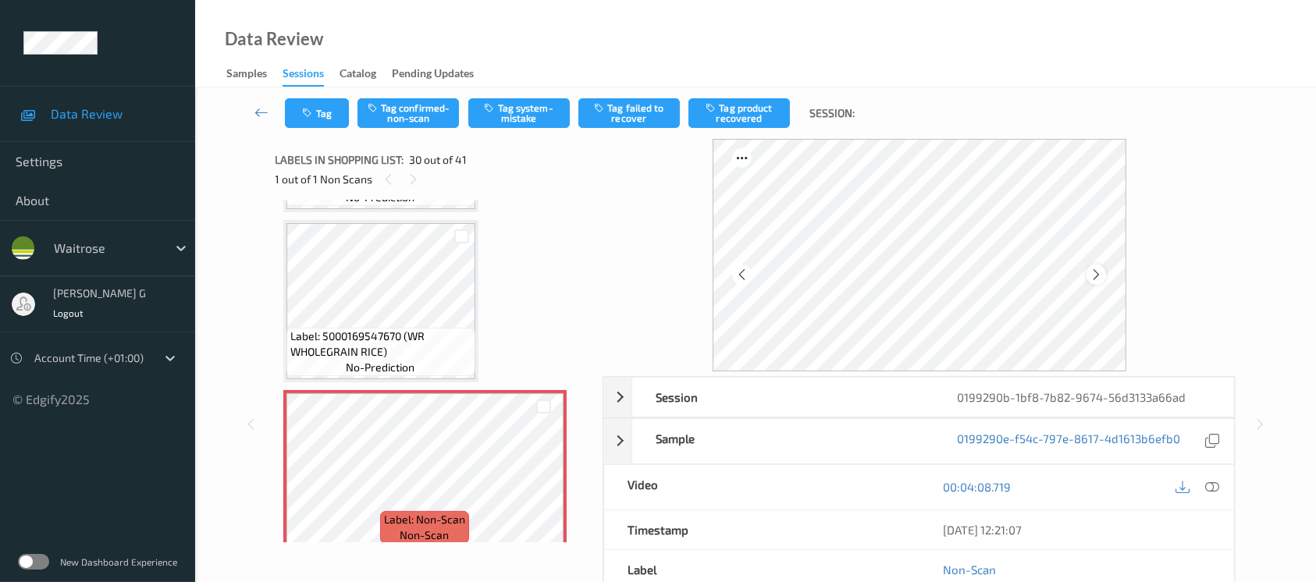
click at [1097, 277] on icon at bounding box center [1096, 275] width 13 height 14
click at [1216, 490] on icon at bounding box center [1212, 487] width 14 height 14
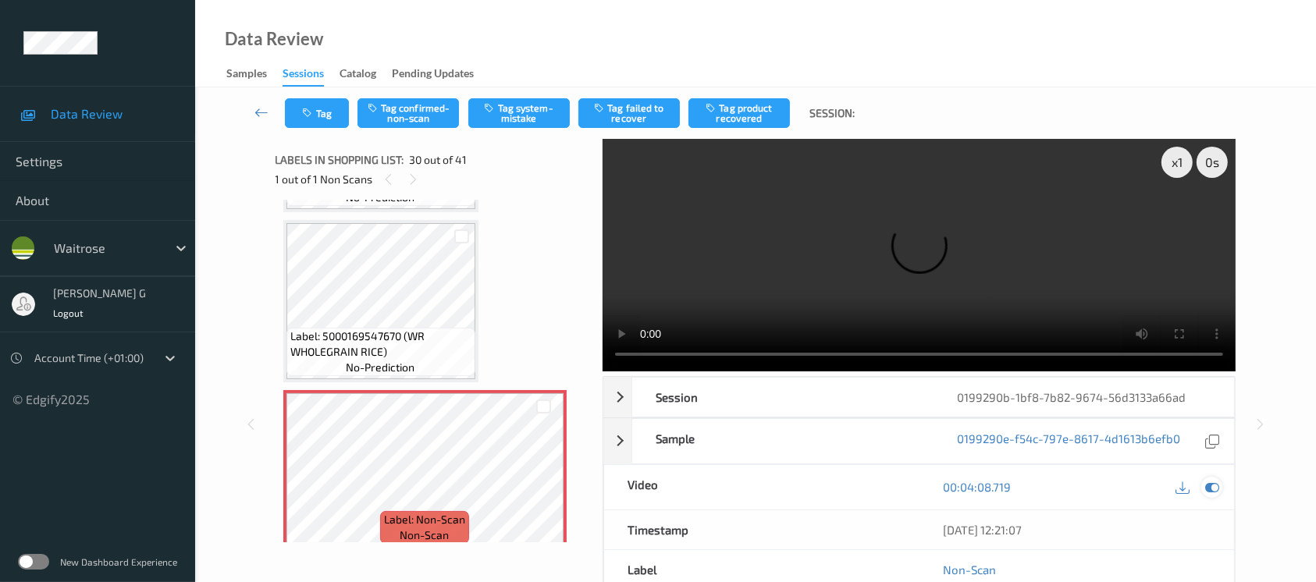
click at [1204, 479] on div at bounding box center [1212, 487] width 21 height 21
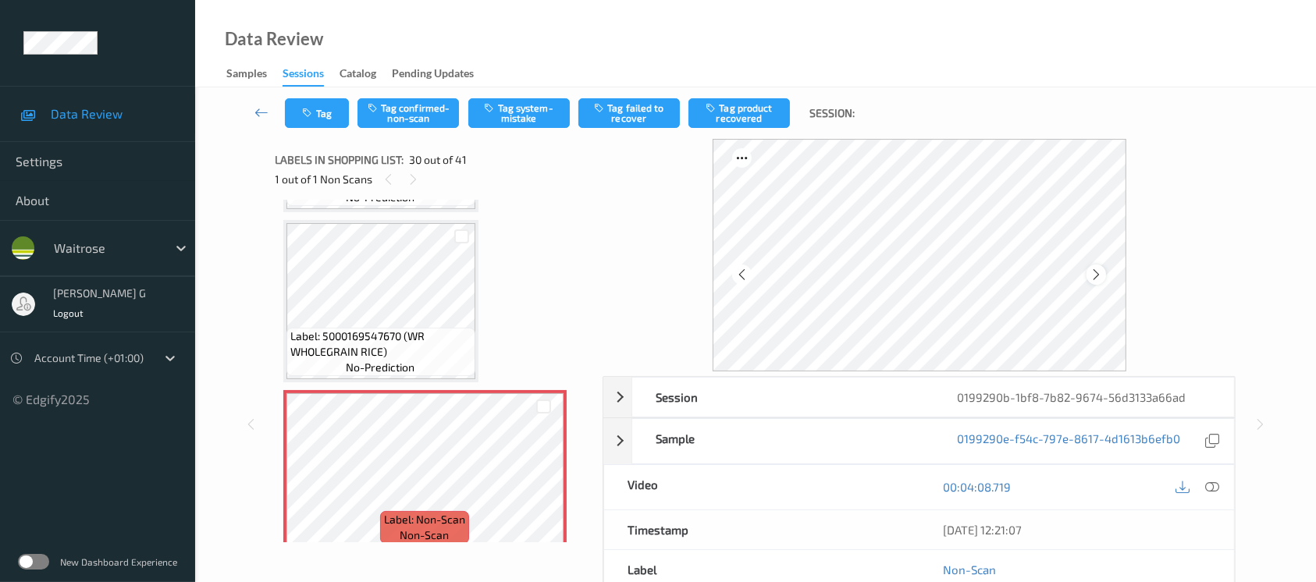
click at [1096, 278] on icon at bounding box center [1096, 275] width 13 height 14
click at [1212, 490] on icon at bounding box center [1212, 487] width 14 height 14
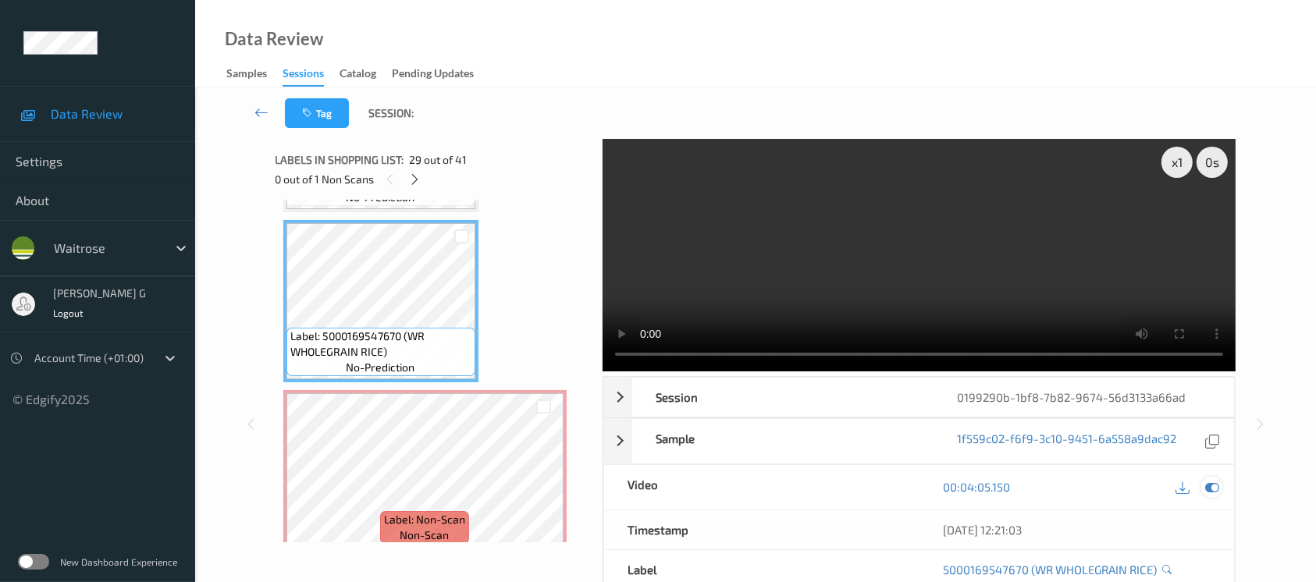
click at [1212, 483] on icon at bounding box center [1212, 487] width 14 height 14
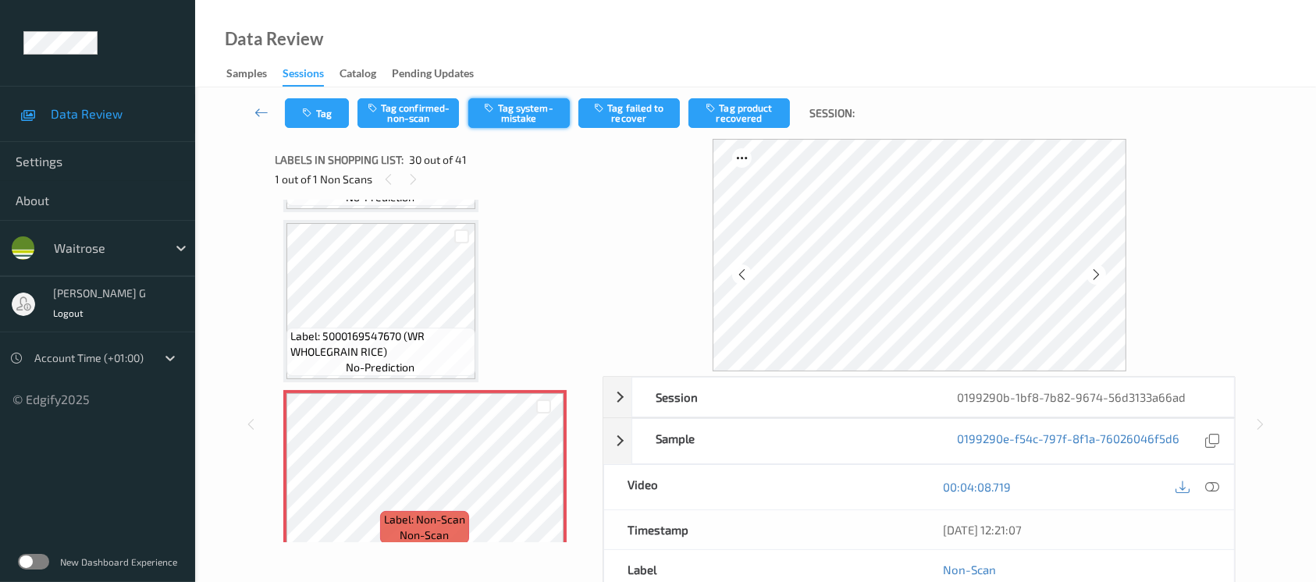
click at [525, 116] on button "Tag system-mistake" at bounding box center [518, 113] width 101 height 30
click at [316, 116] on button "Tag" at bounding box center [317, 113] width 64 height 30
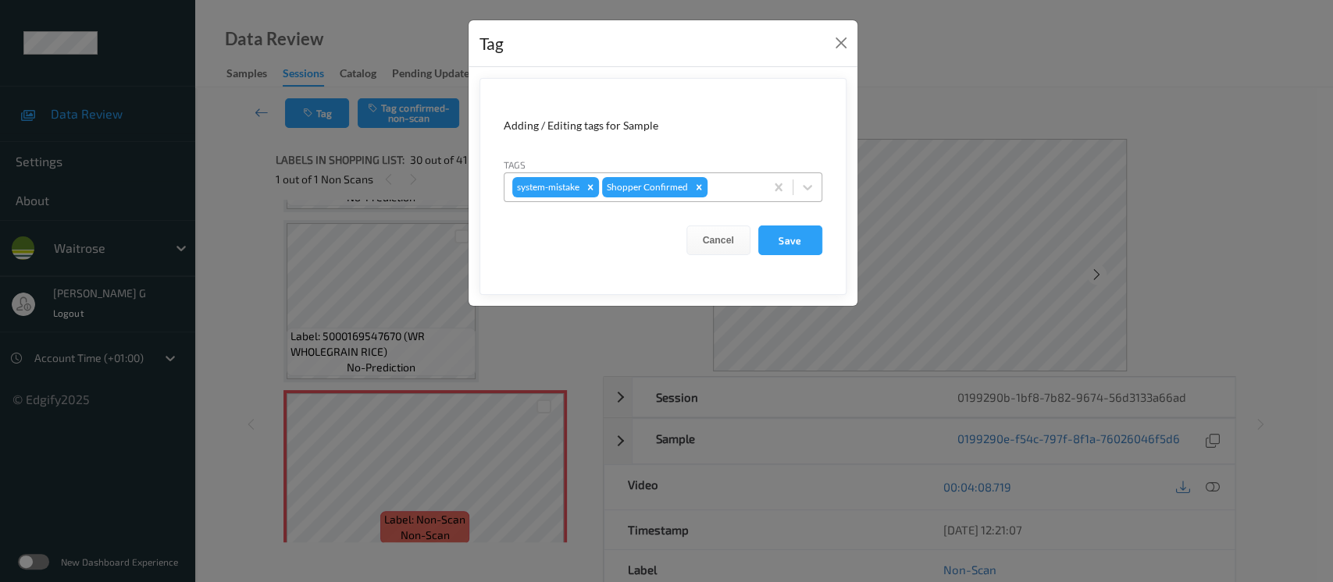
click at [749, 190] on div at bounding box center [733, 187] width 46 height 19
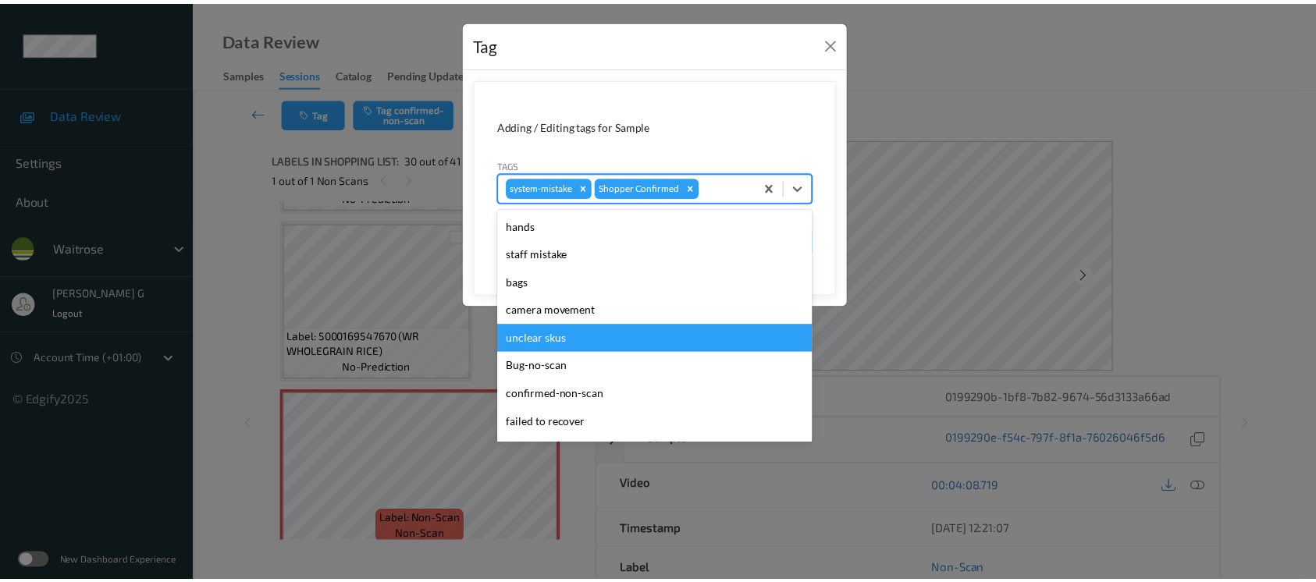
scroll to position [362, 0]
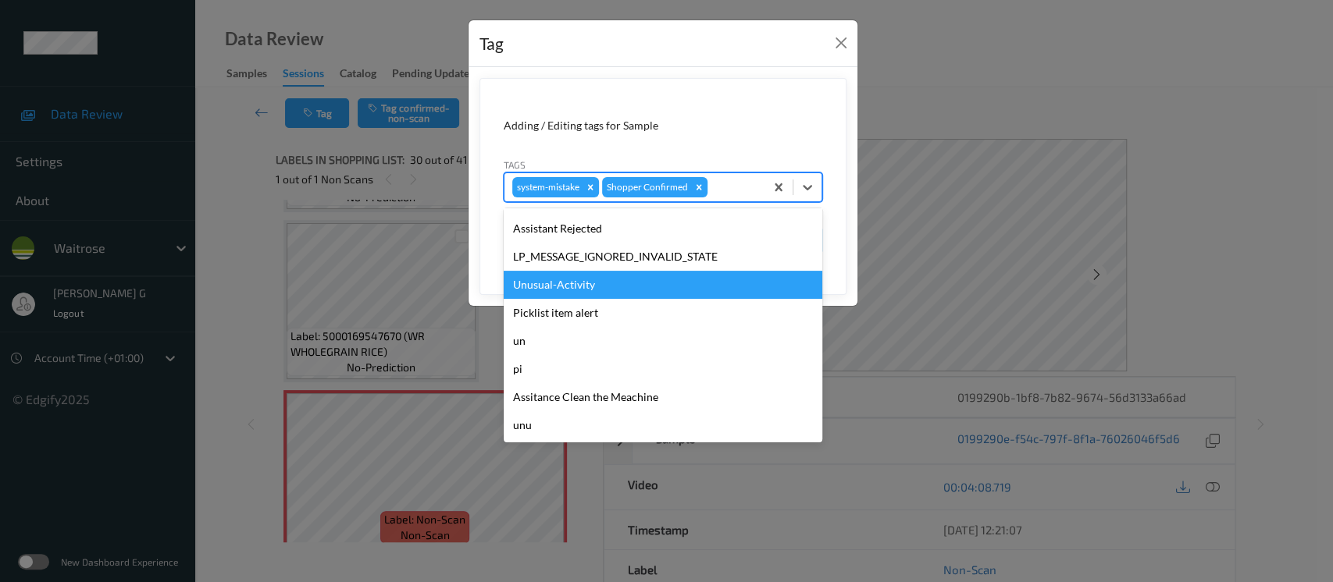
click at [572, 284] on div "Unusual-Activity" at bounding box center [663, 285] width 319 height 28
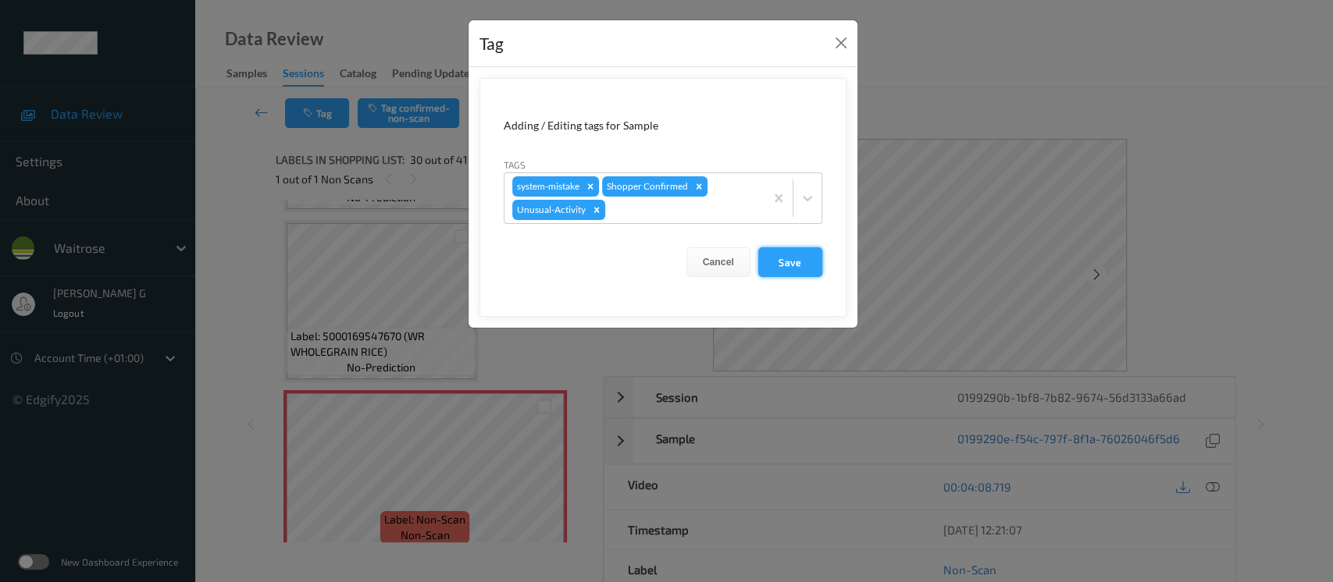
click at [797, 261] on button "Save" at bounding box center [790, 262] width 64 height 30
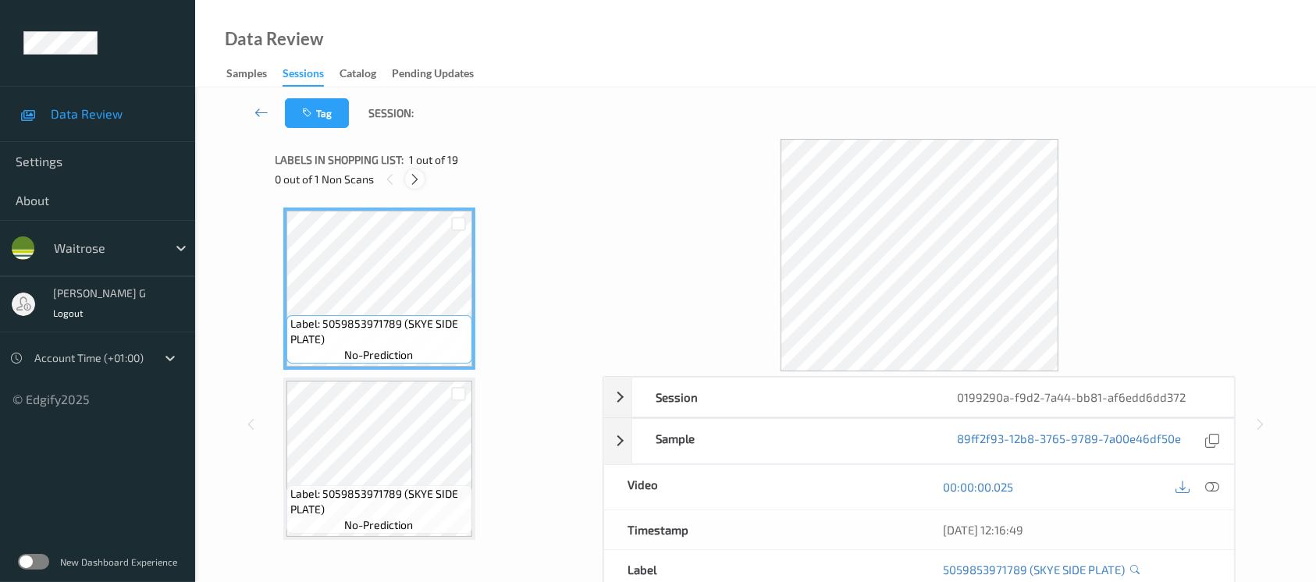
click at [415, 179] on icon at bounding box center [414, 180] width 13 height 14
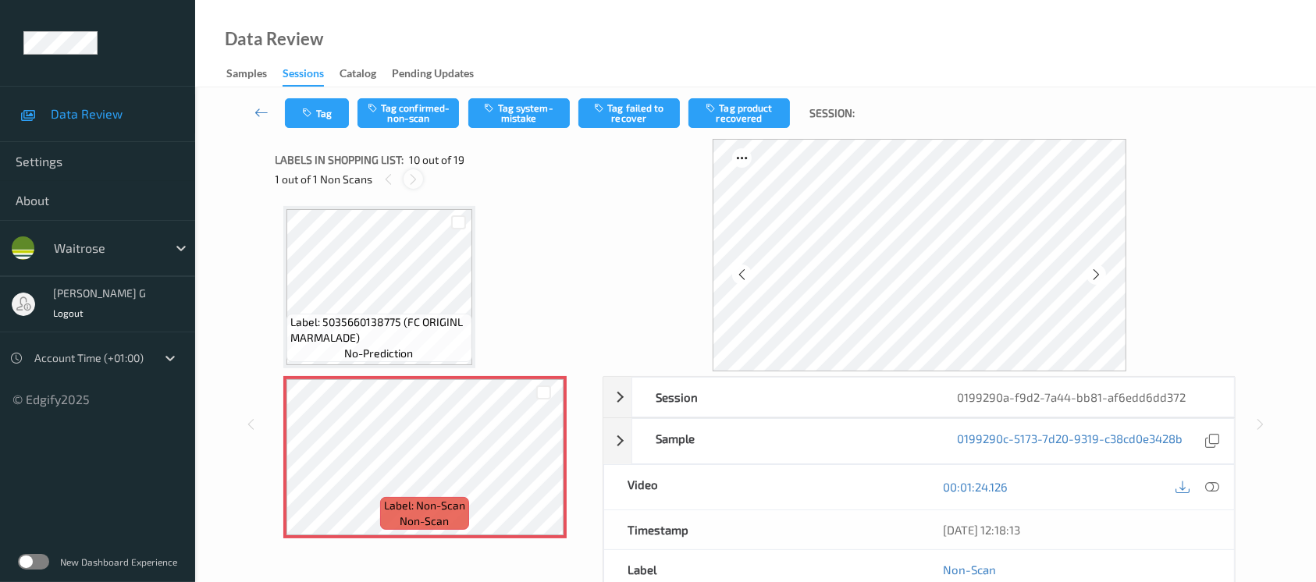
click at [418, 177] on icon at bounding box center [413, 180] width 13 height 14
click at [1097, 273] on icon at bounding box center [1096, 275] width 13 height 14
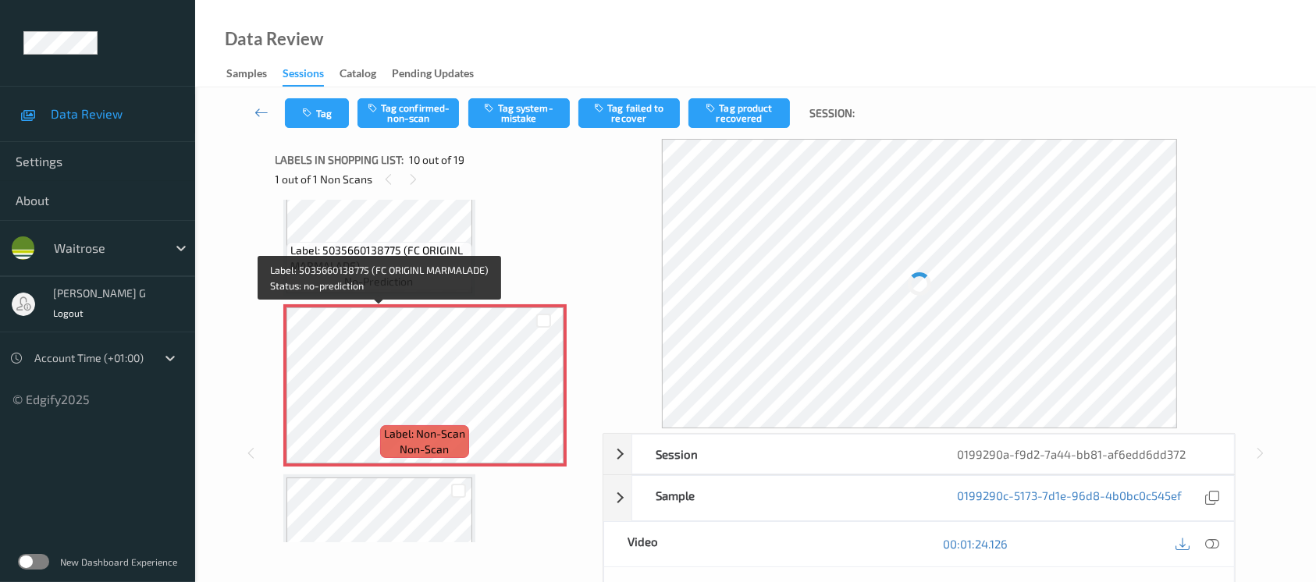
scroll to position [1572, 0]
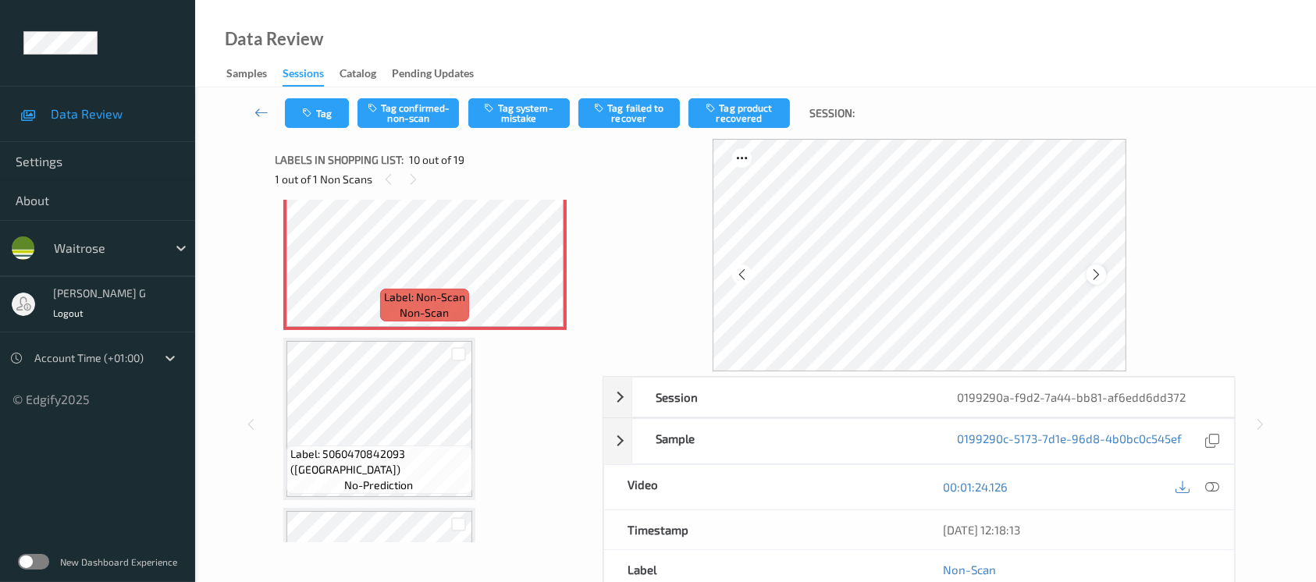
click at [1097, 268] on icon at bounding box center [1096, 275] width 13 height 14
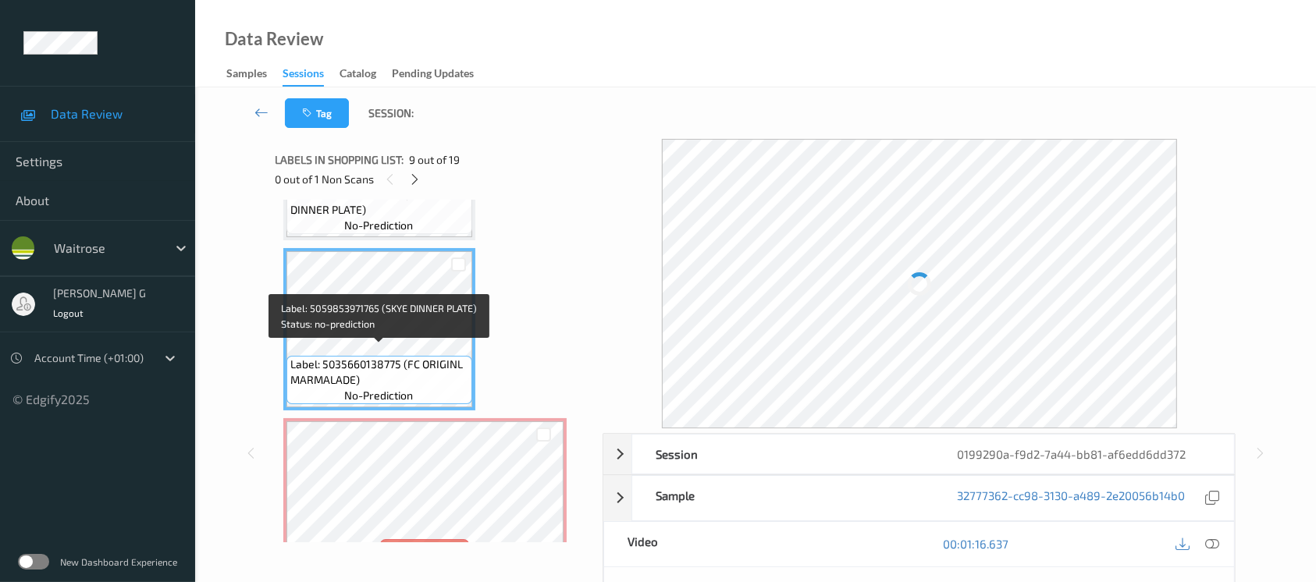
scroll to position [1363, 0]
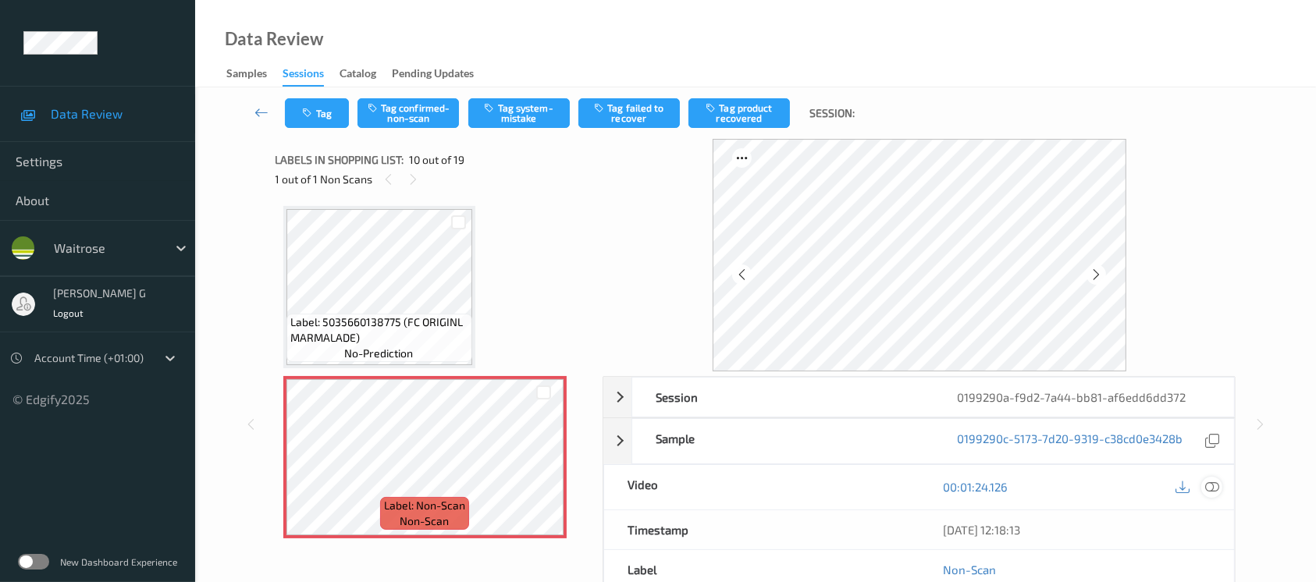
click at [1212, 490] on icon at bounding box center [1212, 487] width 14 height 14
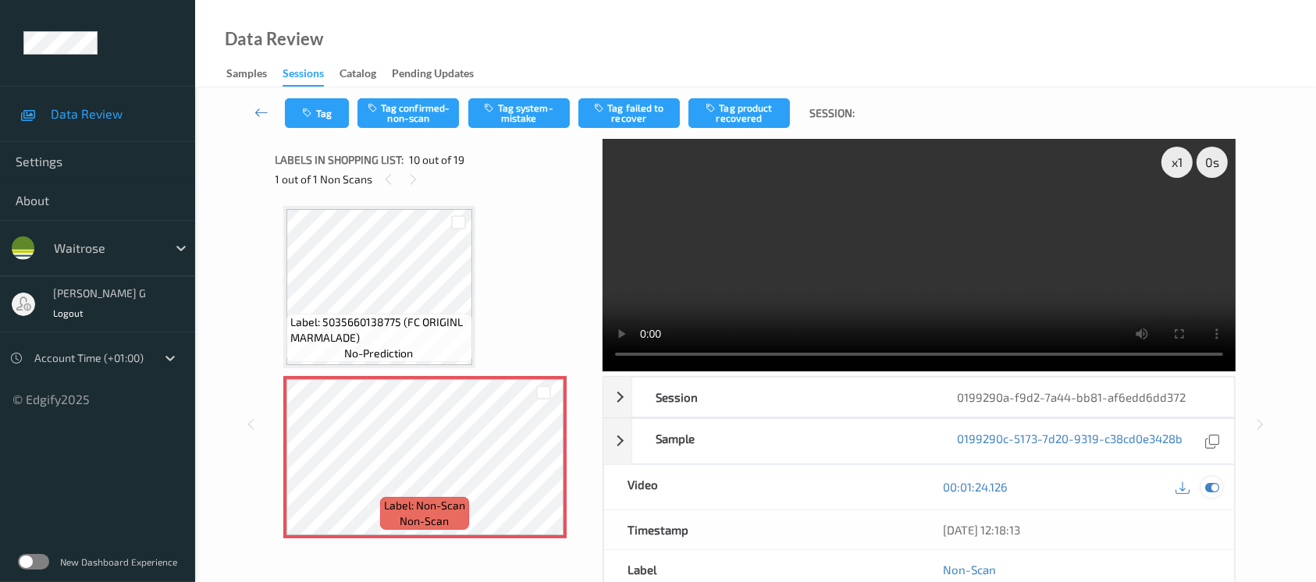
click at [1212, 483] on icon at bounding box center [1212, 487] width 14 height 14
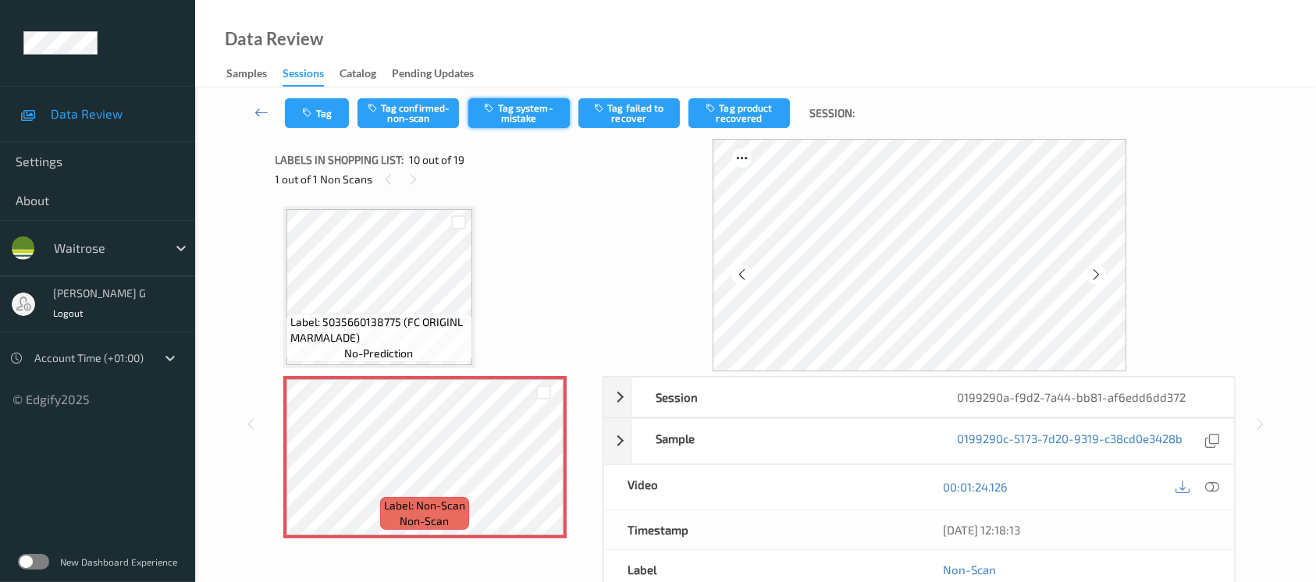
click at [508, 101] on button "Tag system-mistake" at bounding box center [518, 113] width 101 height 30
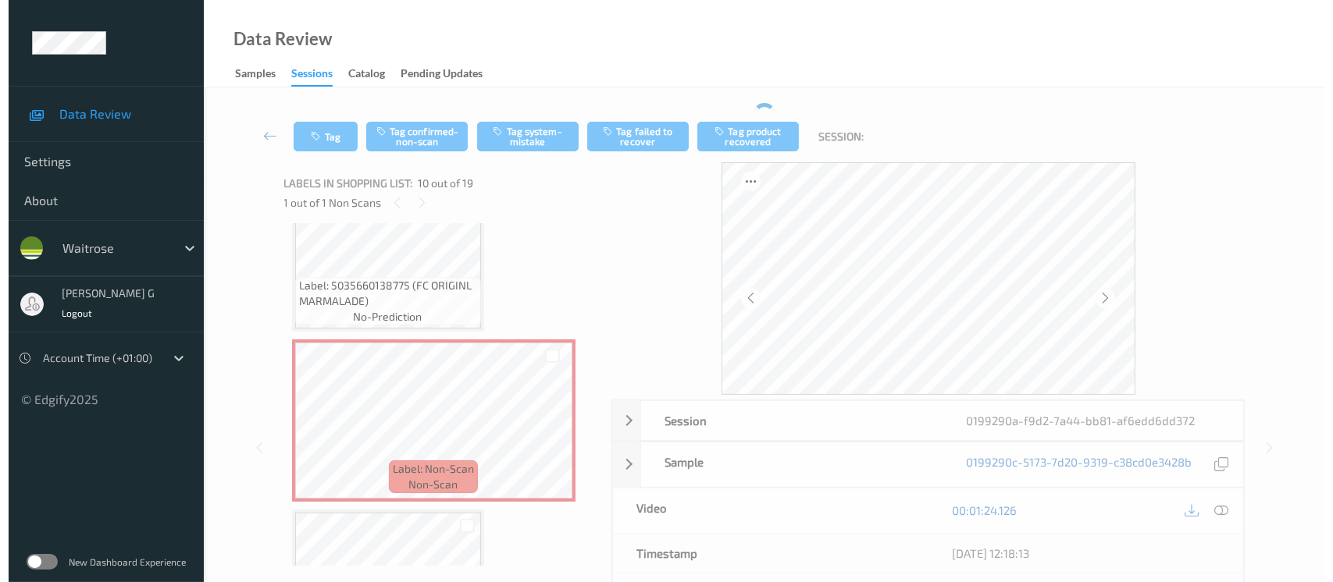
scroll to position [1156, 0]
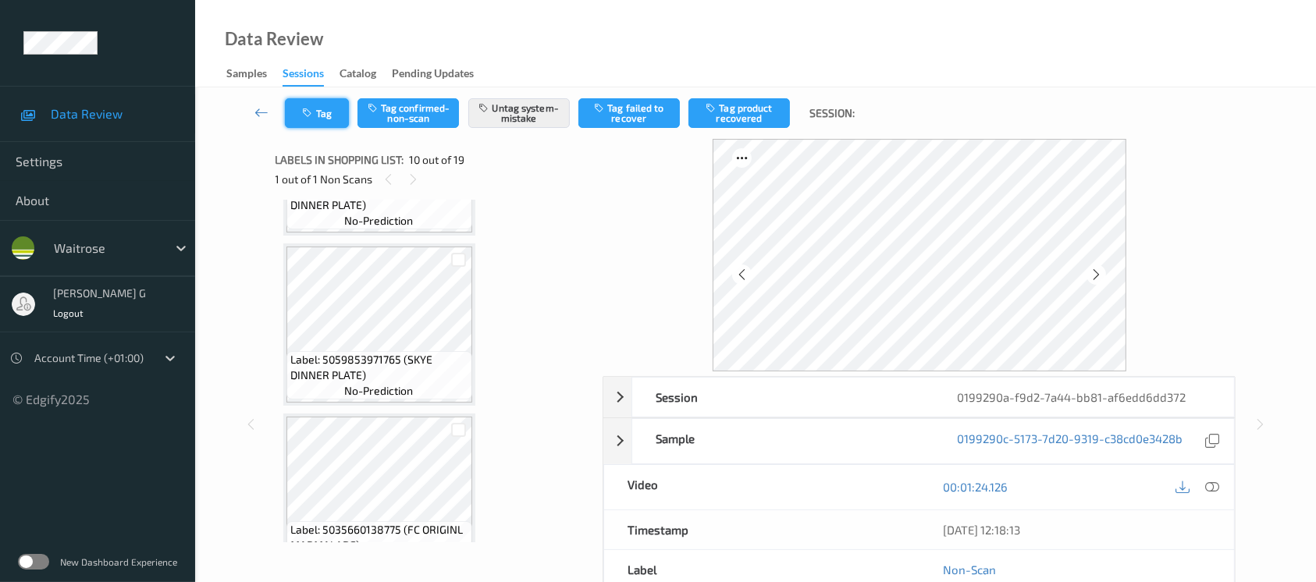
click at [326, 116] on button "Tag" at bounding box center [317, 113] width 64 height 30
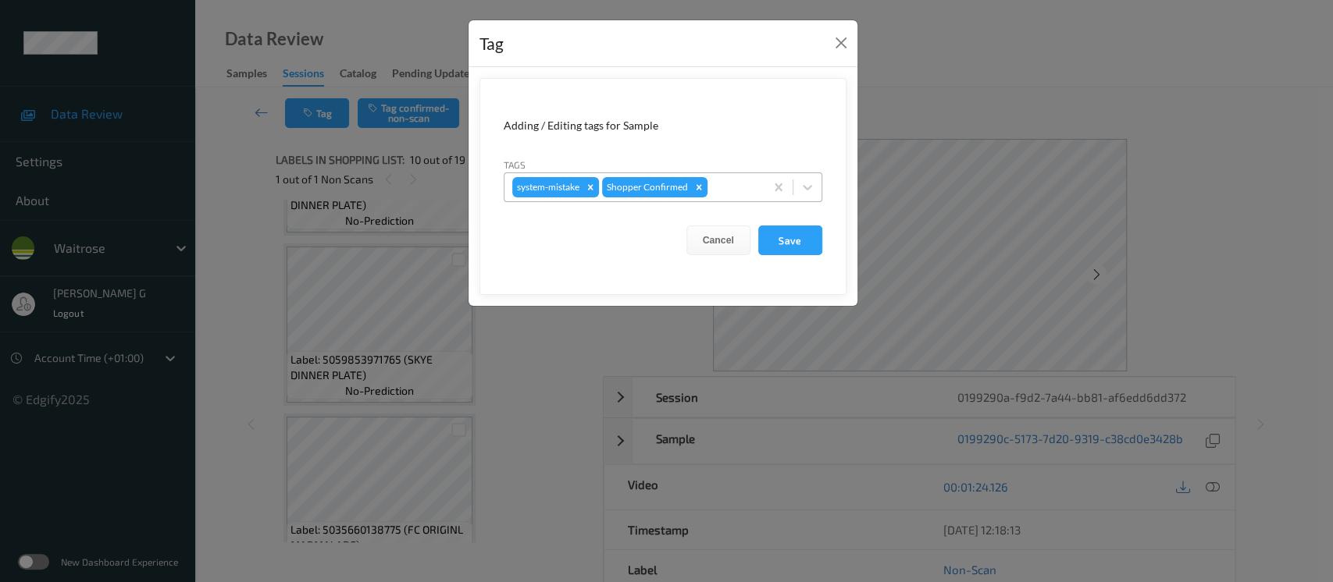
click at [739, 180] on div at bounding box center [733, 187] width 46 height 19
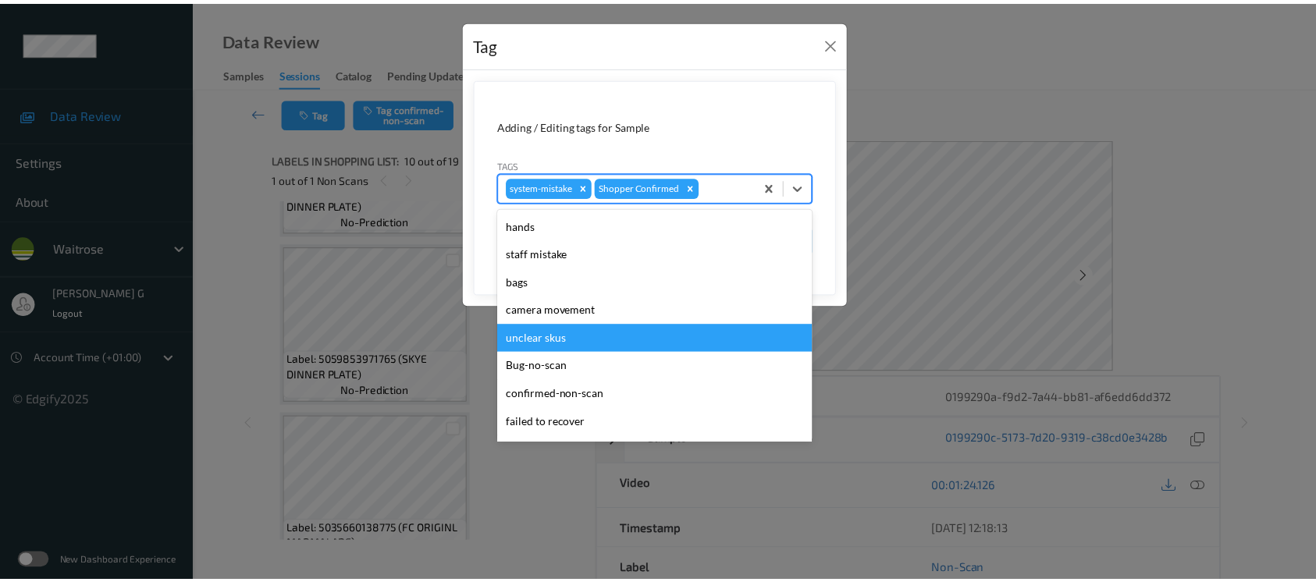
scroll to position [362, 0]
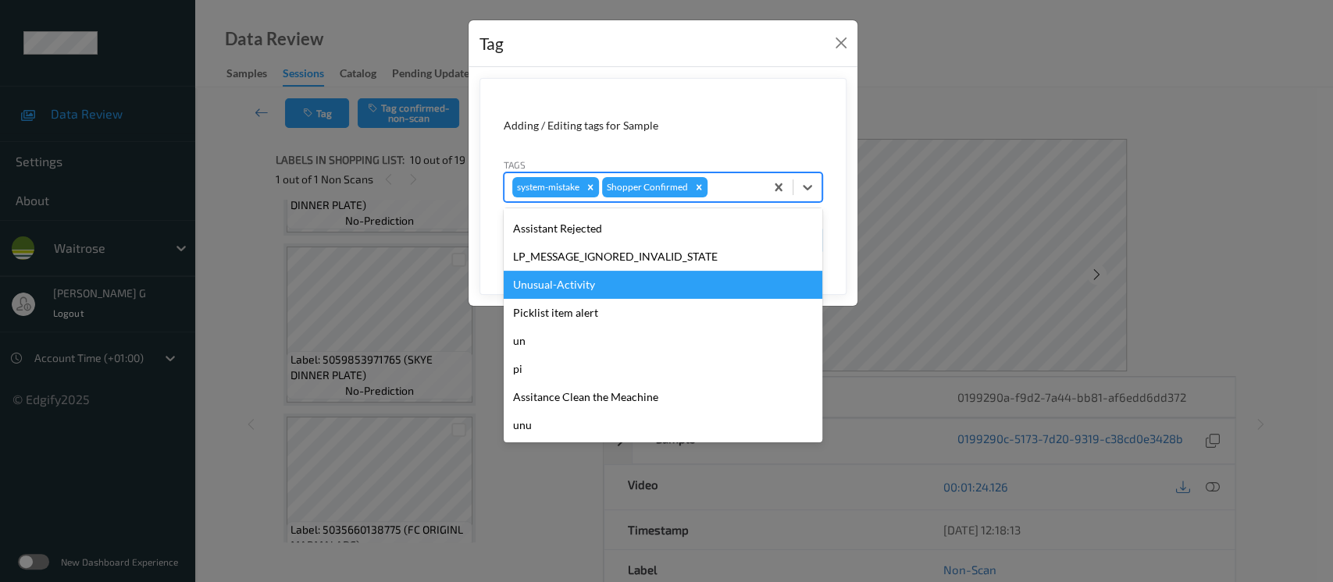
click at [543, 280] on div "Unusual-Activity" at bounding box center [663, 285] width 319 height 28
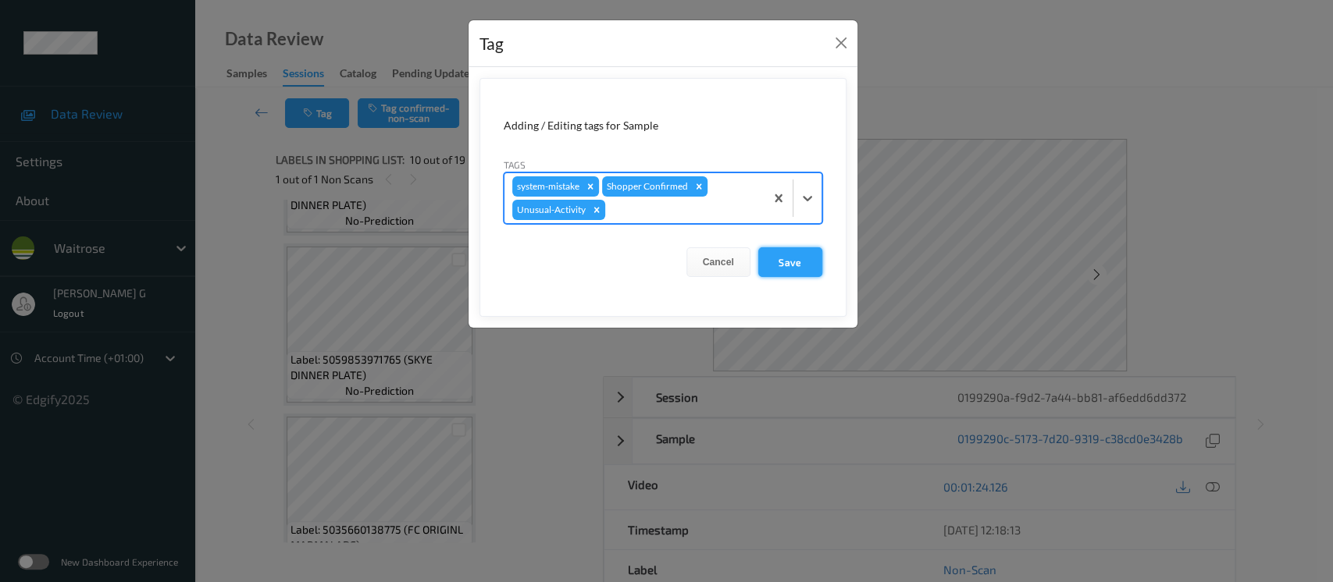
click at [794, 248] on button "Save" at bounding box center [790, 262] width 64 height 30
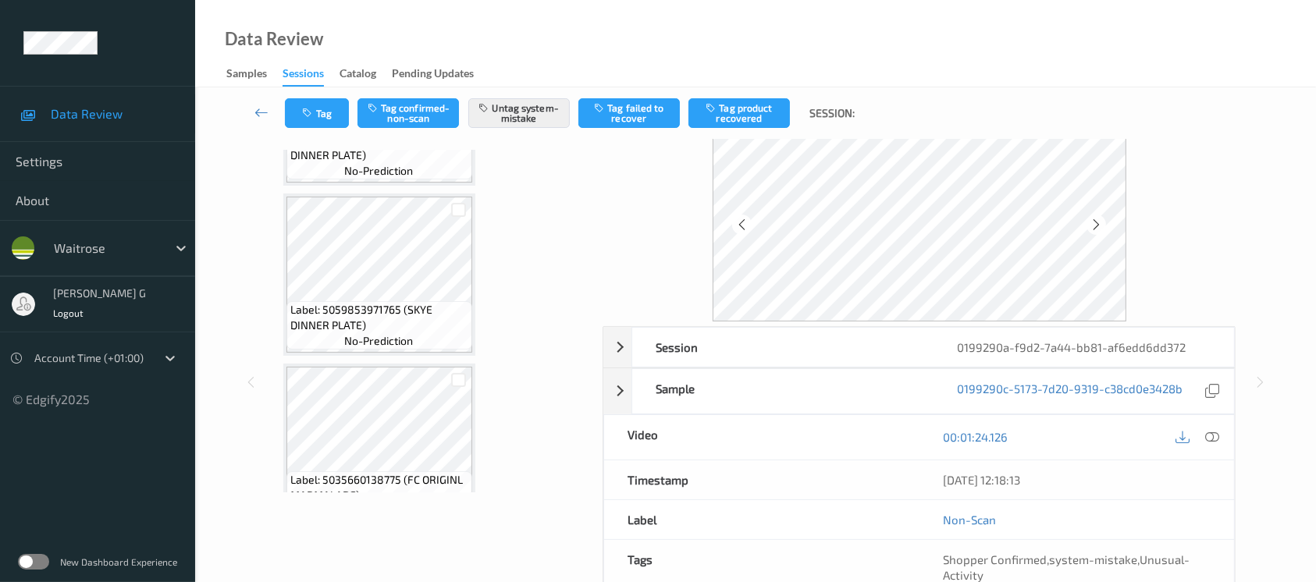
scroll to position [0, 0]
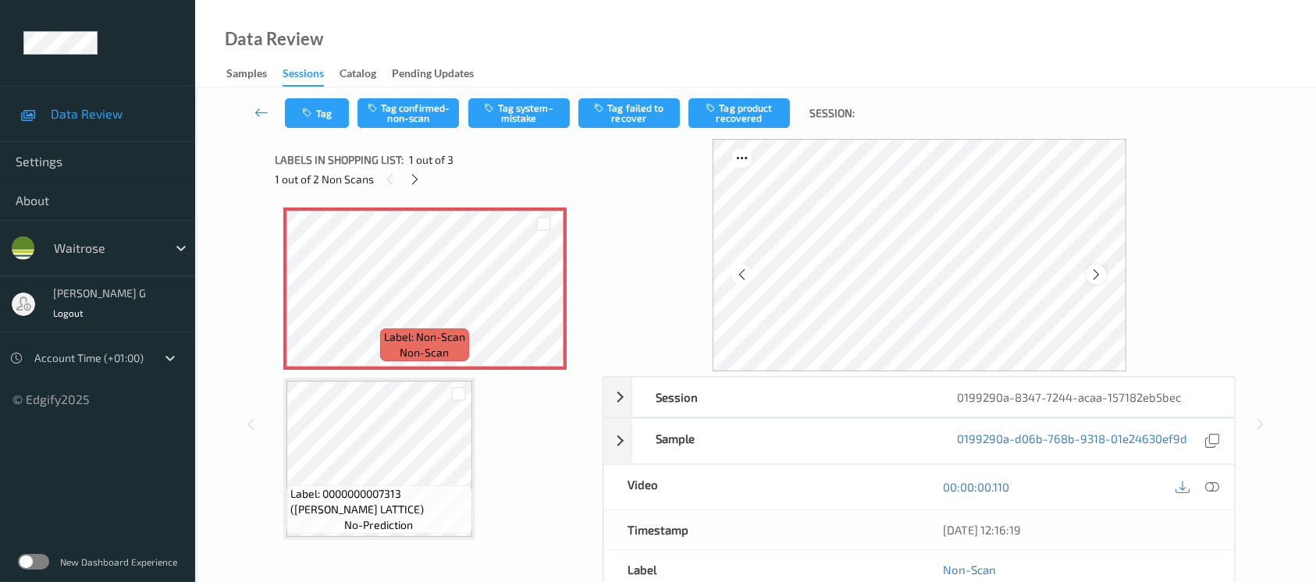
click at [1102, 280] on icon at bounding box center [1096, 275] width 13 height 14
click at [1216, 485] on icon at bounding box center [1212, 487] width 14 height 14
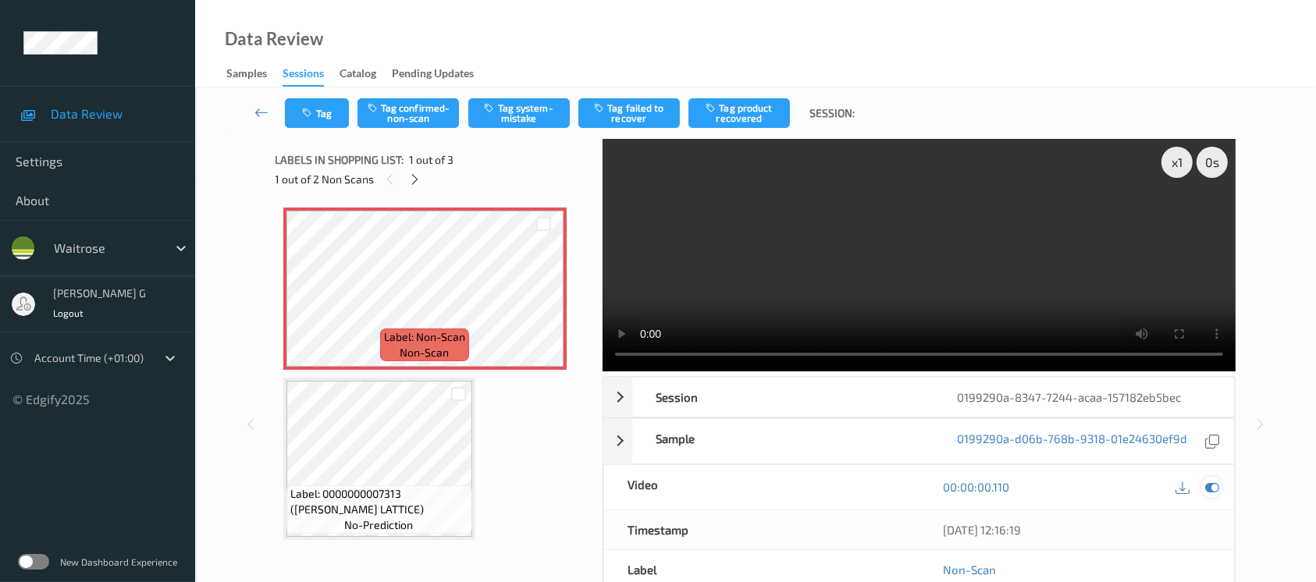
click at [1211, 487] on icon at bounding box center [1212, 487] width 14 height 14
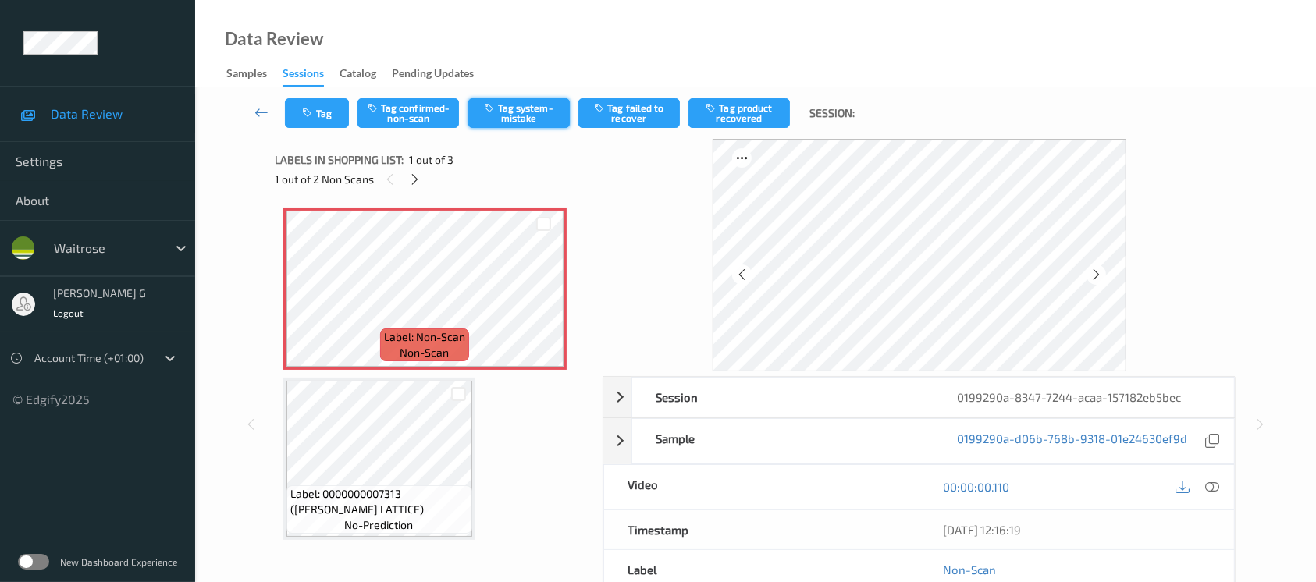
click at [520, 110] on button "Tag system-mistake" at bounding box center [518, 113] width 101 height 30
click at [305, 122] on button "Tag" at bounding box center [317, 113] width 64 height 30
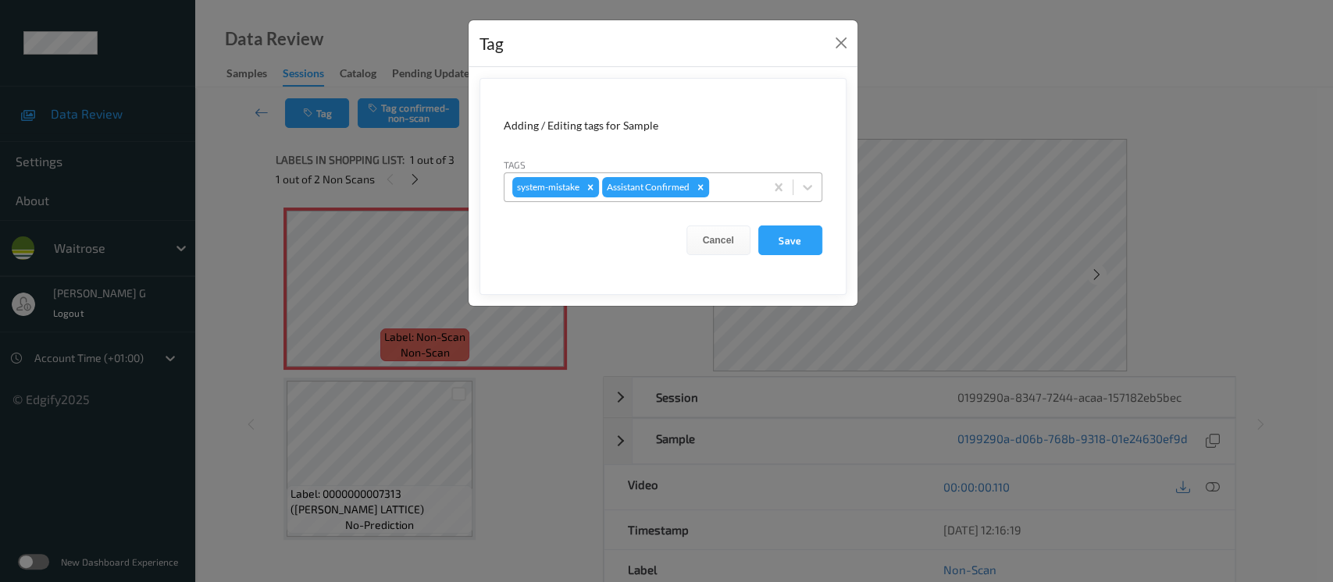
click at [740, 198] on div "system-mistake Assistant Confirmed" at bounding box center [634, 187] width 260 height 27
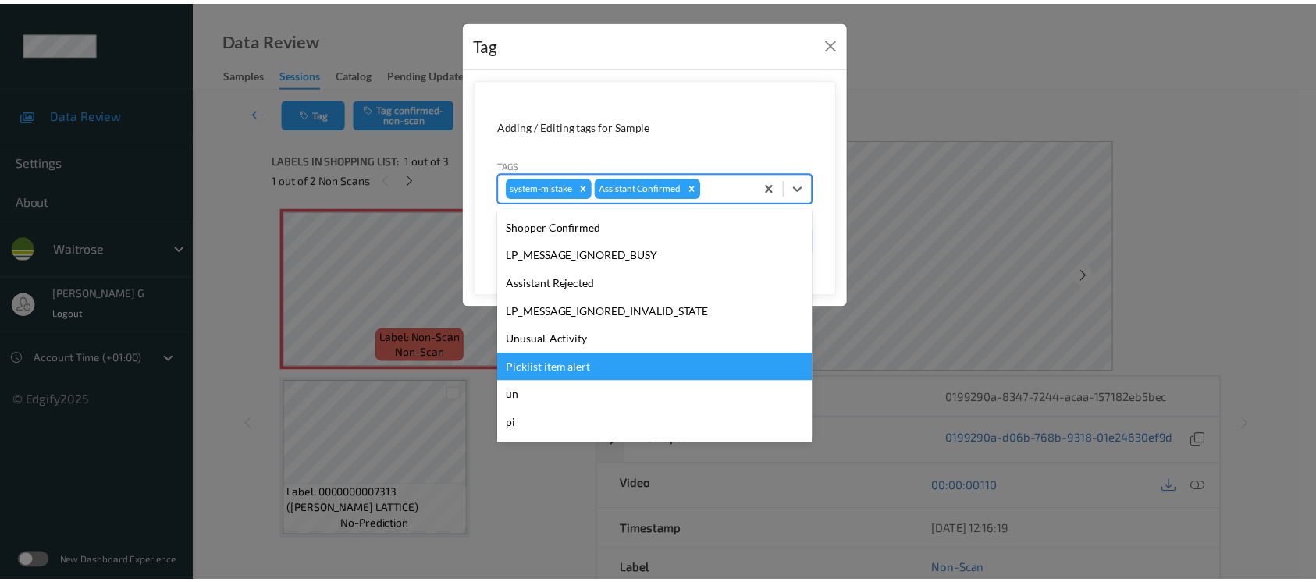
scroll to position [362, 0]
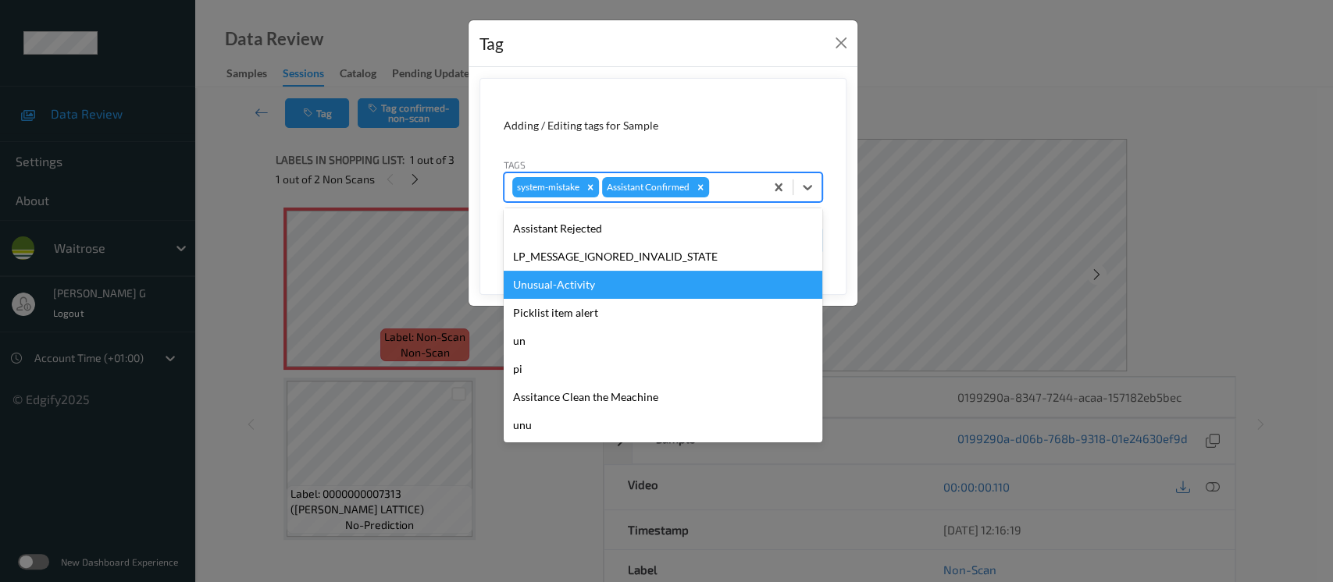
click at [547, 278] on div "Unusual-Activity" at bounding box center [663, 285] width 319 height 28
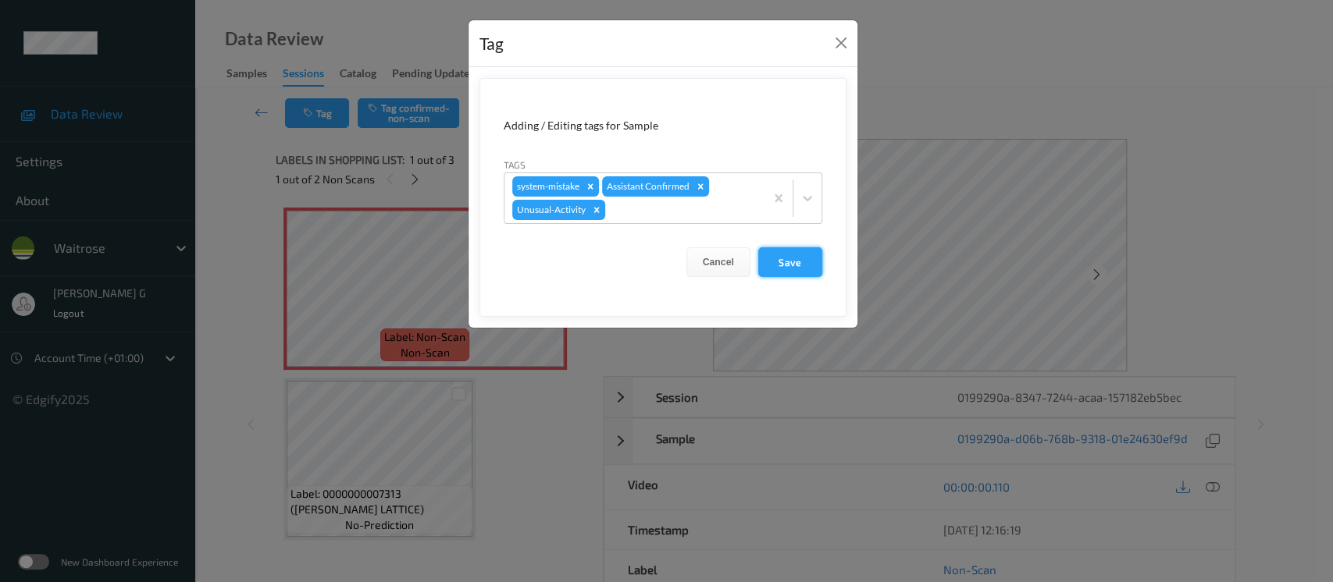
click at [780, 259] on button "Save" at bounding box center [790, 262] width 64 height 30
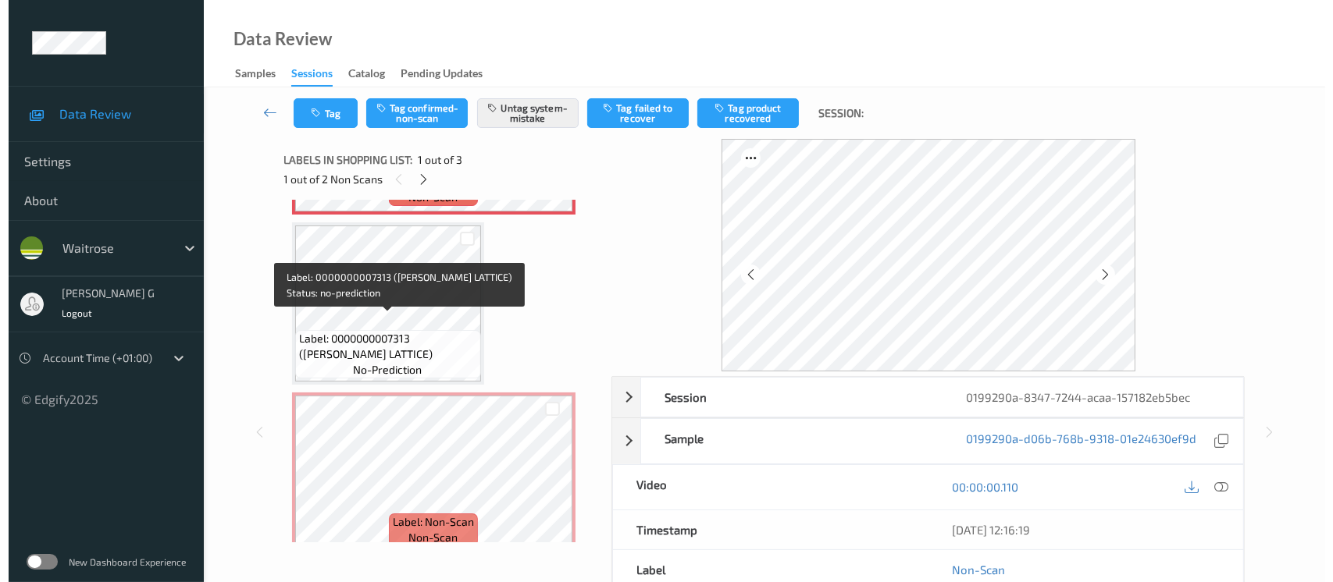
scroll to position [173, 0]
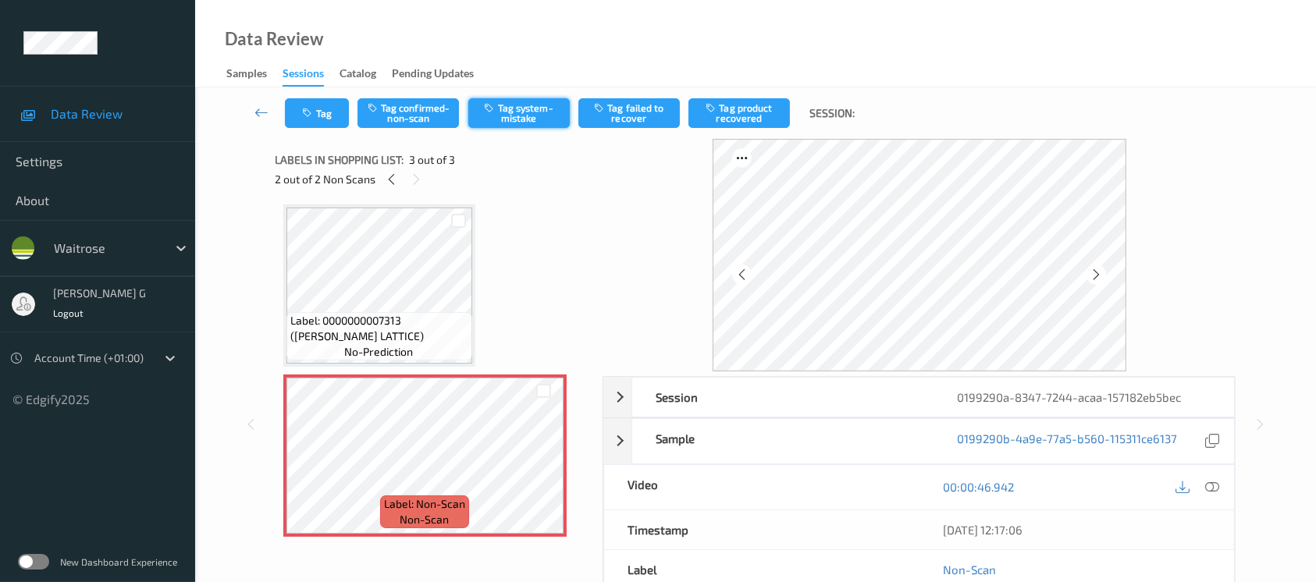
click at [532, 114] on button "Tag system-mistake" at bounding box center [518, 113] width 101 height 30
click at [319, 117] on button "Tag" at bounding box center [317, 113] width 64 height 30
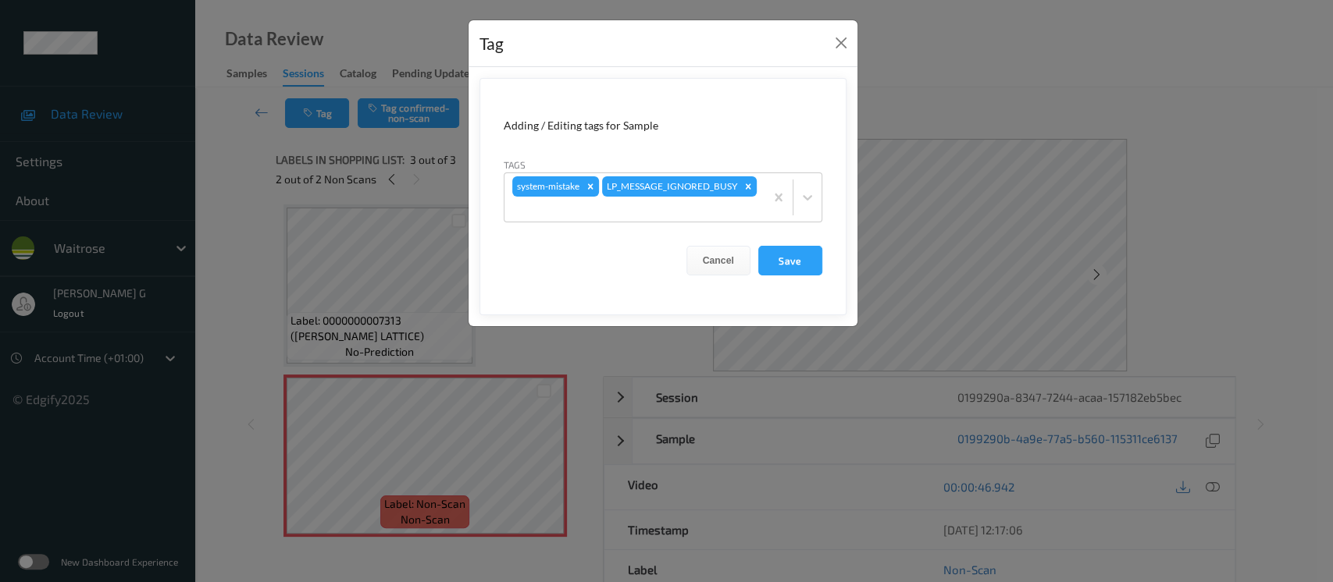
click at [712, 224] on form "Adding / Editing tags for Sample Tags system-mistake LP_MESSAGE_IGNORED_BUSY Ca…" at bounding box center [662, 196] width 367 height 237
click at [611, 223] on form "Adding / Editing tags for Sample Tags system-mistake LP_MESSAGE_IGNORED_BUSY Ca…" at bounding box center [662, 196] width 367 height 237
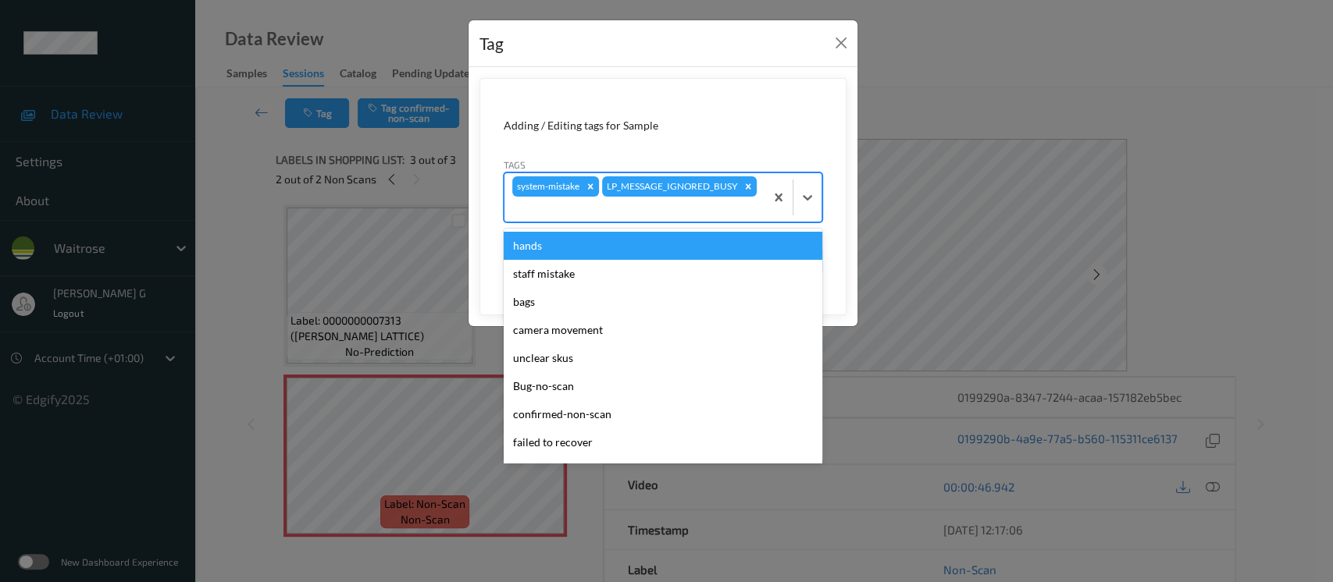
click at [613, 220] on div "system-mistake LP_MESSAGE_IGNORED_BUSY" at bounding box center [634, 197] width 260 height 48
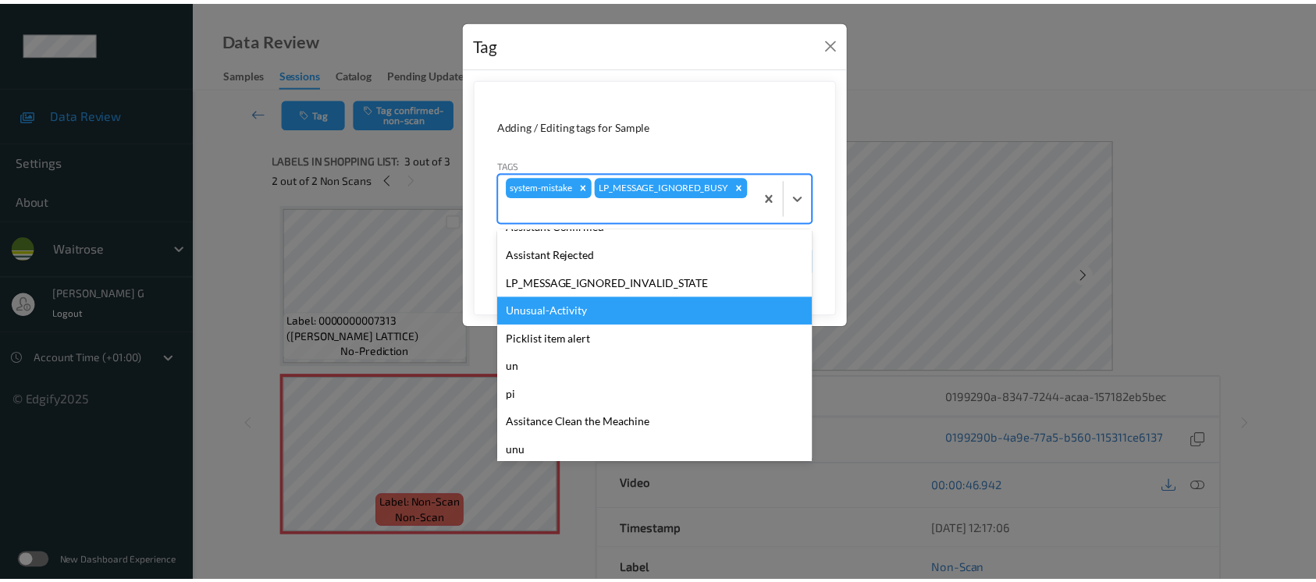
scroll to position [362, 0]
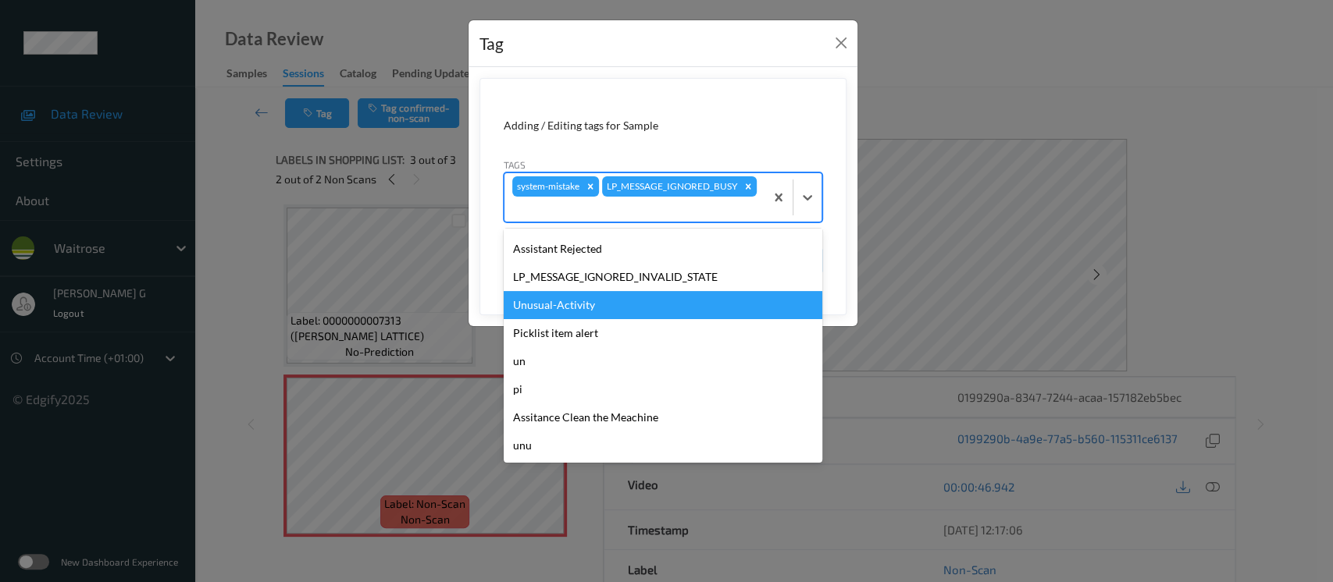
click at [561, 304] on div "Unusual-Activity" at bounding box center [663, 305] width 319 height 28
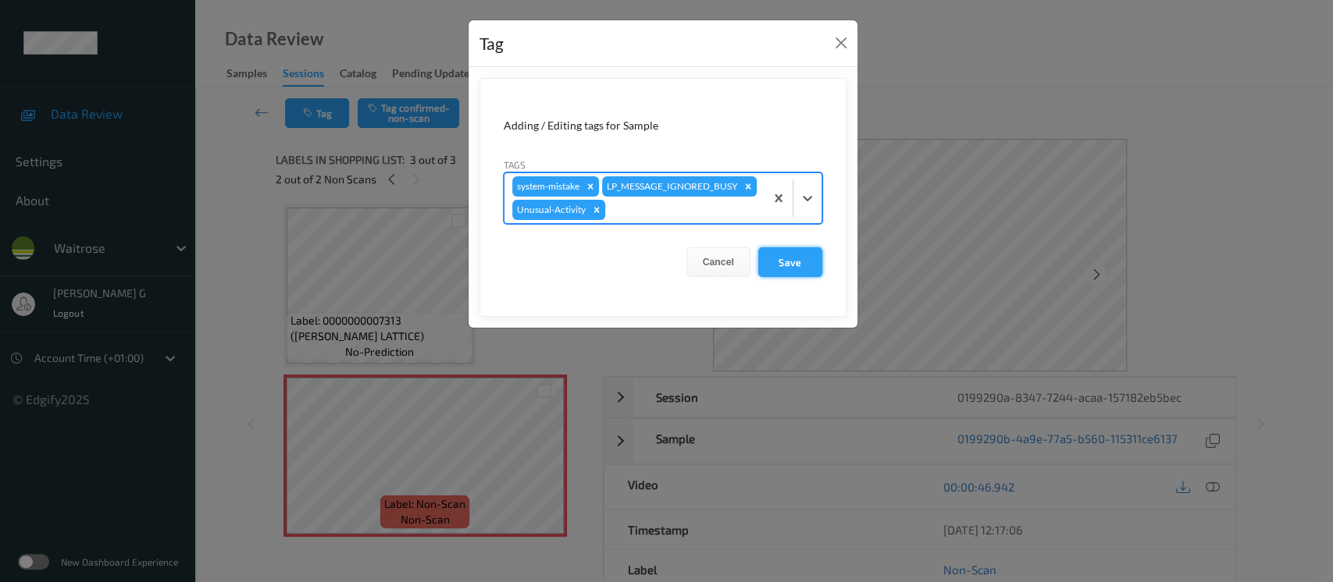
click at [783, 265] on button "Save" at bounding box center [790, 262] width 64 height 30
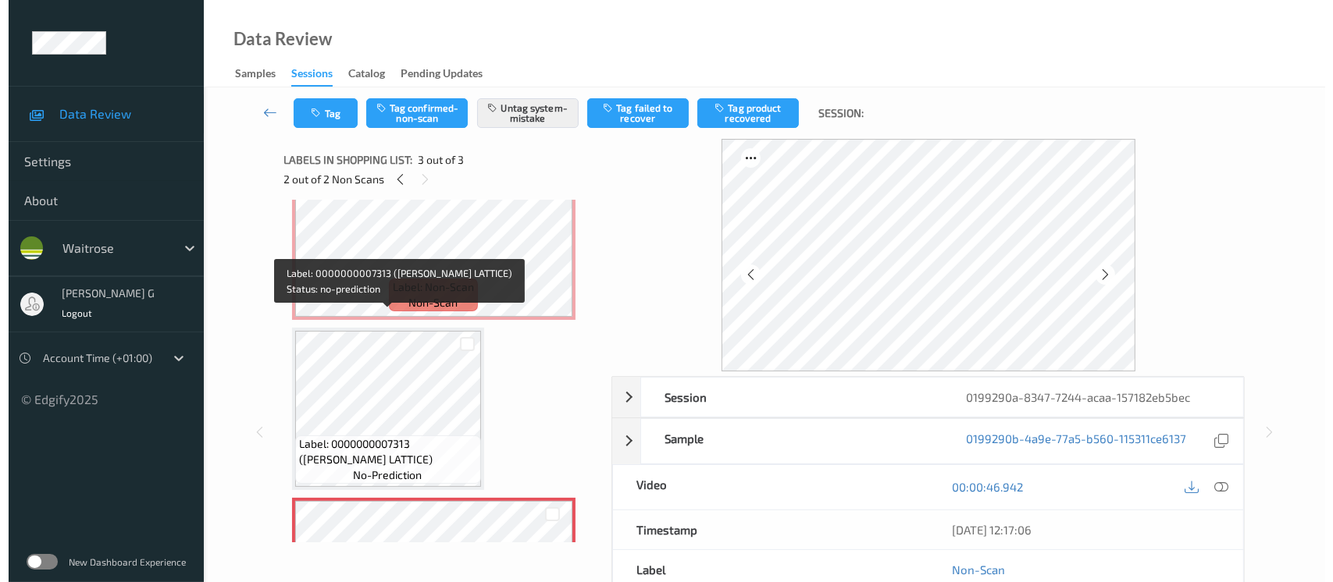
scroll to position [0, 0]
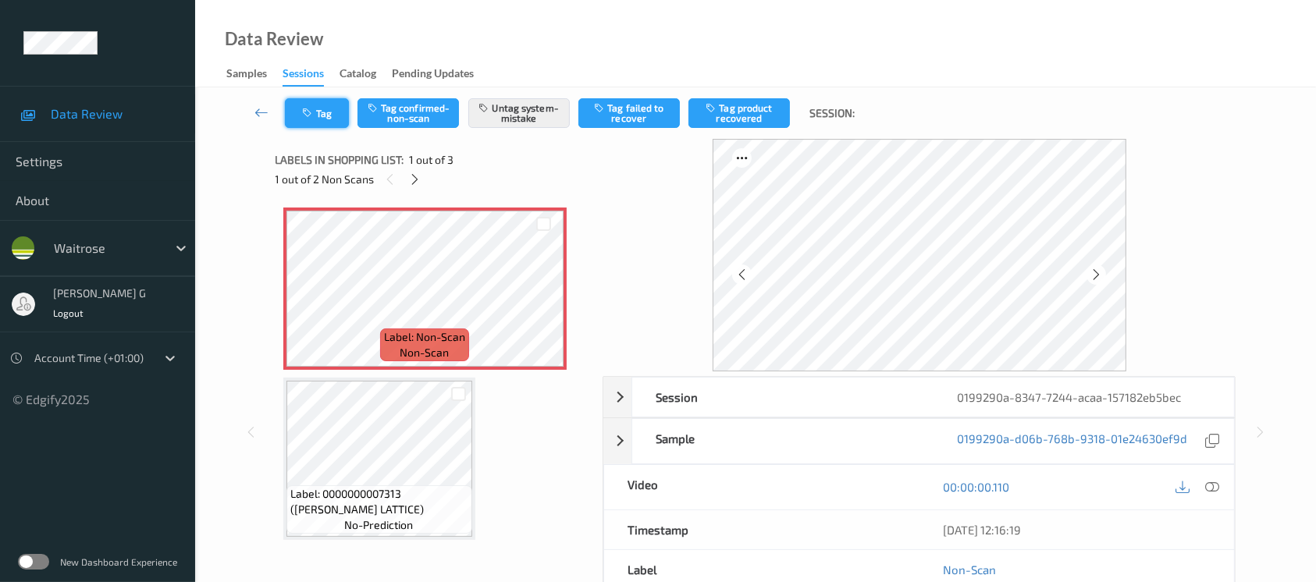
click at [319, 126] on button "Tag" at bounding box center [317, 113] width 64 height 30
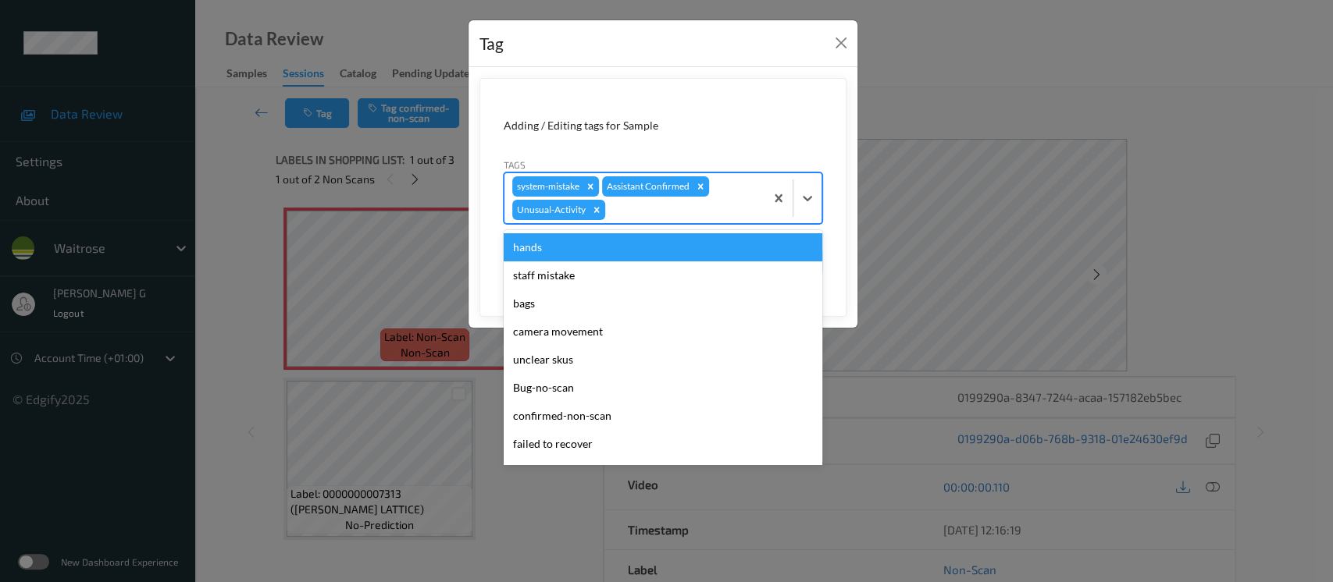
click at [637, 210] on div at bounding box center [682, 210] width 148 height 19
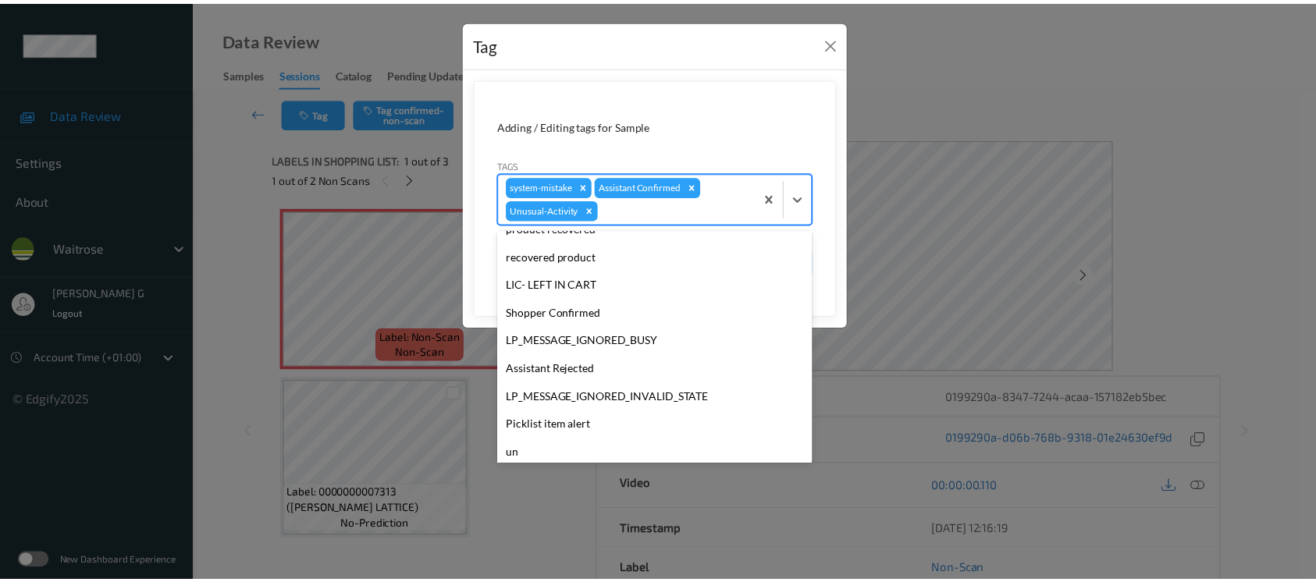
scroll to position [312, 0]
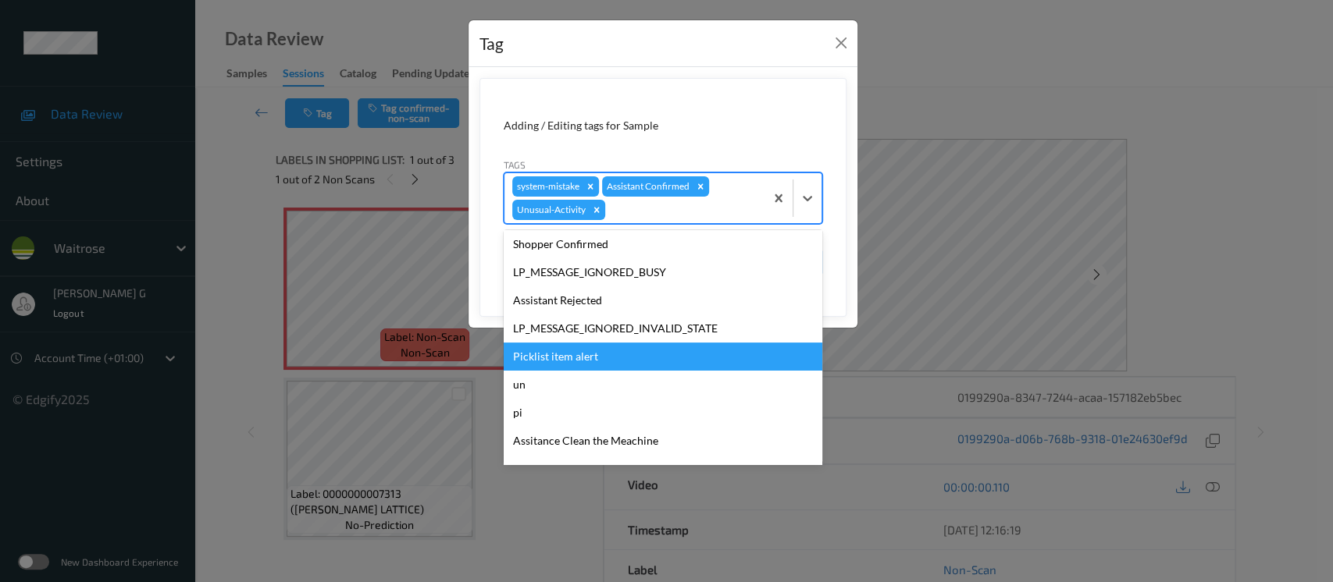
click at [541, 349] on div "Picklist item alert" at bounding box center [663, 357] width 319 height 28
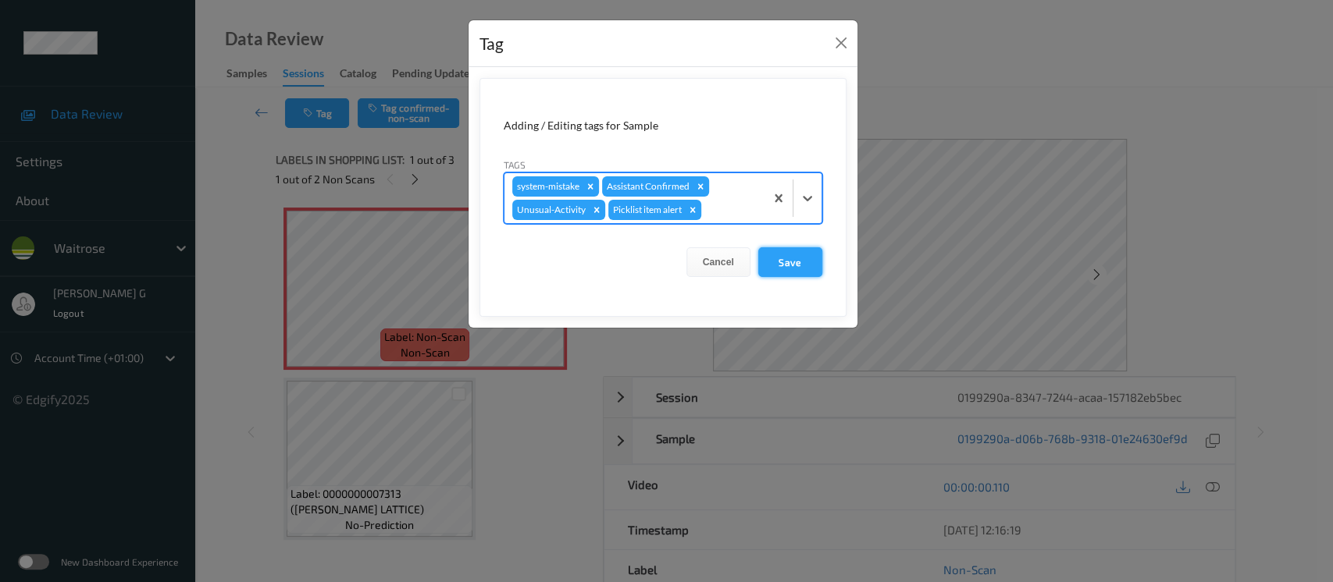
click at [799, 262] on button "Save" at bounding box center [790, 262] width 64 height 30
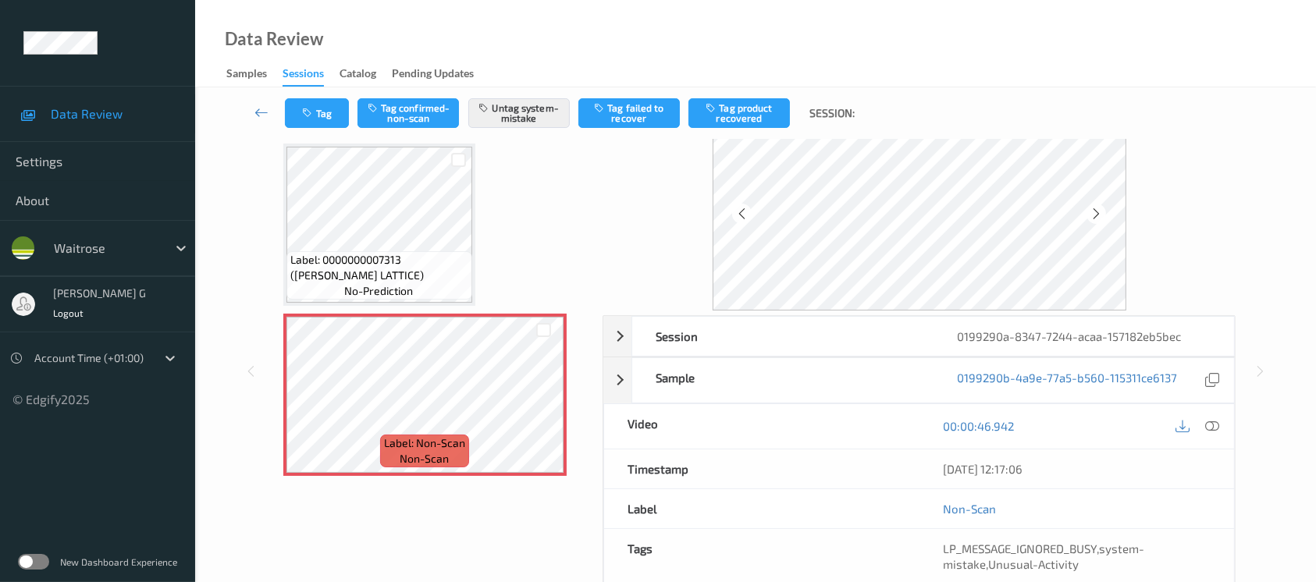
scroll to position [0, 0]
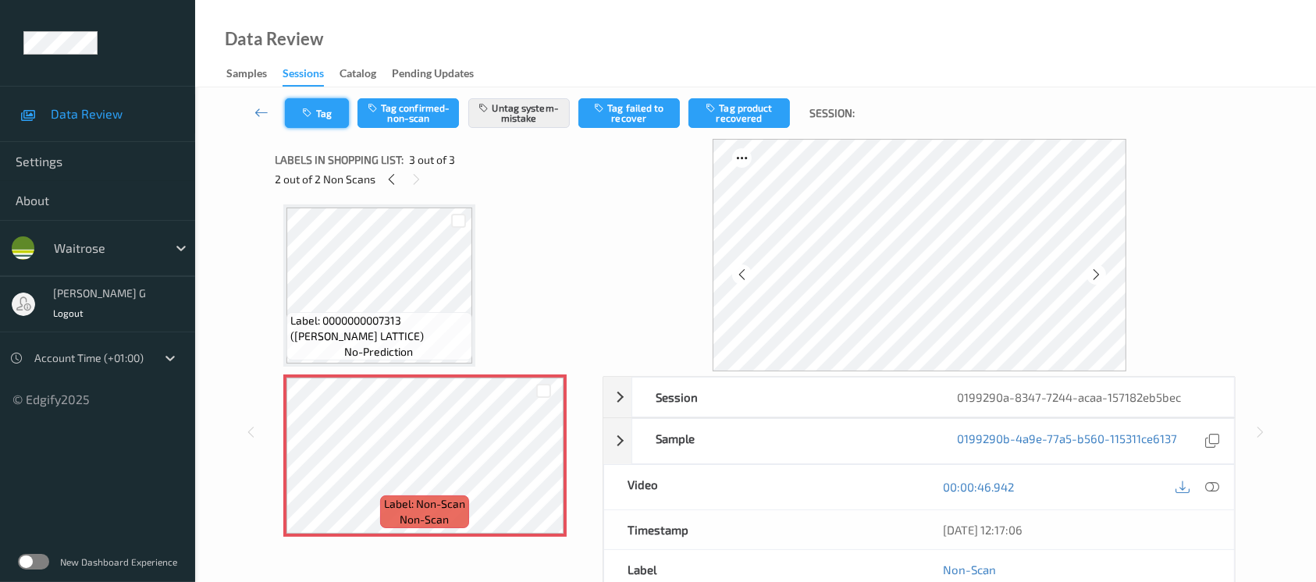
click at [297, 116] on button "Tag" at bounding box center [317, 113] width 64 height 30
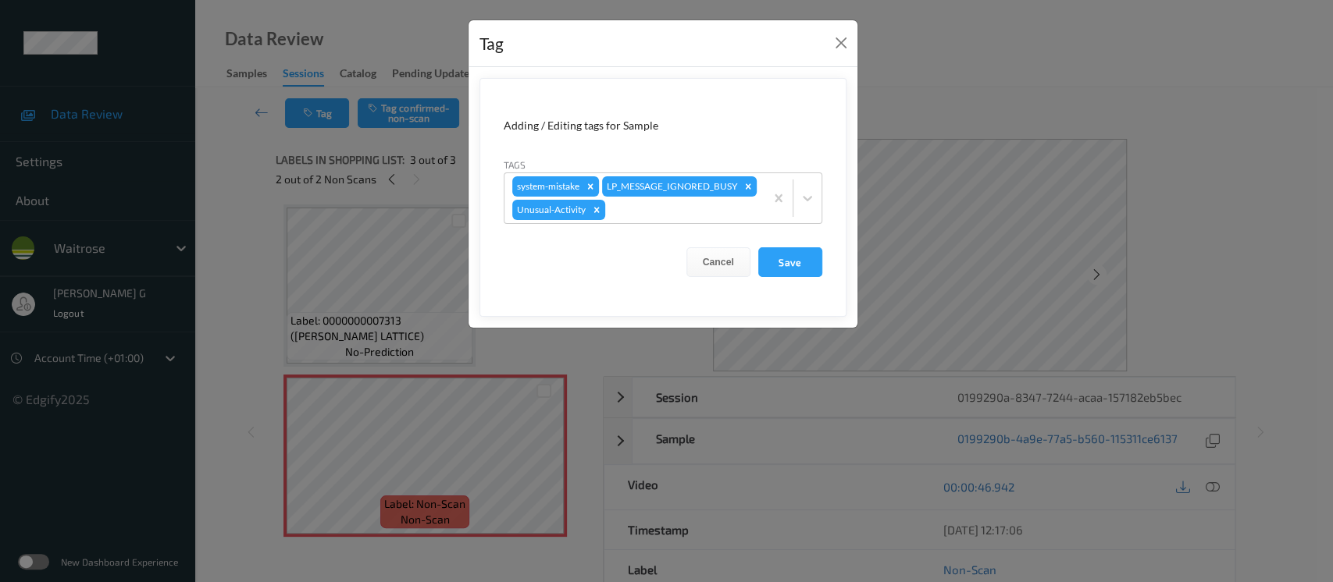
click at [1006, 91] on div "Tag Adding / Editing tags for Sample Tags system-mistake LP_MESSAGE_IGNORED_BUS…" at bounding box center [666, 291] width 1333 height 582
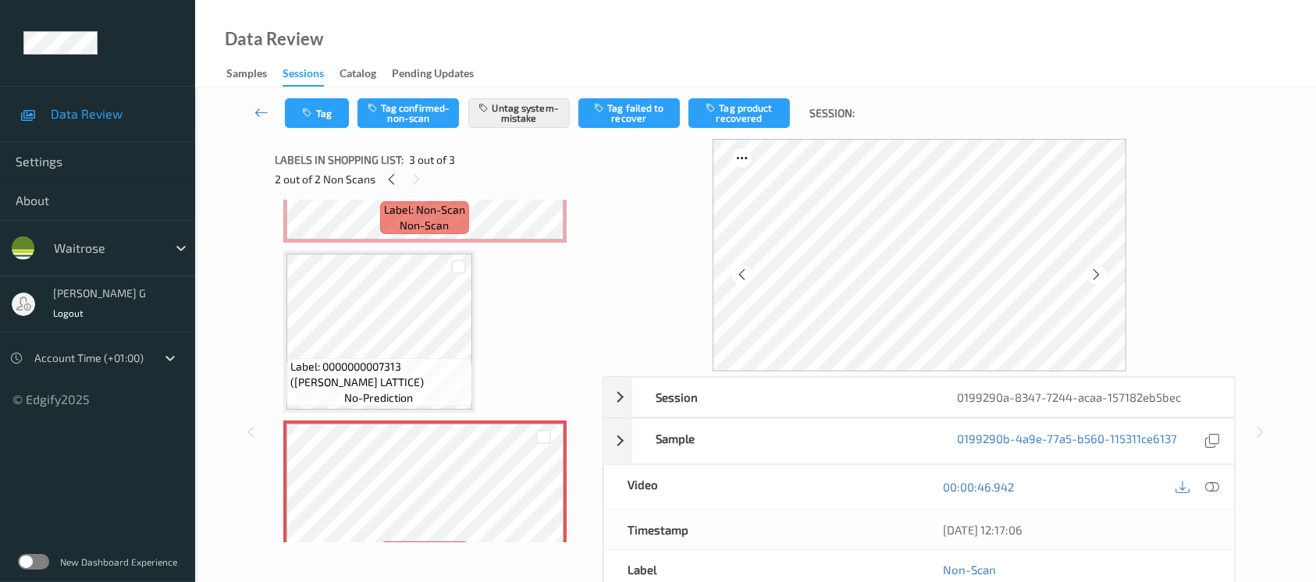
scroll to position [173, 0]
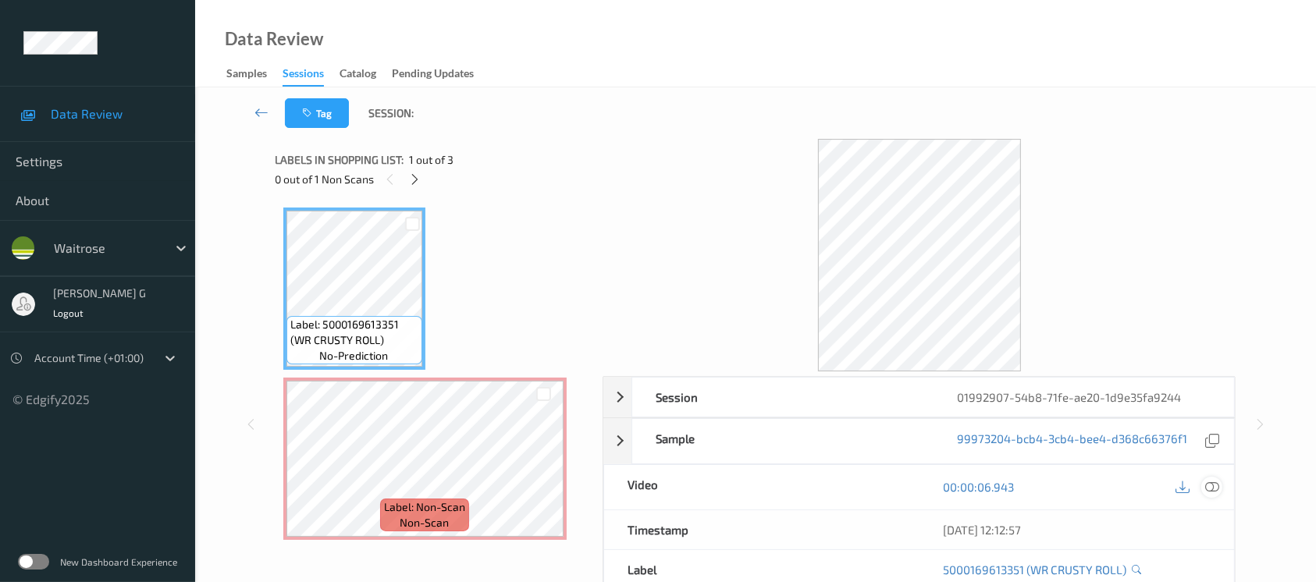
click at [1216, 491] on icon at bounding box center [1212, 487] width 14 height 14
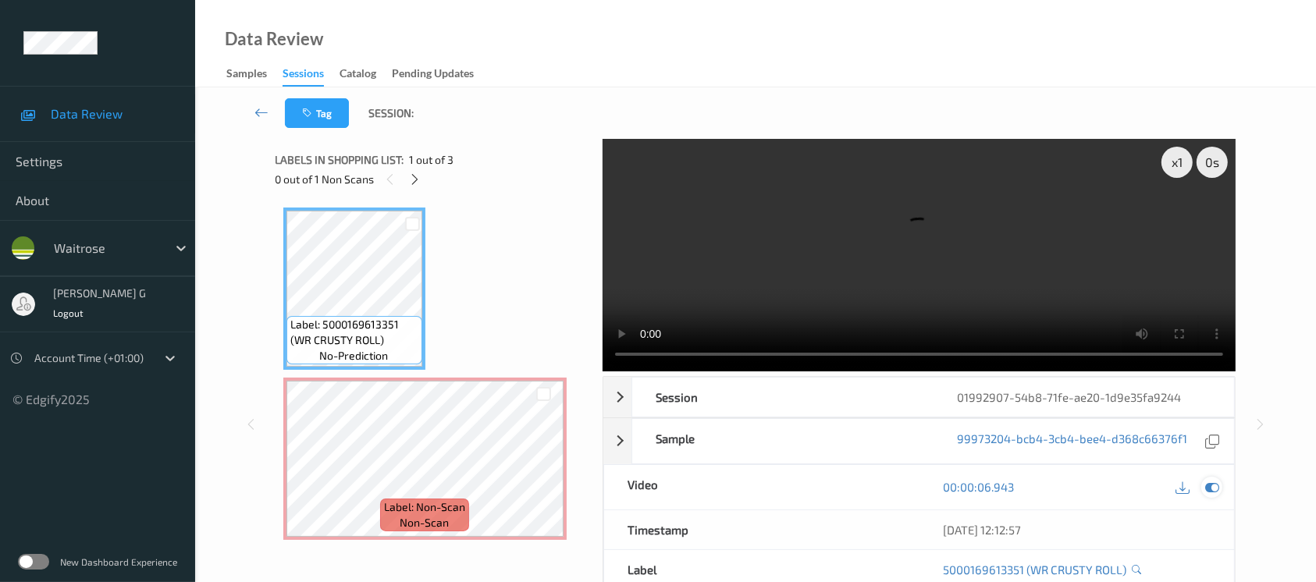
click at [1216, 492] on icon at bounding box center [1212, 487] width 14 height 14
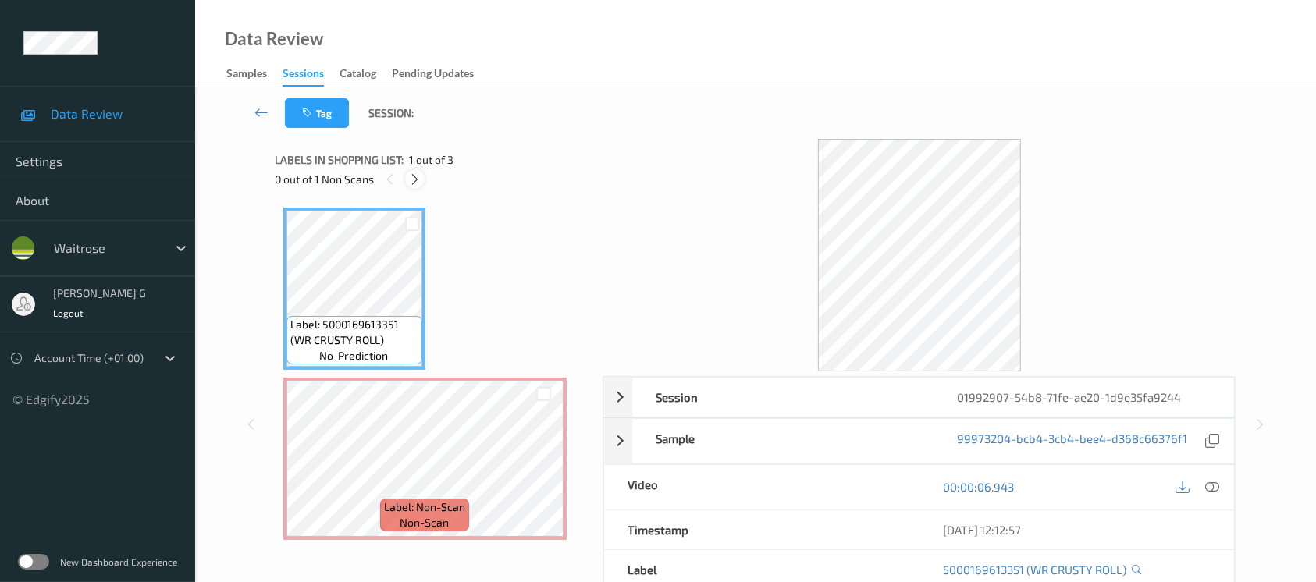
click at [411, 176] on icon at bounding box center [414, 180] width 13 height 14
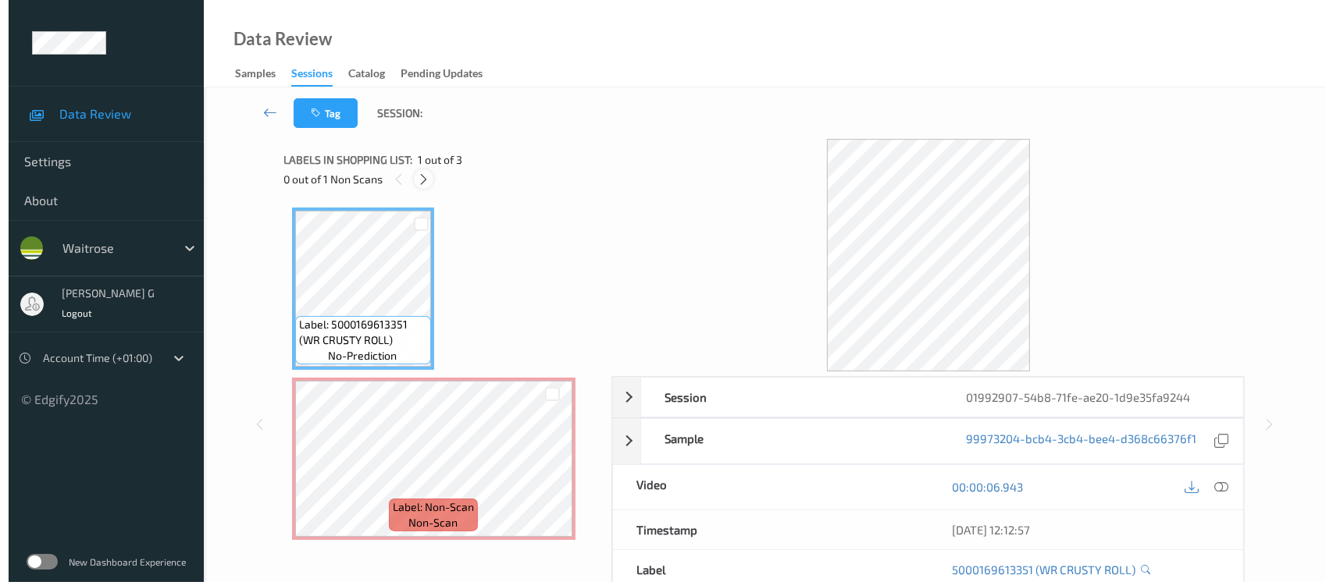
scroll to position [7, 0]
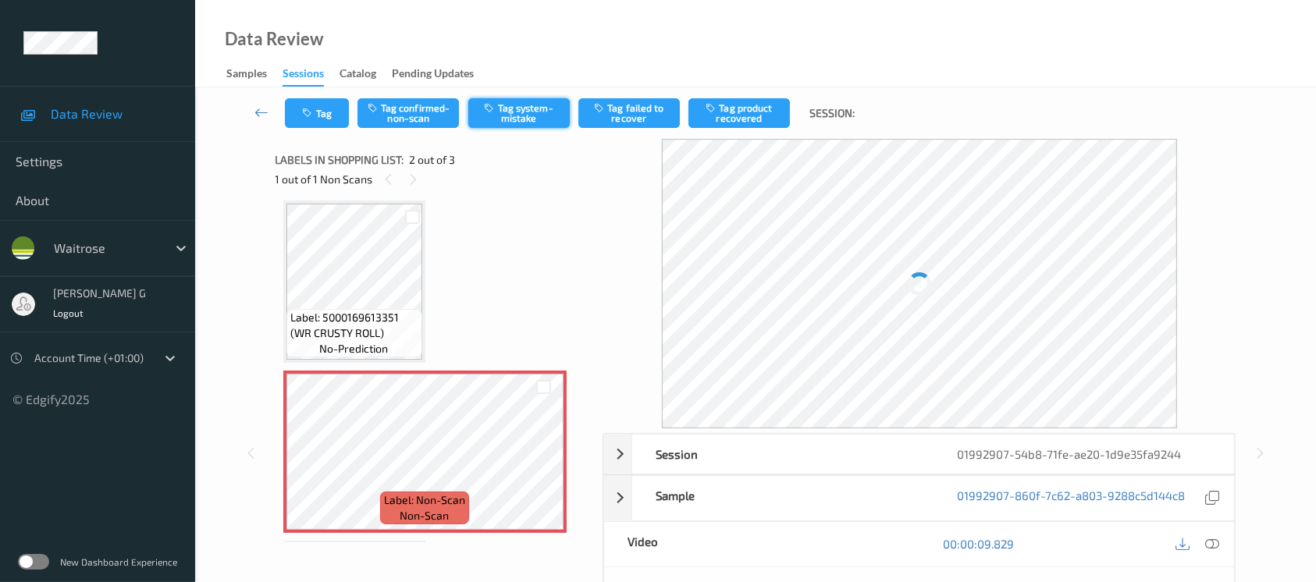
click at [547, 113] on button "Tag system-mistake" at bounding box center [518, 113] width 101 height 30
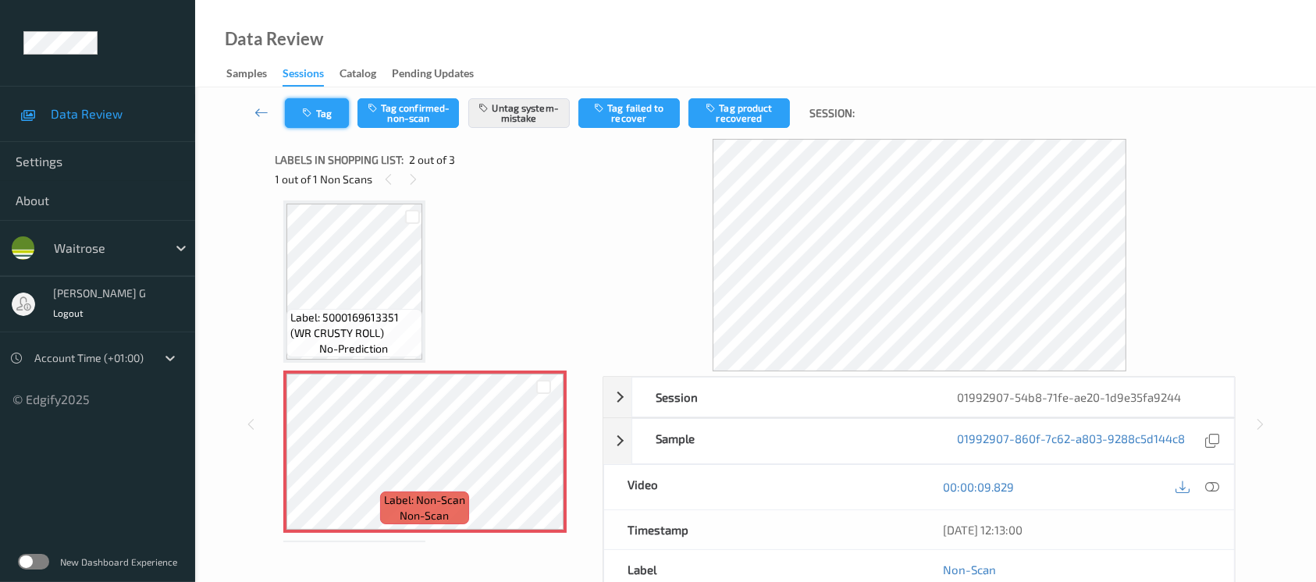
click at [315, 112] on icon "button" at bounding box center [309, 113] width 13 height 11
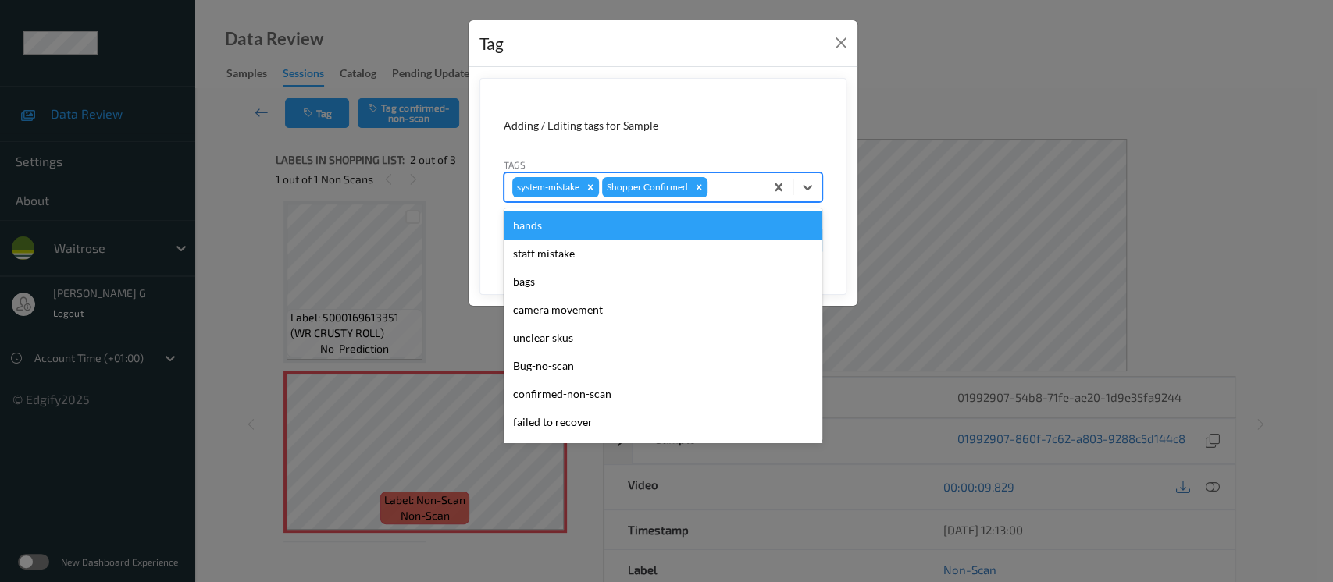
click at [718, 185] on div at bounding box center [733, 187] width 46 height 19
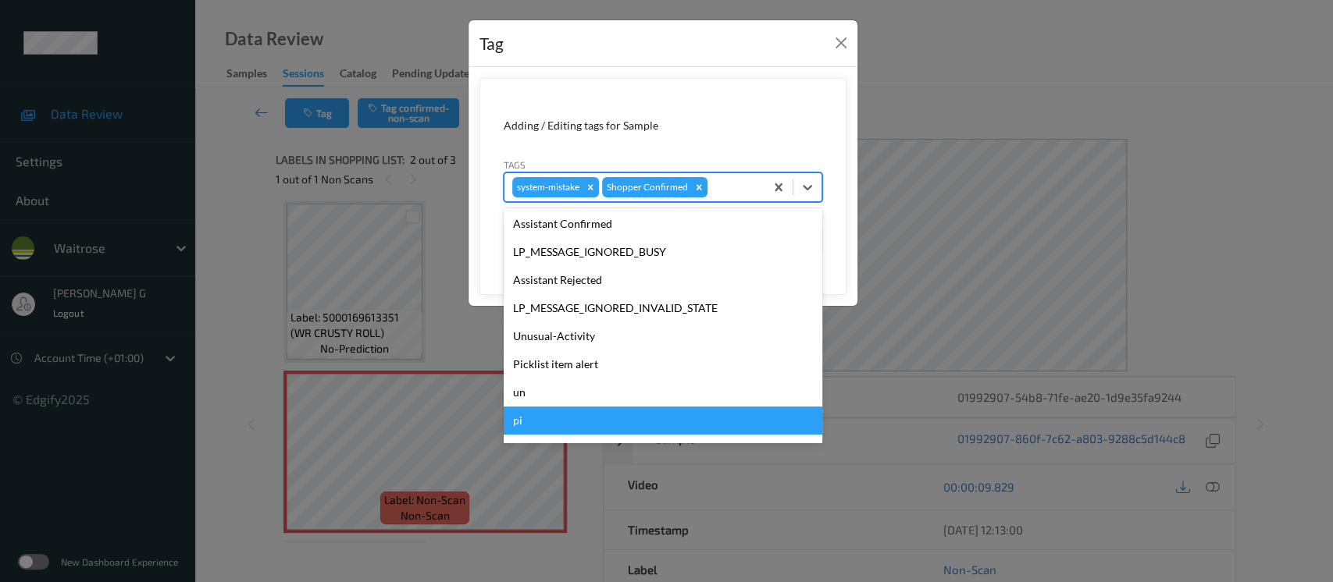
scroll to position [362, 0]
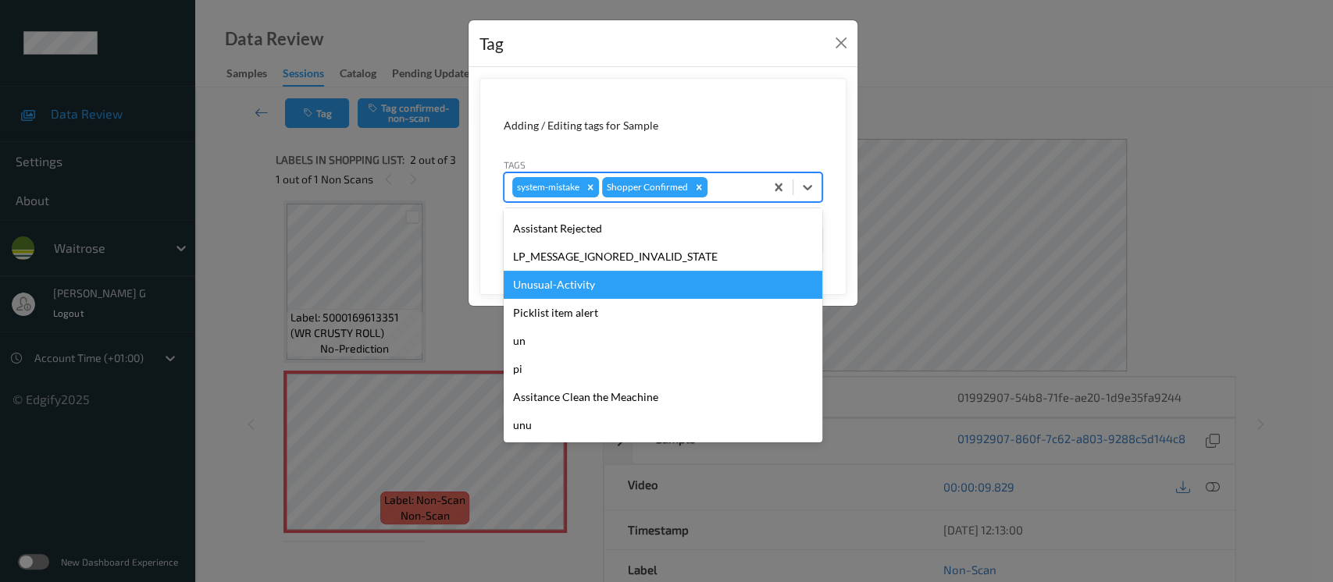
click at [564, 284] on div "Unusual-Activity" at bounding box center [663, 285] width 319 height 28
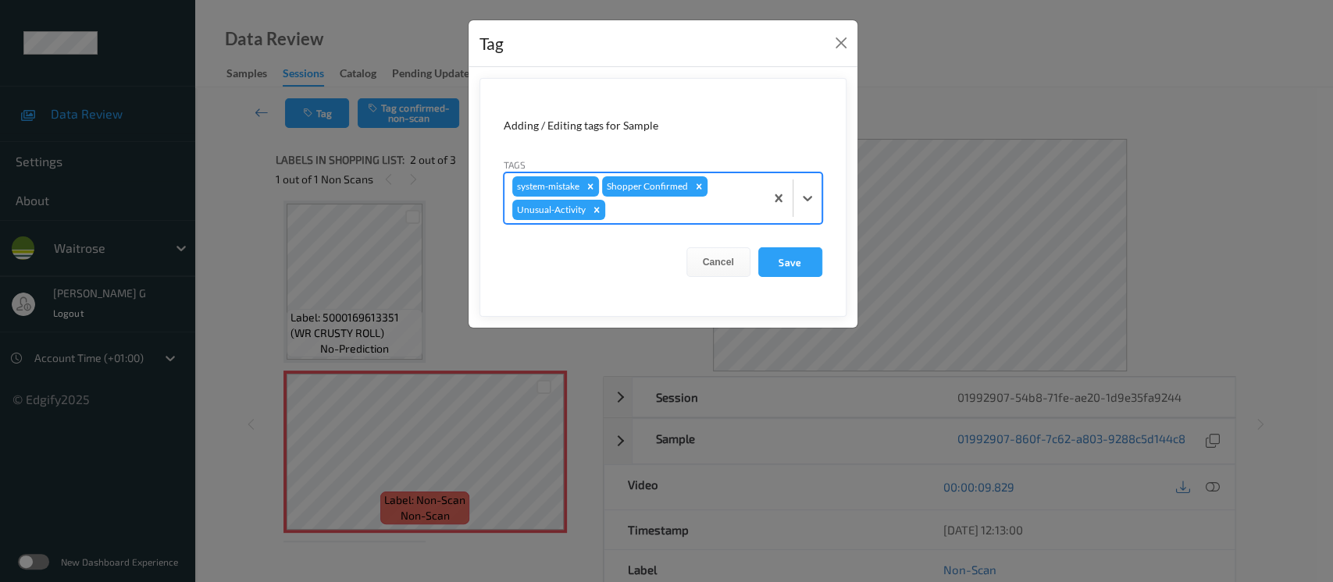
click at [703, 214] on div at bounding box center [682, 210] width 148 height 19
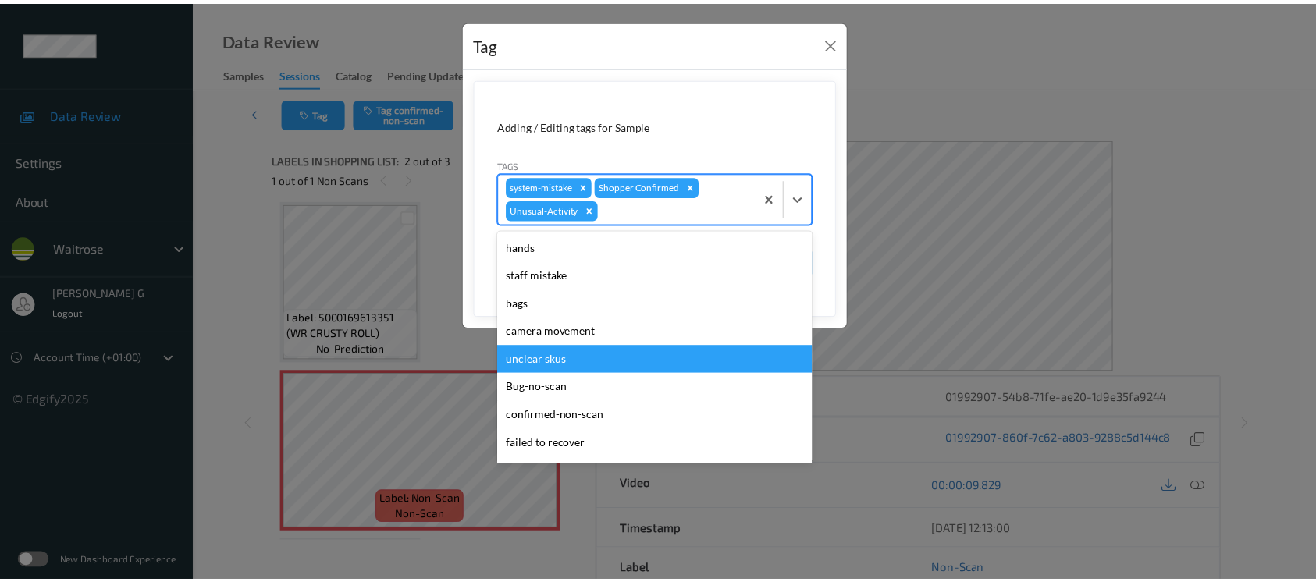
scroll to position [333, 0]
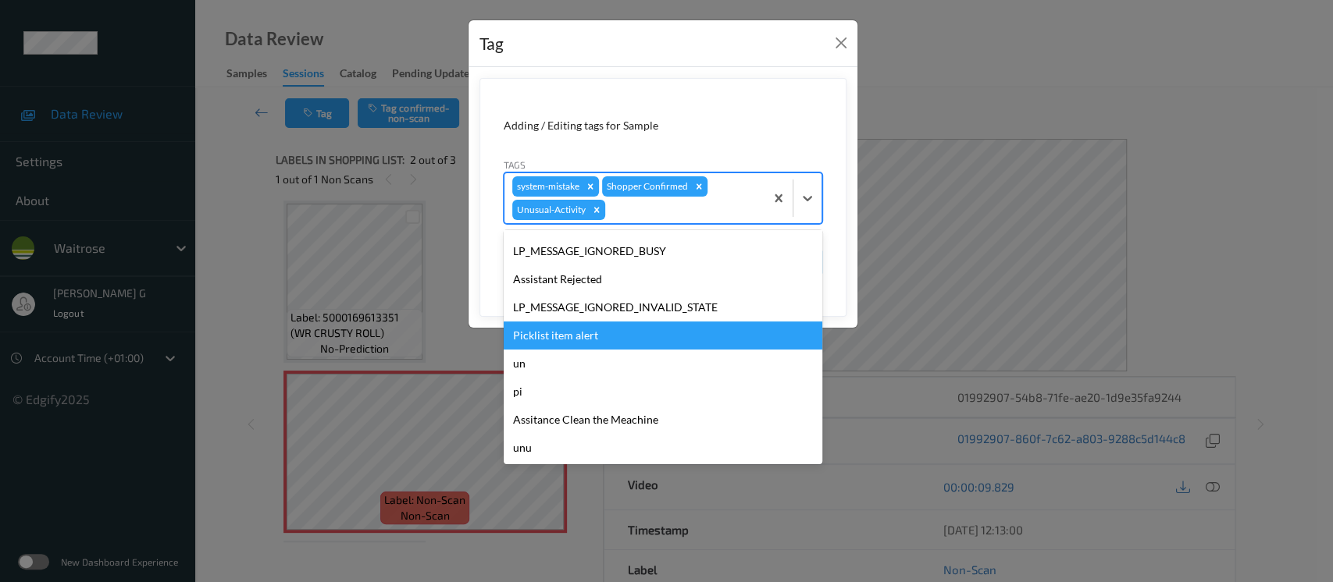
click at [573, 330] on div "Picklist item alert" at bounding box center [663, 336] width 319 height 28
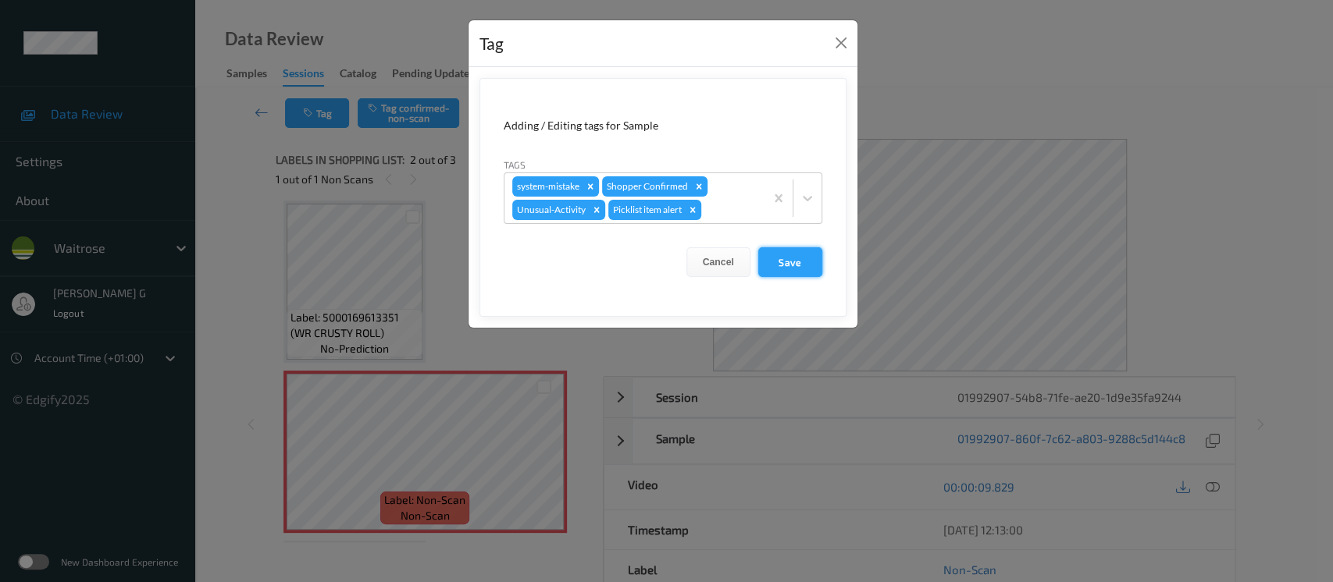
click at [787, 263] on button "Save" at bounding box center [790, 262] width 64 height 30
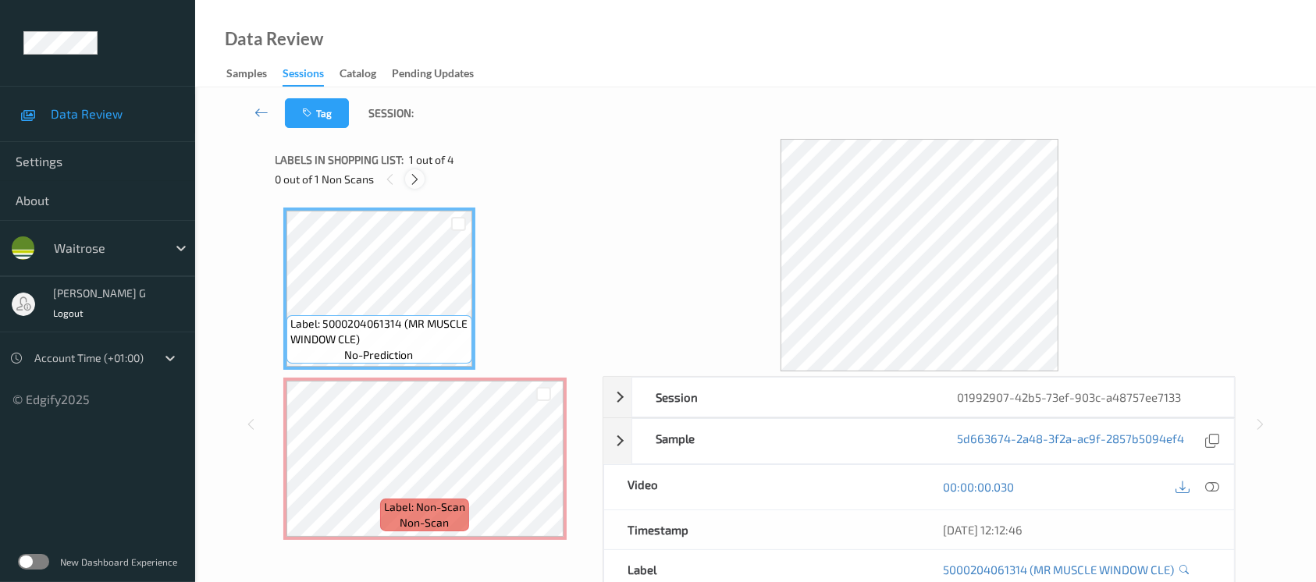
click at [410, 181] on icon at bounding box center [414, 180] width 13 height 14
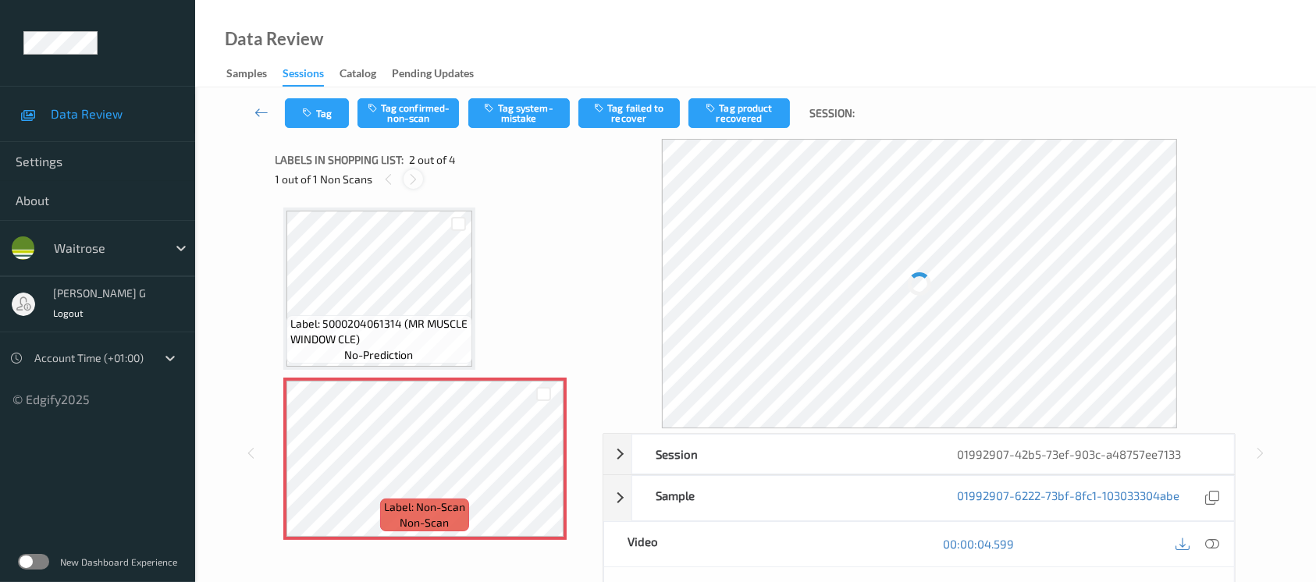
scroll to position [7, 0]
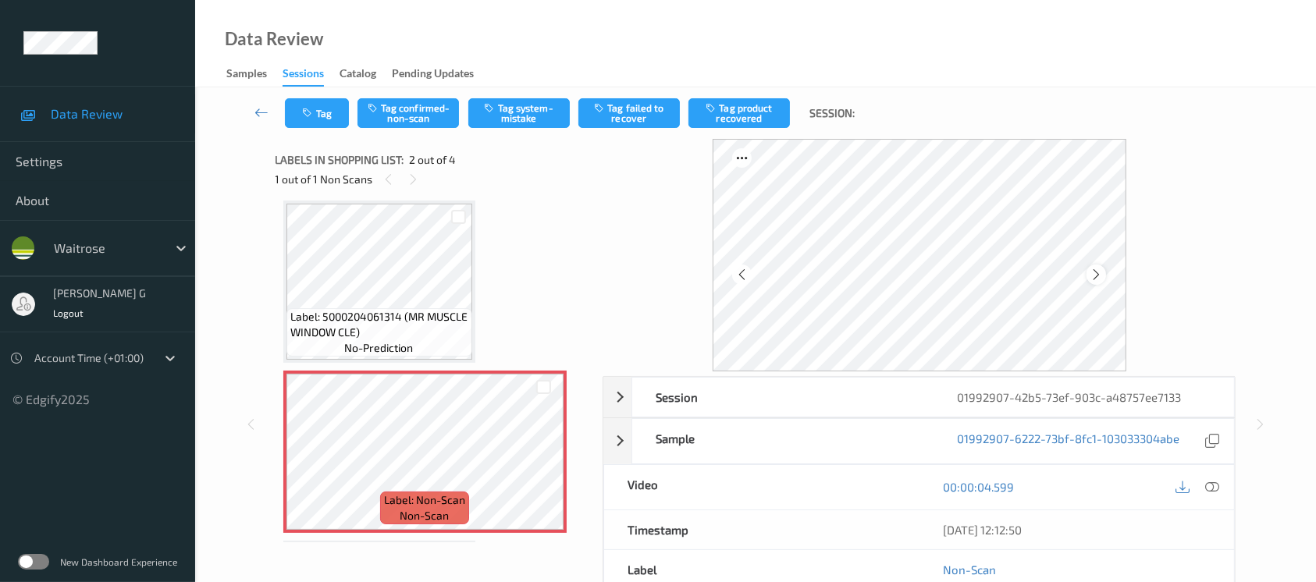
click at [1095, 278] on icon at bounding box center [1096, 275] width 13 height 14
click at [1089, 270] on div at bounding box center [1097, 275] width 20 height 20
click at [1215, 490] on icon at bounding box center [1212, 487] width 14 height 14
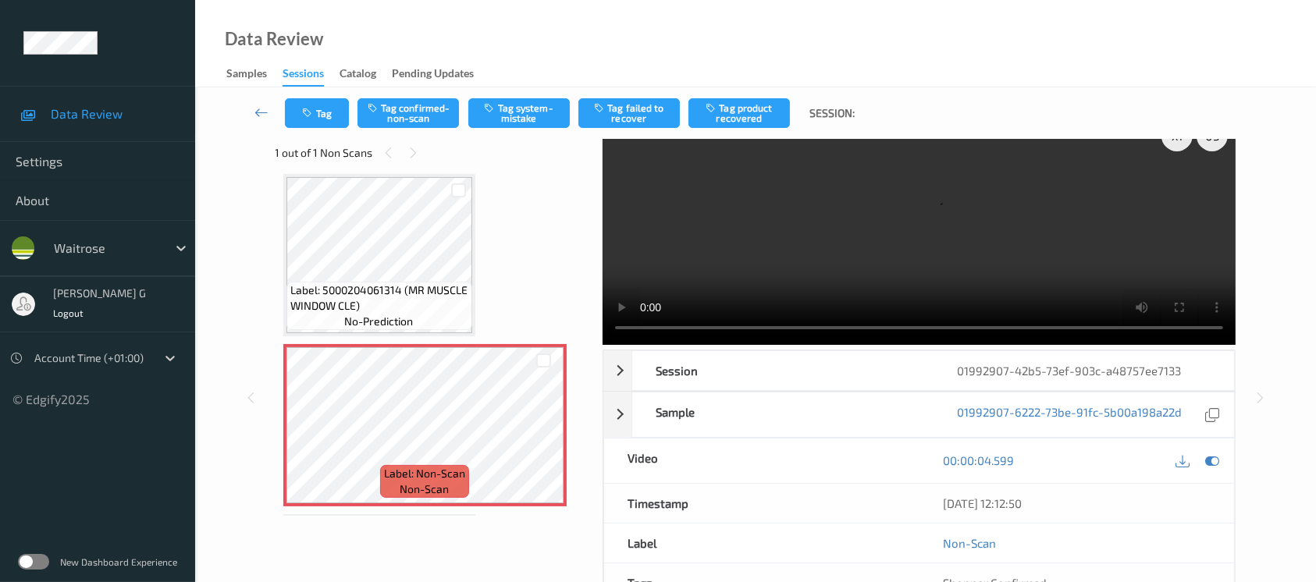
scroll to position [0, 0]
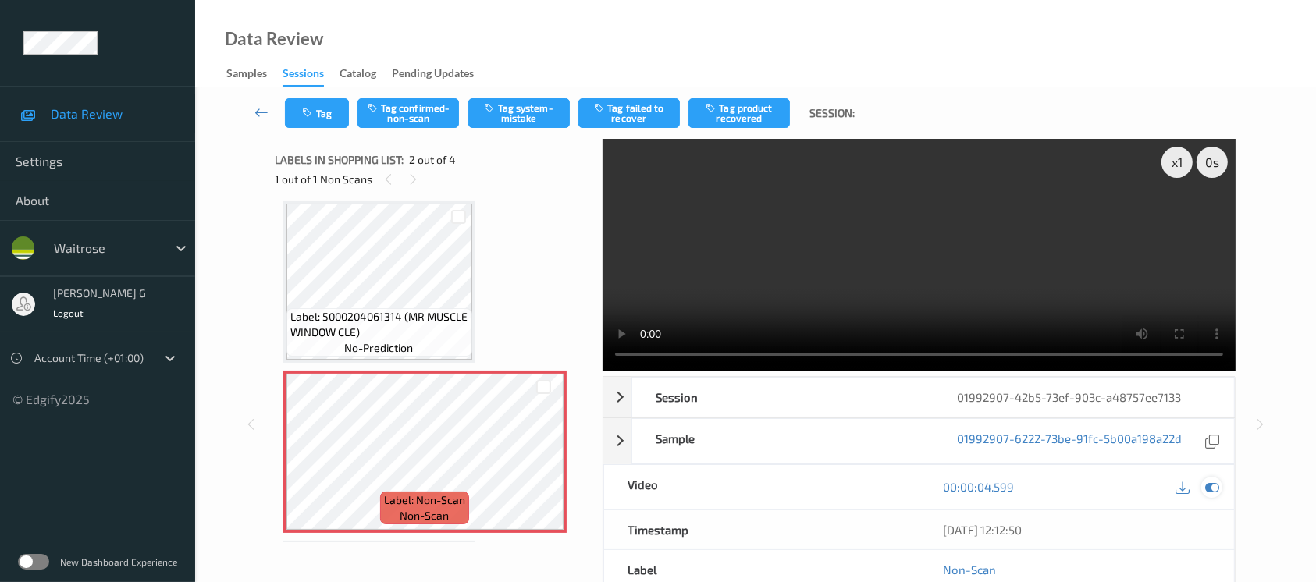
click at [1211, 490] on icon at bounding box center [1212, 487] width 14 height 14
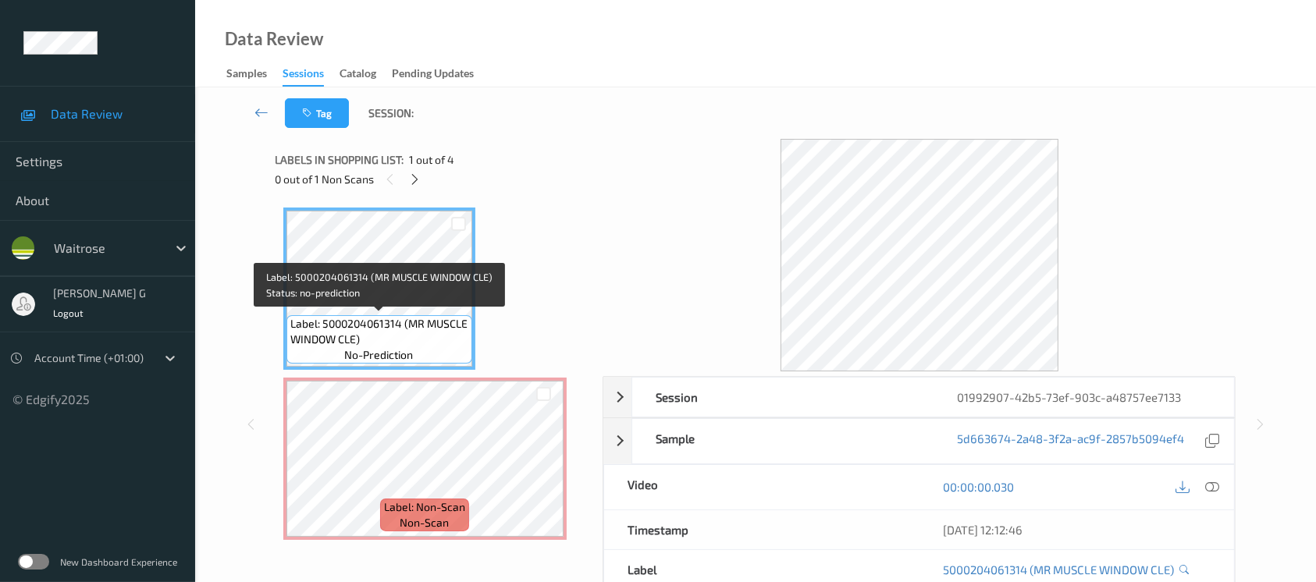
click at [410, 324] on span "Label: 5000204061314 (MR MUSCLE WINDOW CLE)" at bounding box center [379, 331] width 178 height 31
drag, startPoint x: 408, startPoint y: 319, endPoint x: 357, endPoint y: 344, distance: 56.9
click at [357, 344] on span "Label: 5000204061314 (MR MUSCLE WINDOW CLE)" at bounding box center [379, 331] width 178 height 31
copy span "MR MUSCLE WINDOW CLE"
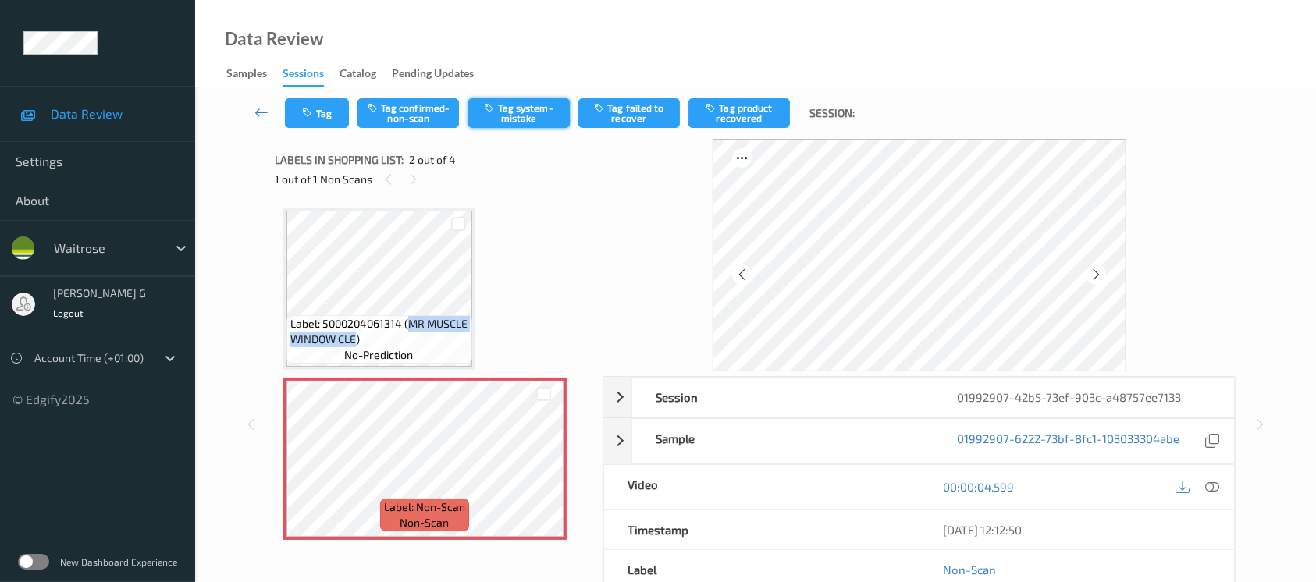
click at [507, 110] on button "Tag system-mistake" at bounding box center [518, 113] width 101 height 30
click at [331, 113] on button "Tag" at bounding box center [317, 113] width 64 height 30
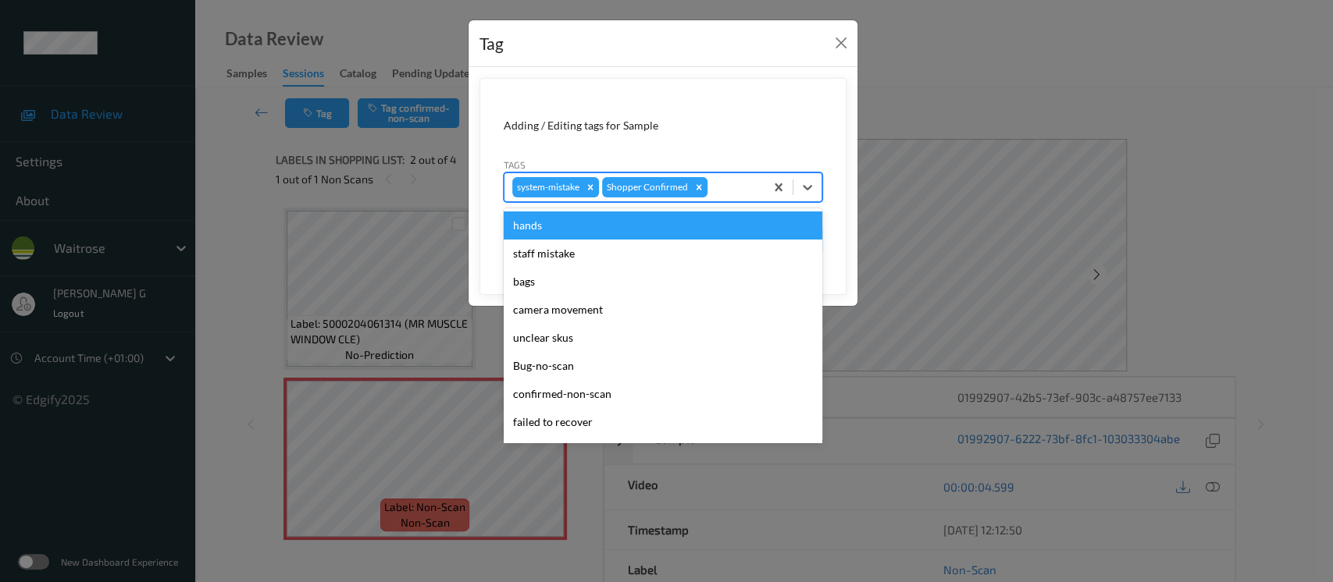
click at [721, 187] on div at bounding box center [733, 187] width 46 height 19
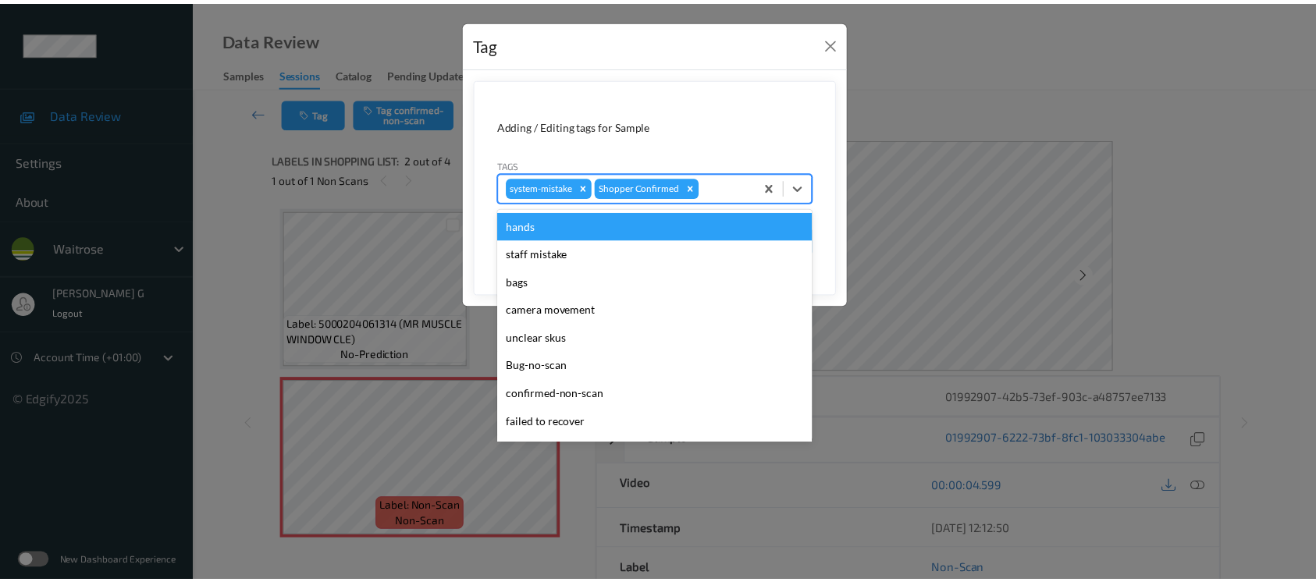
scroll to position [362, 0]
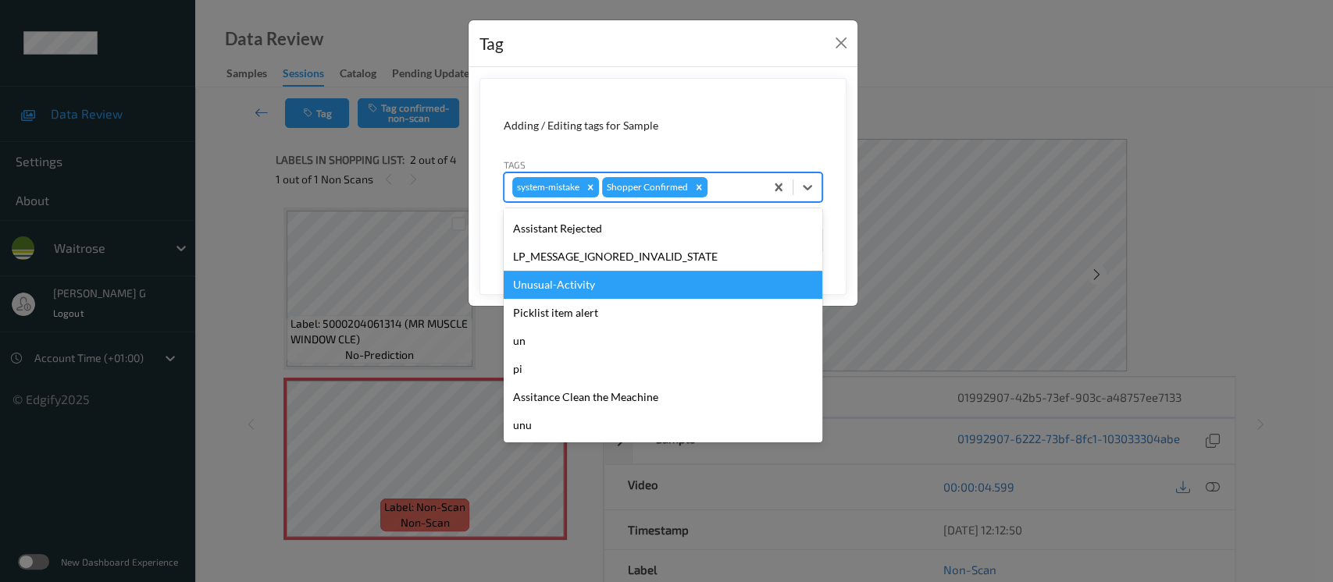
click at [567, 284] on div "Unusual-Activity" at bounding box center [663, 285] width 319 height 28
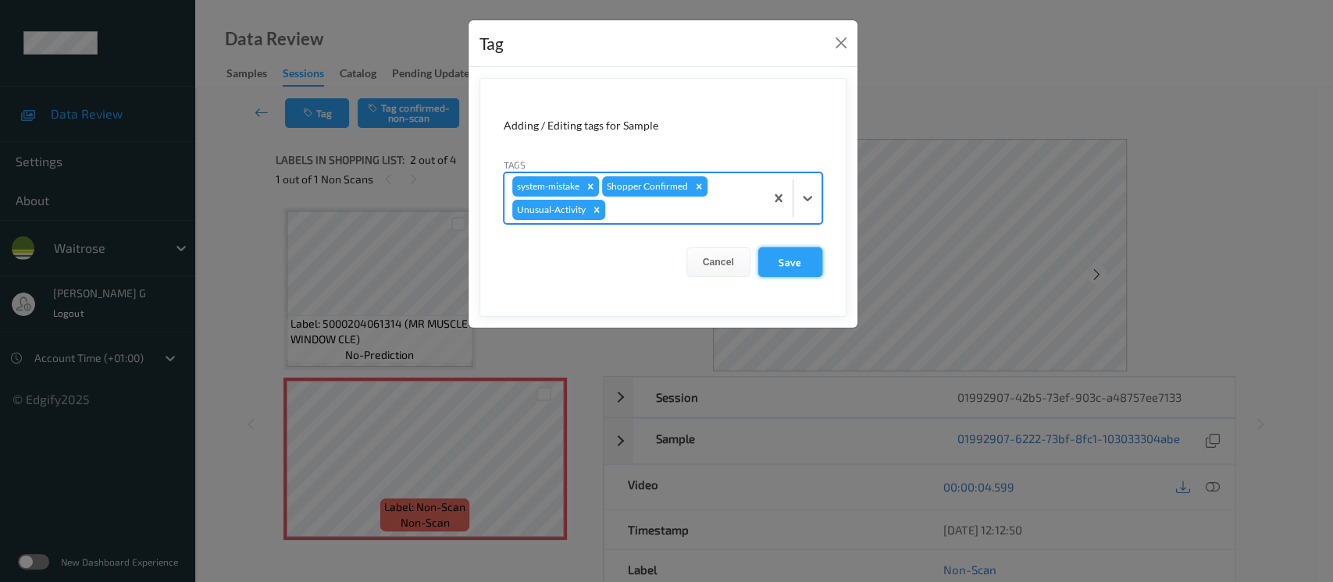
click at [788, 261] on button "Save" at bounding box center [790, 262] width 64 height 30
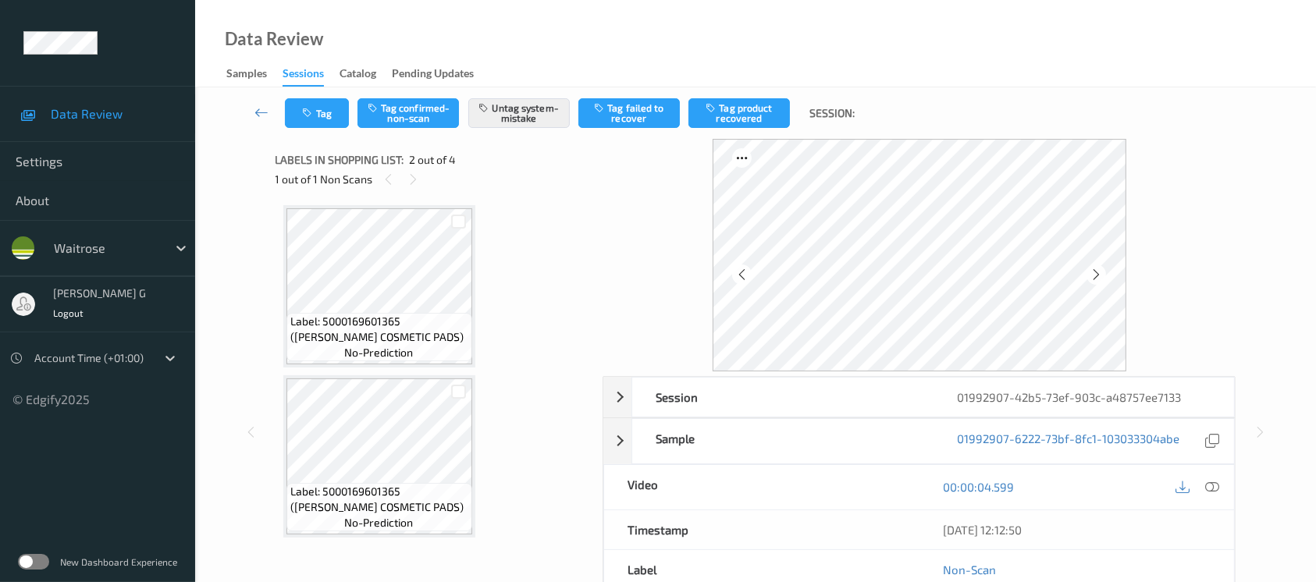
scroll to position [0, 0]
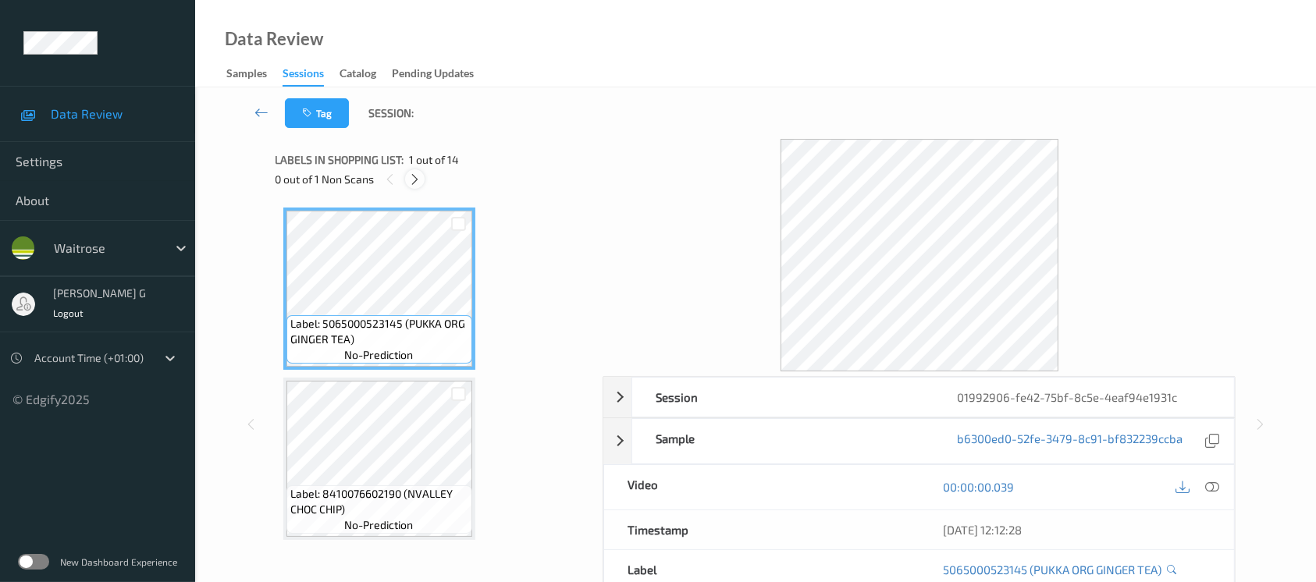
click at [410, 174] on icon at bounding box center [414, 180] width 13 height 14
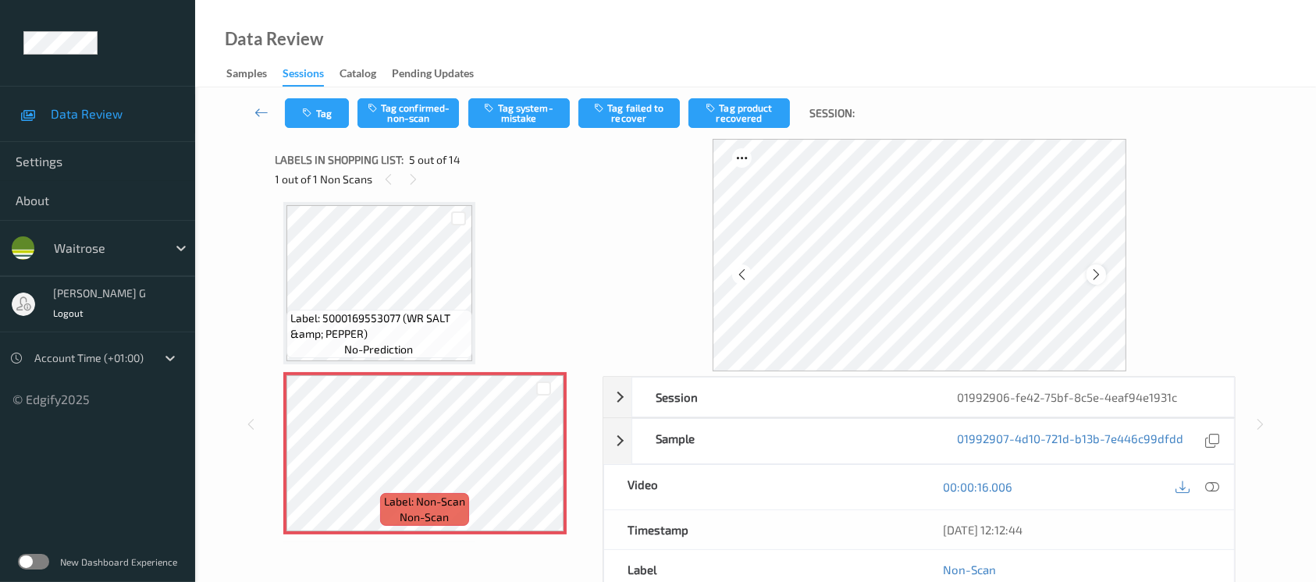
click at [1095, 276] on icon at bounding box center [1096, 275] width 13 height 14
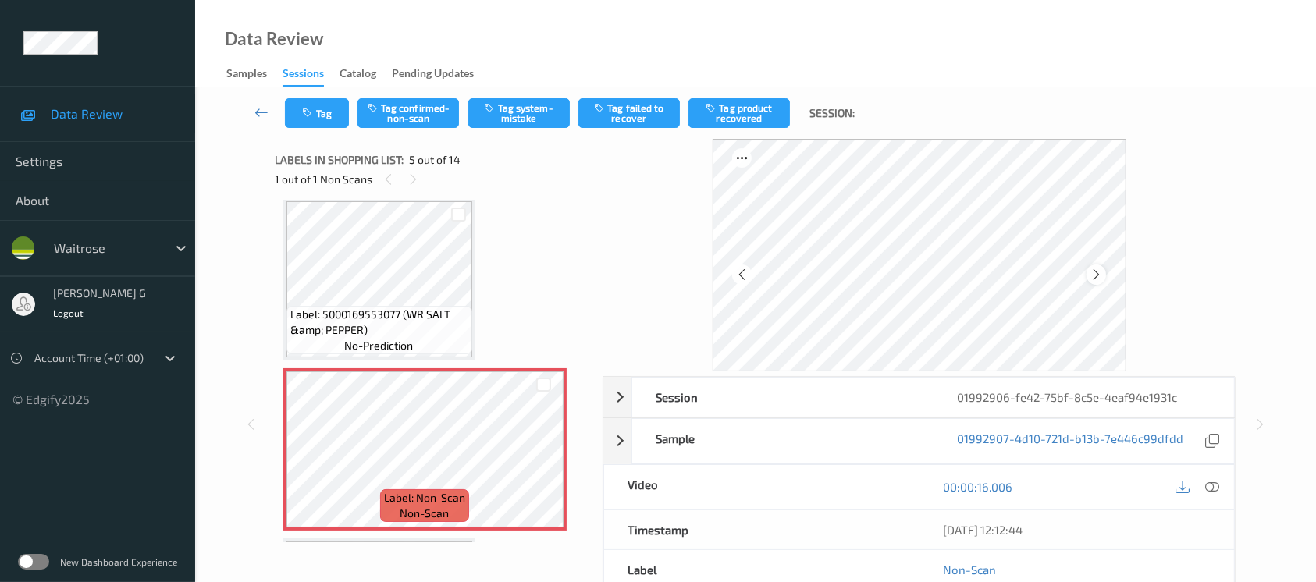
click at [1105, 274] on div at bounding box center [1097, 275] width 20 height 20
click at [1210, 483] on icon at bounding box center [1212, 487] width 14 height 14
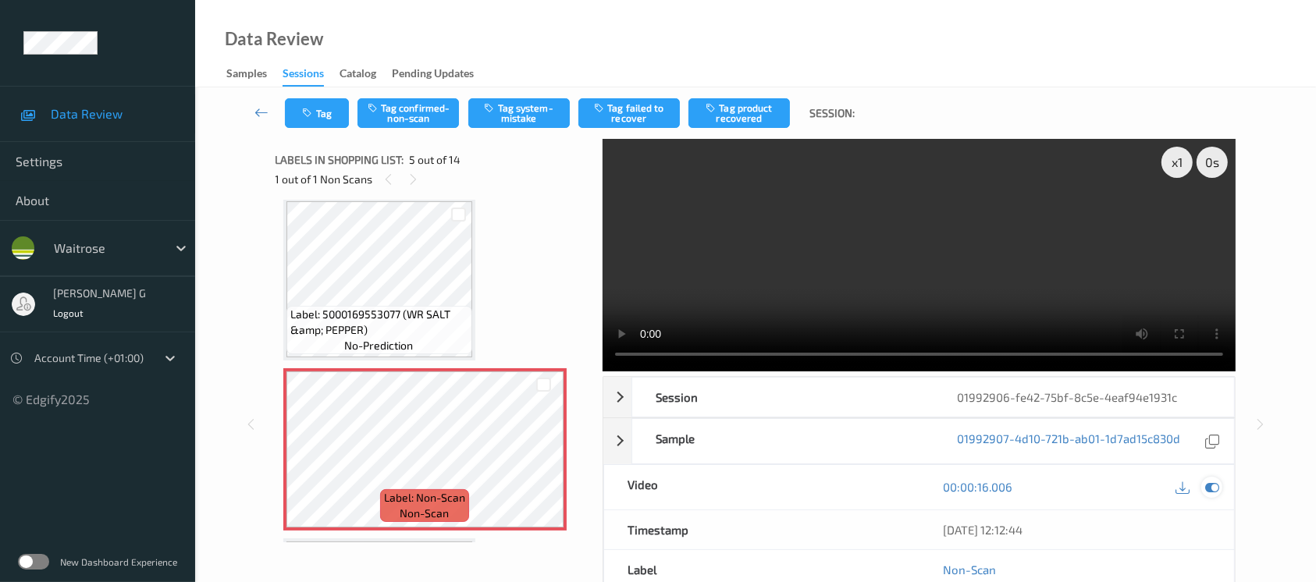
click at [1211, 486] on icon at bounding box center [1212, 487] width 14 height 14
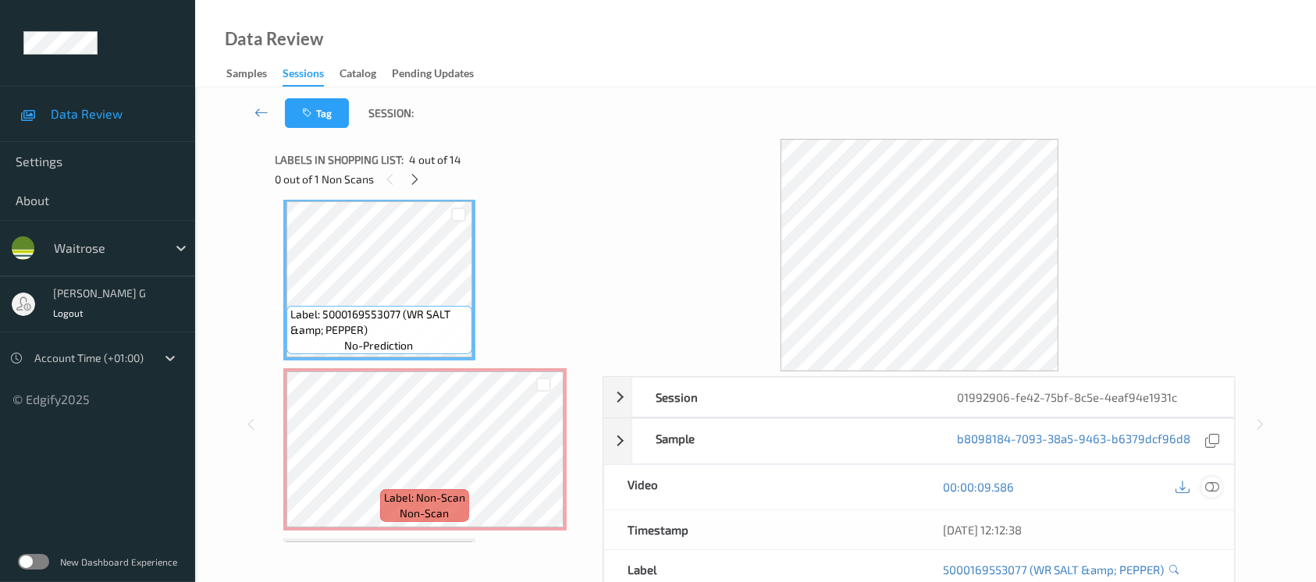
click at [1212, 490] on icon at bounding box center [1212, 487] width 14 height 14
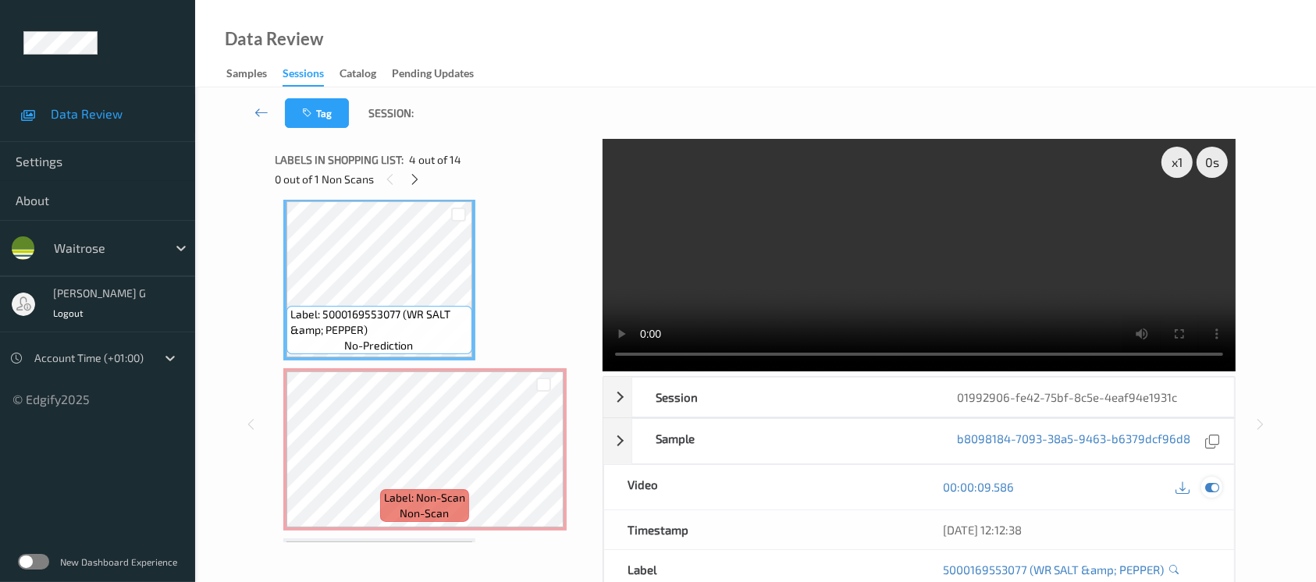
click at [1214, 484] on icon at bounding box center [1212, 487] width 14 height 14
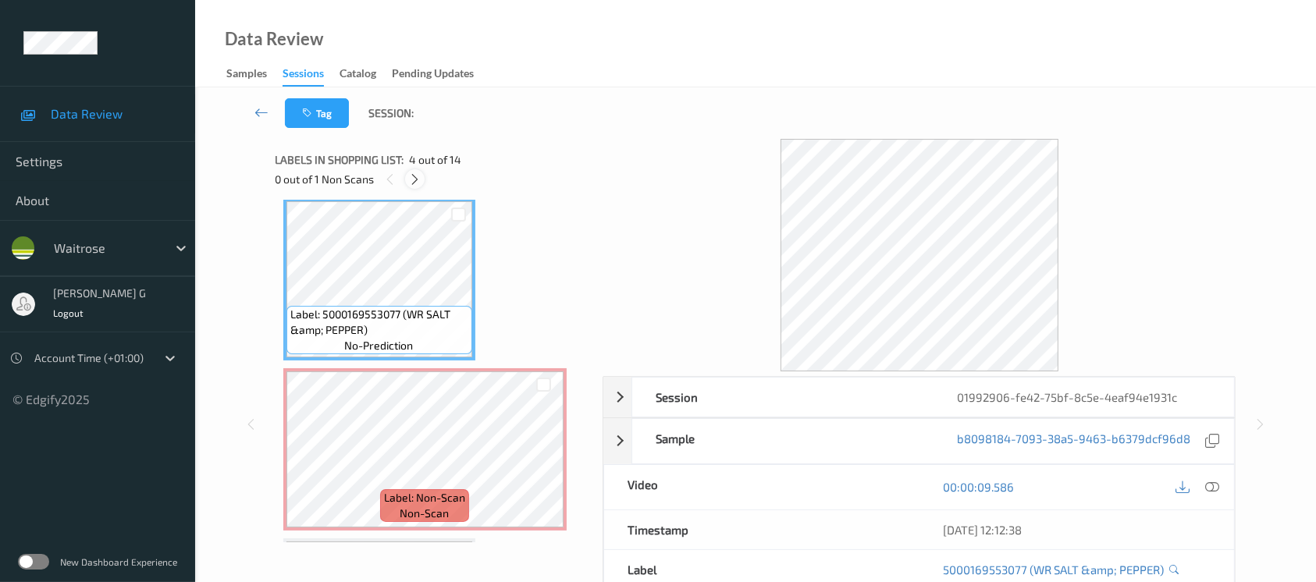
click at [419, 181] on icon at bounding box center [414, 180] width 13 height 14
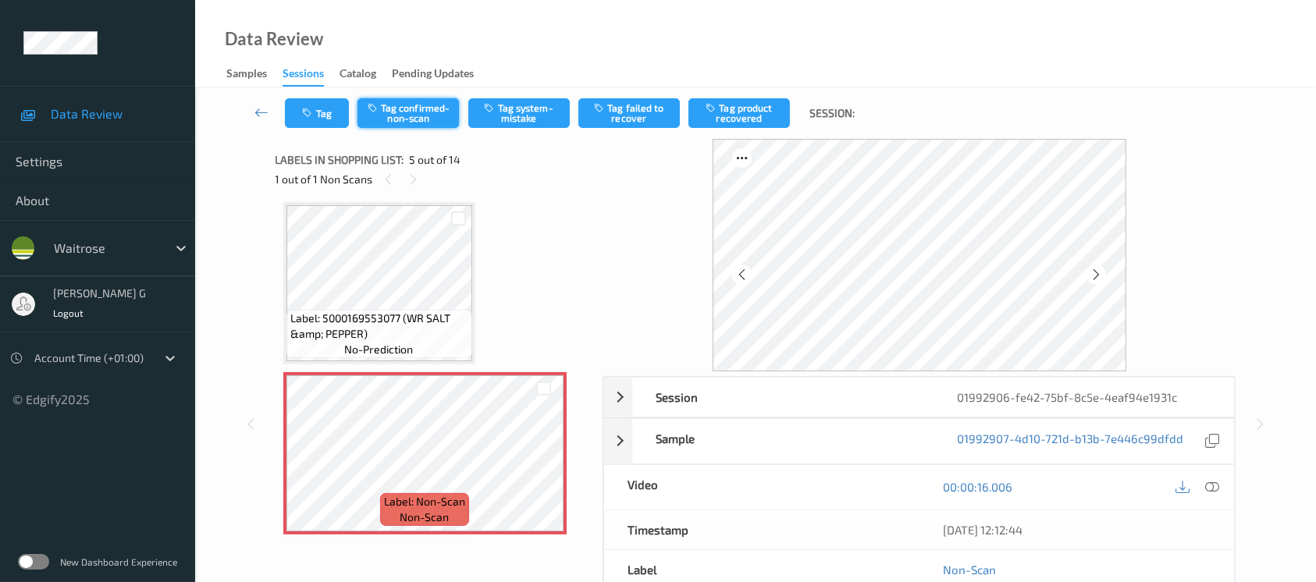
click at [426, 109] on button "Tag confirmed-non-scan" at bounding box center [408, 113] width 101 height 30
click at [615, 109] on button "Tag failed to recover" at bounding box center [629, 113] width 101 height 30
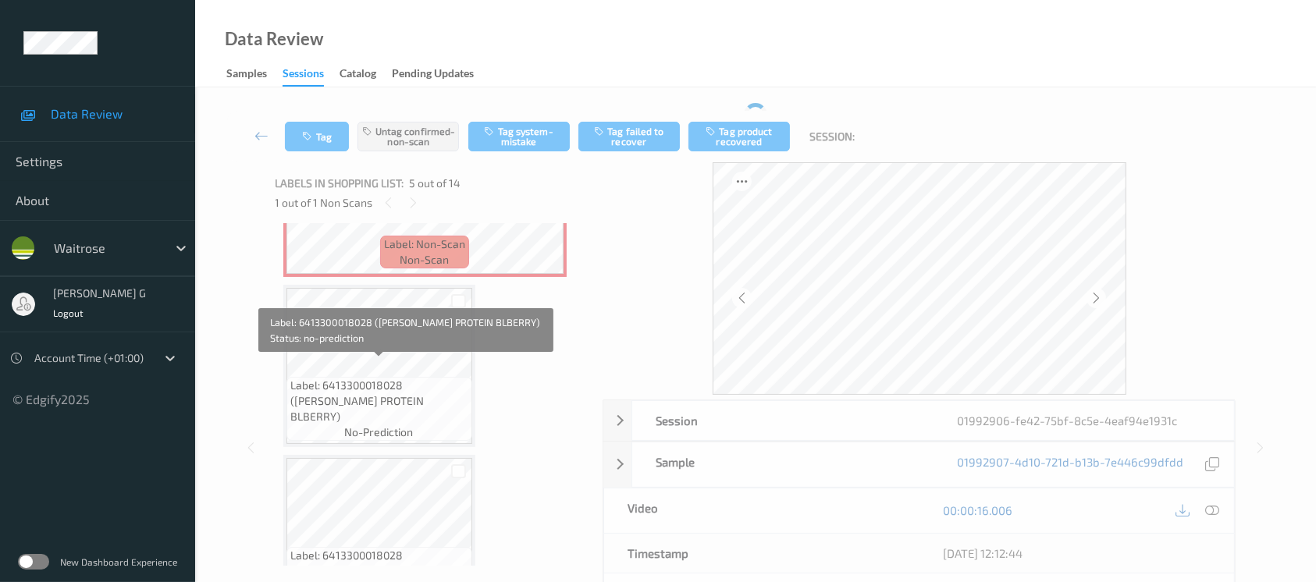
scroll to position [828, 0]
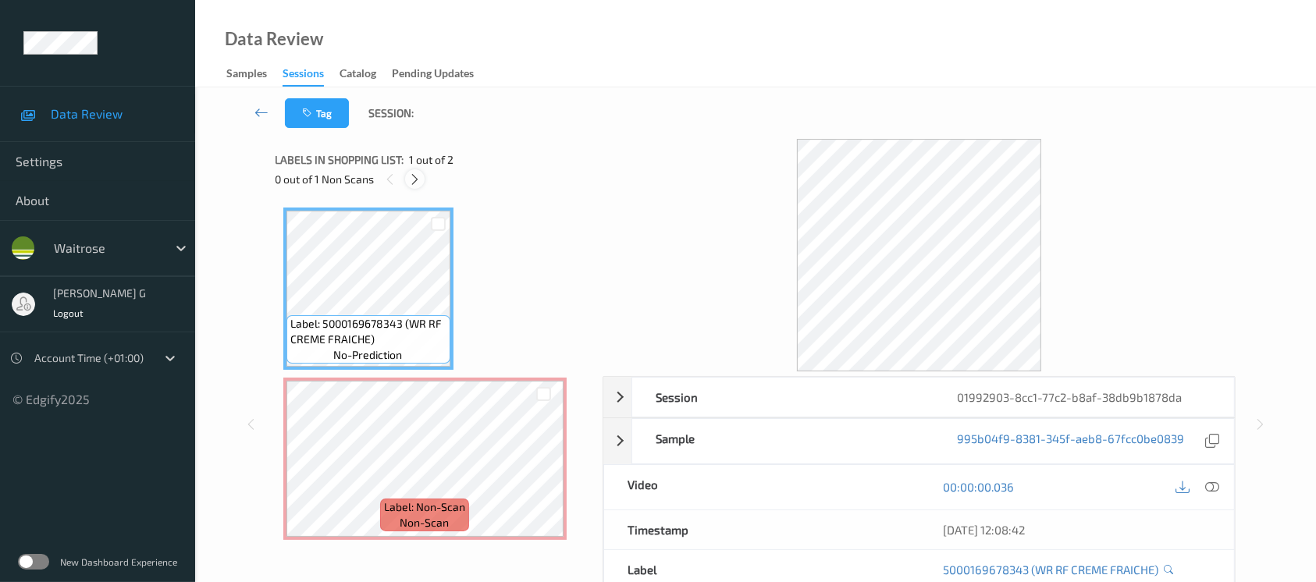
click at [418, 176] on icon at bounding box center [414, 180] width 13 height 14
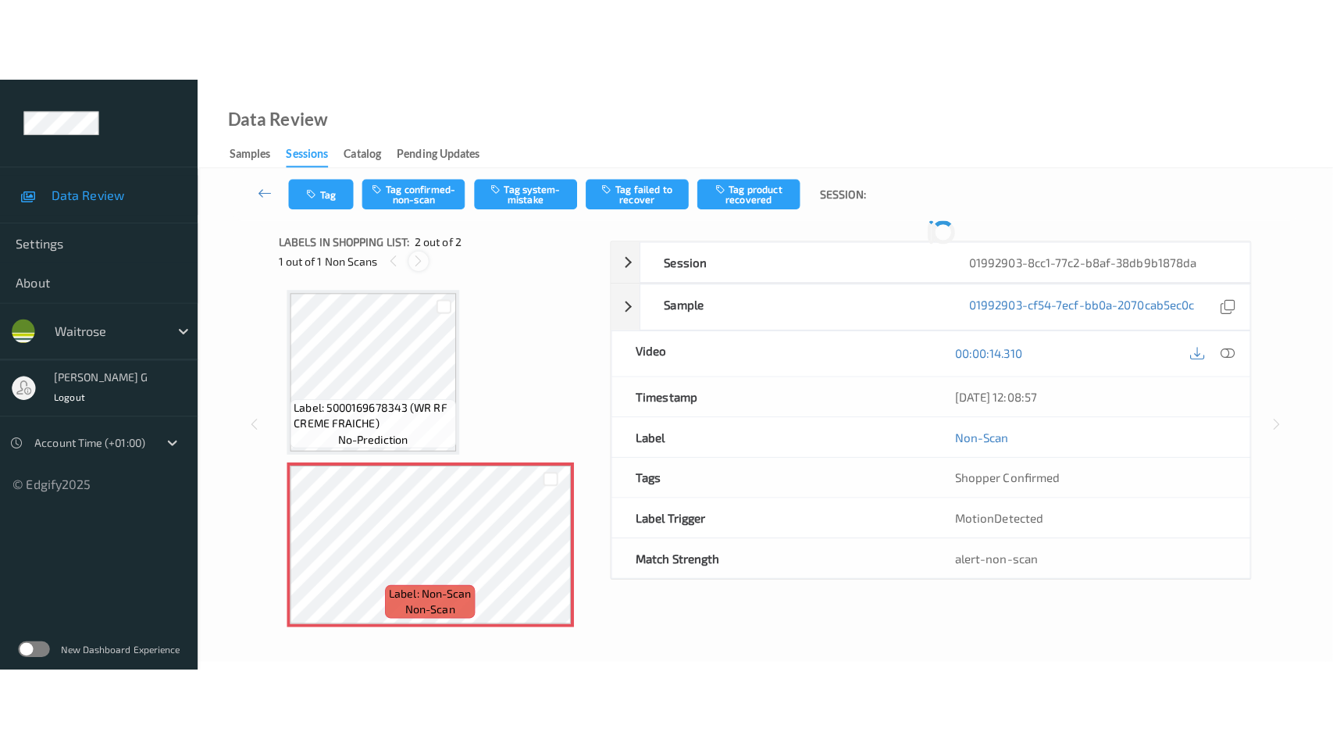
scroll to position [4, 0]
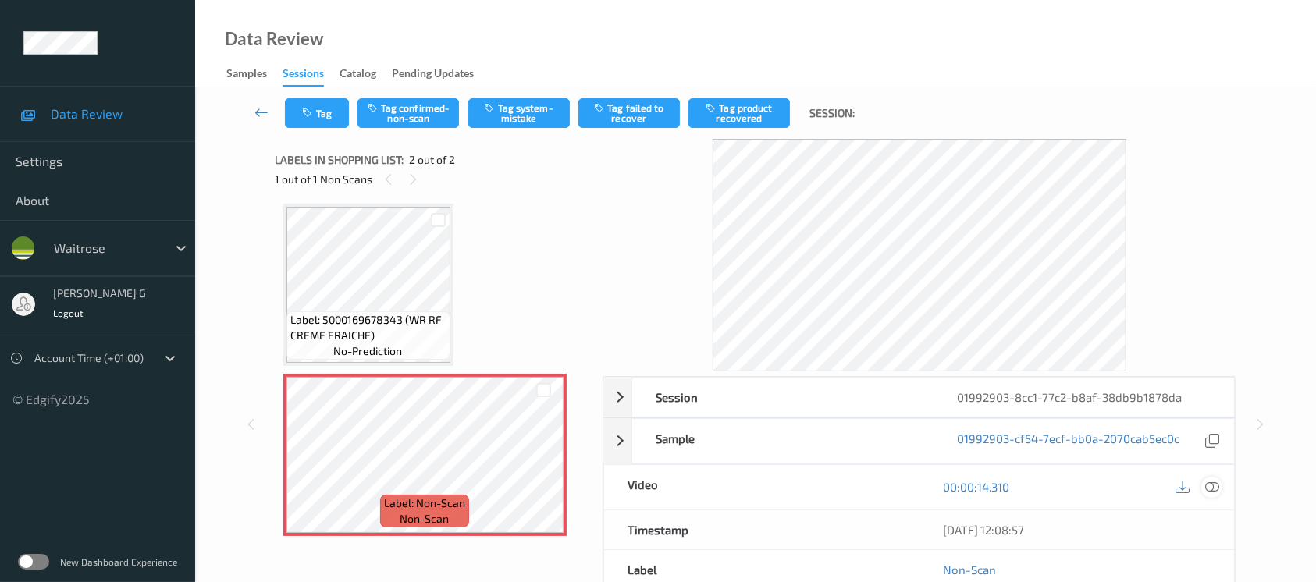
click at [1218, 486] on icon at bounding box center [1212, 487] width 14 height 14
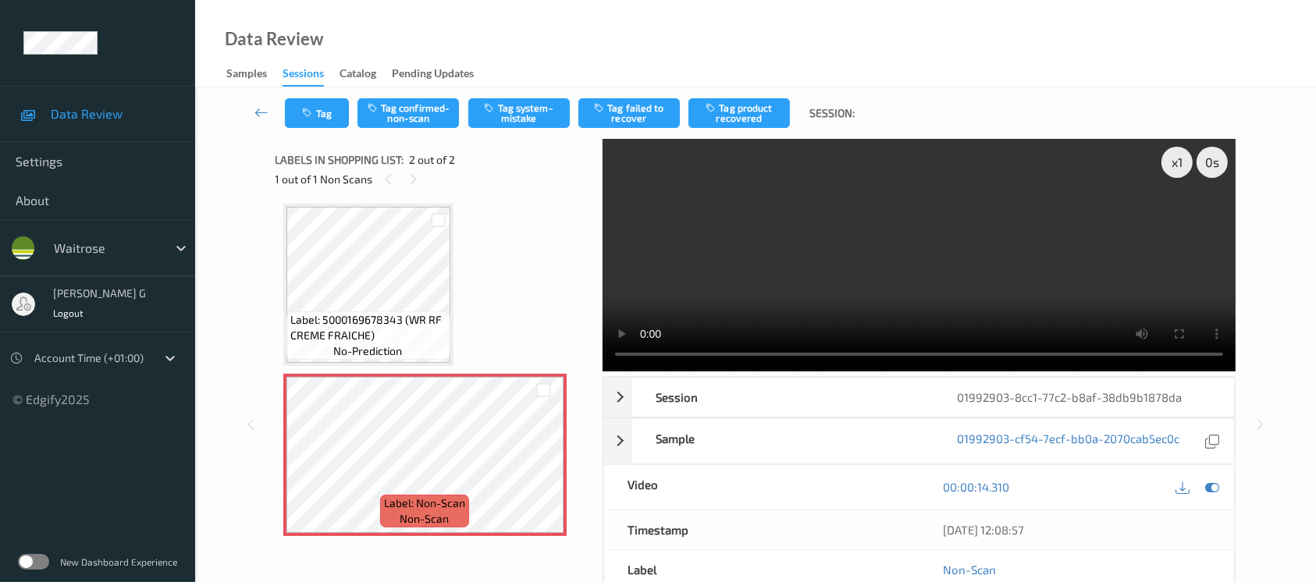
scroll to position [0, 0]
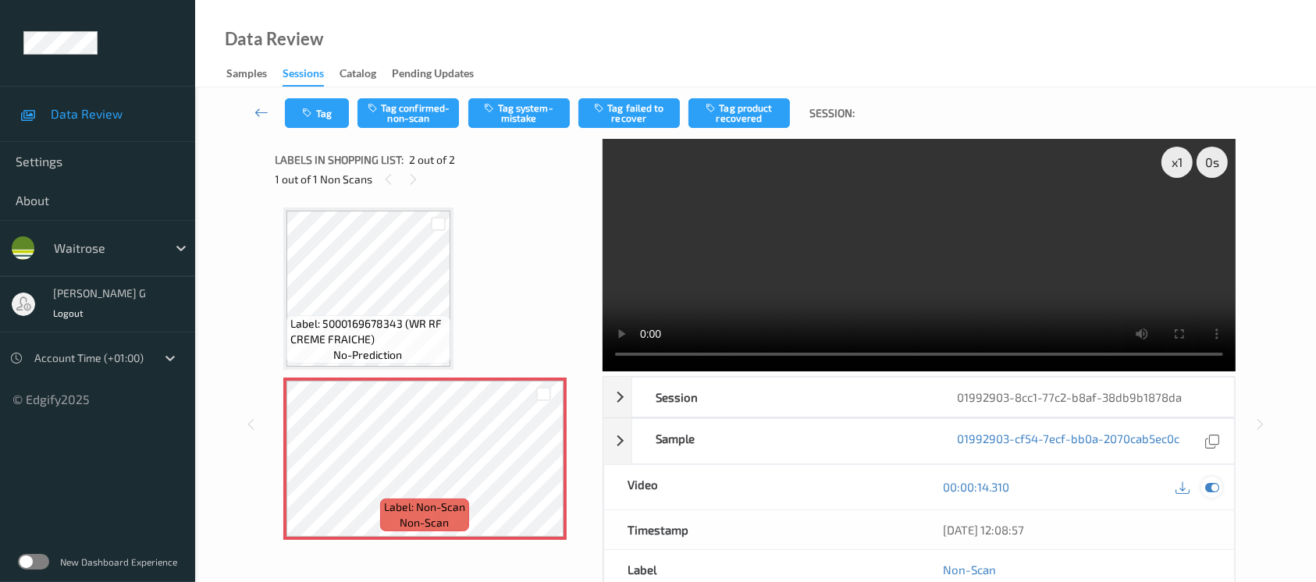
click at [1214, 484] on icon at bounding box center [1212, 487] width 14 height 14
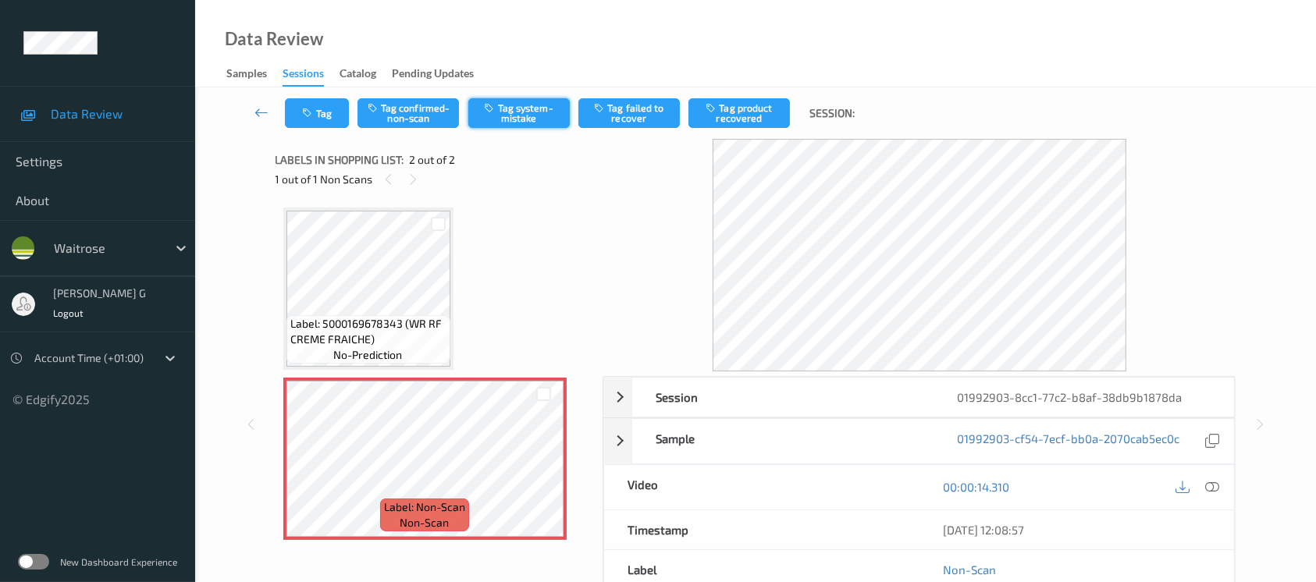
click at [500, 109] on button "Tag system-mistake" at bounding box center [518, 113] width 101 height 30
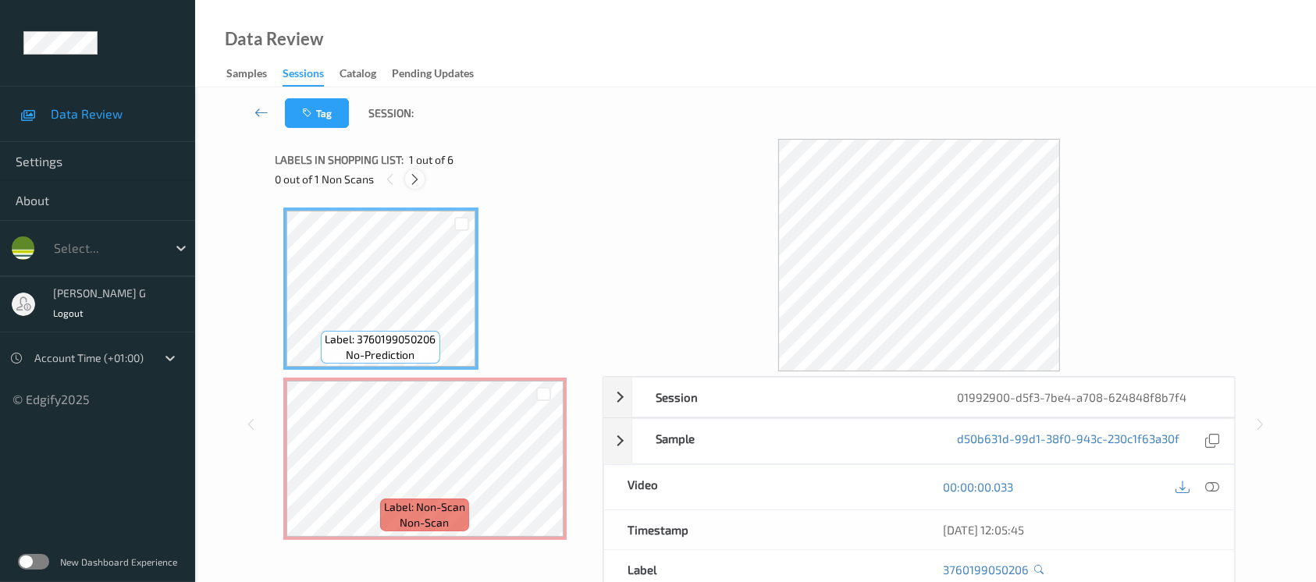
click at [415, 185] on icon at bounding box center [414, 180] width 13 height 14
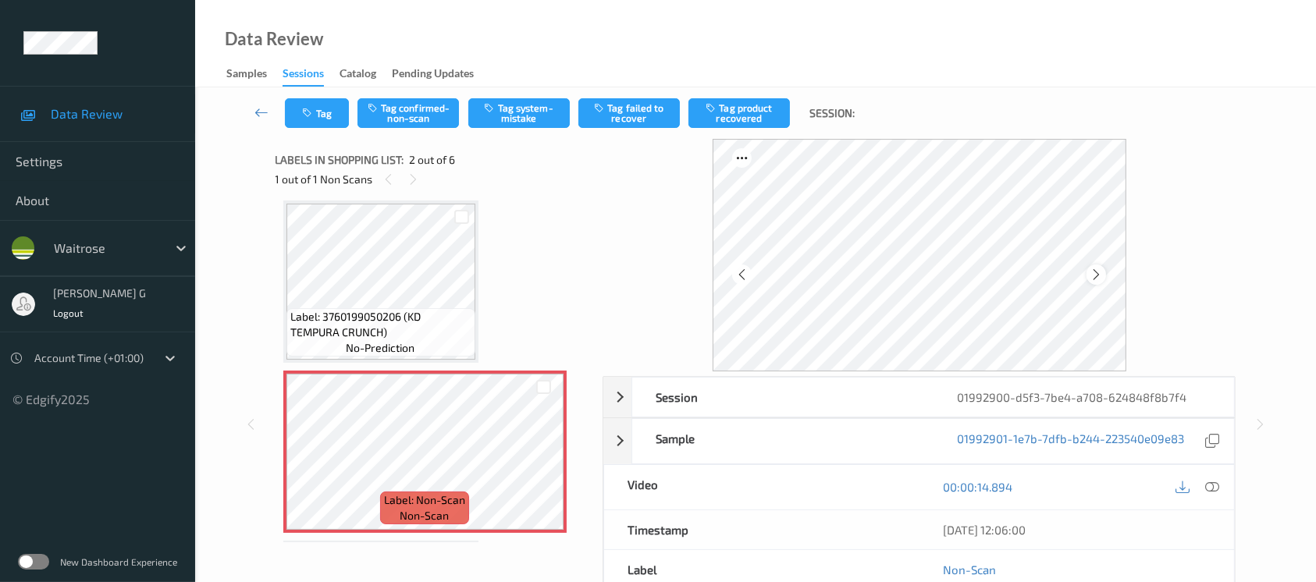
click at [1094, 272] on icon at bounding box center [1096, 275] width 13 height 14
click at [1216, 484] on icon at bounding box center [1212, 487] width 14 height 14
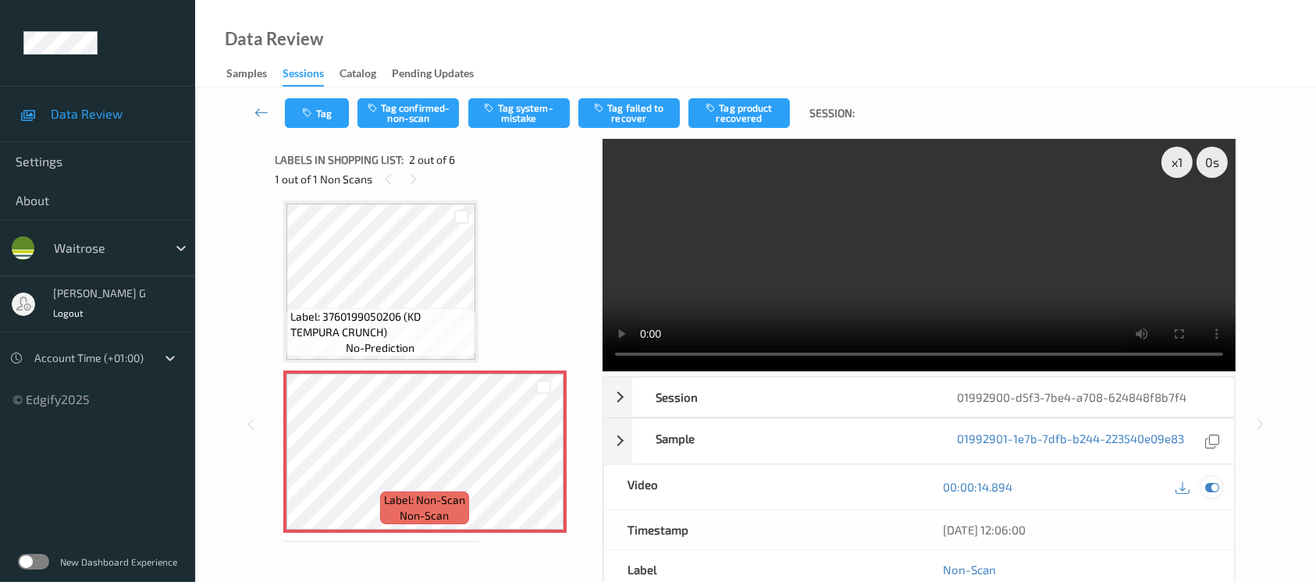
click at [1213, 485] on icon at bounding box center [1212, 487] width 14 height 14
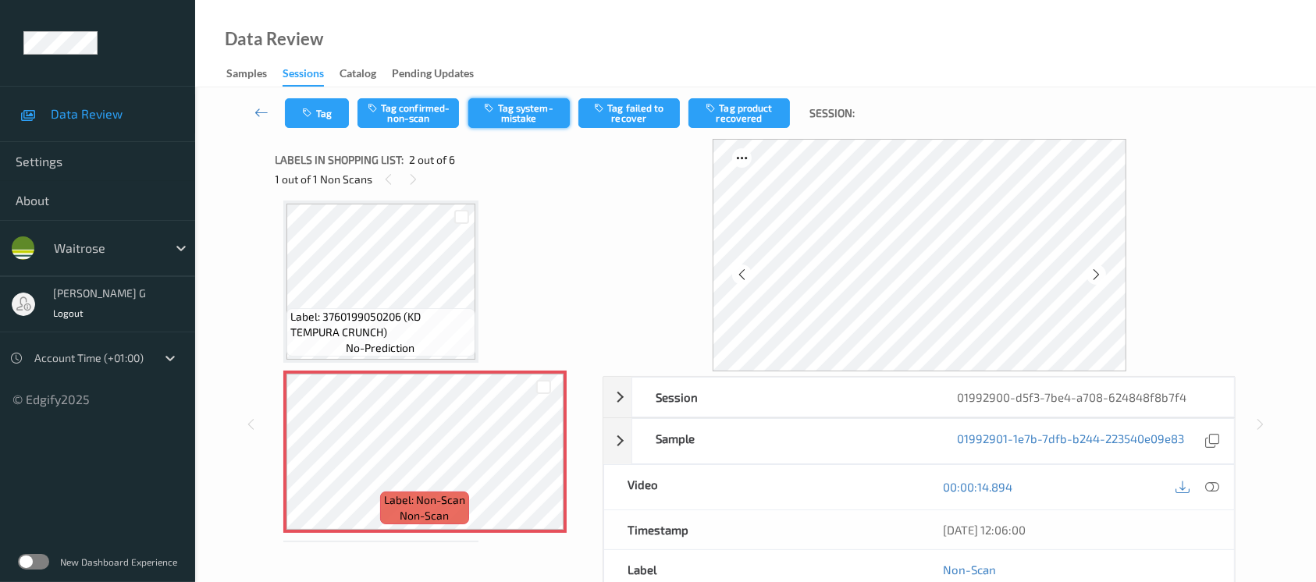
click at [512, 105] on button "Tag system-mistake" at bounding box center [518, 113] width 101 height 30
click at [309, 111] on icon "button" at bounding box center [309, 113] width 13 height 11
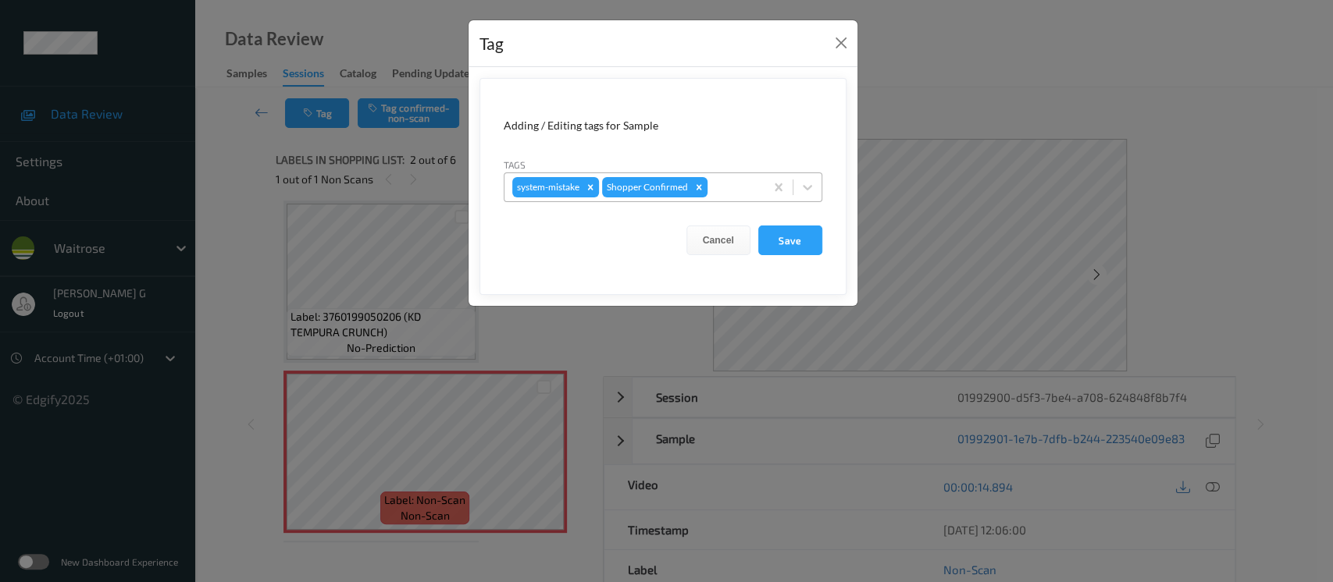
click at [735, 183] on div at bounding box center [733, 187] width 46 height 19
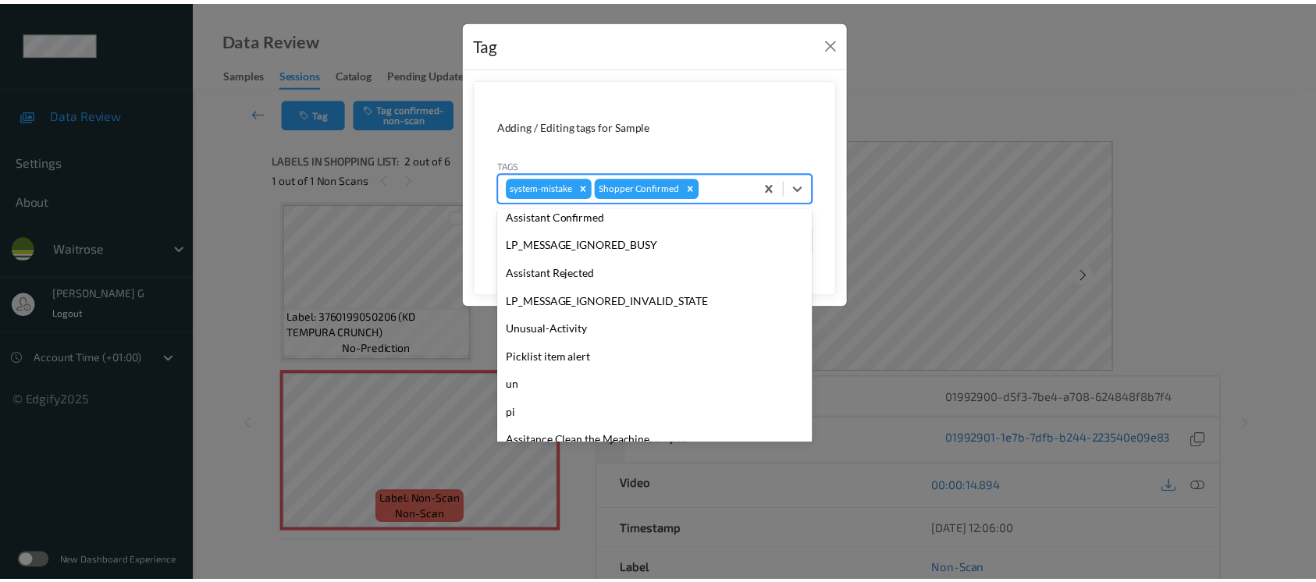
scroll to position [362, 0]
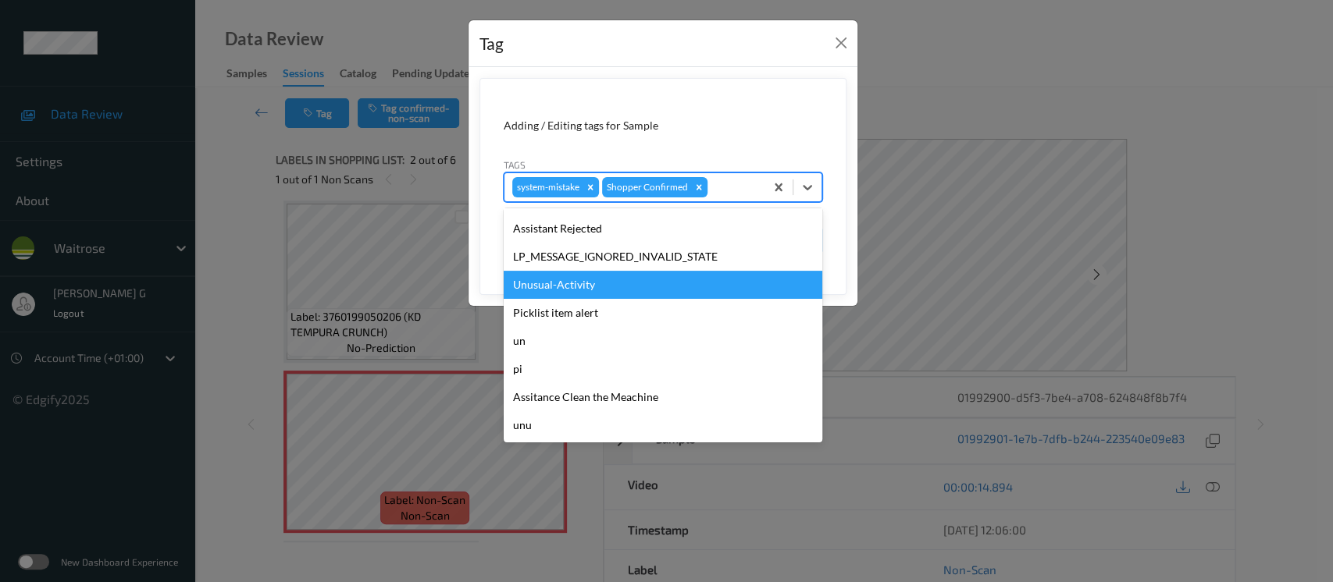
click at [572, 290] on div "Unusual-Activity" at bounding box center [663, 285] width 319 height 28
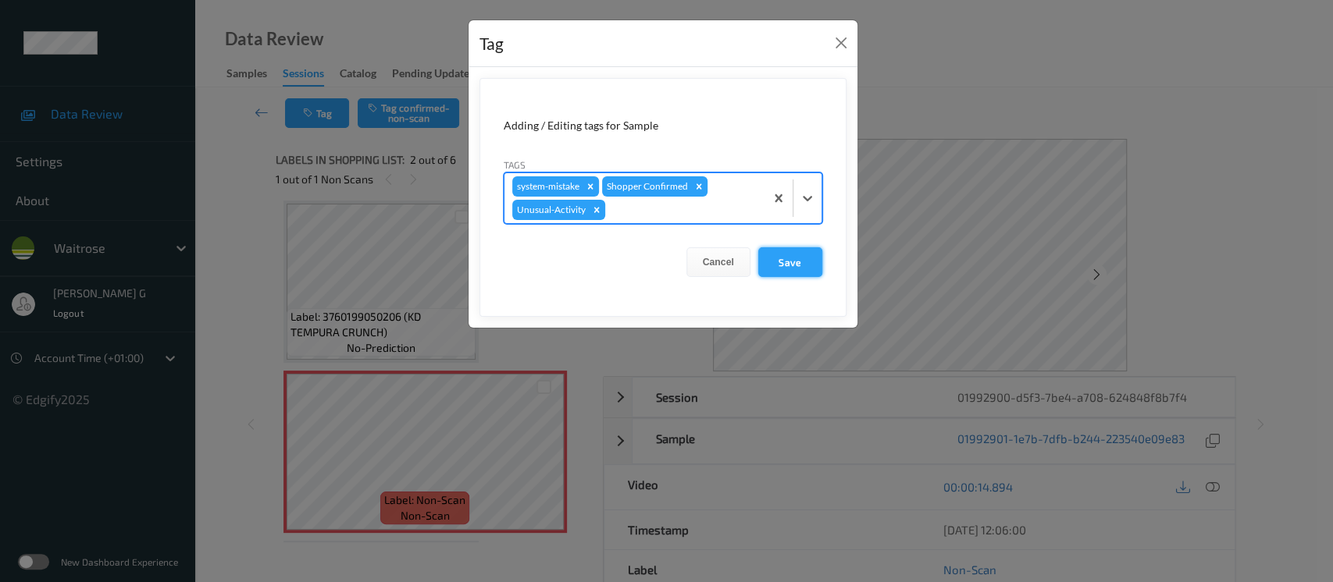
click at [767, 255] on button "Save" at bounding box center [790, 262] width 64 height 30
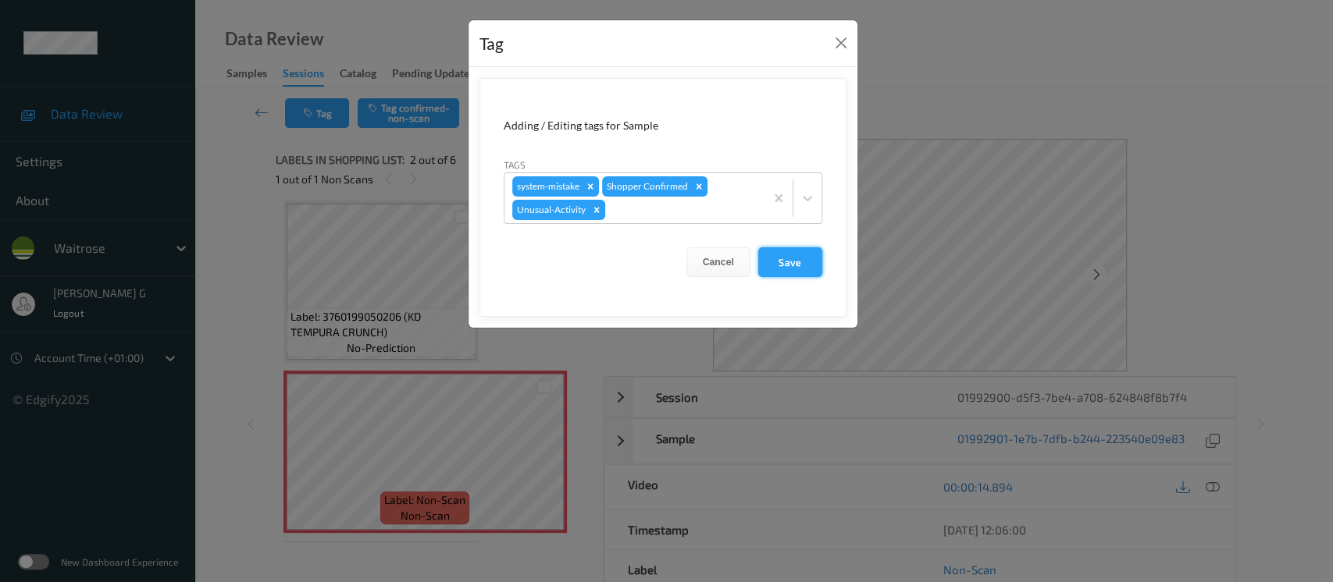
click at [782, 258] on button "Save" at bounding box center [790, 262] width 64 height 30
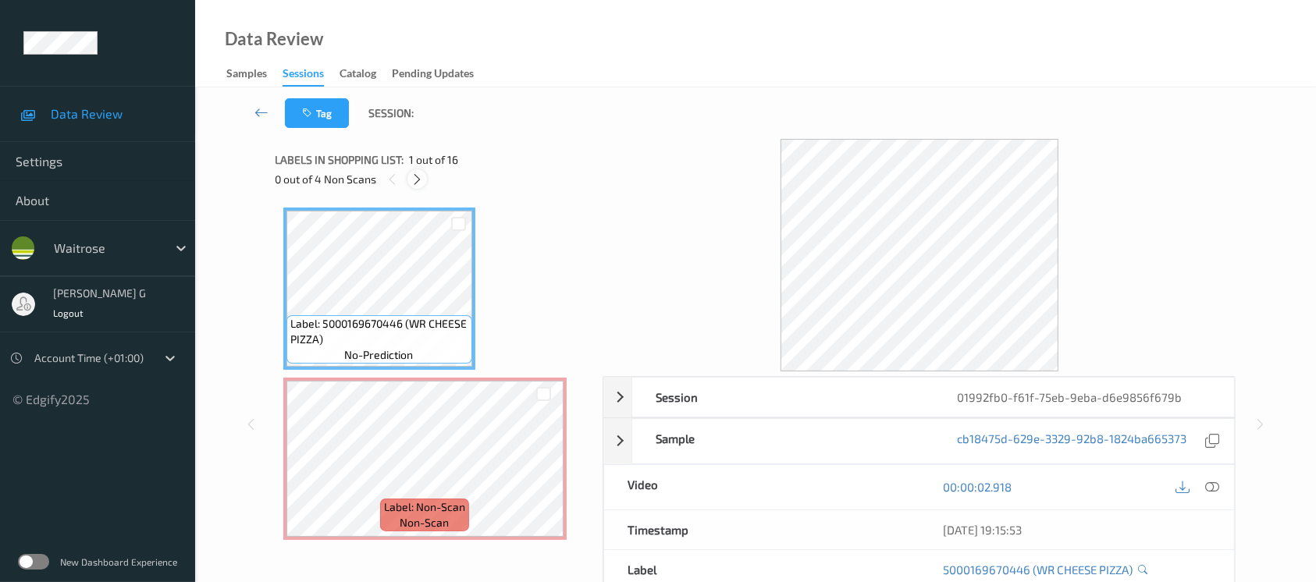
click at [411, 182] on icon at bounding box center [417, 180] width 13 height 14
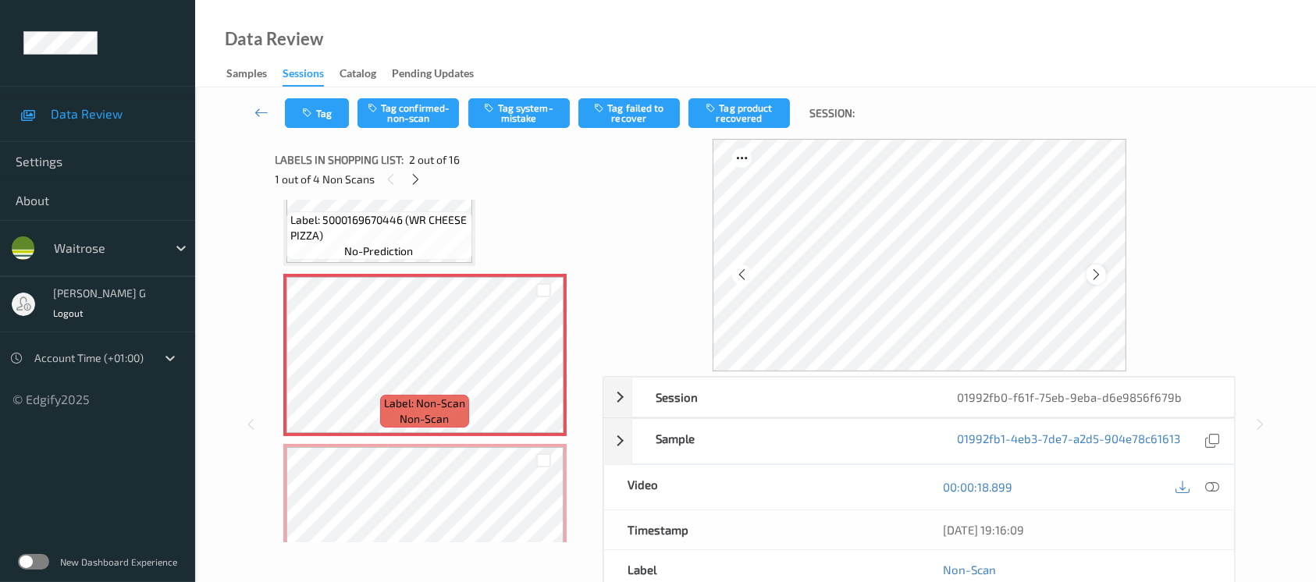
click at [1091, 278] on icon at bounding box center [1096, 275] width 13 height 14
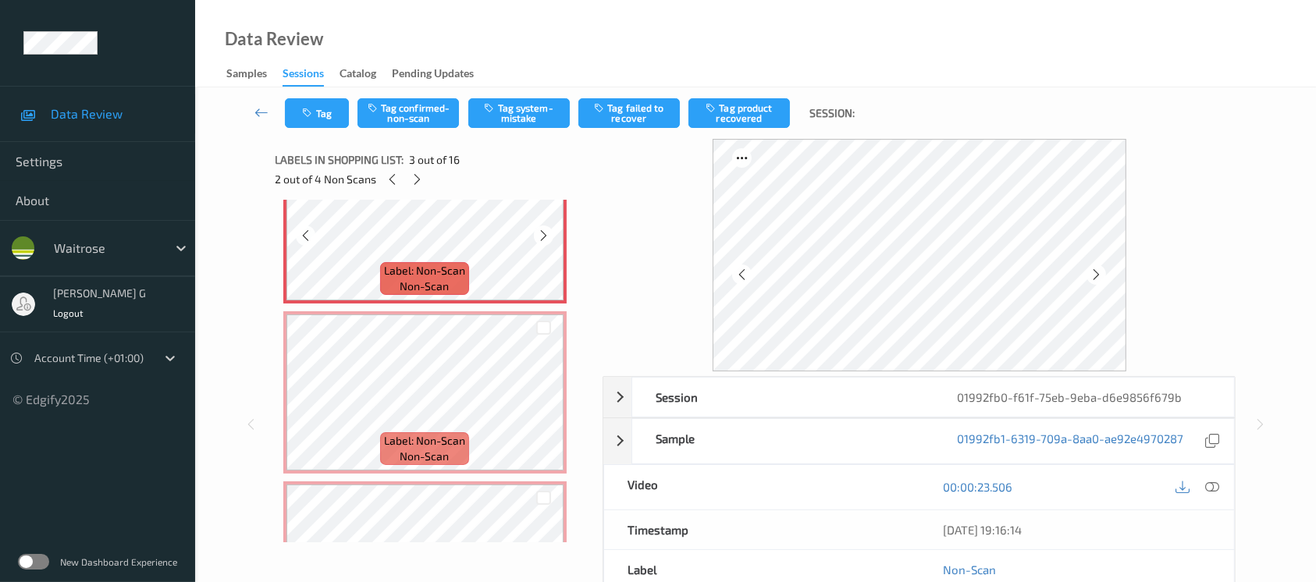
scroll to position [416, 0]
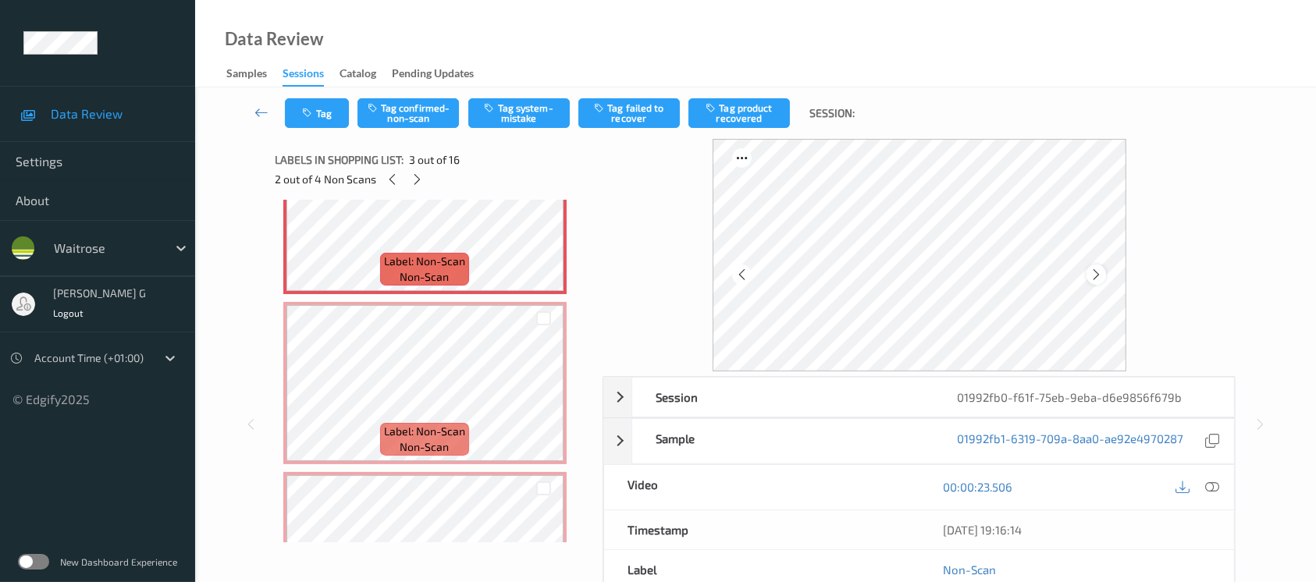
click at [1095, 276] on icon at bounding box center [1096, 275] width 13 height 14
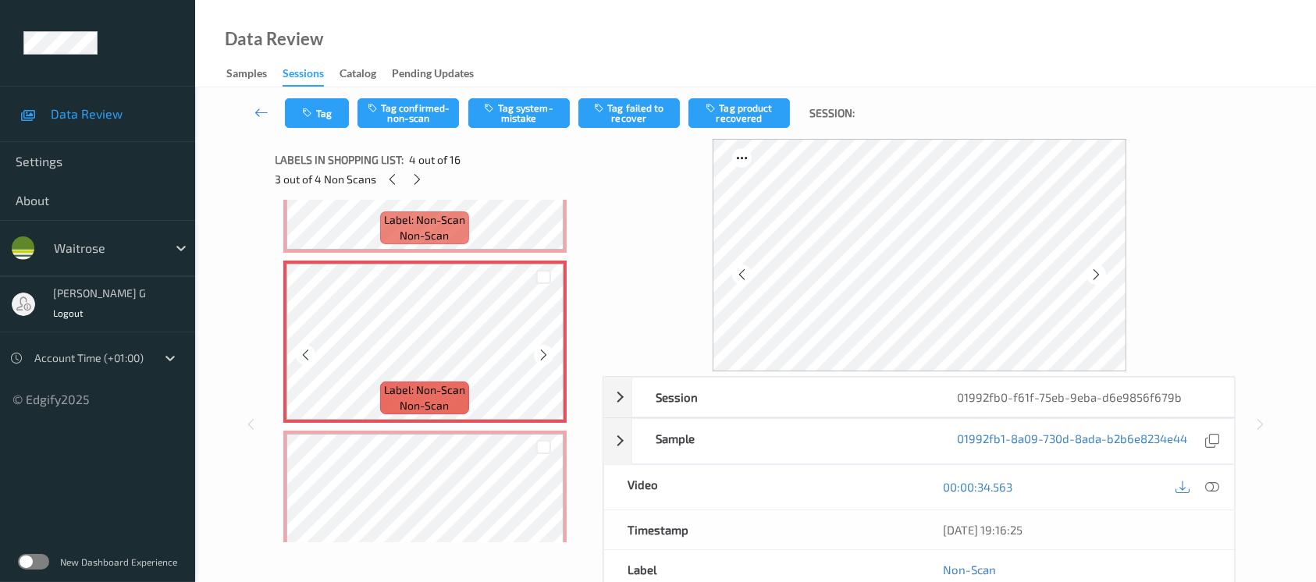
scroll to position [520, 0]
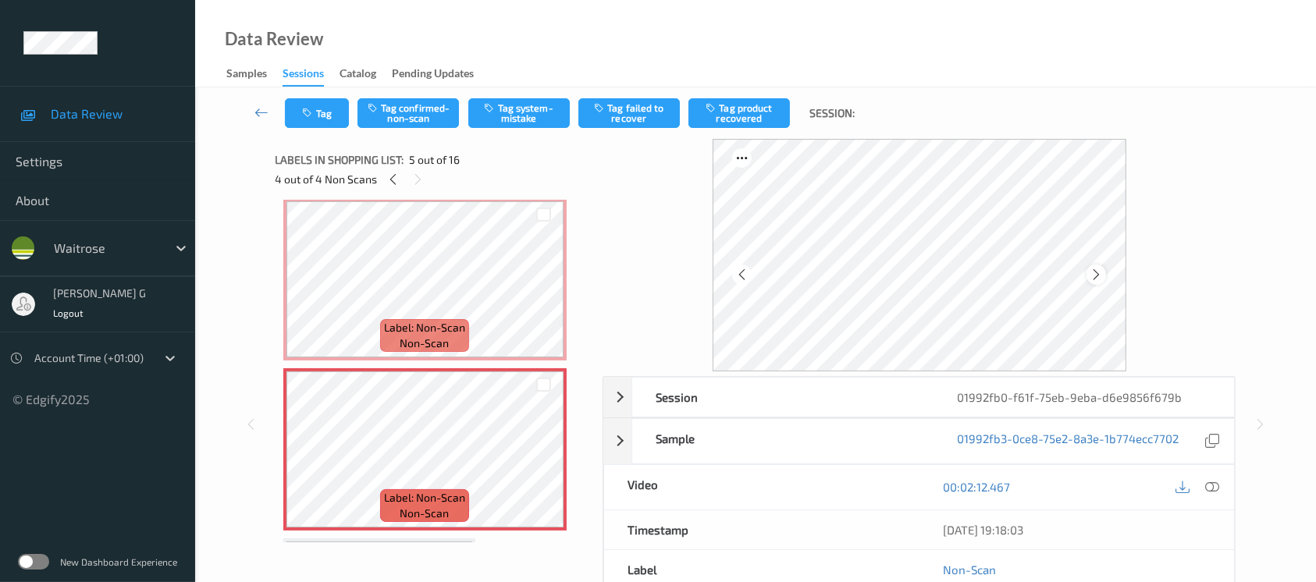
click at [1098, 271] on icon at bounding box center [1096, 275] width 13 height 14
click at [522, 107] on button "Tag system-mistake" at bounding box center [518, 113] width 101 height 30
click at [319, 115] on button "Tag" at bounding box center [317, 113] width 64 height 30
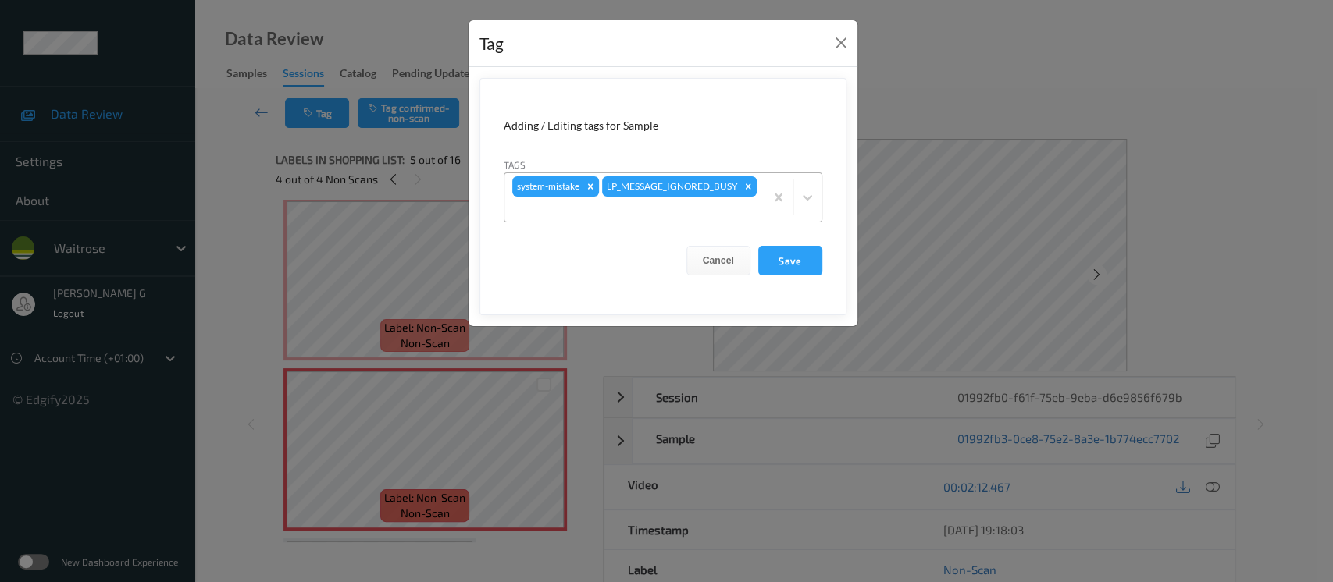
click at [703, 211] on div at bounding box center [634, 209] width 244 height 19
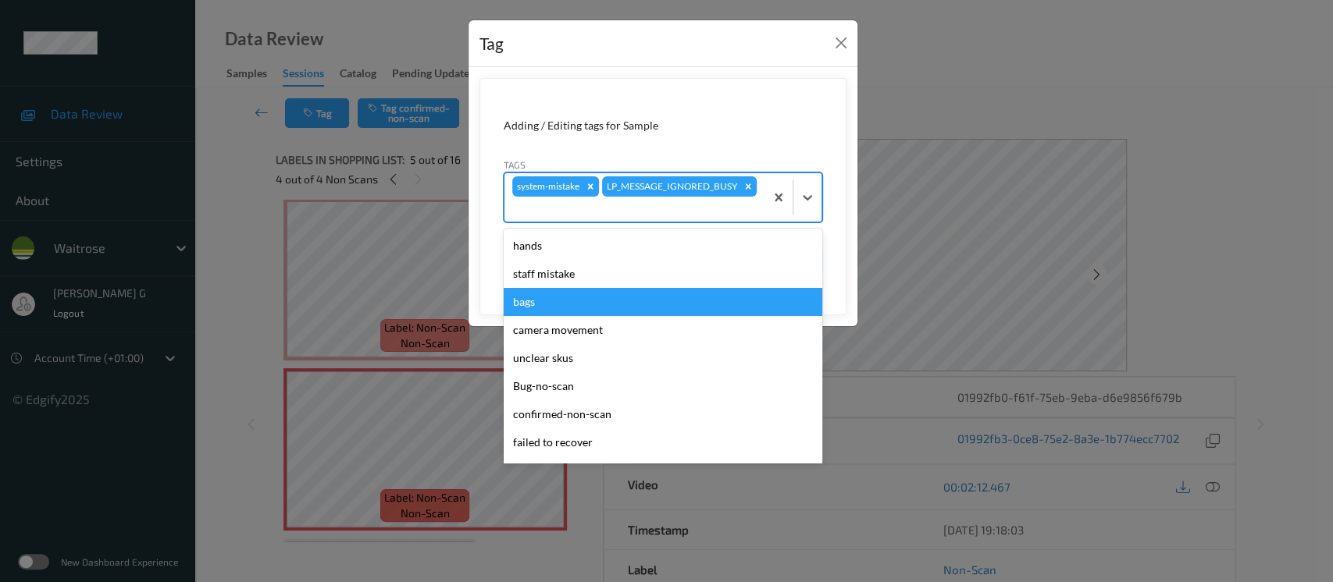
click at [560, 296] on div "bags" at bounding box center [663, 302] width 319 height 28
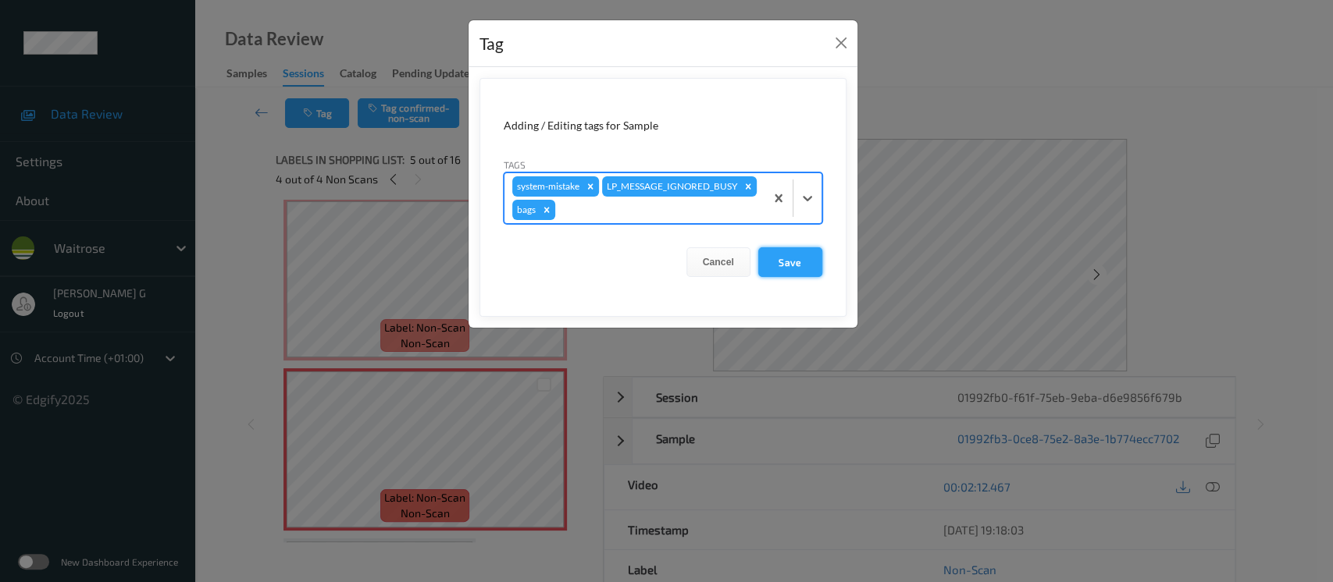
click at [792, 259] on button "Save" at bounding box center [790, 262] width 64 height 30
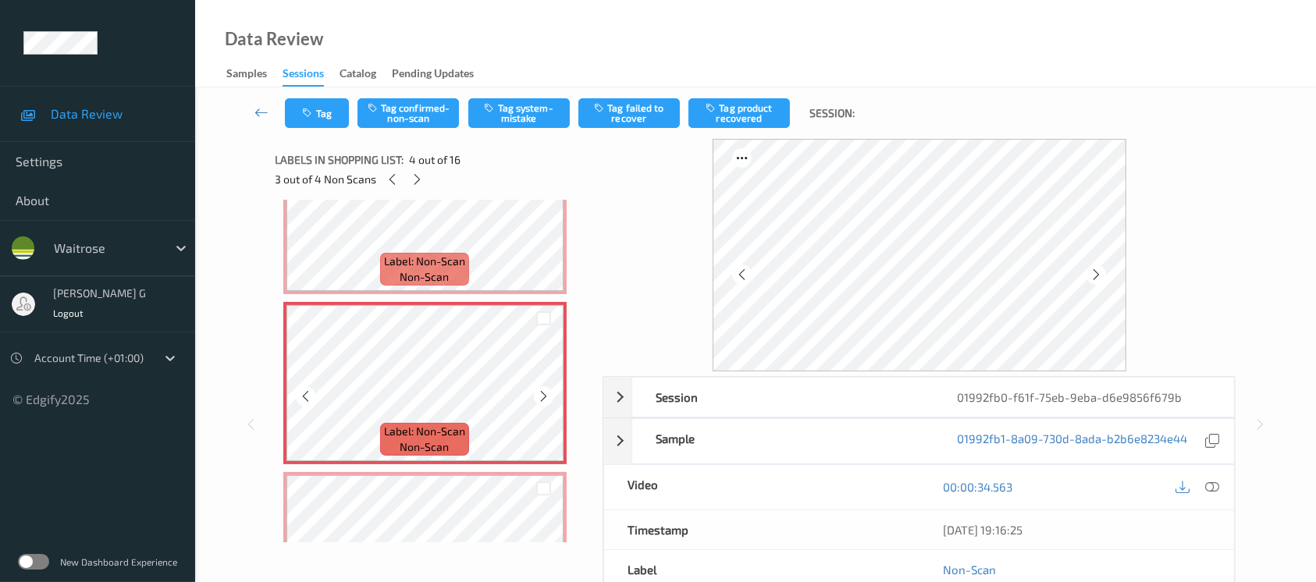
scroll to position [0, 0]
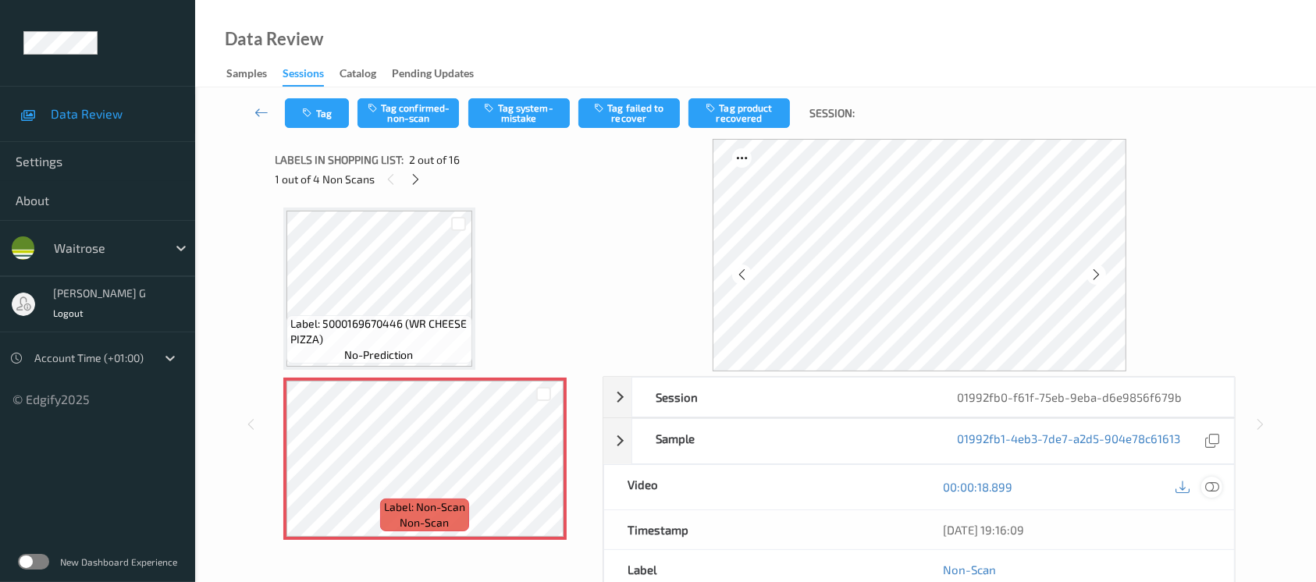
click at [1211, 494] on div at bounding box center [1212, 487] width 21 height 21
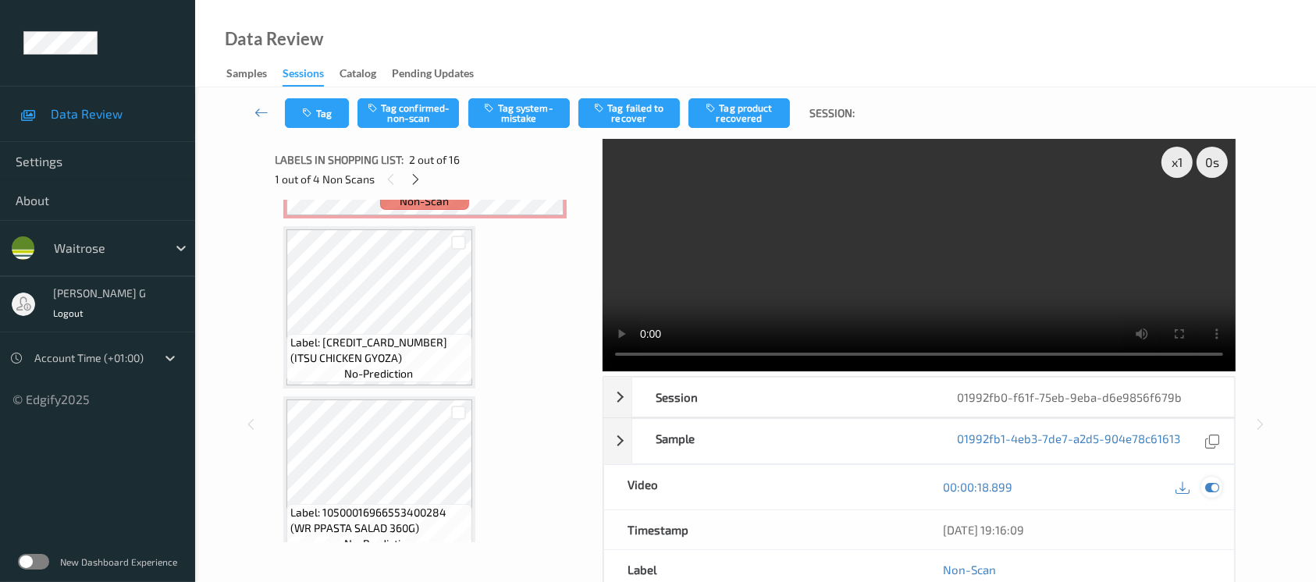
click at [1211, 486] on icon at bounding box center [1212, 487] width 14 height 14
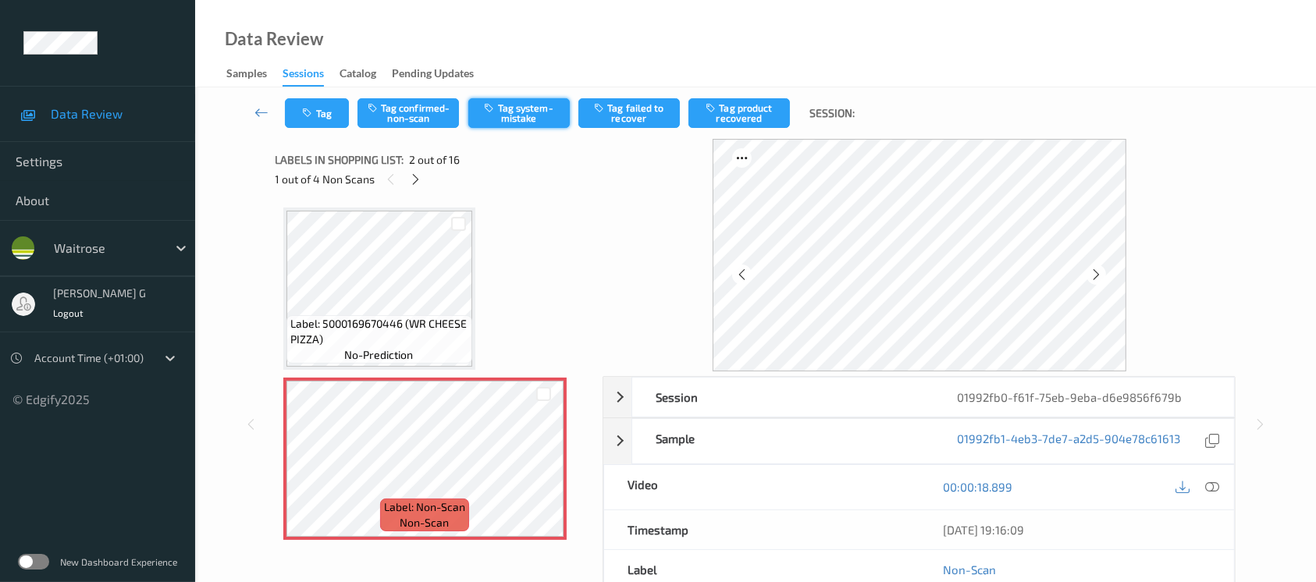
click at [518, 109] on button "Tag system-mistake" at bounding box center [518, 113] width 101 height 30
click at [315, 116] on icon "button" at bounding box center [309, 113] width 13 height 11
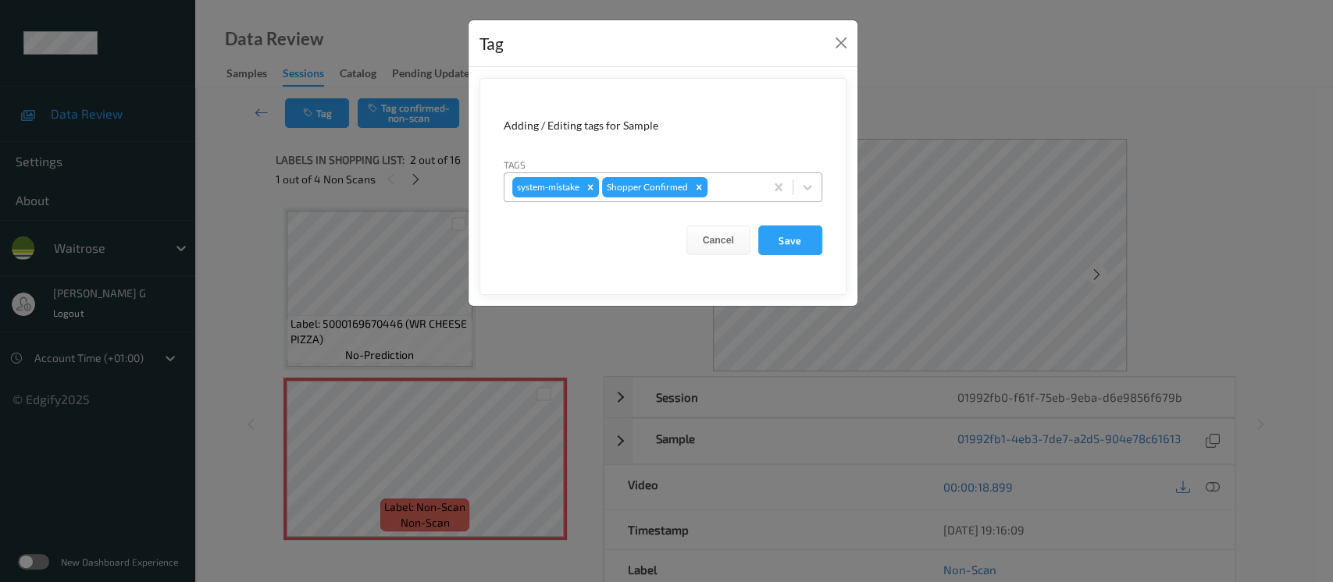
click at [734, 184] on div at bounding box center [733, 187] width 46 height 19
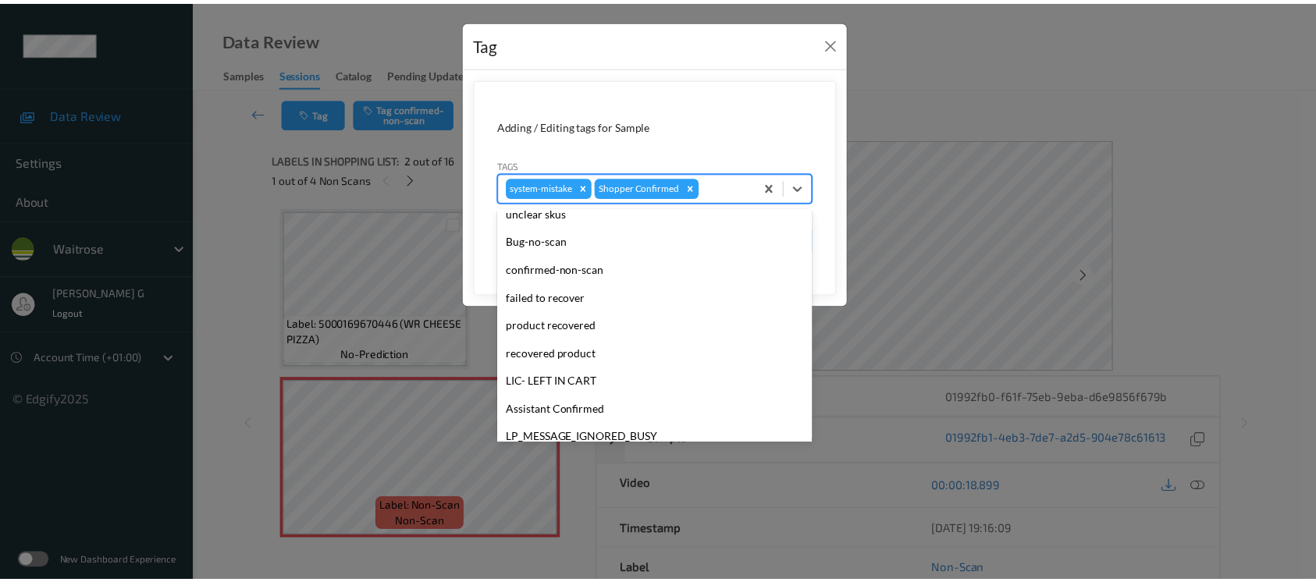
scroll to position [362, 0]
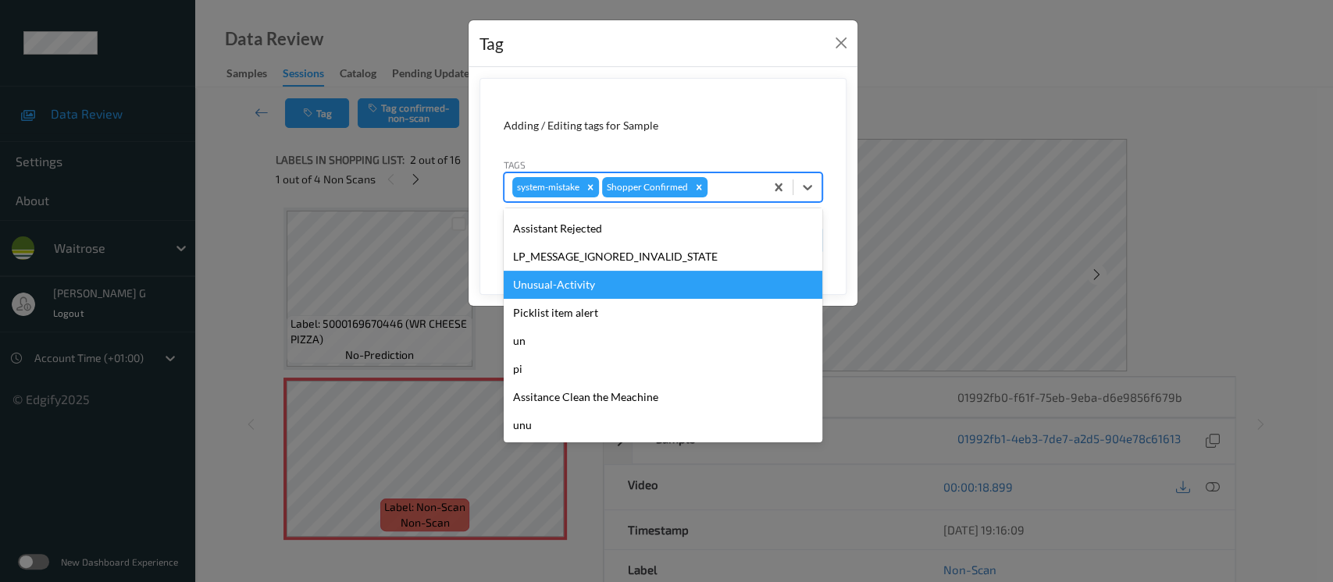
click at [557, 291] on div "Unusual-Activity" at bounding box center [663, 285] width 319 height 28
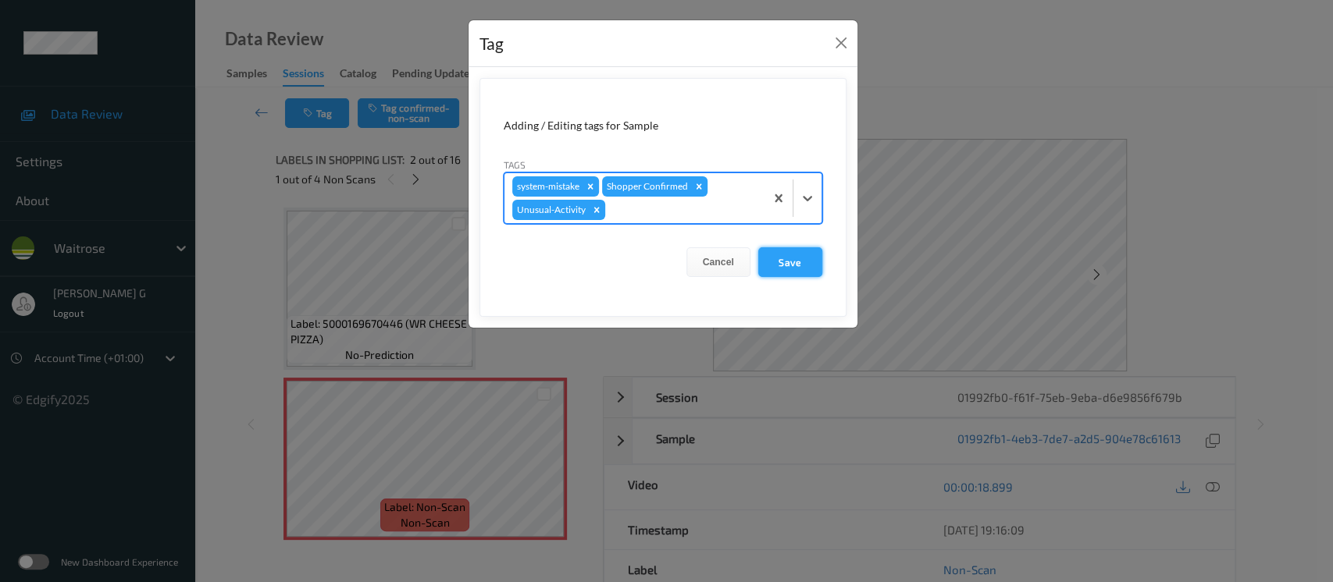
click at [810, 255] on button "Save" at bounding box center [790, 262] width 64 height 30
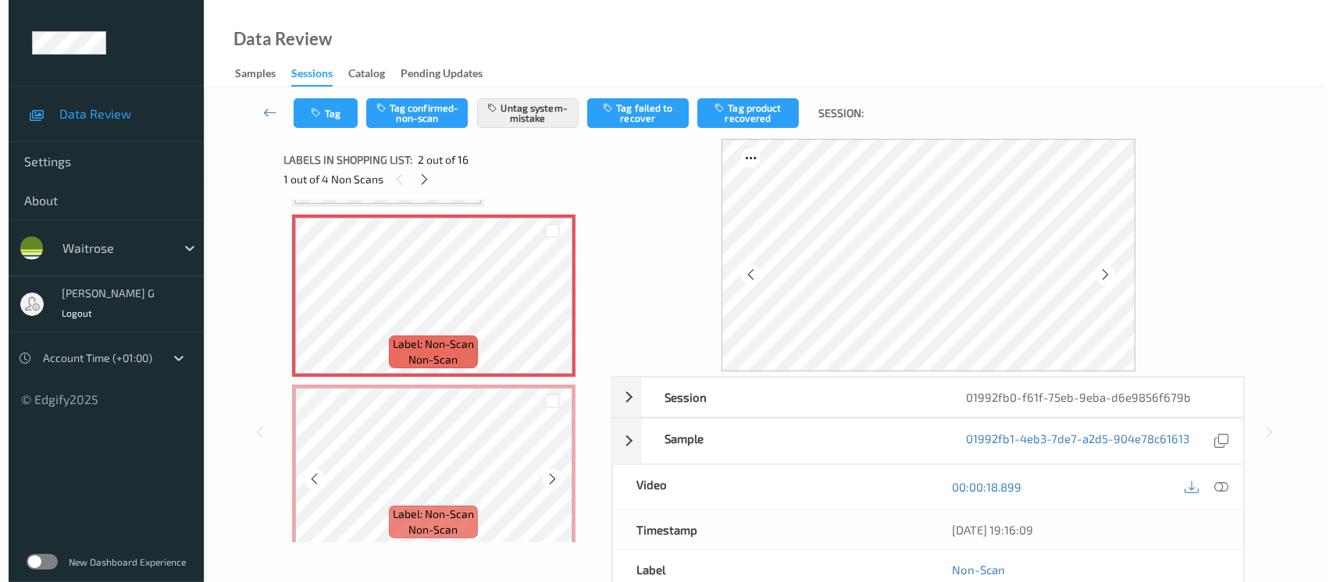
scroll to position [208, 0]
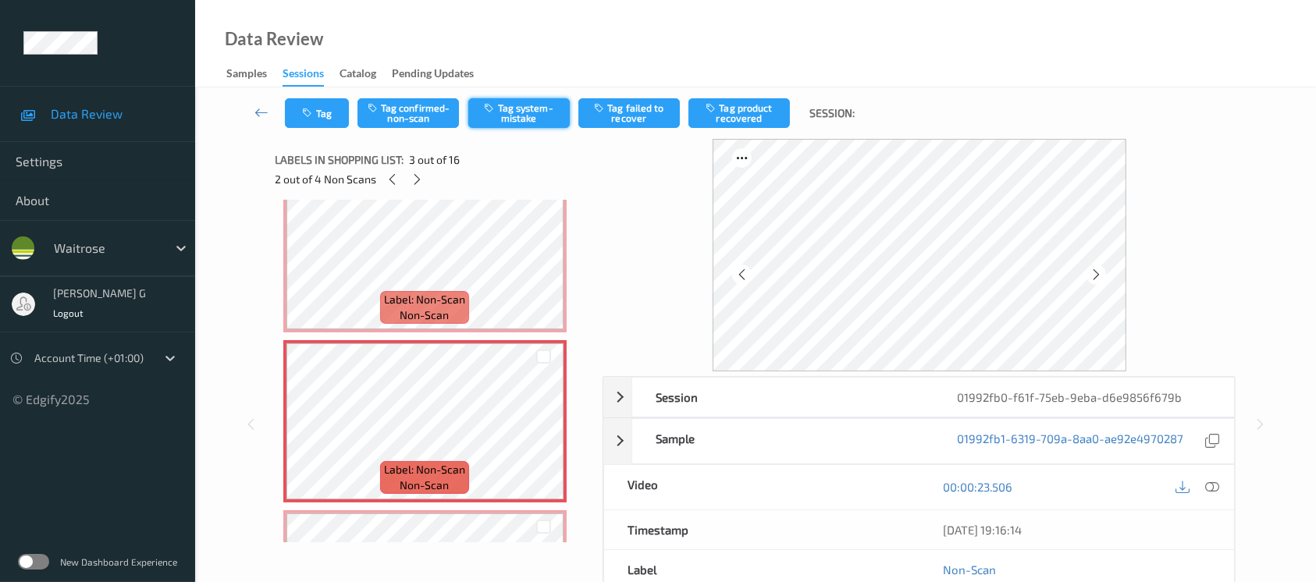
click at [505, 108] on button "Tag system-mistake" at bounding box center [518, 113] width 101 height 30
click at [327, 116] on button "Tag" at bounding box center [317, 113] width 64 height 30
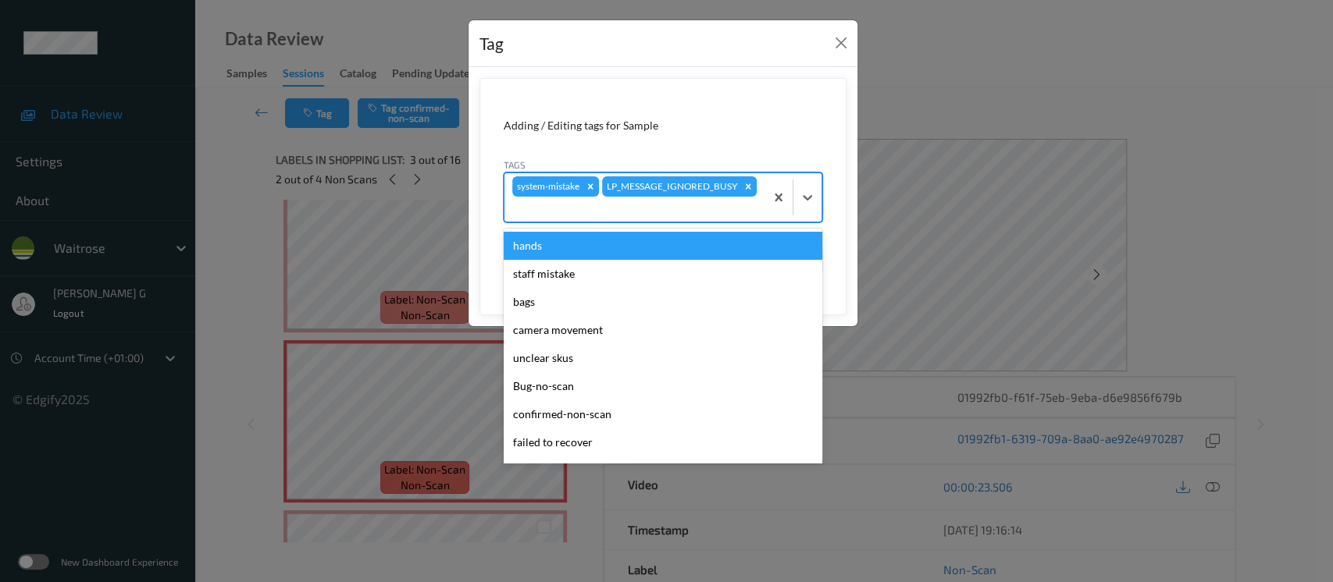
click at [605, 212] on div at bounding box center [634, 209] width 244 height 19
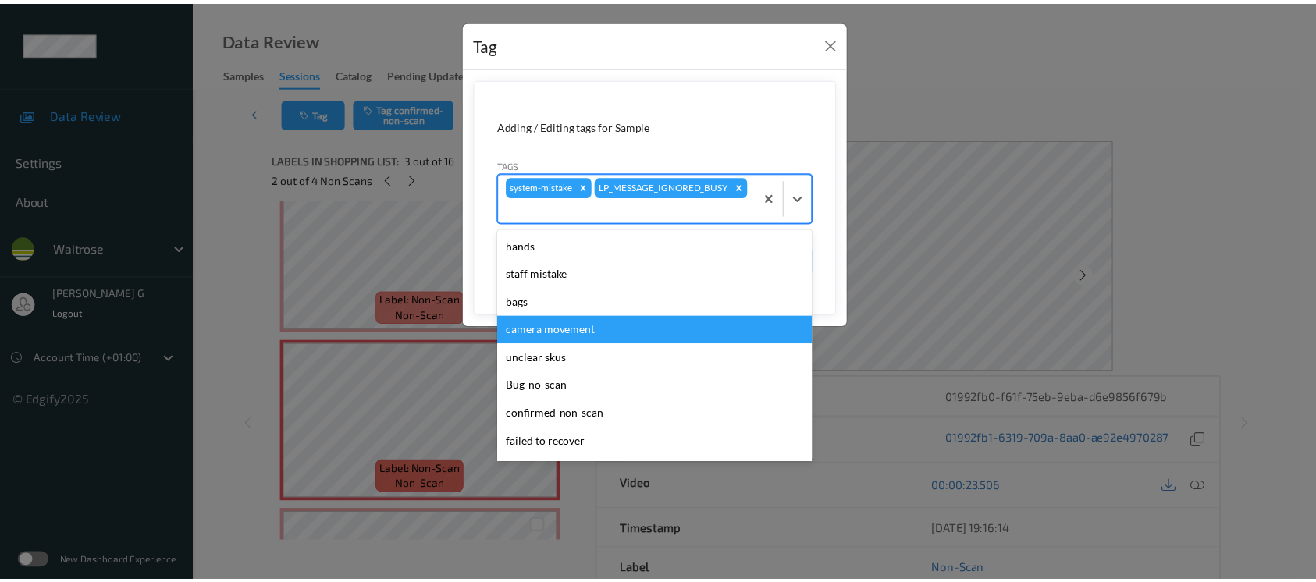
scroll to position [362, 0]
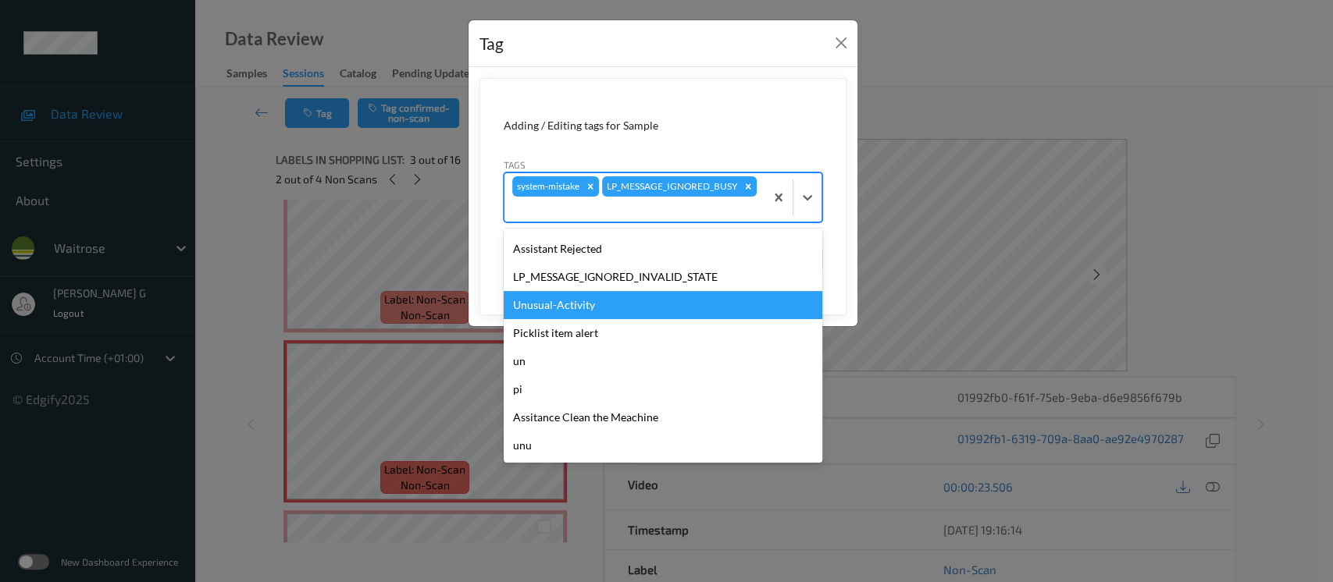
click at [548, 297] on div "Unusual-Activity" at bounding box center [663, 305] width 319 height 28
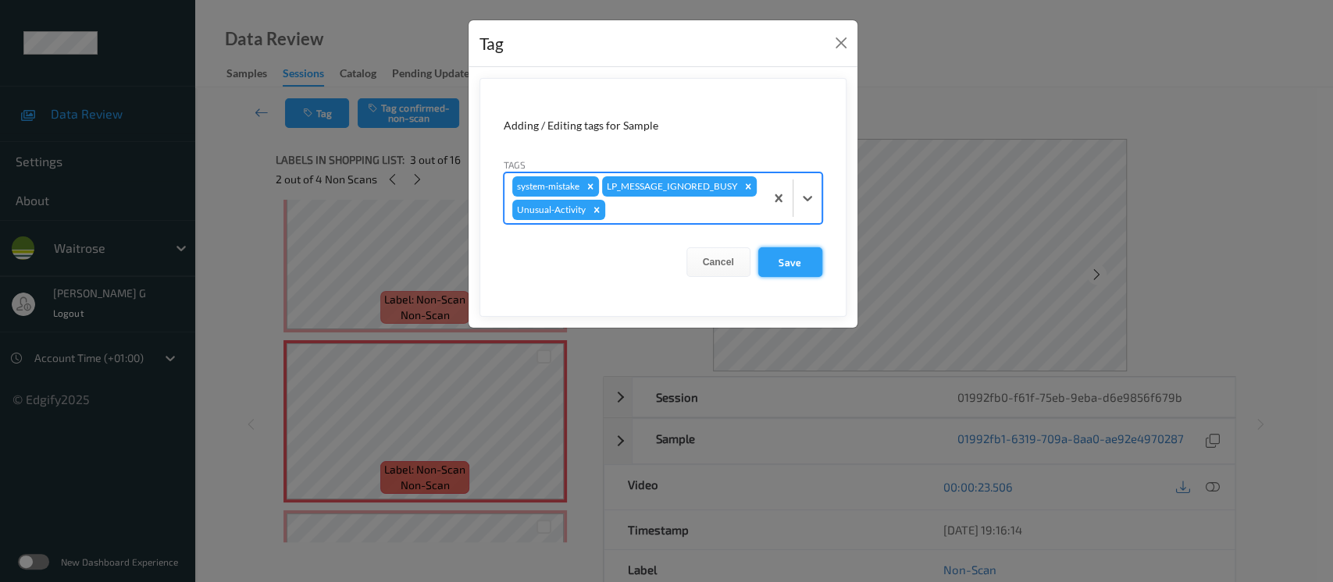
click at [788, 269] on button "Save" at bounding box center [790, 262] width 64 height 30
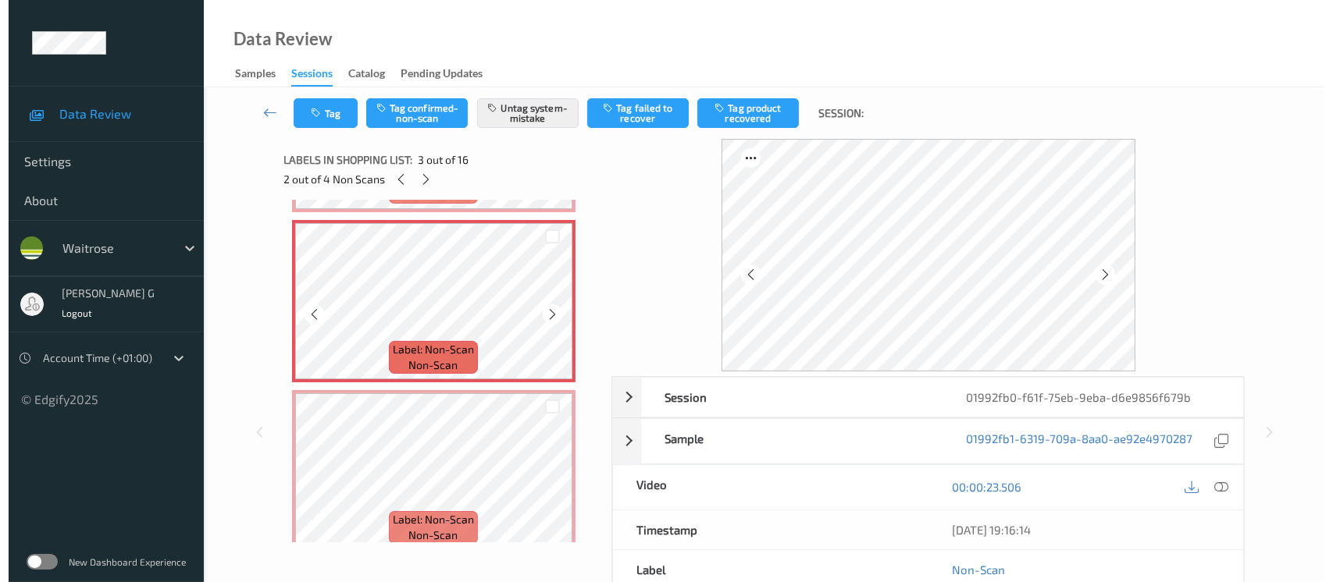
scroll to position [416, 0]
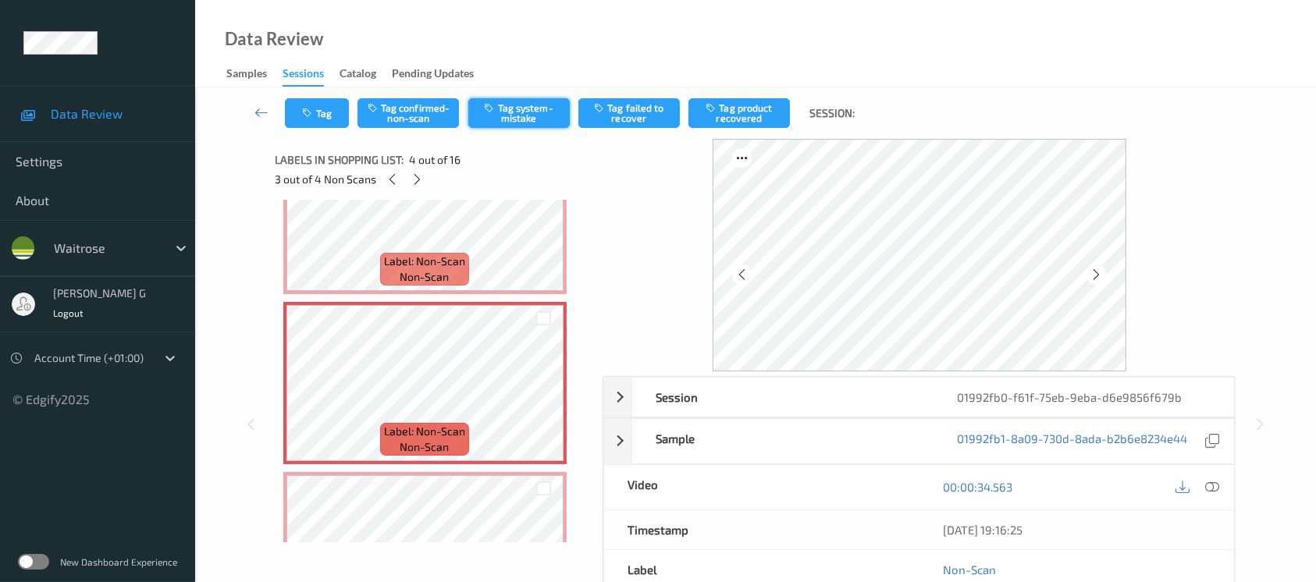
click at [511, 102] on button "Tag system-mistake" at bounding box center [518, 113] width 101 height 30
click at [313, 101] on button "Tag" at bounding box center [317, 113] width 64 height 30
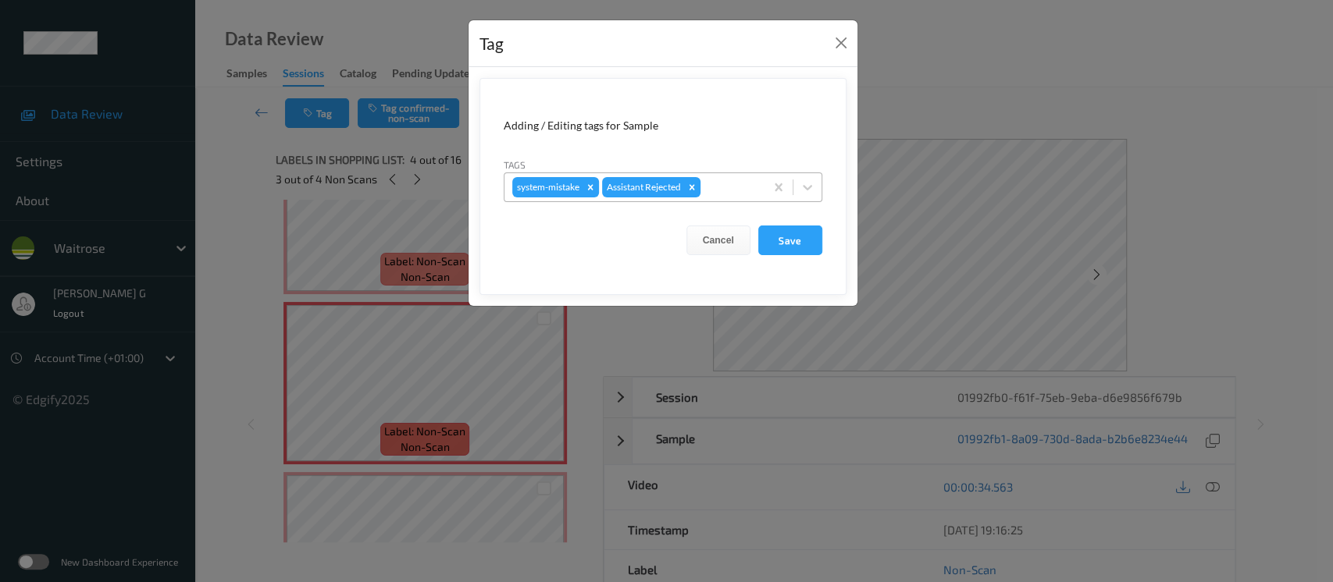
click at [721, 187] on div at bounding box center [729, 187] width 53 height 19
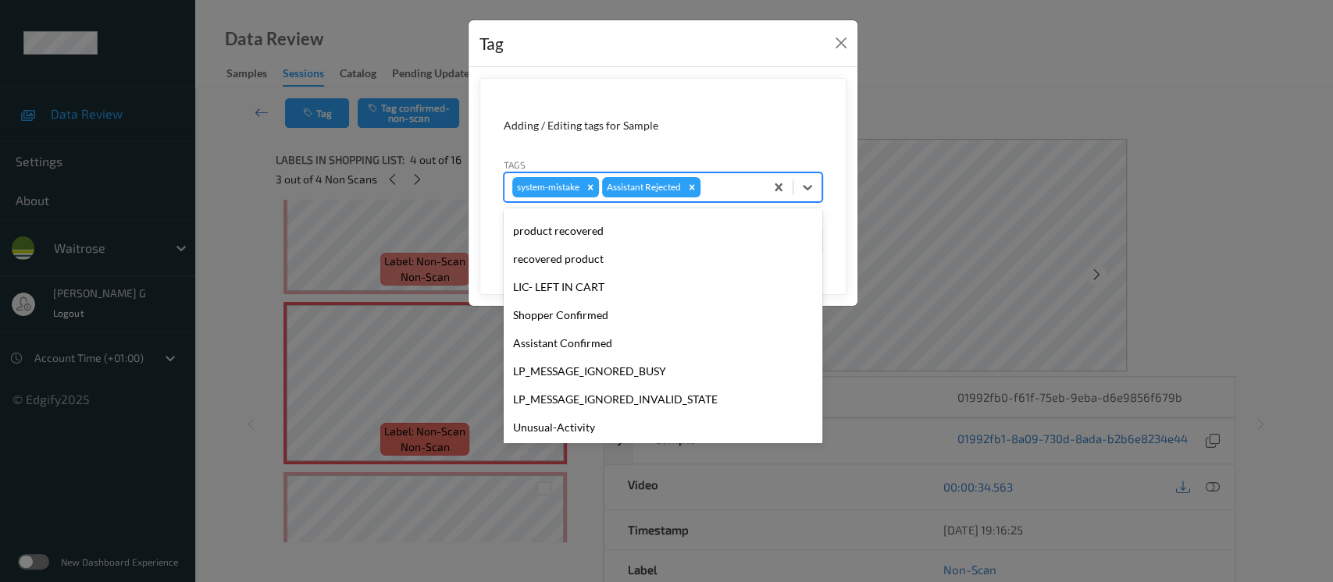
scroll to position [312, 0]
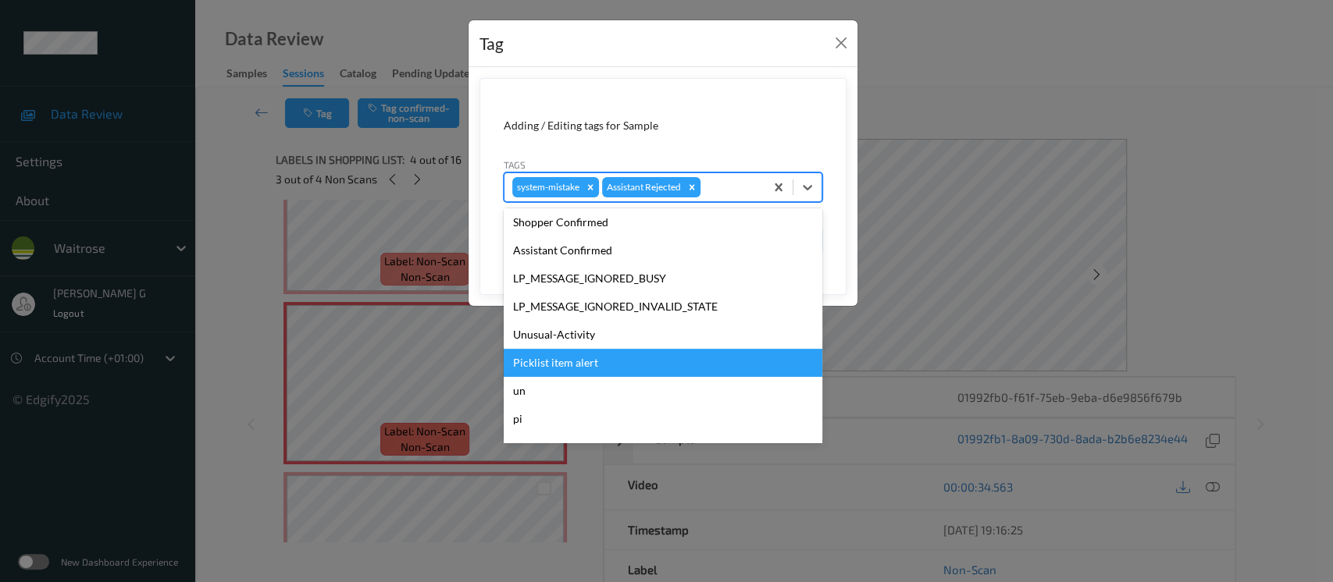
click at [543, 351] on div "Picklist item alert" at bounding box center [663, 363] width 319 height 28
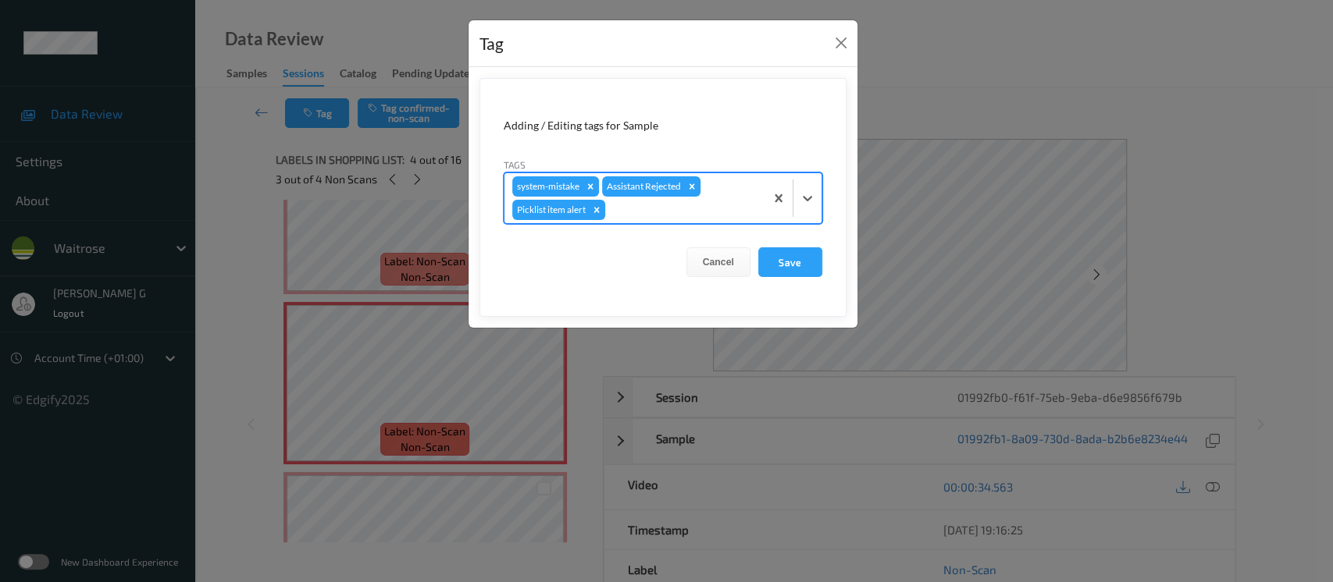
click at [890, 146] on div "Tag Adding / Editing tags for Sample Tags option Picklist item alert, selected.…" at bounding box center [666, 291] width 1333 height 582
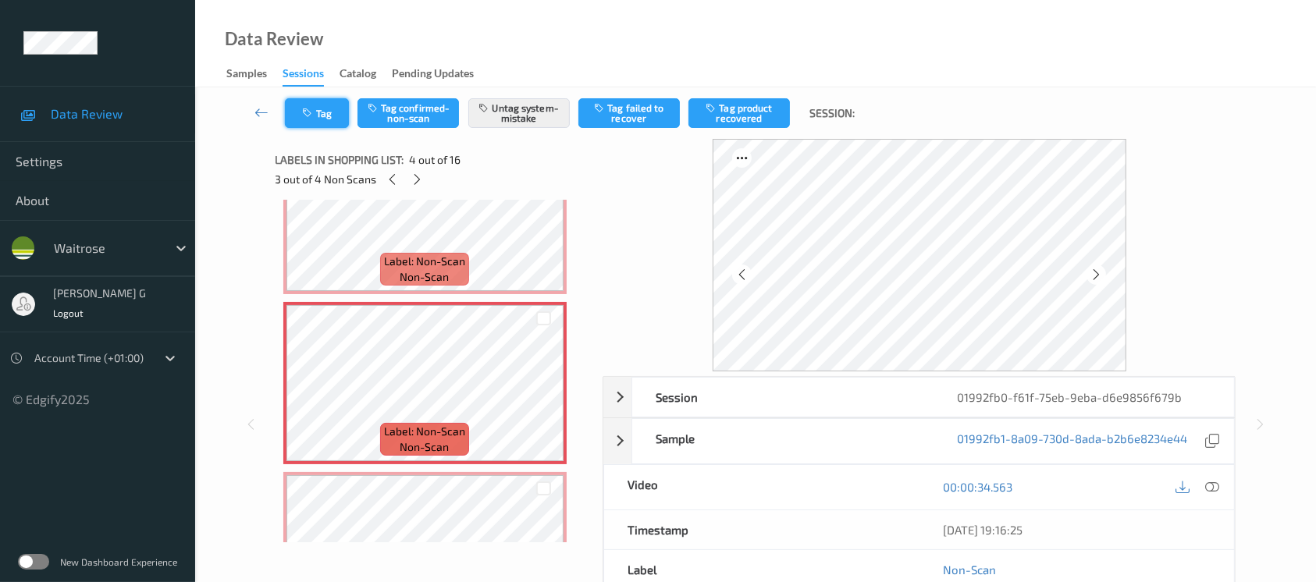
click at [339, 126] on button "Tag" at bounding box center [317, 113] width 64 height 30
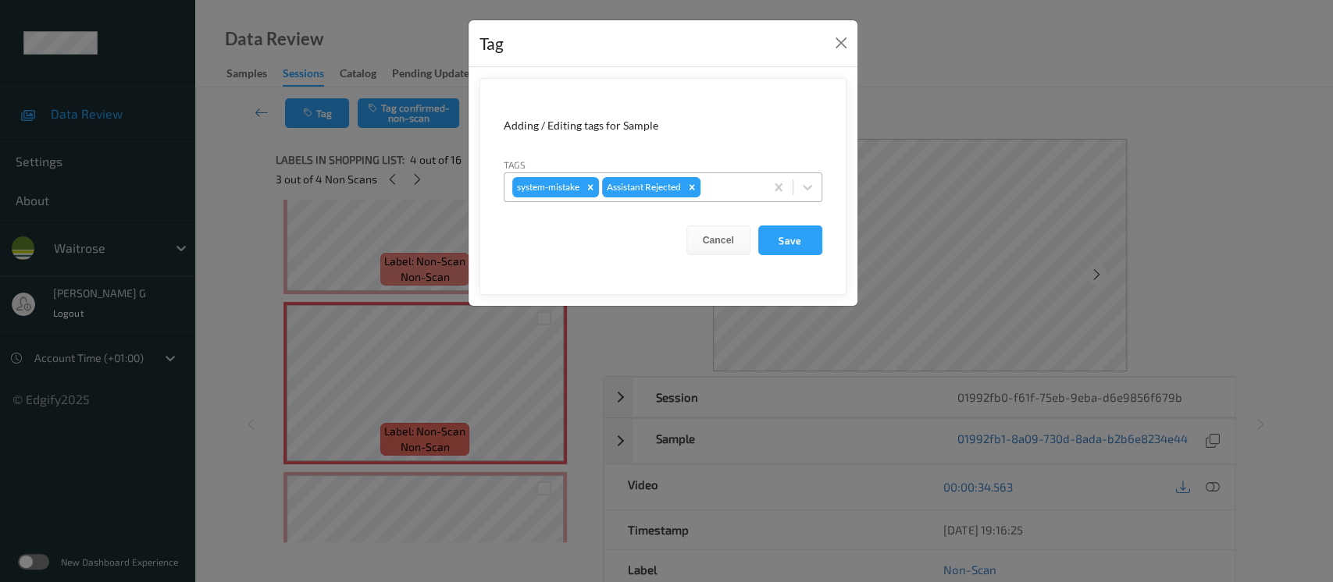
click at [736, 185] on div at bounding box center [729, 187] width 53 height 19
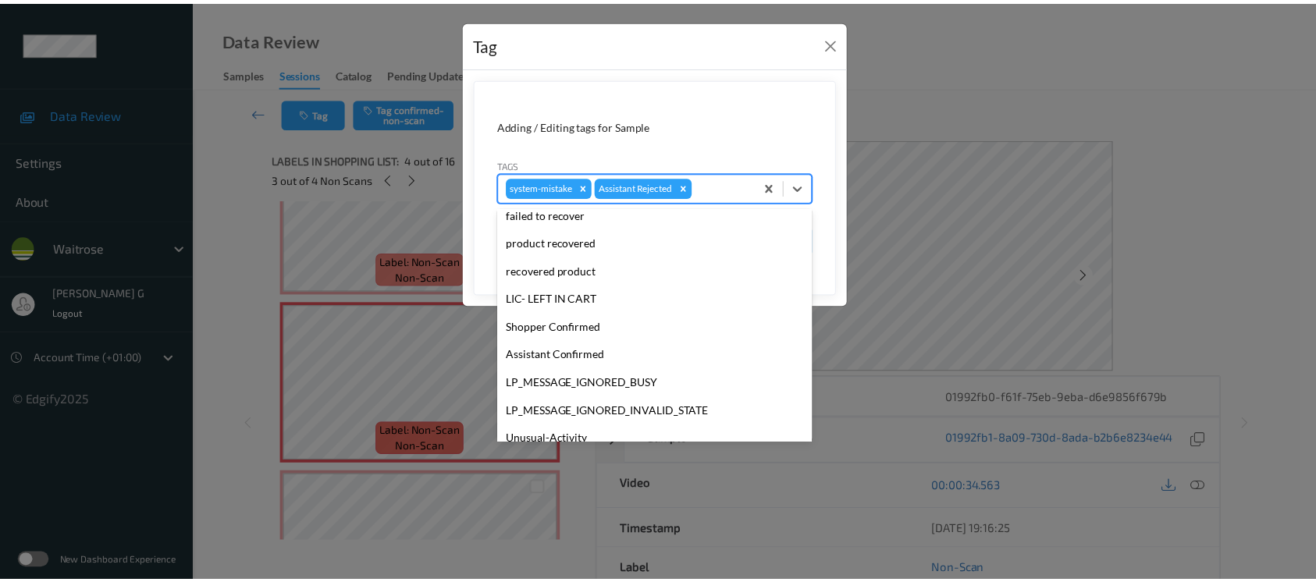
scroll to position [362, 0]
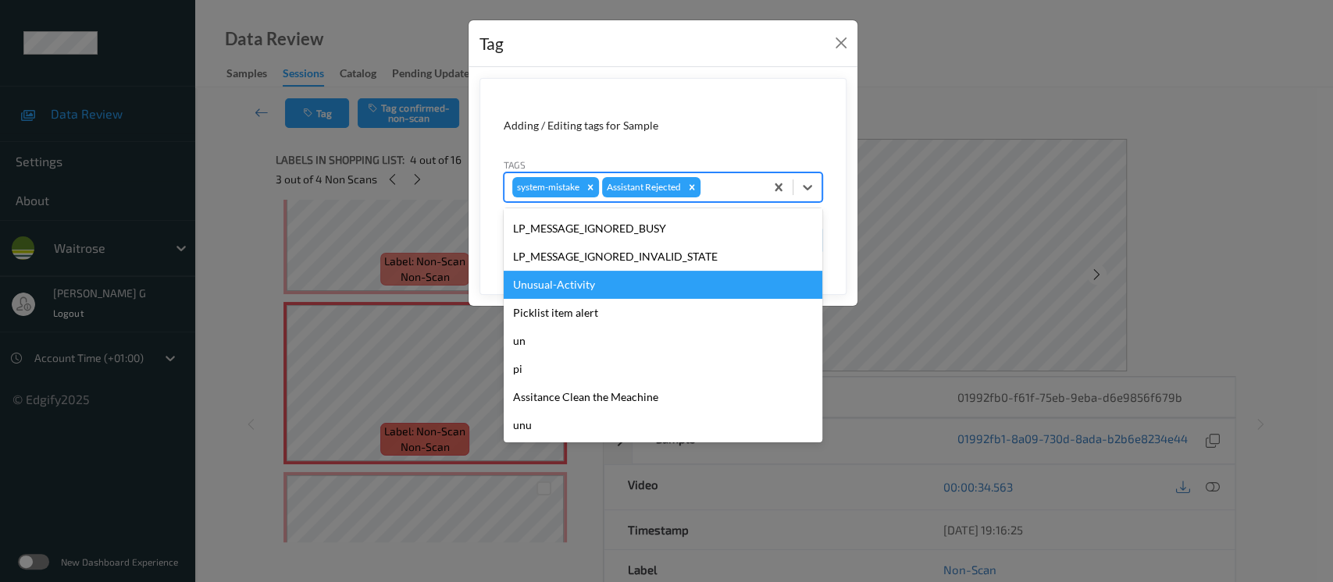
click at [550, 290] on div "Unusual-Activity" at bounding box center [663, 285] width 319 height 28
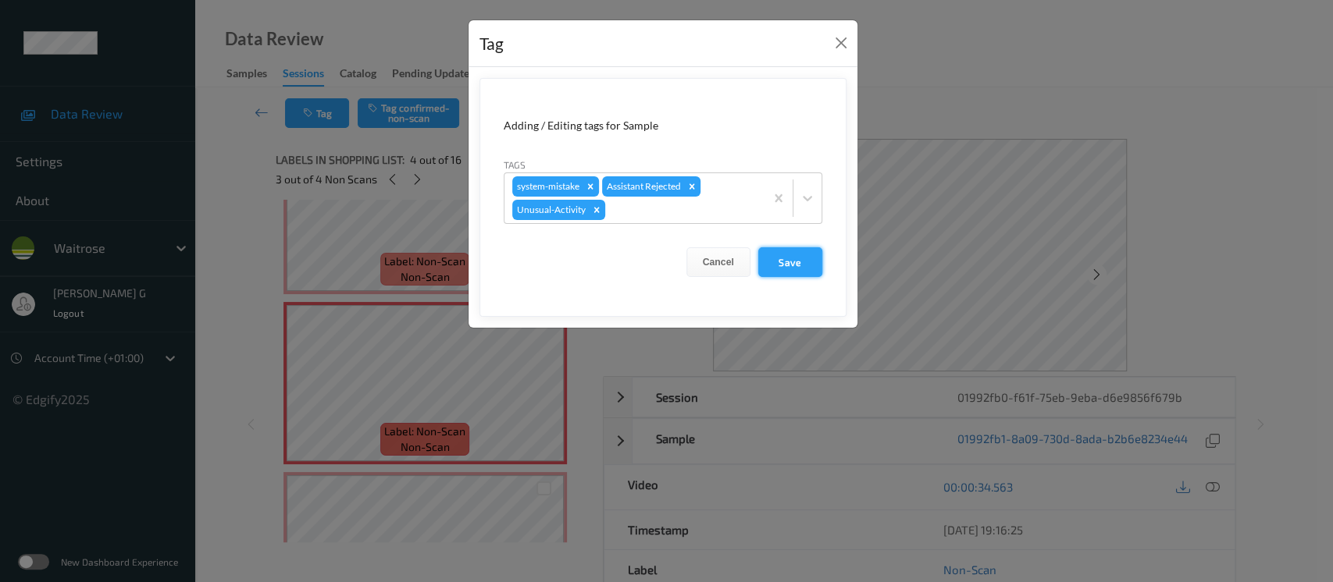
click at [810, 261] on button "Save" at bounding box center [790, 262] width 64 height 30
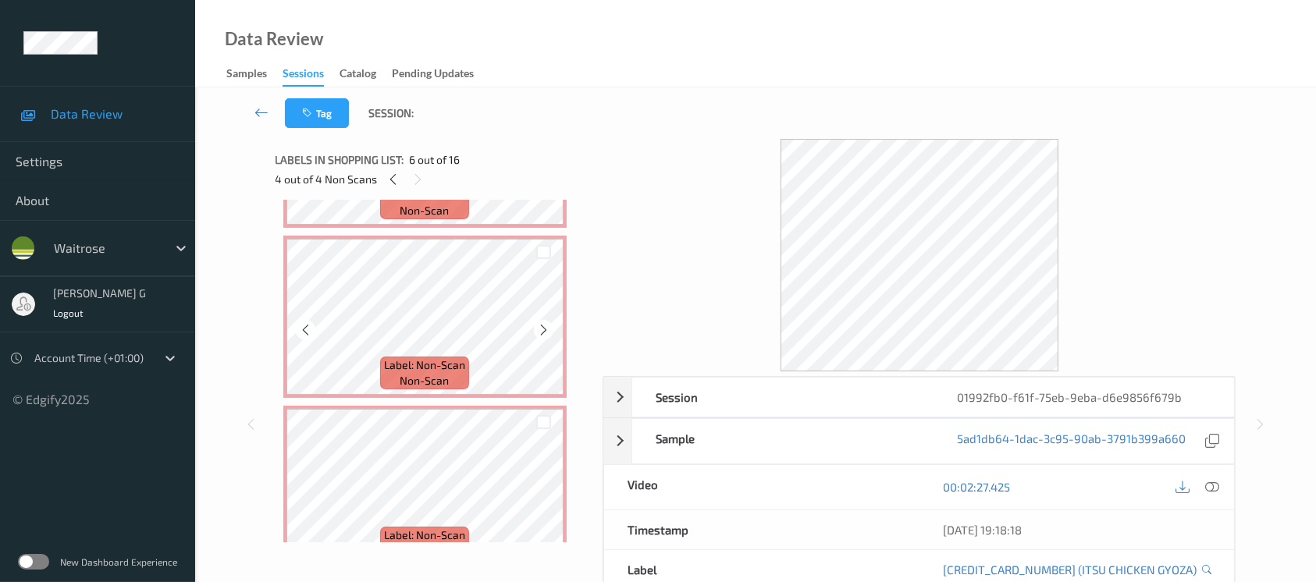
scroll to position [0, 0]
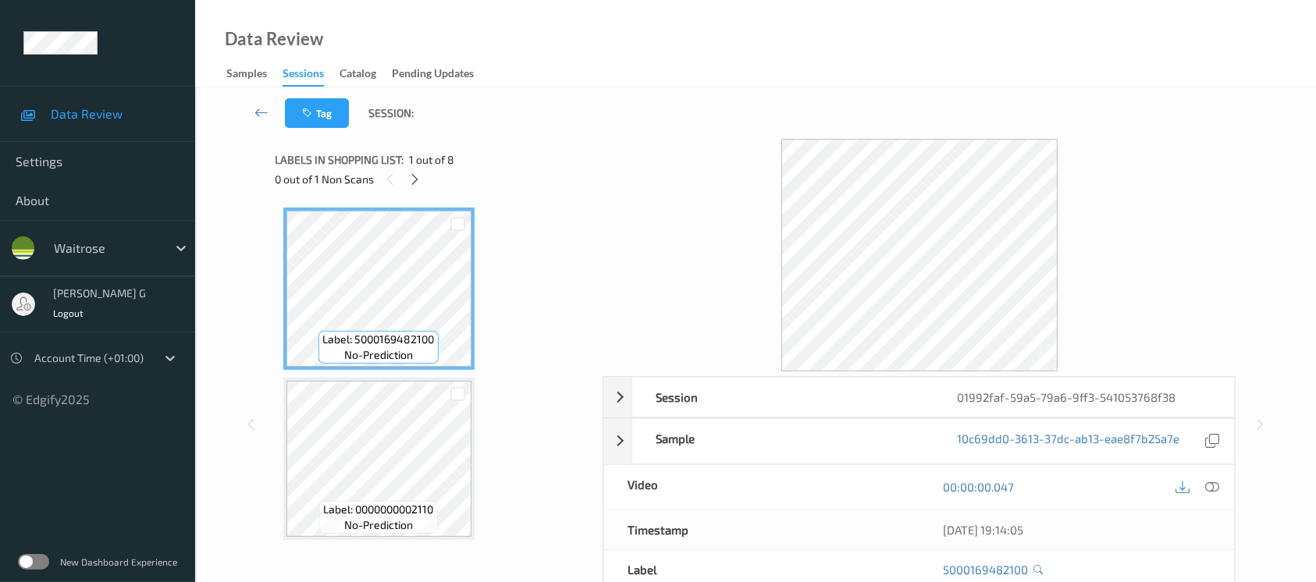
click at [404, 178] on div "0 out of 1 Non Scans" at bounding box center [434, 179] width 317 height 20
click at [422, 180] on div at bounding box center [415, 179] width 20 height 20
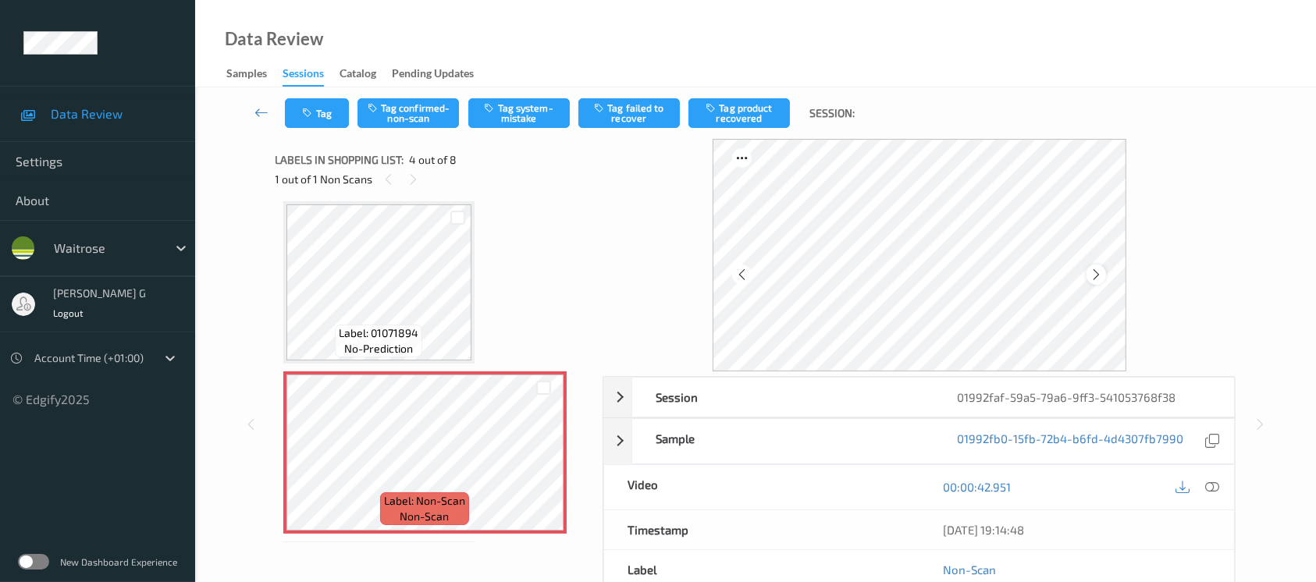
click at [1099, 274] on icon at bounding box center [1096, 275] width 13 height 14
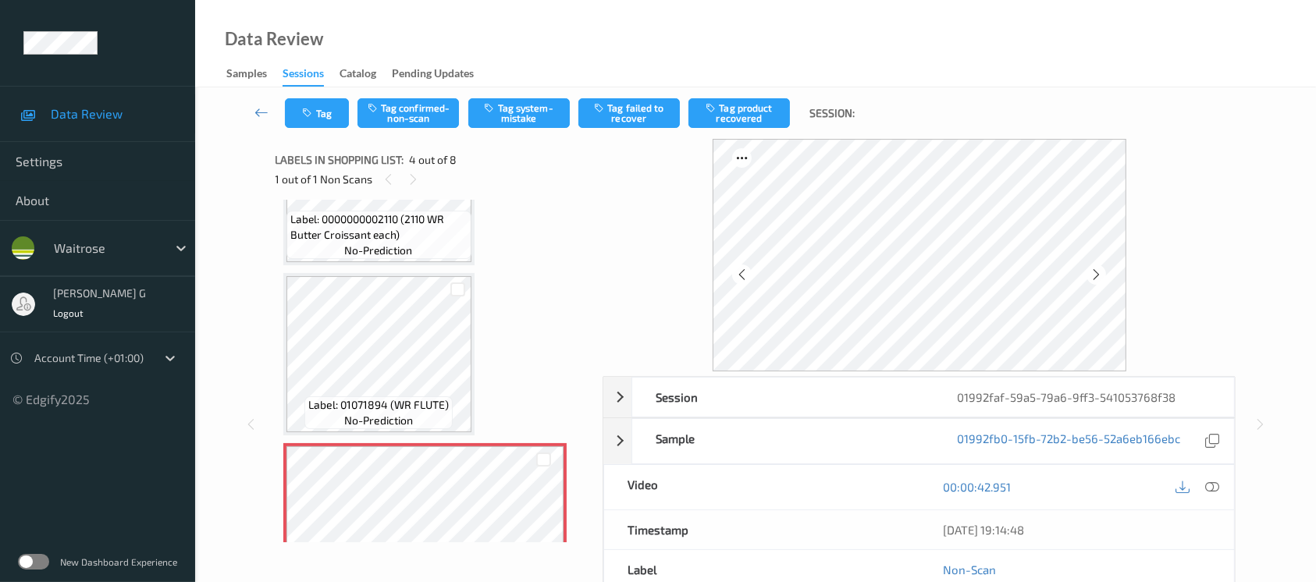
scroll to position [243, 0]
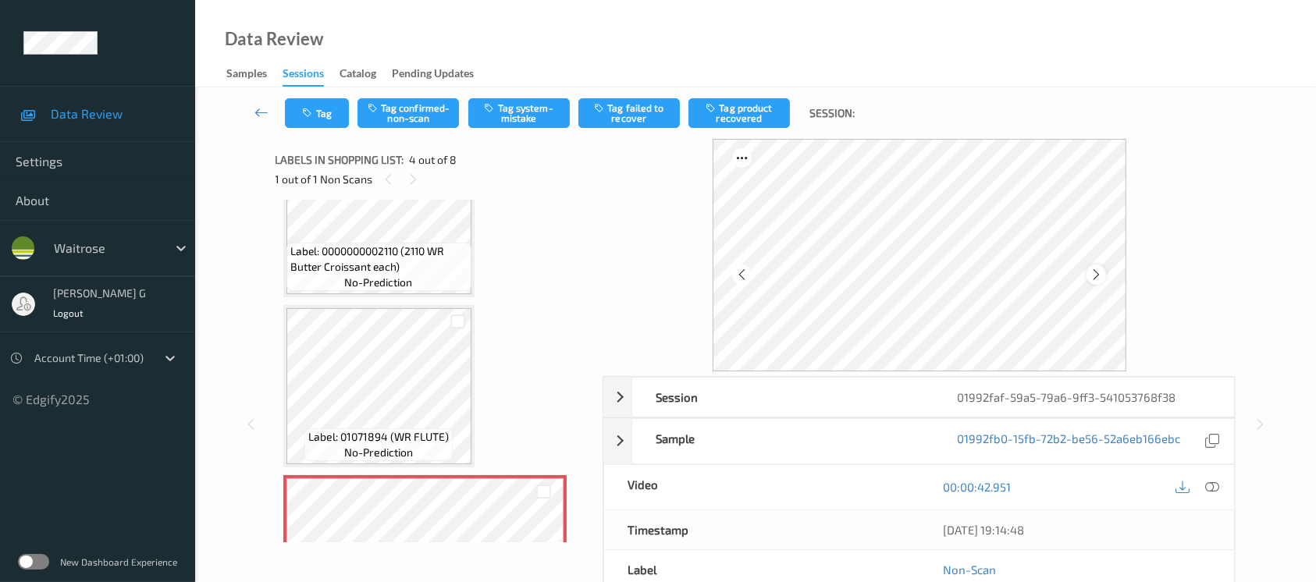
click at [1099, 273] on icon at bounding box center [1096, 275] width 13 height 14
click at [1213, 486] on icon at bounding box center [1212, 487] width 14 height 14
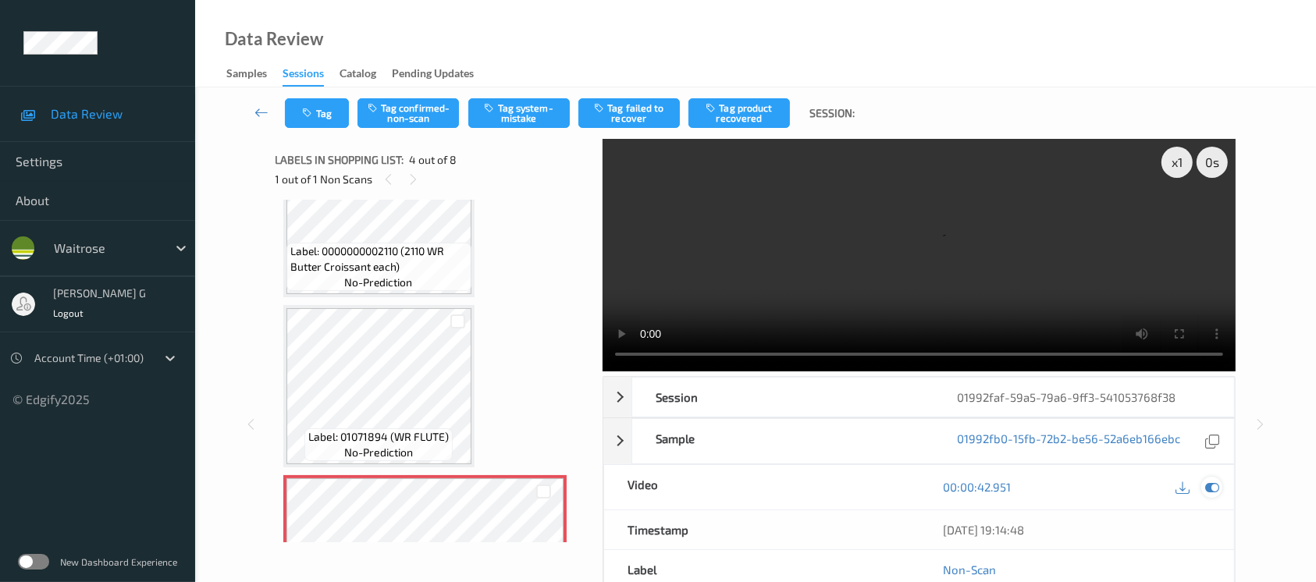
click at [1213, 490] on icon at bounding box center [1212, 487] width 14 height 14
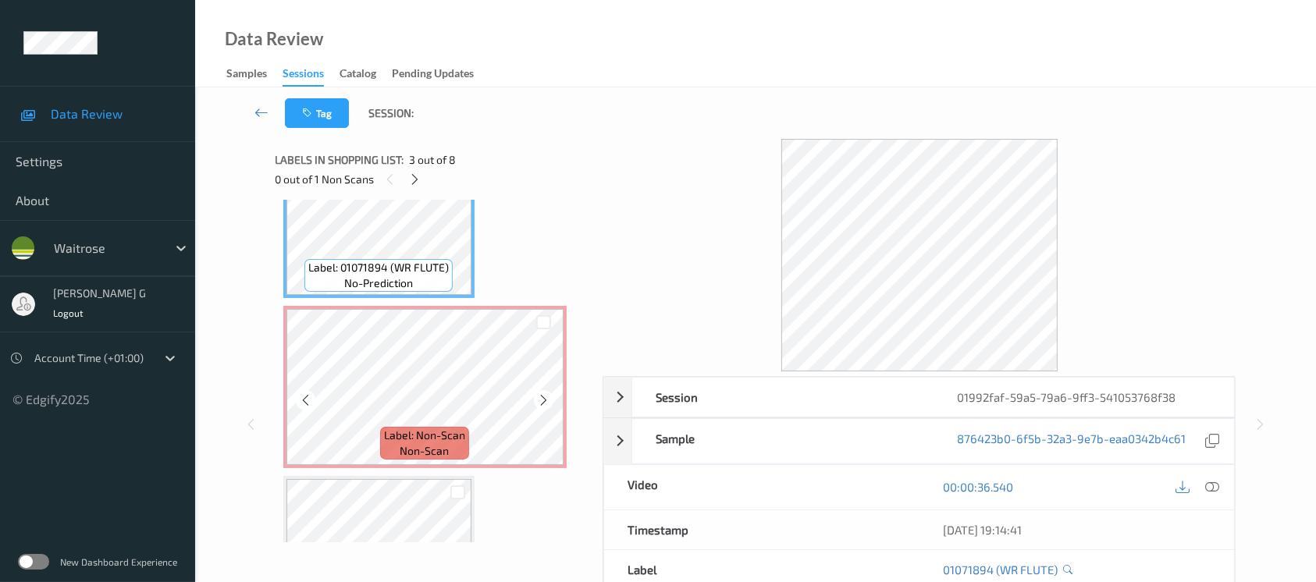
scroll to position [312, 0]
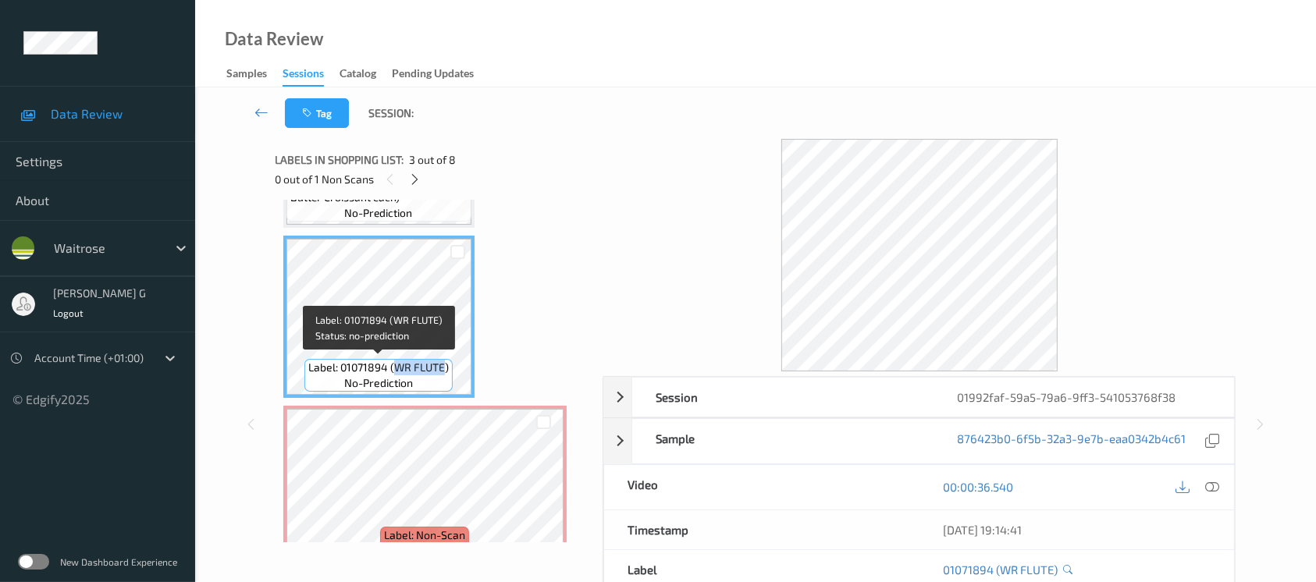
drag, startPoint x: 443, startPoint y: 369, endPoint x: 396, endPoint y: 367, distance: 47.7
click at [396, 367] on span "Label: 01071894 (WR FLUTE)" at bounding box center [378, 368] width 141 height 16
copy span "WR FLUTE"
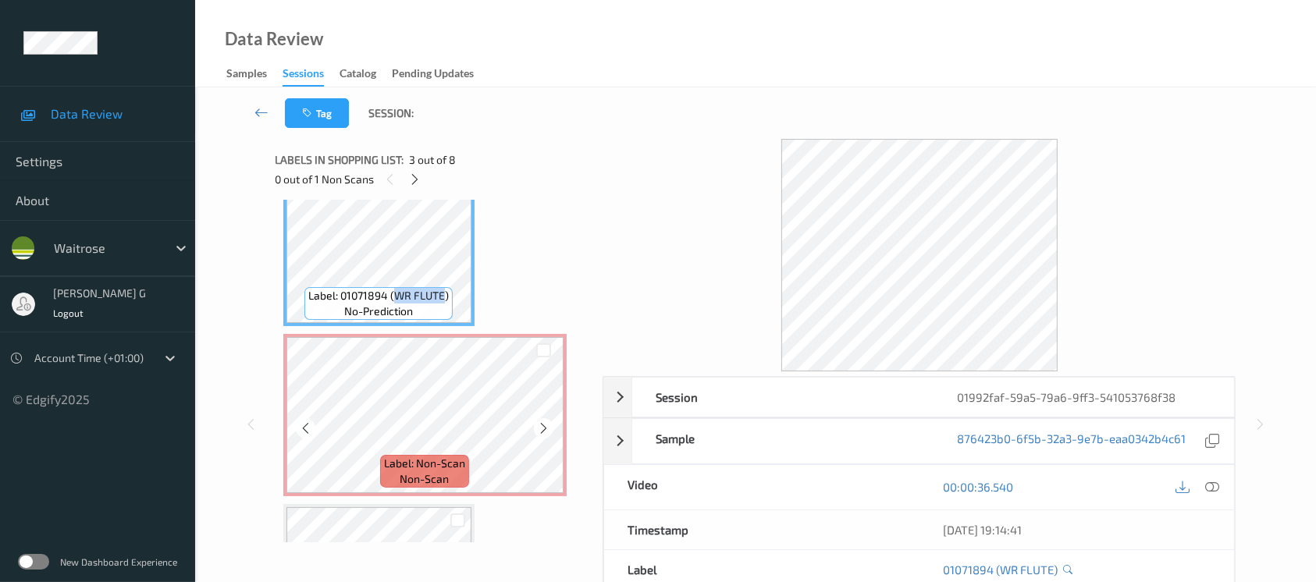
scroll to position [416, 0]
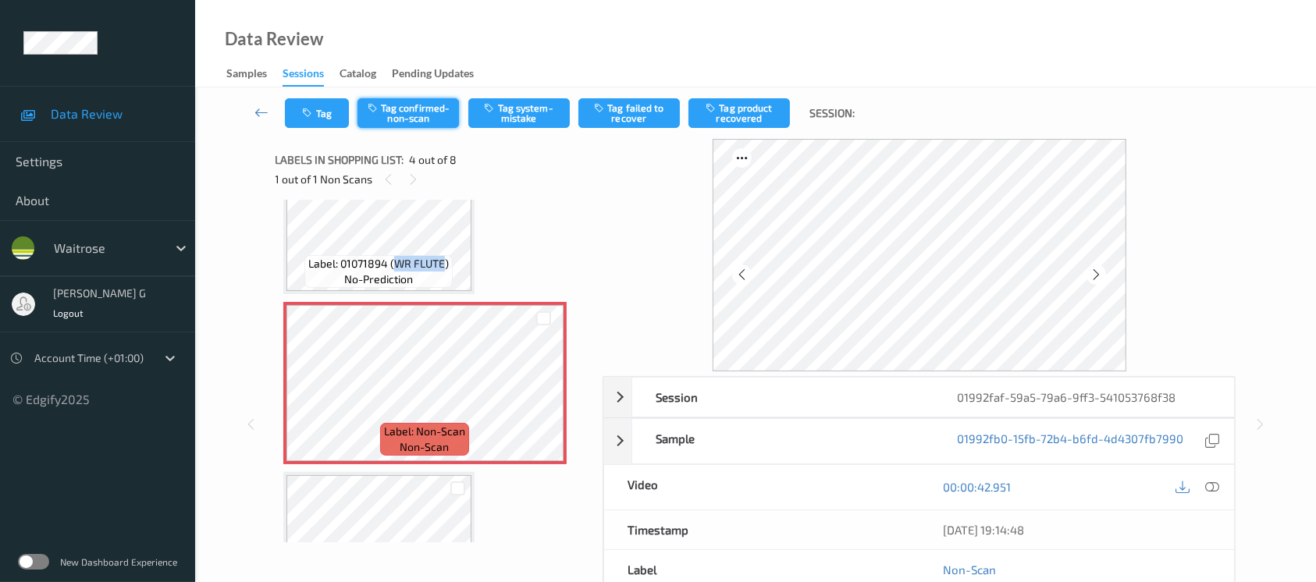
click at [404, 115] on button "Tag confirmed-non-scan" at bounding box center [408, 113] width 101 height 30
click at [736, 101] on button "Tag product recovered" at bounding box center [739, 113] width 101 height 30
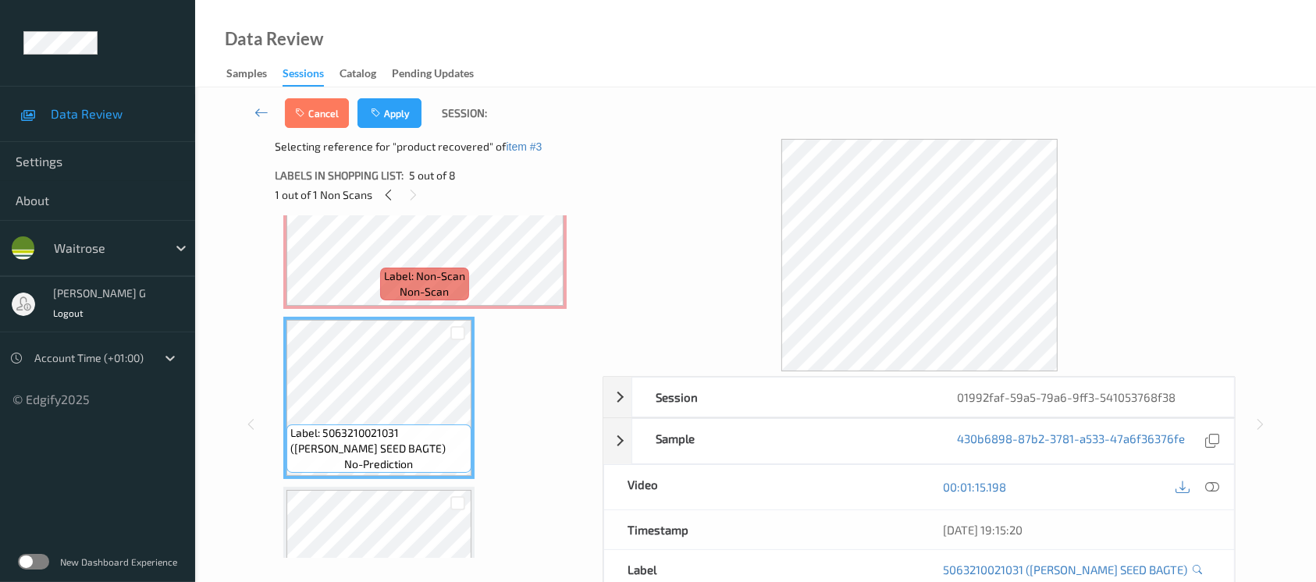
scroll to position [604, 0]
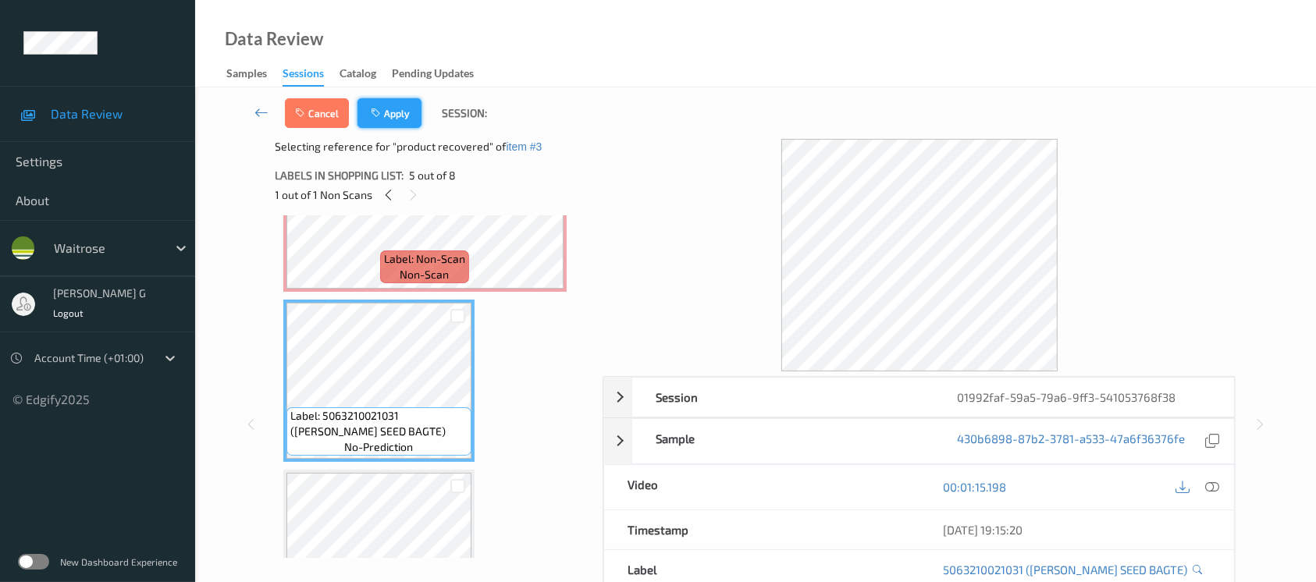
click at [406, 119] on button "Apply" at bounding box center [390, 113] width 64 height 30
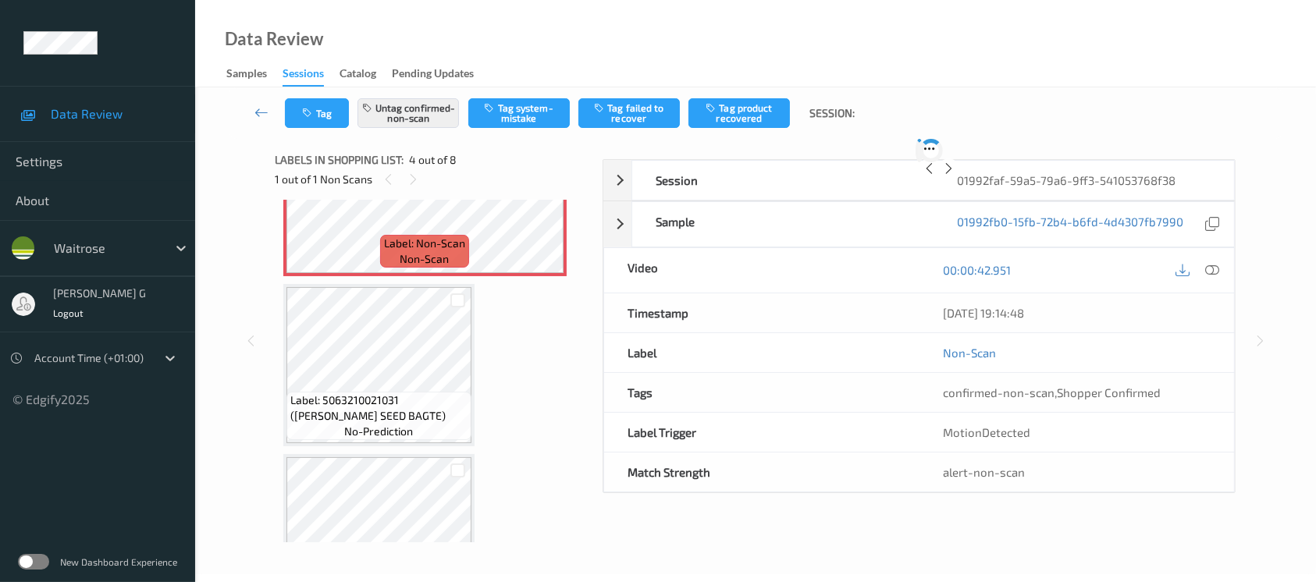
scroll to position [347, 0]
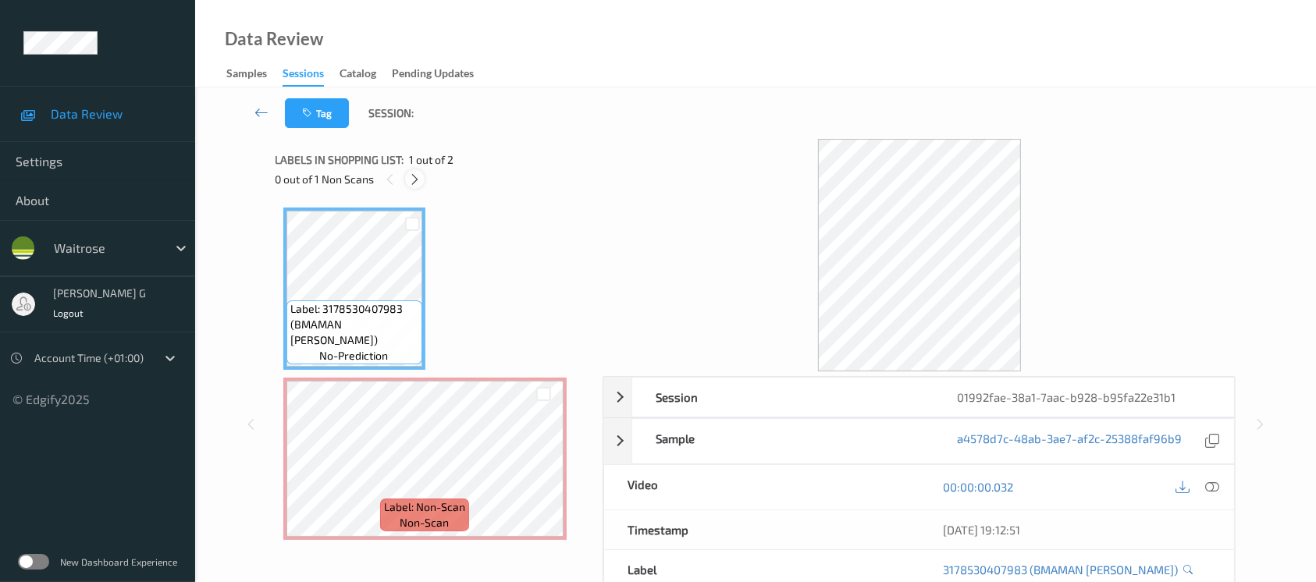
click at [415, 176] on icon at bounding box center [414, 180] width 13 height 14
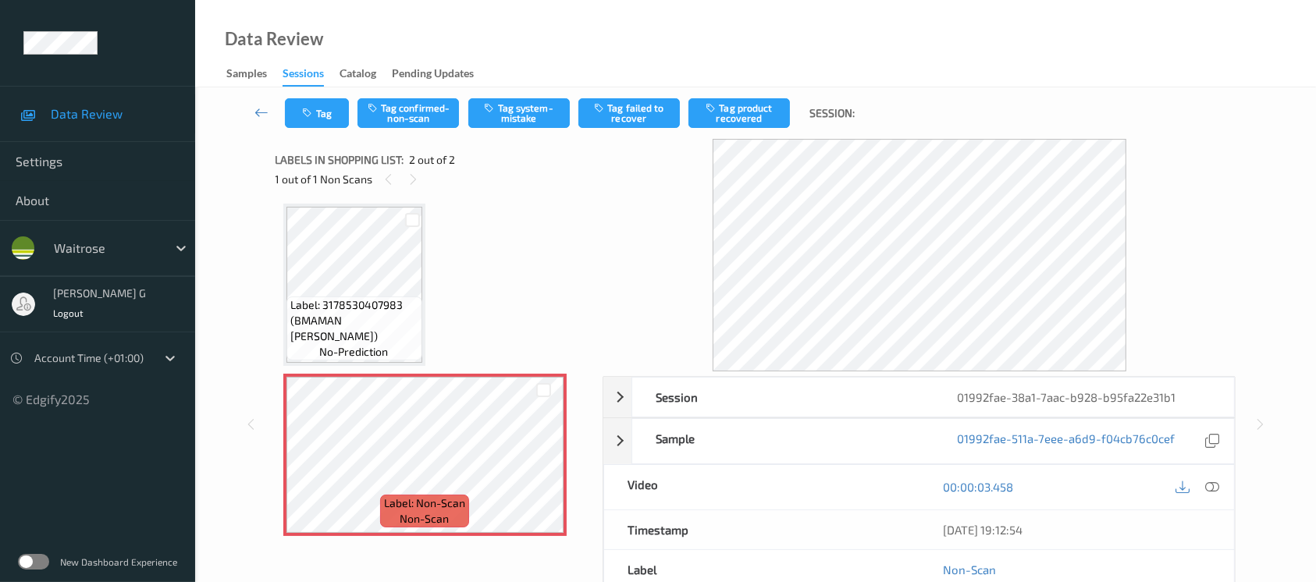
click at [276, 304] on div "Label: 3178530407983 (BMAMAN [PERSON_NAME]) no-prediction Label: Non-Scan non-s…" at bounding box center [434, 371] width 317 height 343
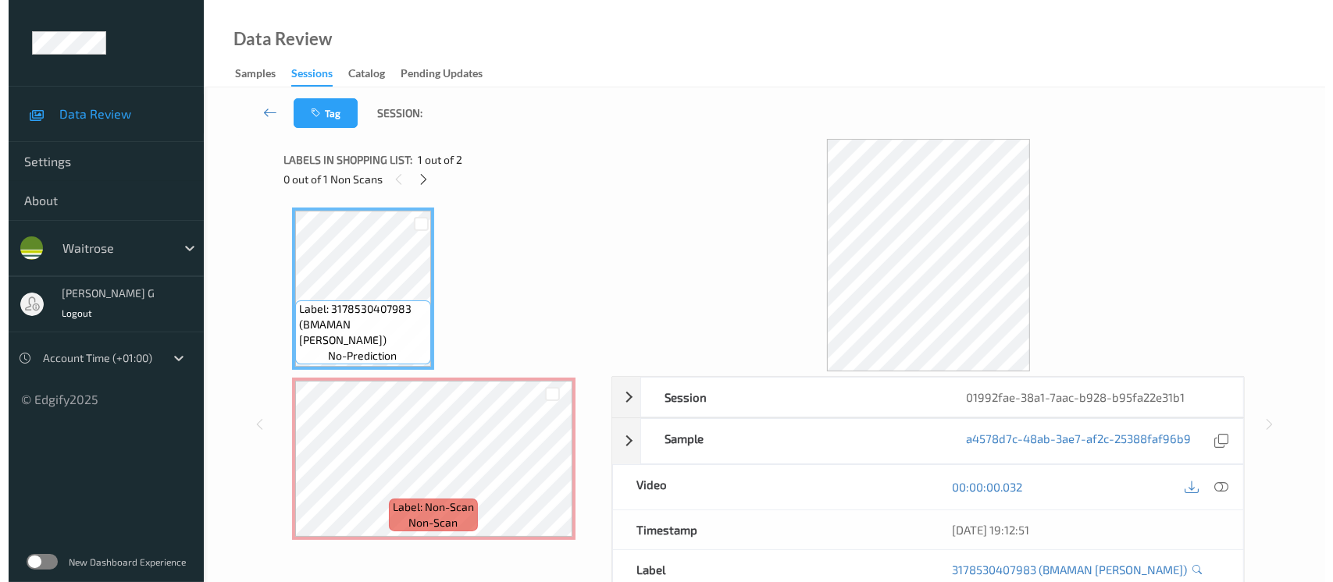
scroll to position [0, 0]
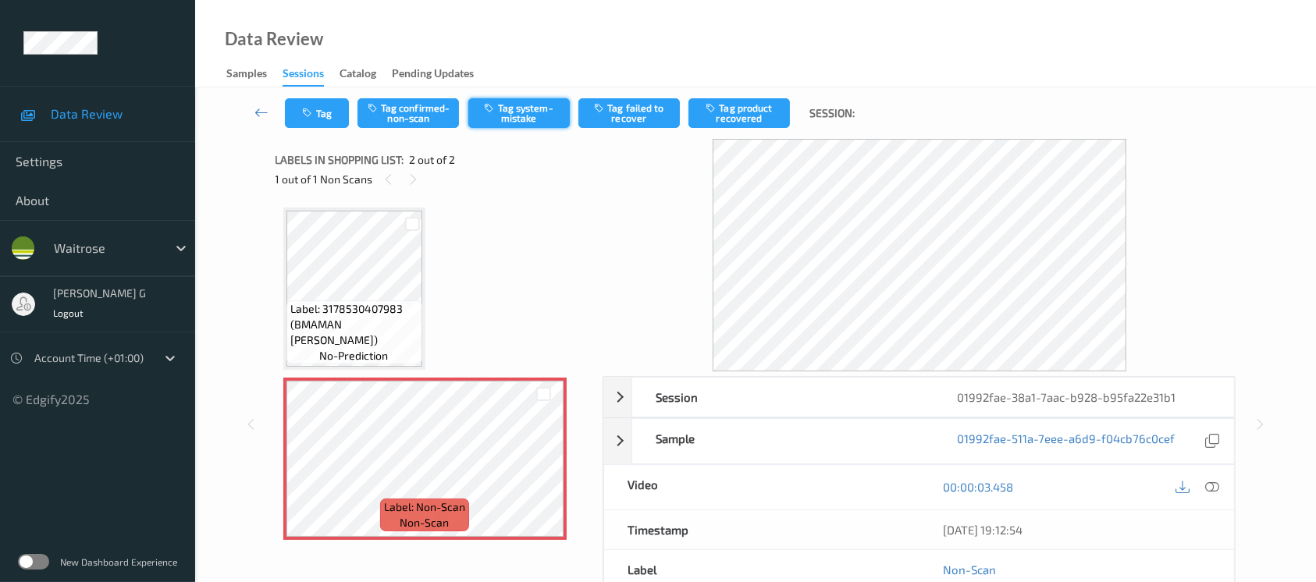
click at [506, 115] on button "Tag system-mistake" at bounding box center [518, 113] width 101 height 30
click at [322, 106] on button "Tag" at bounding box center [317, 113] width 64 height 30
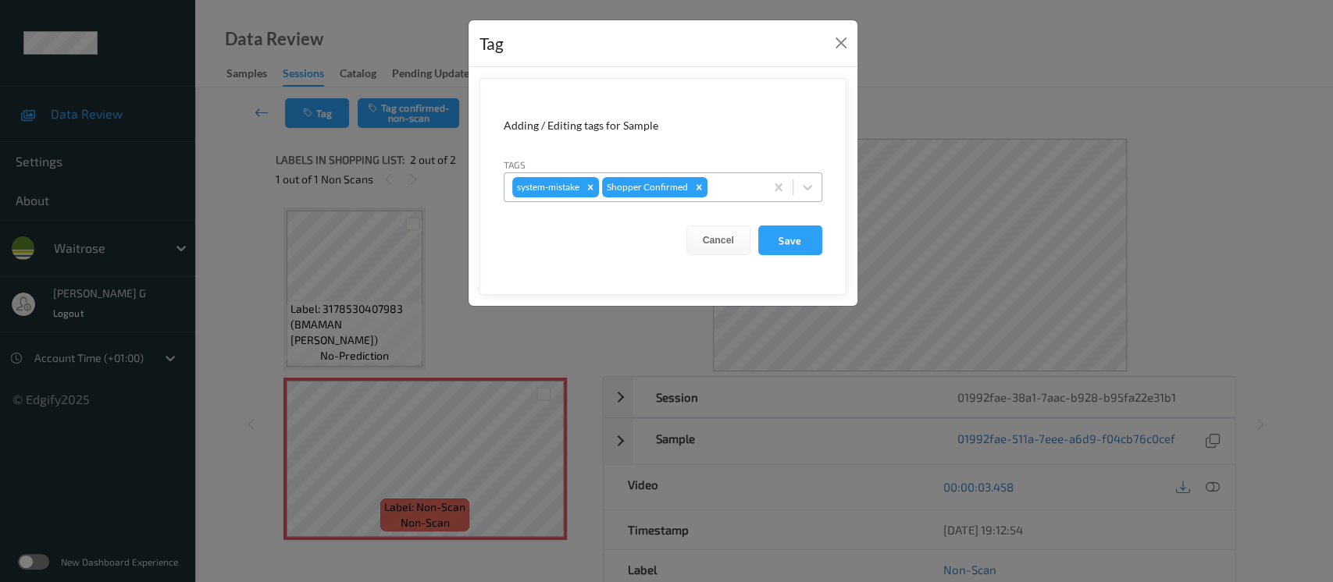
click at [725, 196] on div at bounding box center [733, 187] width 46 height 19
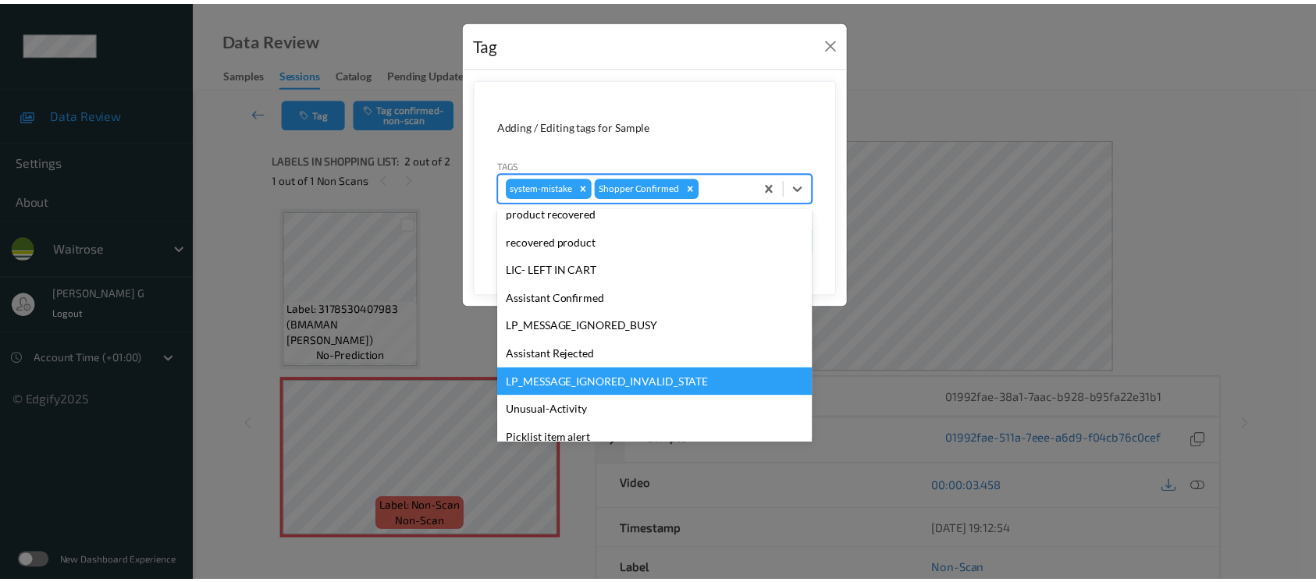
scroll to position [362, 0]
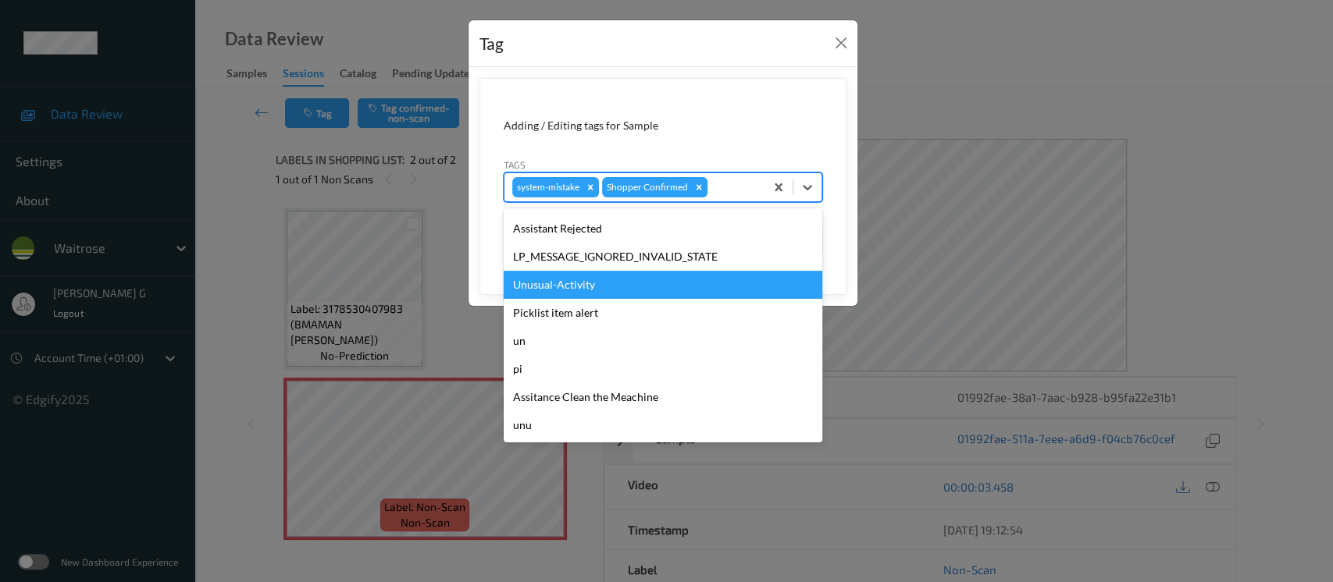
click at [564, 289] on div "Unusual-Activity" at bounding box center [663, 285] width 319 height 28
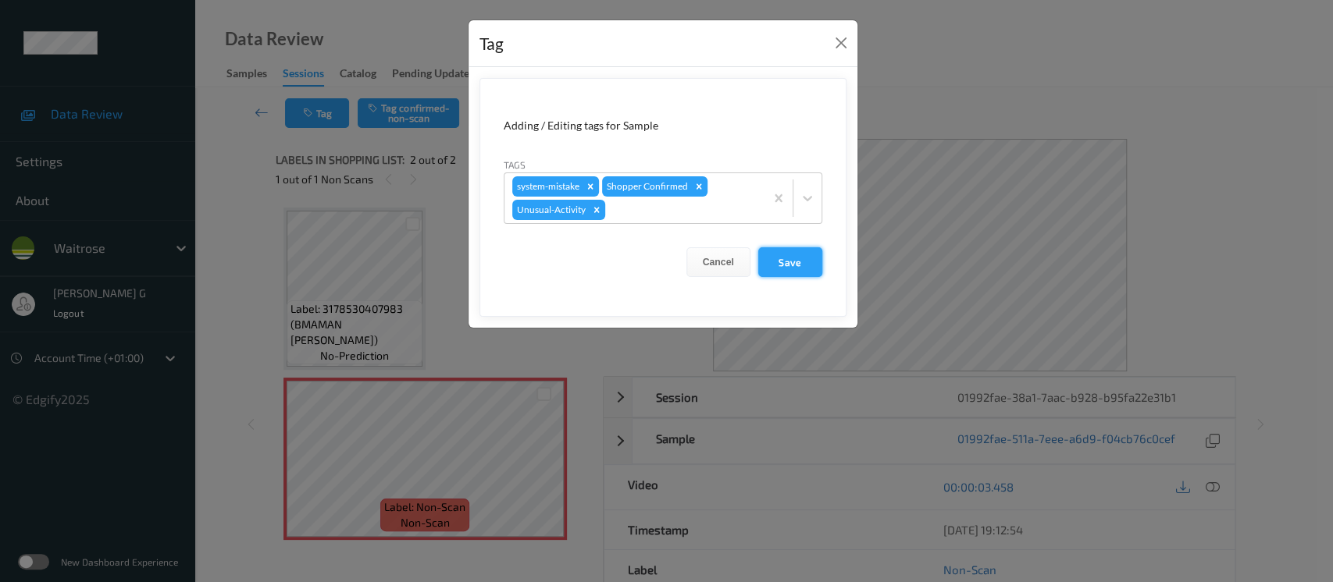
click at [799, 253] on button "Save" at bounding box center [790, 262] width 64 height 30
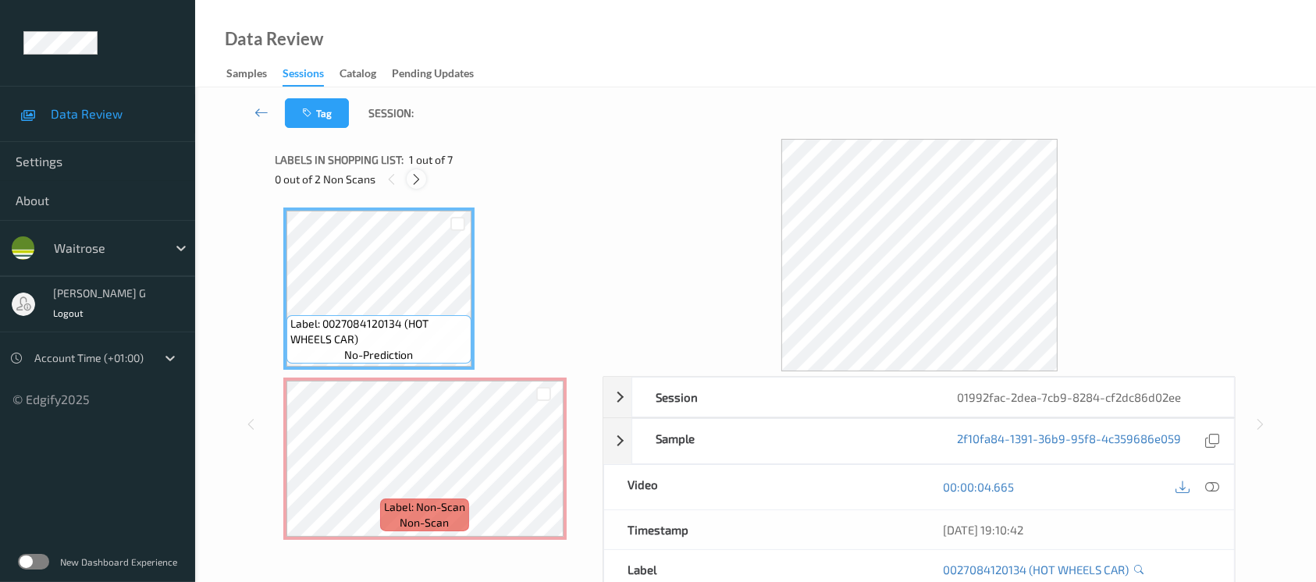
click at [417, 178] on icon at bounding box center [416, 180] width 13 height 14
click at [412, 502] on span "Label: Non-Scan" at bounding box center [424, 508] width 81 height 16
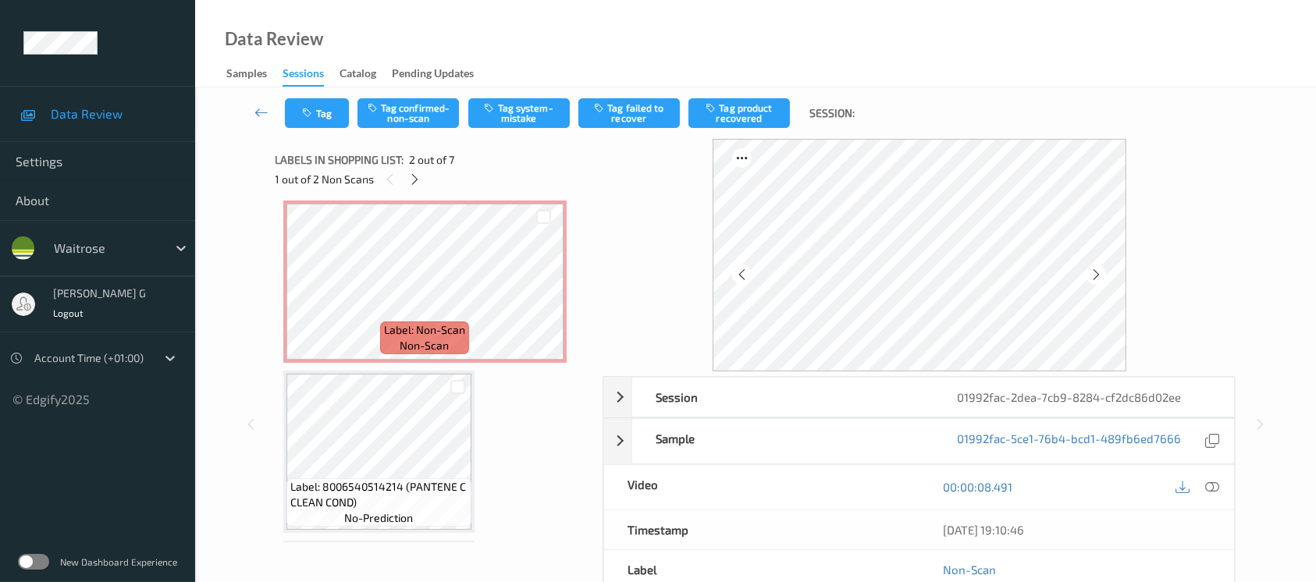
scroll to position [728, 0]
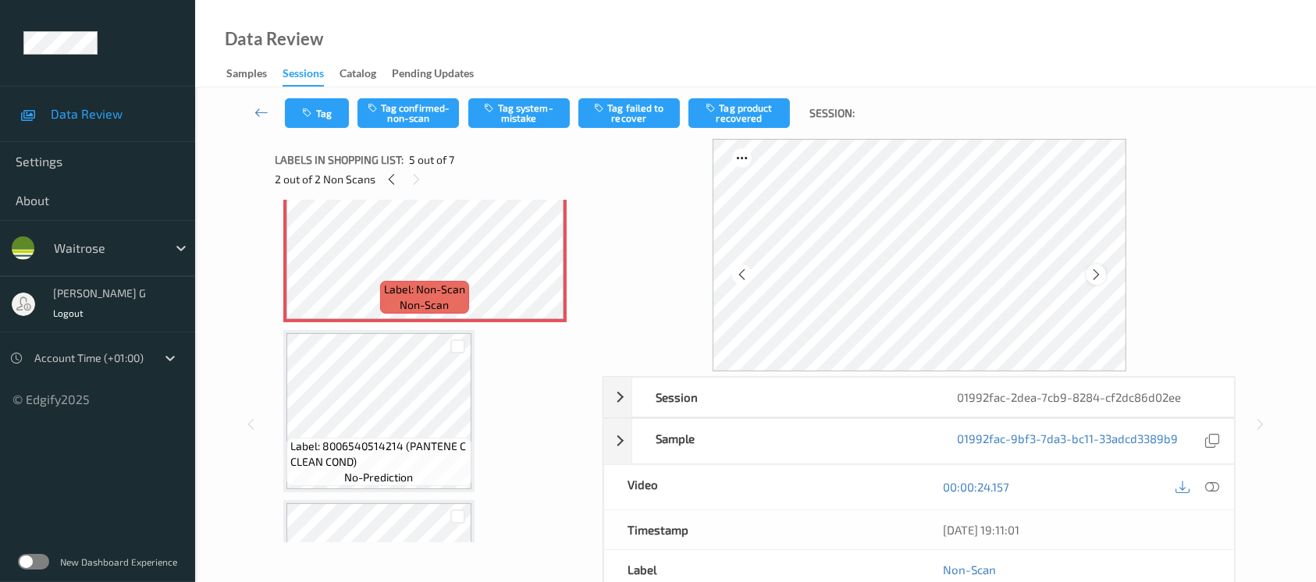
click at [1095, 276] on icon at bounding box center [1096, 275] width 13 height 14
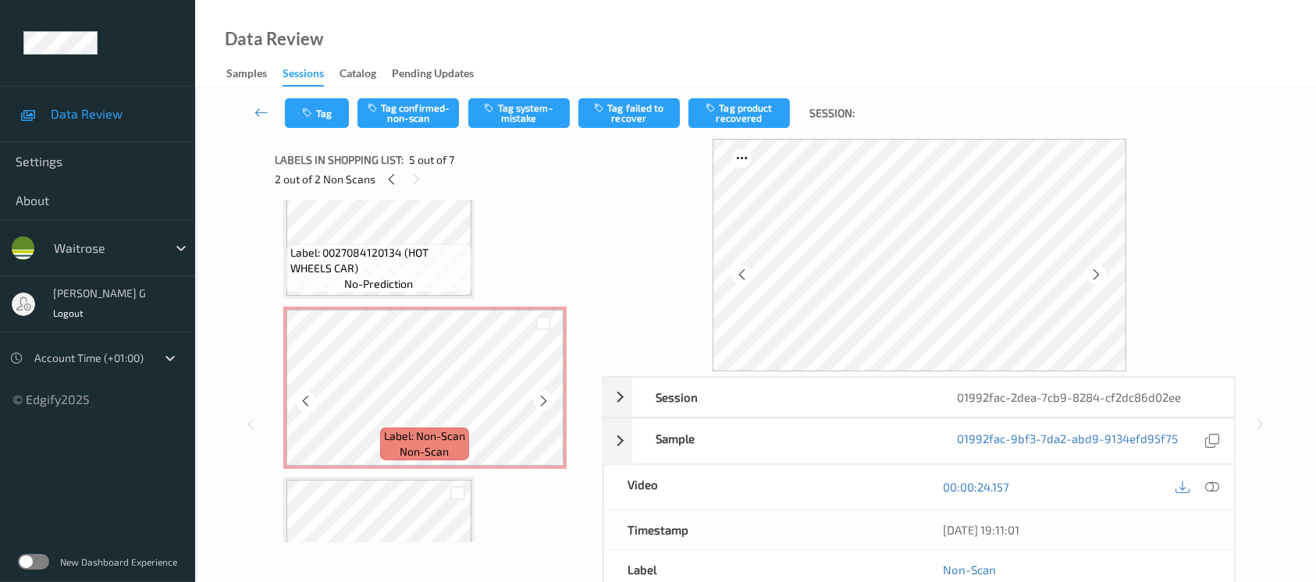
scroll to position [0, 0]
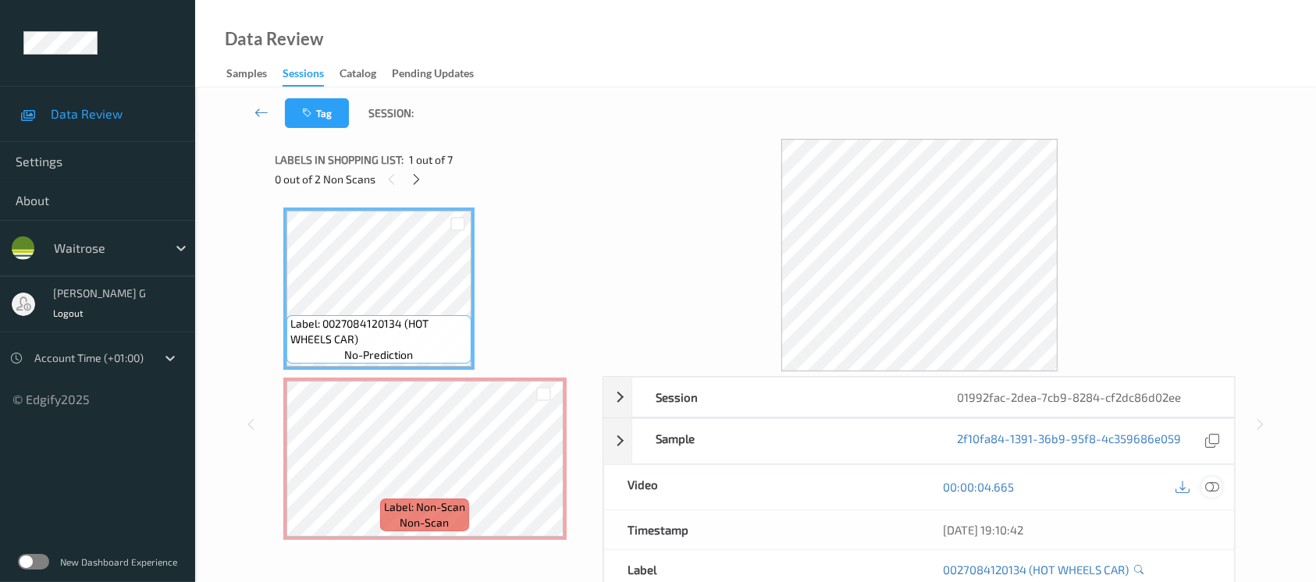
click at [1211, 491] on icon at bounding box center [1212, 487] width 14 height 14
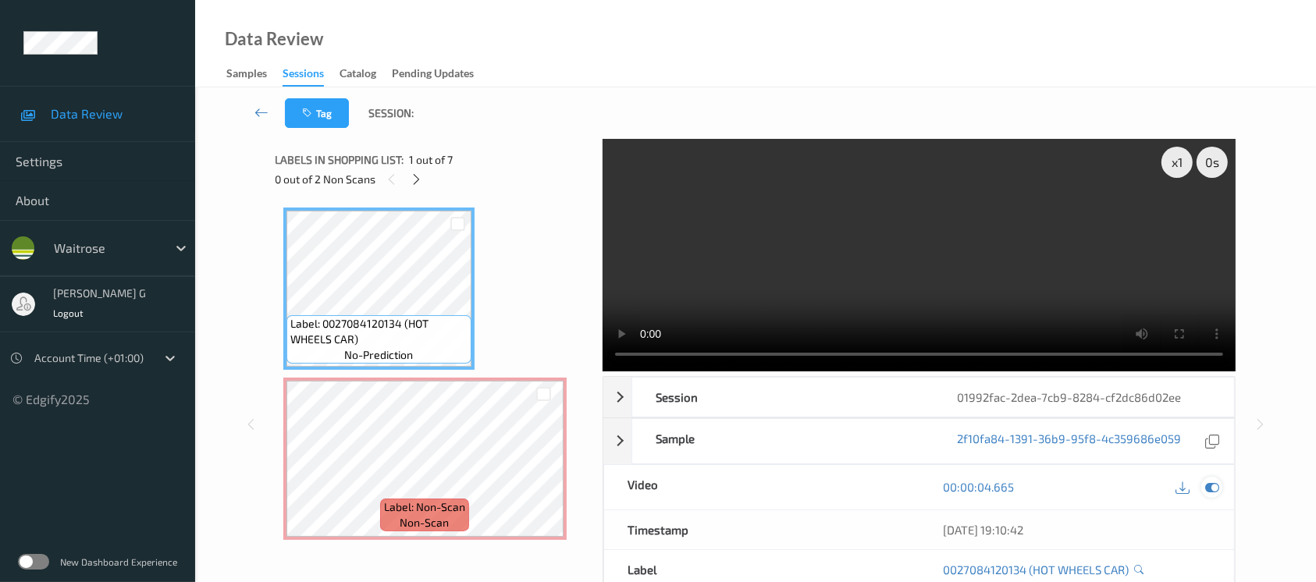
click at [1214, 491] on icon at bounding box center [1212, 487] width 14 height 14
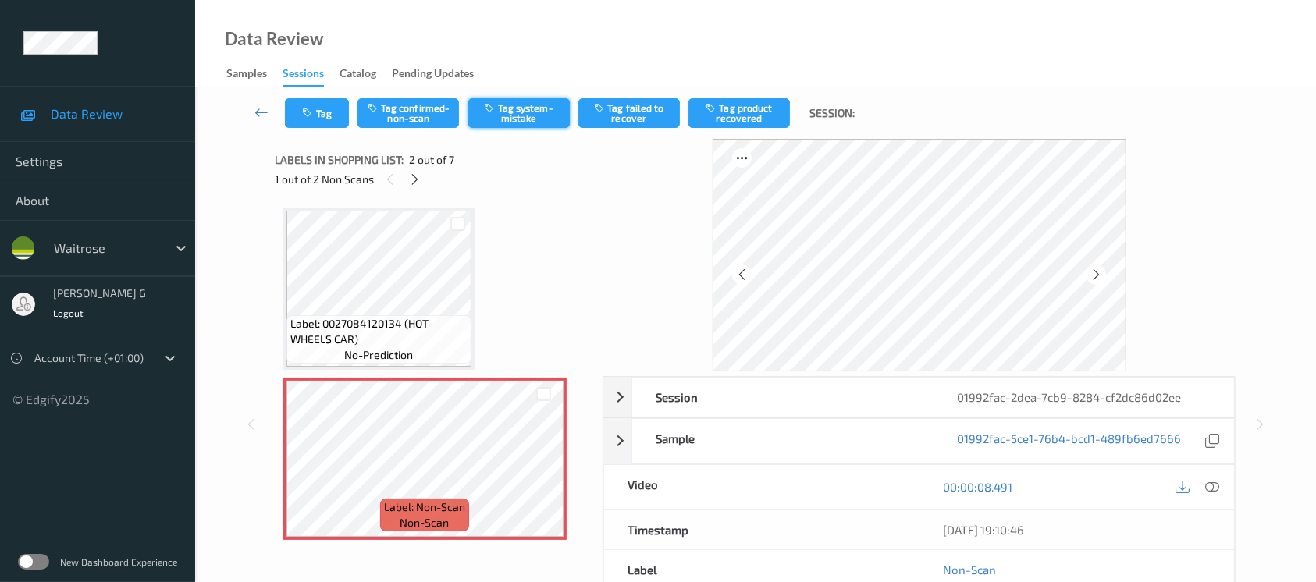
click at [537, 102] on button "Tag system-mistake" at bounding box center [518, 113] width 101 height 30
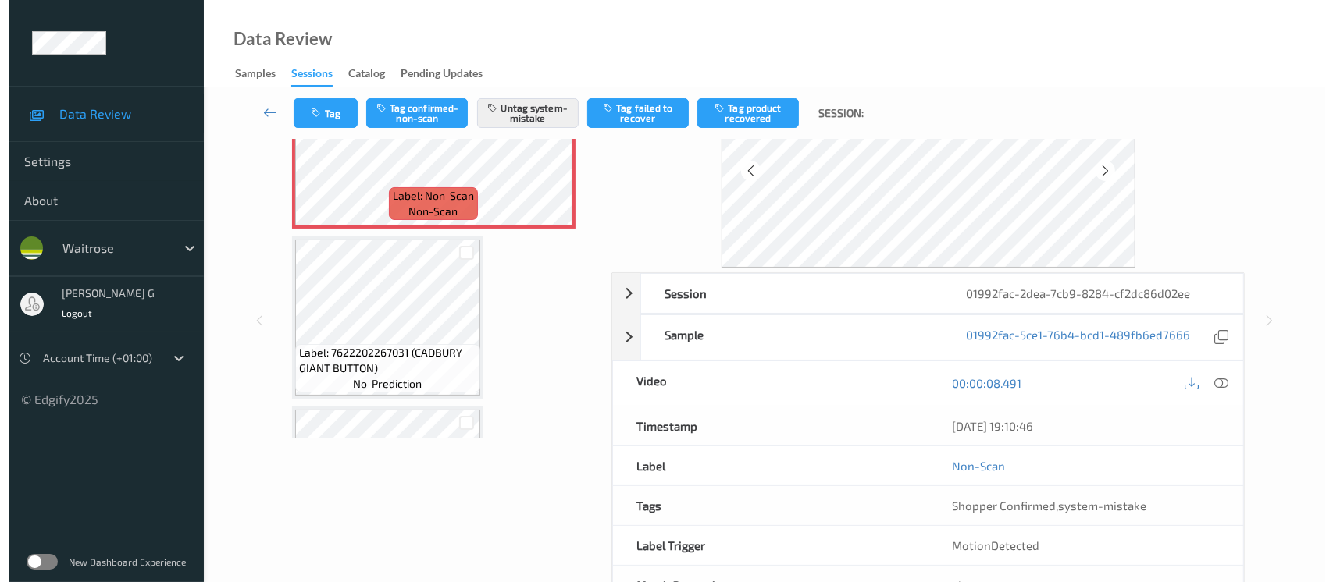
scroll to position [158, 0]
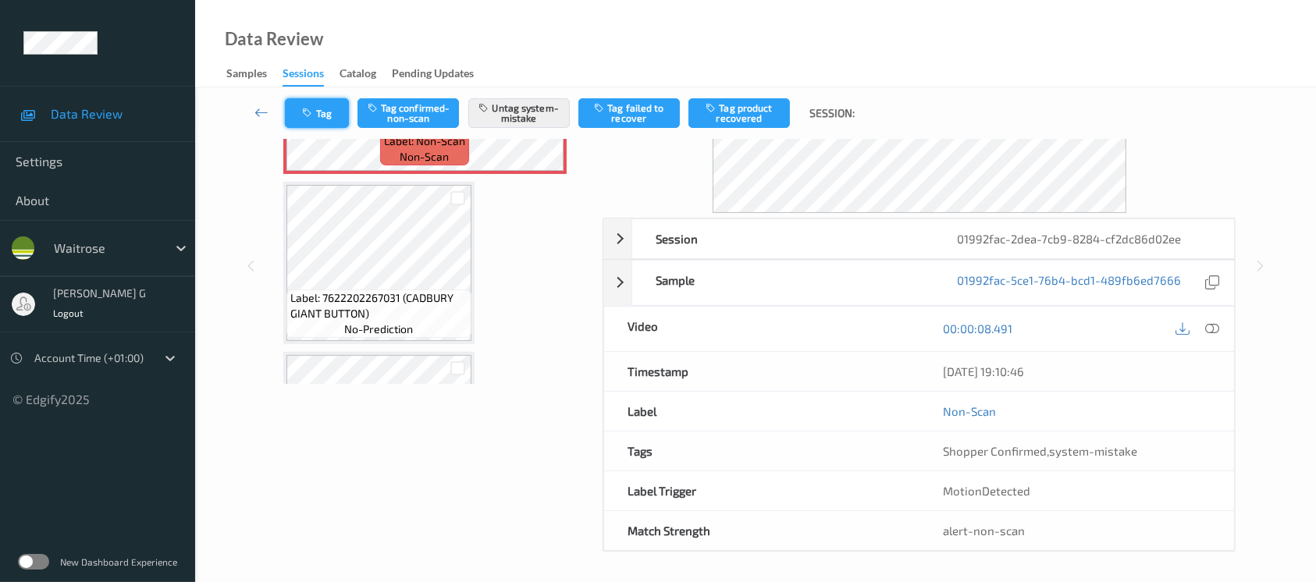
click at [328, 112] on button "Tag" at bounding box center [317, 113] width 64 height 30
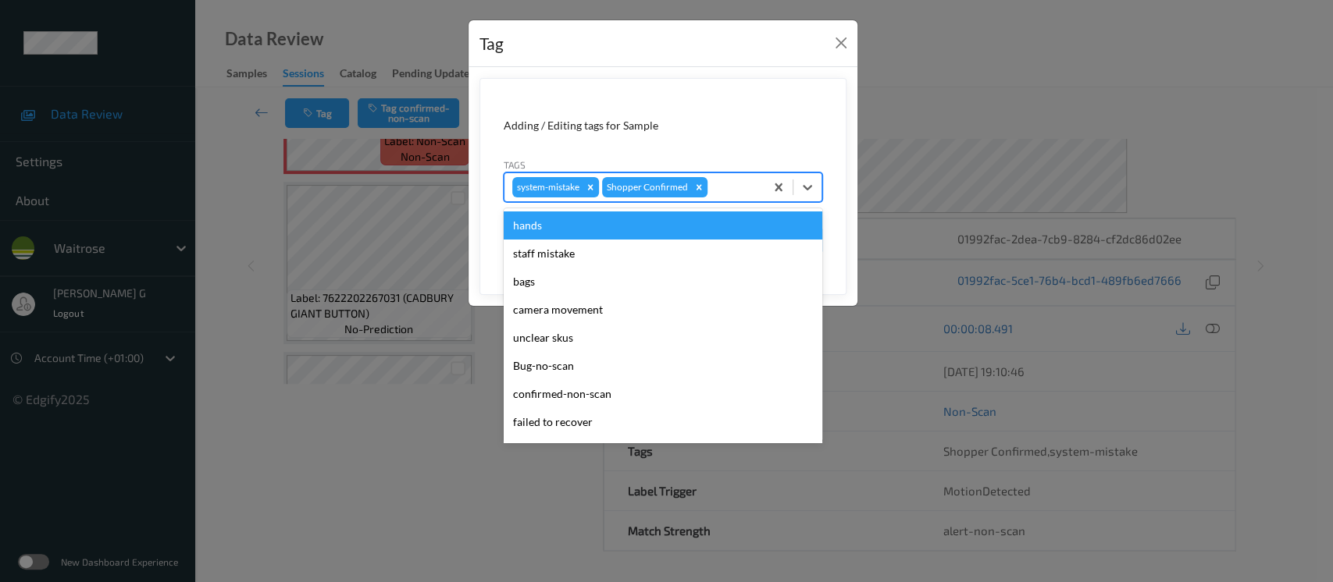
click at [746, 181] on div at bounding box center [733, 187] width 46 height 19
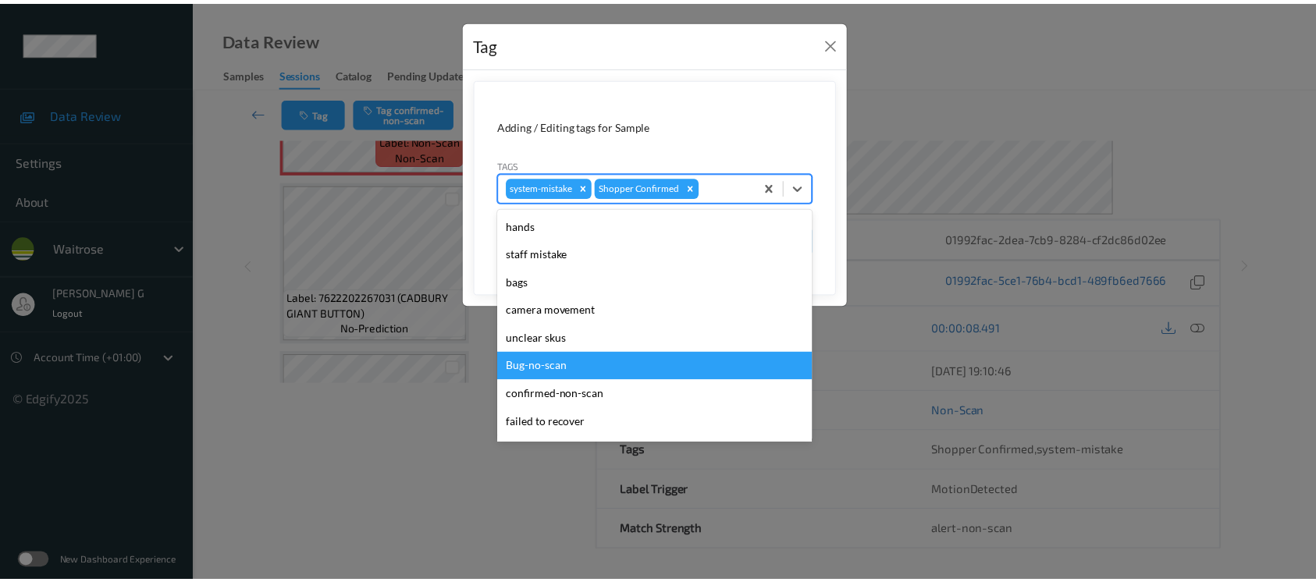
scroll to position [312, 0]
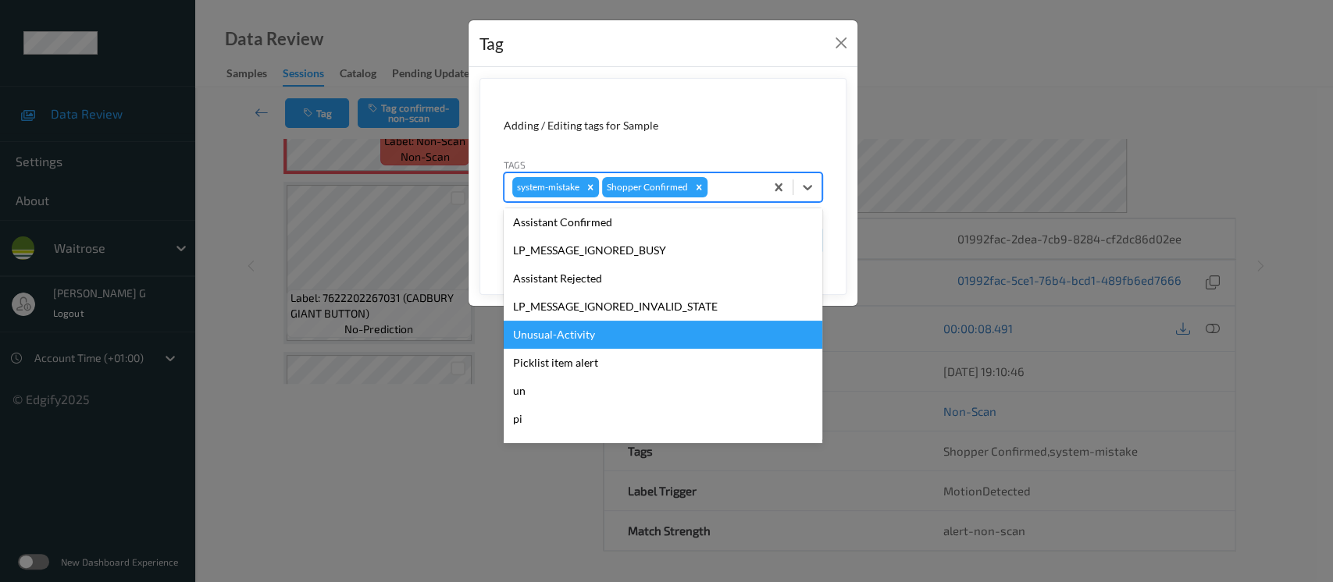
click at [548, 337] on div "Unusual-Activity" at bounding box center [663, 335] width 319 height 28
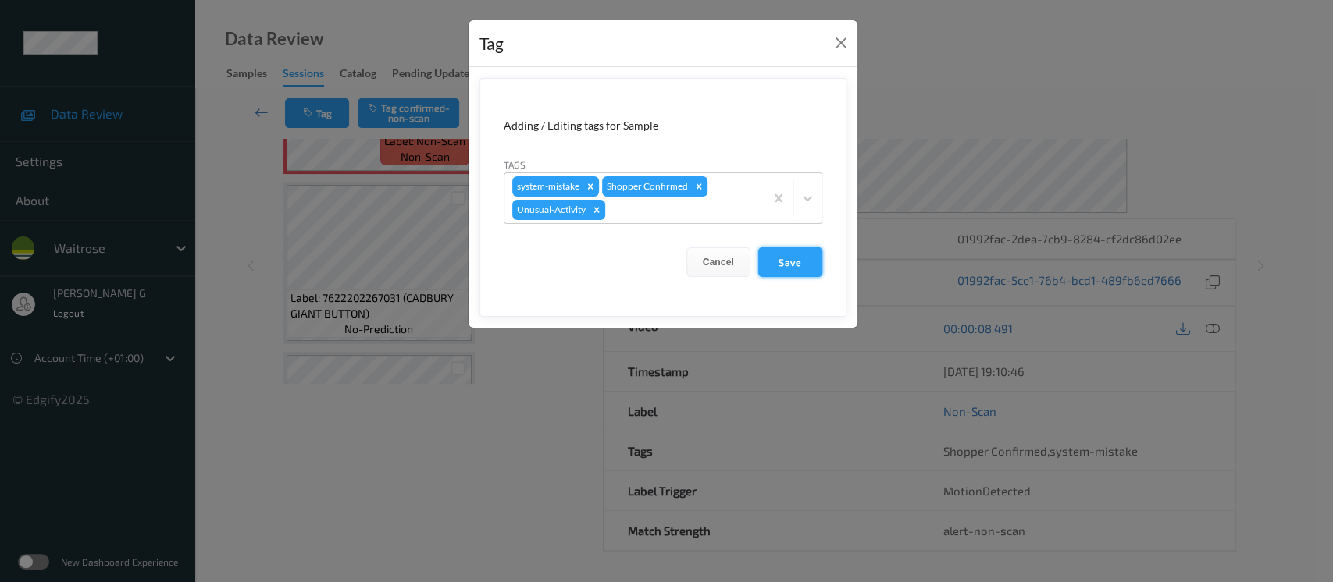
click at [771, 264] on button "Save" at bounding box center [790, 262] width 64 height 30
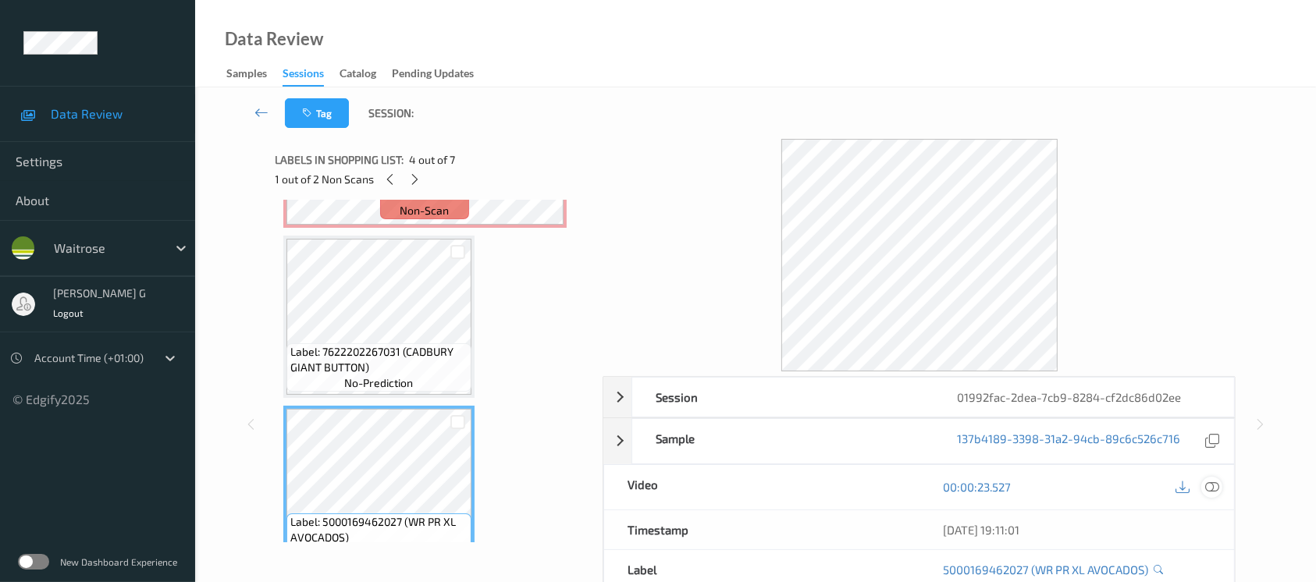
click at [1211, 486] on icon at bounding box center [1212, 487] width 14 height 14
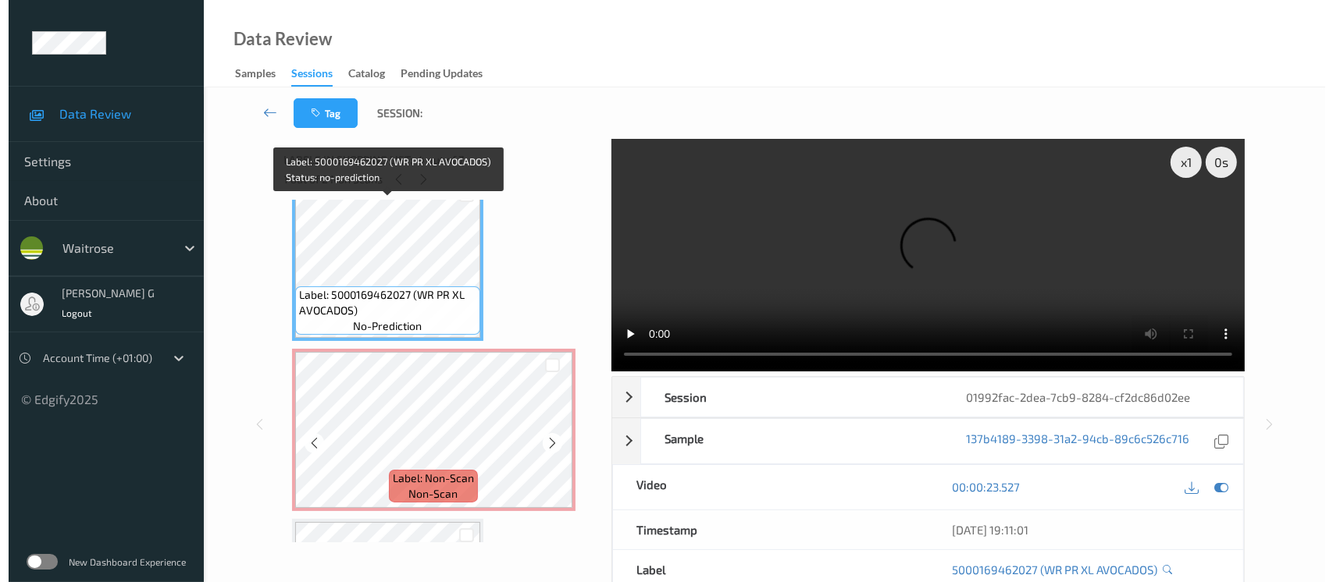
scroll to position [625, 0]
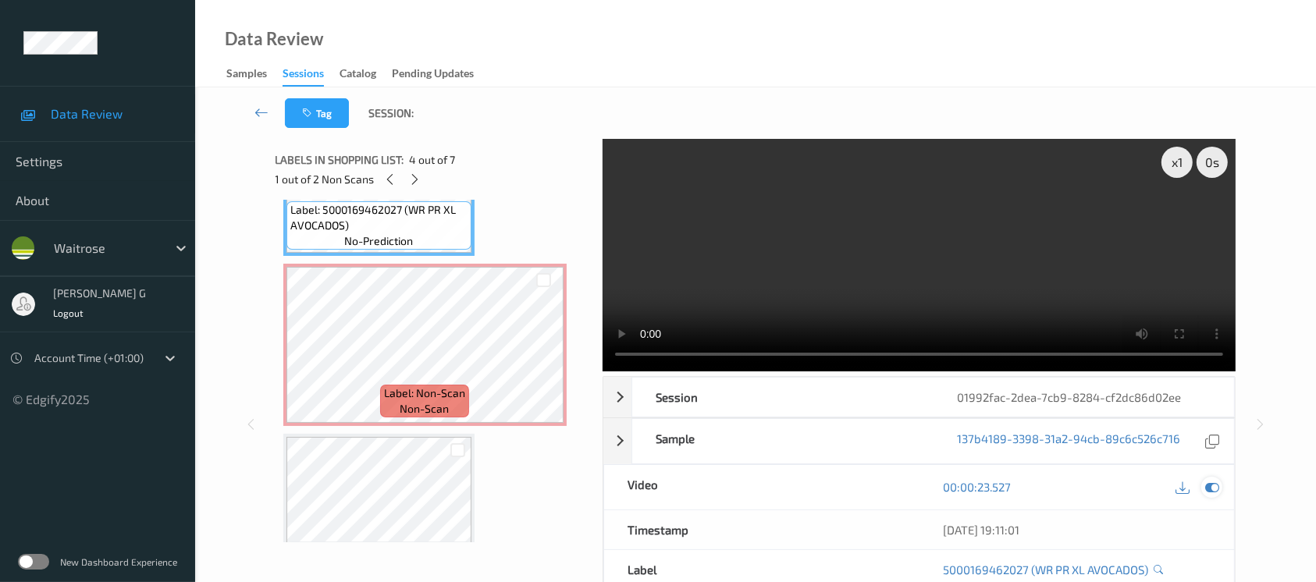
click at [1218, 486] on icon at bounding box center [1212, 487] width 14 height 14
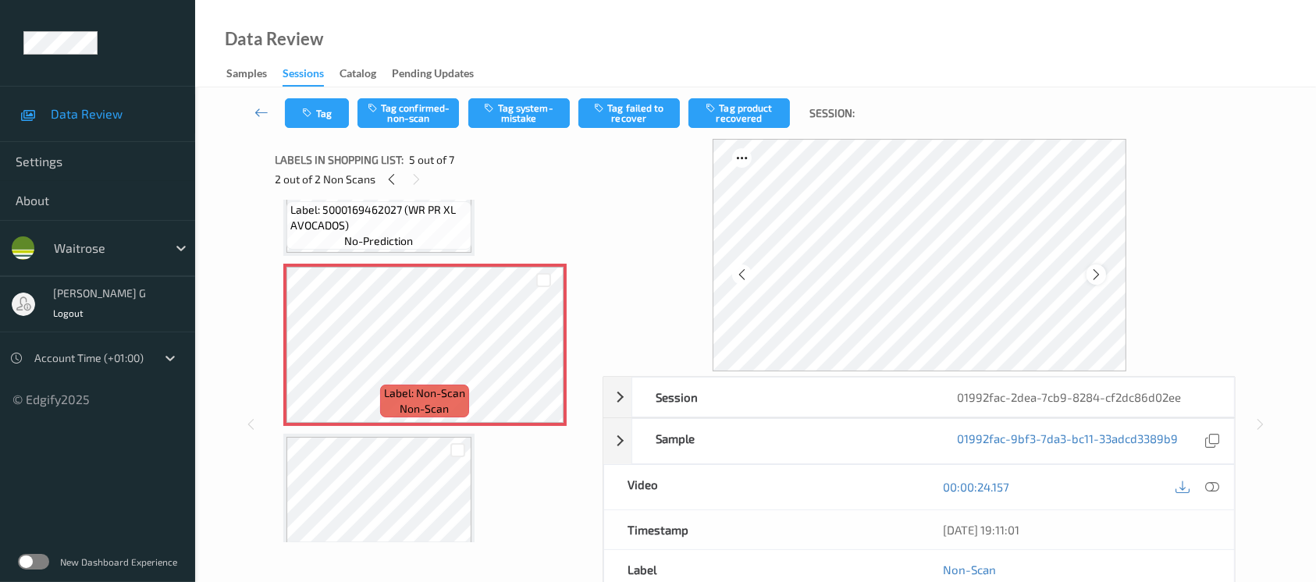
click at [1091, 276] on icon at bounding box center [1096, 275] width 13 height 14
click at [511, 122] on button "Tag system-mistake" at bounding box center [518, 113] width 101 height 30
click at [325, 116] on button "Tag" at bounding box center [317, 113] width 64 height 30
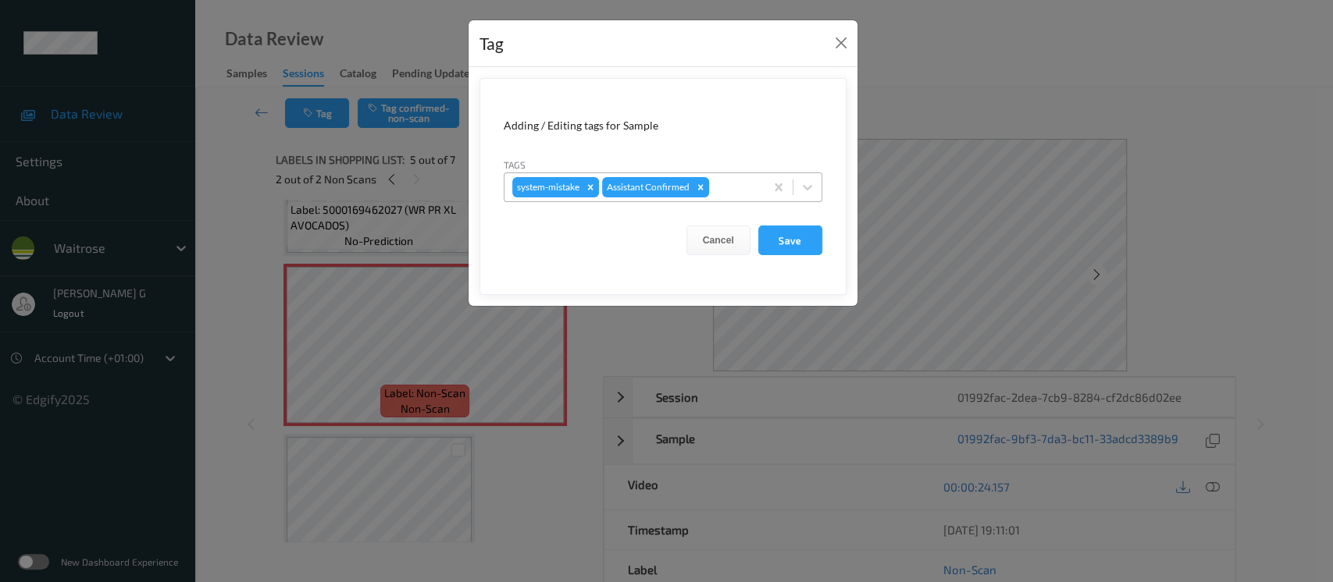
click at [739, 179] on div at bounding box center [734, 187] width 45 height 19
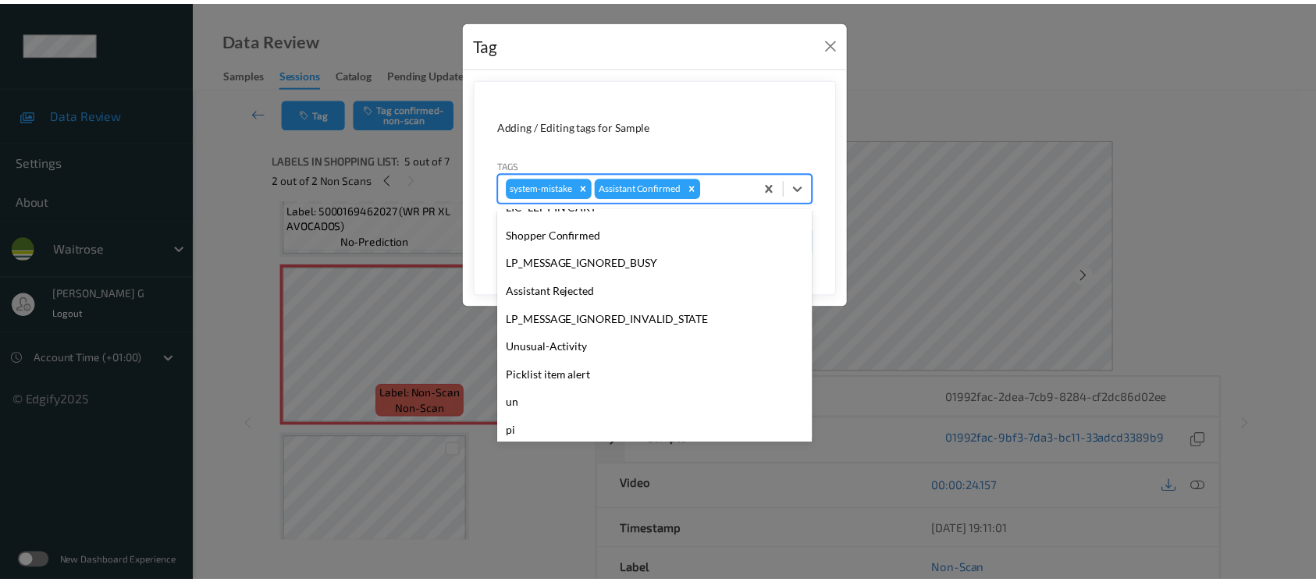
scroll to position [362, 0]
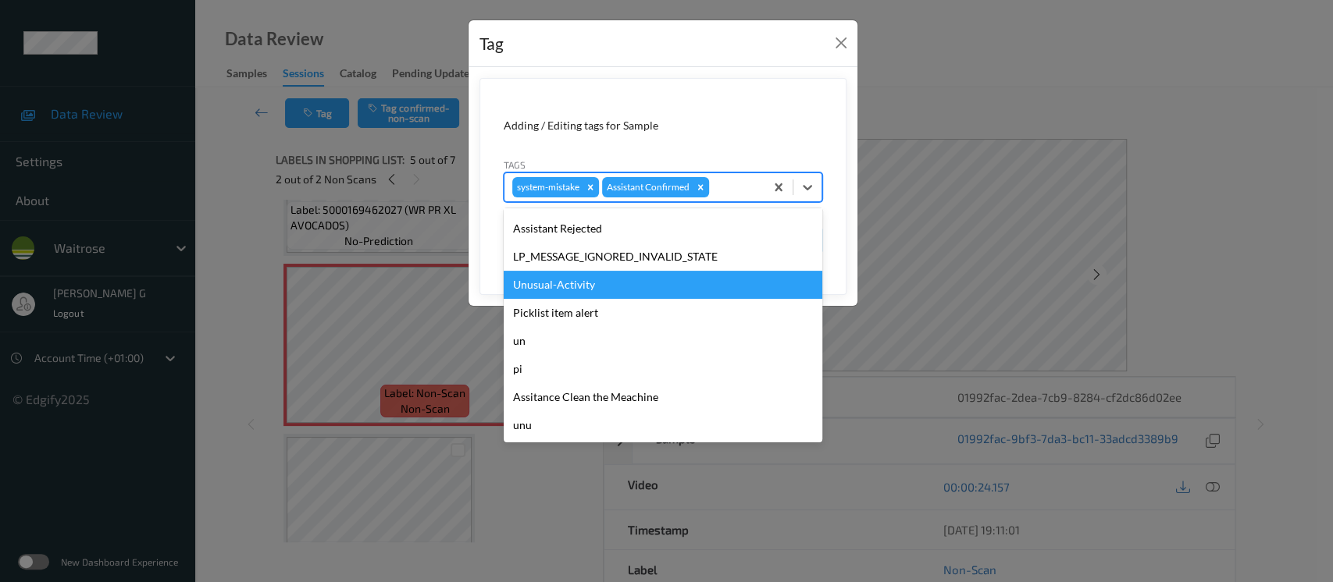
click at [553, 283] on div "Unusual-Activity" at bounding box center [663, 285] width 319 height 28
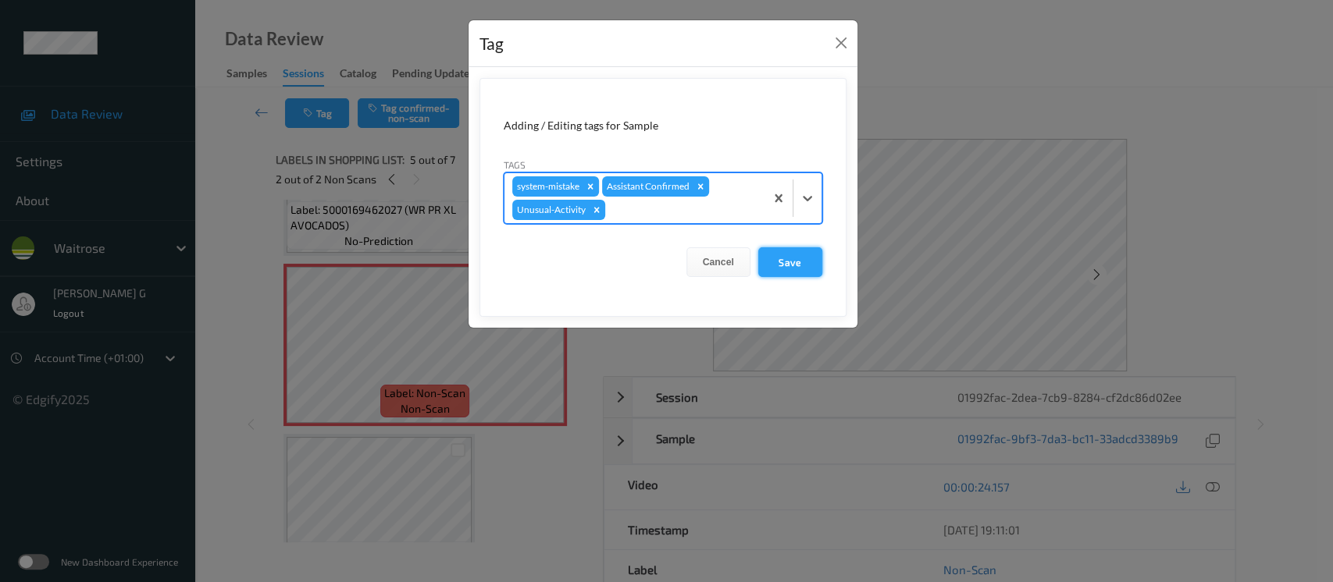
click at [798, 256] on button "Save" at bounding box center [790, 262] width 64 height 30
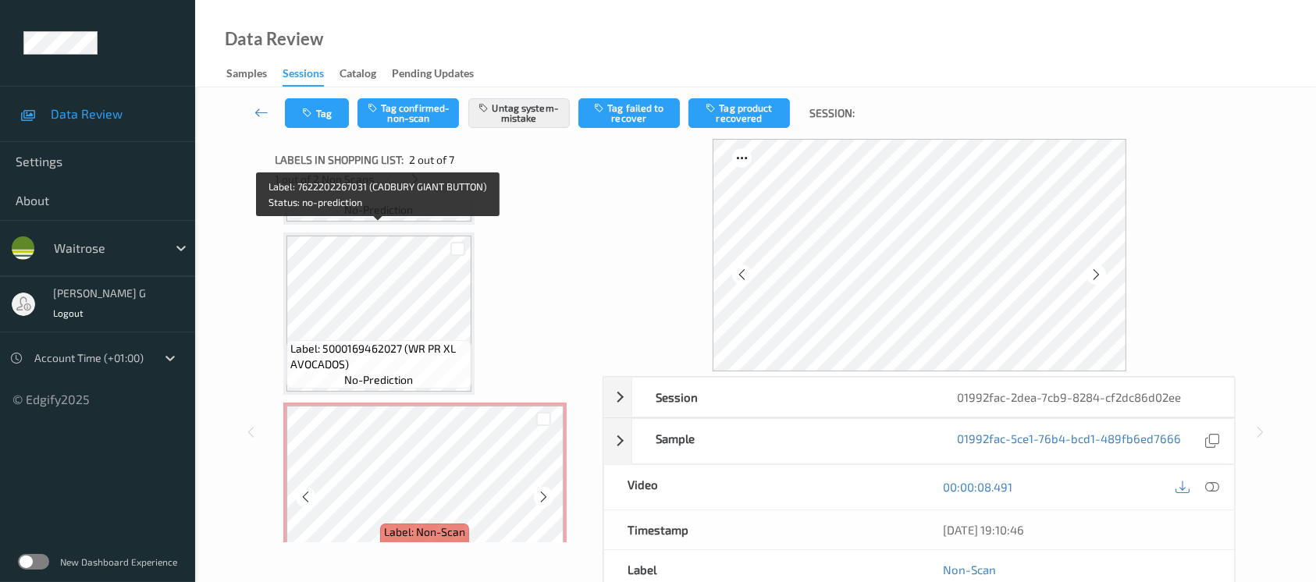
scroll to position [520, 0]
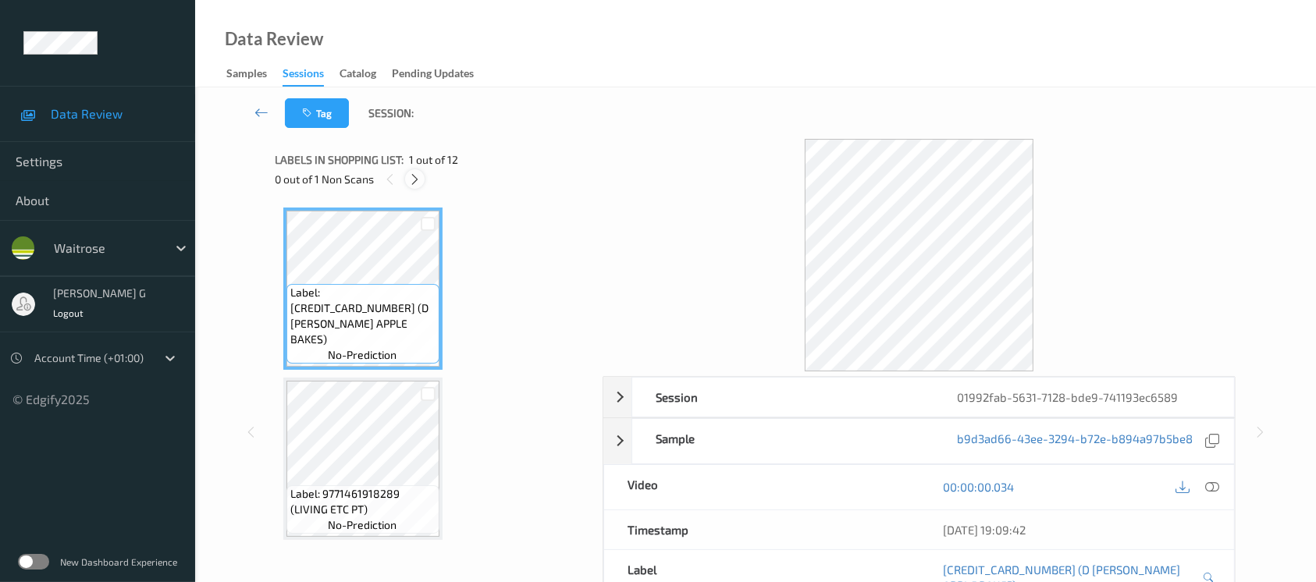
click at [424, 180] on div at bounding box center [415, 179] width 20 height 20
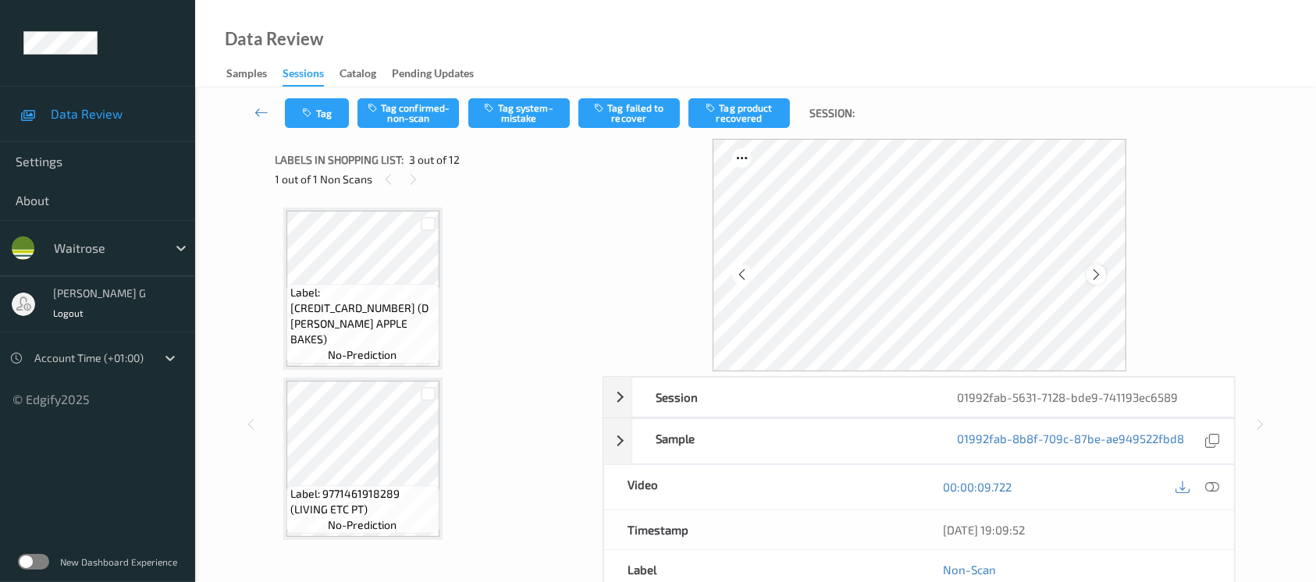
click at [1105, 272] on div at bounding box center [1097, 275] width 20 height 20
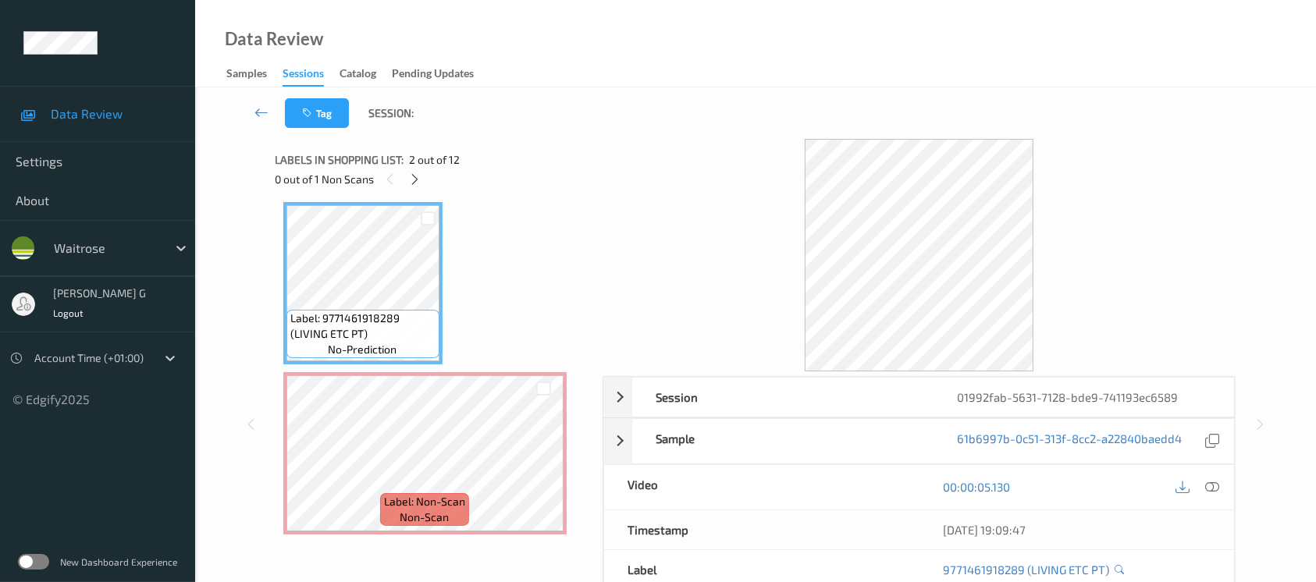
scroll to position [208, 0]
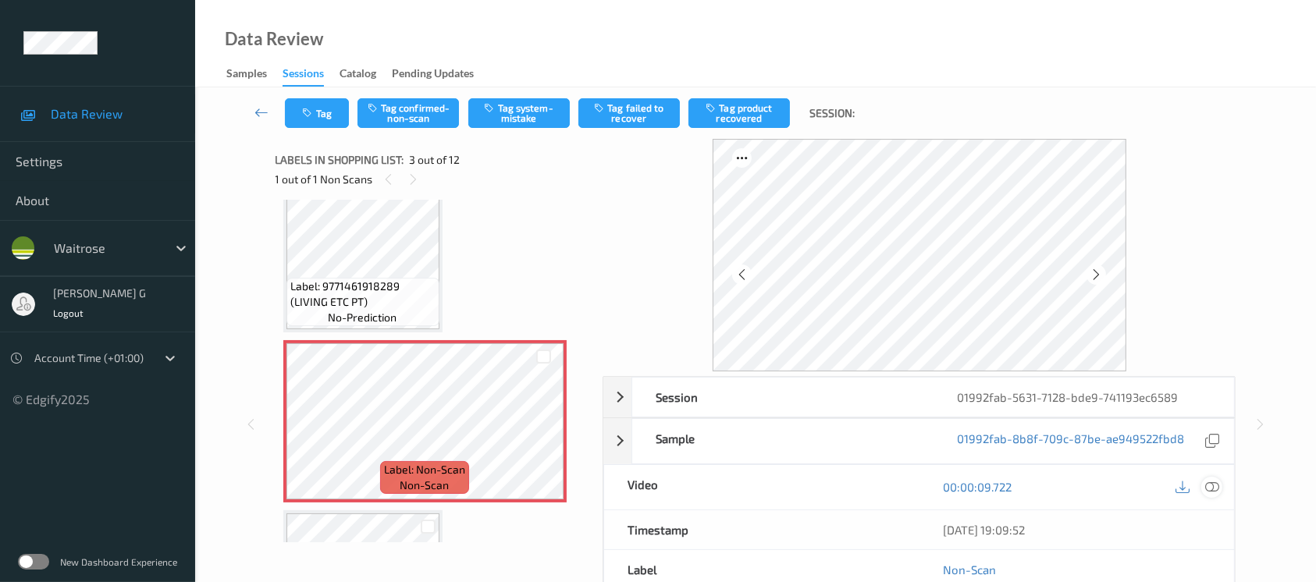
click at [1214, 490] on icon at bounding box center [1212, 487] width 14 height 14
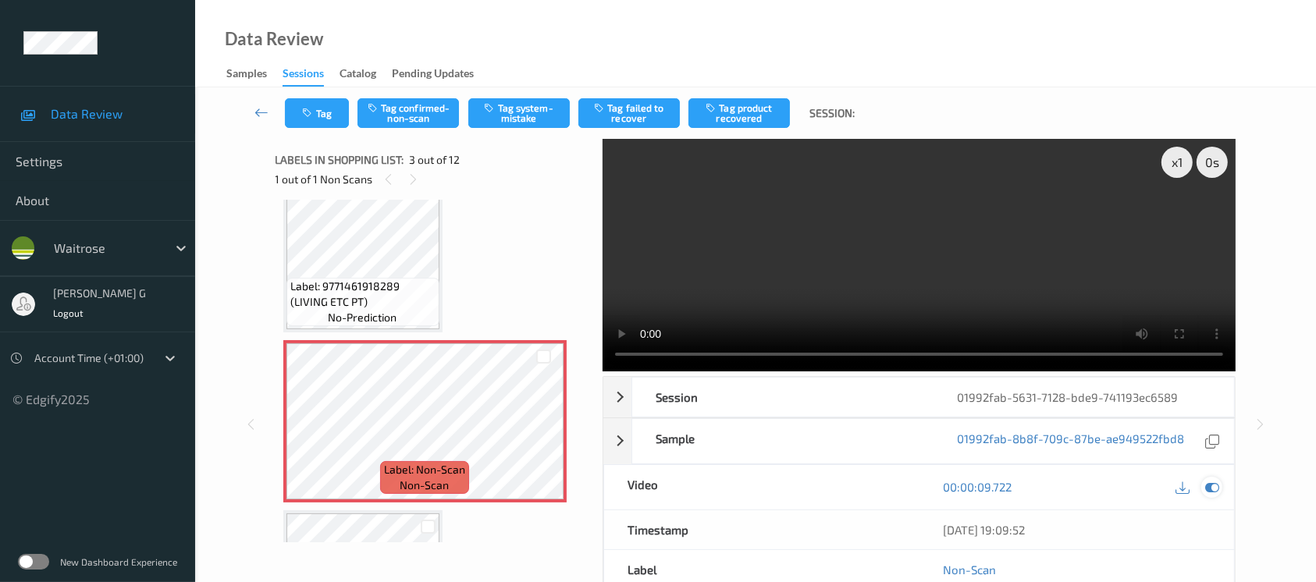
click at [1220, 484] on div at bounding box center [1212, 487] width 21 height 21
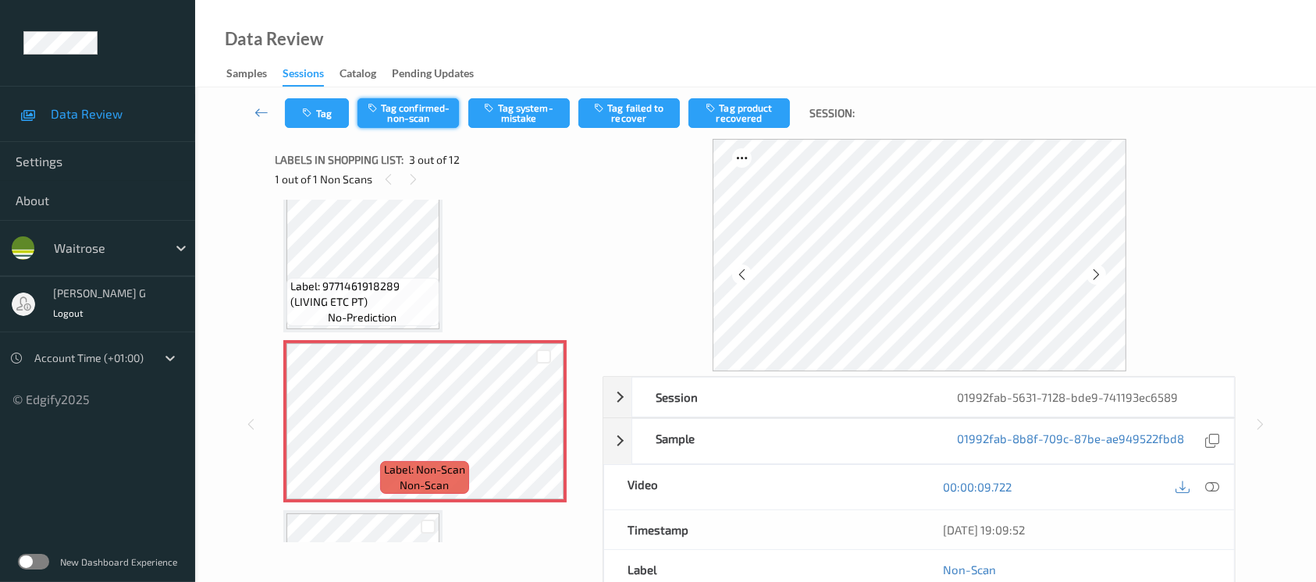
click at [378, 115] on button "Tag confirmed-non-scan" at bounding box center [408, 113] width 101 height 30
click at [733, 110] on button "Tag product recovered" at bounding box center [739, 113] width 101 height 30
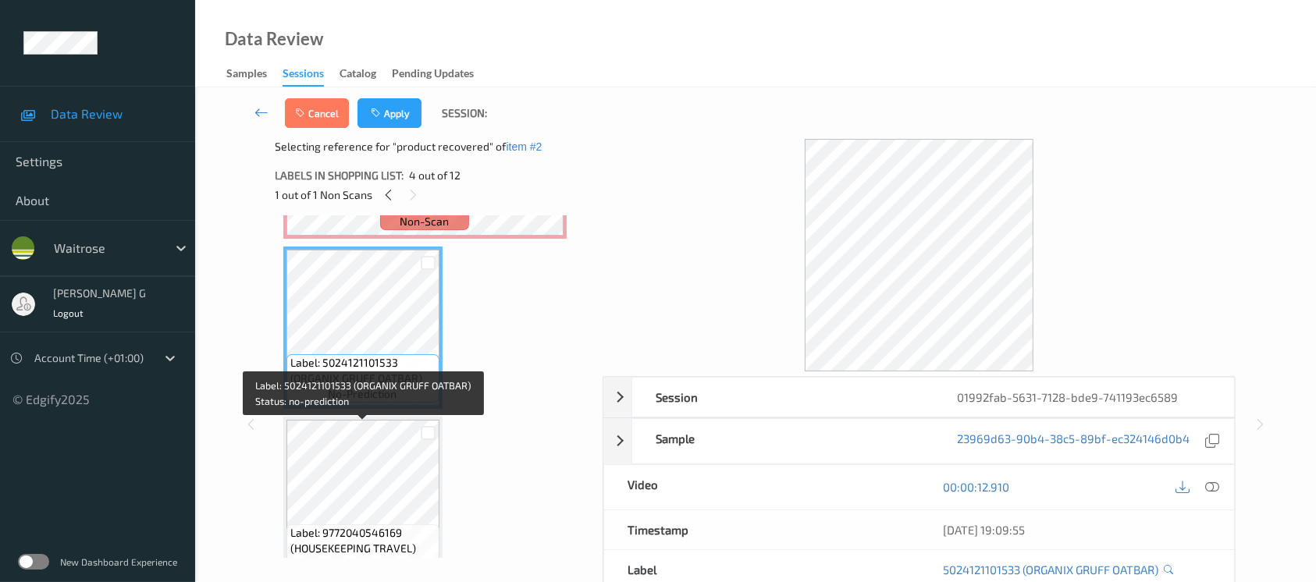
scroll to position [520, 0]
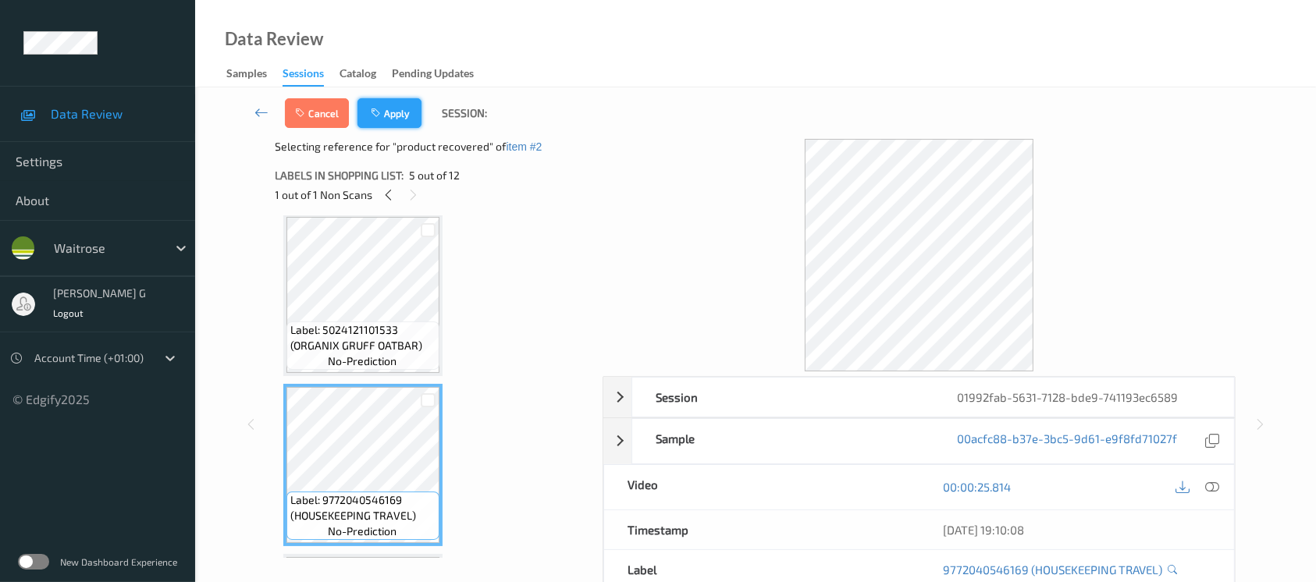
click at [402, 104] on button "Apply" at bounding box center [390, 113] width 64 height 30
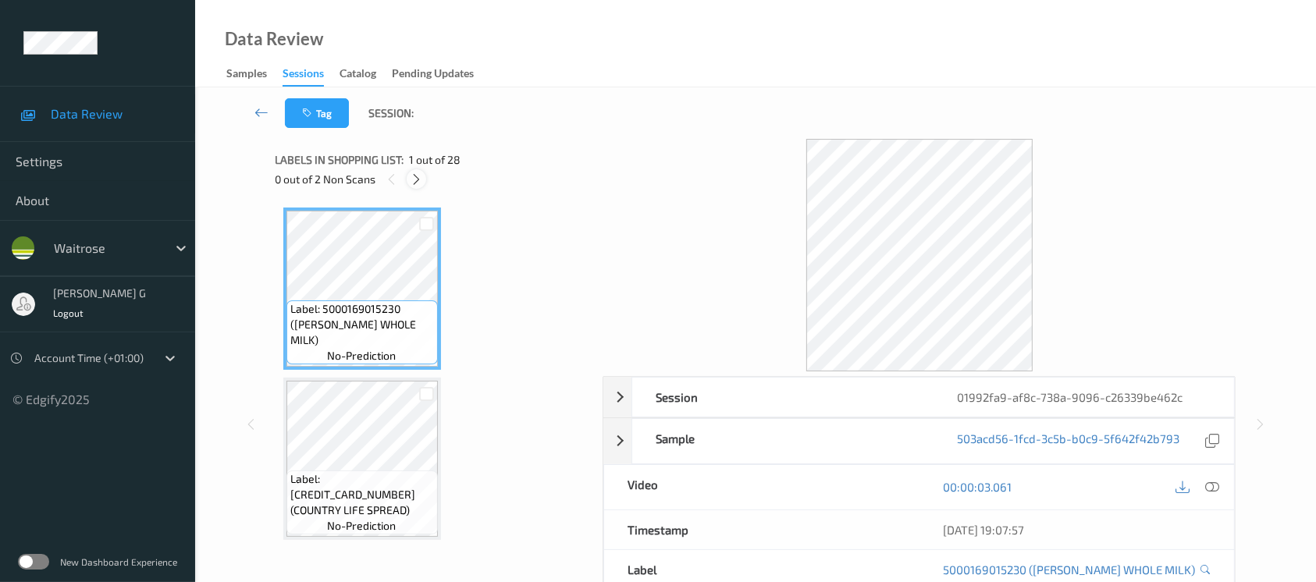
click at [420, 184] on icon at bounding box center [416, 180] width 13 height 14
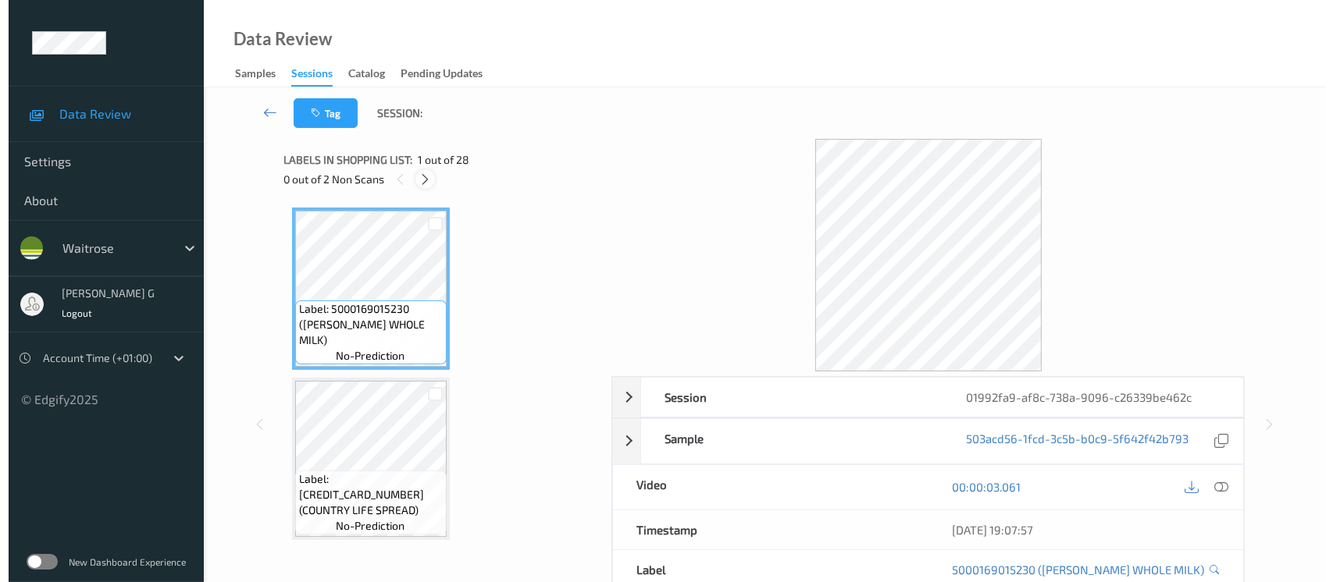
scroll to position [1363, 0]
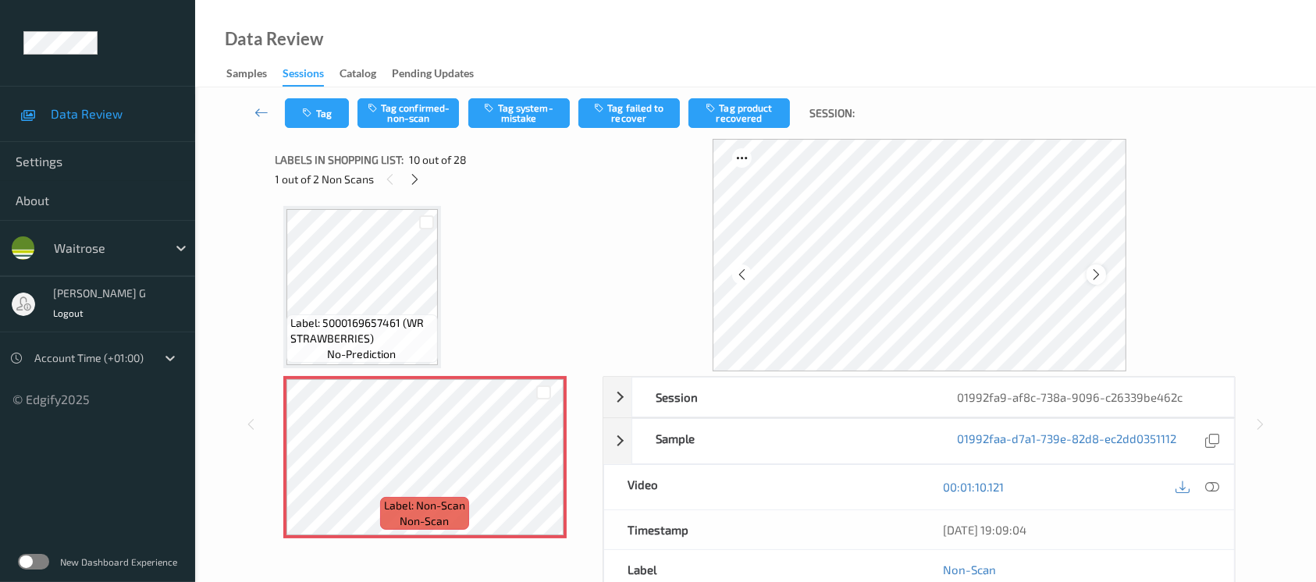
click at [1103, 269] on div at bounding box center [1097, 275] width 20 height 20
click at [1099, 272] on icon at bounding box center [1096, 275] width 13 height 14
click at [521, 108] on button "Tag system-mistake" at bounding box center [518, 113] width 101 height 30
click at [309, 129] on div "Tag Tag confirmed-non-scan Untag system-mistake Tag failed to recover Tag produ…" at bounding box center [755, 113] width 1057 height 52
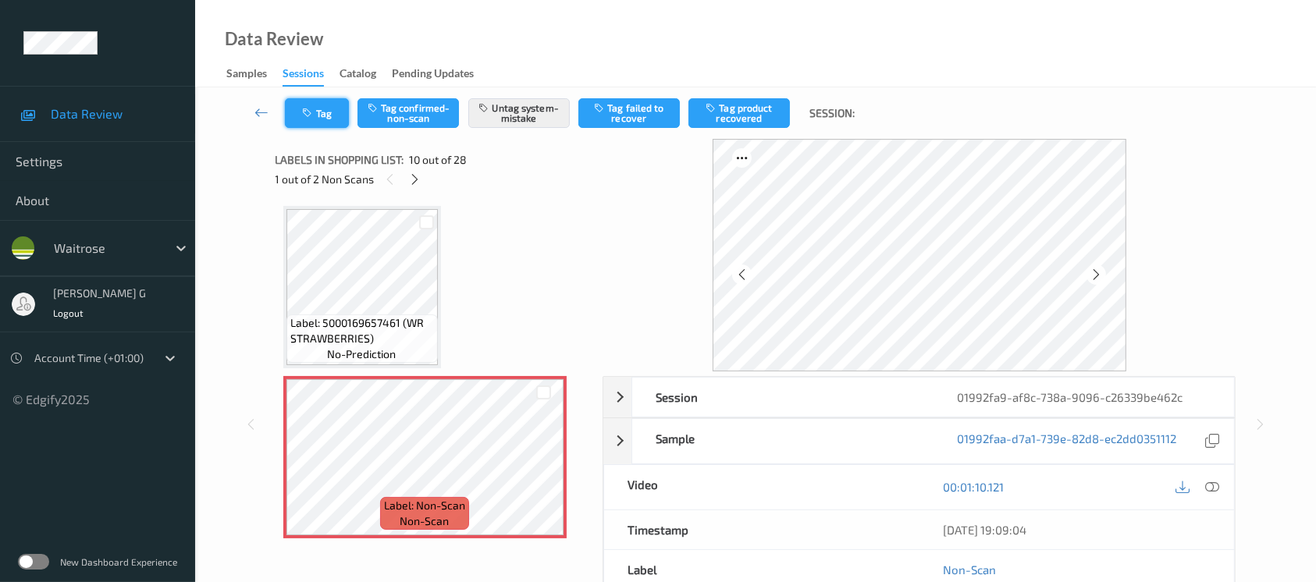
click at [318, 120] on button "Tag" at bounding box center [317, 113] width 64 height 30
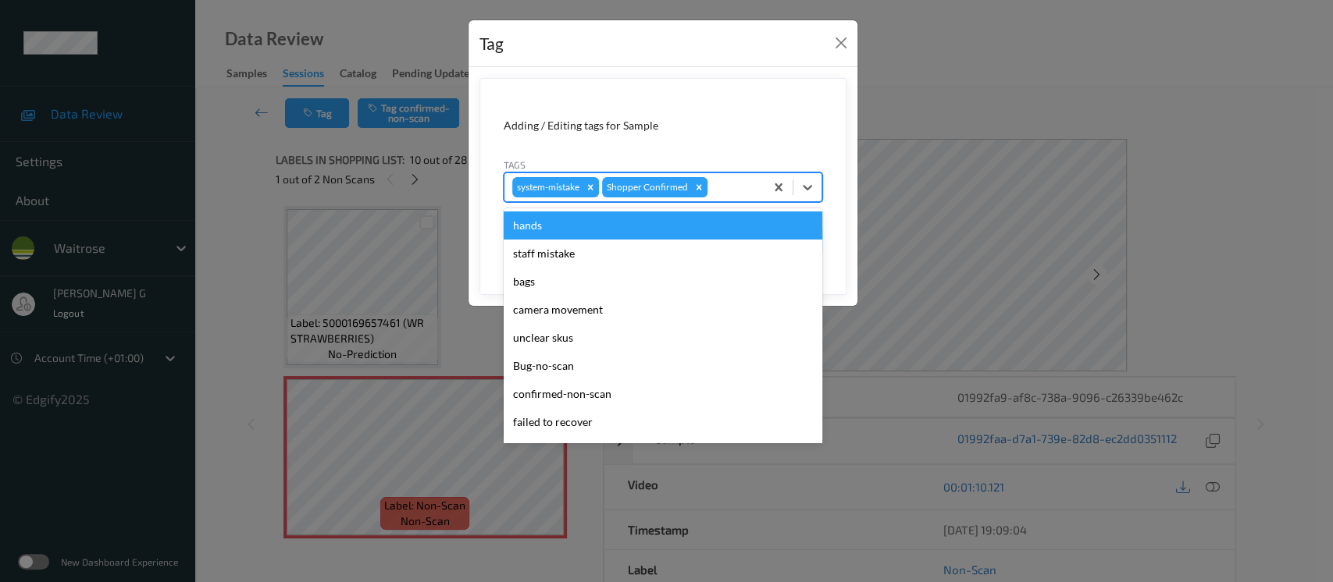
click at [732, 194] on div at bounding box center [733, 187] width 46 height 19
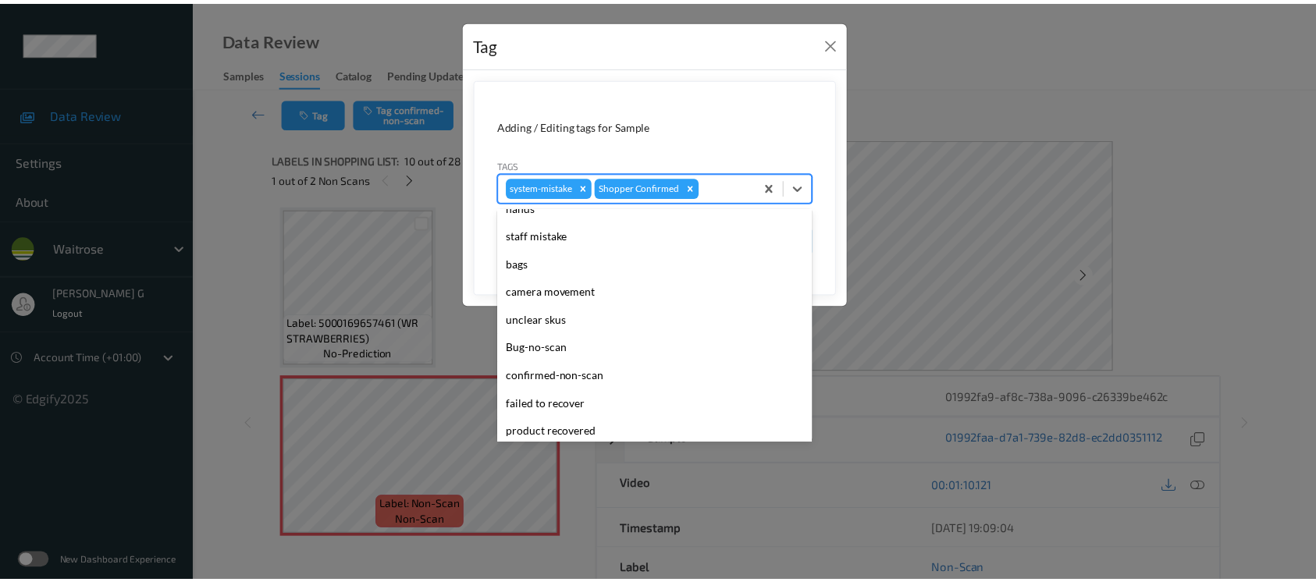
scroll to position [0, 0]
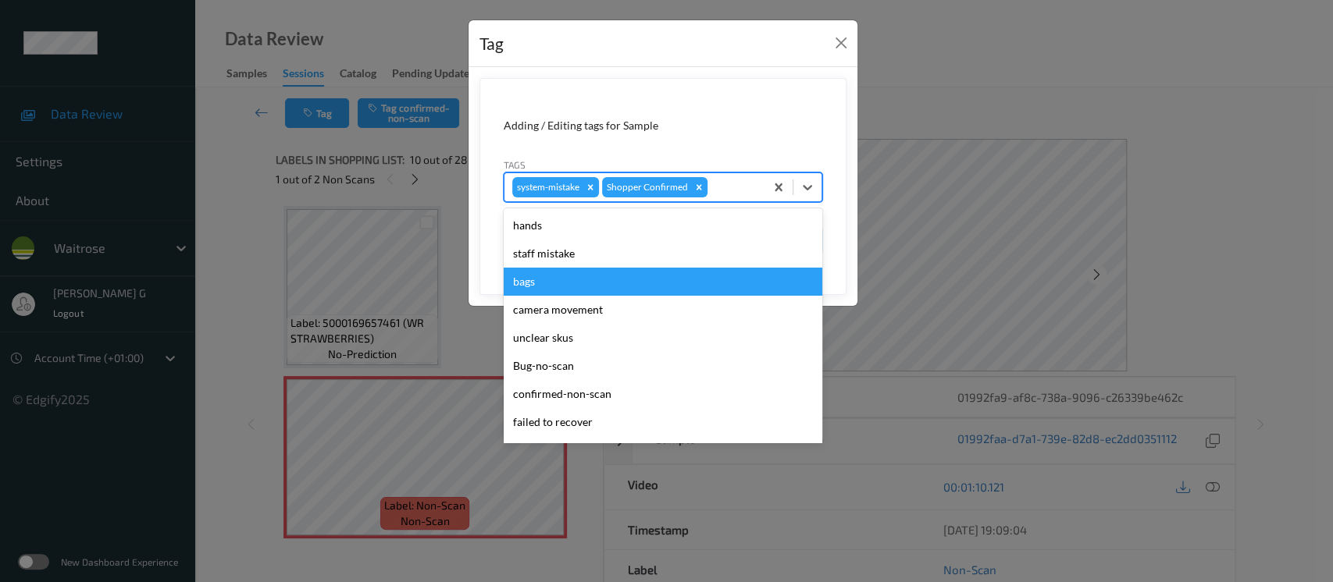
click at [532, 283] on div "bags" at bounding box center [663, 282] width 319 height 28
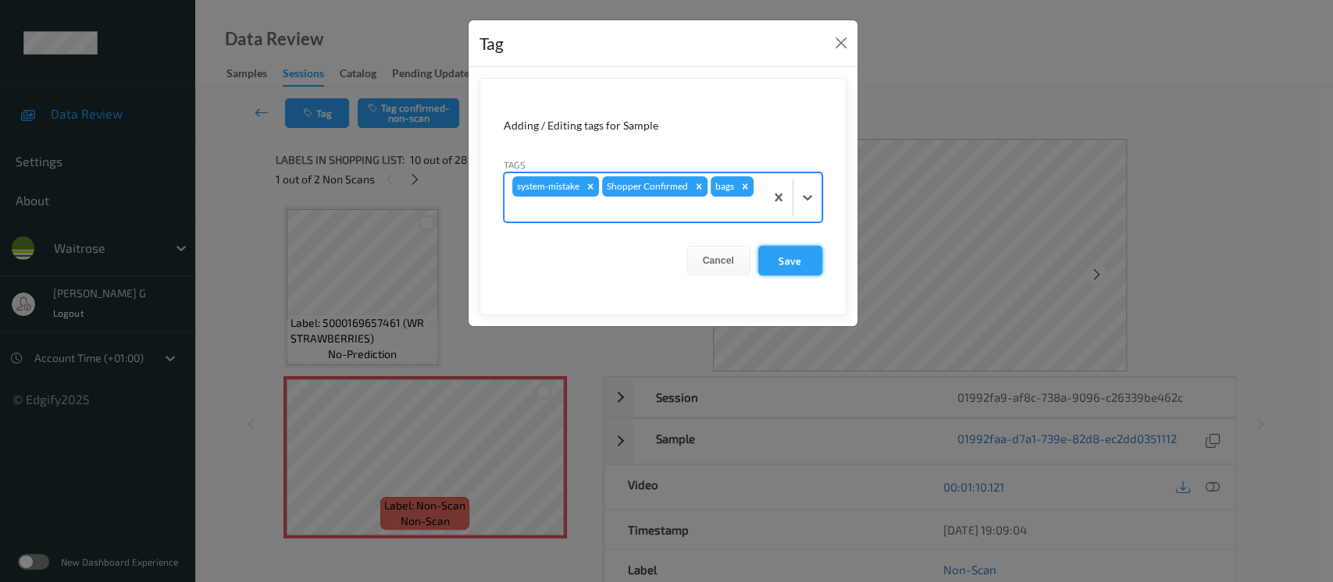
click at [800, 258] on button "Save" at bounding box center [790, 261] width 64 height 30
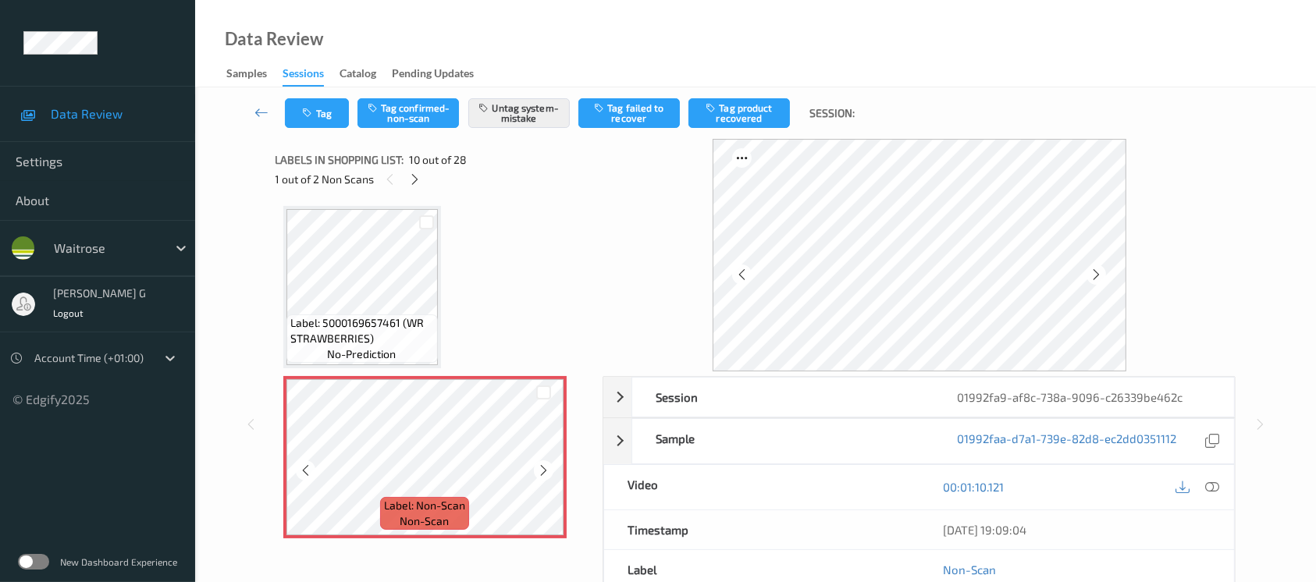
scroll to position [1572, 0]
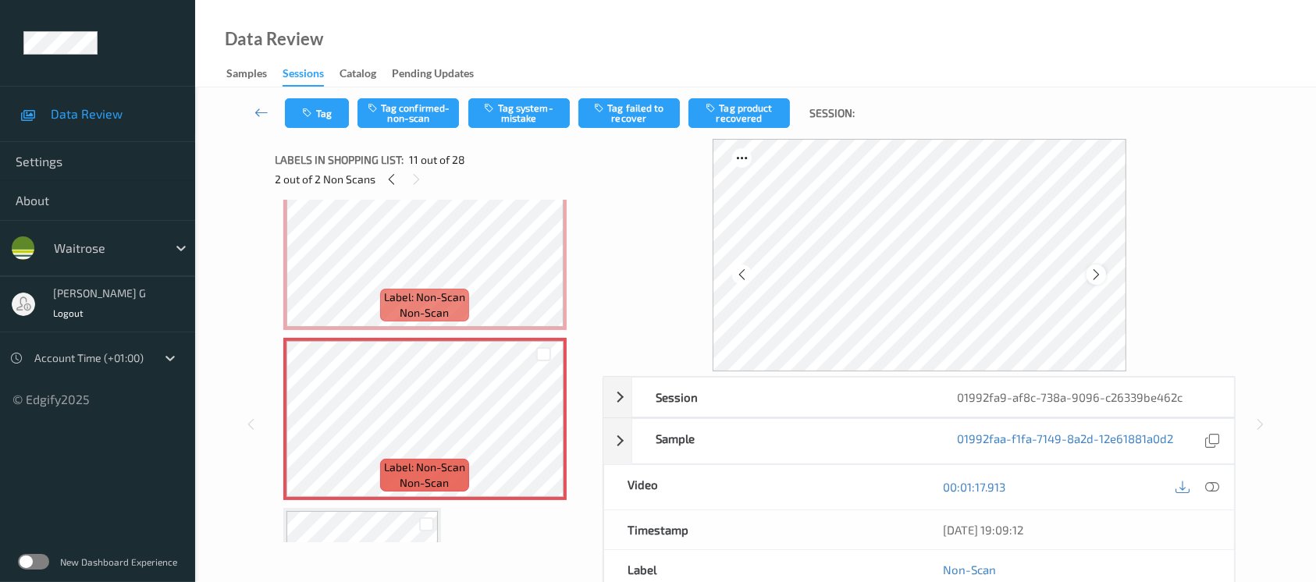
click at [1096, 272] on icon at bounding box center [1096, 275] width 13 height 14
click at [1094, 272] on icon at bounding box center [1096, 275] width 13 height 14
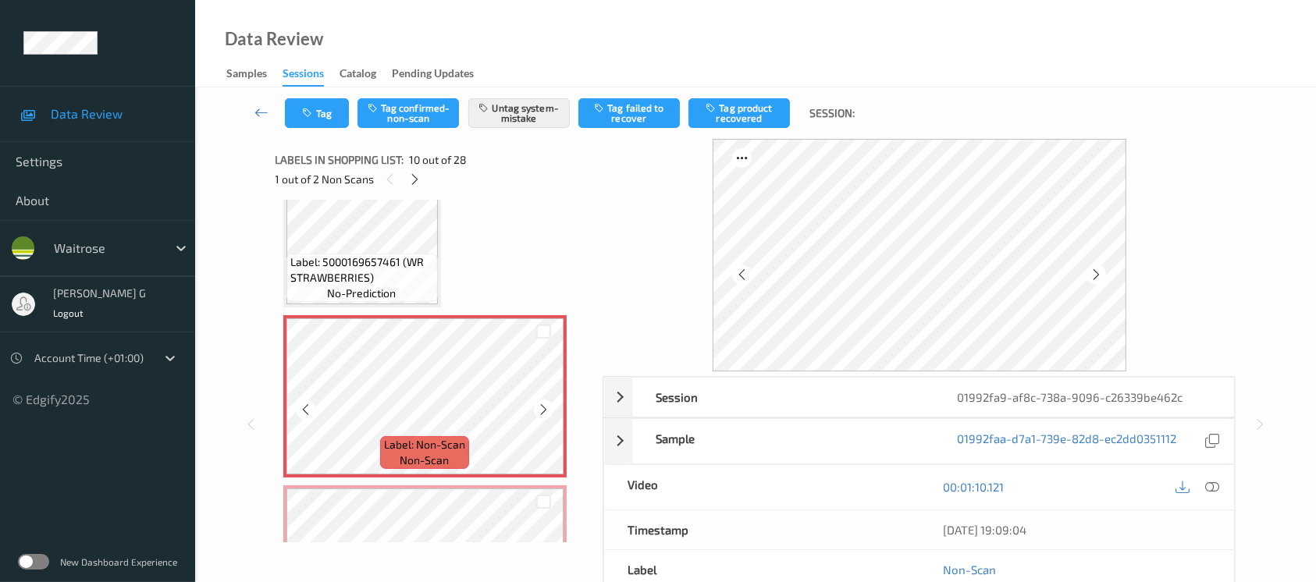
scroll to position [1468, 0]
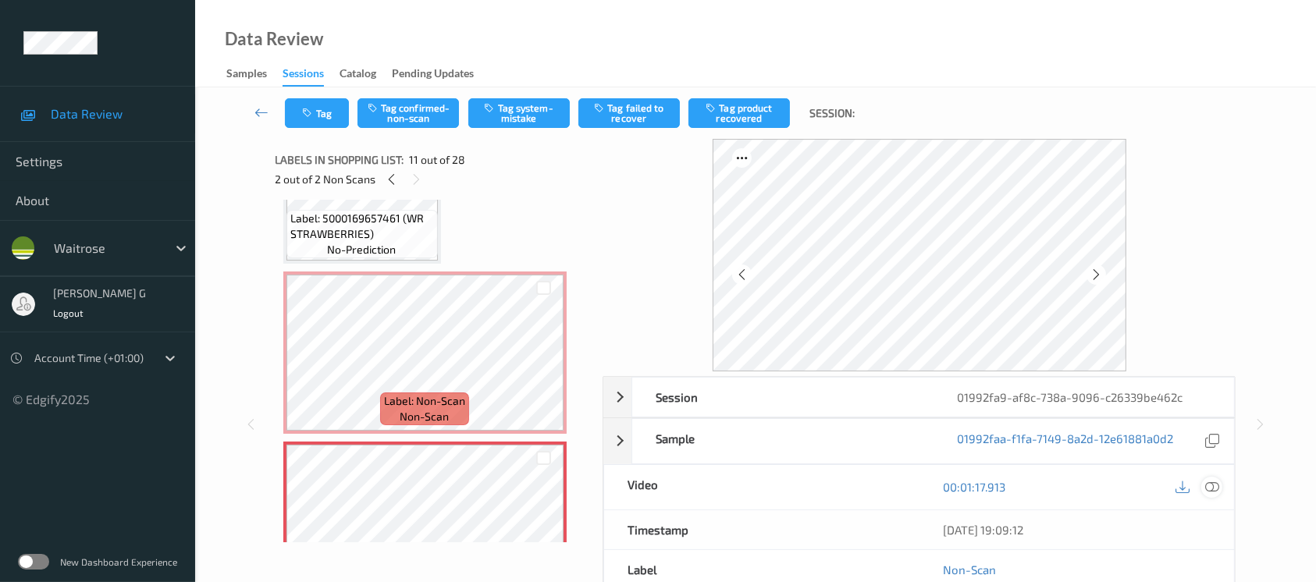
click at [1212, 483] on icon at bounding box center [1212, 487] width 14 height 14
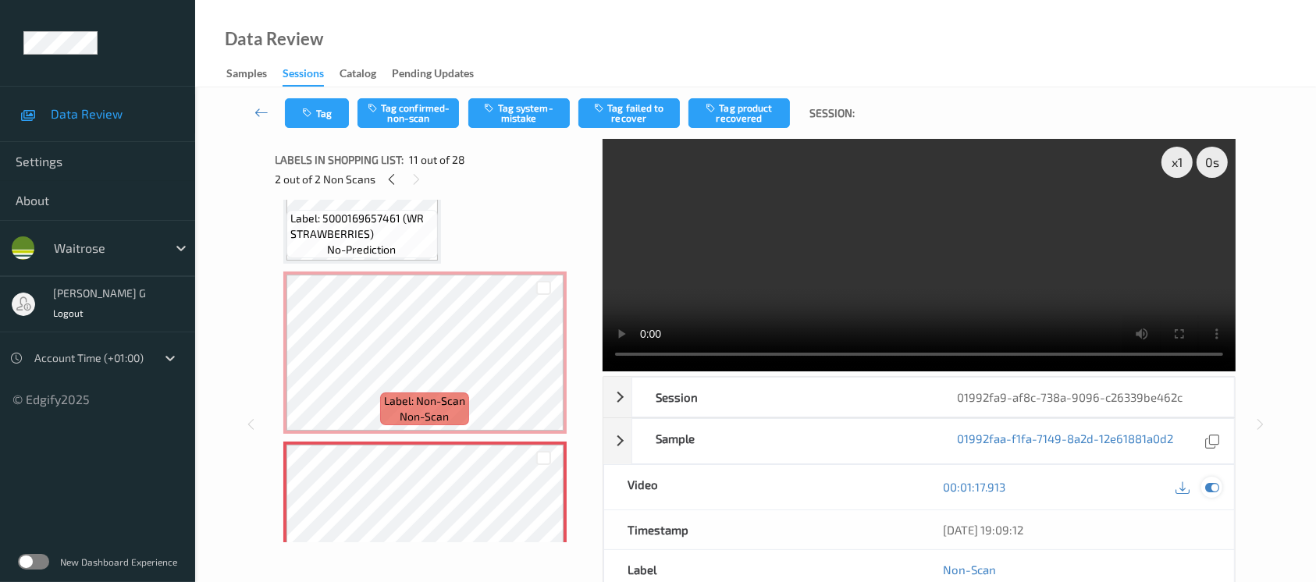
click at [1212, 480] on icon at bounding box center [1212, 487] width 14 height 14
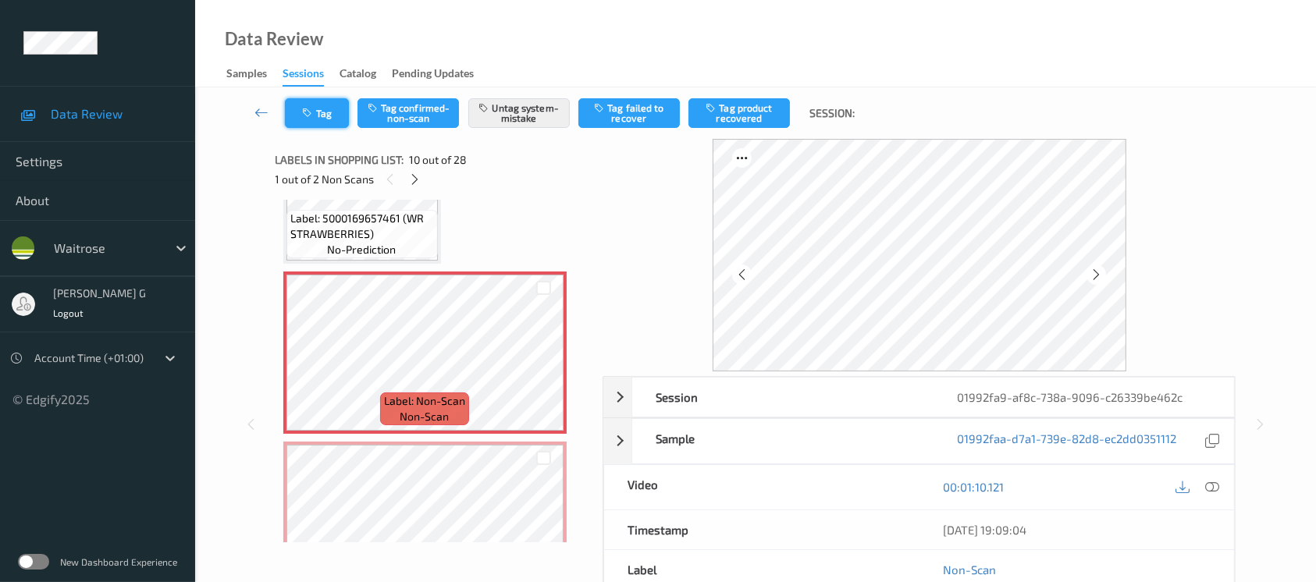
click at [316, 112] on button "Tag" at bounding box center [317, 113] width 64 height 30
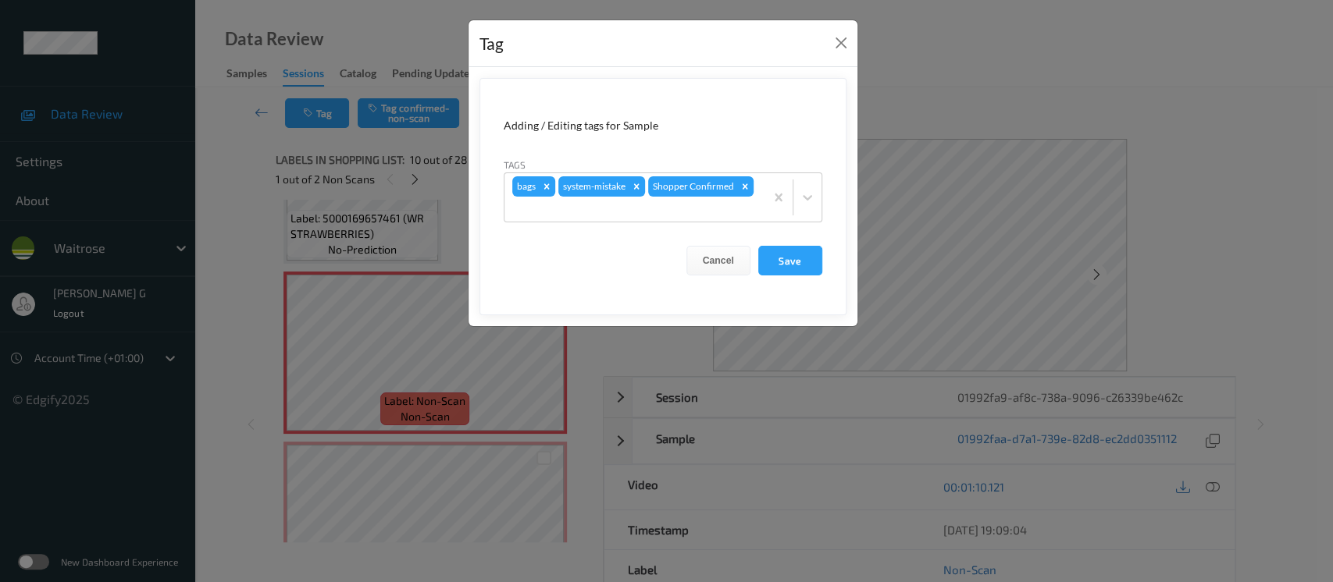
click at [266, 262] on div "Tag Adding / Editing tags for Sample Tags bags system-mistake Shopper Confirmed…" at bounding box center [666, 291] width 1333 height 582
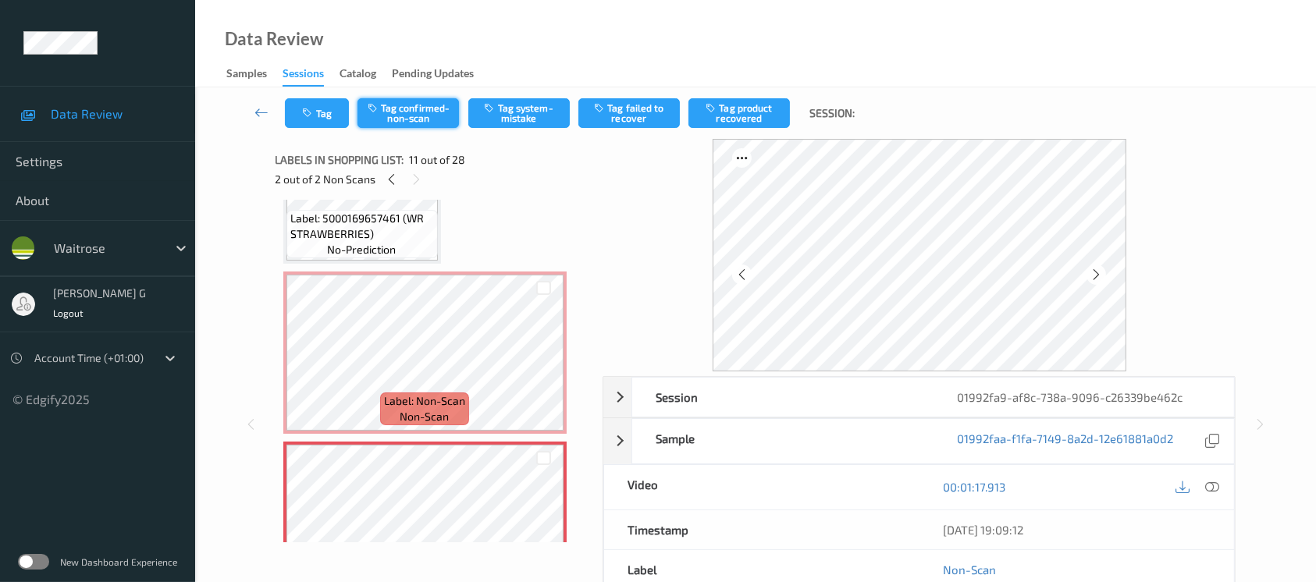
click at [409, 115] on button "Tag confirmed-non-scan" at bounding box center [408, 113] width 101 height 30
click at [1099, 277] on icon at bounding box center [1096, 275] width 13 height 14
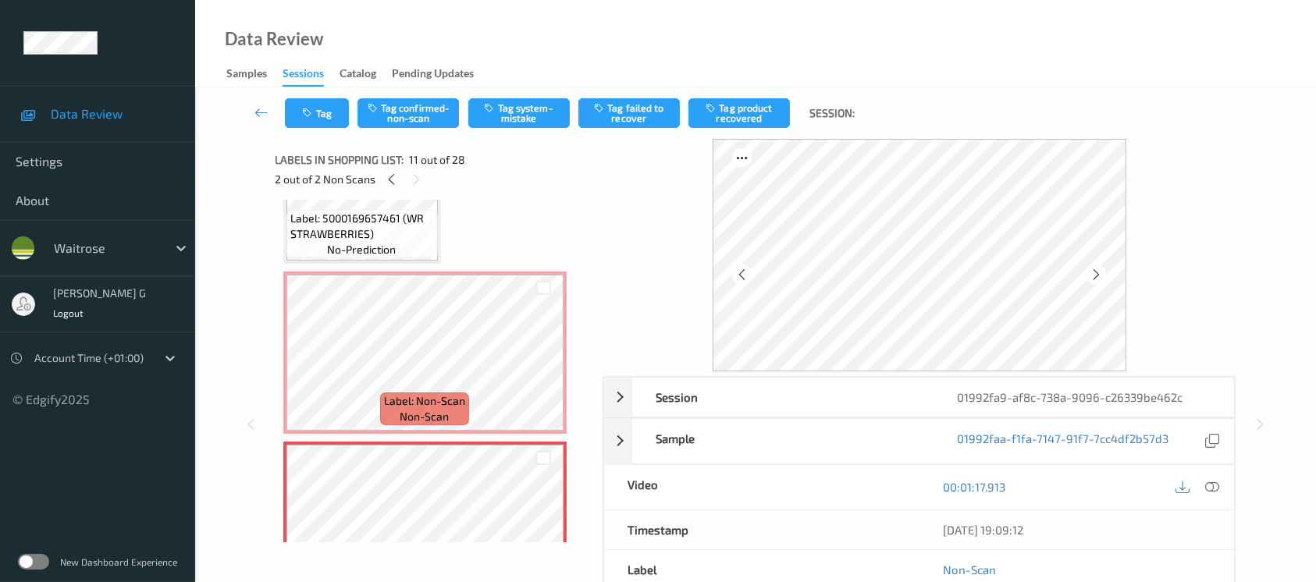
click at [1099, 277] on icon at bounding box center [1096, 275] width 13 height 14
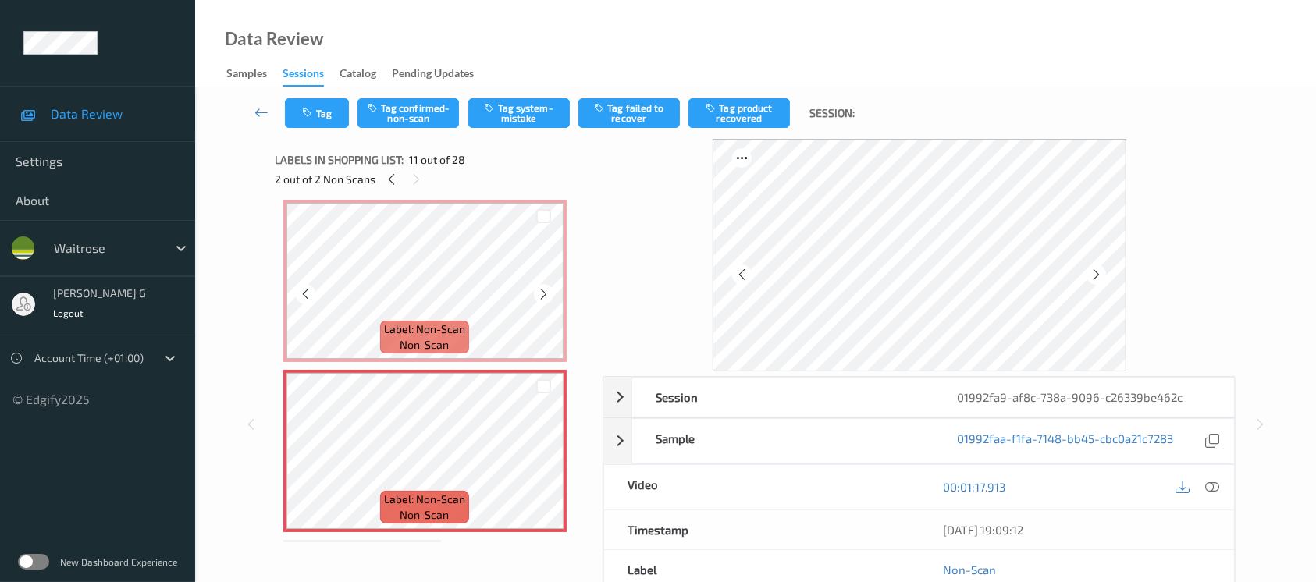
scroll to position [1572, 0]
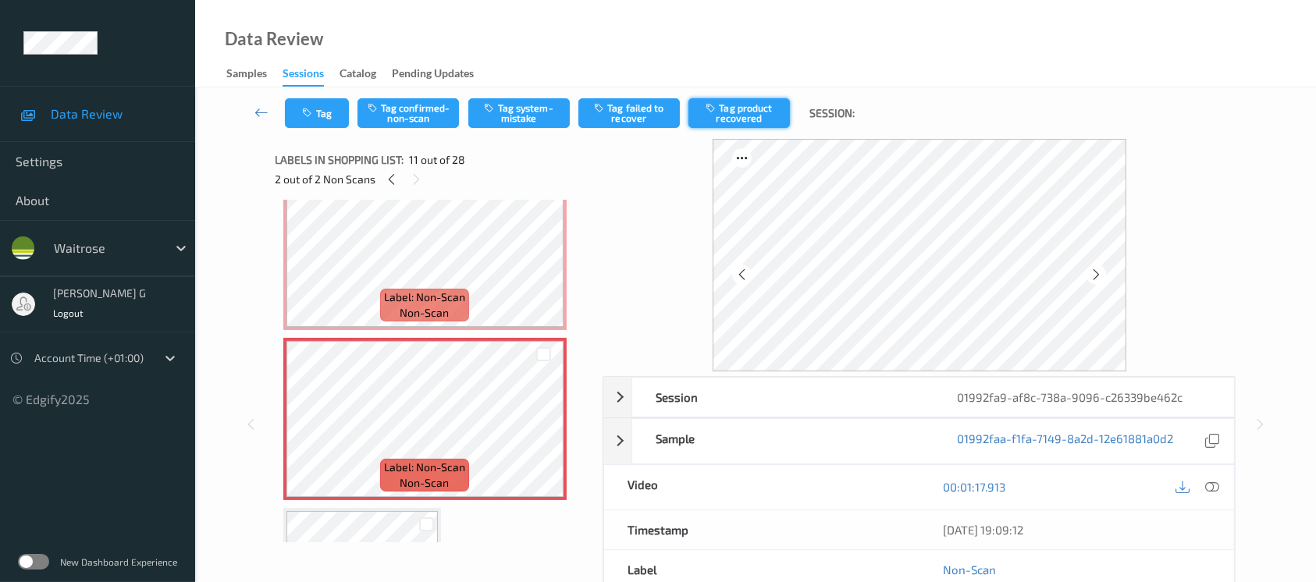
click at [726, 111] on button "Tag product recovered" at bounding box center [739, 113] width 101 height 30
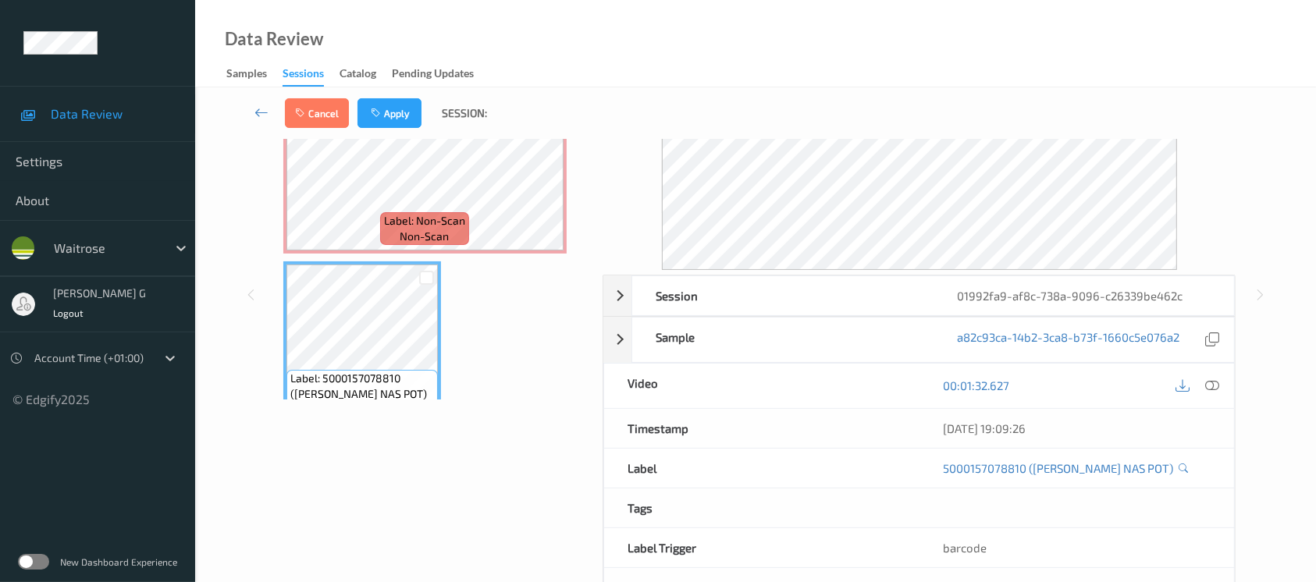
scroll to position [0, 0]
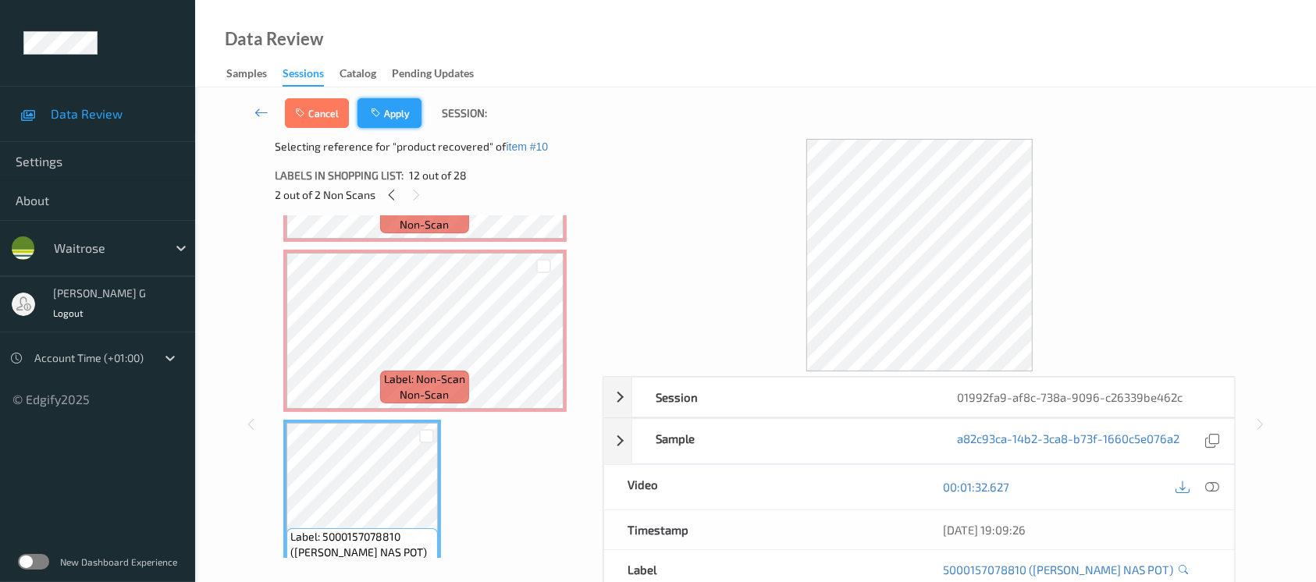
click at [403, 119] on button "Apply" at bounding box center [390, 113] width 64 height 30
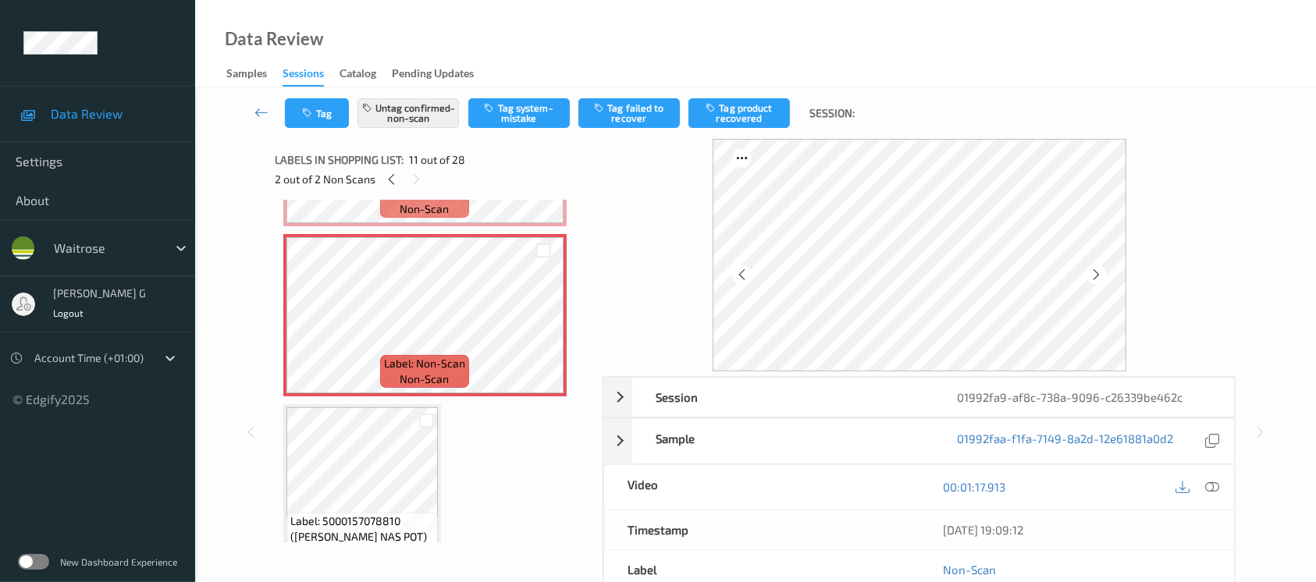
scroll to position [1533, 0]
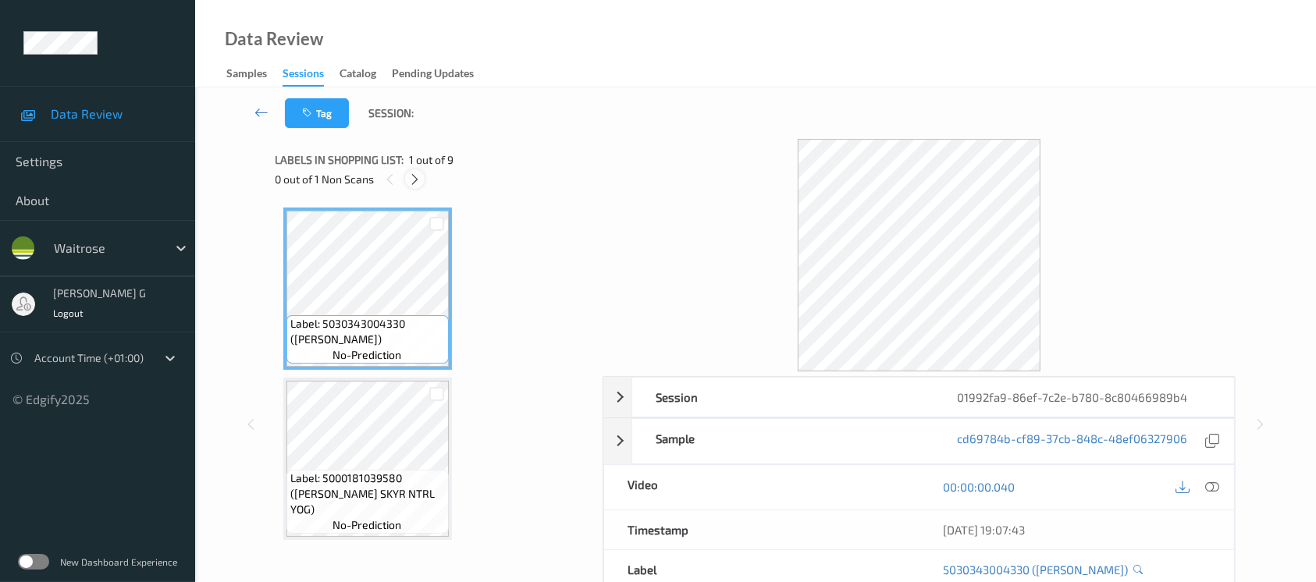
click at [416, 183] on icon at bounding box center [414, 180] width 13 height 14
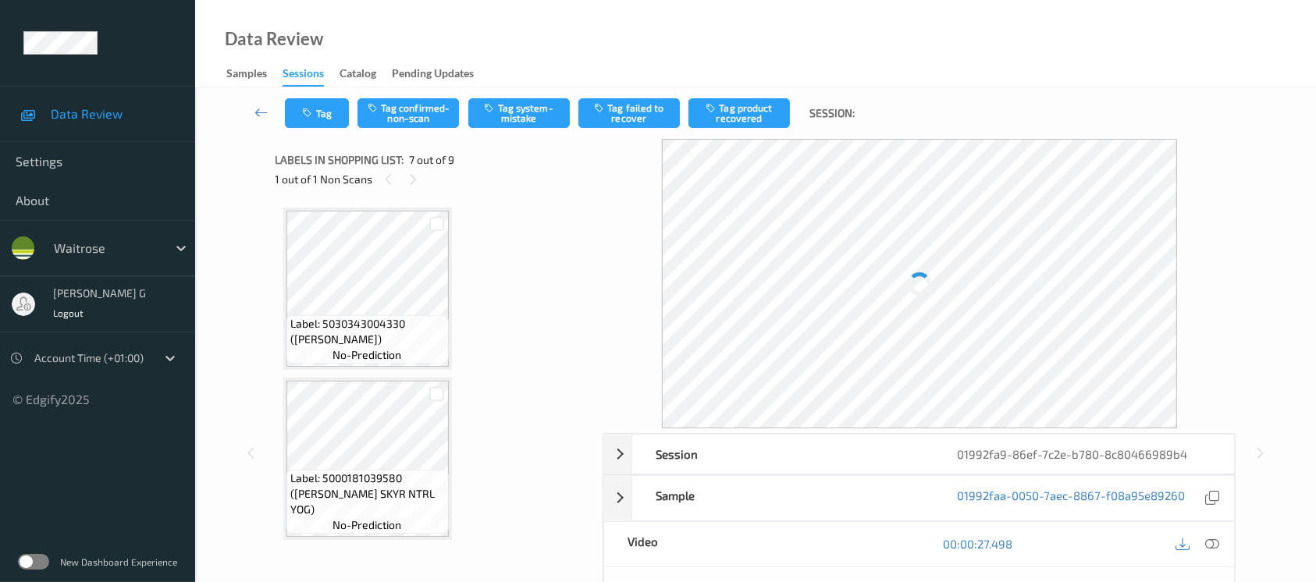
scroll to position [856, 0]
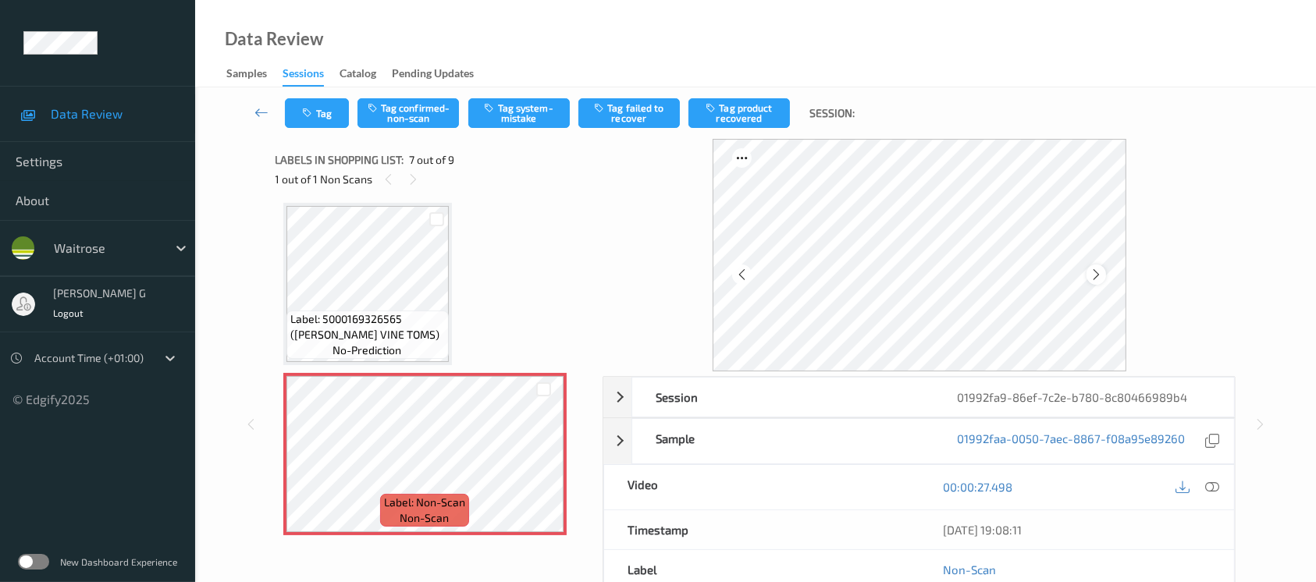
click at [1099, 278] on icon at bounding box center [1096, 275] width 13 height 14
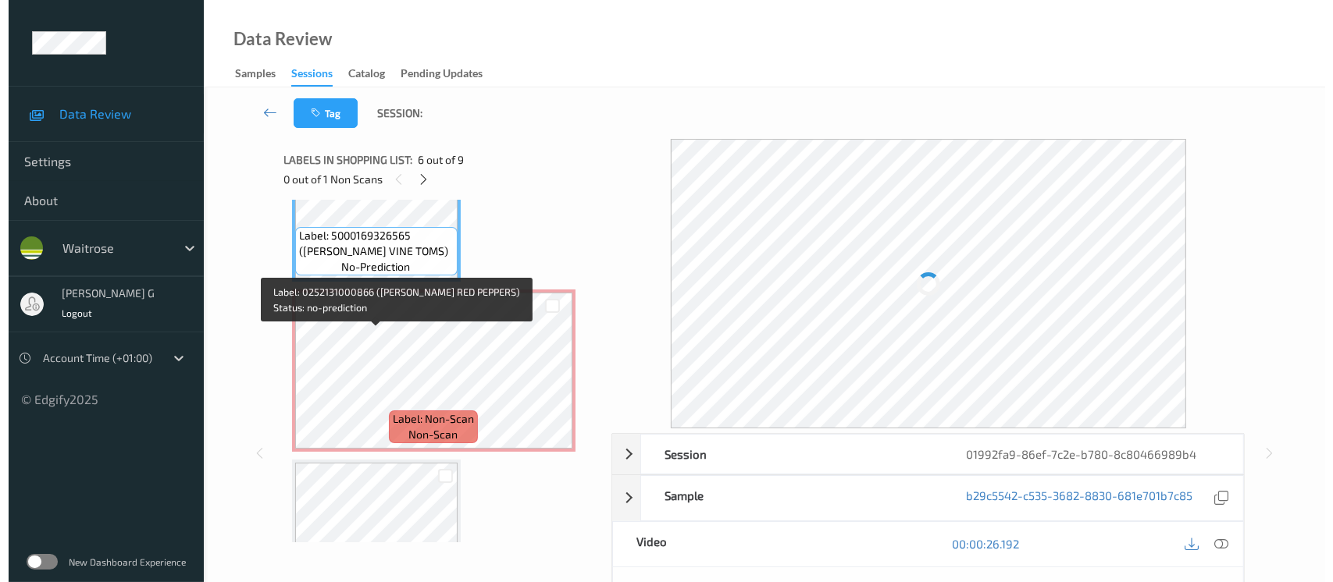
scroll to position [982, 0]
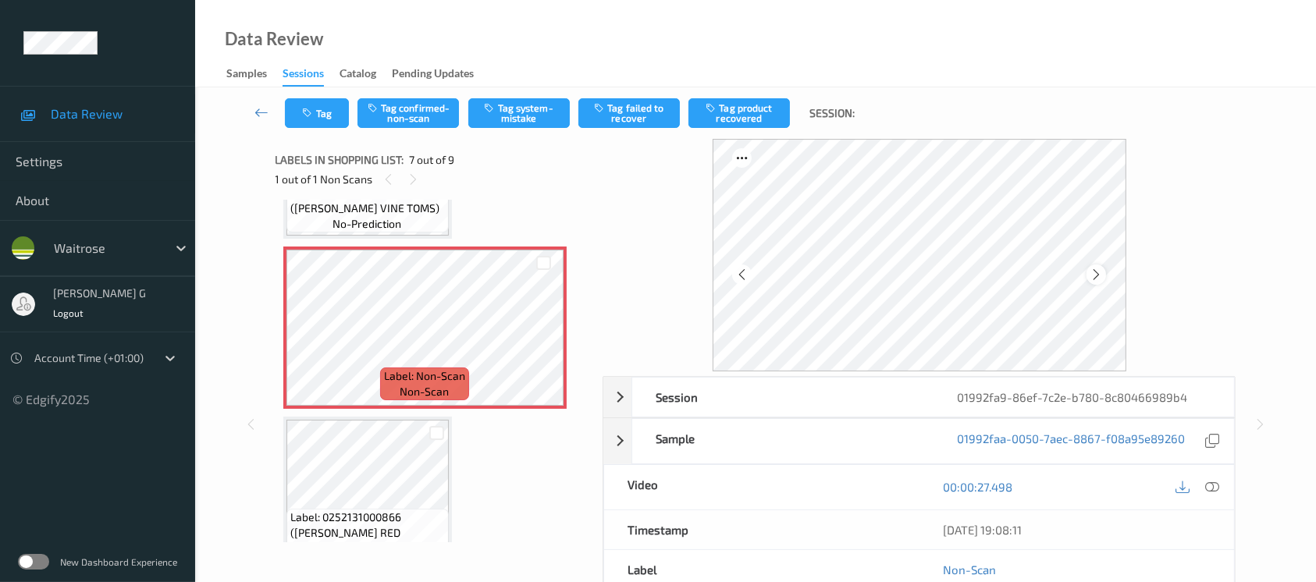
click at [1100, 277] on icon at bounding box center [1096, 275] width 13 height 14
click at [1217, 485] on icon at bounding box center [1212, 487] width 14 height 14
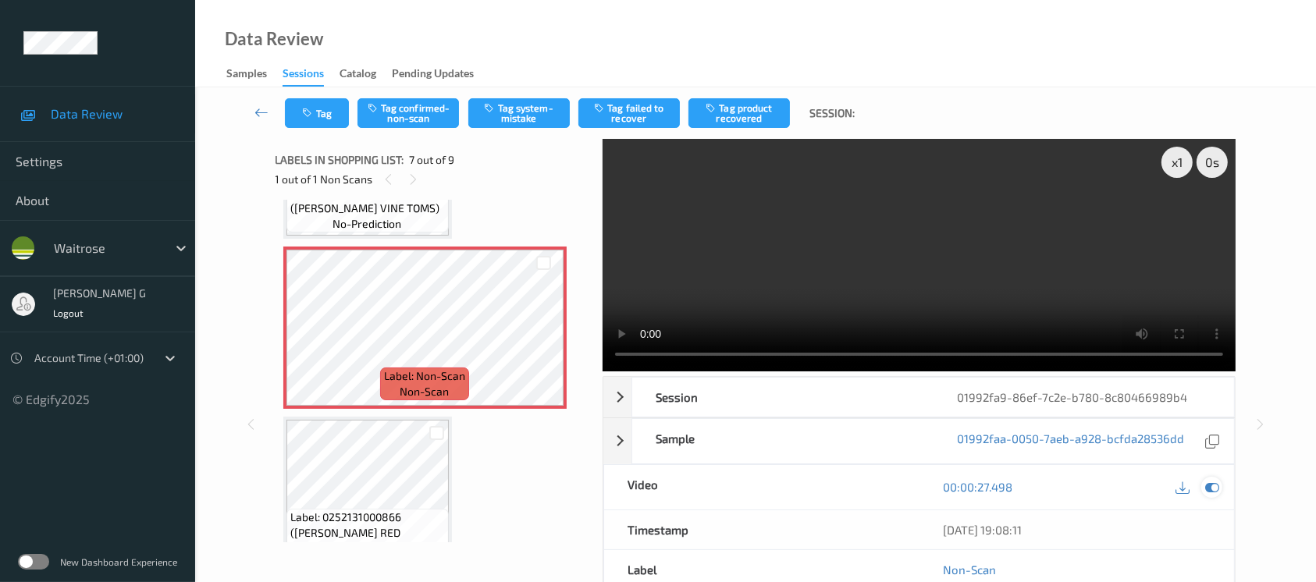
click at [1211, 493] on icon at bounding box center [1212, 487] width 14 height 14
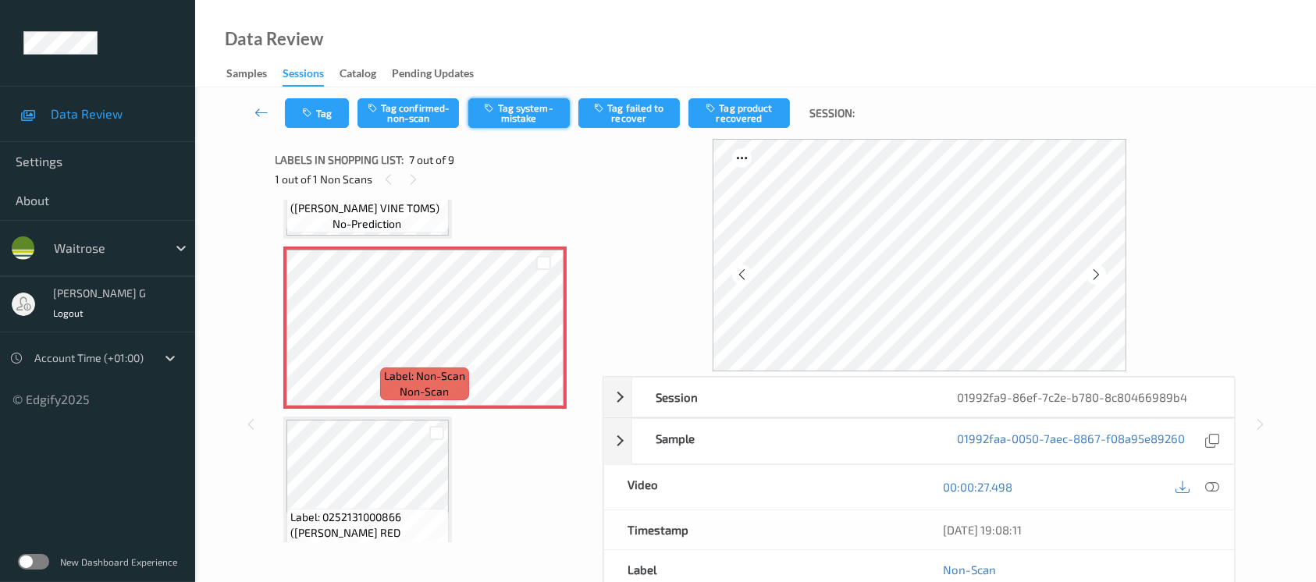
click at [508, 111] on button "Tag system-mistake" at bounding box center [518, 113] width 101 height 30
click at [325, 103] on button "Tag" at bounding box center [317, 113] width 64 height 30
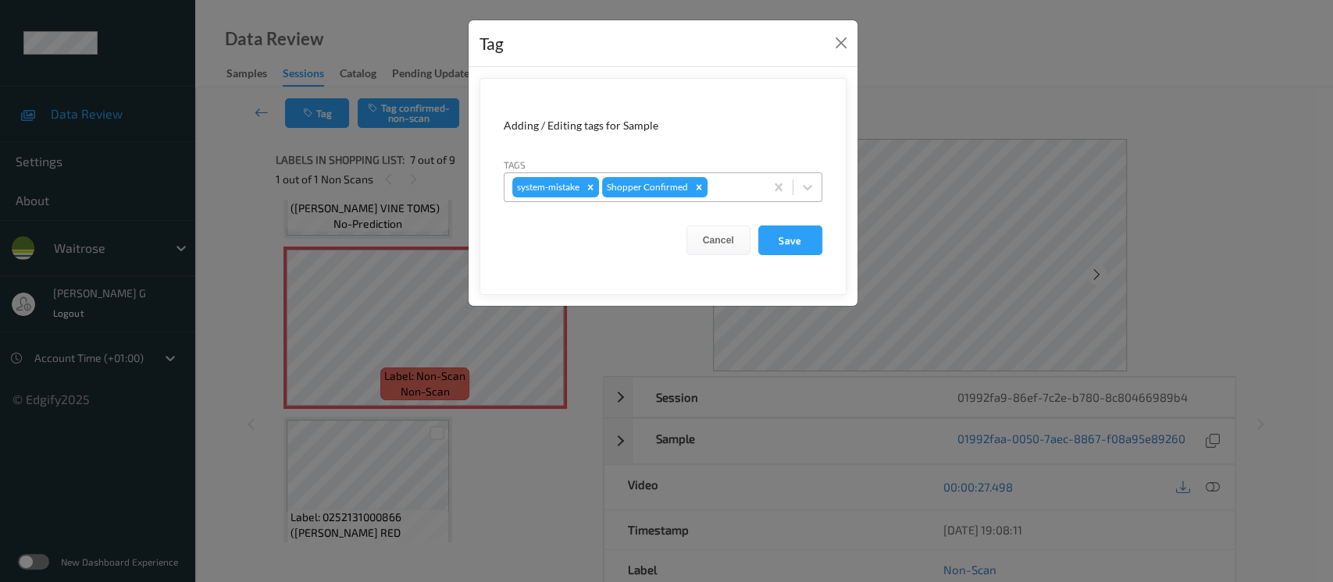
click at [736, 186] on div at bounding box center [733, 187] width 46 height 19
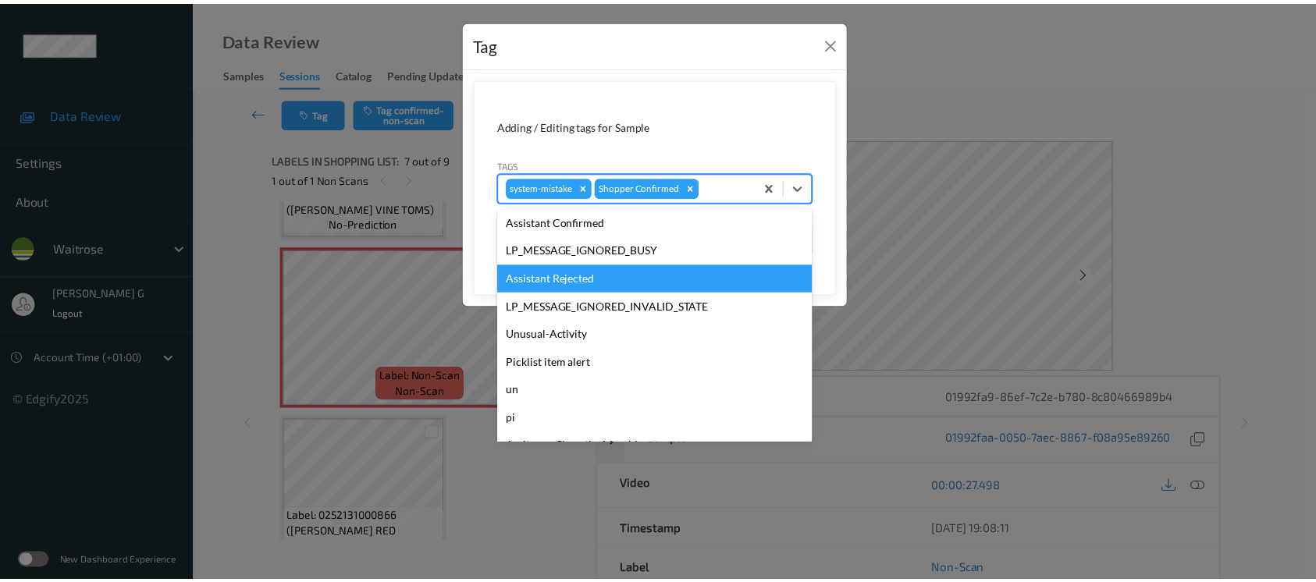
scroll to position [362, 0]
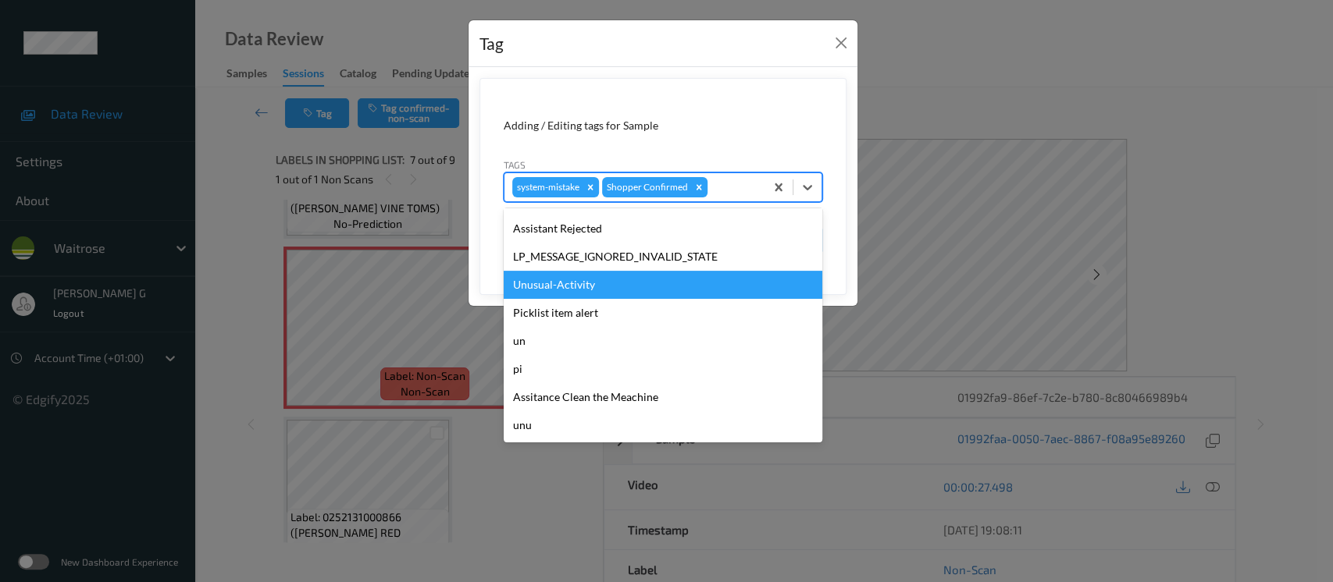
click at [550, 282] on div "Unusual-Activity" at bounding box center [663, 285] width 319 height 28
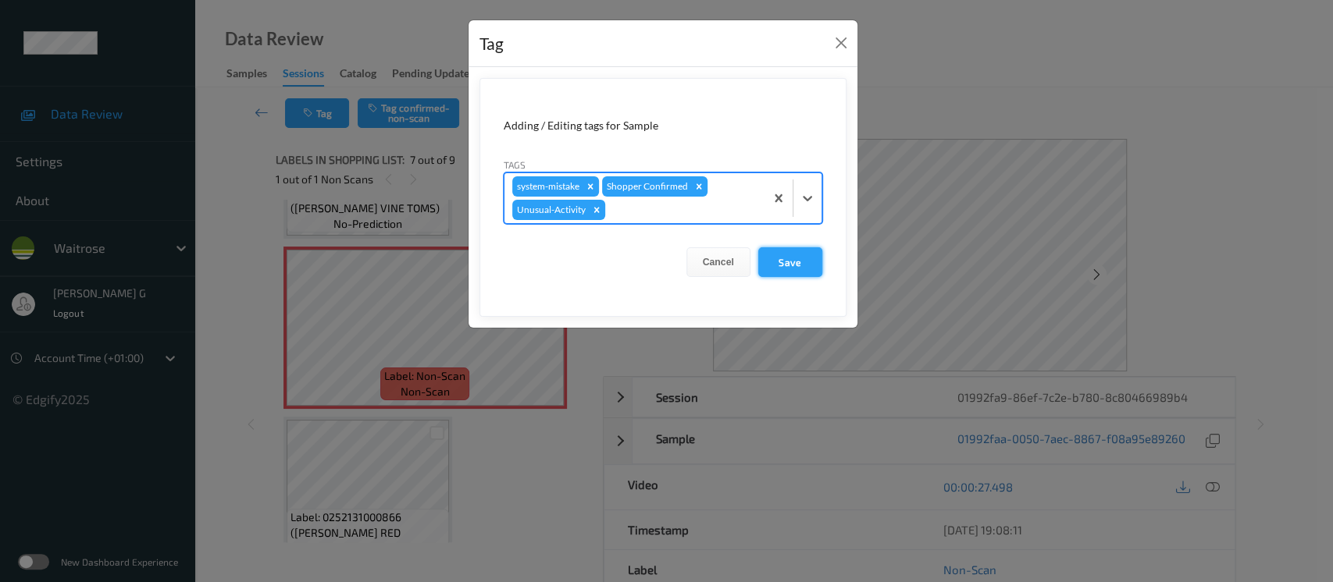
click at [807, 255] on button "Save" at bounding box center [790, 262] width 64 height 30
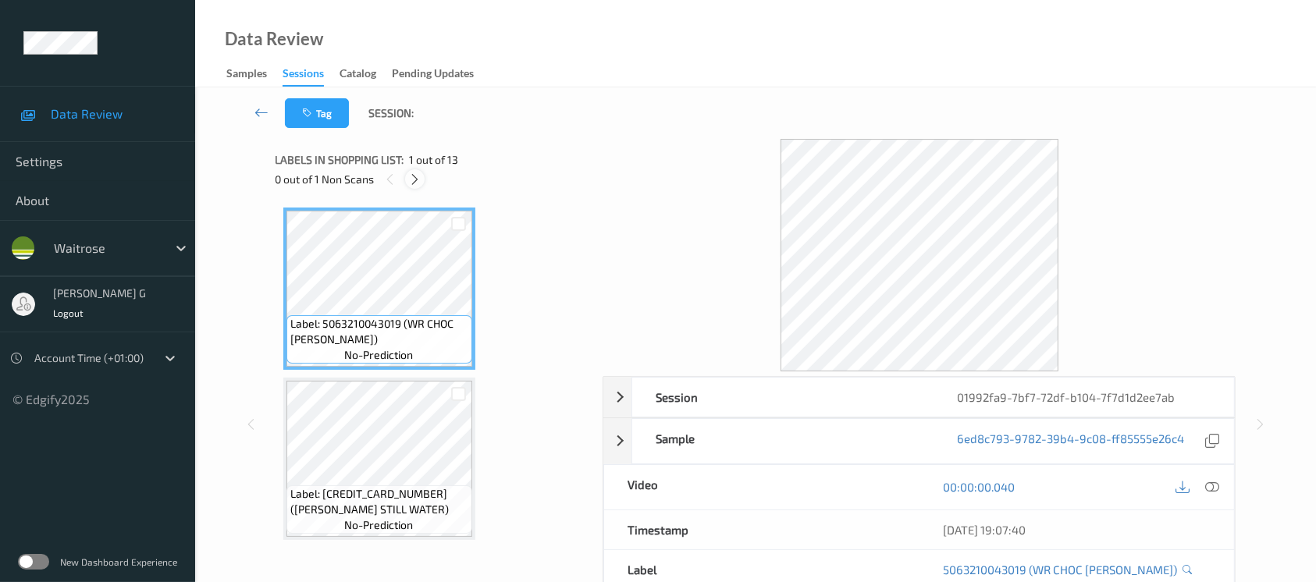
click at [416, 171] on div at bounding box center [415, 179] width 20 height 20
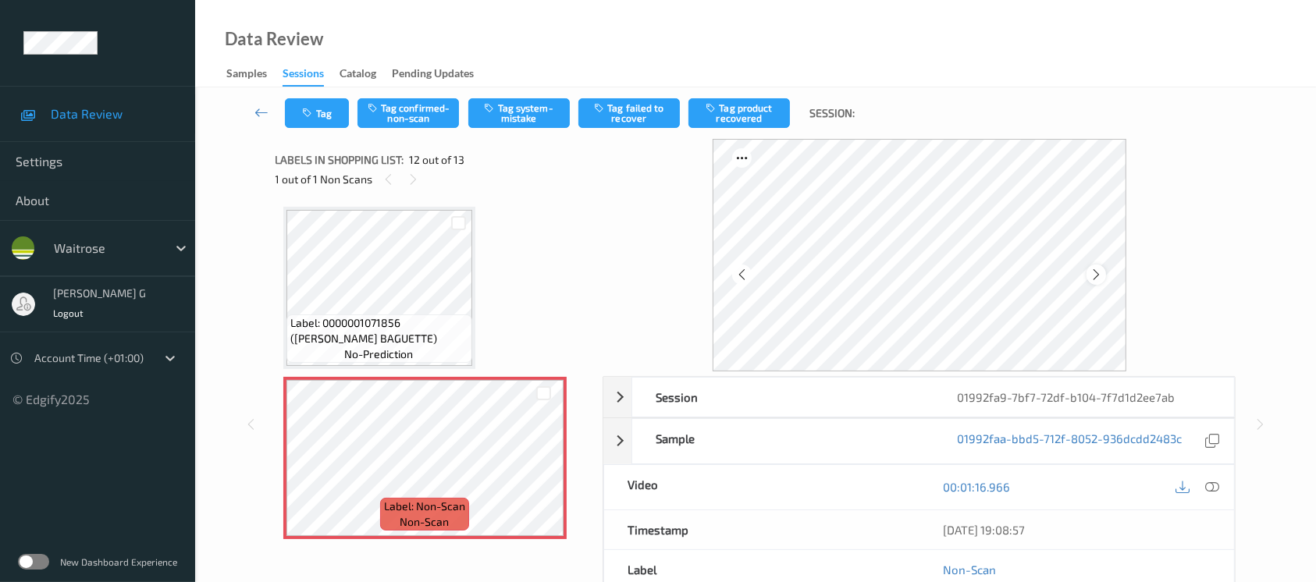
click at [1095, 271] on icon at bounding box center [1096, 275] width 13 height 14
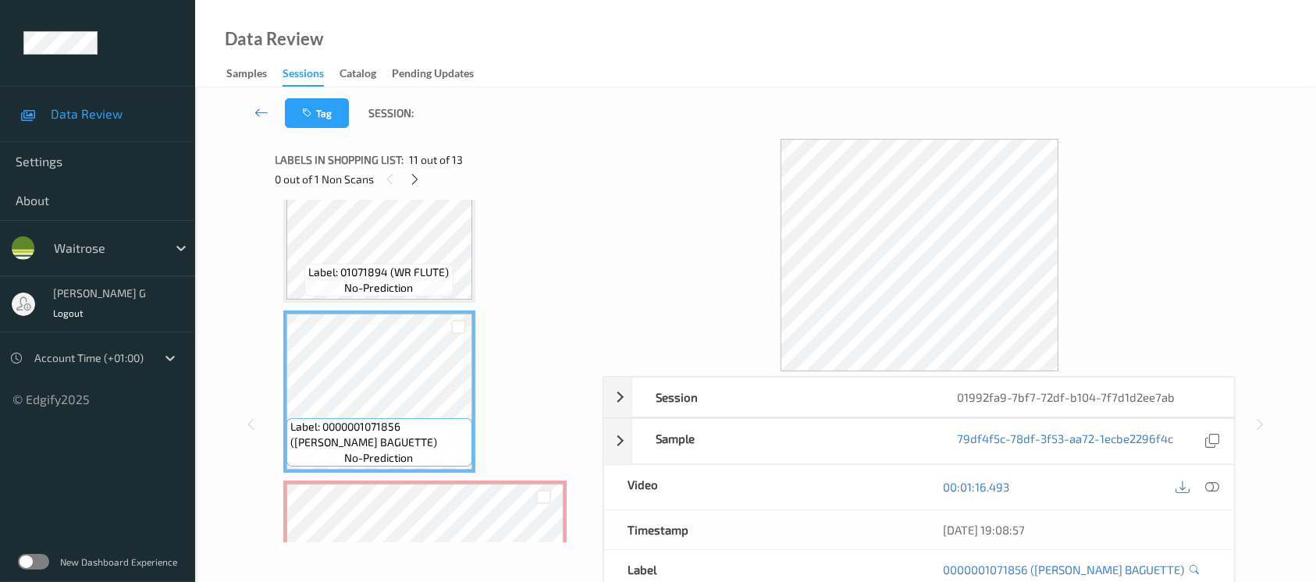
scroll to position [104, 0]
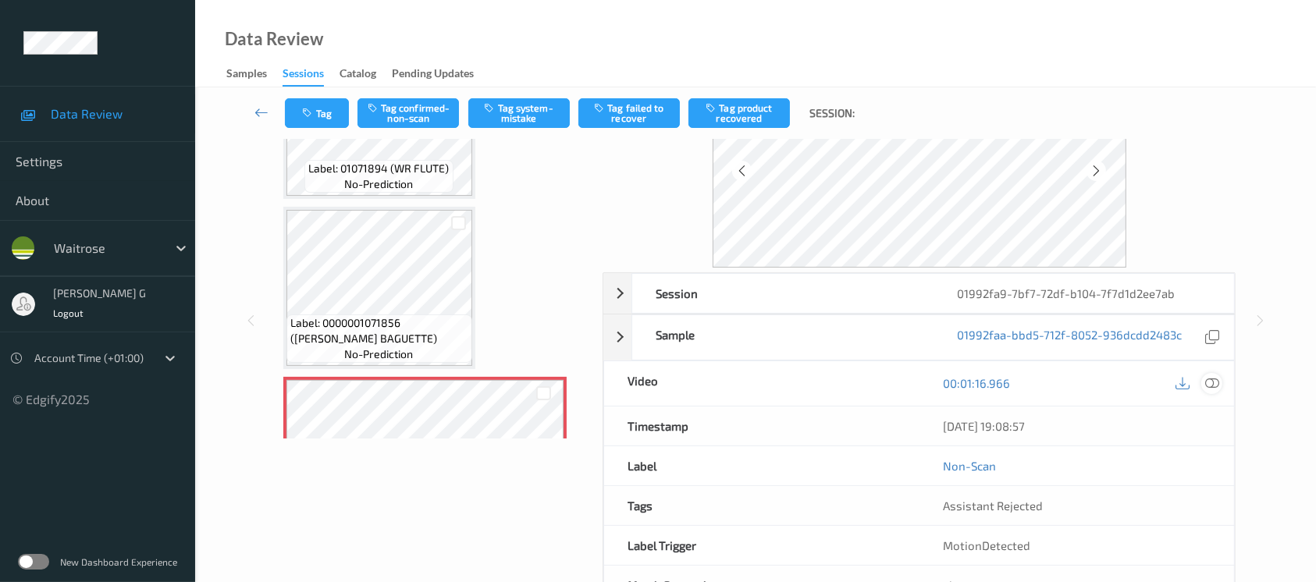
click at [1215, 383] on icon at bounding box center [1212, 383] width 14 height 14
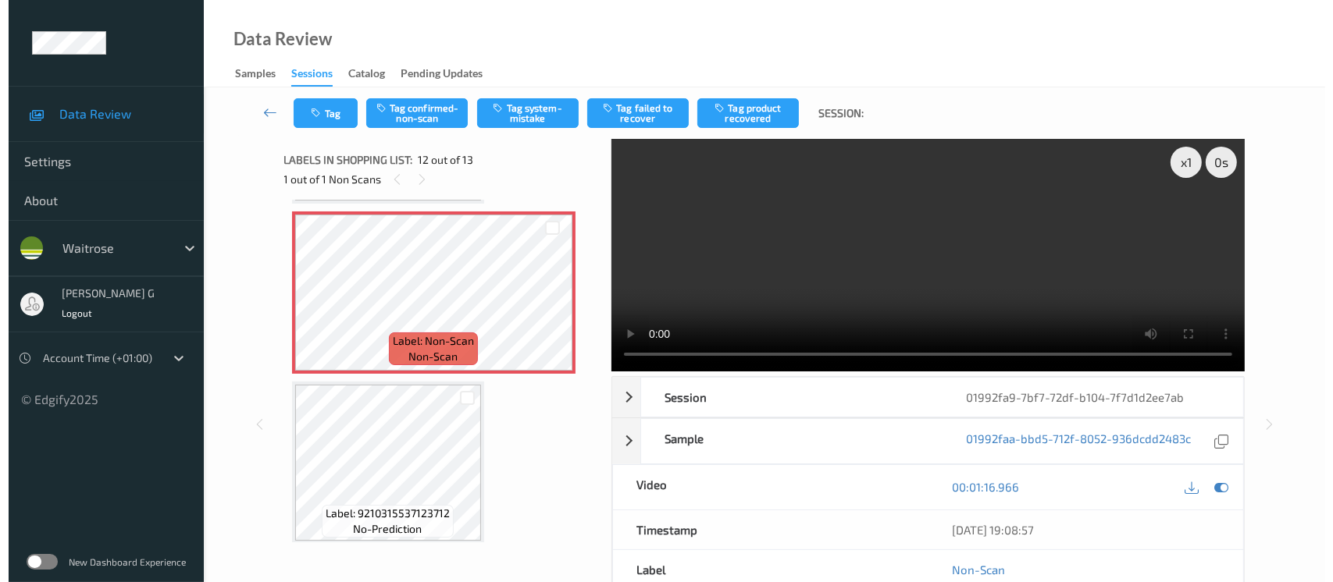
scroll to position [1701, 0]
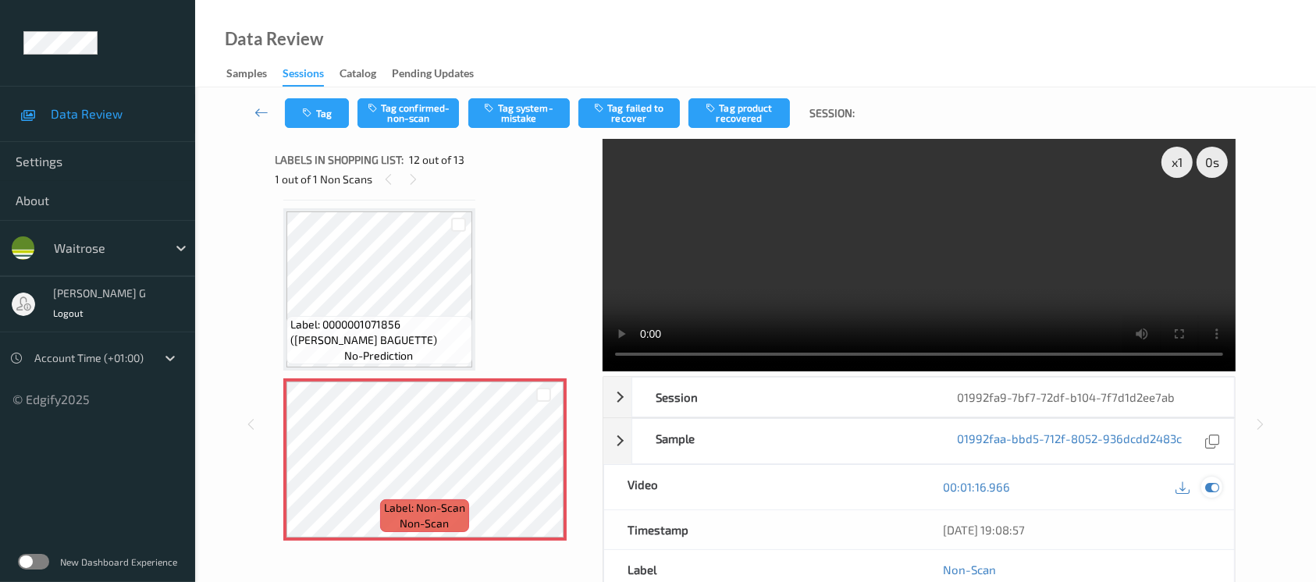
click at [1217, 483] on icon at bounding box center [1212, 487] width 14 height 14
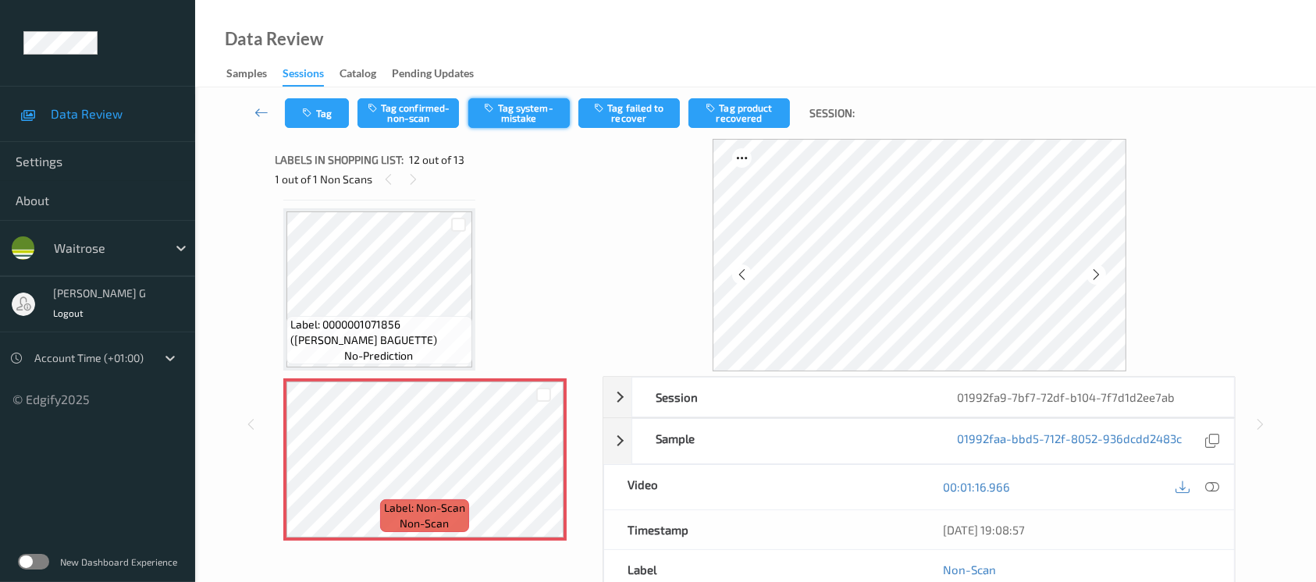
click at [547, 105] on button "Tag system-mistake" at bounding box center [518, 113] width 101 height 30
click at [315, 115] on icon "button" at bounding box center [309, 113] width 13 height 11
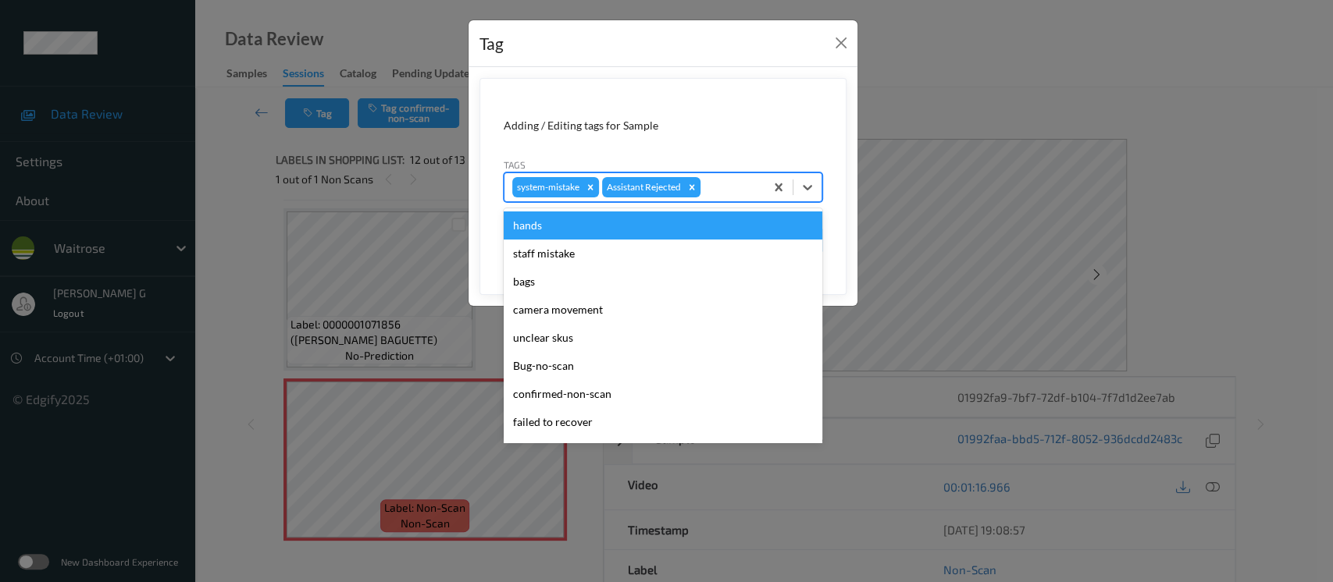
click at [725, 186] on div at bounding box center [729, 187] width 53 height 19
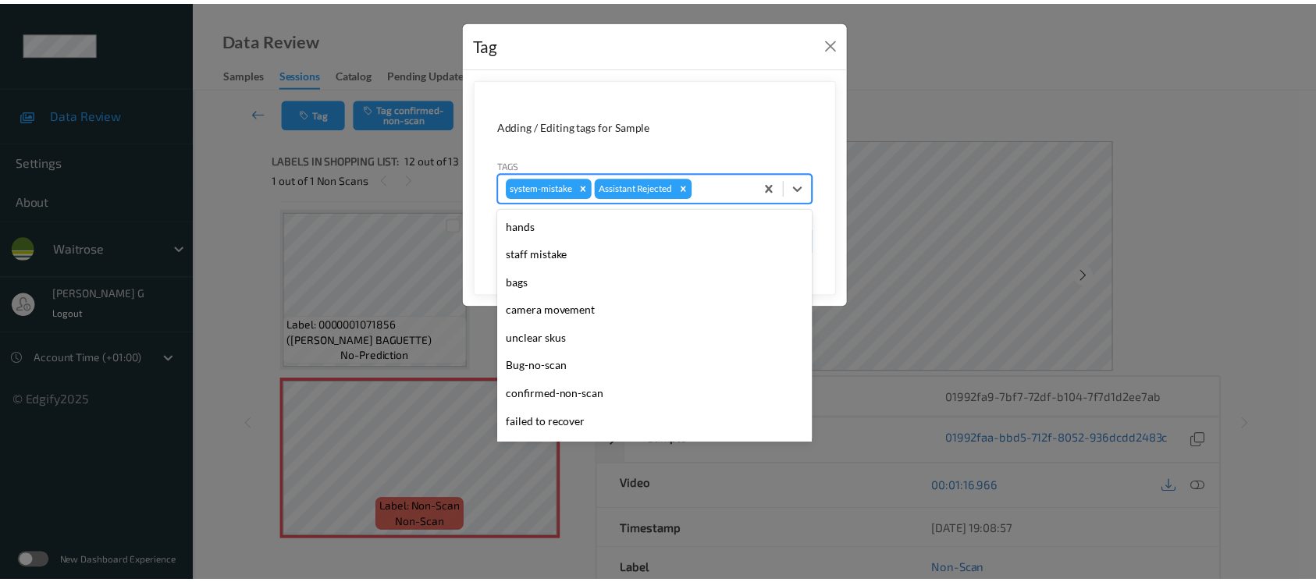
scroll to position [362, 0]
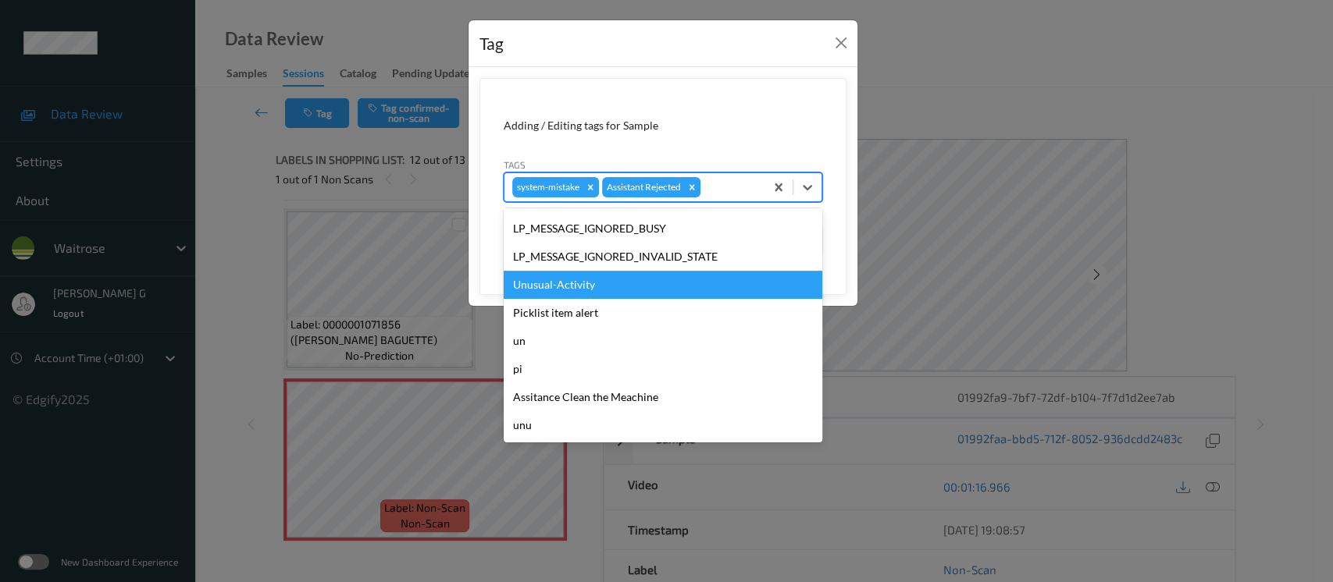
click at [552, 282] on div "Unusual-Activity" at bounding box center [663, 285] width 319 height 28
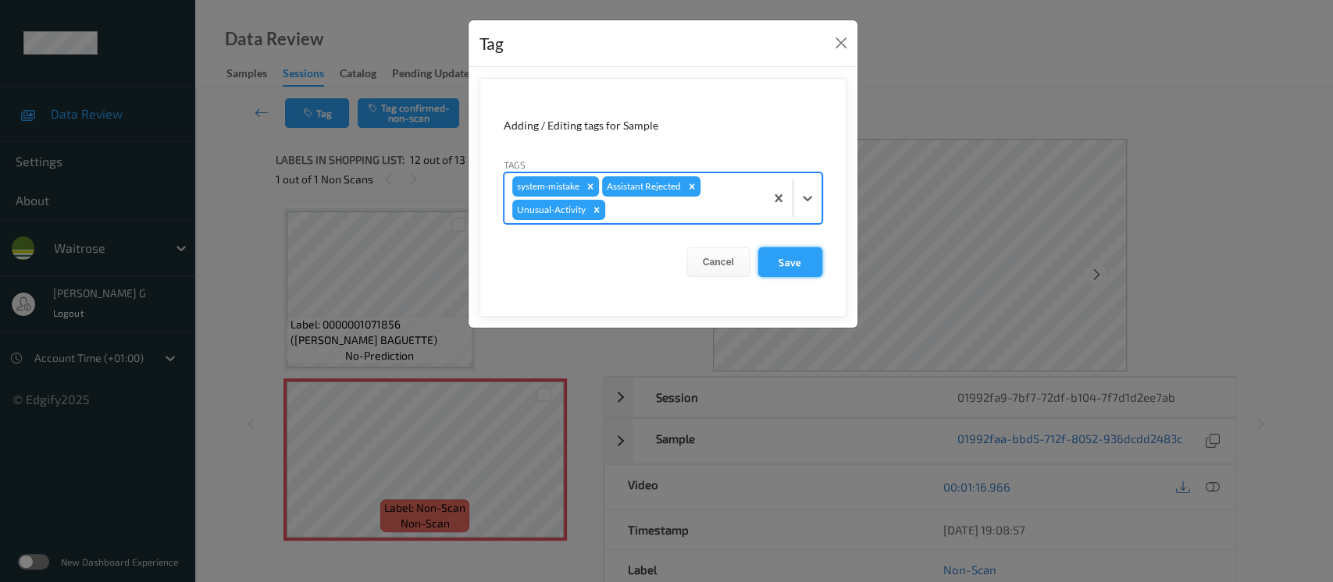
click at [780, 259] on button "Save" at bounding box center [790, 262] width 64 height 30
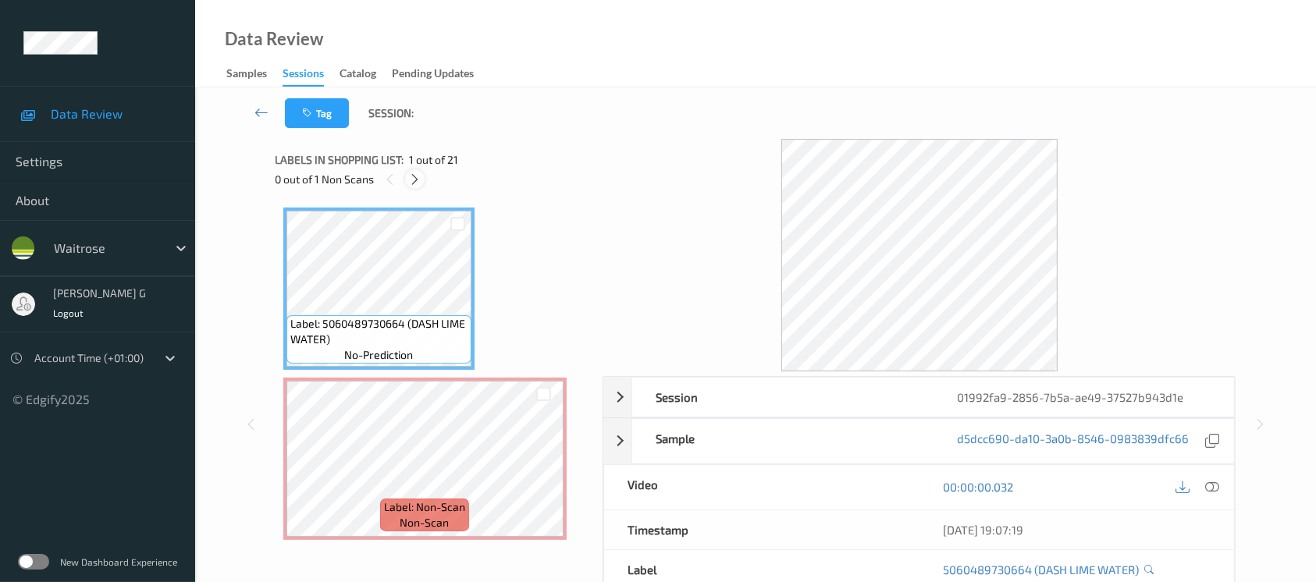
click at [412, 183] on icon at bounding box center [414, 180] width 13 height 14
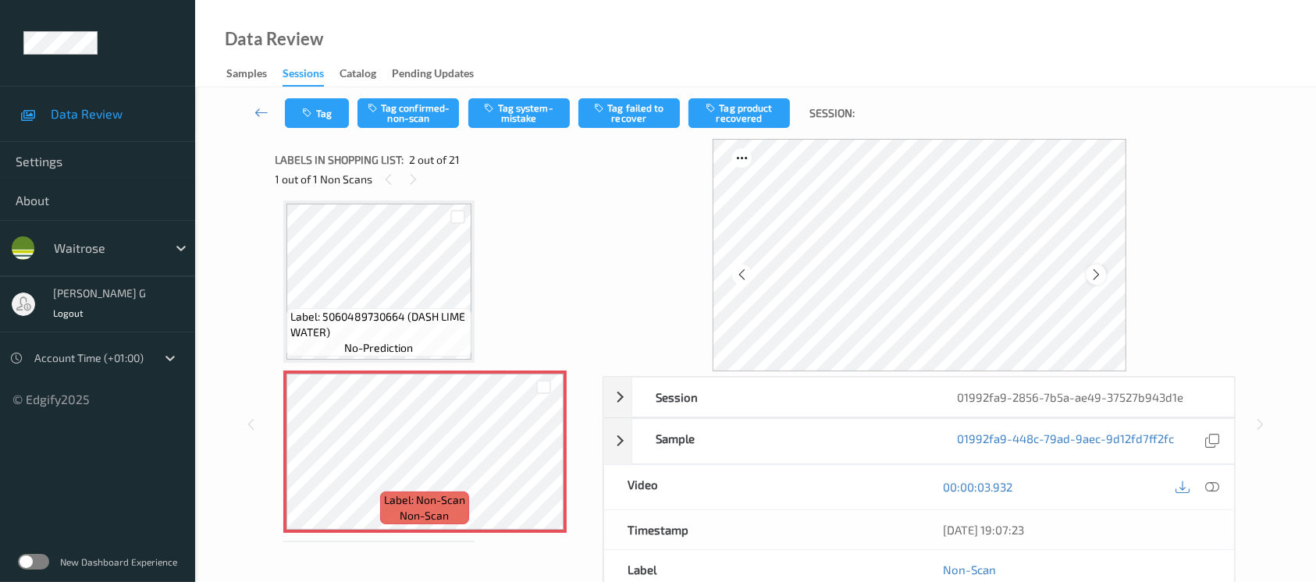
click at [1102, 277] on icon at bounding box center [1096, 275] width 13 height 14
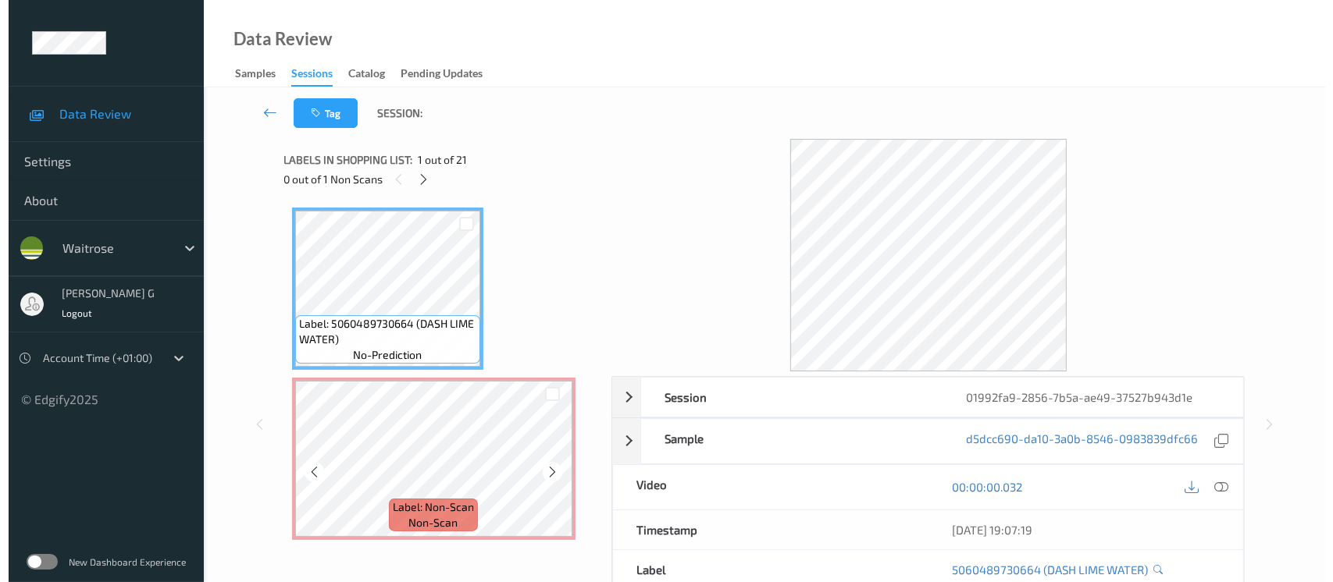
scroll to position [0, 0]
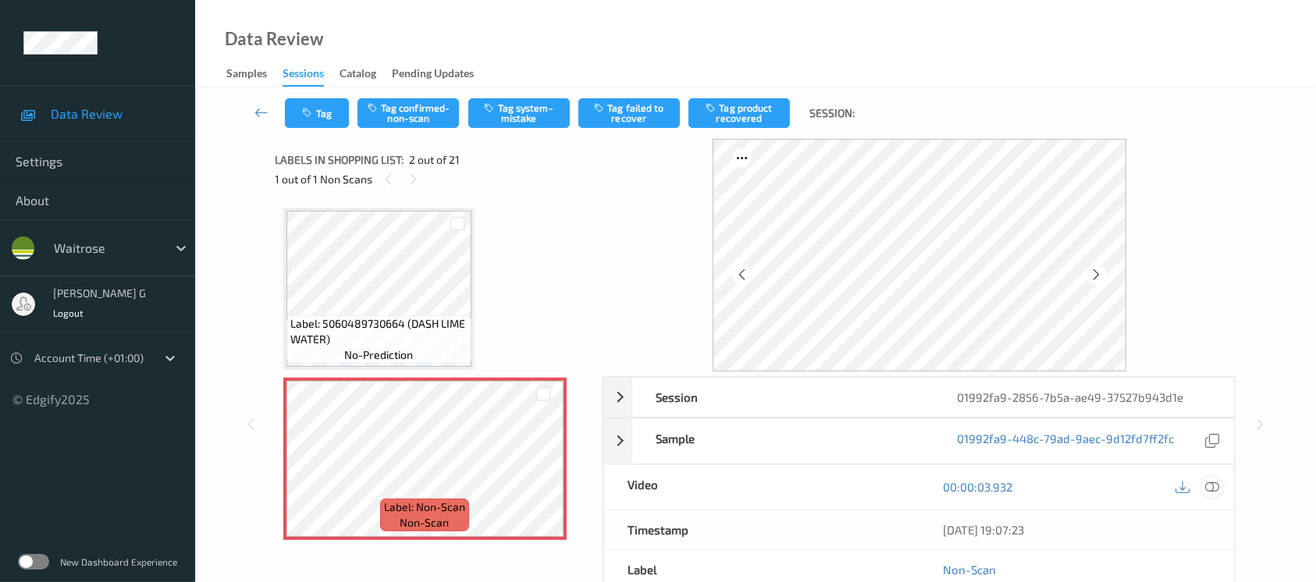
click at [1215, 493] on icon at bounding box center [1212, 487] width 14 height 14
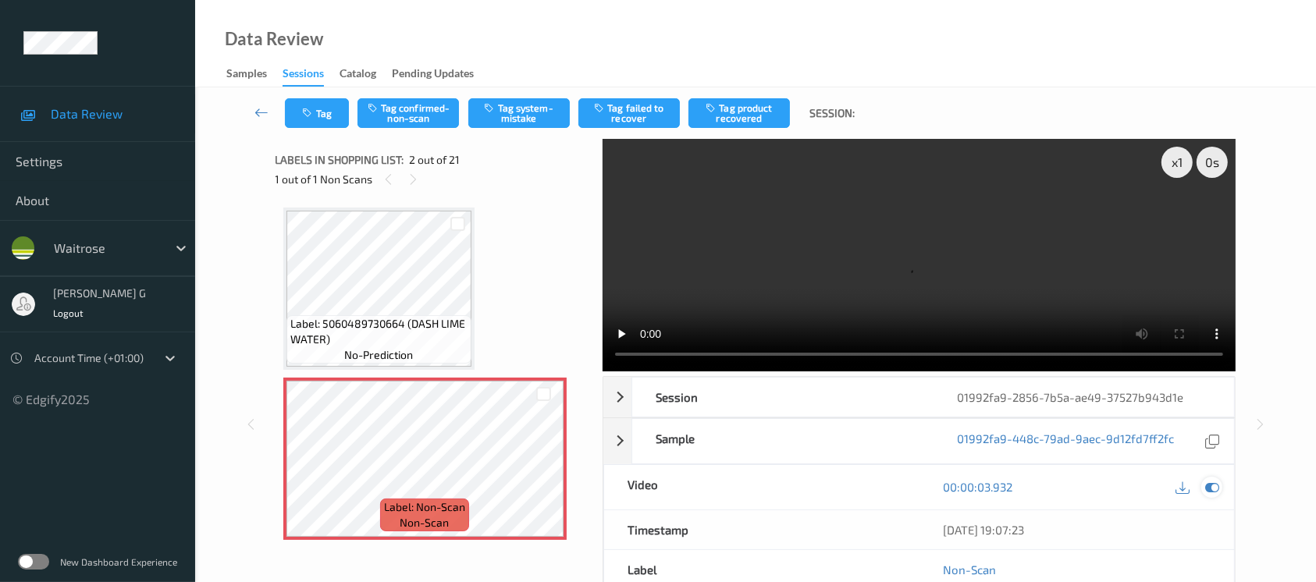
click at [1220, 477] on div at bounding box center [1212, 487] width 21 height 21
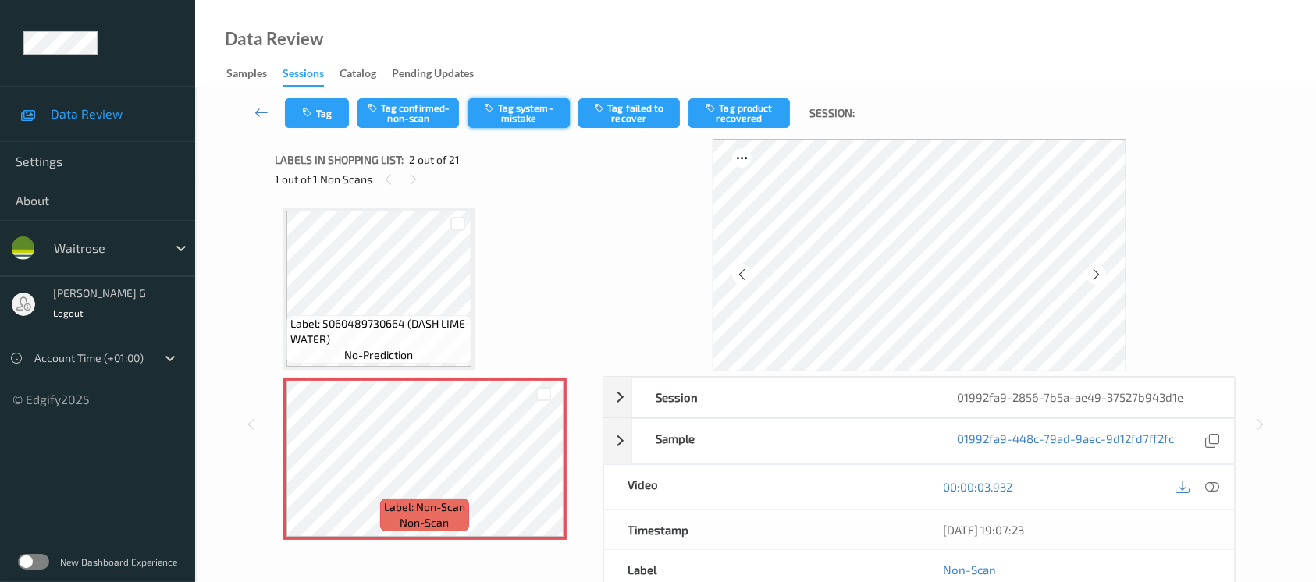
click at [500, 112] on button "Tag system-mistake" at bounding box center [518, 113] width 101 height 30
click at [318, 126] on button "Tag" at bounding box center [317, 113] width 64 height 30
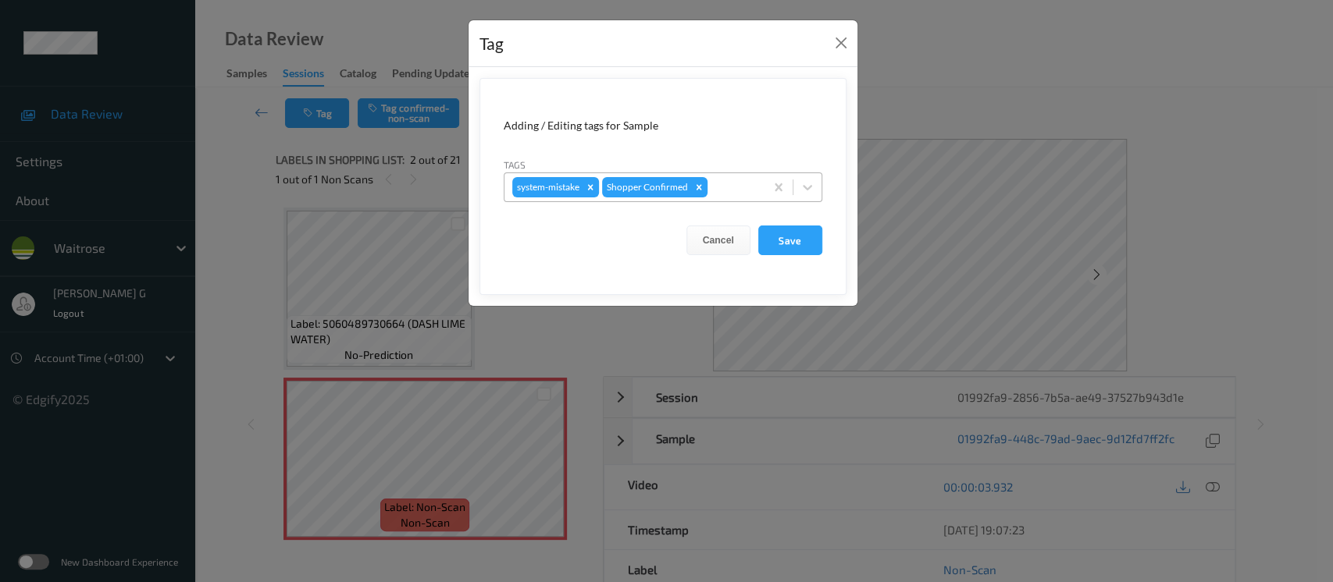
click at [725, 191] on div at bounding box center [733, 187] width 46 height 19
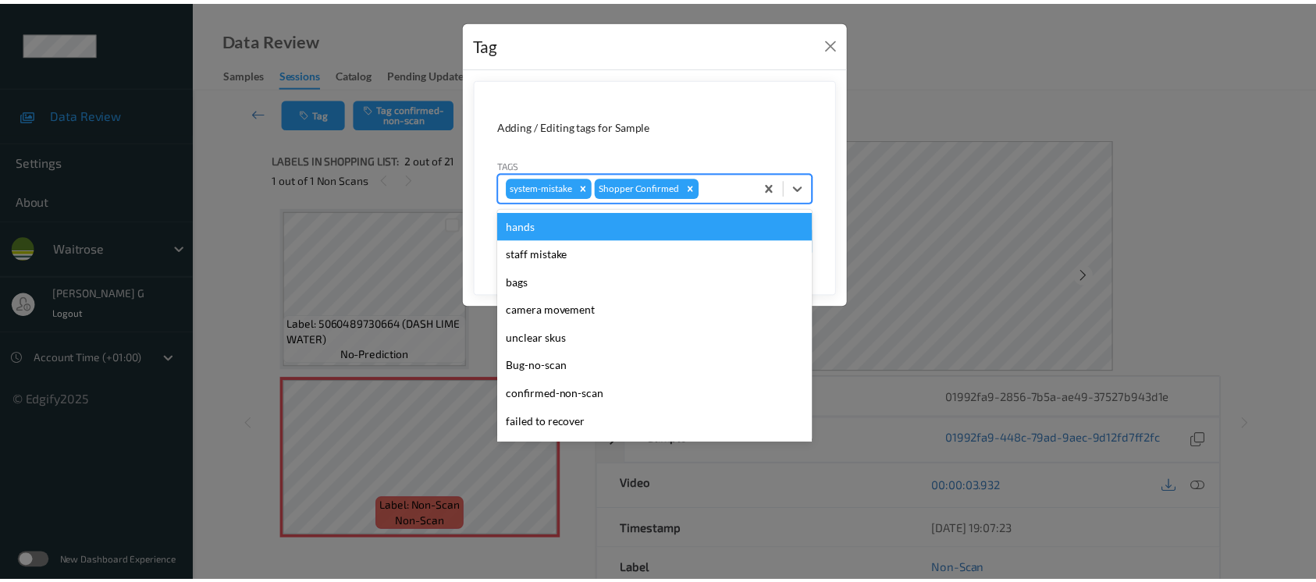
scroll to position [362, 0]
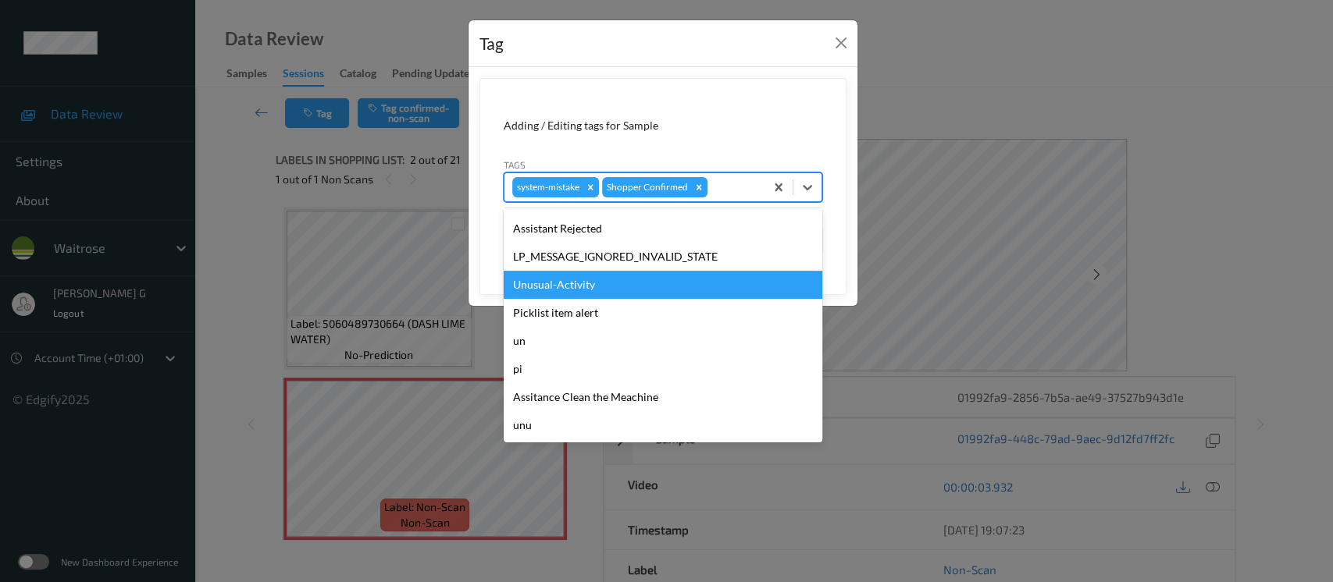
click at [578, 277] on div "Unusual-Activity" at bounding box center [663, 285] width 319 height 28
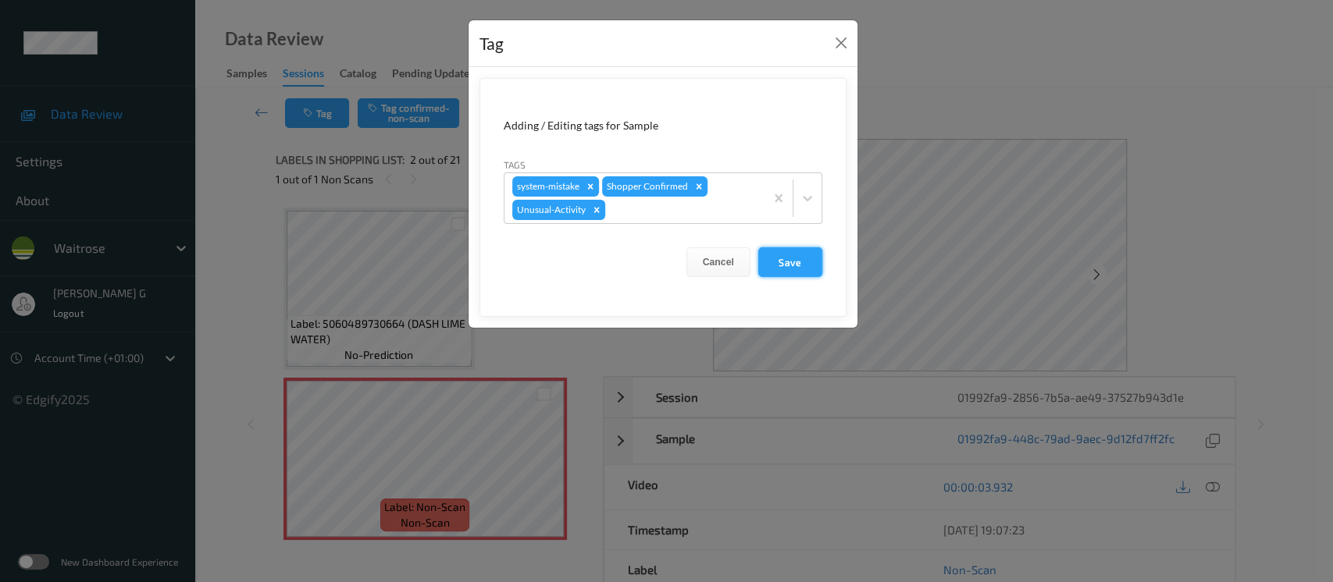
click at [792, 256] on button "Save" at bounding box center [790, 262] width 64 height 30
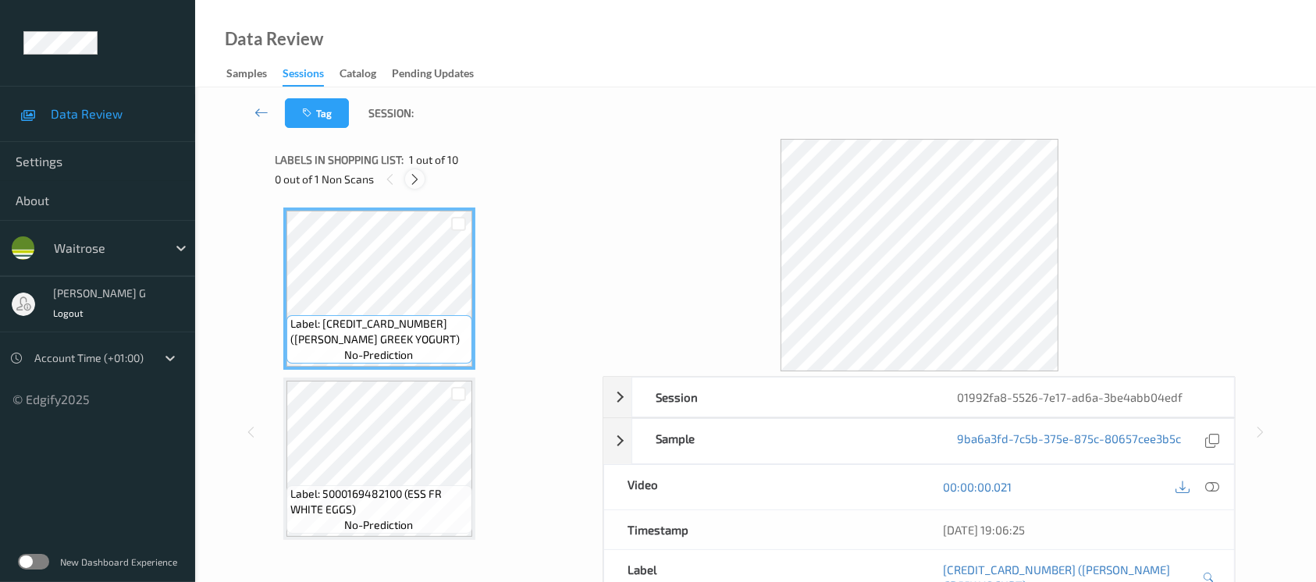
click at [419, 174] on icon at bounding box center [414, 180] width 13 height 14
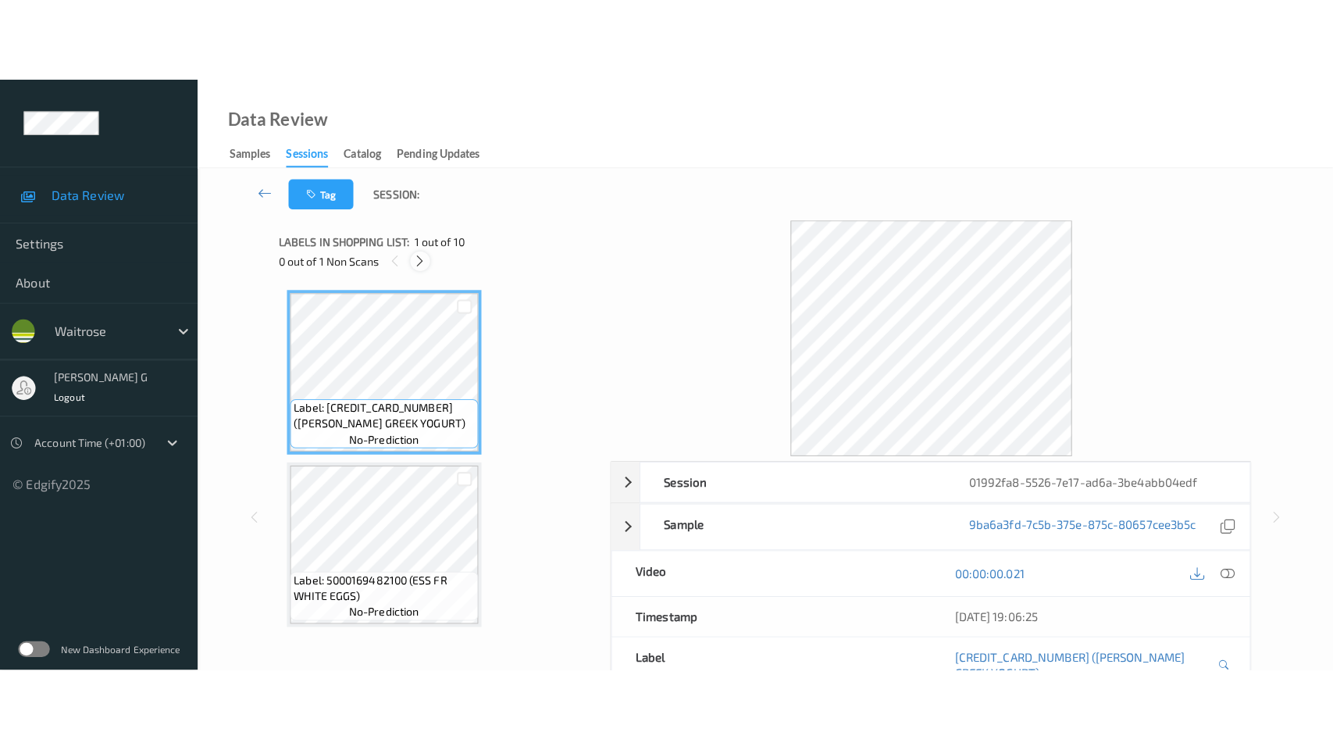
scroll to position [1194, 0]
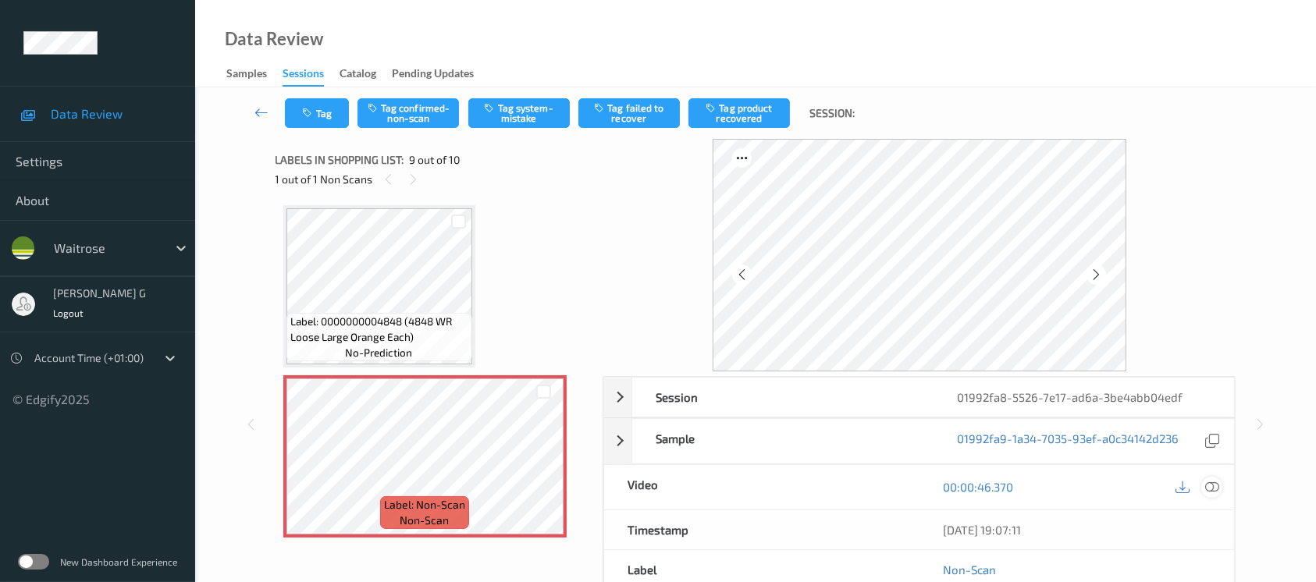
click at [1209, 483] on icon at bounding box center [1212, 487] width 14 height 14
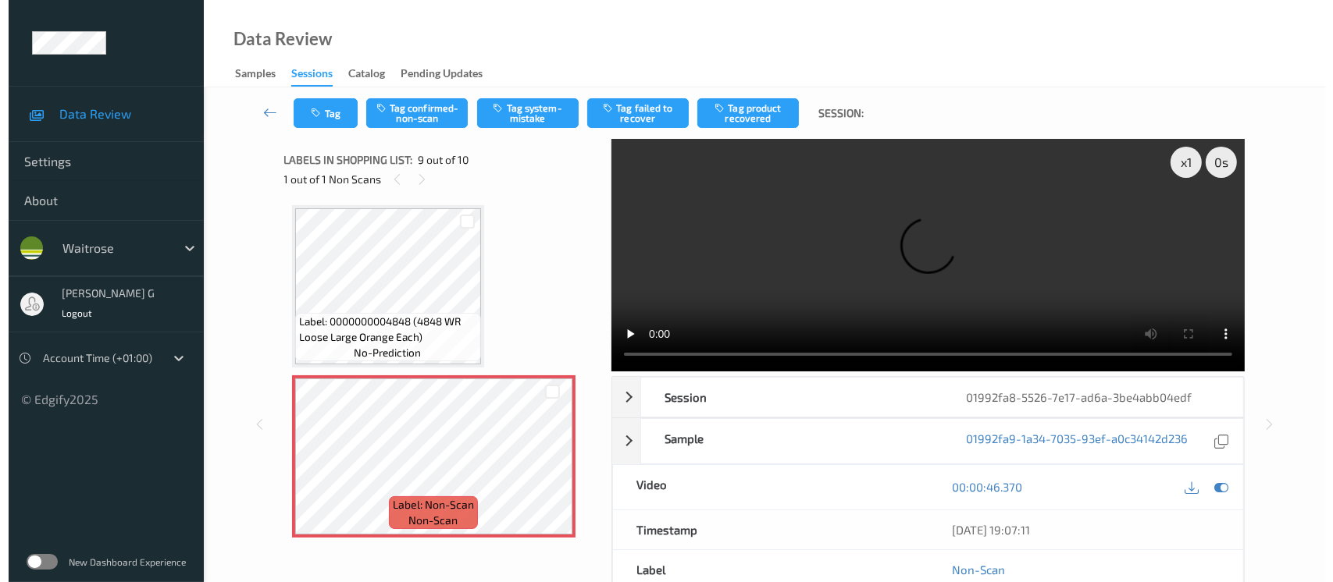
scroll to position [1193, 0]
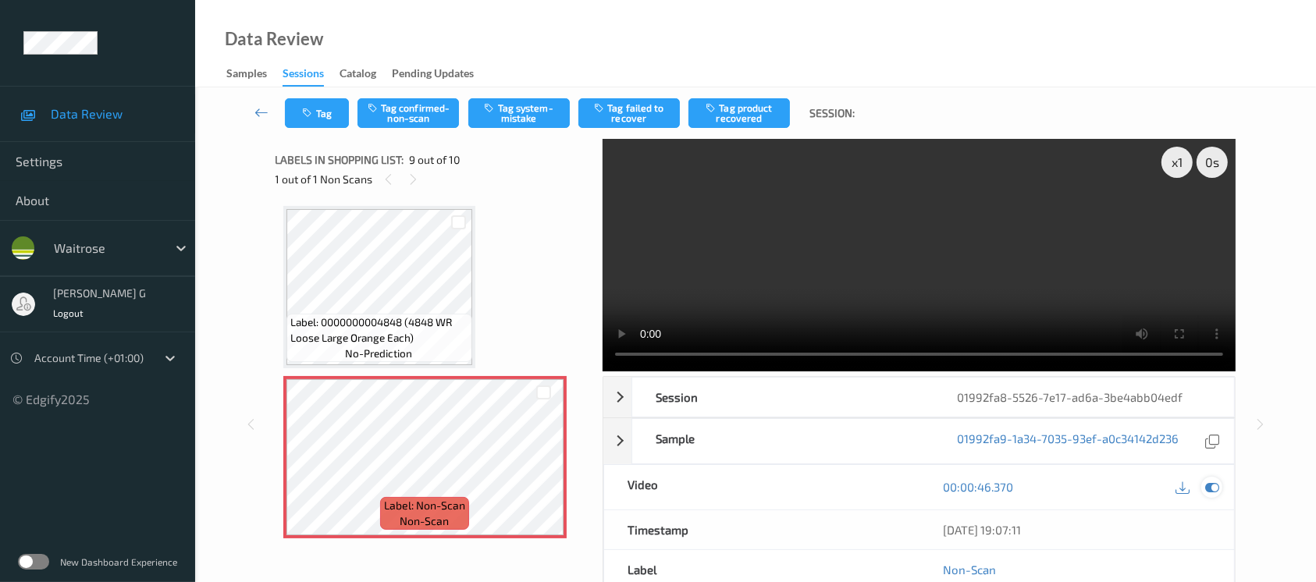
click at [1212, 493] on icon at bounding box center [1212, 487] width 14 height 14
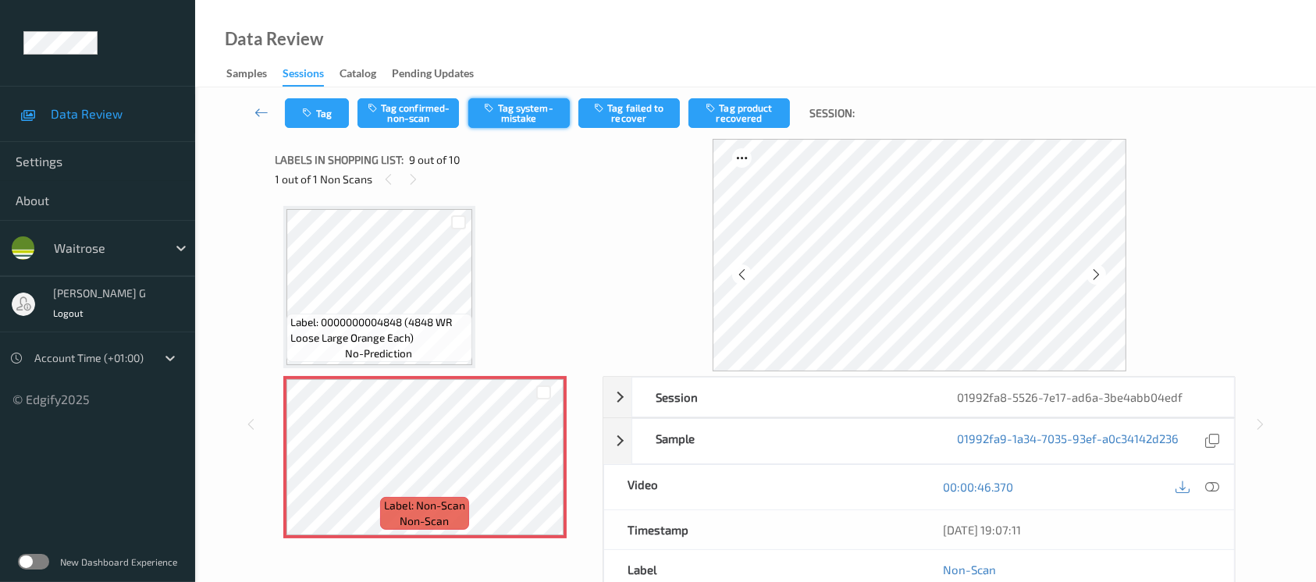
click at [527, 115] on button "Tag system-mistake" at bounding box center [518, 113] width 101 height 30
click at [312, 112] on icon "button" at bounding box center [309, 113] width 13 height 11
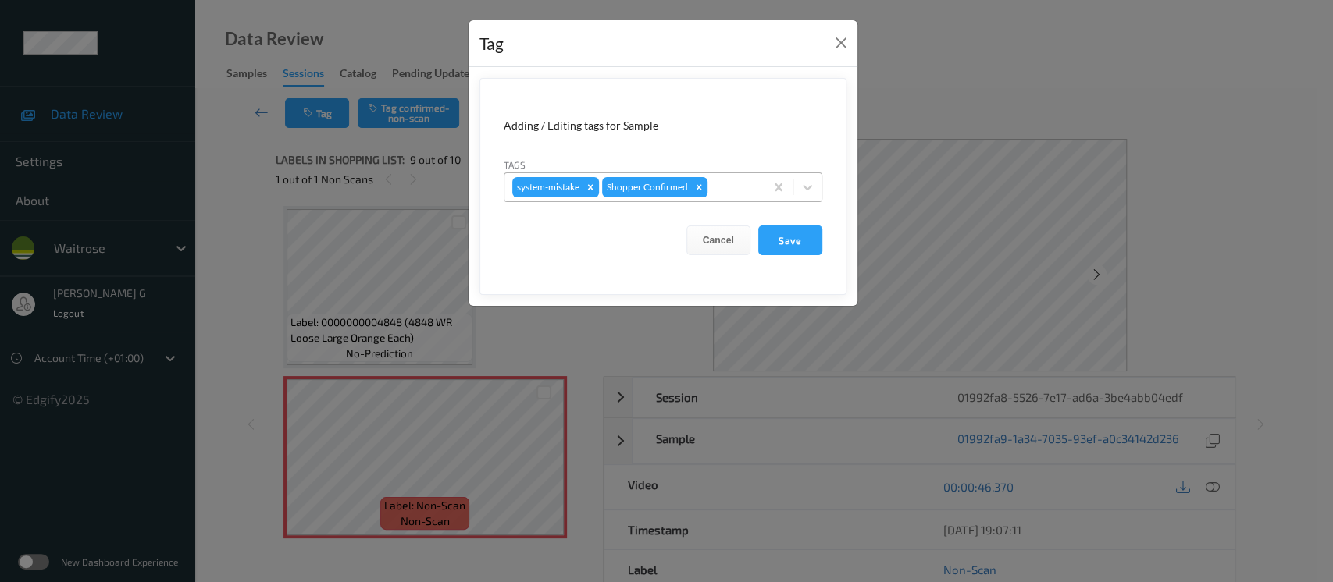
click at [729, 183] on div at bounding box center [733, 187] width 46 height 19
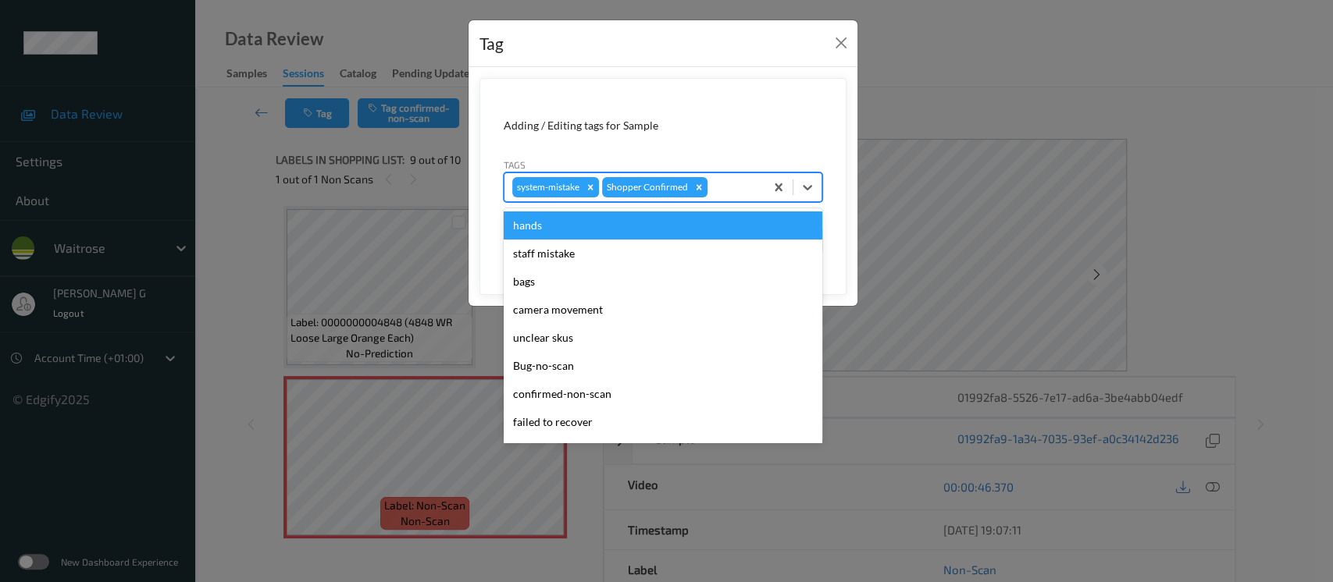
scroll to position [312, 0]
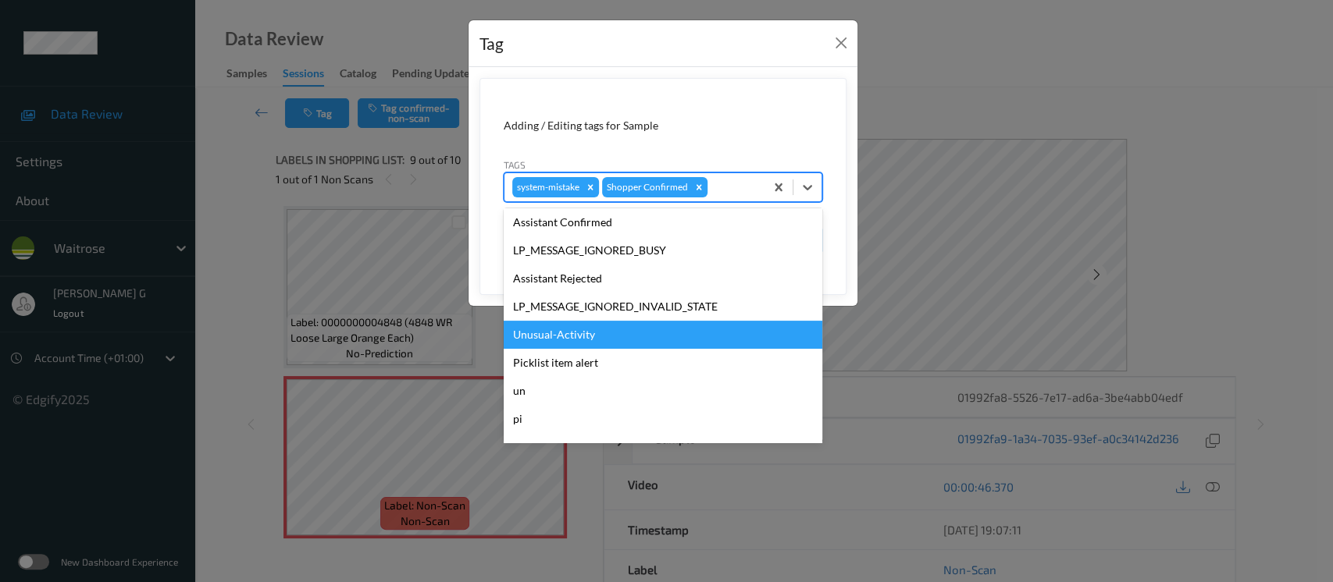
click at [550, 327] on div "Unusual-Activity" at bounding box center [663, 335] width 319 height 28
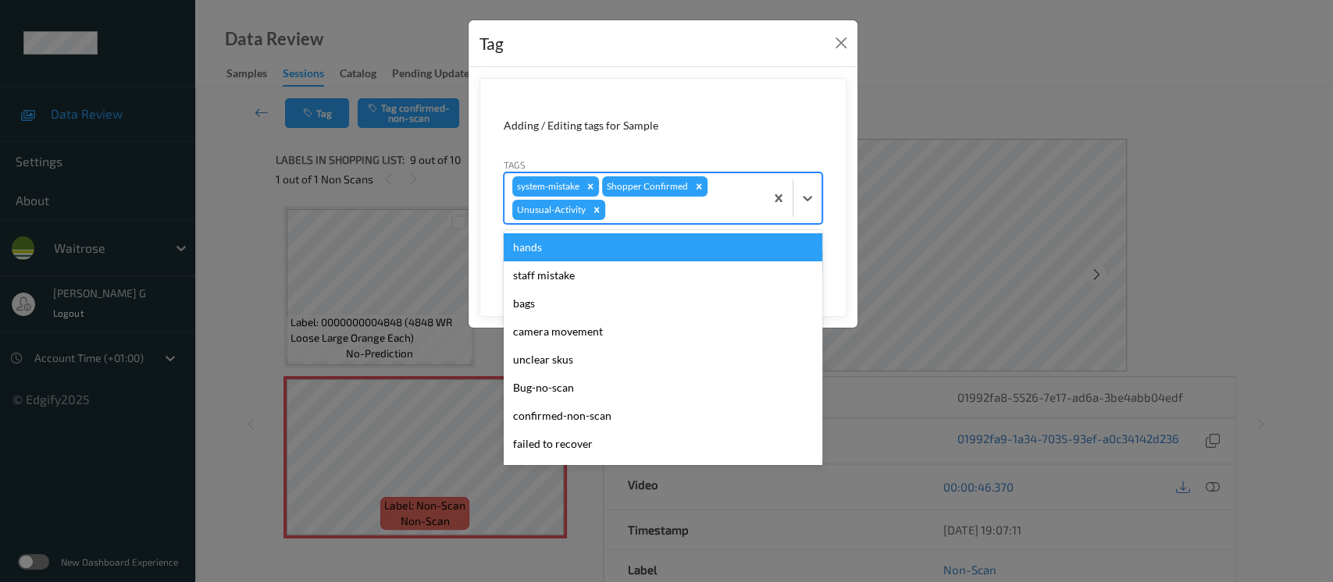
click at [735, 203] on div at bounding box center [682, 210] width 148 height 19
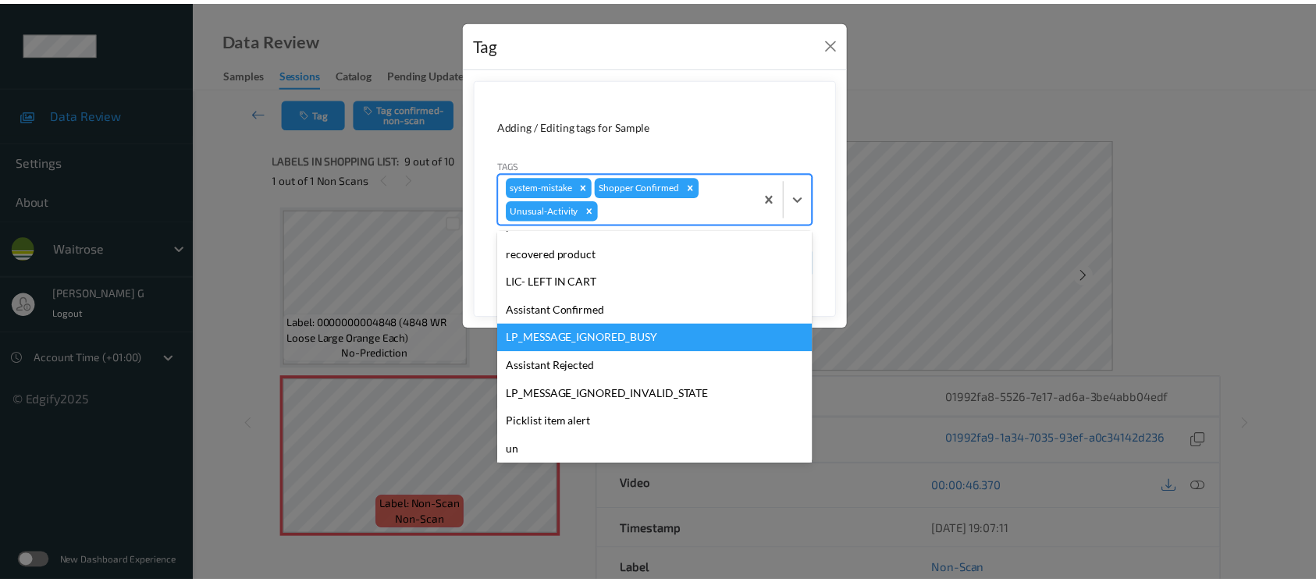
scroll to position [333, 0]
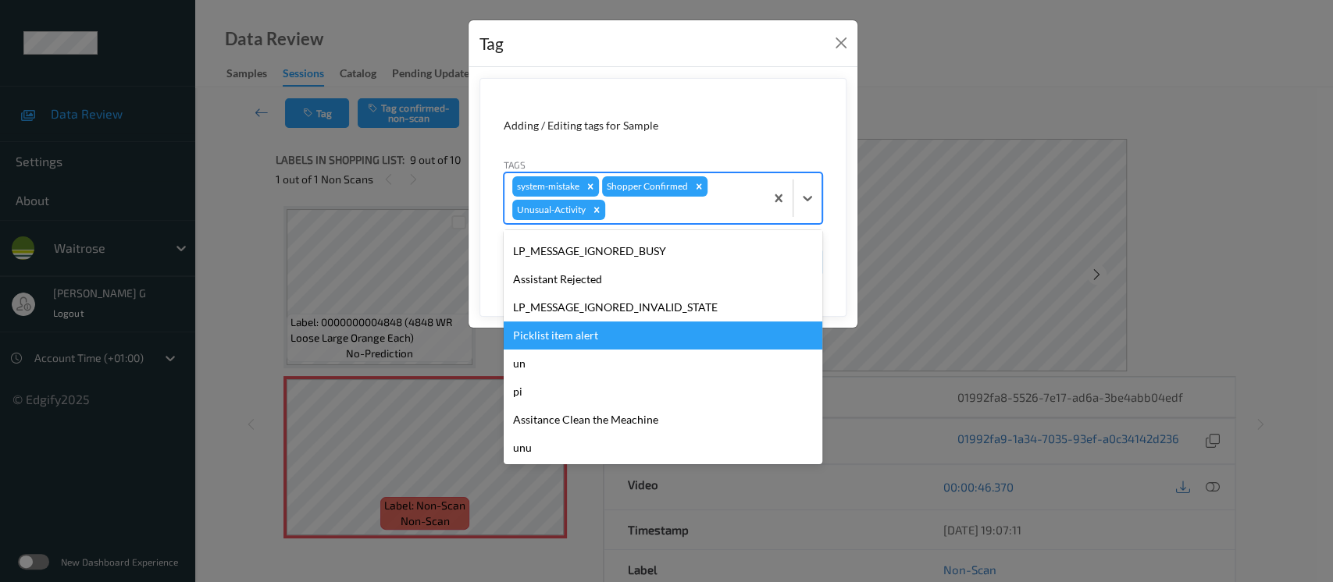
click at [557, 336] on div "Picklist item alert" at bounding box center [663, 336] width 319 height 28
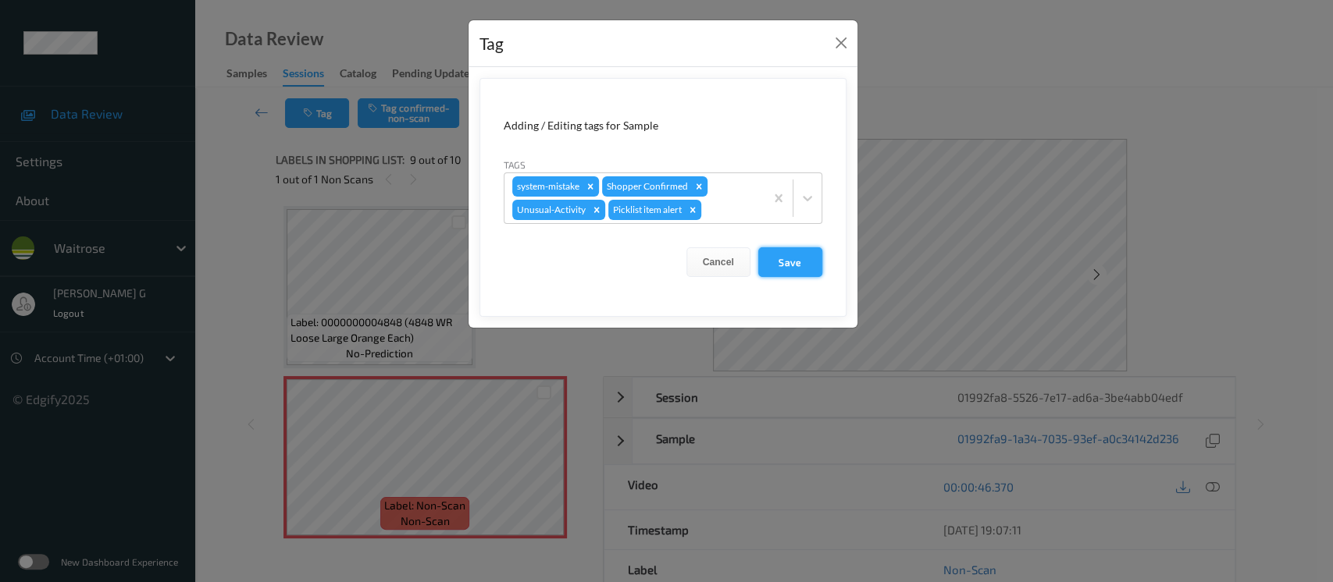
click at [801, 260] on button "Save" at bounding box center [790, 262] width 64 height 30
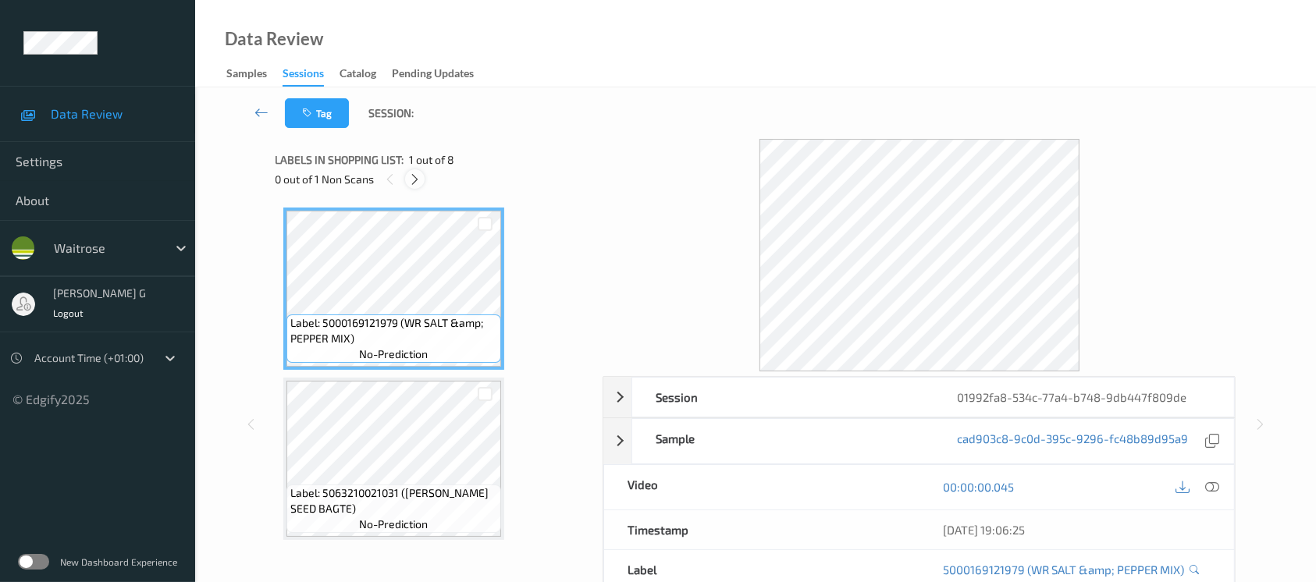
click at [415, 173] on icon at bounding box center [414, 180] width 13 height 14
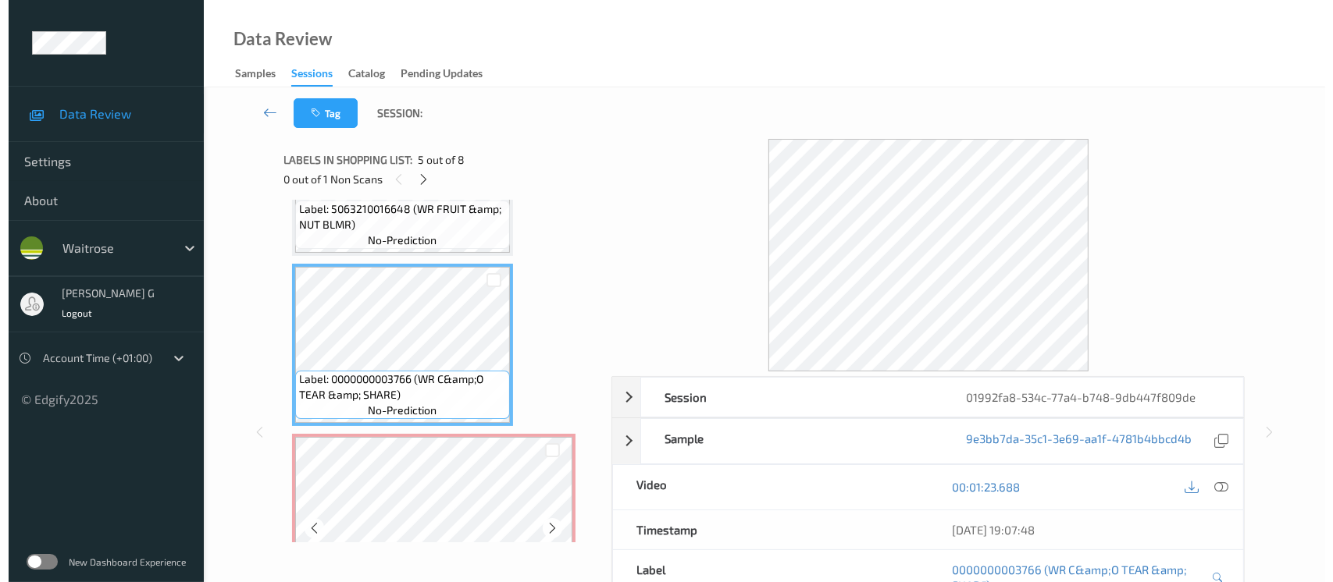
scroll to position [625, 0]
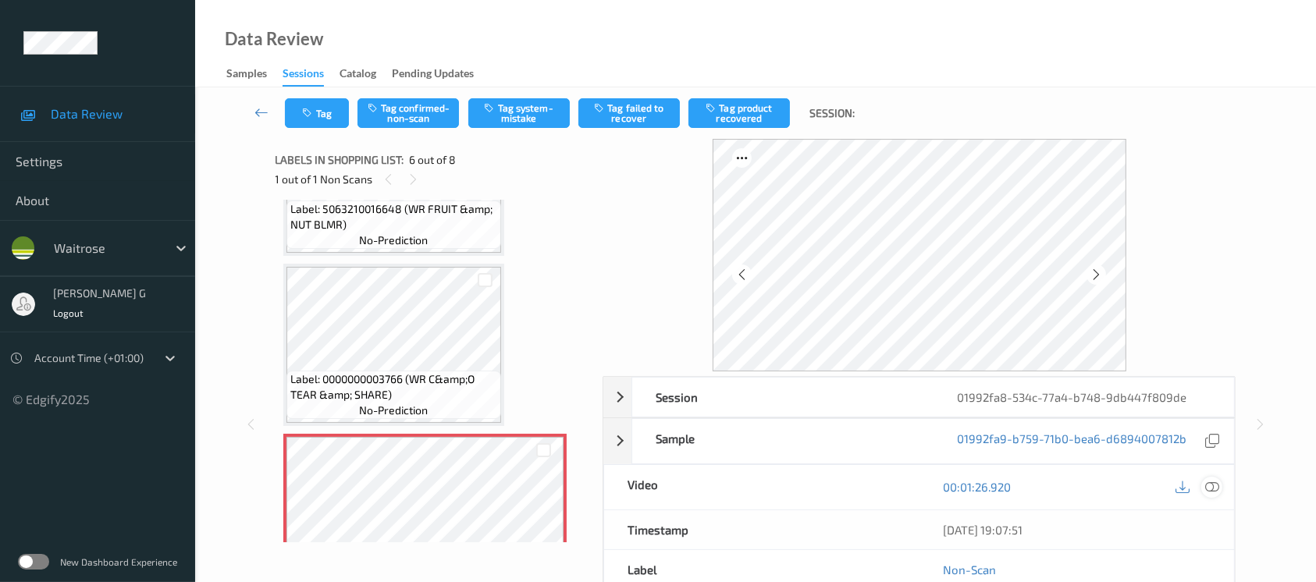
click at [1212, 484] on icon at bounding box center [1212, 487] width 14 height 14
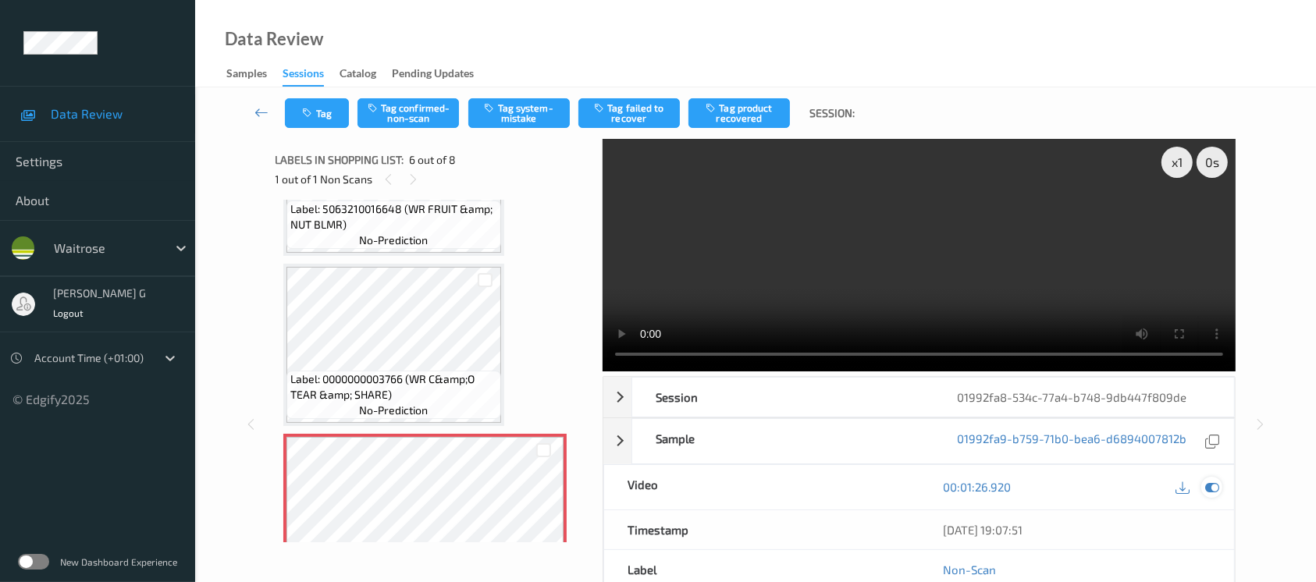
click at [1214, 484] on icon at bounding box center [1212, 487] width 14 height 14
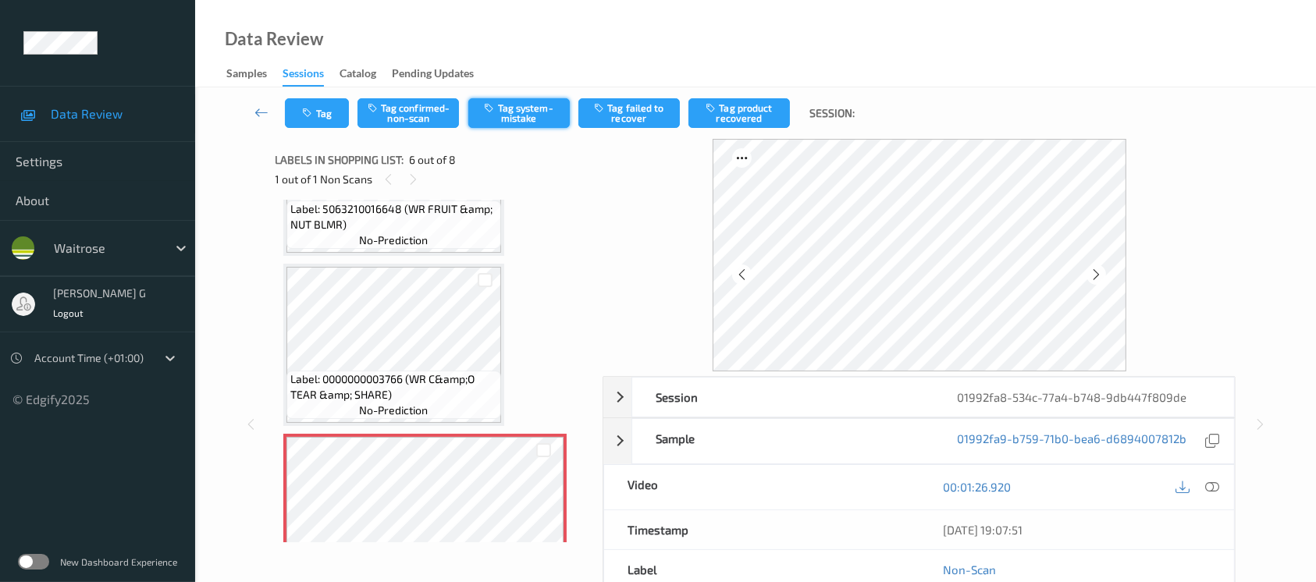
click at [523, 109] on button "Tag system-mistake" at bounding box center [518, 113] width 101 height 30
click at [313, 114] on icon "button" at bounding box center [309, 113] width 13 height 11
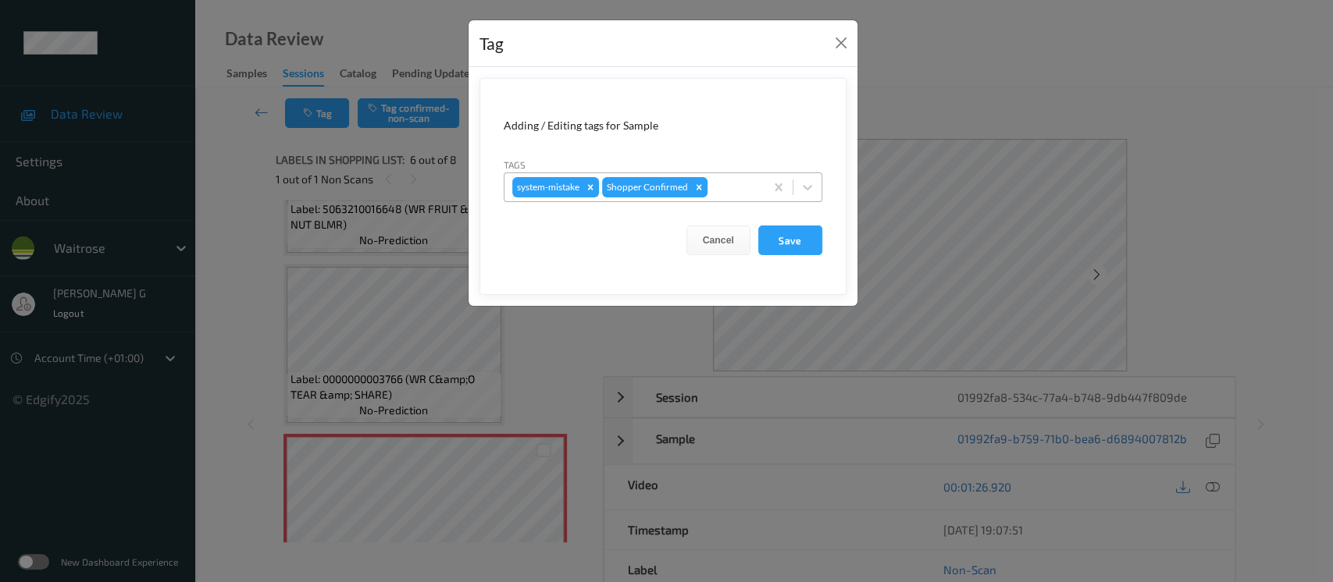
click at [744, 183] on div at bounding box center [733, 187] width 46 height 19
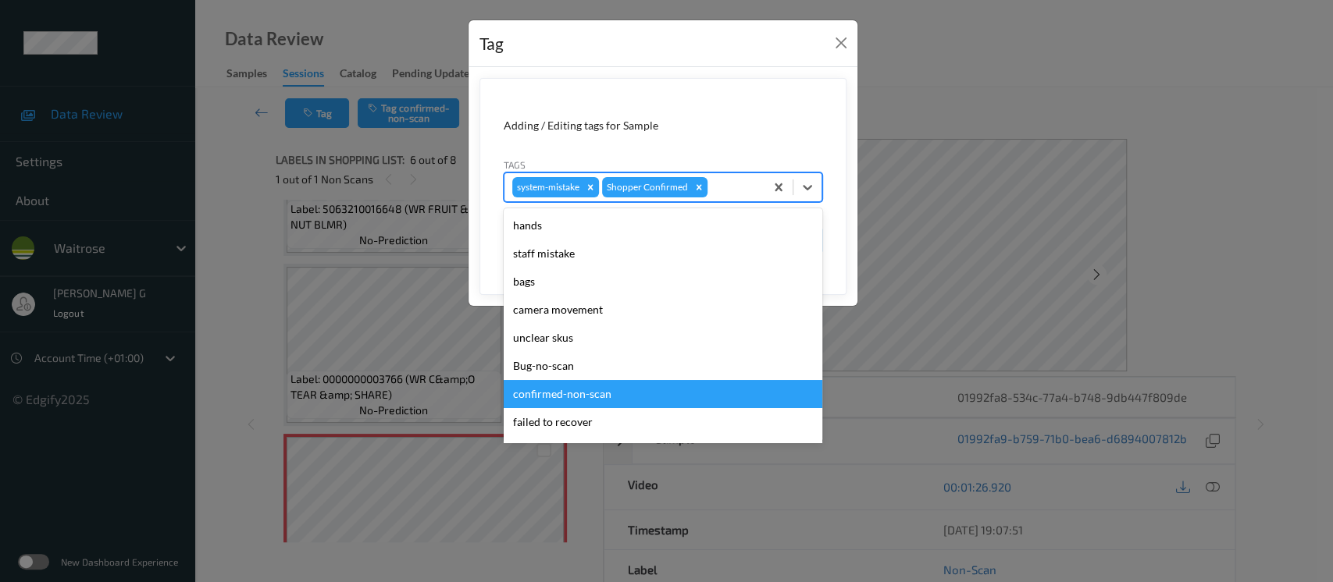
scroll to position [362, 0]
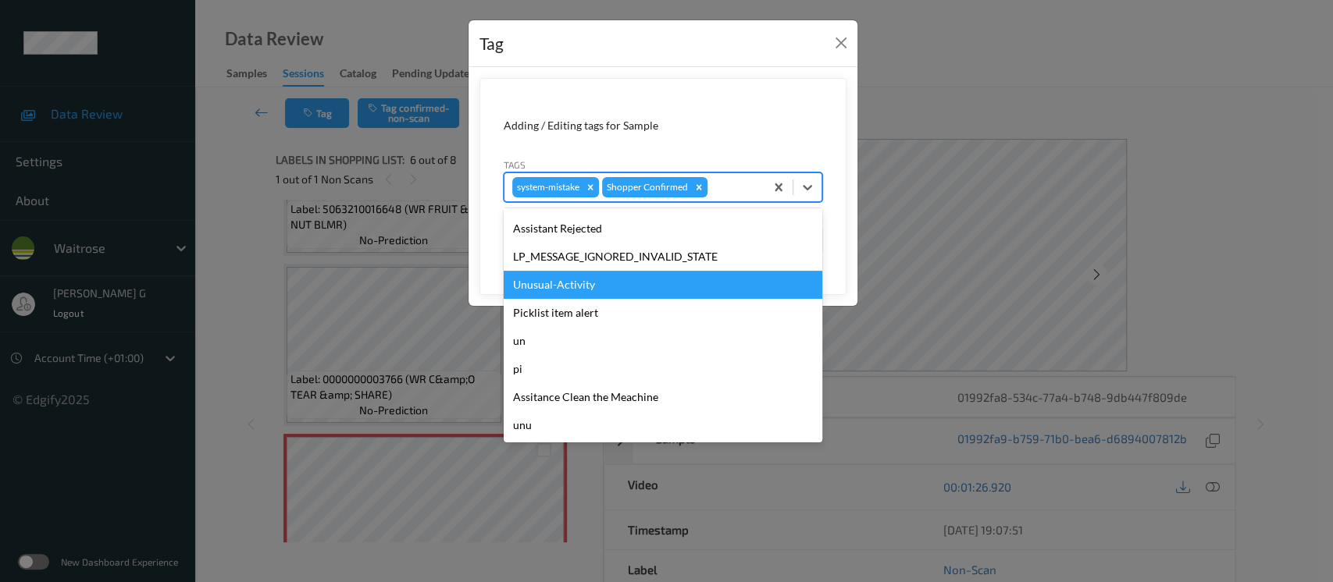
click at [537, 283] on div "Unusual-Activity" at bounding box center [663, 285] width 319 height 28
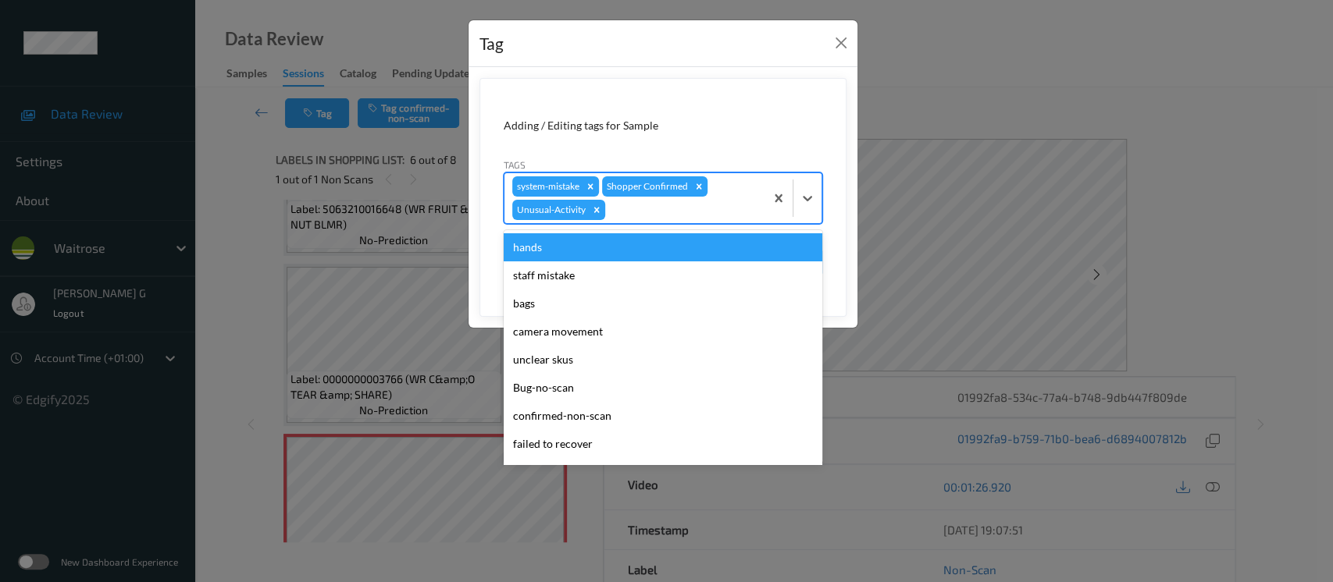
click at [682, 219] on div at bounding box center [682, 210] width 148 height 19
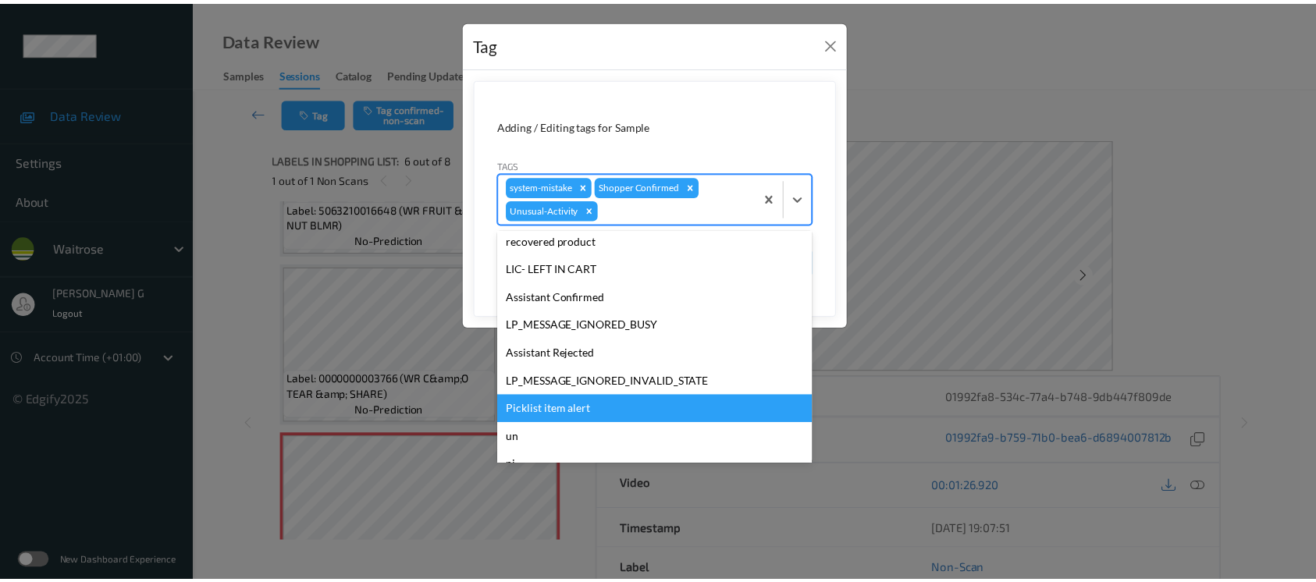
scroll to position [333, 0]
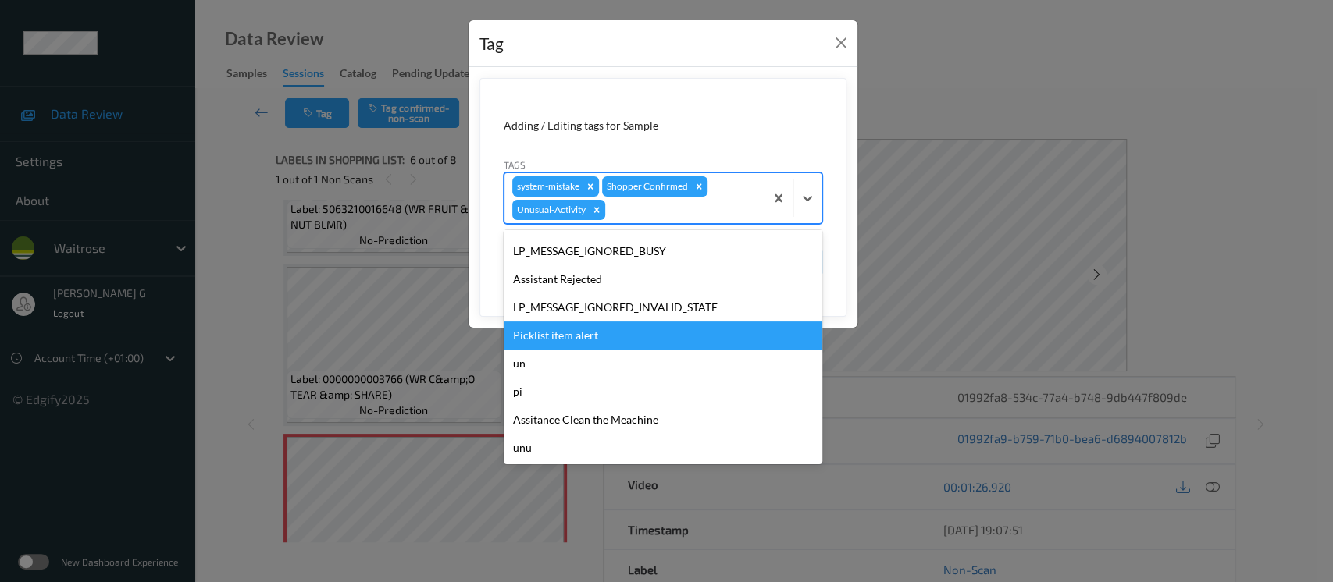
click at [548, 339] on div "Picklist item alert" at bounding box center [663, 336] width 319 height 28
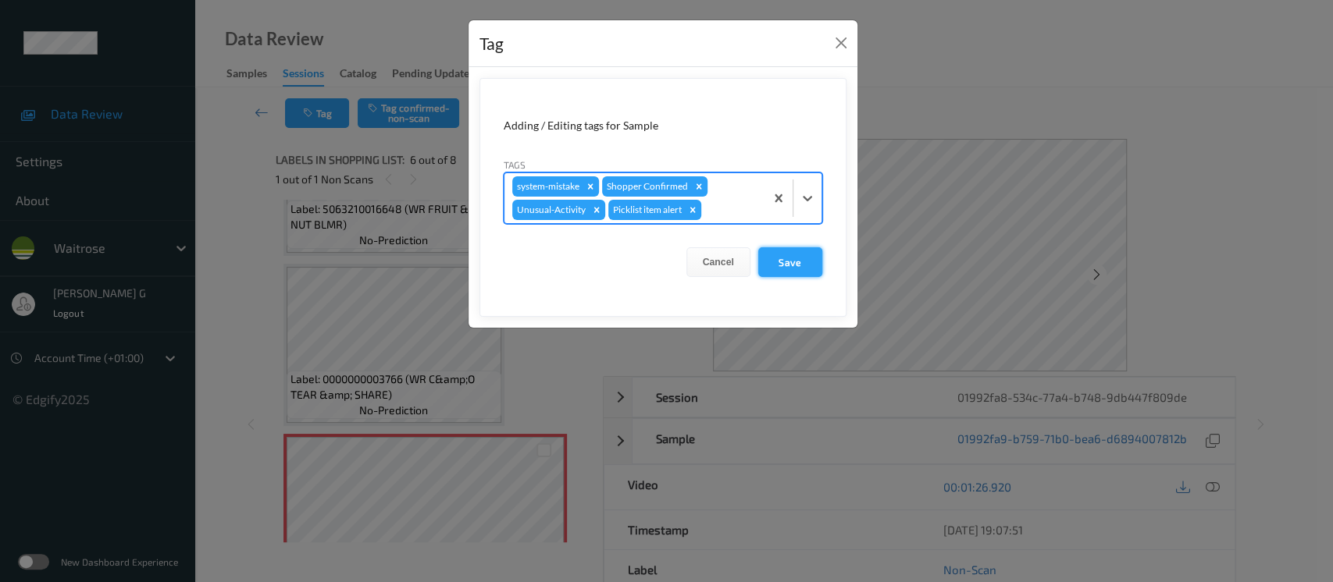
click at [780, 257] on button "Save" at bounding box center [790, 262] width 64 height 30
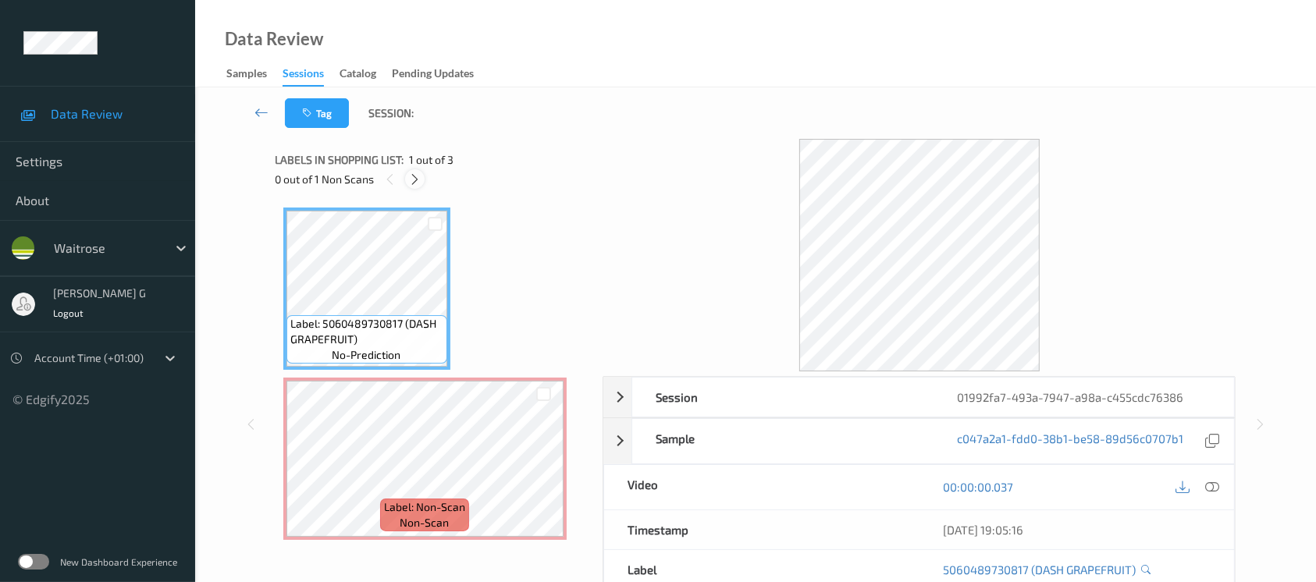
click at [415, 184] on icon at bounding box center [414, 180] width 13 height 14
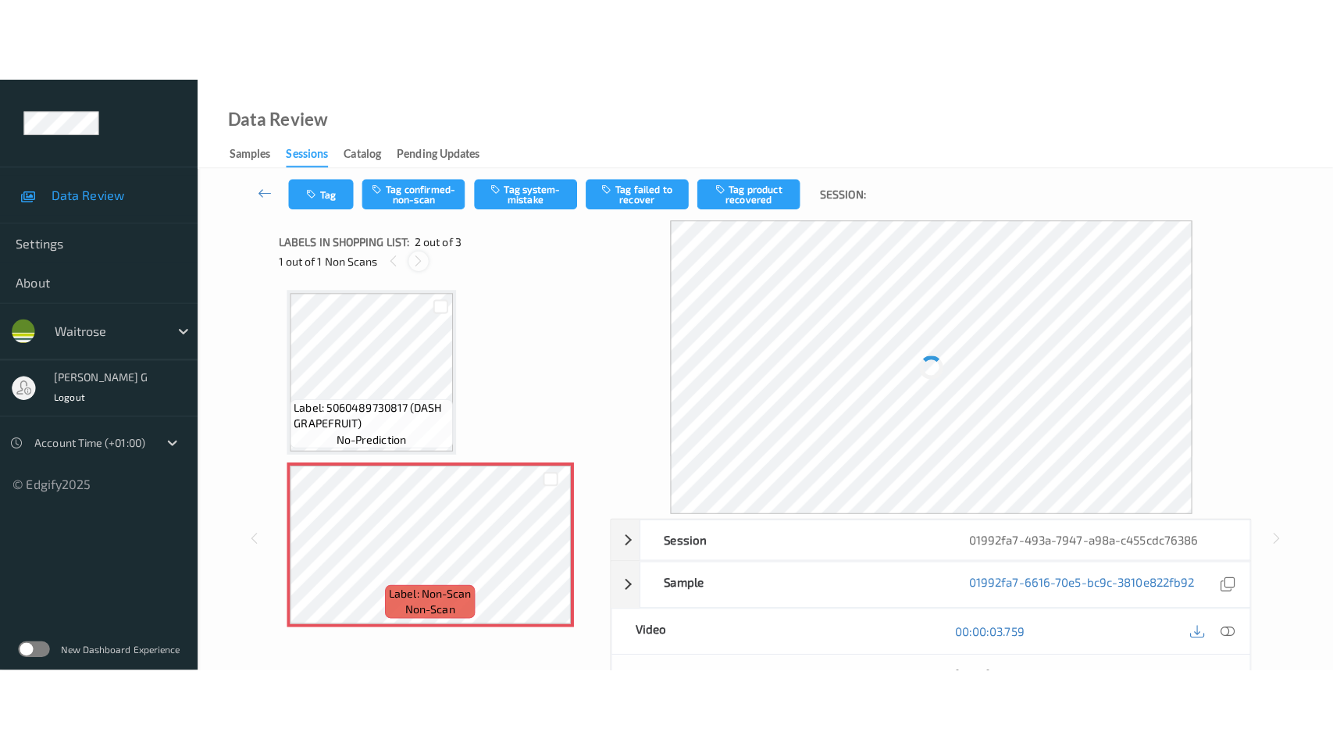
scroll to position [7, 0]
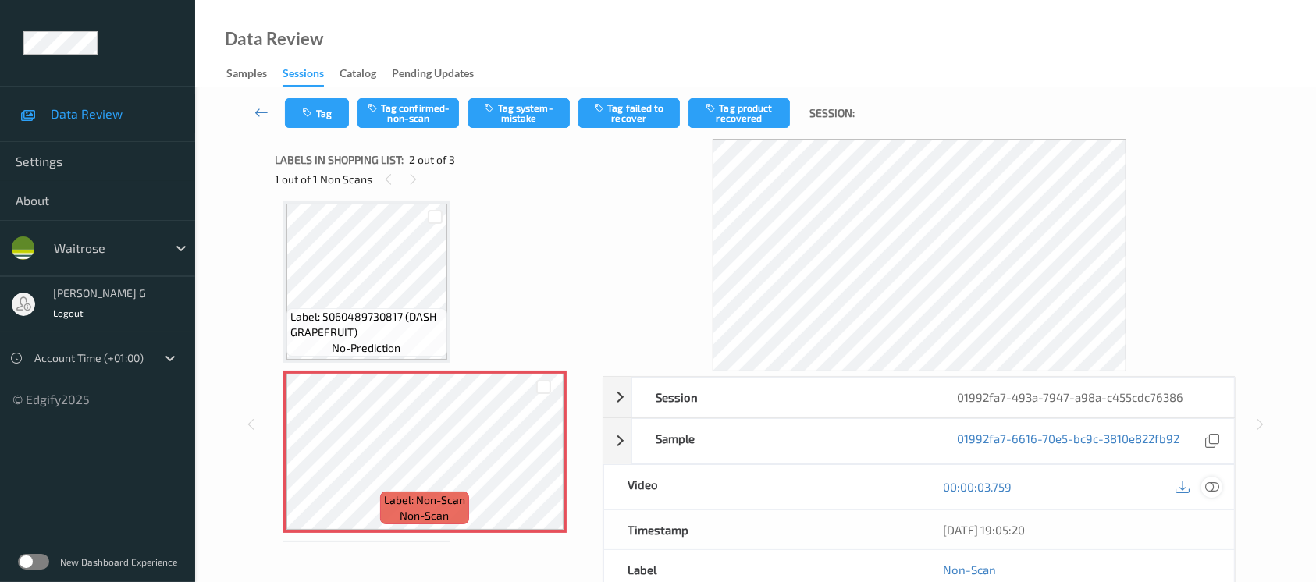
click at [1212, 489] on icon at bounding box center [1212, 487] width 14 height 14
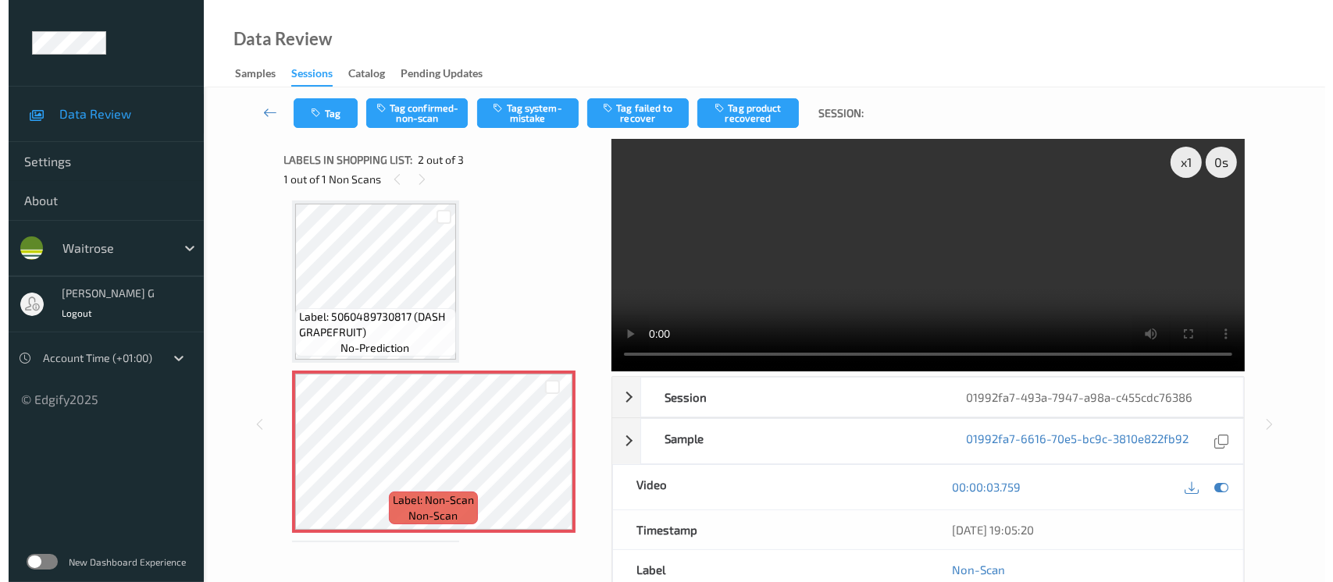
scroll to position [6, 0]
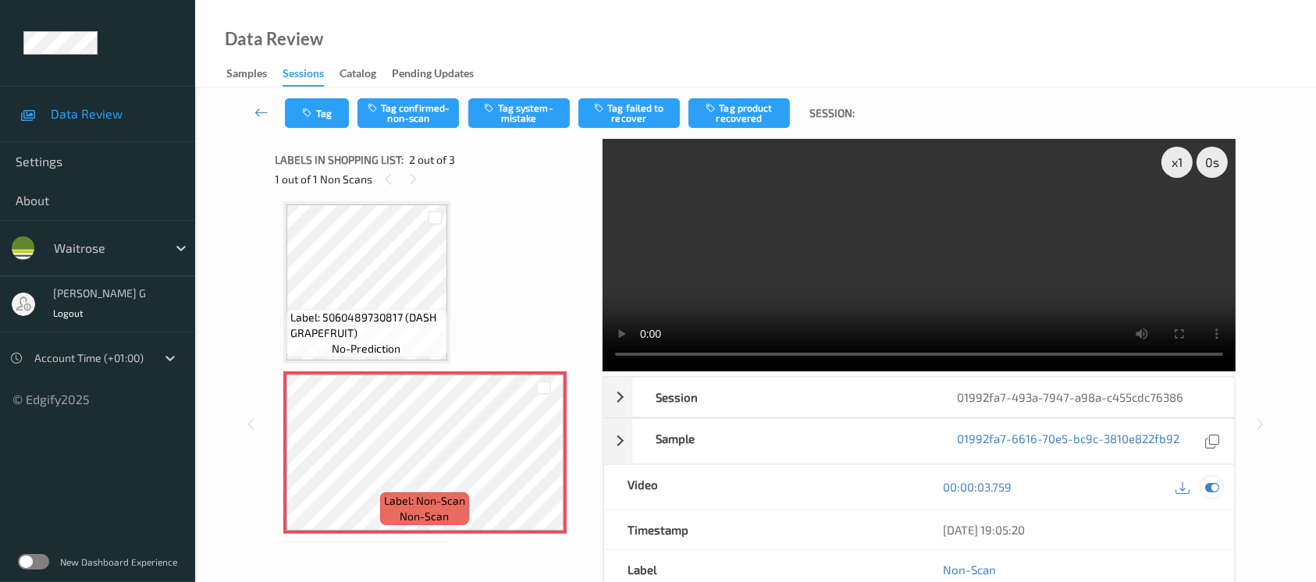
click at [1216, 490] on icon at bounding box center [1212, 487] width 14 height 14
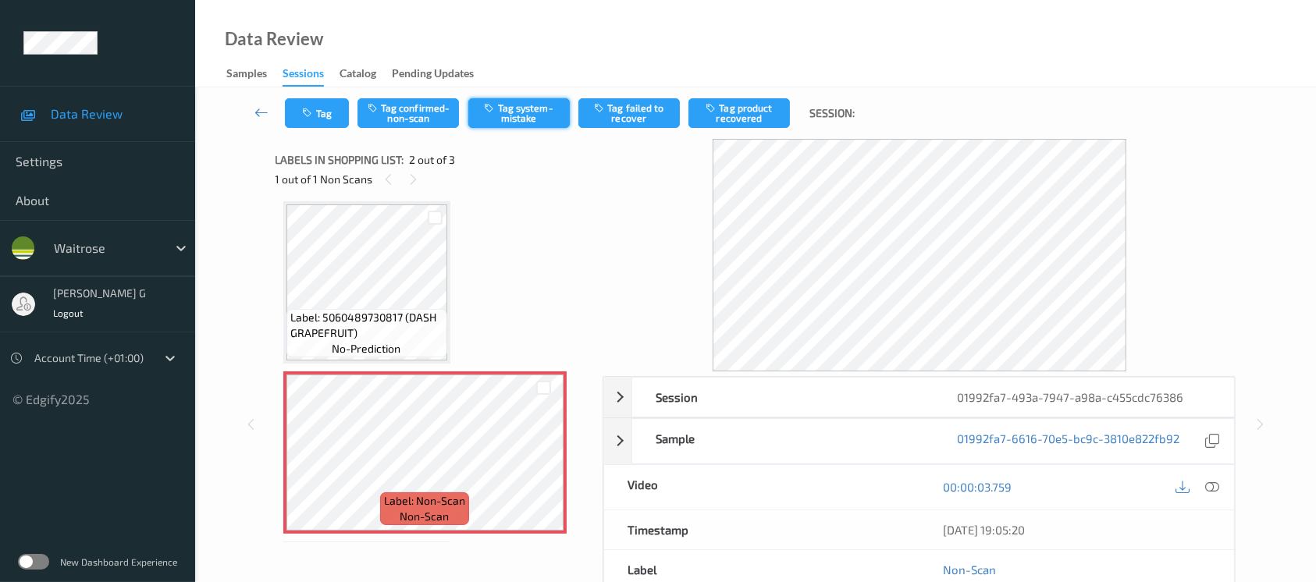
click at [512, 104] on button "Tag system-mistake" at bounding box center [518, 113] width 101 height 30
click at [315, 116] on icon "button" at bounding box center [309, 113] width 13 height 11
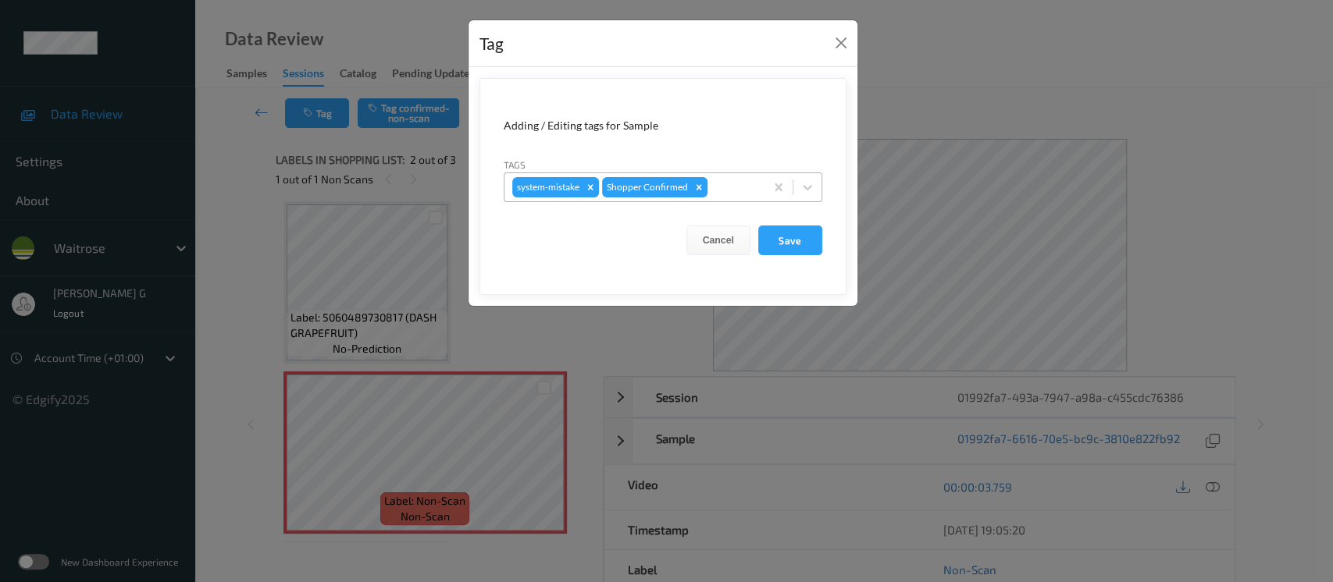
click at [743, 192] on div at bounding box center [733, 187] width 46 height 19
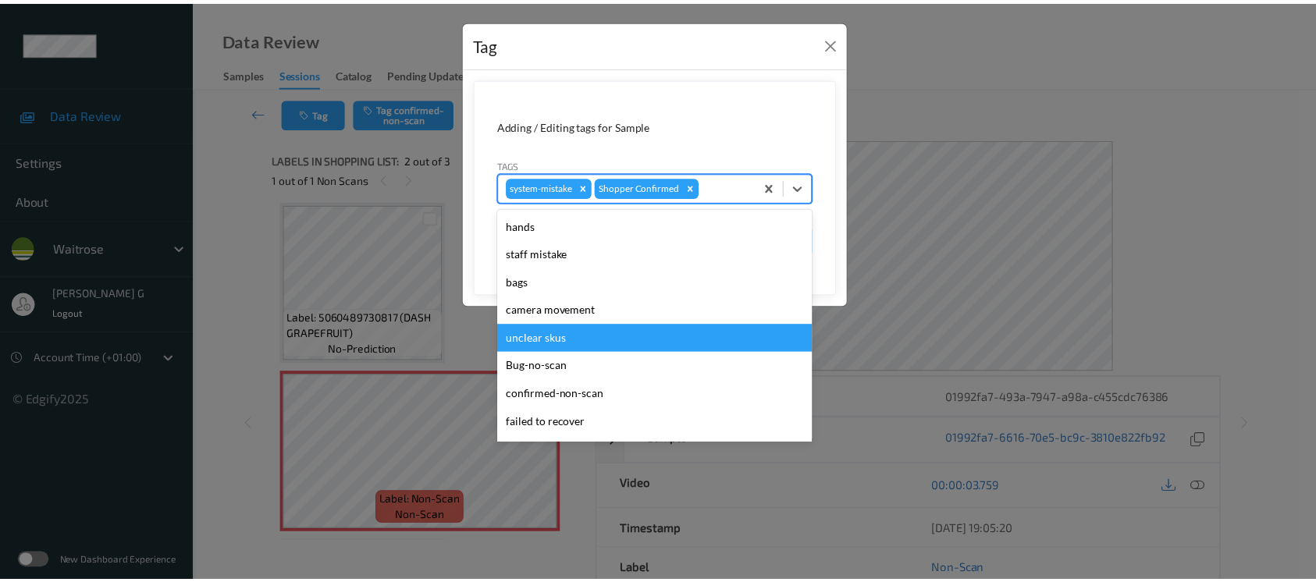
scroll to position [312, 0]
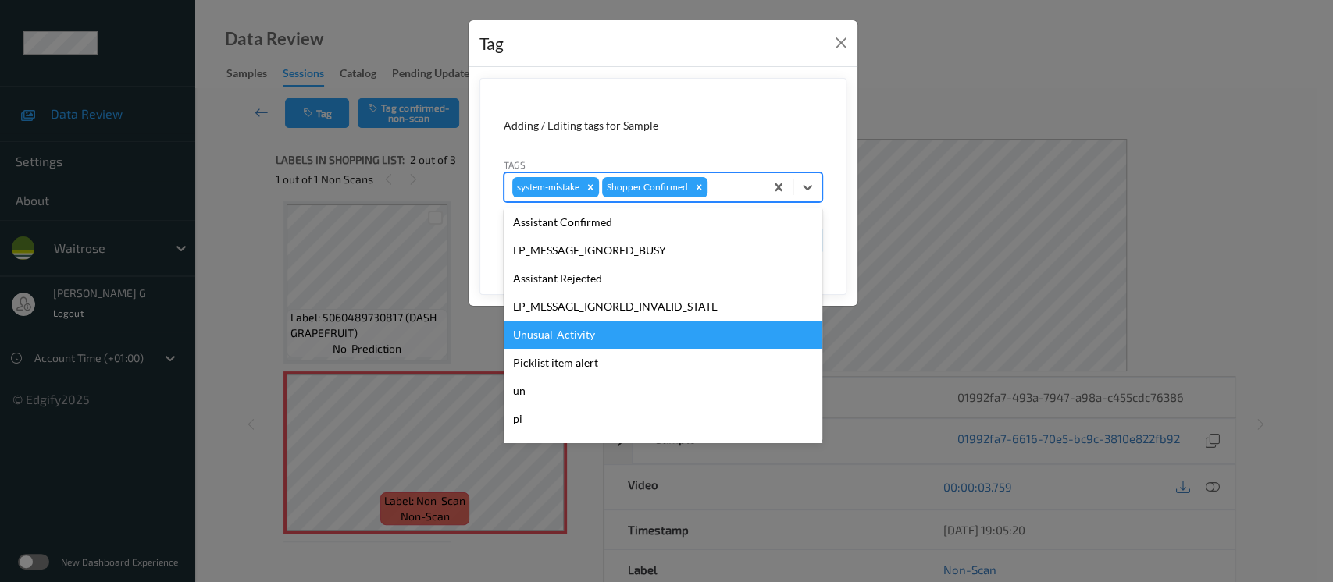
click at [557, 332] on div "Unusual-Activity" at bounding box center [663, 335] width 319 height 28
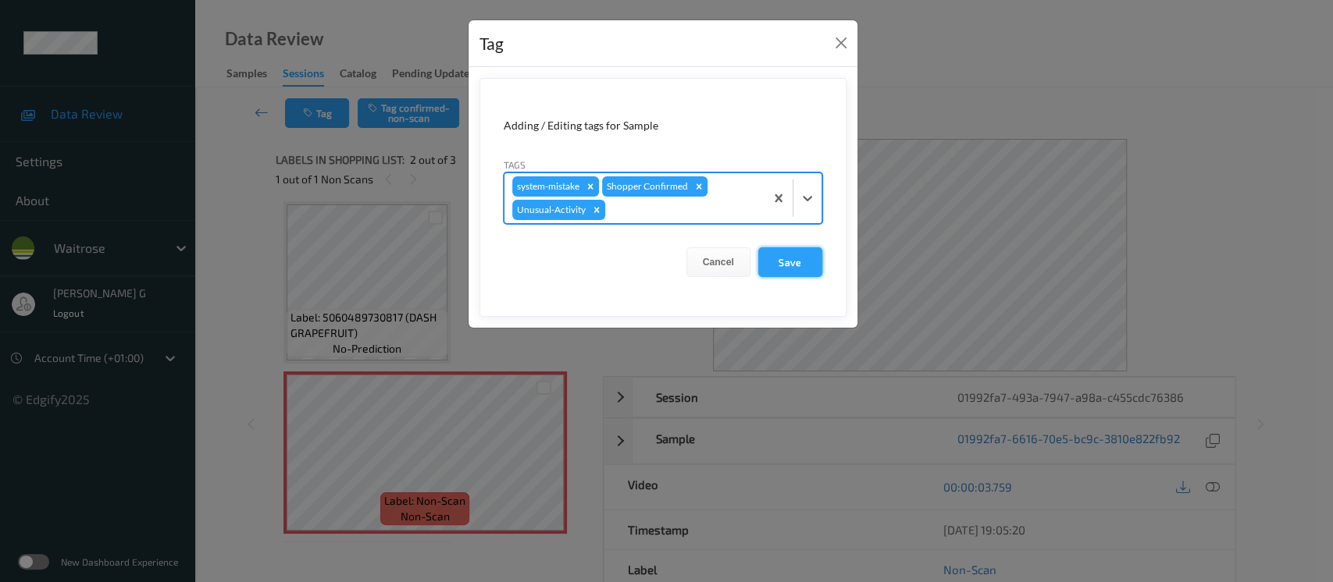
click at [792, 271] on button "Save" at bounding box center [790, 262] width 64 height 30
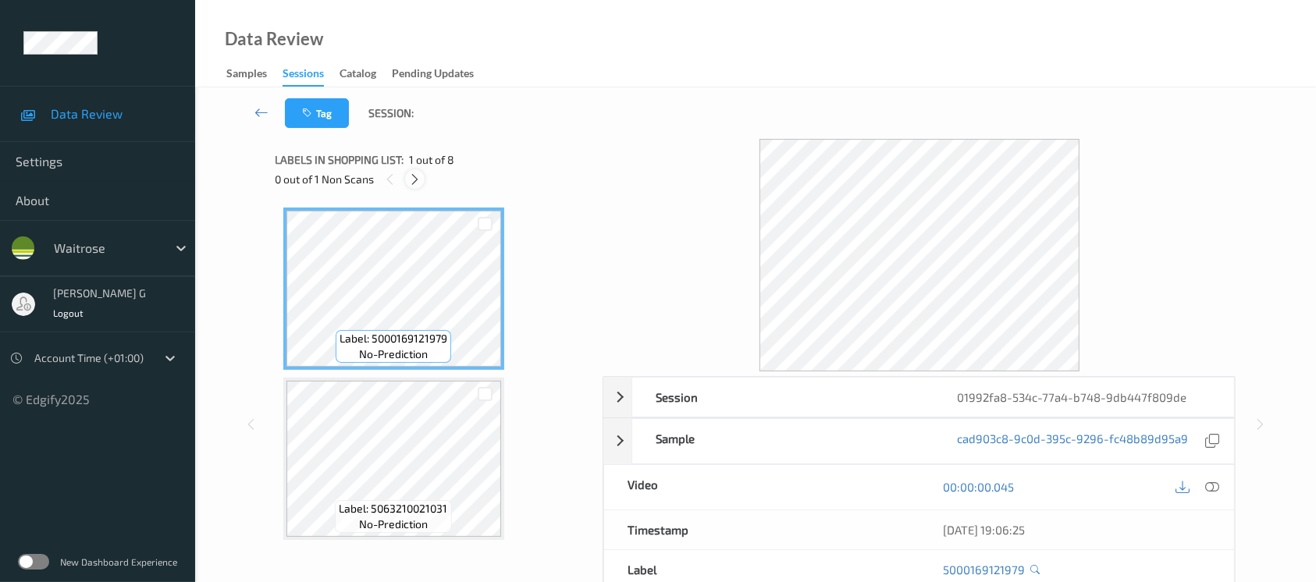
click at [418, 183] on icon at bounding box center [414, 180] width 13 height 14
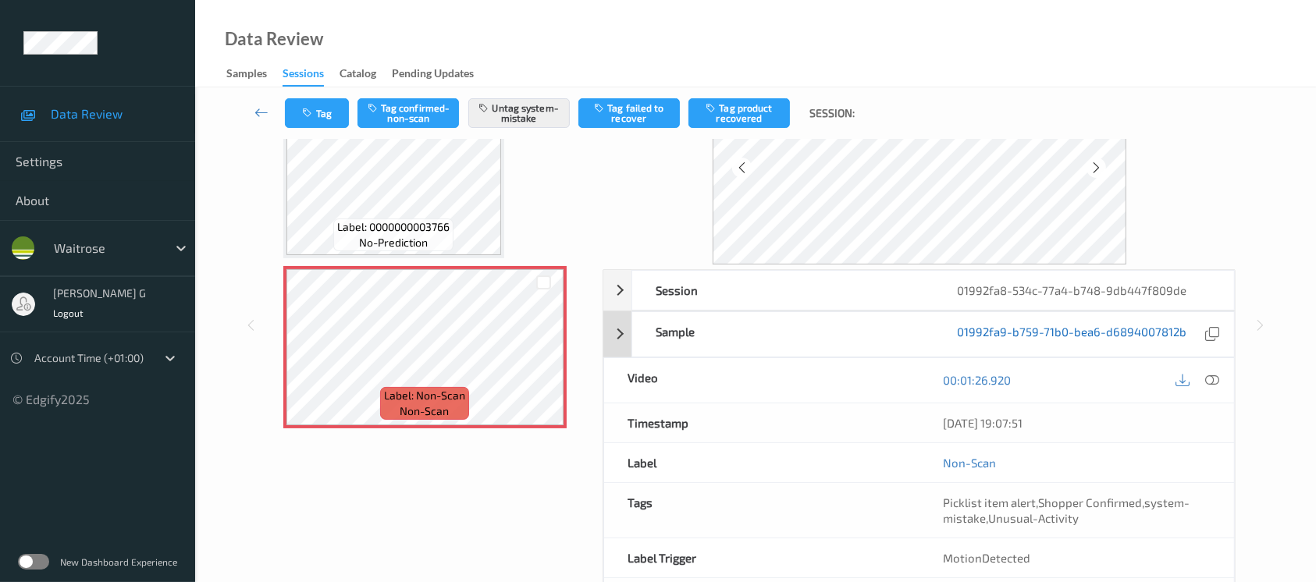
scroll to position [175, 0]
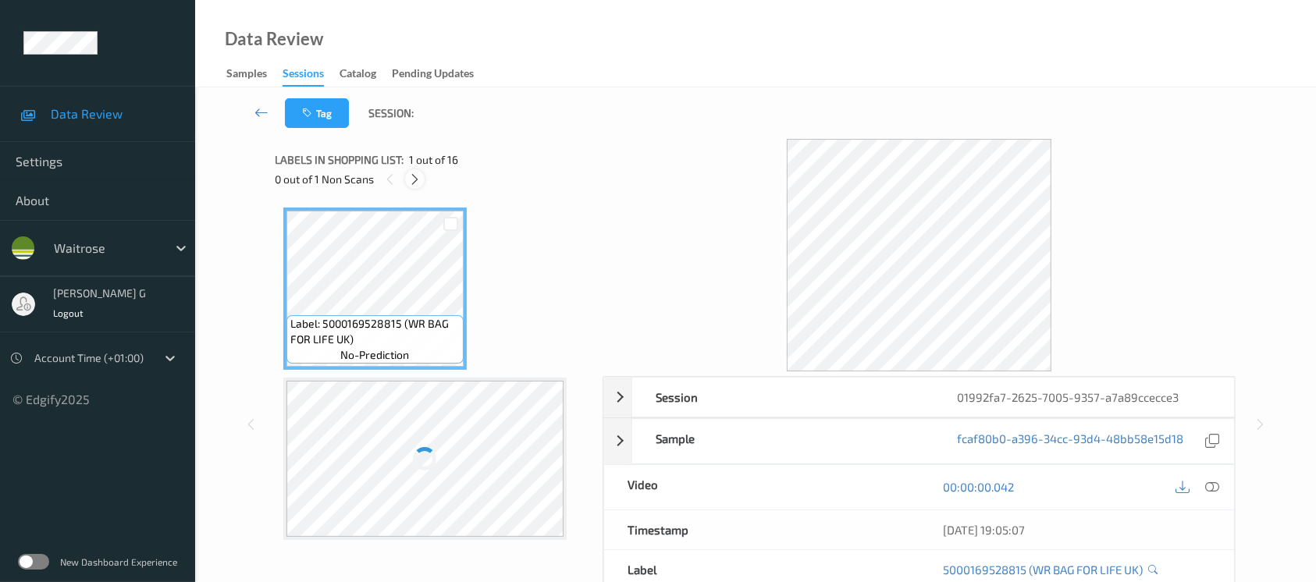
click at [418, 178] on icon at bounding box center [414, 180] width 13 height 14
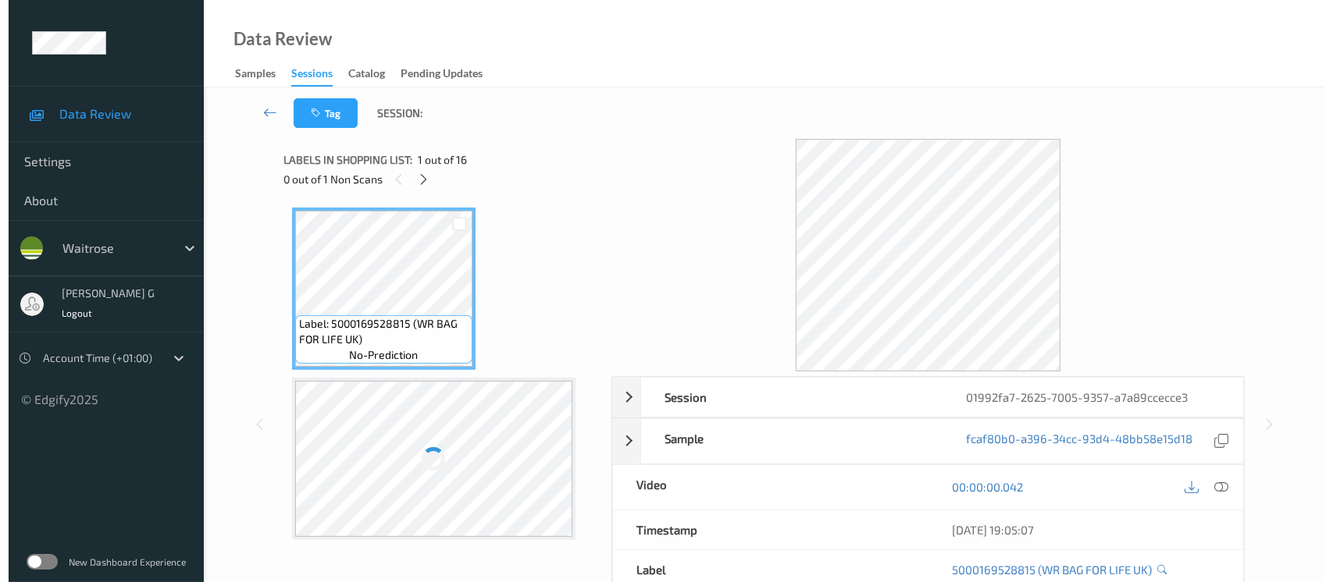
scroll to position [1363, 0]
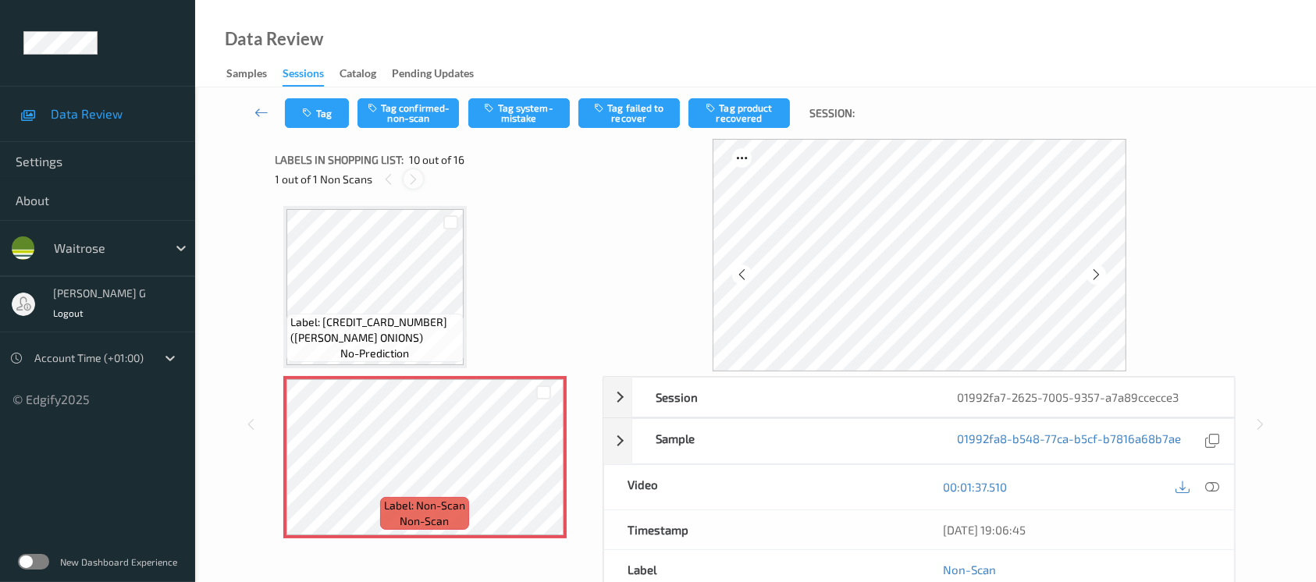
click at [405, 179] on div at bounding box center [414, 179] width 20 height 20
click at [1104, 280] on div at bounding box center [1097, 275] width 20 height 20
click at [1095, 274] on icon at bounding box center [1096, 275] width 13 height 14
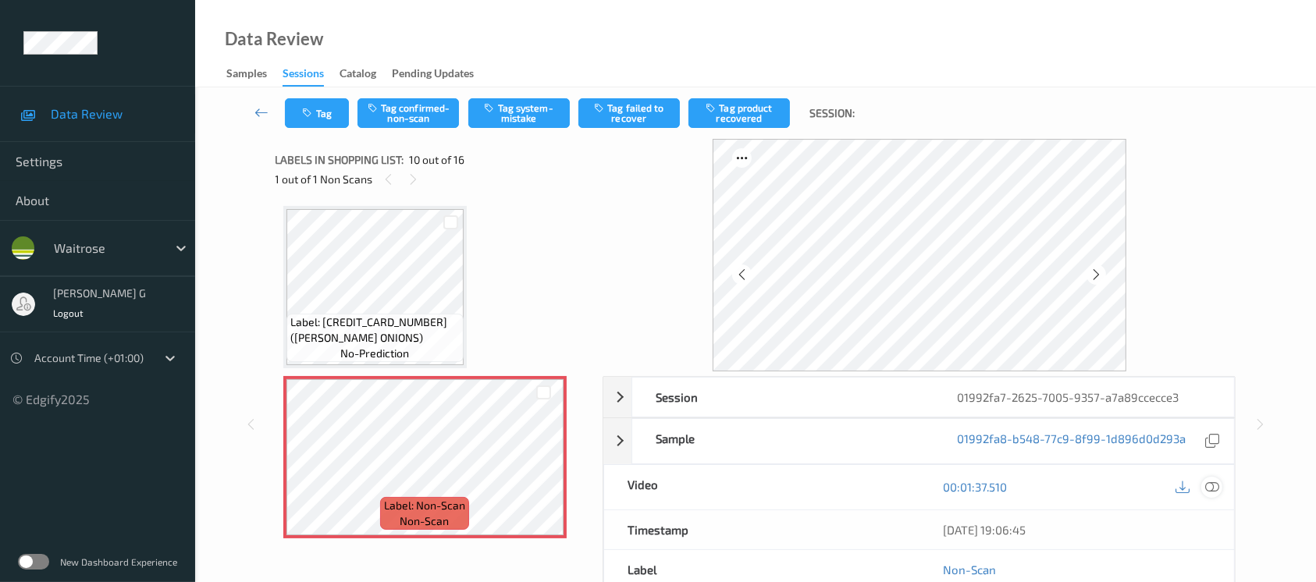
click at [1212, 484] on icon at bounding box center [1212, 487] width 14 height 14
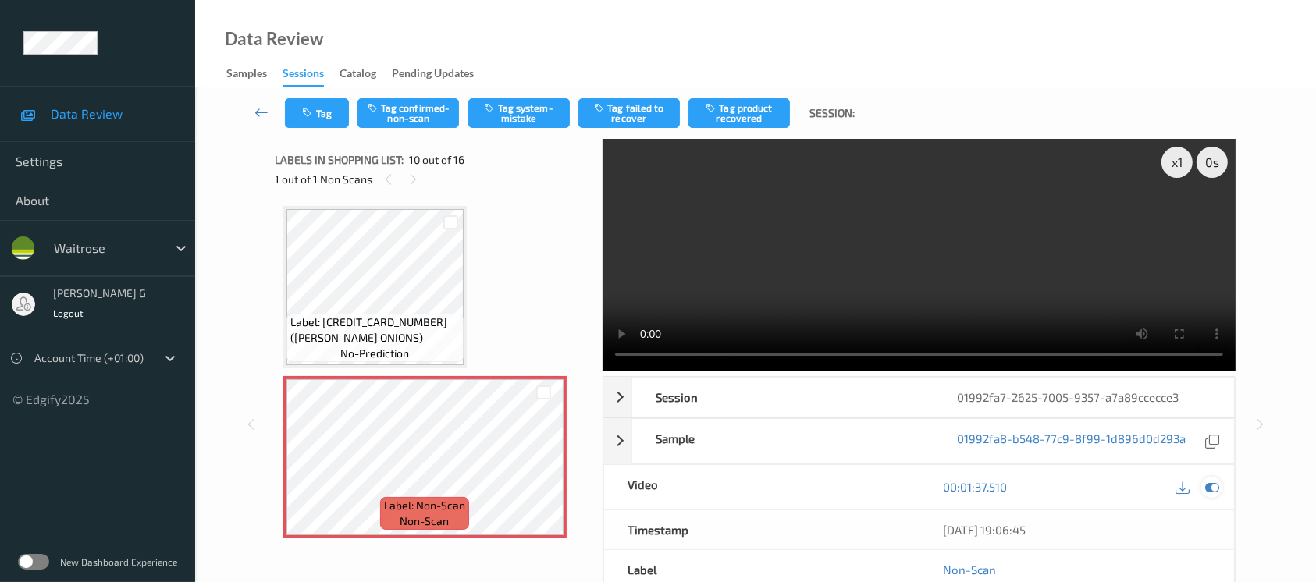
click at [1214, 486] on icon at bounding box center [1212, 487] width 14 height 14
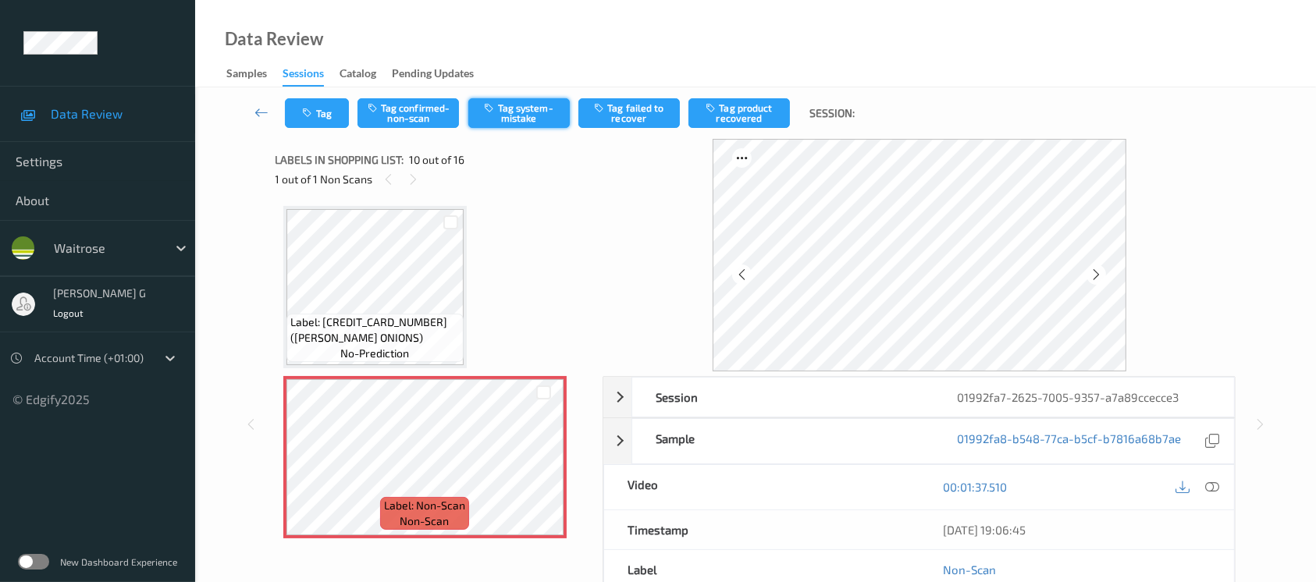
click at [525, 109] on button "Tag system-mistake" at bounding box center [518, 113] width 101 height 30
click at [317, 114] on button "Tag" at bounding box center [317, 113] width 64 height 30
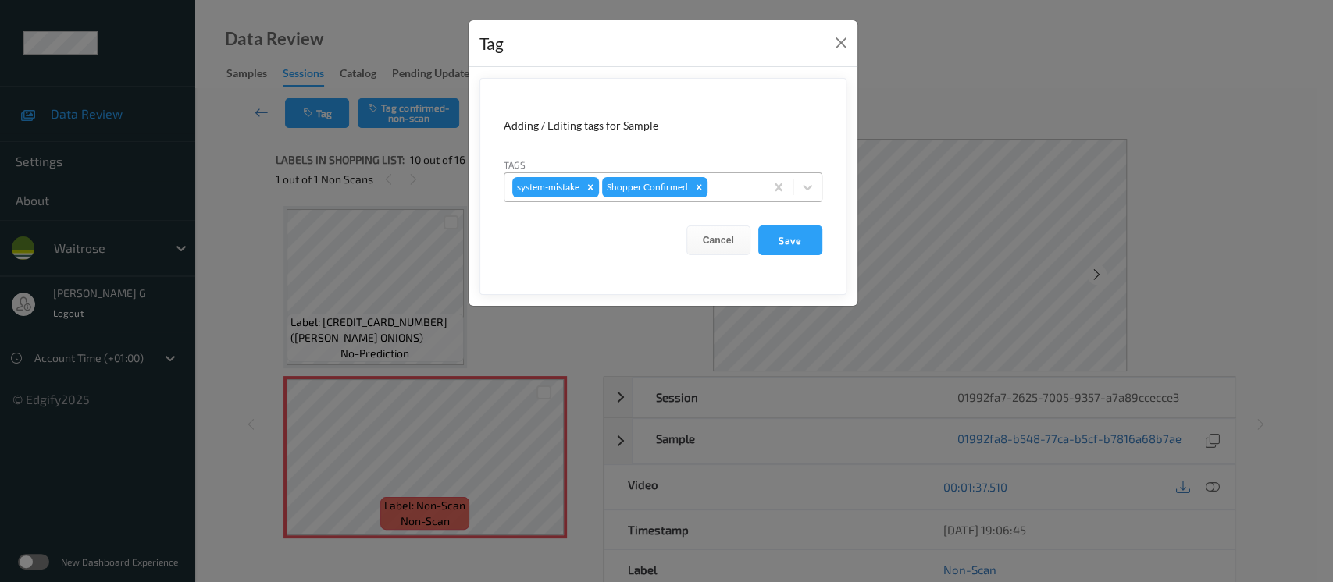
click at [712, 180] on div at bounding box center [733, 187] width 46 height 19
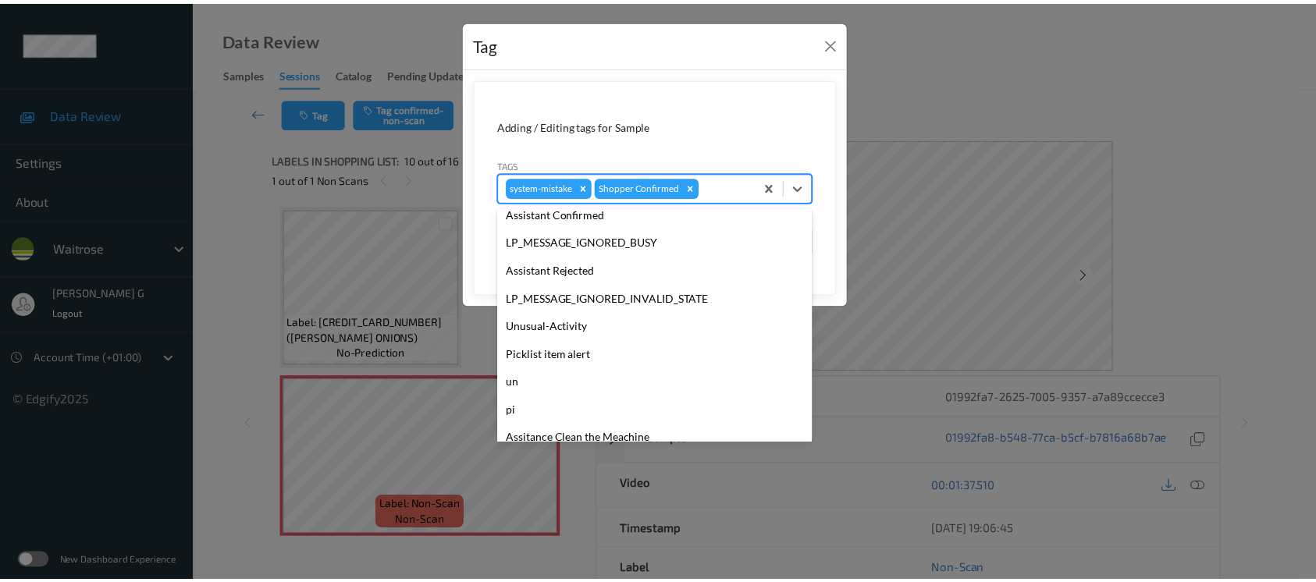
scroll to position [362, 0]
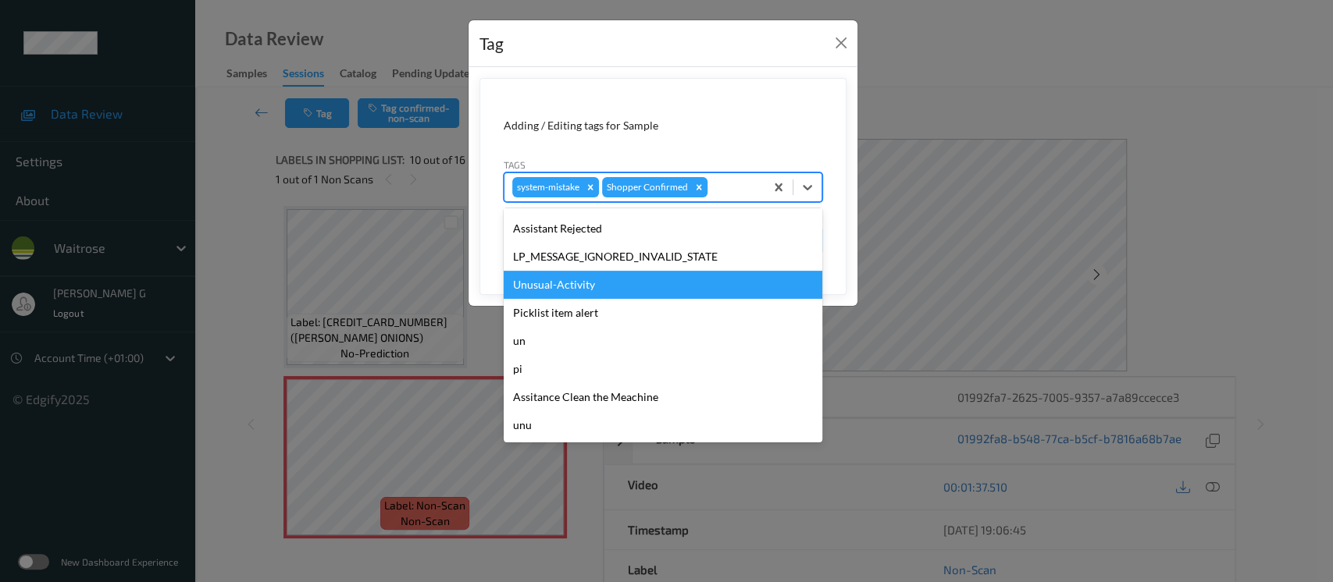
click at [546, 285] on div "Unusual-Activity" at bounding box center [663, 285] width 319 height 28
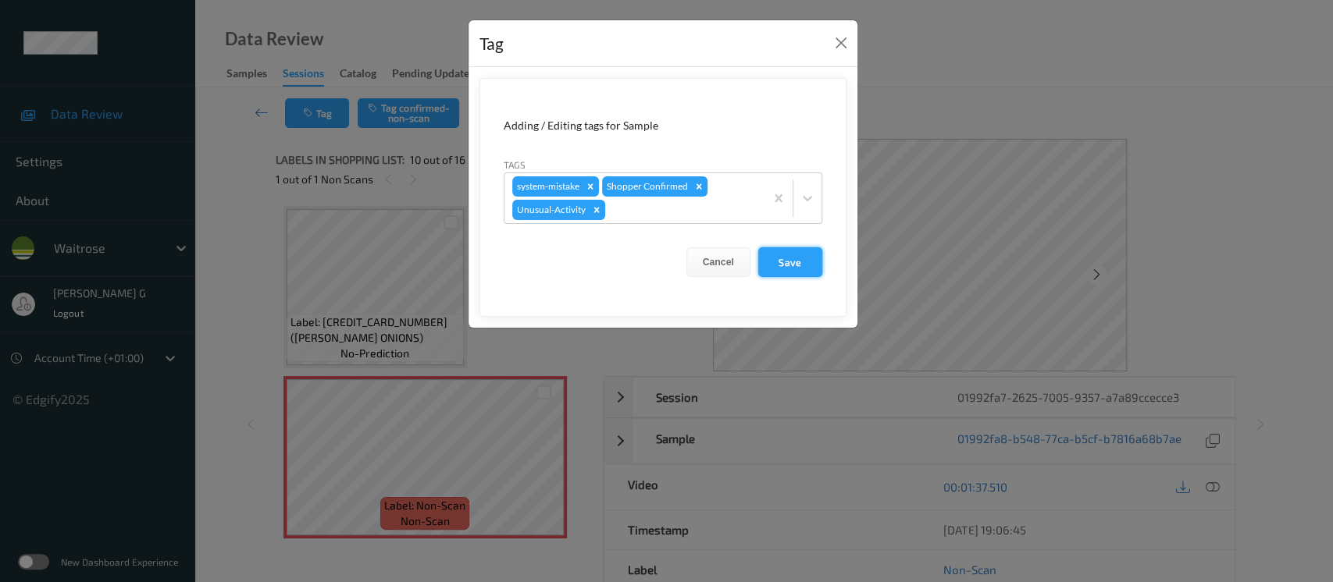
click at [799, 260] on button "Save" at bounding box center [790, 262] width 64 height 30
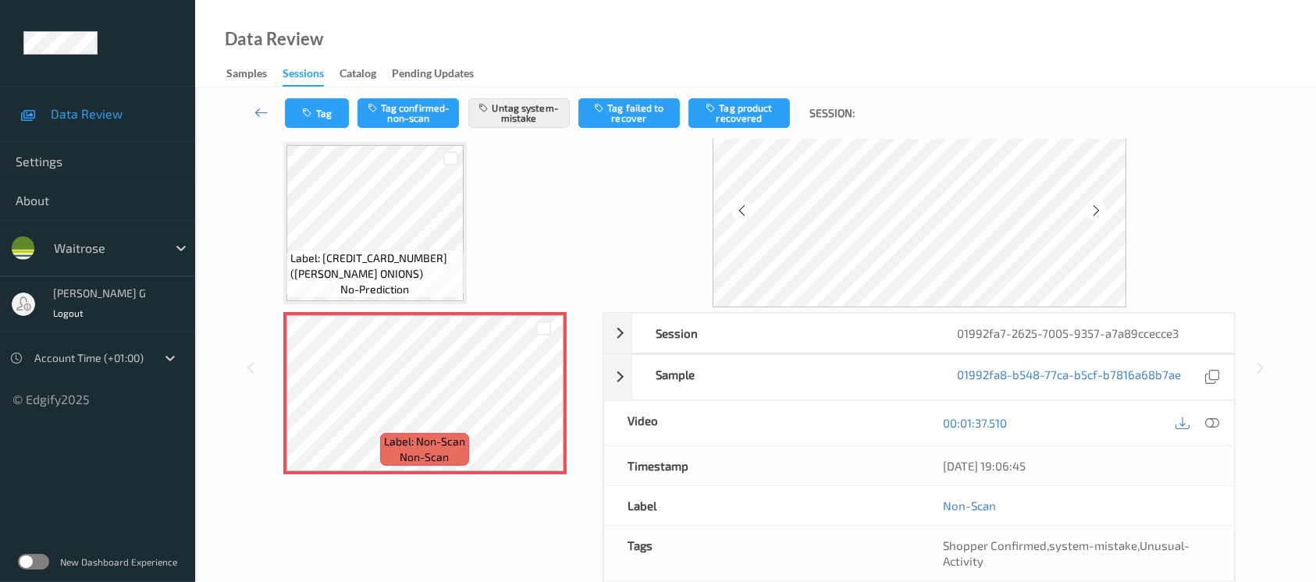
scroll to position [0, 0]
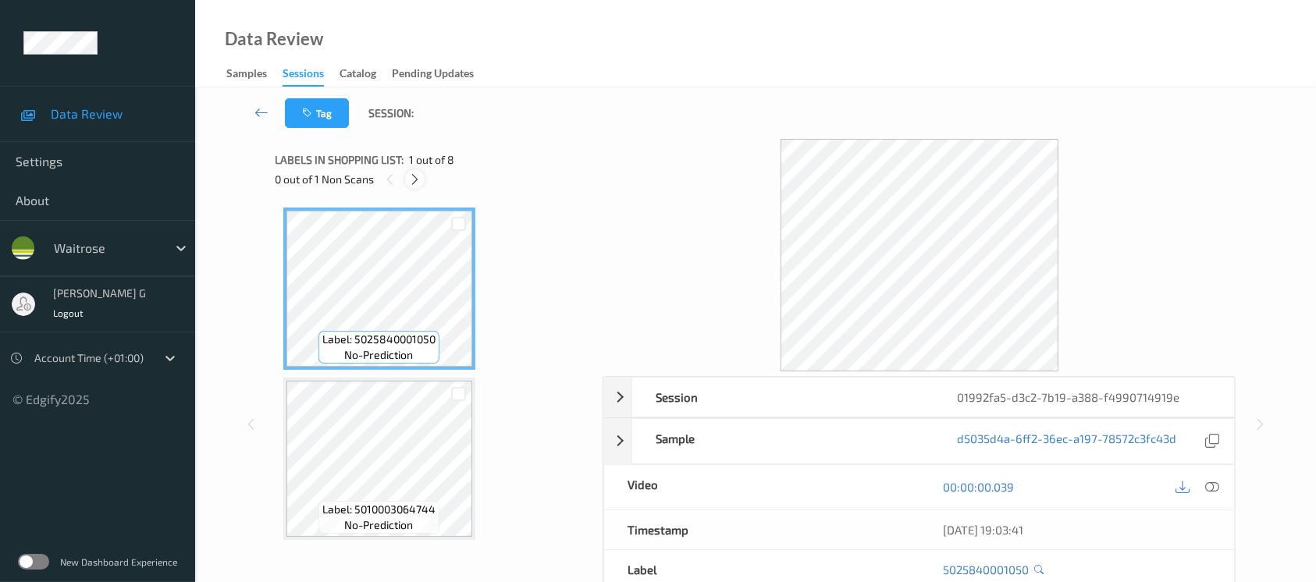
click at [417, 185] on icon at bounding box center [414, 180] width 13 height 14
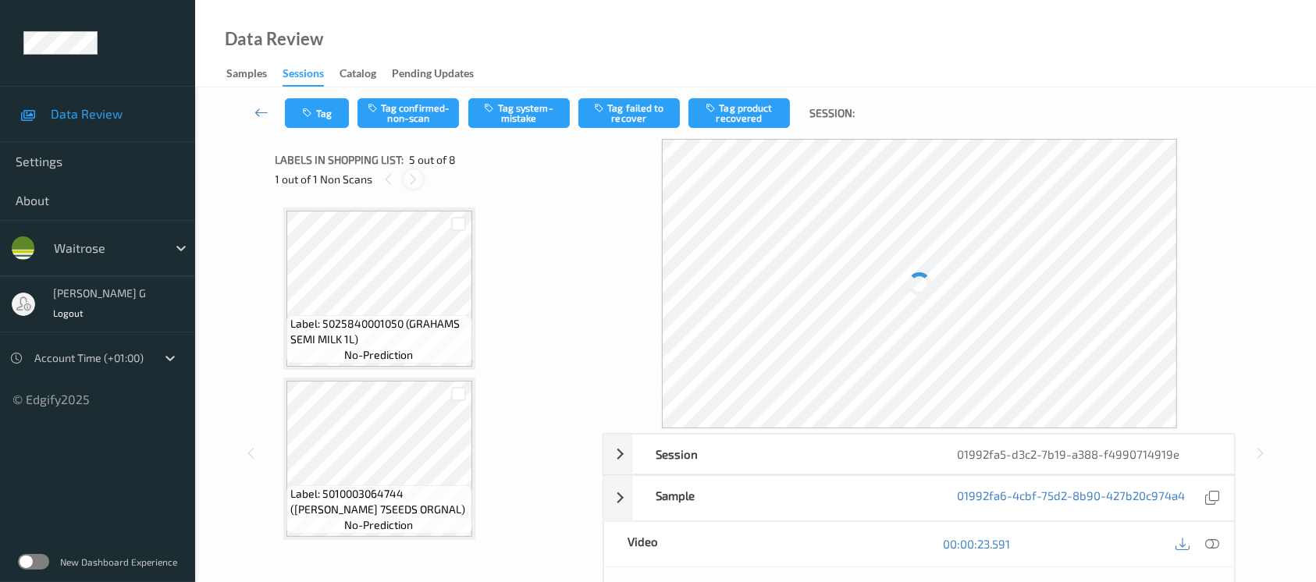
scroll to position [516, 0]
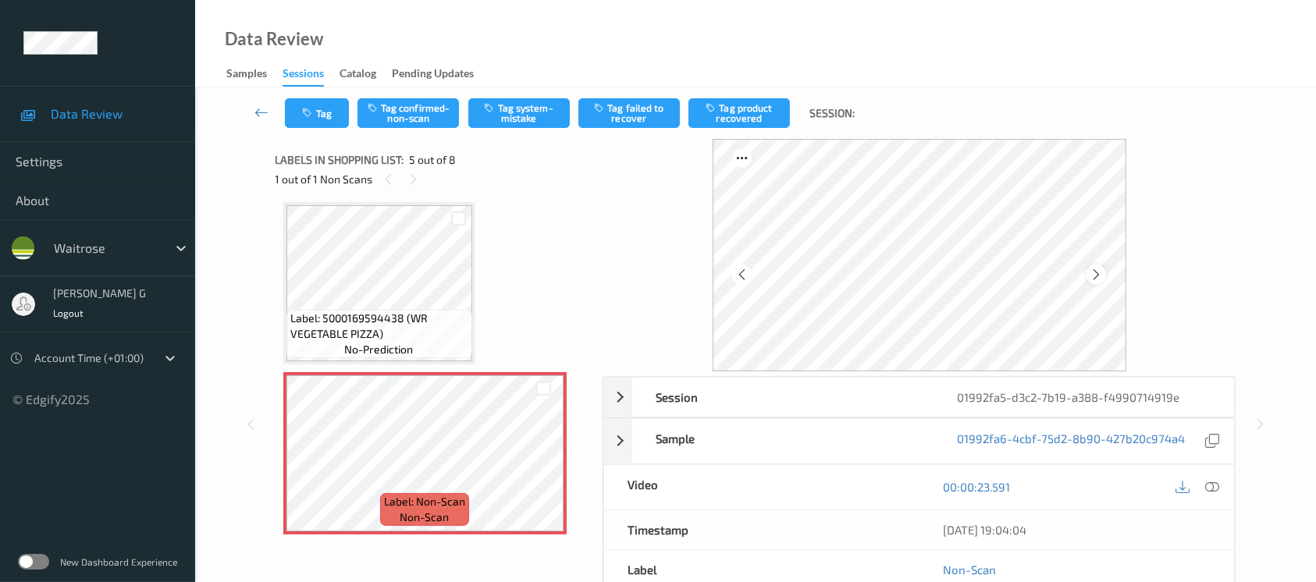
click at [1094, 274] on icon at bounding box center [1096, 275] width 13 height 14
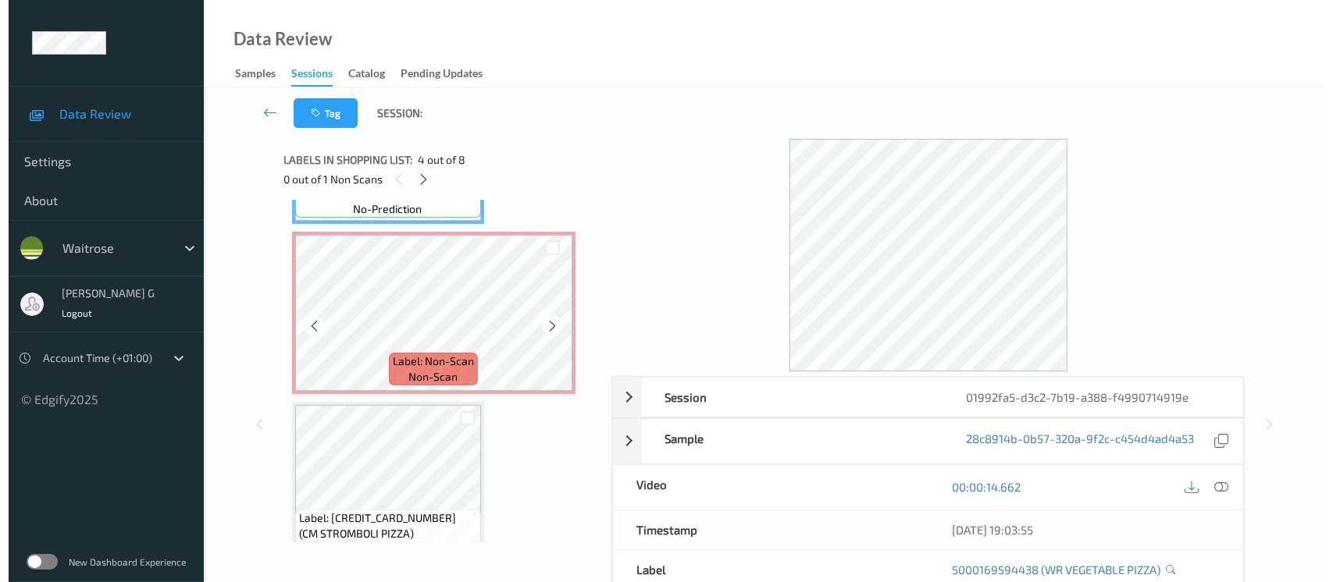
scroll to position [625, 0]
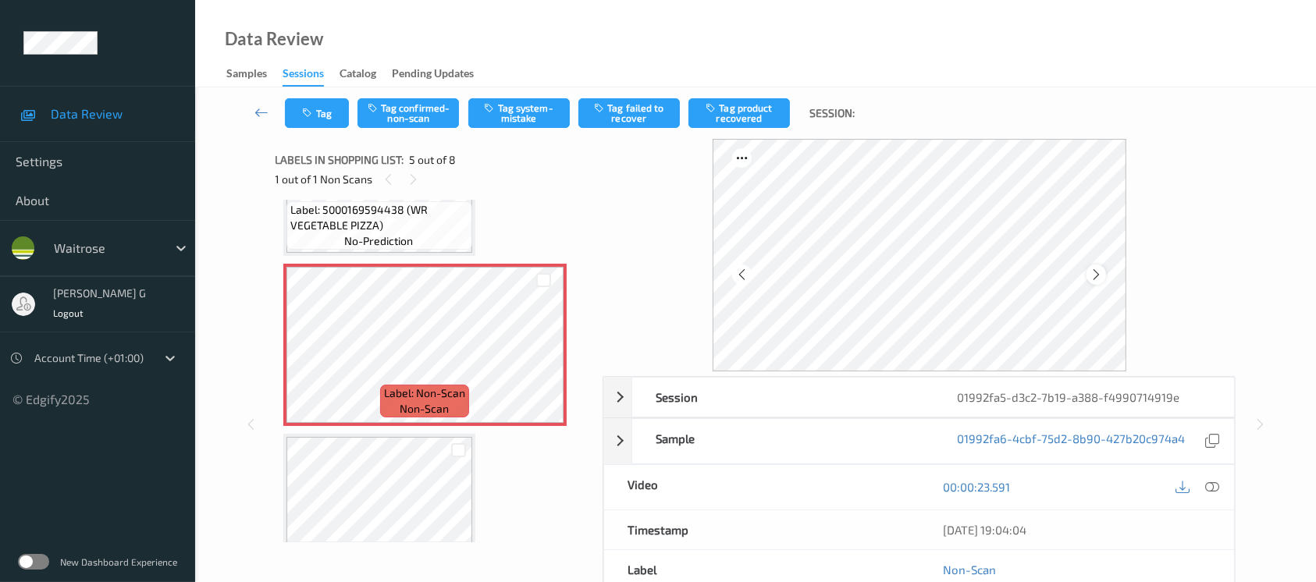
click at [1090, 274] on icon at bounding box center [1096, 275] width 13 height 14
click at [1212, 486] on icon at bounding box center [1212, 487] width 14 height 14
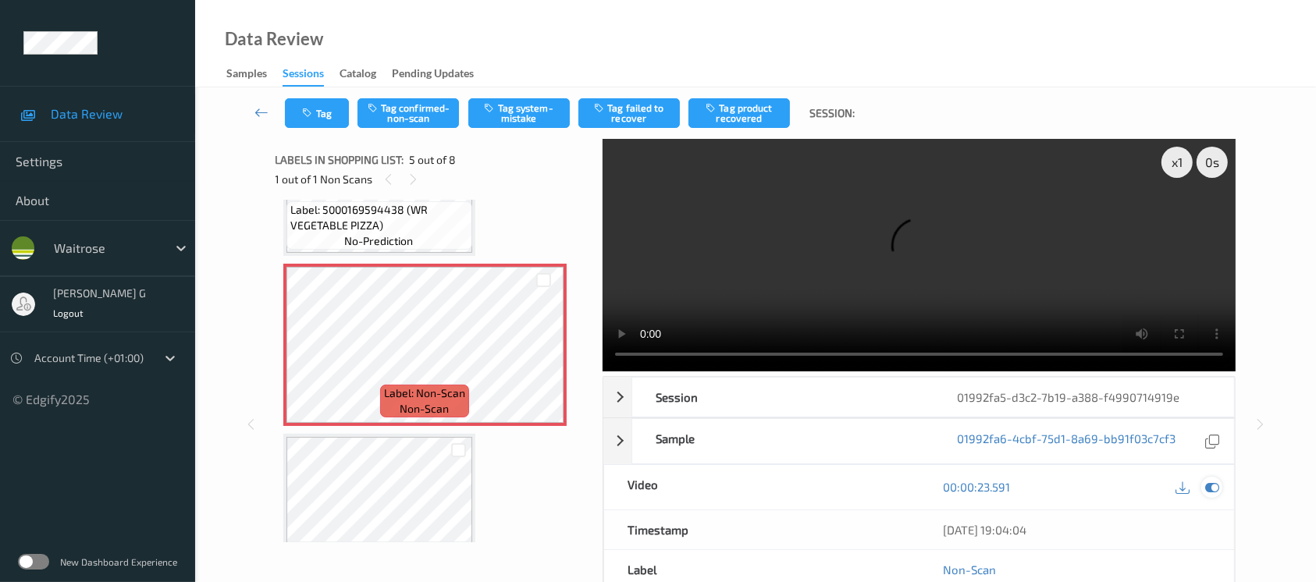
click at [1219, 487] on icon at bounding box center [1212, 487] width 14 height 14
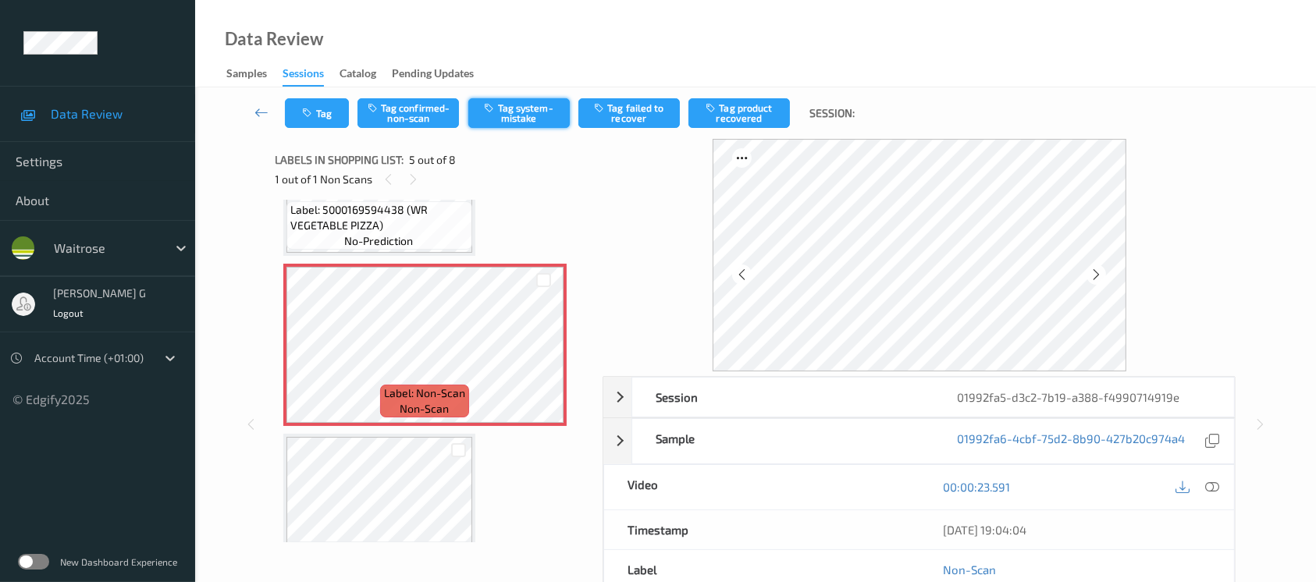
click at [529, 115] on button "Tag system-mistake" at bounding box center [518, 113] width 101 height 30
click at [314, 116] on icon "button" at bounding box center [309, 113] width 13 height 11
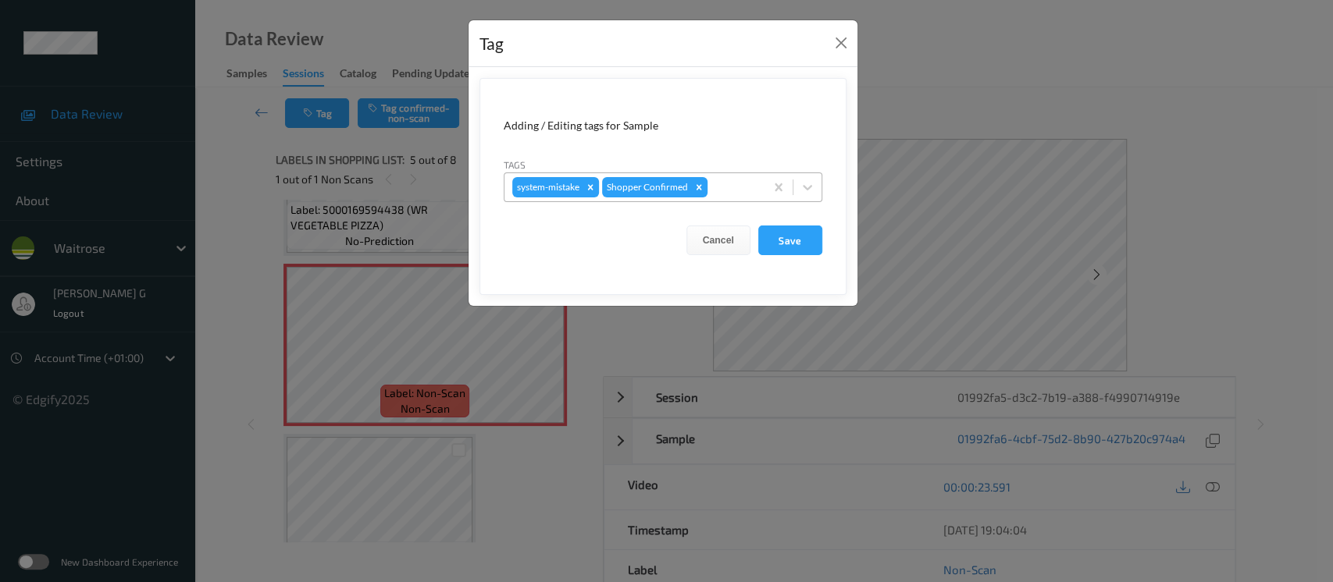
click at [713, 186] on div at bounding box center [733, 187] width 46 height 19
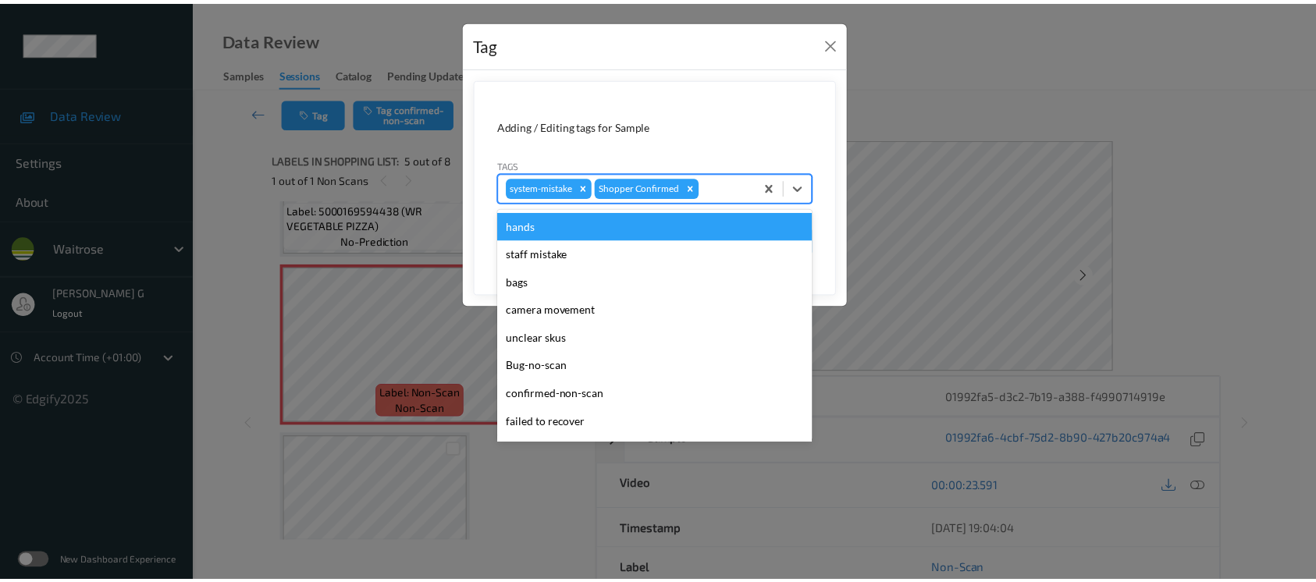
scroll to position [312, 0]
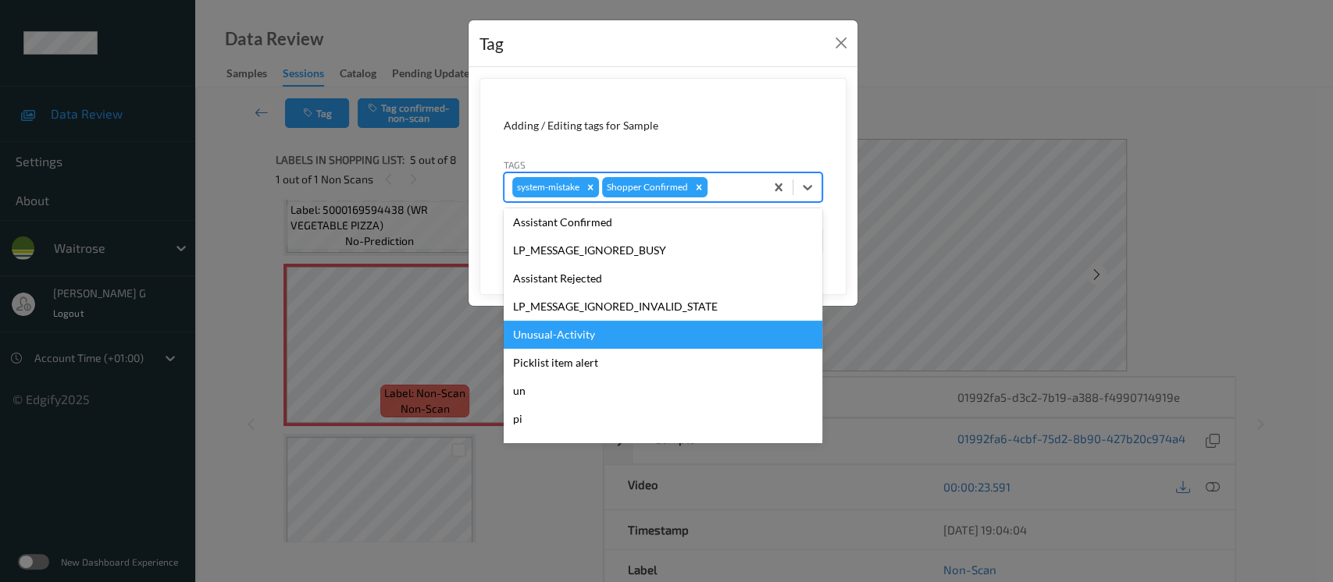
click at [563, 329] on div "Unusual-Activity" at bounding box center [663, 335] width 319 height 28
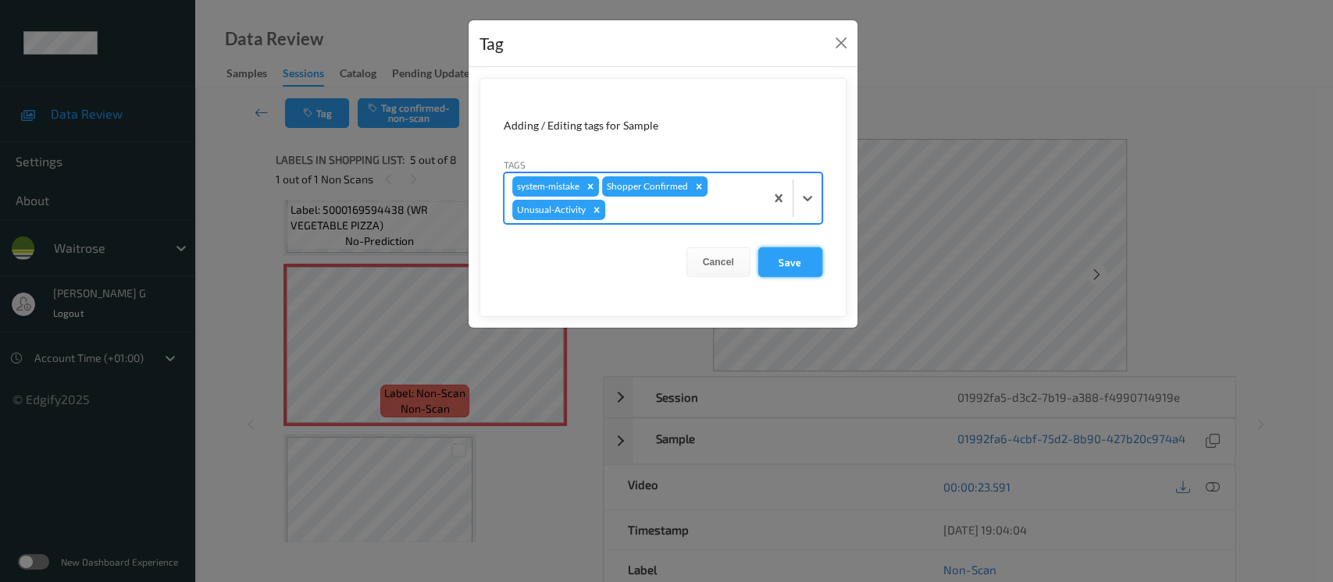
click at [791, 255] on button "Save" at bounding box center [790, 262] width 64 height 30
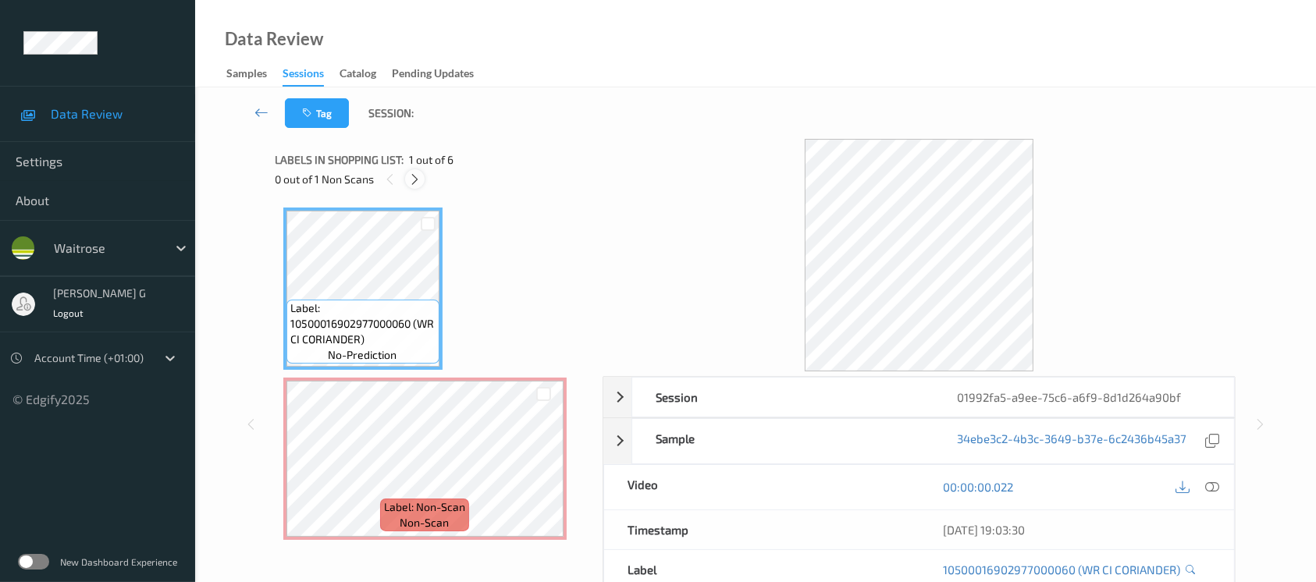
click at [405, 179] on div at bounding box center [415, 179] width 20 height 20
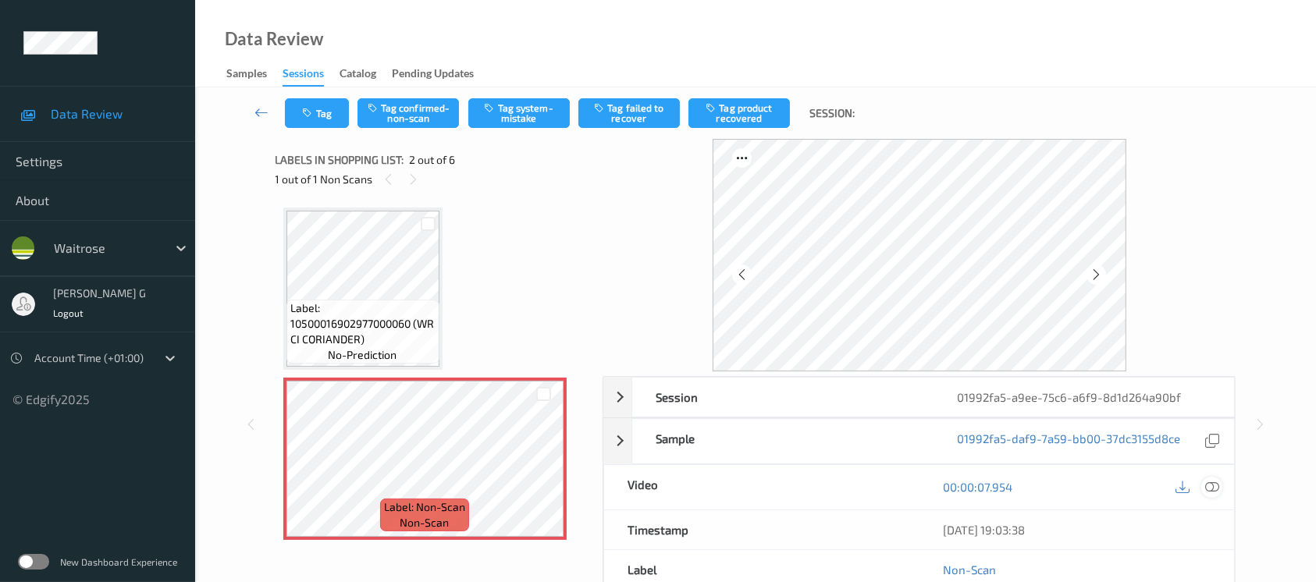
click at [1209, 487] on icon at bounding box center [1212, 487] width 14 height 14
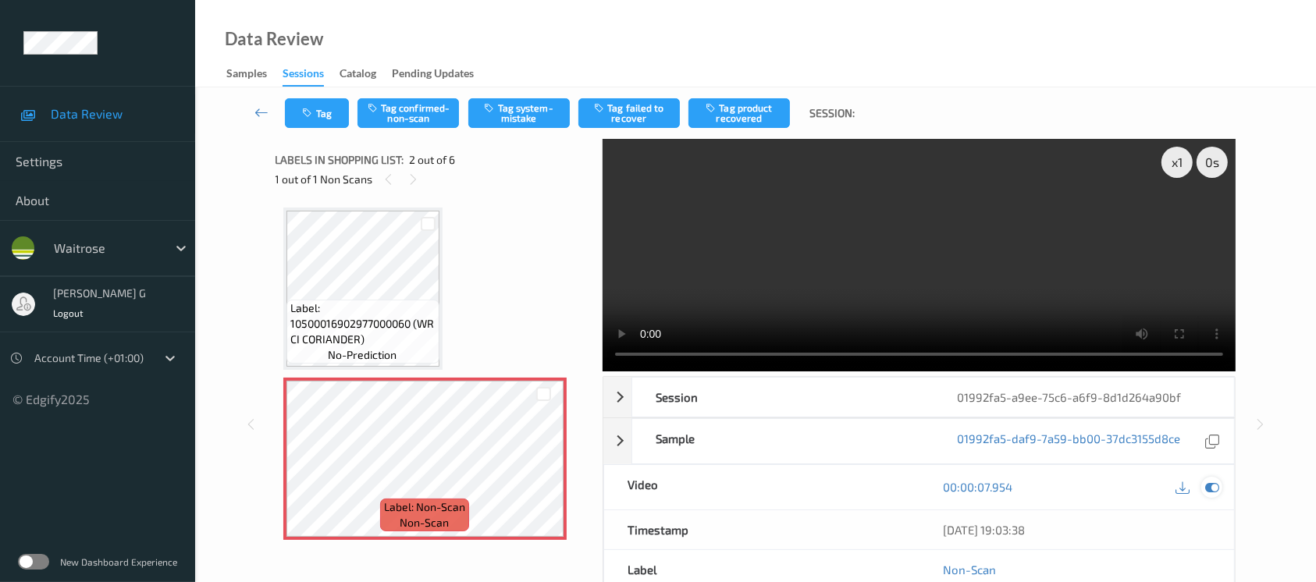
click at [1214, 481] on icon at bounding box center [1212, 487] width 14 height 14
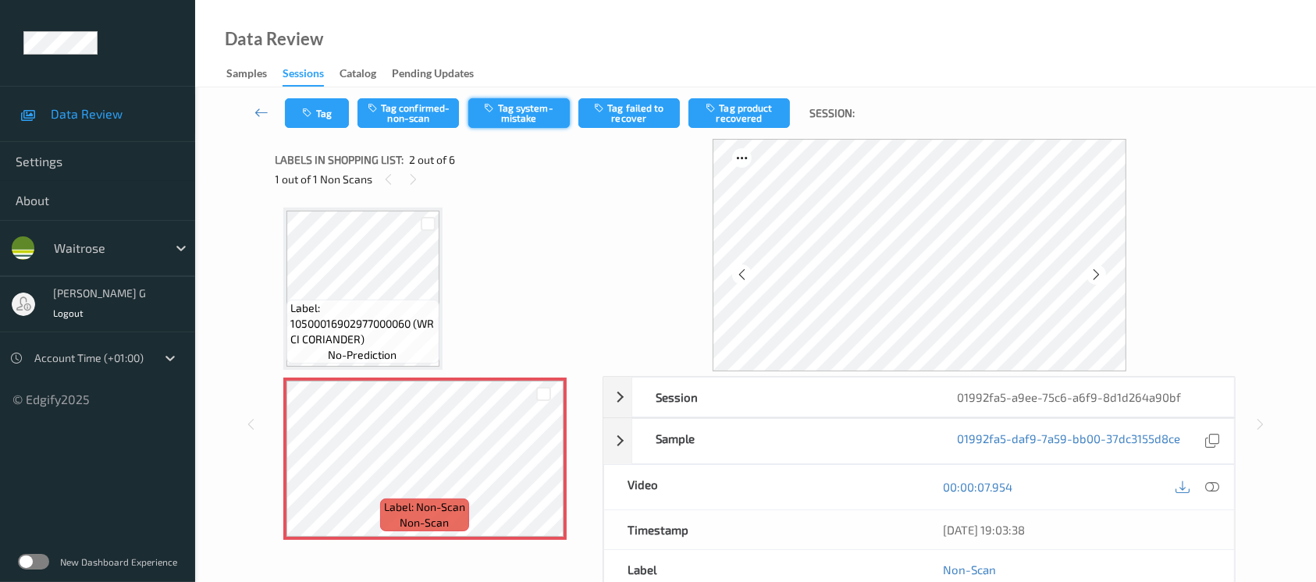
click at [506, 101] on button "Tag system-mistake" at bounding box center [518, 113] width 101 height 30
click at [310, 109] on icon "button" at bounding box center [309, 113] width 13 height 11
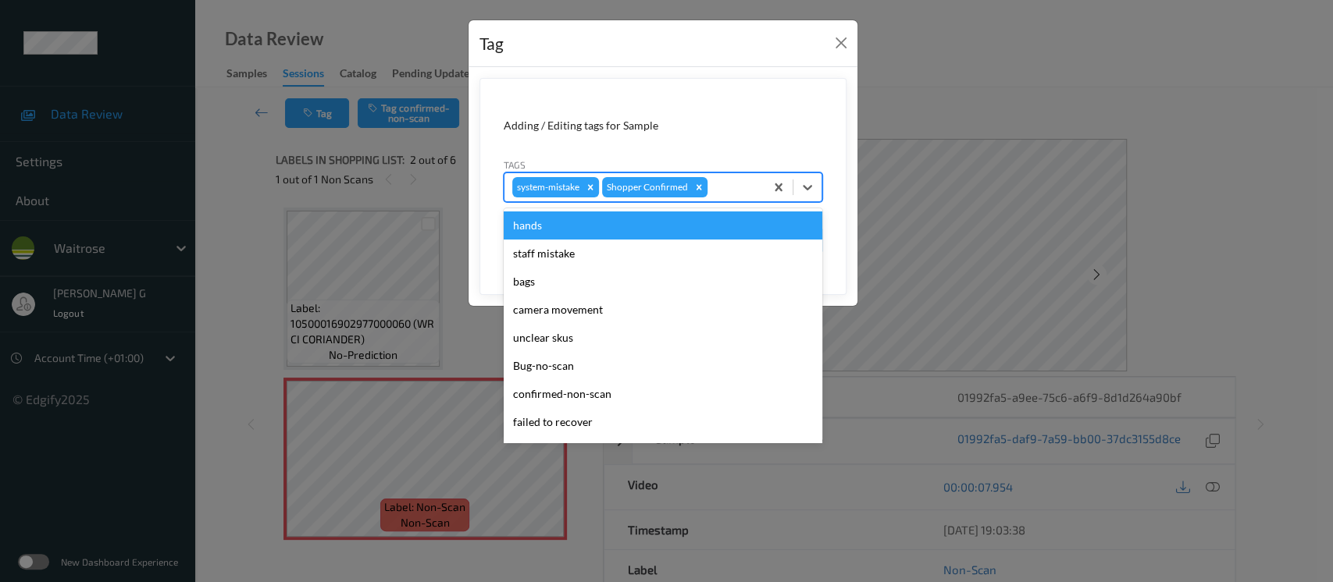
click at [714, 184] on div at bounding box center [733, 187] width 46 height 19
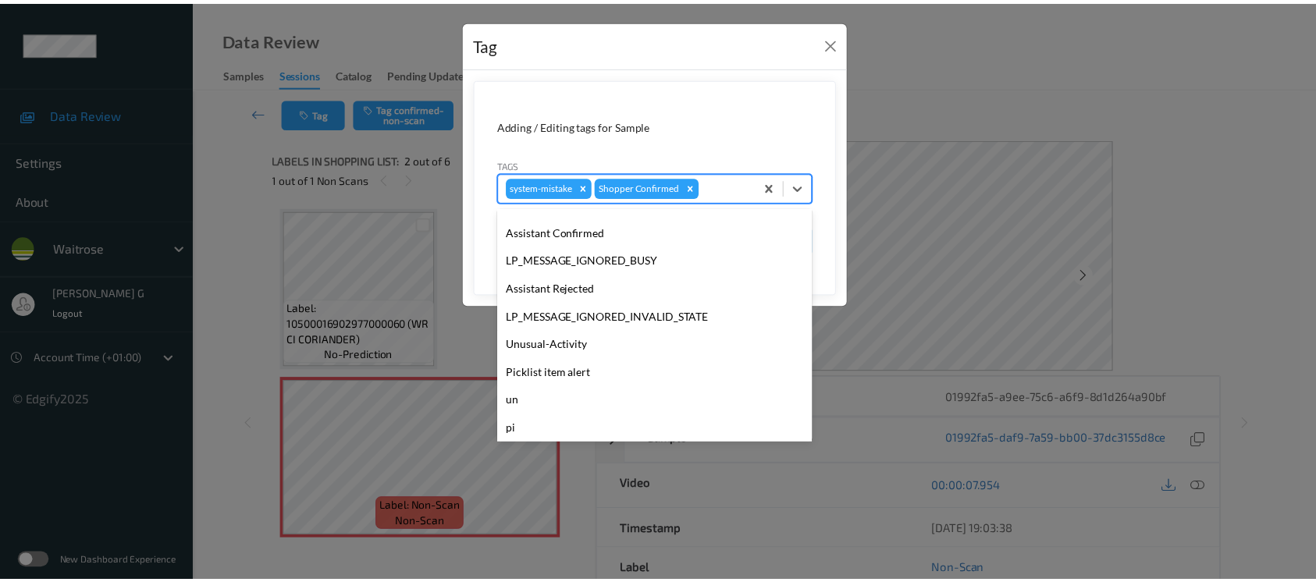
scroll to position [362, 0]
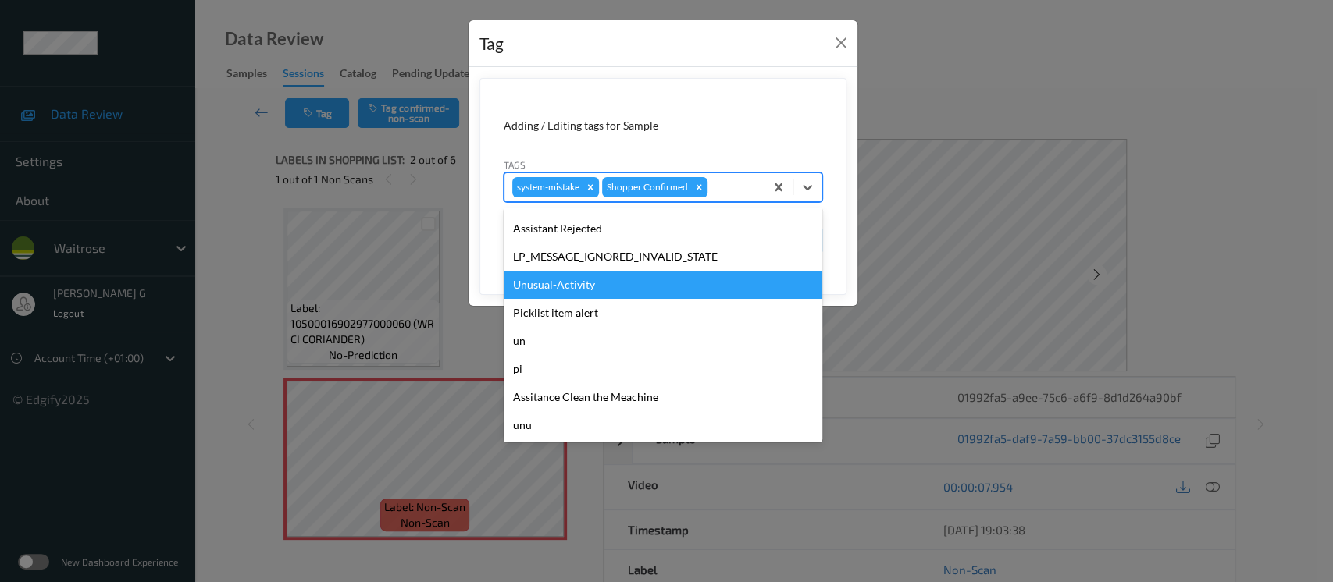
click at [568, 285] on div "Unusual-Activity" at bounding box center [663, 285] width 319 height 28
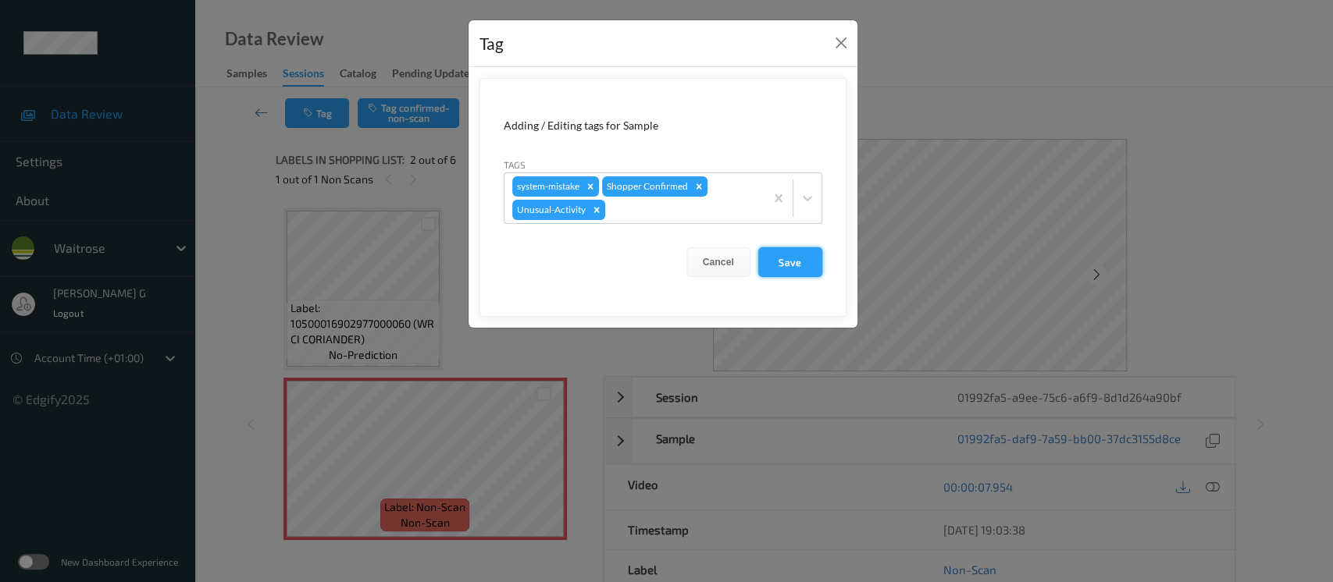
click at [793, 255] on button "Save" at bounding box center [790, 262] width 64 height 30
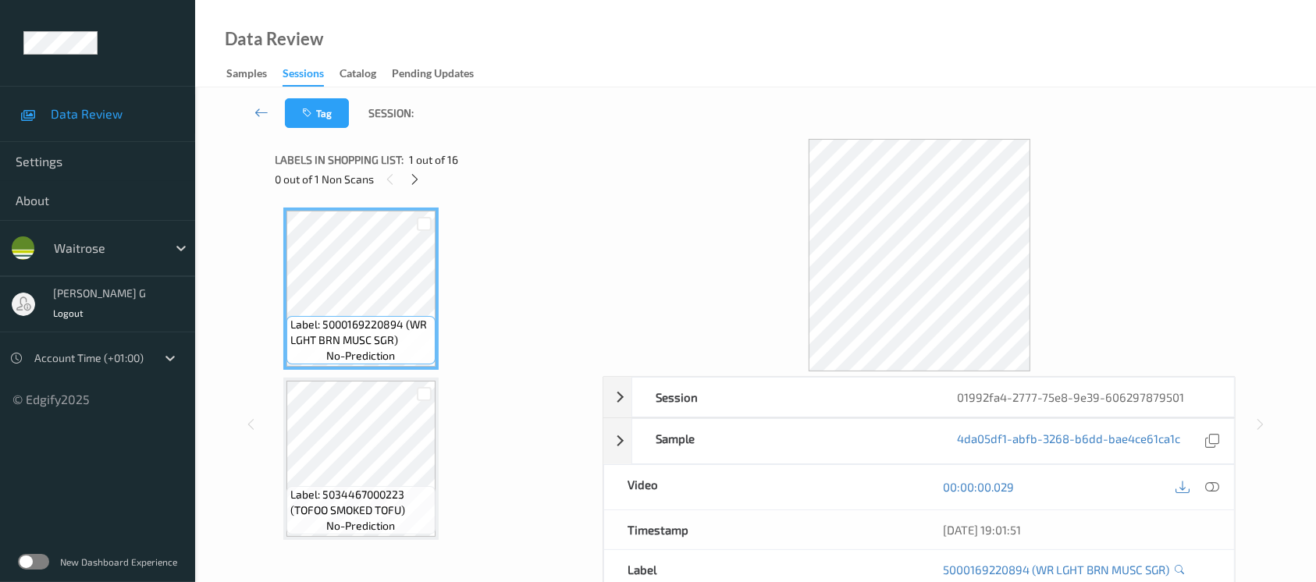
click at [500, 108] on div "Tag Session:" at bounding box center [755, 113] width 1057 height 52
click at [418, 187] on div at bounding box center [415, 179] width 20 height 20
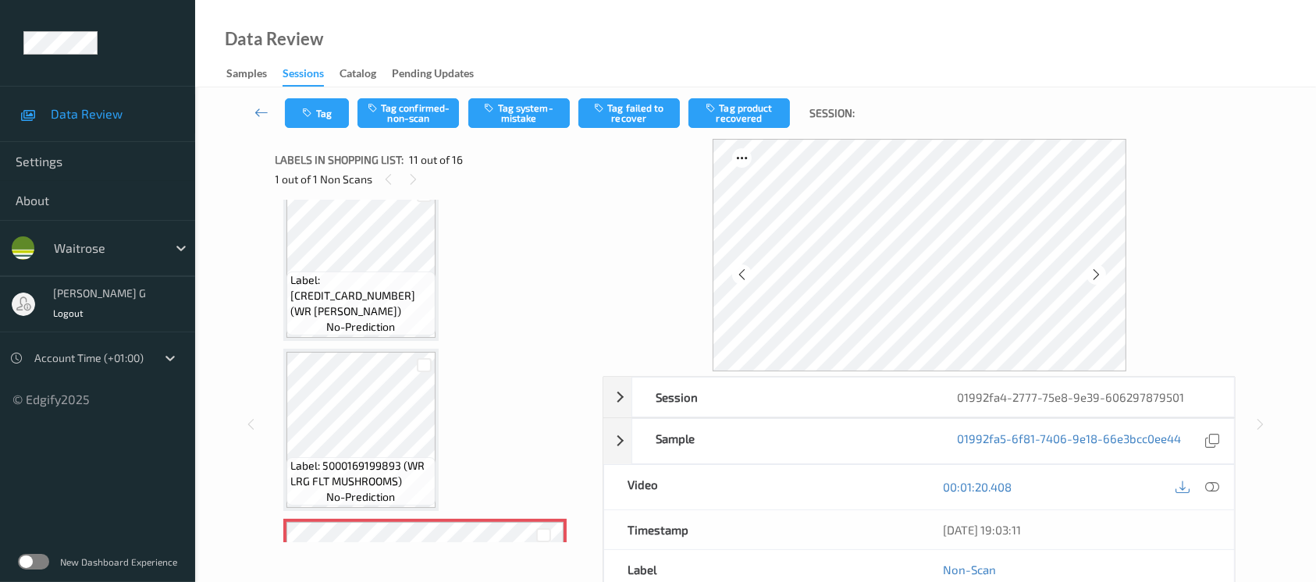
scroll to position [1533, 0]
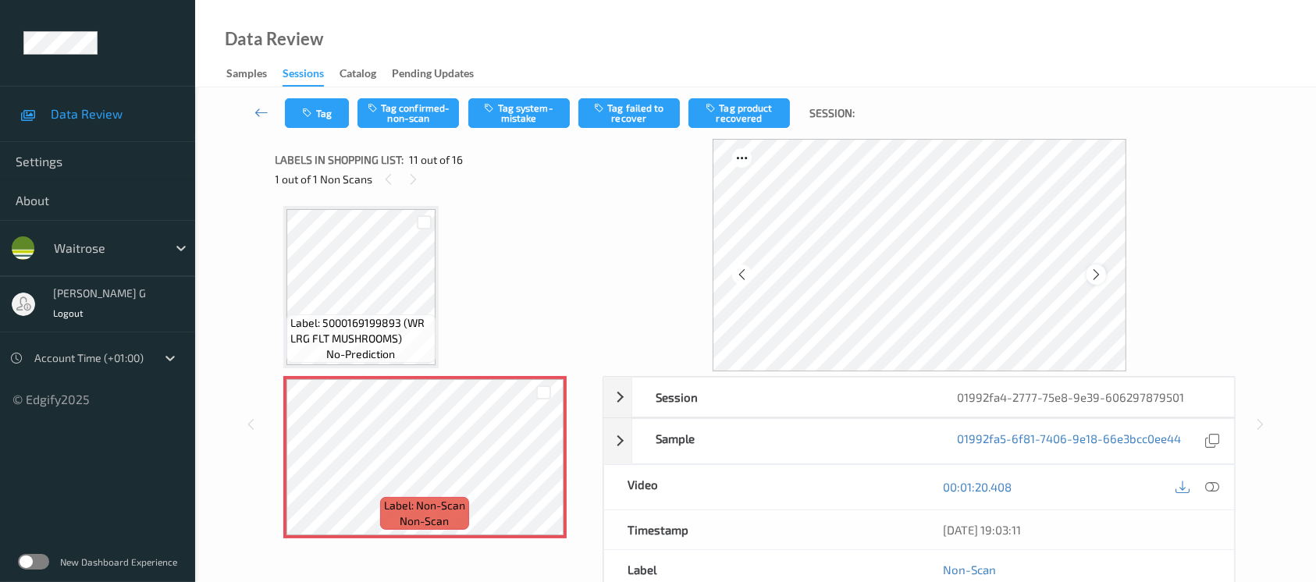
click at [1095, 275] on icon at bounding box center [1096, 275] width 13 height 14
click at [1209, 489] on icon at bounding box center [1212, 487] width 14 height 14
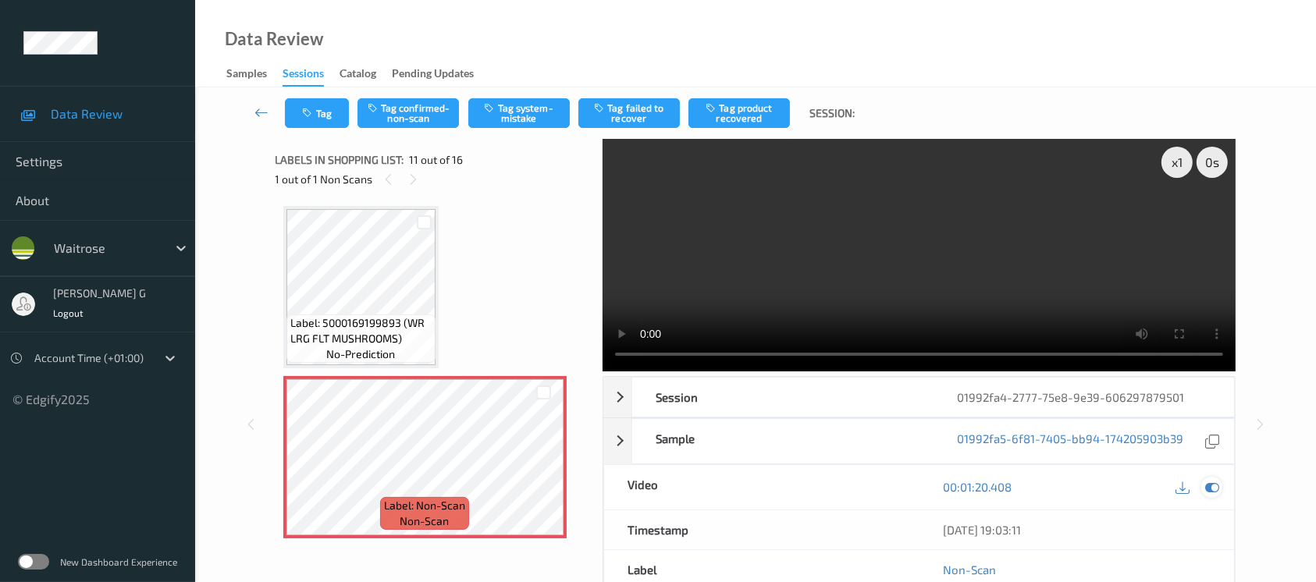
click at [1220, 493] on div at bounding box center [1212, 487] width 21 height 21
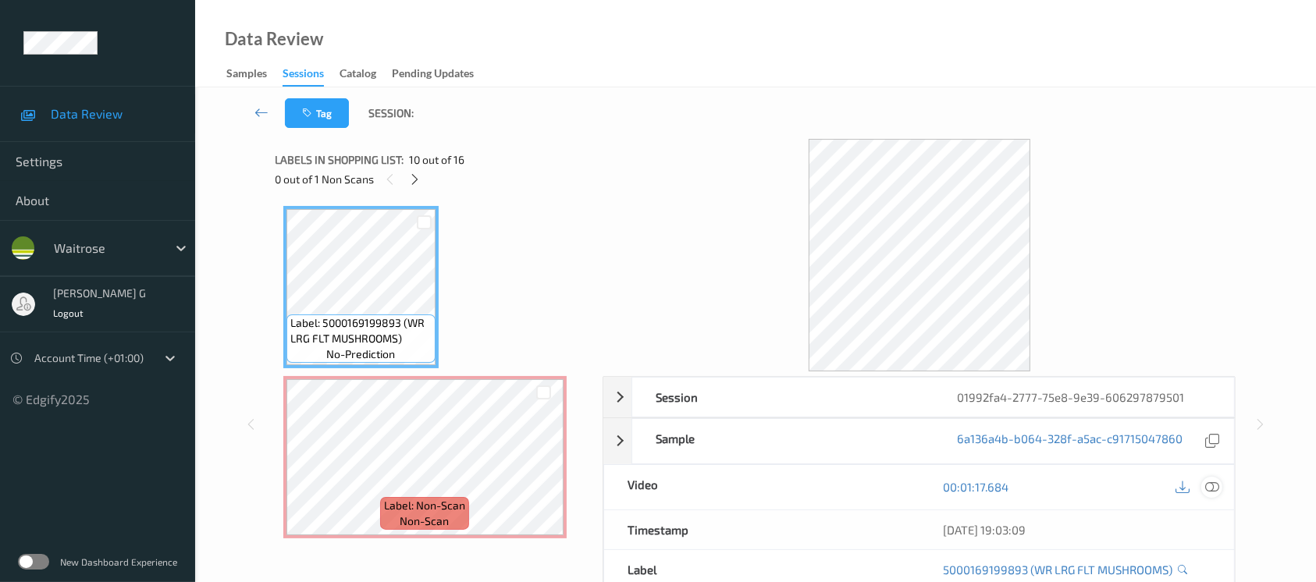
click at [1212, 488] on icon at bounding box center [1212, 487] width 14 height 14
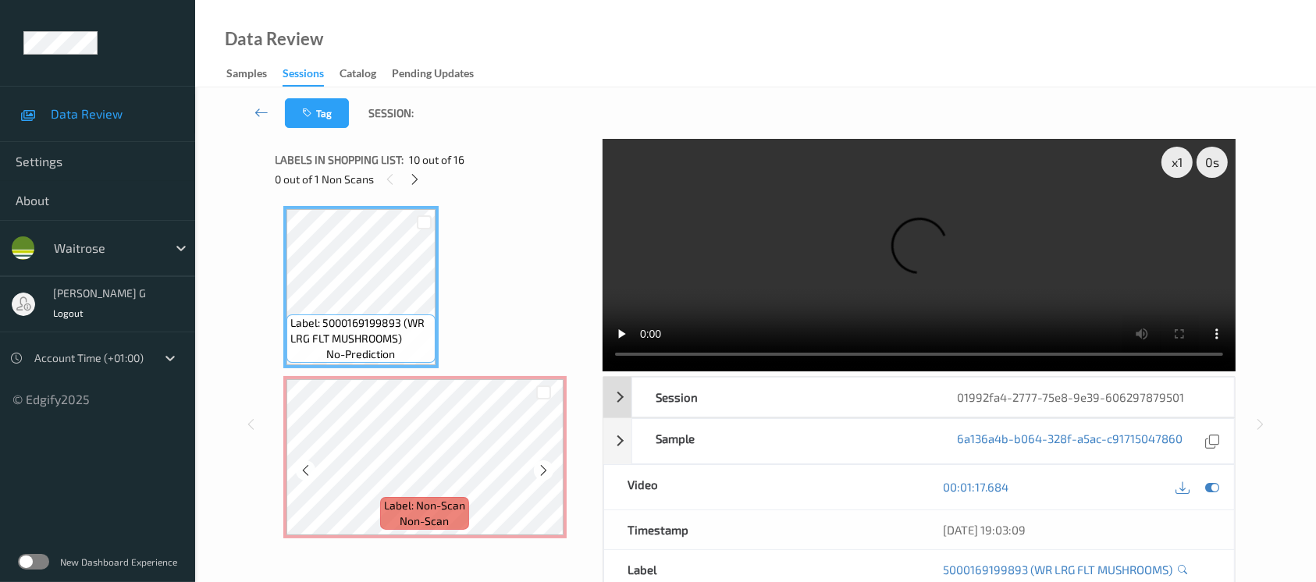
scroll to position [1742, 0]
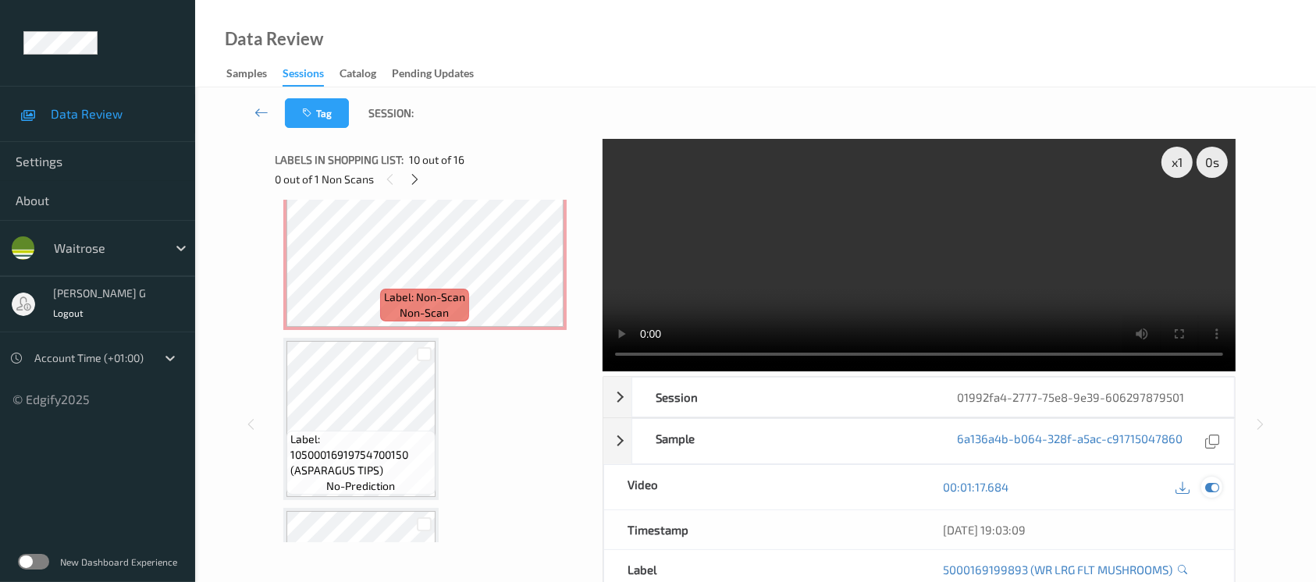
click at [1214, 489] on icon at bounding box center [1212, 487] width 14 height 14
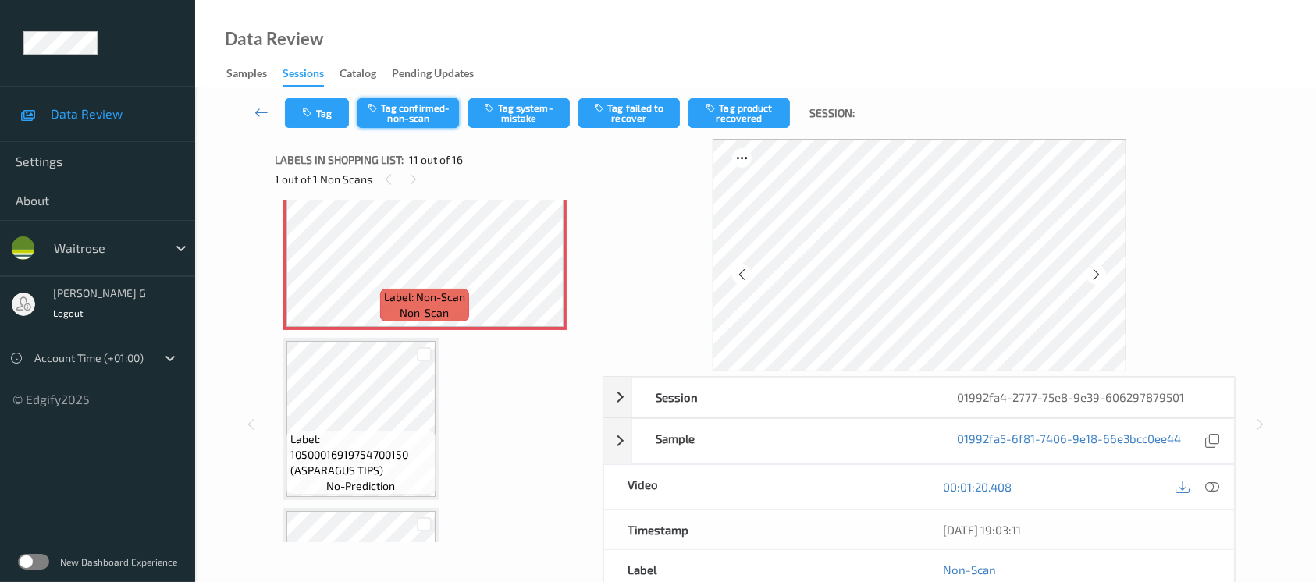
click at [425, 109] on button "Tag confirmed-non-scan" at bounding box center [408, 113] width 101 height 30
click at [746, 113] on button "Tag product recovered" at bounding box center [739, 113] width 101 height 30
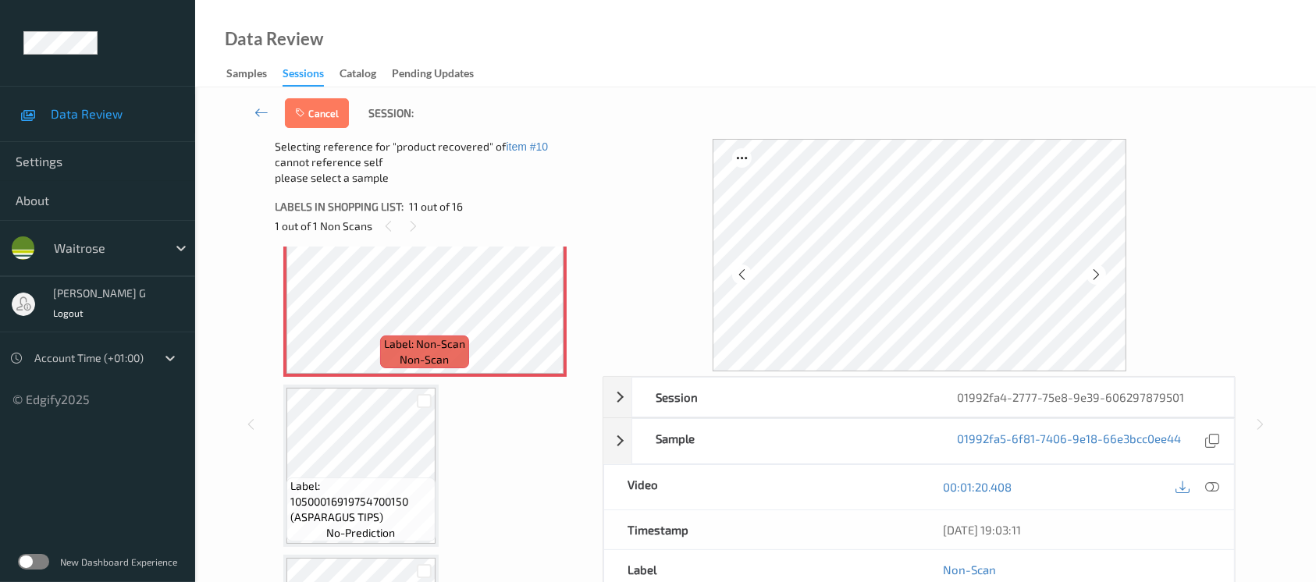
scroll to position [1846, 0]
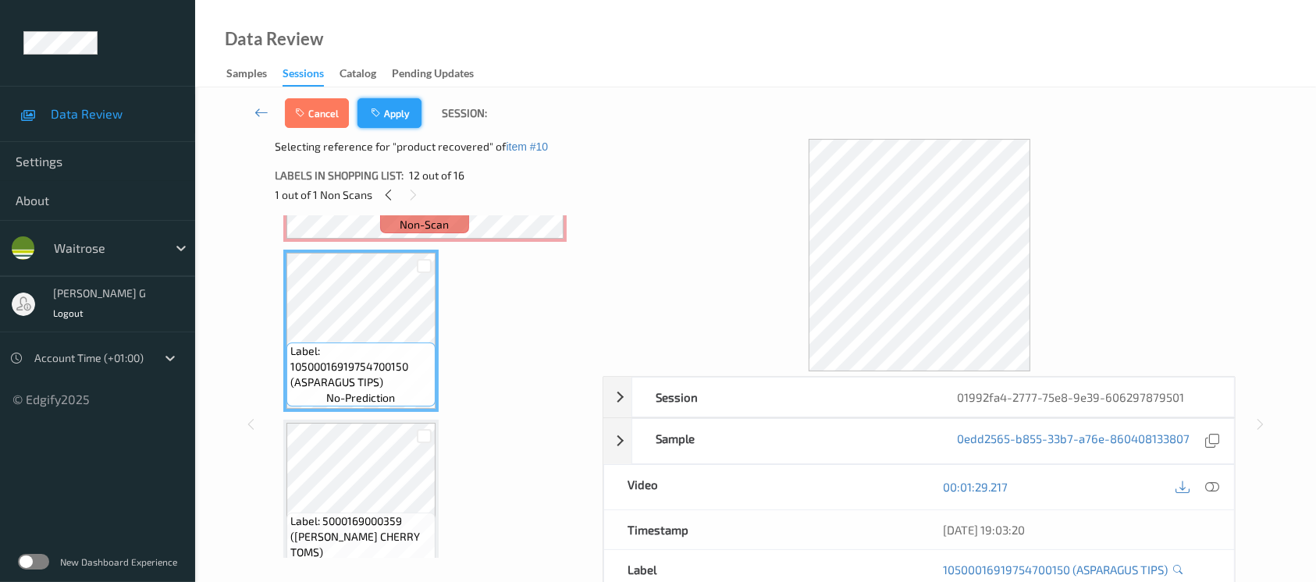
click at [386, 103] on button "Apply" at bounding box center [390, 113] width 64 height 30
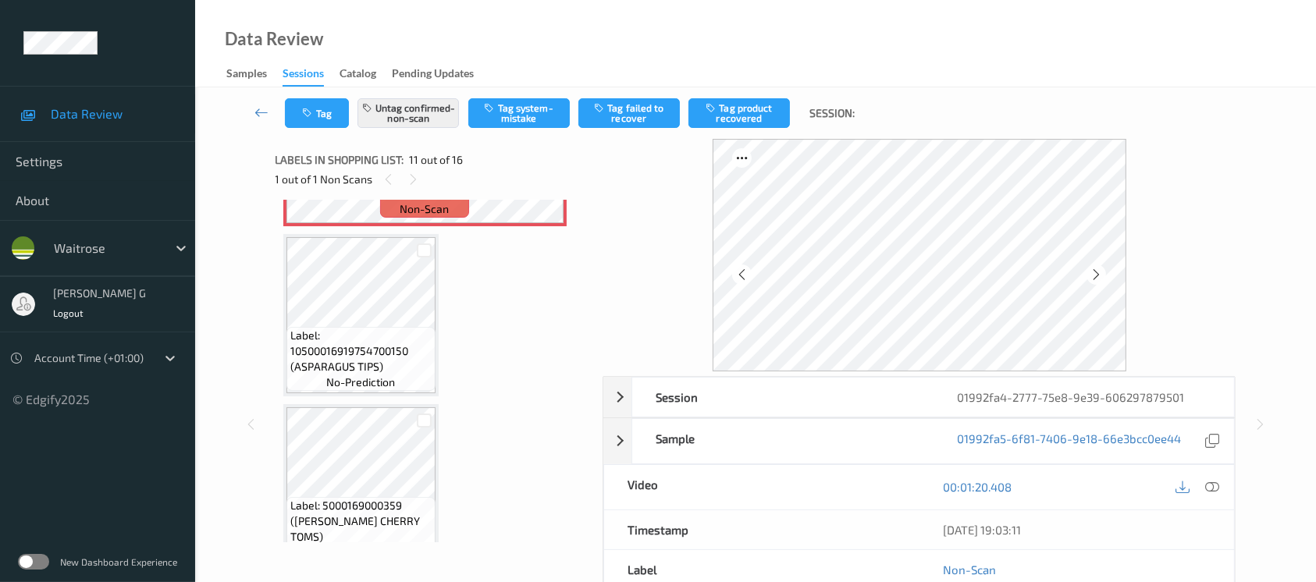
scroll to position [1533, 0]
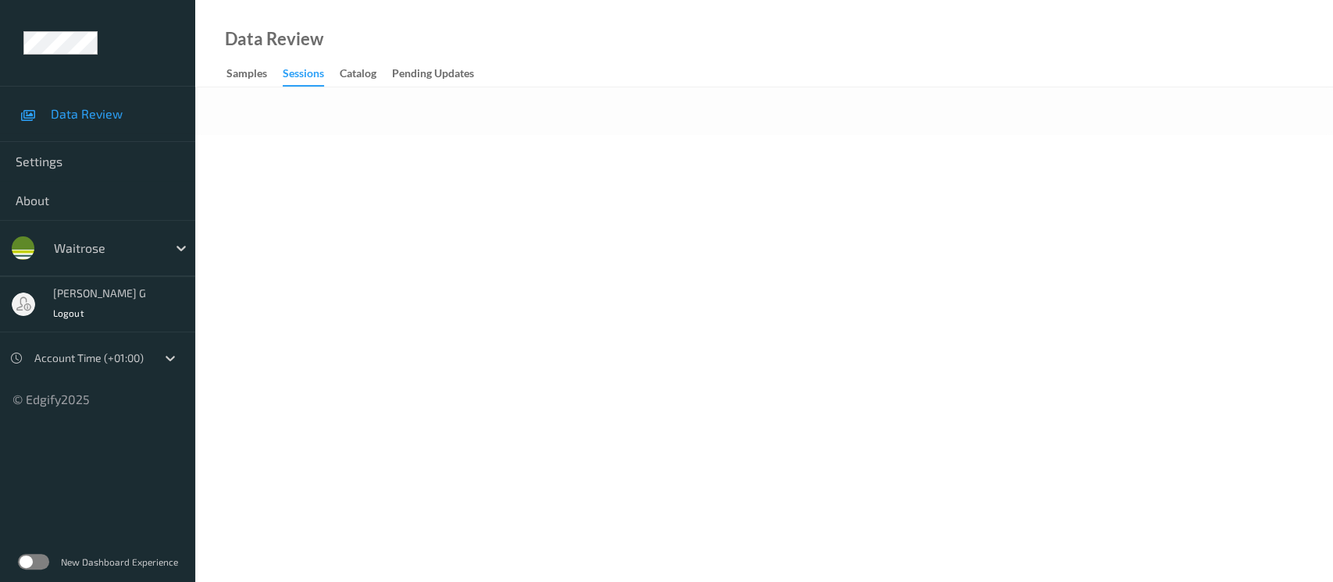
click at [821, 198] on body "Data Review Settings About waitrose varsha g Logout Account Time (+01:00) © Edg…" at bounding box center [666, 291] width 1333 height 582
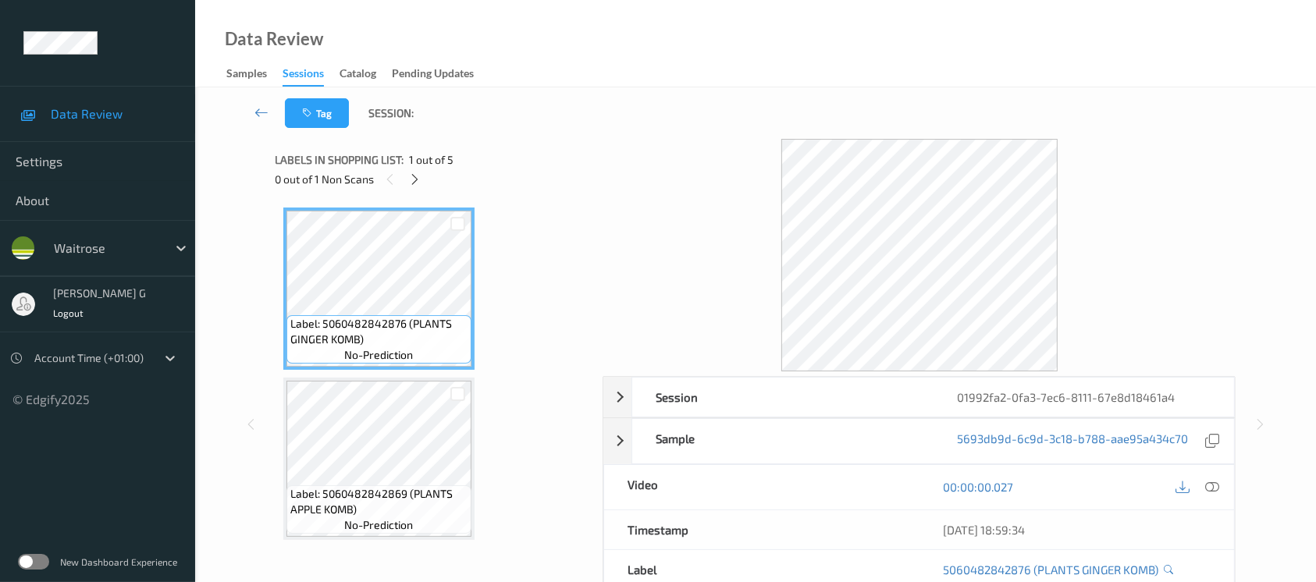
click at [406, 170] on div "0 out of 1 Non Scans" at bounding box center [434, 179] width 317 height 20
click at [415, 191] on div "Labels in shopping list: 1 out of 5 0 out of 1 Non Scans" at bounding box center [434, 169] width 317 height 61
click at [411, 181] on icon at bounding box center [414, 180] width 13 height 14
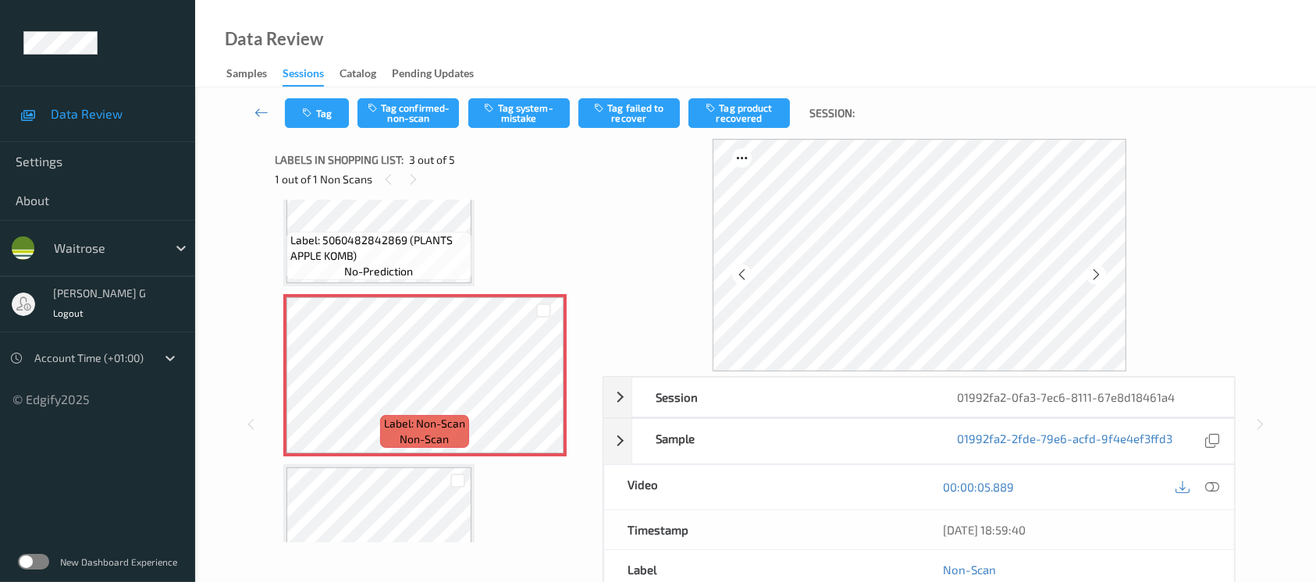
scroll to position [312, 0]
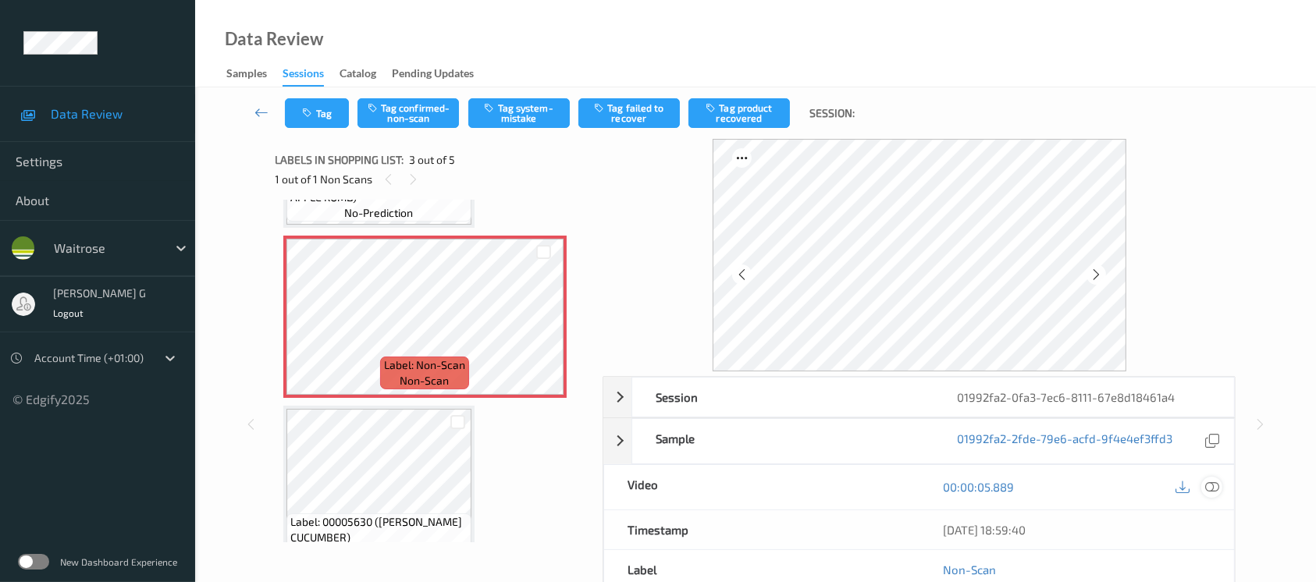
click at [1216, 490] on icon at bounding box center [1212, 487] width 14 height 14
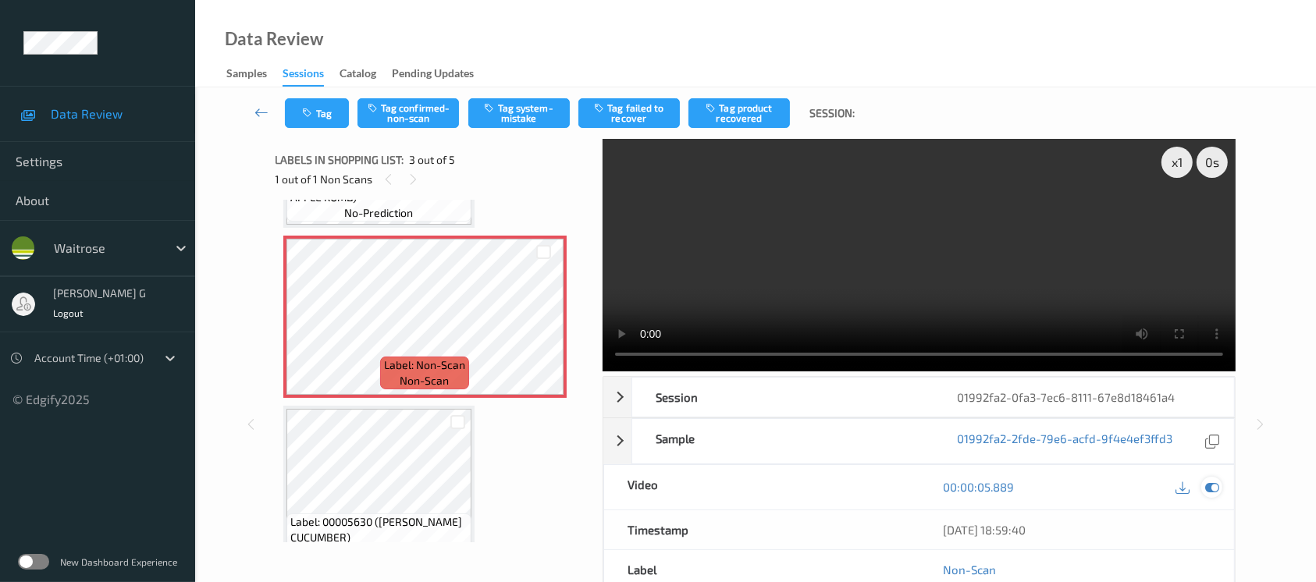
click at [1212, 483] on icon at bounding box center [1212, 487] width 14 height 14
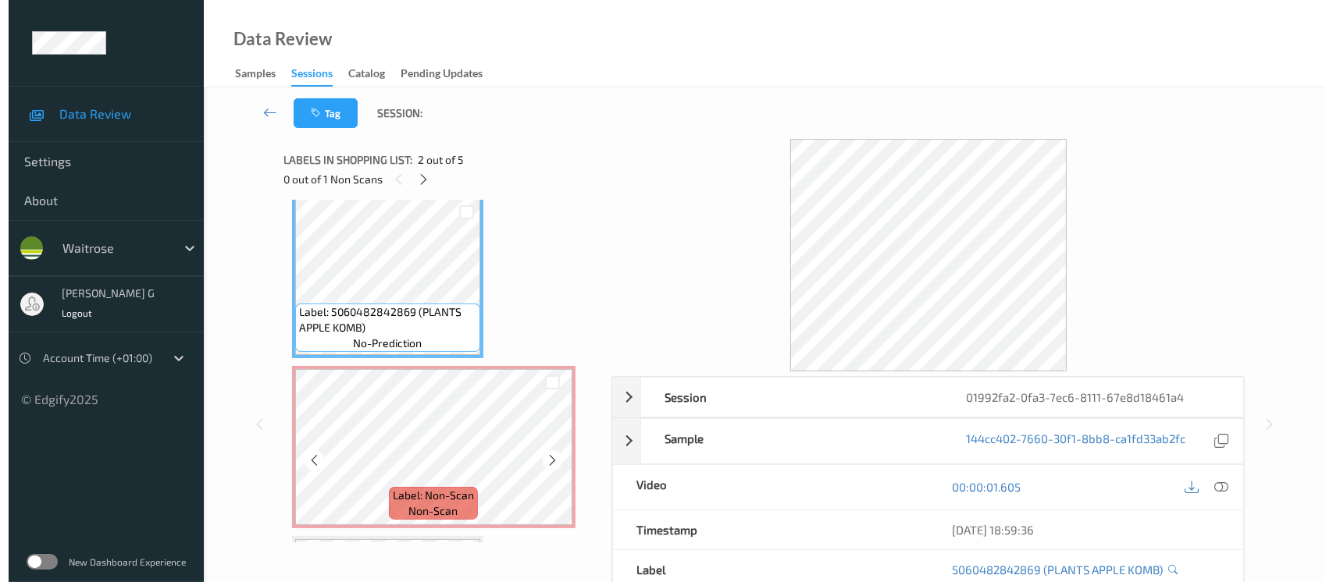
scroll to position [208, 0]
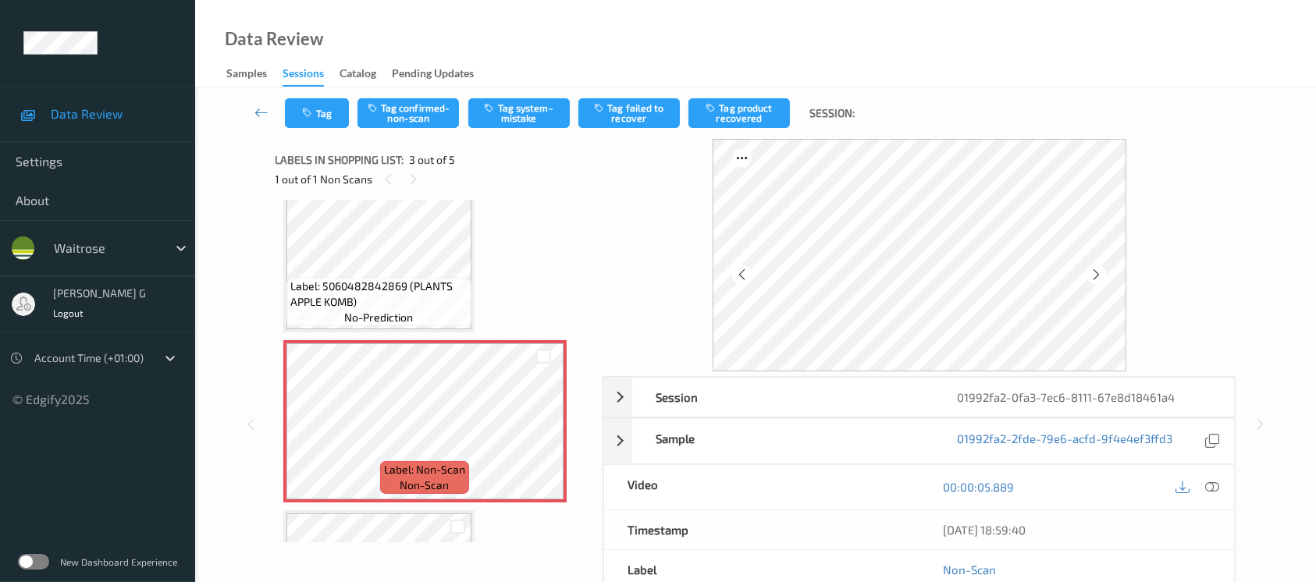
click at [533, 95] on div "Tag Tag confirmed-non-scan Tag system-mistake Tag failed to recover Tag product…" at bounding box center [755, 113] width 1057 height 52
click at [529, 119] on button "Tag system-mistake" at bounding box center [518, 113] width 101 height 30
click at [325, 109] on button "Tag" at bounding box center [317, 113] width 64 height 30
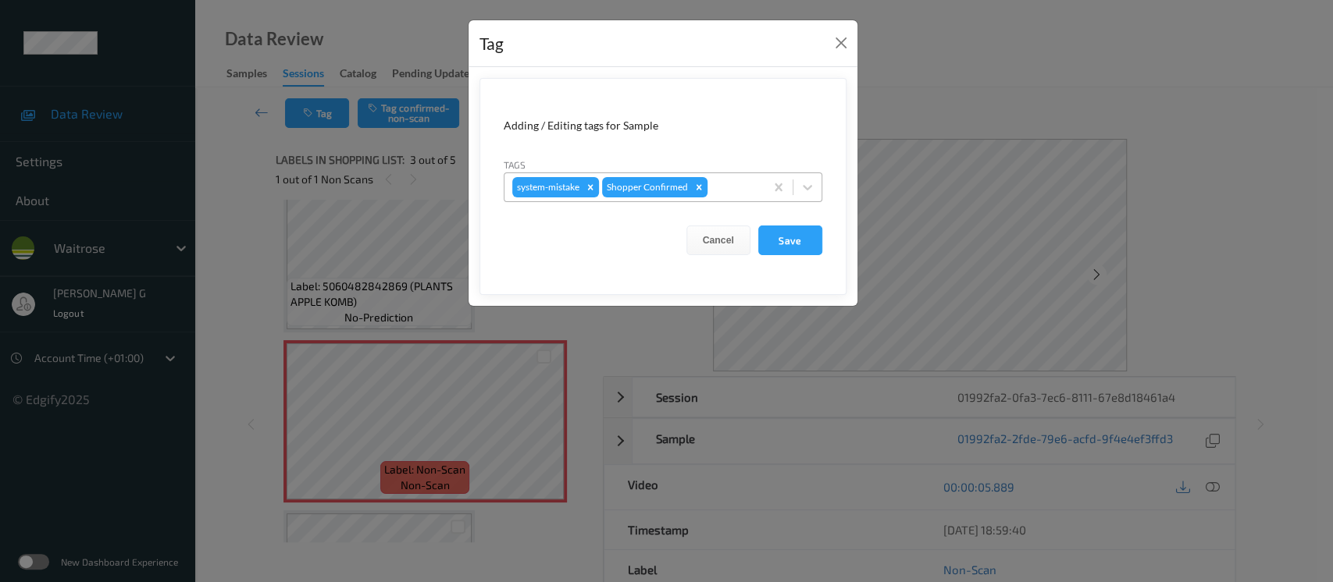
click at [722, 184] on div at bounding box center [733, 187] width 46 height 19
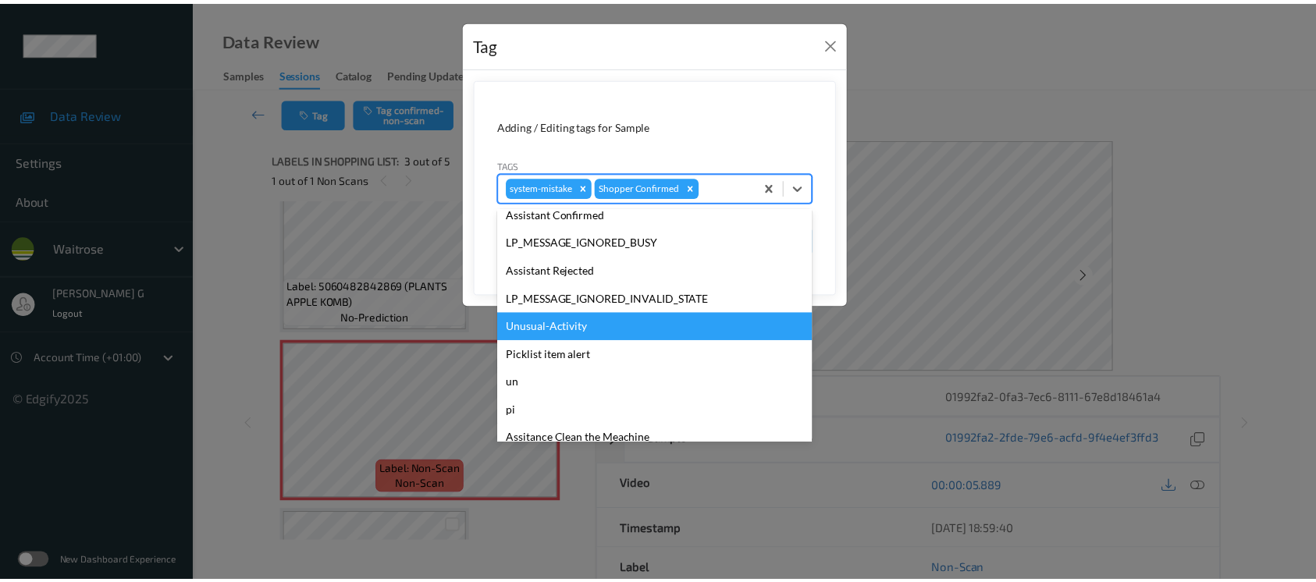
scroll to position [362, 0]
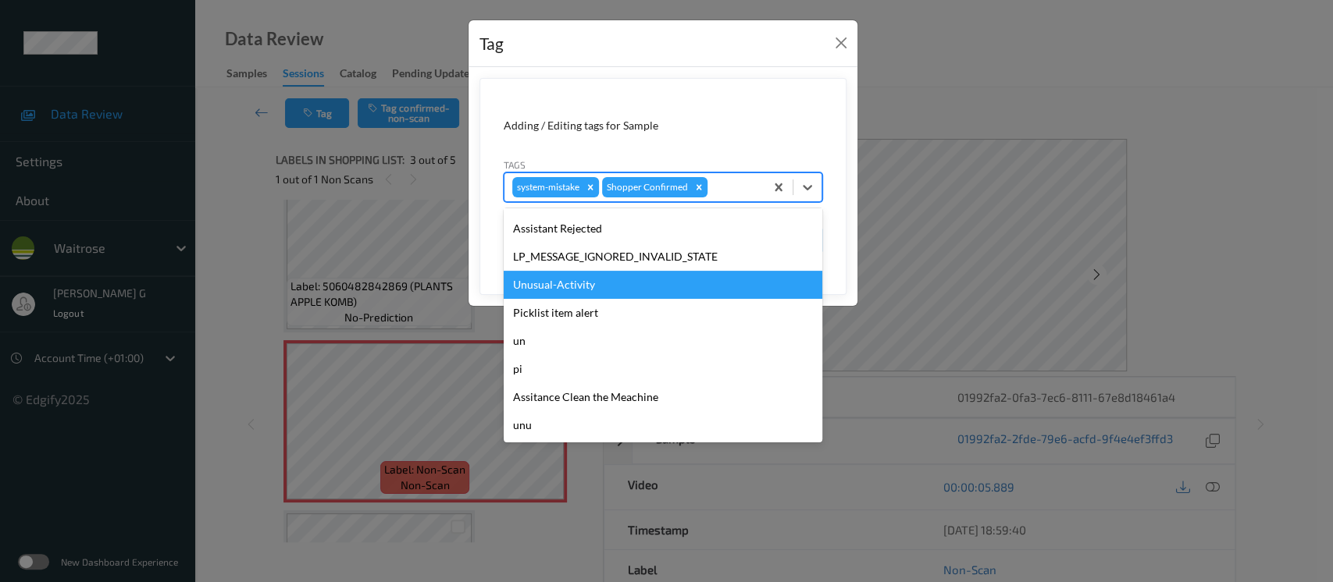
click at [547, 284] on div "Unusual-Activity" at bounding box center [663, 285] width 319 height 28
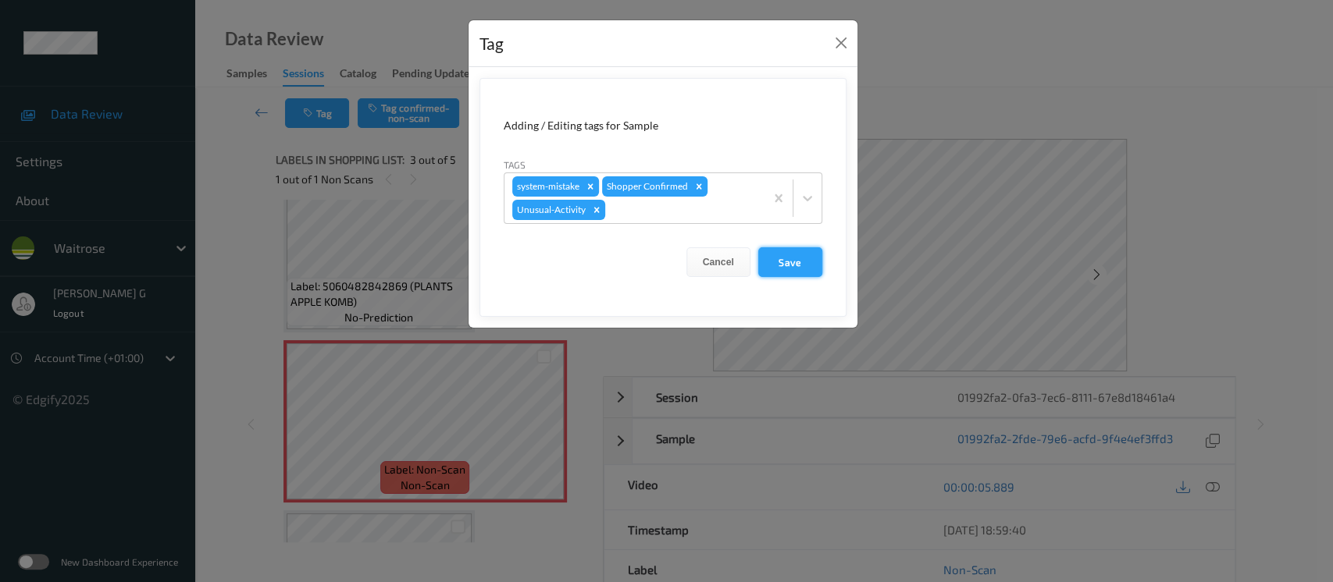
click at [806, 258] on button "Save" at bounding box center [790, 262] width 64 height 30
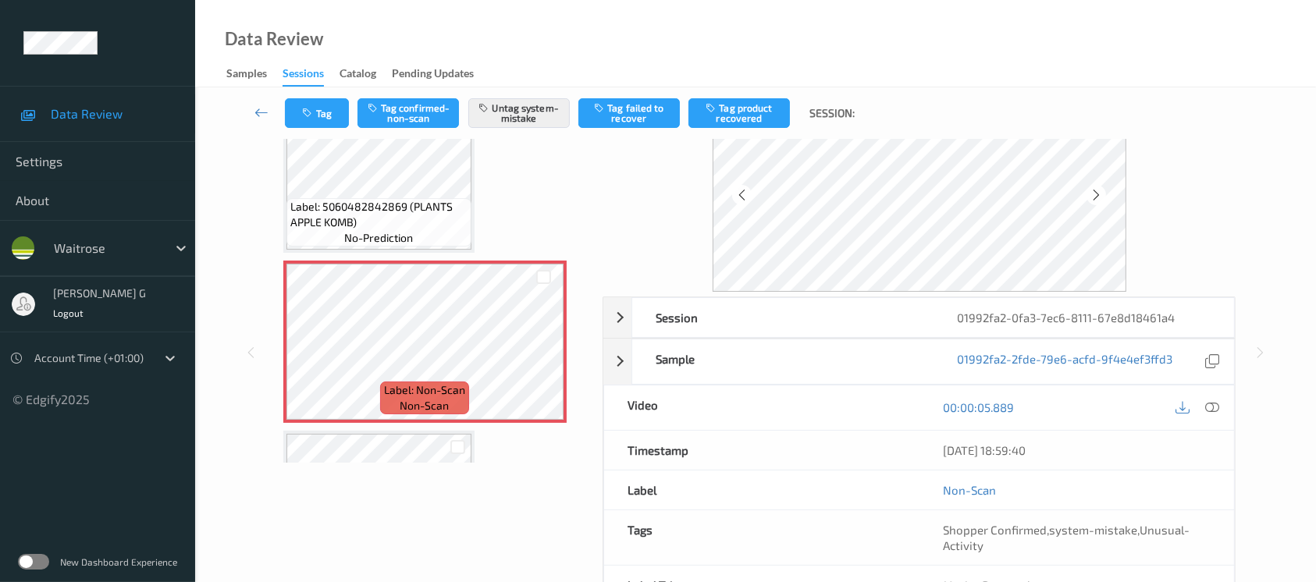
scroll to position [175, 0]
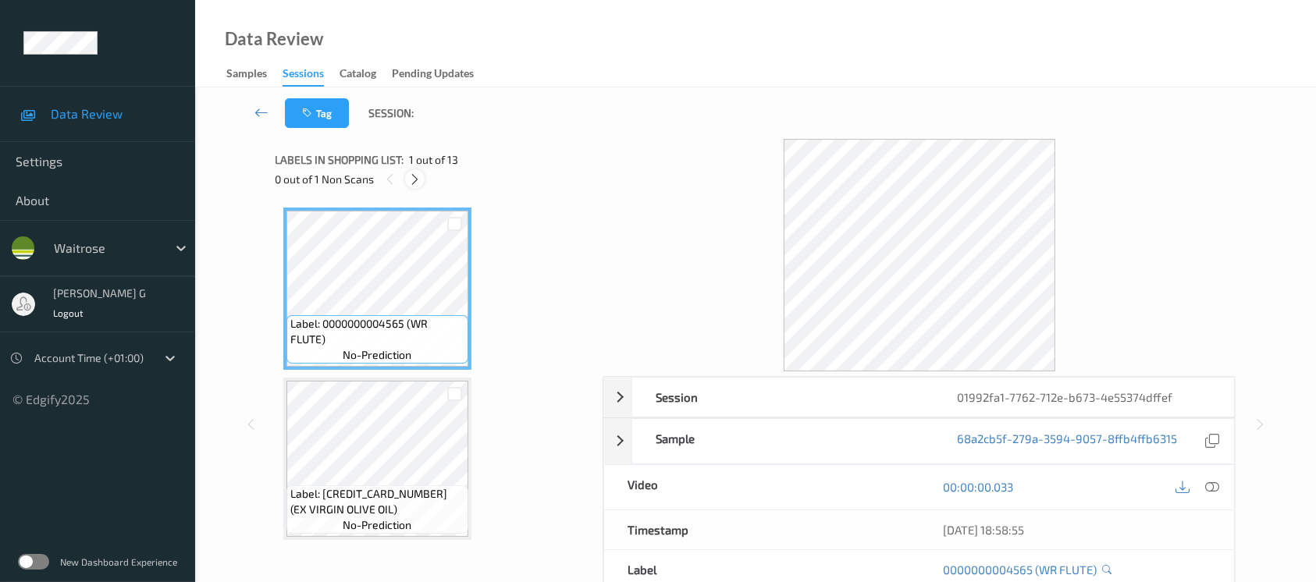
click at [418, 178] on icon at bounding box center [414, 180] width 13 height 14
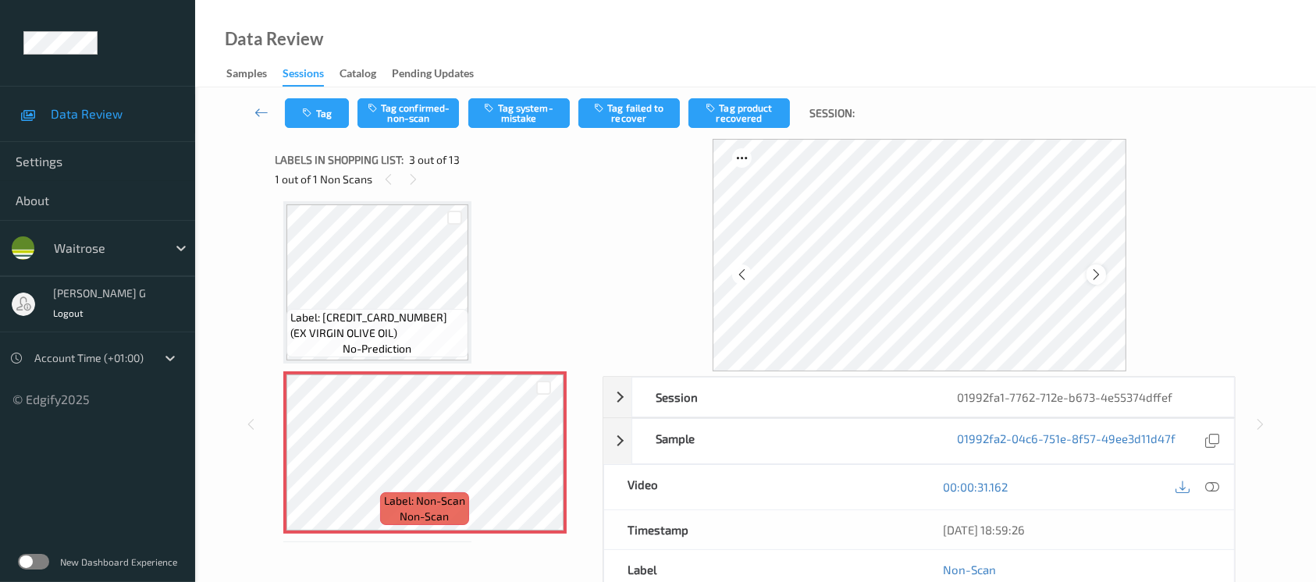
click at [1105, 278] on div at bounding box center [1097, 275] width 20 height 20
click at [539, 111] on button "Tag system-mistake" at bounding box center [518, 113] width 101 height 30
click at [319, 117] on button "Tag" at bounding box center [317, 113] width 64 height 30
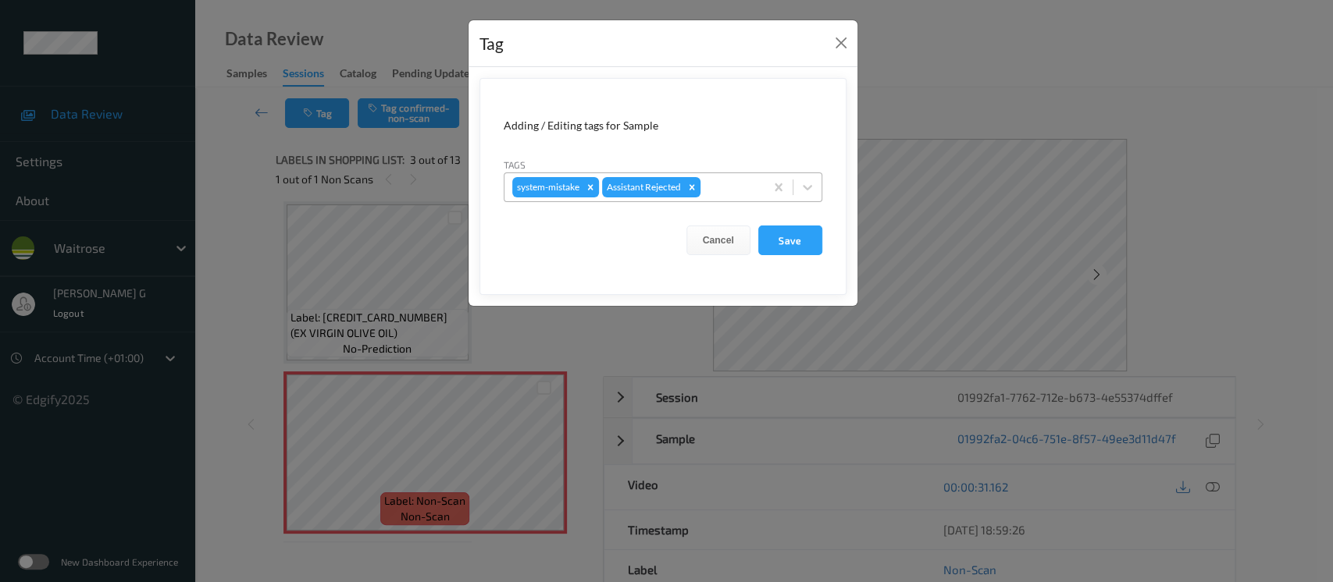
click at [723, 191] on div at bounding box center [729, 187] width 53 height 19
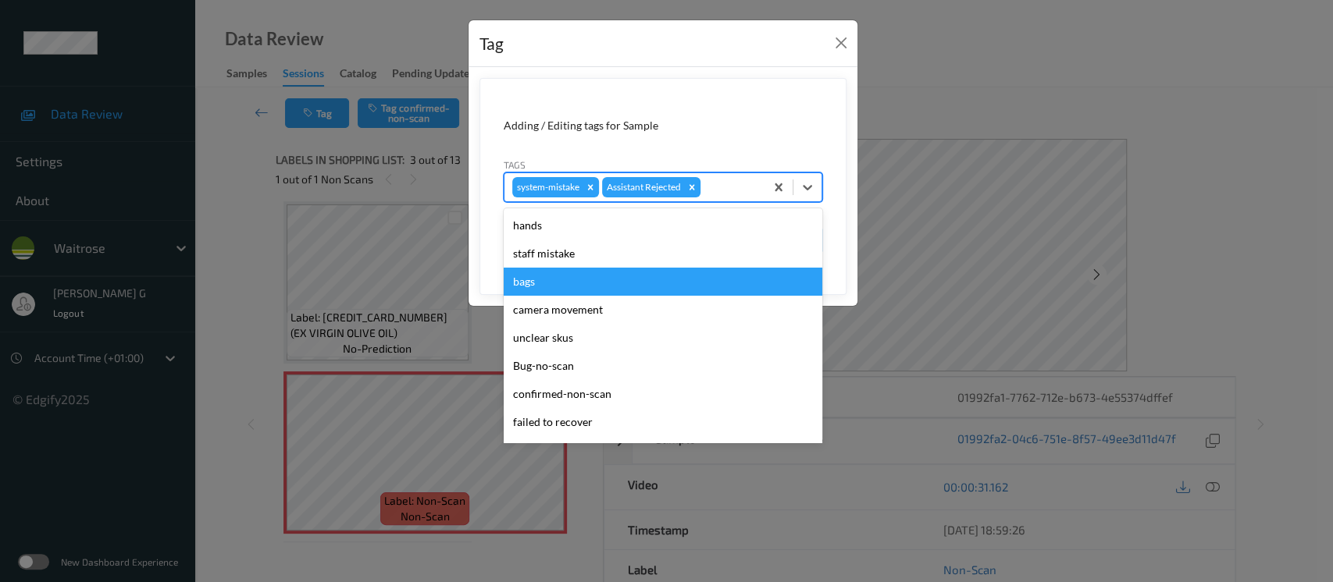
click at [550, 283] on div "bags" at bounding box center [663, 282] width 319 height 28
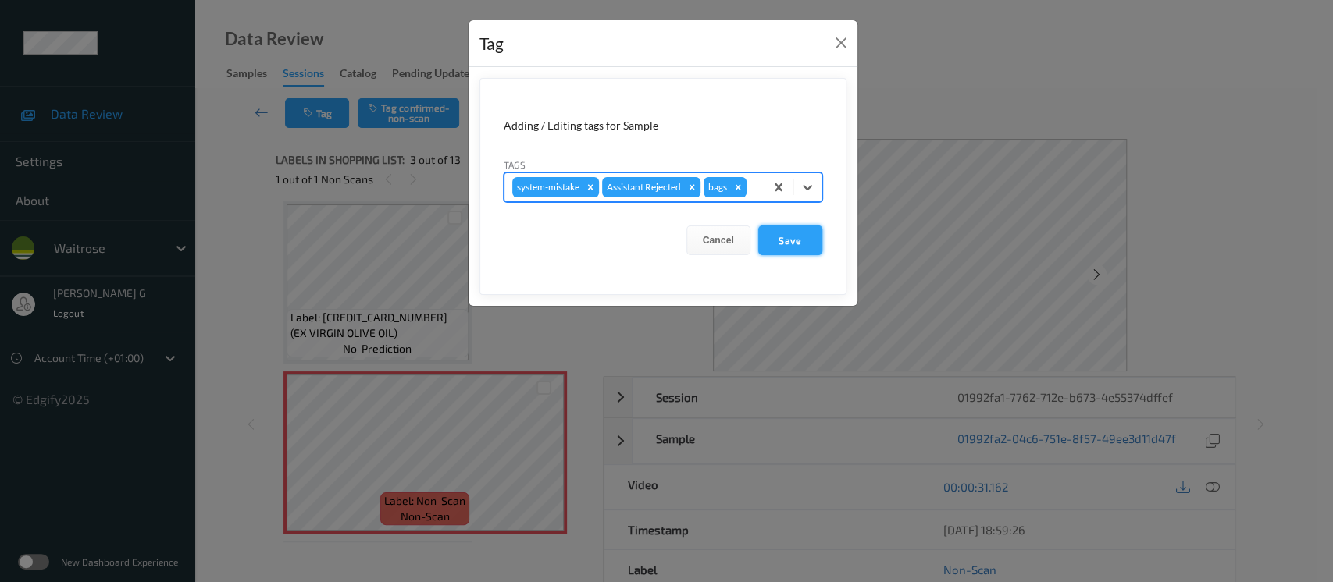
click at [803, 246] on button "Save" at bounding box center [790, 241] width 64 height 30
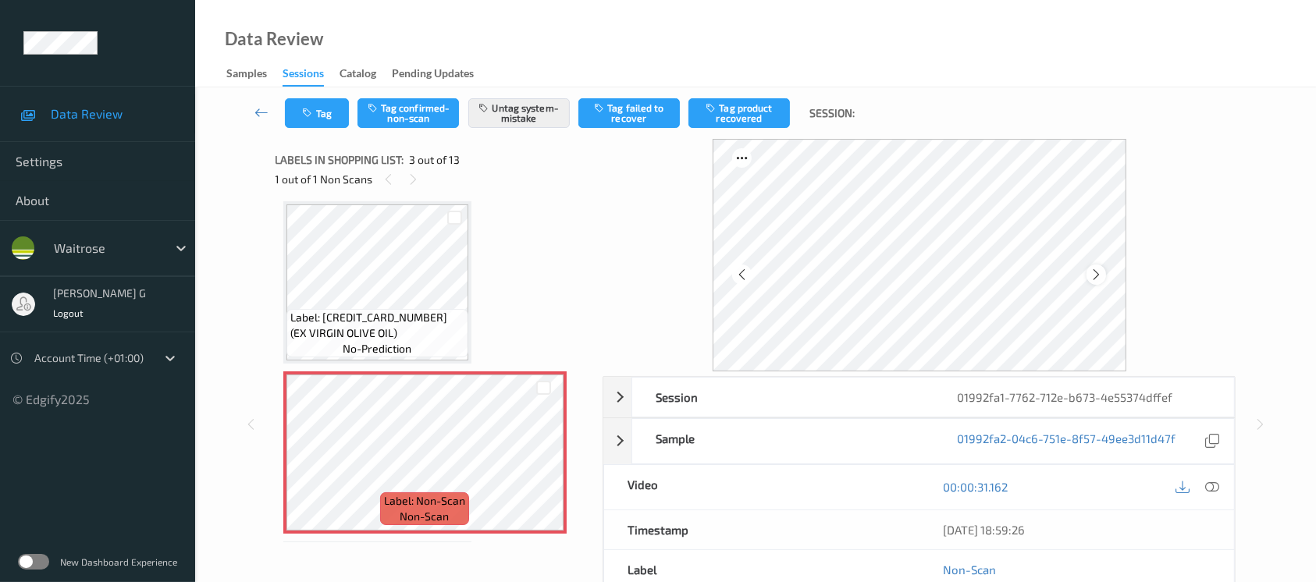
click at [1103, 278] on div at bounding box center [1097, 275] width 20 height 20
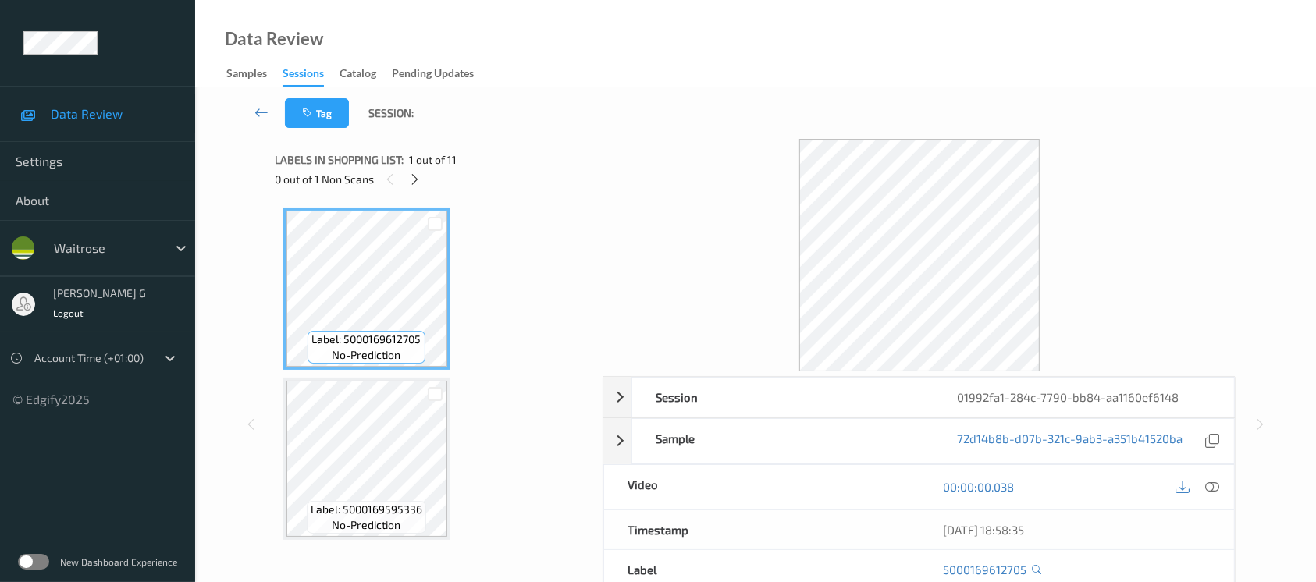
click at [418, 183] on icon at bounding box center [414, 180] width 13 height 14
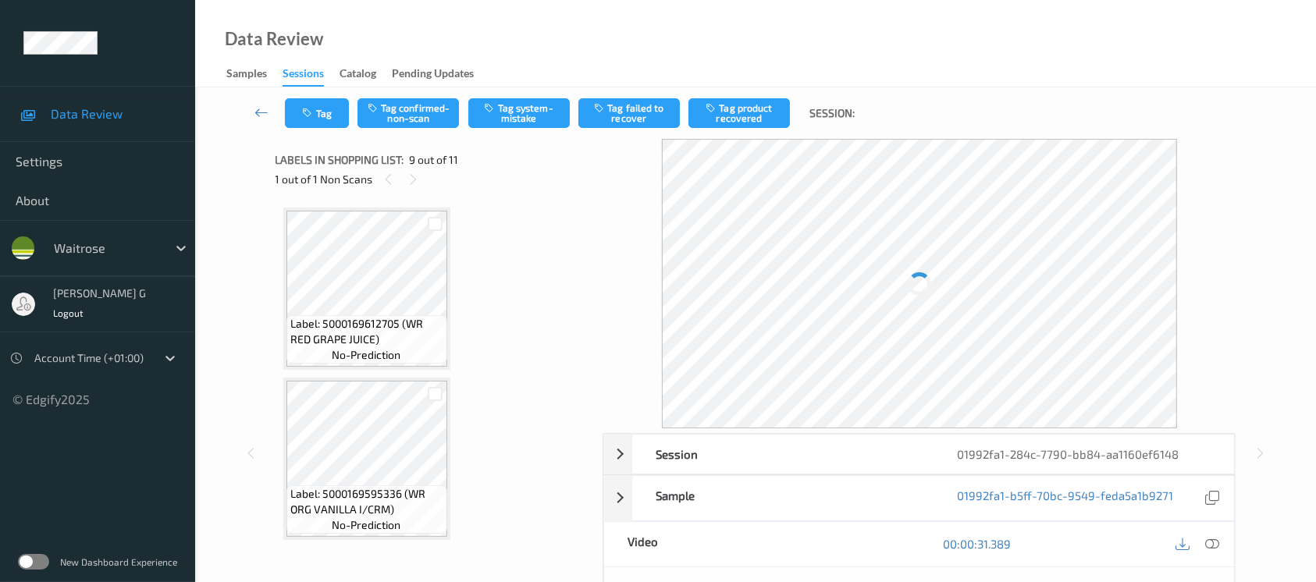
scroll to position [1194, 0]
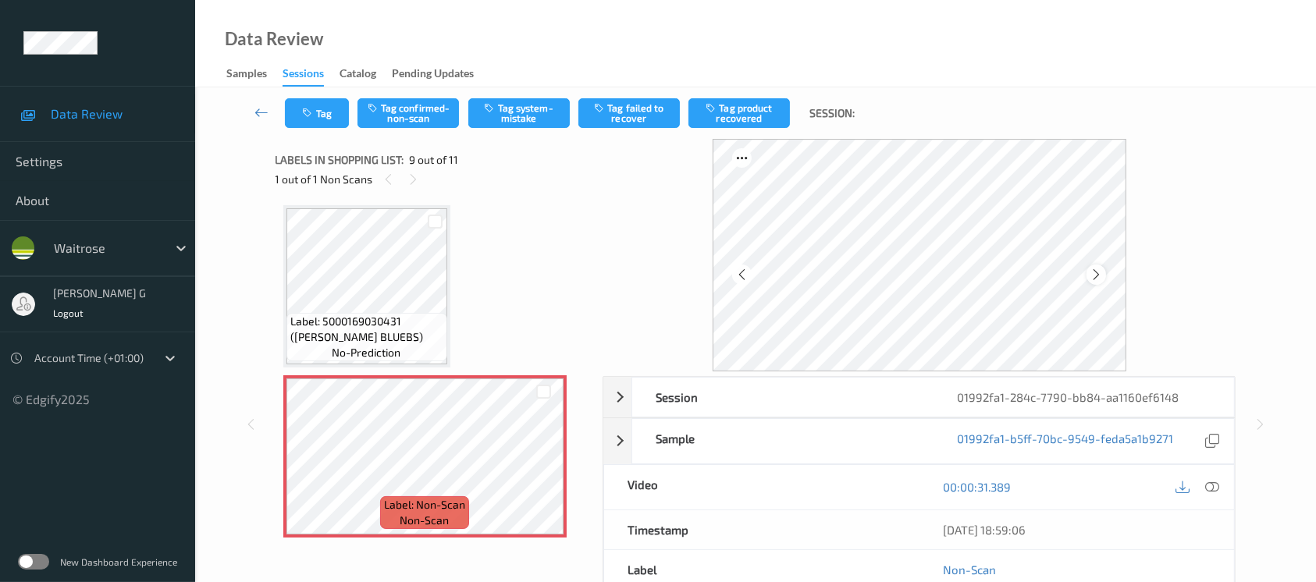
click at [1093, 274] on icon at bounding box center [1096, 275] width 13 height 14
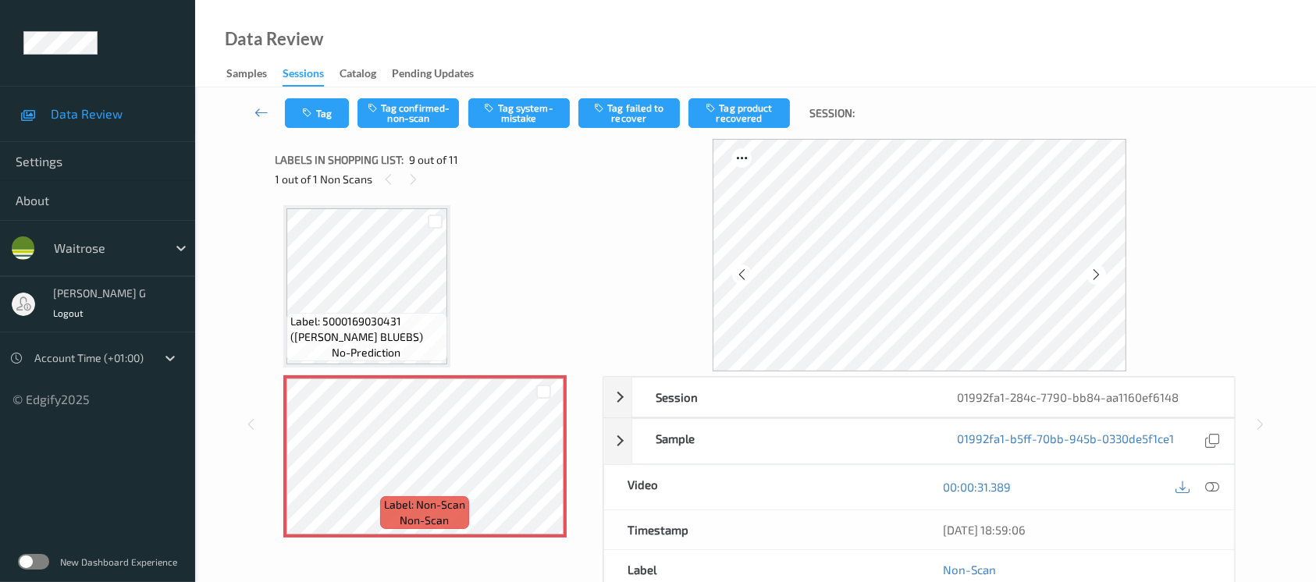
click at [354, 314] on span "Label: 5000169030431 (WR ESS BLUEBS)" at bounding box center [366, 329] width 153 height 31
click at [1099, 276] on icon at bounding box center [1096, 275] width 13 height 14
click at [1219, 491] on icon at bounding box center [1212, 487] width 14 height 14
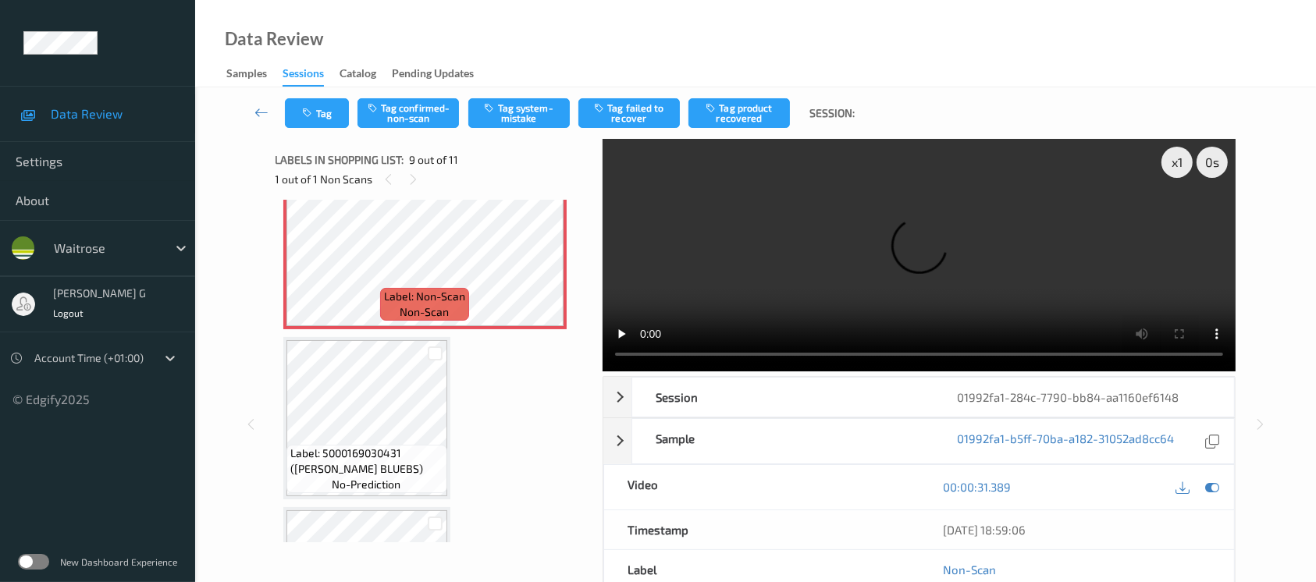
scroll to position [1362, 0]
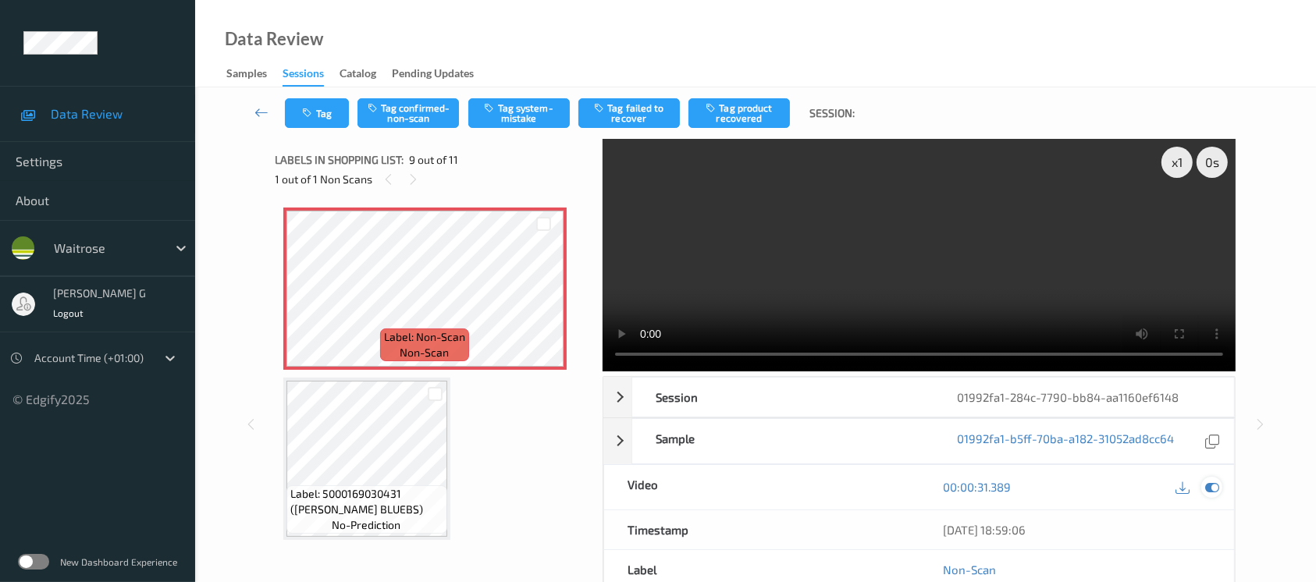
click at [1216, 483] on icon at bounding box center [1212, 487] width 14 height 14
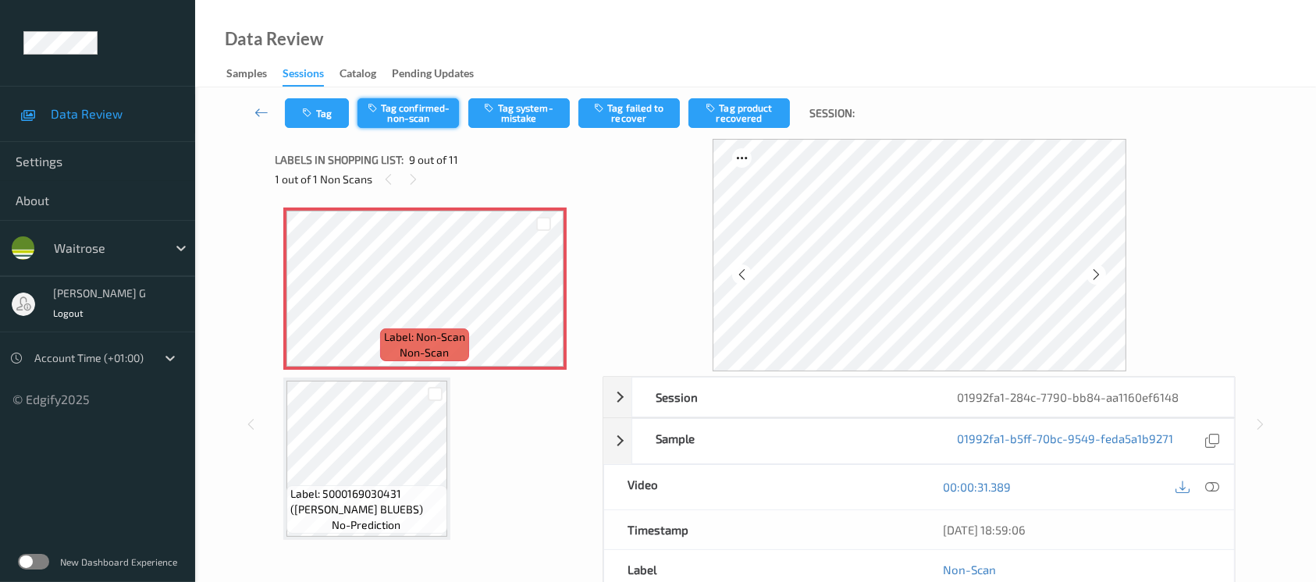
click at [418, 114] on button "Tag confirmed-non-scan" at bounding box center [408, 113] width 101 height 30
click at [742, 116] on button "Tag product recovered" at bounding box center [739, 113] width 101 height 30
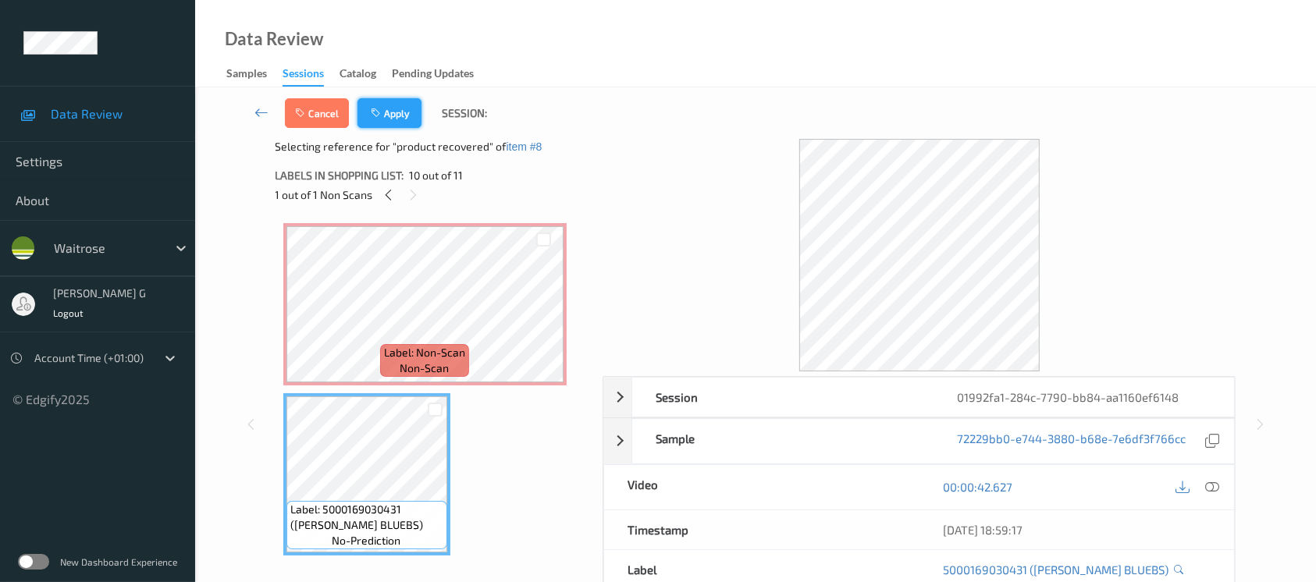
click at [394, 116] on button "Apply" at bounding box center [390, 113] width 64 height 30
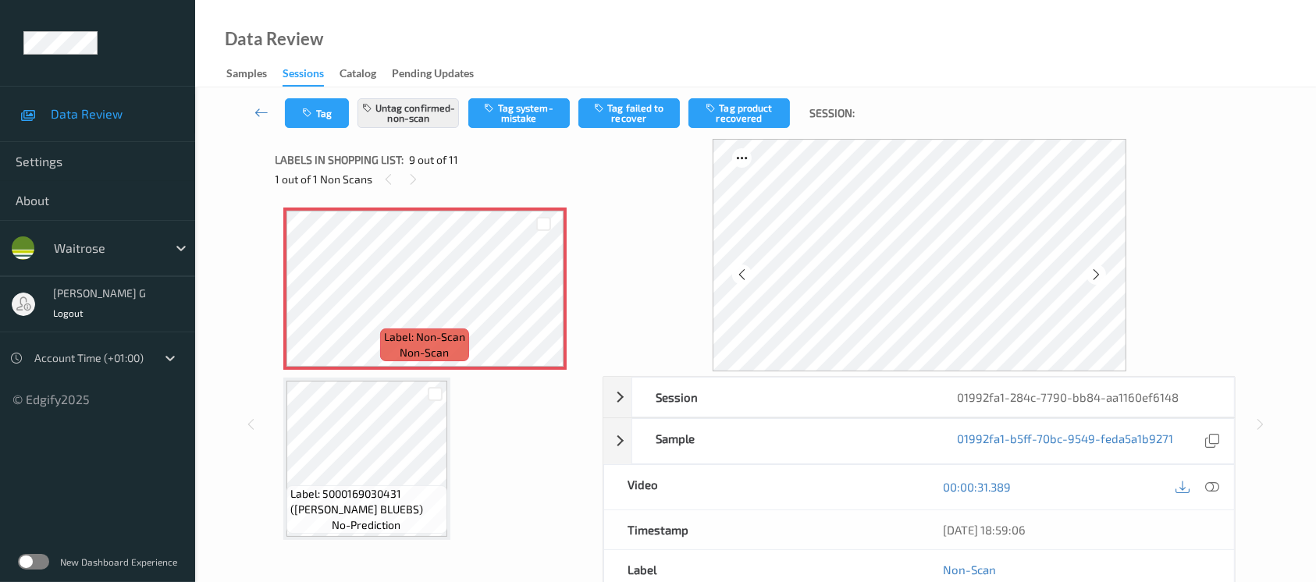
scroll to position [1194, 0]
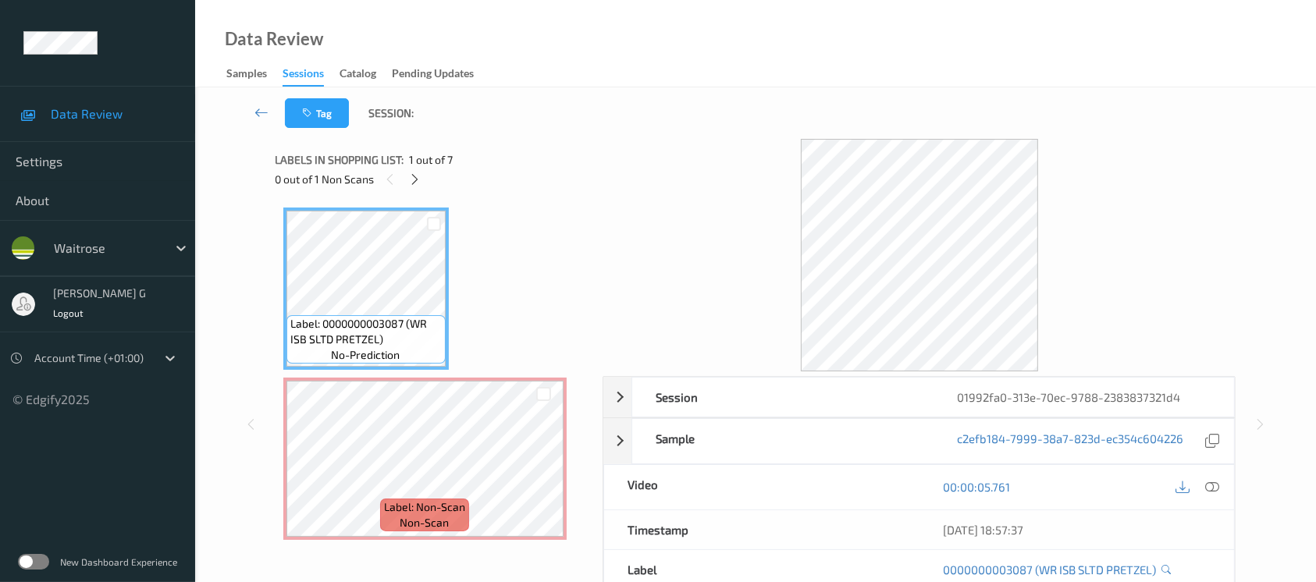
click at [416, 27] on div "Data Review Samples Sessions Catalog Pending Updates" at bounding box center [755, 43] width 1121 height 87
click at [416, 178] on icon at bounding box center [414, 180] width 13 height 14
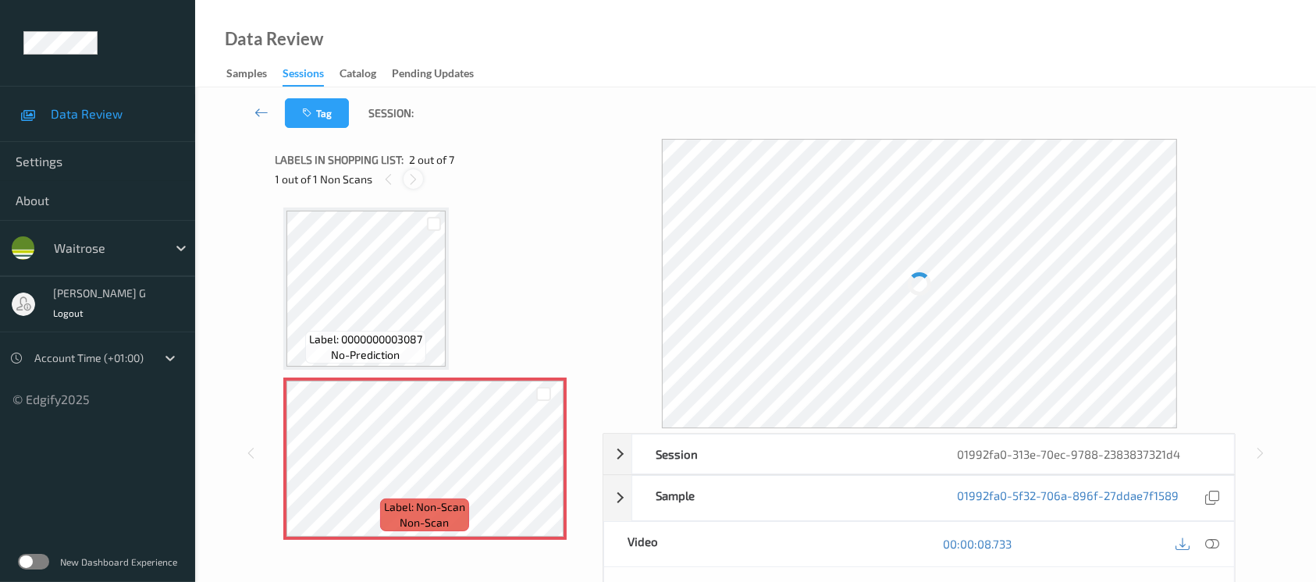
scroll to position [7, 0]
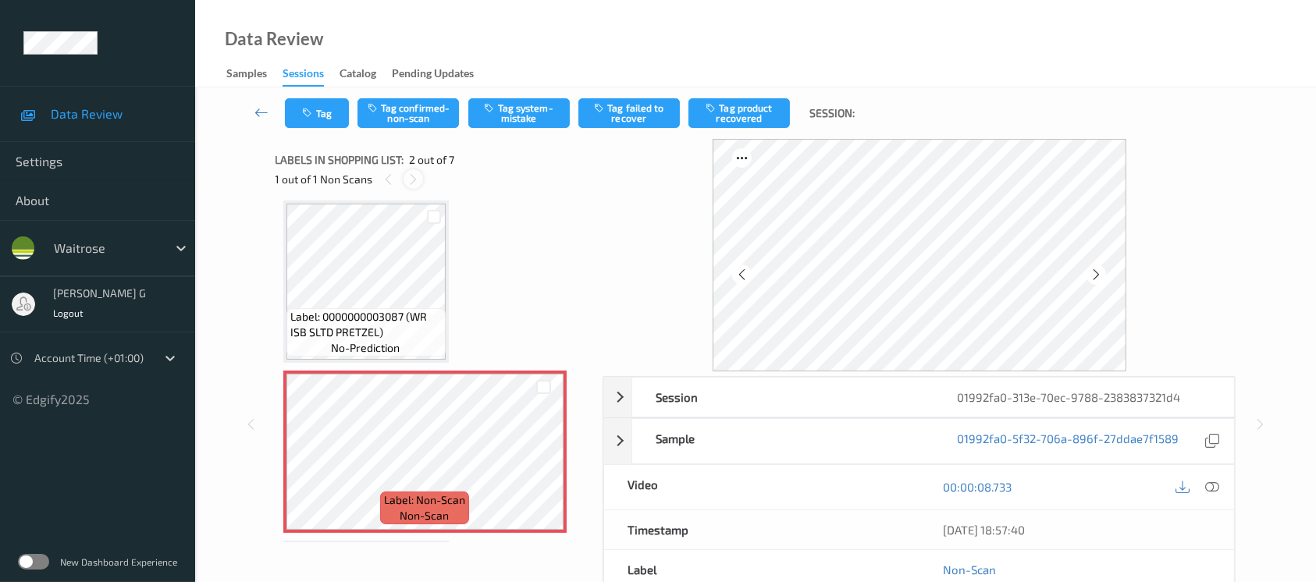
click at [408, 178] on icon at bounding box center [413, 180] width 13 height 14
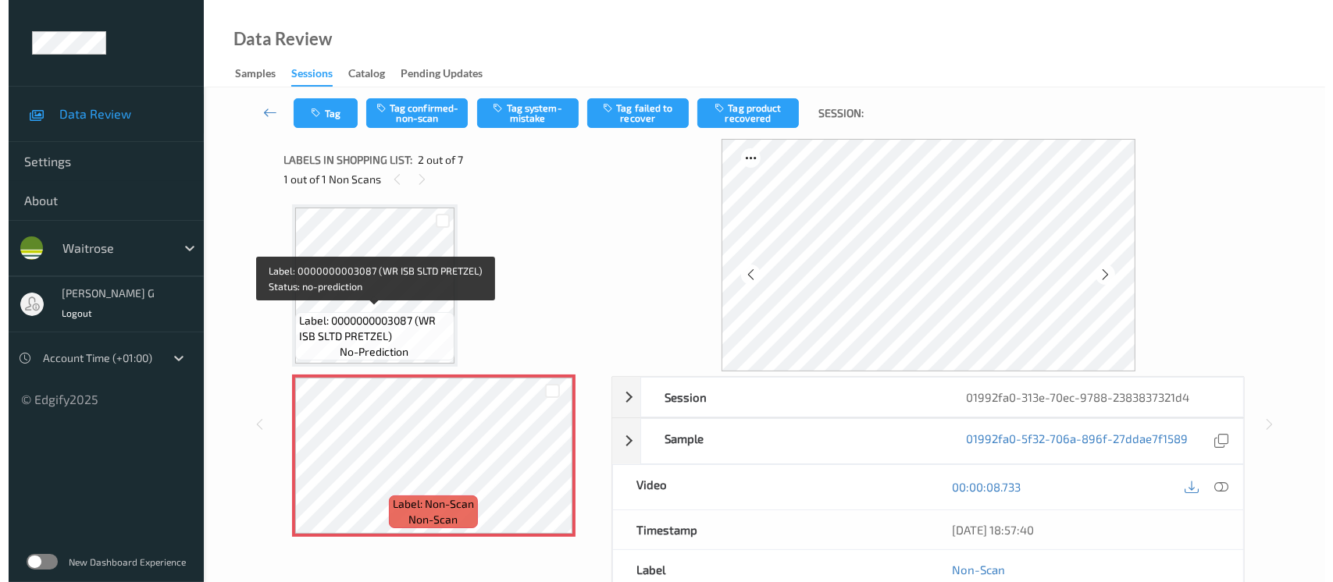
scroll to position [0, 0]
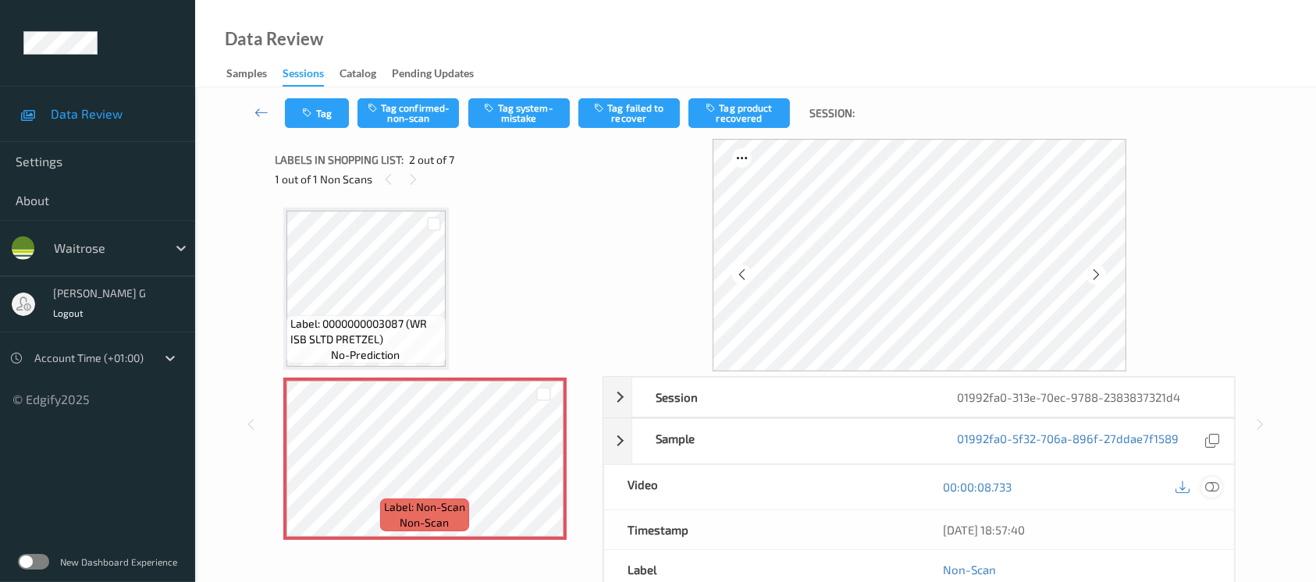
click at [1216, 482] on icon at bounding box center [1212, 487] width 14 height 14
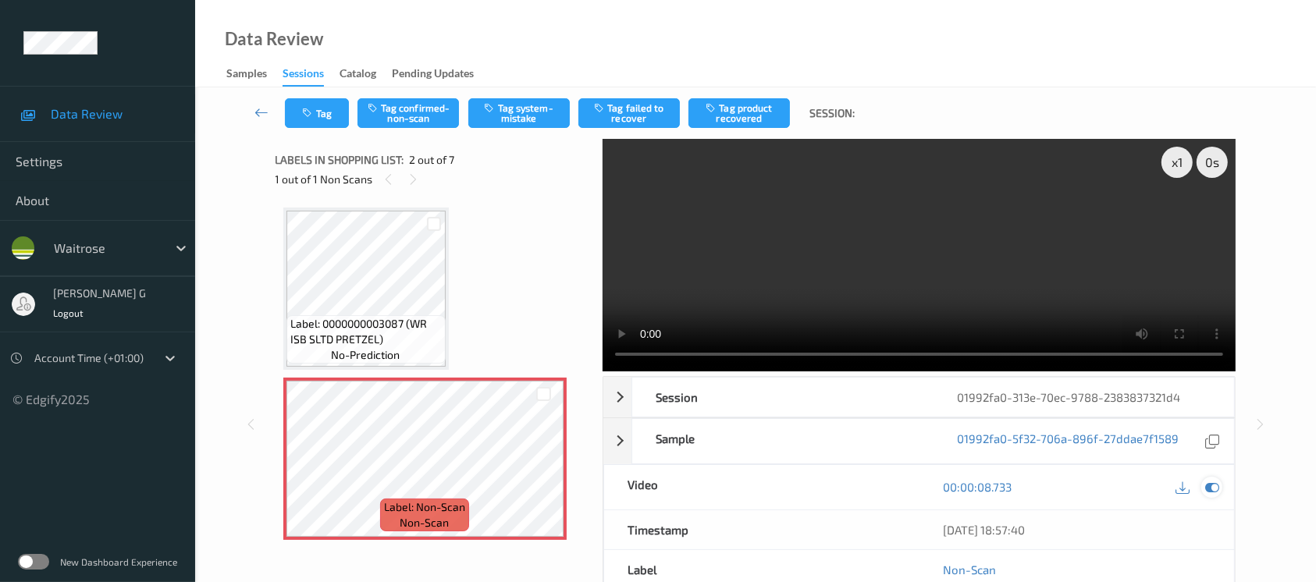
click at [1216, 492] on icon at bounding box center [1212, 487] width 14 height 14
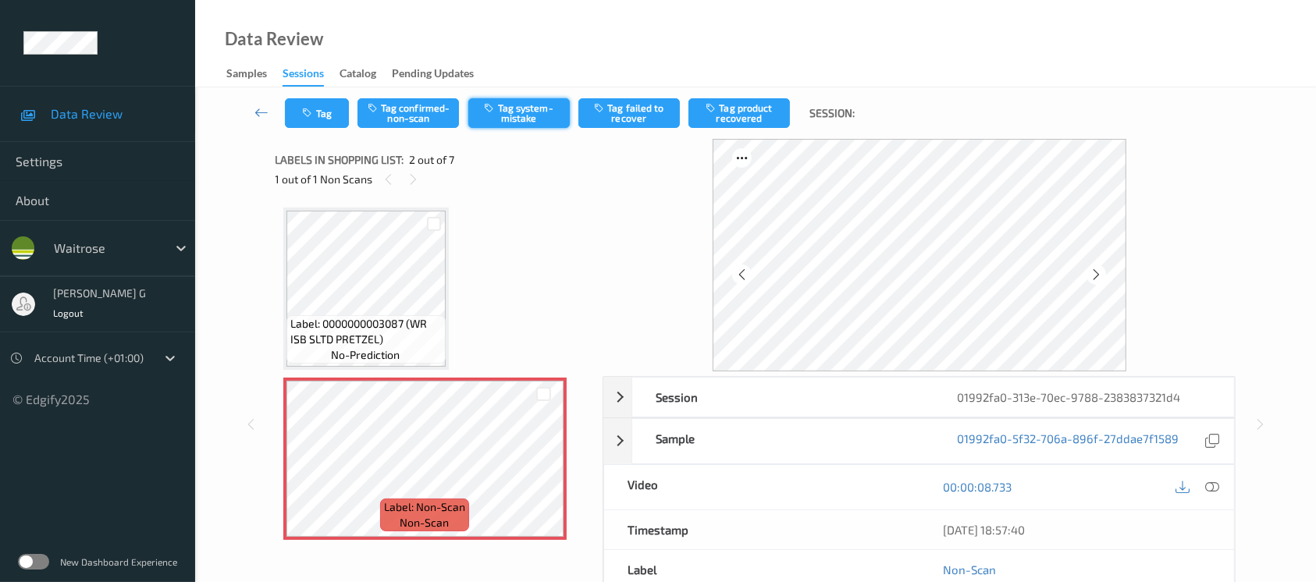
click at [525, 103] on button "Tag system-mistake" at bounding box center [518, 113] width 101 height 30
click at [319, 112] on button "Tag" at bounding box center [317, 113] width 64 height 30
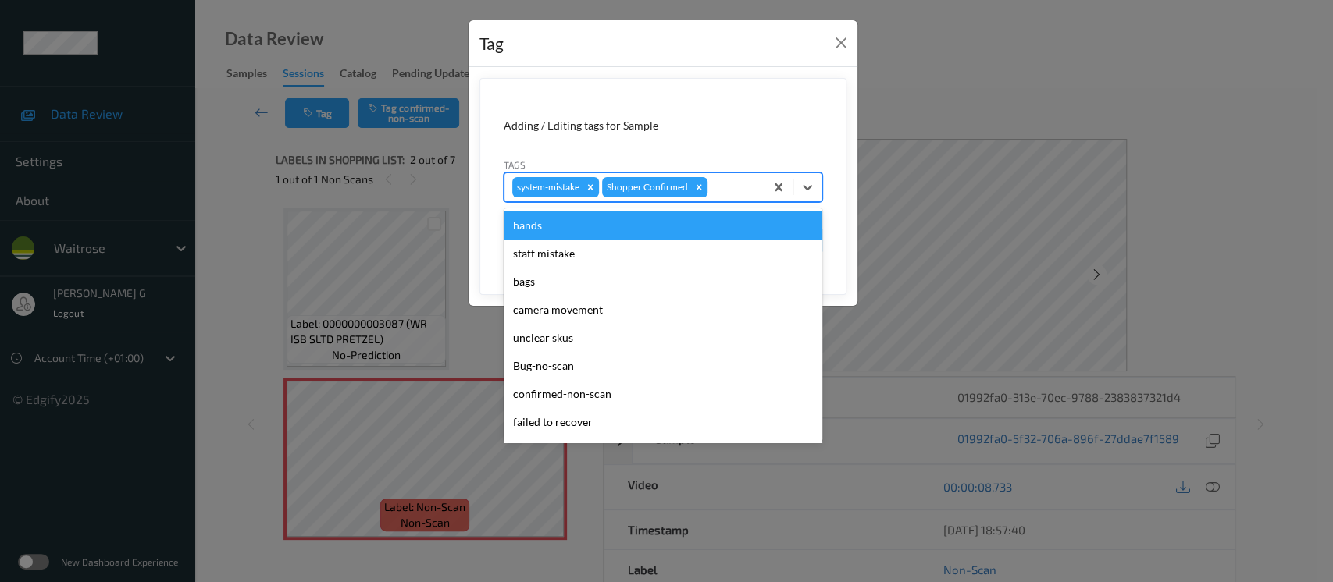
click at [733, 191] on div at bounding box center [733, 187] width 46 height 19
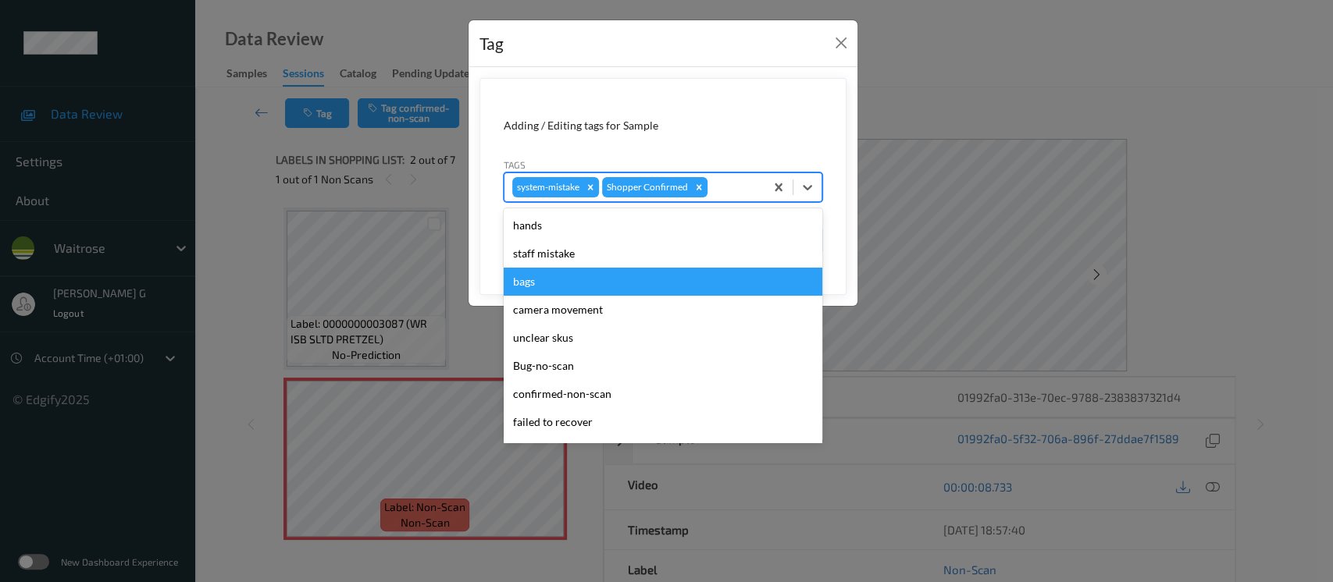
scroll to position [362, 0]
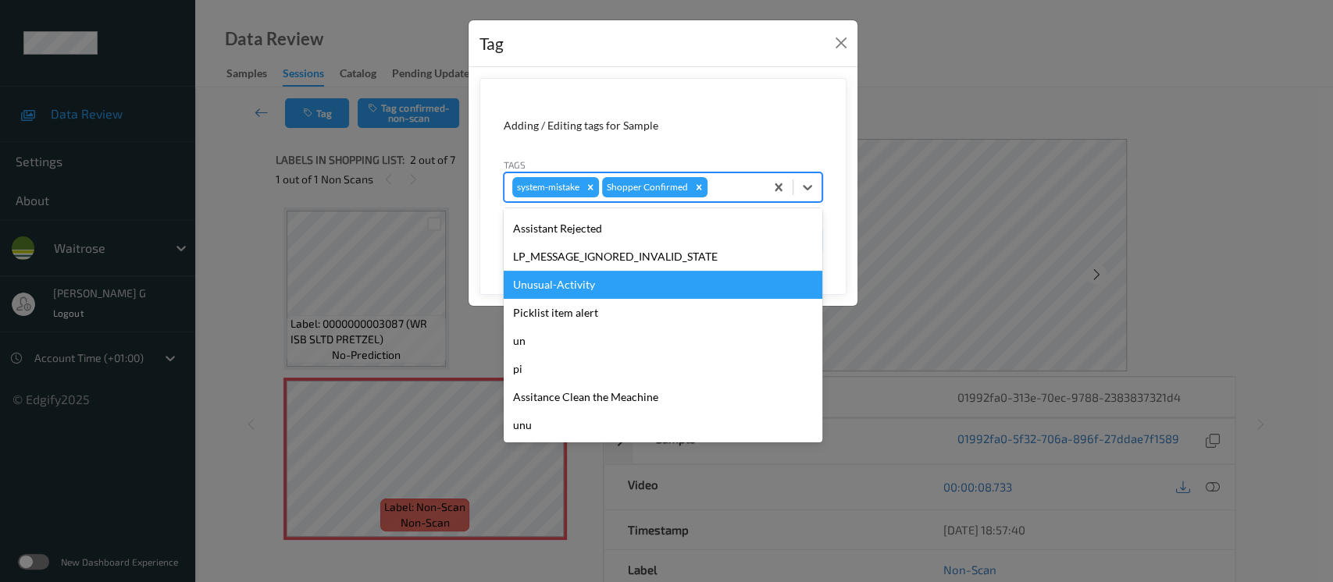
click at [554, 287] on div "Unusual-Activity" at bounding box center [663, 285] width 319 height 28
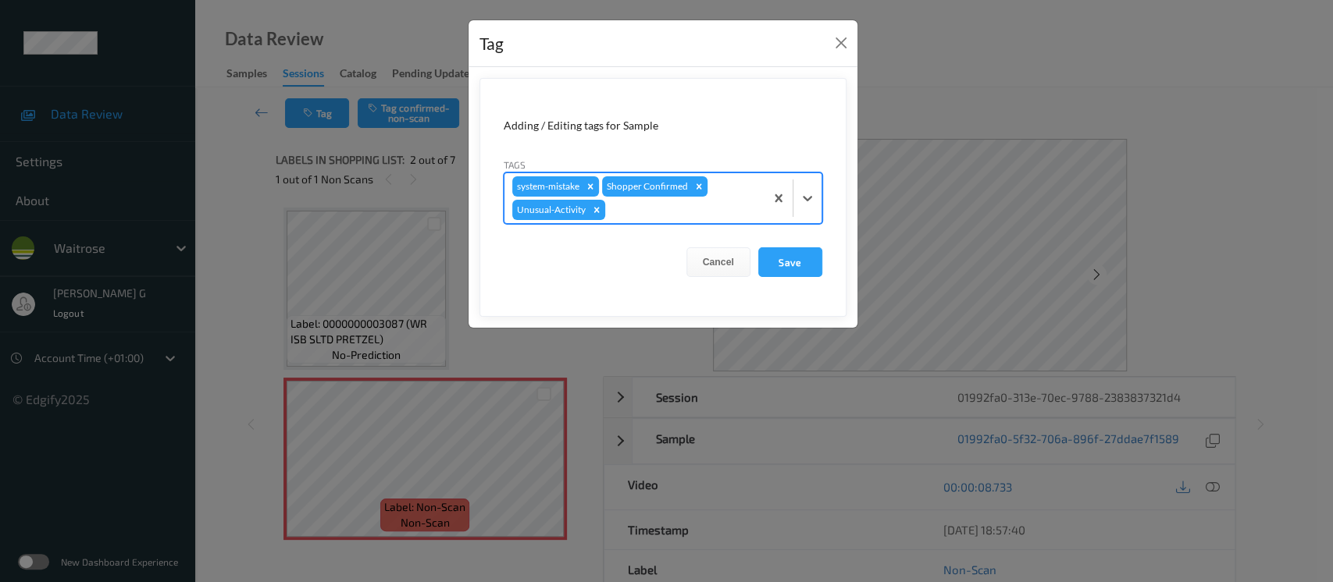
click at [689, 215] on div at bounding box center [682, 210] width 148 height 19
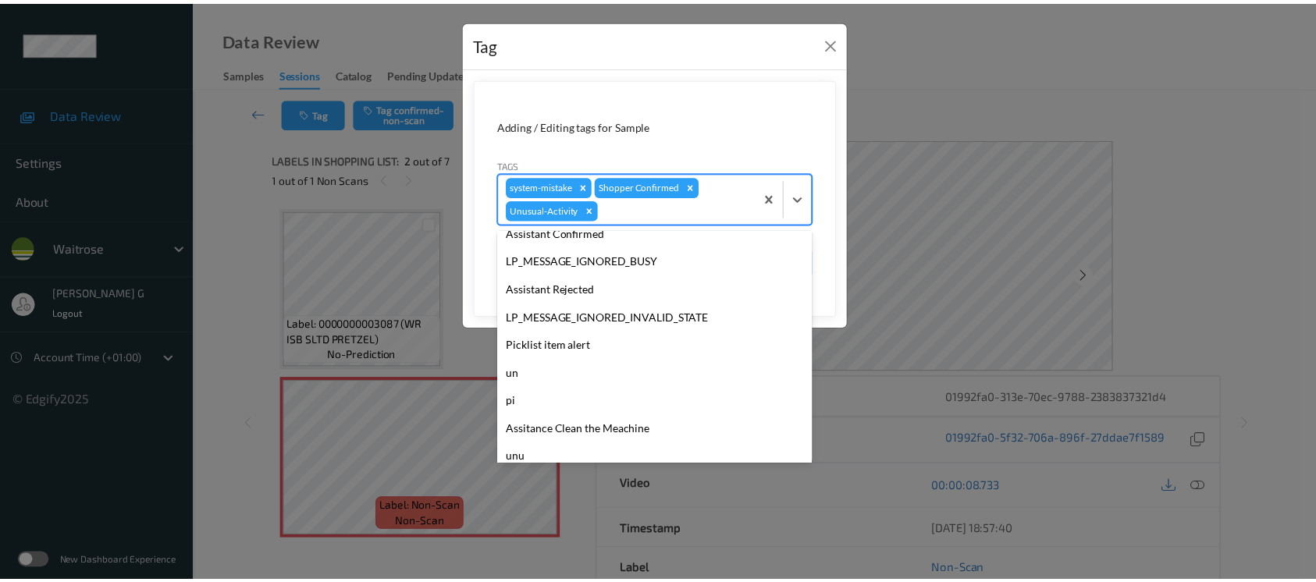
scroll to position [333, 0]
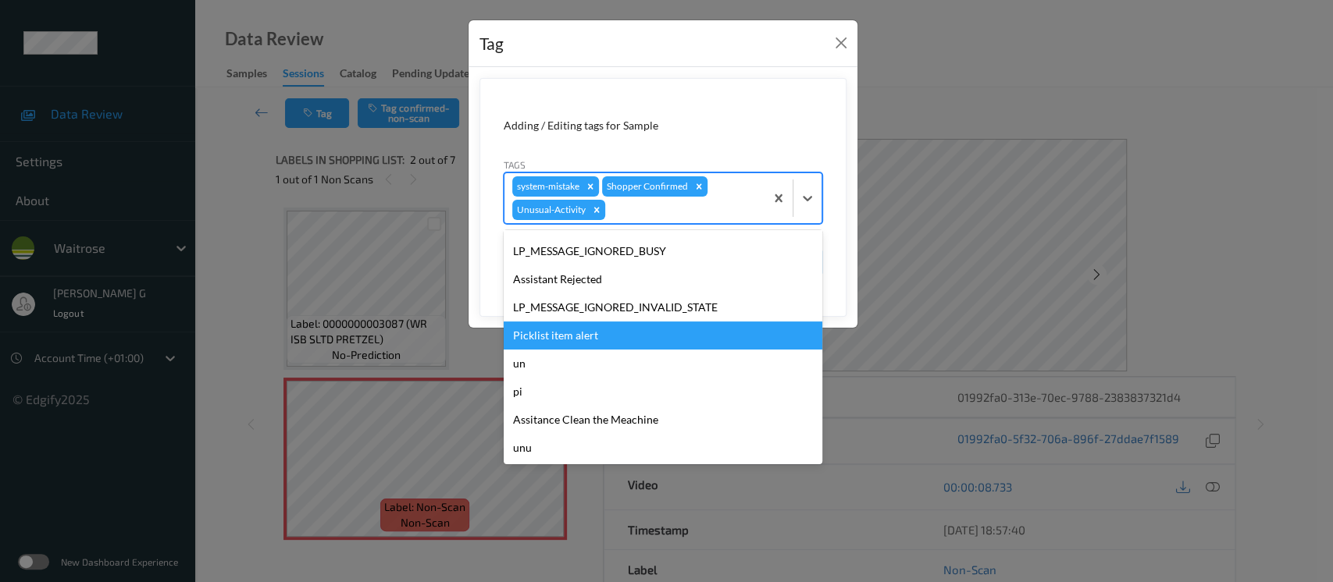
click at [564, 336] on div "Picklist item alert" at bounding box center [663, 336] width 319 height 28
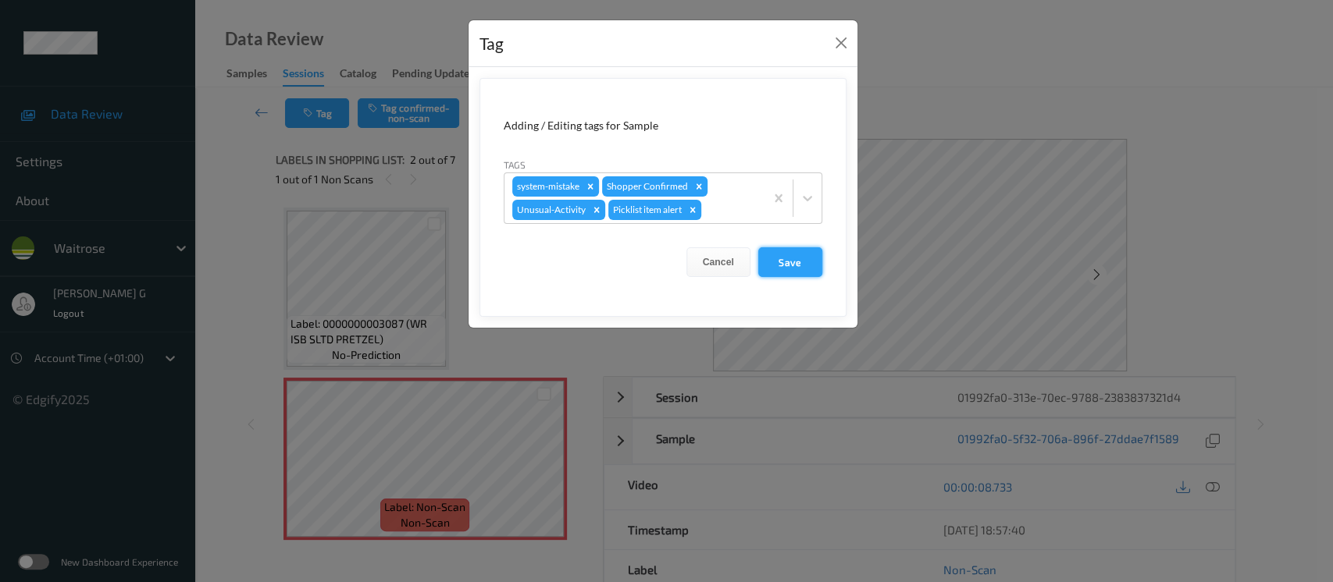
click at [799, 263] on button "Save" at bounding box center [790, 262] width 64 height 30
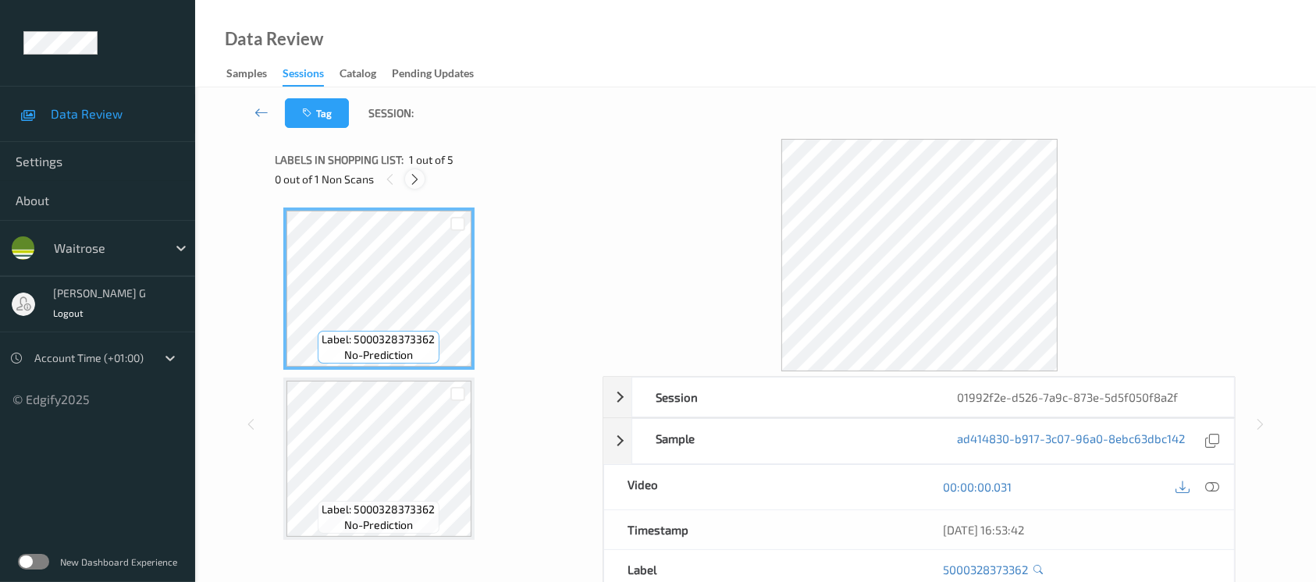
click at [416, 180] on icon at bounding box center [414, 180] width 13 height 14
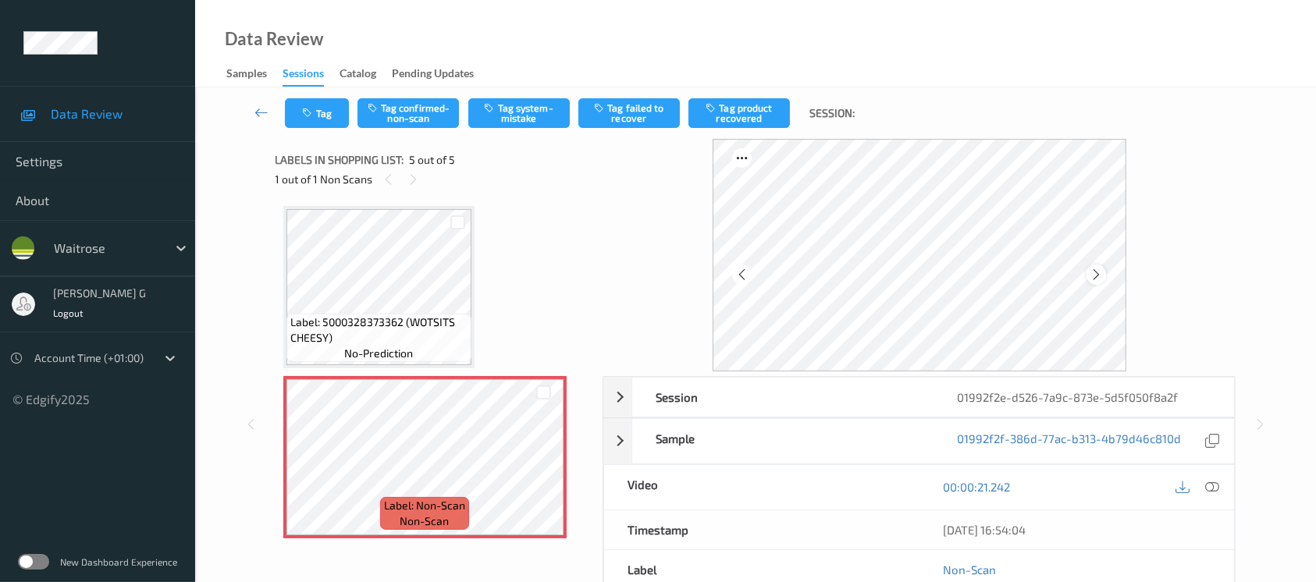
click at [1105, 278] on div at bounding box center [1097, 275] width 20 height 20
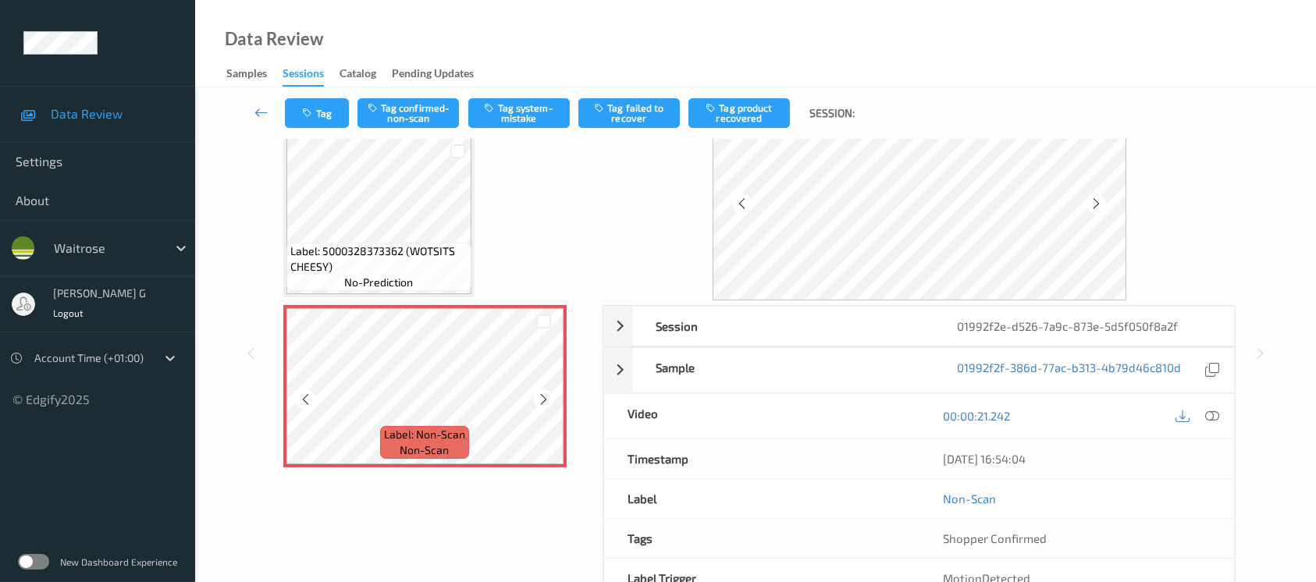
scroll to position [104, 0]
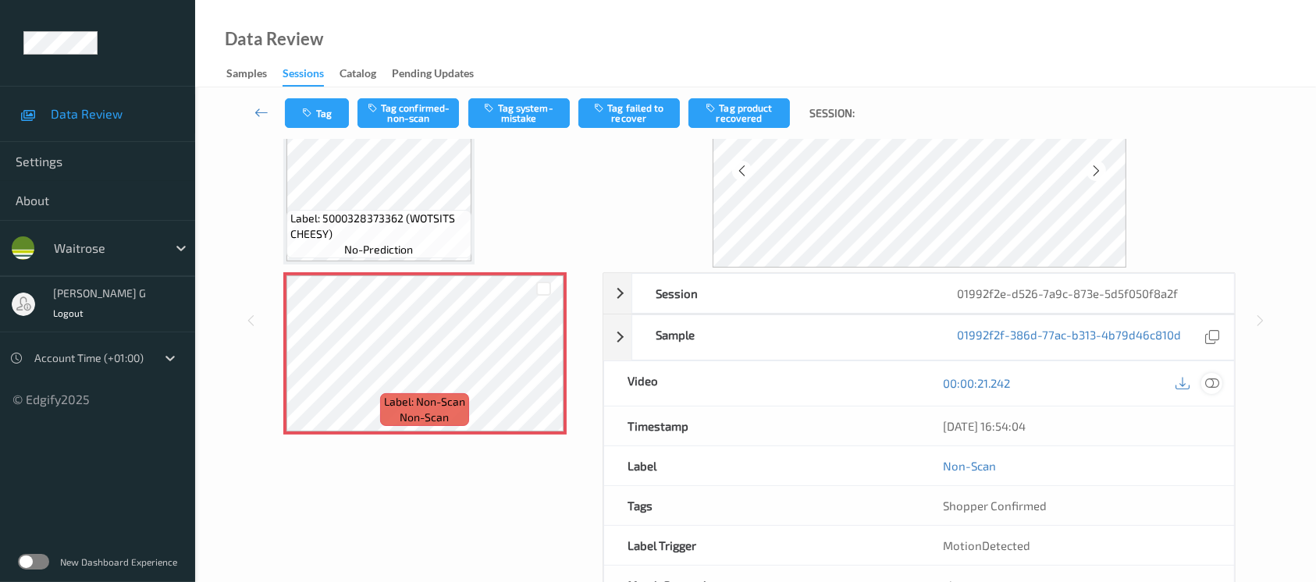
click at [1212, 382] on icon at bounding box center [1212, 383] width 14 height 14
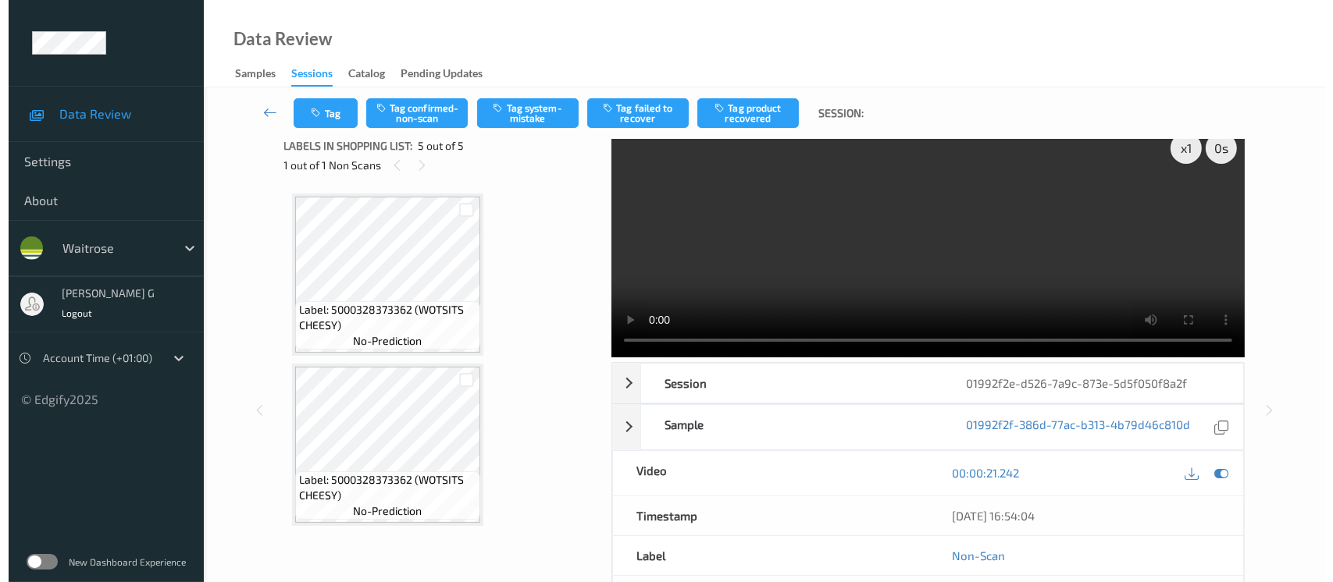
scroll to position [0, 0]
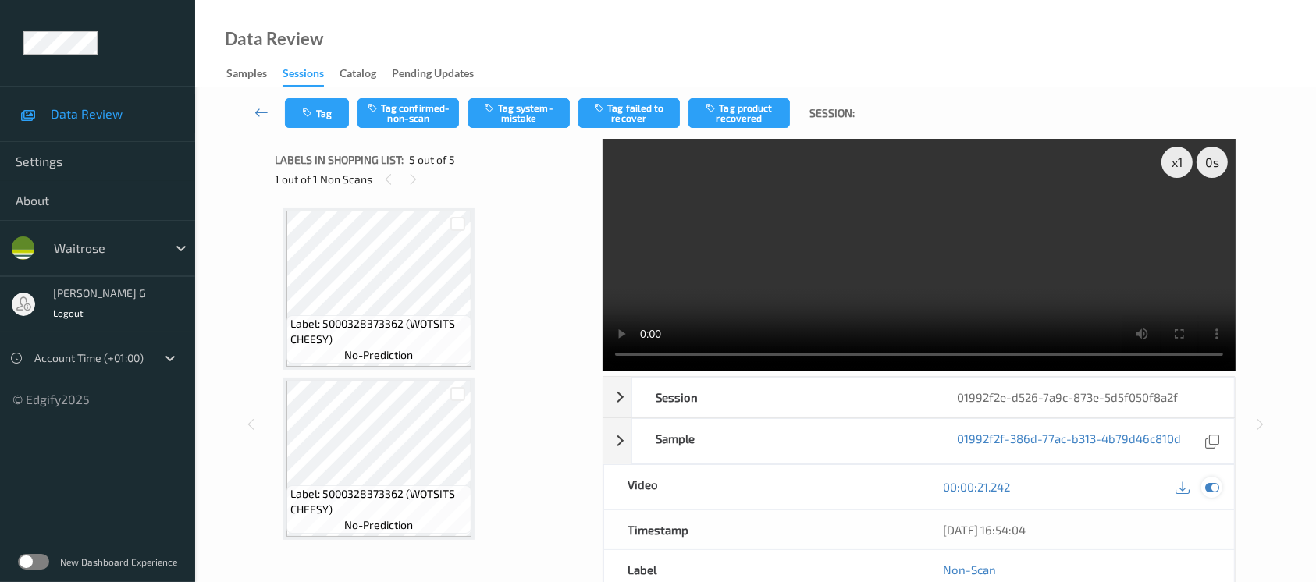
click at [1216, 480] on icon at bounding box center [1212, 487] width 14 height 14
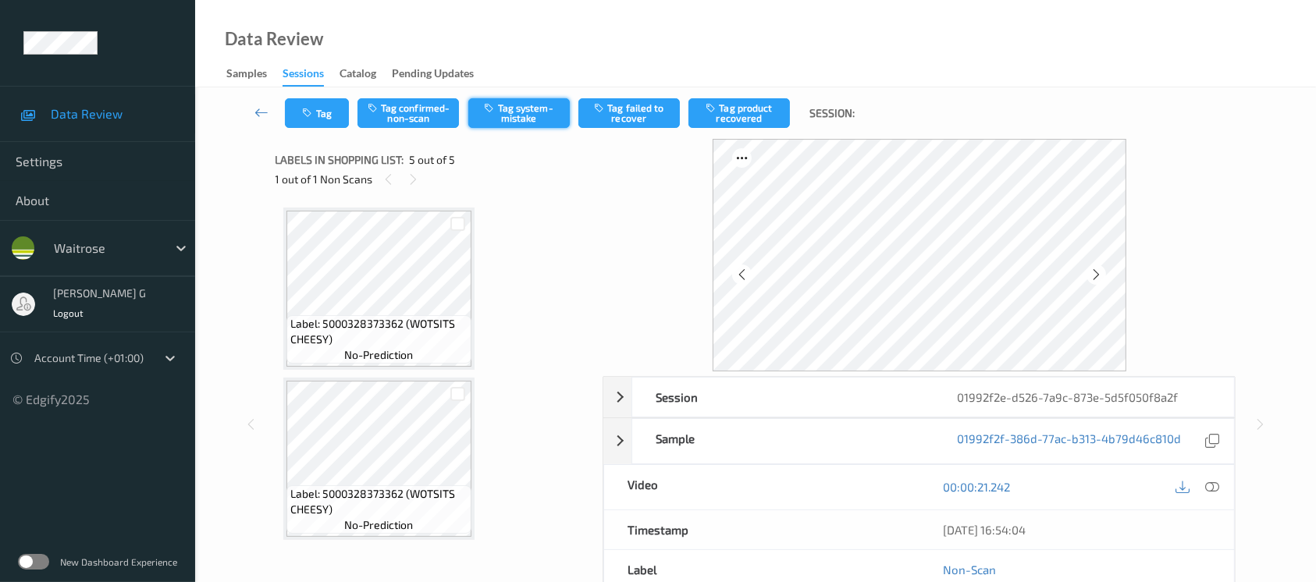
click at [507, 110] on button "Tag system-mistake" at bounding box center [518, 113] width 101 height 30
click at [301, 112] on button "Tag" at bounding box center [317, 113] width 64 height 30
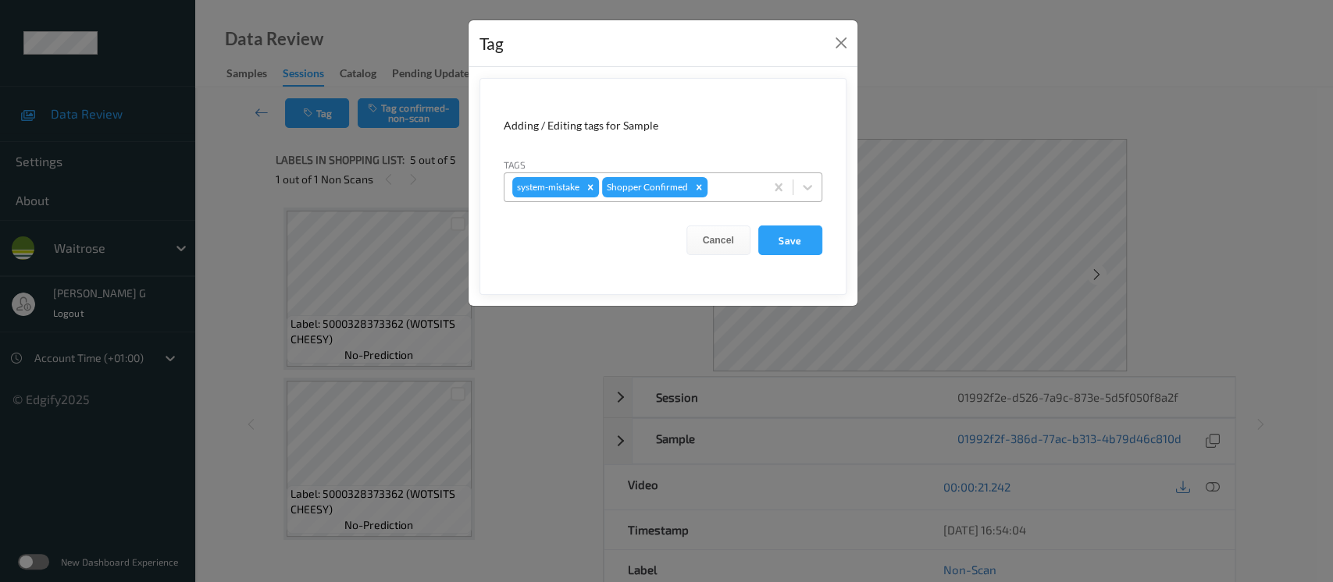
click at [713, 180] on div at bounding box center [733, 187] width 46 height 19
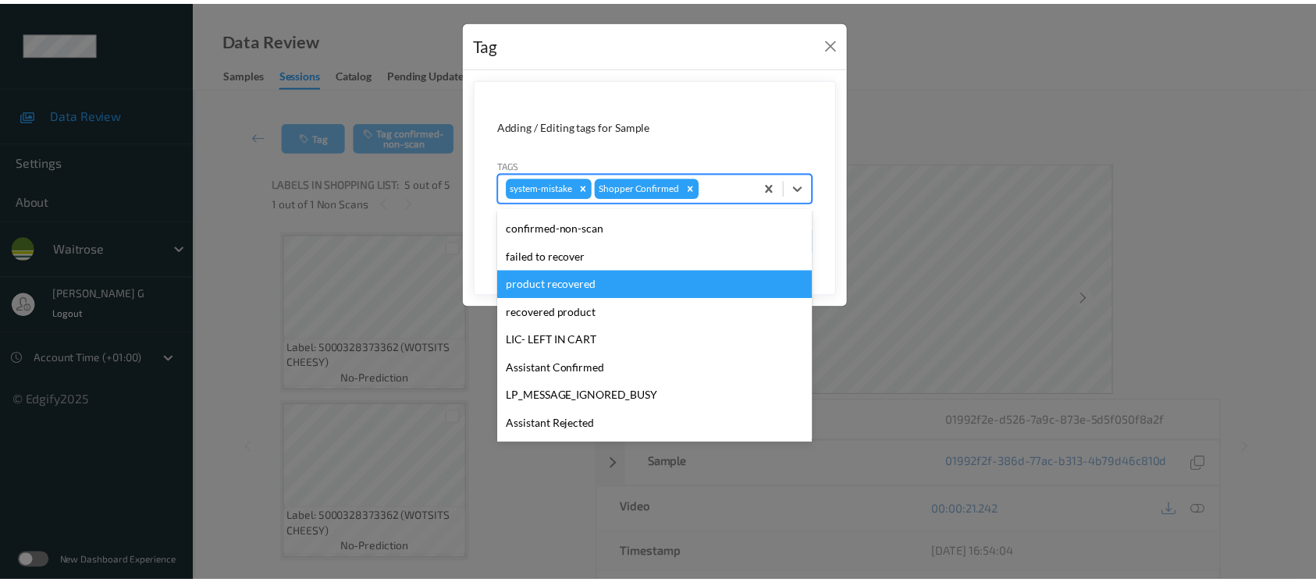
scroll to position [362, 0]
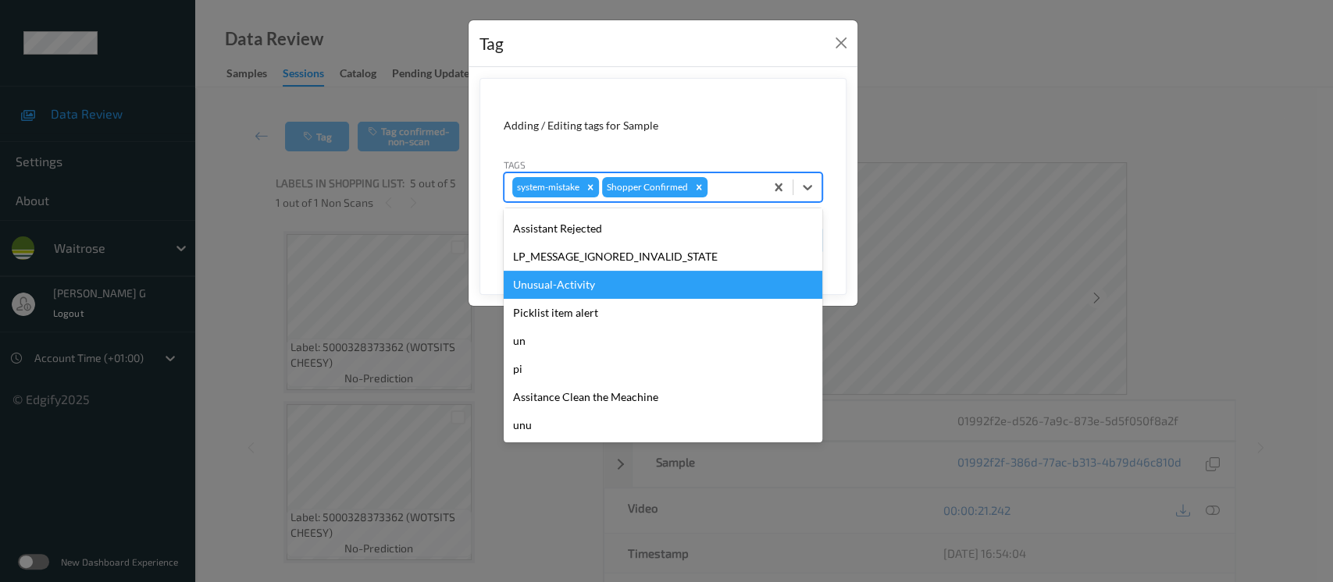
click at [548, 285] on div "Unusual-Activity" at bounding box center [663, 285] width 319 height 28
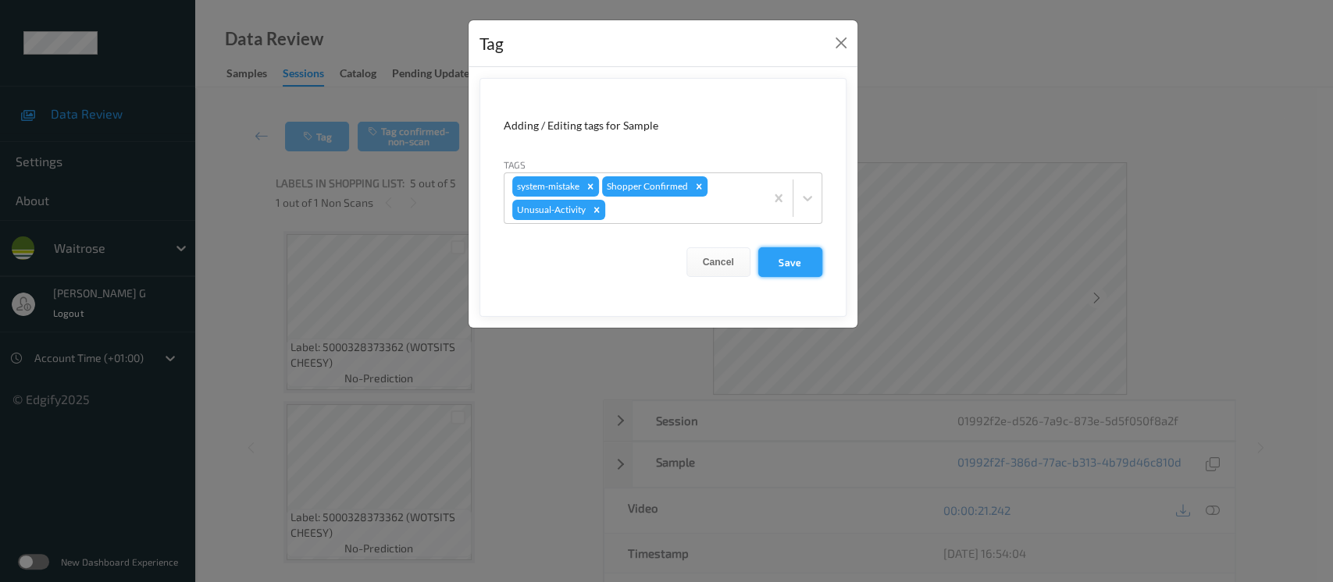
click at [780, 266] on button "Save" at bounding box center [790, 262] width 64 height 30
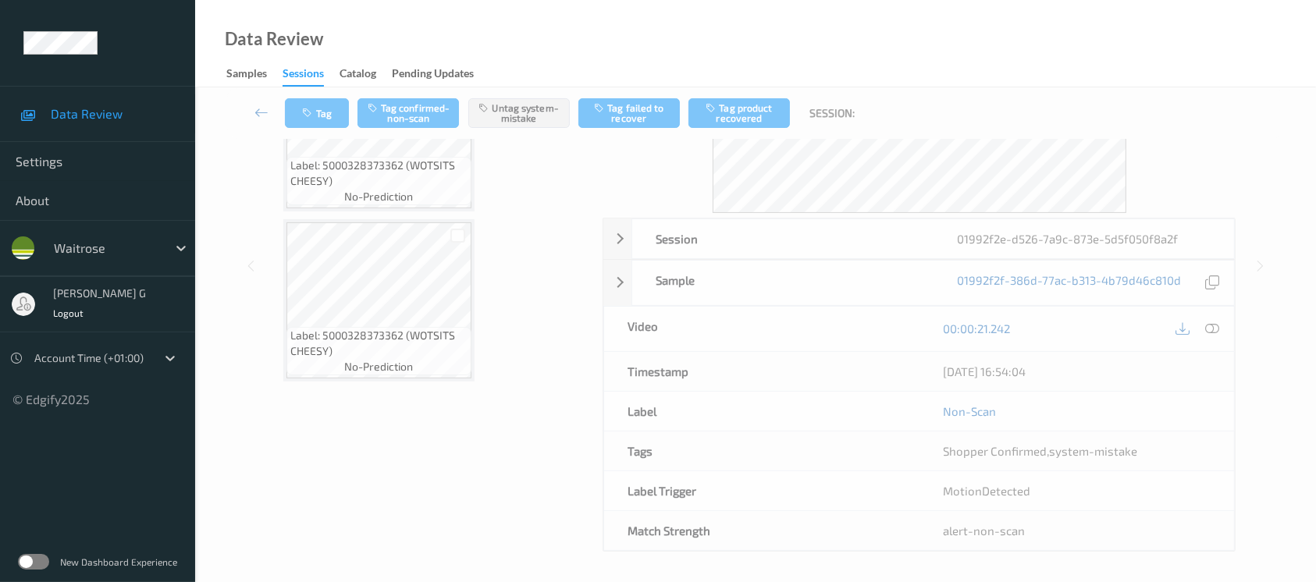
scroll to position [175, 0]
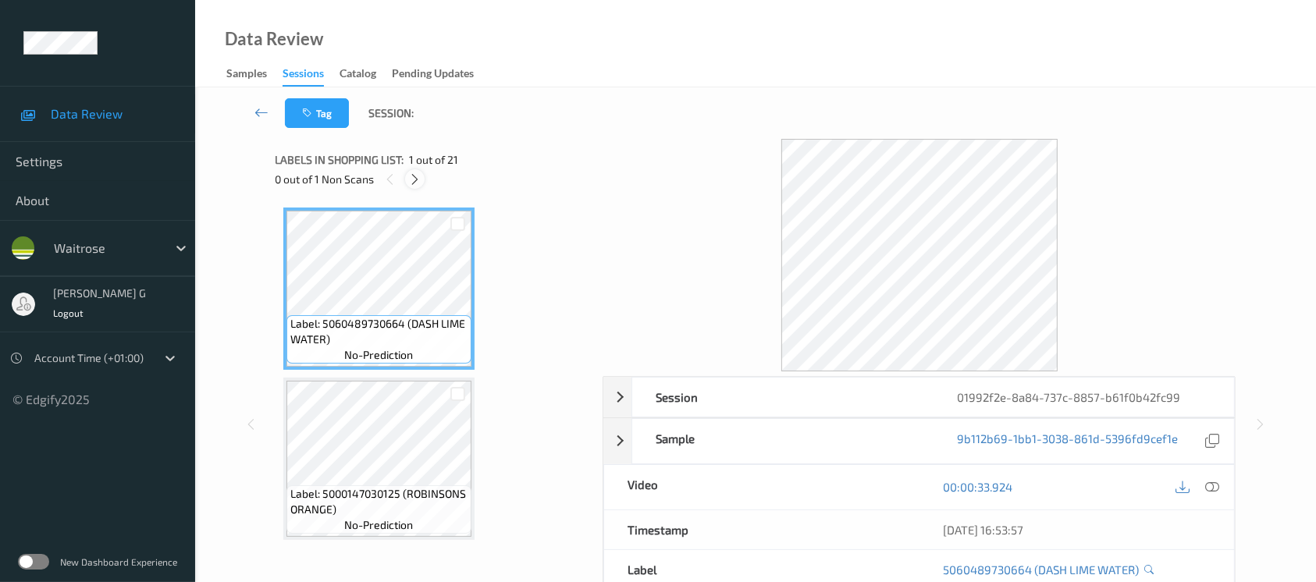
click at [420, 173] on icon at bounding box center [414, 180] width 13 height 14
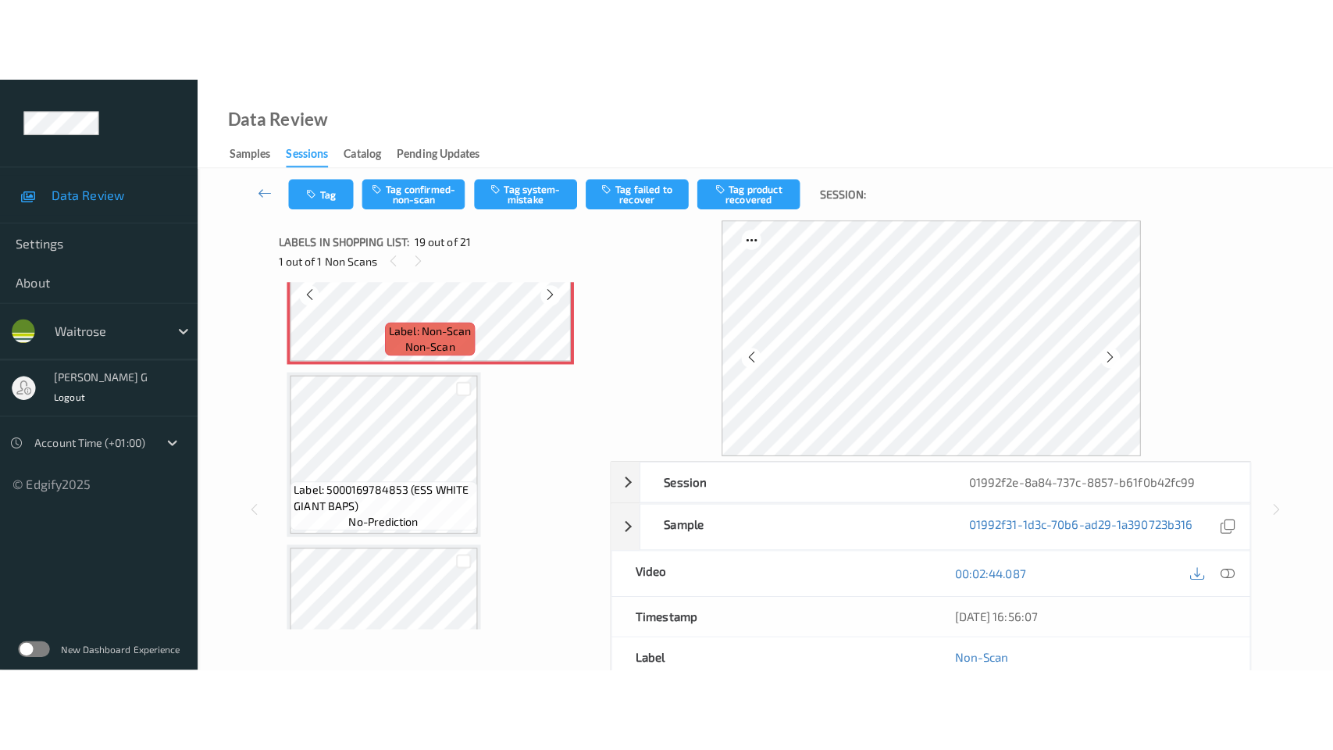
scroll to position [3202, 0]
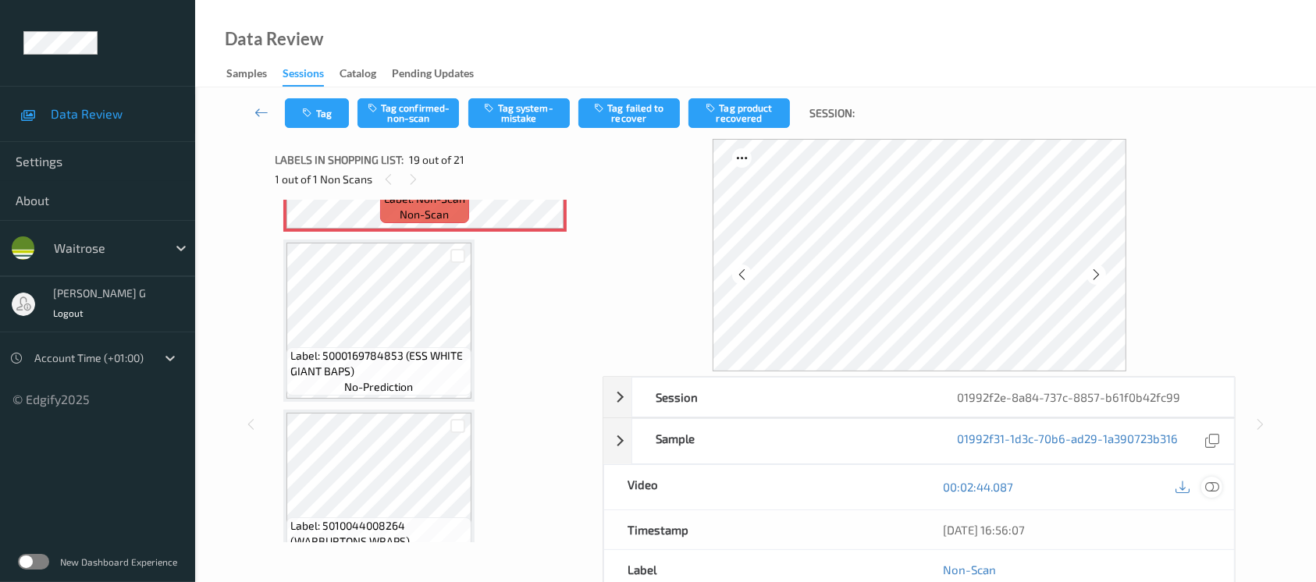
click at [1213, 487] on icon at bounding box center [1212, 487] width 14 height 14
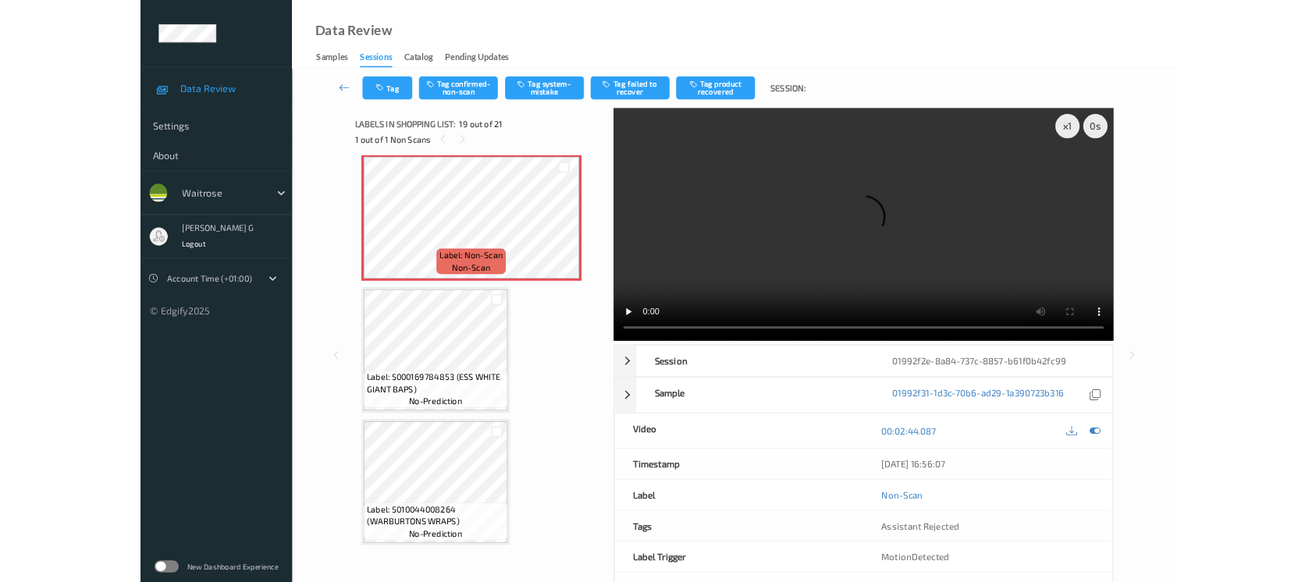
scroll to position [3057, 0]
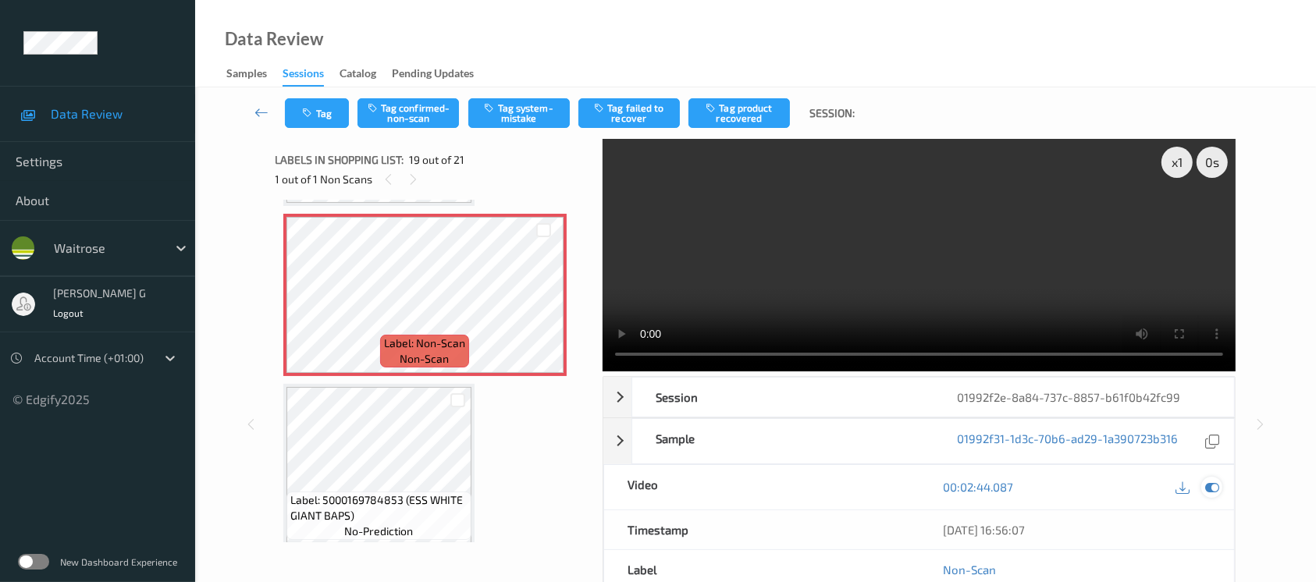
click at [1216, 490] on icon at bounding box center [1212, 487] width 14 height 14
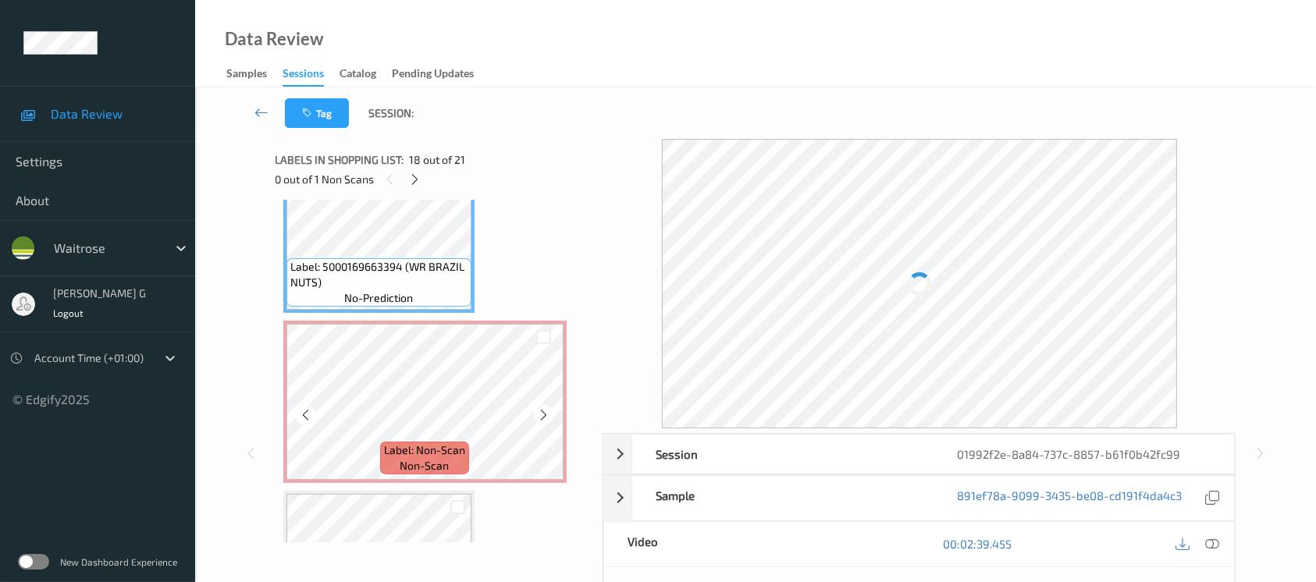
scroll to position [2954, 0]
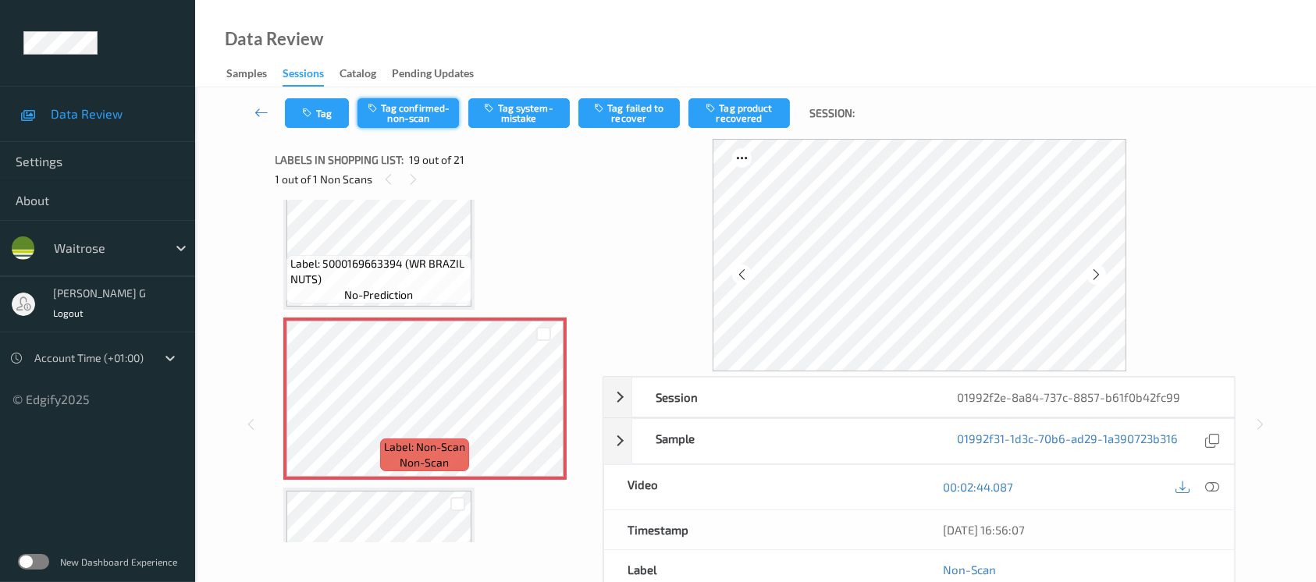
click at [425, 113] on button "Tag confirmed-non-scan" at bounding box center [408, 113] width 101 height 30
click at [771, 116] on button "Tag product recovered" at bounding box center [739, 113] width 101 height 30
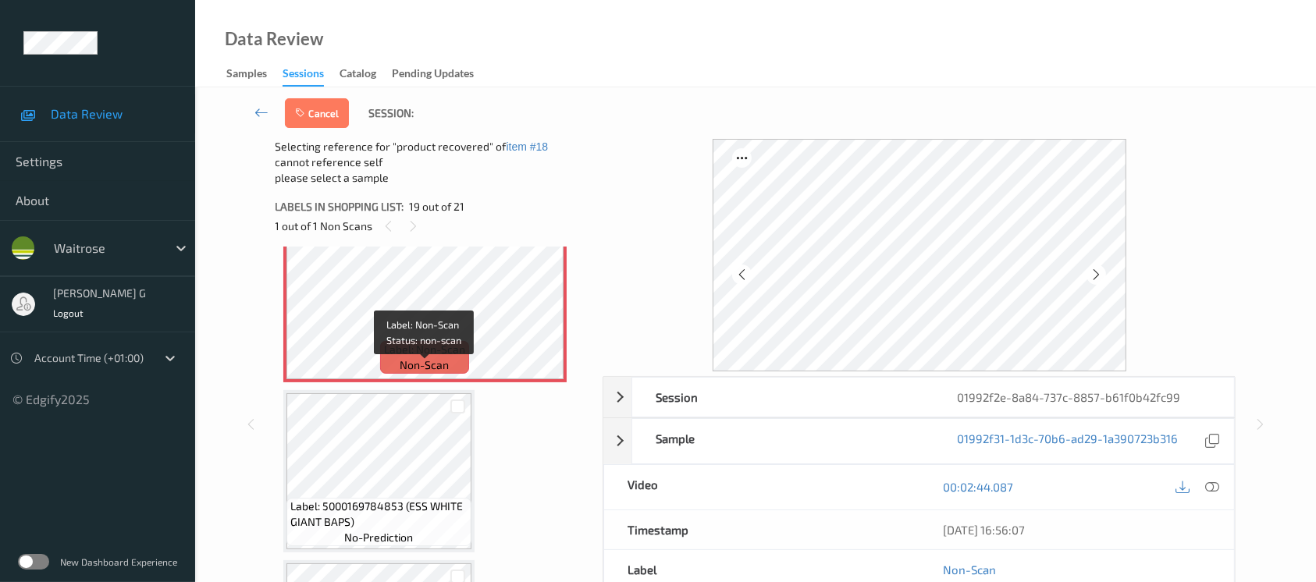
scroll to position [3161, 0]
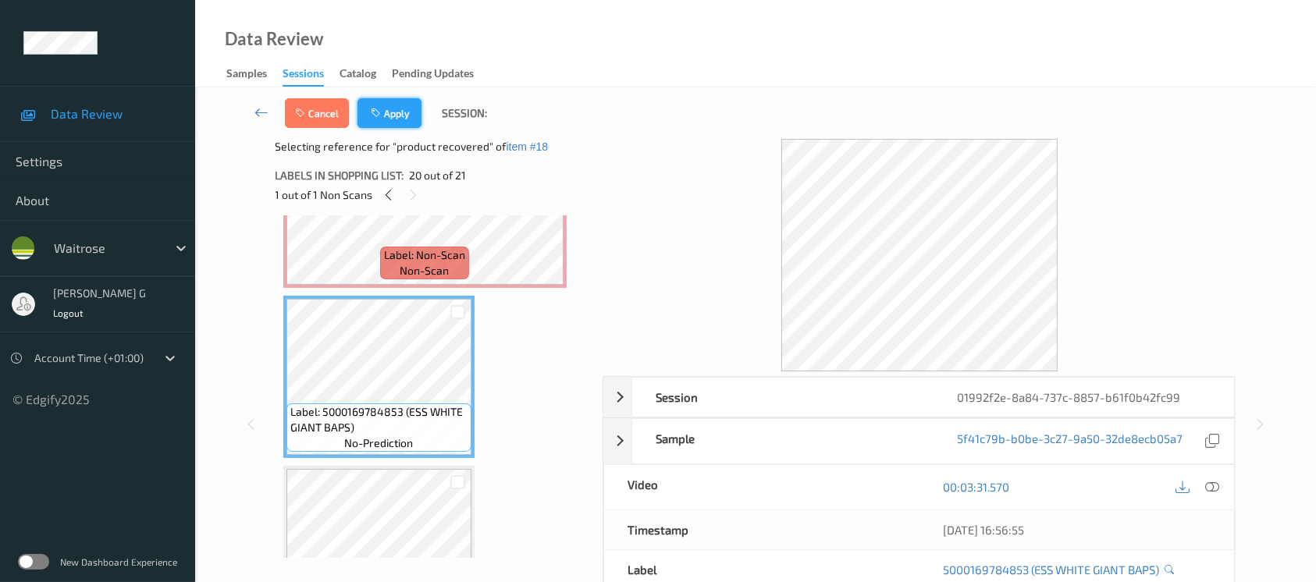
click at [401, 109] on button "Apply" at bounding box center [390, 113] width 64 height 30
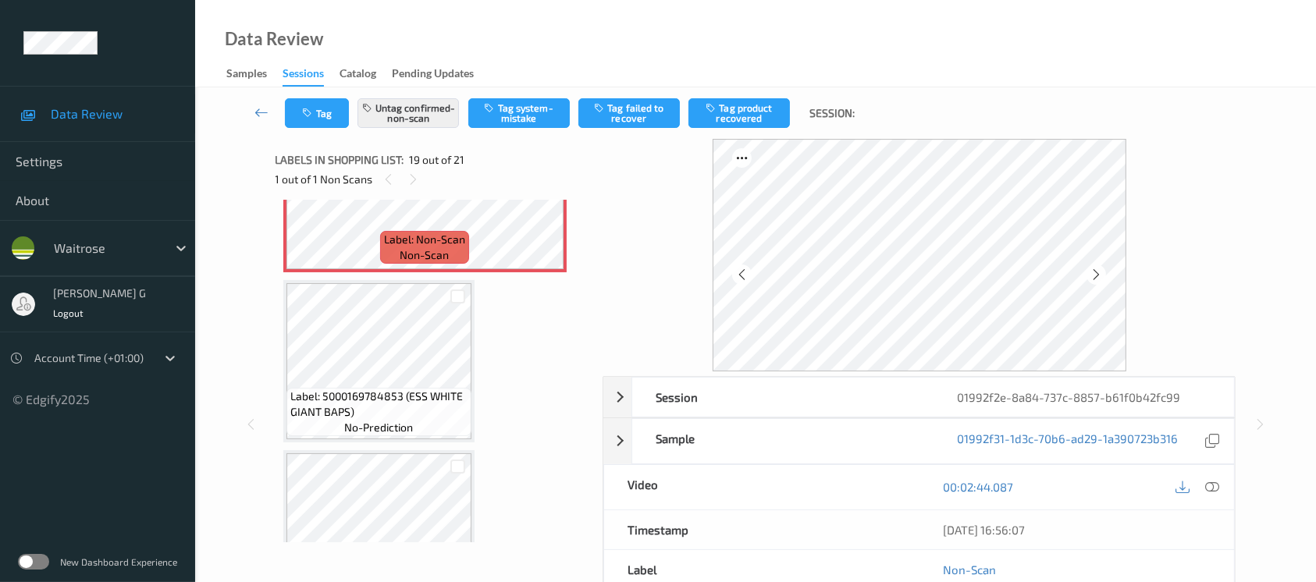
scroll to position [2890, 0]
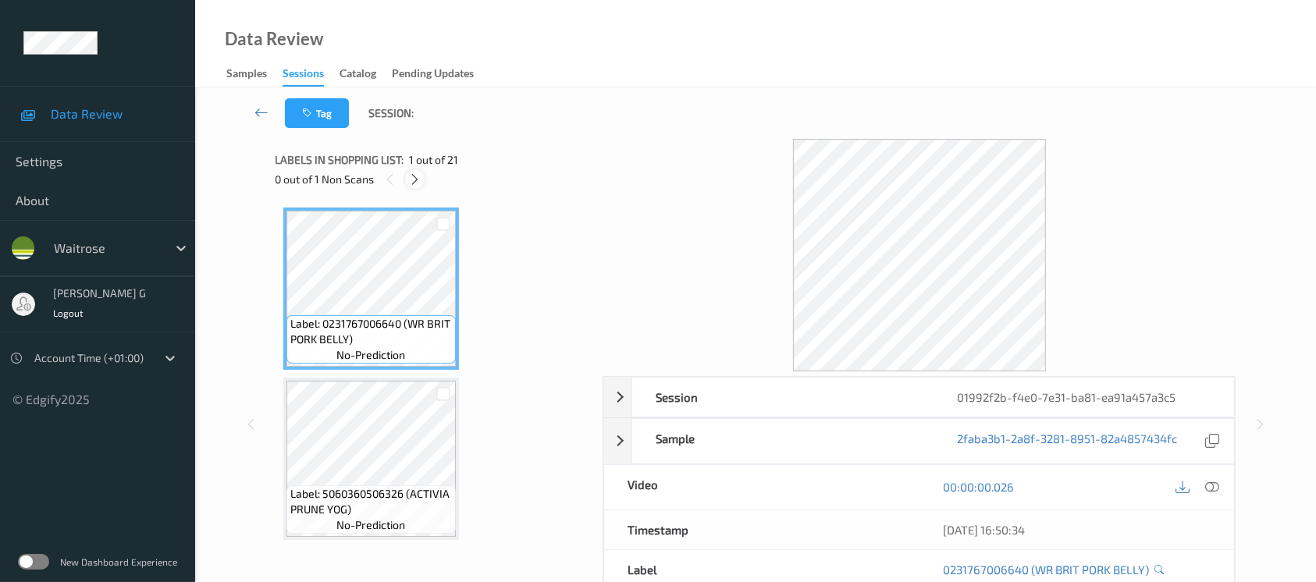
click at [412, 180] on icon at bounding box center [414, 180] width 13 height 14
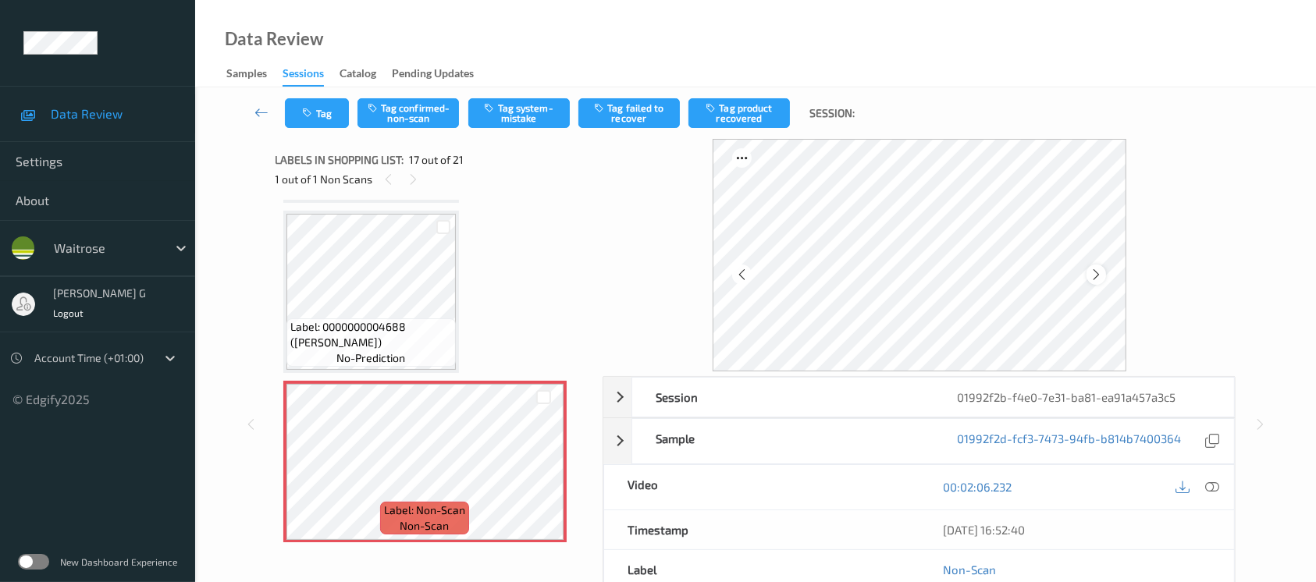
click at [1093, 271] on icon at bounding box center [1096, 275] width 13 height 14
click at [1219, 487] on icon at bounding box center [1212, 487] width 14 height 14
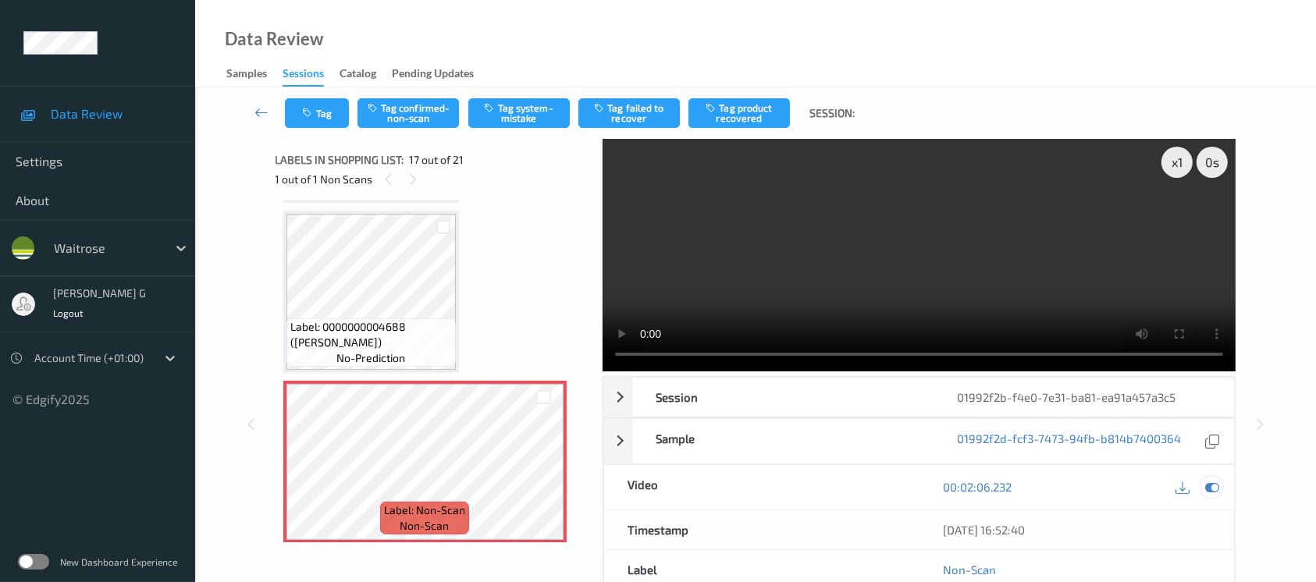
click at [1217, 494] on div at bounding box center [1212, 487] width 21 height 21
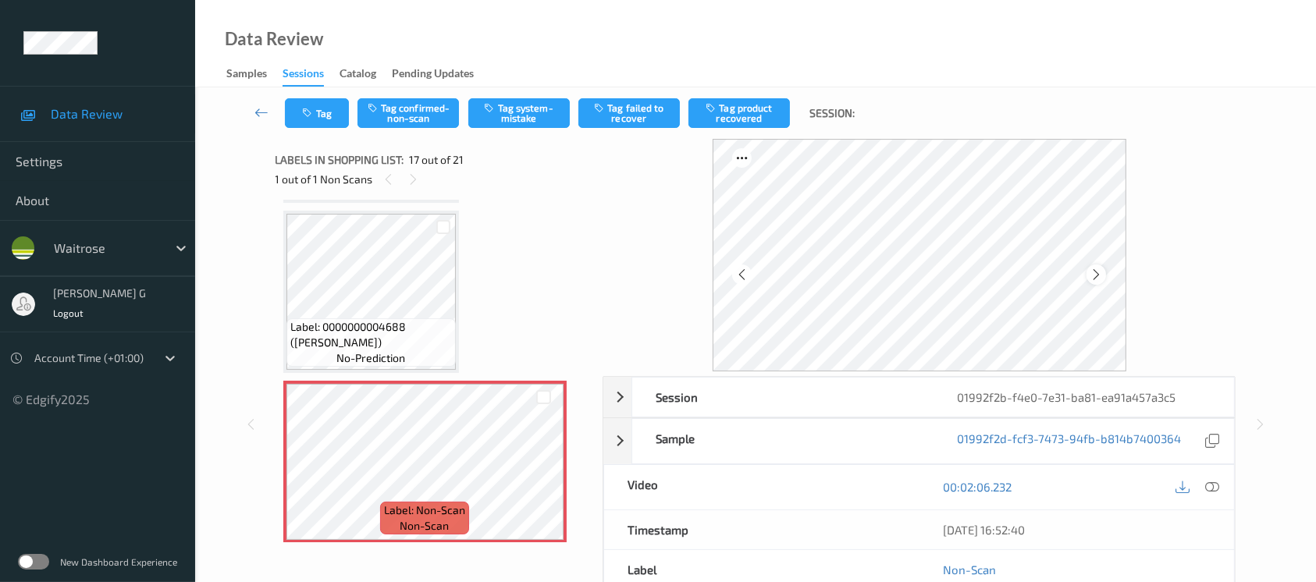
click at [1102, 278] on icon at bounding box center [1096, 275] width 13 height 14
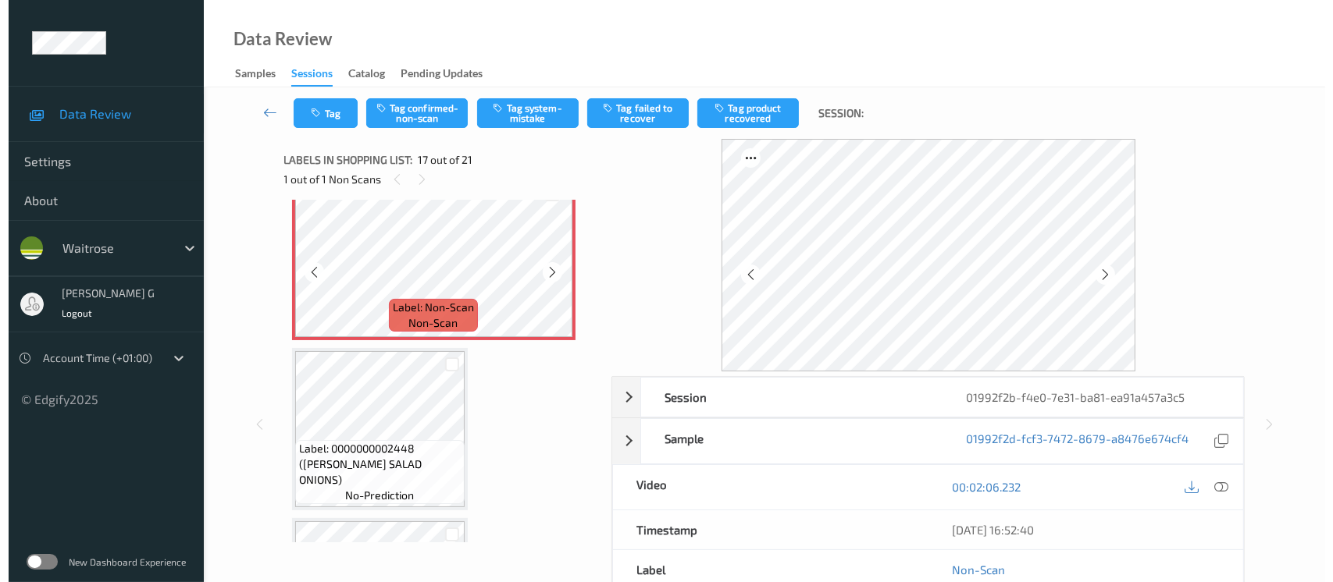
scroll to position [2758, 0]
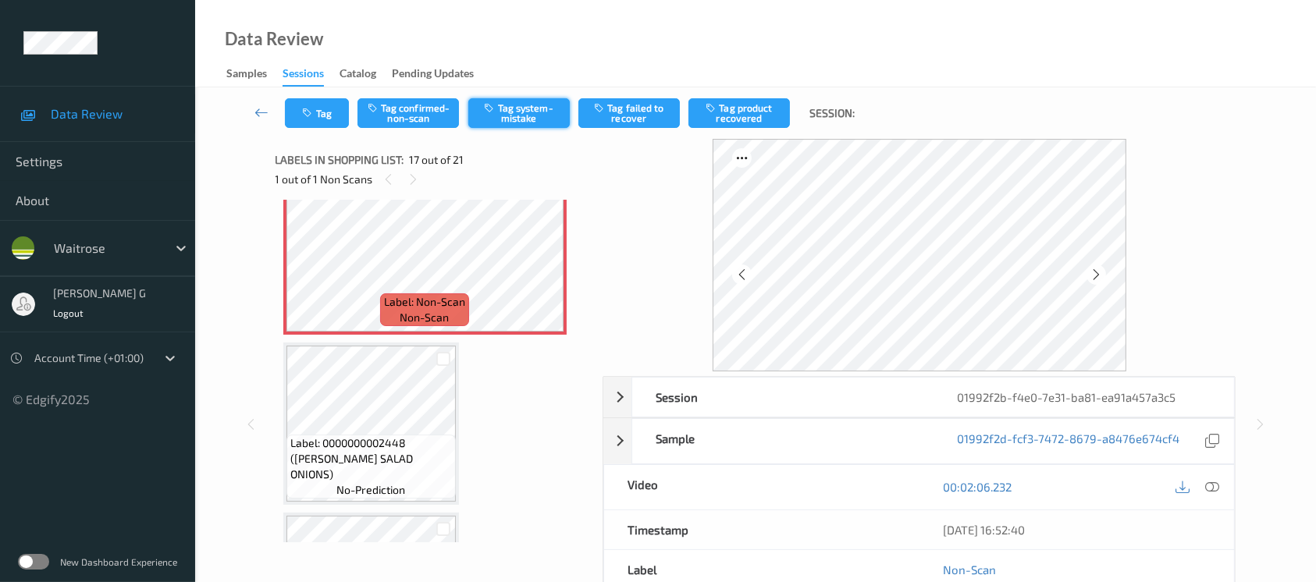
click at [509, 106] on button "Tag system-mistake" at bounding box center [518, 113] width 101 height 30
click at [312, 116] on icon "button" at bounding box center [309, 113] width 13 height 11
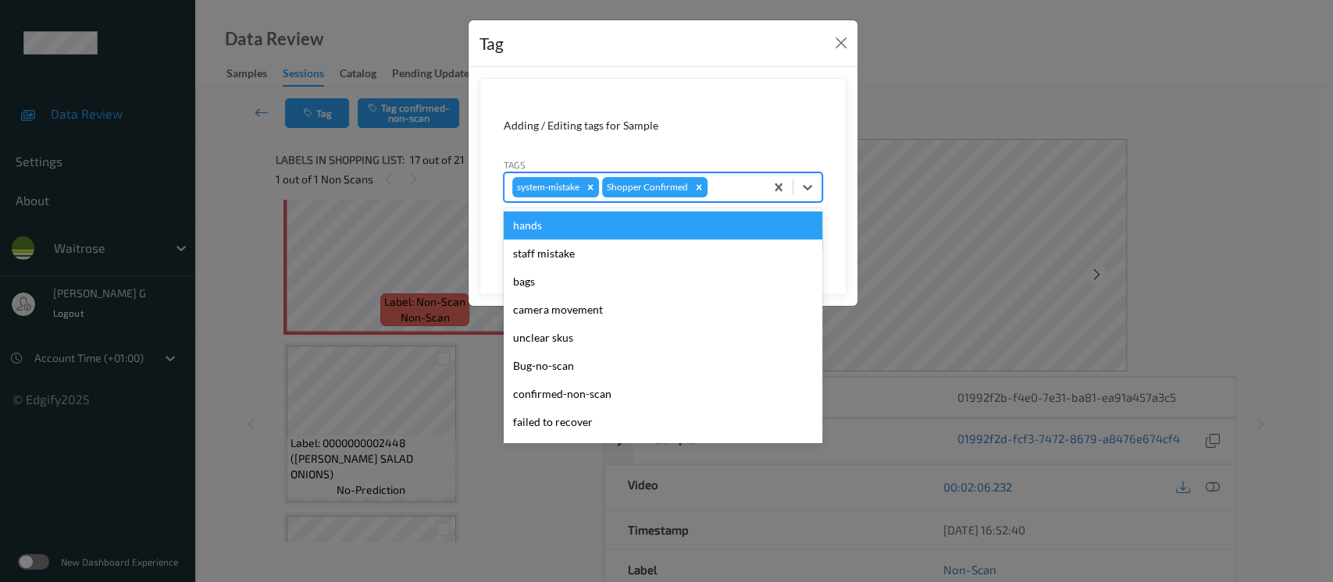
click at [725, 187] on div at bounding box center [733, 187] width 46 height 19
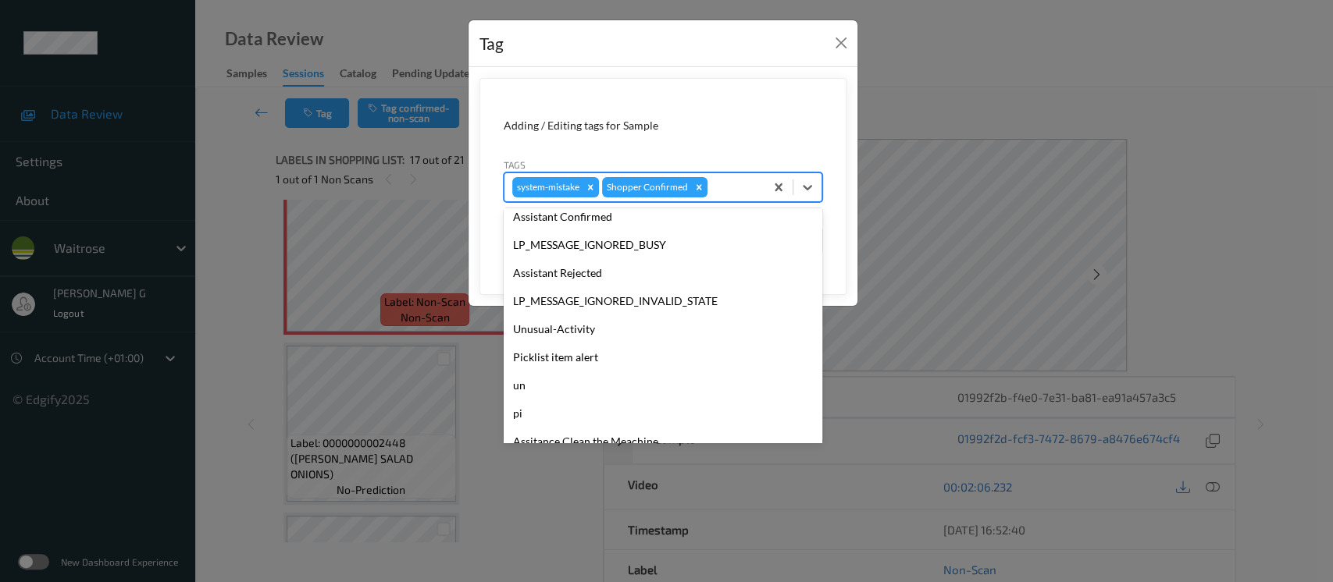
scroll to position [362, 0]
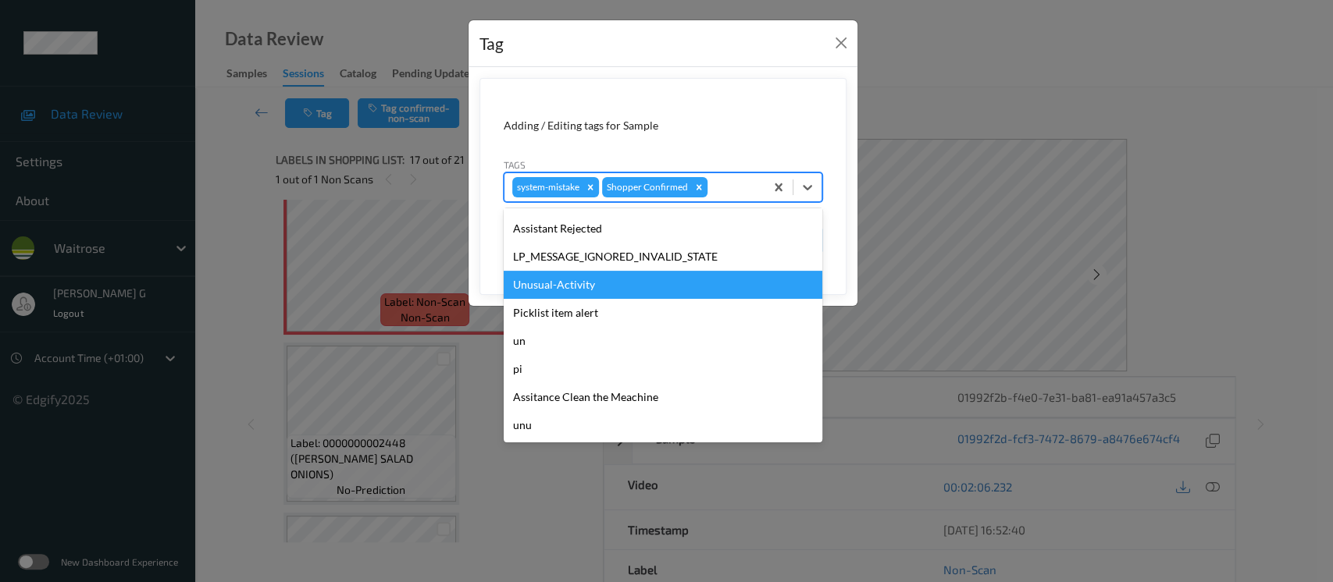
click at [556, 281] on div "Unusual-Activity" at bounding box center [663, 285] width 319 height 28
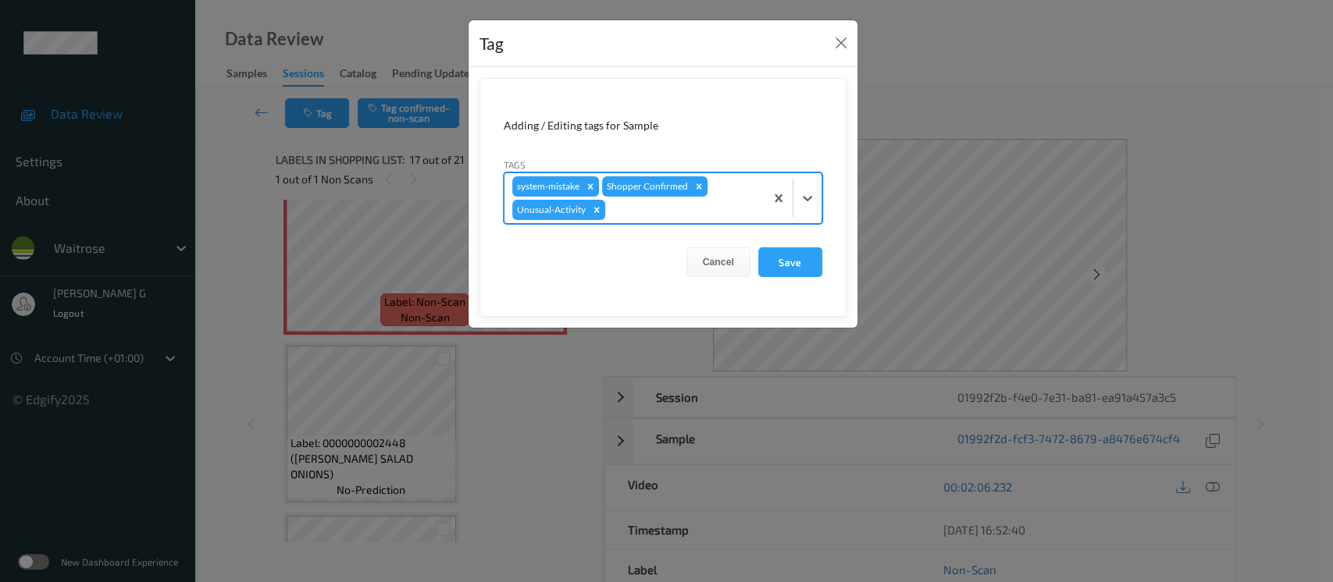
click at [706, 220] on div "system-mistake Shopper Confirmed Unusual-Activity" at bounding box center [634, 198] width 260 height 50
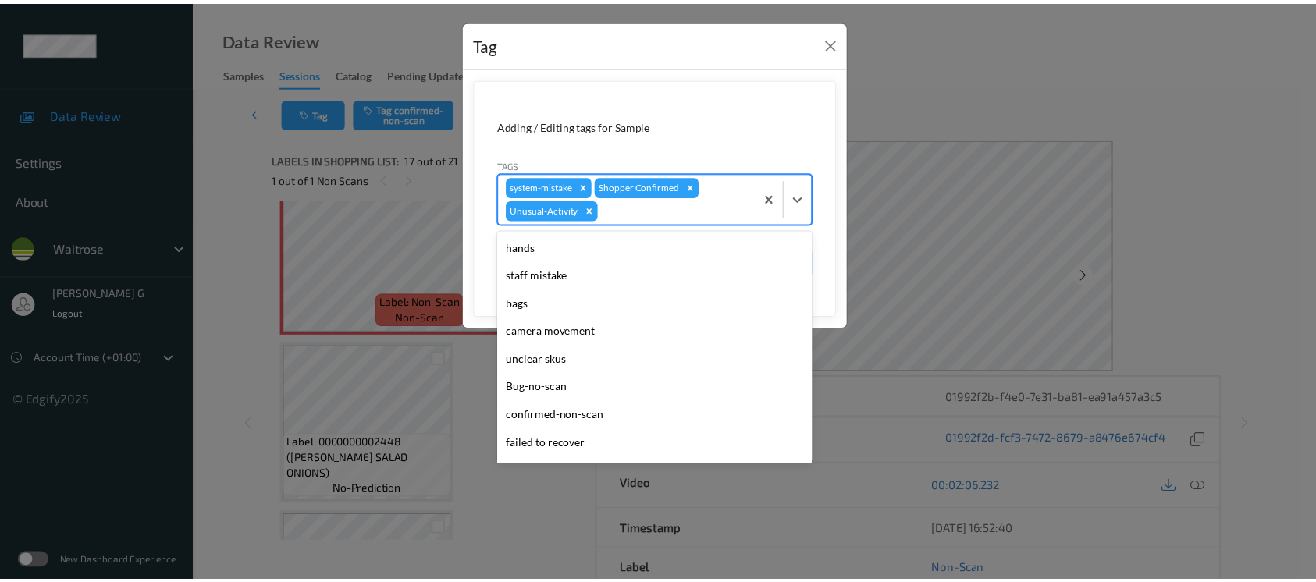
scroll to position [312, 0]
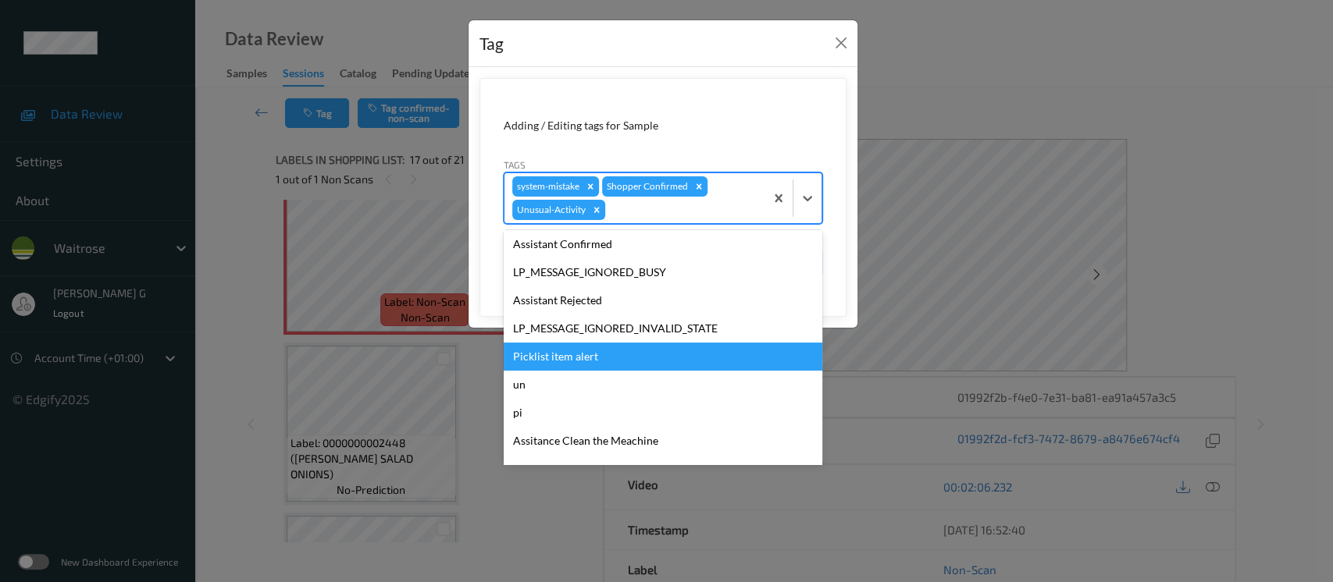
click at [556, 356] on div "Picklist item alert" at bounding box center [663, 357] width 319 height 28
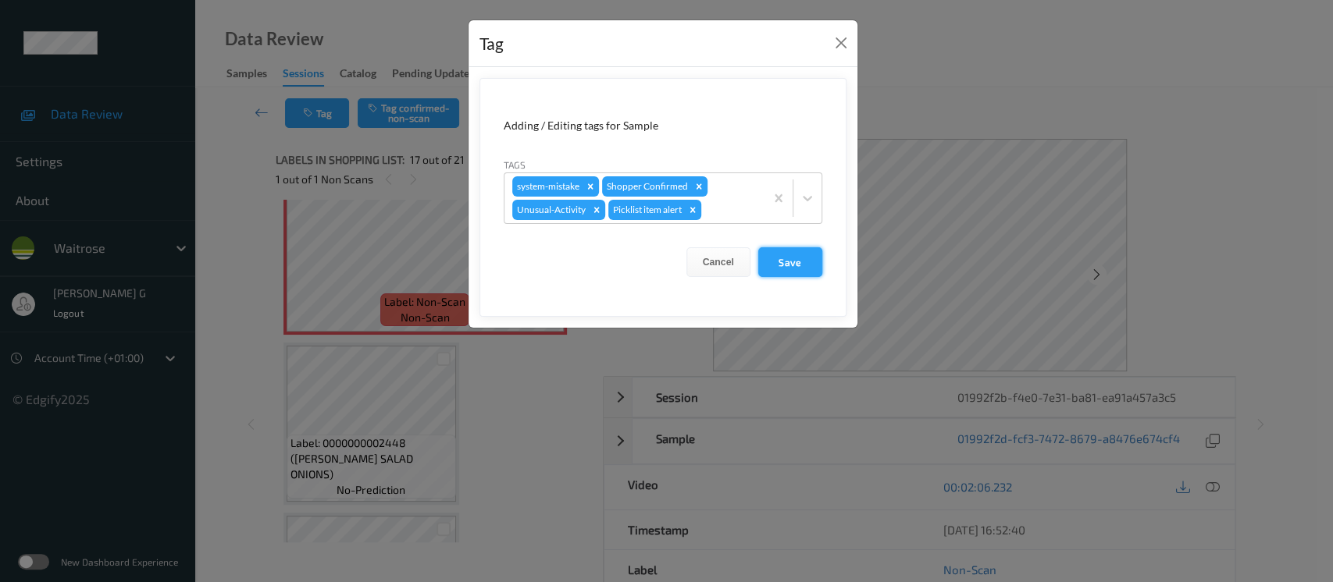
click at [816, 262] on button "Save" at bounding box center [790, 262] width 64 height 30
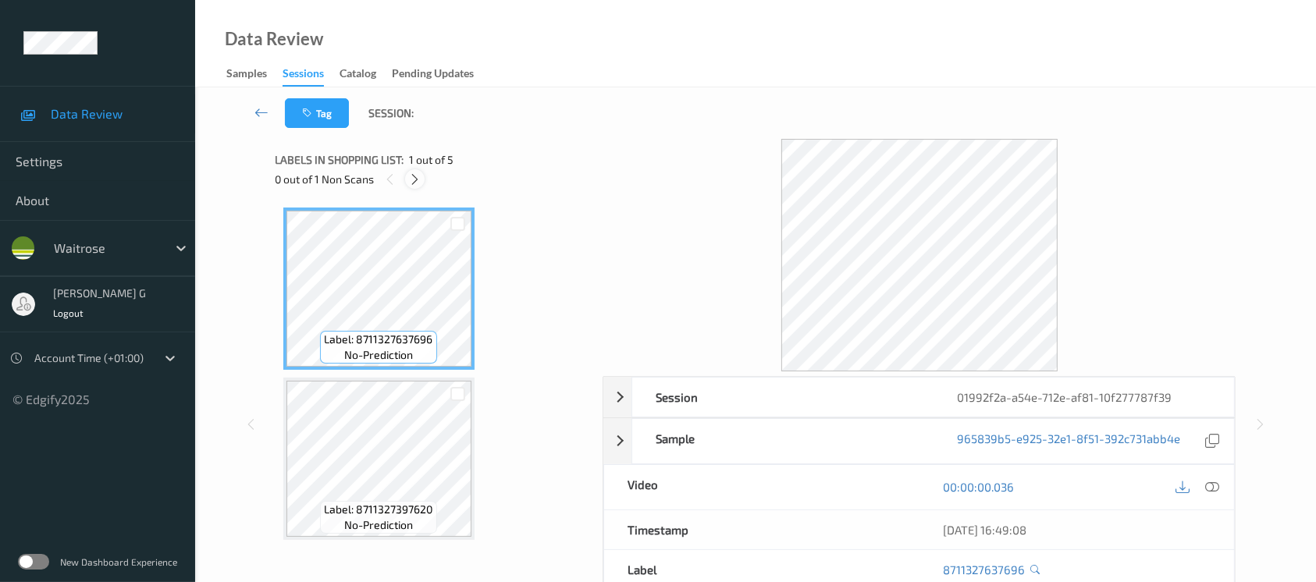
click at [411, 178] on icon at bounding box center [414, 180] width 13 height 14
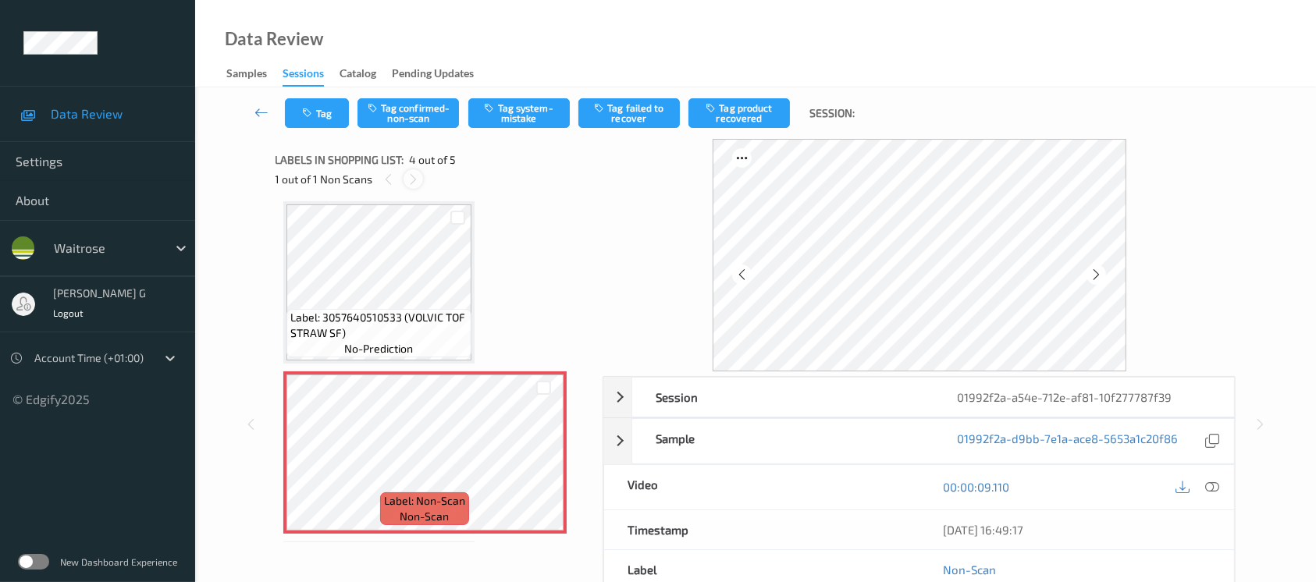
click at [414, 173] on icon at bounding box center [413, 180] width 13 height 14
click at [1099, 269] on icon at bounding box center [1096, 275] width 13 height 14
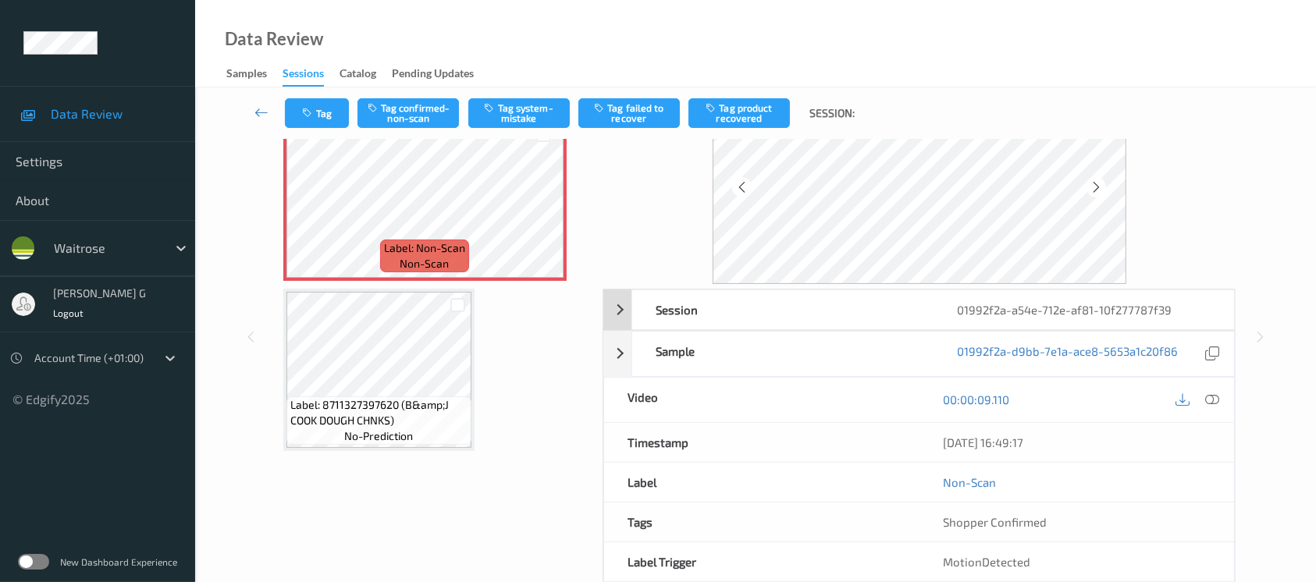
scroll to position [55, 0]
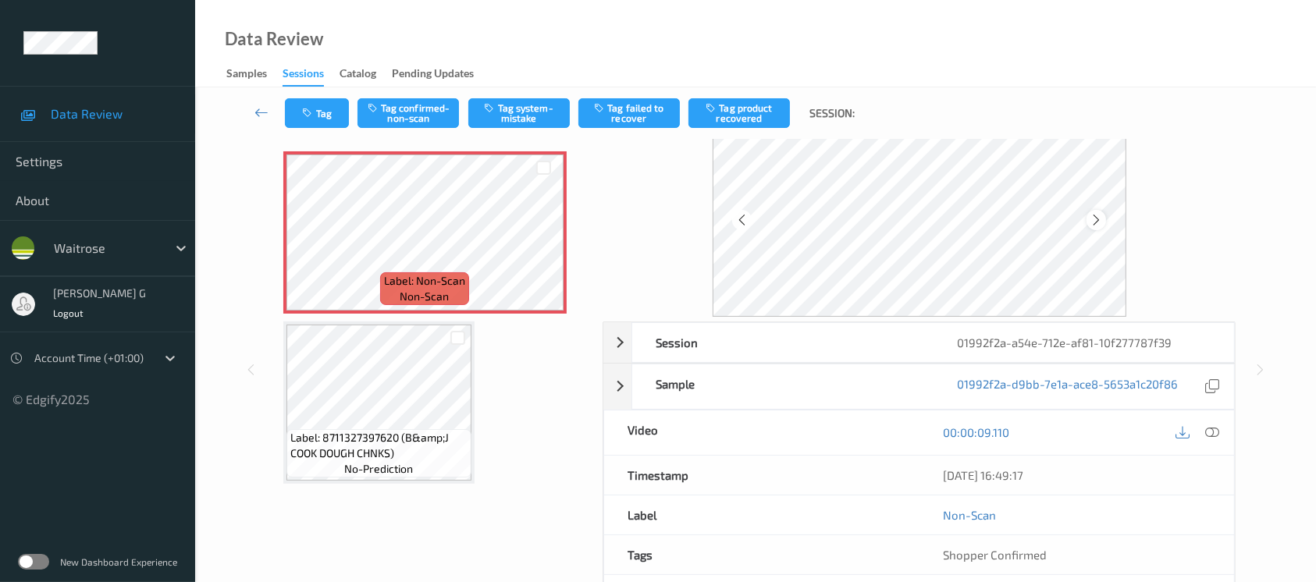
click at [1093, 215] on icon at bounding box center [1096, 220] width 13 height 14
click at [1219, 437] on icon at bounding box center [1212, 433] width 14 height 14
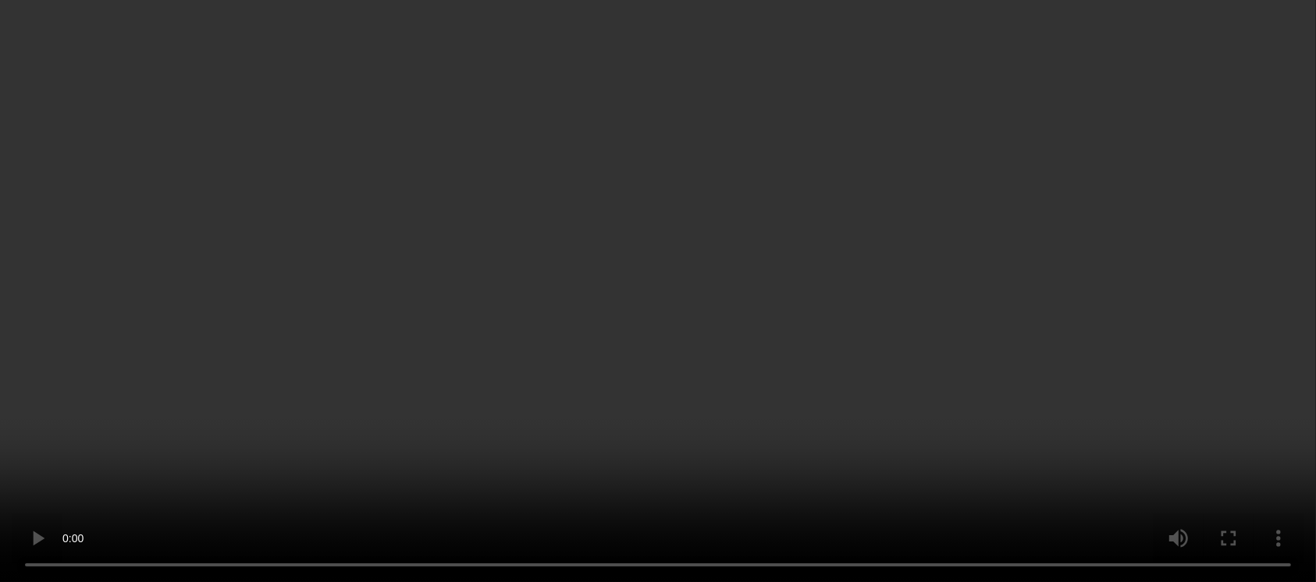
scroll to position [312, 0]
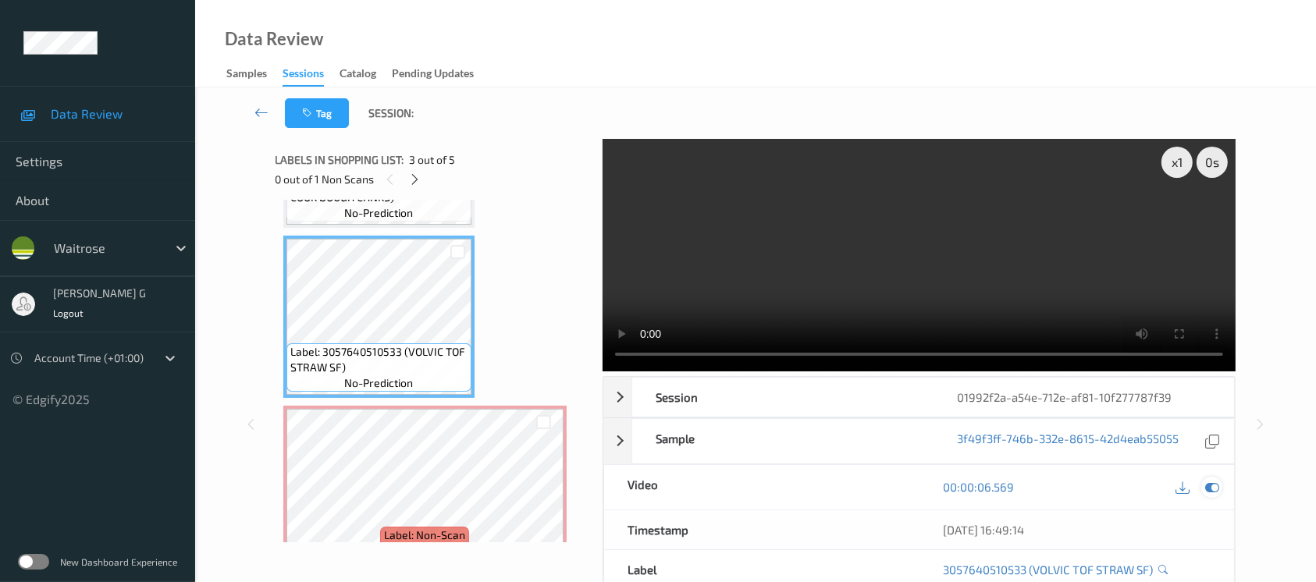
click at [1211, 493] on icon at bounding box center [1212, 487] width 14 height 14
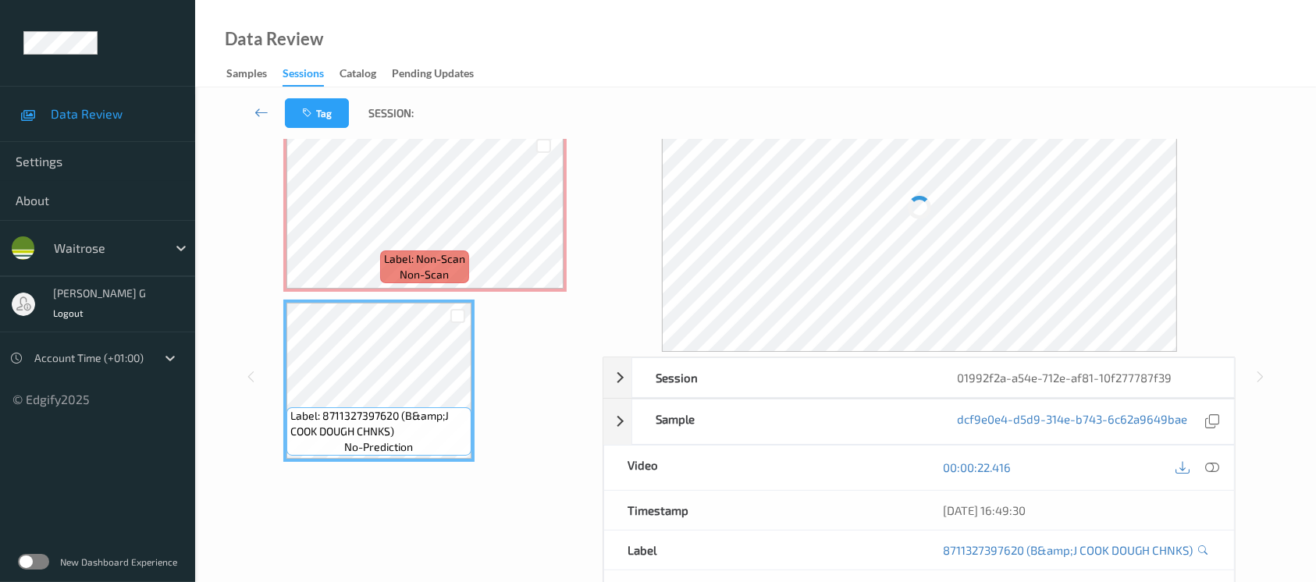
scroll to position [0, 0]
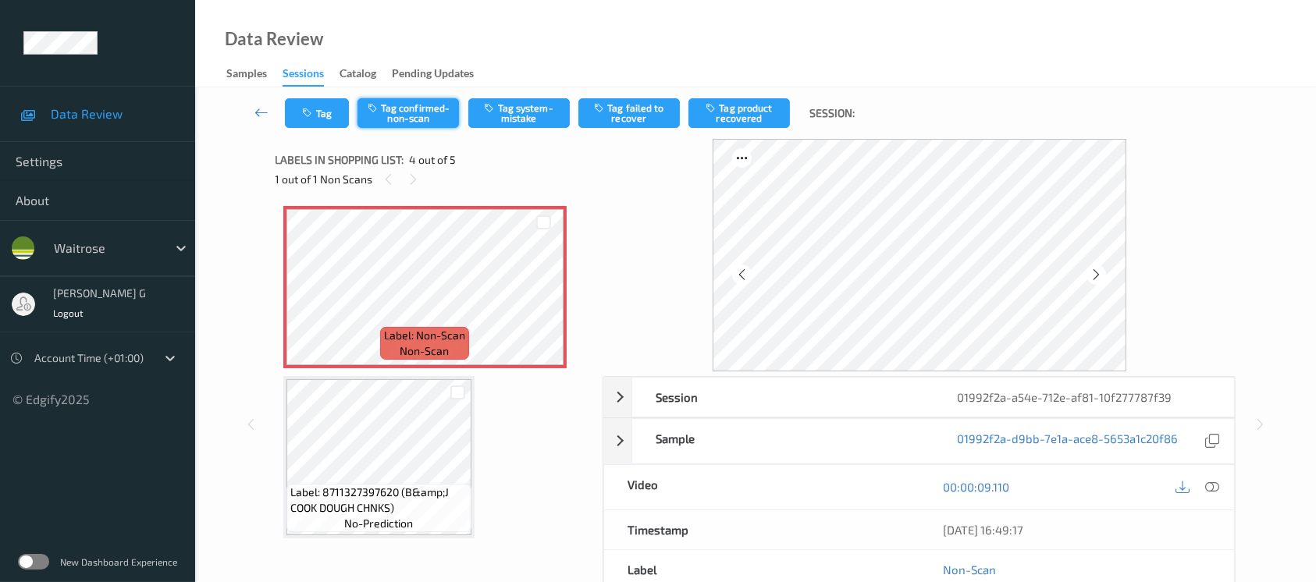
click at [418, 98] on button "Tag confirmed-non-scan" at bounding box center [408, 113] width 101 height 30
click at [757, 120] on button "Tag product recovered" at bounding box center [739, 113] width 101 height 30
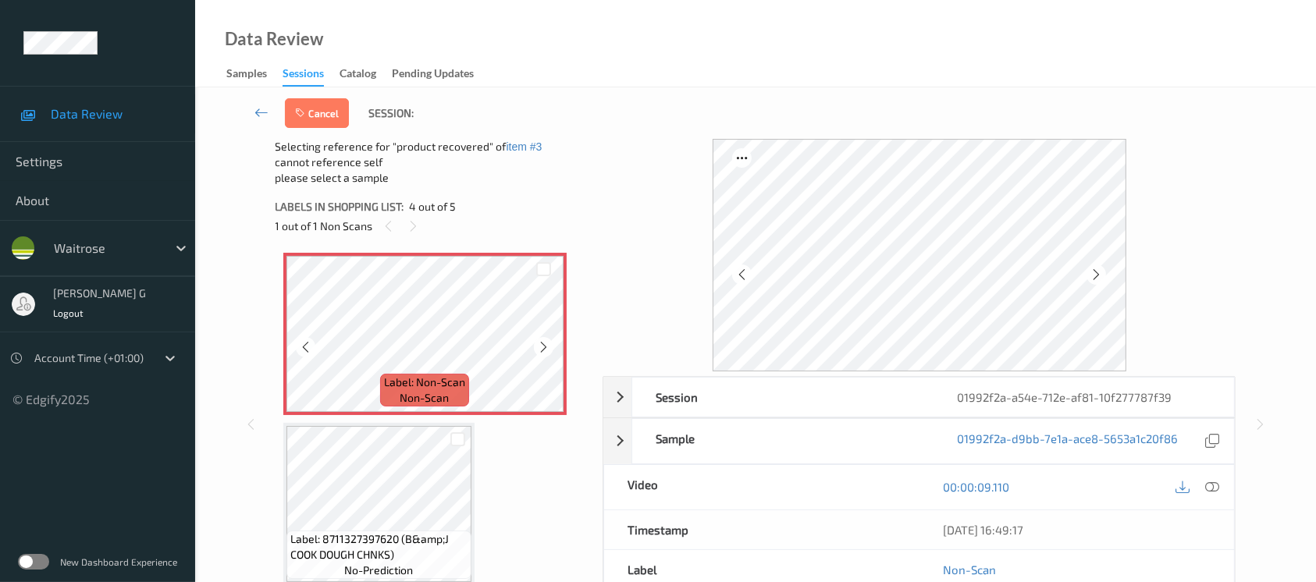
scroll to position [512, 0]
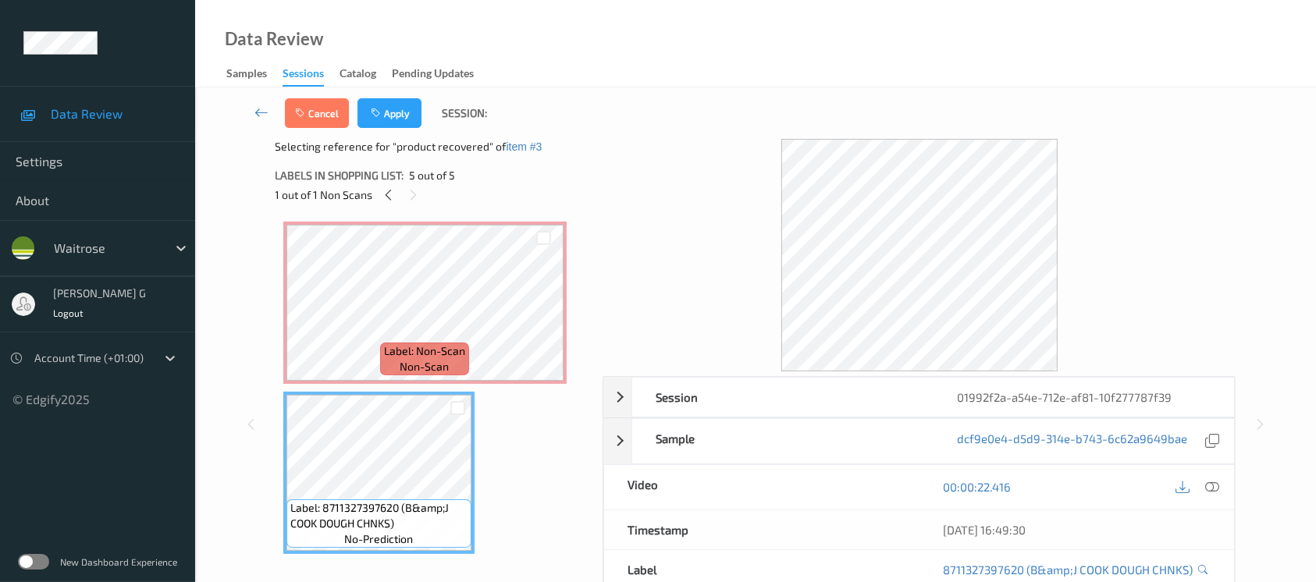
click at [401, 129] on div "Cancel Apply Session:" at bounding box center [755, 113] width 1057 height 52
click at [399, 122] on button "Apply" at bounding box center [390, 113] width 64 height 30
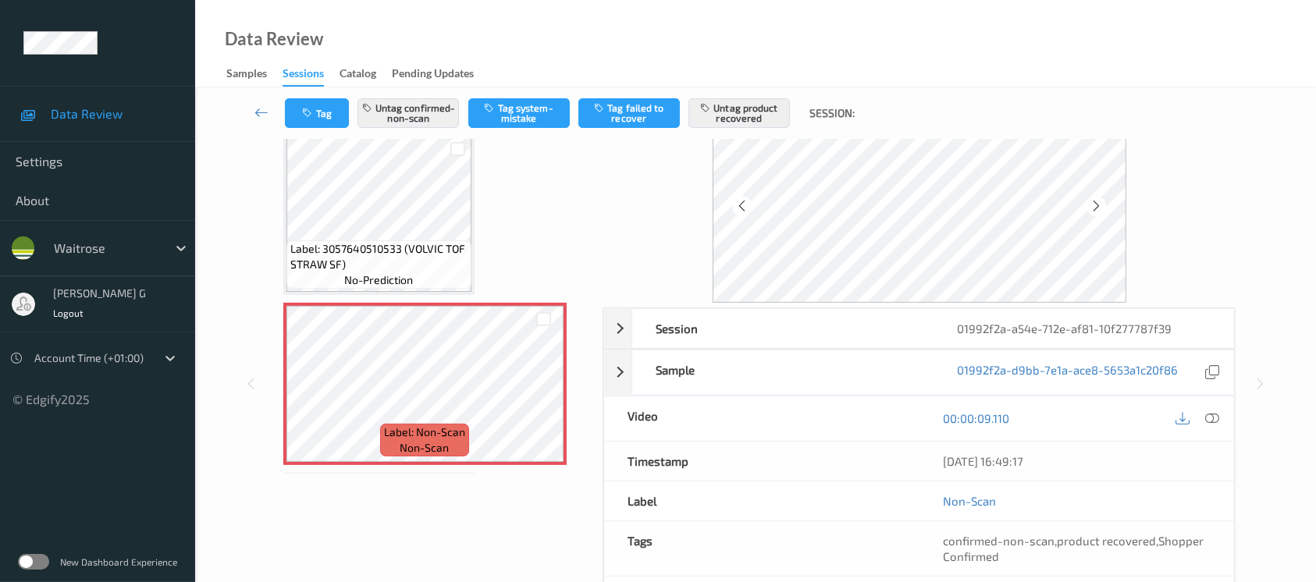
scroll to position [0, 0]
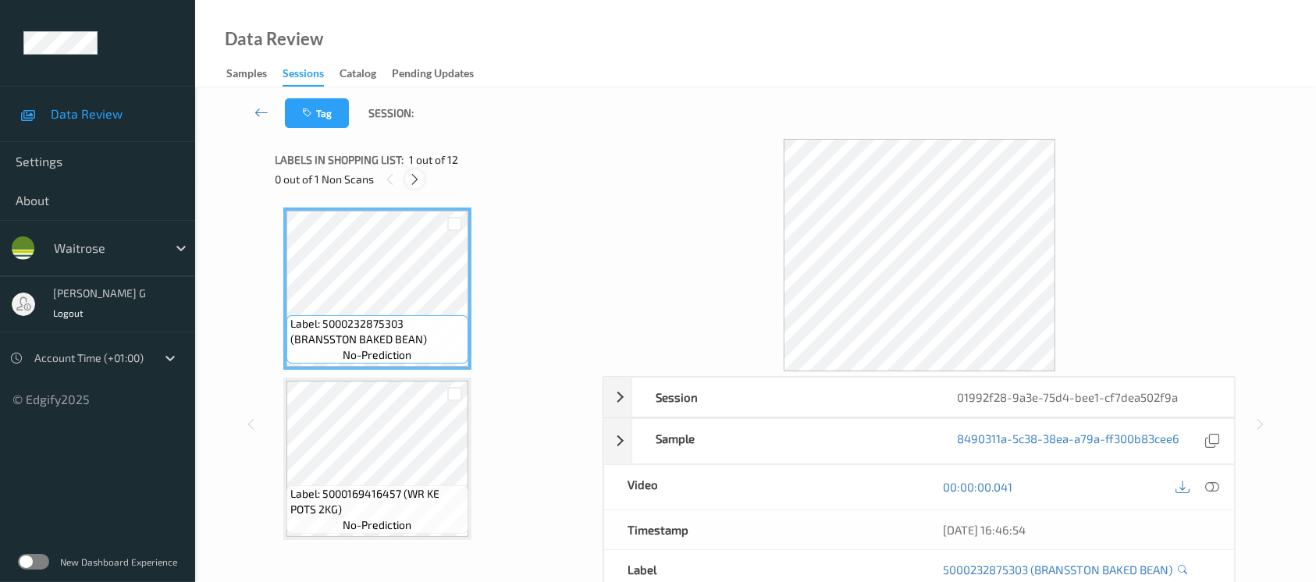
click at [418, 181] on icon at bounding box center [414, 180] width 13 height 14
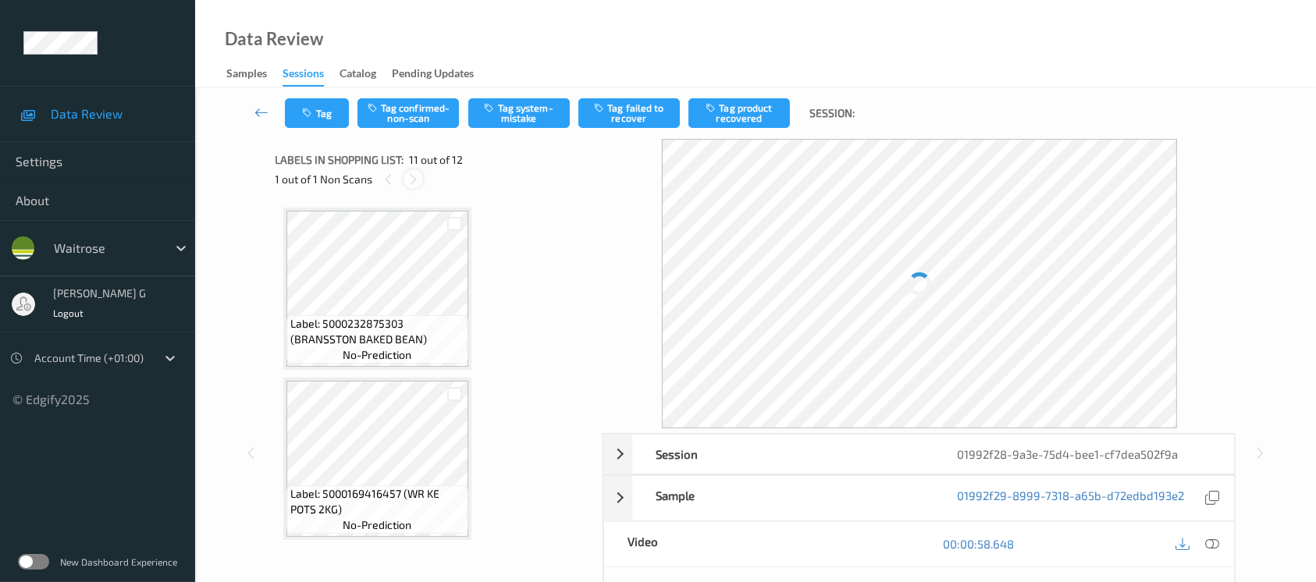
scroll to position [1533, 0]
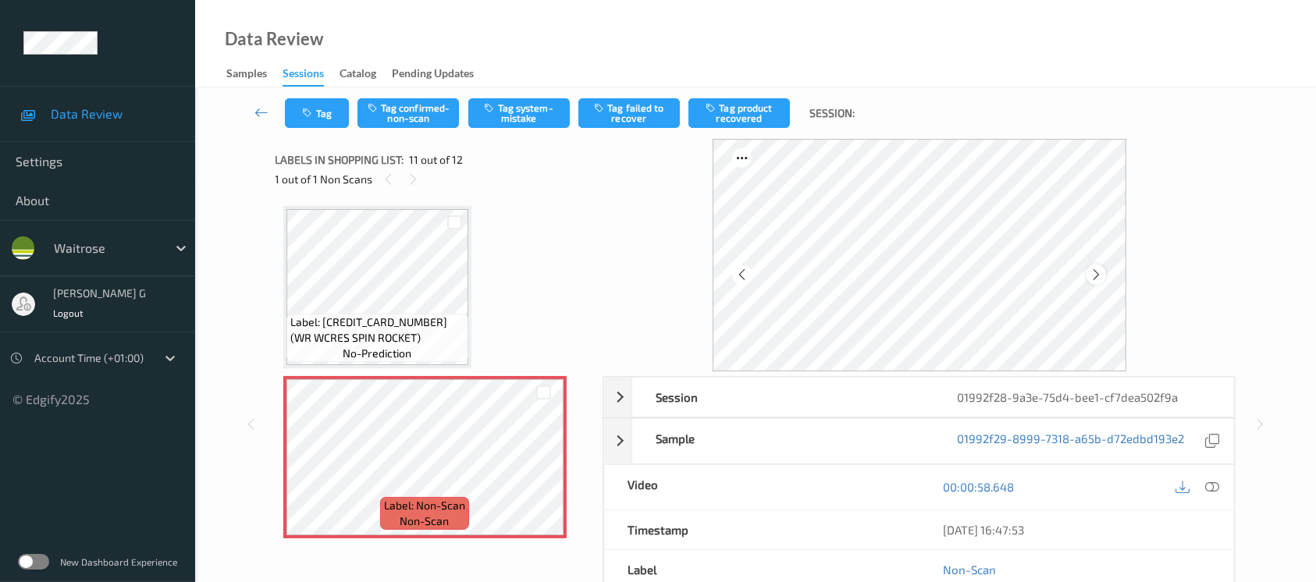
click at [1090, 272] on icon at bounding box center [1096, 275] width 13 height 14
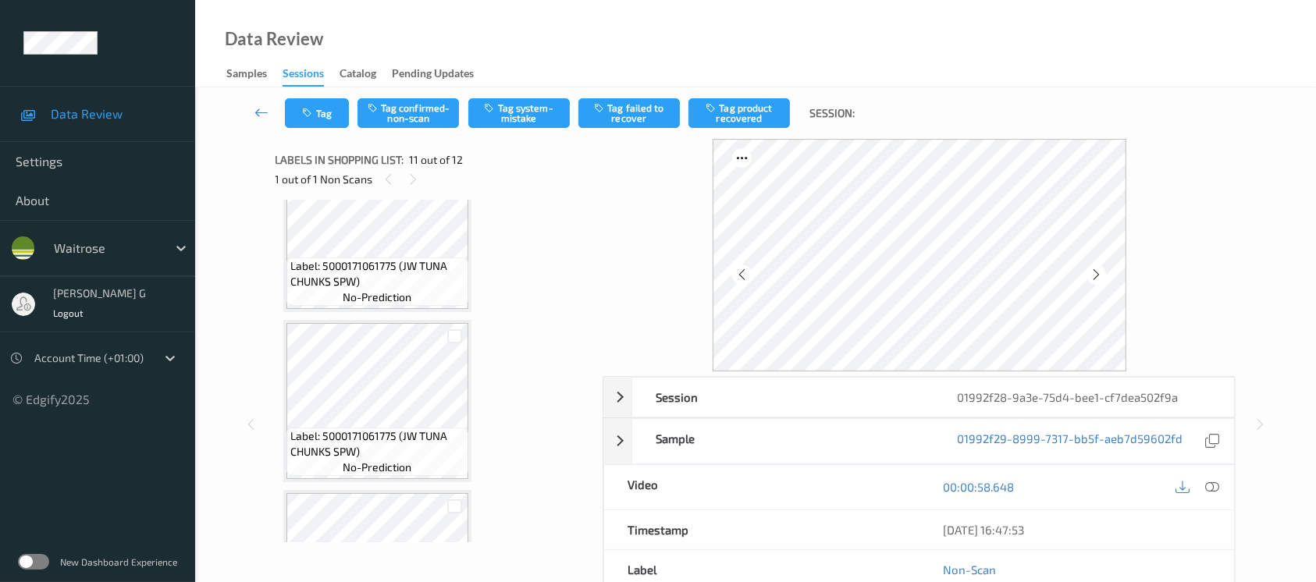
scroll to position [1325, 0]
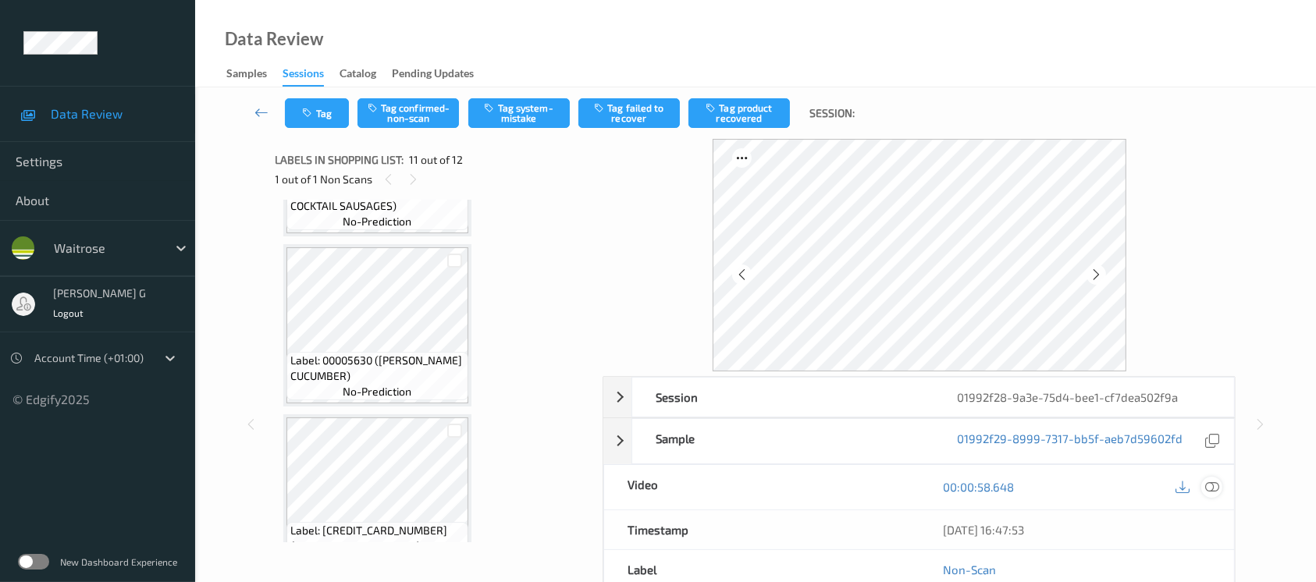
click at [1214, 484] on icon at bounding box center [1212, 487] width 14 height 14
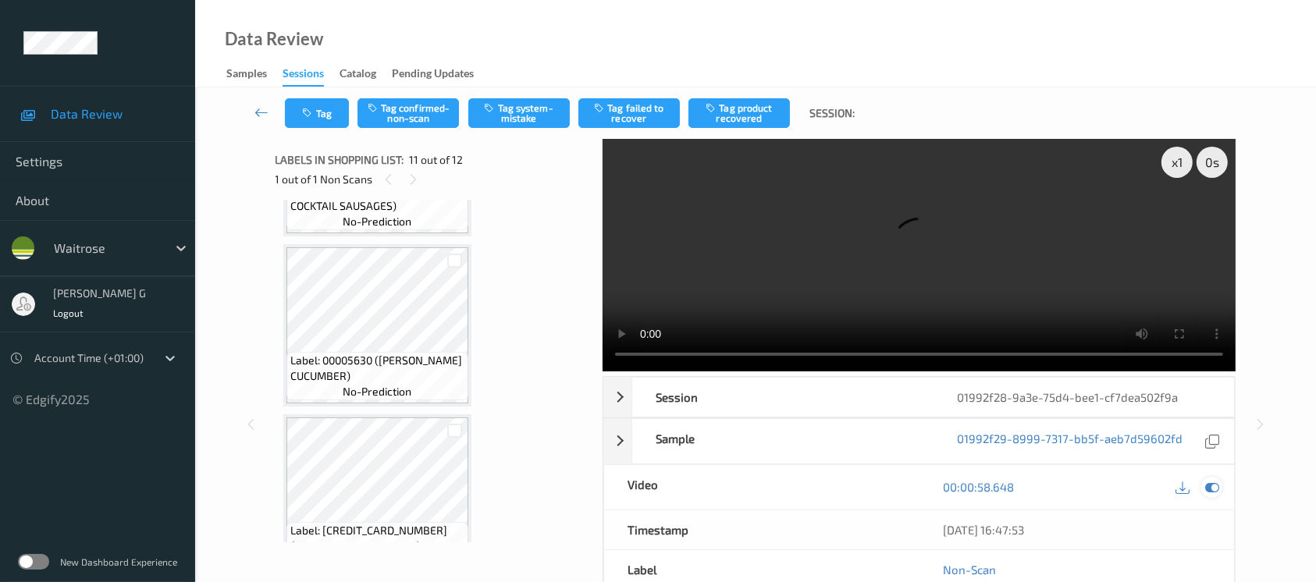
click at [1211, 478] on div at bounding box center [1212, 487] width 21 height 21
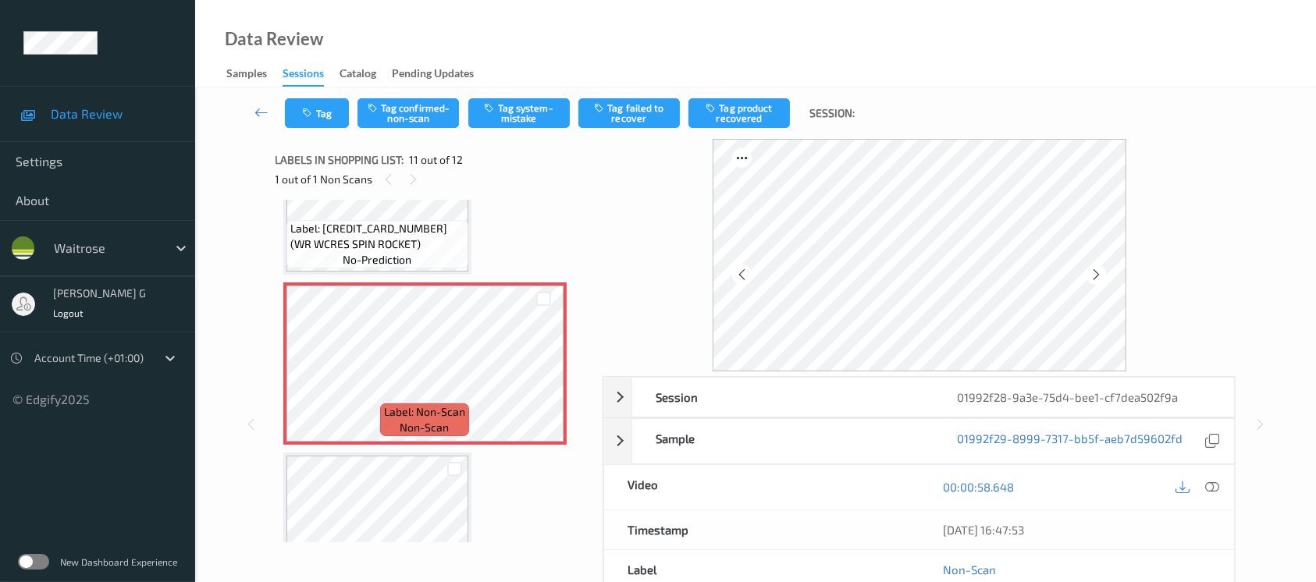
scroll to position [1594, 0]
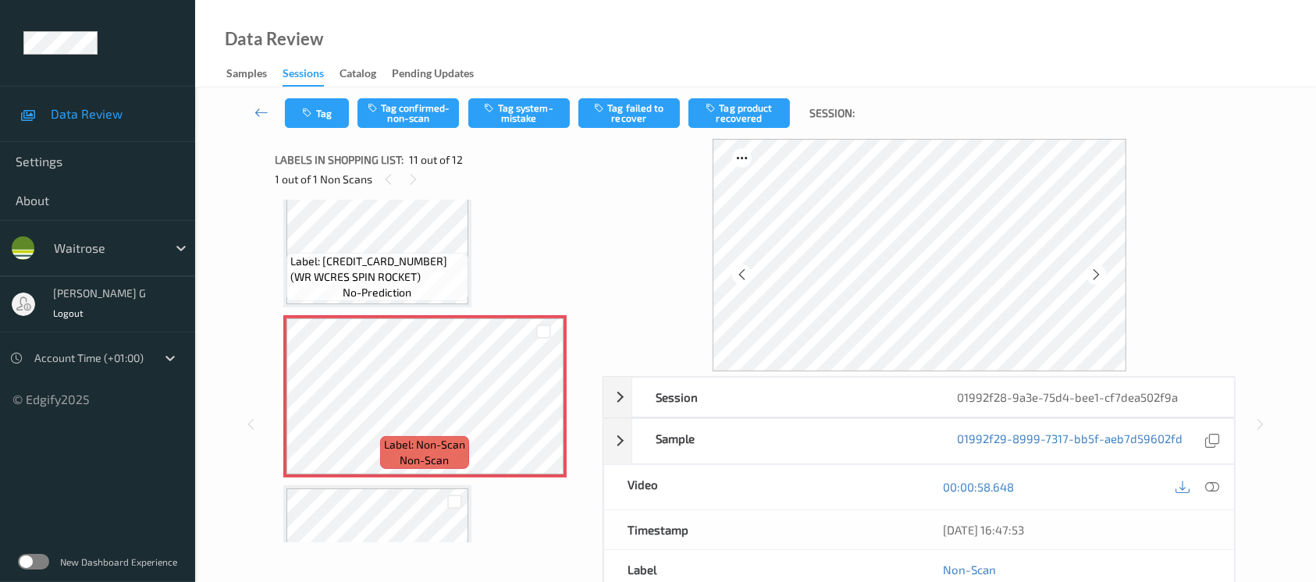
click at [401, 187] on div "1 out of 1 Non Scans" at bounding box center [434, 179] width 317 height 20
click at [1094, 272] on icon at bounding box center [1096, 275] width 13 height 14
click at [524, 115] on button "Tag system-mistake" at bounding box center [518, 113] width 101 height 30
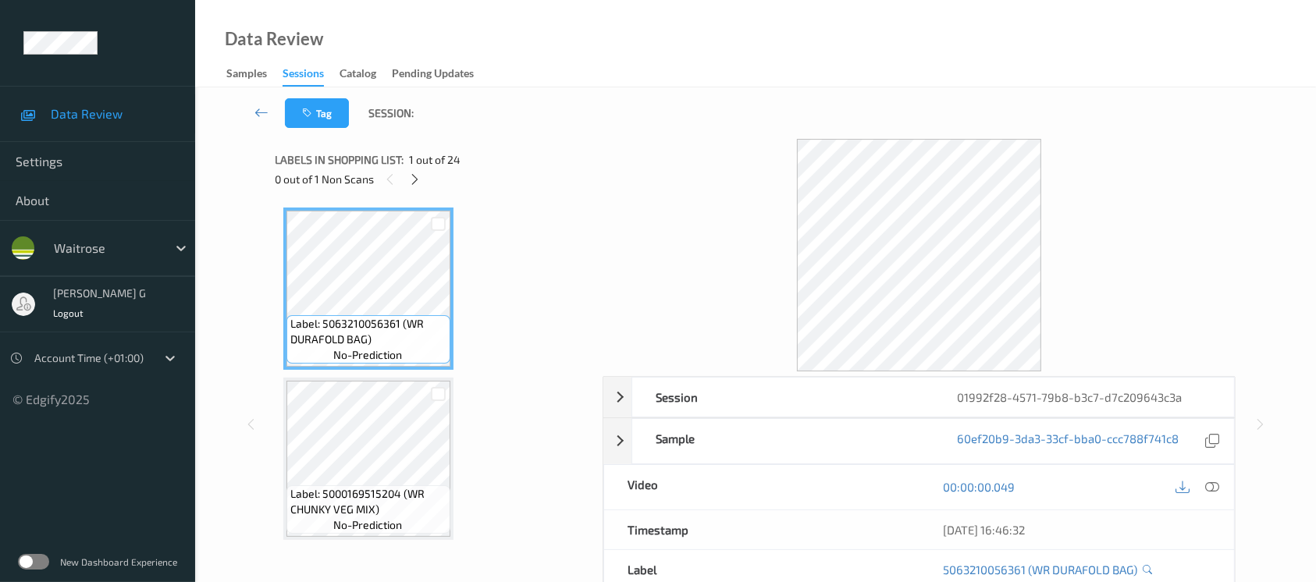
click at [518, 162] on div "Labels in shopping list: 1 out of 24" at bounding box center [434, 160] width 317 height 20
click at [418, 176] on icon at bounding box center [414, 180] width 13 height 14
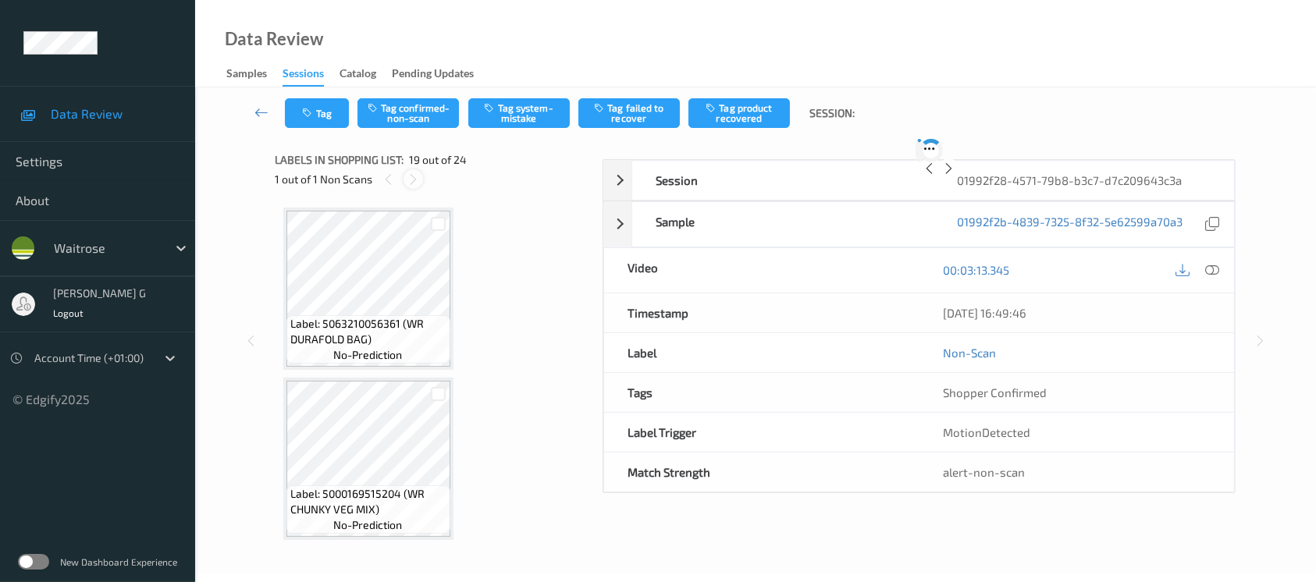
scroll to position [2890, 0]
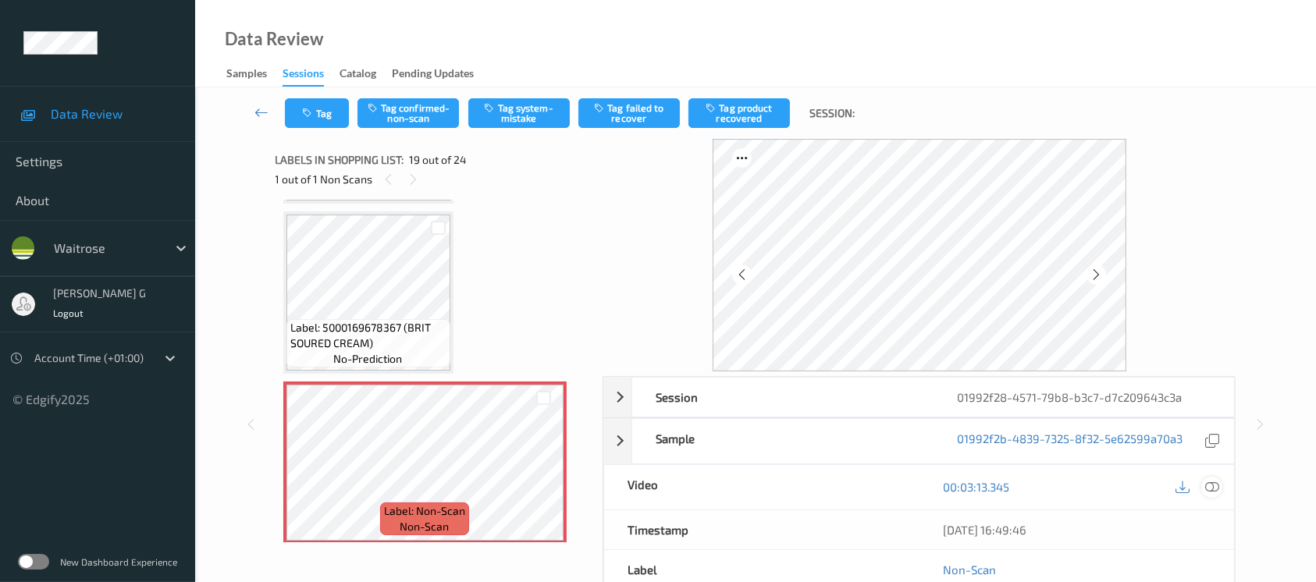
click at [1207, 486] on icon at bounding box center [1212, 487] width 14 height 14
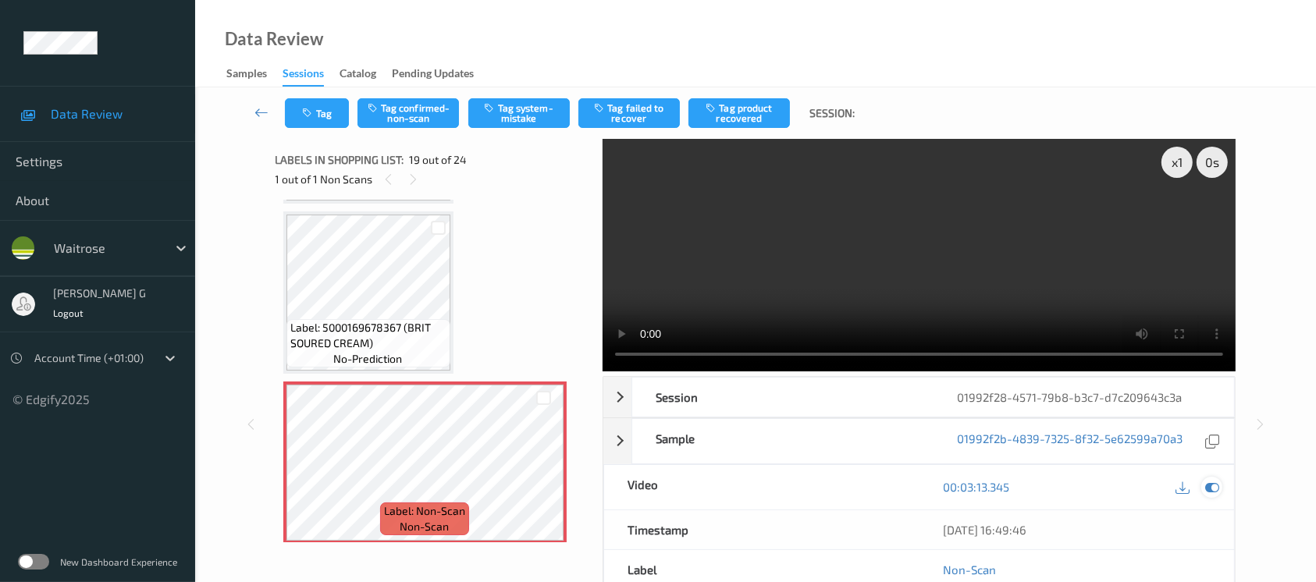
click at [1209, 484] on icon at bounding box center [1212, 487] width 14 height 14
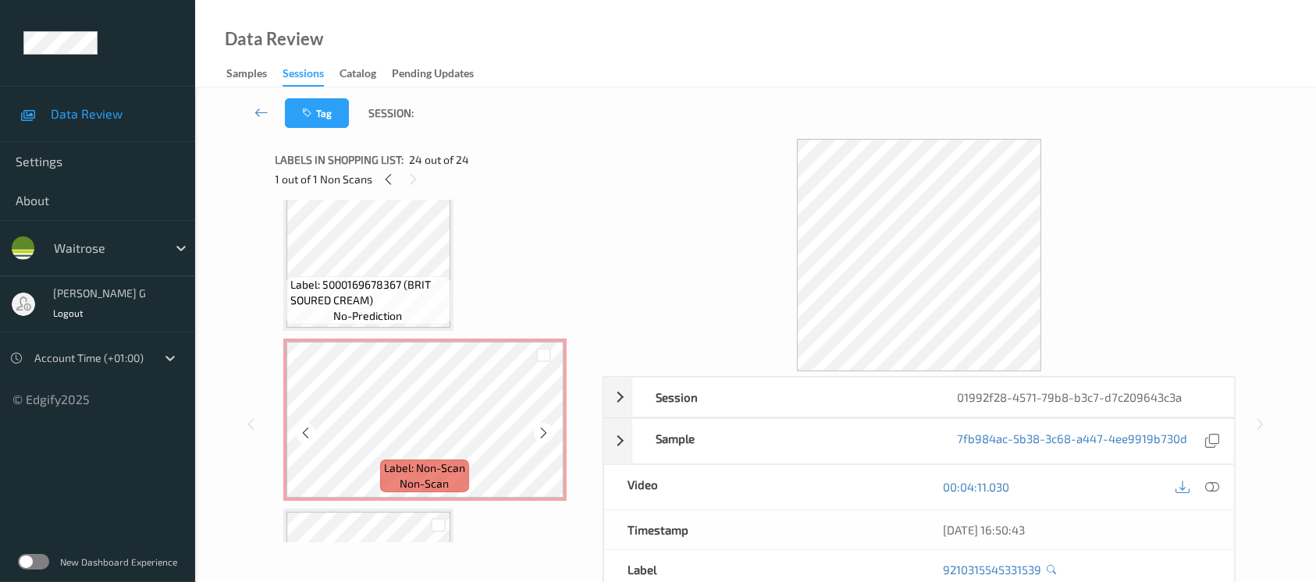
scroll to position [2900, 0]
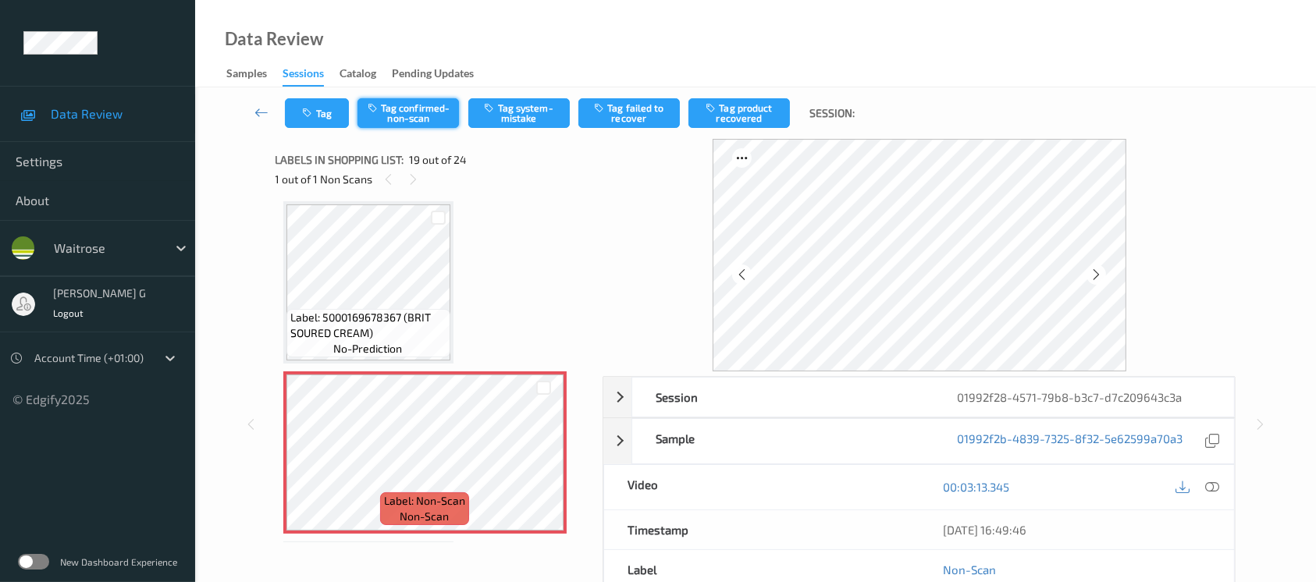
click at [401, 109] on button "Tag confirmed-non-scan" at bounding box center [408, 113] width 101 height 30
click at [630, 121] on button "Tag failed to recover" at bounding box center [629, 113] width 101 height 30
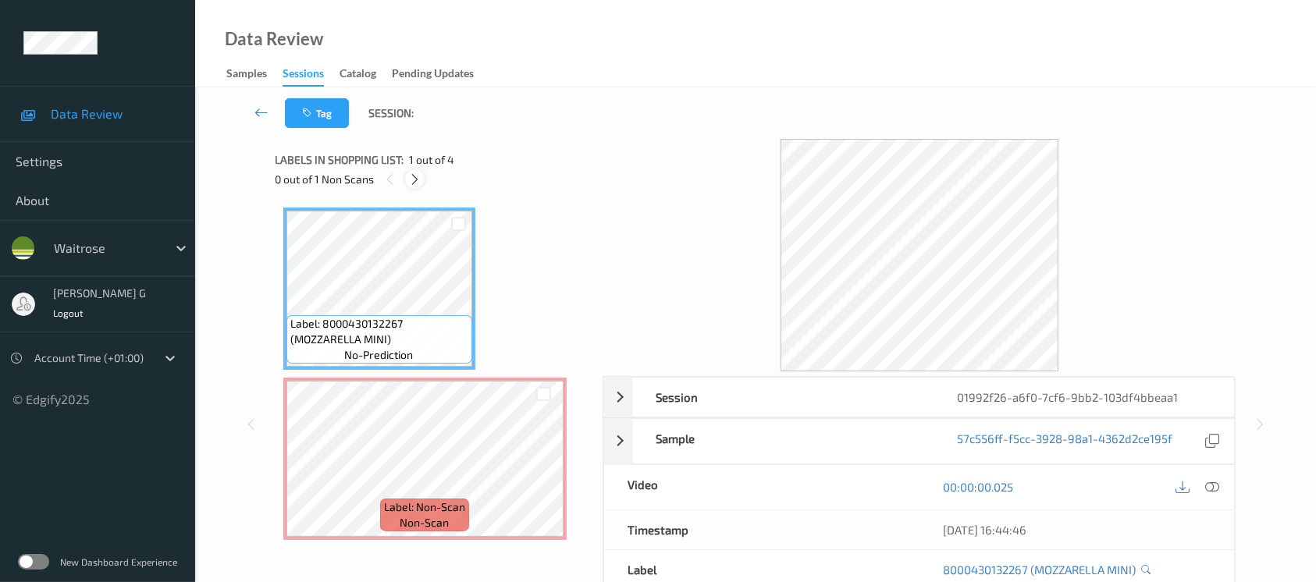
click at [418, 178] on icon at bounding box center [414, 180] width 13 height 14
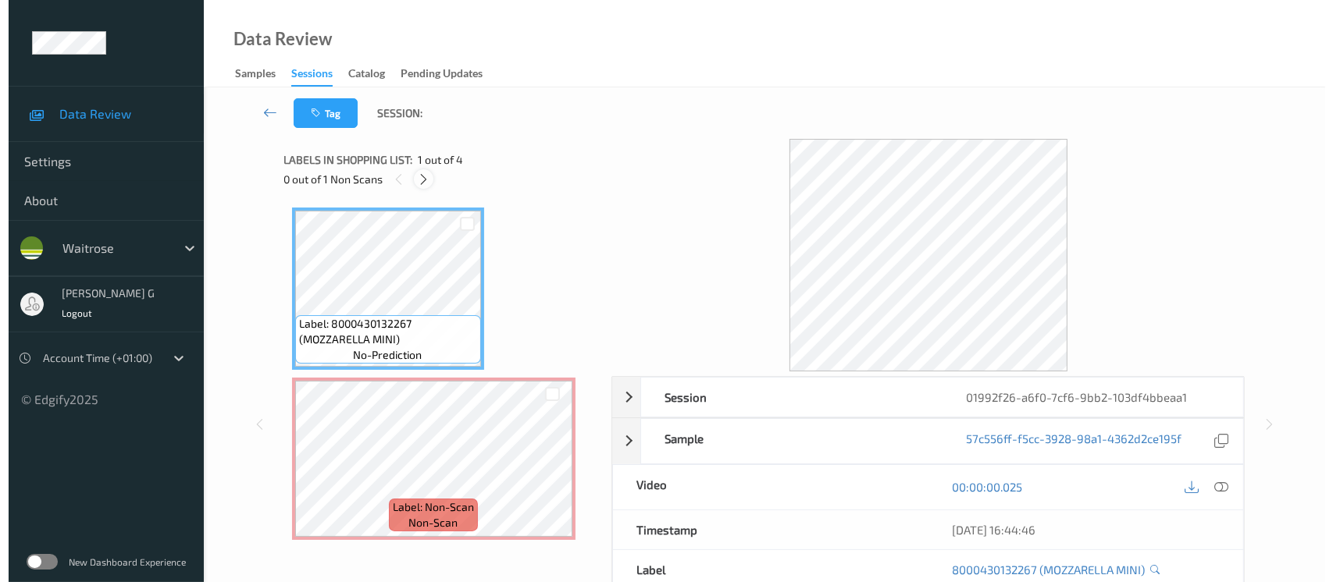
scroll to position [7, 0]
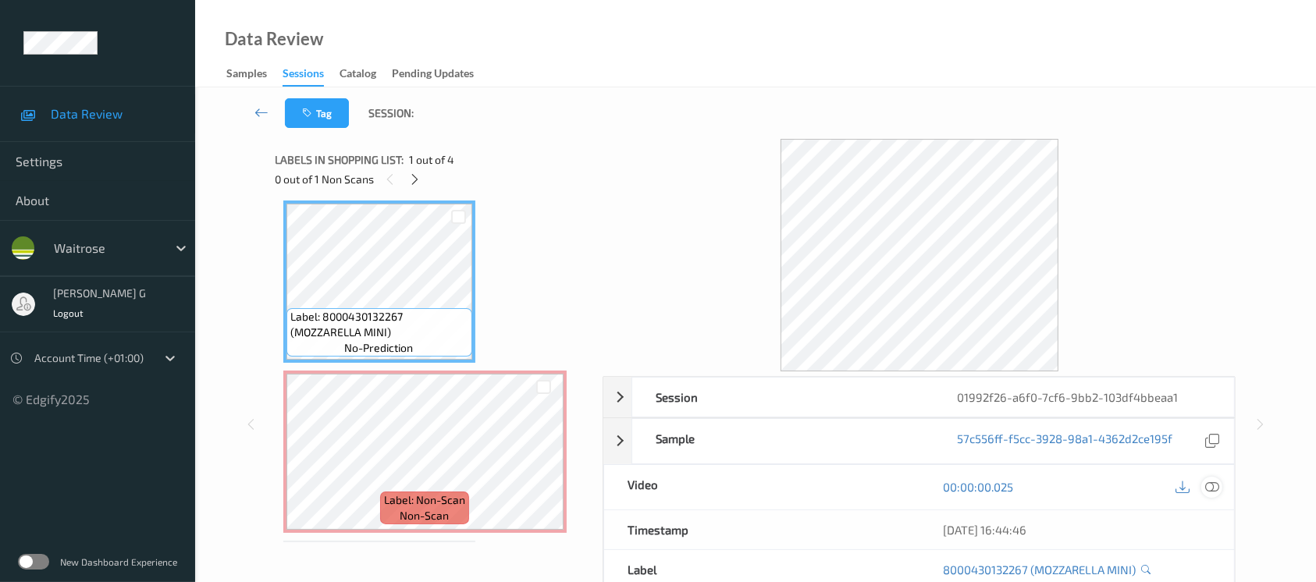
click at [1211, 484] on icon at bounding box center [1212, 487] width 14 height 14
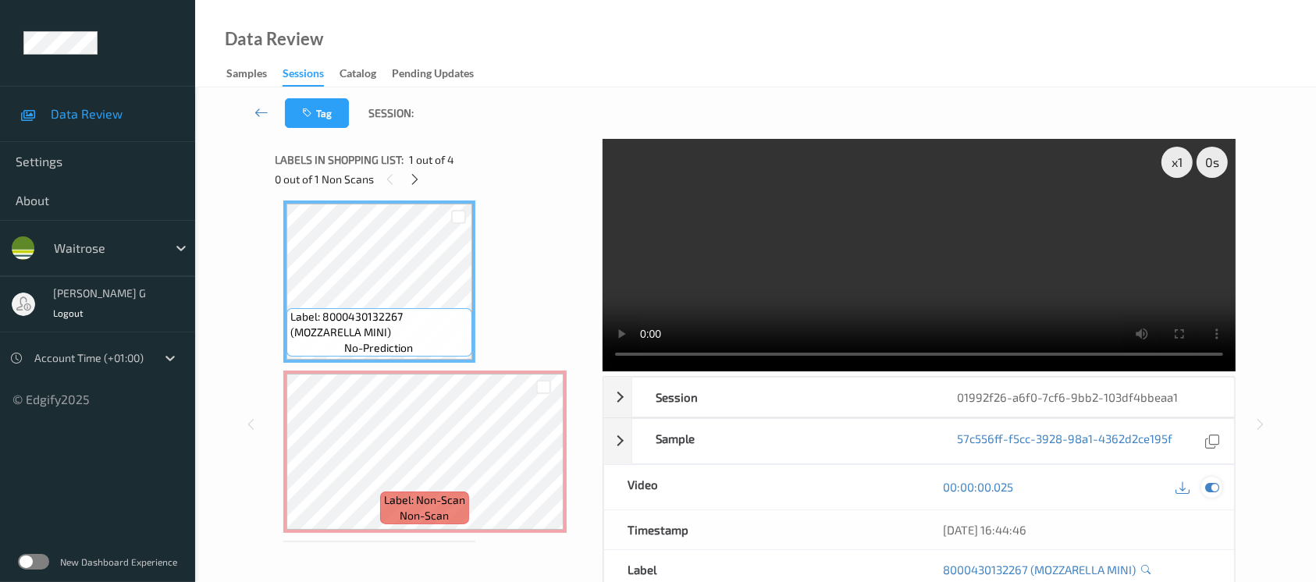
click at [1215, 482] on icon at bounding box center [1212, 487] width 14 height 14
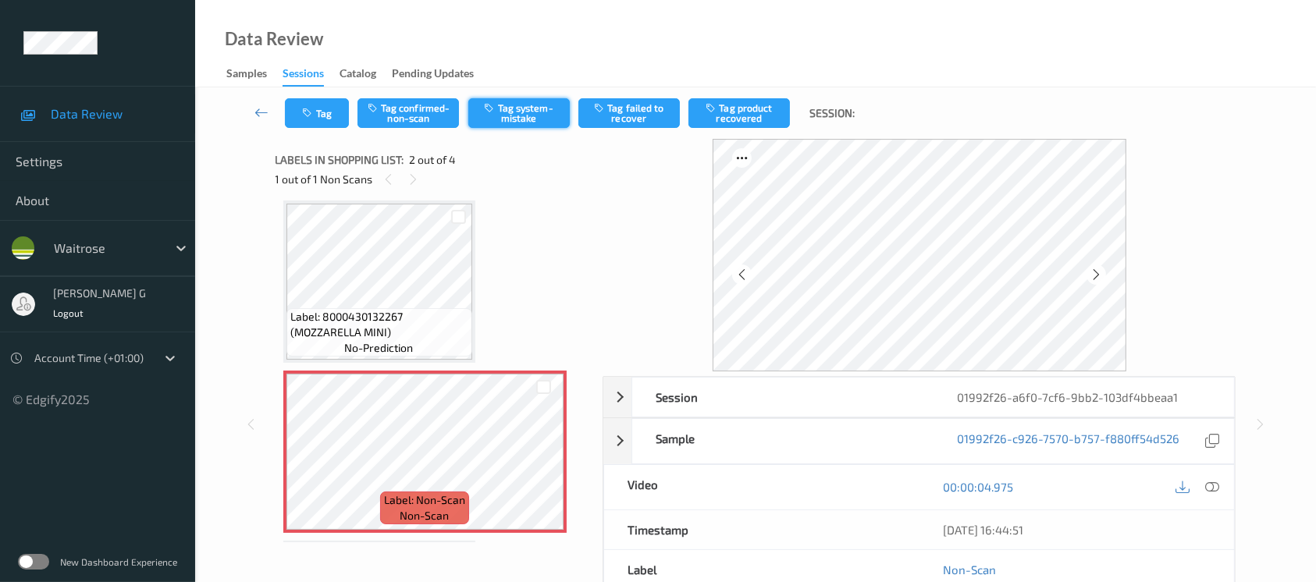
click at [545, 111] on button "Tag system-mistake" at bounding box center [518, 113] width 101 height 30
click at [304, 112] on icon "button" at bounding box center [309, 113] width 13 height 11
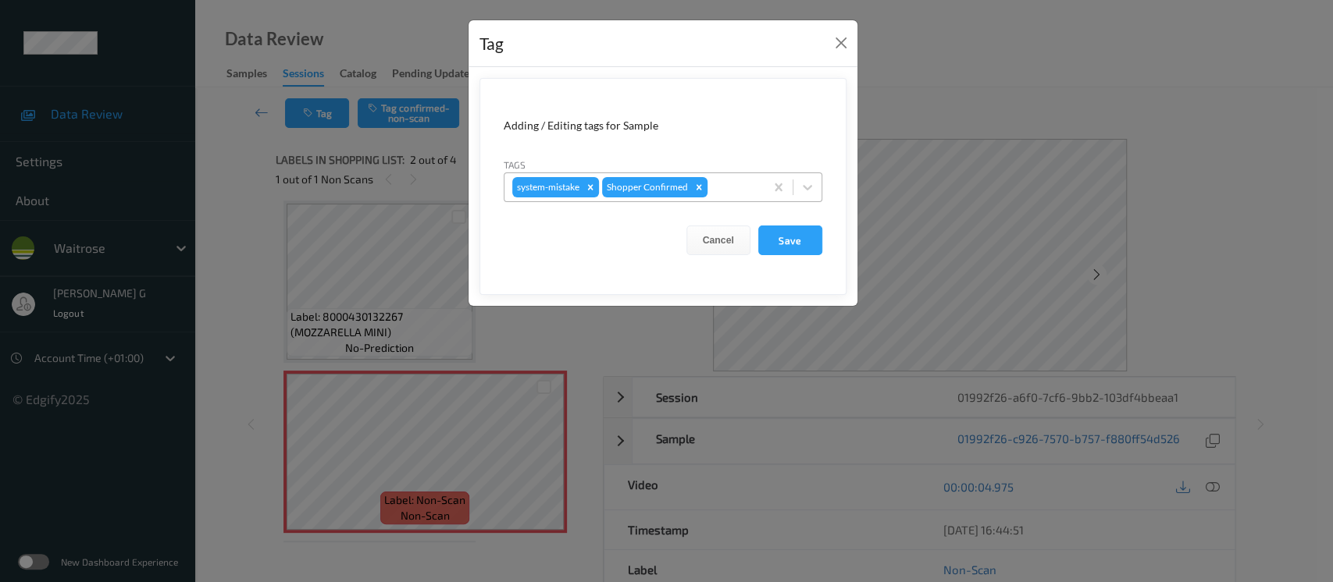
click at [739, 188] on div at bounding box center [733, 187] width 46 height 19
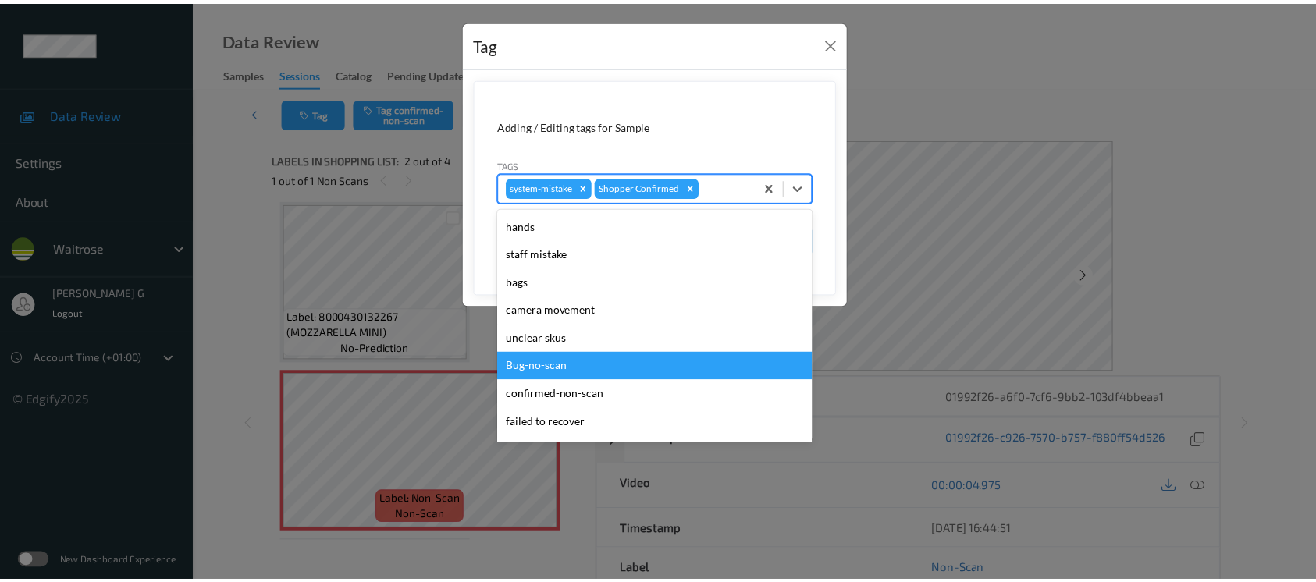
scroll to position [362, 0]
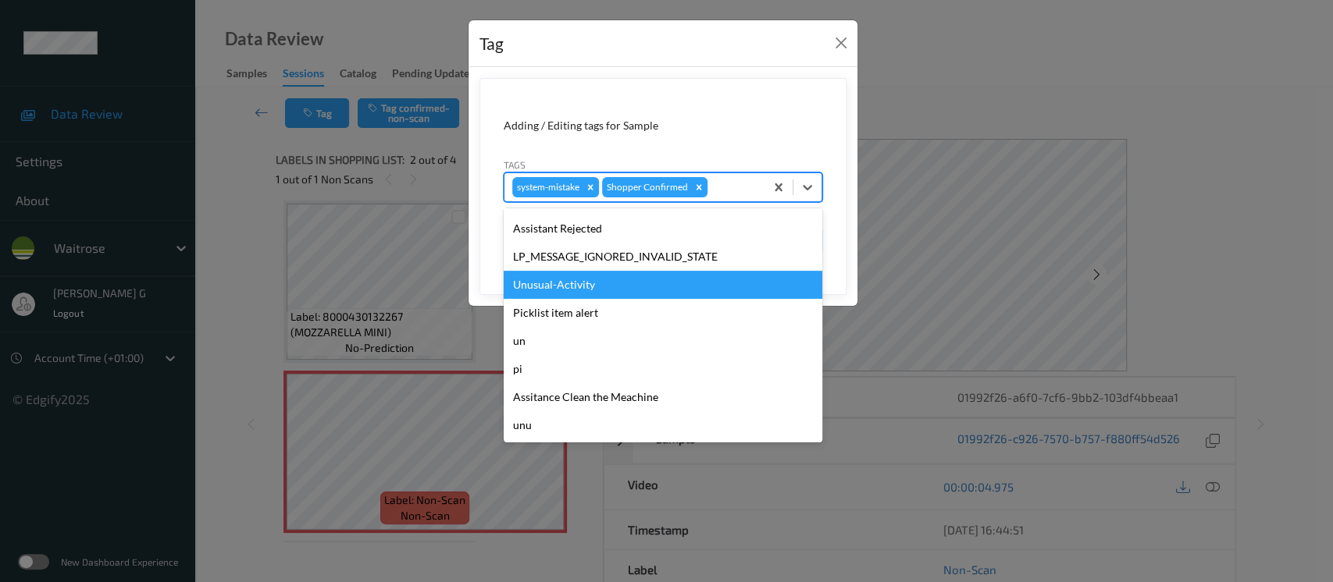
click at [554, 287] on div "Unusual-Activity" at bounding box center [663, 285] width 319 height 28
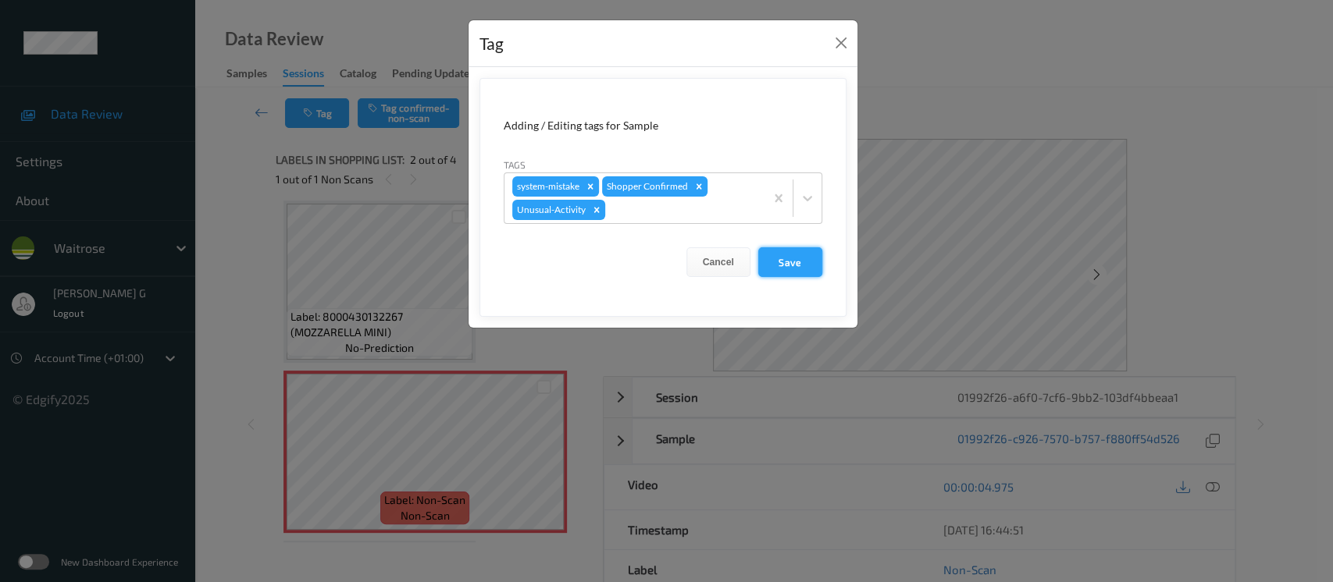
click at [798, 262] on button "Save" at bounding box center [790, 262] width 64 height 30
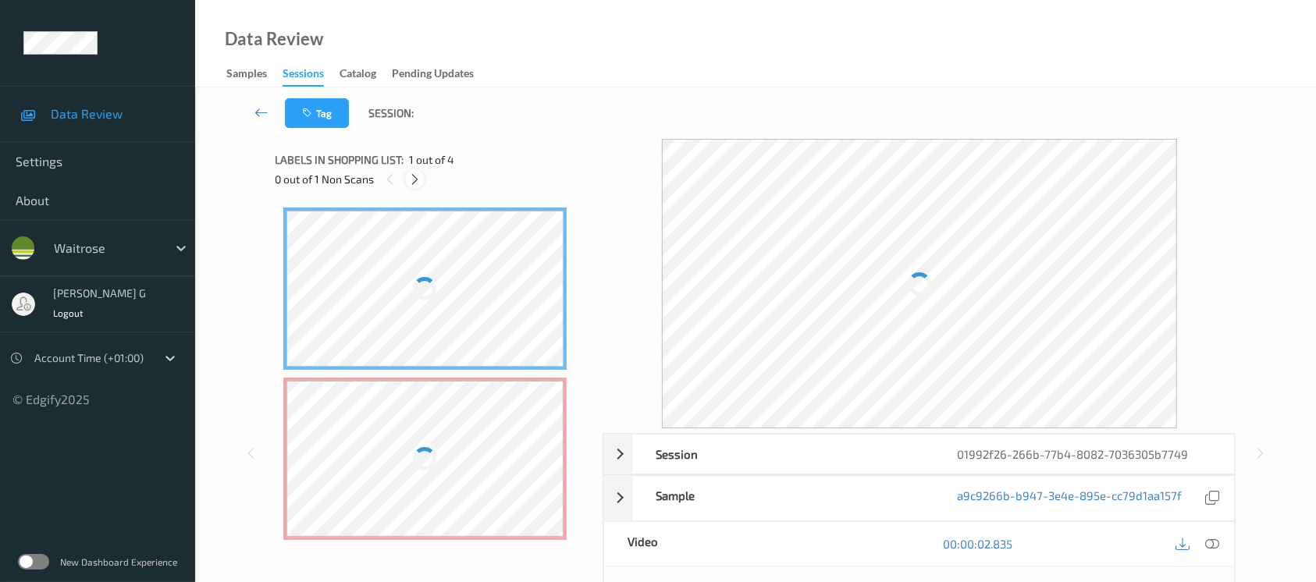
click at [416, 178] on icon at bounding box center [414, 180] width 13 height 14
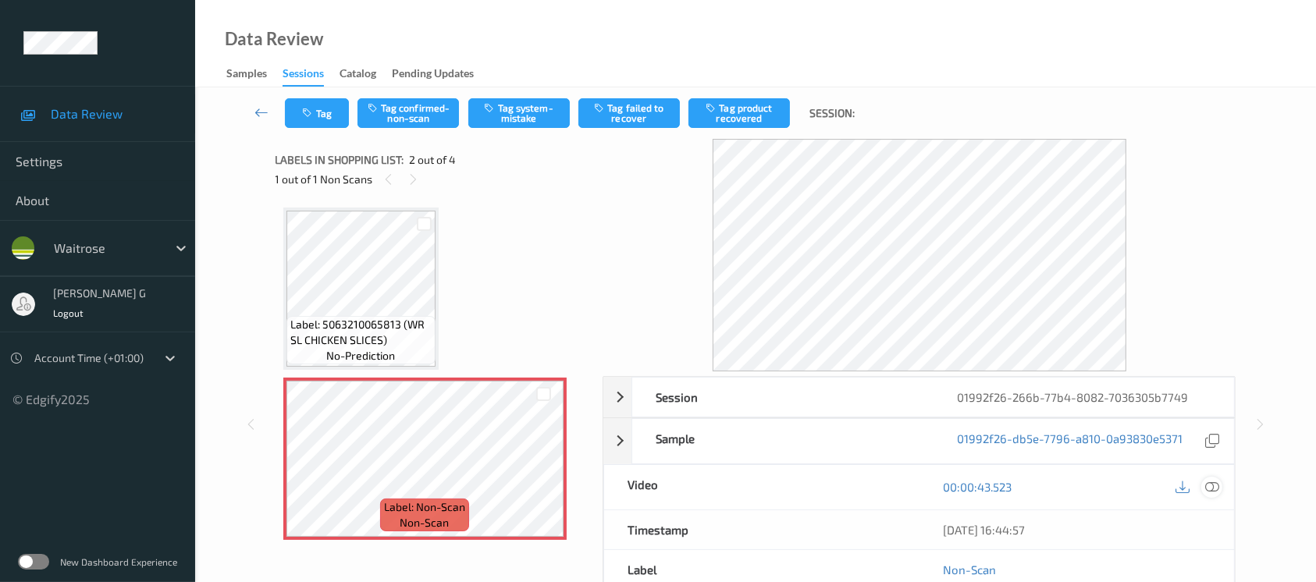
click at [1216, 485] on icon at bounding box center [1212, 487] width 14 height 14
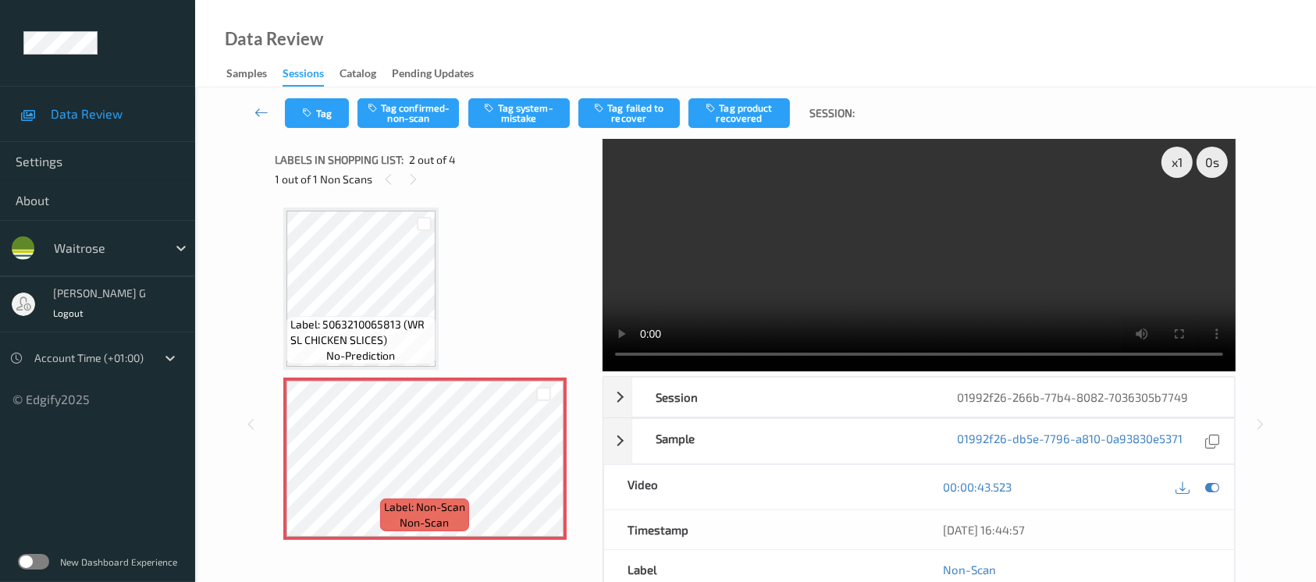
click at [1224, 488] on div "00:00:43.523" at bounding box center [1077, 487] width 315 height 45
click at [1208, 483] on icon at bounding box center [1212, 487] width 14 height 14
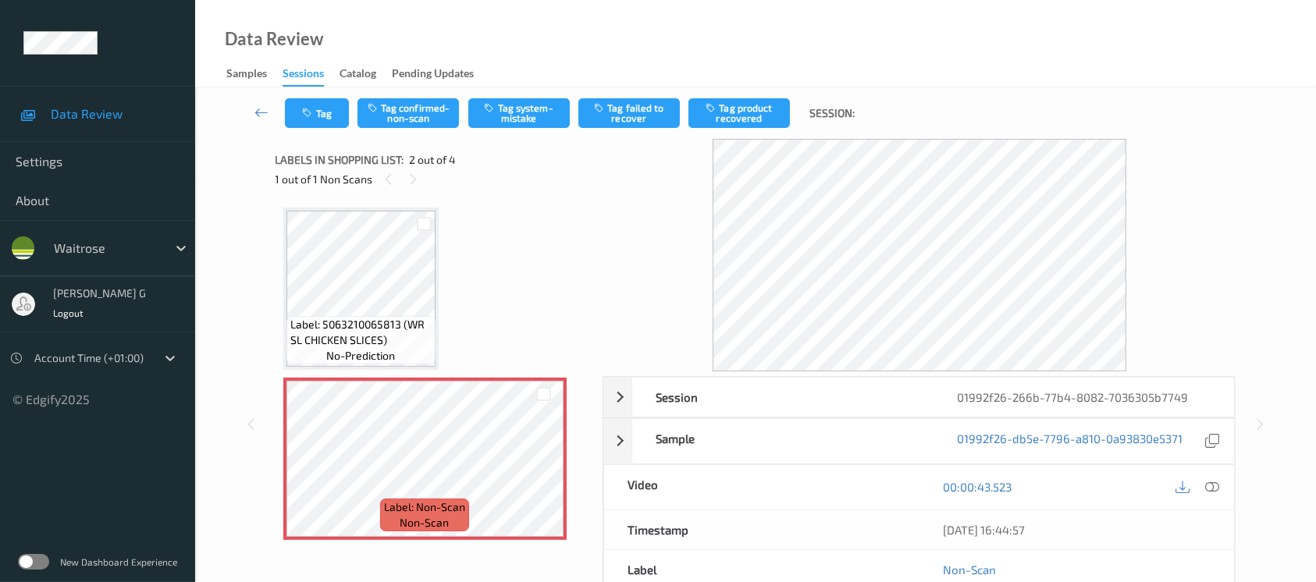
click at [479, 343] on div "Label: 5063210065813 (WR SL CHICKEN SLICES) no-prediction Label: Non-Scan non-s…" at bounding box center [433, 544] width 301 height 673
click at [497, 128] on div "Tag Tag confirmed-non-scan Tag system-mistake Tag failed to recover Tag product…" at bounding box center [755, 113] width 1057 height 52
click at [511, 109] on button "Tag system-mistake" at bounding box center [518, 113] width 101 height 30
click at [307, 117] on icon "button" at bounding box center [309, 113] width 13 height 11
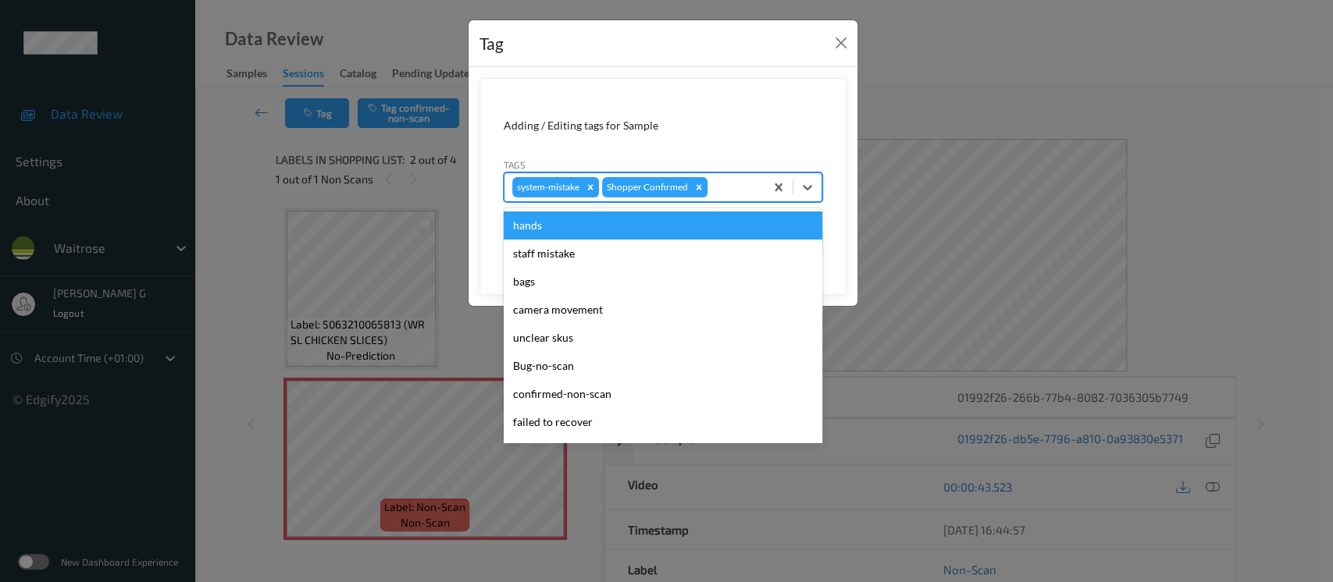
click at [725, 191] on div at bounding box center [733, 187] width 46 height 19
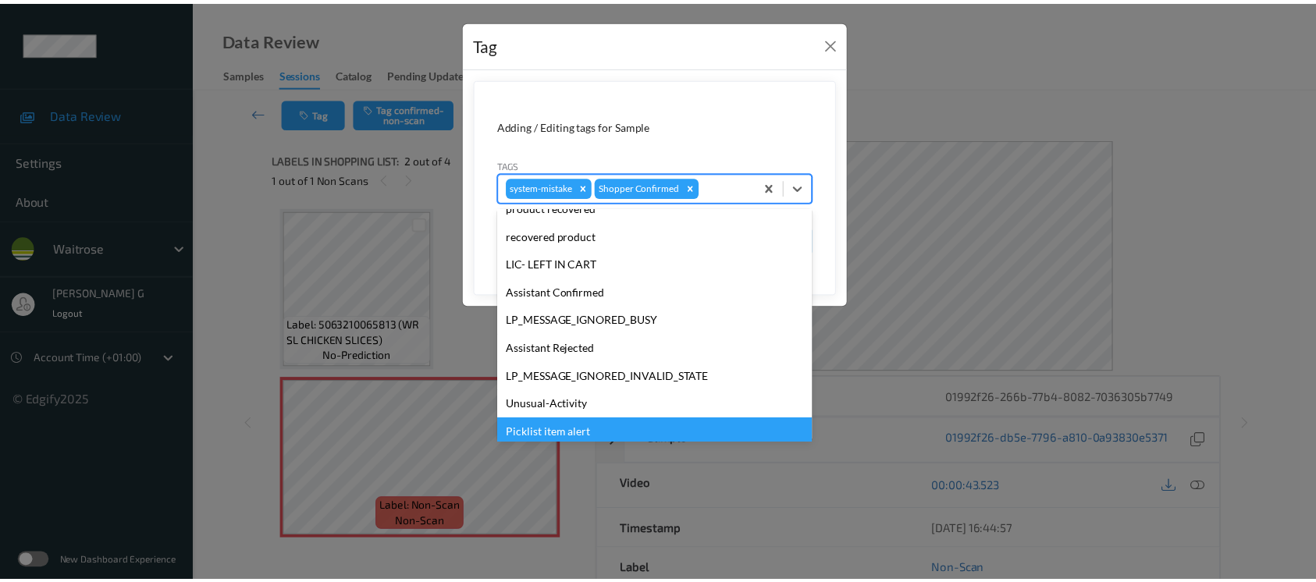
scroll to position [362, 0]
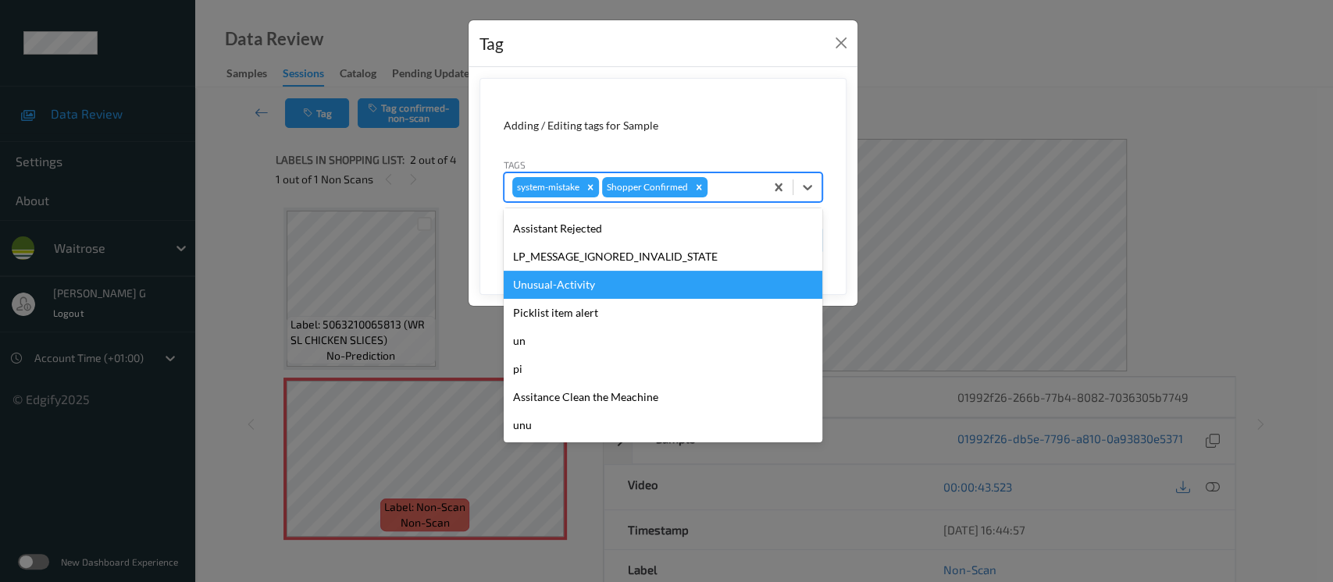
click at [556, 282] on div "Unusual-Activity" at bounding box center [663, 285] width 319 height 28
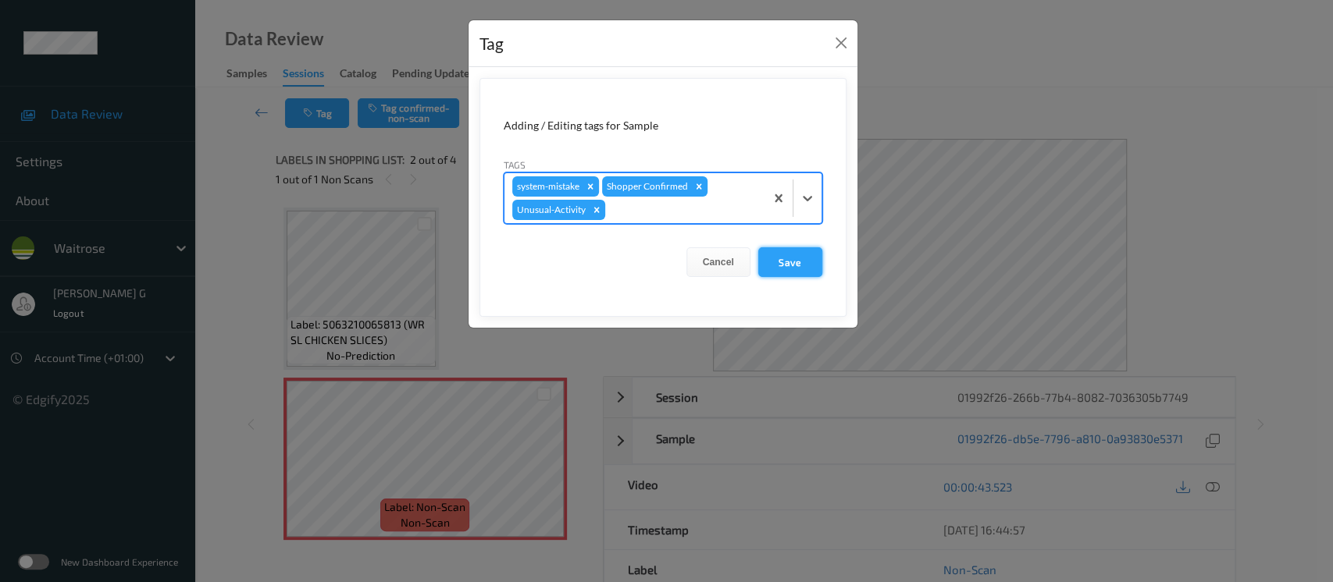
click at [803, 271] on button "Save" at bounding box center [790, 262] width 64 height 30
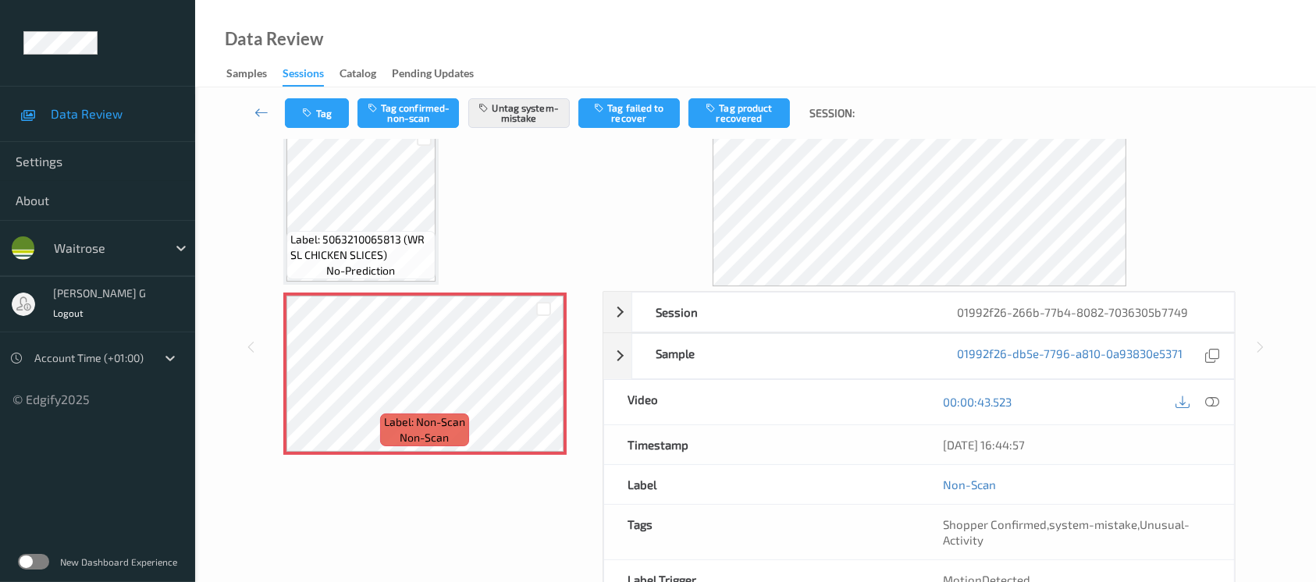
scroll to position [175, 0]
